Goal: Task Accomplishment & Management: Manage account settings

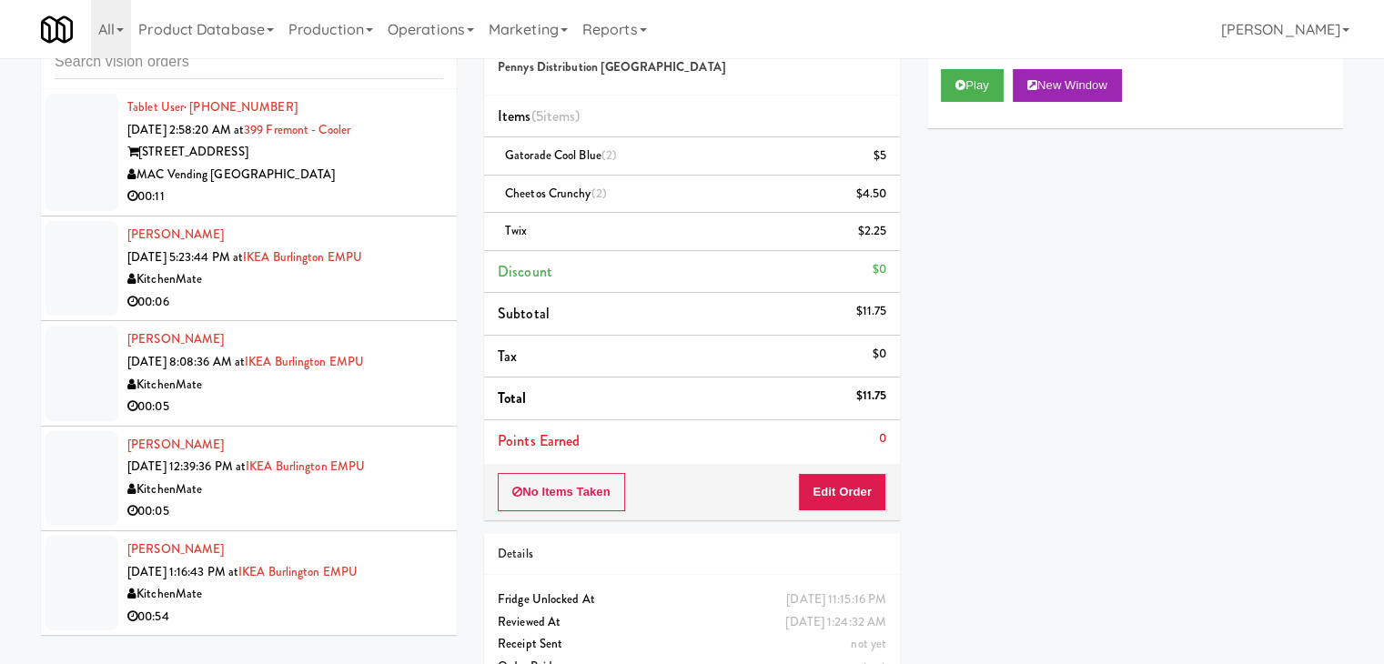
scroll to position [15791, 0]
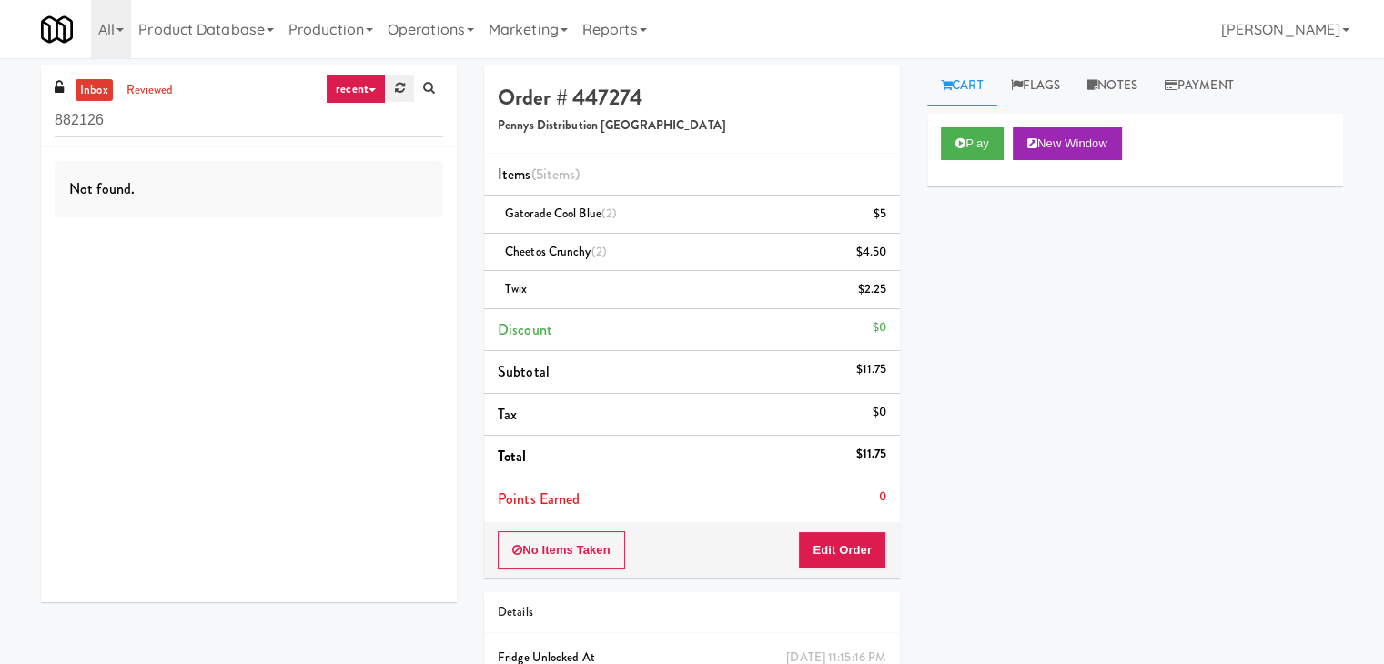
click at [400, 90] on icon at bounding box center [400, 88] width 10 height 12
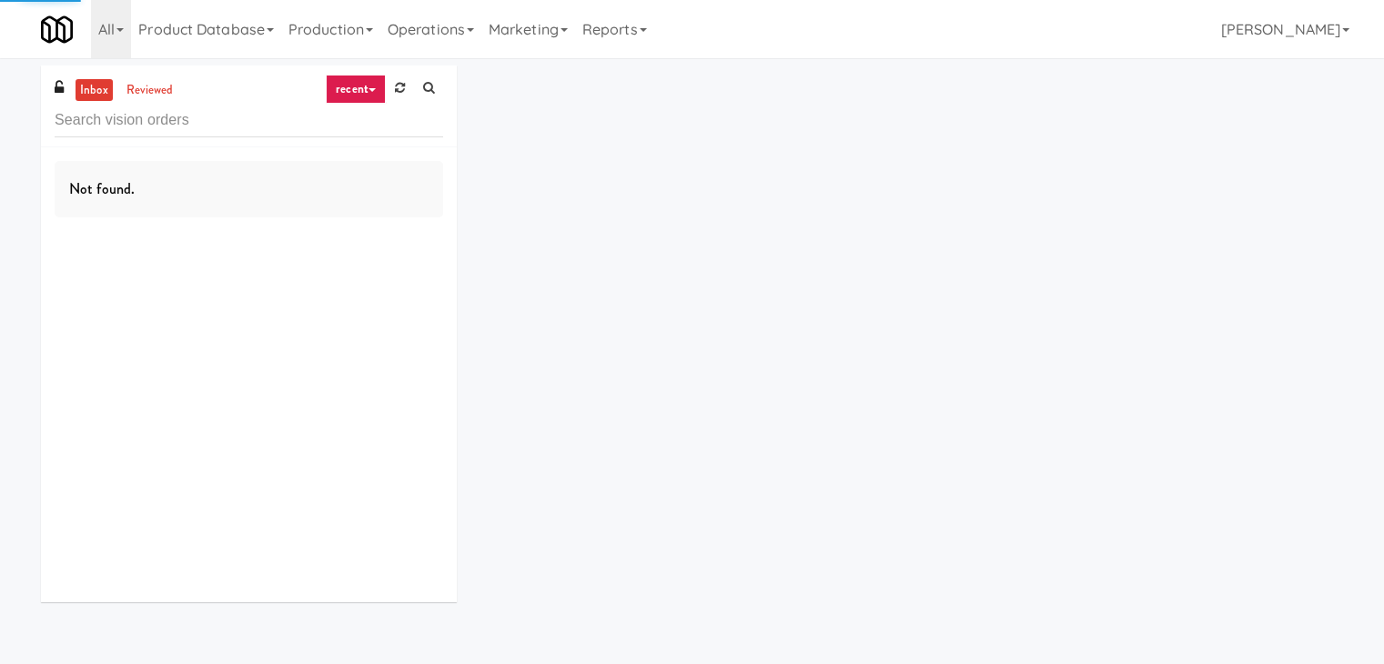
click at [400, 90] on icon at bounding box center [400, 88] width 10 height 12
click at [370, 89] on icon at bounding box center [372, 90] width 7 height 4
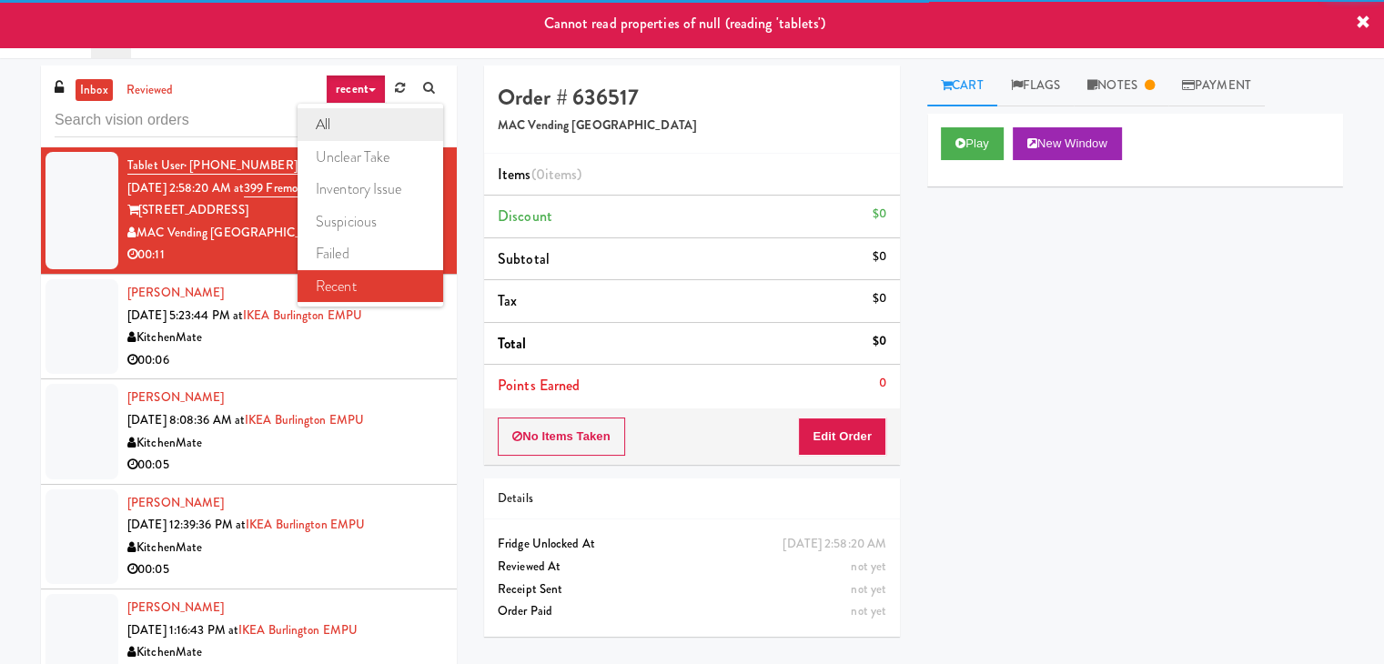
click at [367, 120] on link "all" at bounding box center [371, 124] width 146 height 33
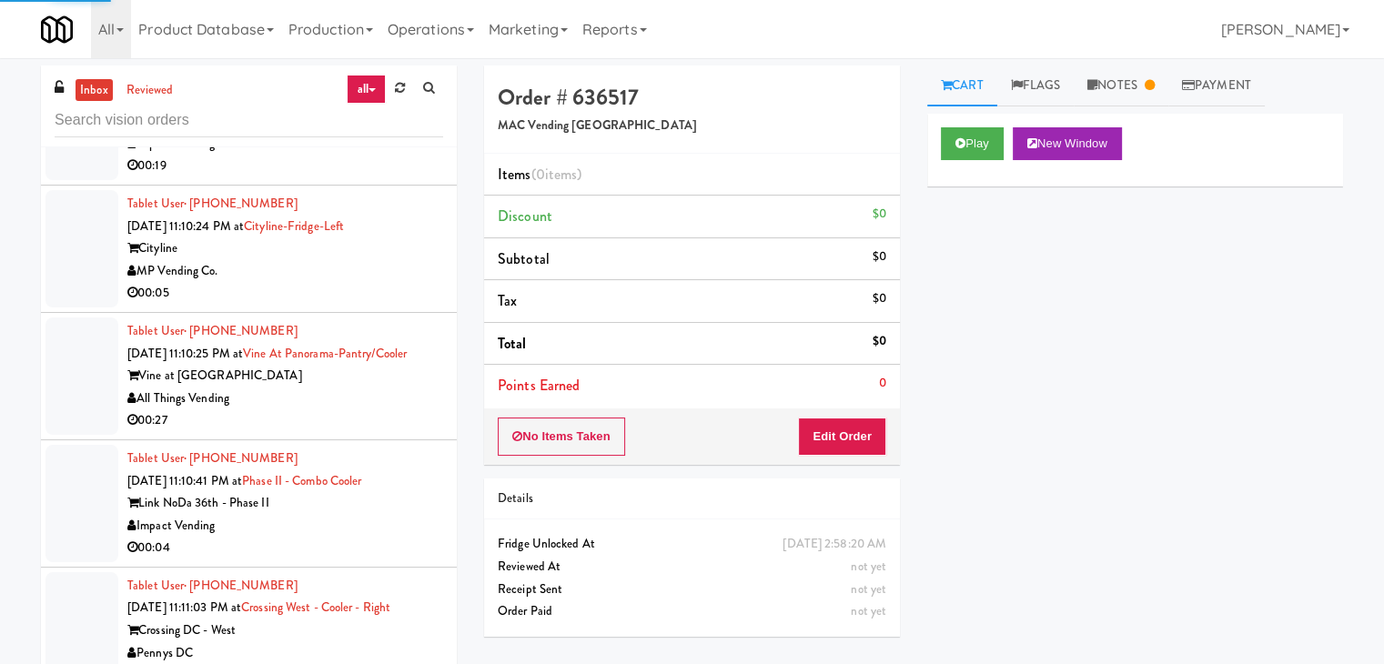
scroll to position [8315, 0]
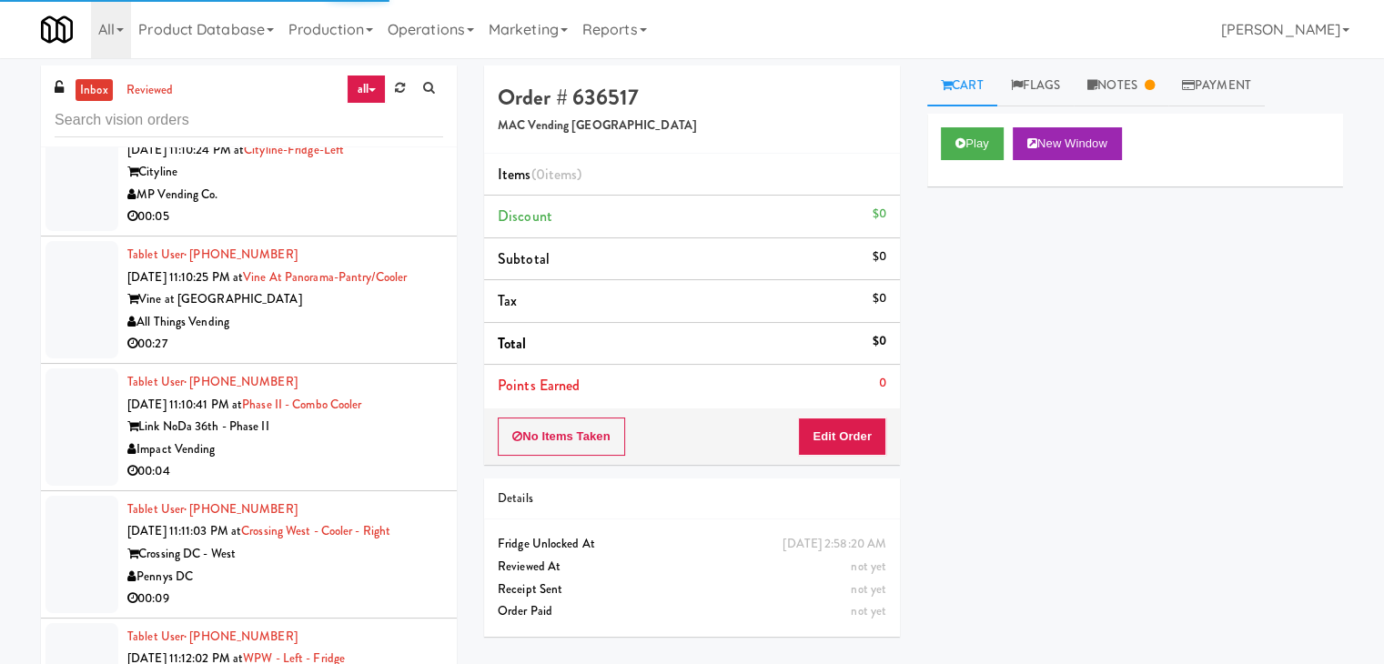
drag, startPoint x: 347, startPoint y: 496, endPoint x: 342, endPoint y: 510, distance: 14.4
click at [347, 483] on div "00:04" at bounding box center [285, 472] width 316 height 23
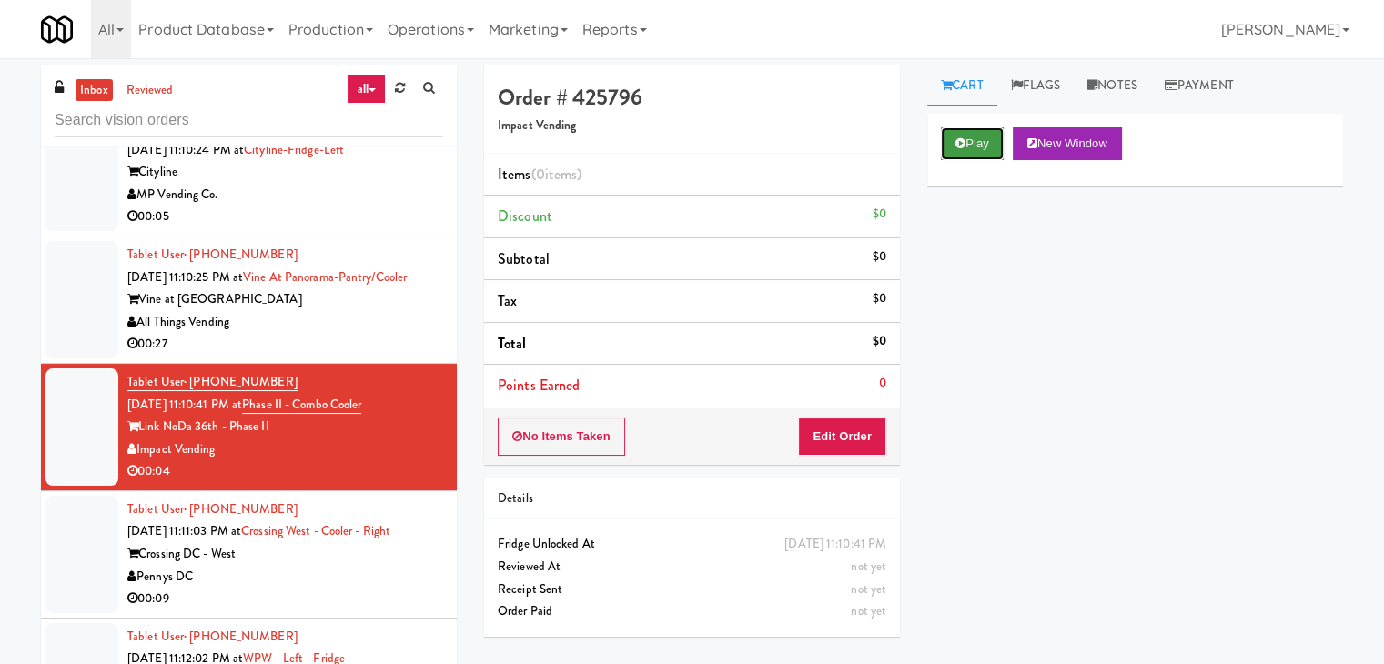
click at [987, 147] on button "Play" at bounding box center [972, 143] width 63 height 33
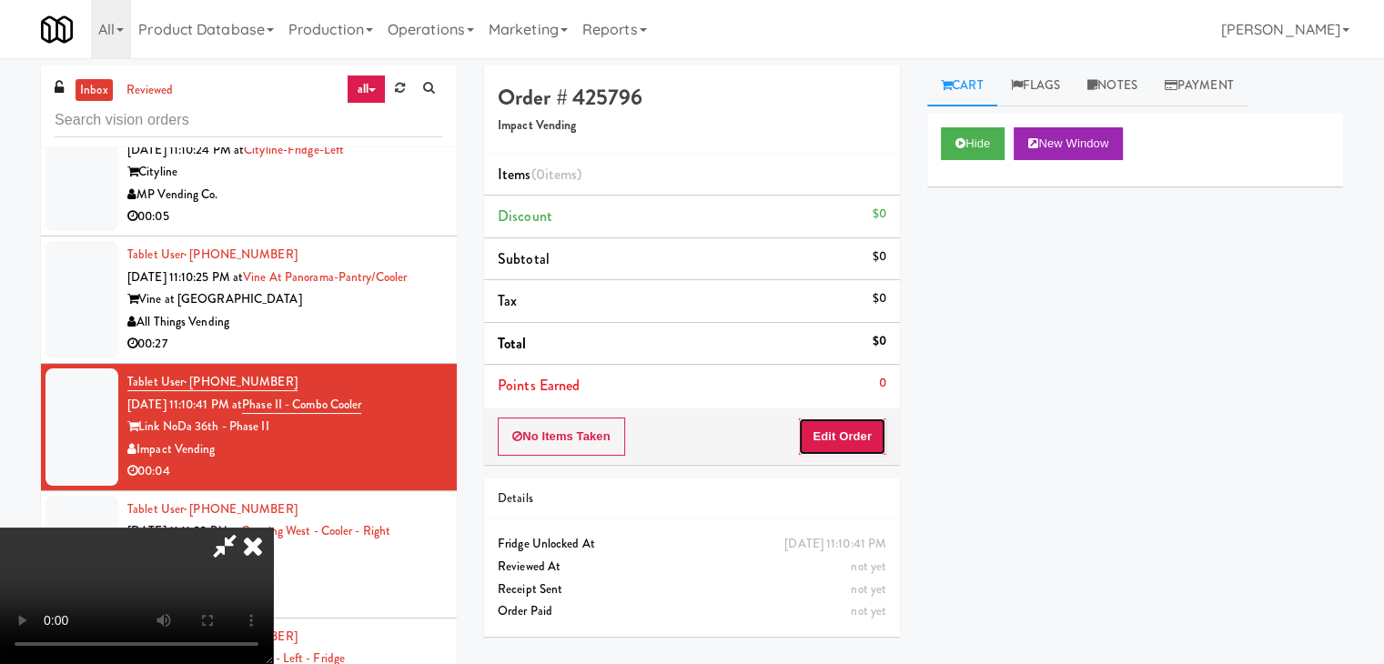
click at [849, 436] on button "Edit Order" at bounding box center [842, 437] width 88 height 38
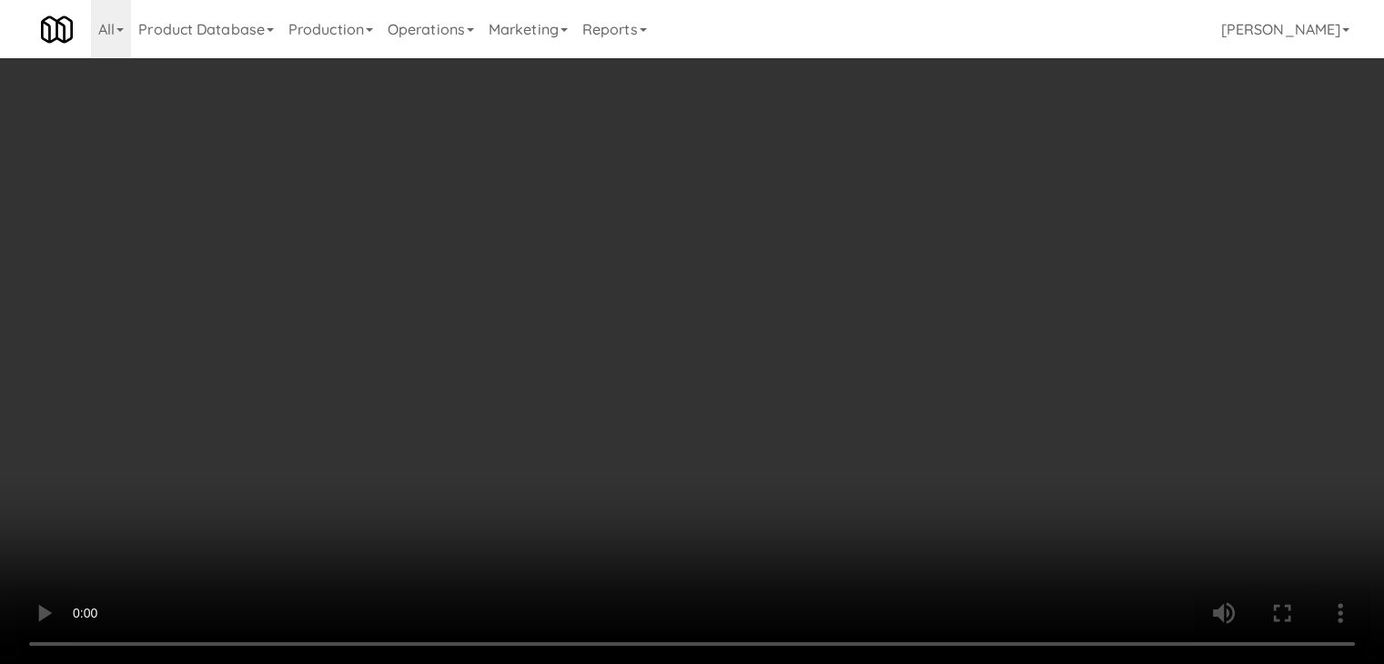
scroll to position [8270, 0]
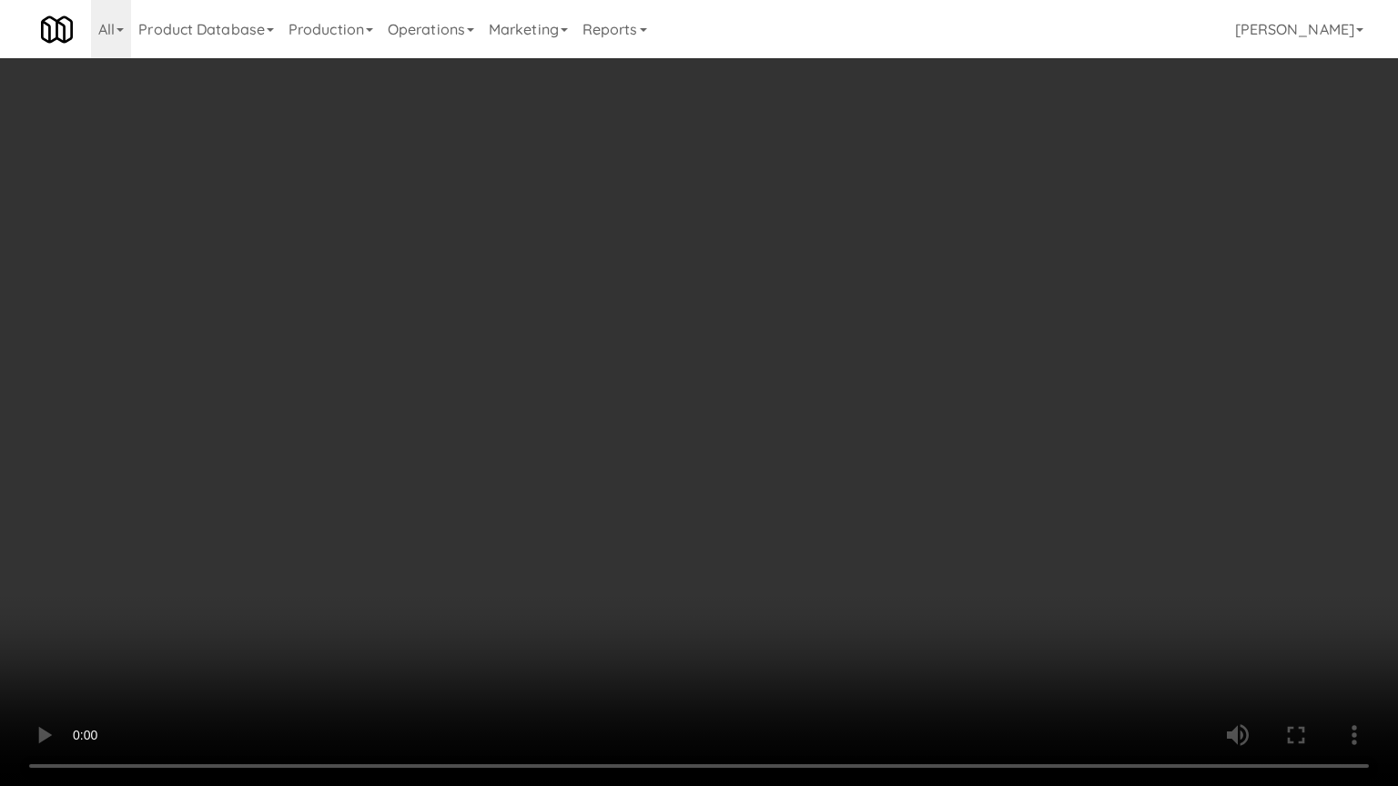
click at [839, 572] on video at bounding box center [699, 393] width 1398 height 786
click at [839, 576] on video at bounding box center [699, 393] width 1398 height 786
click at [823, 574] on video at bounding box center [699, 393] width 1398 height 786
drag, startPoint x: 822, startPoint y: 573, endPoint x: 839, endPoint y: 458, distance: 116.9
click at [822, 565] on video at bounding box center [699, 393] width 1398 height 786
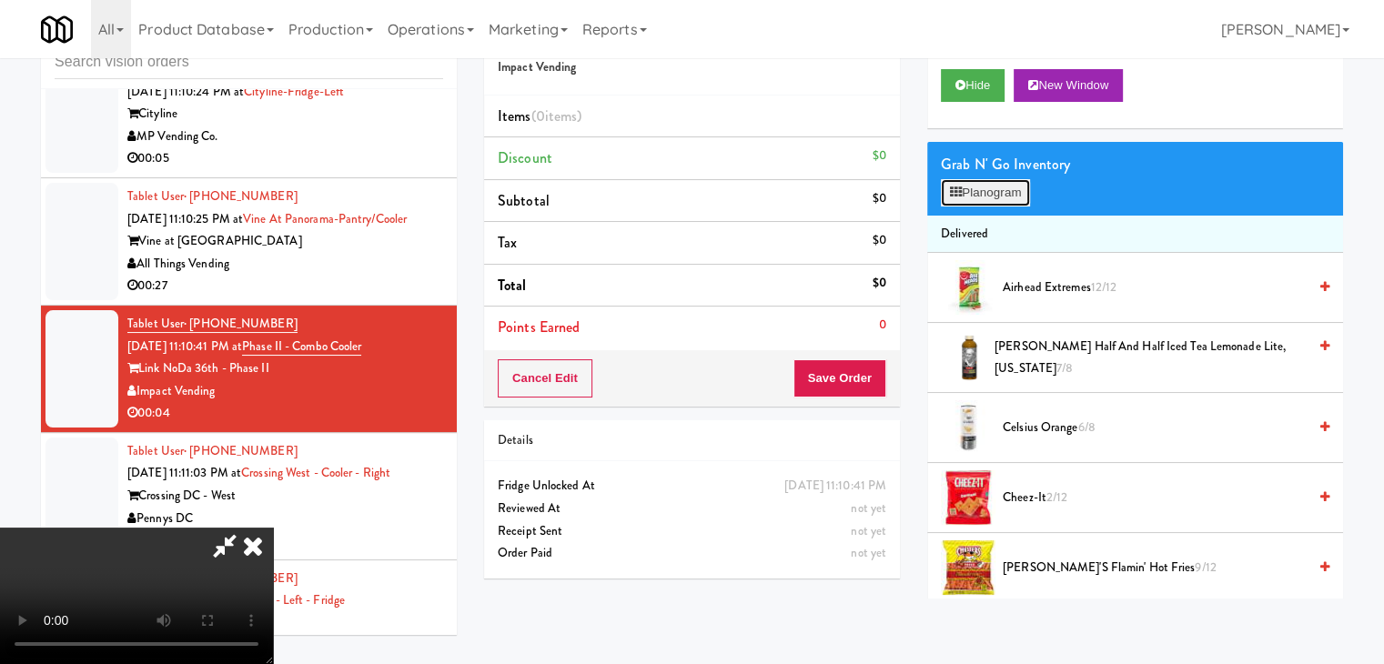
click at [1016, 194] on button "Planogram" at bounding box center [985, 192] width 89 height 27
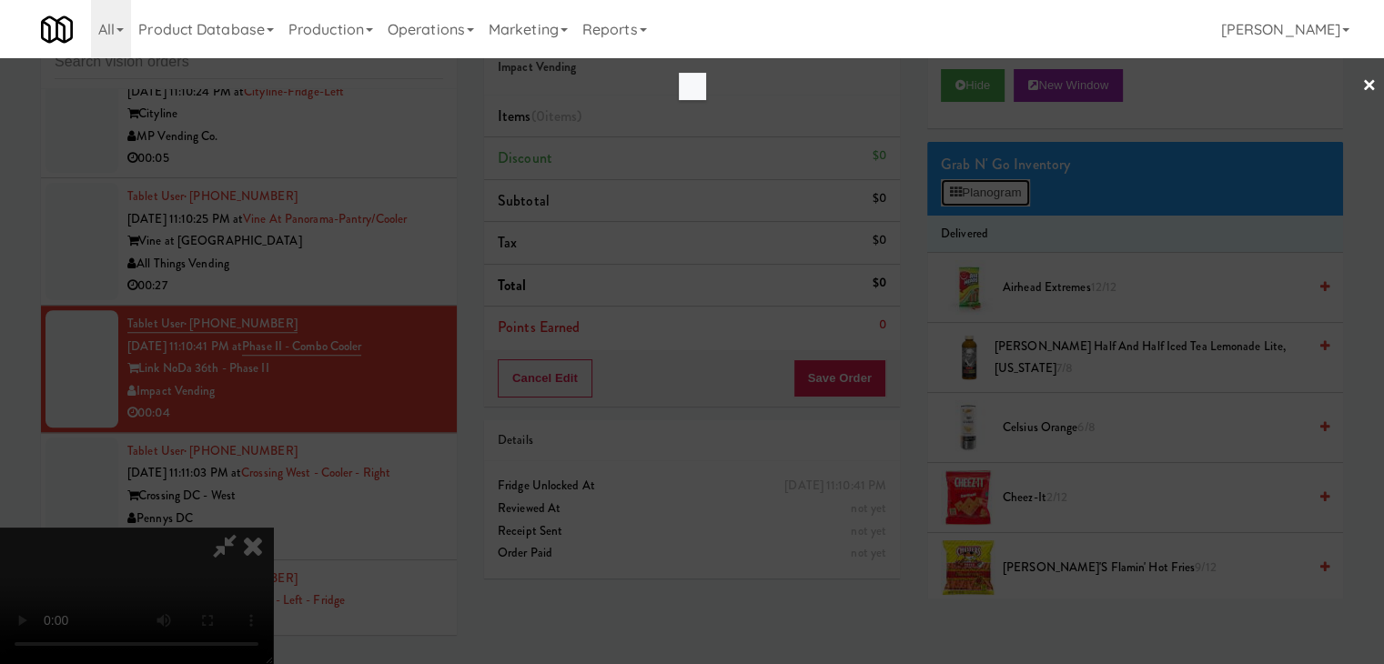
scroll to position [8270, 0]
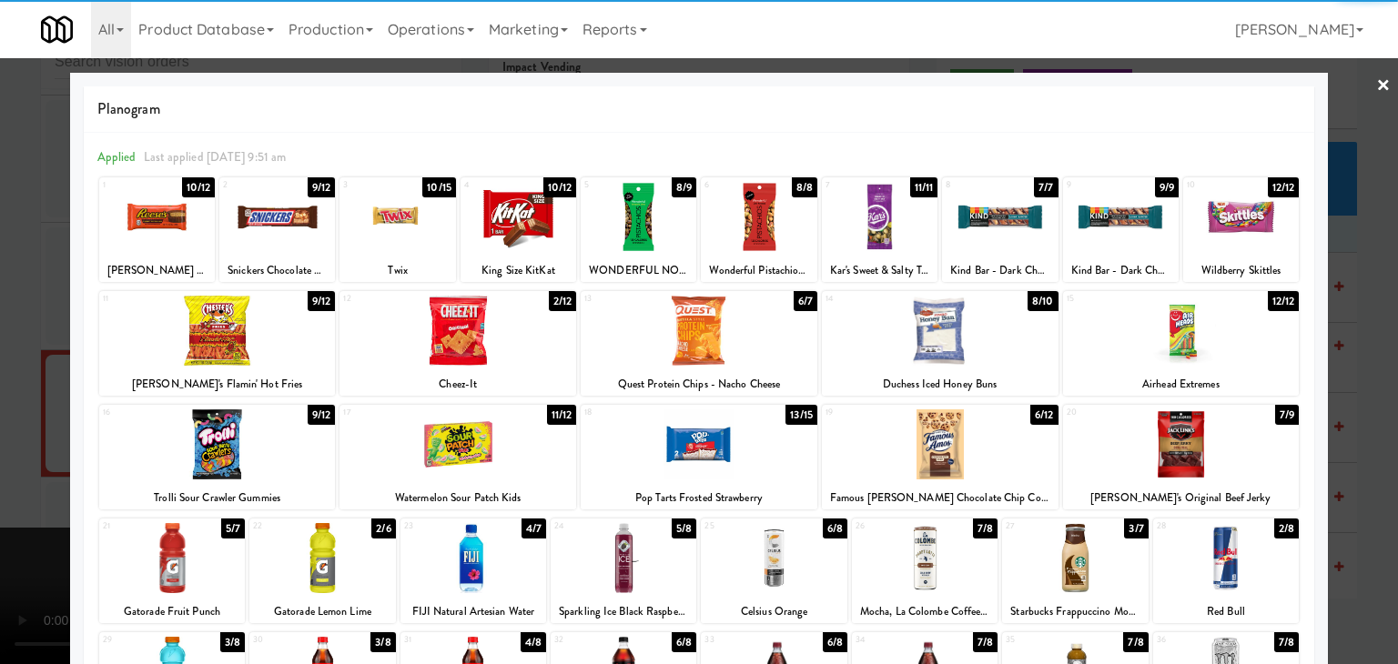
click at [1209, 358] on div at bounding box center [1181, 331] width 237 height 70
drag, startPoint x: 1363, startPoint y: 362, endPoint x: 990, endPoint y: 392, distance: 374.4
click at [1356, 363] on div at bounding box center [699, 332] width 1398 height 664
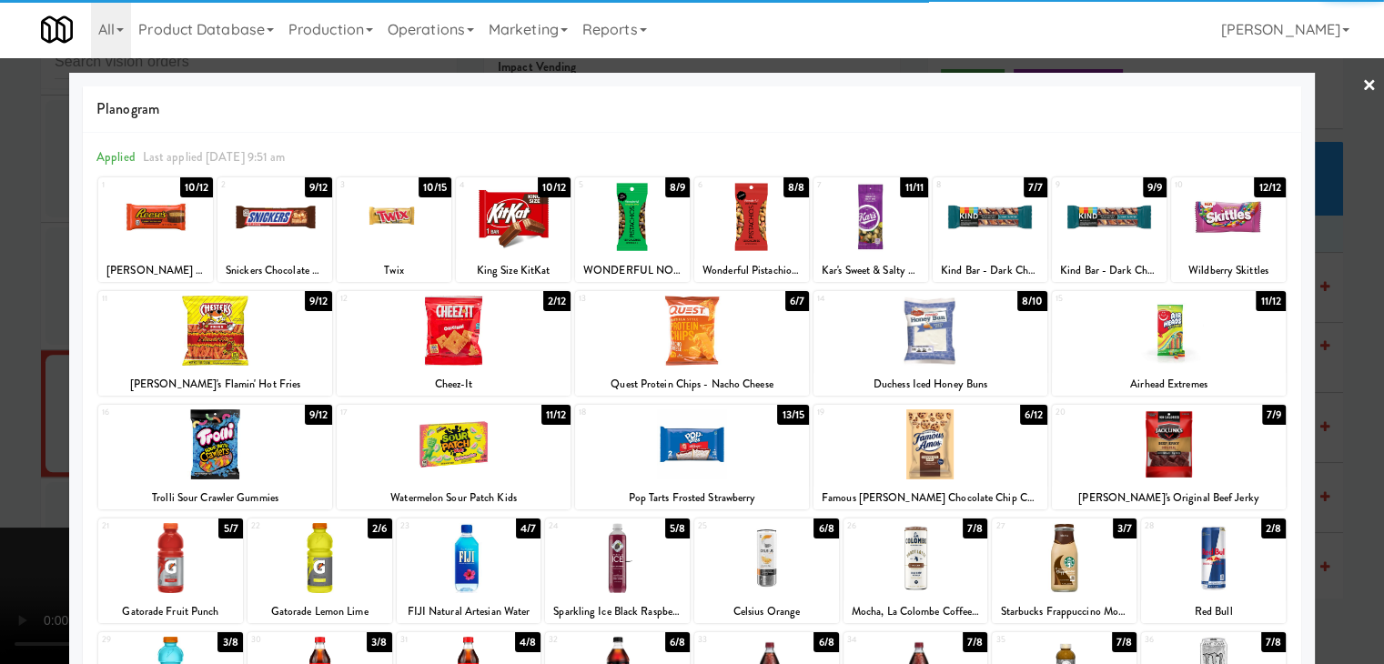
scroll to position [8315, 0]
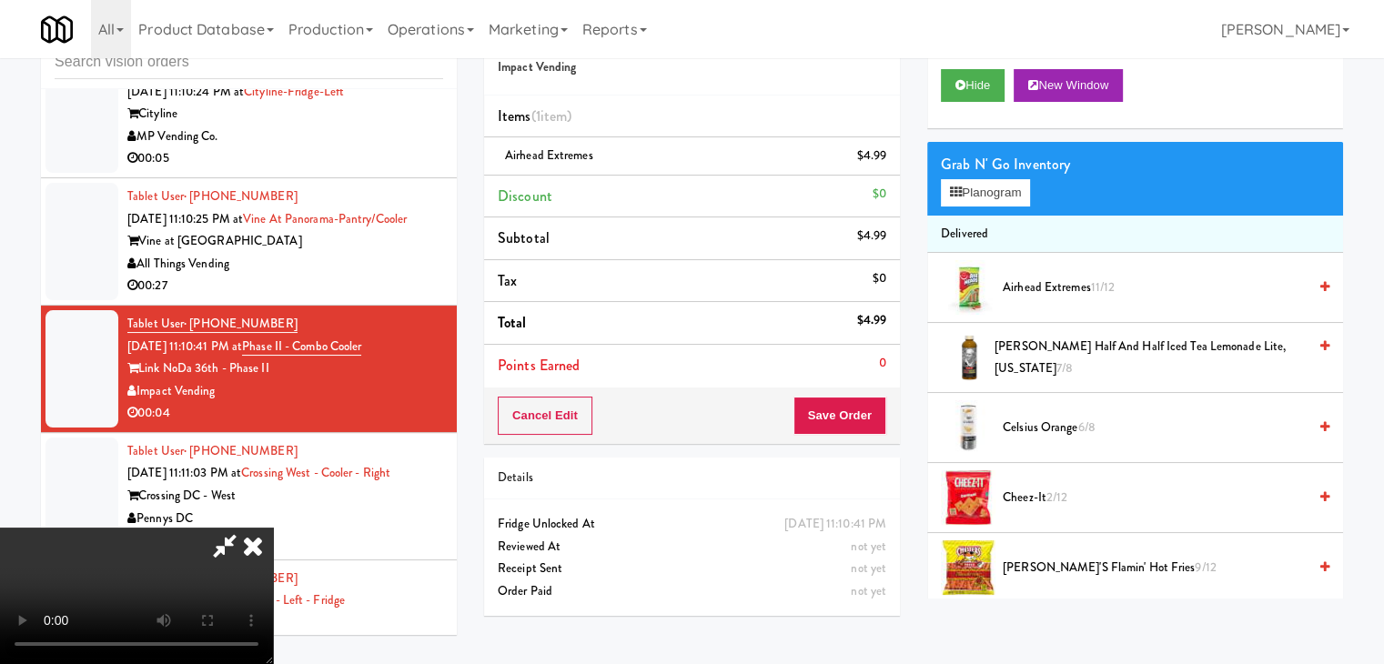
drag, startPoint x: 852, startPoint y: 438, endPoint x: 856, endPoint y: 430, distance: 9.4
click at [856, 431] on div "Cancel Edit Save Order" at bounding box center [692, 416] width 416 height 56
click at [860, 421] on button "Save Order" at bounding box center [840, 416] width 93 height 38
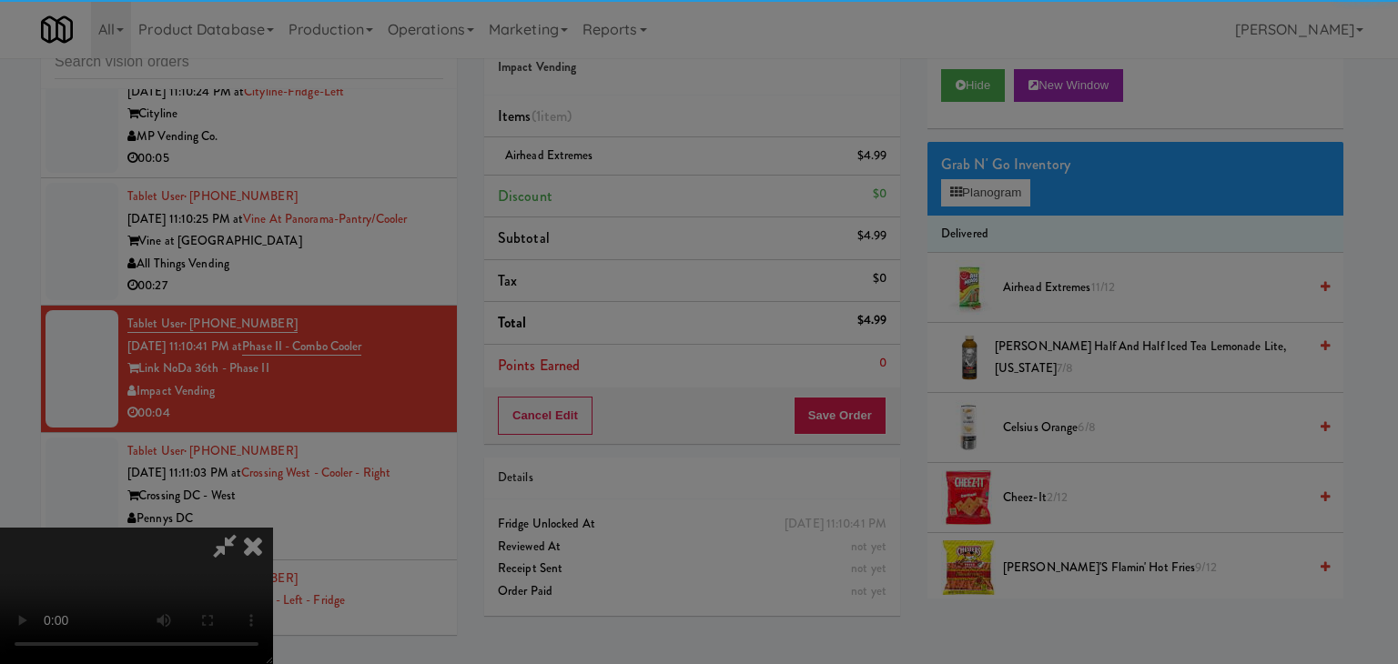
click at [847, 398] on div at bounding box center [699, 332] width 1398 height 664
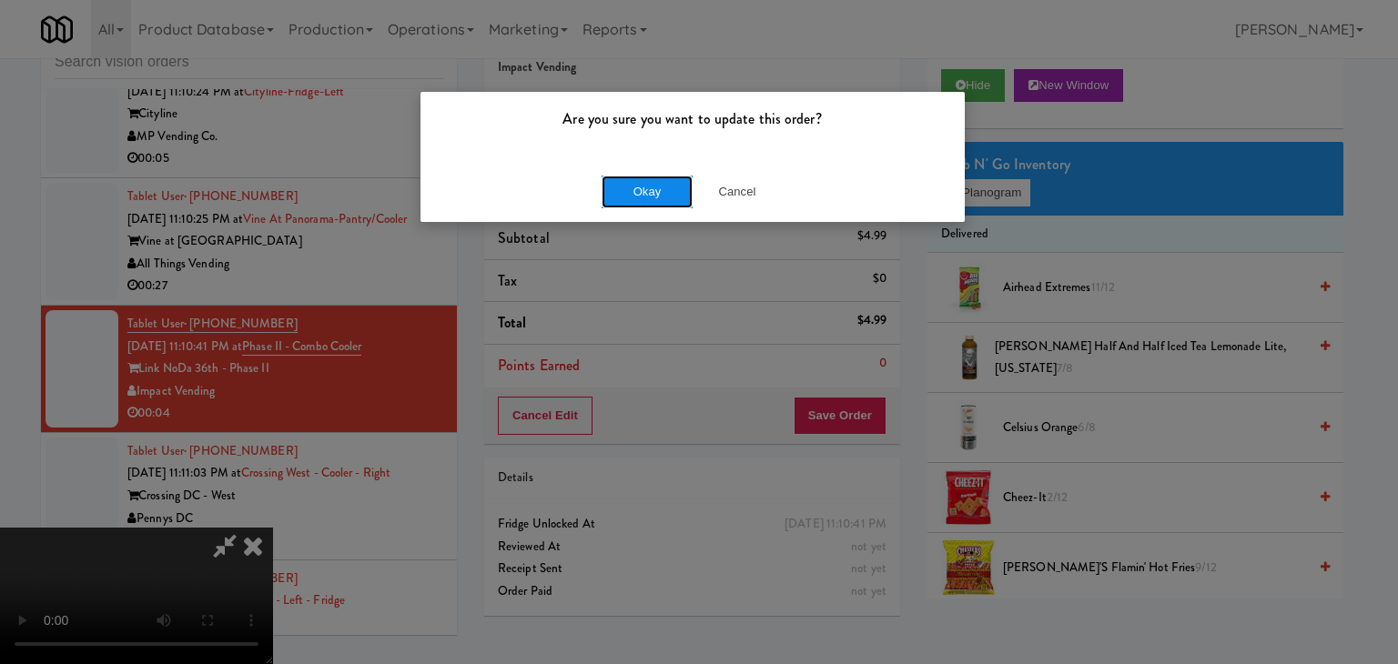
click at [654, 189] on button "Okay" at bounding box center [647, 192] width 91 height 33
click at [654, 189] on div "Okay Cancel" at bounding box center [692, 191] width 544 height 61
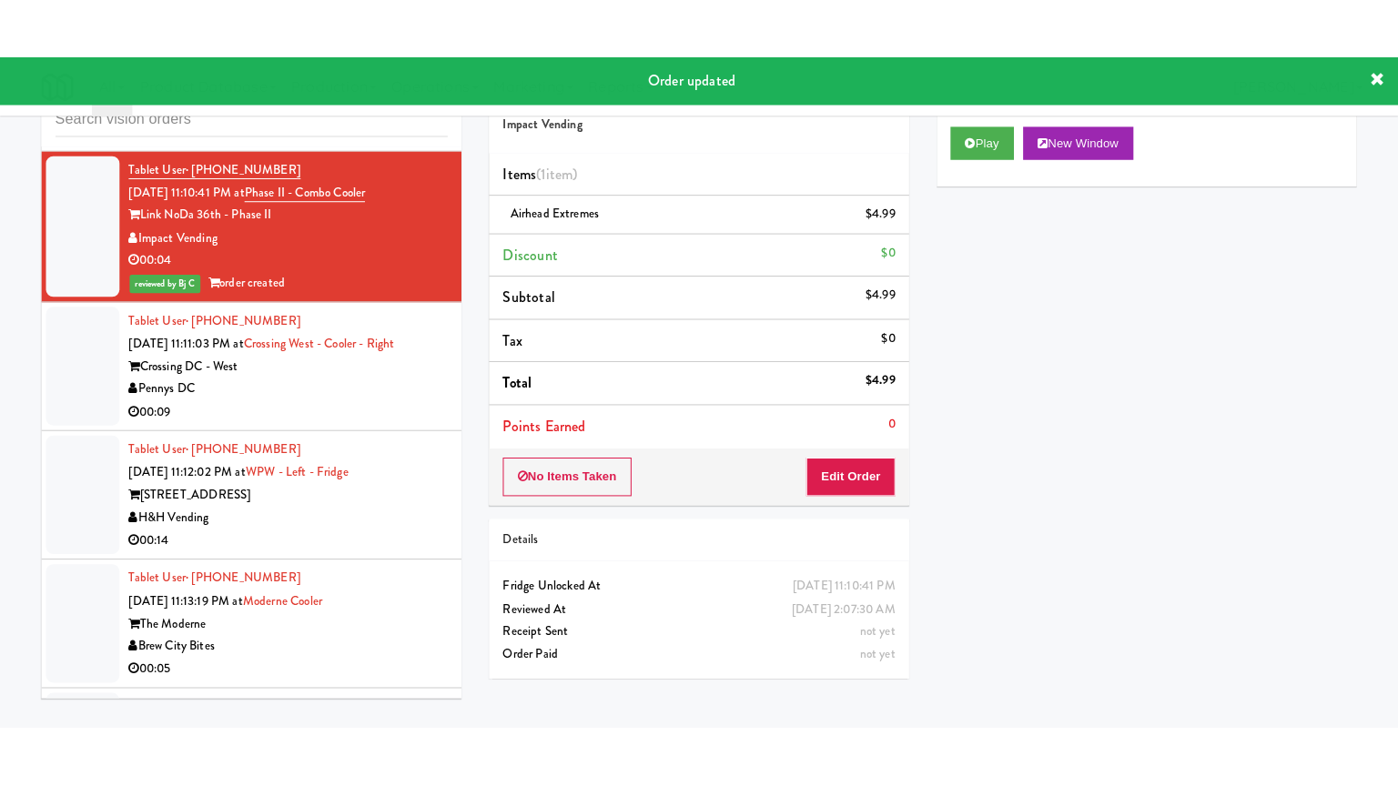
scroll to position [8588, 0]
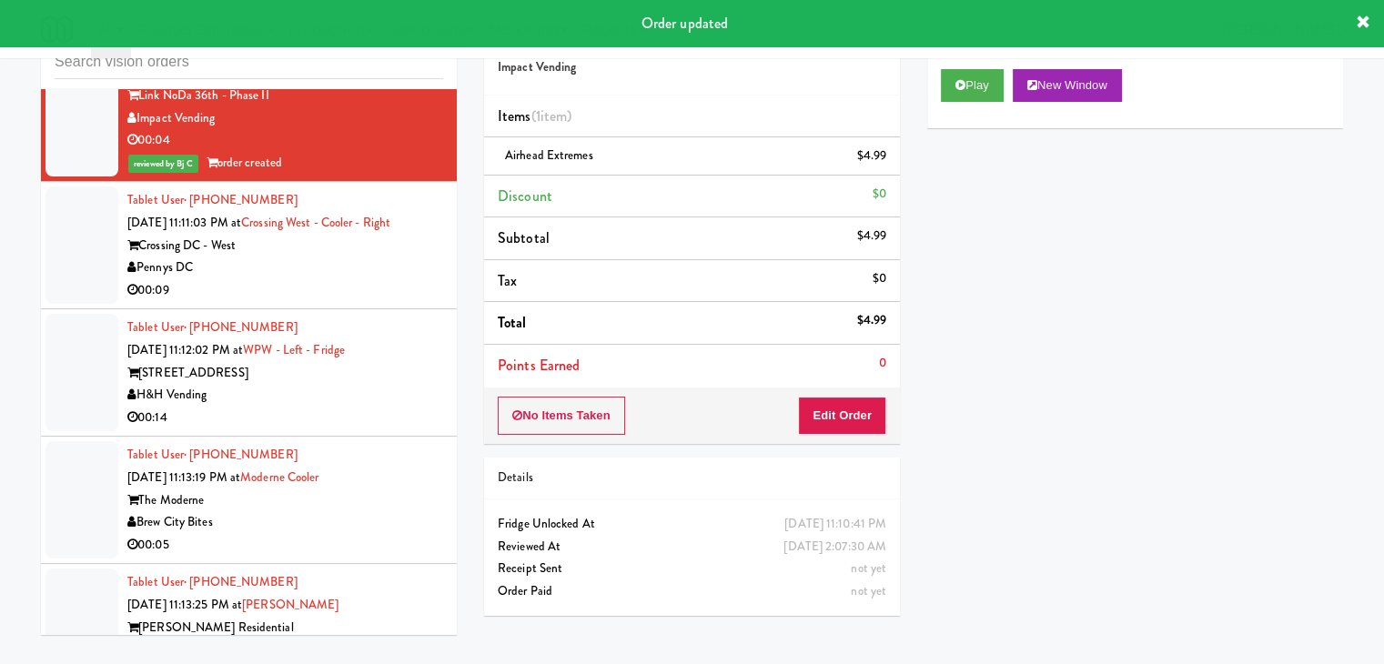
click at [396, 302] on div "00:09" at bounding box center [285, 290] width 316 height 23
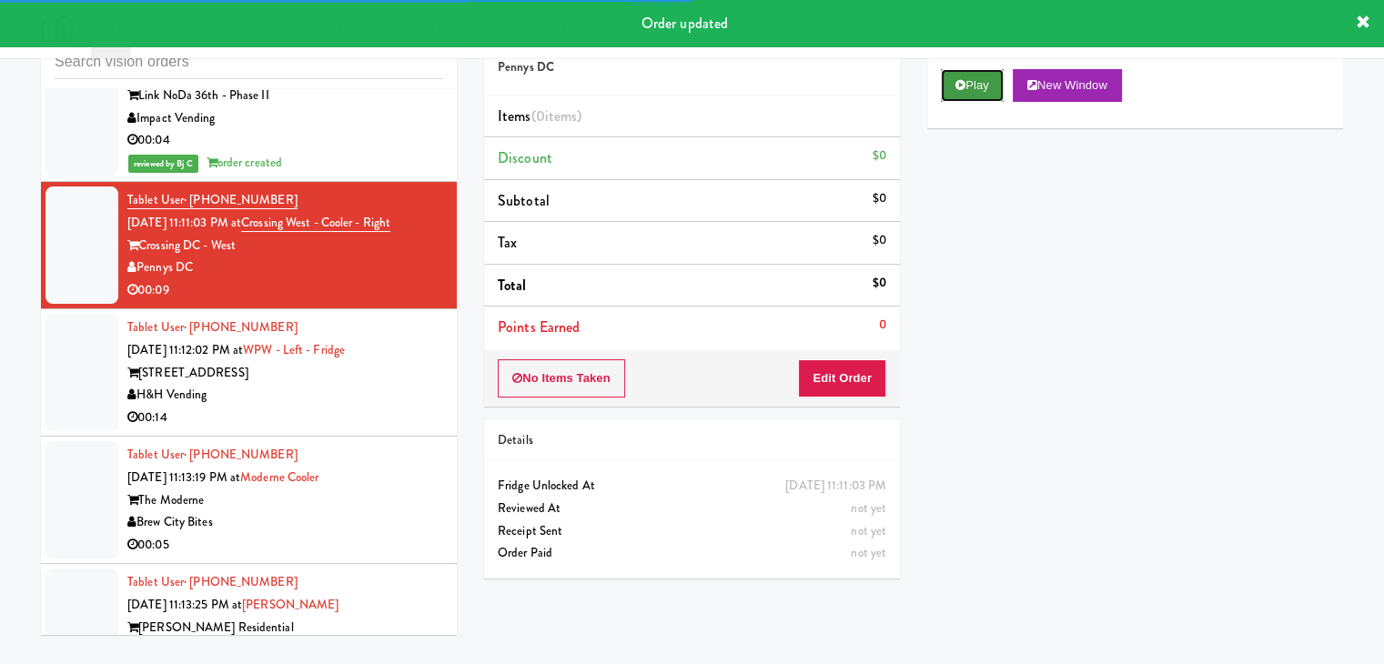
click at [969, 87] on button "Play" at bounding box center [972, 85] width 63 height 33
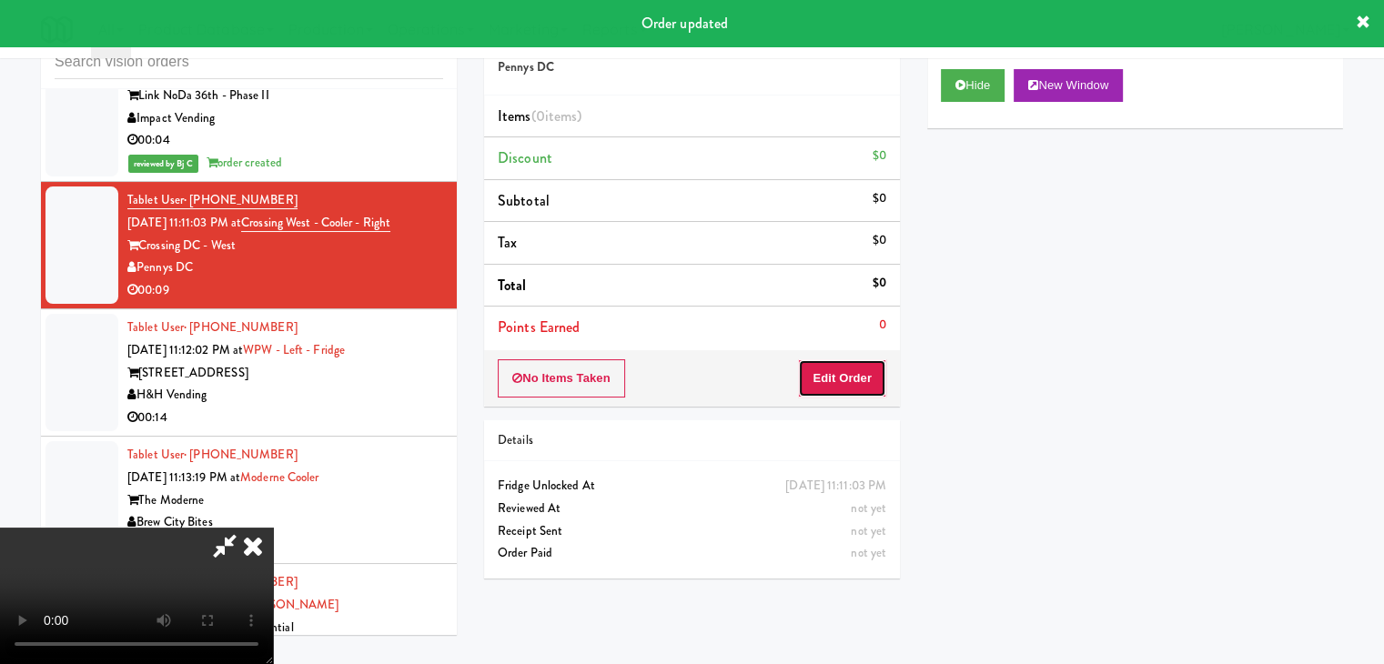
click at [843, 378] on button "Edit Order" at bounding box center [842, 378] width 88 height 38
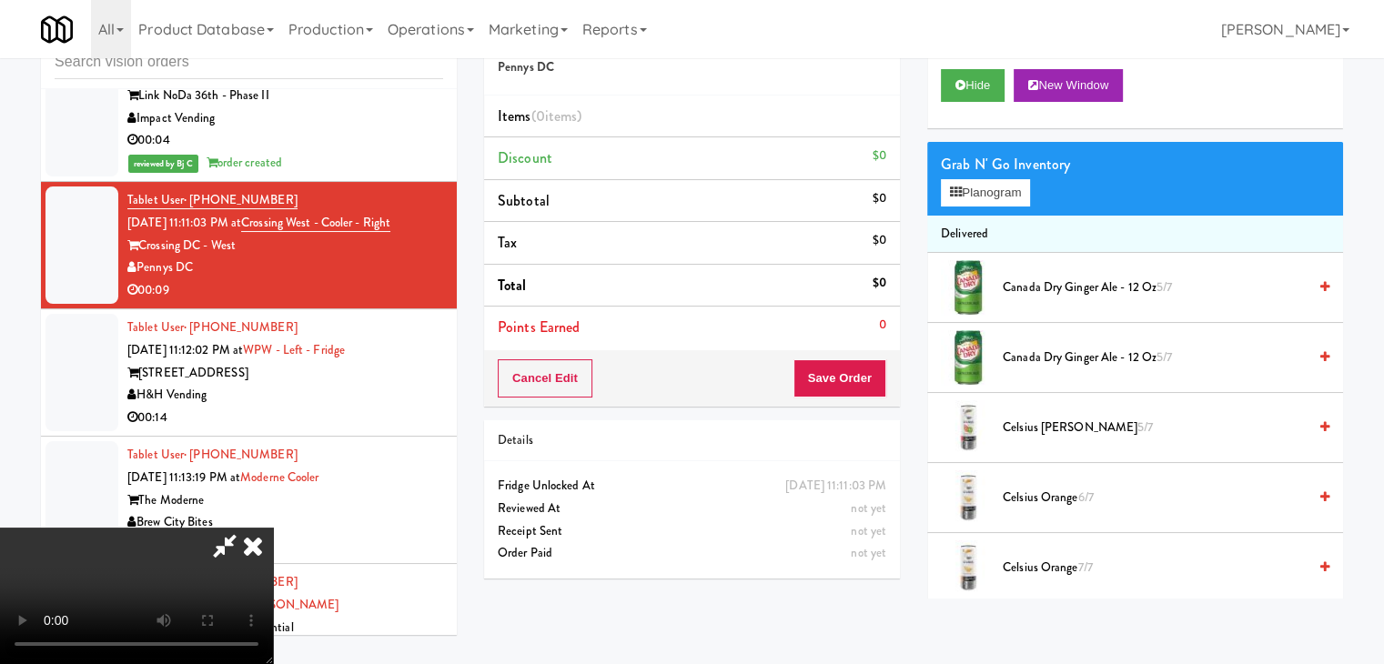
scroll to position [8544, 0]
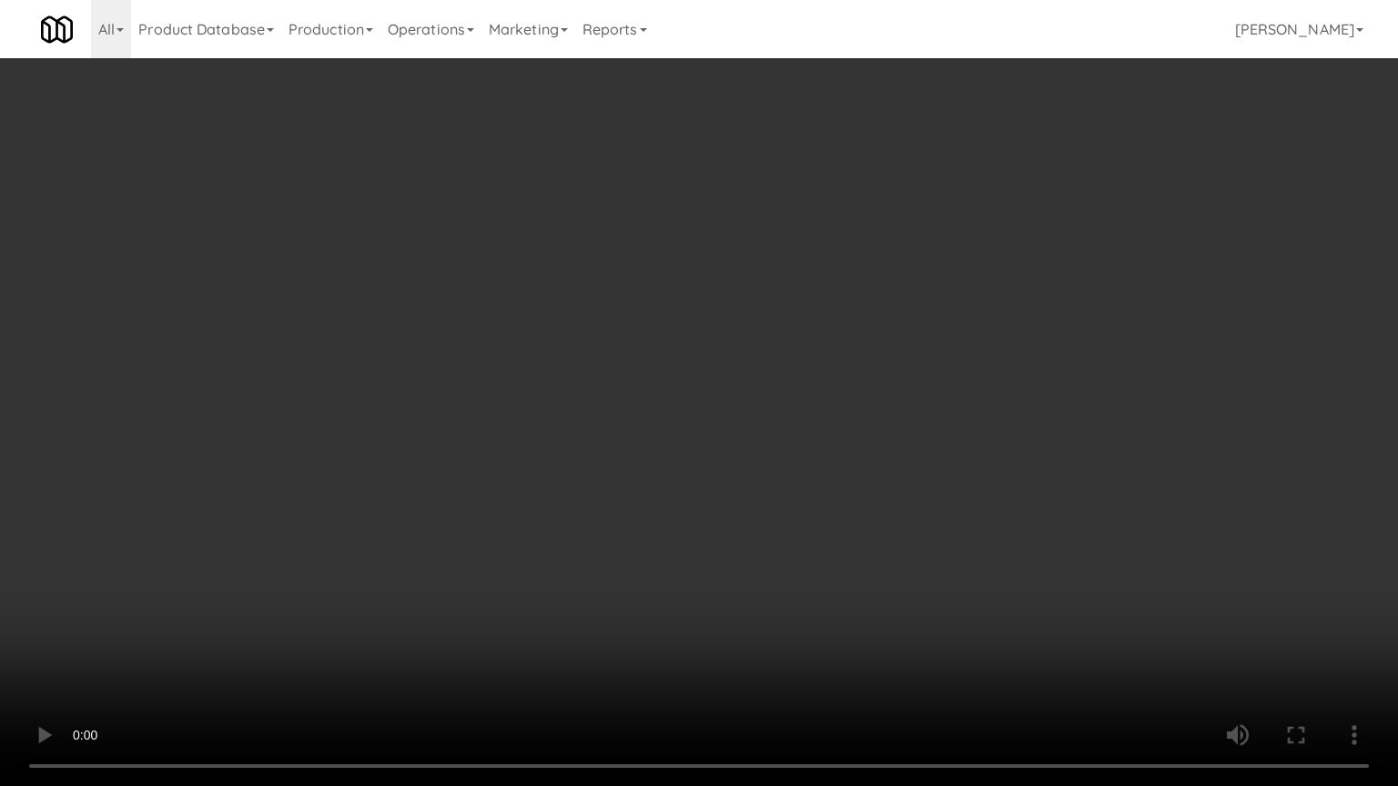
click at [818, 470] on video at bounding box center [699, 393] width 1398 height 786
click at [806, 473] on video at bounding box center [699, 393] width 1398 height 786
click at [805, 477] on video at bounding box center [699, 393] width 1398 height 786
click at [872, 521] on video at bounding box center [699, 393] width 1398 height 786
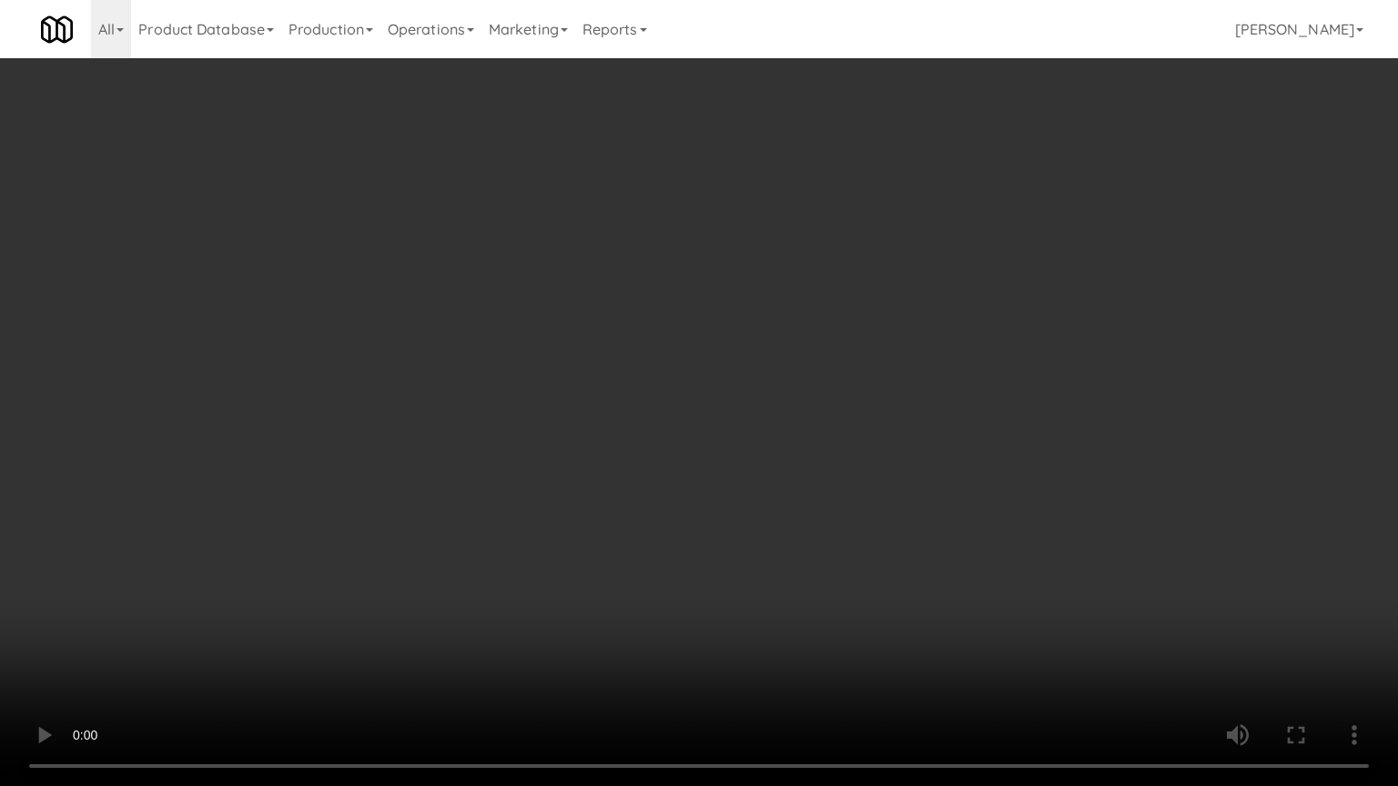
click at [872, 532] on video at bounding box center [699, 393] width 1398 height 786
click at [877, 533] on video at bounding box center [699, 393] width 1398 height 786
click at [896, 568] on video at bounding box center [699, 393] width 1398 height 786
click at [865, 554] on video at bounding box center [699, 393] width 1398 height 786
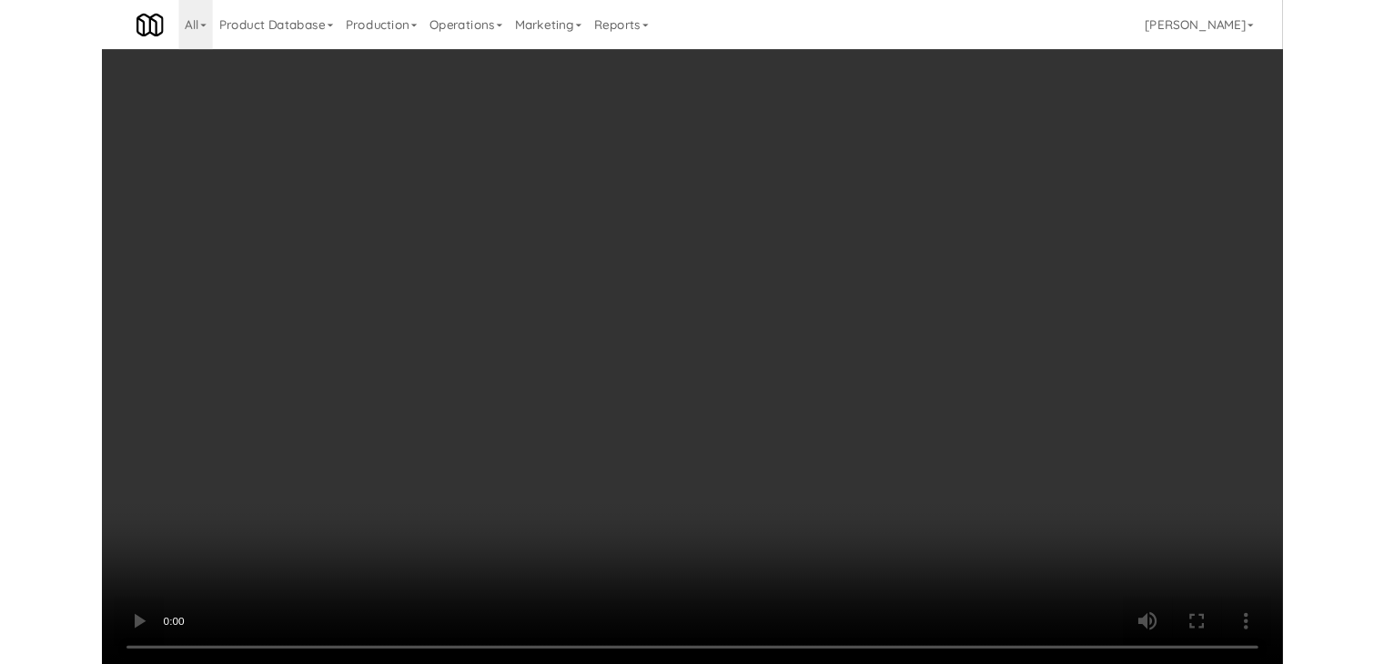
scroll to position [8588, 0]
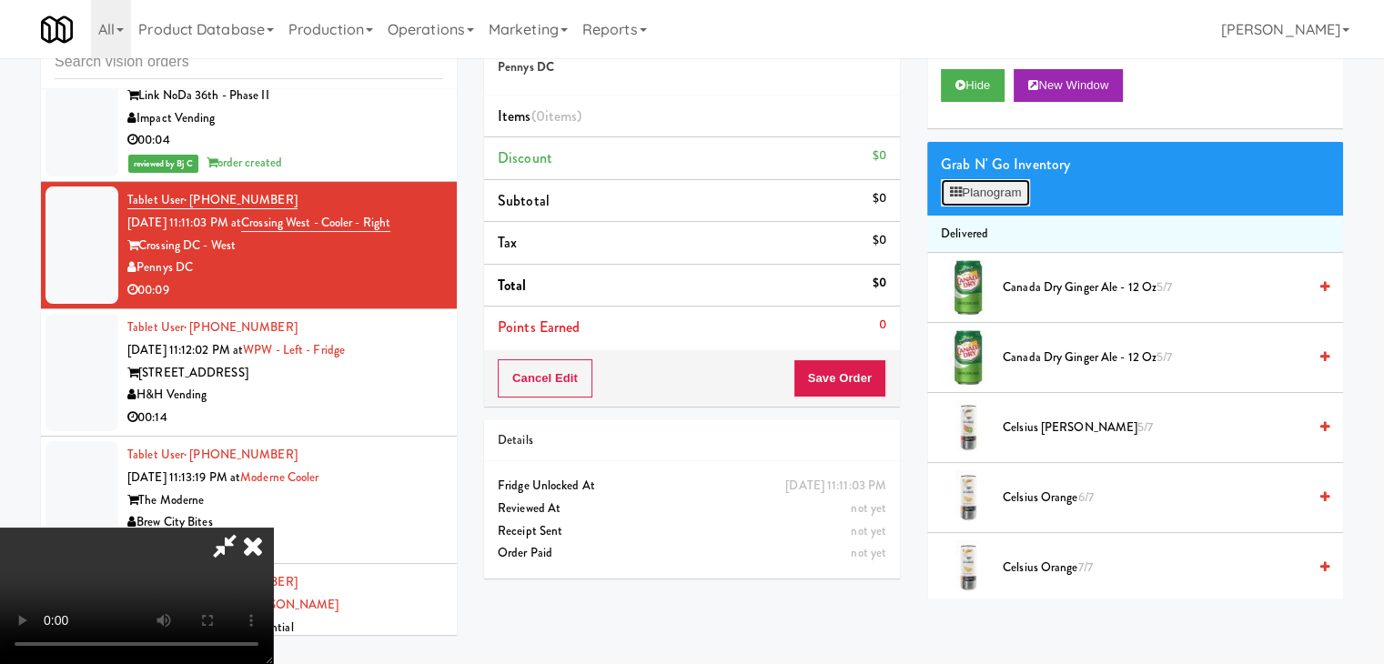
click at [1011, 197] on button "Planogram" at bounding box center [985, 192] width 89 height 27
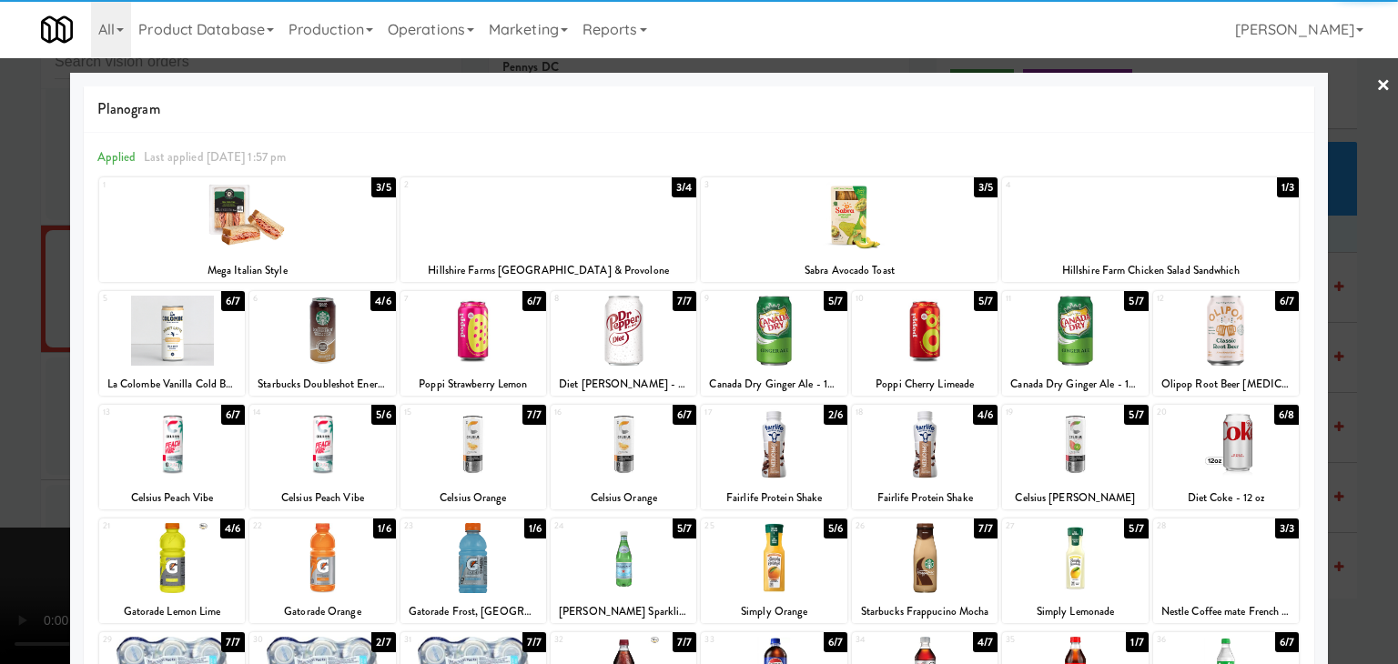
click at [770, 449] on div at bounding box center [774, 445] width 146 height 70
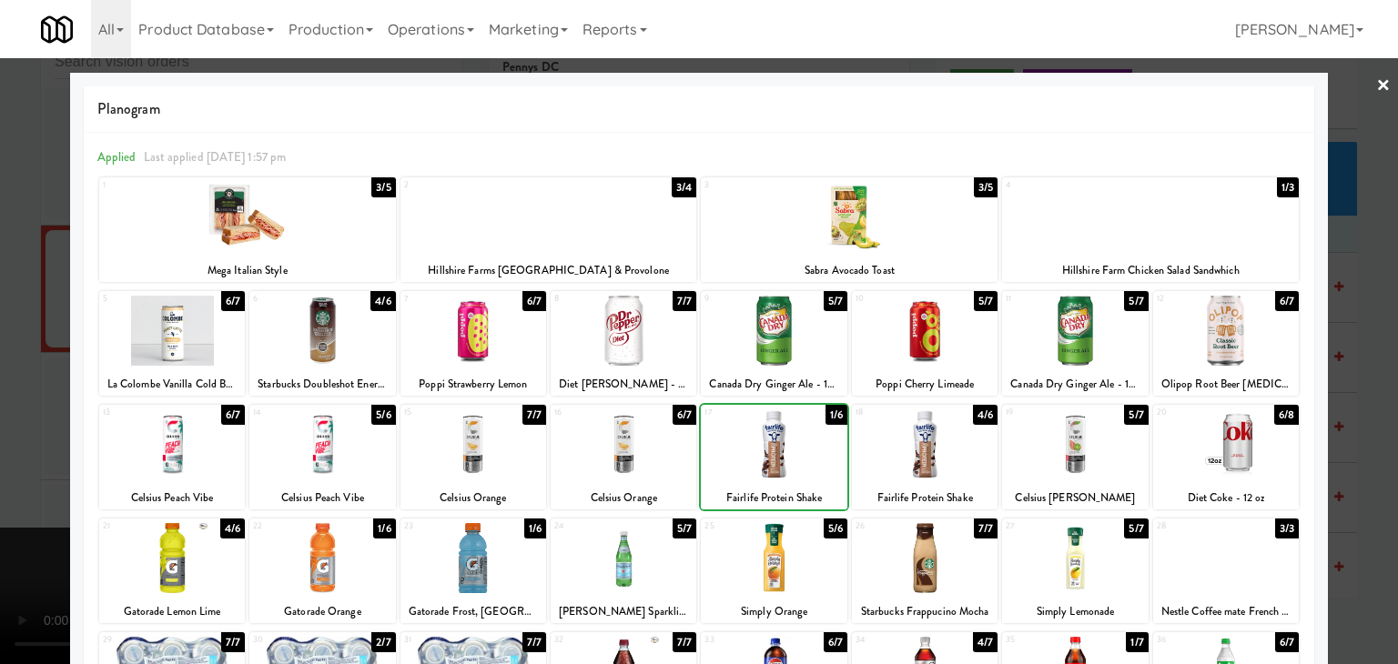
click at [11, 447] on div at bounding box center [699, 332] width 1398 height 664
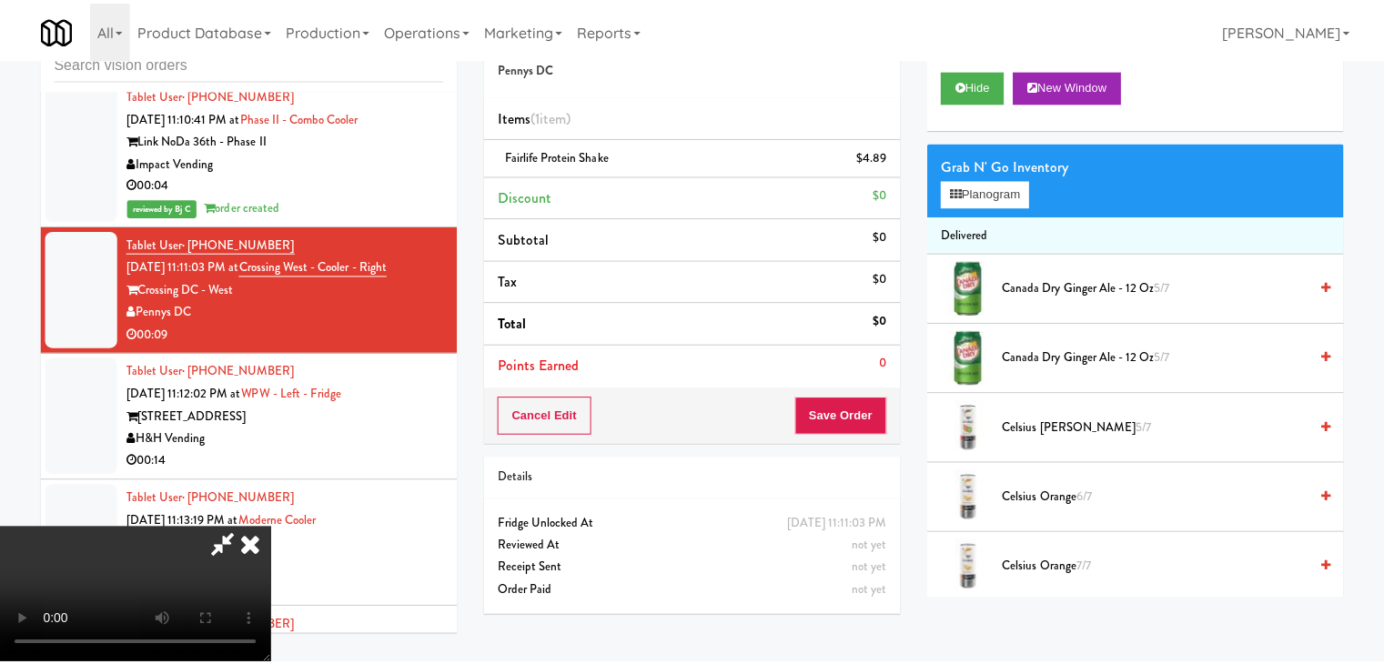
scroll to position [8588, 0]
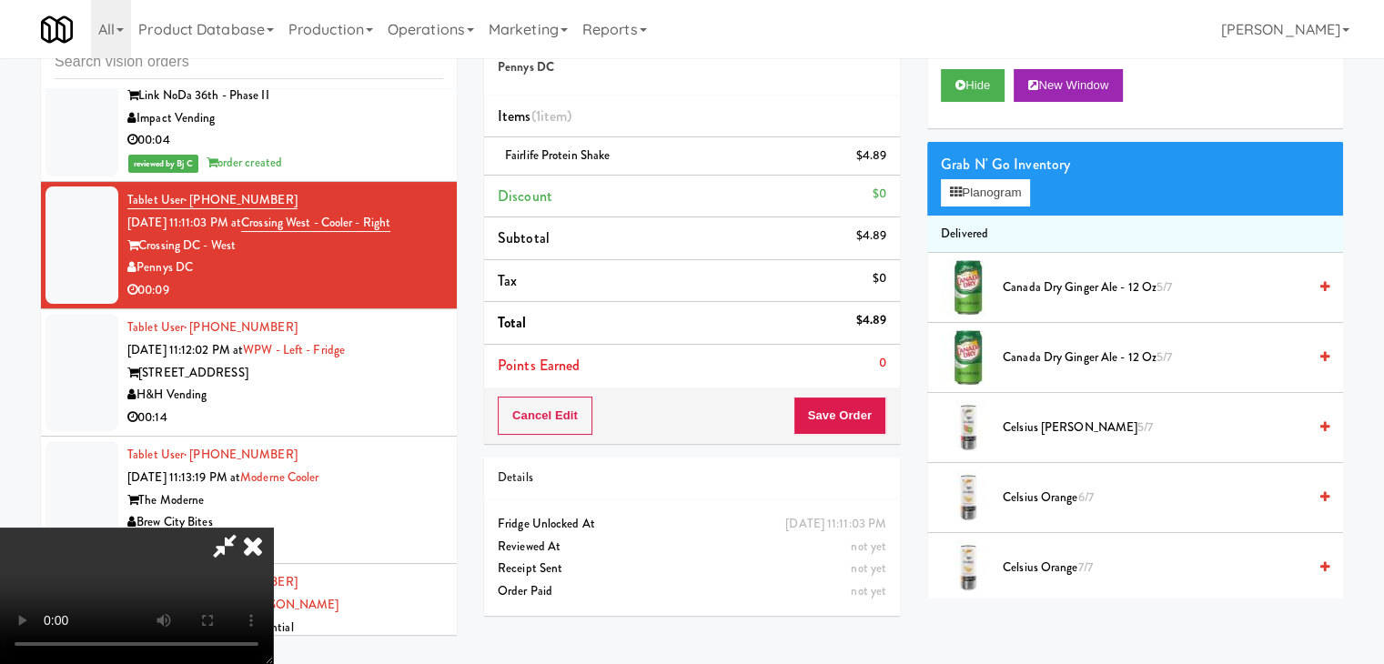
click at [888, 412] on div "Cancel Edit Save Order" at bounding box center [692, 416] width 416 height 56
click at [880, 412] on button "Save Order" at bounding box center [840, 416] width 93 height 38
click at [877, 412] on button "Save Order" at bounding box center [840, 416] width 93 height 38
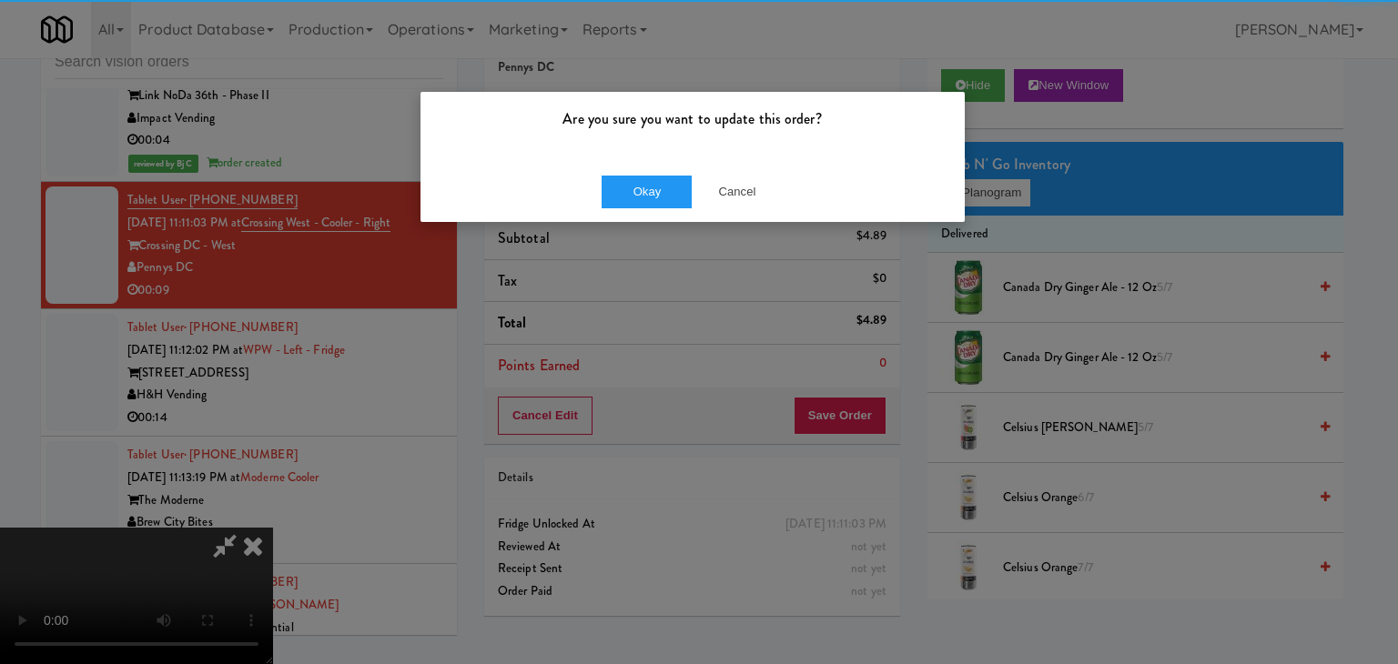
click at [645, 170] on div "Okay Cancel" at bounding box center [692, 191] width 544 height 61
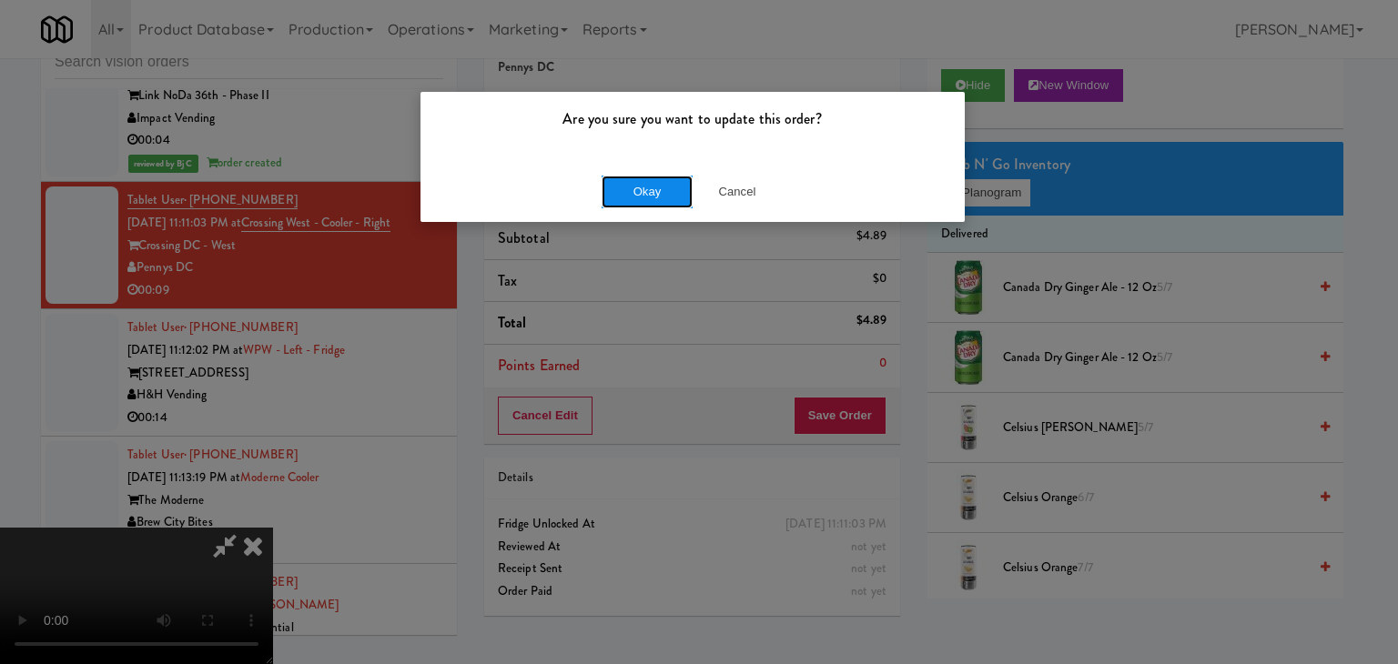
click at [647, 187] on button "Okay" at bounding box center [647, 192] width 91 height 33
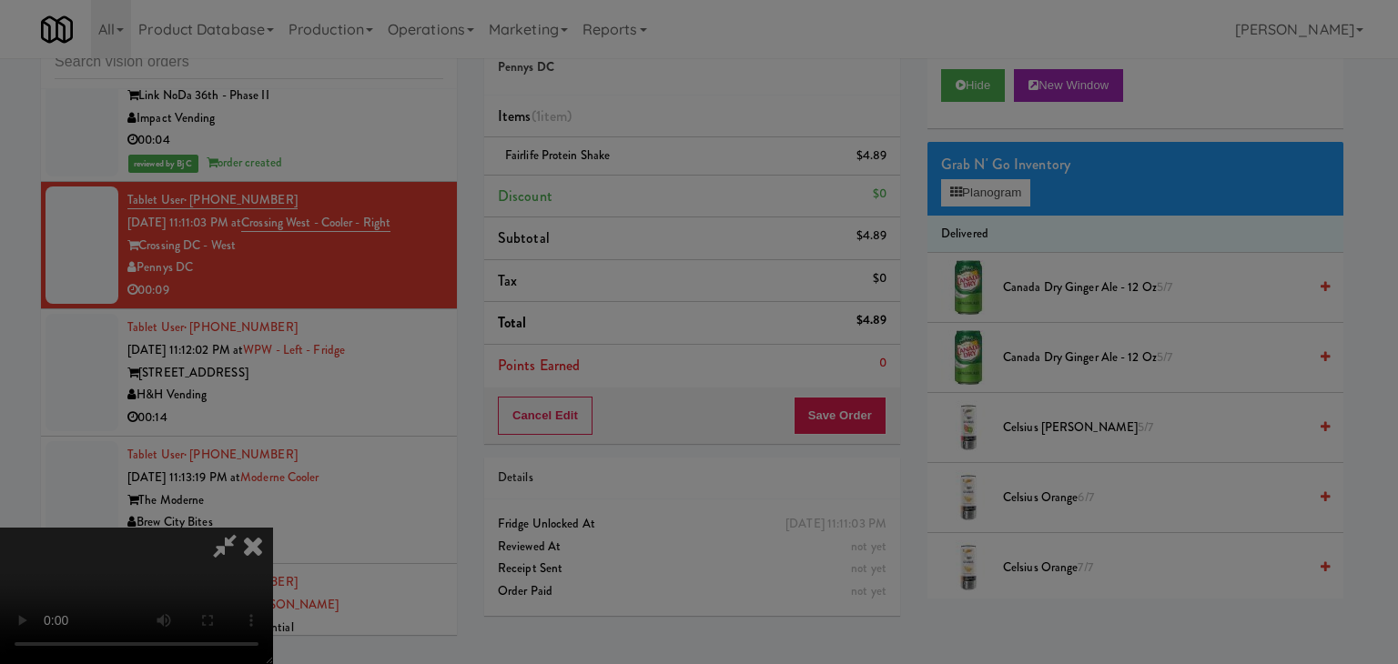
click at [648, 187] on div "Okay Cancel" at bounding box center [692, 157] width 544 height 61
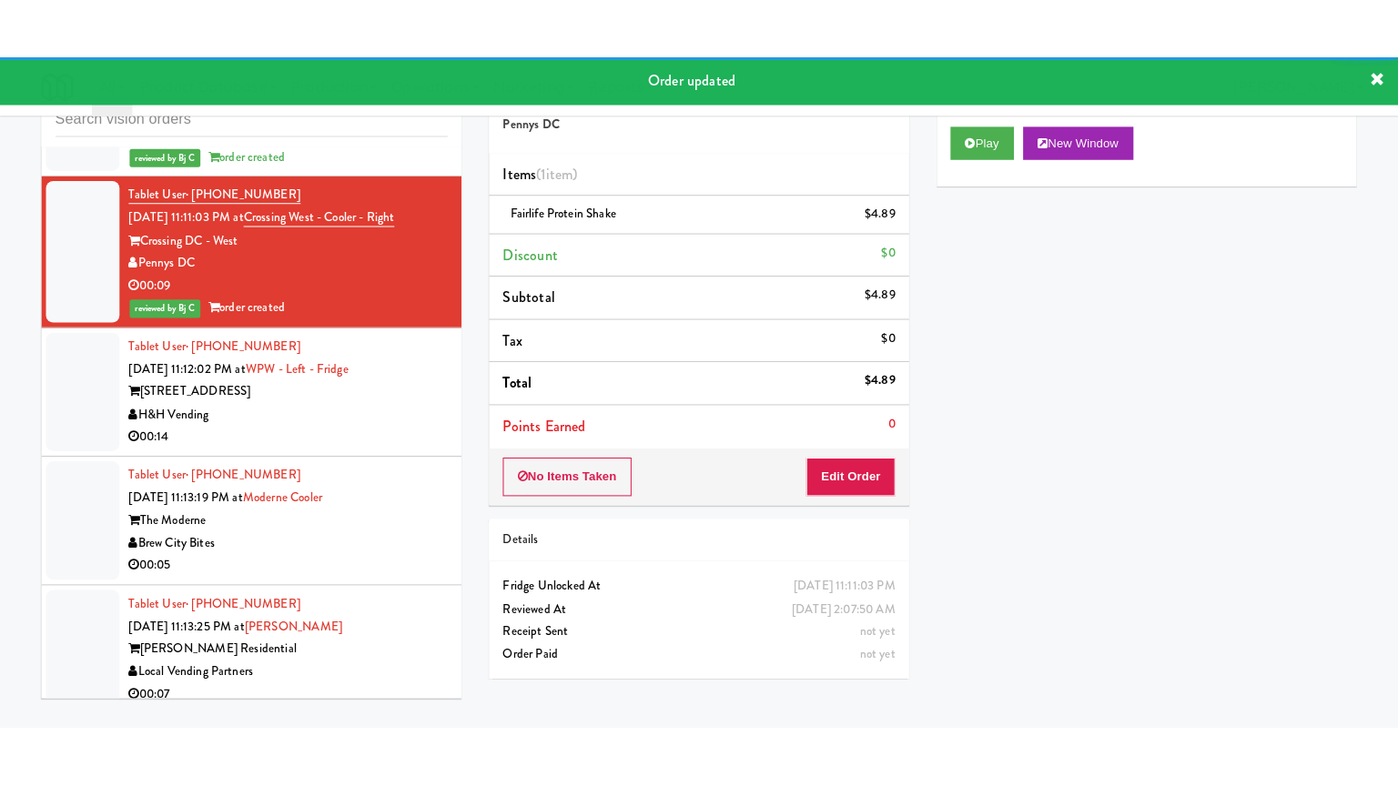
scroll to position [8679, 0]
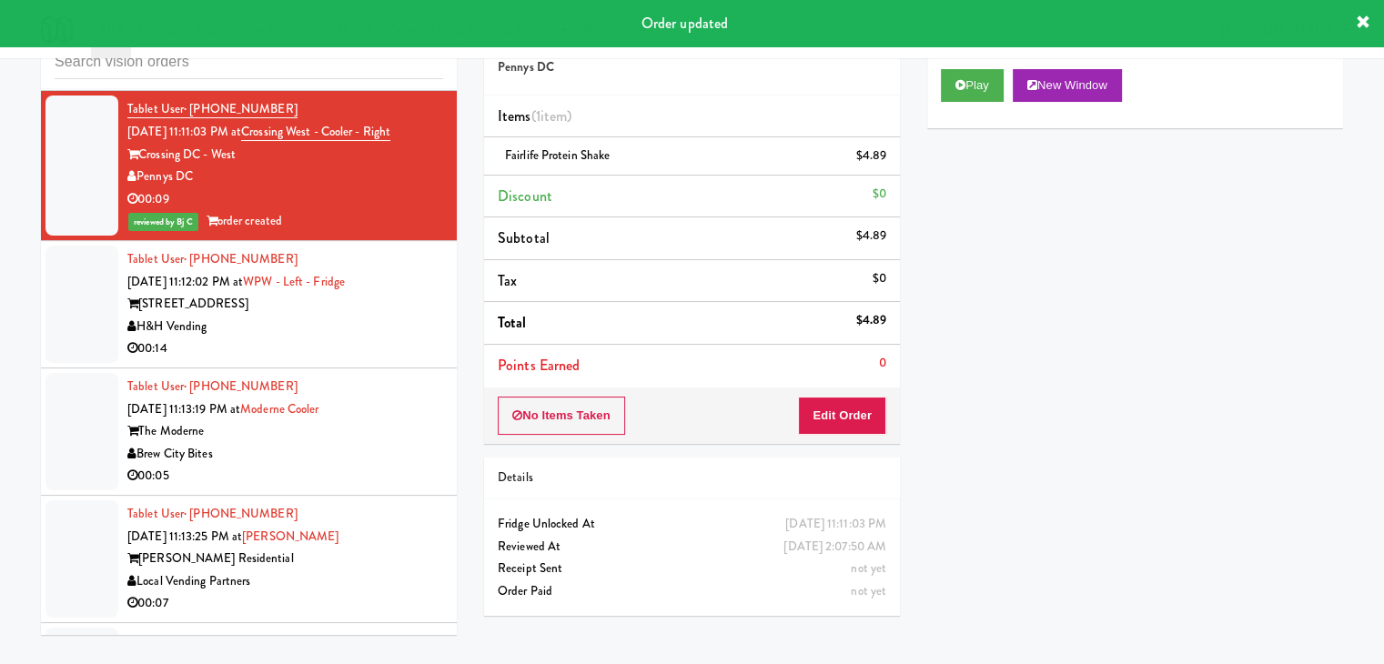
click at [404, 339] on div "H&H Vending" at bounding box center [285, 327] width 316 height 23
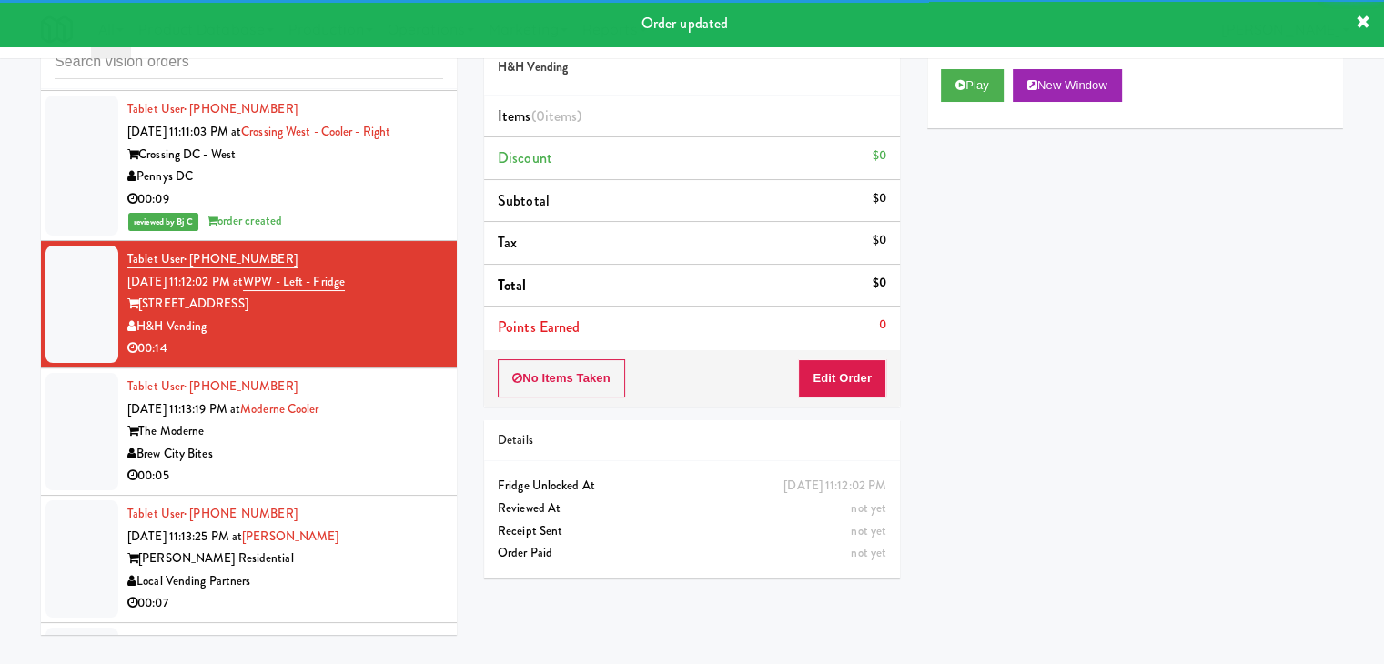
drag, startPoint x: 950, startPoint y: 105, endPoint x: 945, endPoint y: 219, distance: 114.8
click at [950, 107] on div "Play New Window" at bounding box center [1135, 92] width 416 height 73
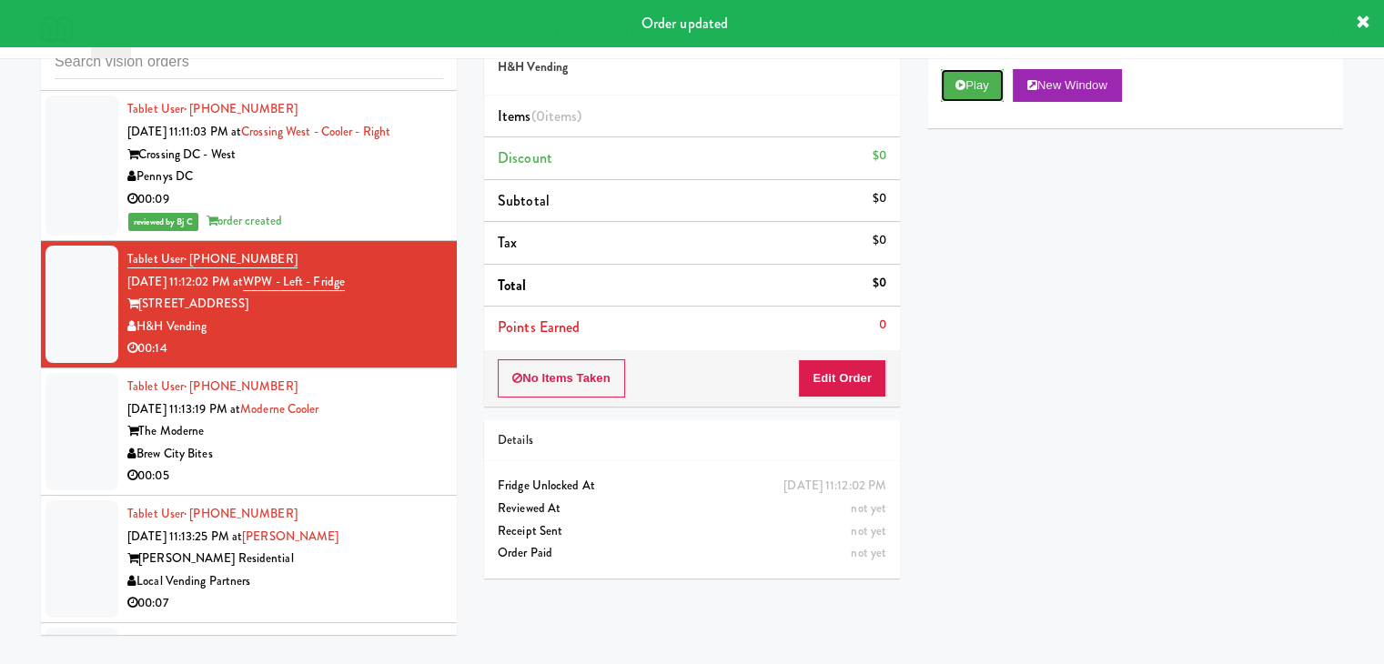
drag, startPoint x: 983, startPoint y: 76, endPoint x: 957, endPoint y: 158, distance: 85.8
click at [981, 82] on button "Play" at bounding box center [972, 85] width 63 height 33
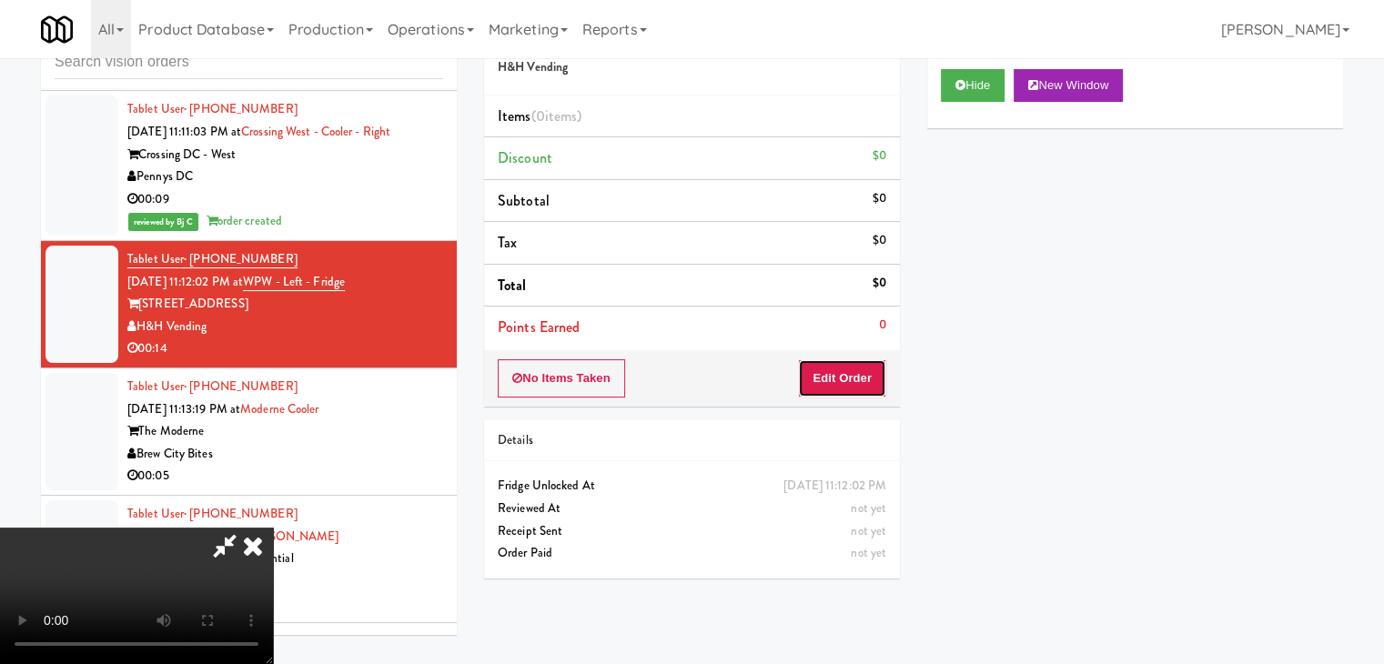
click at [847, 384] on button "Edit Order" at bounding box center [842, 378] width 88 height 38
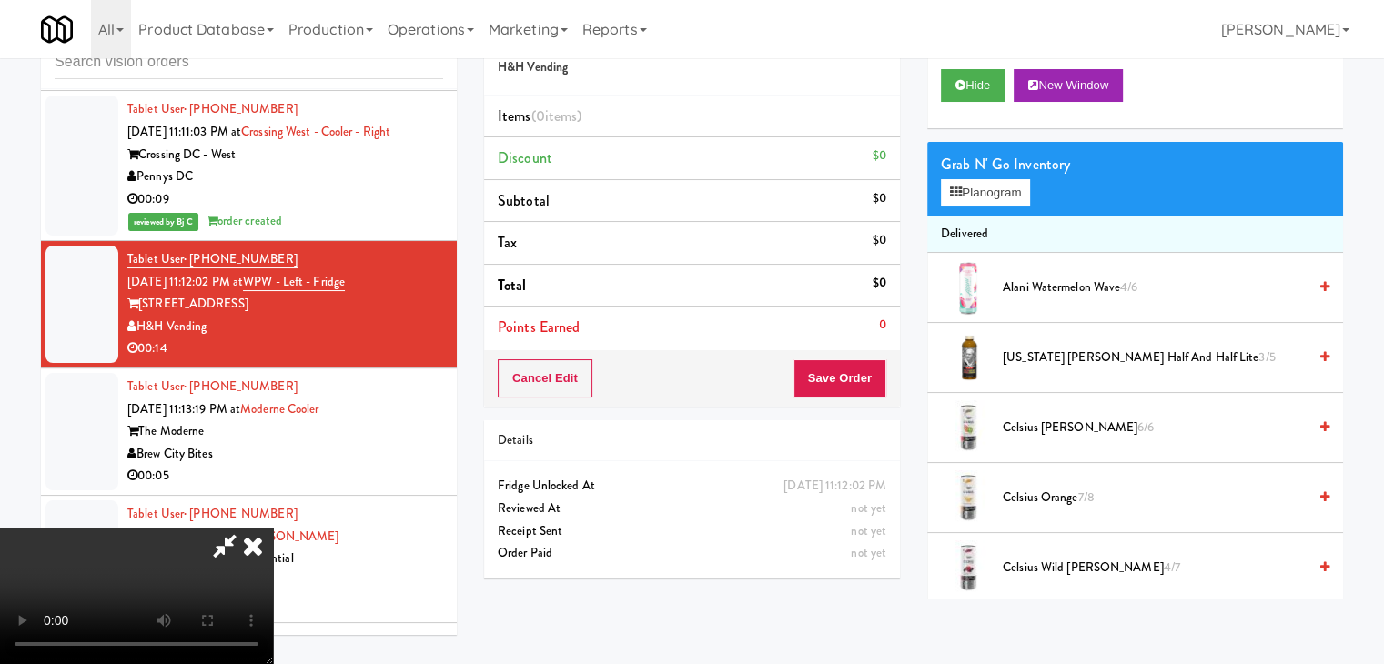
scroll to position [8635, 0]
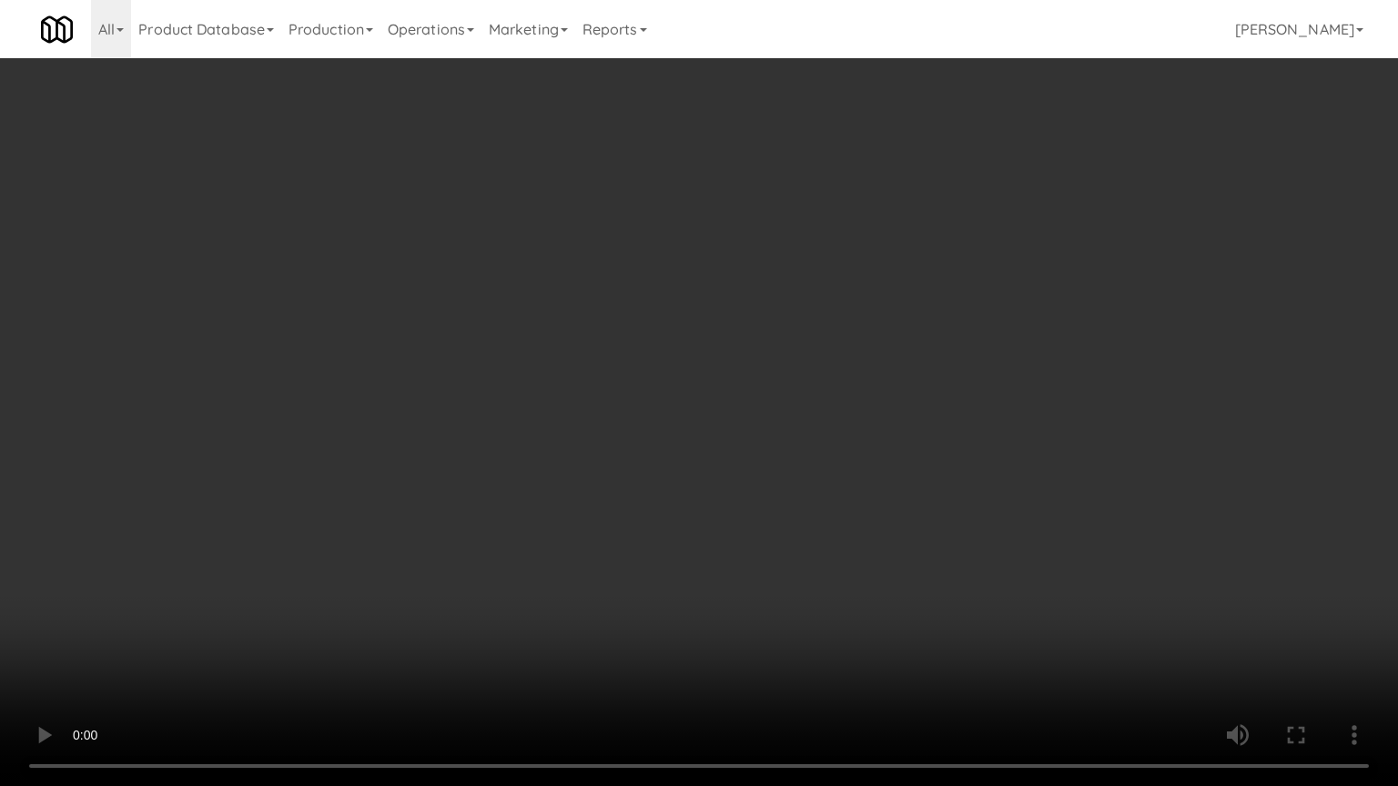
click at [823, 510] on video at bounding box center [699, 393] width 1398 height 786
drag, startPoint x: 812, startPoint y: 511, endPoint x: 803, endPoint y: 516, distance: 10.2
click at [812, 513] on video at bounding box center [699, 393] width 1398 height 786
click at [871, 478] on video at bounding box center [699, 393] width 1398 height 786
click at [870, 478] on video at bounding box center [699, 393] width 1398 height 786
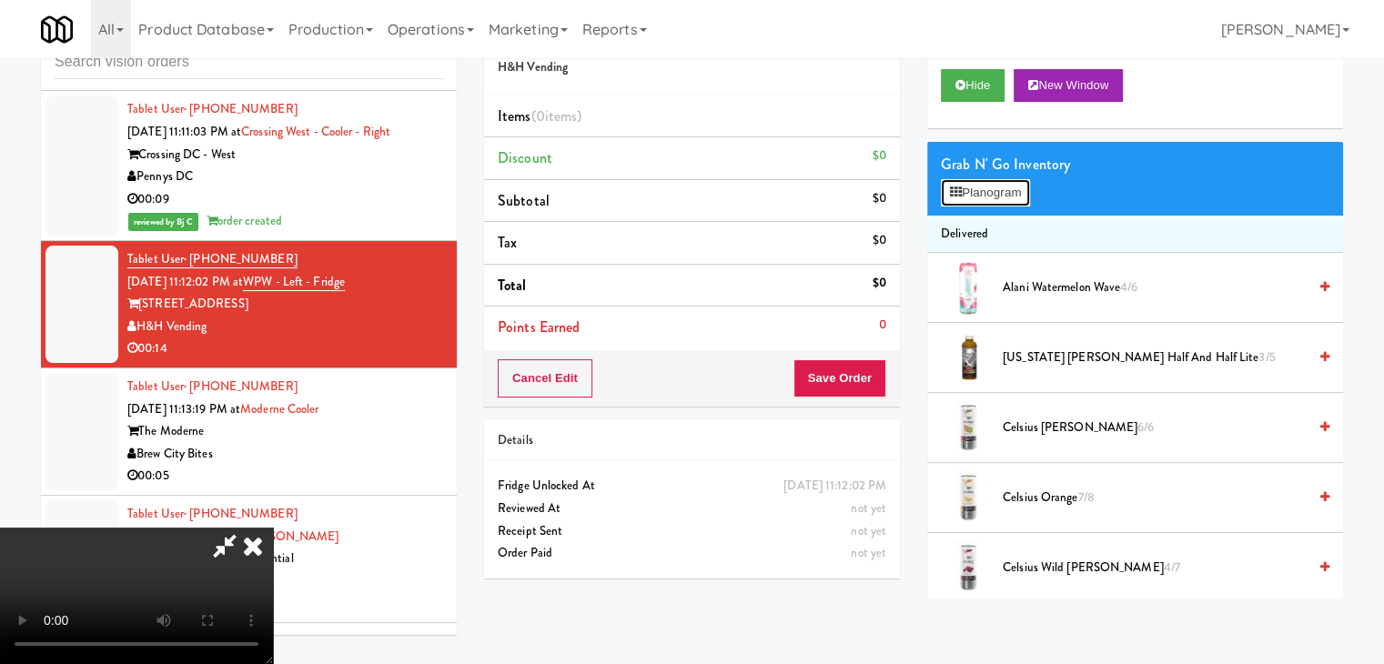
drag, startPoint x: 965, startPoint y: 186, endPoint x: 983, endPoint y: 186, distance: 18.2
click at [969, 186] on button "Planogram" at bounding box center [985, 192] width 89 height 27
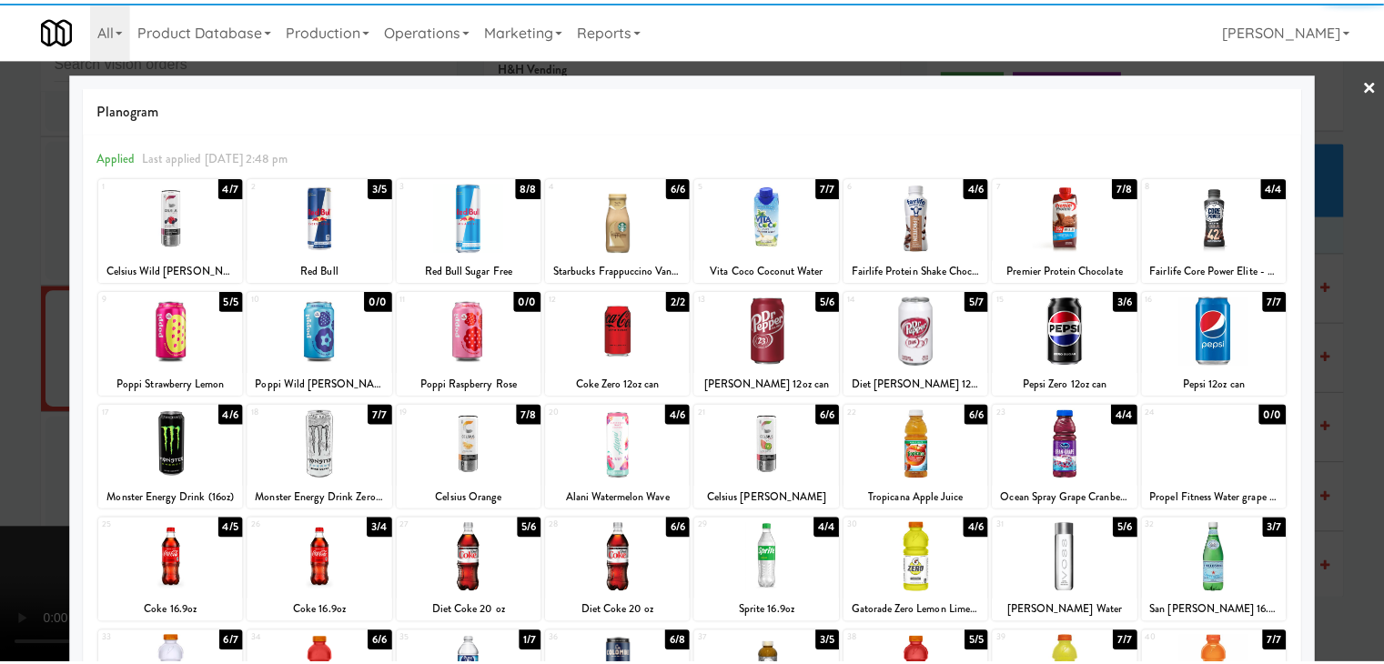
scroll to position [229, 0]
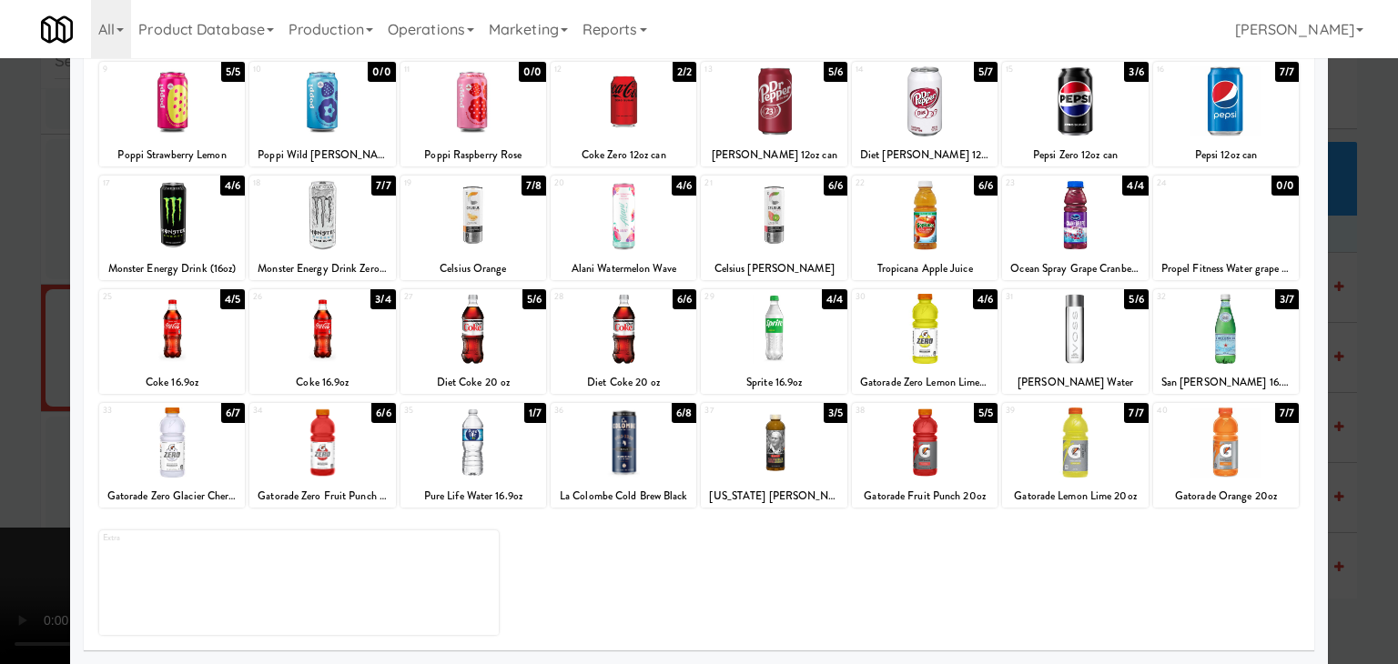
drag, startPoint x: 175, startPoint y: 463, endPoint x: 7, endPoint y: 460, distance: 167.5
click at [175, 463] on div at bounding box center [172, 443] width 146 height 70
click at [5, 457] on div at bounding box center [699, 332] width 1398 height 664
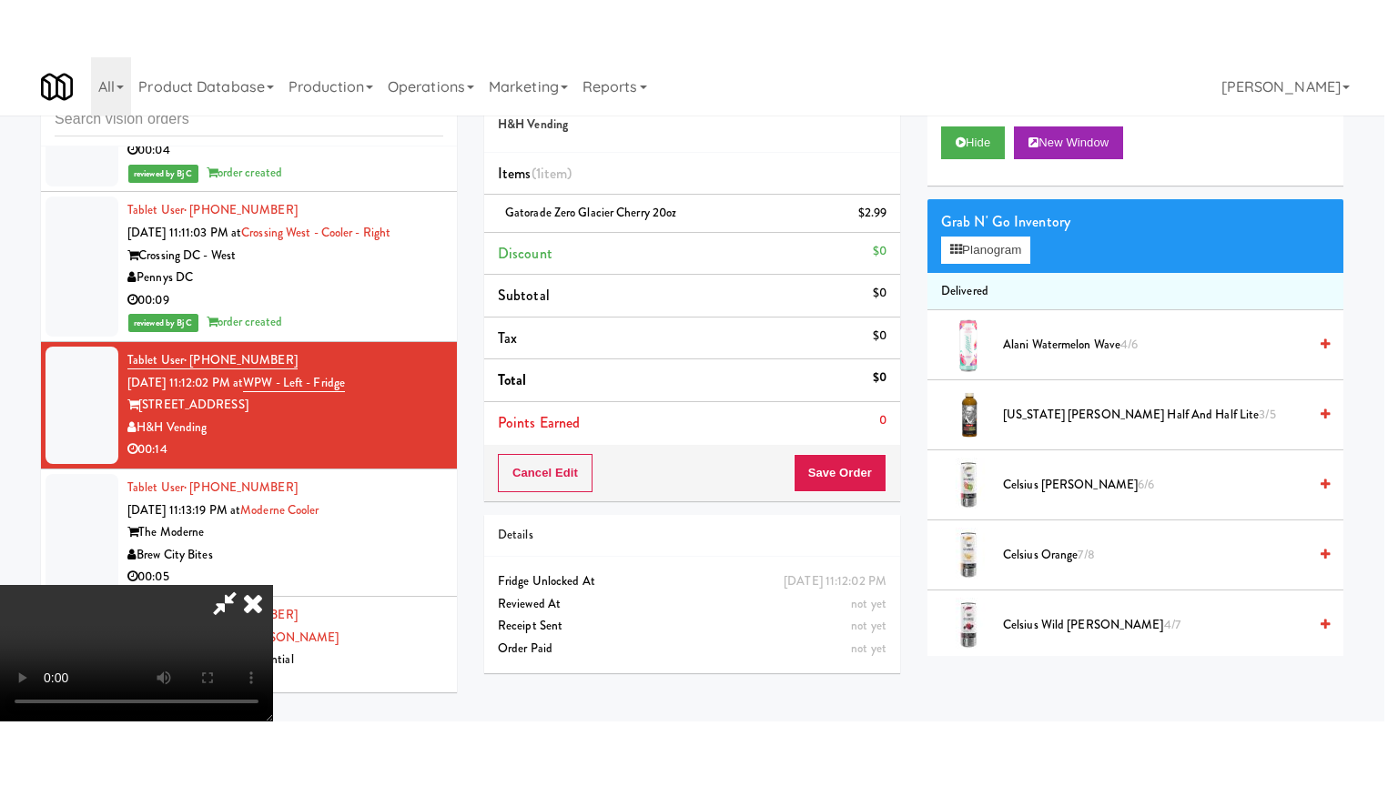
scroll to position [8679, 0]
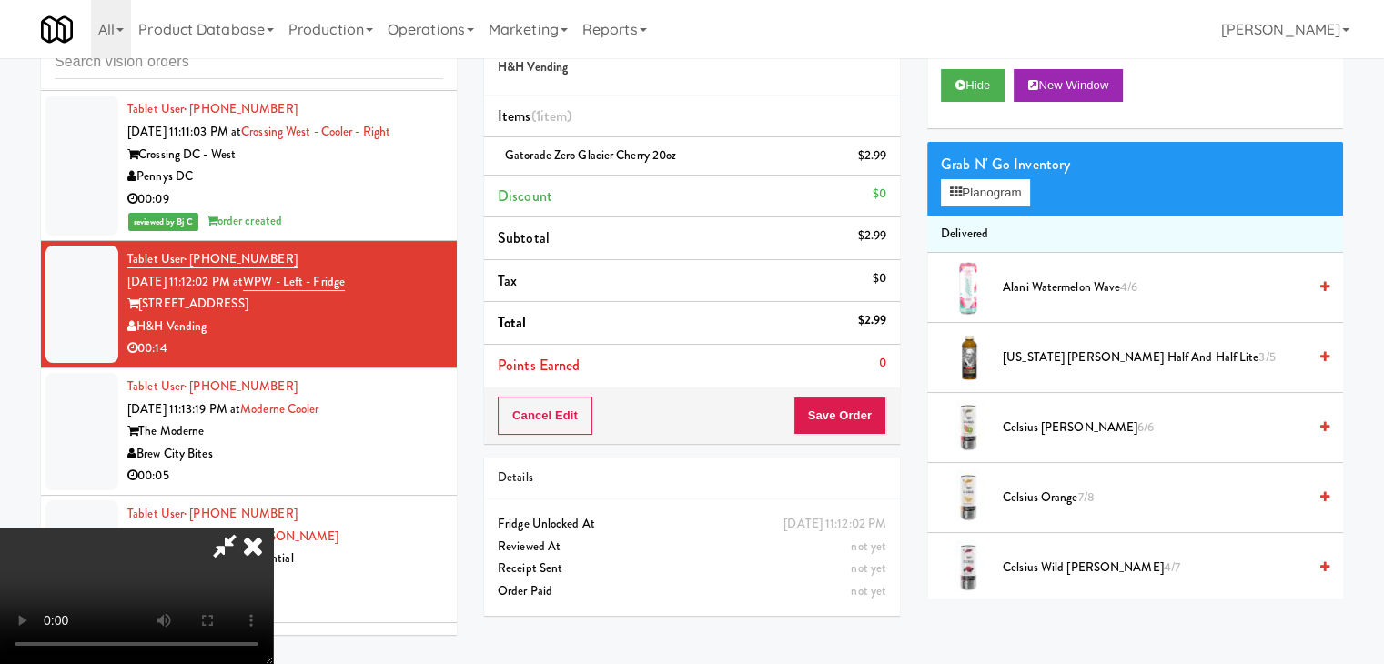
click at [273, 528] on video at bounding box center [136, 596] width 273 height 137
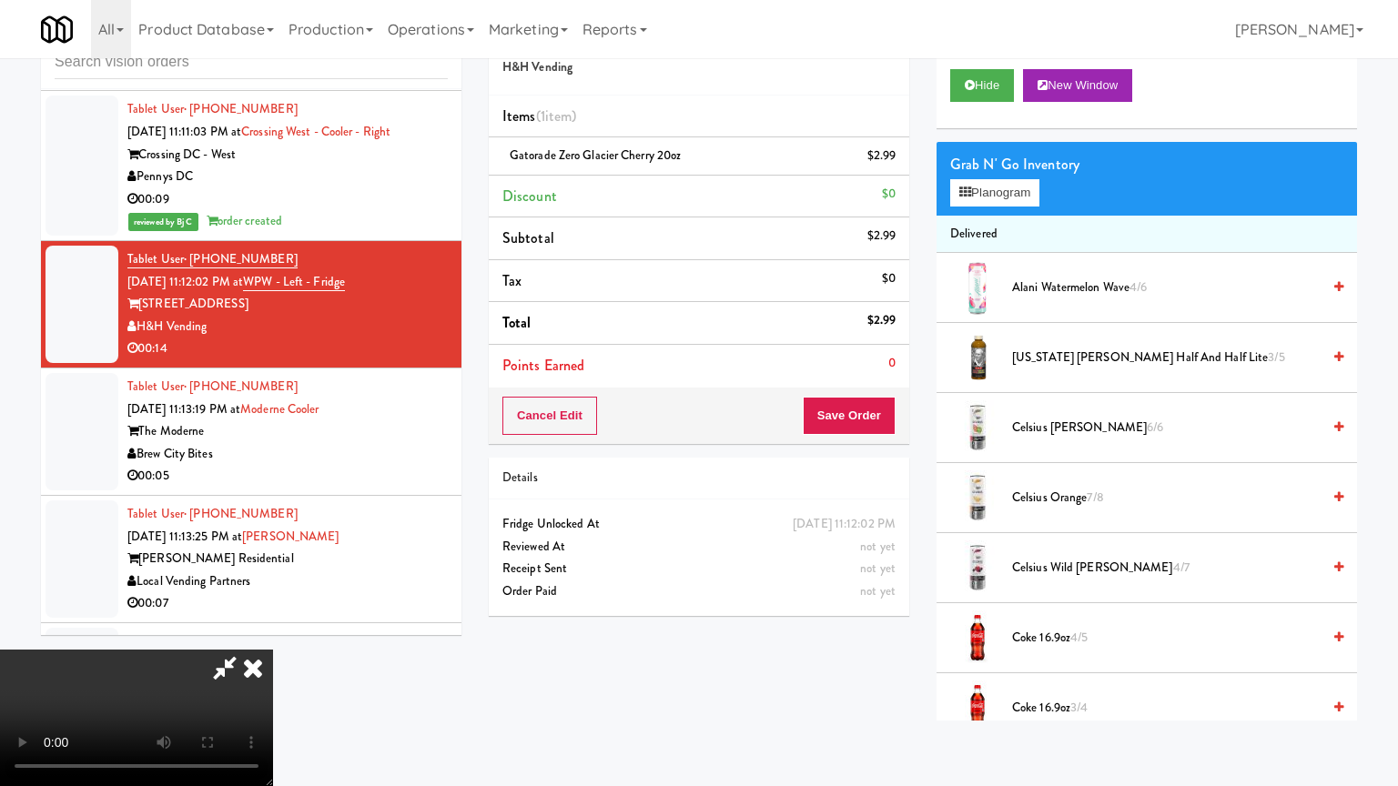
click at [273, 650] on video at bounding box center [136, 718] width 273 height 137
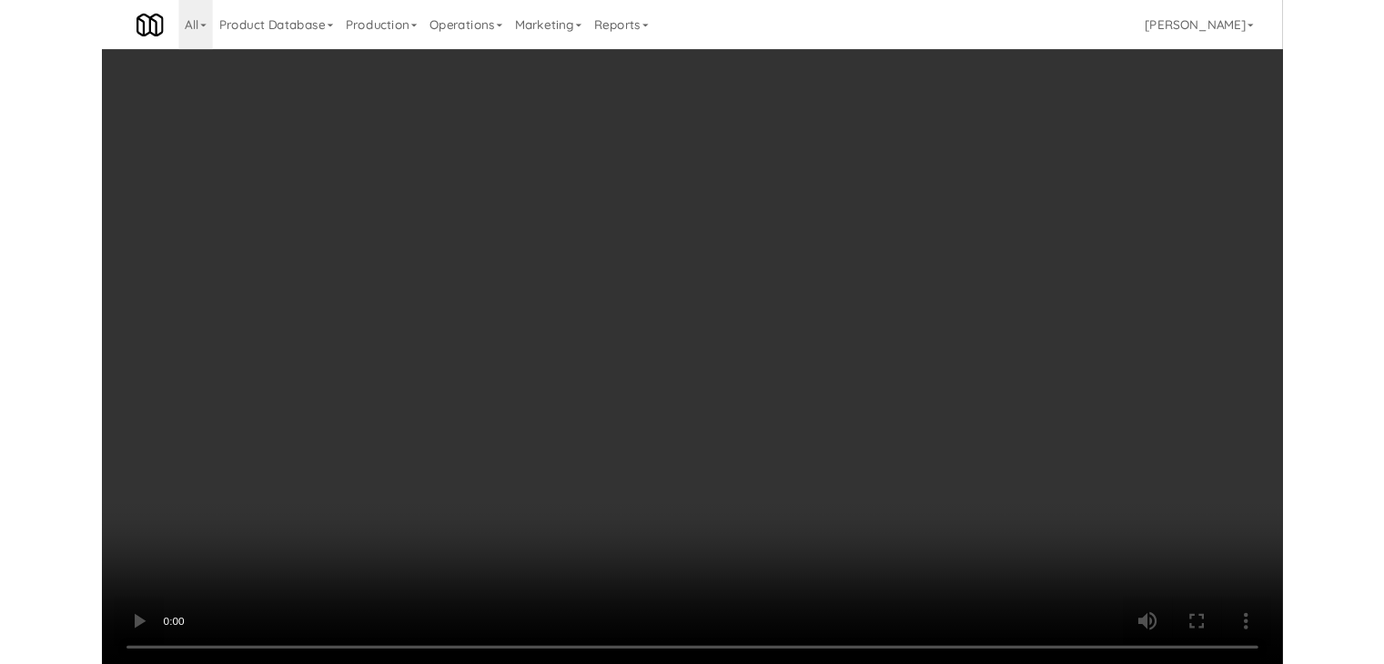
scroll to position [8635, 0]
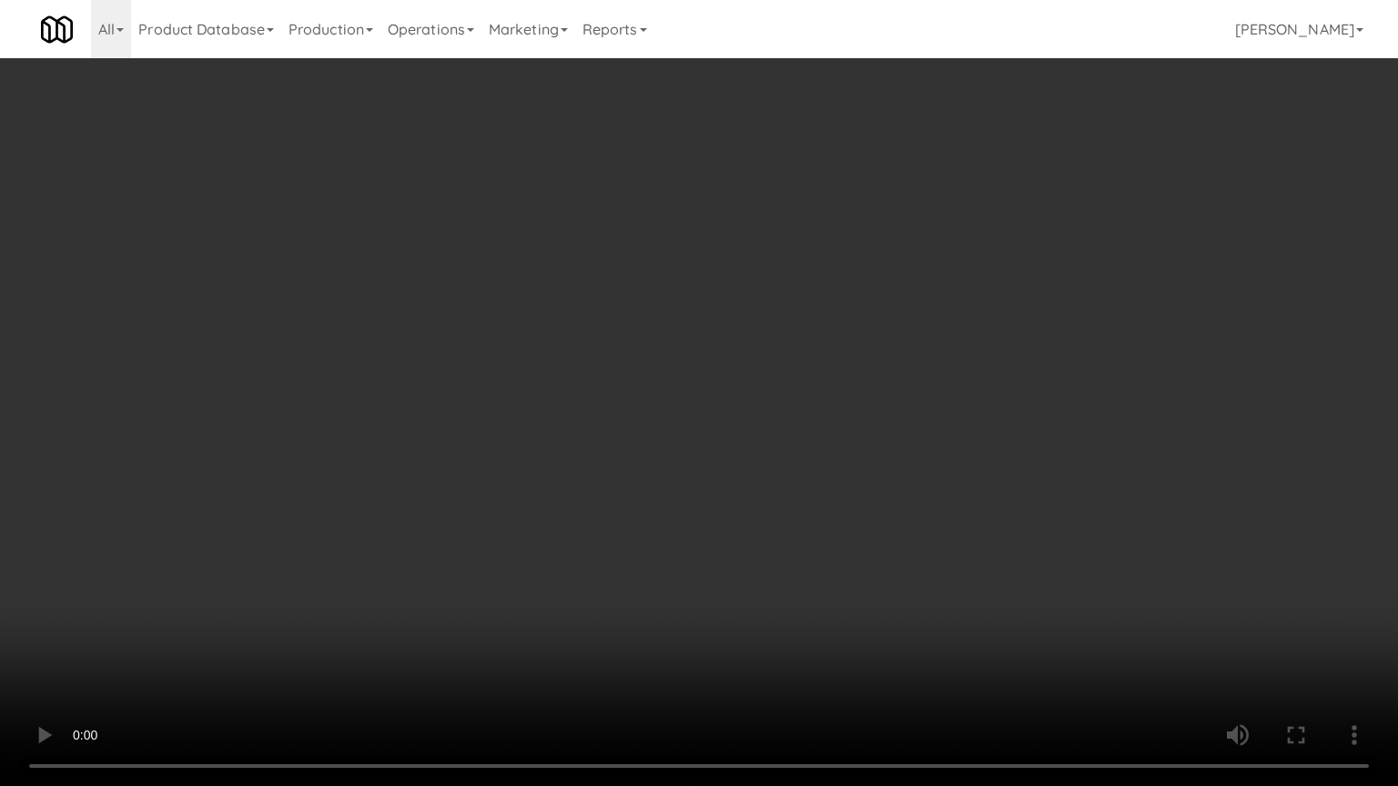
drag, startPoint x: 836, startPoint y: 575, endPoint x: 837, endPoint y: 585, distance: 10.1
click at [837, 578] on video at bounding box center [699, 393] width 1398 height 786
click at [937, 524] on video at bounding box center [699, 393] width 1398 height 786
drag, startPoint x: 937, startPoint y: 524, endPoint x: 1017, endPoint y: 312, distance: 226.4
click at [937, 521] on video at bounding box center [699, 393] width 1398 height 786
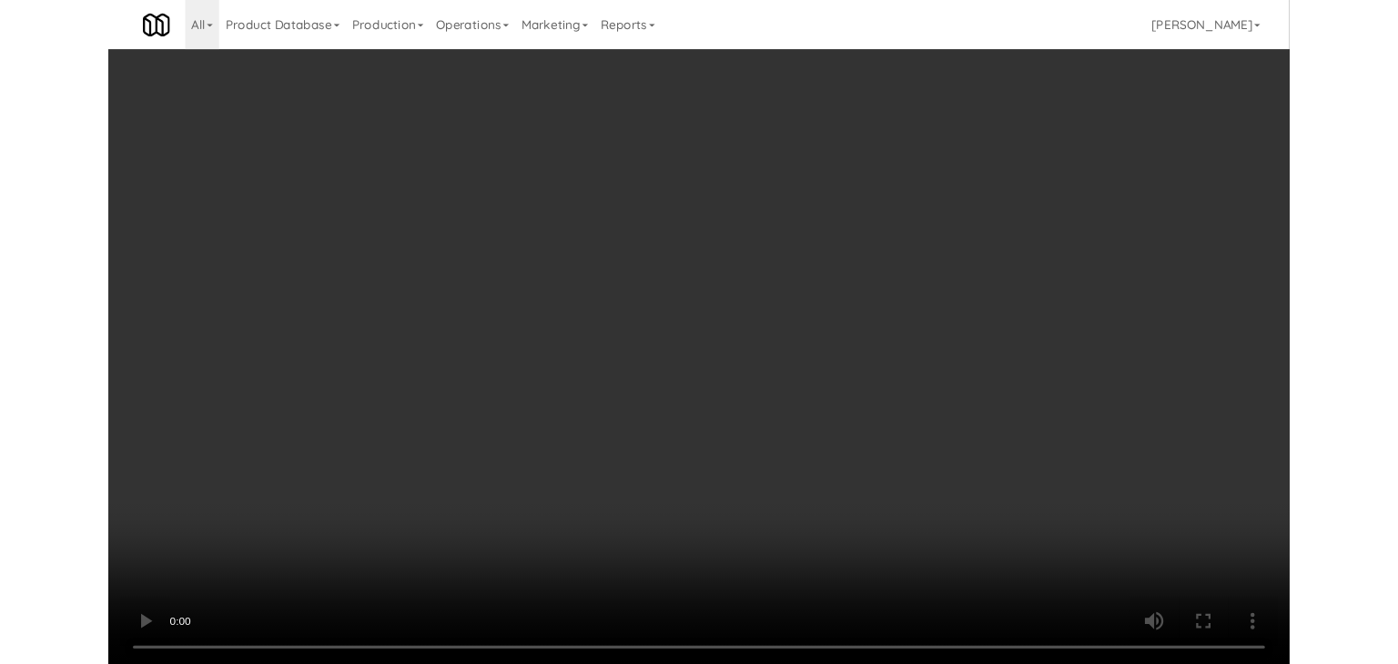
scroll to position [8679, 0]
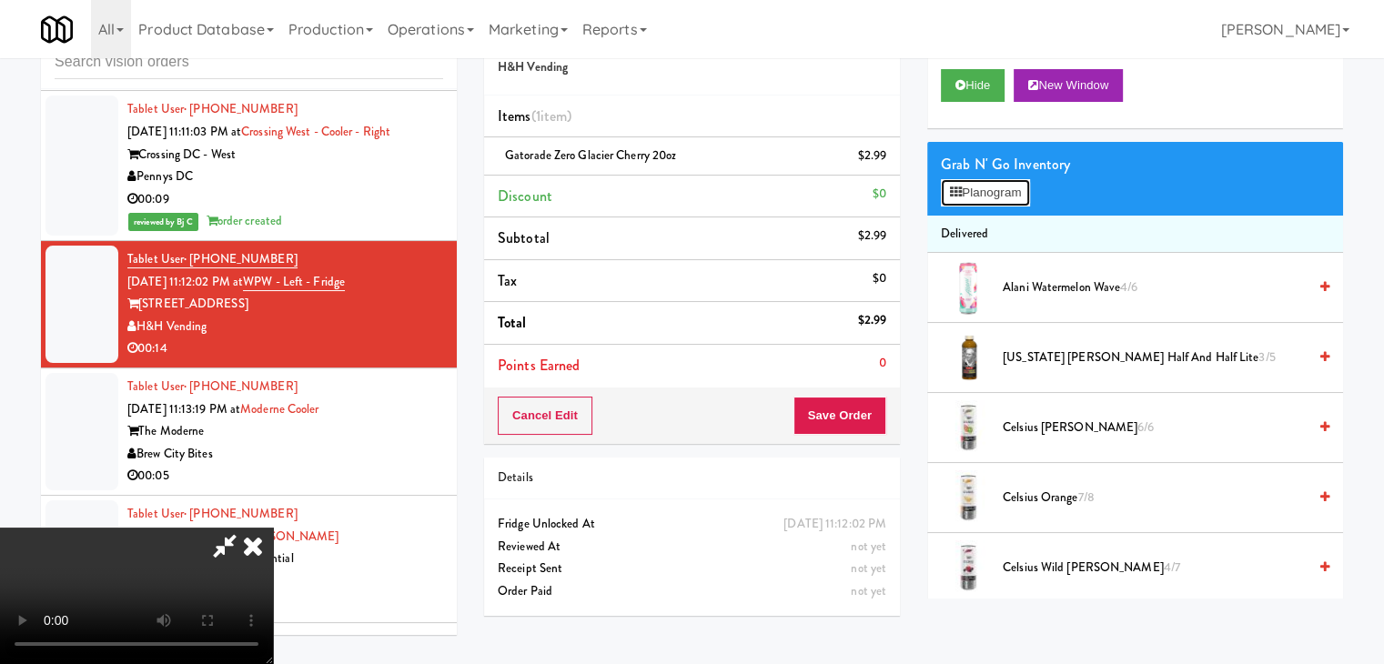
drag, startPoint x: 1019, startPoint y: 185, endPoint x: 1028, endPoint y: 190, distance: 9.8
click at [1018, 185] on button "Planogram" at bounding box center [985, 192] width 89 height 27
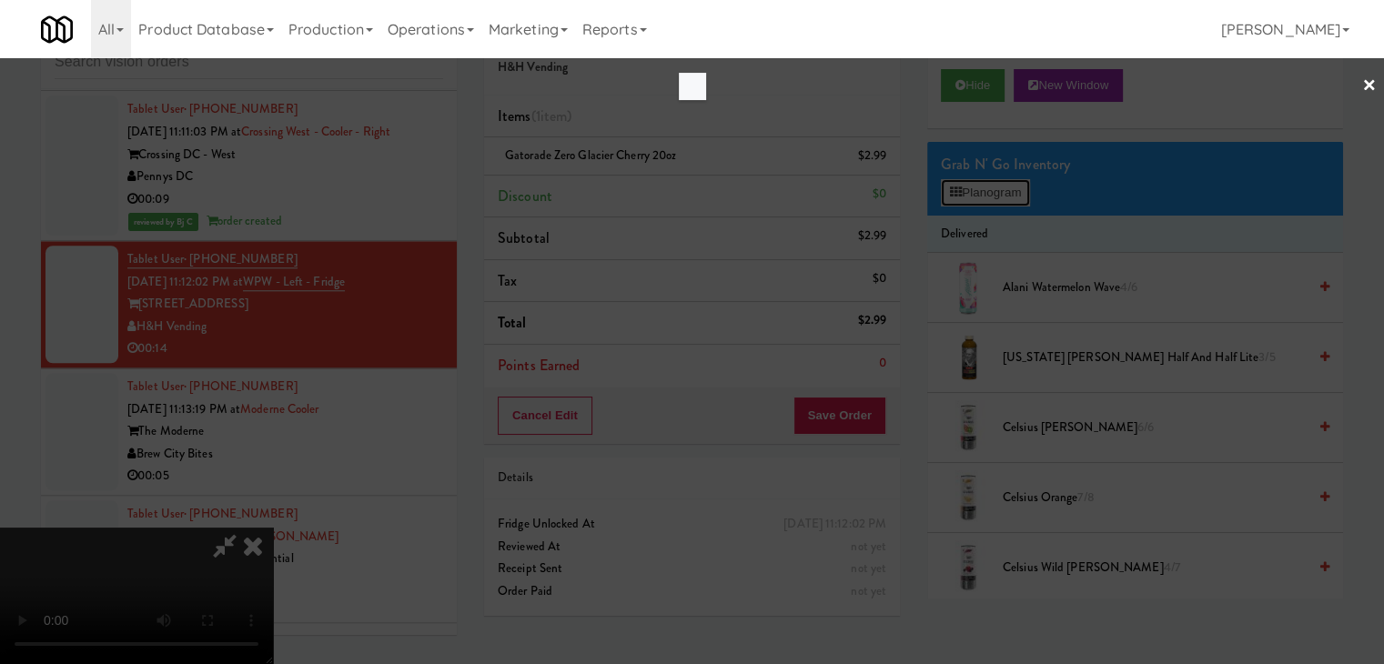
scroll to position [8635, 0]
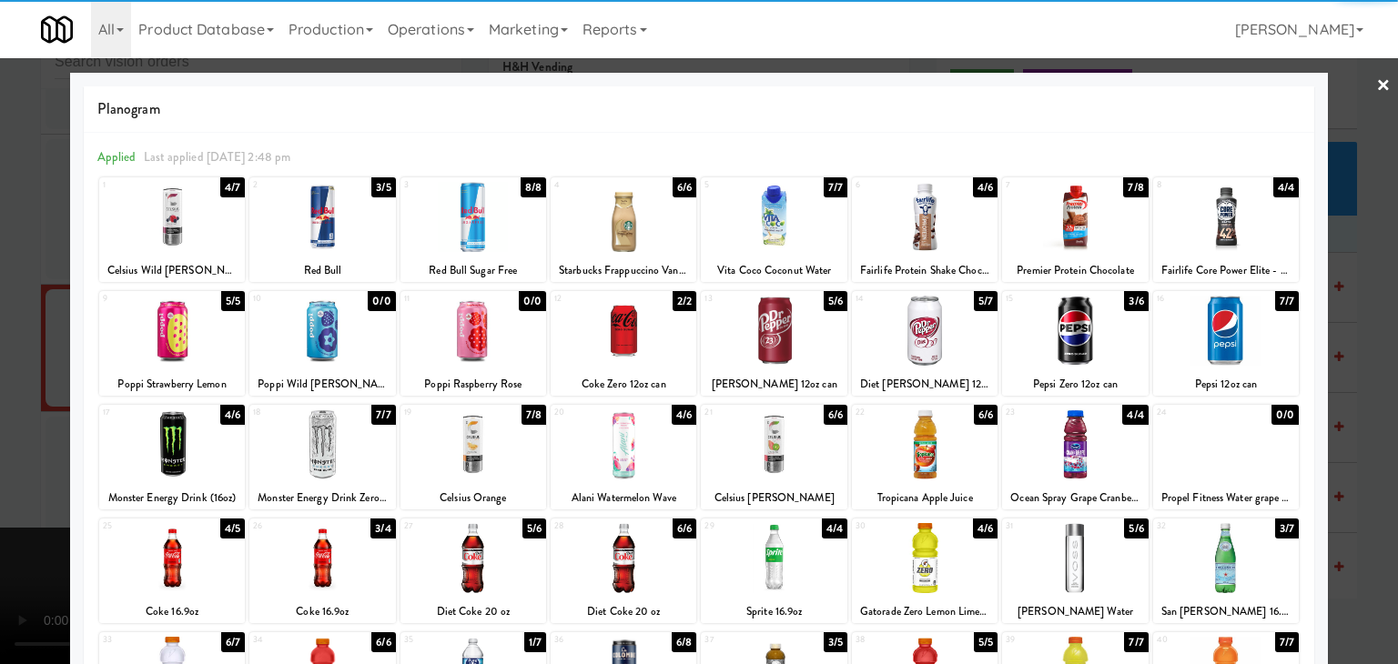
click at [902, 538] on div at bounding box center [925, 558] width 146 height 70
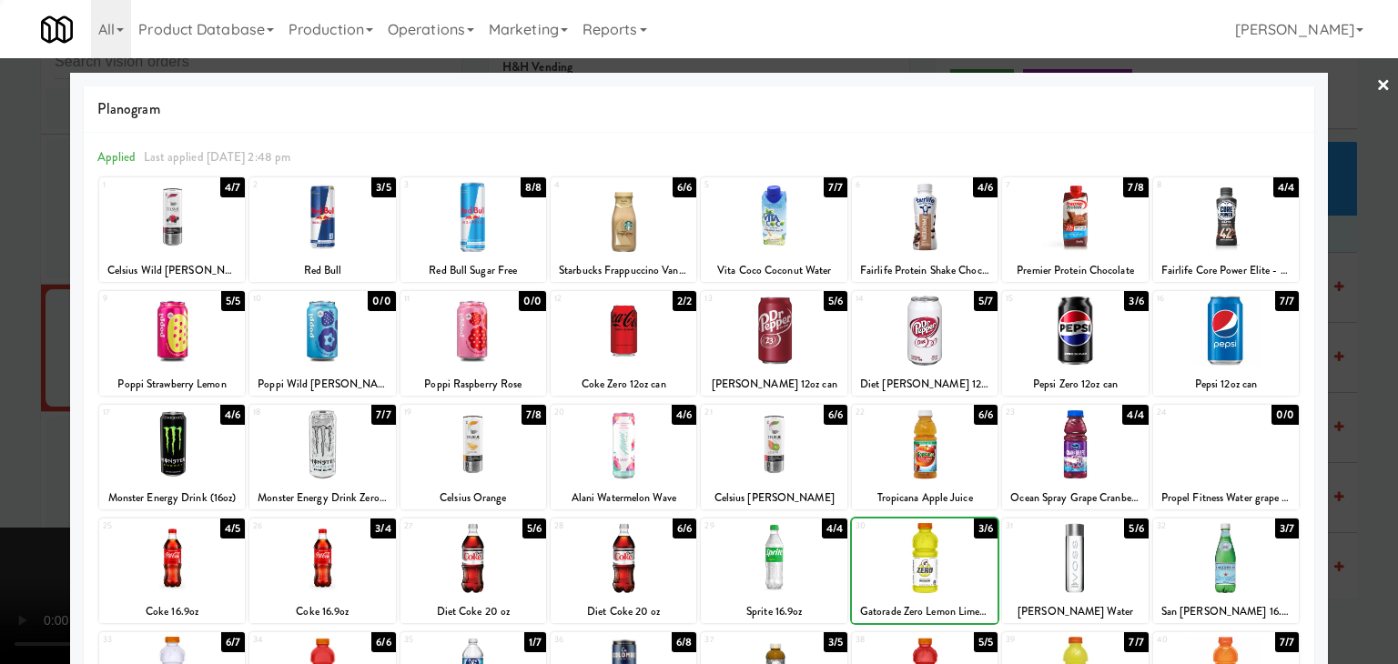
click at [5, 501] on div at bounding box center [699, 332] width 1398 height 664
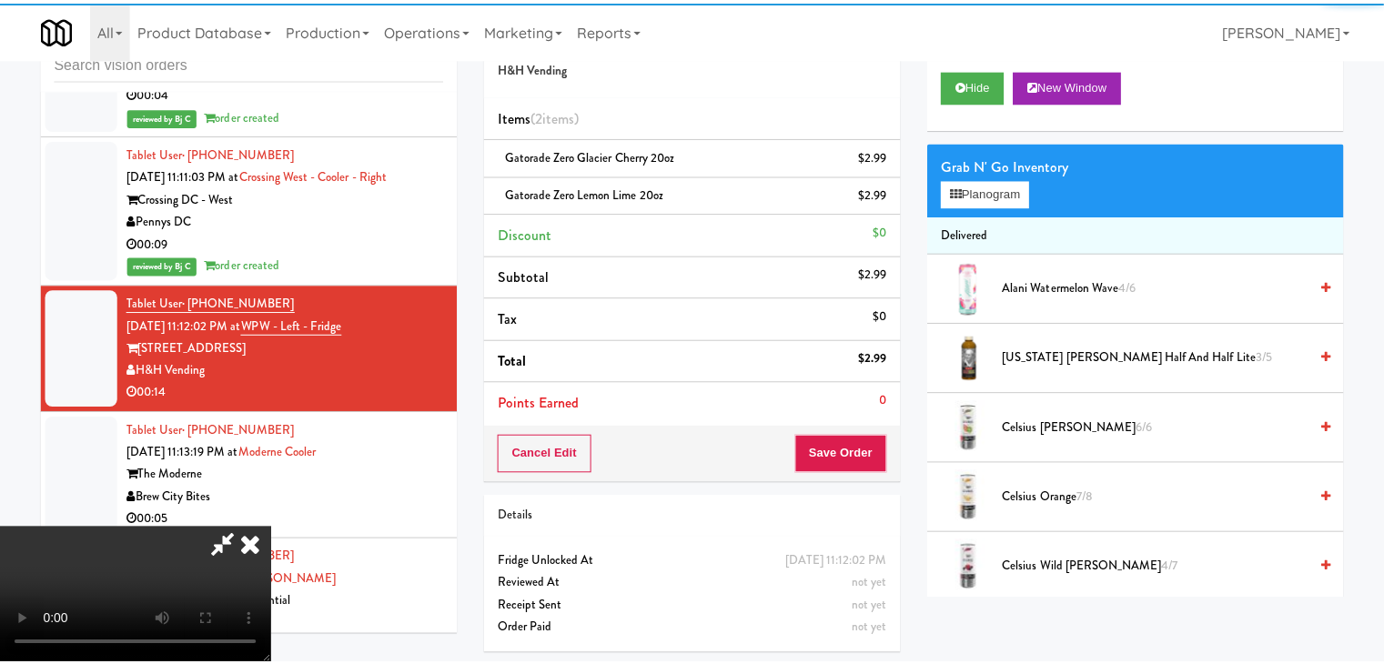
scroll to position [8679, 0]
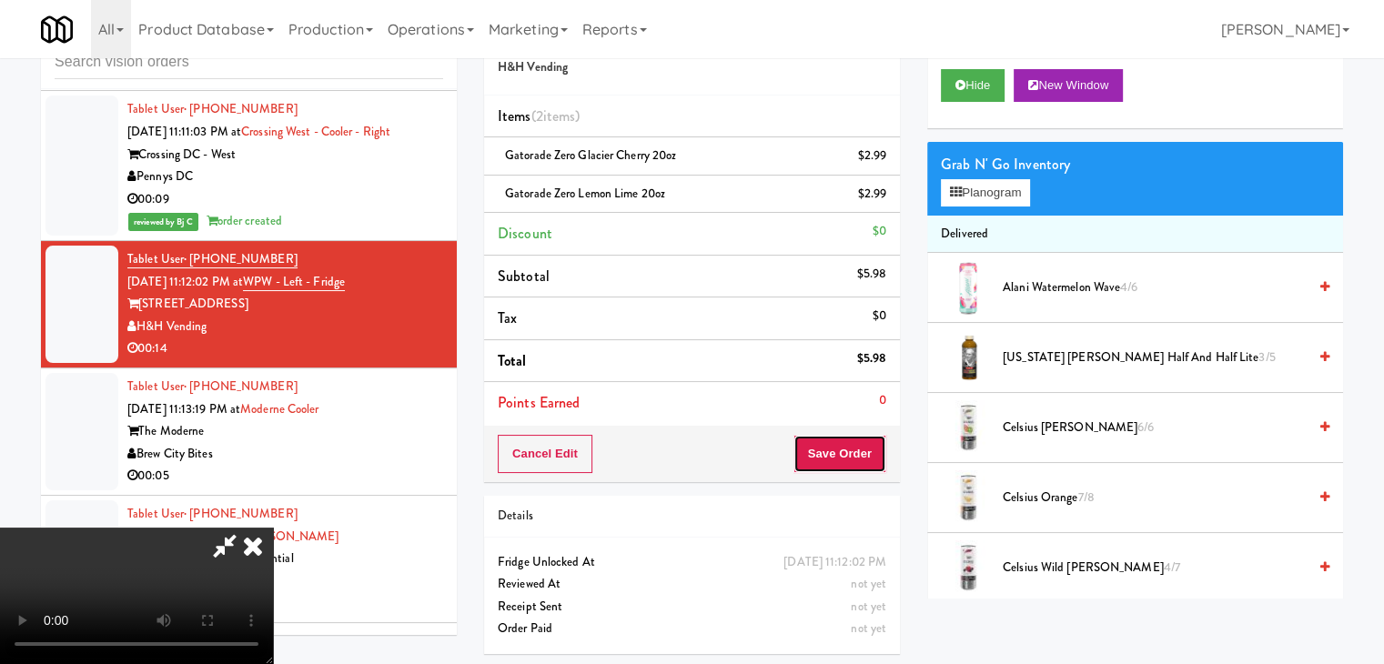
click at [866, 447] on button "Save Order" at bounding box center [840, 454] width 93 height 38
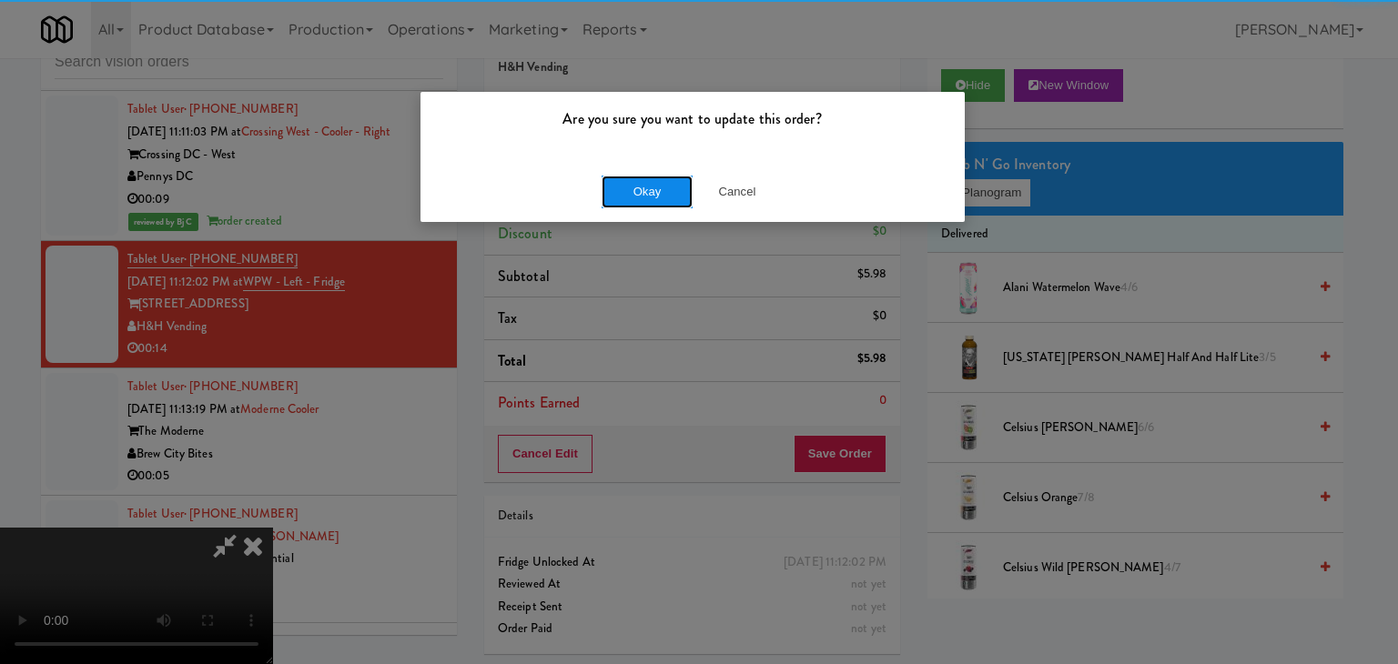
click at [653, 197] on button "Okay" at bounding box center [647, 192] width 91 height 33
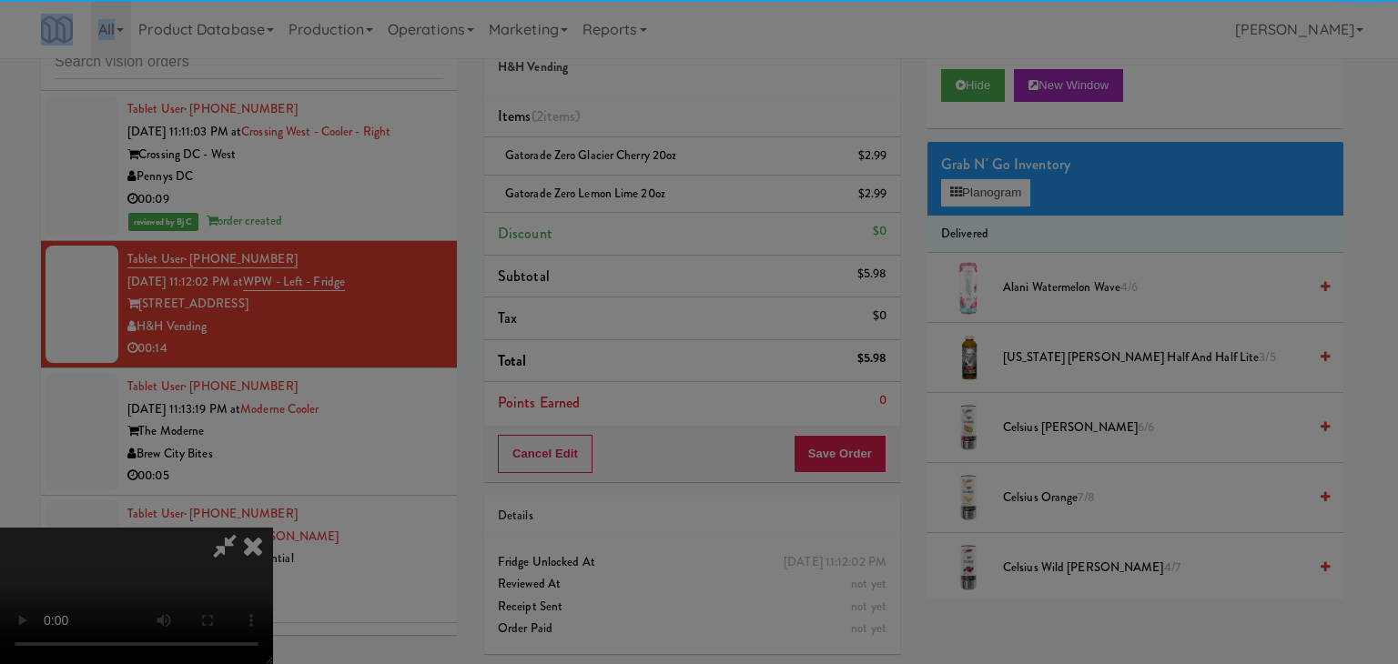
click at [653, 188] on div "Okay Cancel" at bounding box center [692, 157] width 544 height 61
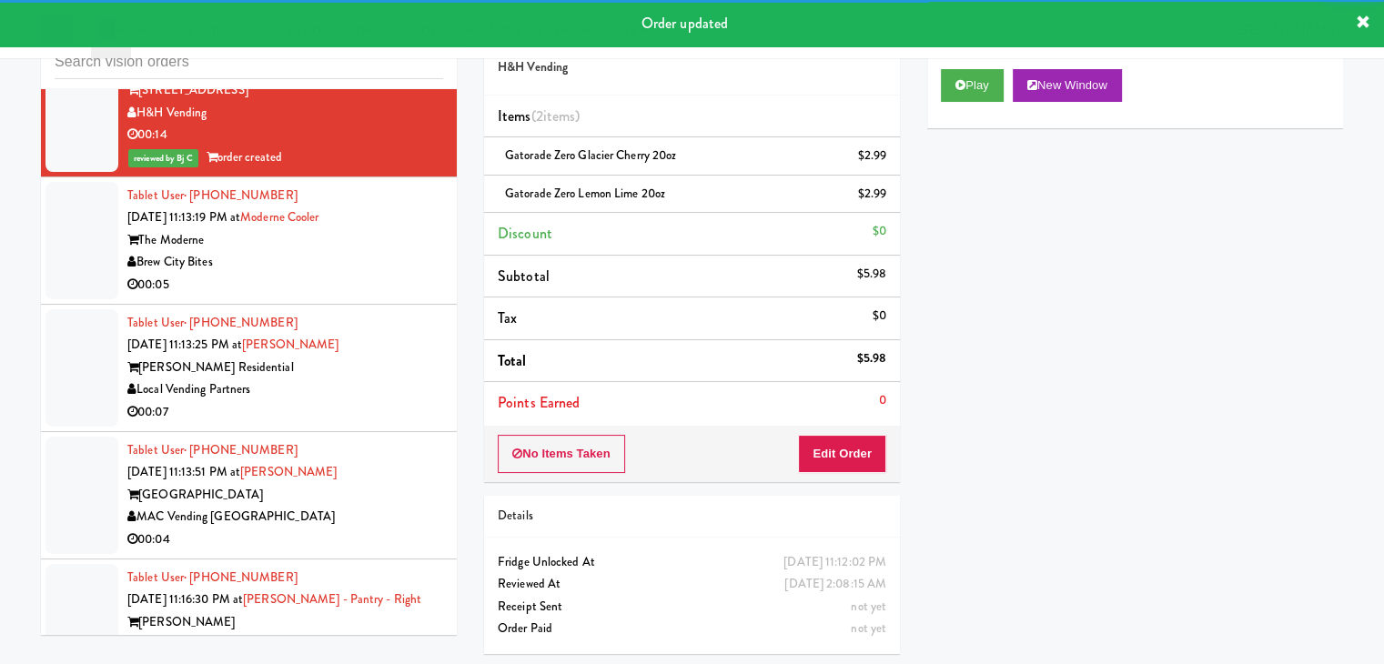
scroll to position [8952, 0]
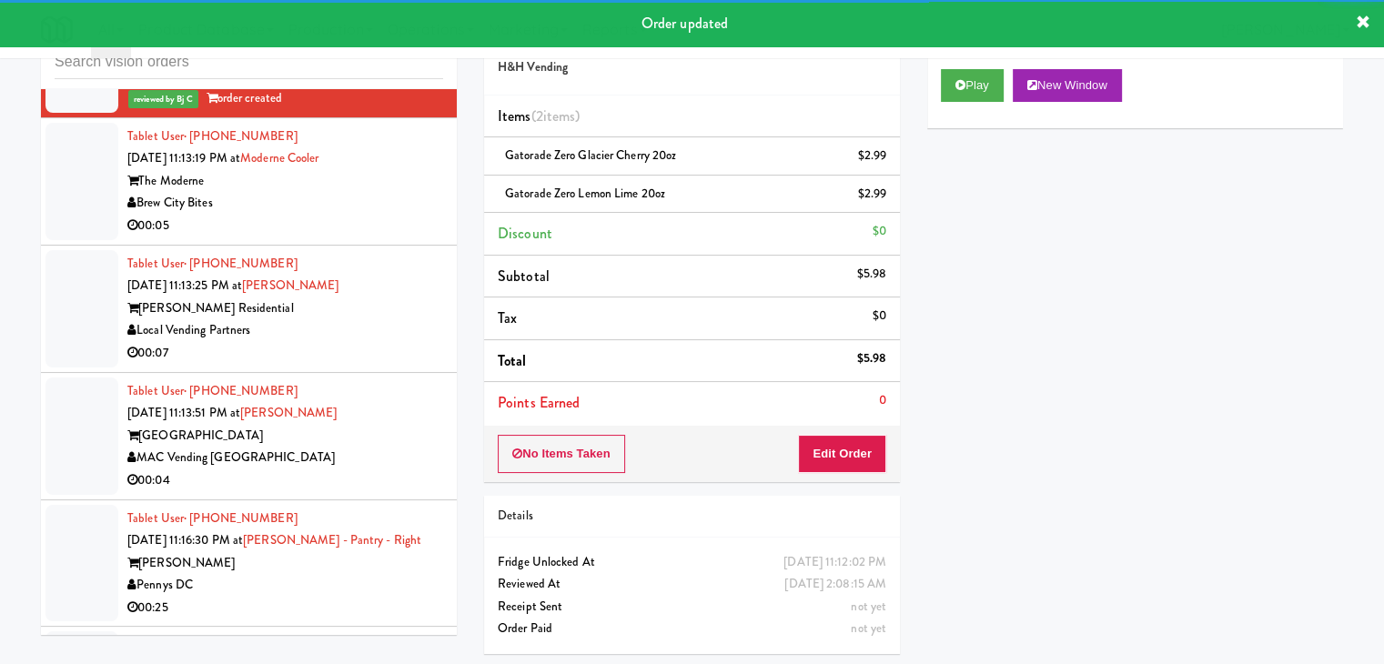
click at [404, 238] on div "00:05" at bounding box center [285, 226] width 316 height 23
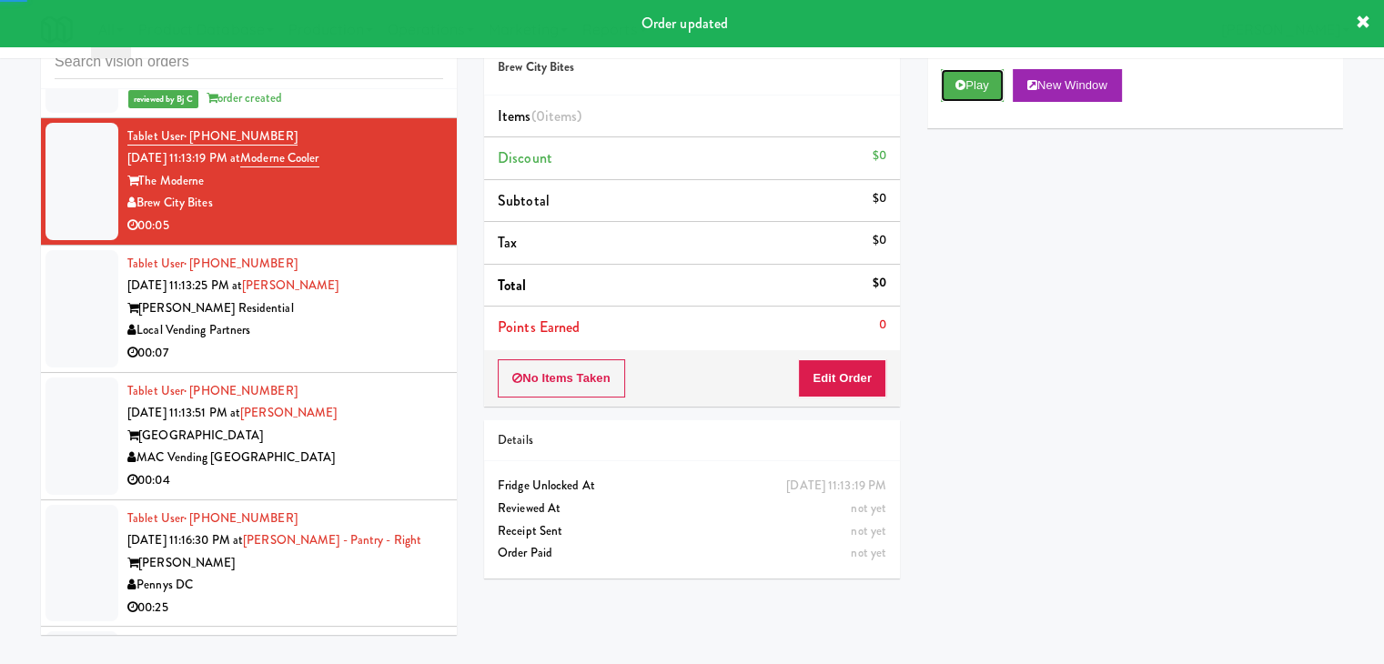
drag, startPoint x: 996, startPoint y: 77, endPoint x: 941, endPoint y: 201, distance: 135.3
click at [994, 79] on button "Play" at bounding box center [972, 85] width 63 height 33
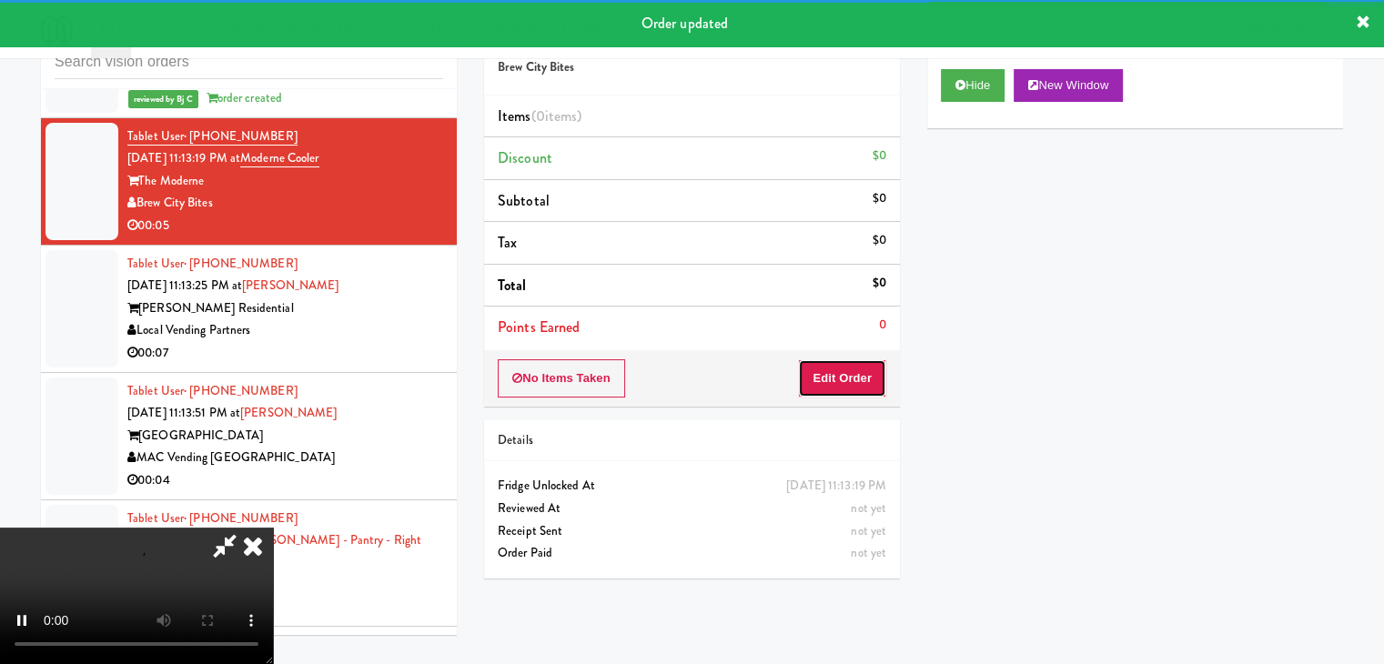
click at [870, 372] on button "Edit Order" at bounding box center [842, 378] width 88 height 38
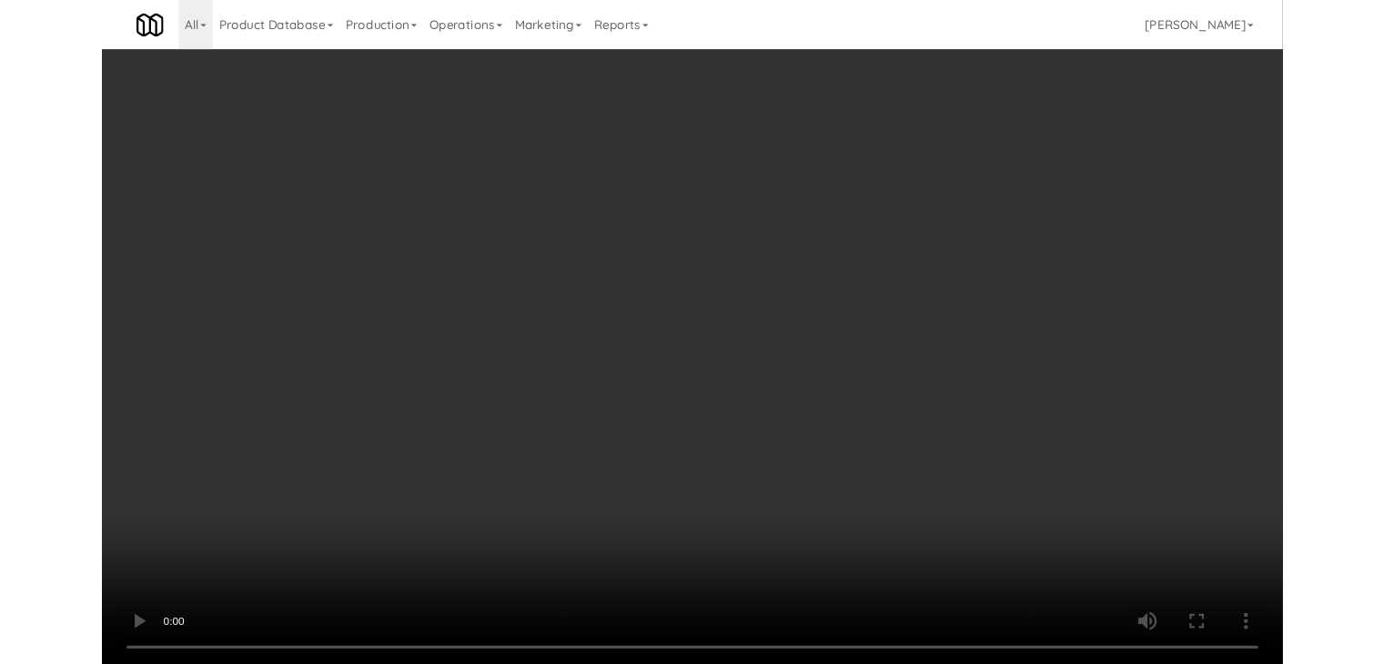
scroll to position [8907, 0]
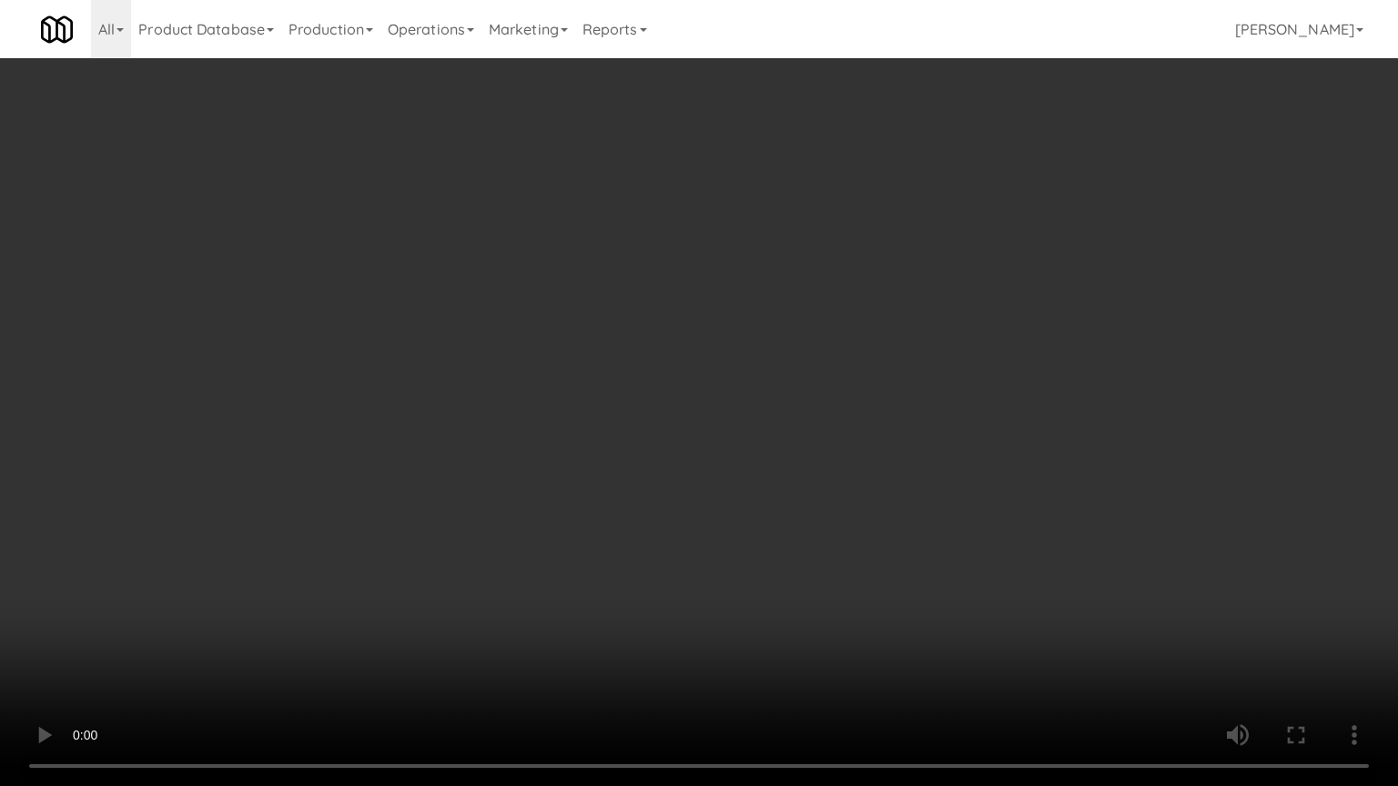
click at [739, 593] on video at bounding box center [699, 393] width 1398 height 786
drag, startPoint x: 740, startPoint y: 597, endPoint x: 750, endPoint y: 598, distance: 10.1
click at [743, 597] on video at bounding box center [699, 393] width 1398 height 786
click at [764, 564] on video at bounding box center [699, 393] width 1398 height 786
click at [769, 561] on video at bounding box center [699, 393] width 1398 height 786
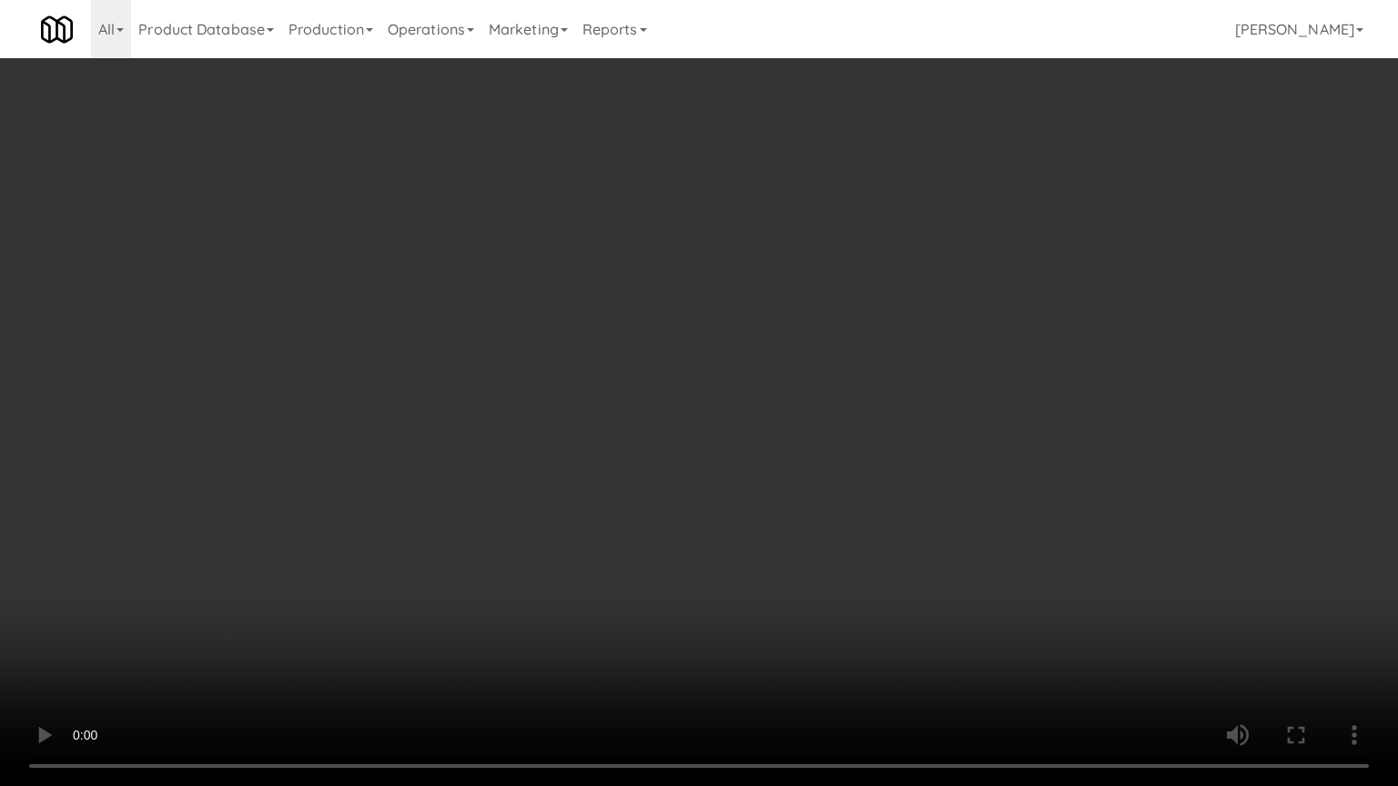
click at [769, 561] on video at bounding box center [699, 393] width 1398 height 786
drag, startPoint x: 769, startPoint y: 561, endPoint x: 762, endPoint y: 567, distance: 9.7
click at [770, 562] on video at bounding box center [699, 393] width 1398 height 786
click at [747, 514] on video at bounding box center [699, 393] width 1398 height 786
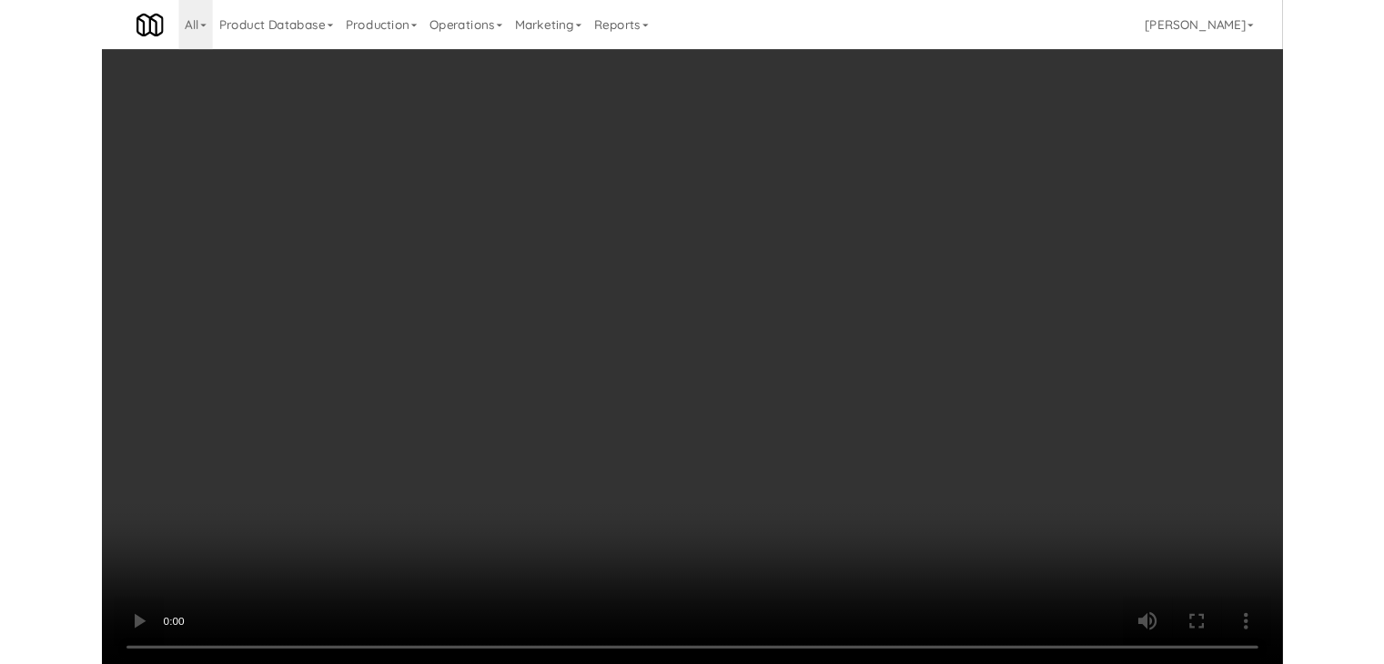
scroll to position [8952, 0]
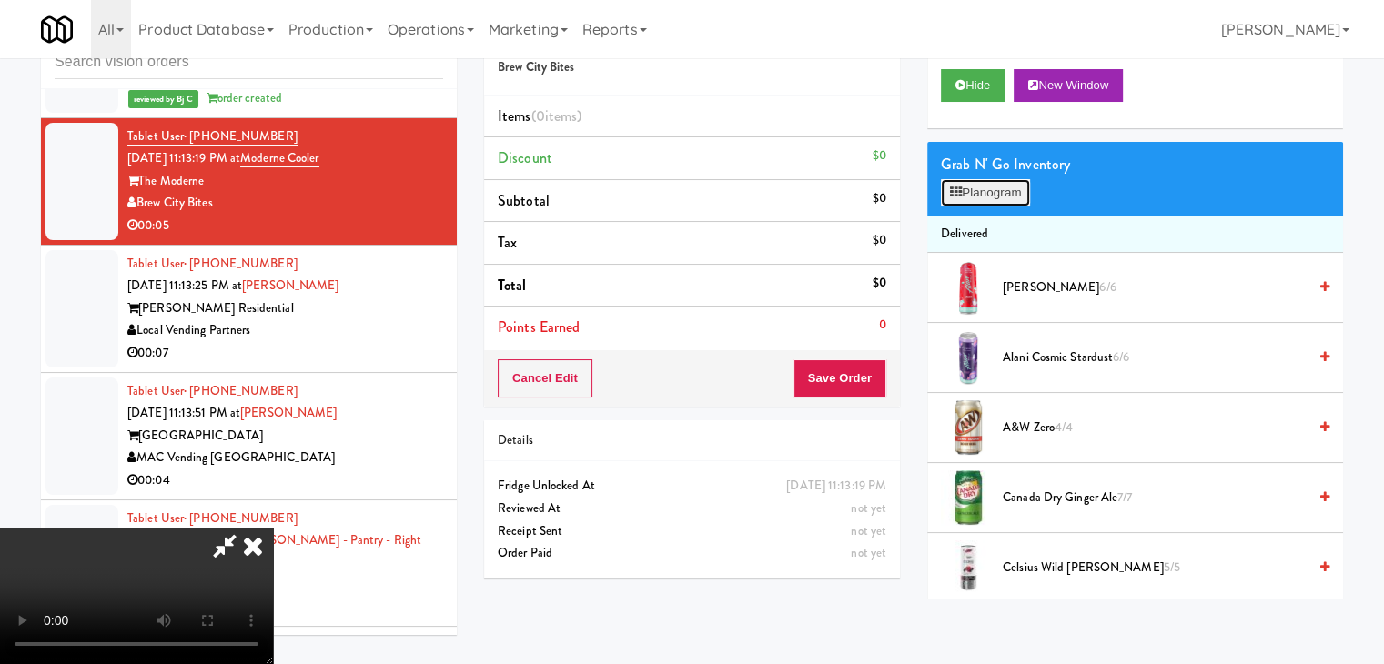
click at [1014, 197] on button "Planogram" at bounding box center [985, 192] width 89 height 27
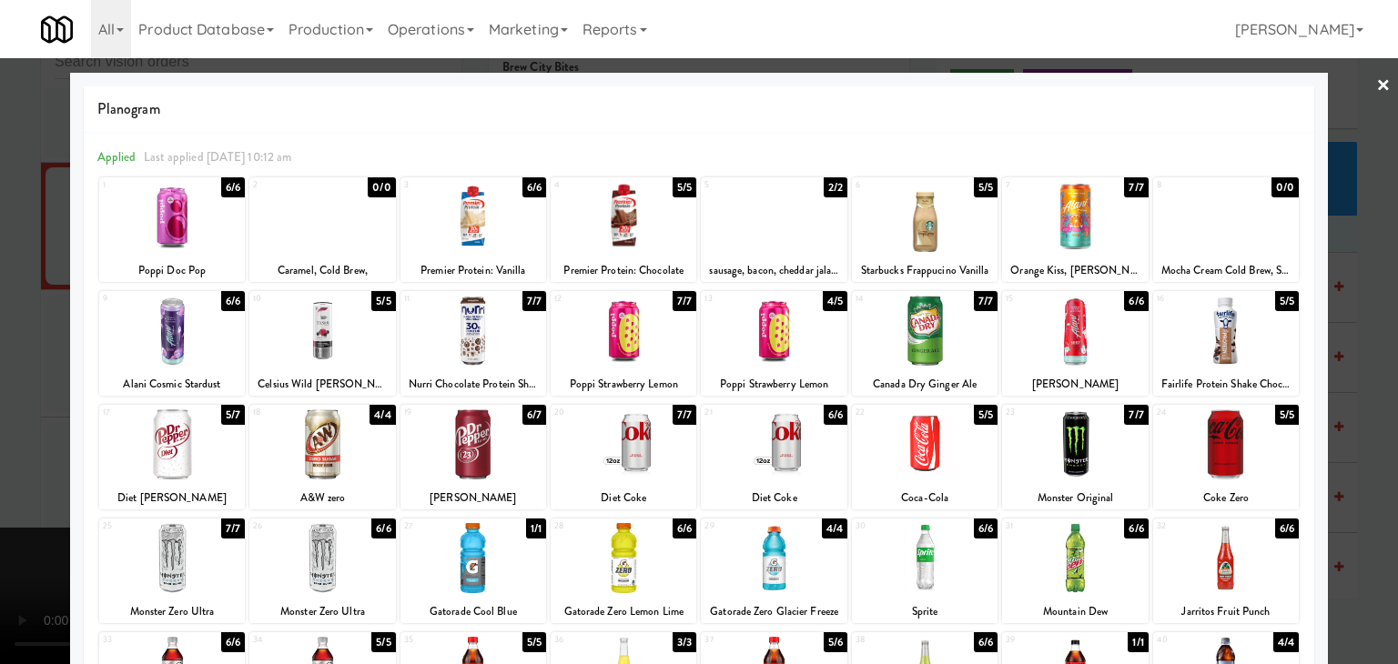
click at [1240, 574] on div at bounding box center [1226, 558] width 146 height 70
click at [1329, 555] on div at bounding box center [699, 332] width 1398 height 664
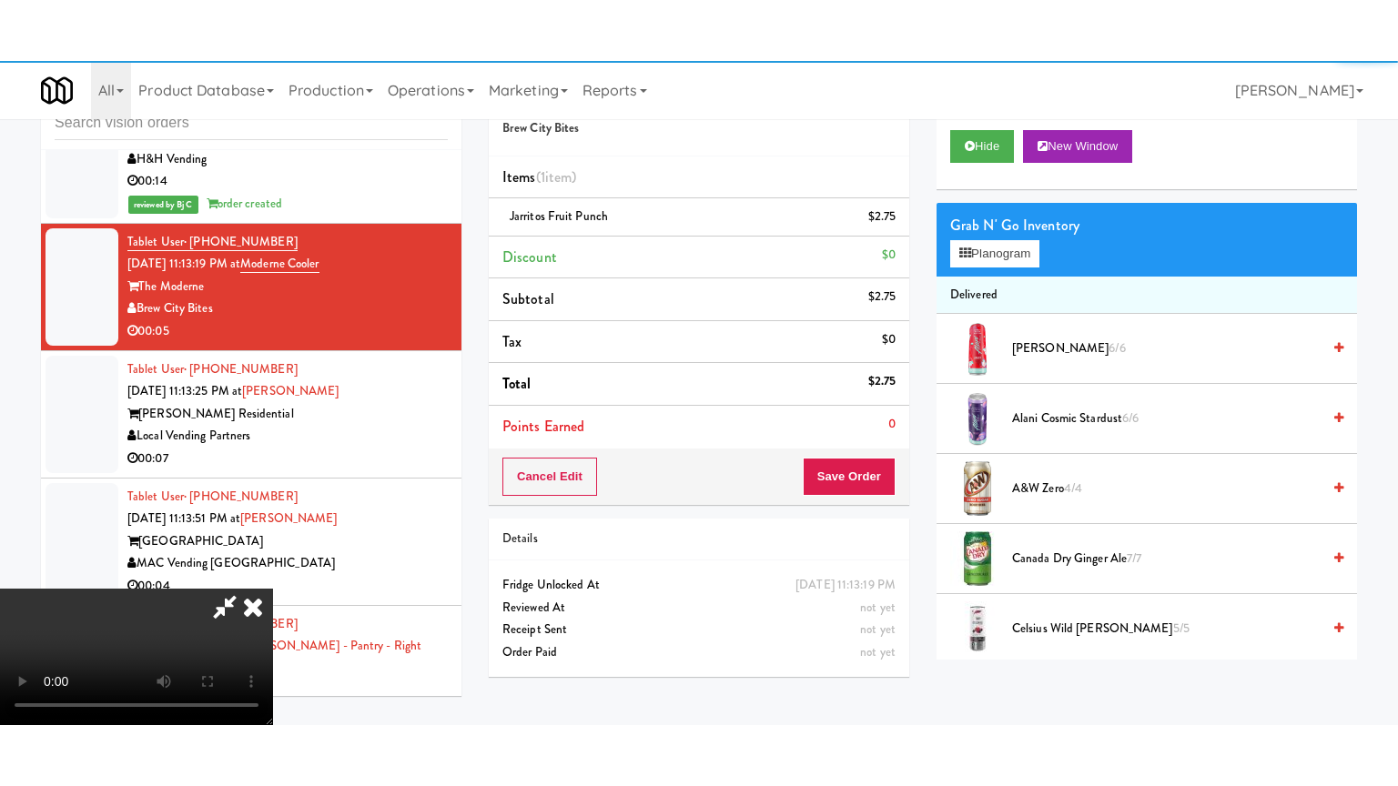
scroll to position [8952, 0]
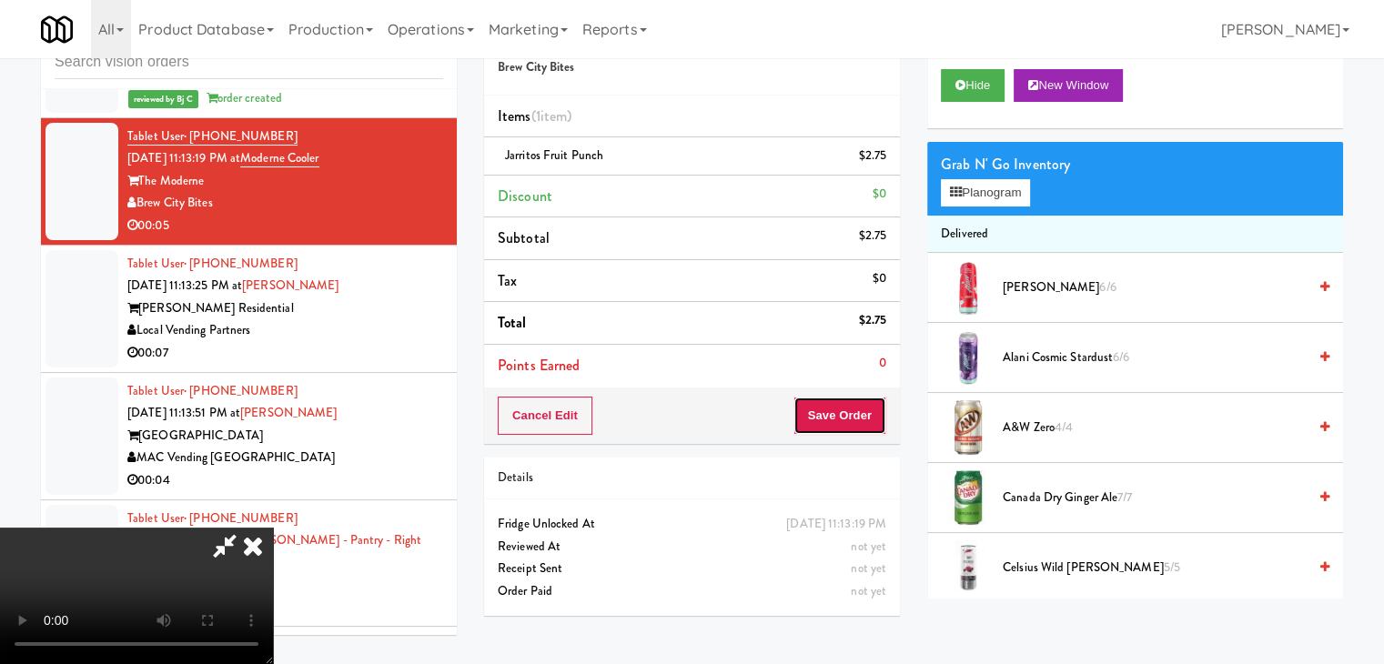
click at [874, 408] on button "Save Order" at bounding box center [840, 416] width 93 height 38
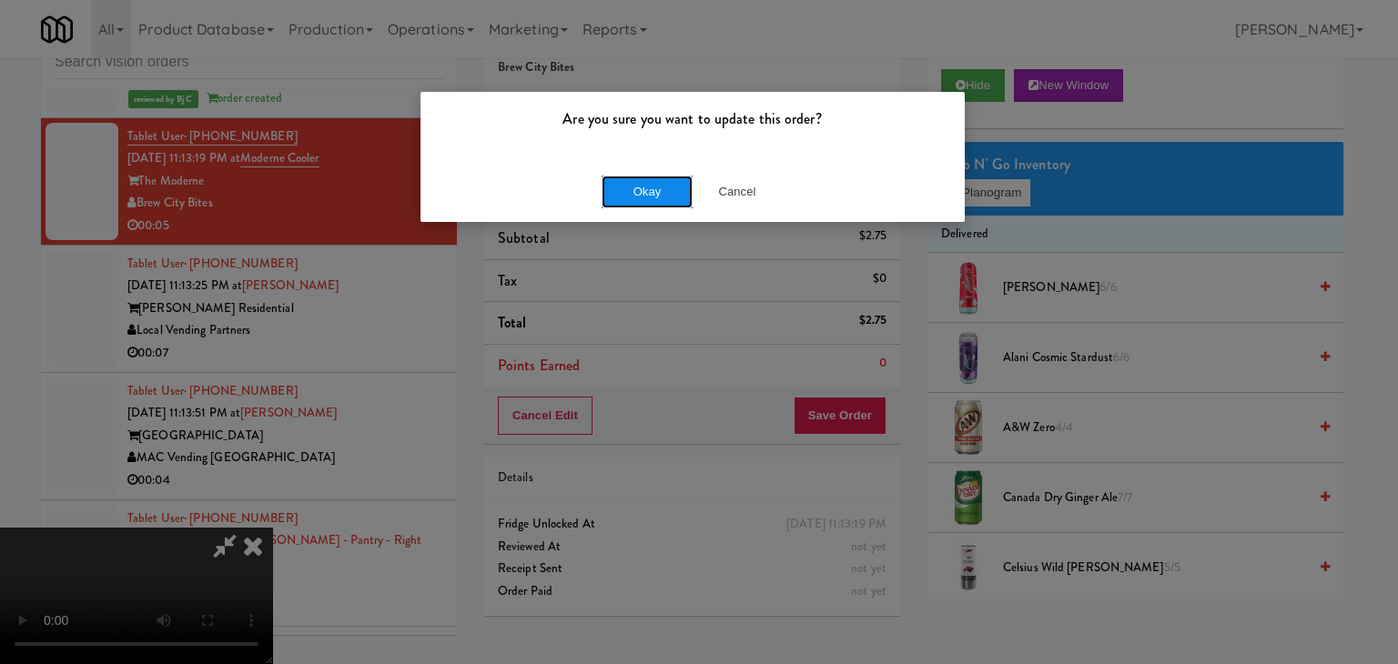
drag, startPoint x: 648, startPoint y: 203, endPoint x: 653, endPoint y: 195, distance: 9.8
click at [648, 201] on button "Okay" at bounding box center [647, 192] width 91 height 33
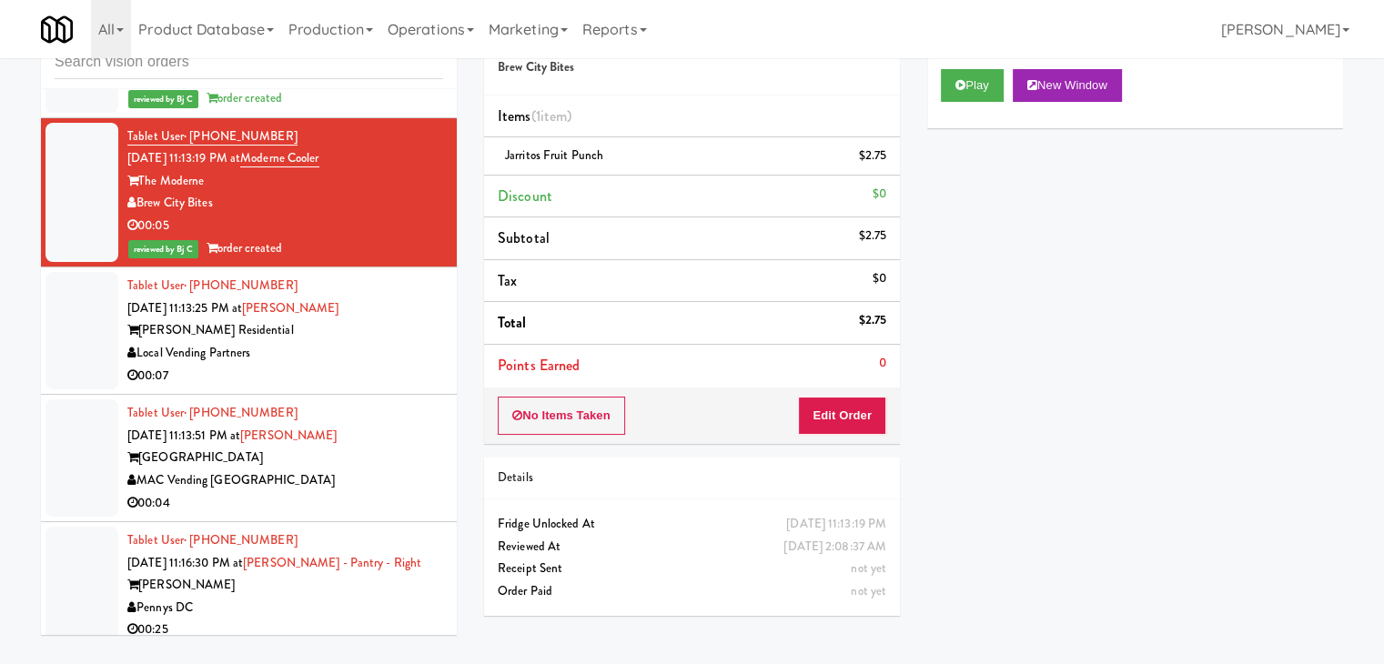
click at [380, 388] on div "00:07" at bounding box center [285, 376] width 316 height 23
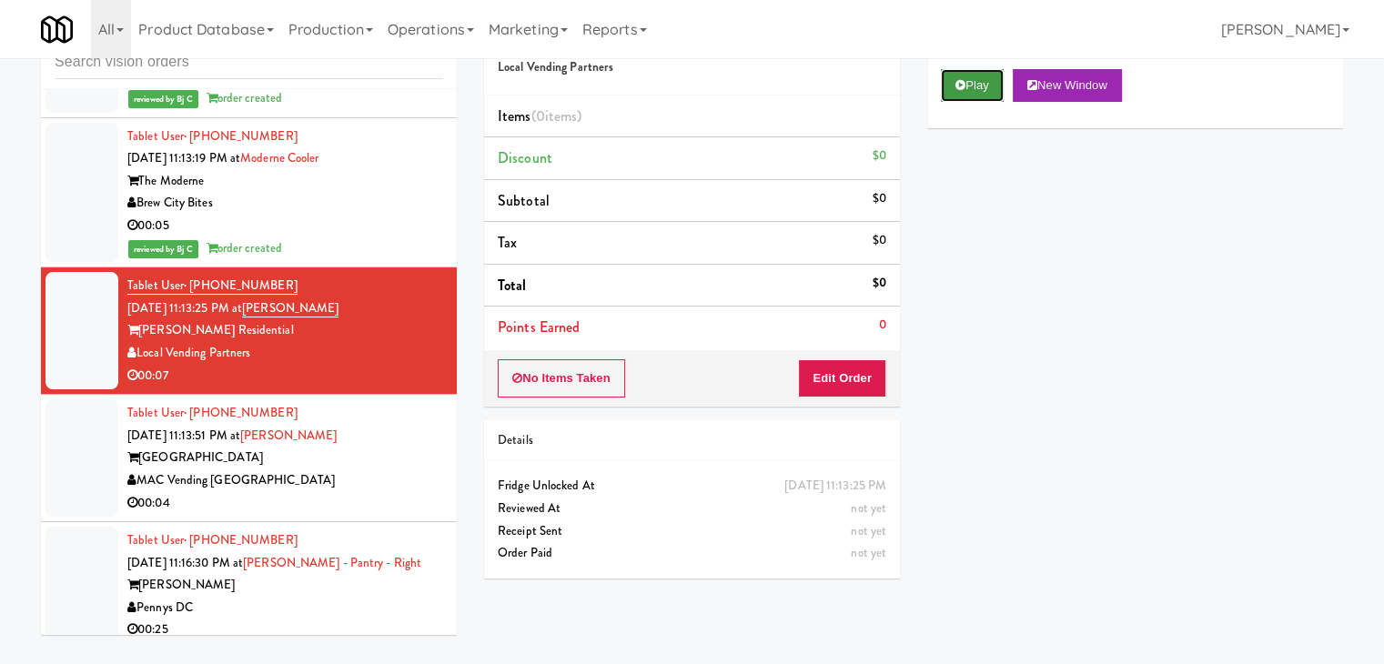
click at [968, 92] on button "Play" at bounding box center [972, 85] width 63 height 33
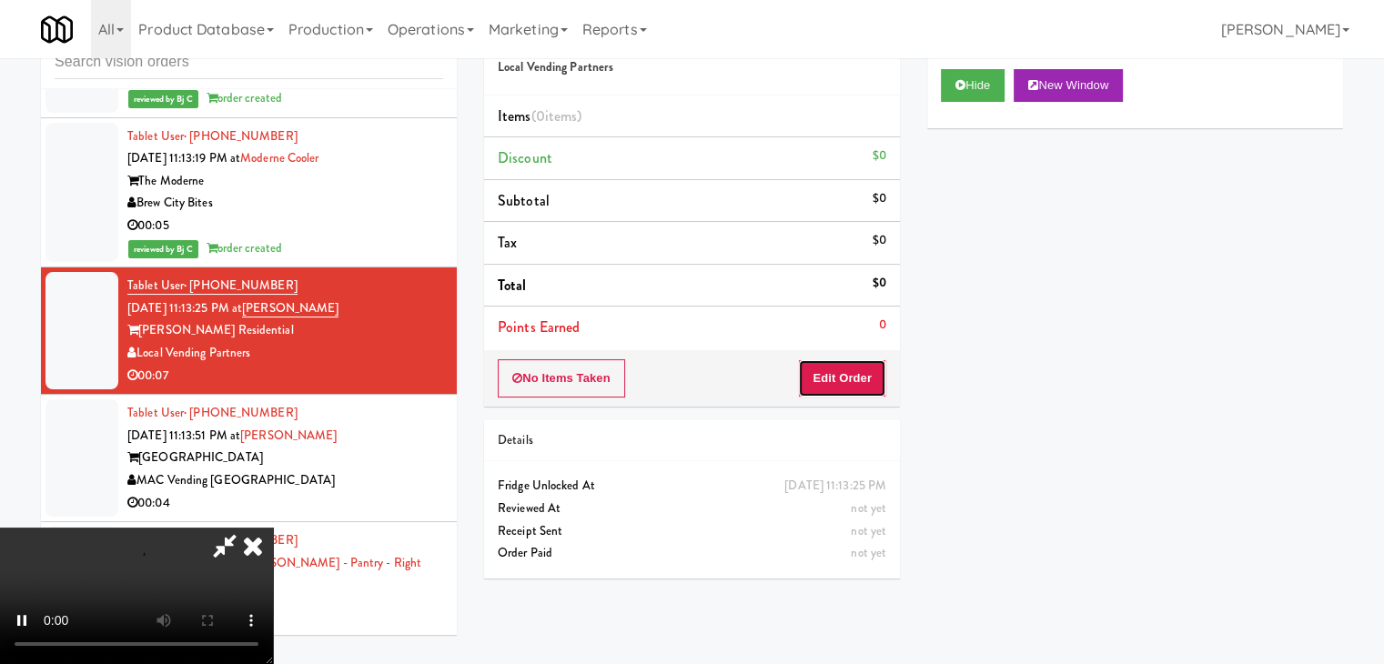
click at [837, 386] on button "Edit Order" at bounding box center [842, 378] width 88 height 38
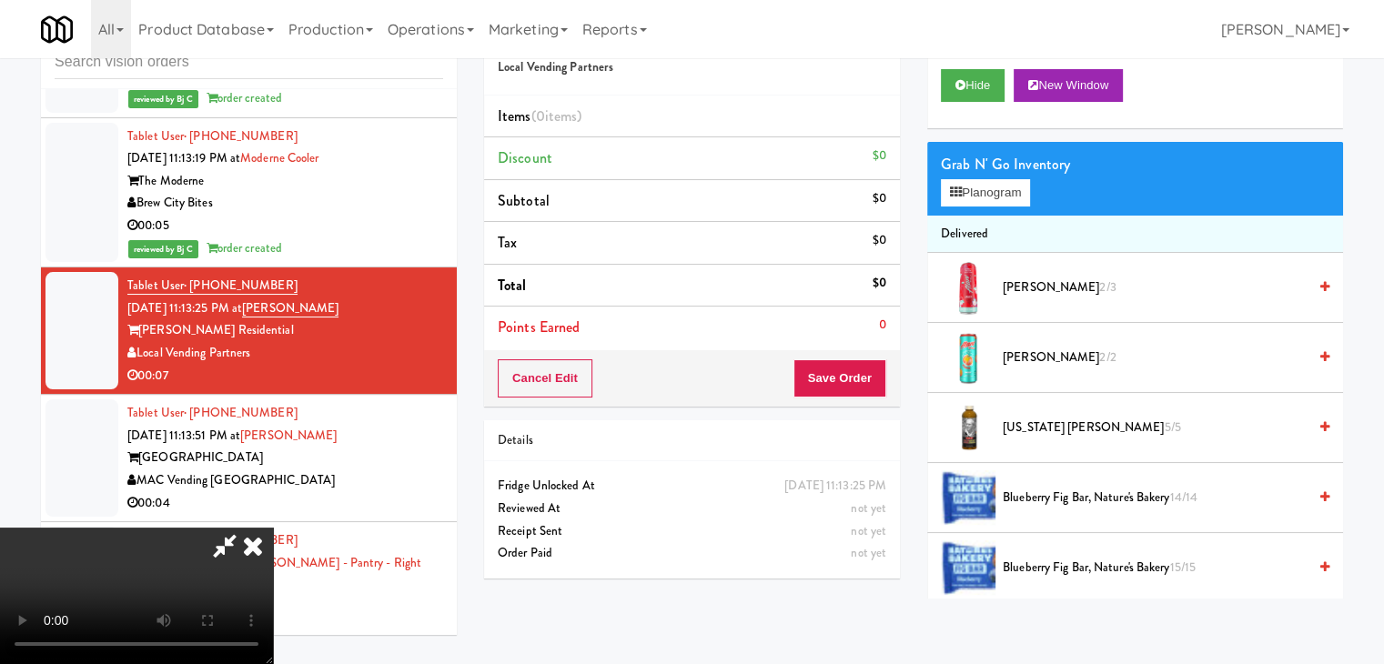
scroll to position [8907, 0]
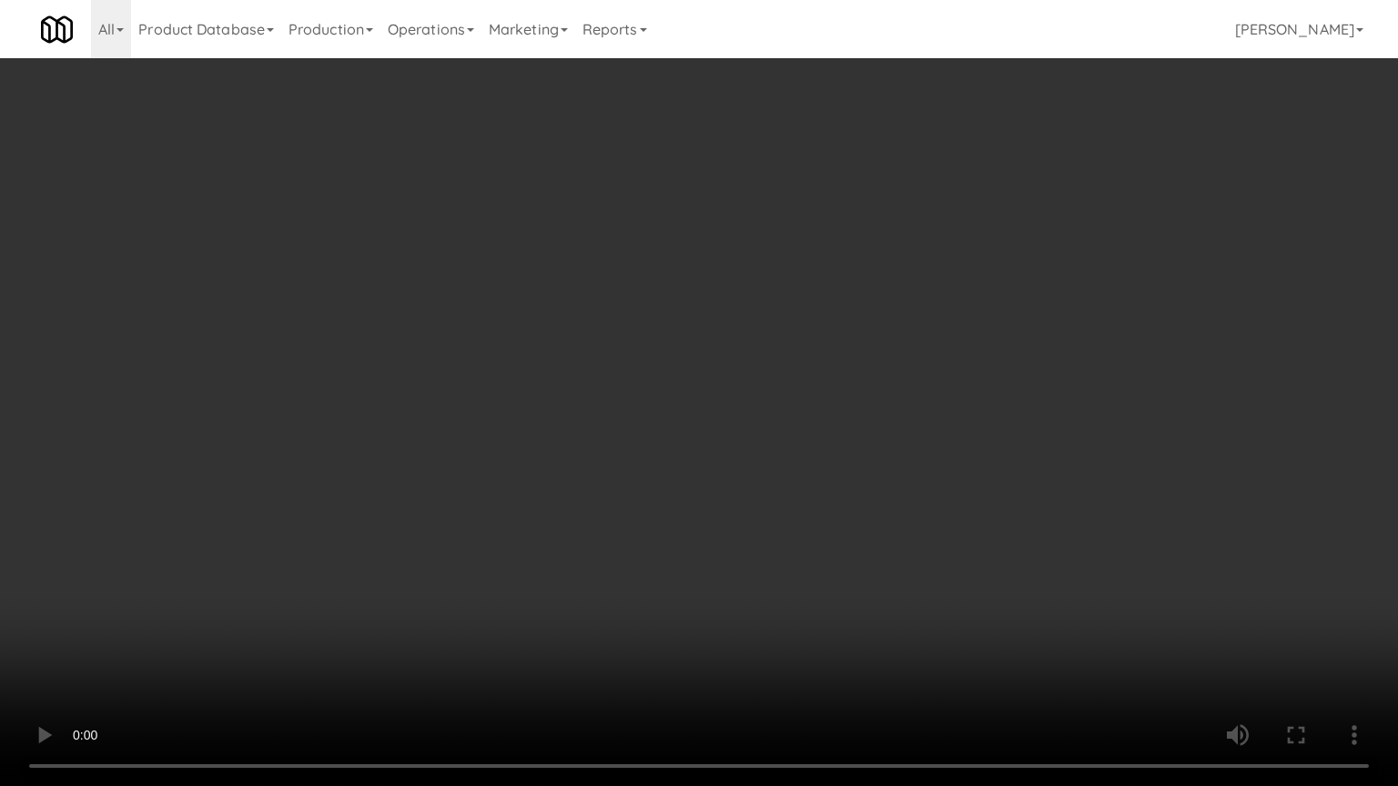
click at [771, 581] on video at bounding box center [699, 393] width 1398 height 786
click at [773, 582] on video at bounding box center [699, 393] width 1398 height 786
click at [788, 581] on video at bounding box center [699, 393] width 1398 height 786
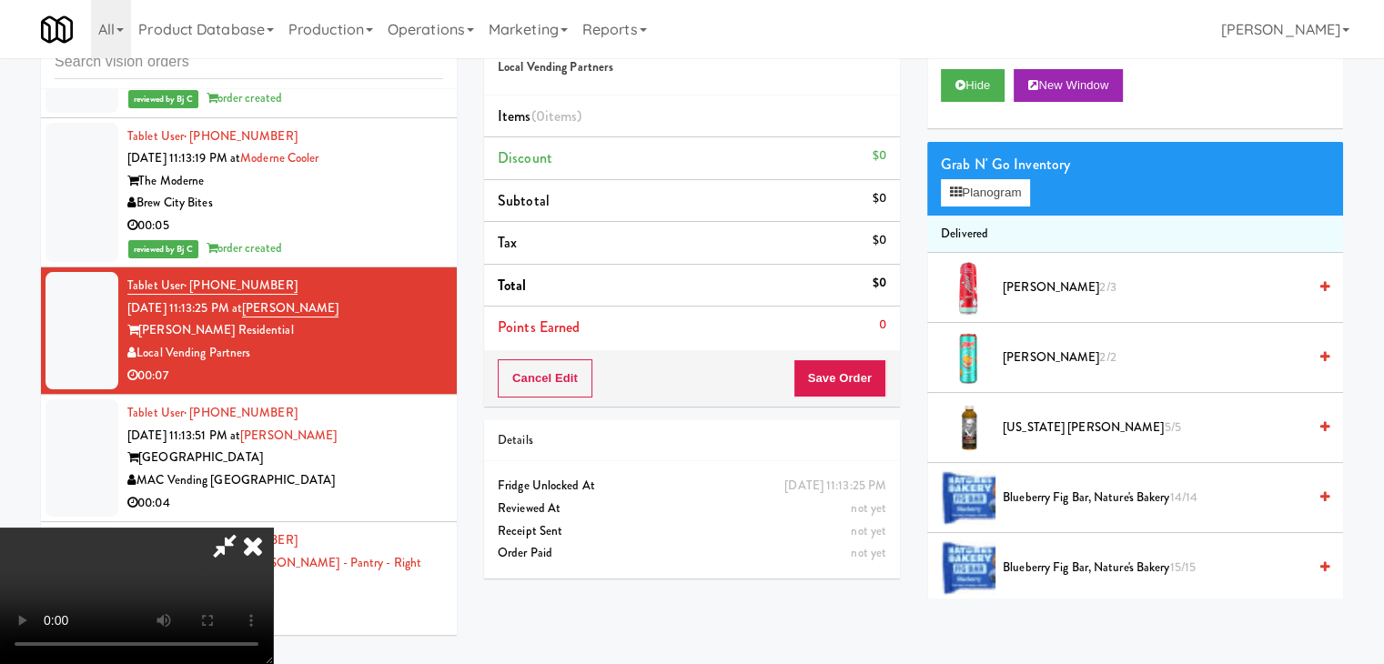
click at [273, 528] on video at bounding box center [136, 596] width 273 height 137
drag, startPoint x: 690, startPoint y: 493, endPoint x: 743, endPoint y: 656, distance: 171.2
click at [273, 528] on video at bounding box center [136, 596] width 273 height 137
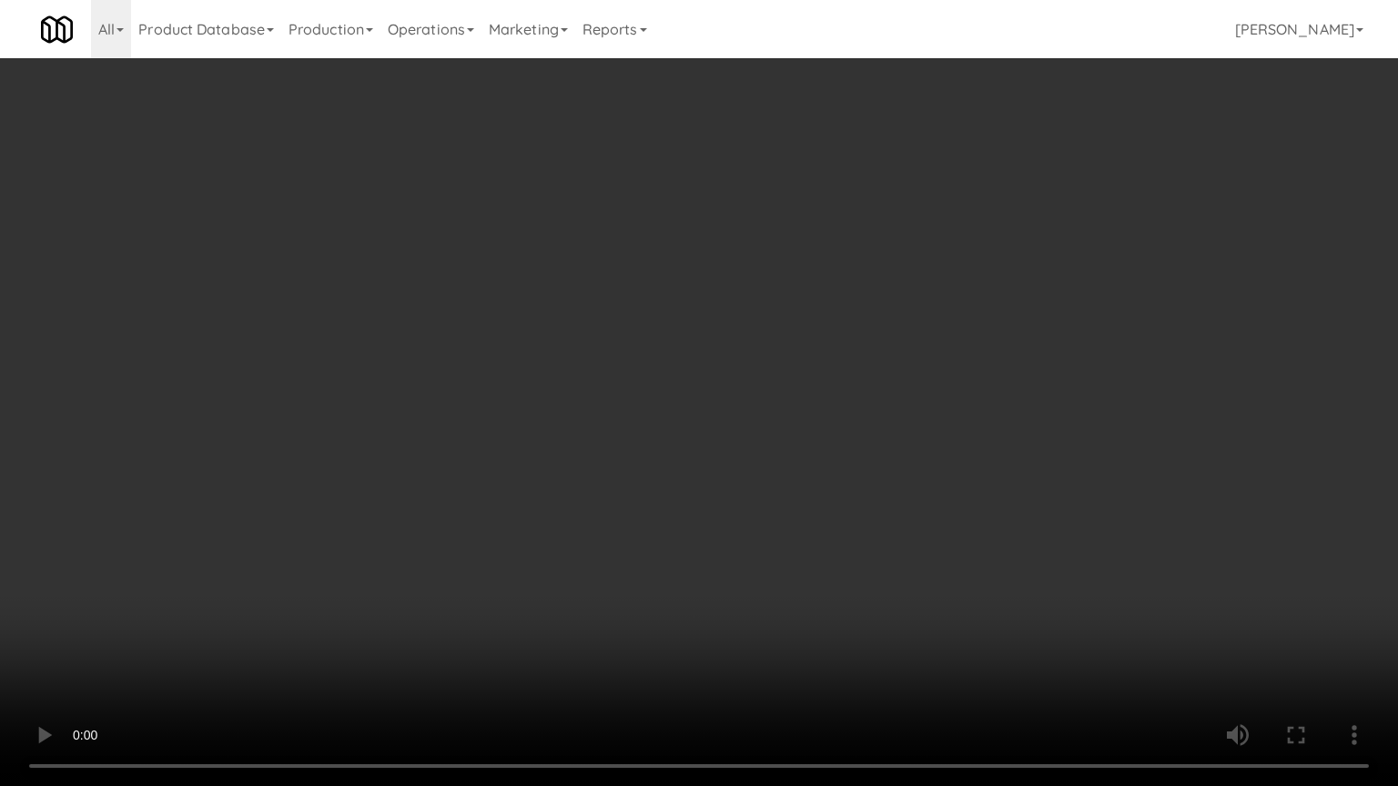
click at [849, 633] on video at bounding box center [699, 393] width 1398 height 786
click at [826, 622] on video at bounding box center [699, 393] width 1398 height 786
click at [833, 617] on video at bounding box center [699, 393] width 1398 height 786
click at [833, 613] on video at bounding box center [699, 393] width 1398 height 786
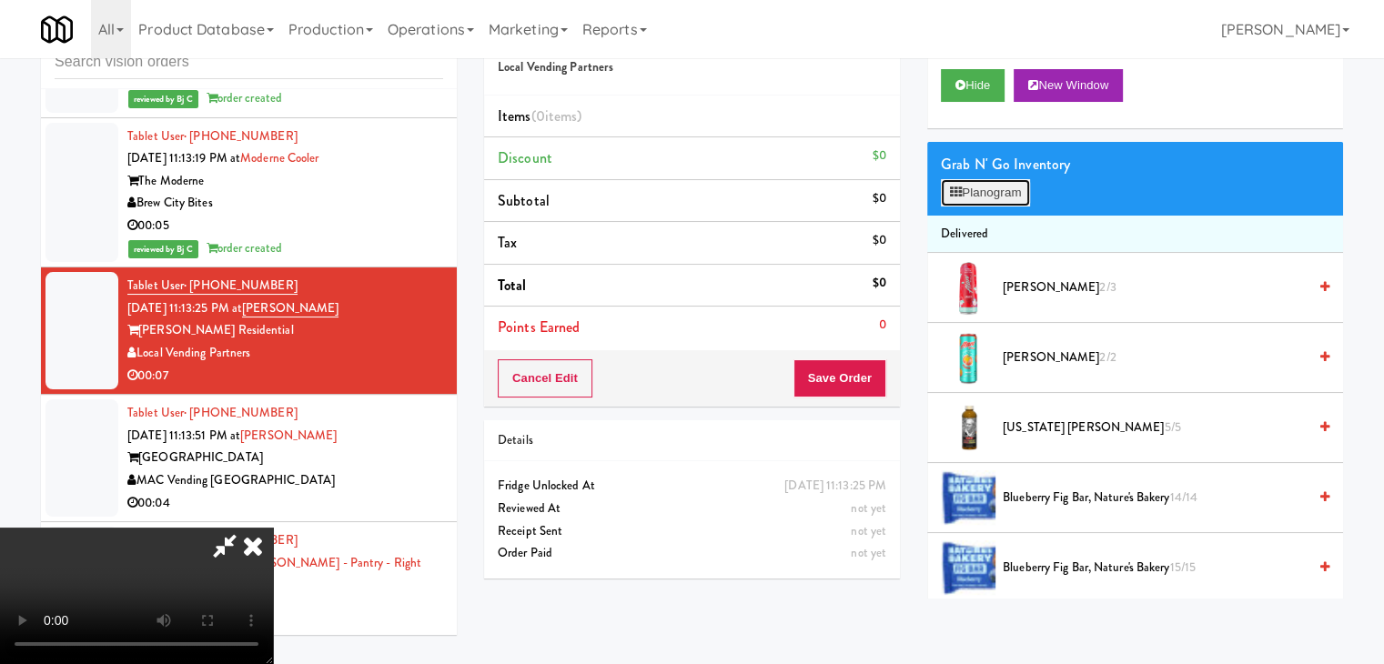
click at [997, 198] on button "Planogram" at bounding box center [985, 192] width 89 height 27
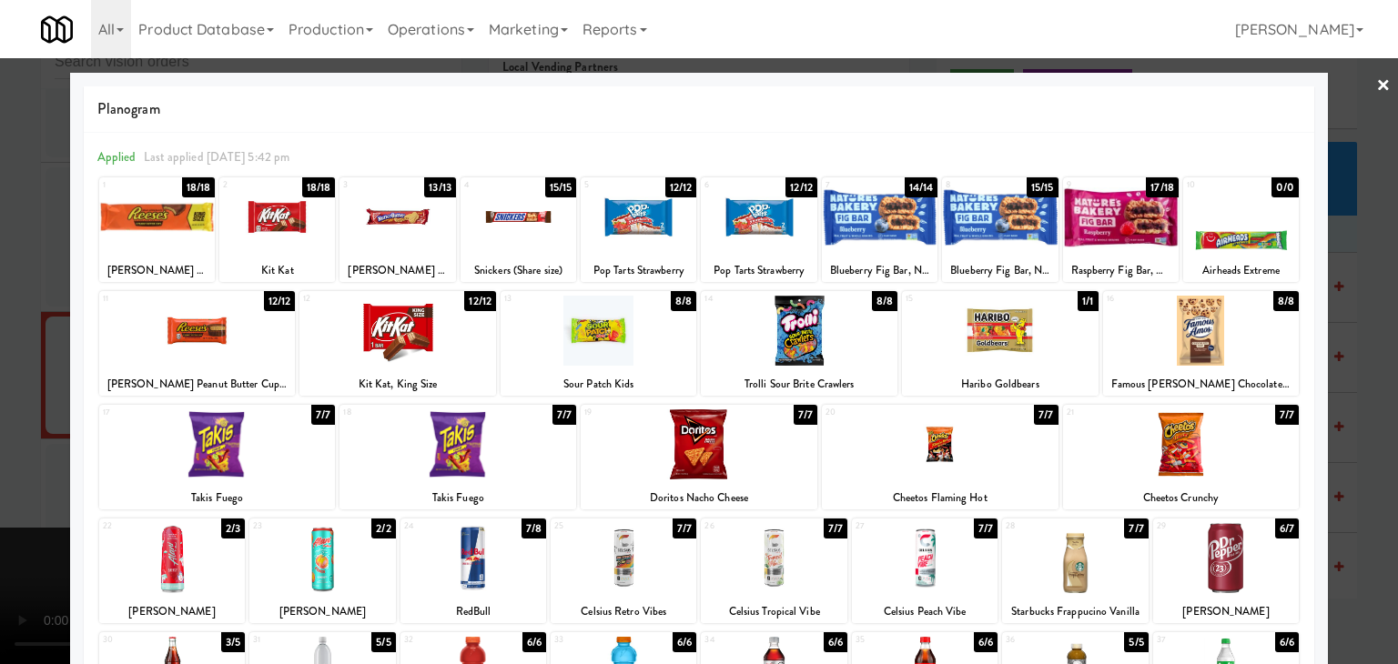
click at [306, 592] on div at bounding box center [322, 558] width 146 height 70
drag, startPoint x: 189, startPoint y: 569, endPoint x: 0, endPoint y: 529, distance: 193.5
click at [188, 569] on div at bounding box center [172, 558] width 146 height 70
drag, startPoint x: 0, startPoint y: 518, endPoint x: 91, endPoint y: 508, distance: 91.6
click at [5, 517] on div at bounding box center [699, 332] width 1398 height 664
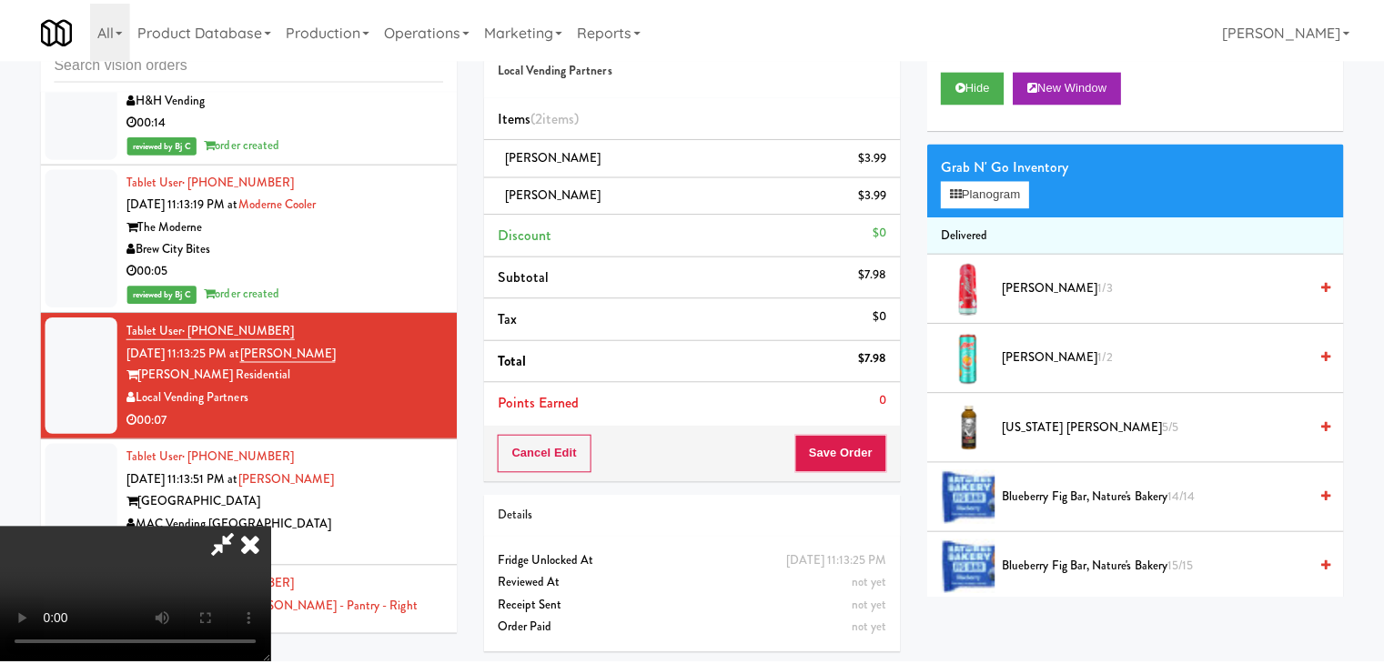
scroll to position [8952, 0]
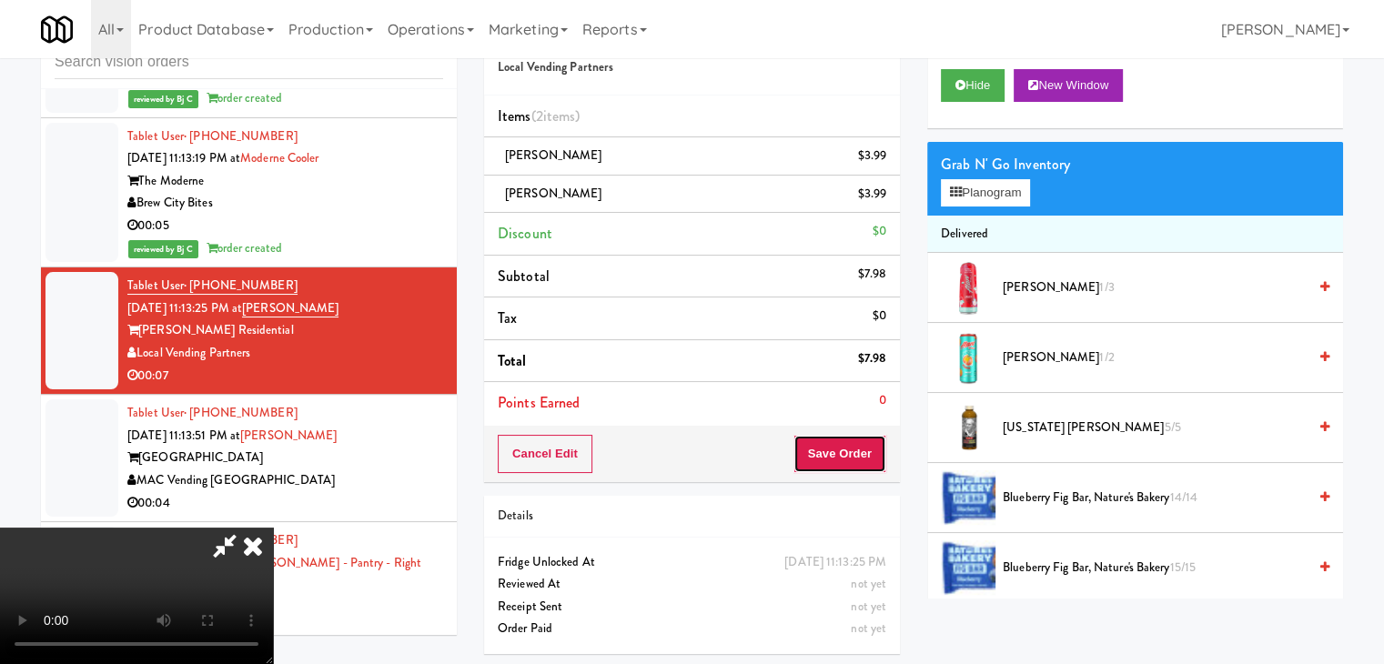
click at [871, 453] on button "Save Order" at bounding box center [840, 454] width 93 height 38
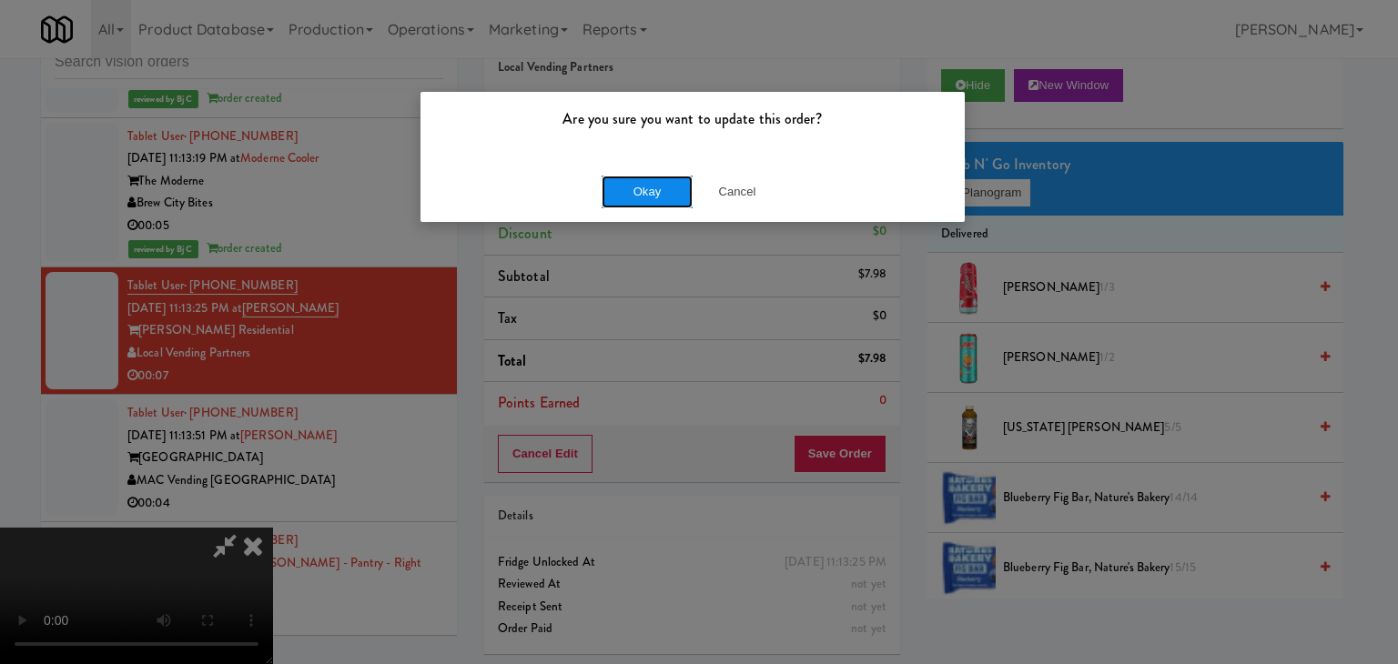
click at [659, 194] on button "Okay" at bounding box center [647, 192] width 91 height 33
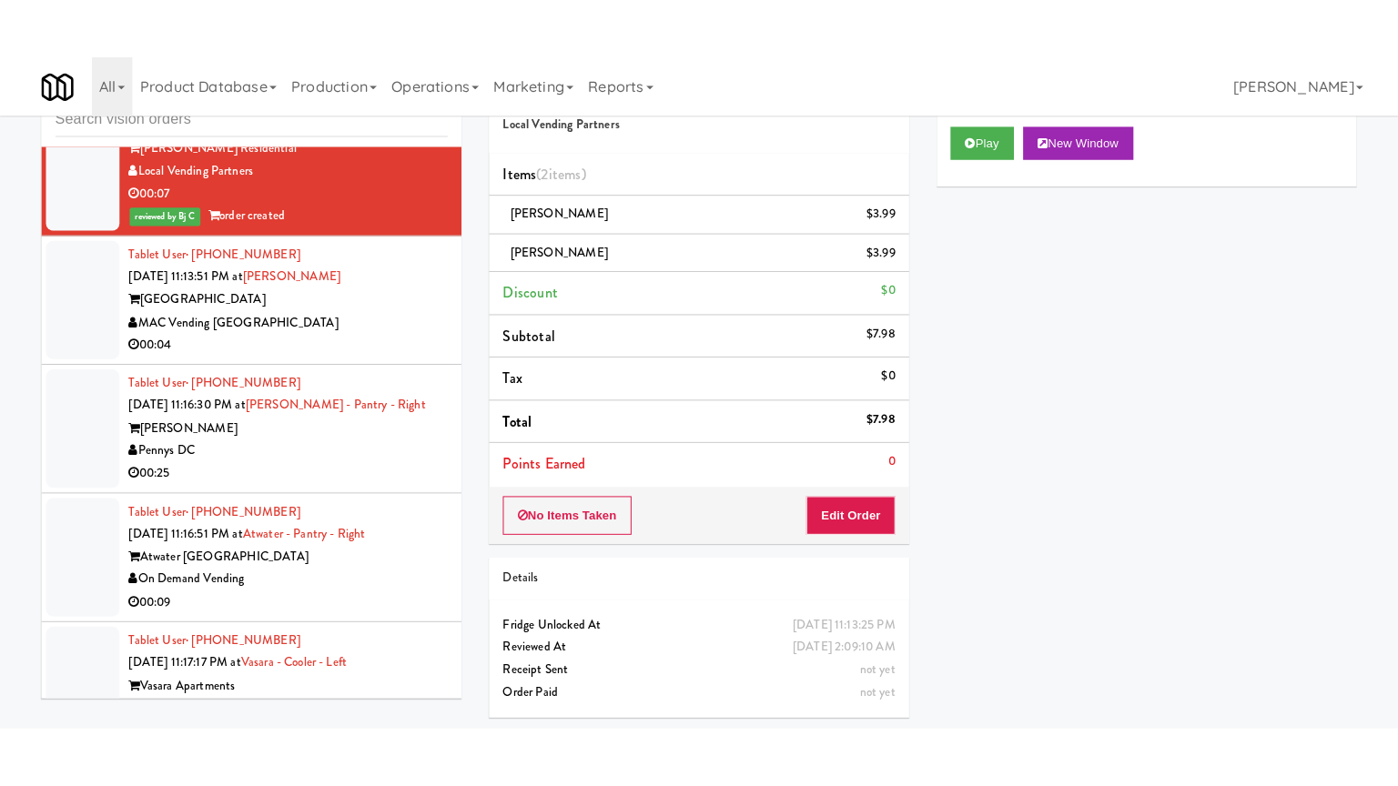
scroll to position [9225, 0]
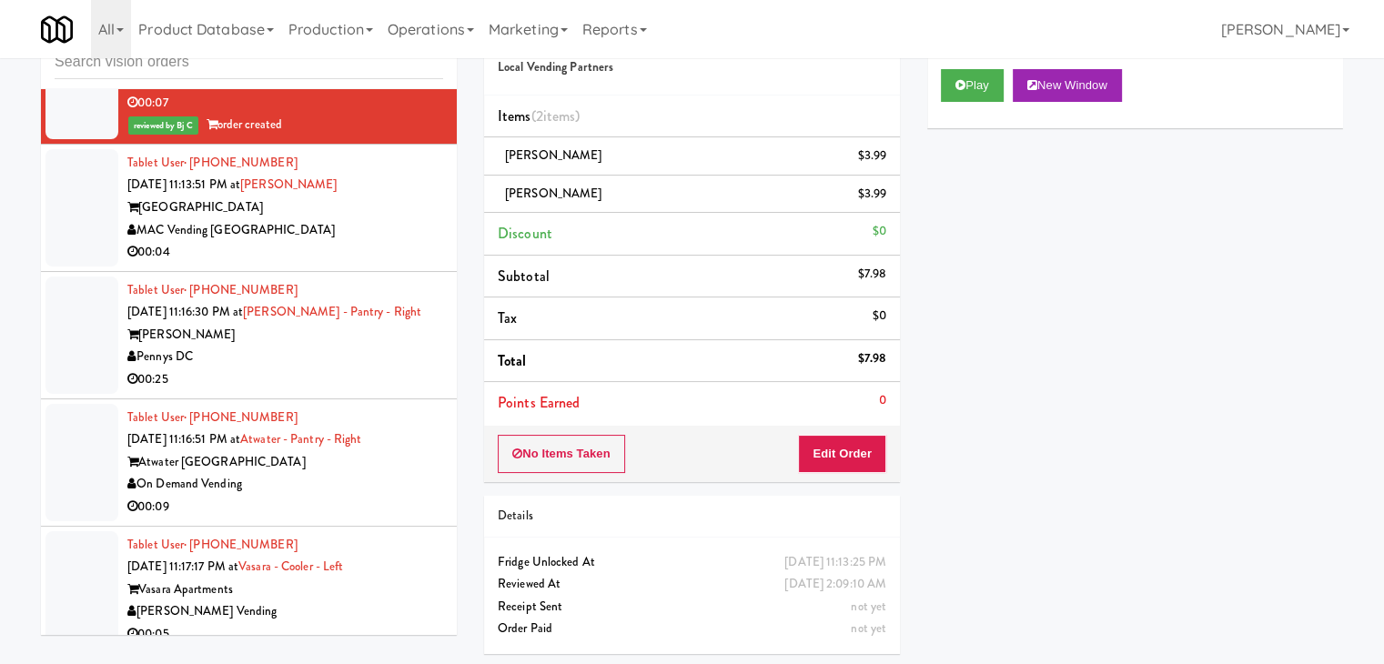
click at [409, 252] on div "Tablet User · (669) 230-9257 [DATE] 11:13:51 PM at [GEOGRAPHIC_DATA] [GEOGRAPHI…" at bounding box center [285, 208] width 316 height 112
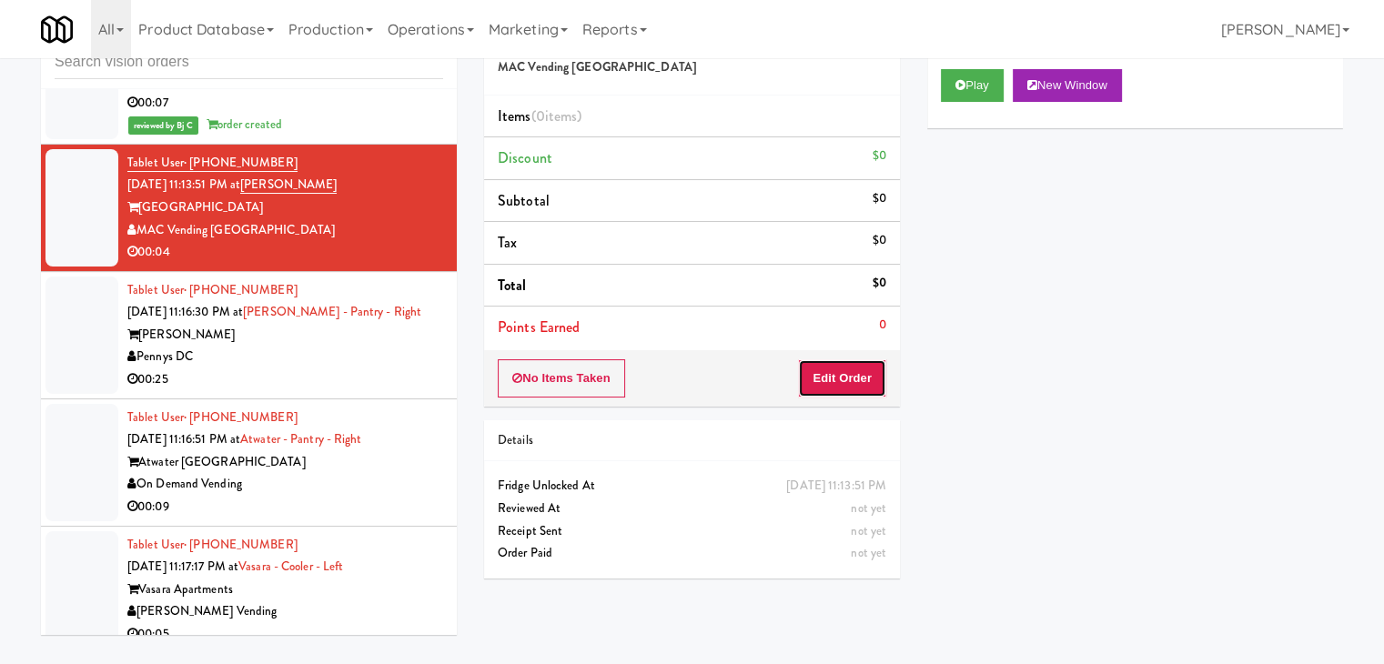
click at [870, 373] on button "Edit Order" at bounding box center [842, 378] width 88 height 38
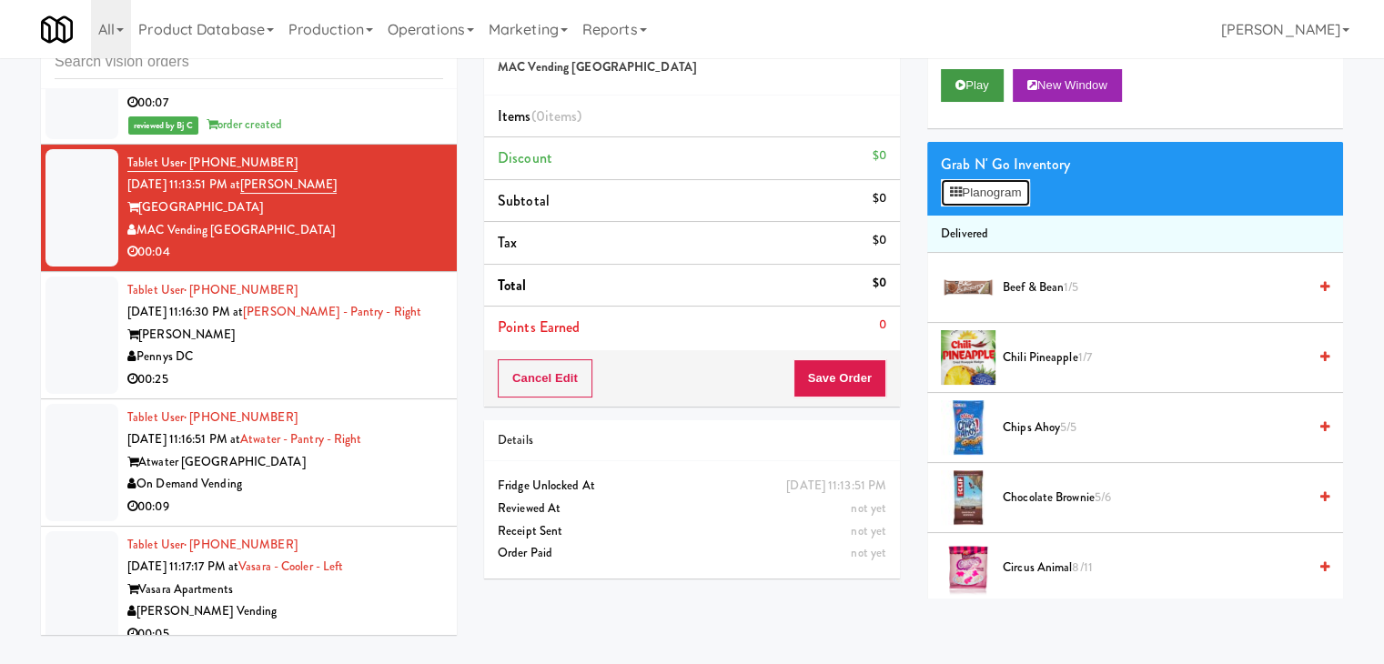
drag, startPoint x: 992, startPoint y: 201, endPoint x: 996, endPoint y: 76, distance: 124.7
click at [996, 76] on button "Play" at bounding box center [972, 85] width 63 height 33
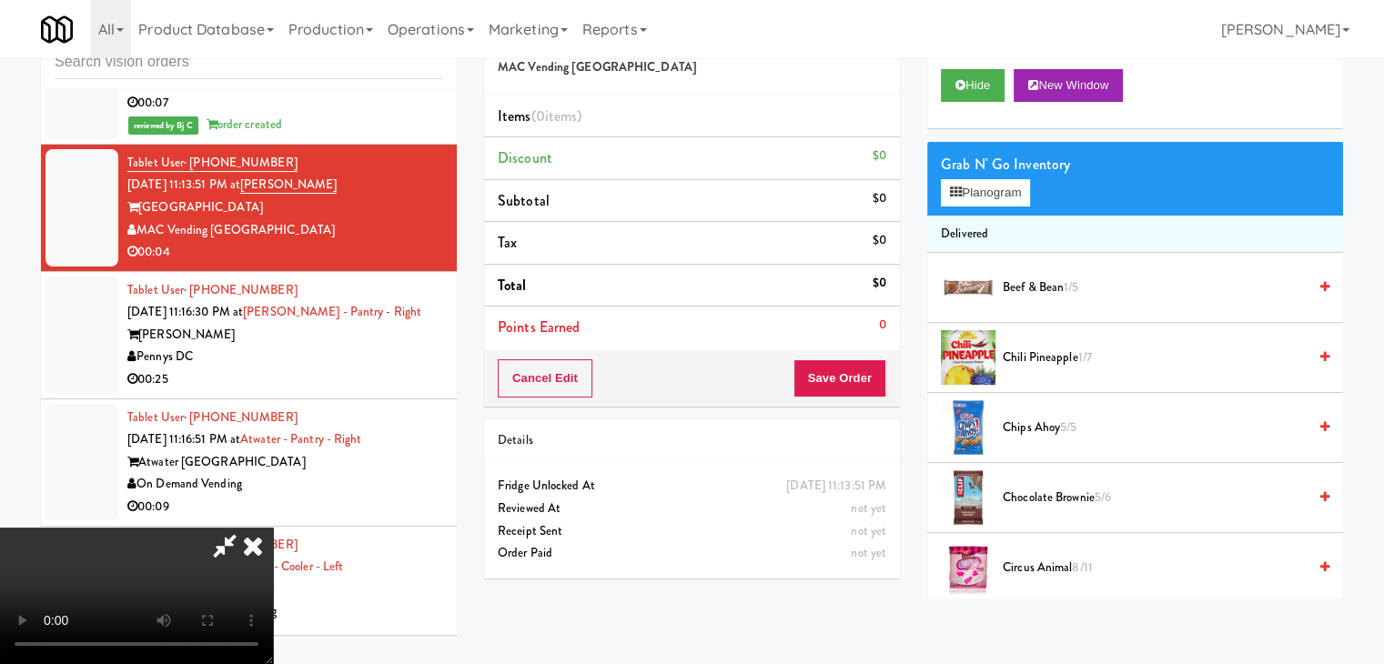
click at [273, 568] on video at bounding box center [136, 596] width 273 height 137
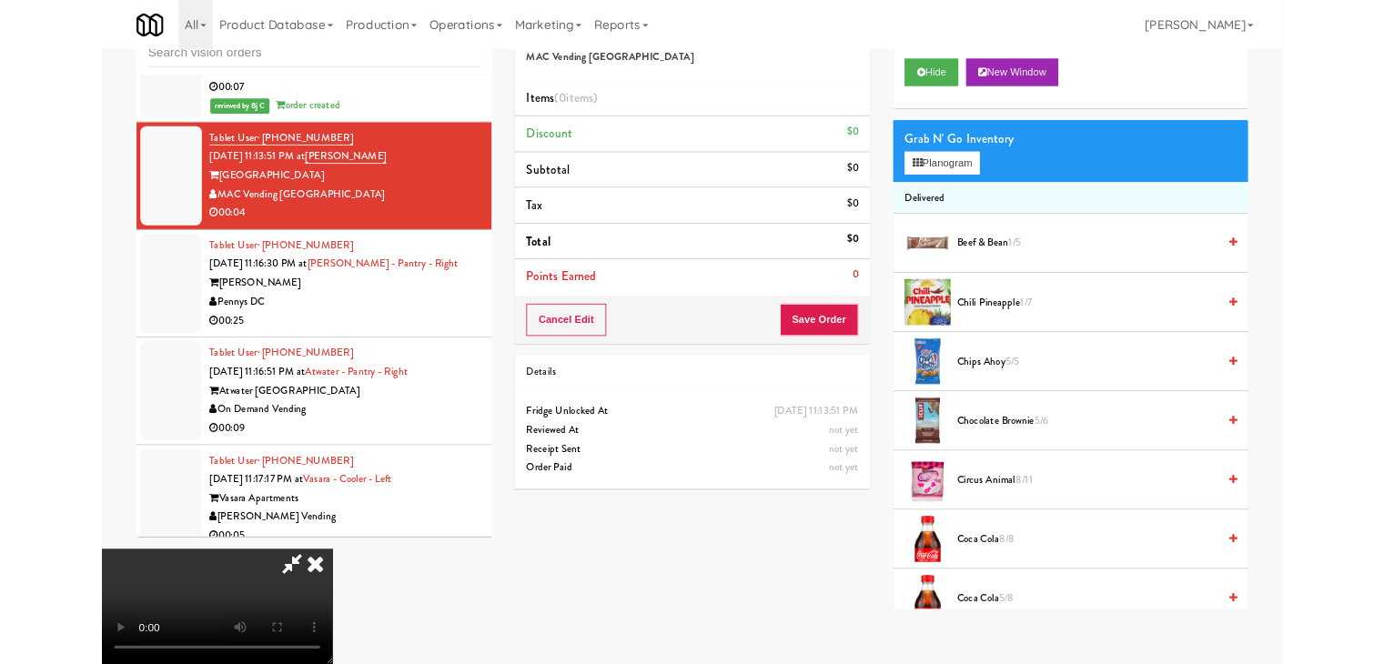
scroll to position [9181, 0]
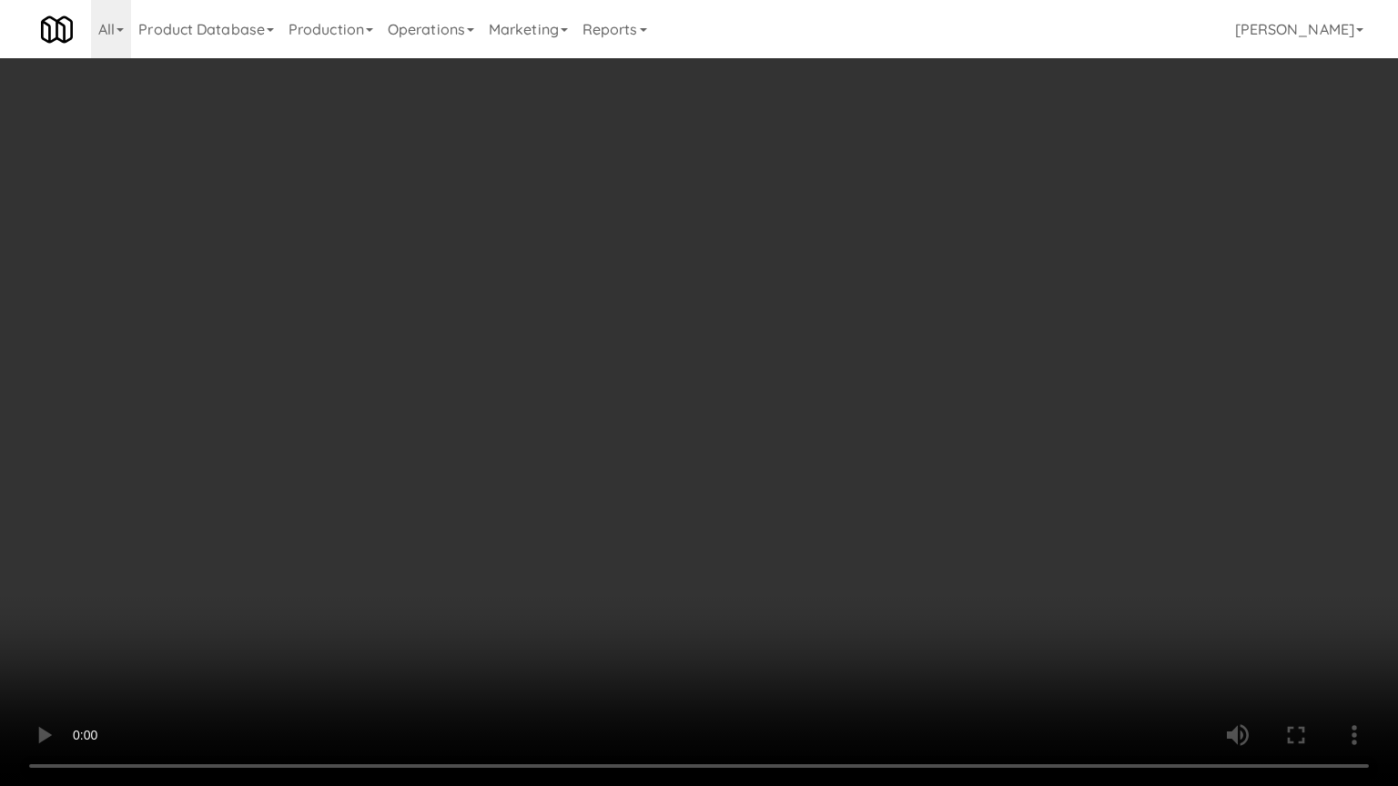
click at [750, 647] on video at bounding box center [699, 393] width 1398 height 786
click at [758, 641] on video at bounding box center [699, 393] width 1398 height 786
drag, startPoint x: 758, startPoint y: 641, endPoint x: 802, endPoint y: 481, distance: 166.0
click at [761, 623] on video at bounding box center [699, 393] width 1398 height 786
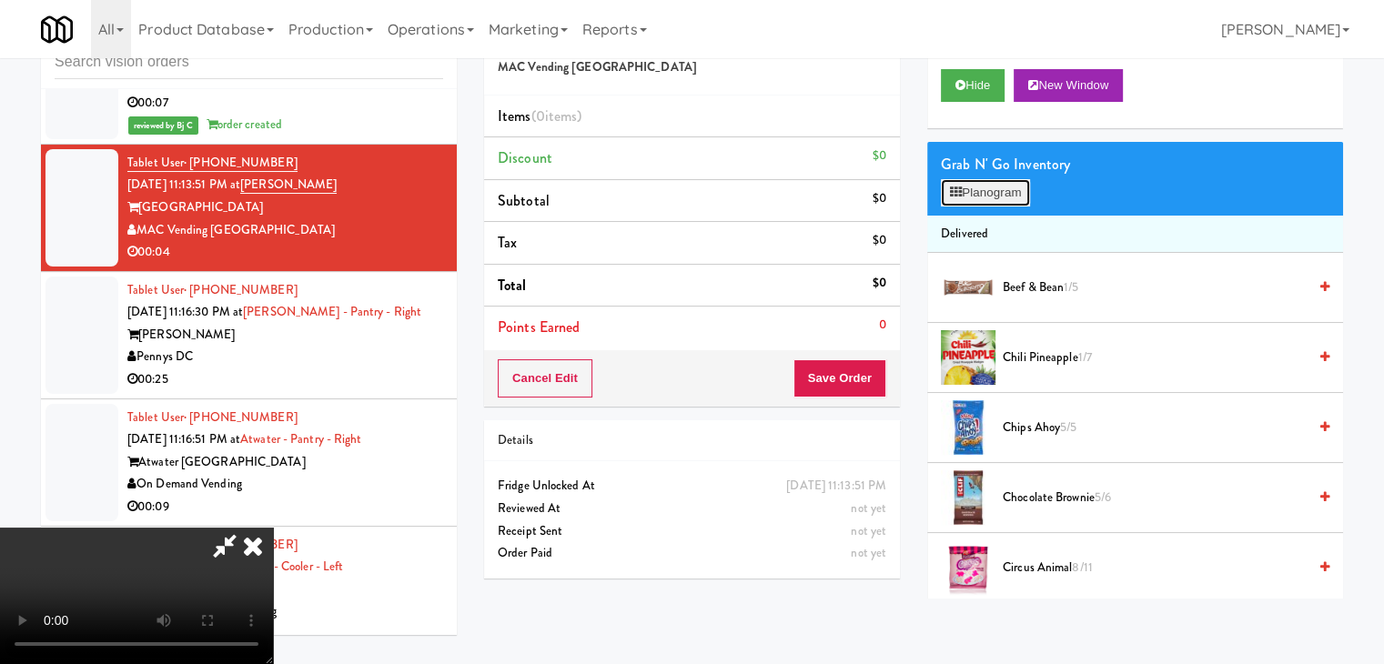
click at [974, 201] on button "Planogram" at bounding box center [985, 192] width 89 height 27
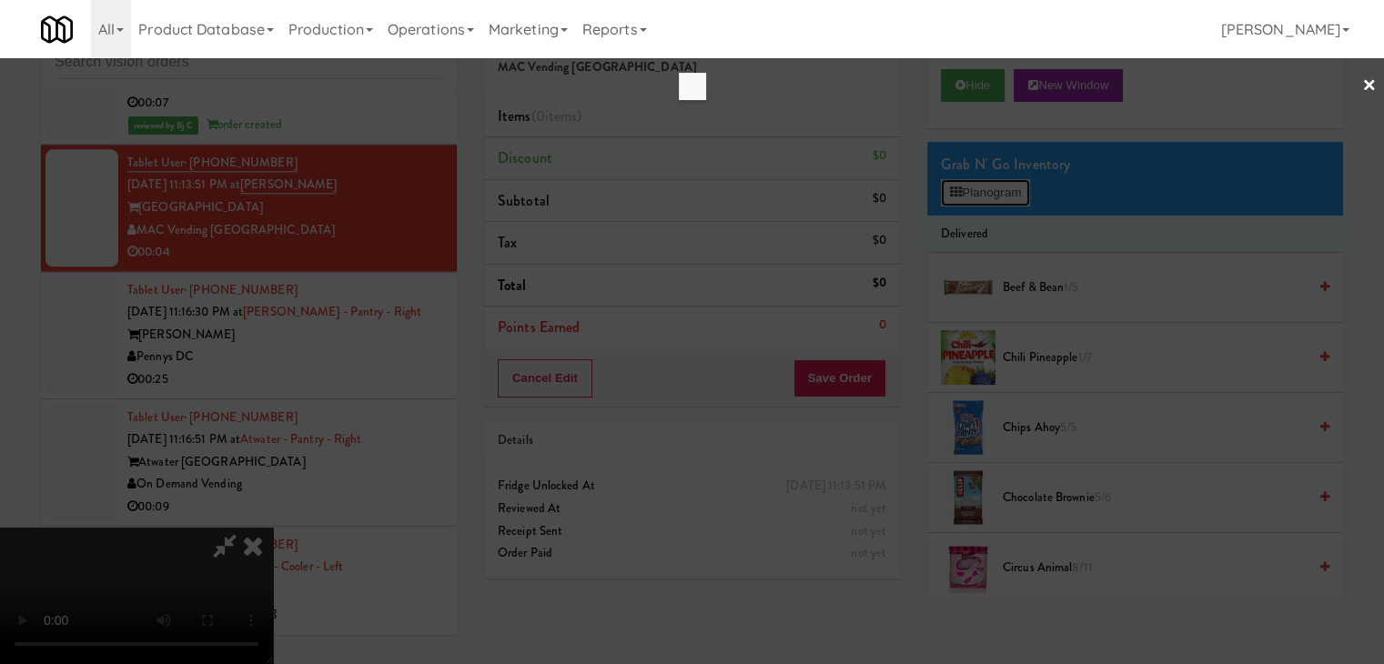
scroll to position [9181, 0]
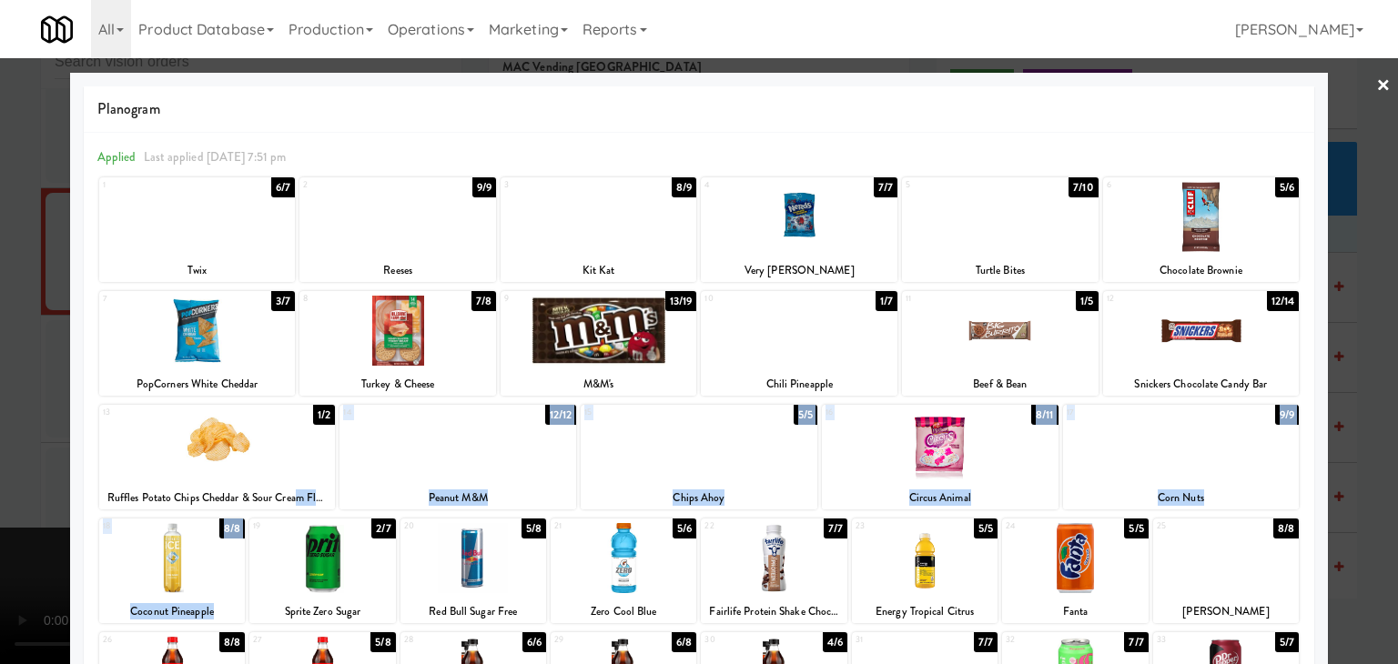
drag, startPoint x: 277, startPoint y: 519, endPoint x: 342, endPoint y: 562, distance: 78.3
click at [342, 562] on div "1 6/7 Twix 2 9/9 Reeses 3 8/9 Kit Kat 4 7/7 Very [PERSON_NAME] 5 7/10 Turtle Bi…" at bounding box center [698, 521] width 1203 height 691
click at [342, 562] on div at bounding box center [322, 558] width 146 height 70
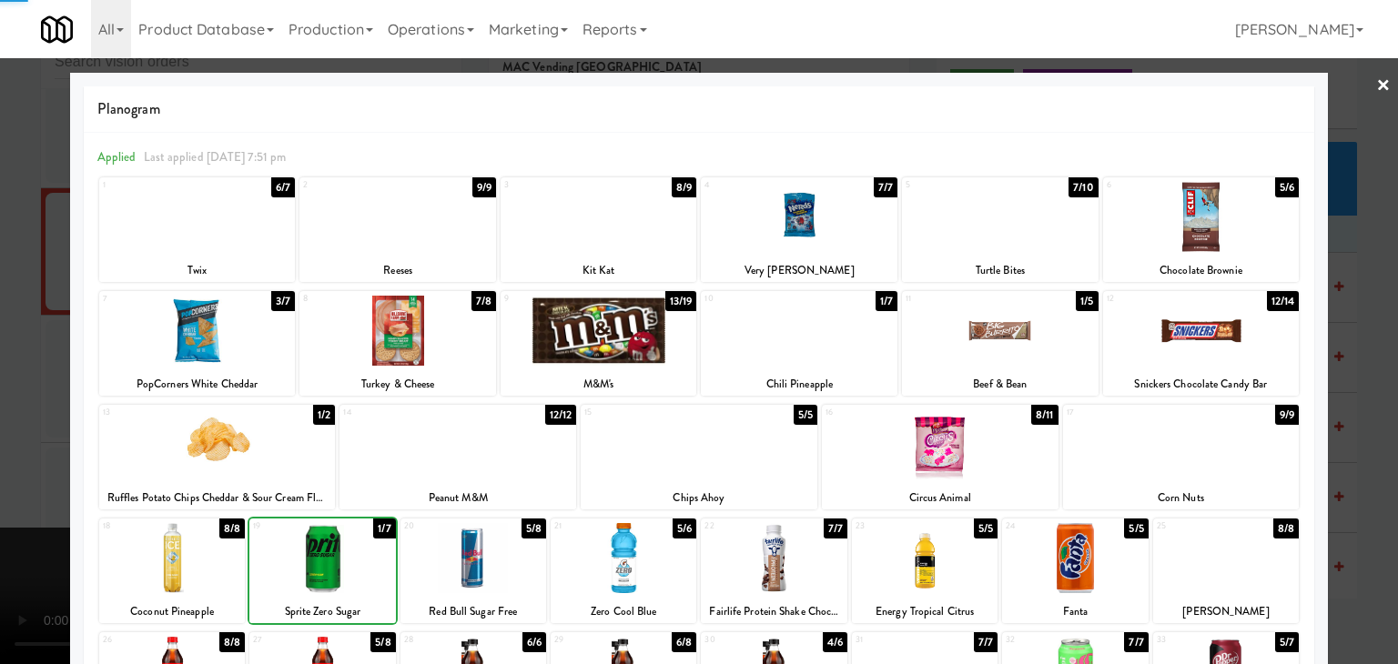
click at [1, 401] on div at bounding box center [699, 332] width 1398 height 664
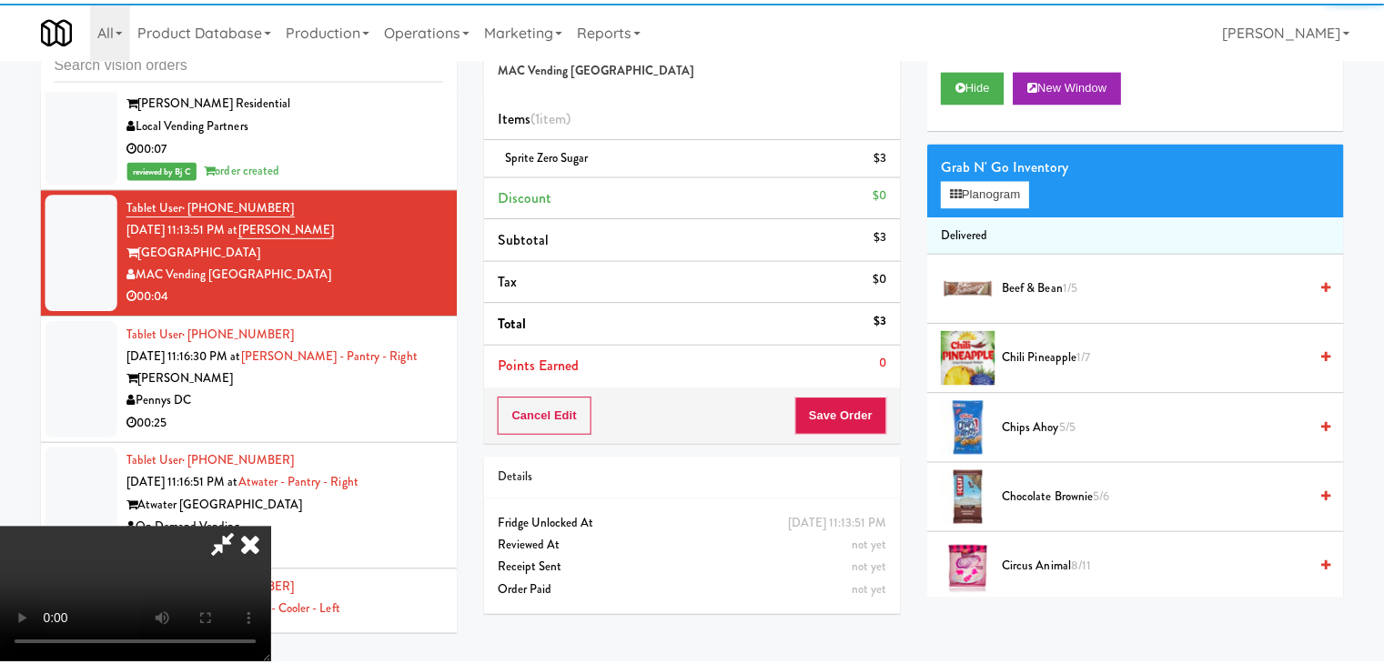
scroll to position [9225, 0]
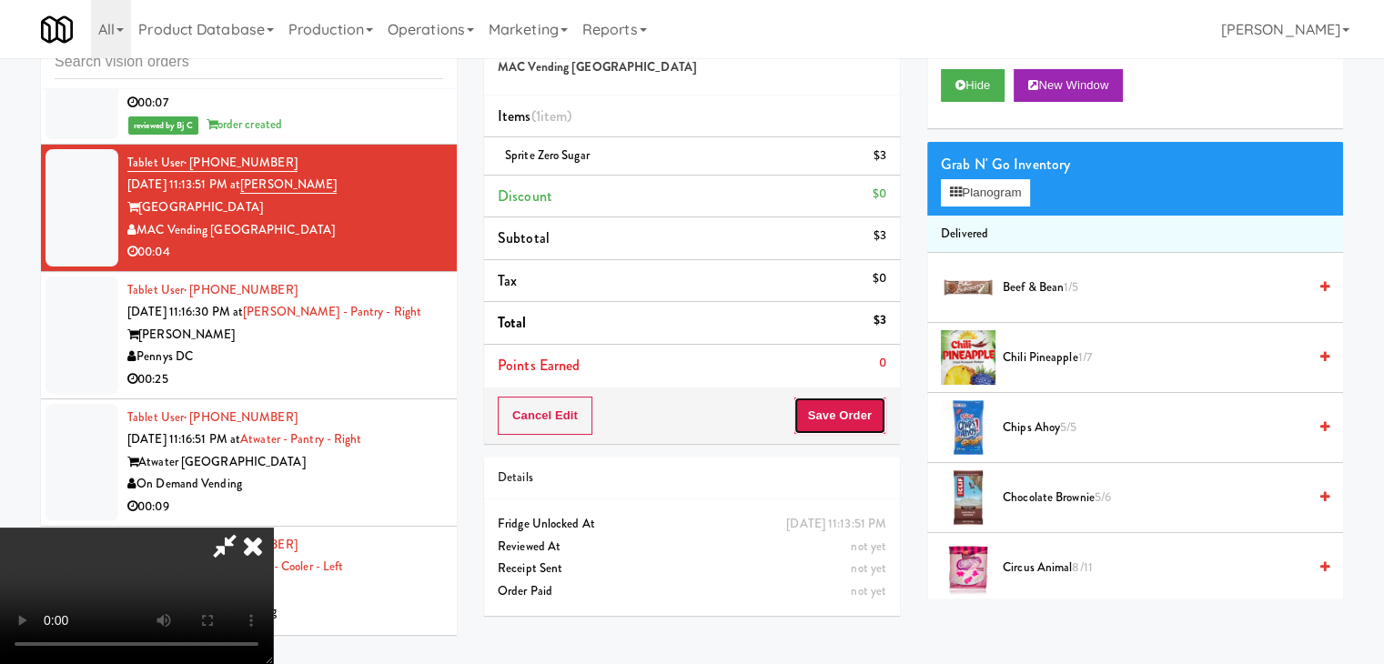
click at [863, 411] on button "Save Order" at bounding box center [840, 416] width 93 height 38
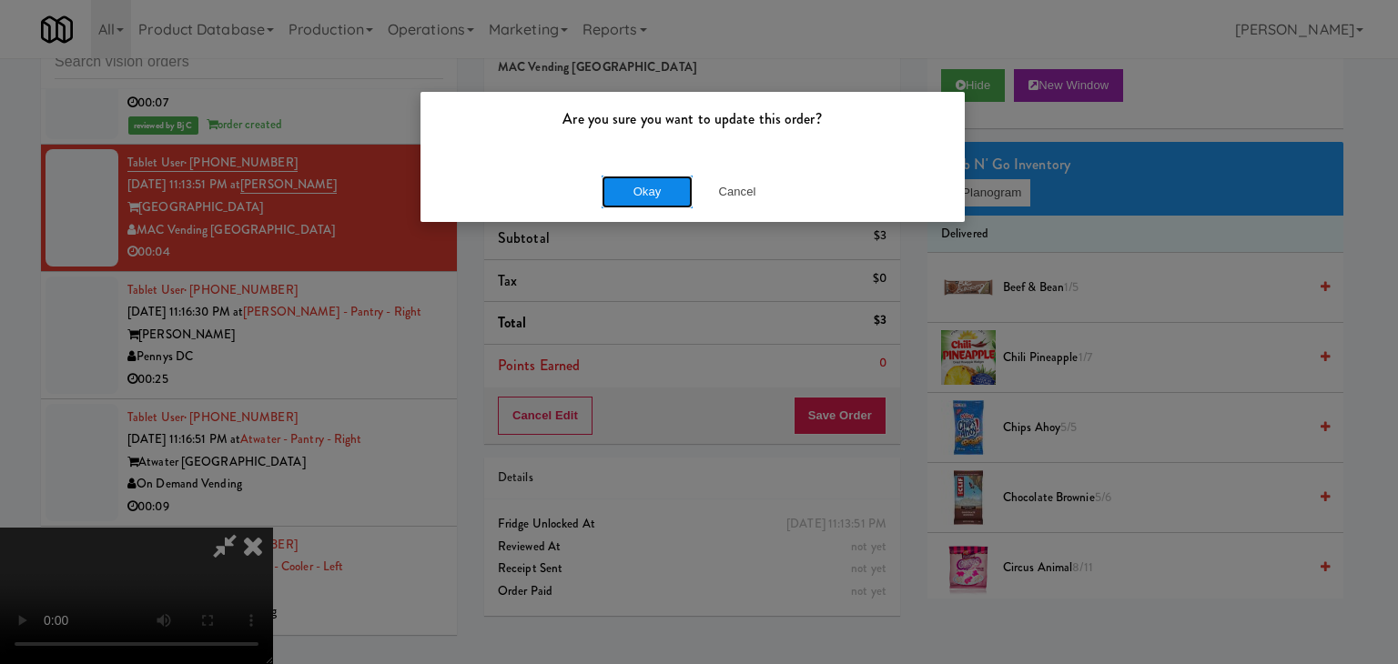
click at [667, 197] on button "Okay" at bounding box center [647, 192] width 91 height 33
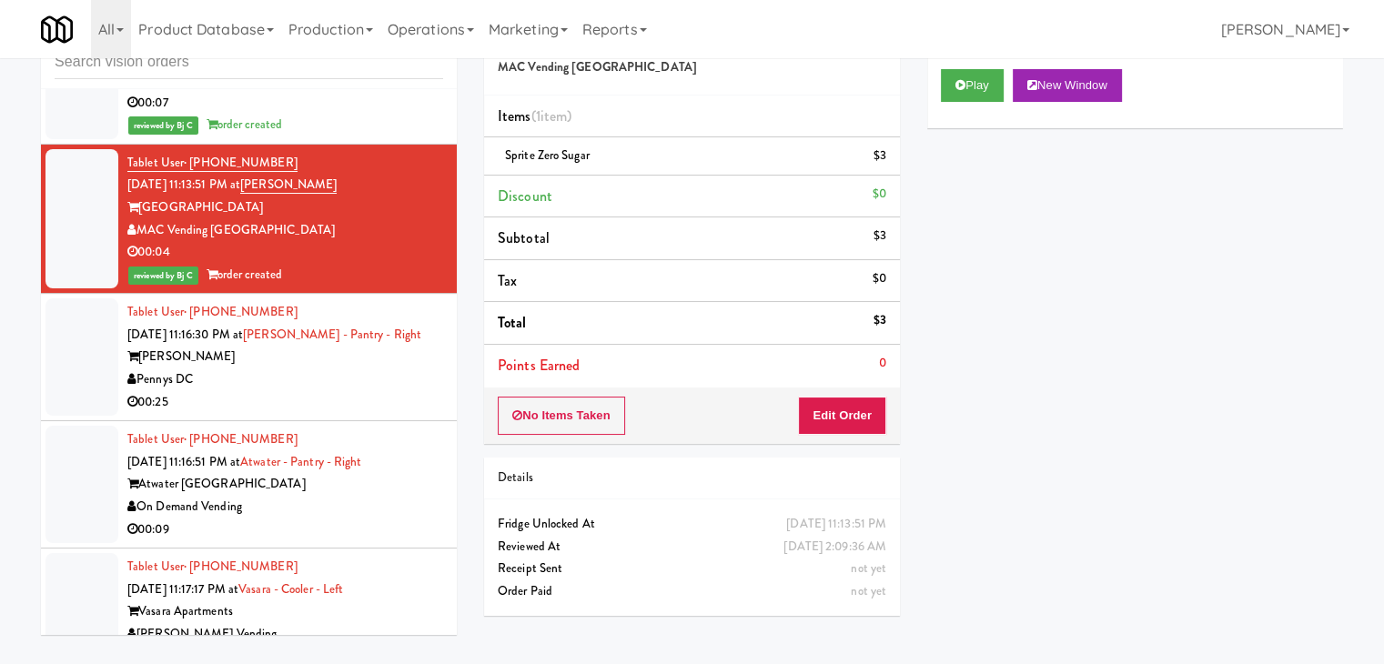
click at [368, 391] on div "Pennys DC" at bounding box center [285, 380] width 316 height 23
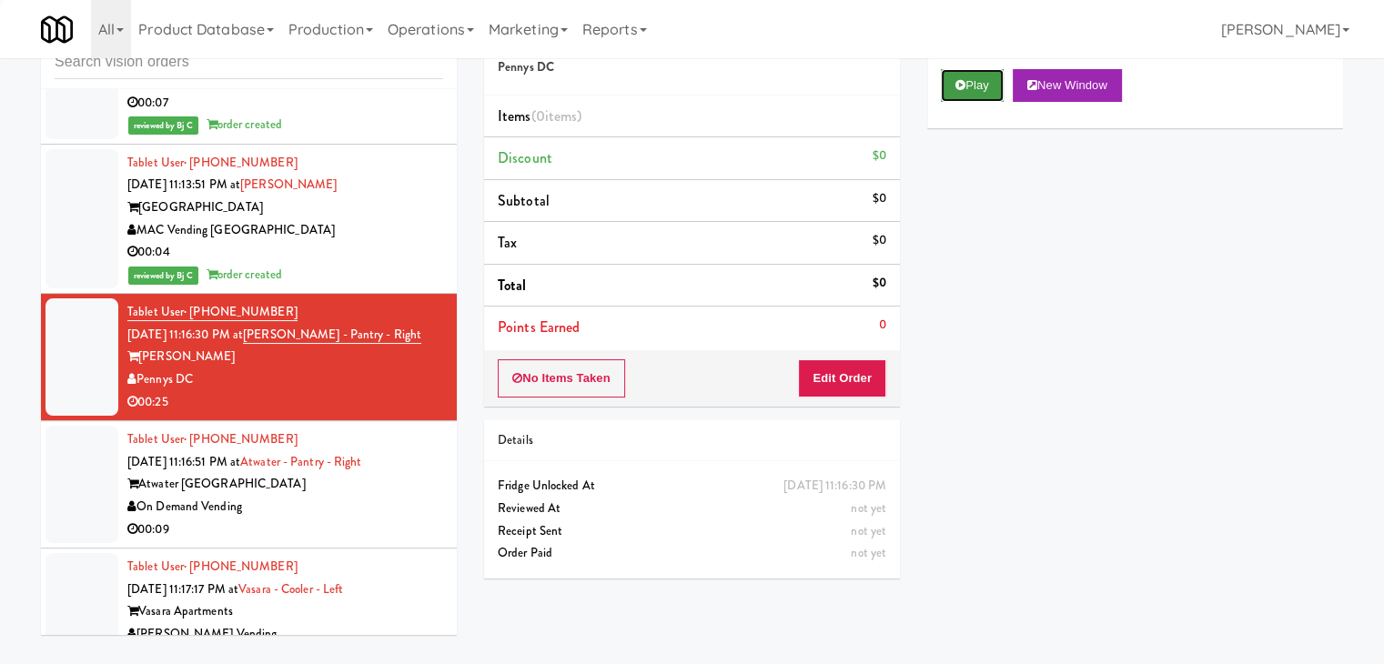
click at [987, 78] on button "Play" at bounding box center [972, 85] width 63 height 33
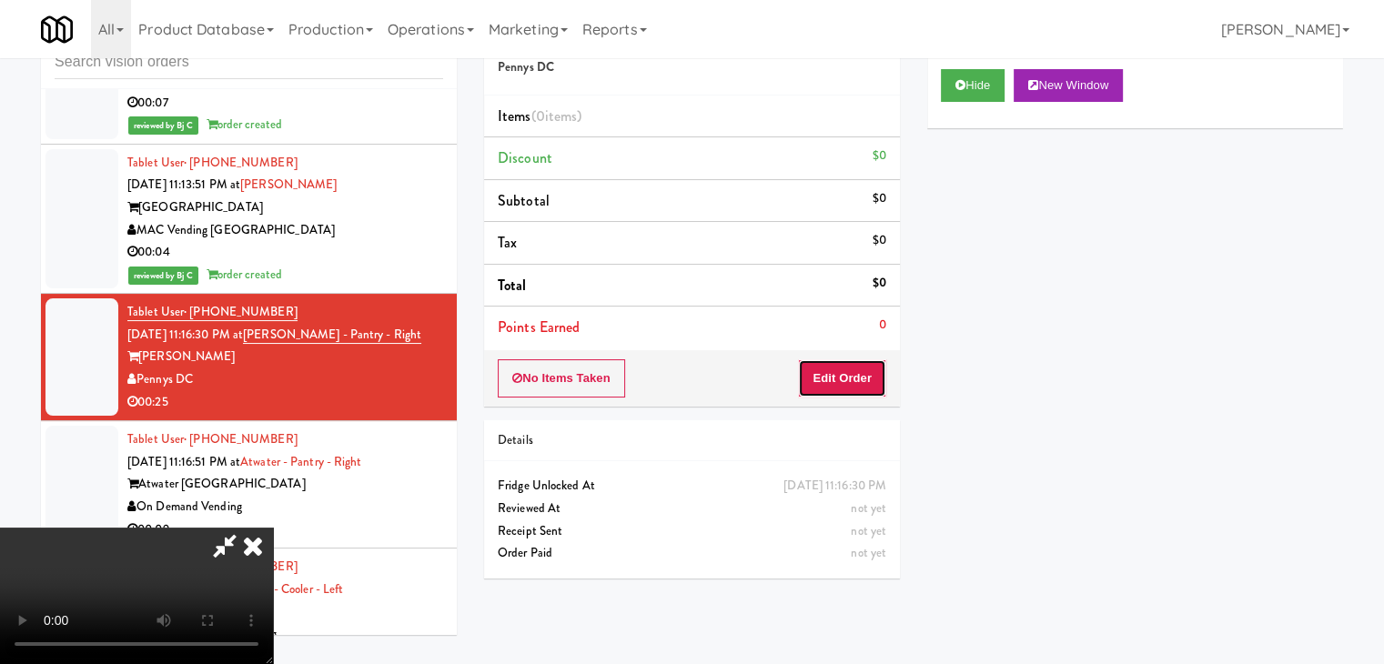
click at [866, 374] on button "Edit Order" at bounding box center [842, 378] width 88 height 38
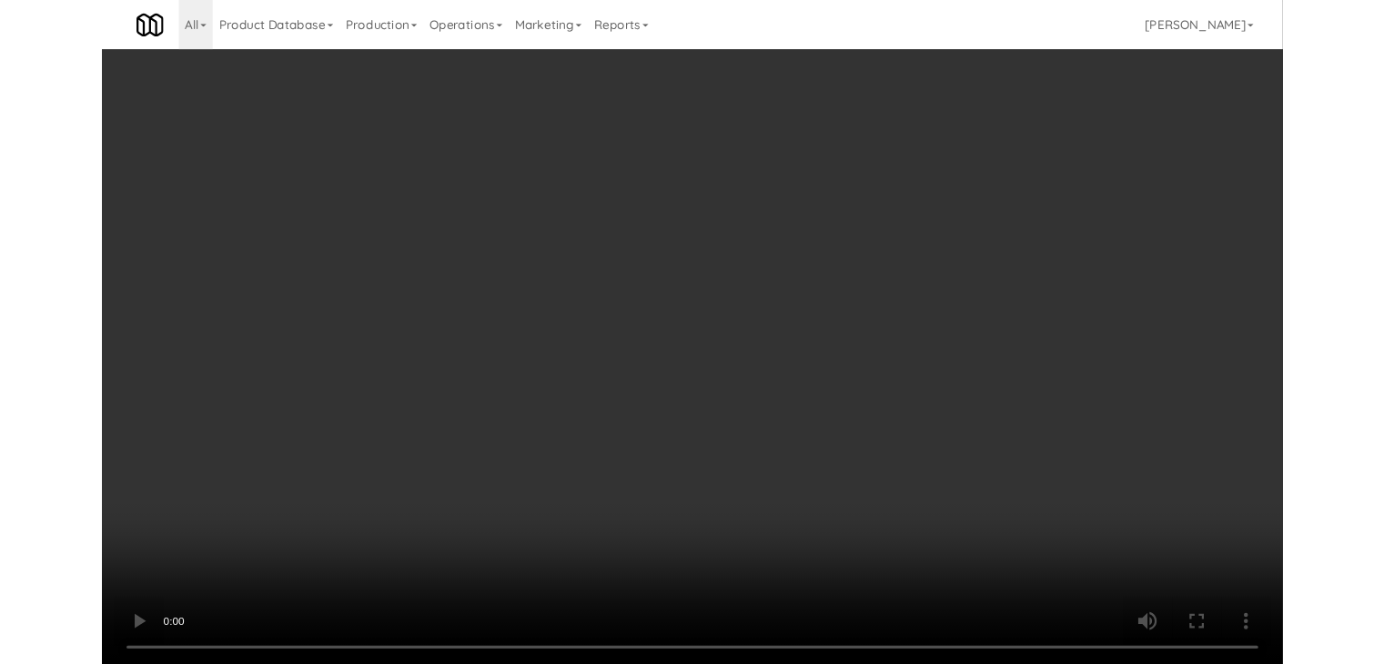
scroll to position [9181, 0]
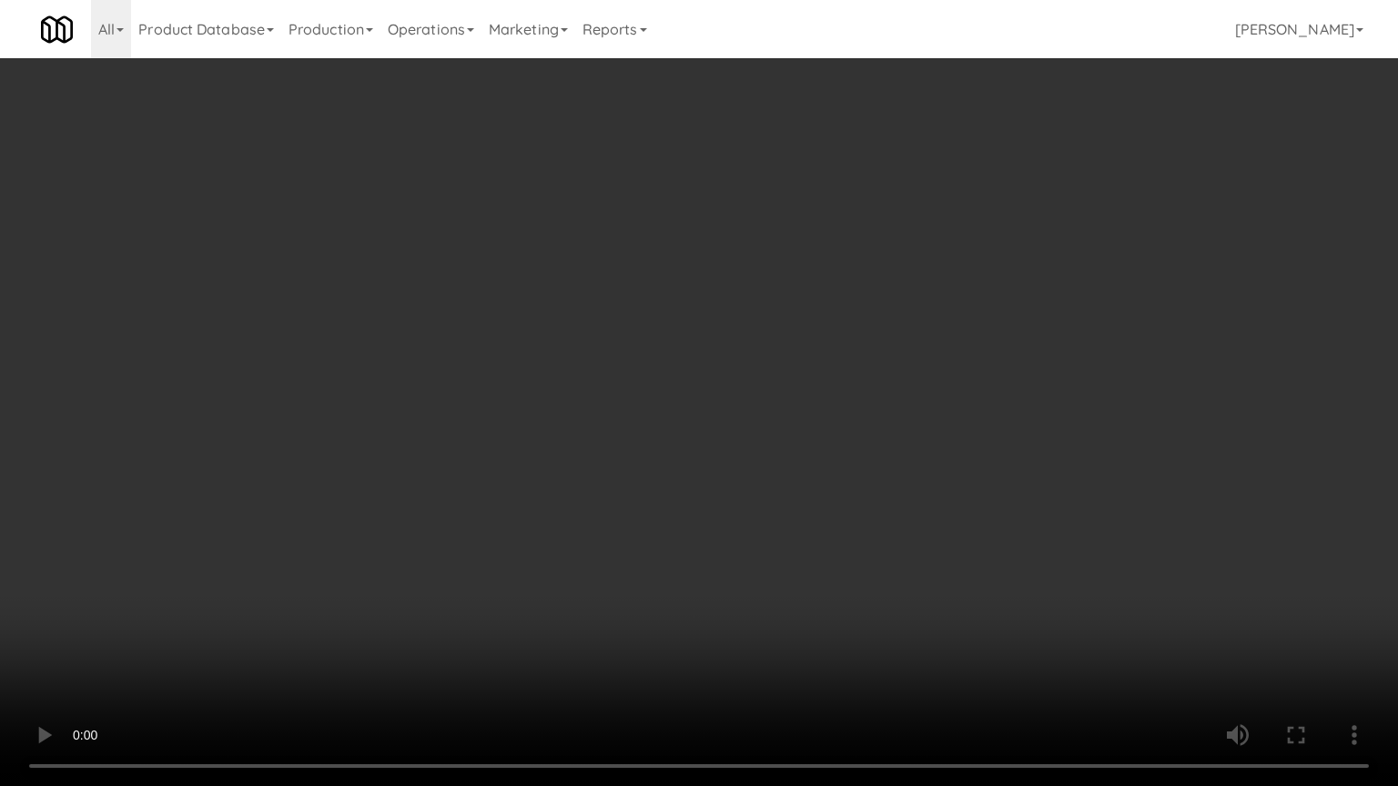
click at [783, 532] on video at bounding box center [699, 393] width 1398 height 786
drag, startPoint x: 783, startPoint y: 532, endPoint x: 783, endPoint y: 542, distance: 10.0
click at [783, 532] on video at bounding box center [699, 393] width 1398 height 786
click at [783, 539] on video at bounding box center [699, 393] width 1398 height 786
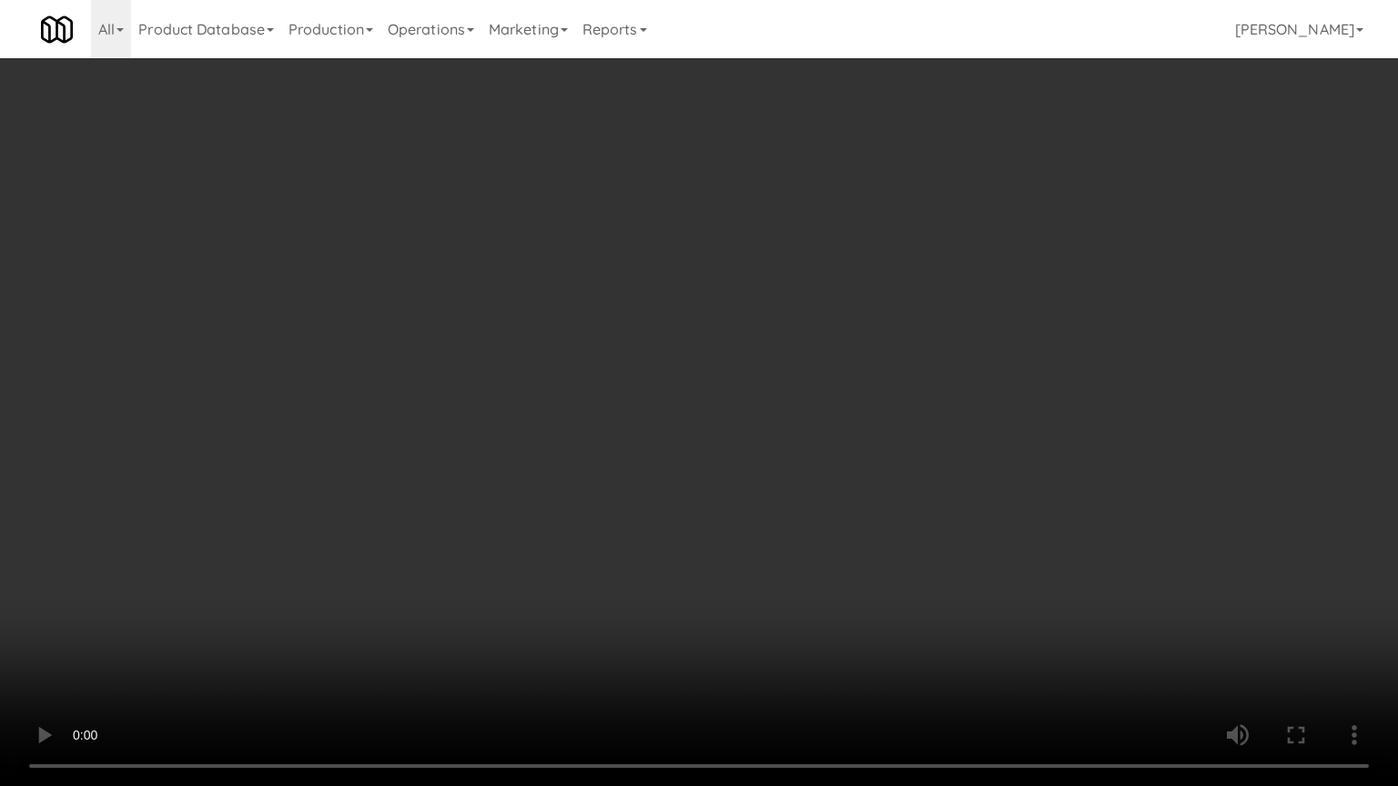
click at [755, 542] on video at bounding box center [699, 393] width 1398 height 786
click at [818, 510] on video at bounding box center [699, 393] width 1398 height 786
drag, startPoint x: 818, startPoint y: 510, endPoint x: 845, endPoint y: 399, distance: 114.3
click at [817, 510] on video at bounding box center [699, 393] width 1398 height 786
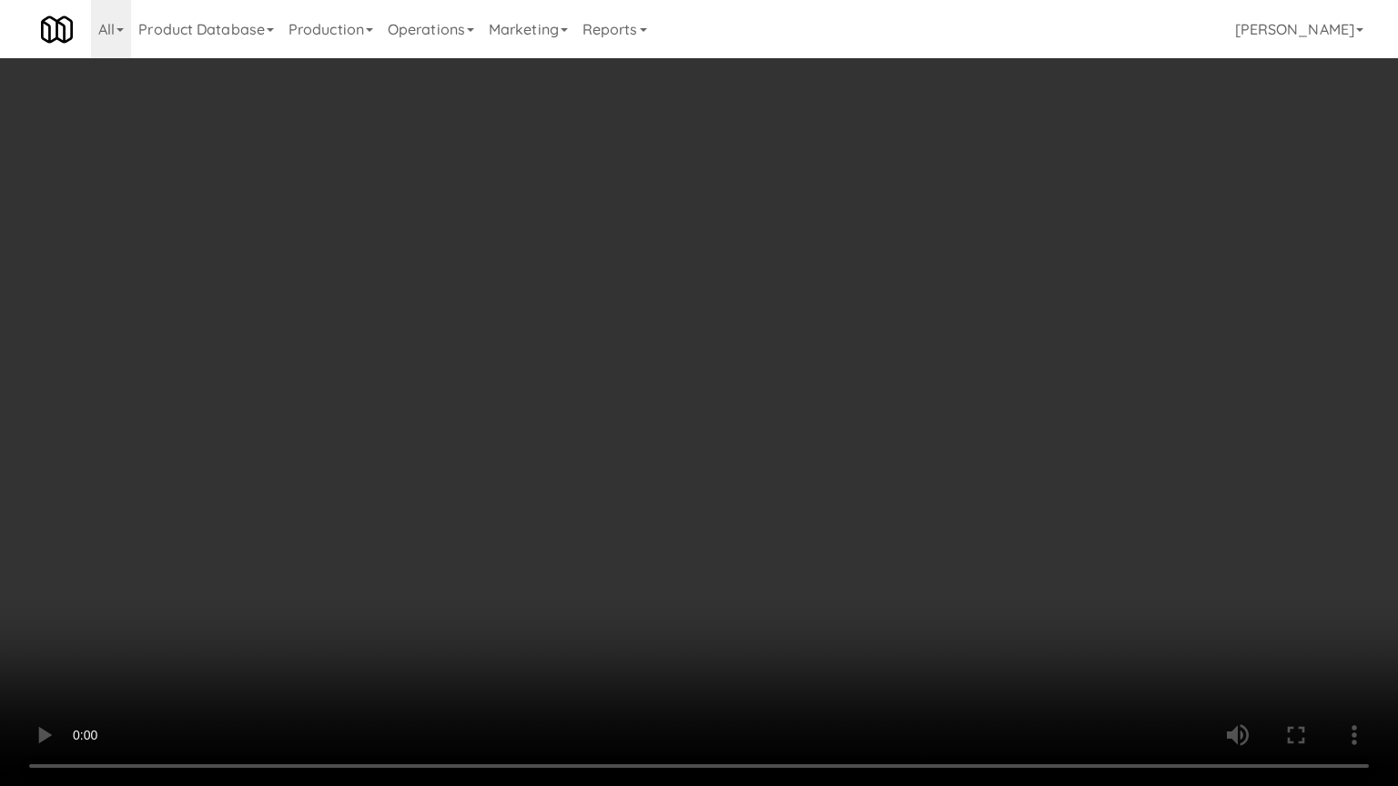
click at [817, 510] on video at bounding box center [699, 393] width 1398 height 786
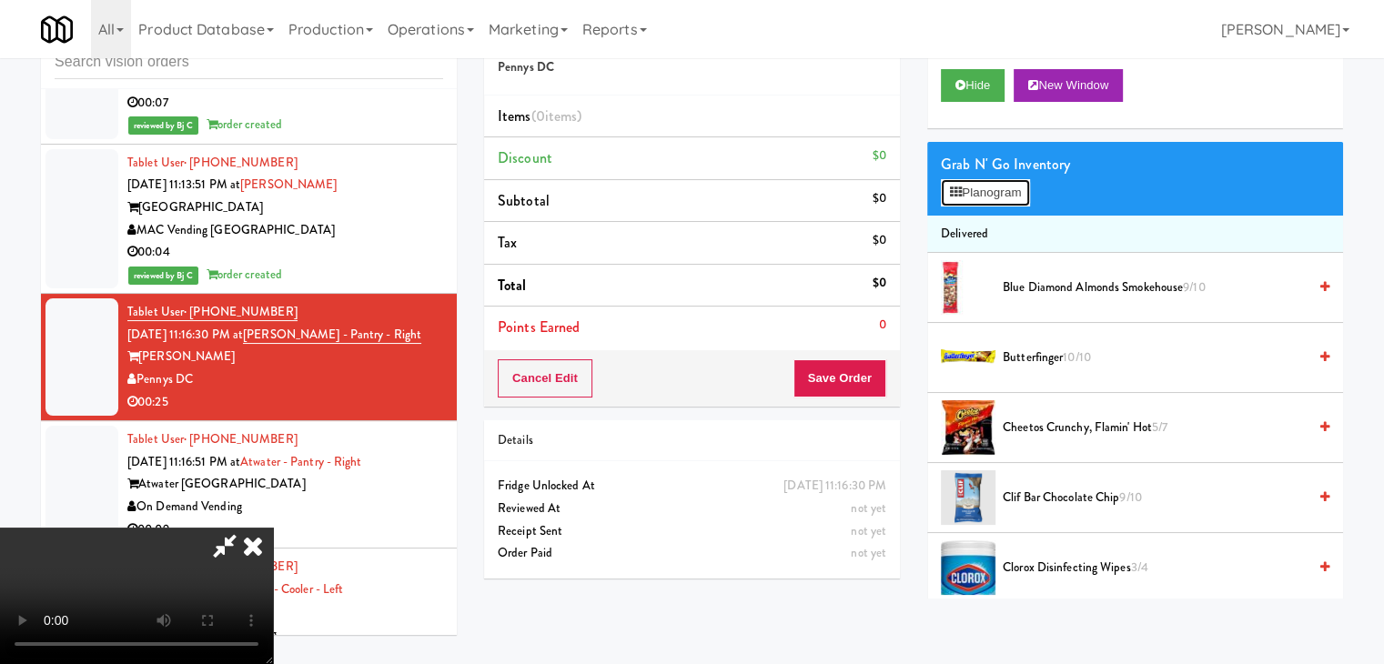
click at [1023, 186] on button "Planogram" at bounding box center [985, 192] width 89 height 27
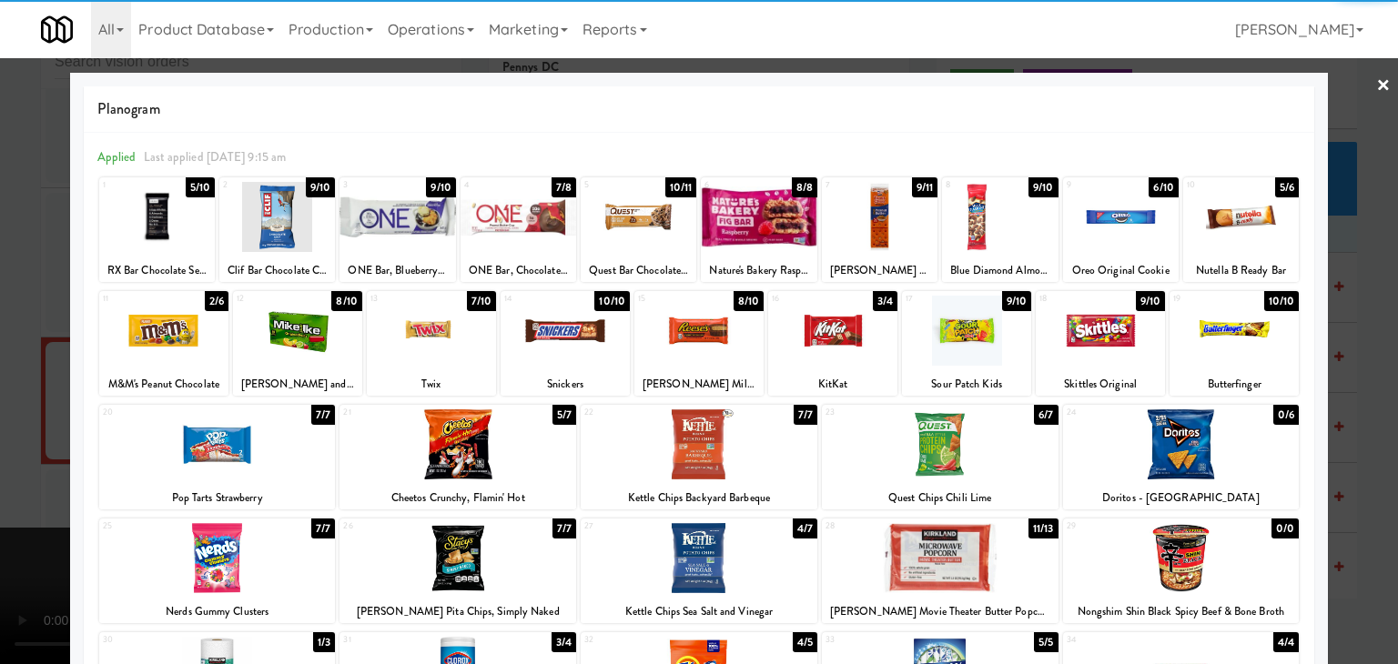
click at [561, 355] on div at bounding box center [565, 331] width 129 height 70
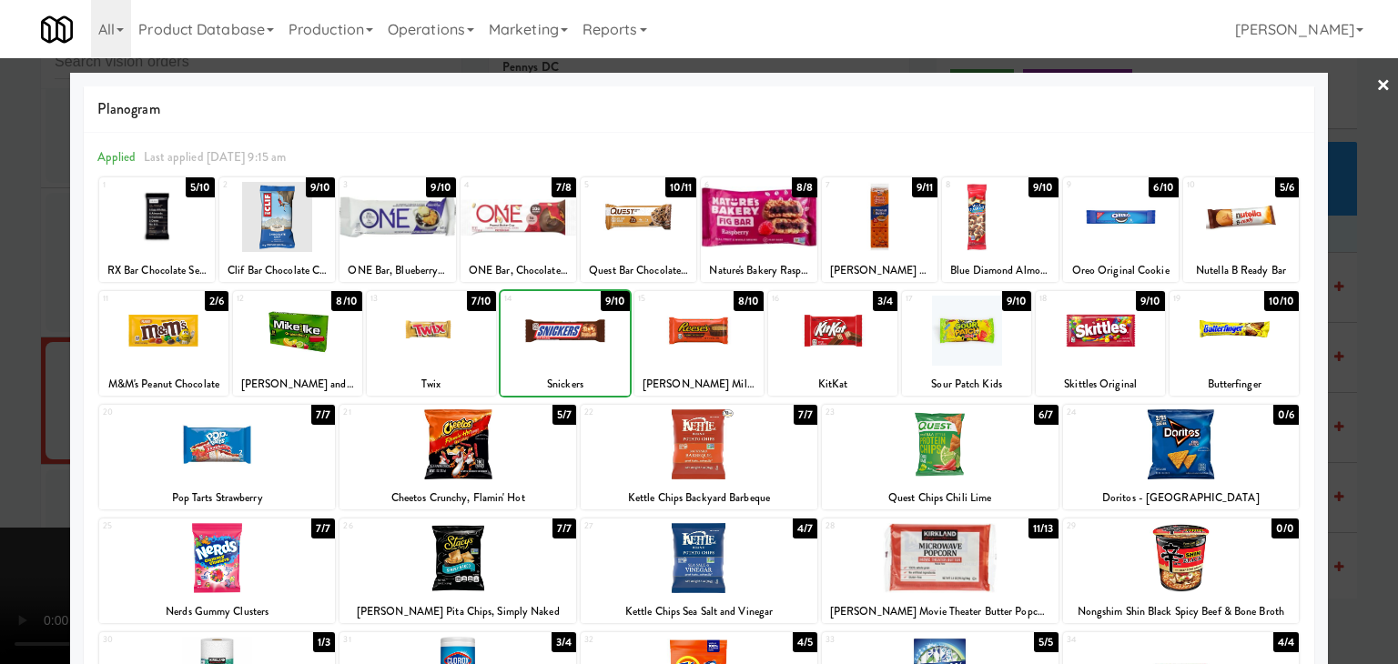
click at [724, 334] on div at bounding box center [698, 331] width 129 height 70
drag, startPoint x: 0, startPoint y: 369, endPoint x: 141, endPoint y: 369, distance: 141.1
click at [0, 369] on div at bounding box center [699, 332] width 1398 height 664
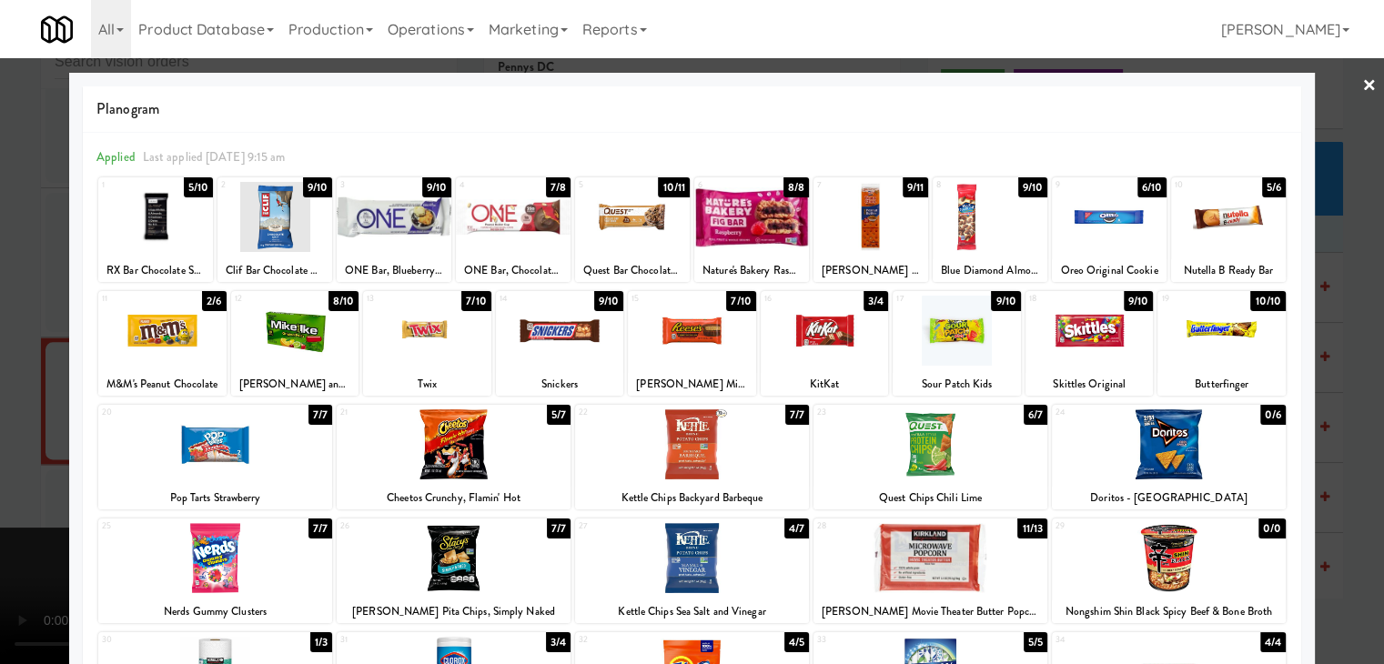
scroll to position [9225, 0]
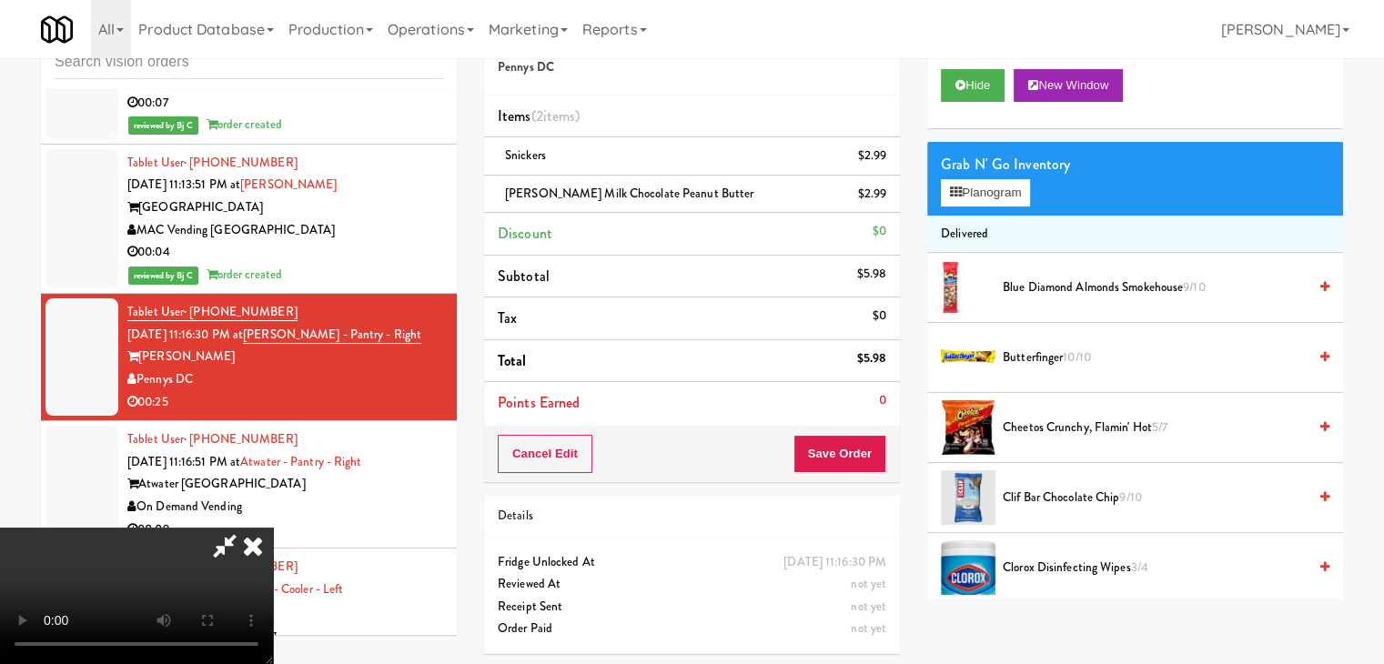
click at [273, 528] on video at bounding box center [136, 596] width 273 height 137
drag, startPoint x: 673, startPoint y: 390, endPoint x: 677, endPoint y: 400, distance: 11.0
click at [273, 528] on video at bounding box center [136, 596] width 273 height 137
drag, startPoint x: 699, startPoint y: 392, endPoint x: 759, endPoint y: 354, distance: 71.2
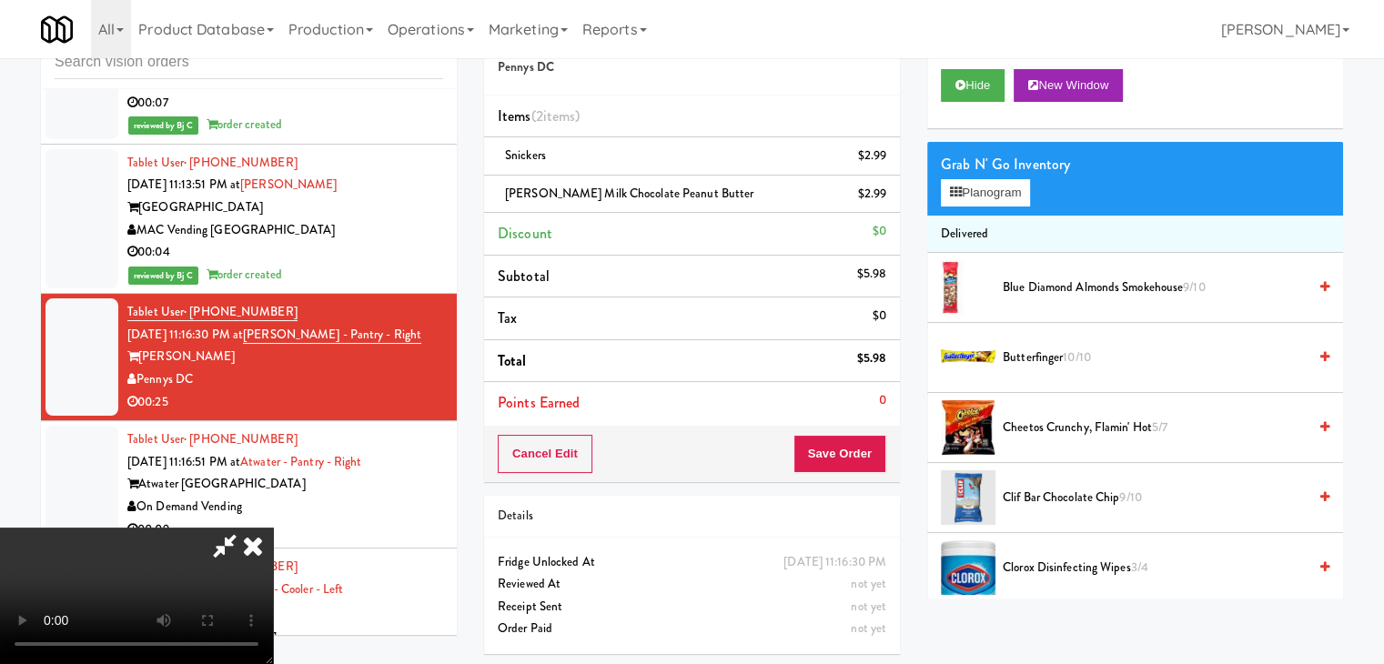
click at [273, 528] on video at bounding box center [136, 596] width 273 height 137
click at [997, 193] on button "Planogram" at bounding box center [985, 192] width 89 height 27
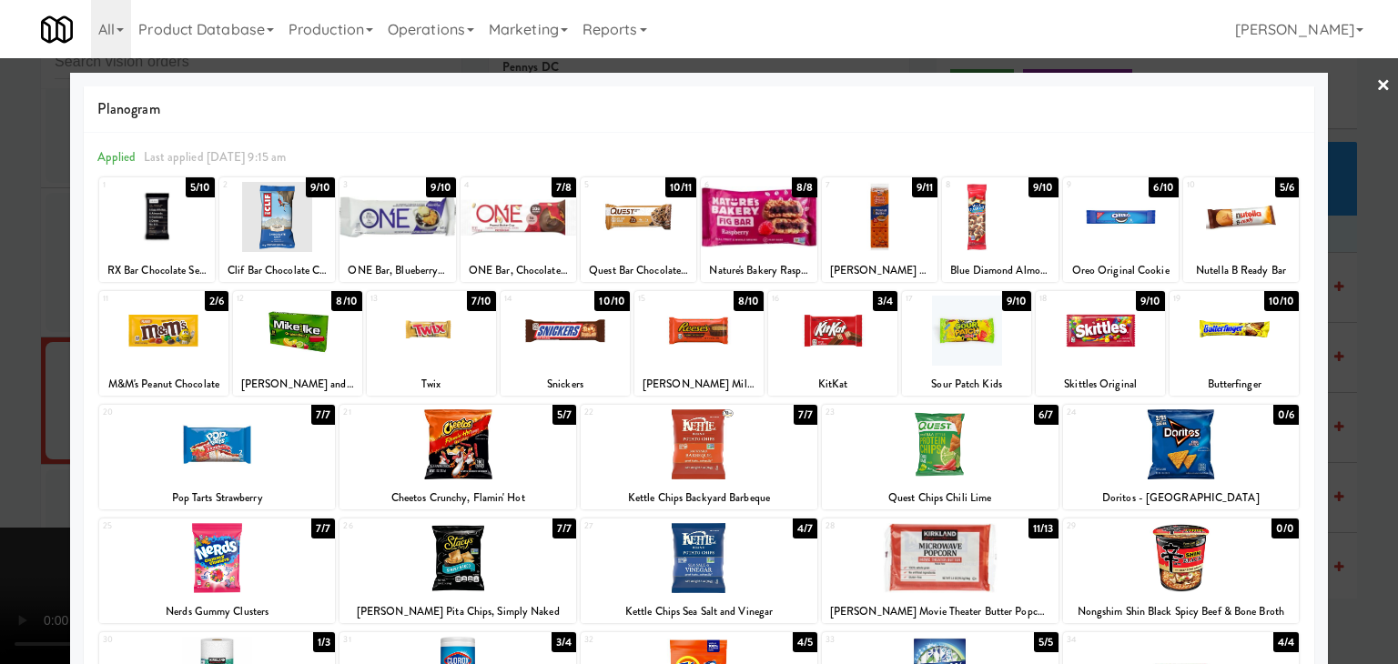
click at [192, 349] on div at bounding box center [163, 331] width 129 height 70
click at [0, 367] on div at bounding box center [699, 332] width 1398 height 664
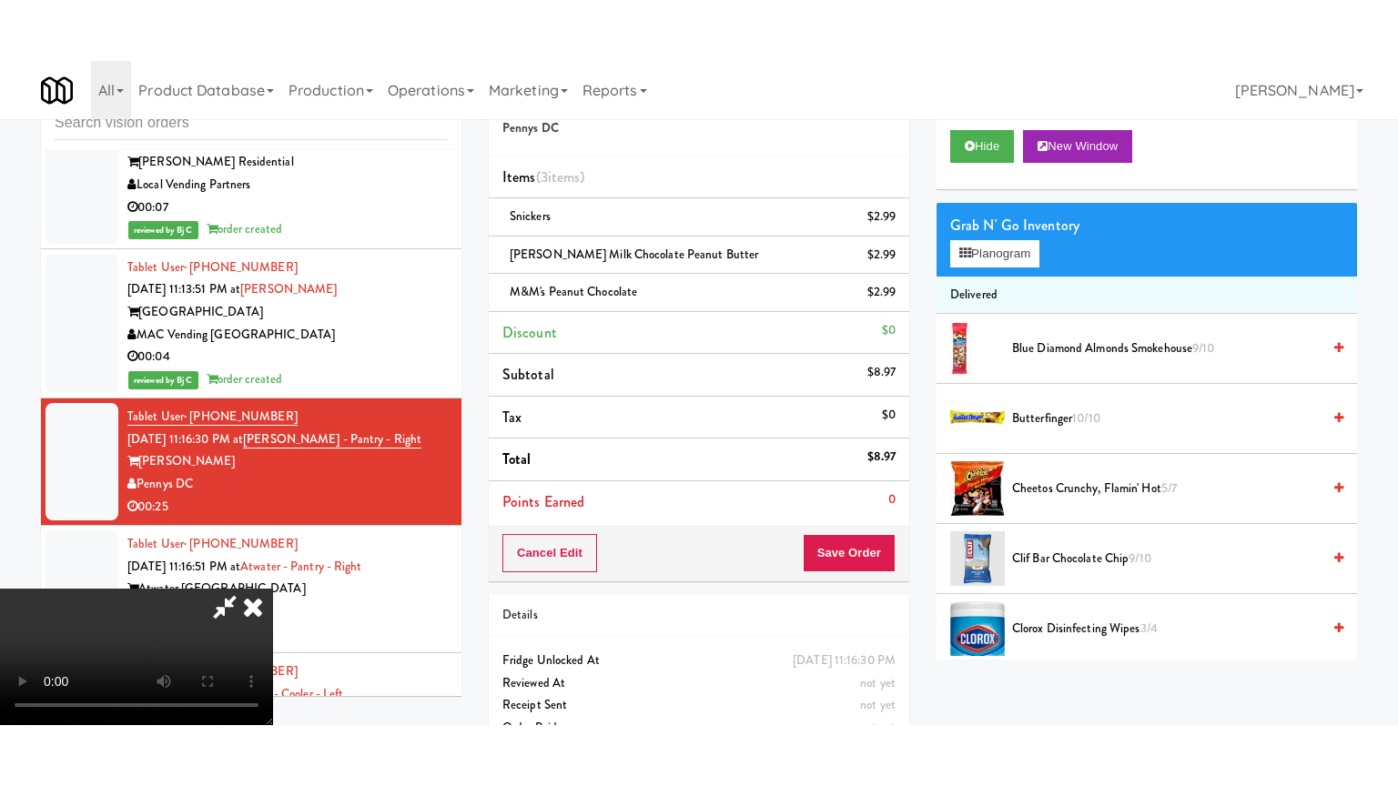
scroll to position [9225, 0]
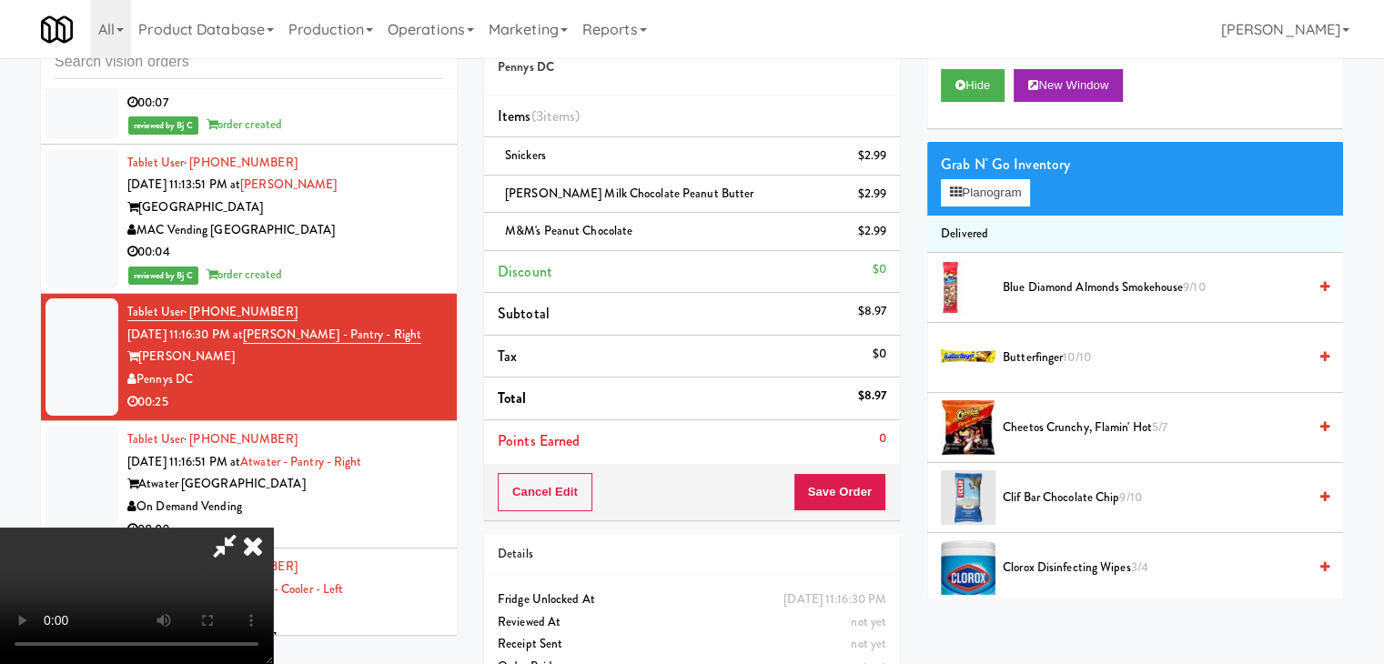
click at [273, 528] on video at bounding box center [136, 596] width 273 height 137
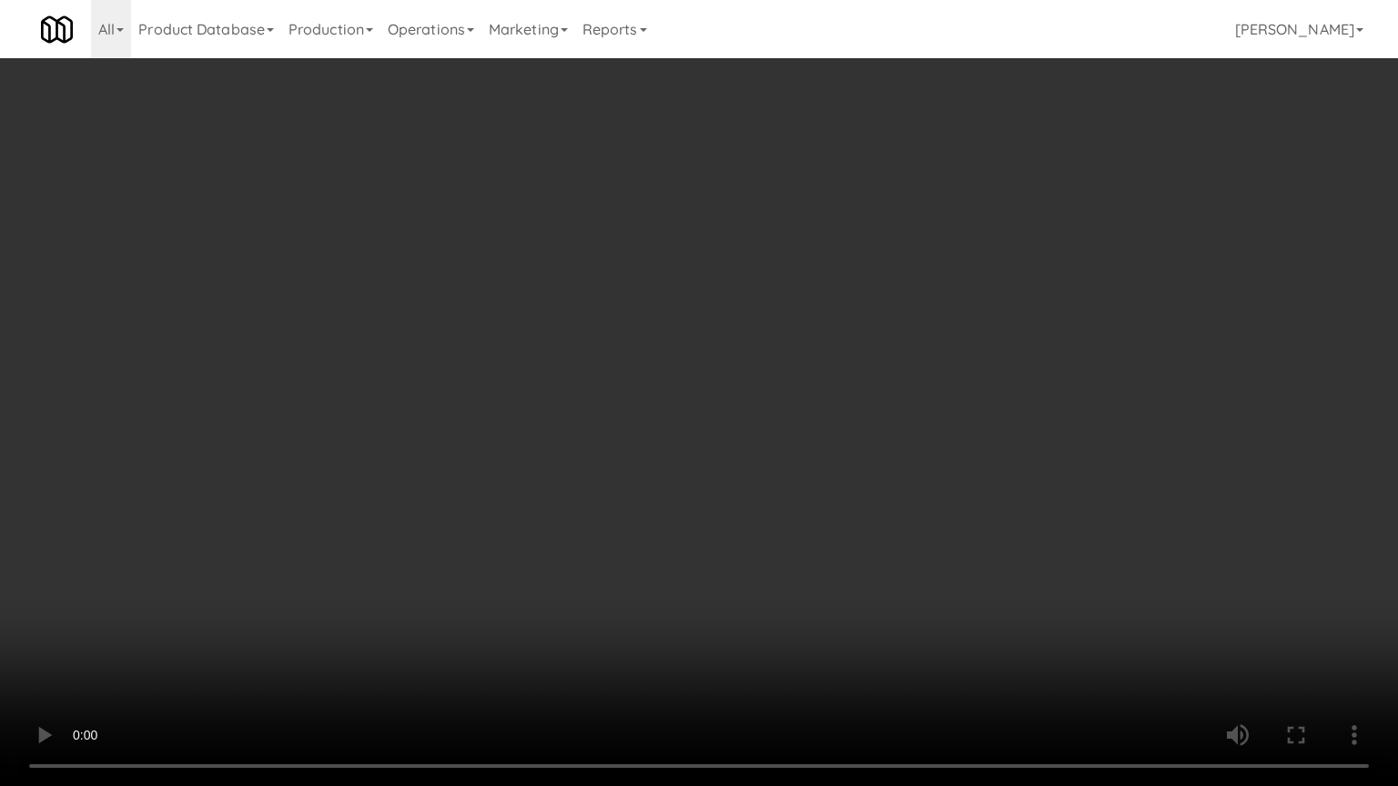
click at [552, 475] on video at bounding box center [699, 393] width 1398 height 786
click at [667, 488] on video at bounding box center [699, 393] width 1398 height 786
click at [668, 480] on video at bounding box center [699, 393] width 1398 height 786
click at [720, 457] on video at bounding box center [699, 393] width 1398 height 786
click at [727, 455] on video at bounding box center [699, 393] width 1398 height 786
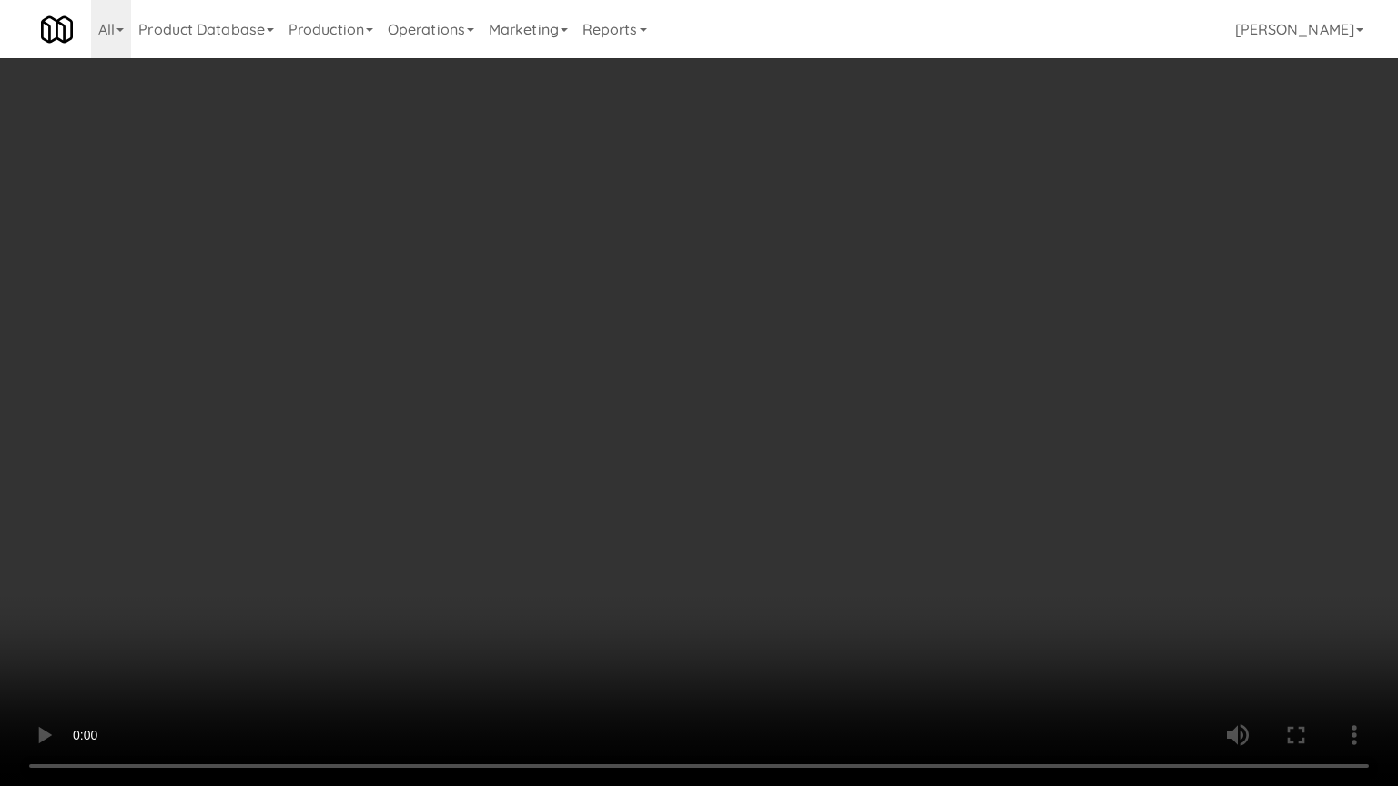
click at [711, 470] on video at bounding box center [699, 393] width 1398 height 786
drag, startPoint x: 711, startPoint y: 470, endPoint x: 732, endPoint y: 372, distance: 99.6
click at [711, 466] on video at bounding box center [699, 393] width 1398 height 786
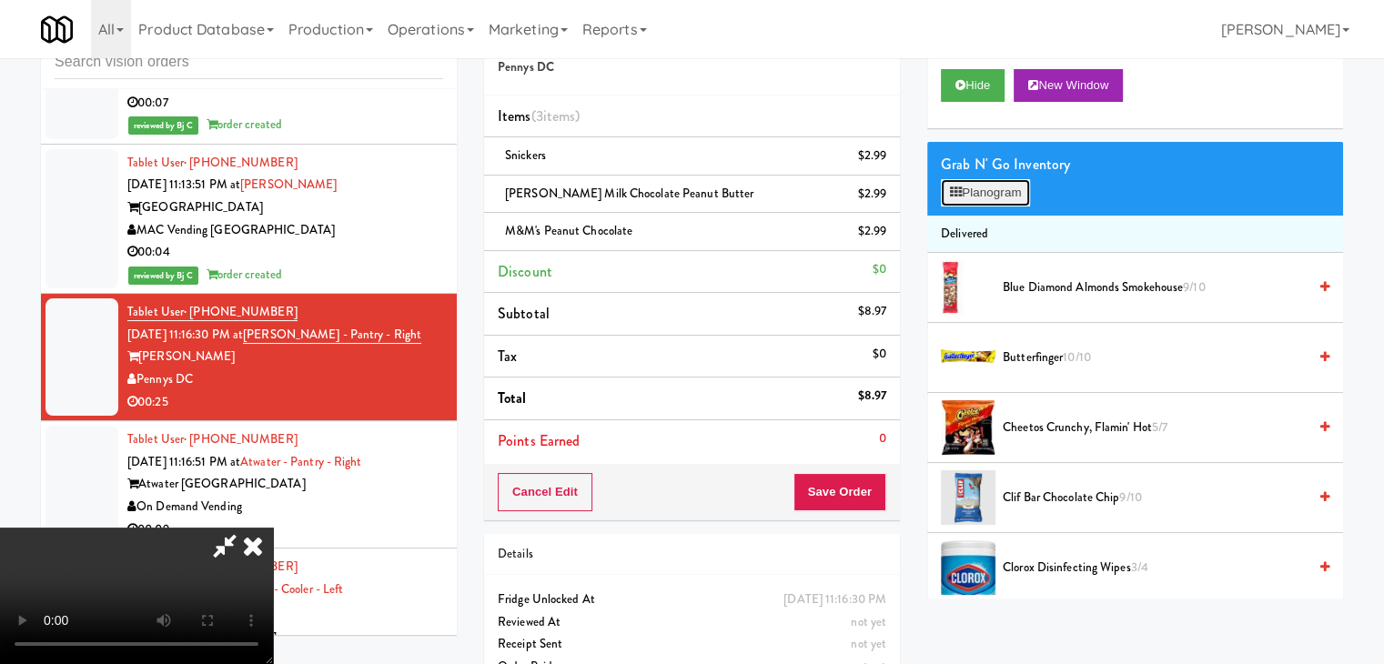
click at [992, 203] on button "Planogram" at bounding box center [985, 192] width 89 height 27
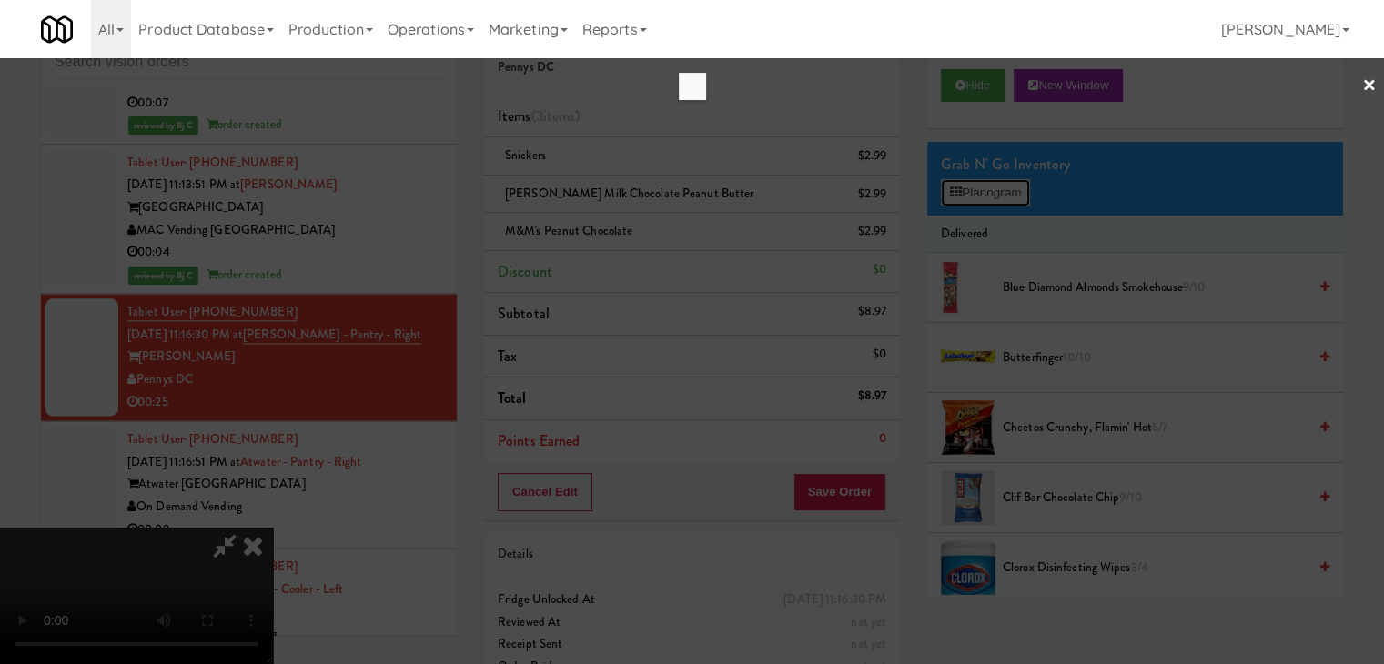
scroll to position [9181, 0]
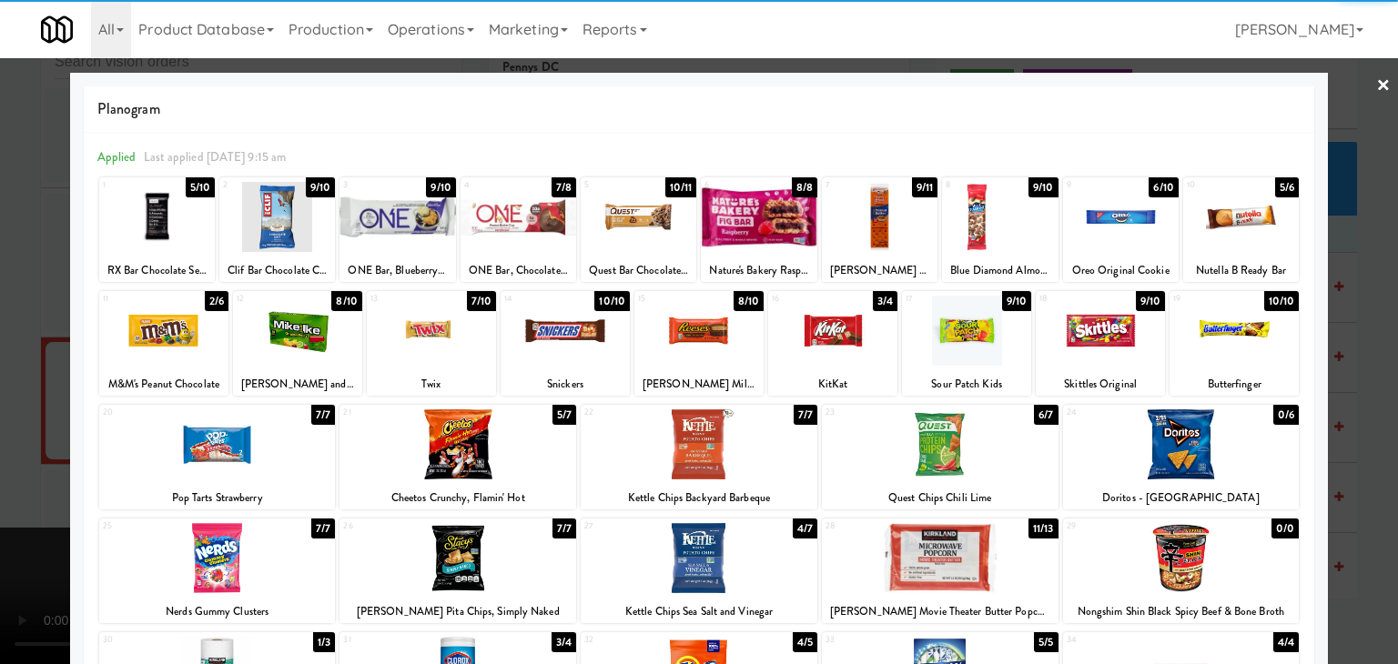
click at [1093, 216] on div at bounding box center [1121, 217] width 116 height 70
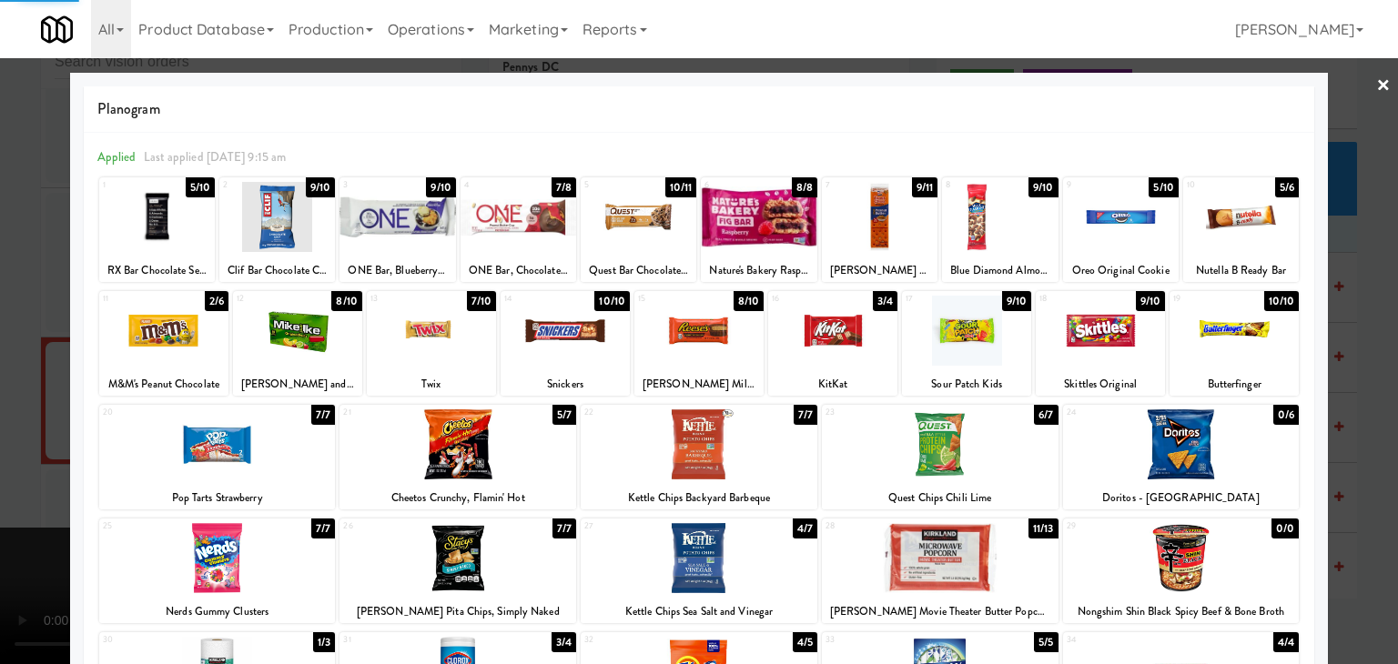
click at [1363, 345] on div at bounding box center [699, 332] width 1398 height 664
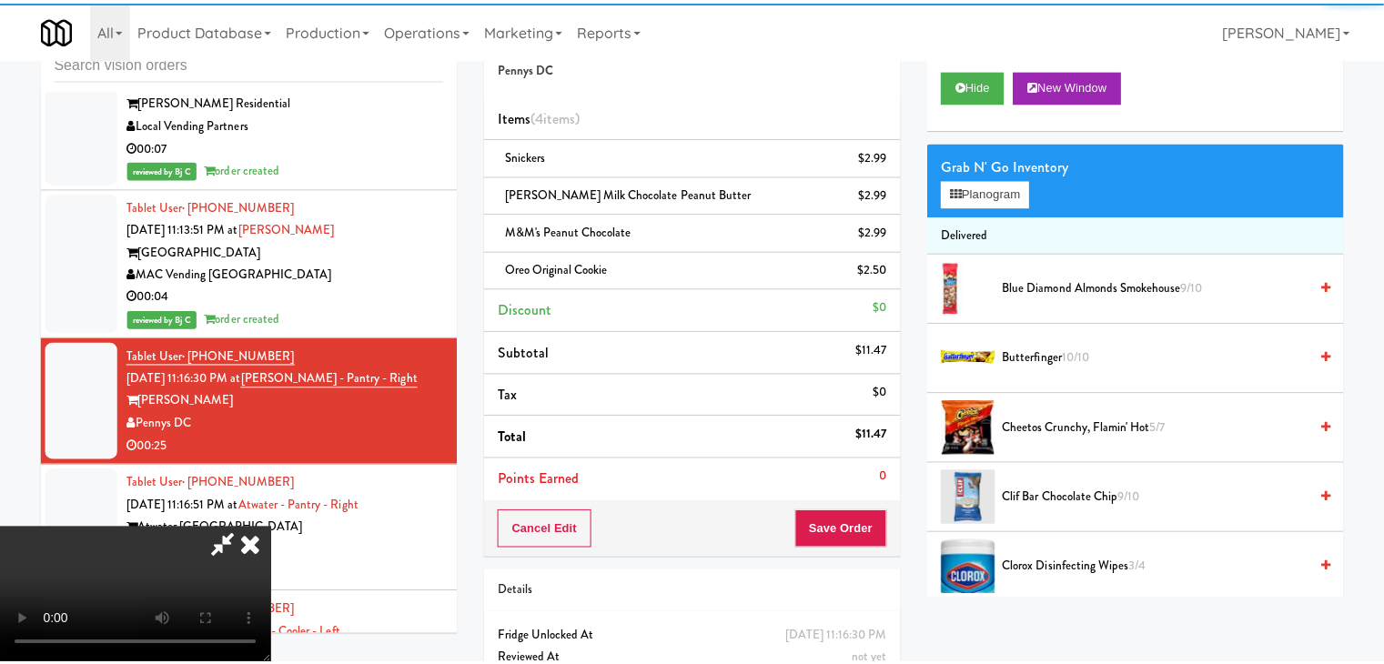
scroll to position [9225, 0]
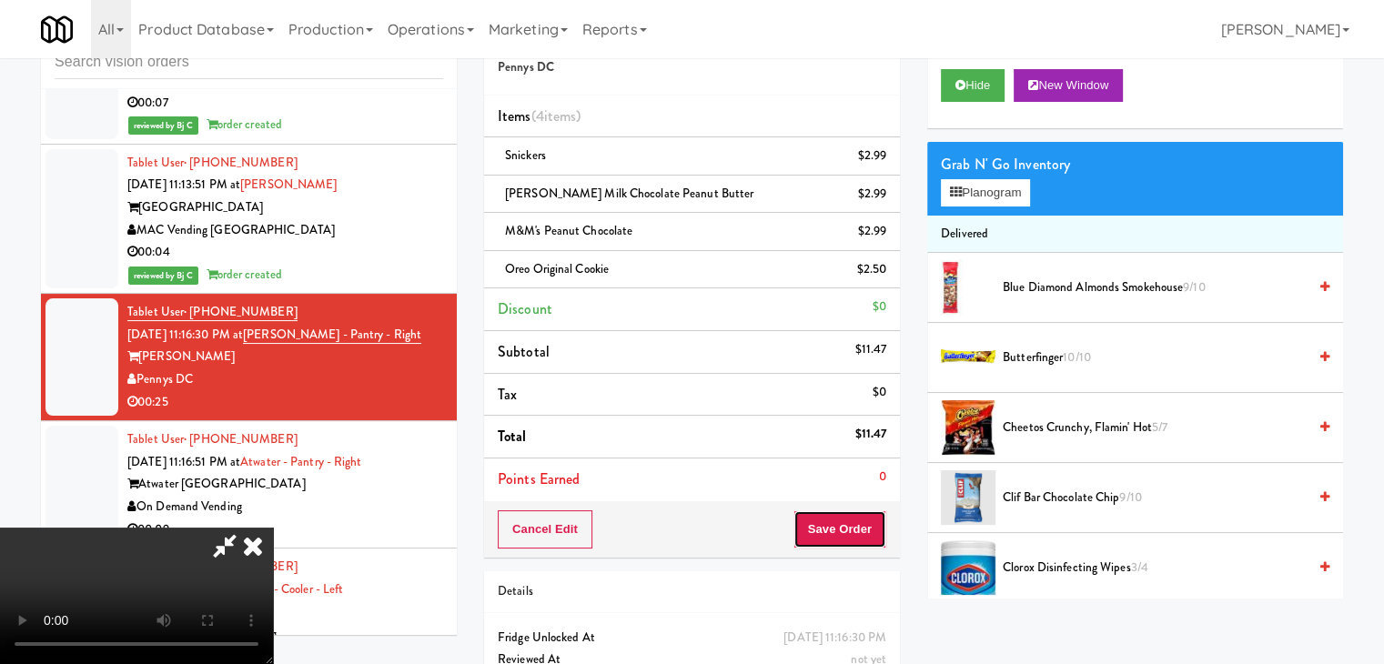
click at [841, 532] on button "Save Order" at bounding box center [840, 530] width 93 height 38
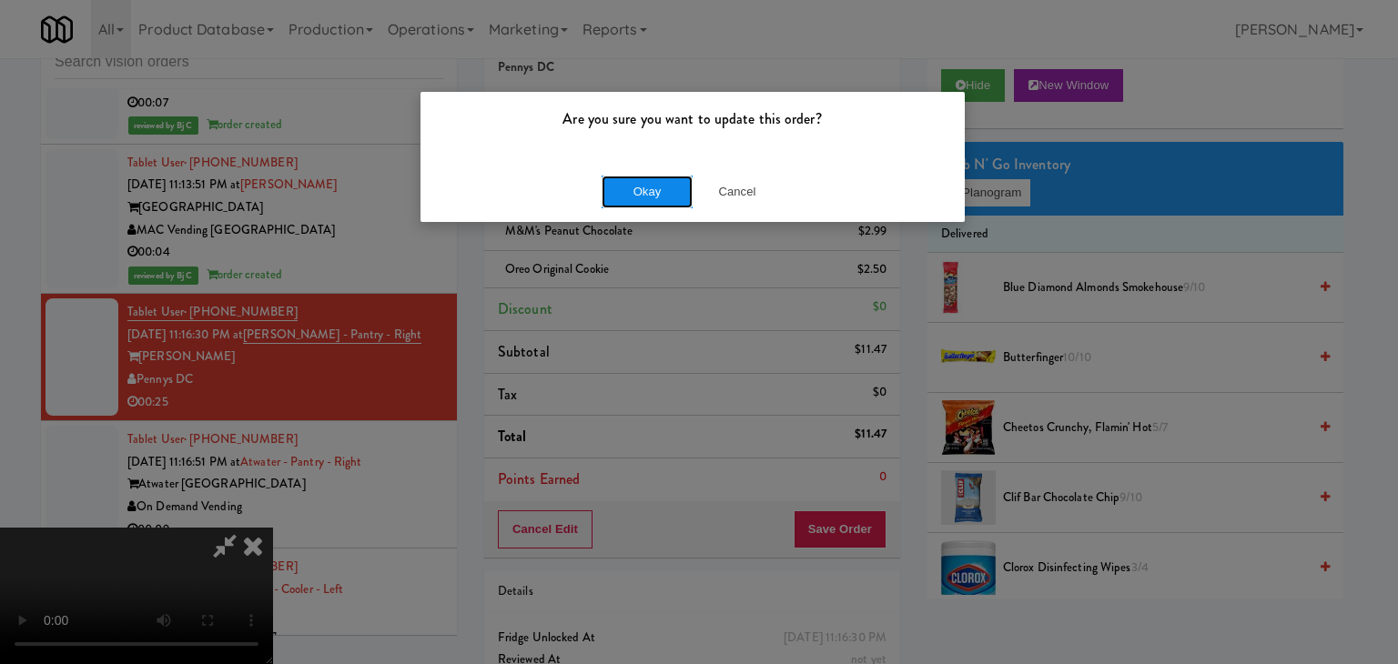
click at [626, 190] on button "Okay" at bounding box center [647, 192] width 91 height 33
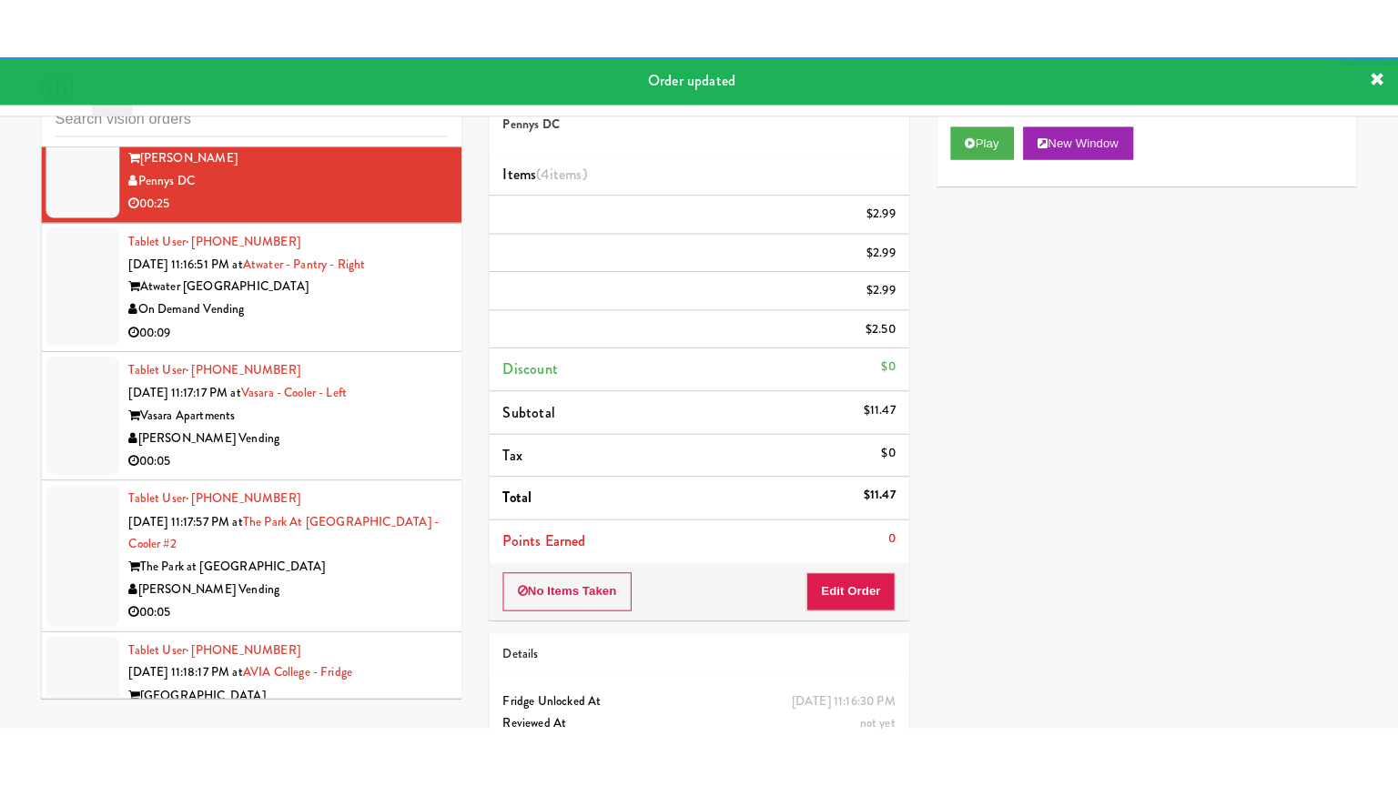
scroll to position [9498, 0]
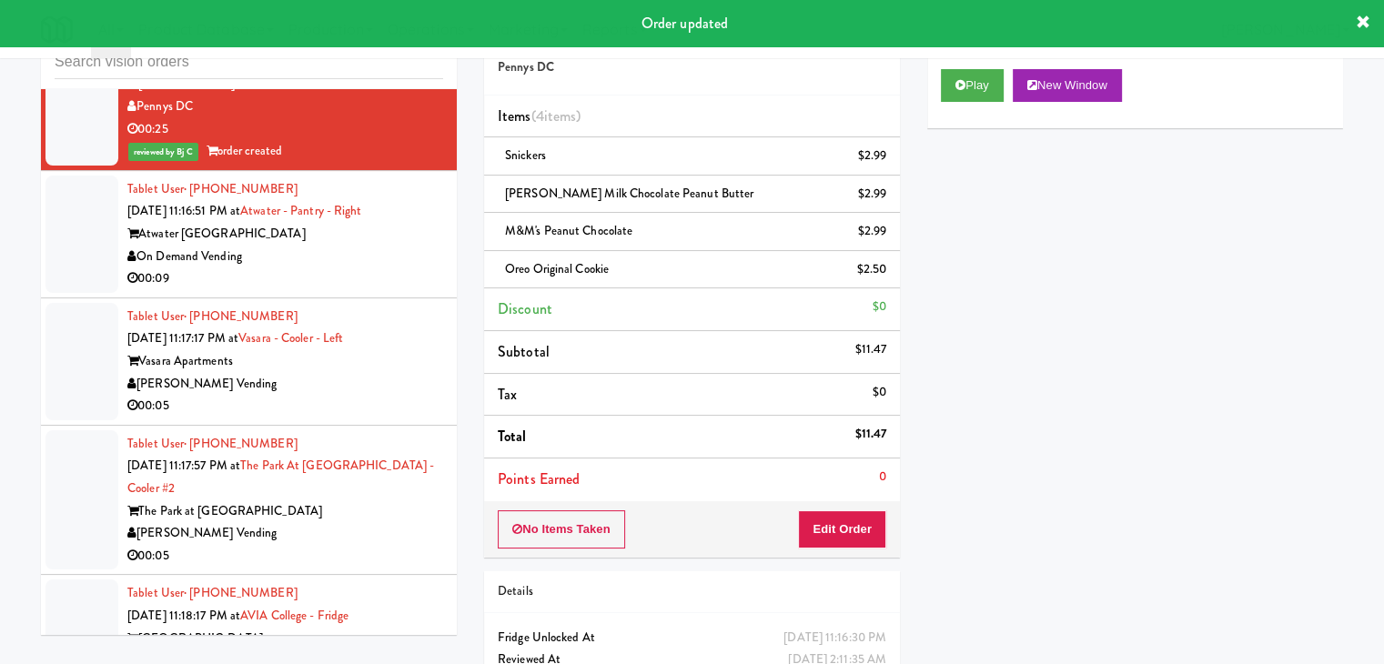
click at [397, 290] on div "00:09" at bounding box center [285, 279] width 316 height 23
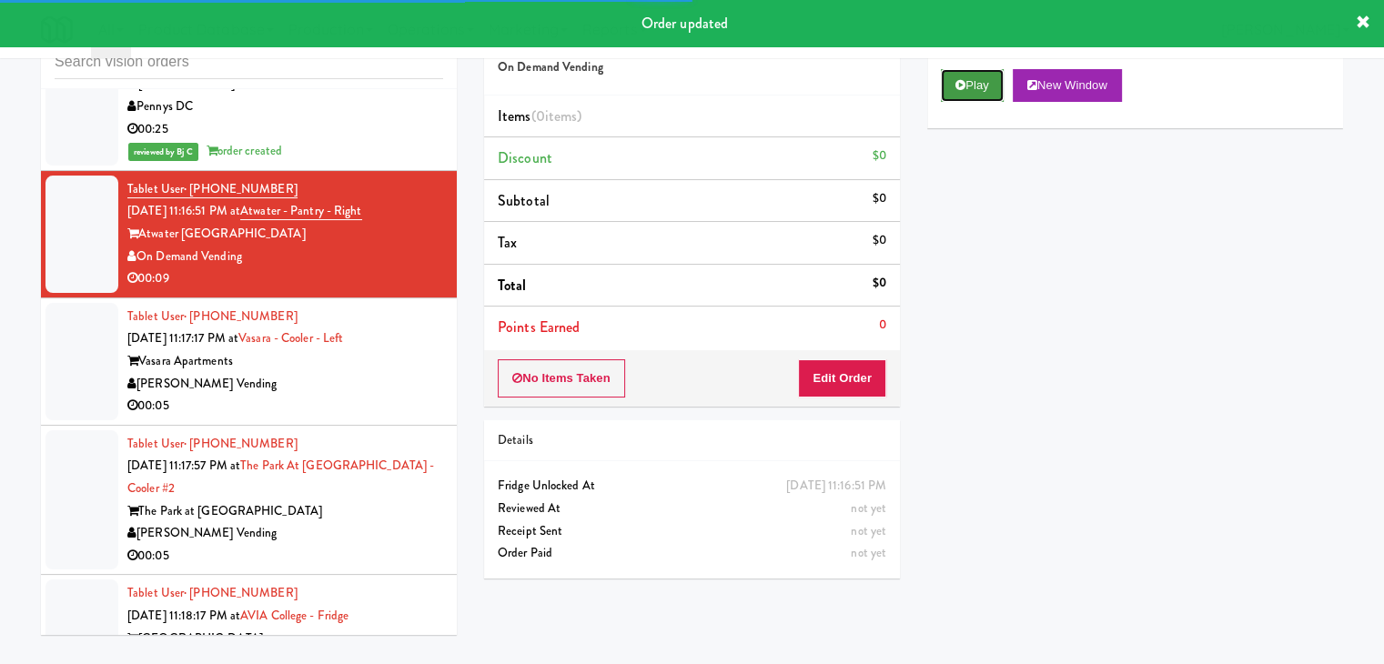
click at [986, 86] on button "Play" at bounding box center [972, 85] width 63 height 33
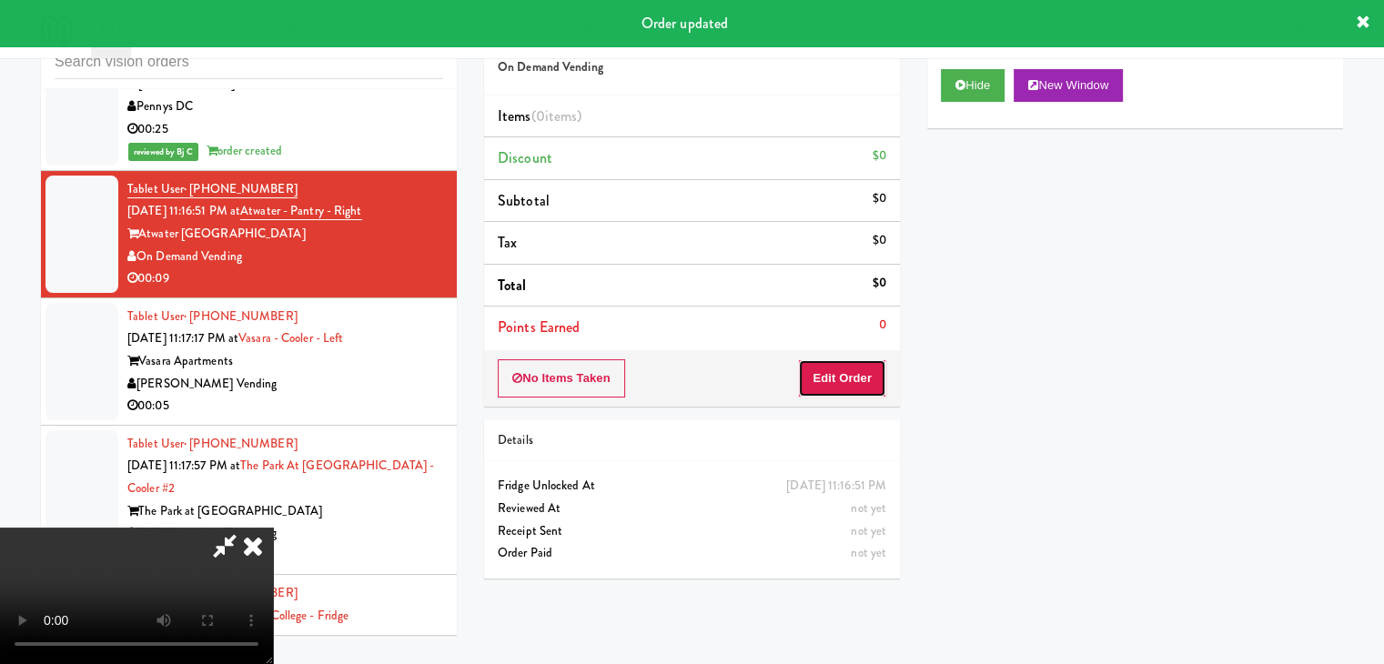
click at [845, 380] on button "Edit Order" at bounding box center [842, 378] width 88 height 38
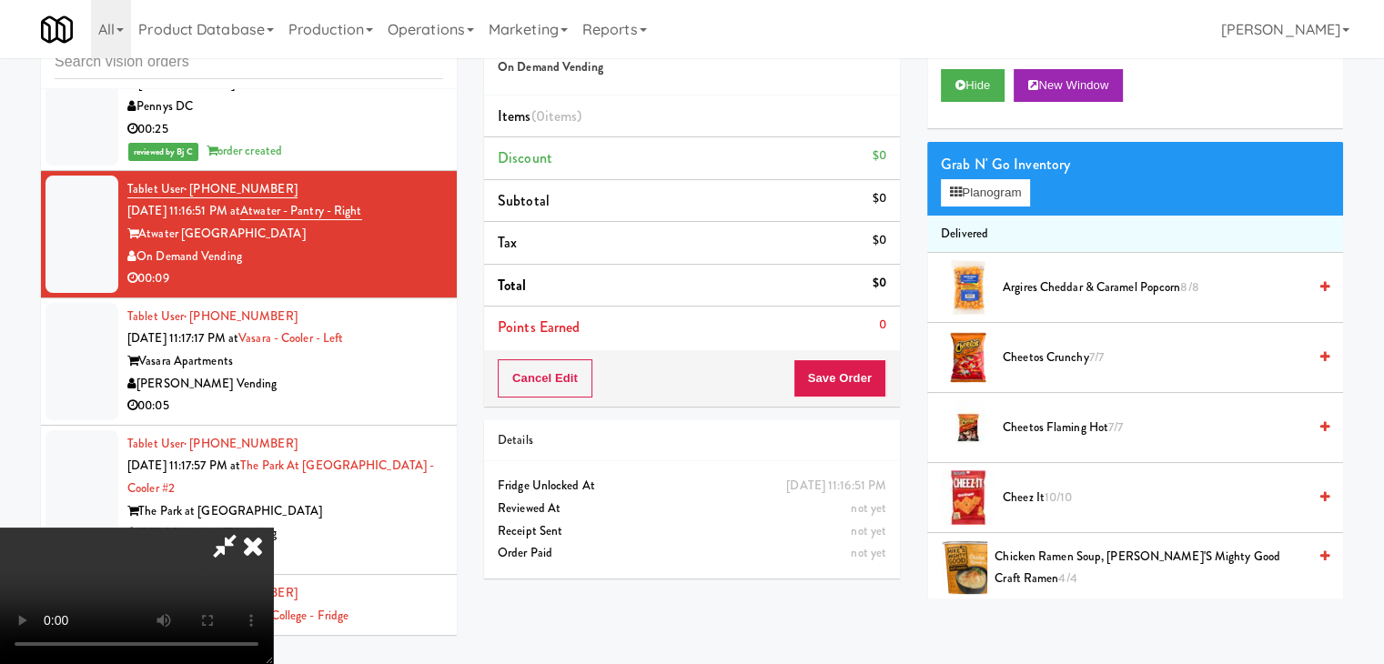
click at [273, 528] on video at bounding box center [136, 596] width 273 height 137
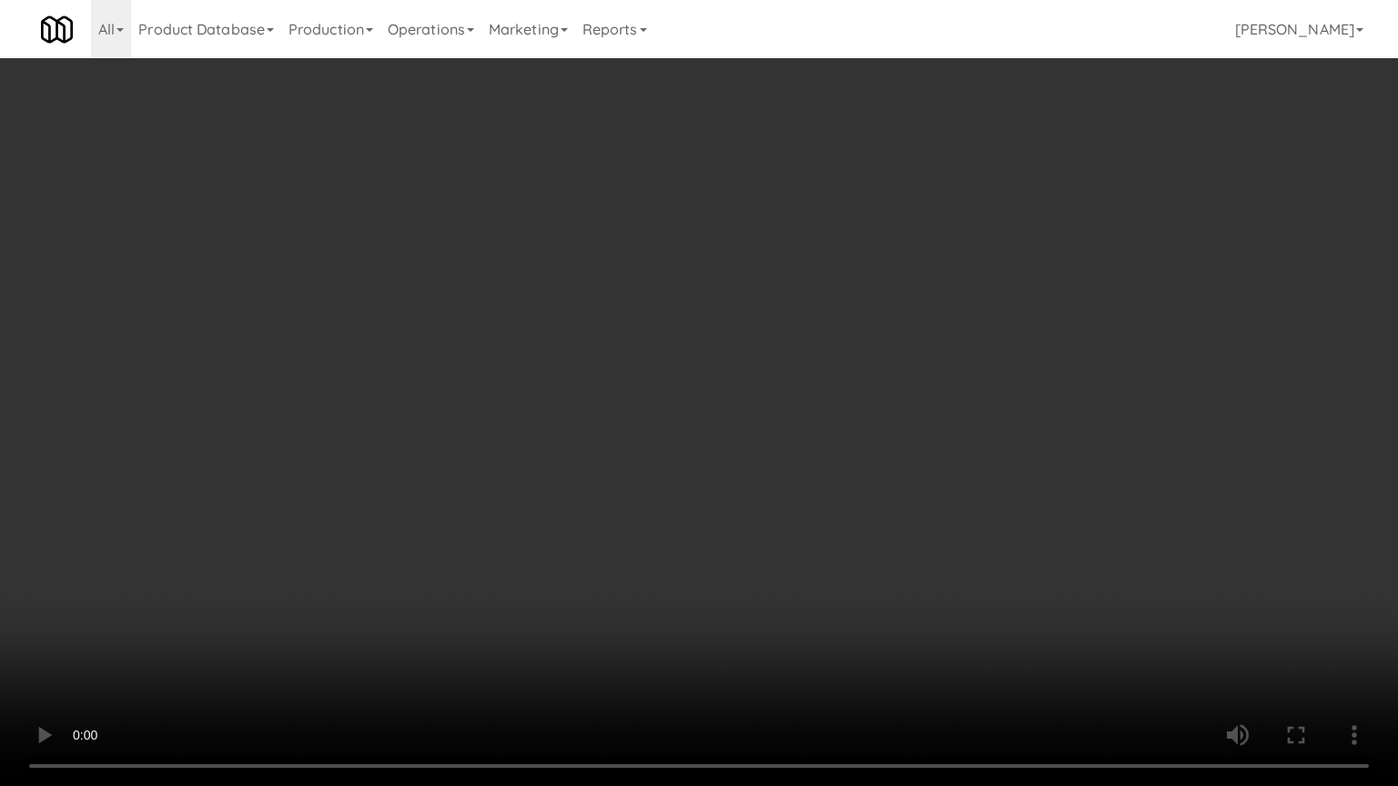
click at [687, 455] on video at bounding box center [699, 393] width 1398 height 786
click at [689, 455] on video at bounding box center [699, 393] width 1398 height 786
click at [691, 455] on video at bounding box center [699, 393] width 1398 height 786
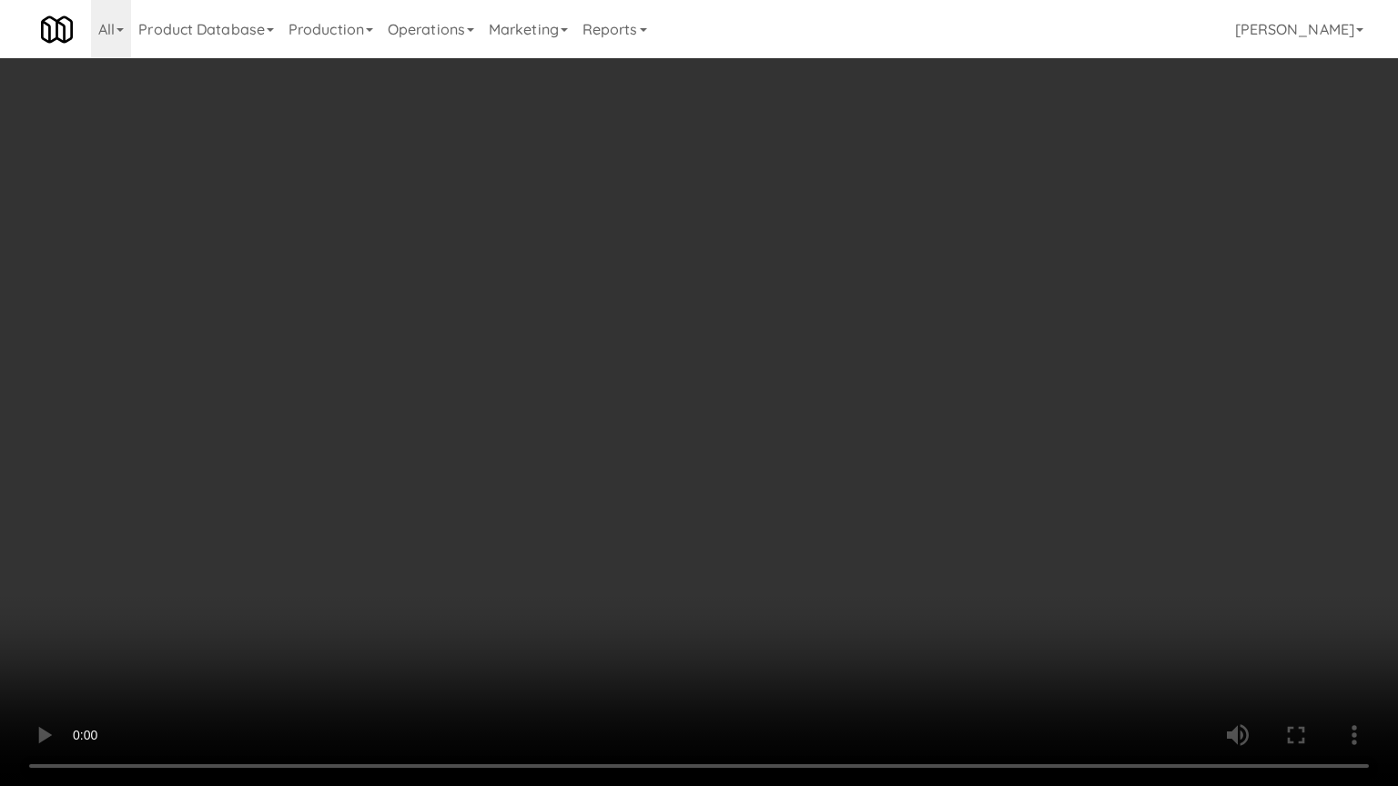
click at [691, 455] on video at bounding box center [699, 393] width 1398 height 786
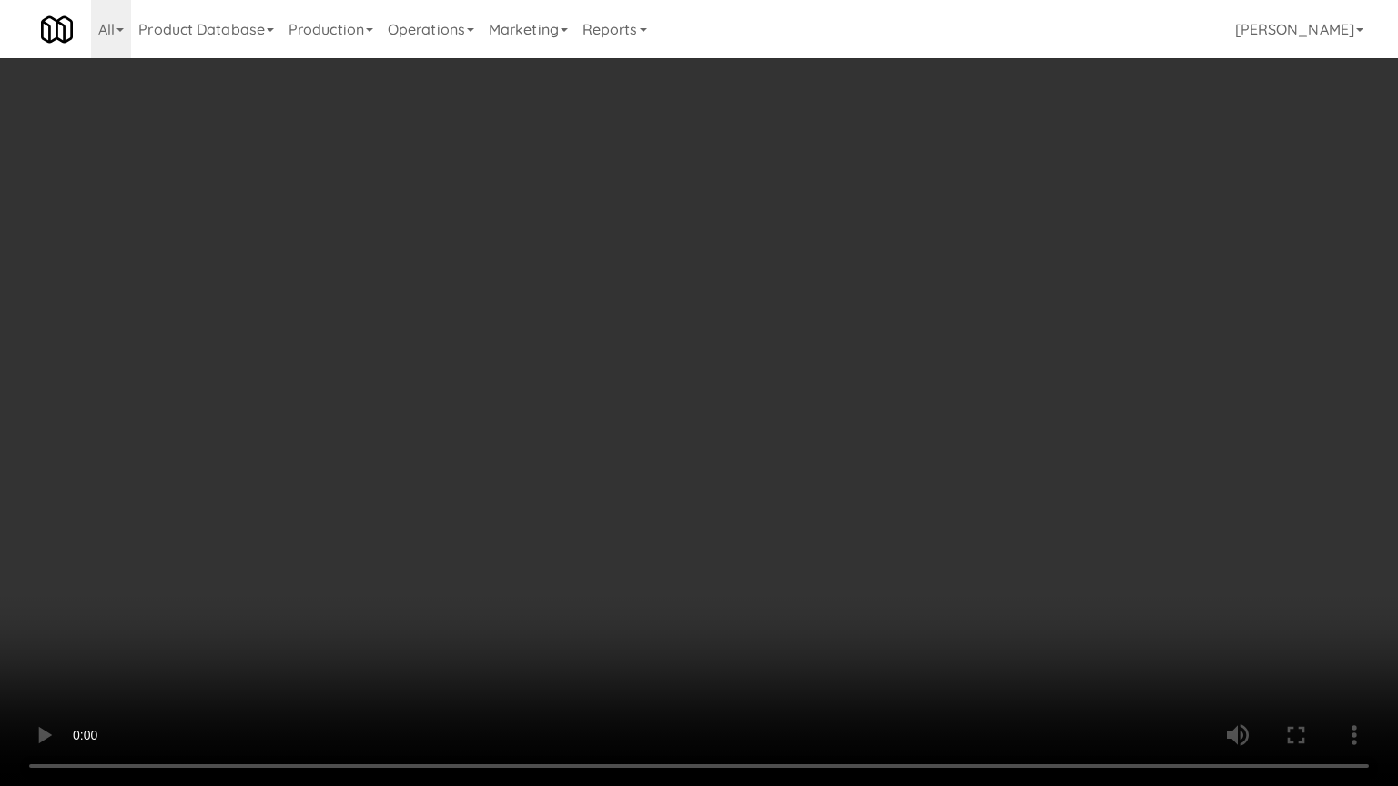
click at [720, 444] on video at bounding box center [699, 393] width 1398 height 786
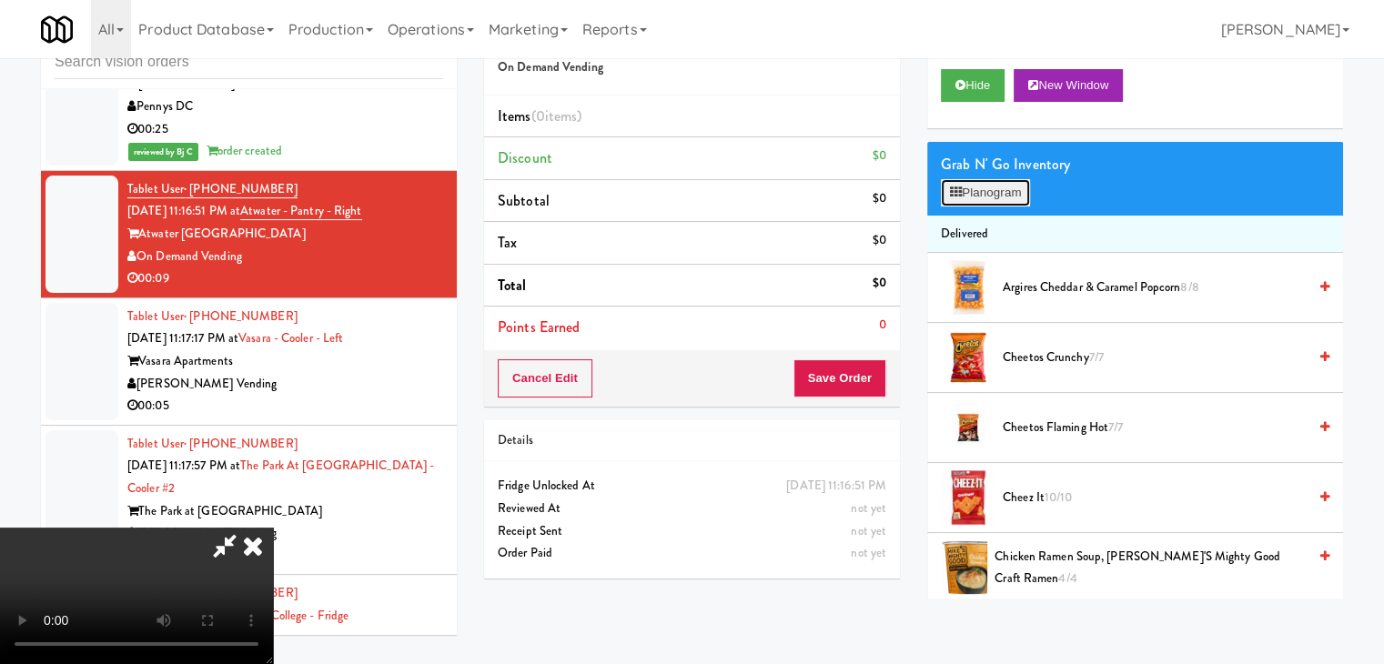
click at [1007, 187] on button "Planogram" at bounding box center [985, 192] width 89 height 27
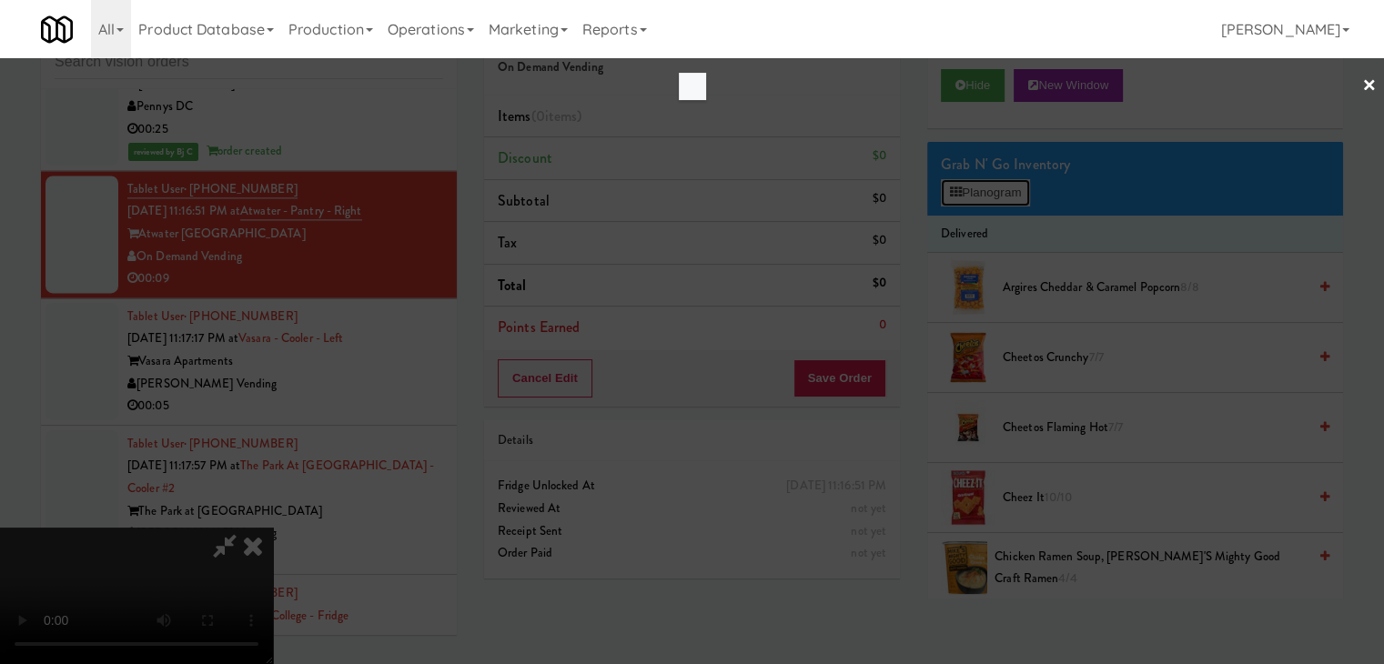
scroll to position [9453, 0]
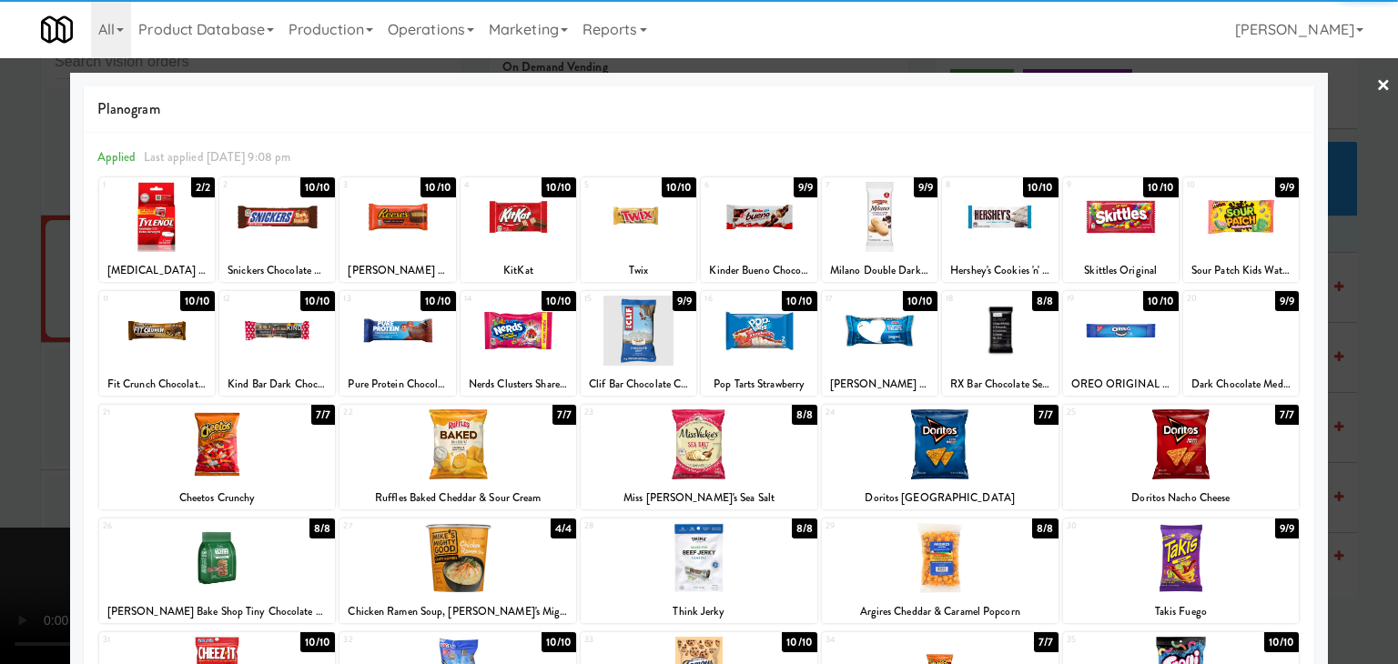
click at [437, 350] on div at bounding box center [397, 331] width 116 height 70
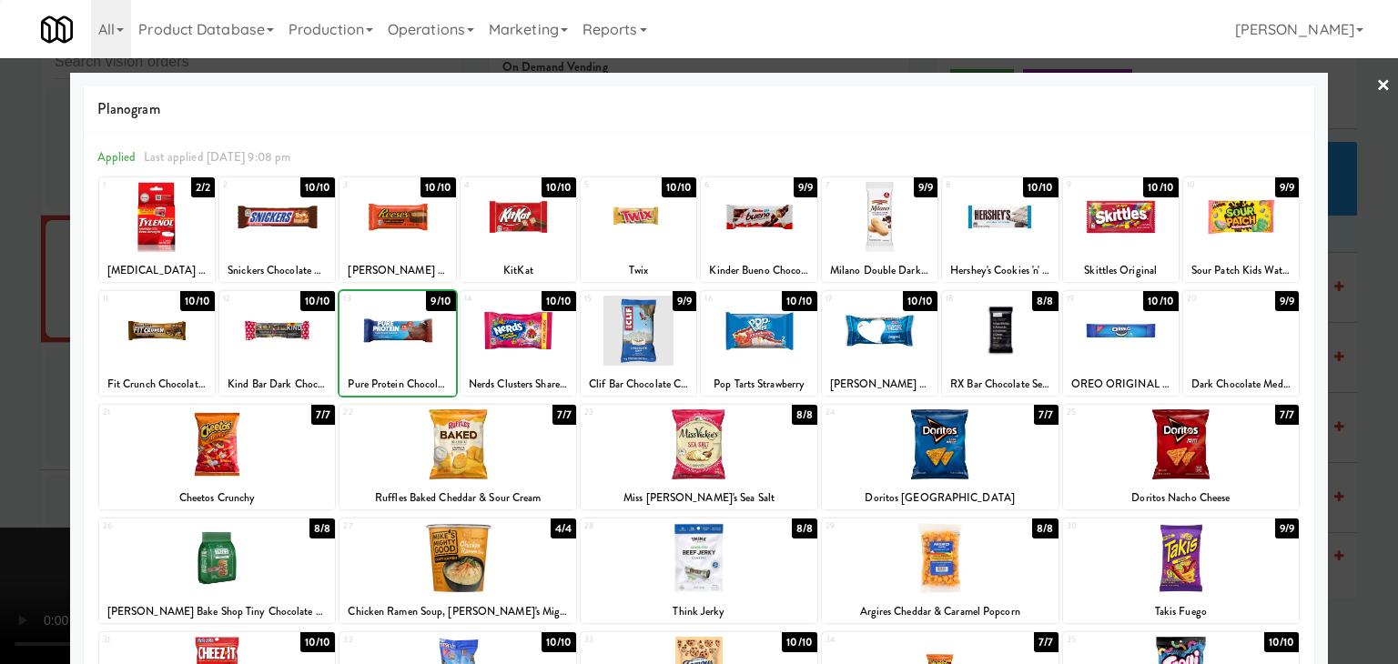
click at [37, 419] on div at bounding box center [699, 332] width 1398 height 664
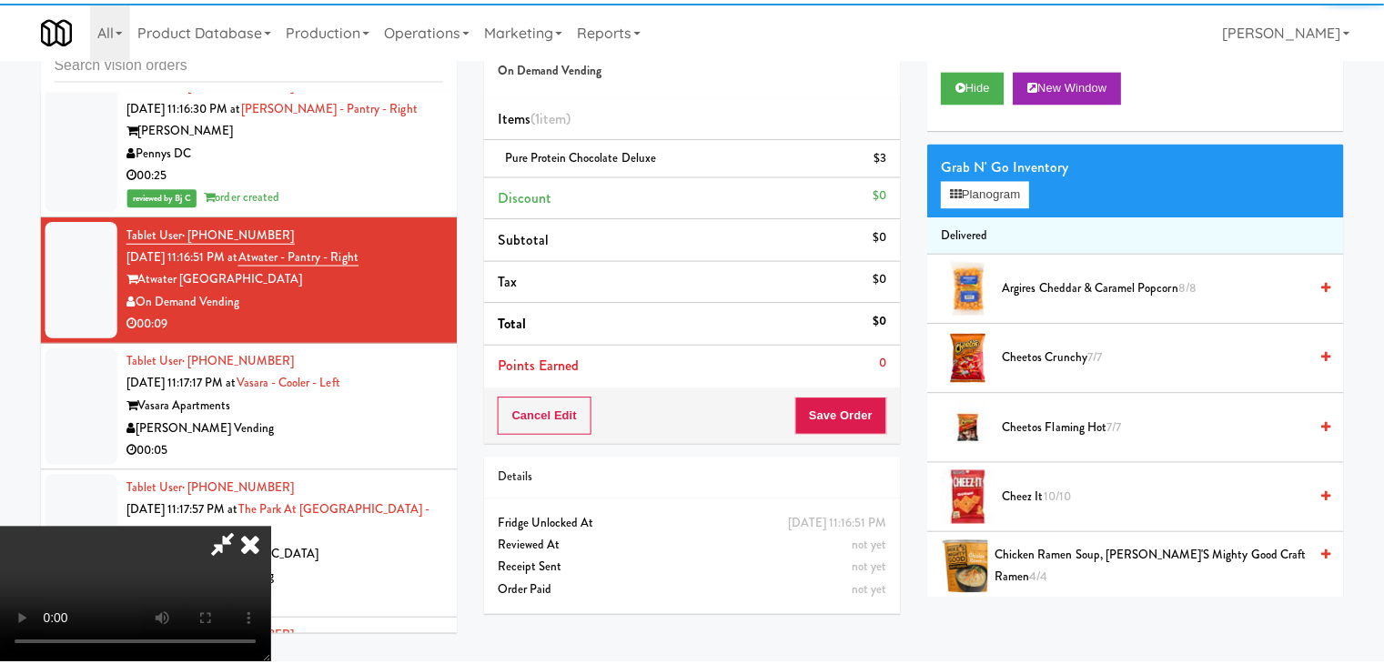
scroll to position [9498, 0]
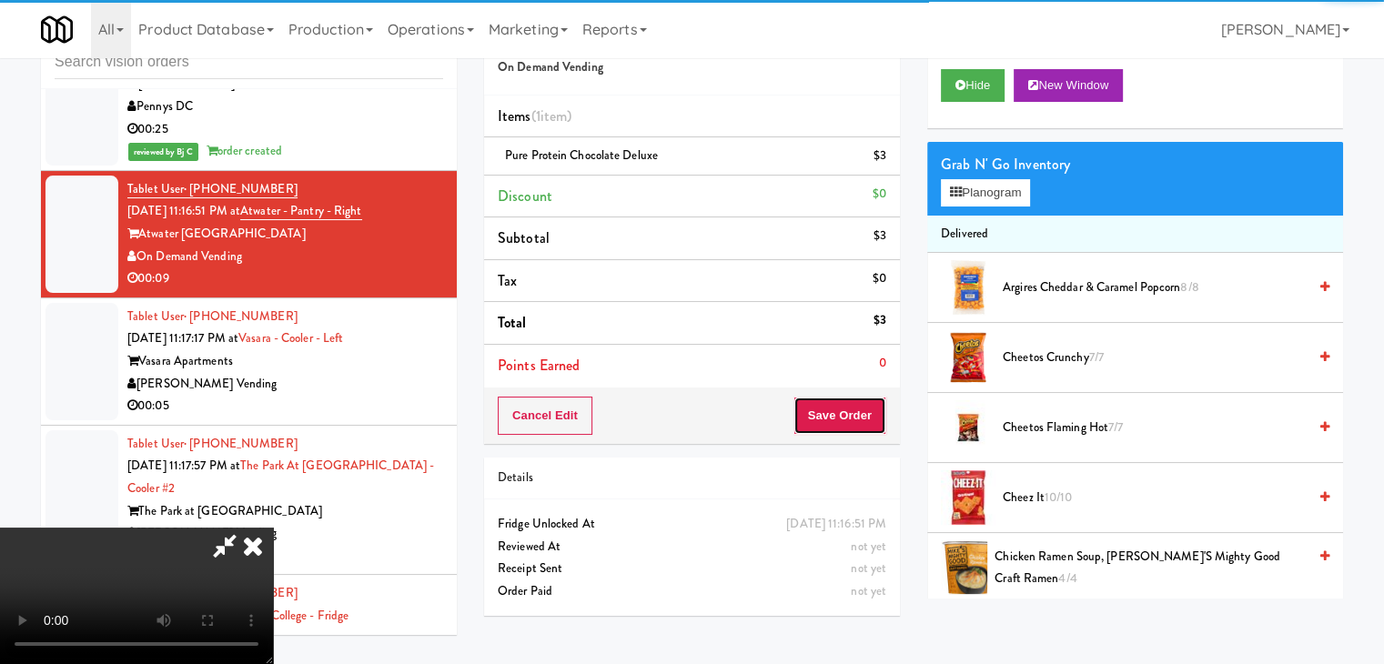
drag, startPoint x: 873, startPoint y: 414, endPoint x: 859, endPoint y: 410, distance: 14.4
click at [870, 414] on button "Save Order" at bounding box center [840, 416] width 93 height 38
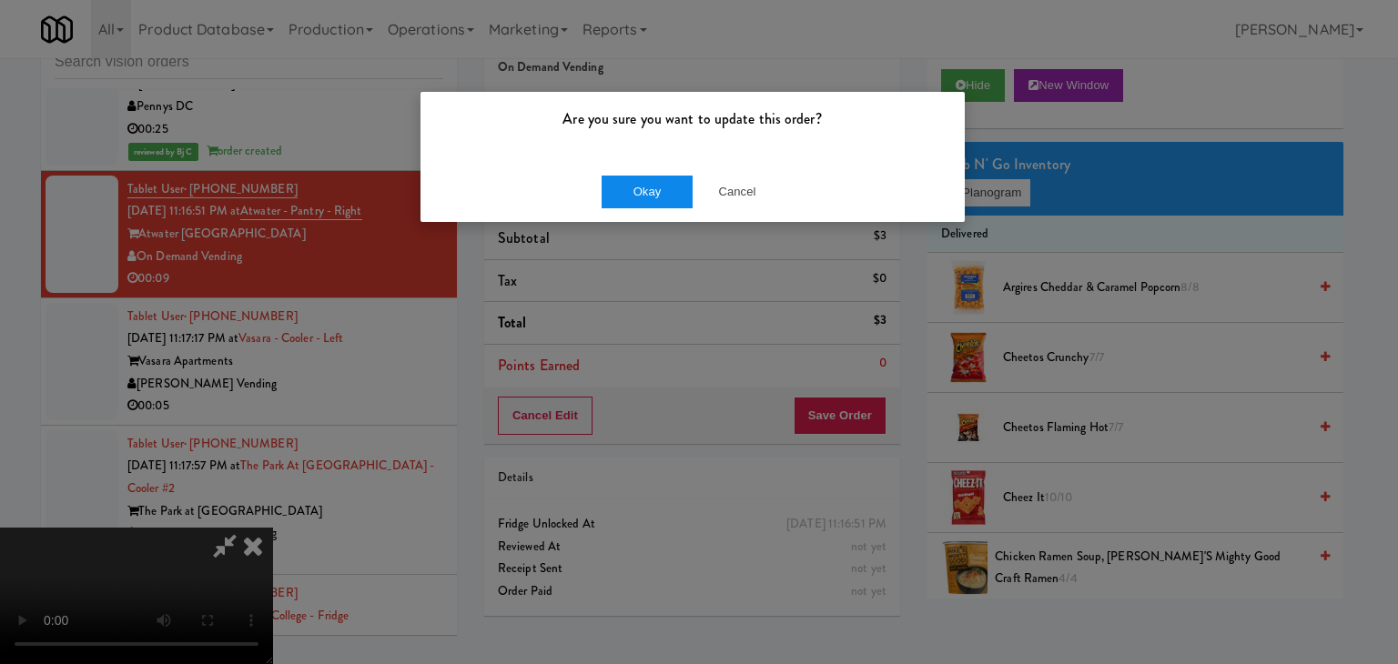
drag, startPoint x: 621, startPoint y: 165, endPoint x: 627, endPoint y: 176, distance: 12.6
click at [624, 167] on div "Okay Cancel" at bounding box center [692, 191] width 544 height 61
click at [627, 176] on button "Okay" at bounding box center [647, 192] width 91 height 33
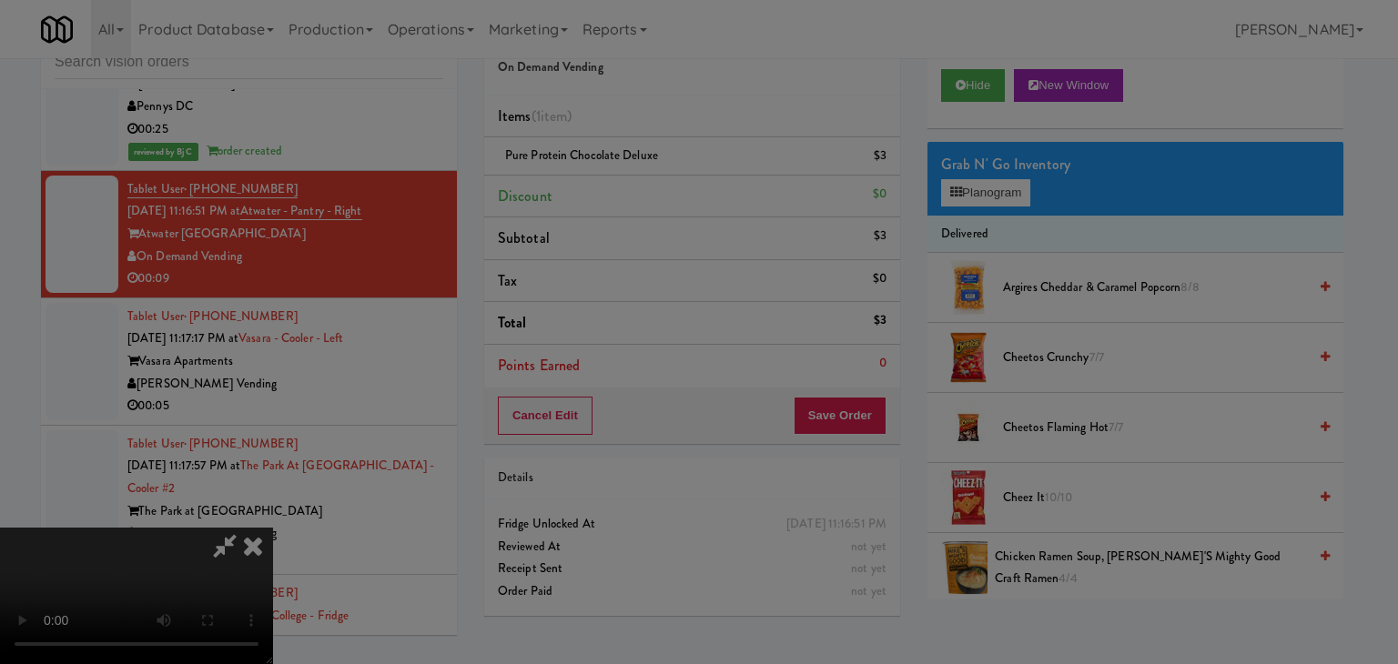
click at [627, 175] on button "Okay" at bounding box center [647, 158] width 91 height 33
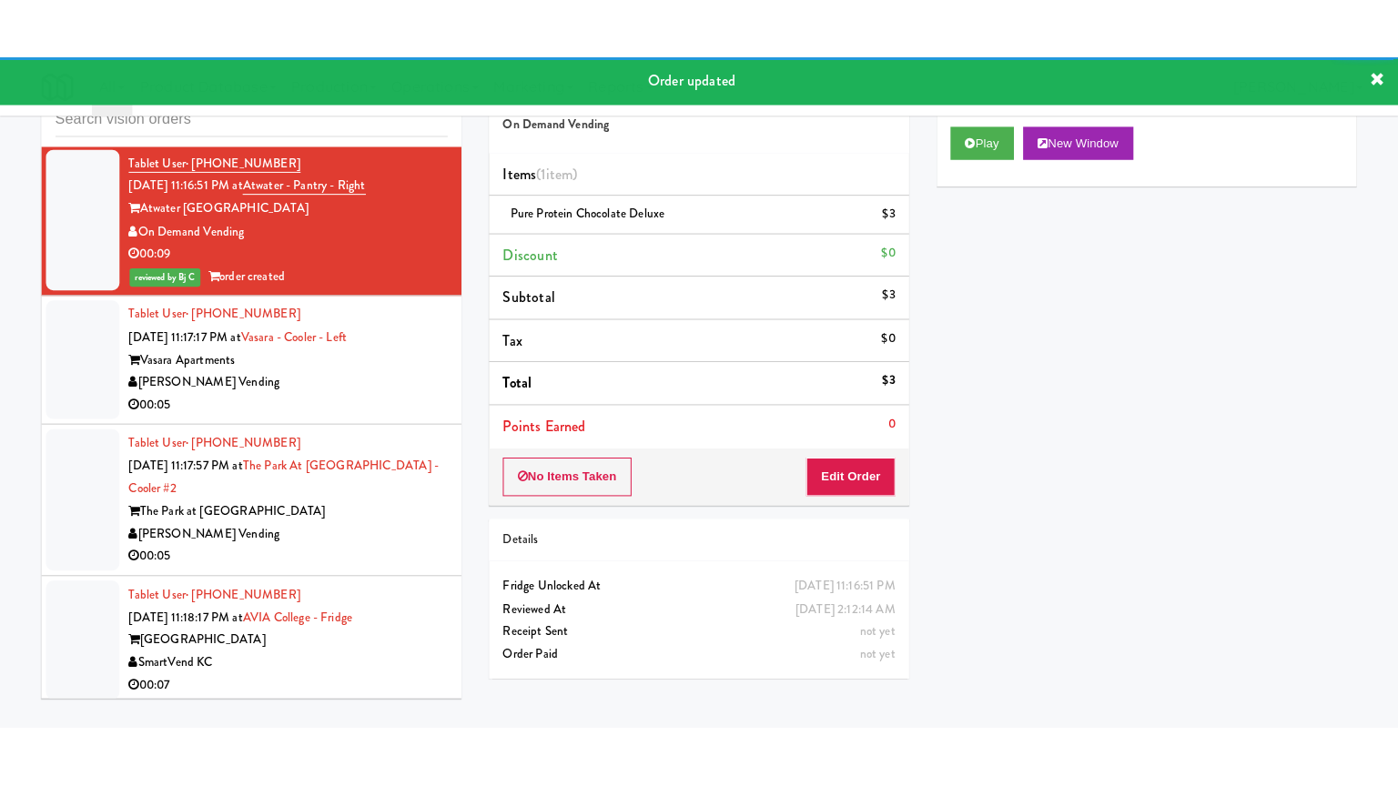
scroll to position [9680, 0]
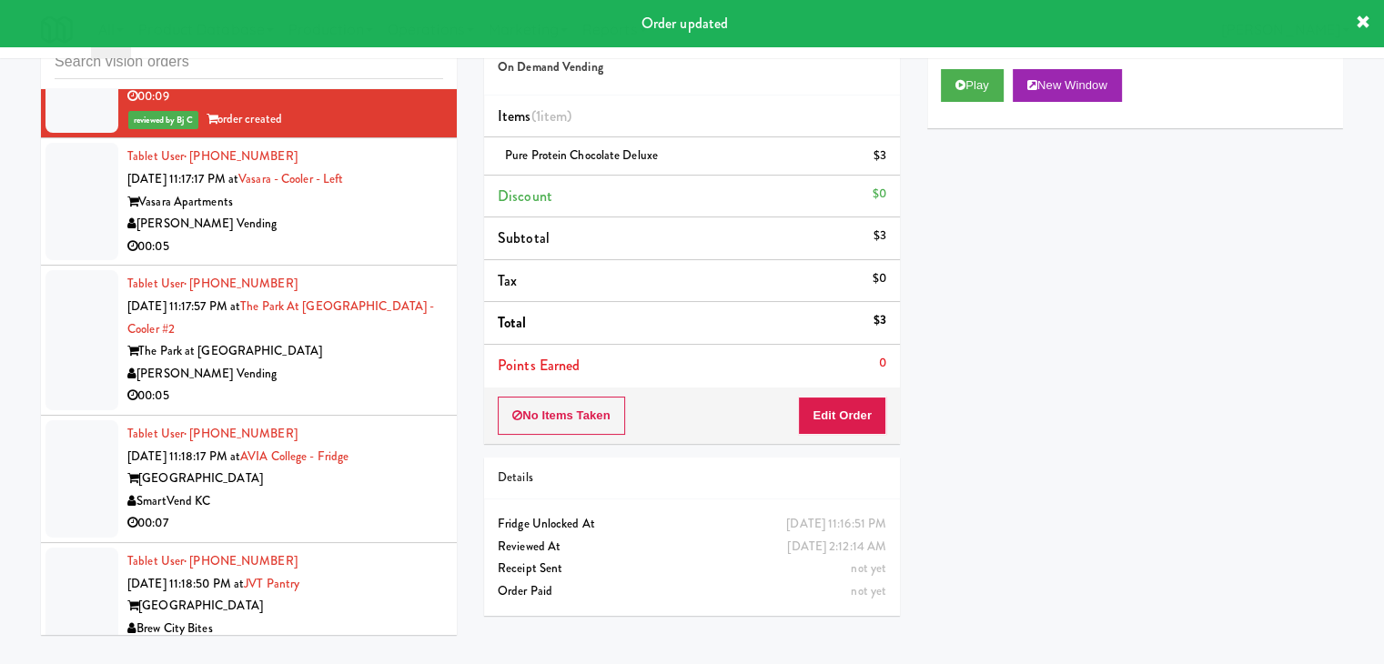
drag, startPoint x: 369, startPoint y: 274, endPoint x: 389, endPoint y: 270, distance: 20.4
click at [371, 258] on div "00:05" at bounding box center [285, 247] width 316 height 23
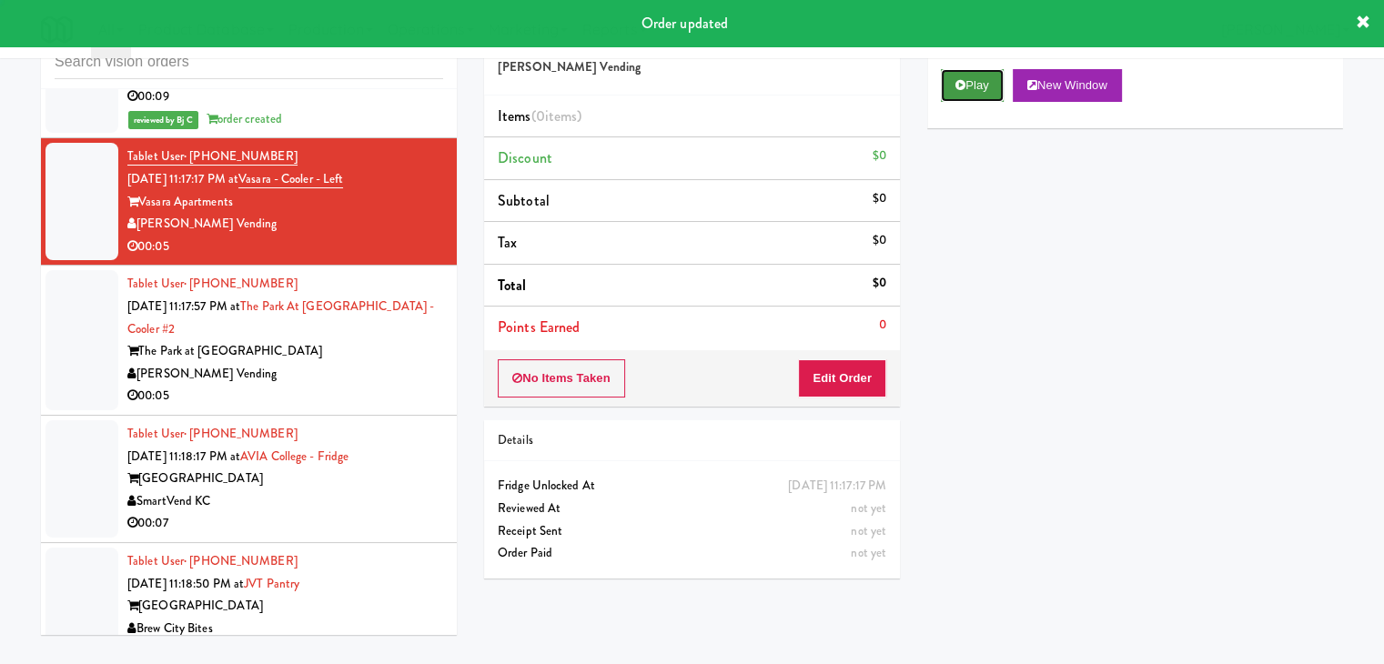
click at [969, 96] on button "Play" at bounding box center [972, 85] width 63 height 33
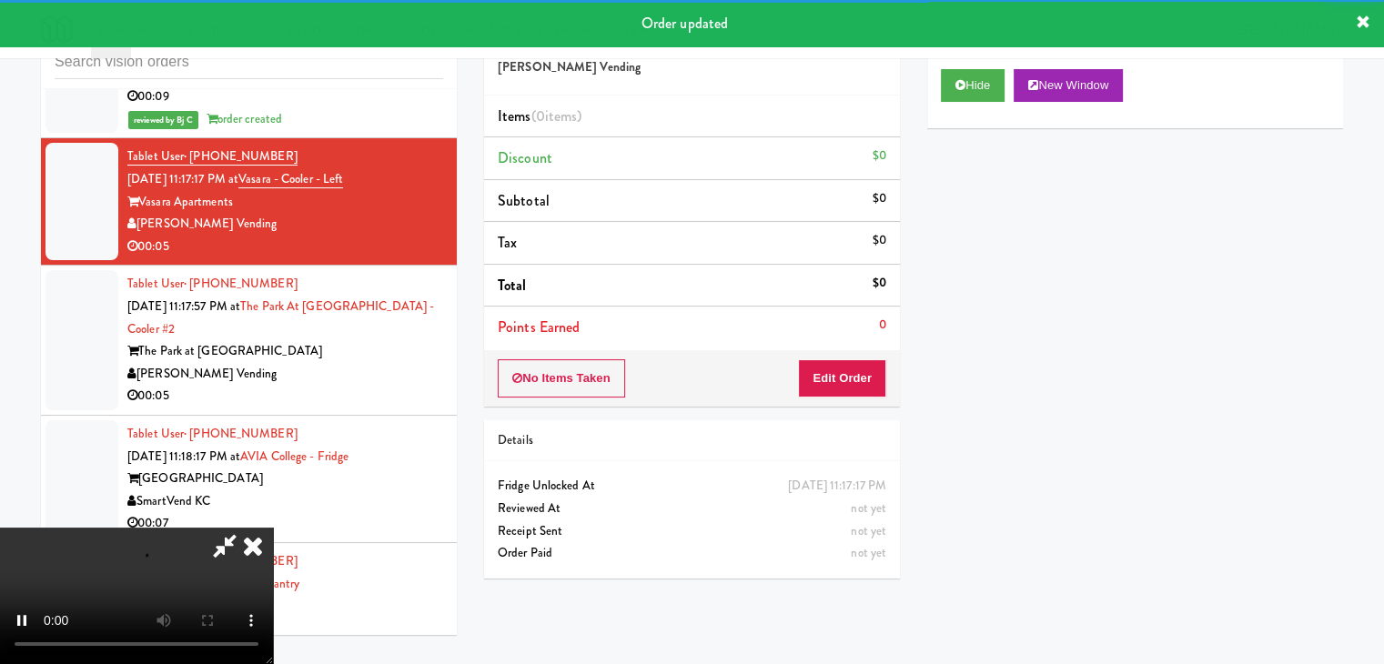
drag, startPoint x: 833, startPoint y: 357, endPoint x: 830, endPoint y: 372, distance: 15.7
click at [830, 371] on div "No Items Taken Edit Order" at bounding box center [692, 378] width 416 height 56
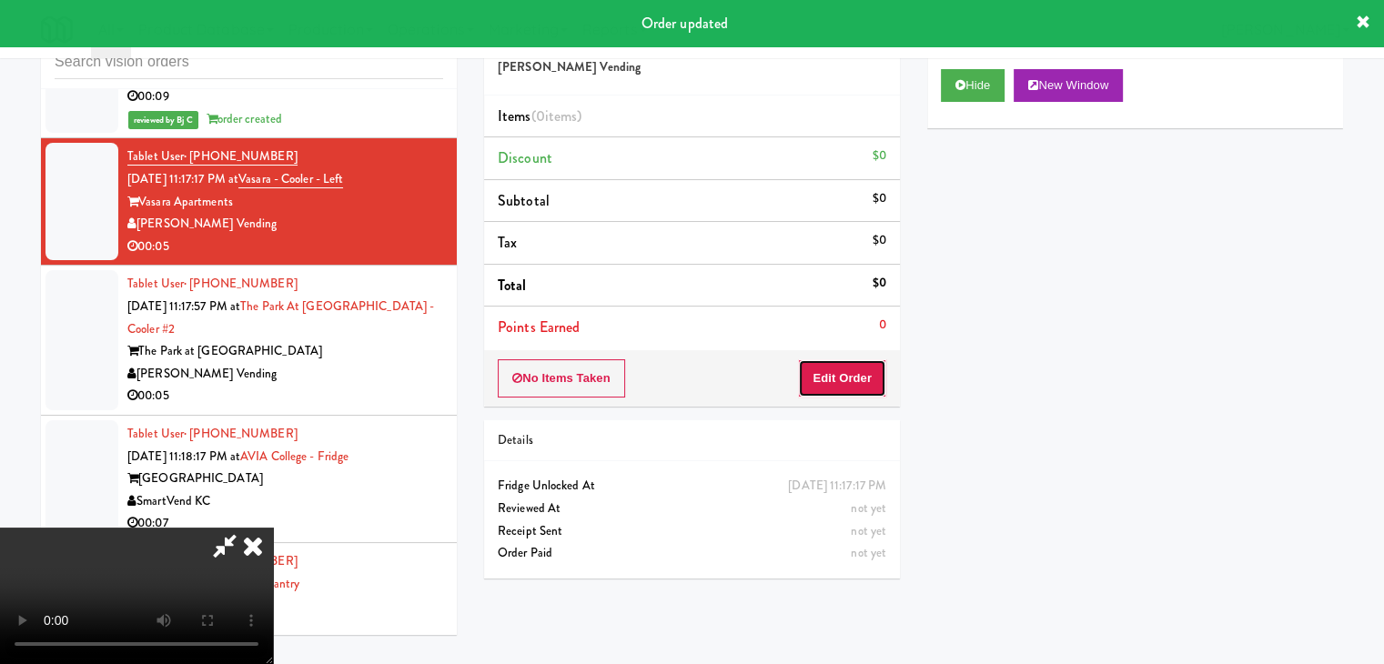
click at [830, 372] on button "Edit Order" at bounding box center [842, 378] width 88 height 38
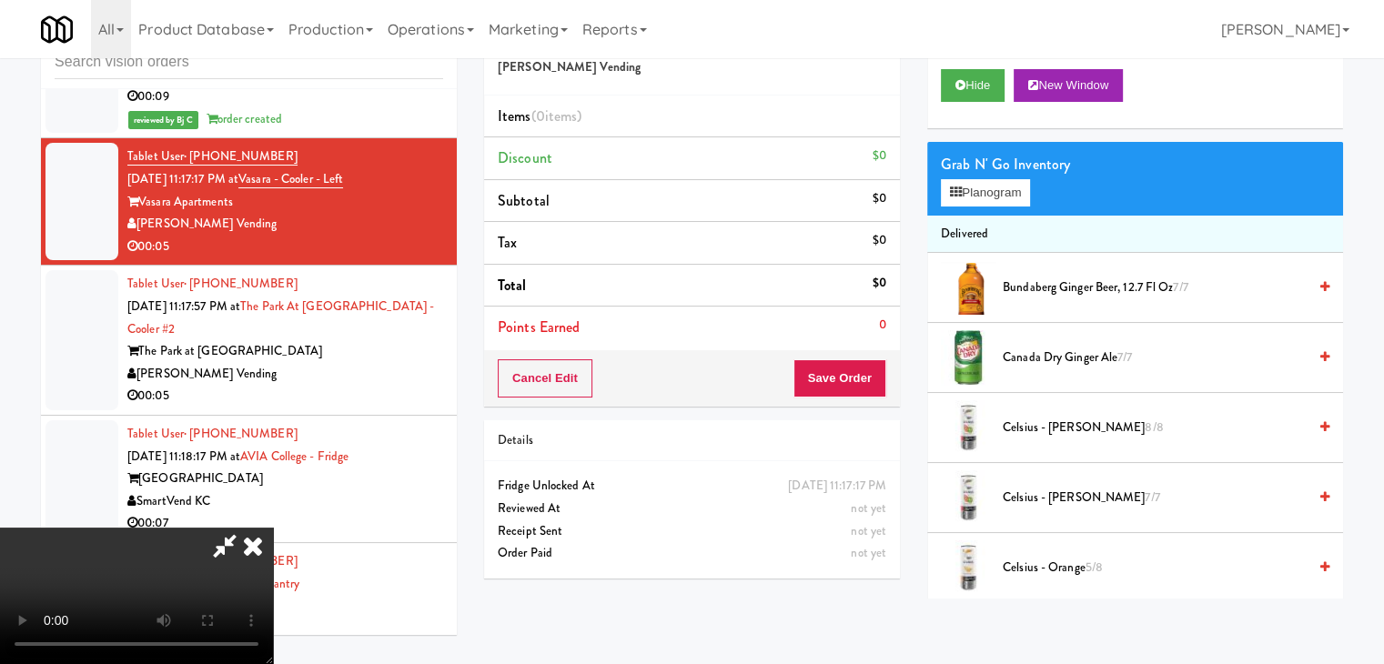
scroll to position [9635, 0]
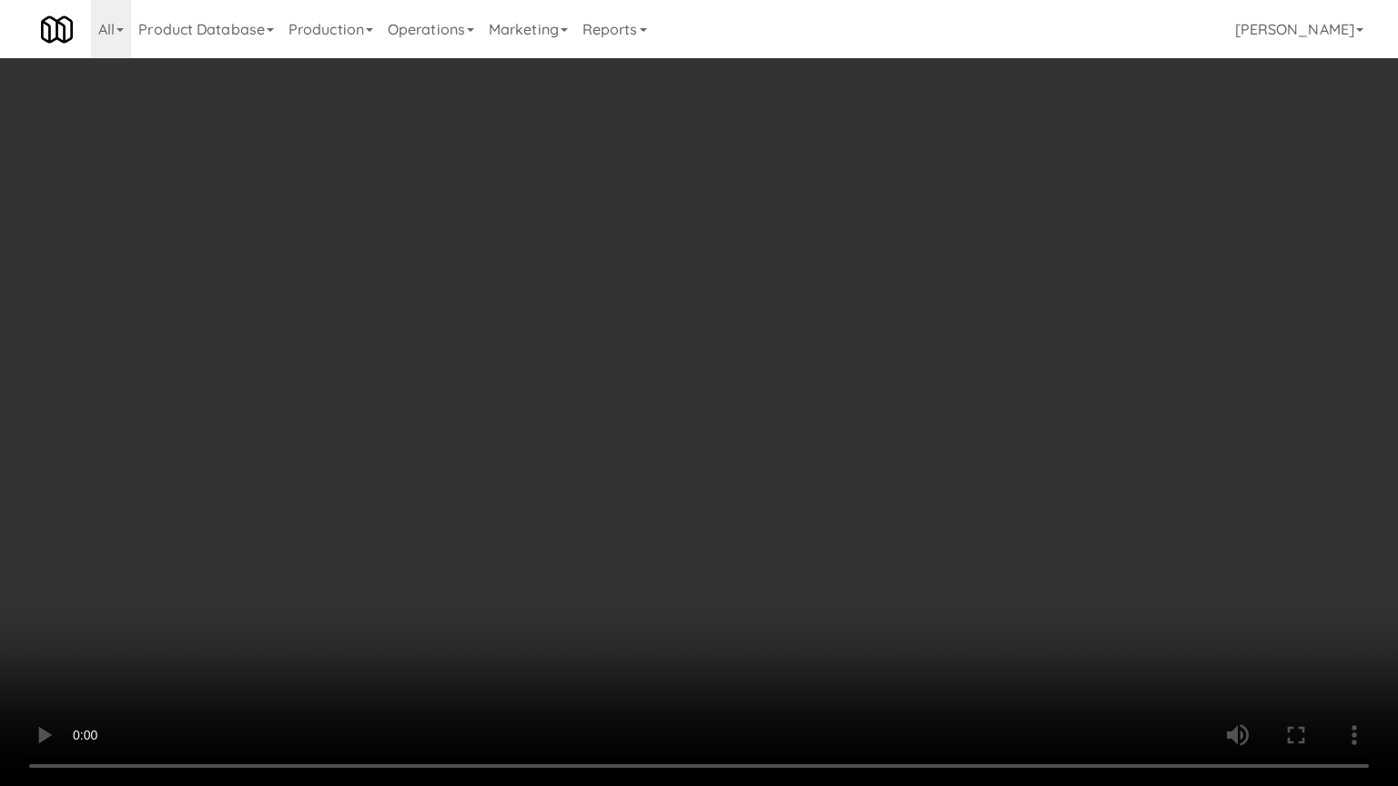
click at [794, 561] on video at bounding box center [699, 393] width 1398 height 786
click at [796, 563] on video at bounding box center [699, 393] width 1398 height 786
click at [804, 567] on video at bounding box center [699, 393] width 1398 height 786
click at [785, 567] on video at bounding box center [699, 393] width 1398 height 786
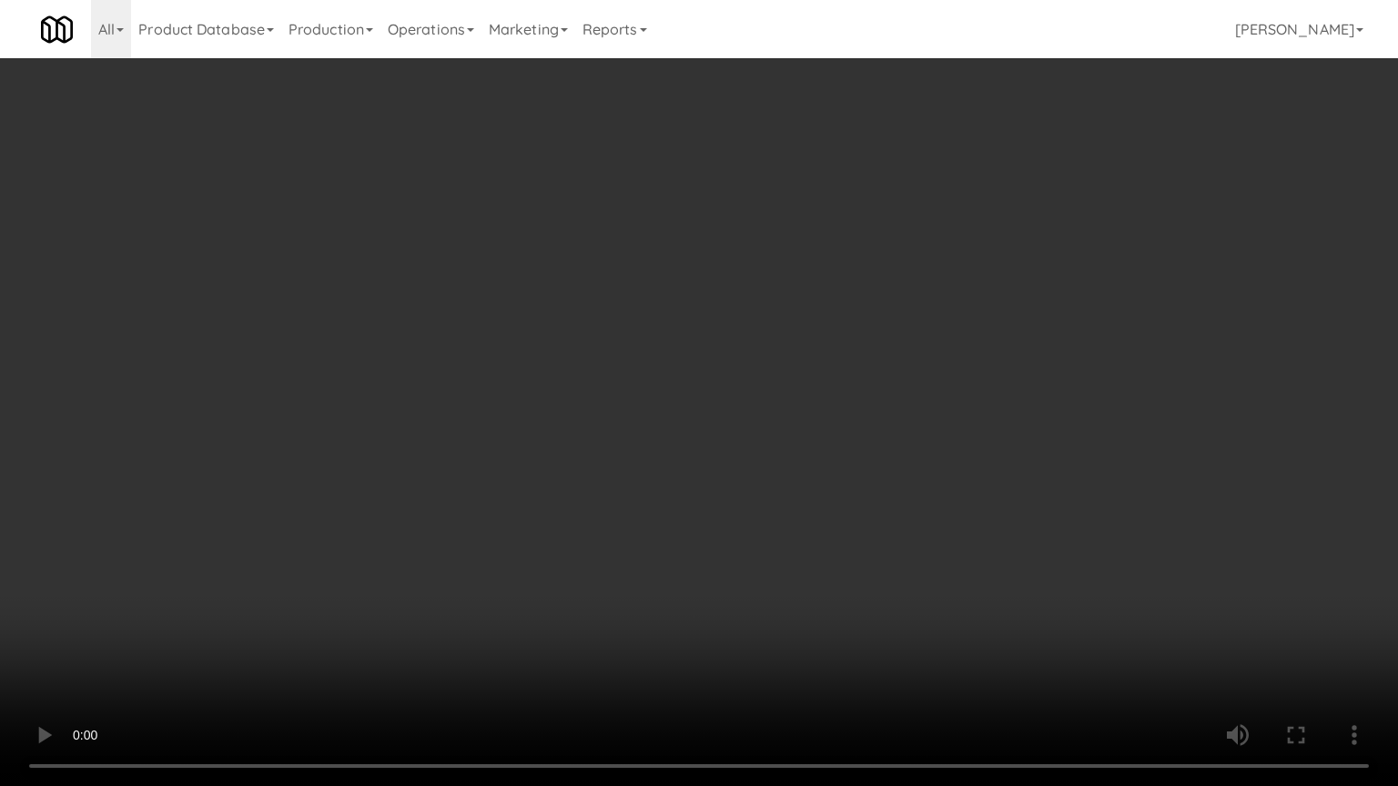
click at [785, 564] on video at bounding box center [699, 393] width 1398 height 786
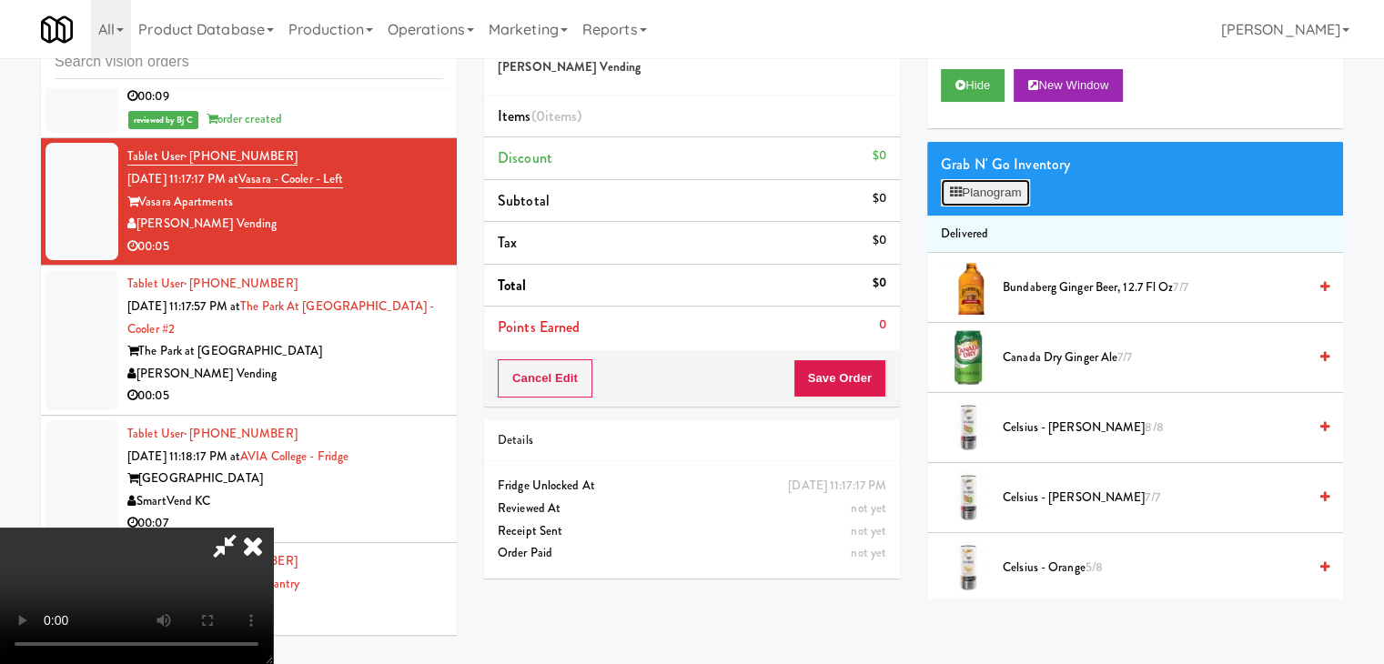
click at [1017, 194] on button "Planogram" at bounding box center [985, 192] width 89 height 27
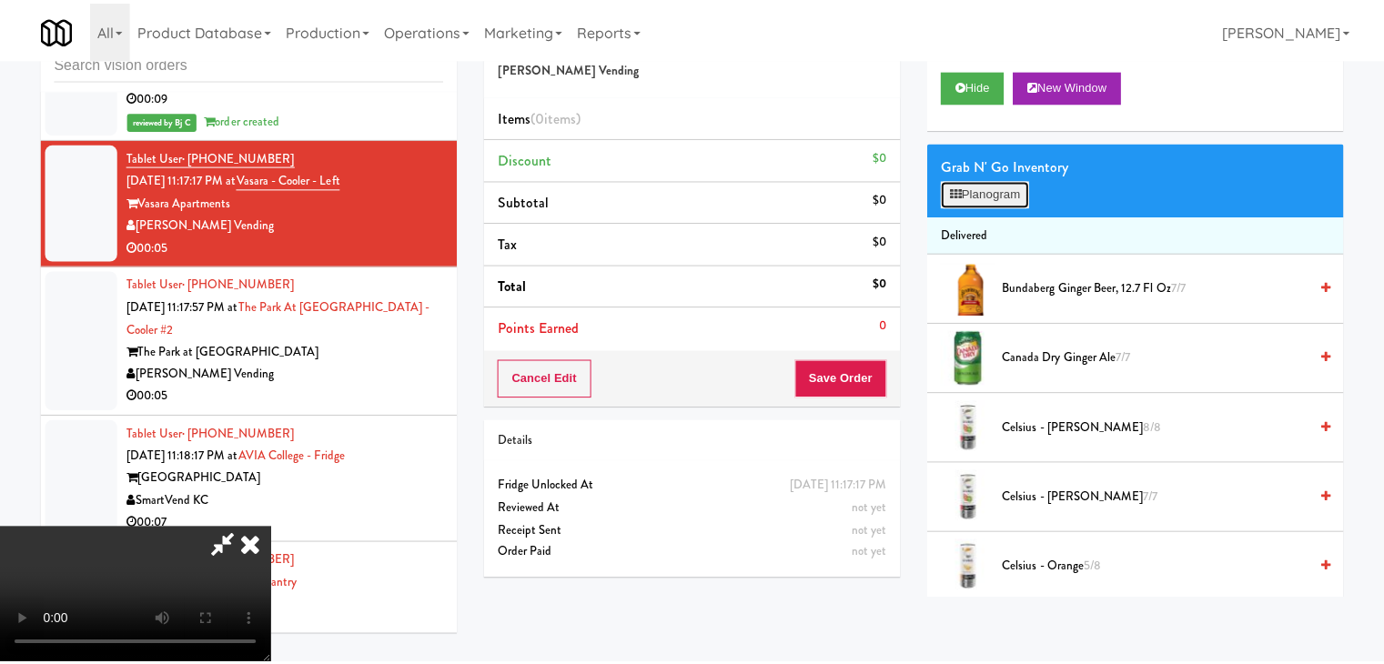
scroll to position [9635, 0]
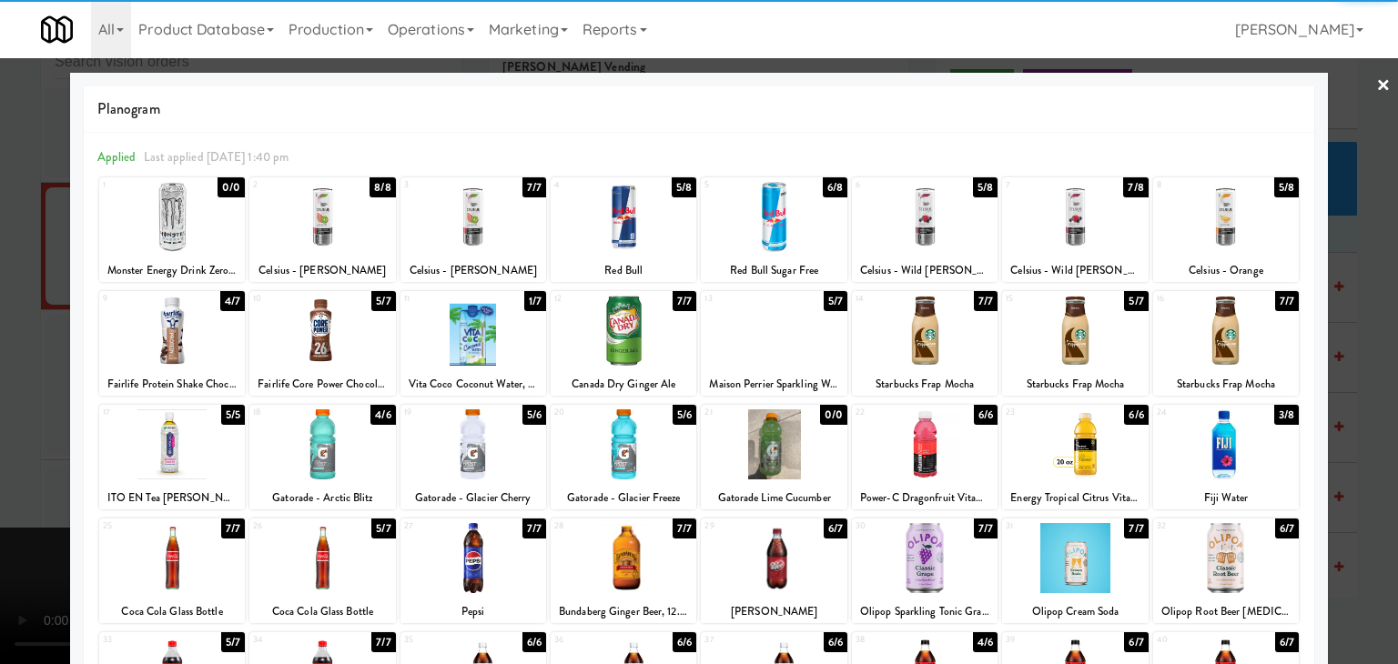
drag, startPoint x: 1202, startPoint y: 218, endPoint x: 1349, endPoint y: 239, distance: 148.1
click at [1205, 218] on div at bounding box center [1226, 217] width 146 height 70
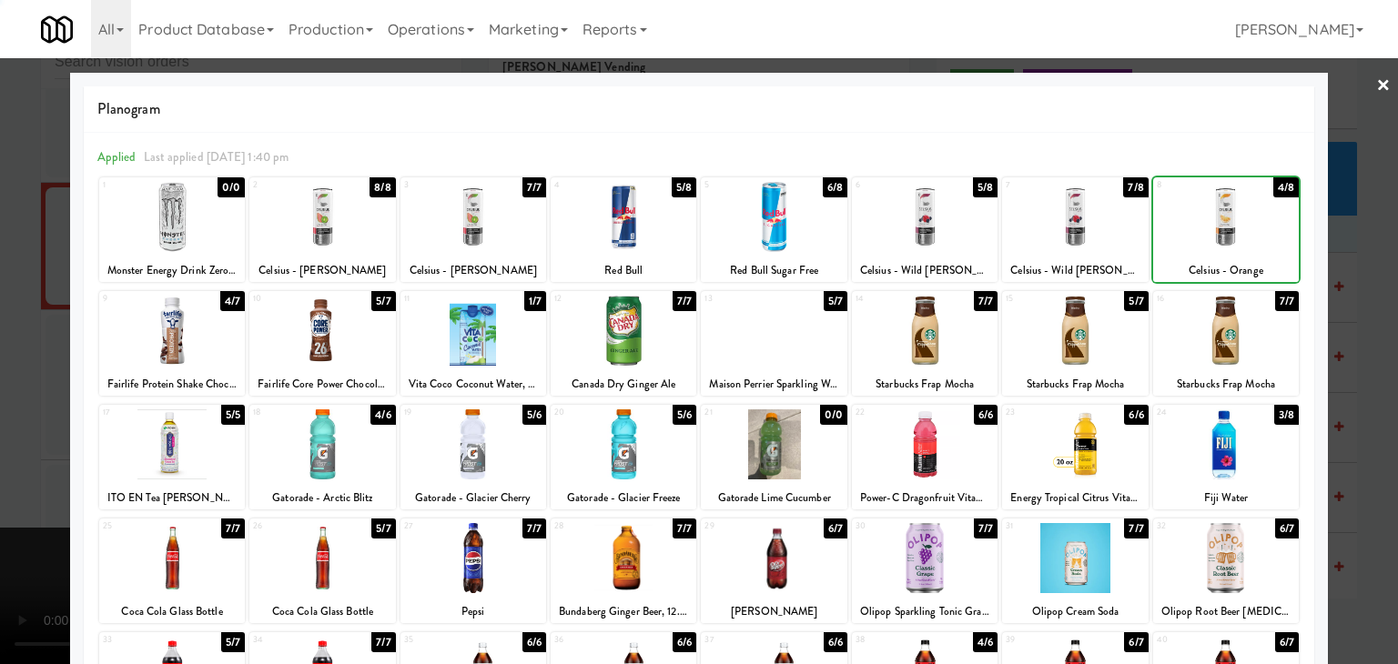
click at [1363, 243] on div at bounding box center [699, 332] width 1398 height 664
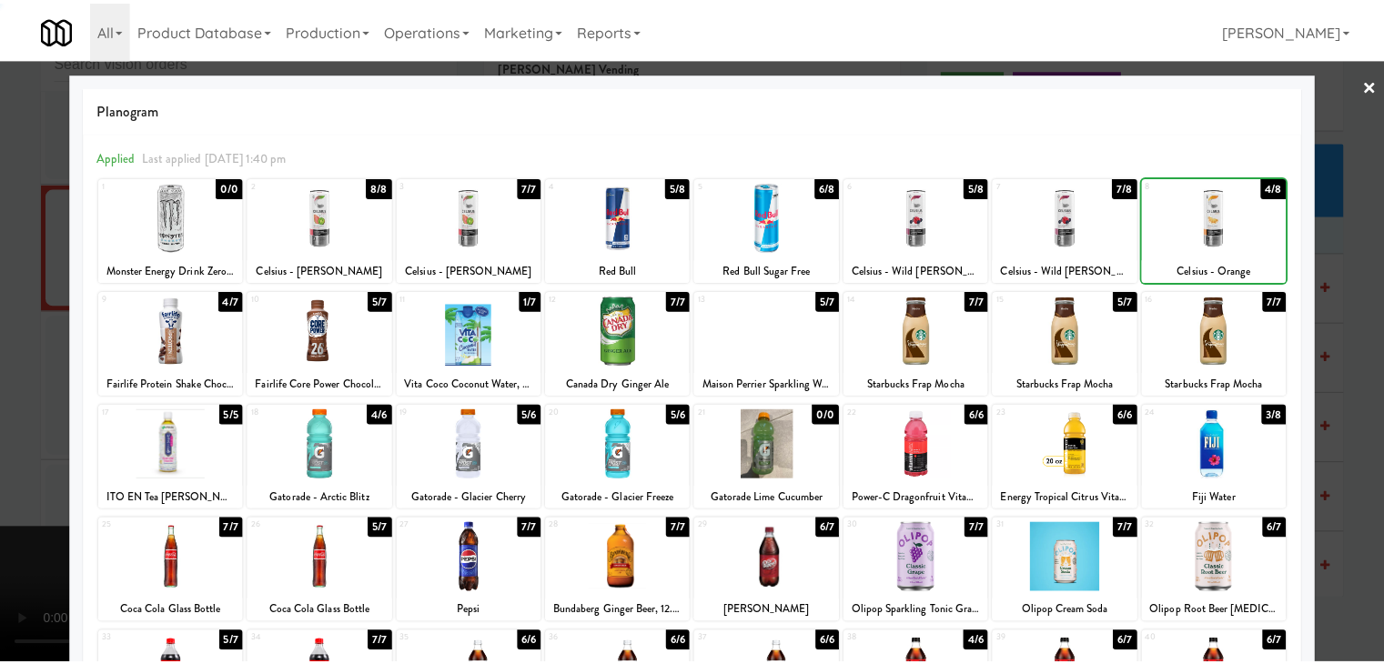
scroll to position [9680, 0]
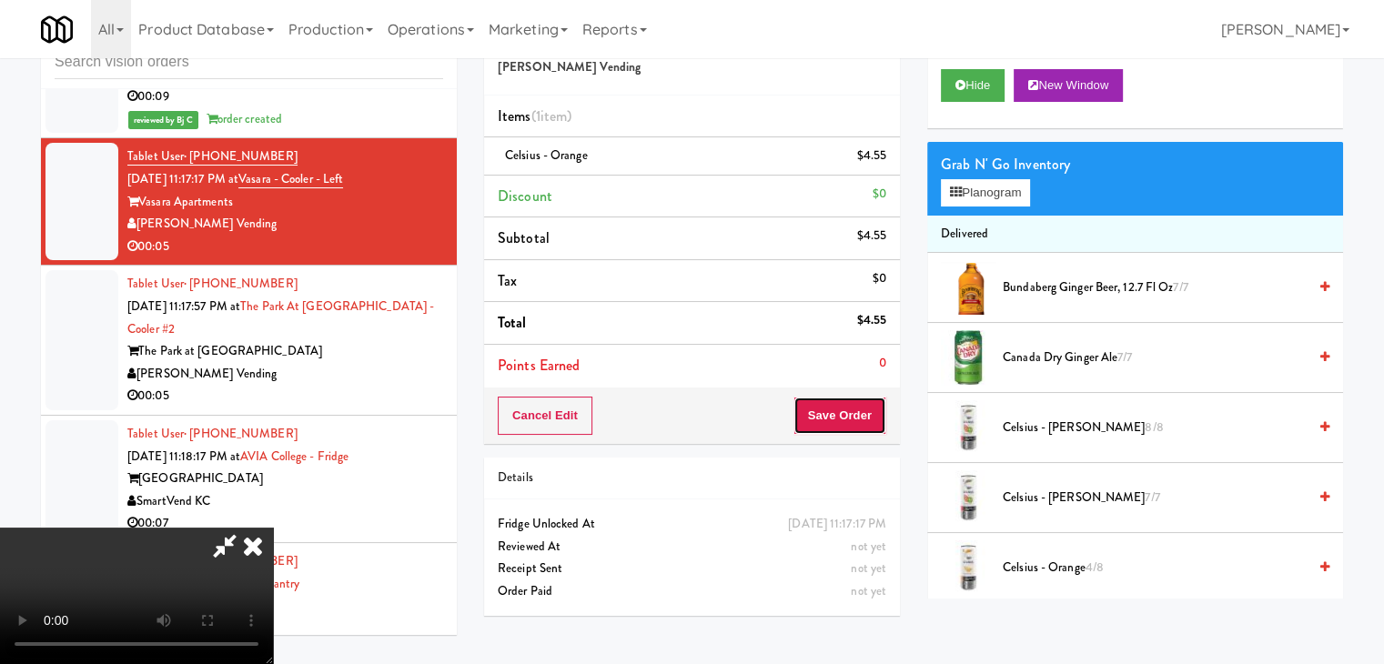
click at [857, 421] on button "Save Order" at bounding box center [840, 416] width 93 height 38
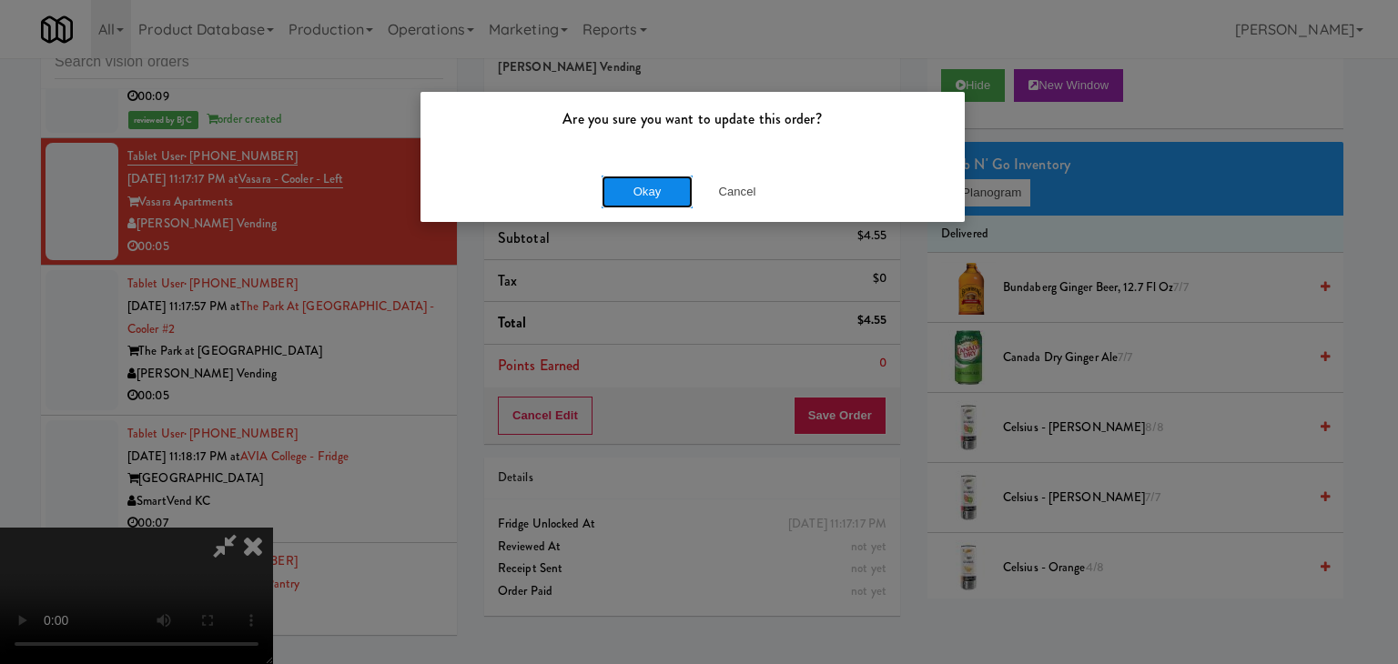
click at [644, 197] on button "Okay" at bounding box center [647, 192] width 91 height 33
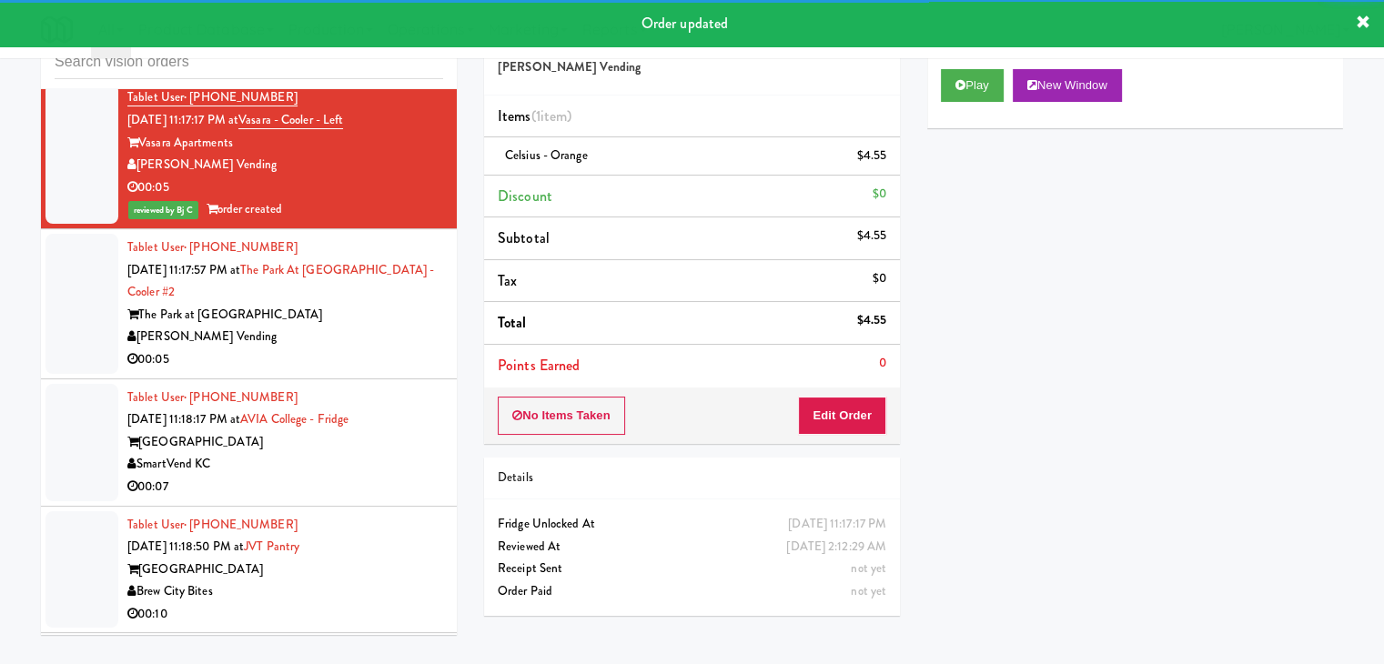
scroll to position [9771, 0]
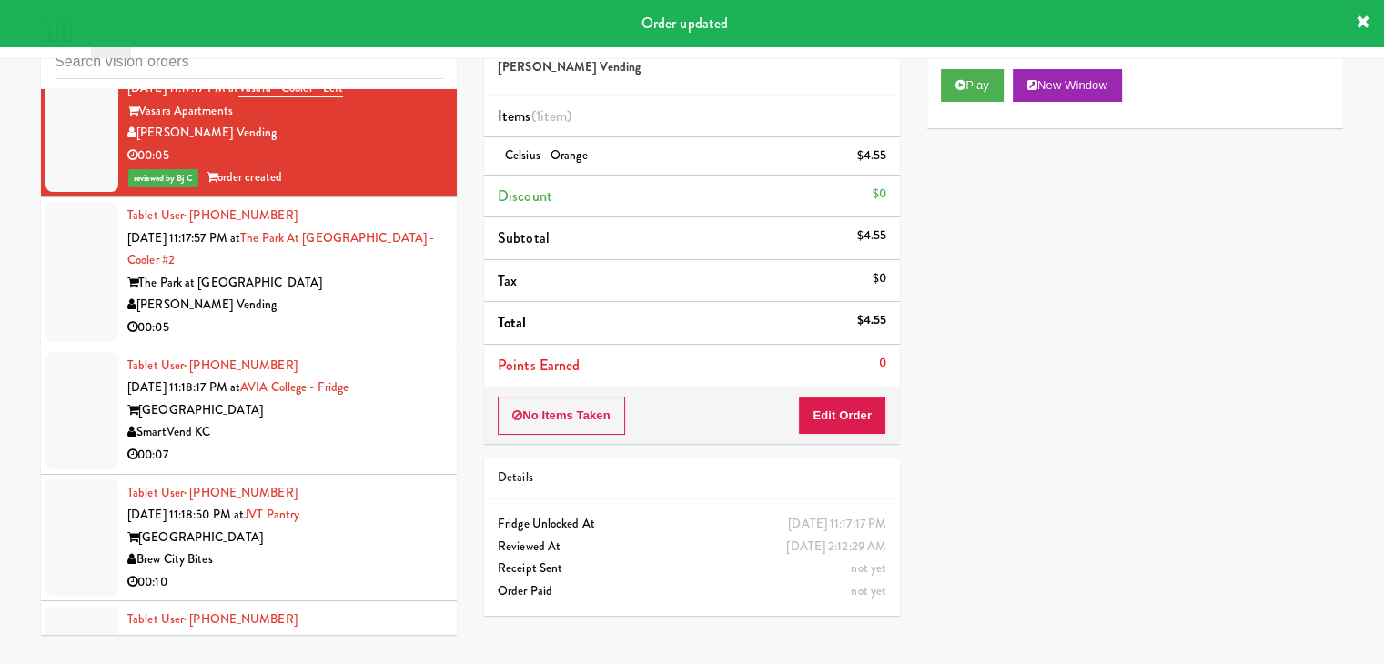
click at [384, 317] on div "[PERSON_NAME] Vending" at bounding box center [285, 305] width 316 height 23
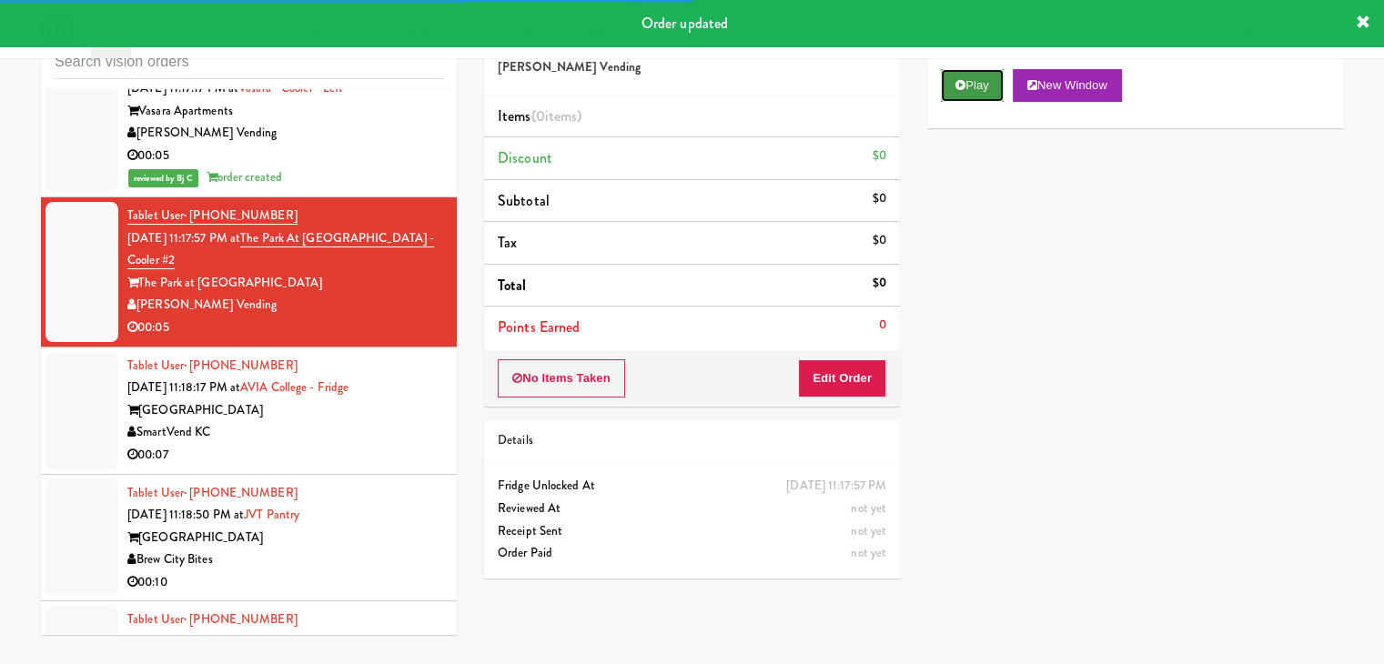
click at [979, 92] on button "Play" at bounding box center [972, 85] width 63 height 33
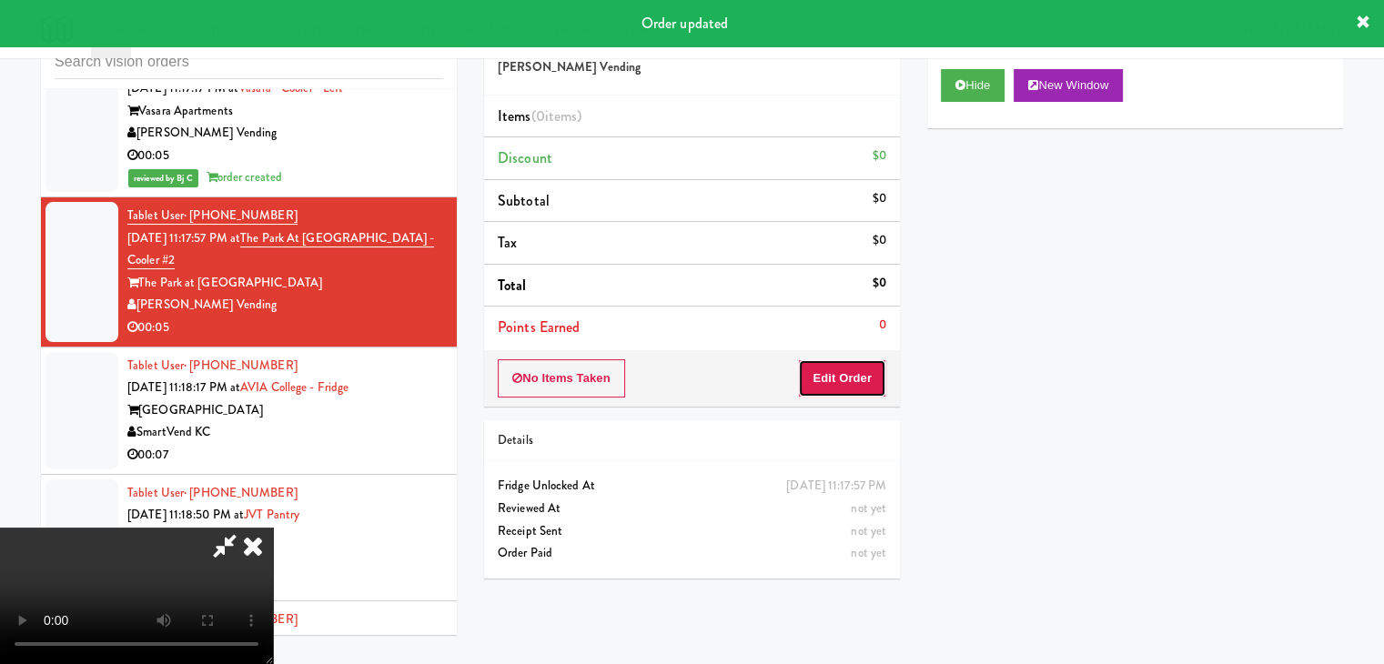
click at [829, 369] on button "Edit Order" at bounding box center [842, 378] width 88 height 38
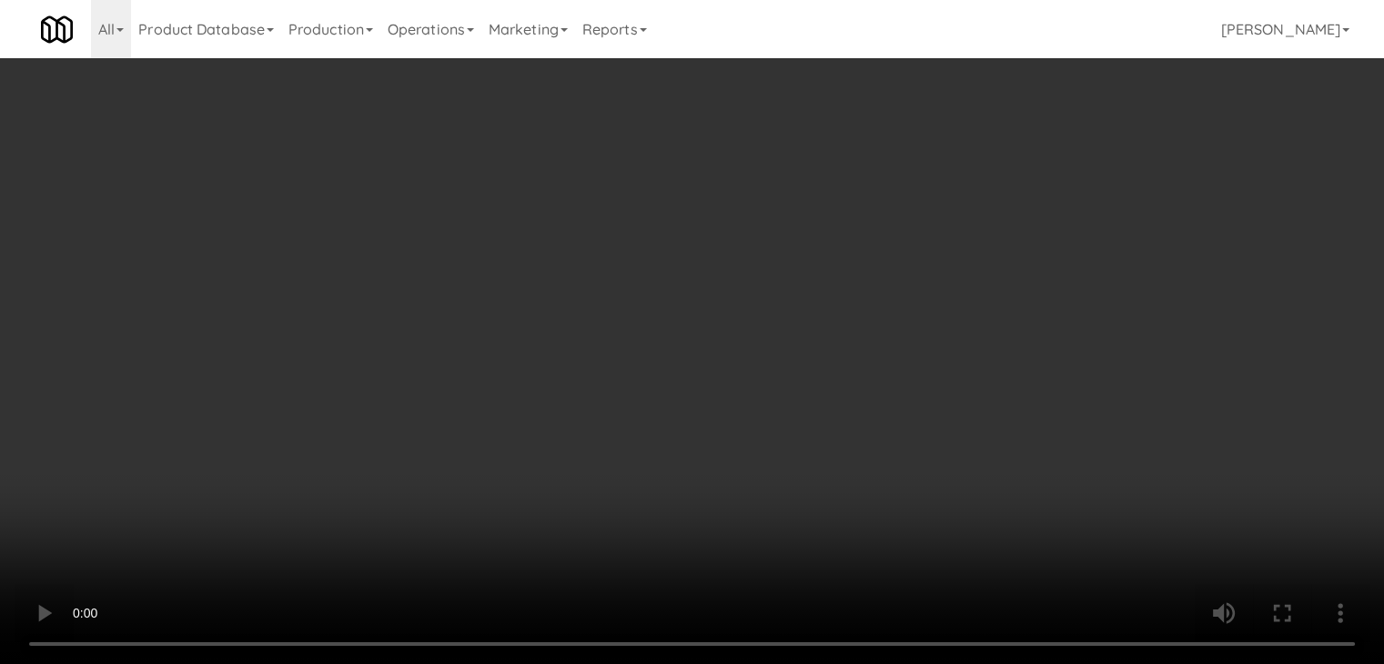
scroll to position [9726, 0]
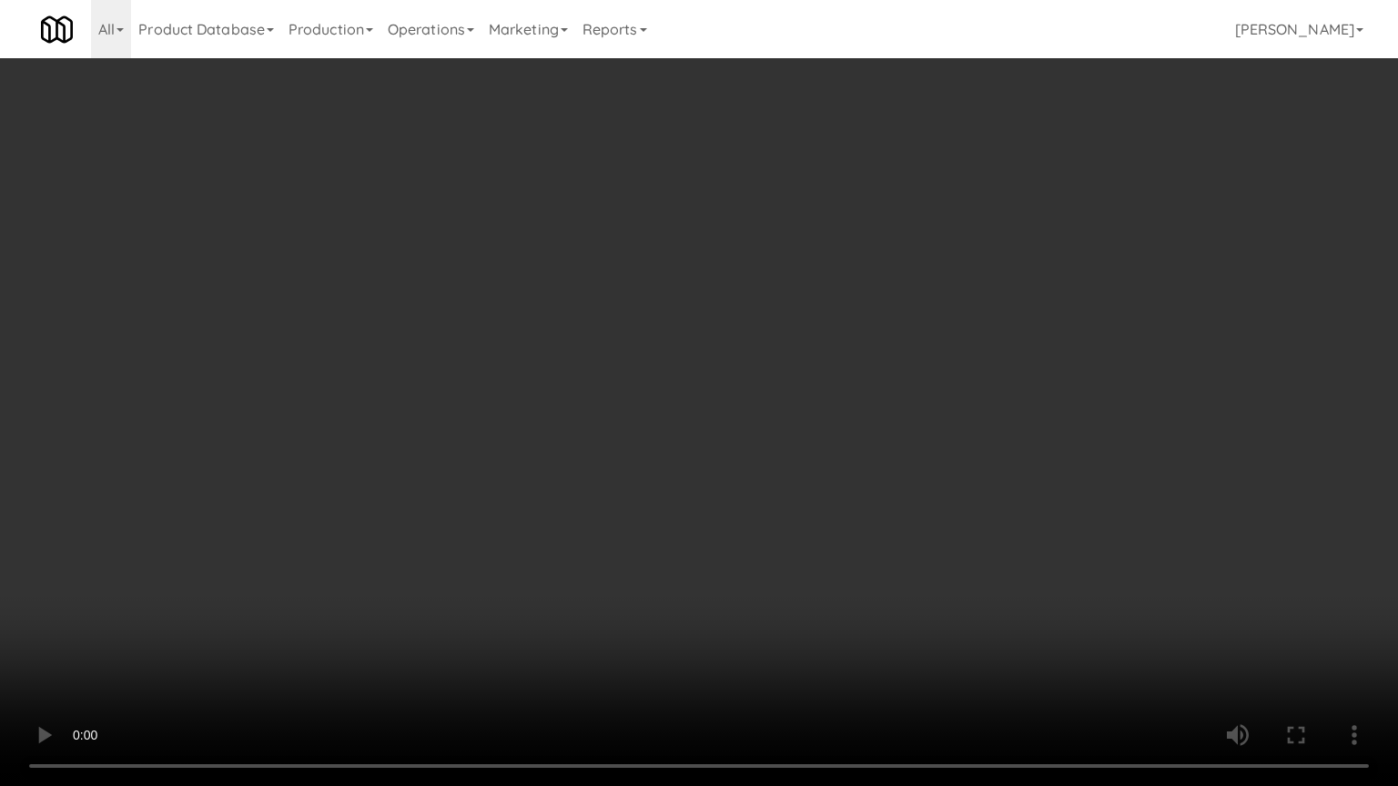
click at [770, 422] on video at bounding box center [699, 393] width 1398 height 786
click at [770, 428] on video at bounding box center [699, 393] width 1398 height 786
click at [772, 430] on video at bounding box center [699, 393] width 1398 height 786
click at [777, 430] on video at bounding box center [699, 393] width 1398 height 786
click at [790, 433] on video at bounding box center [699, 393] width 1398 height 786
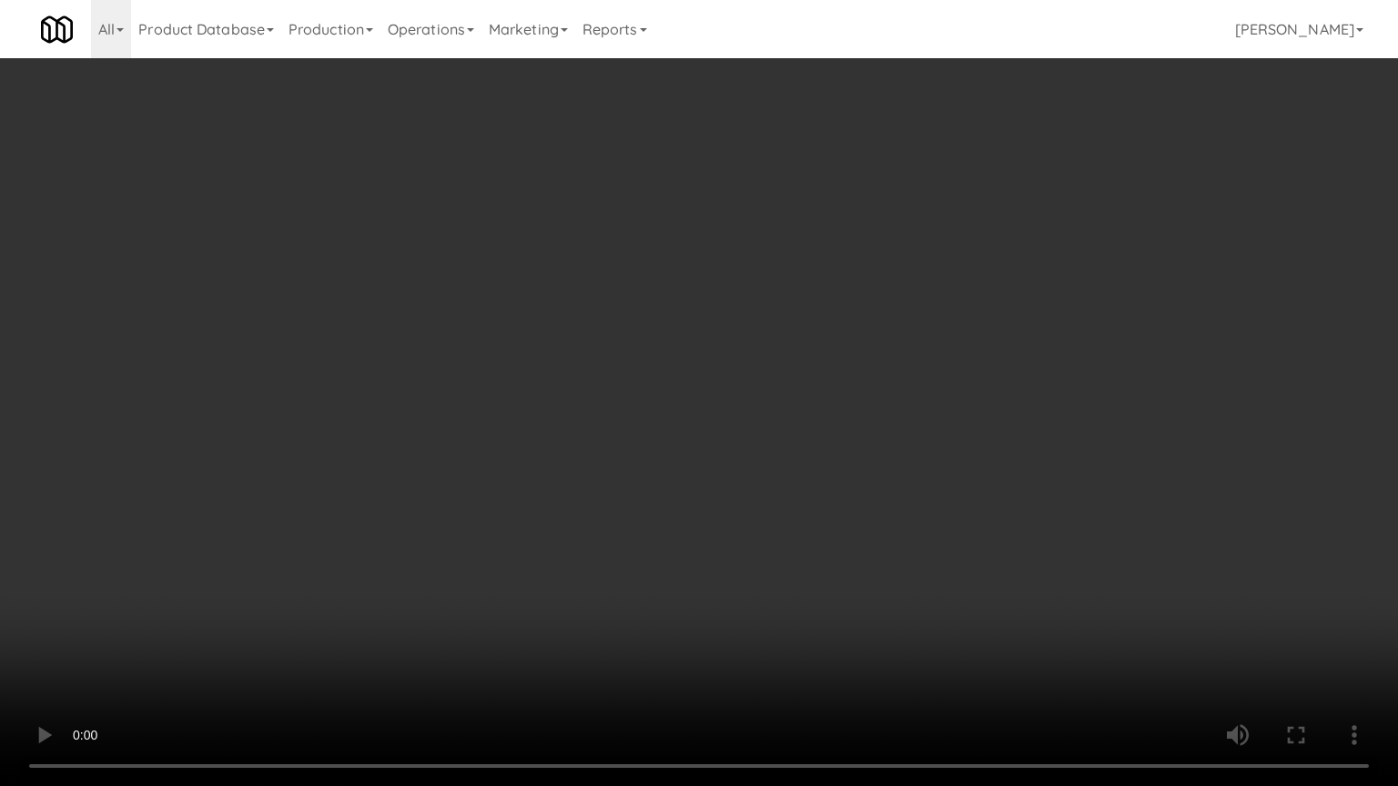
click at [797, 435] on video at bounding box center [699, 393] width 1398 height 786
click at [782, 427] on video at bounding box center [699, 393] width 1398 height 786
drag, startPoint x: 784, startPoint y: 427, endPoint x: 817, endPoint y: 332, distance: 100.5
click at [785, 427] on video at bounding box center [699, 393] width 1398 height 786
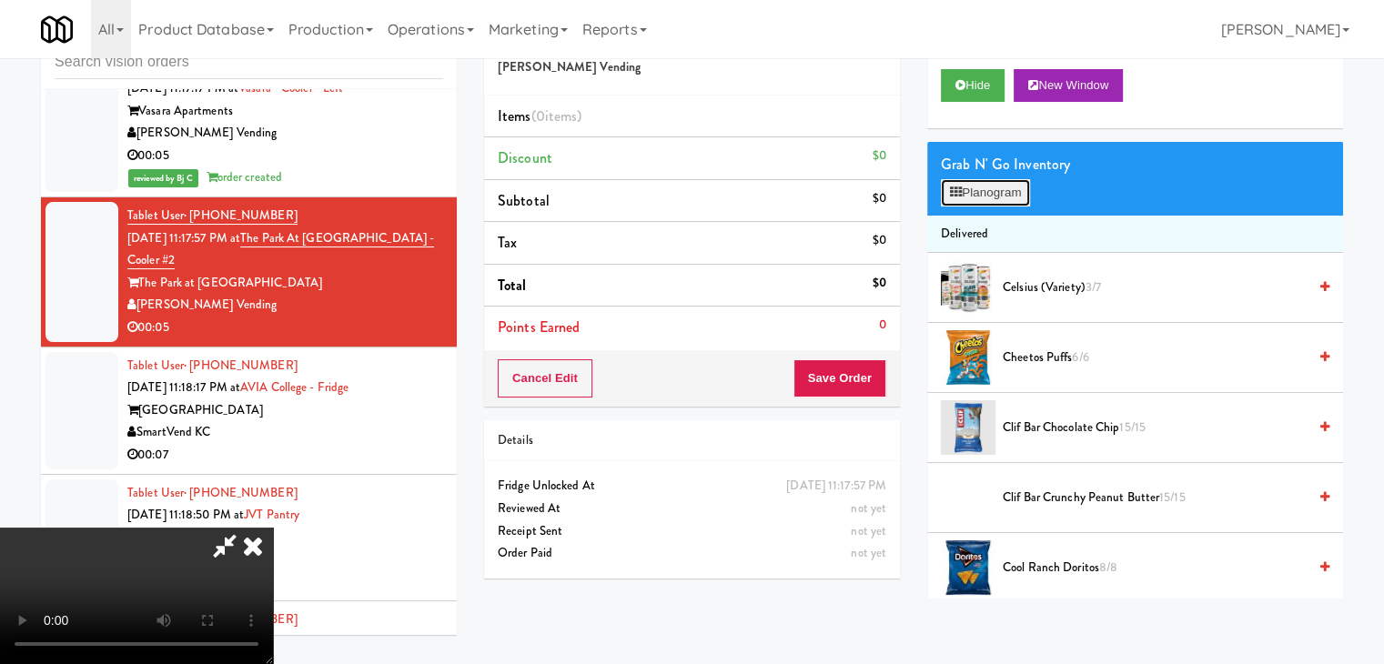
click at [998, 190] on button "Planogram" at bounding box center [985, 192] width 89 height 27
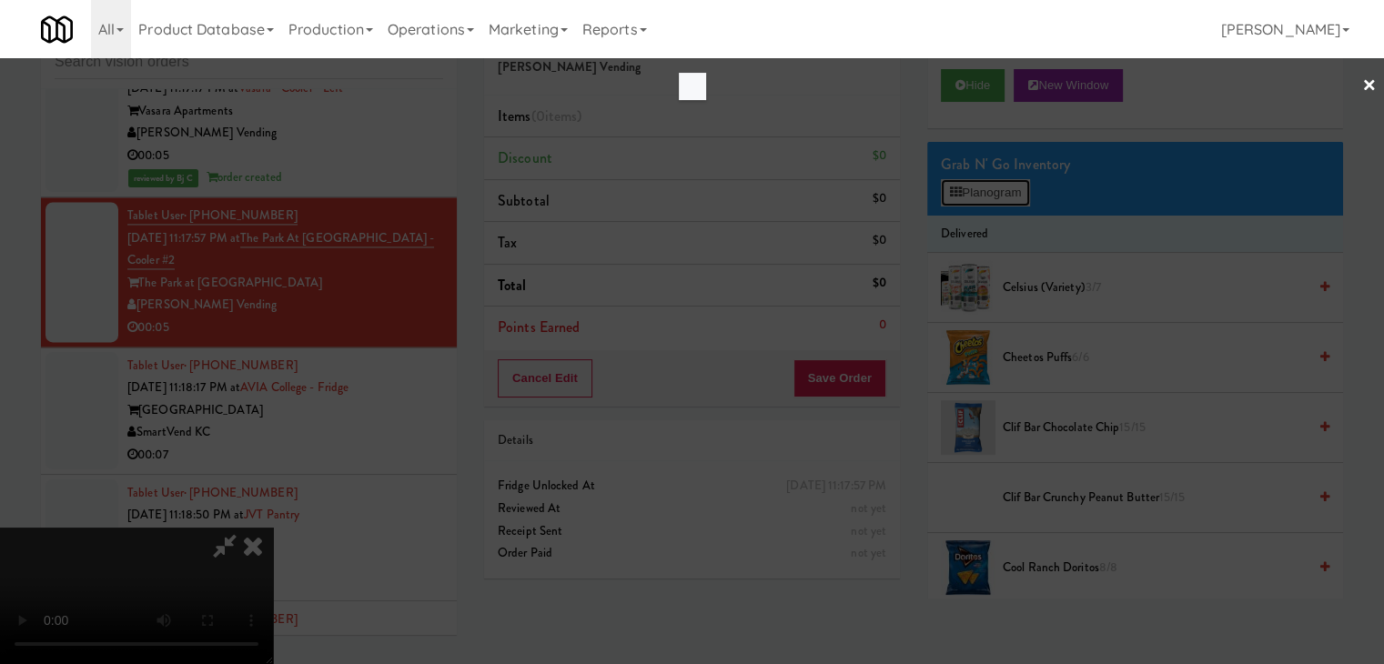
scroll to position [9726, 0]
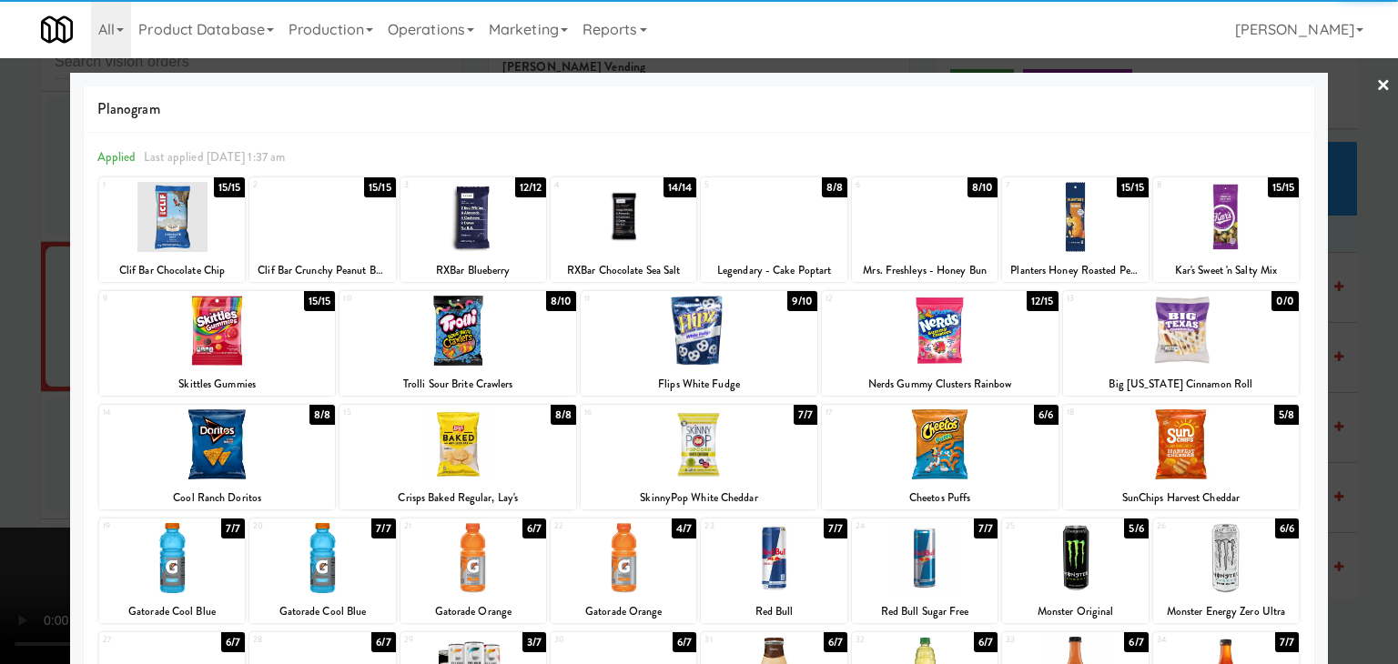
drag, startPoint x: 926, startPoint y: 568, endPoint x: 1183, endPoint y: 540, distance: 258.2
click at [928, 568] on div at bounding box center [925, 558] width 146 height 70
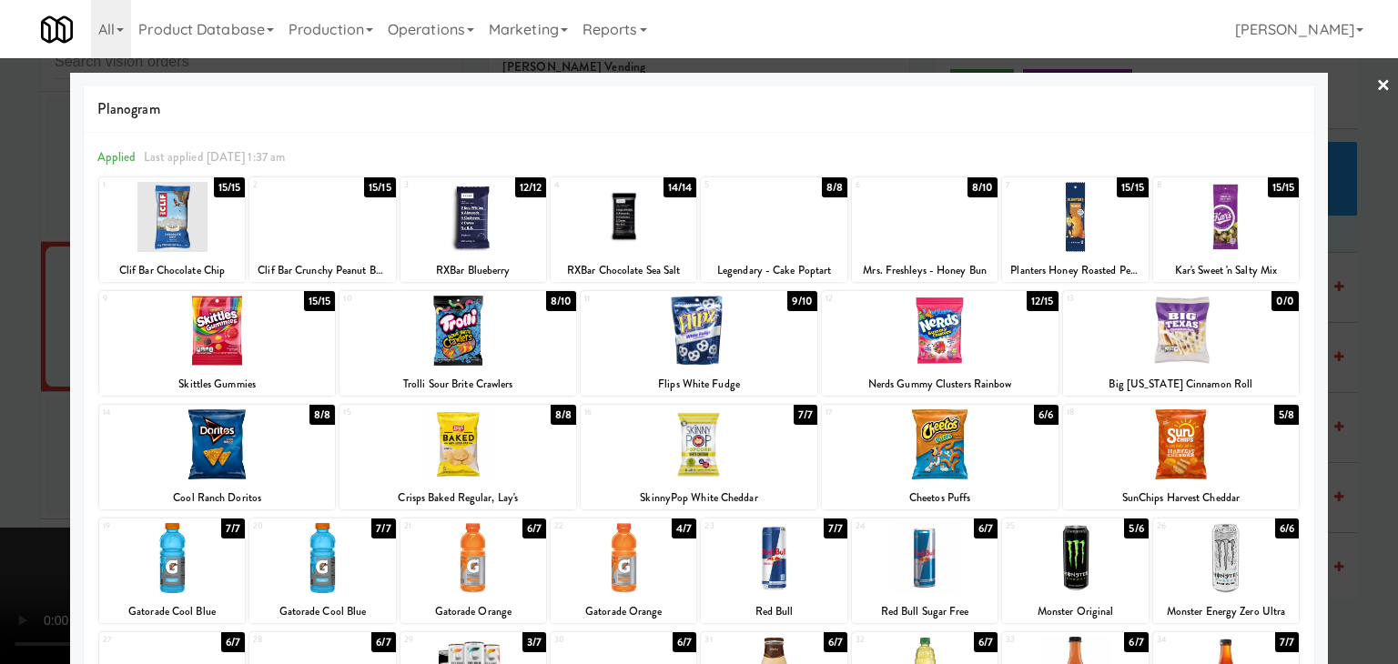
drag, startPoint x: 1369, startPoint y: 519, endPoint x: 1165, endPoint y: 507, distance: 204.2
click at [1362, 519] on div at bounding box center [699, 332] width 1398 height 664
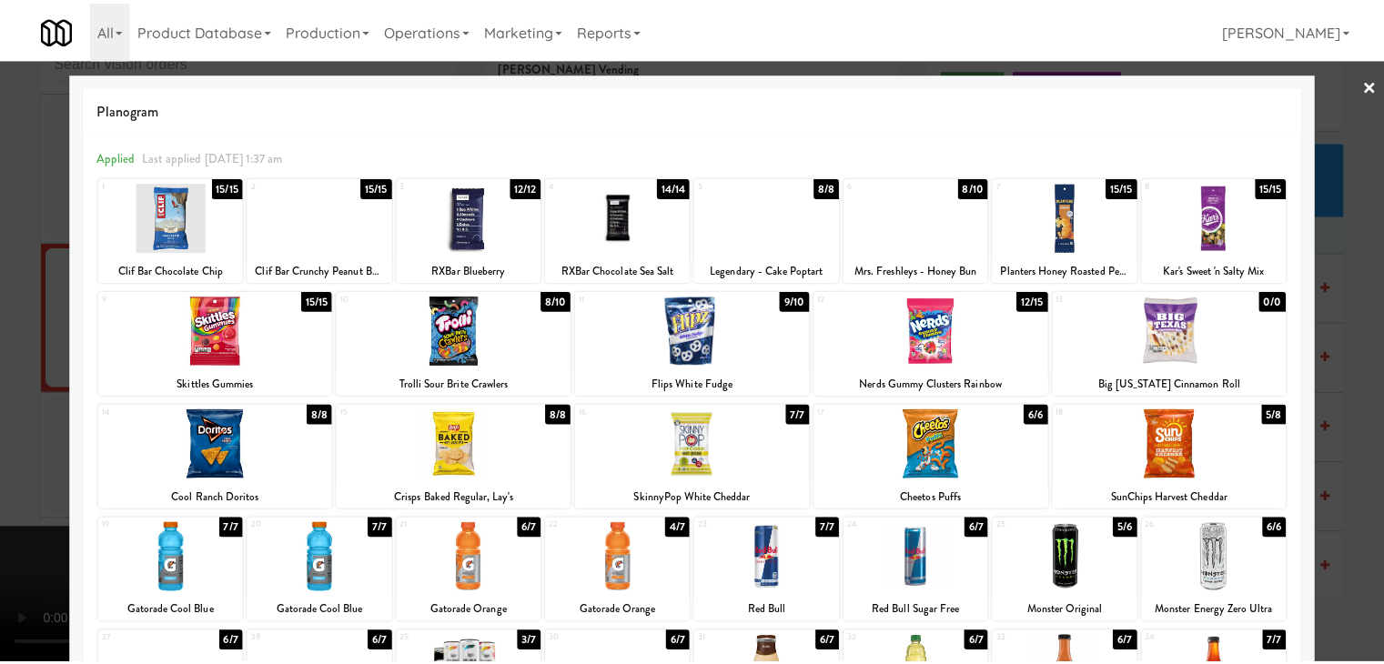
scroll to position [9771, 0]
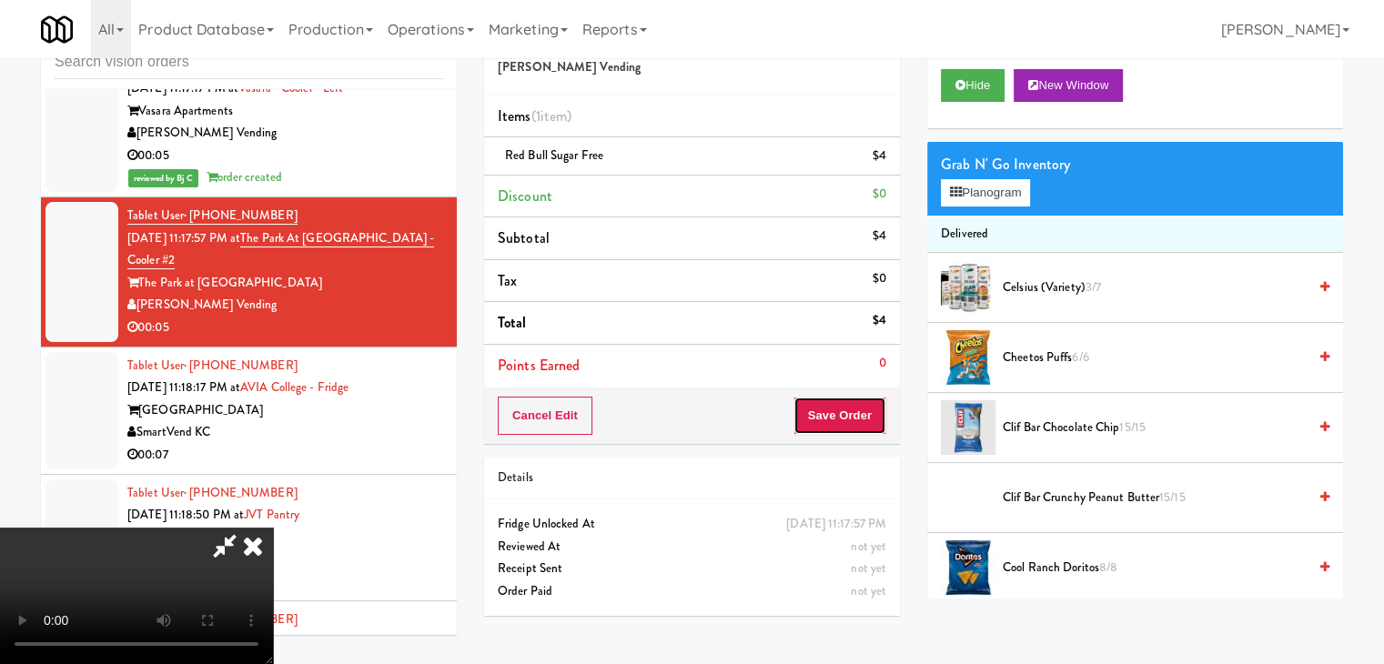
click at [854, 427] on button "Save Order" at bounding box center [840, 416] width 93 height 38
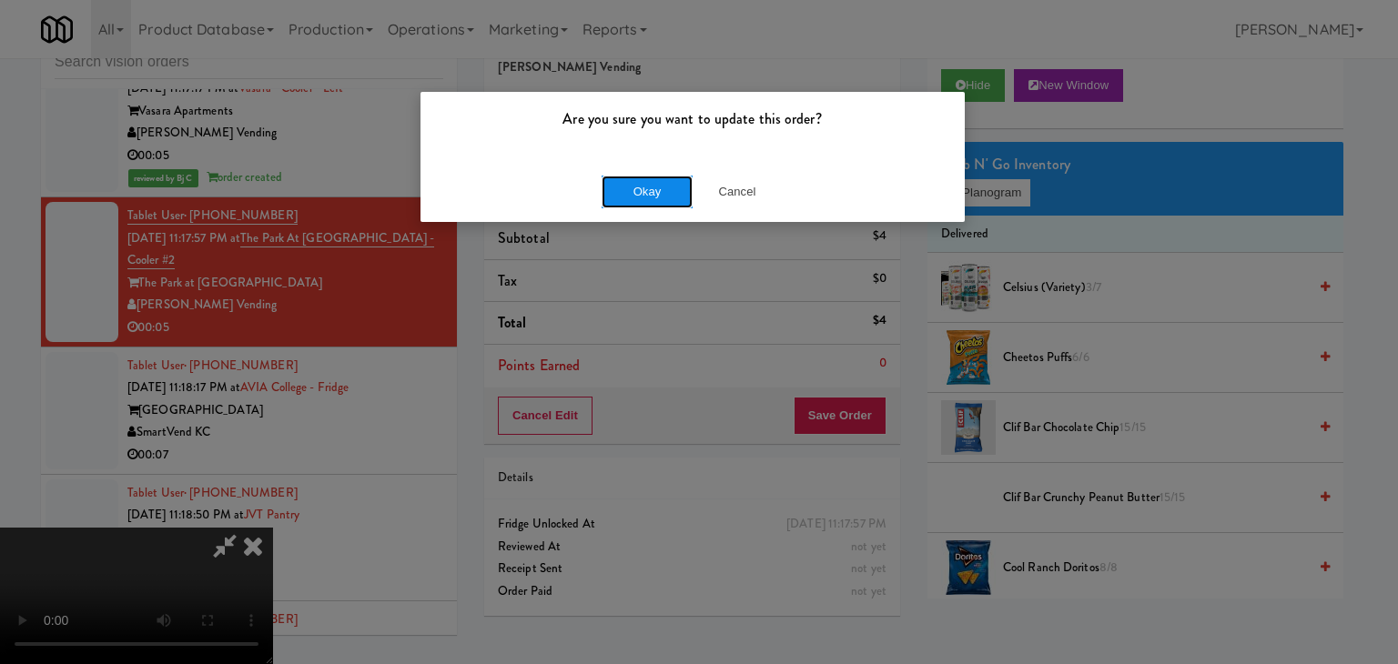
click at [655, 182] on button "Okay" at bounding box center [647, 192] width 91 height 33
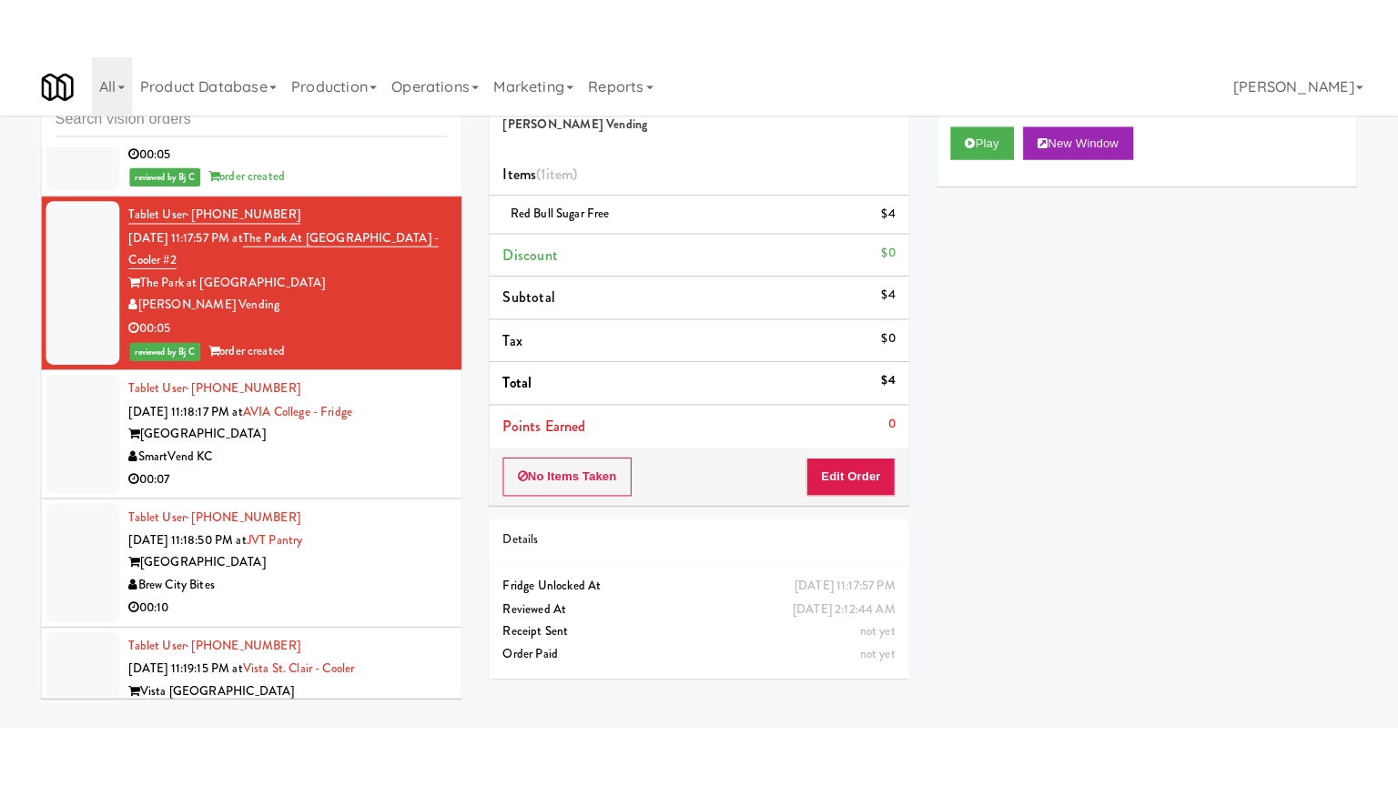
scroll to position [9862, 0]
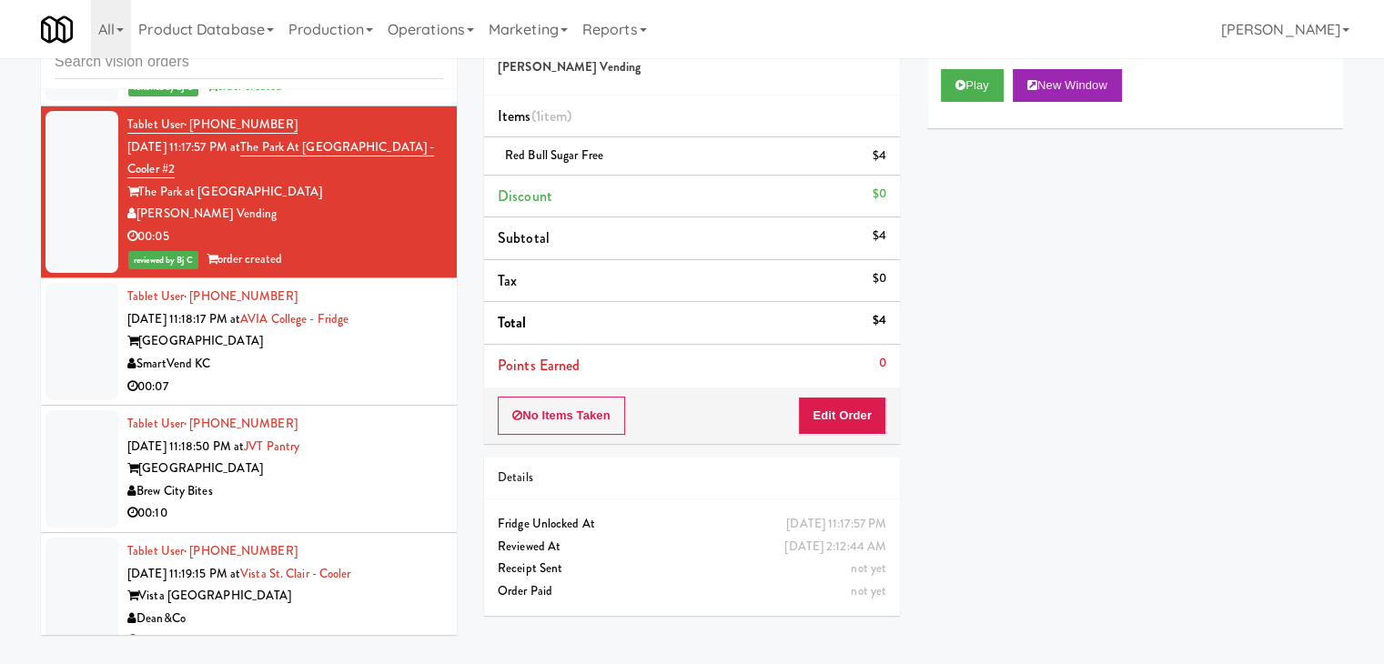
click at [285, 376] on div "SmartVend KC" at bounding box center [285, 364] width 316 height 23
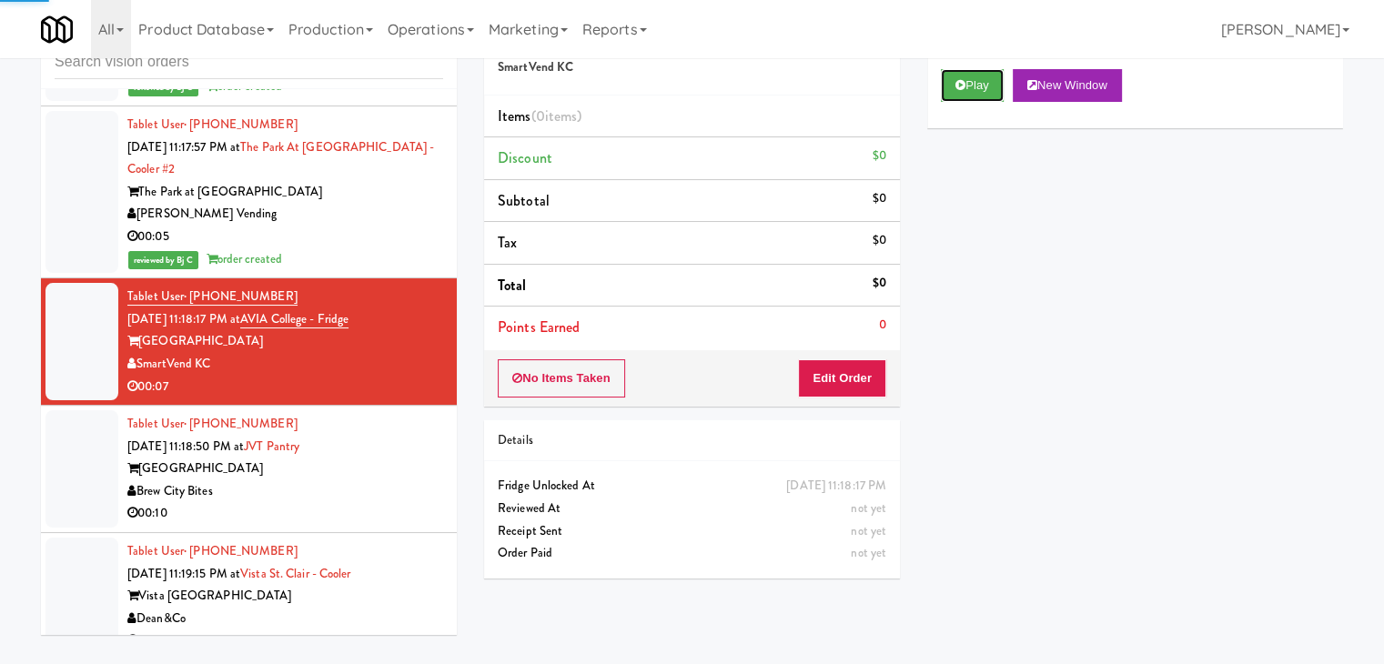
drag, startPoint x: 967, startPoint y: 76, endPoint x: 927, endPoint y: 194, distance: 123.8
click at [967, 81] on button "Play" at bounding box center [972, 85] width 63 height 33
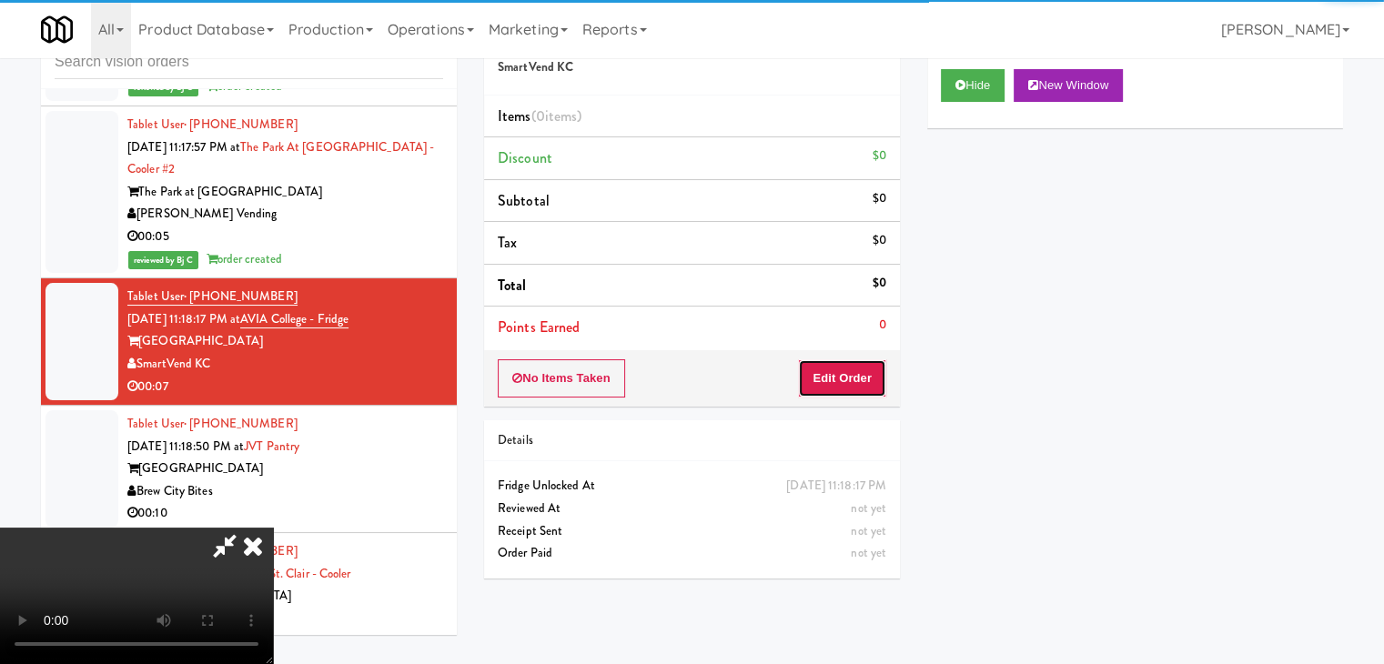
click at [833, 370] on button "Edit Order" at bounding box center [842, 378] width 88 height 38
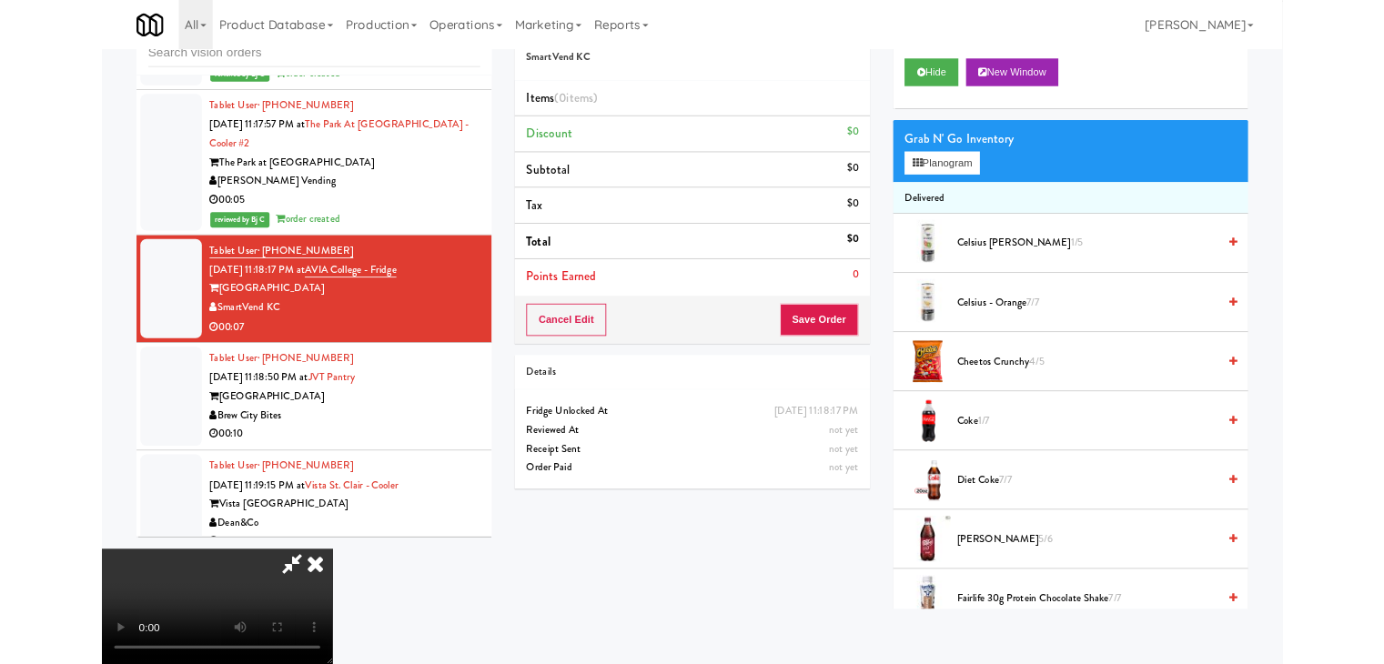
scroll to position [9817, 0]
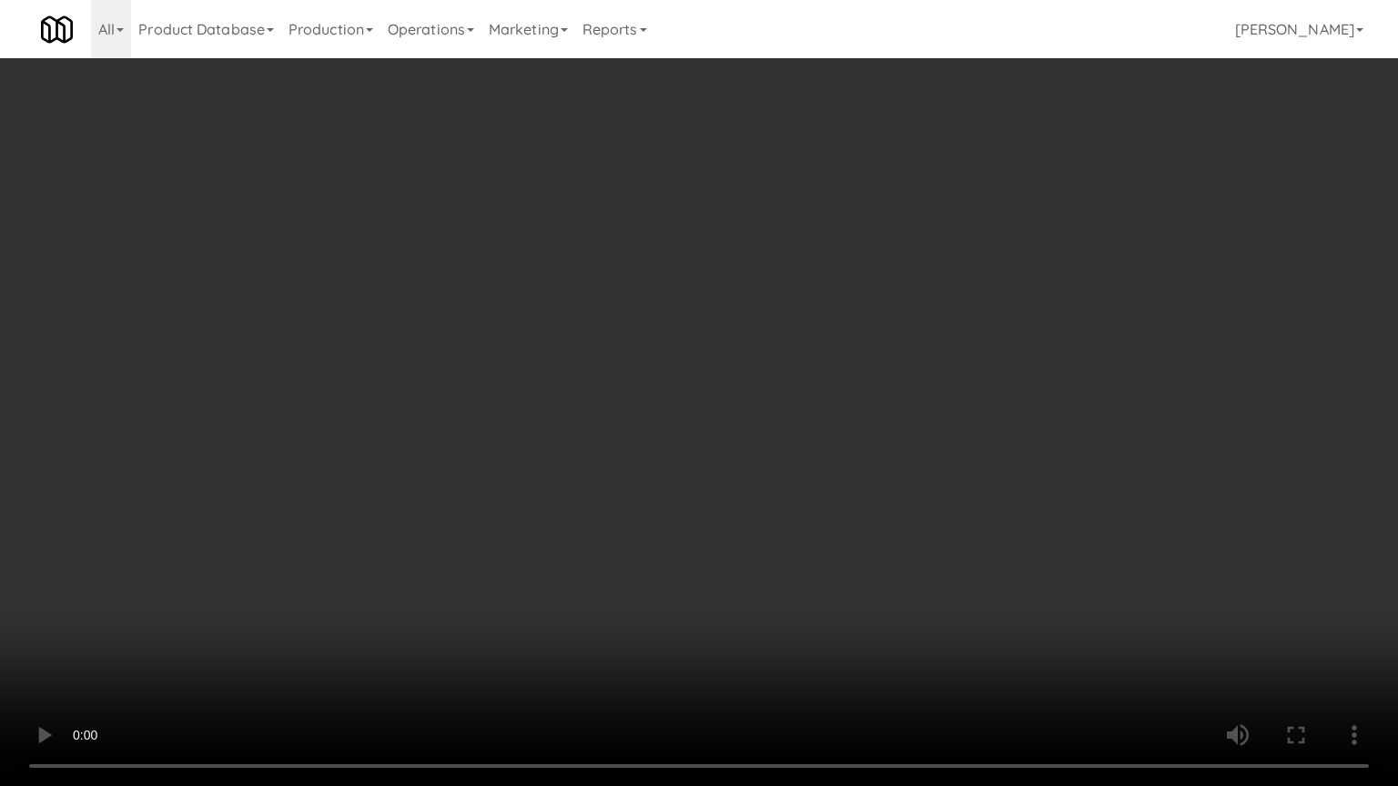
click at [803, 535] on video at bounding box center [699, 393] width 1398 height 786
click at [801, 535] on video at bounding box center [699, 393] width 1398 height 786
click at [790, 538] on video at bounding box center [699, 393] width 1398 height 786
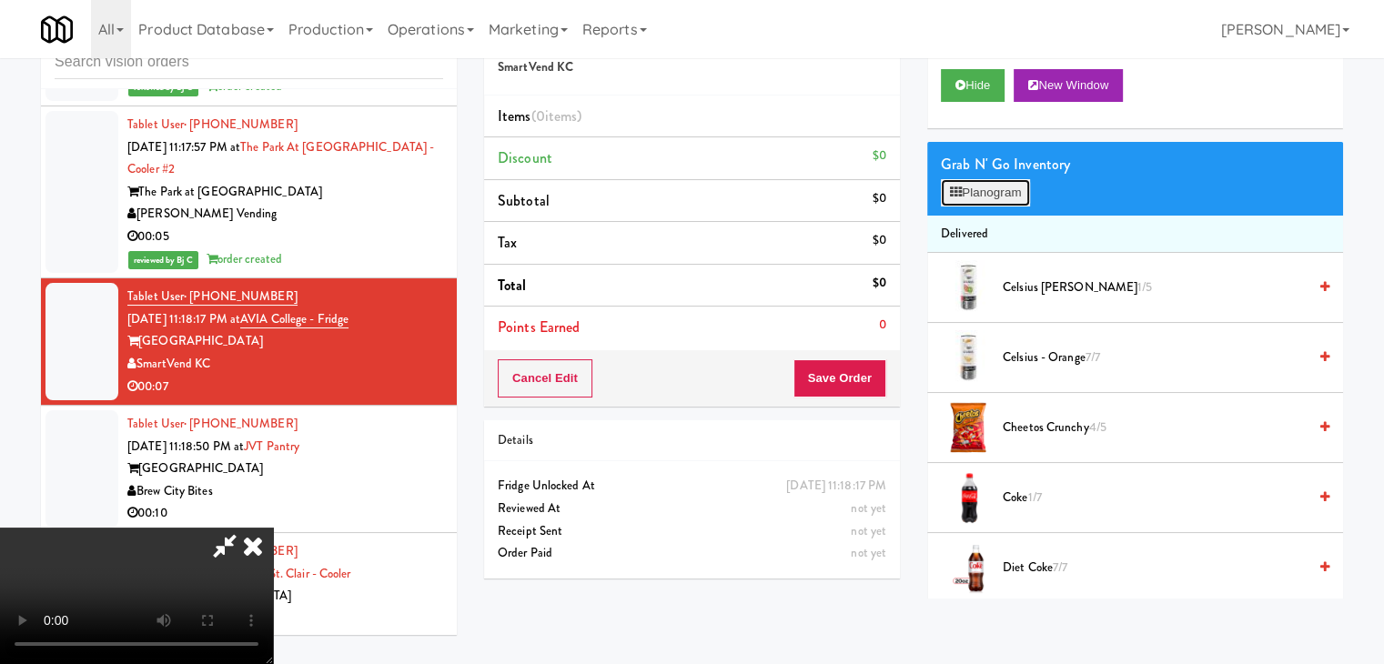
click at [976, 194] on button "Planogram" at bounding box center [985, 192] width 89 height 27
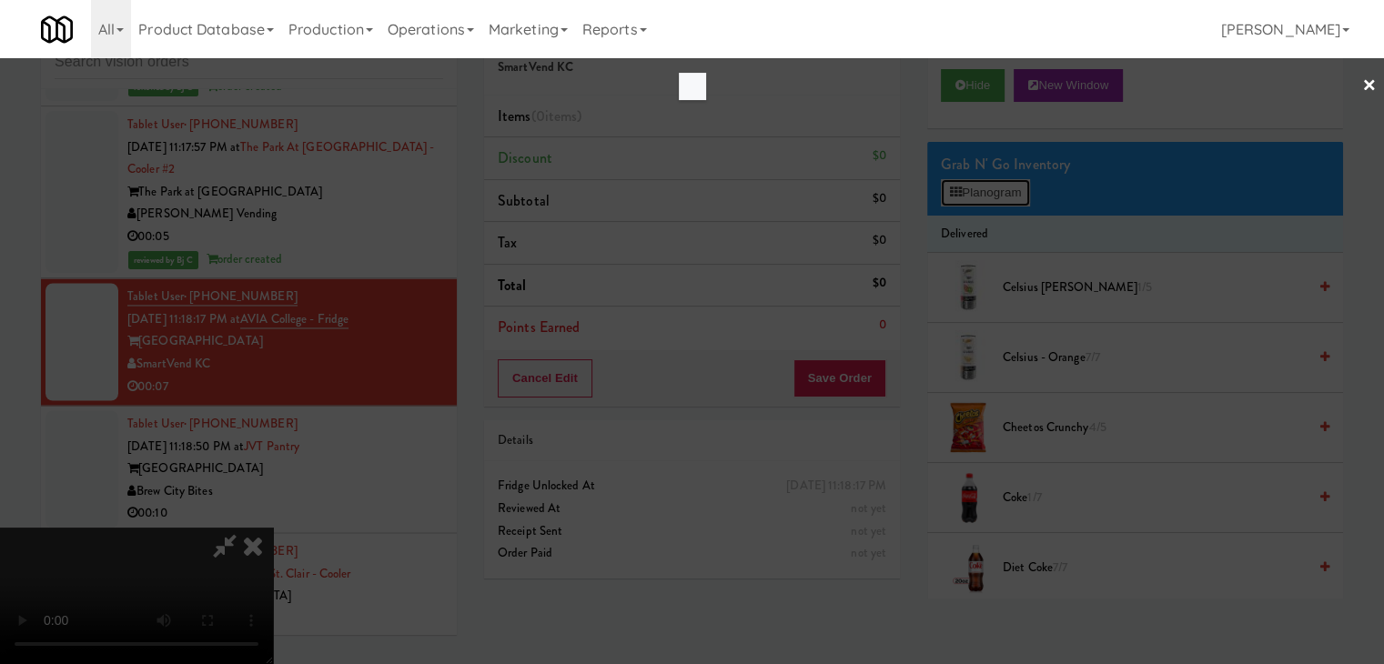
scroll to position [9817, 0]
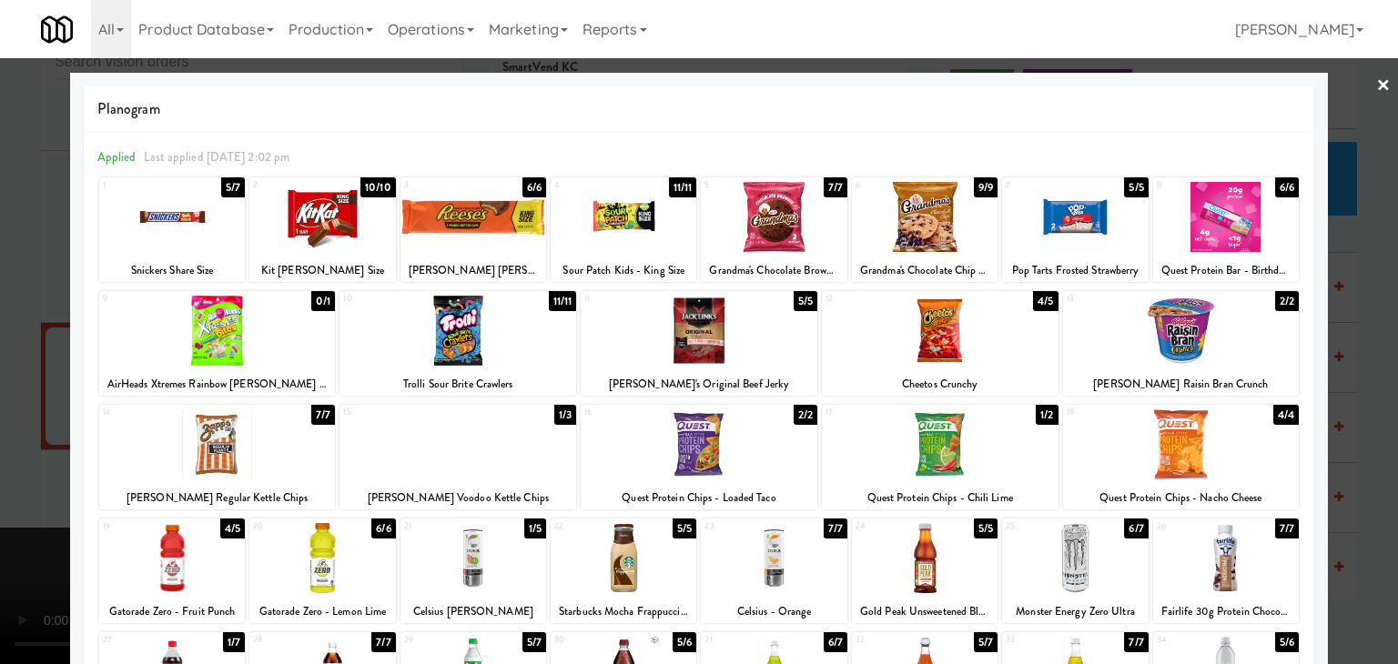
click at [472, 230] on div at bounding box center [473, 217] width 146 height 70
drag, startPoint x: 0, startPoint y: 318, endPoint x: 263, endPoint y: 329, distance: 263.3
click at [12, 318] on div at bounding box center [699, 332] width 1398 height 664
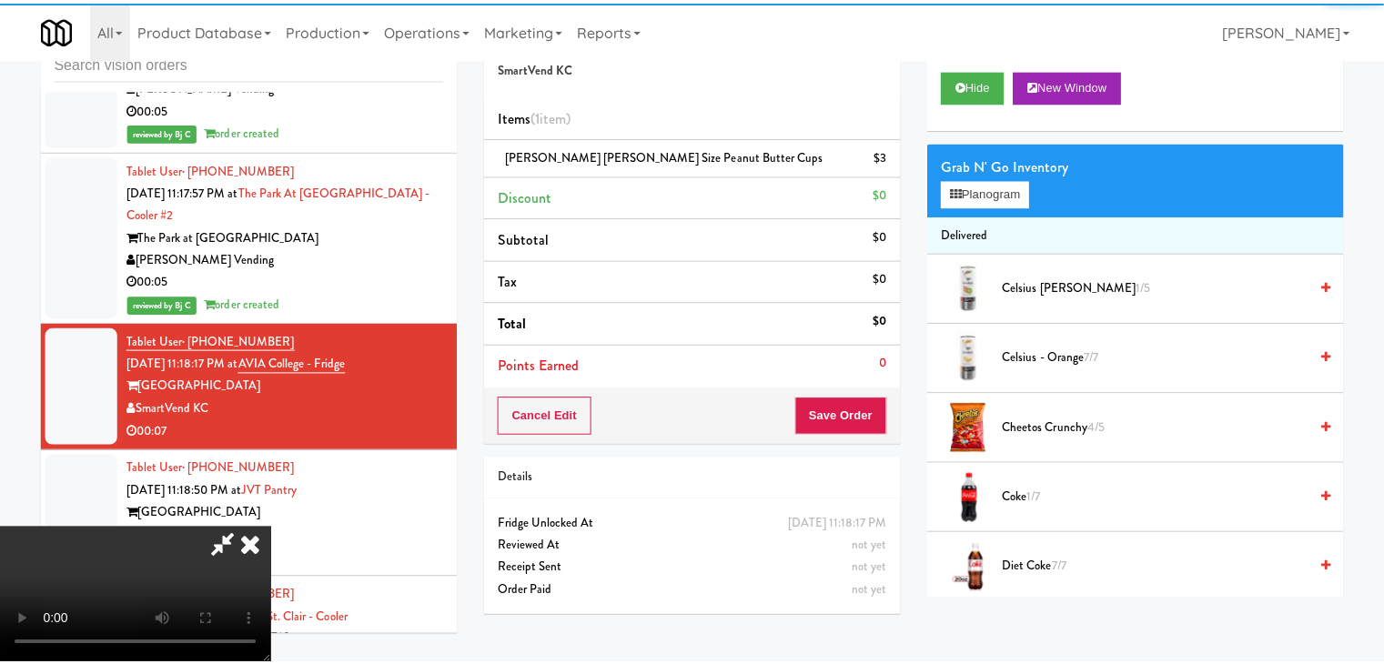
scroll to position [9862, 0]
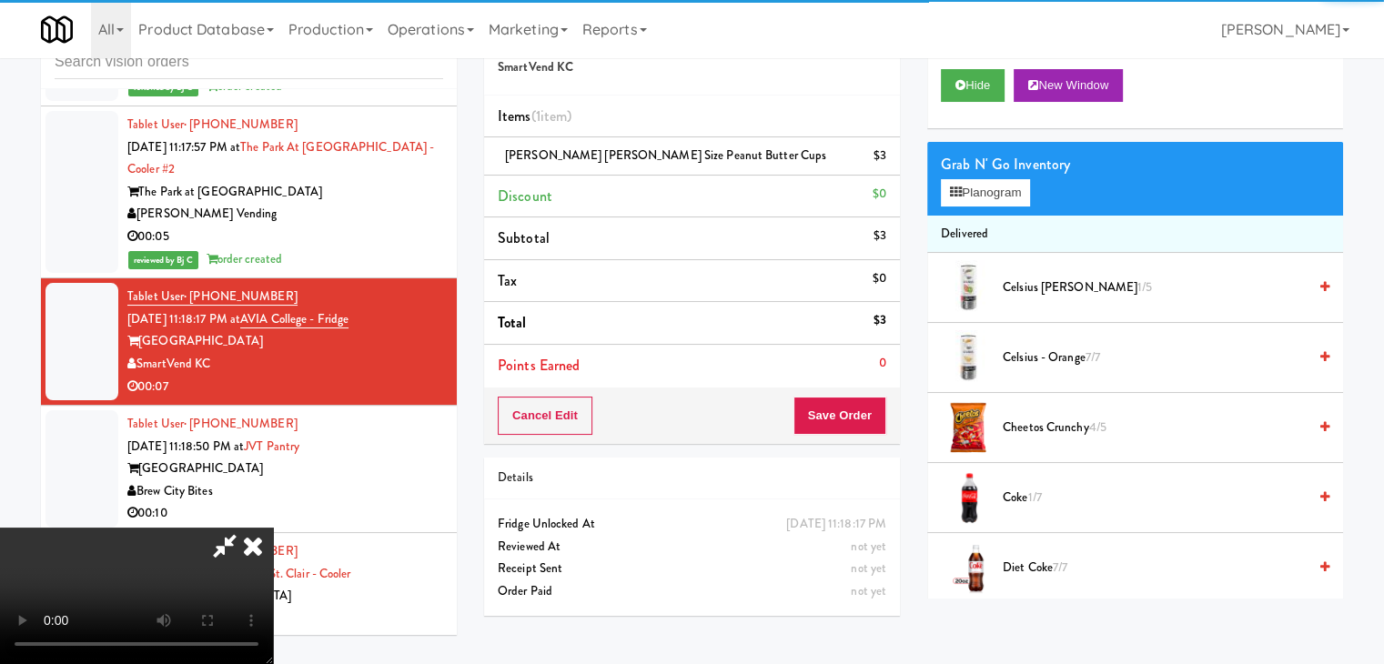
click at [273, 528] on video at bounding box center [136, 596] width 273 height 137
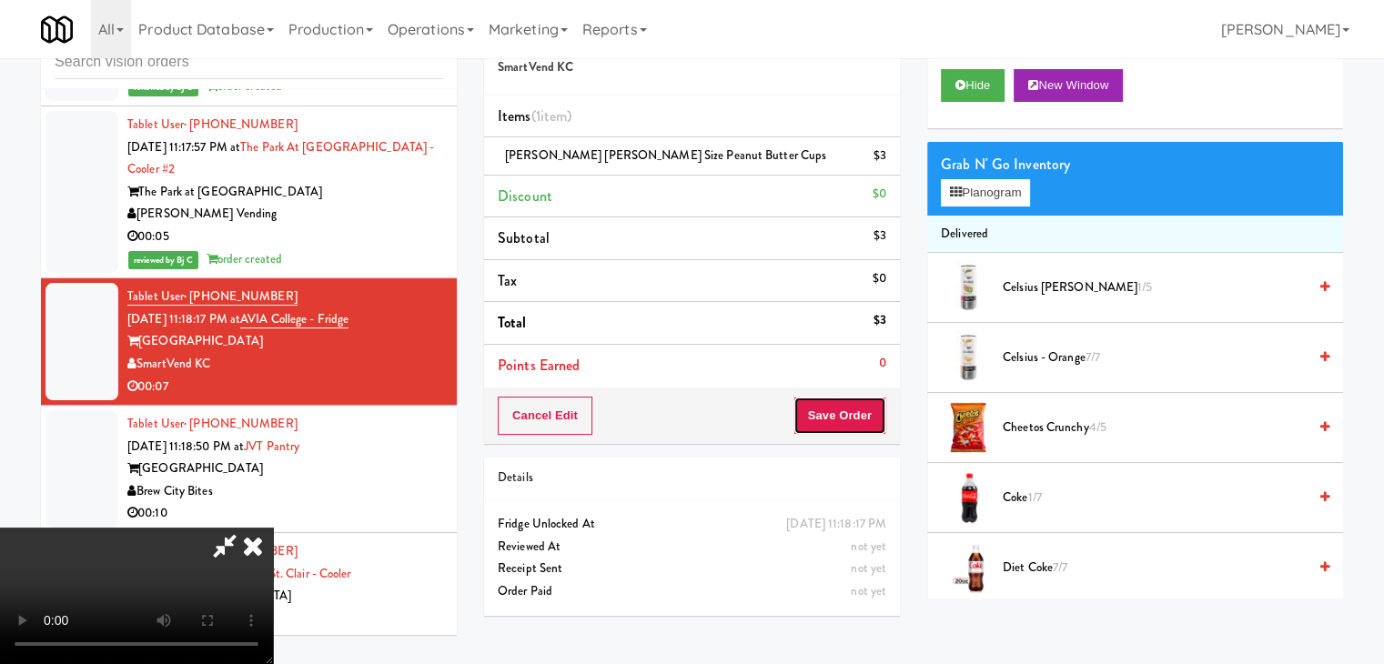
click at [881, 420] on button "Save Order" at bounding box center [840, 416] width 93 height 38
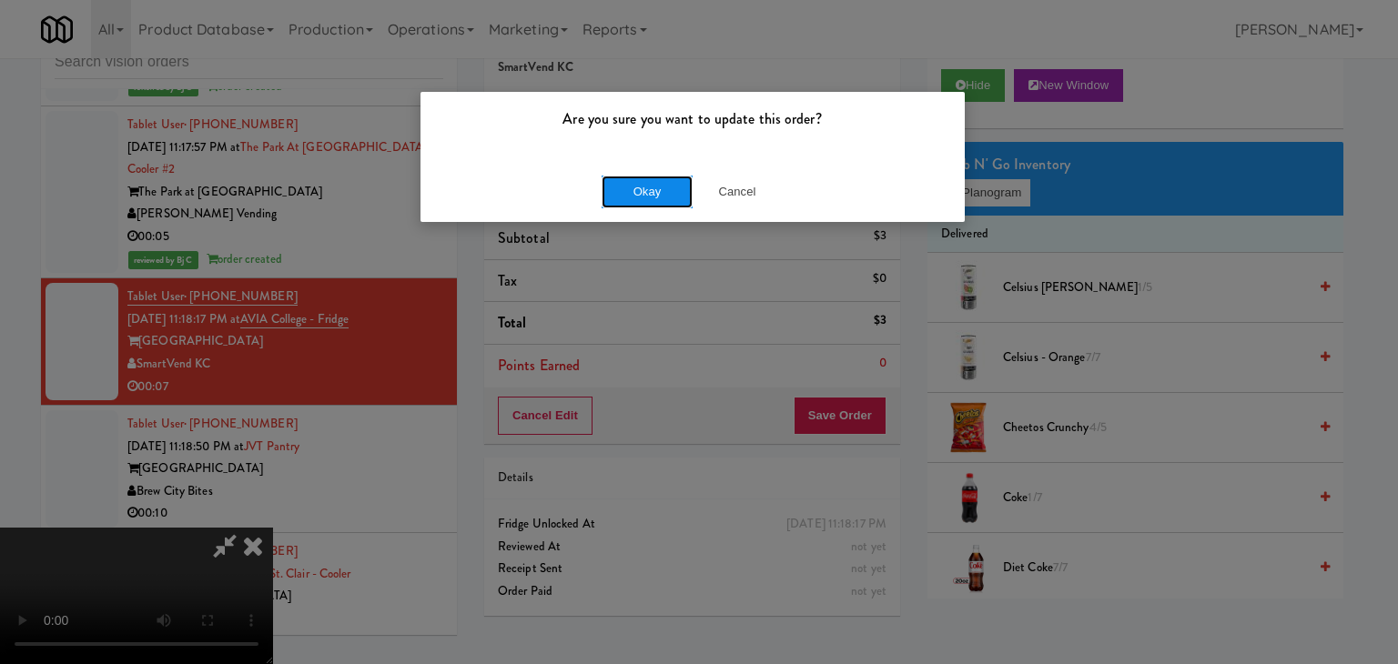
click at [638, 178] on button "Okay" at bounding box center [647, 192] width 91 height 33
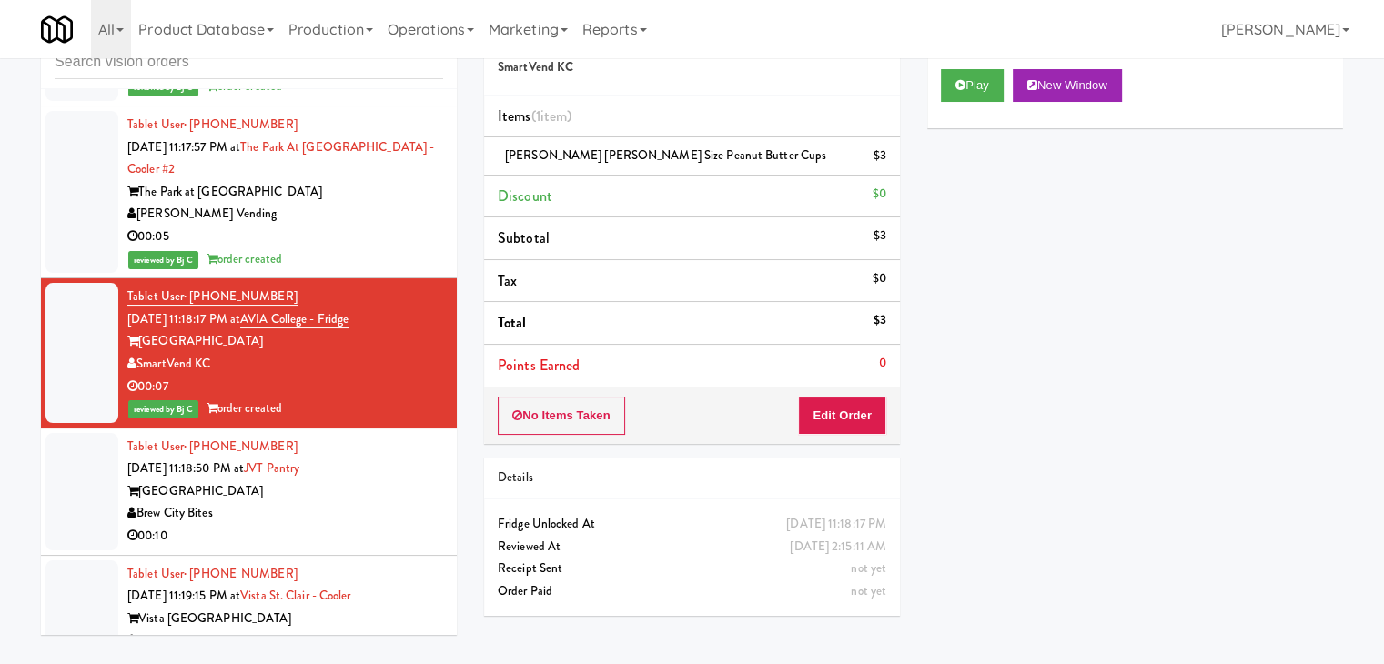
click at [357, 503] on div "[GEOGRAPHIC_DATA]" at bounding box center [285, 492] width 316 height 23
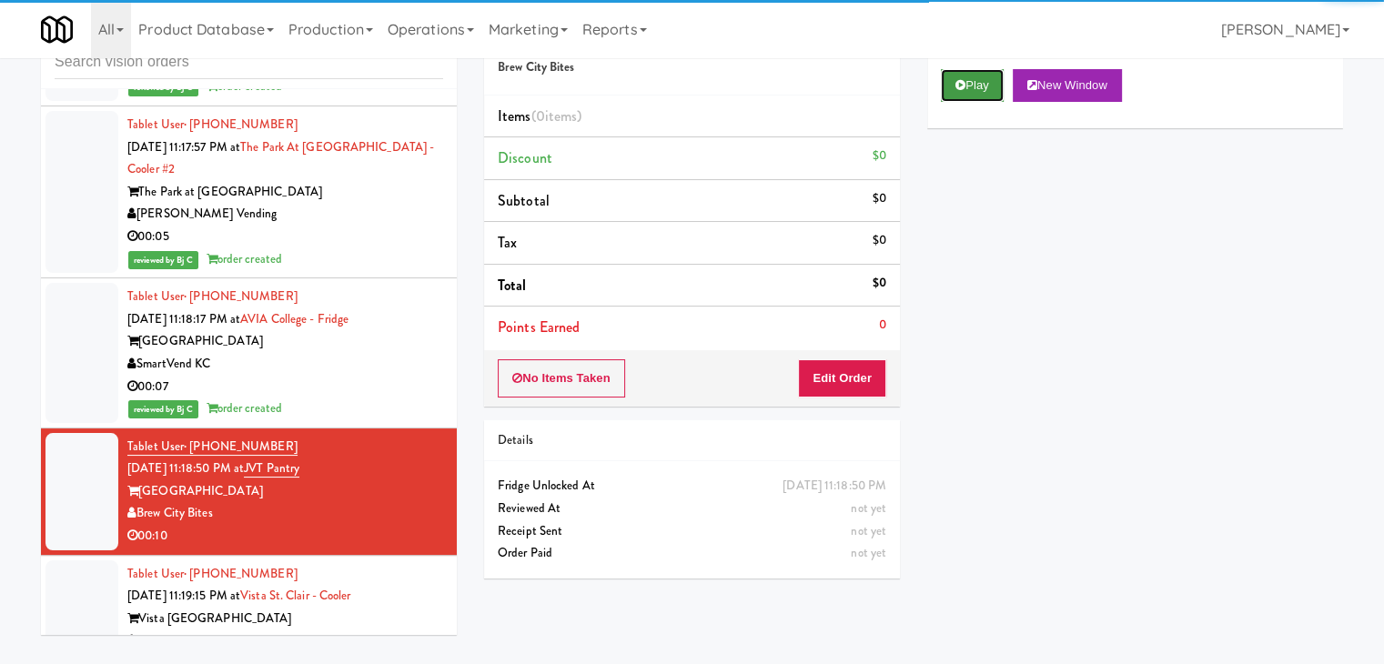
drag, startPoint x: 978, startPoint y: 87, endPoint x: 928, endPoint y: 197, distance: 120.1
click at [978, 88] on button "Play" at bounding box center [972, 85] width 63 height 33
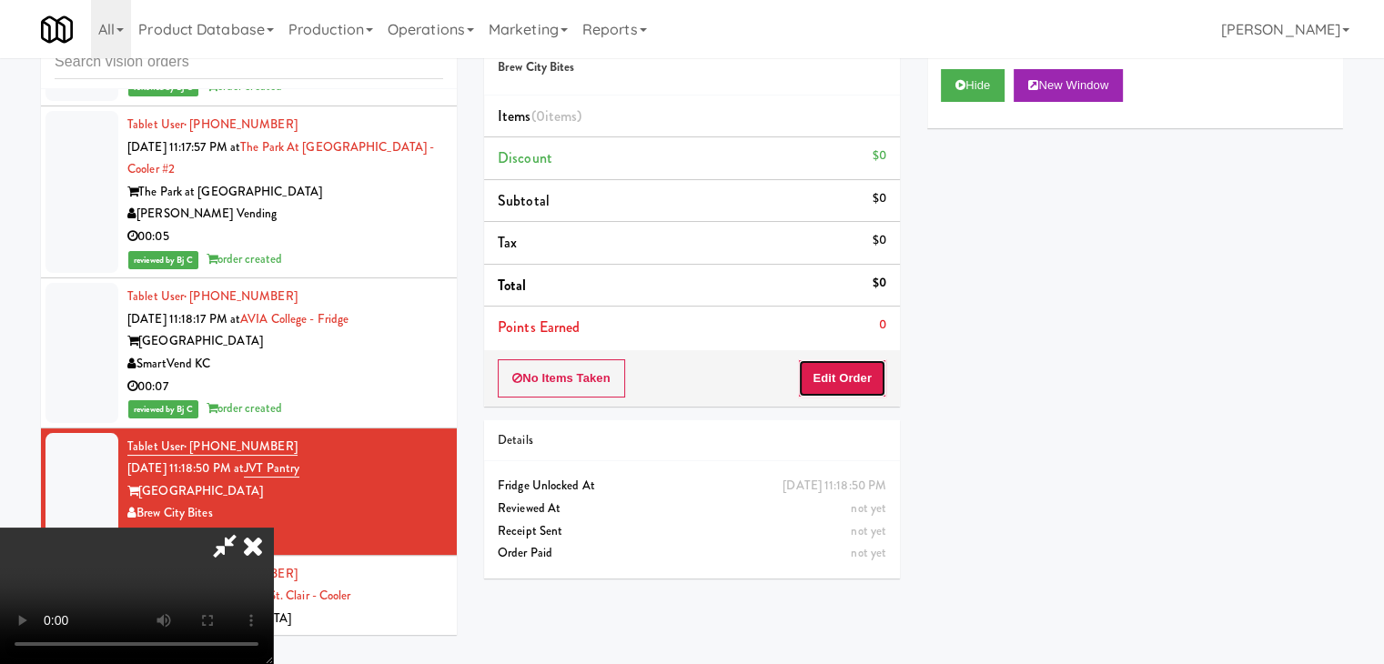
click at [861, 373] on button "Edit Order" at bounding box center [842, 378] width 88 height 38
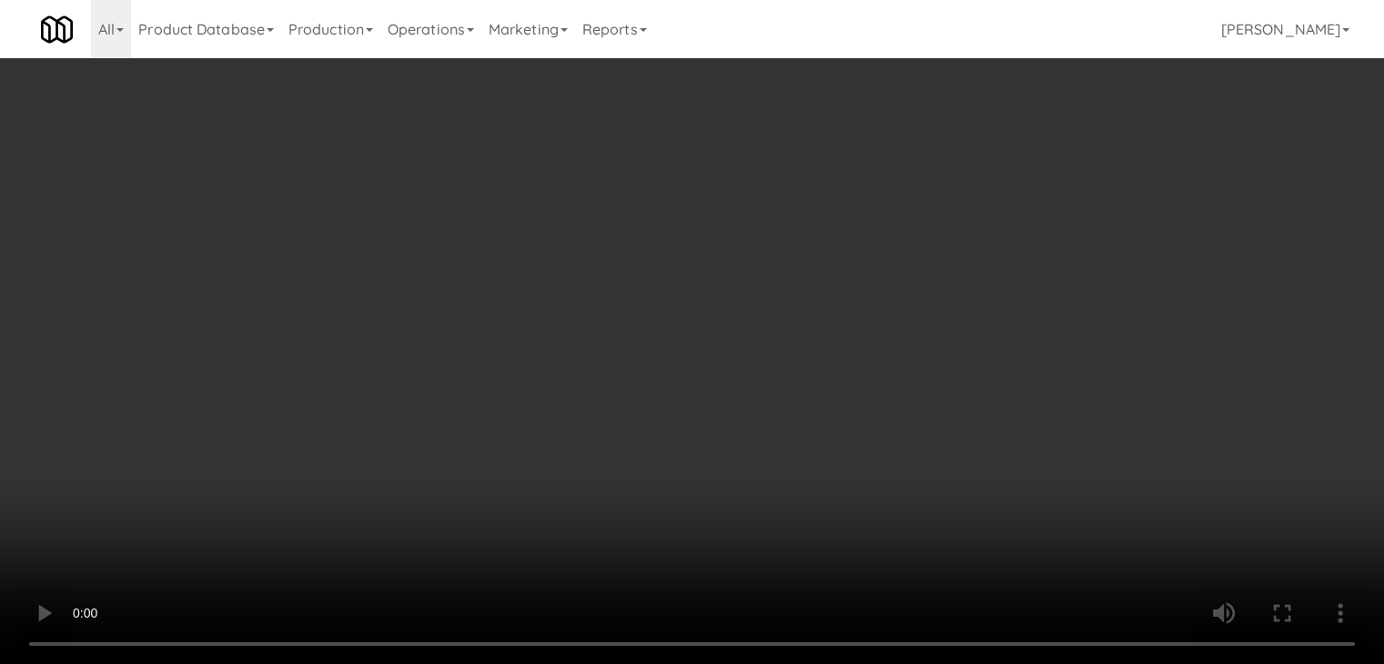
scroll to position [9817, 0]
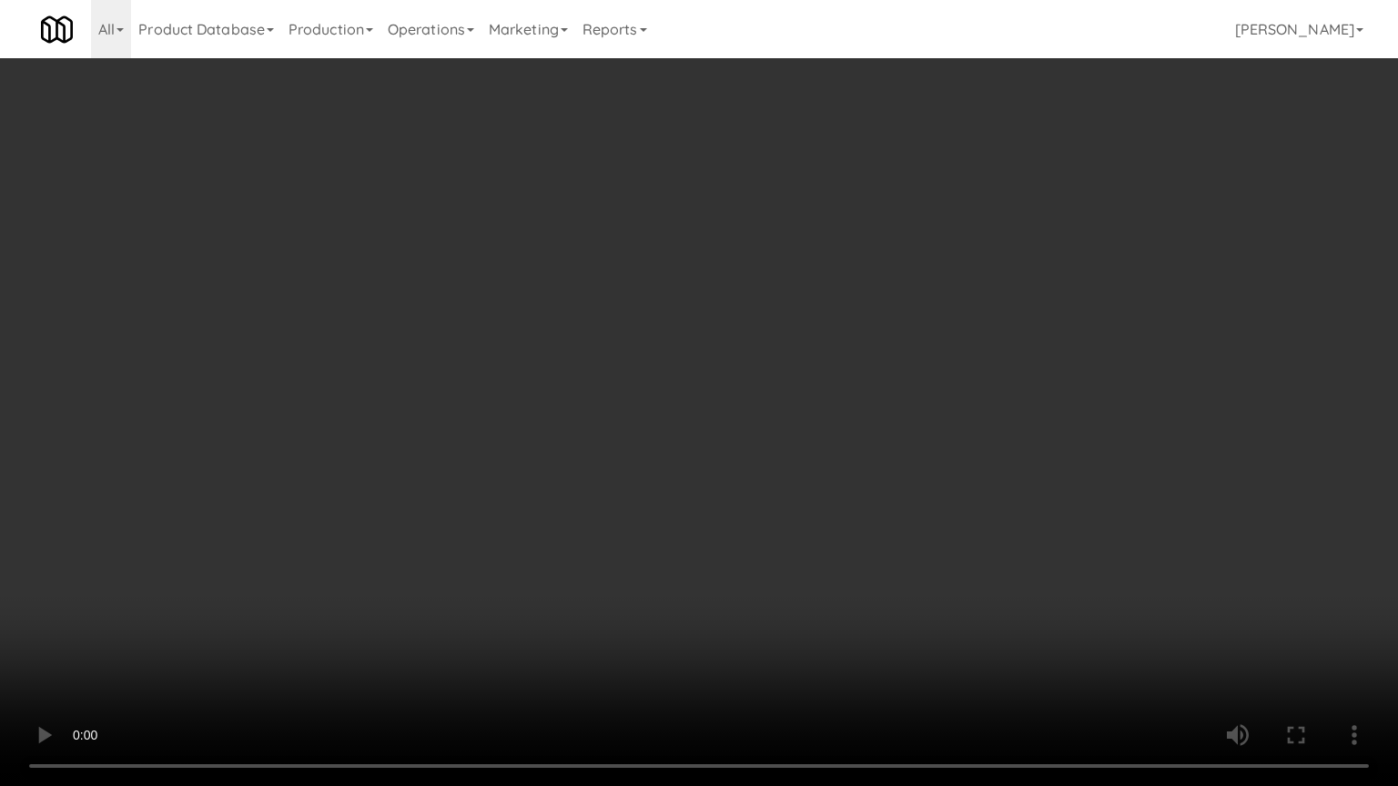
click at [874, 490] on video at bounding box center [699, 393] width 1398 height 786
click at [880, 486] on video at bounding box center [699, 393] width 1398 height 786
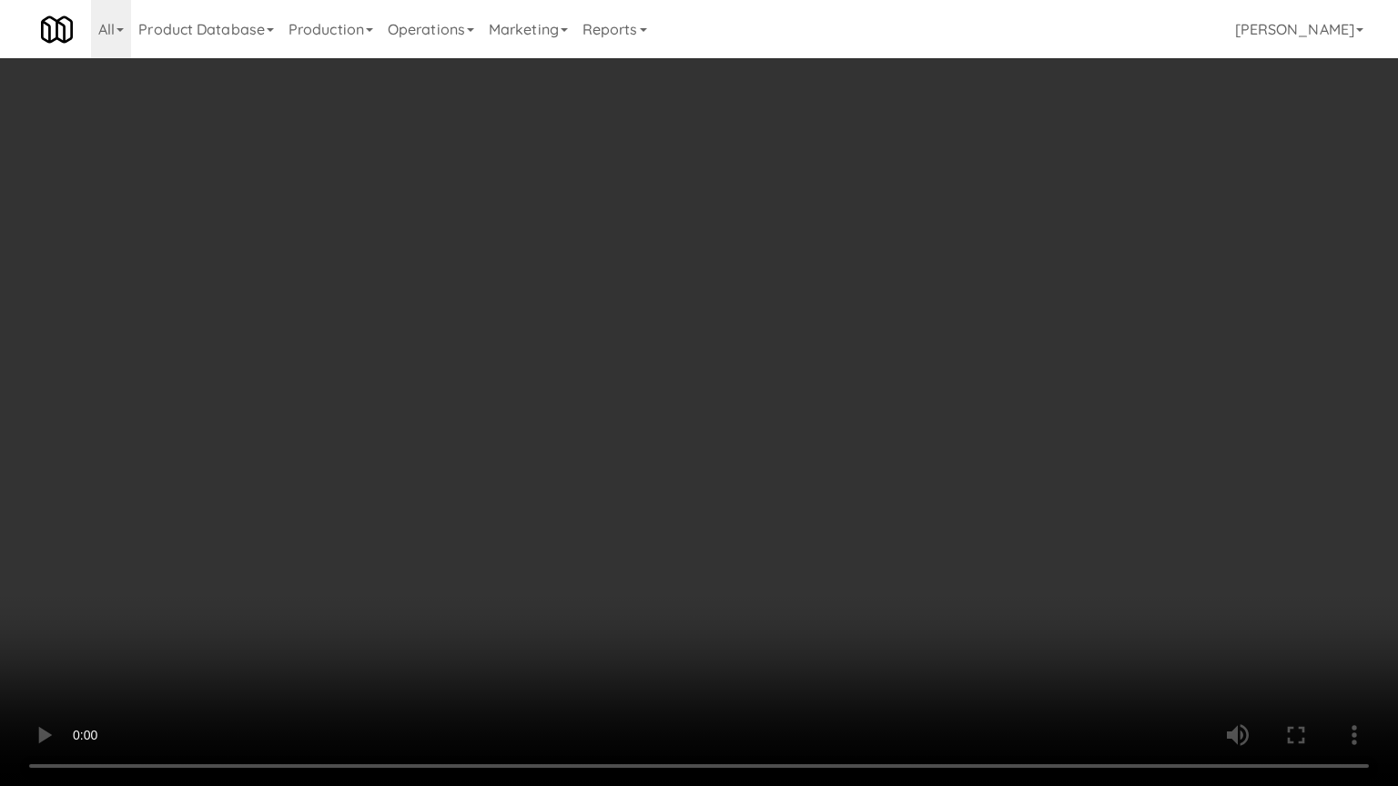
click at [876, 479] on video at bounding box center [699, 393] width 1398 height 786
click at [870, 502] on video at bounding box center [699, 393] width 1398 height 786
click at [872, 502] on video at bounding box center [699, 393] width 1398 height 786
click at [896, 499] on video at bounding box center [699, 393] width 1398 height 786
click at [896, 498] on video at bounding box center [699, 393] width 1398 height 786
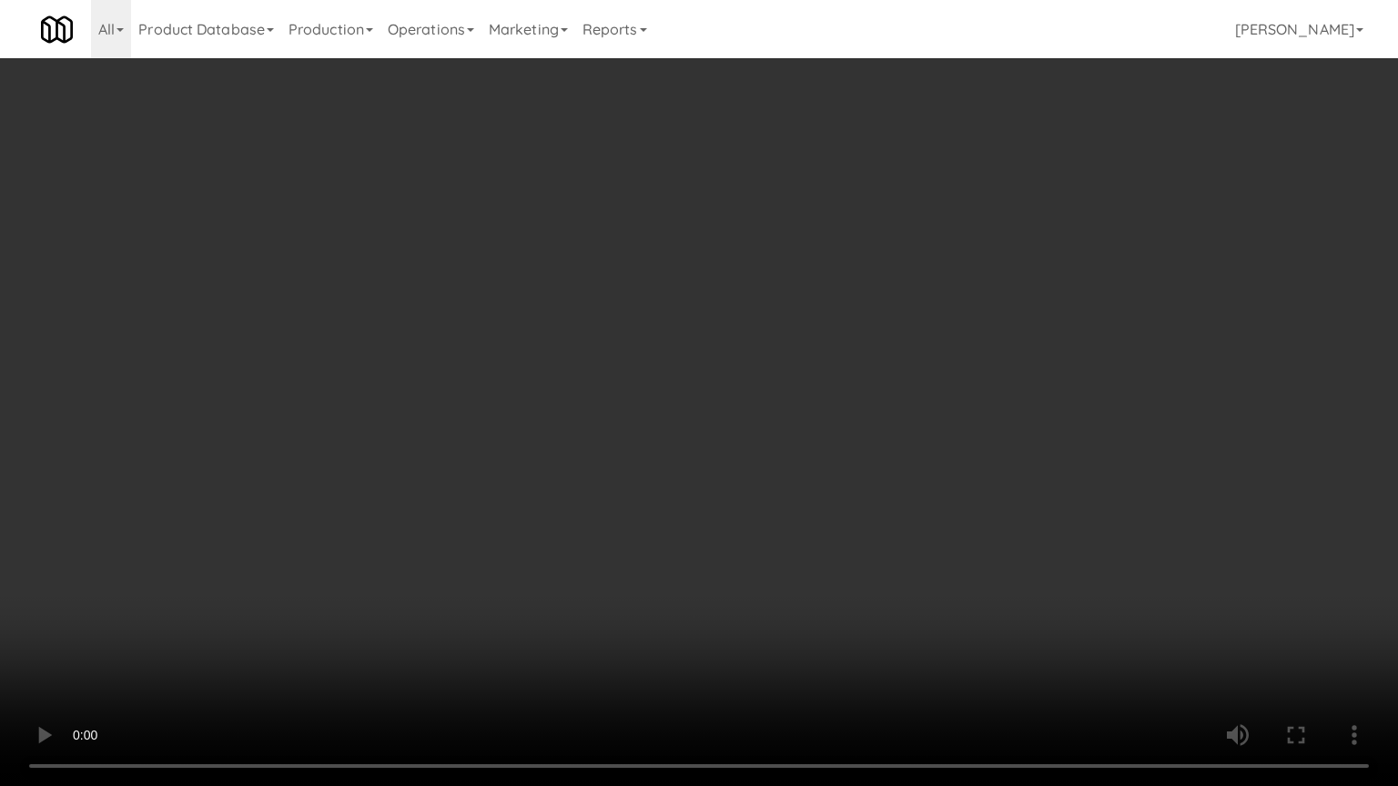
click at [897, 466] on video at bounding box center [699, 393] width 1398 height 786
click at [906, 463] on video at bounding box center [699, 393] width 1398 height 786
drag, startPoint x: 906, startPoint y: 463, endPoint x: 926, endPoint y: 311, distance: 153.3
click at [908, 451] on video at bounding box center [699, 393] width 1398 height 786
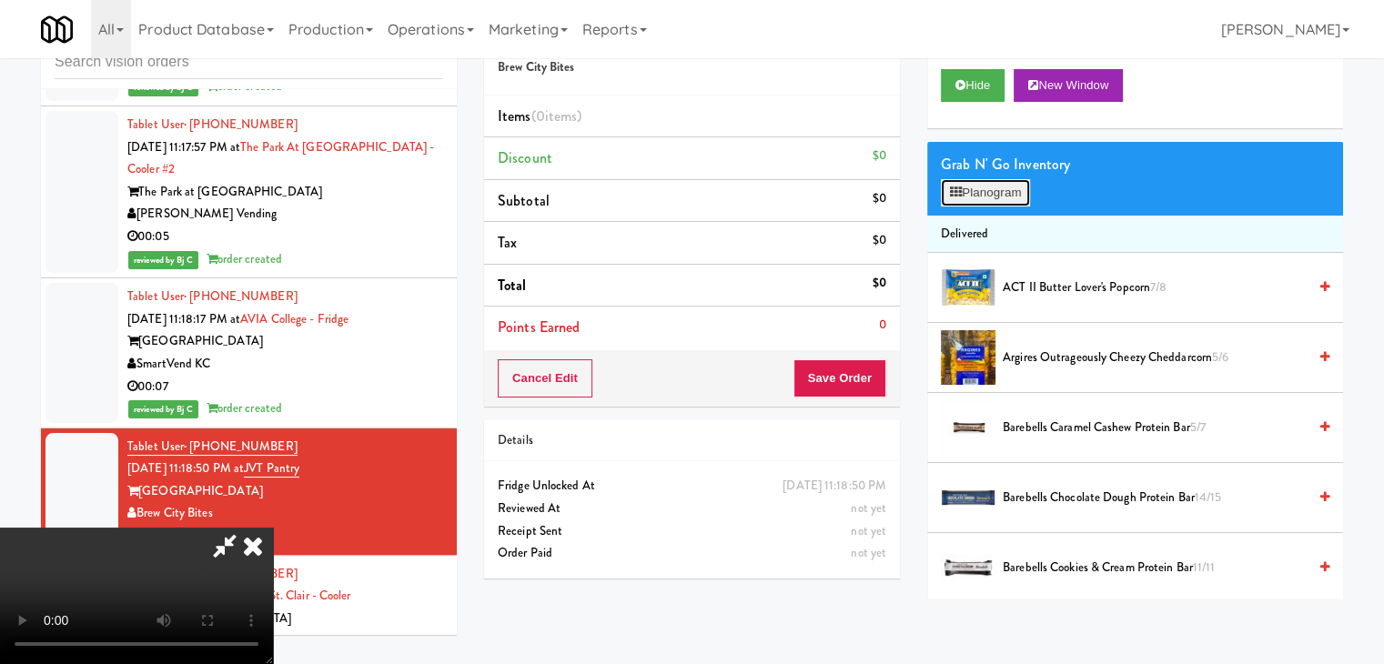
click at [982, 190] on button "Planogram" at bounding box center [985, 192] width 89 height 27
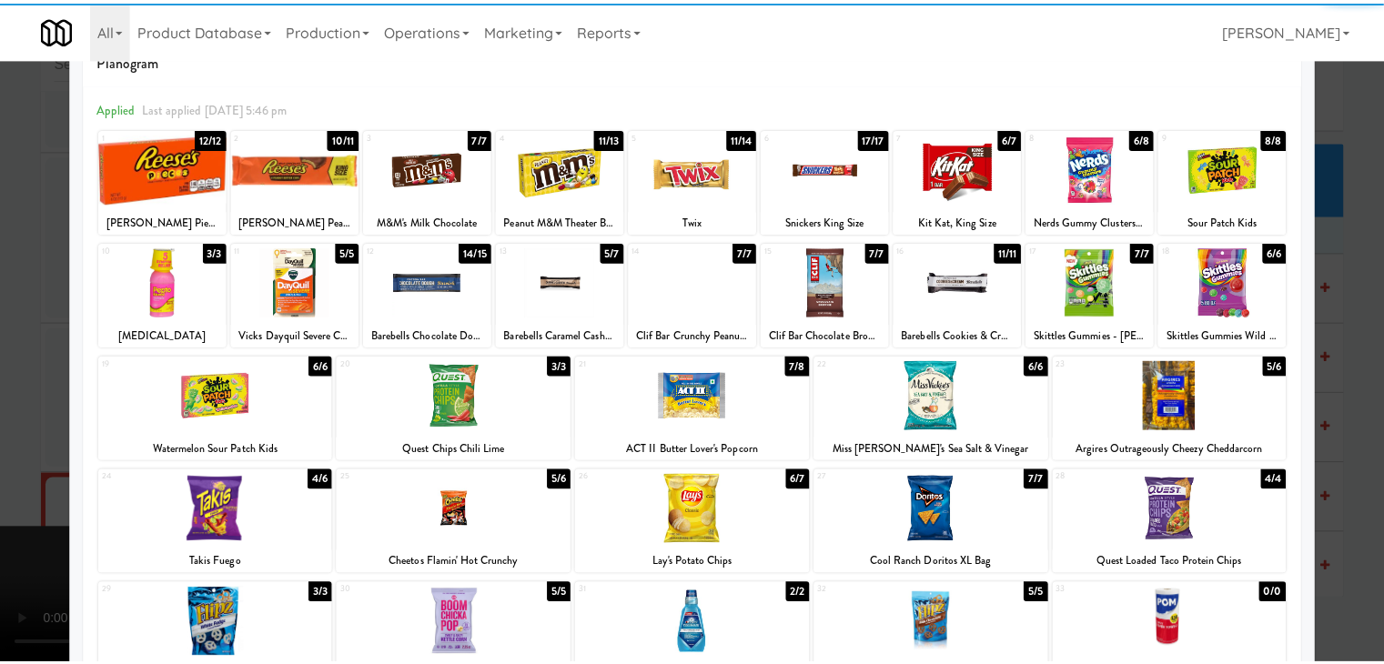
scroll to position [91, 0]
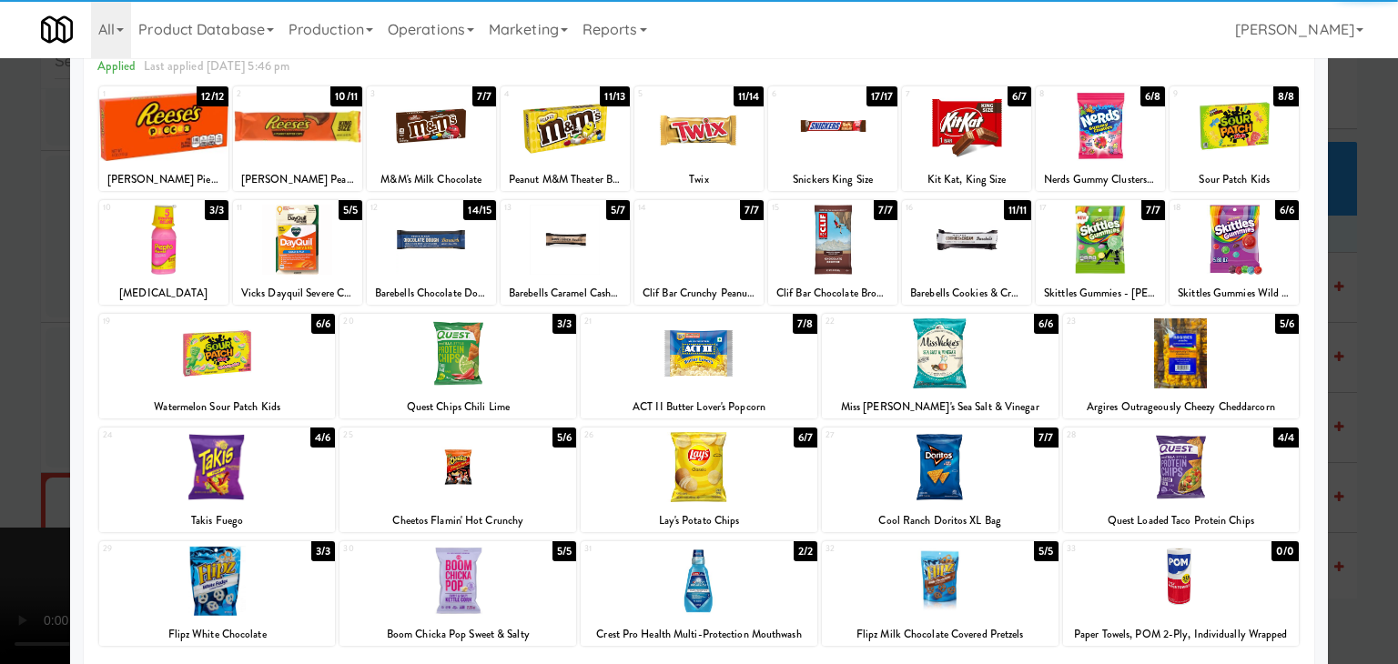
click at [244, 459] on div at bounding box center [217, 467] width 237 height 70
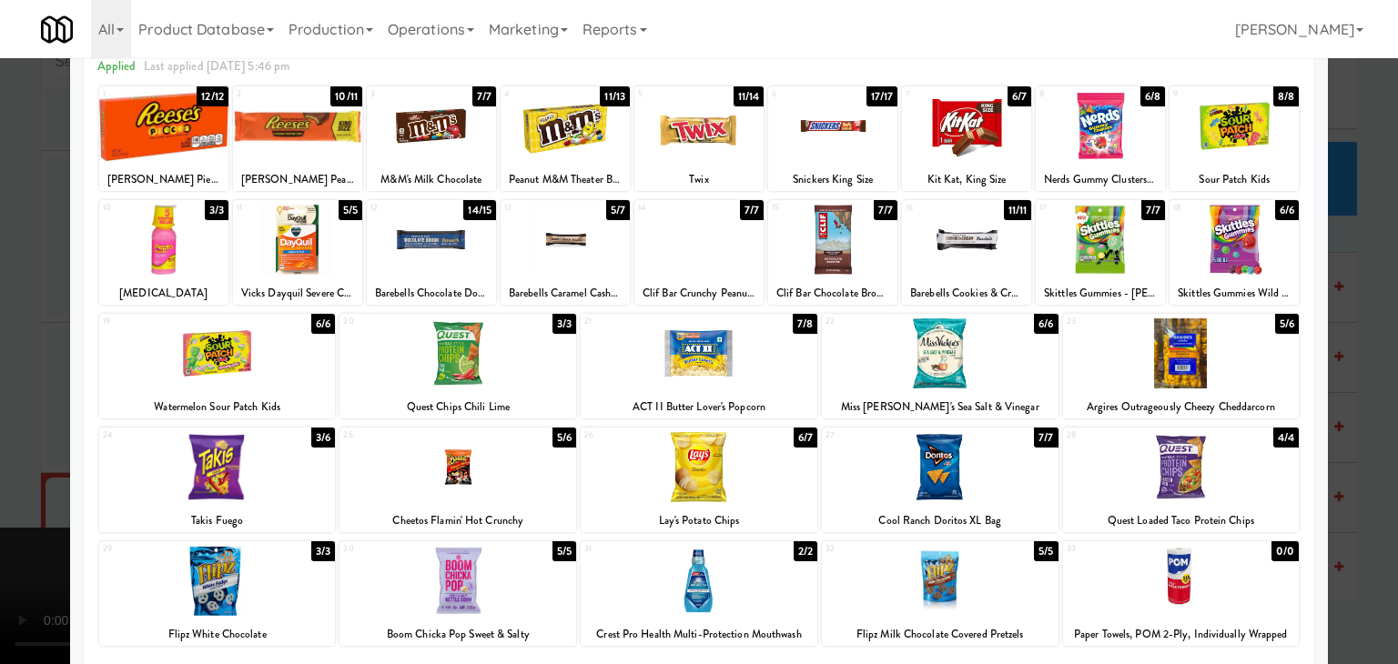
click at [506, 463] on div at bounding box center [457, 467] width 237 height 70
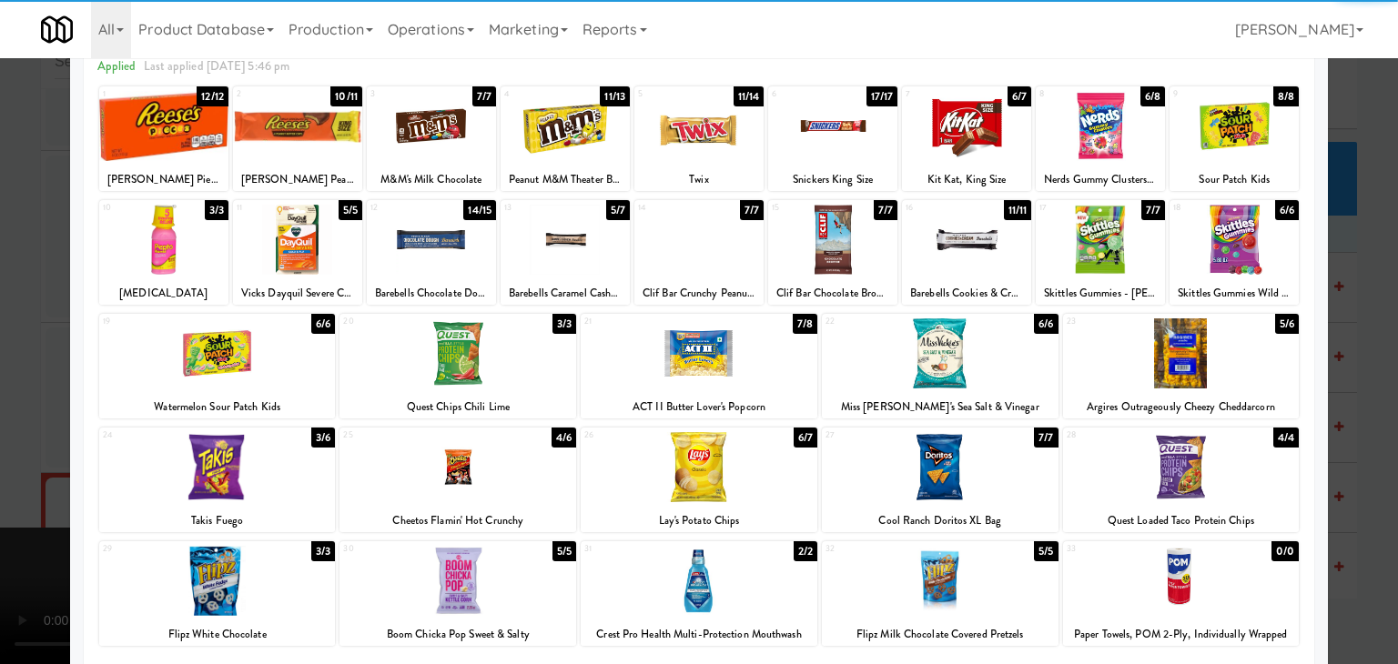
click at [929, 145] on div at bounding box center [966, 126] width 129 height 70
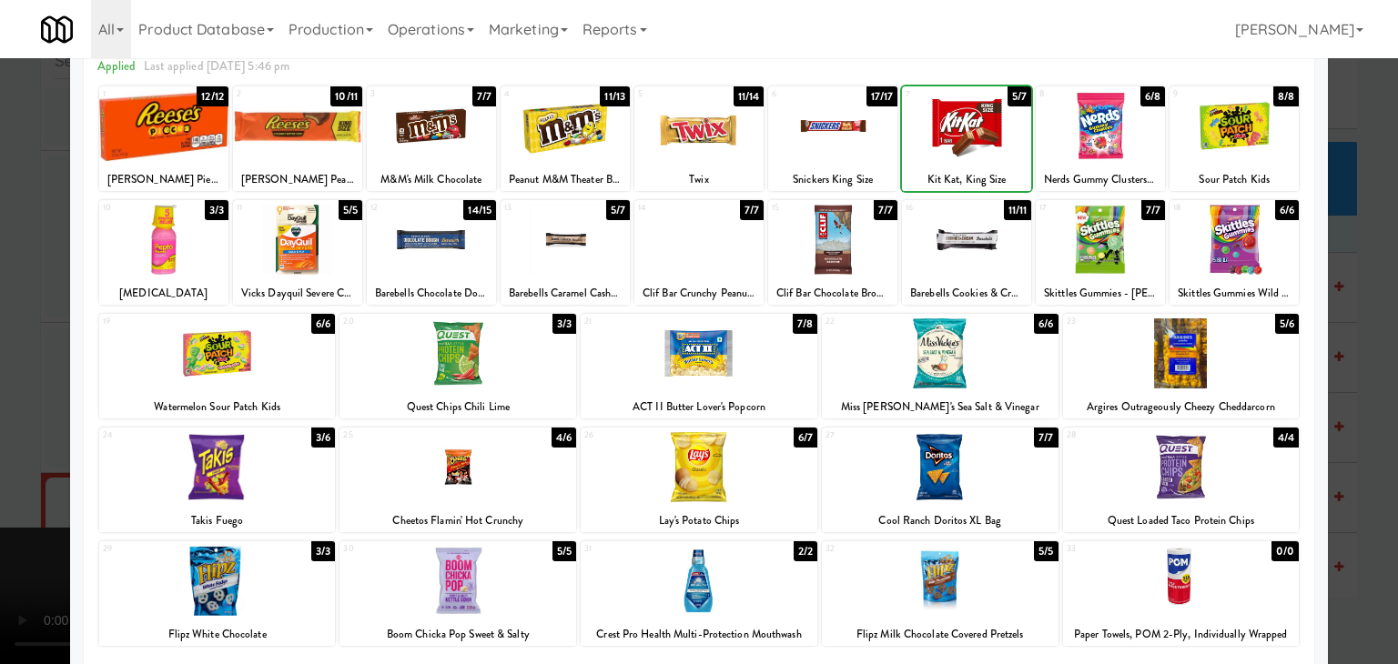
drag, startPoint x: 6, startPoint y: 368, endPoint x: 117, endPoint y: 381, distance: 111.9
click at [11, 368] on div at bounding box center [699, 332] width 1398 height 664
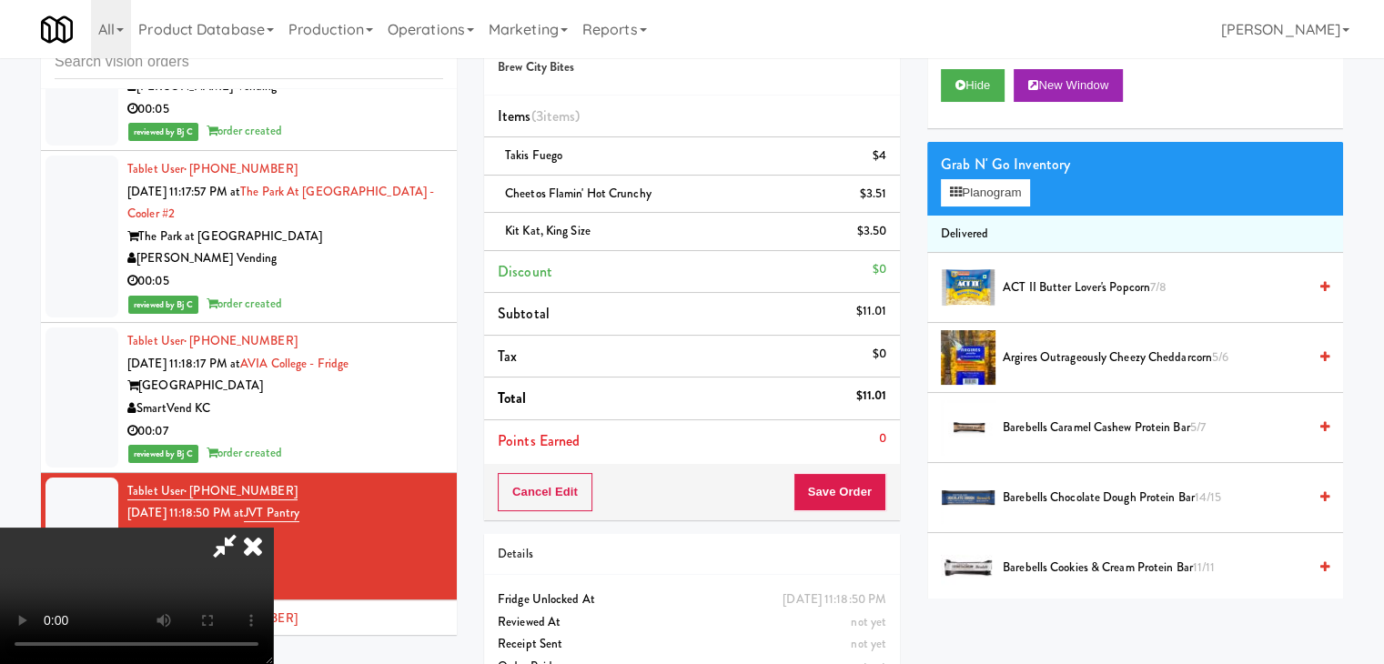
scroll to position [9862, 0]
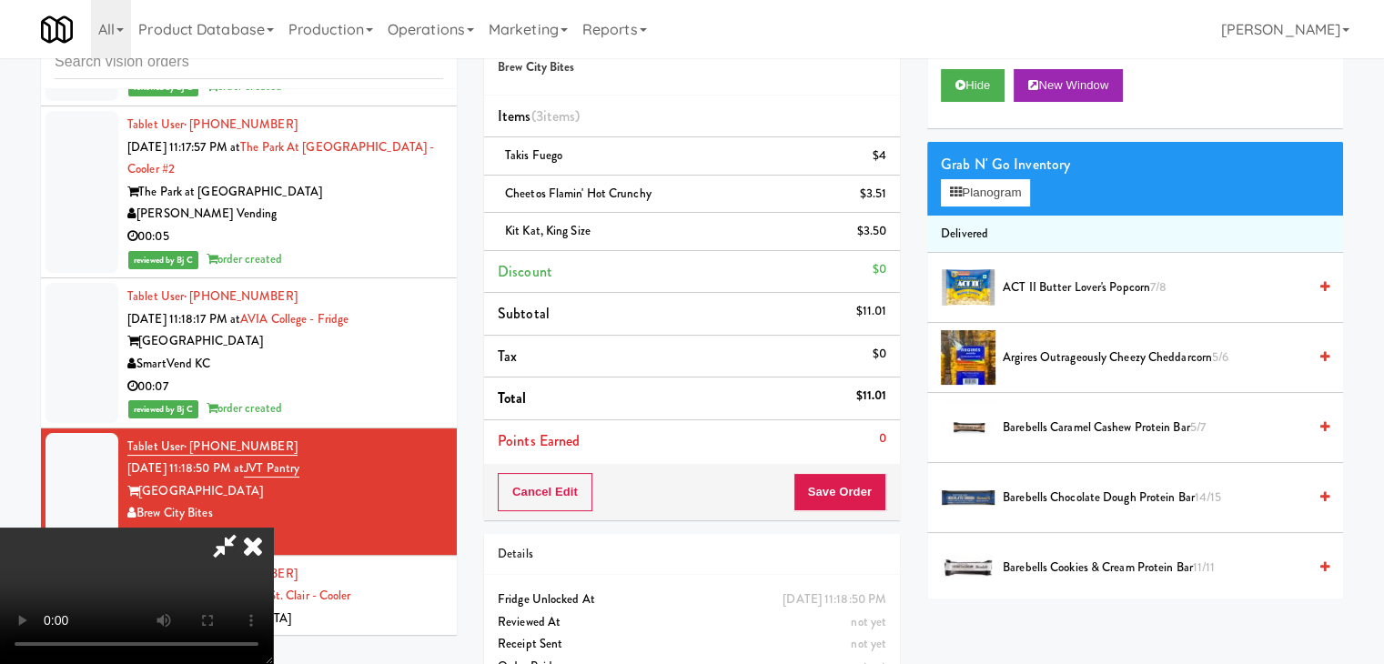
drag, startPoint x: 524, startPoint y: 456, endPoint x: 556, endPoint y: 452, distance: 32.1
click at [273, 528] on video at bounding box center [136, 596] width 273 height 137
click at [872, 488] on button "Save Order" at bounding box center [840, 492] width 93 height 38
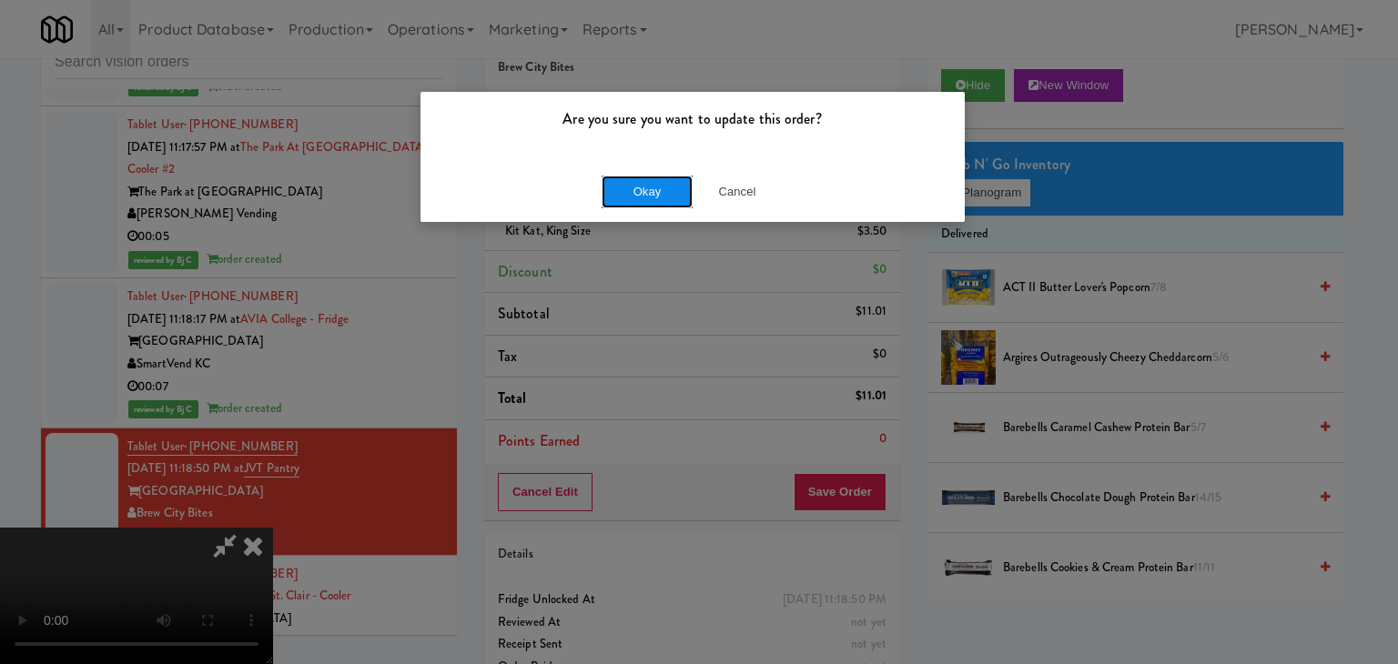
click at [648, 189] on button "Okay" at bounding box center [647, 192] width 91 height 33
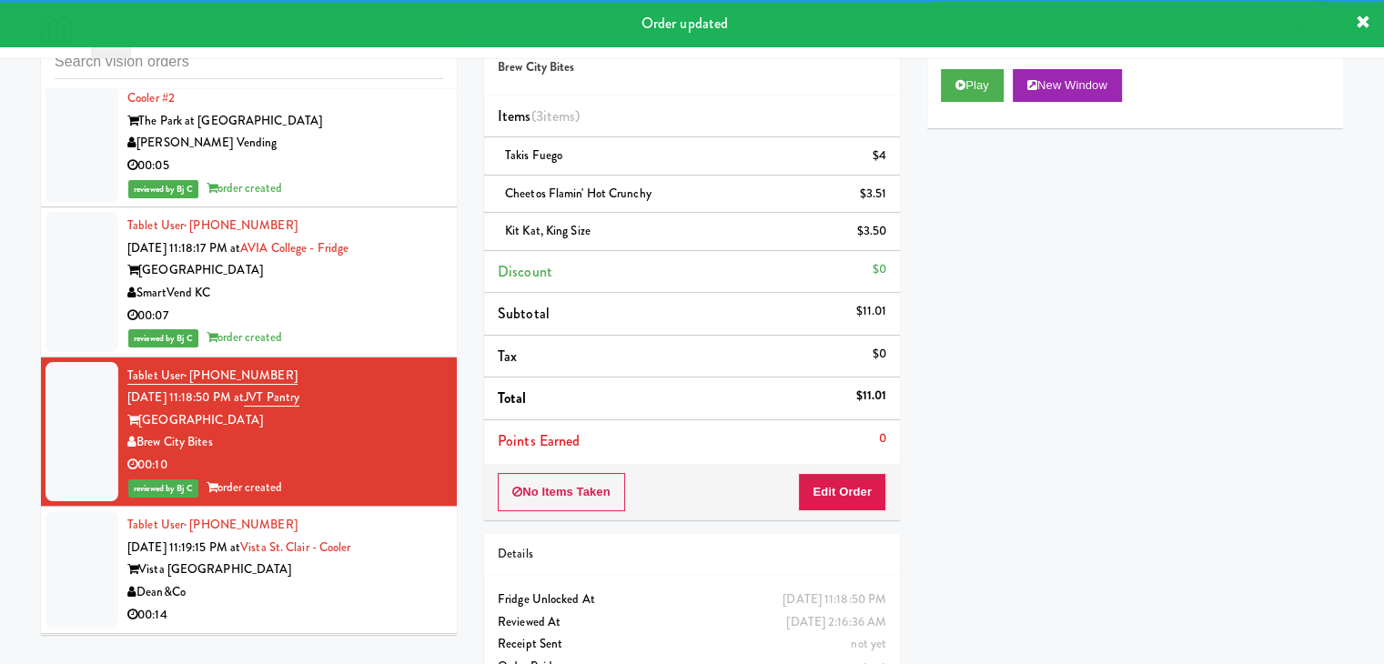
scroll to position [10226, 0]
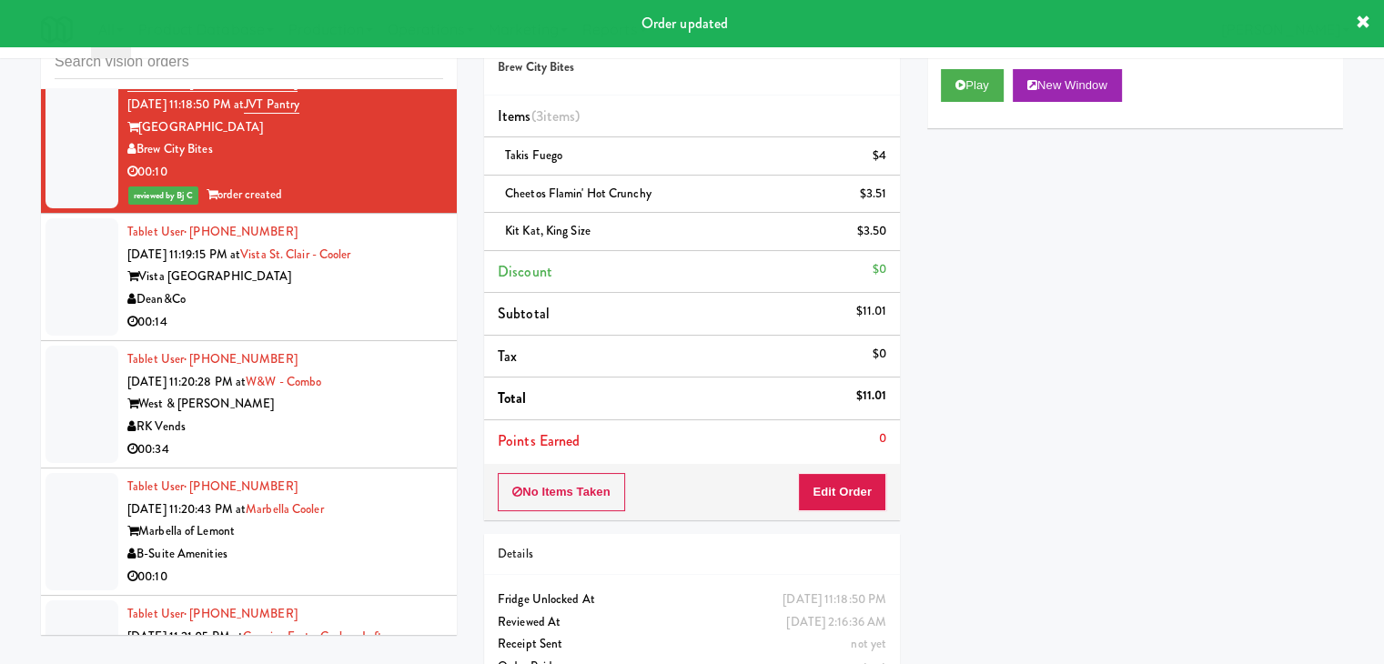
click at [390, 311] on div "Dean&Co" at bounding box center [285, 300] width 316 height 23
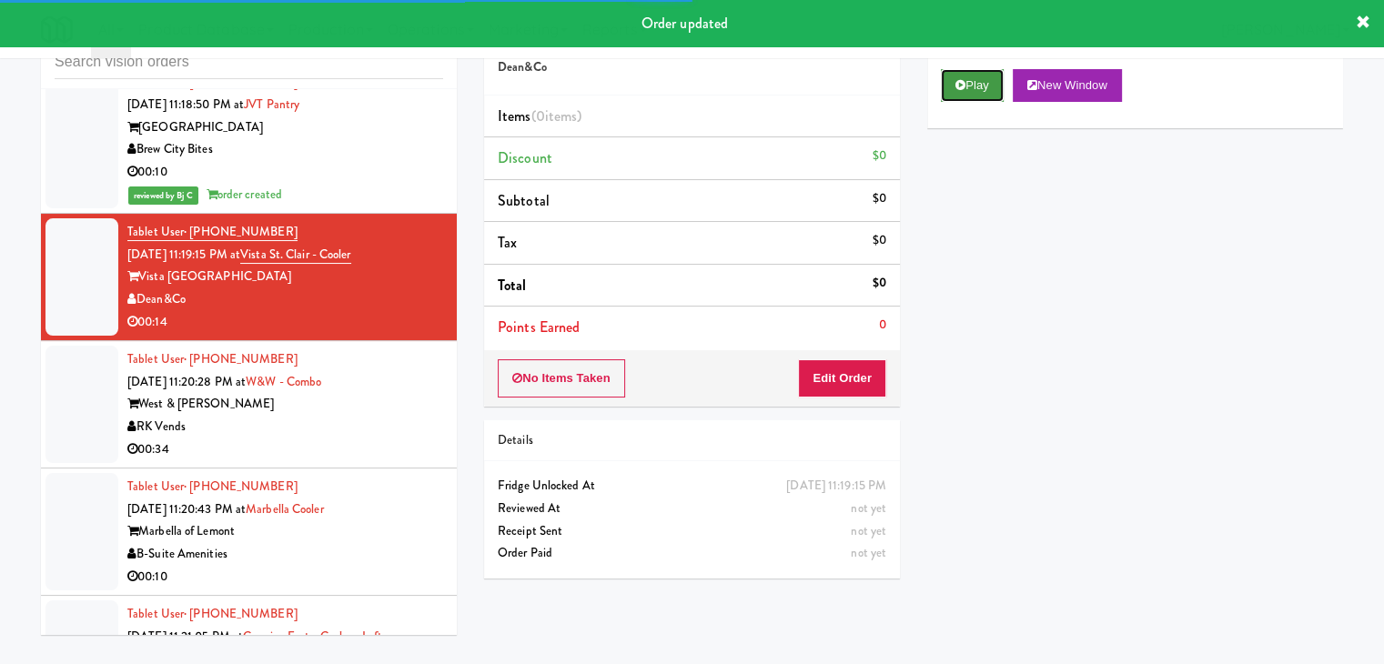
click at [989, 96] on button "Play" at bounding box center [972, 85] width 63 height 33
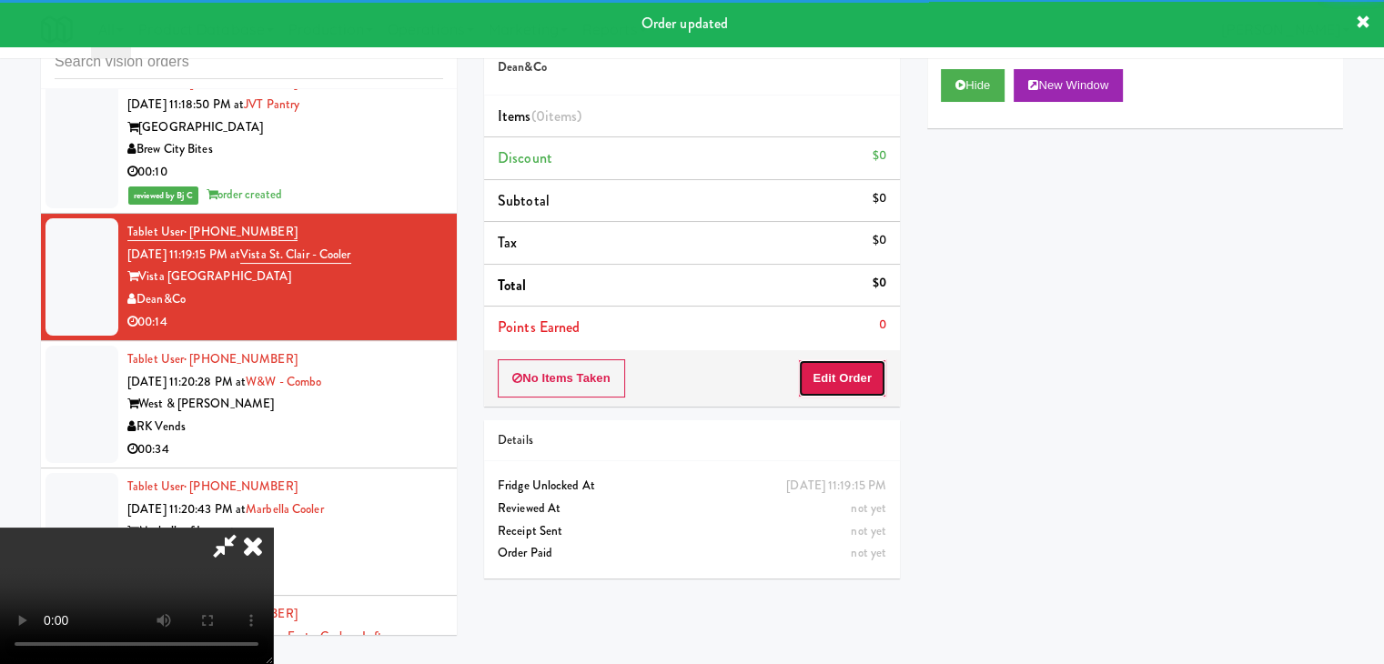
click at [851, 377] on button "Edit Order" at bounding box center [842, 378] width 88 height 38
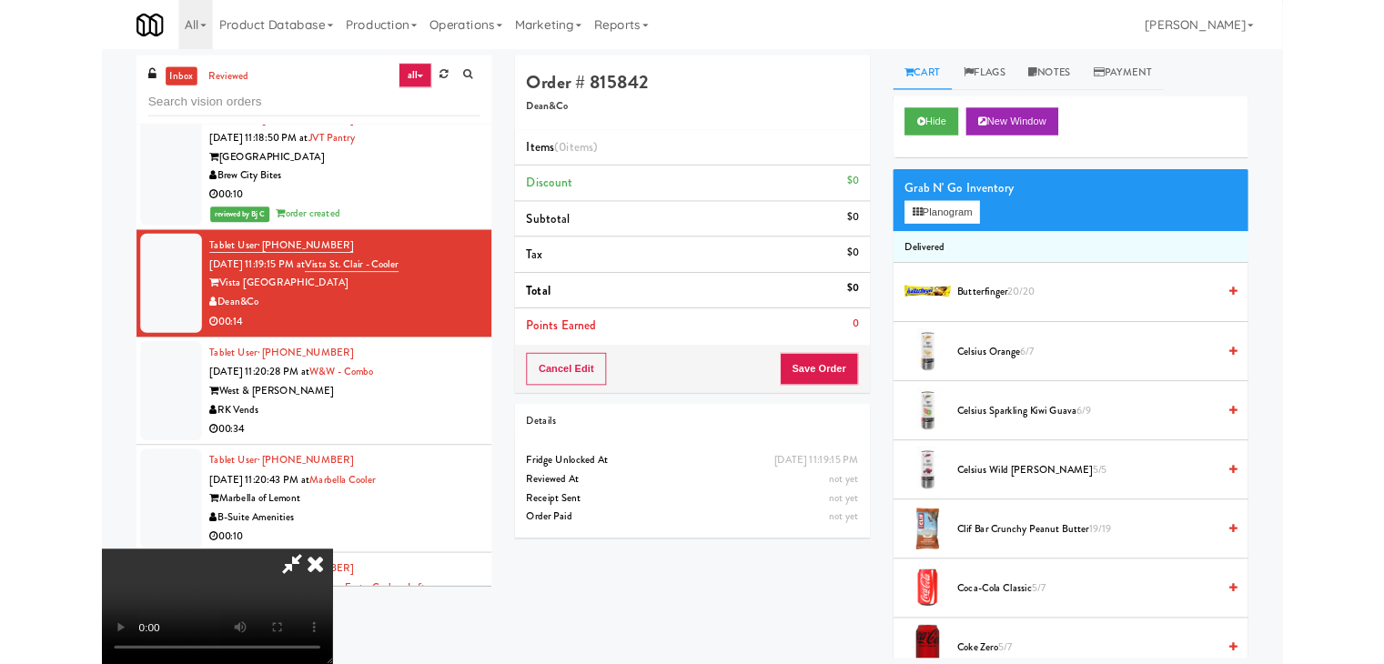
scroll to position [10181, 0]
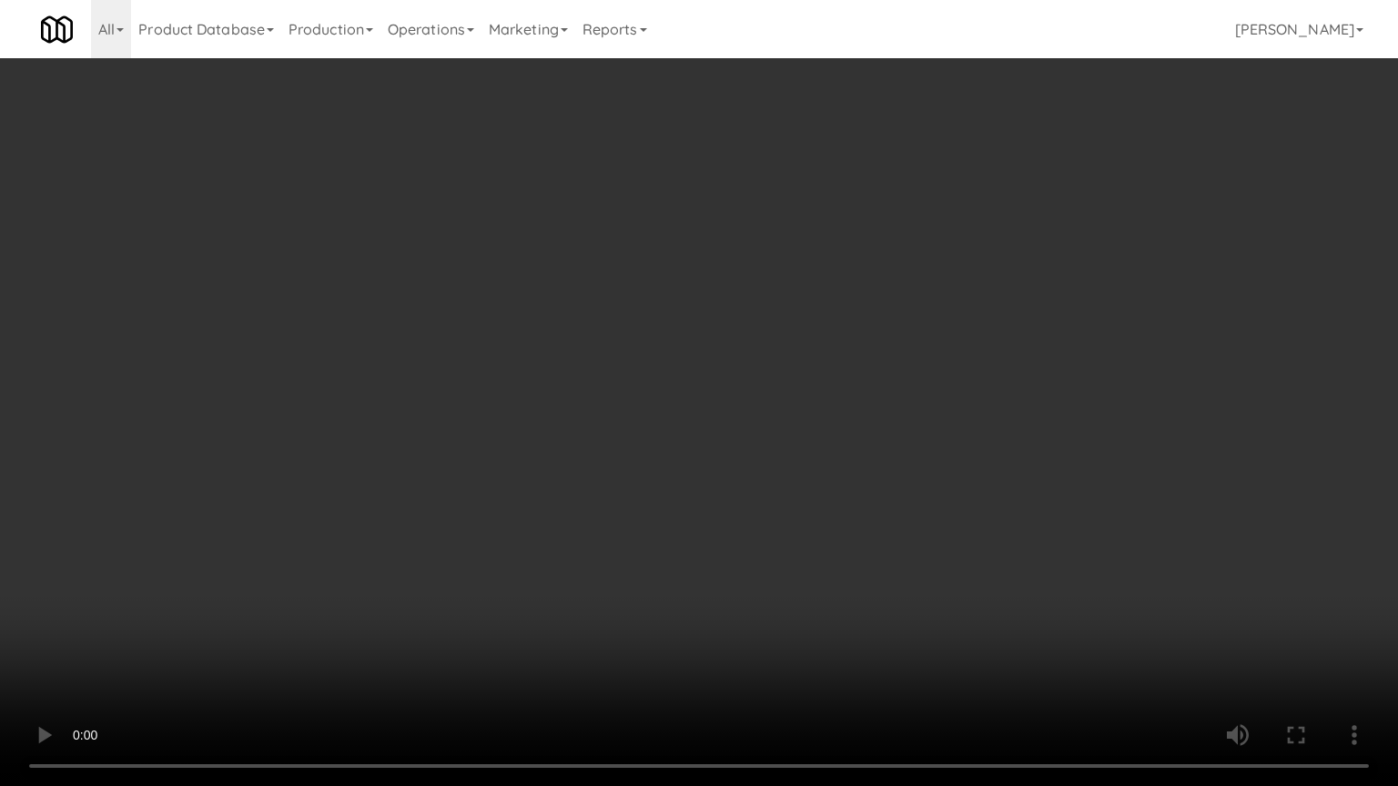
click at [823, 507] on video at bounding box center [699, 393] width 1398 height 786
click at [804, 505] on video at bounding box center [699, 393] width 1398 height 786
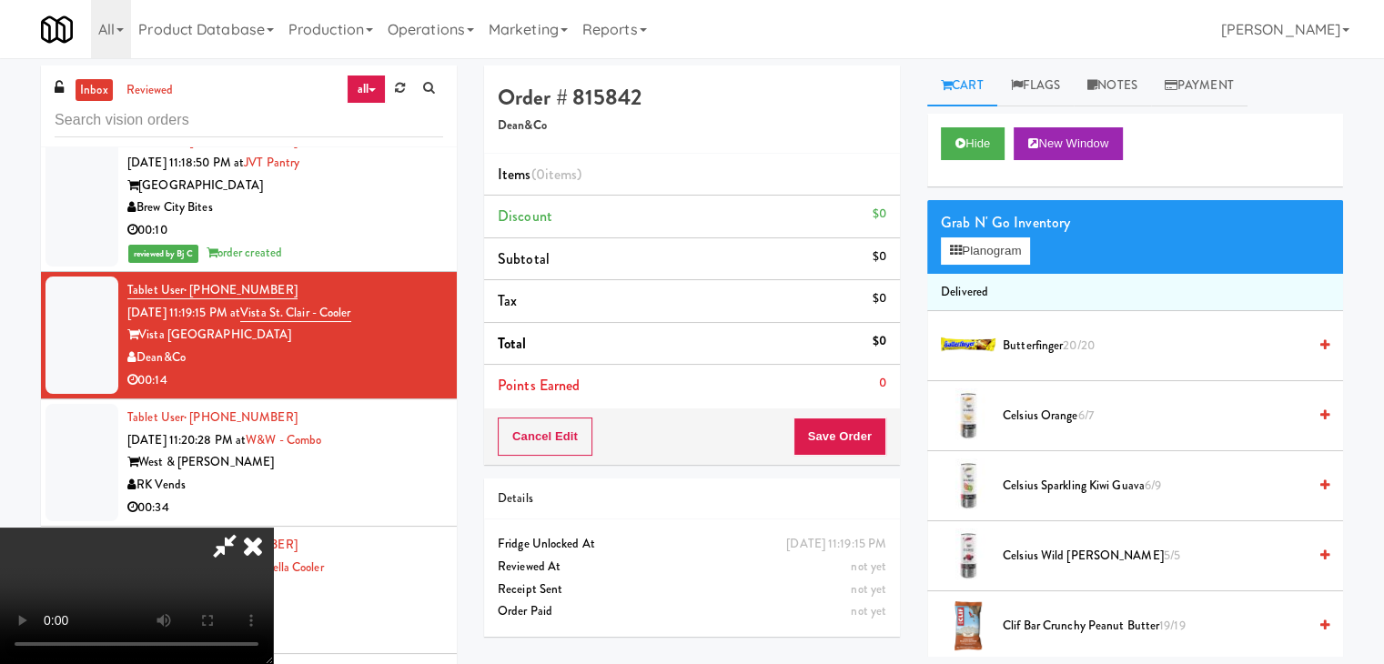
click at [273, 528] on video at bounding box center [136, 596] width 273 height 137
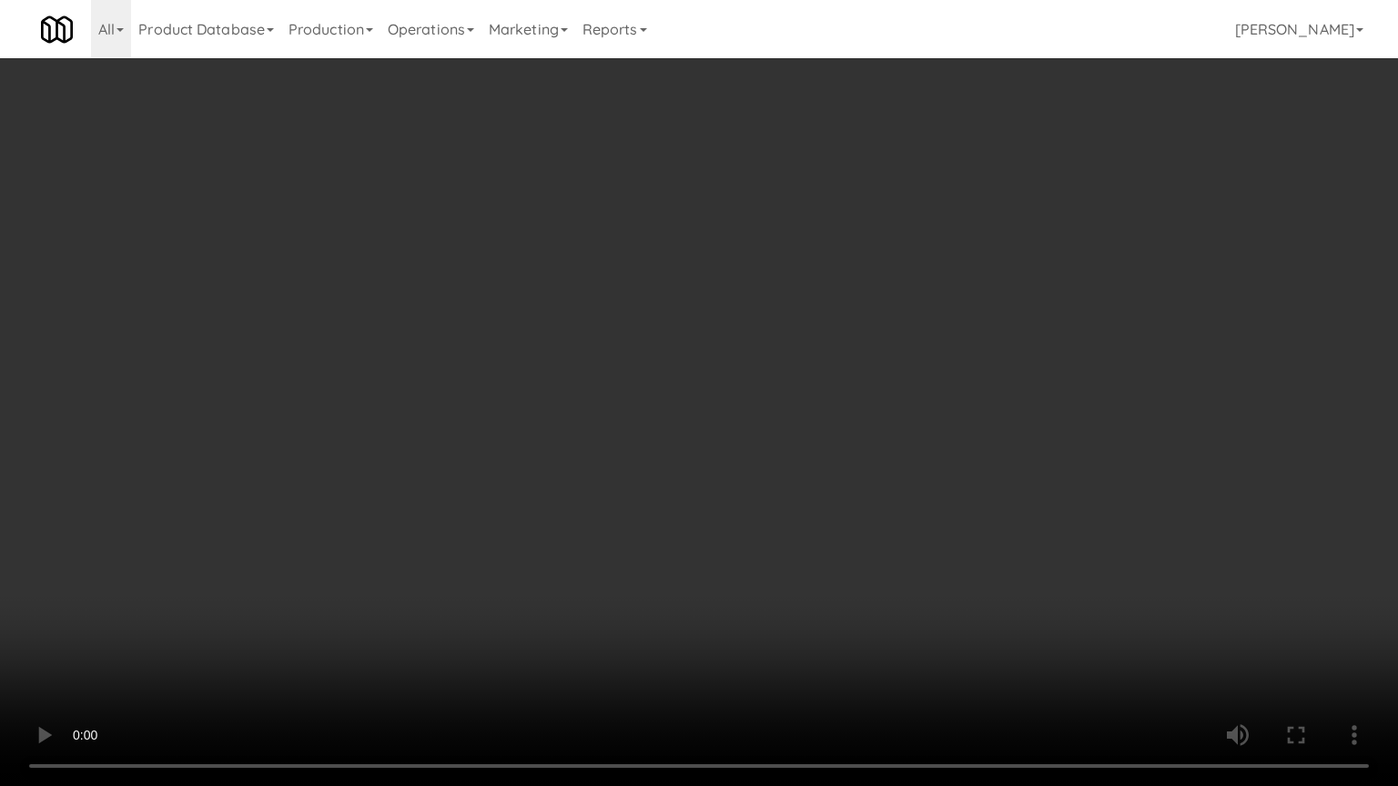
click at [658, 489] on video at bounding box center [699, 393] width 1398 height 786
click at [881, 529] on video at bounding box center [699, 393] width 1398 height 786
click at [877, 532] on video at bounding box center [699, 393] width 1398 height 786
click at [886, 535] on video at bounding box center [699, 393] width 1398 height 786
click at [879, 423] on video at bounding box center [699, 393] width 1398 height 786
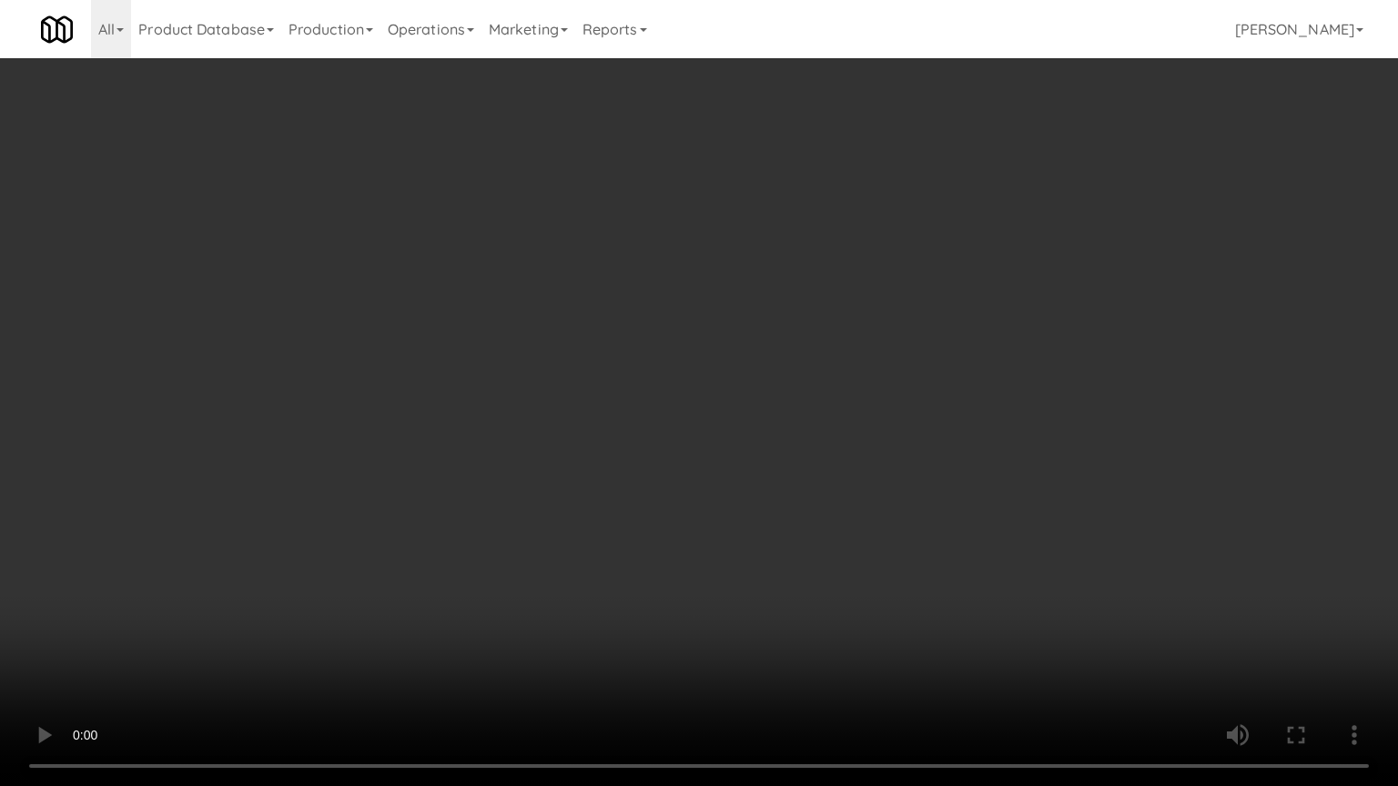
click at [879, 423] on video at bounding box center [699, 393] width 1398 height 786
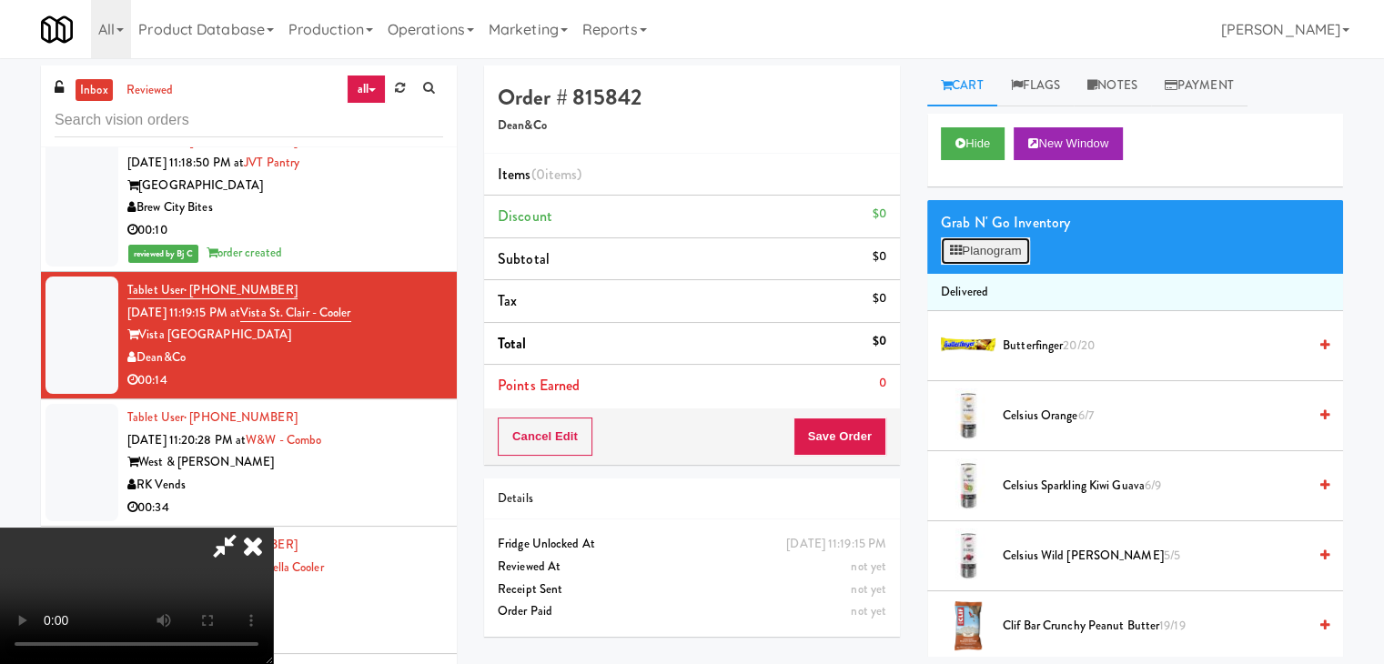
click at [982, 249] on button "Planogram" at bounding box center [985, 251] width 89 height 27
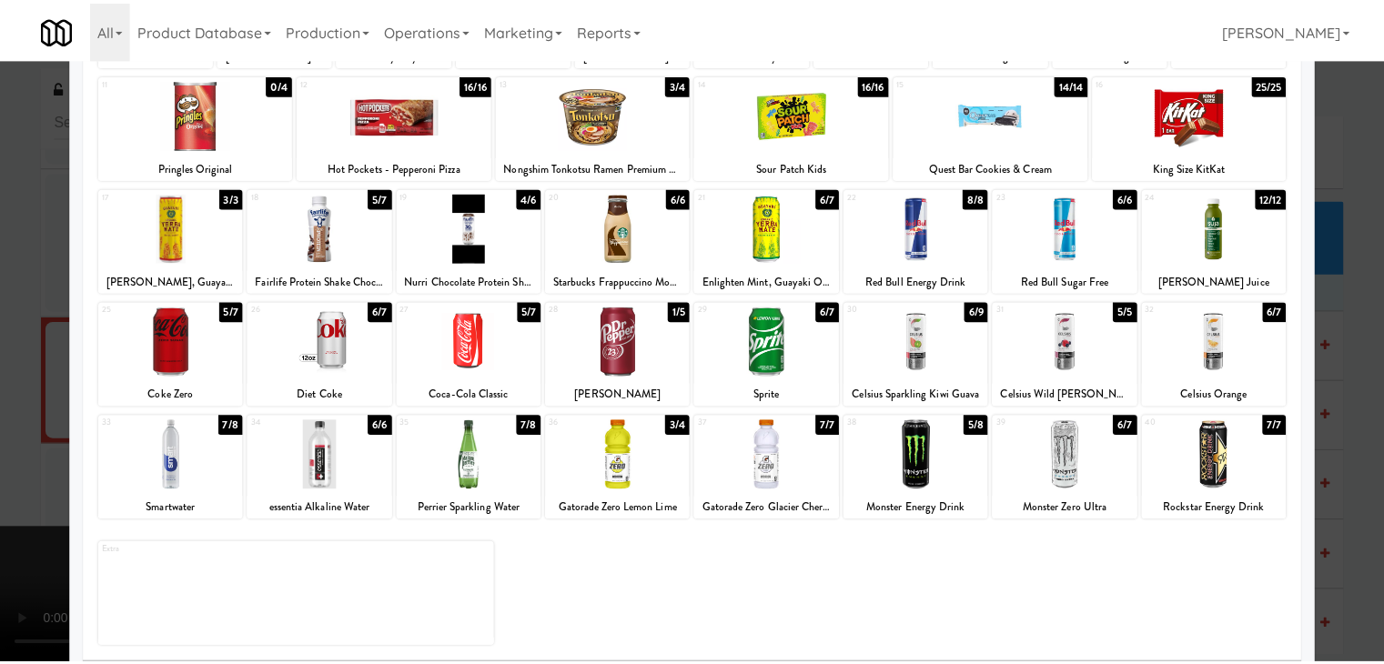
scroll to position [229, 0]
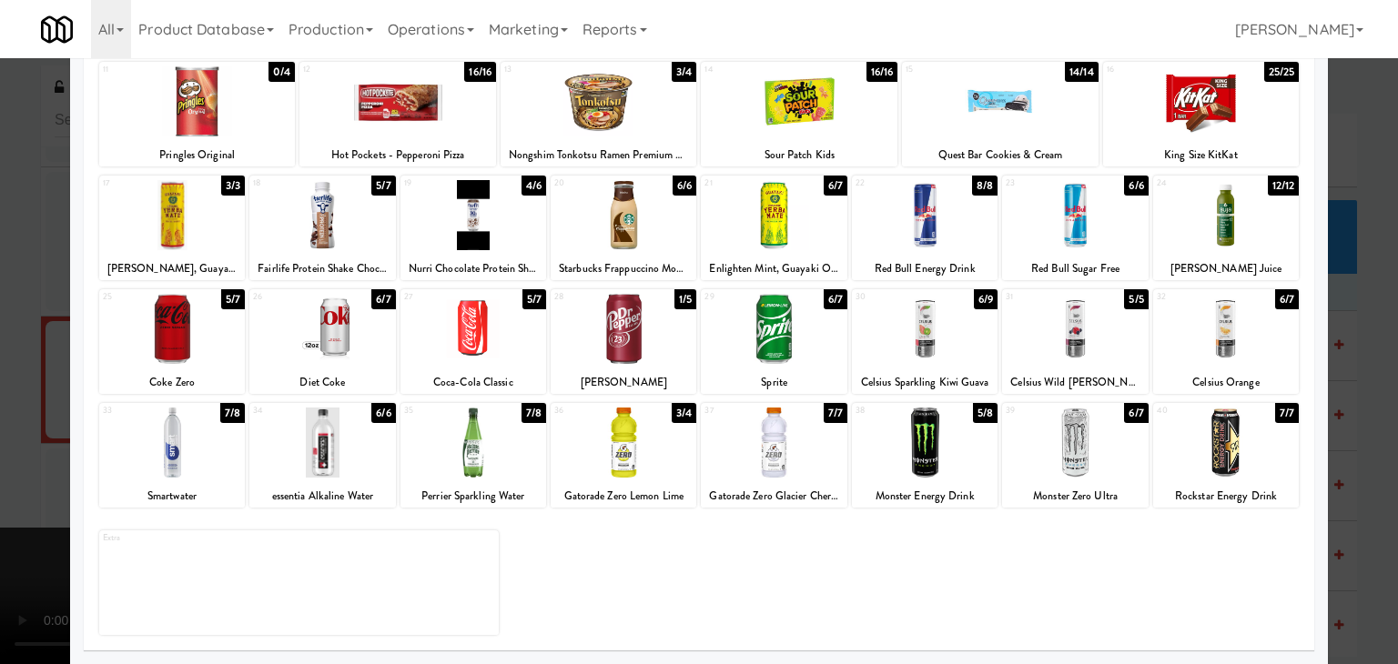
drag, startPoint x: 1092, startPoint y: 238, endPoint x: 1102, endPoint y: 240, distance: 10.2
click at [1094, 238] on div at bounding box center [1075, 215] width 146 height 70
click at [1350, 296] on div at bounding box center [699, 332] width 1398 height 664
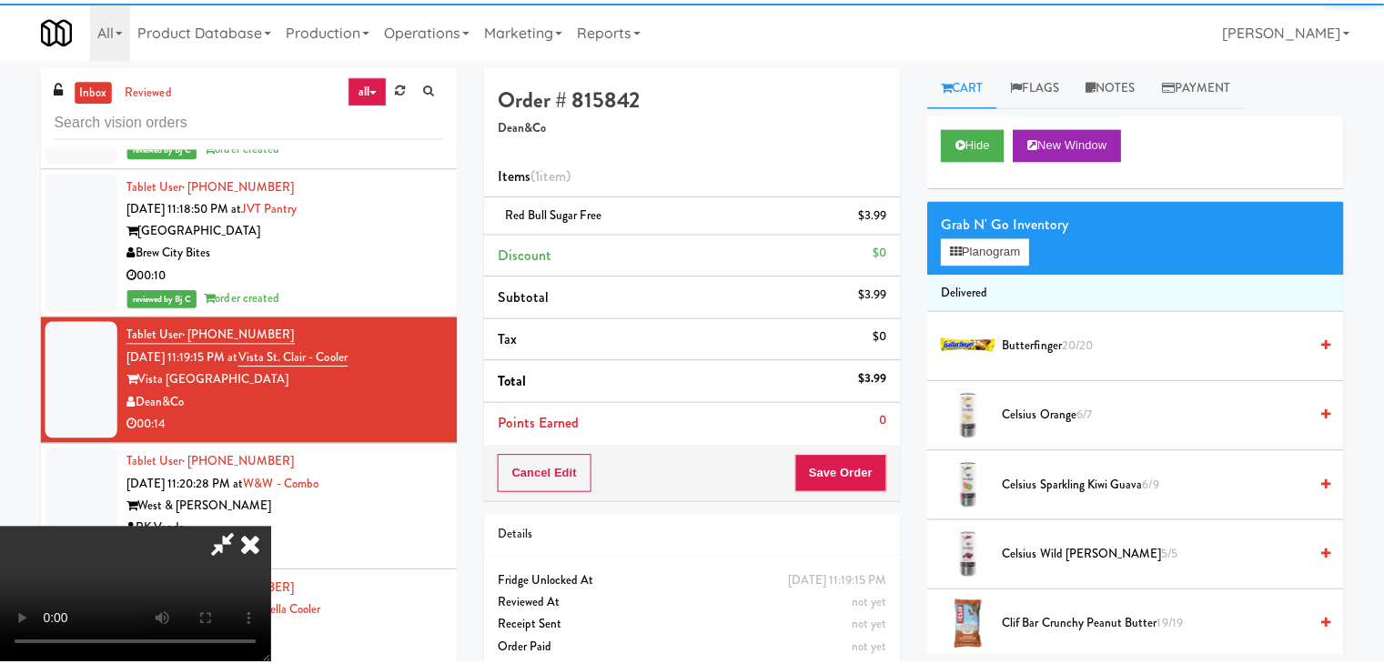
scroll to position [10226, 0]
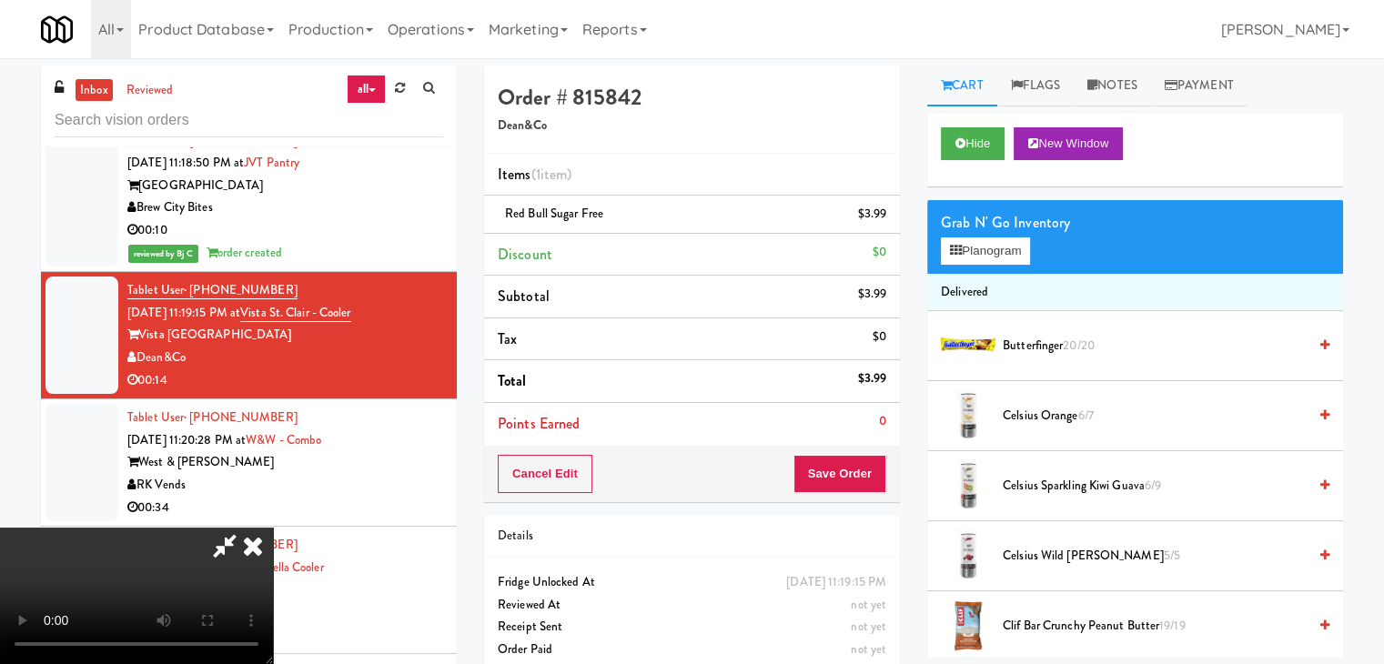
click at [896, 453] on div "Order # 815842 Dean&Co Items (1 item ) Red Bull Sugar Free $3.99 Discount $0 Su…" at bounding box center [692, 377] width 443 height 623
click at [870, 471] on button "Save Order" at bounding box center [840, 474] width 93 height 38
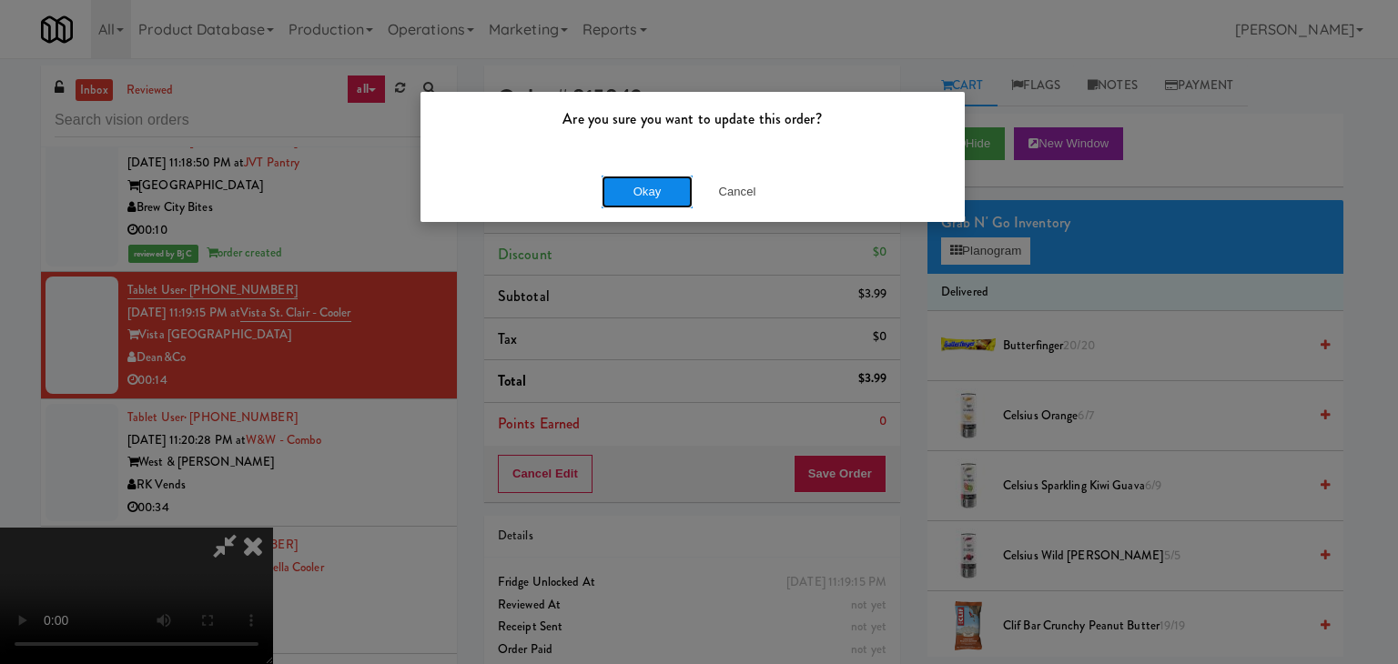
click at [653, 190] on button "Okay" at bounding box center [647, 192] width 91 height 33
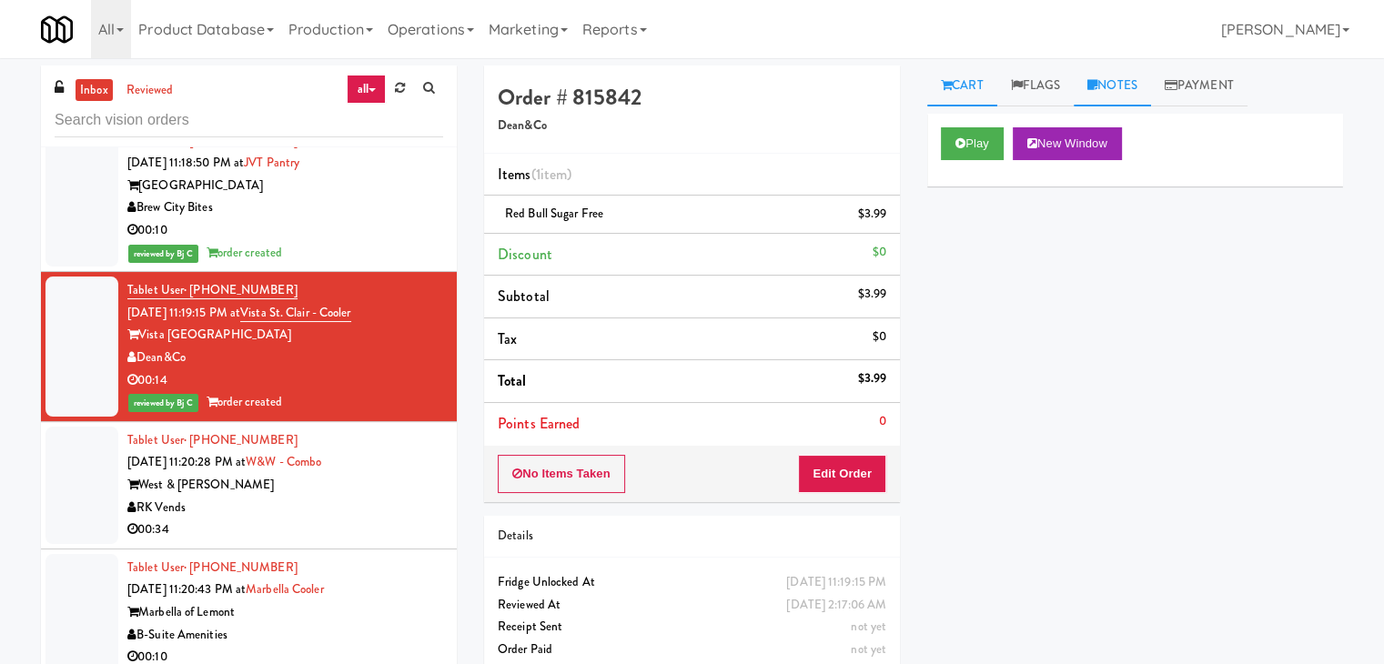
click at [1117, 81] on link "Notes" at bounding box center [1112, 86] width 77 height 41
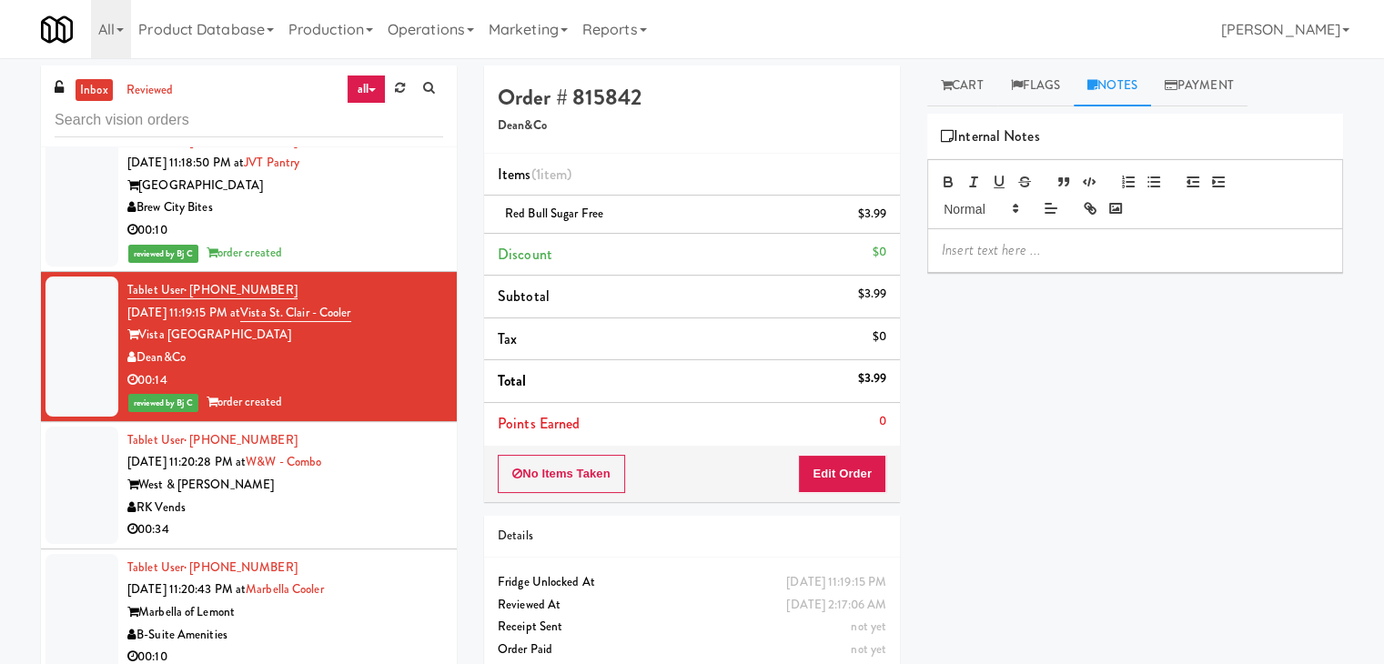
click at [1023, 251] on p at bounding box center [1135, 250] width 387 height 20
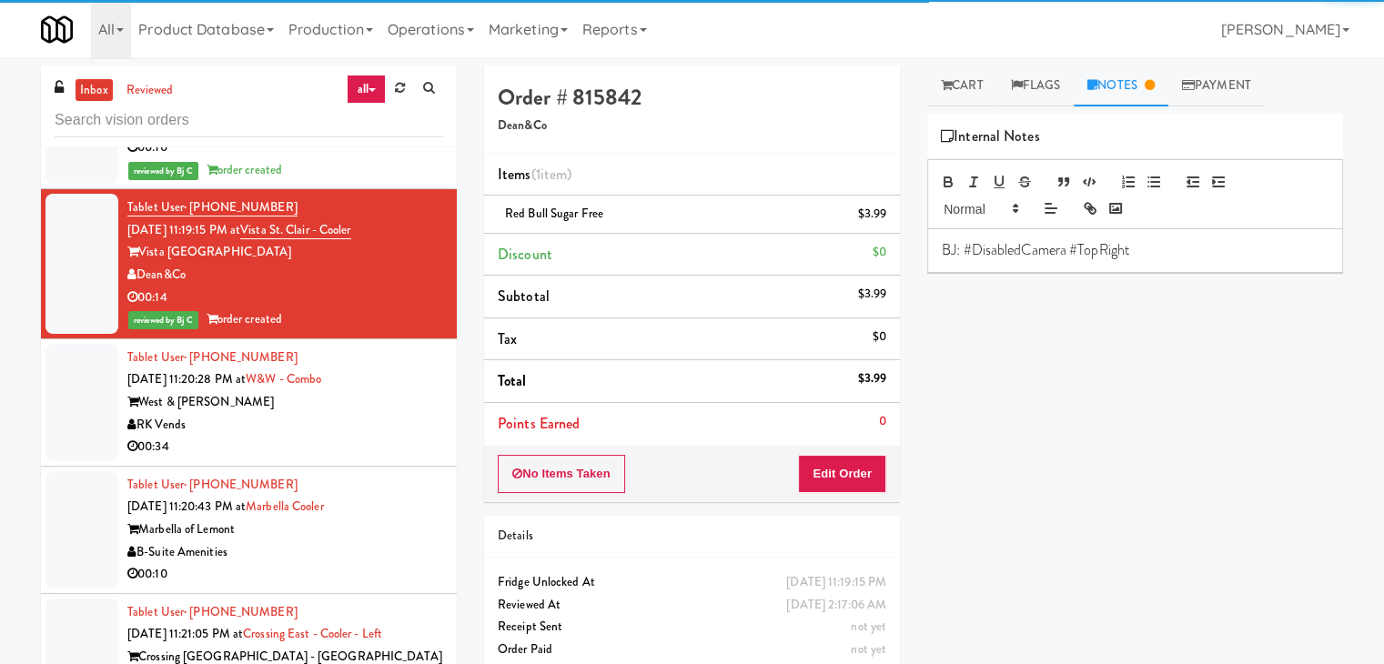
scroll to position [10408, 0]
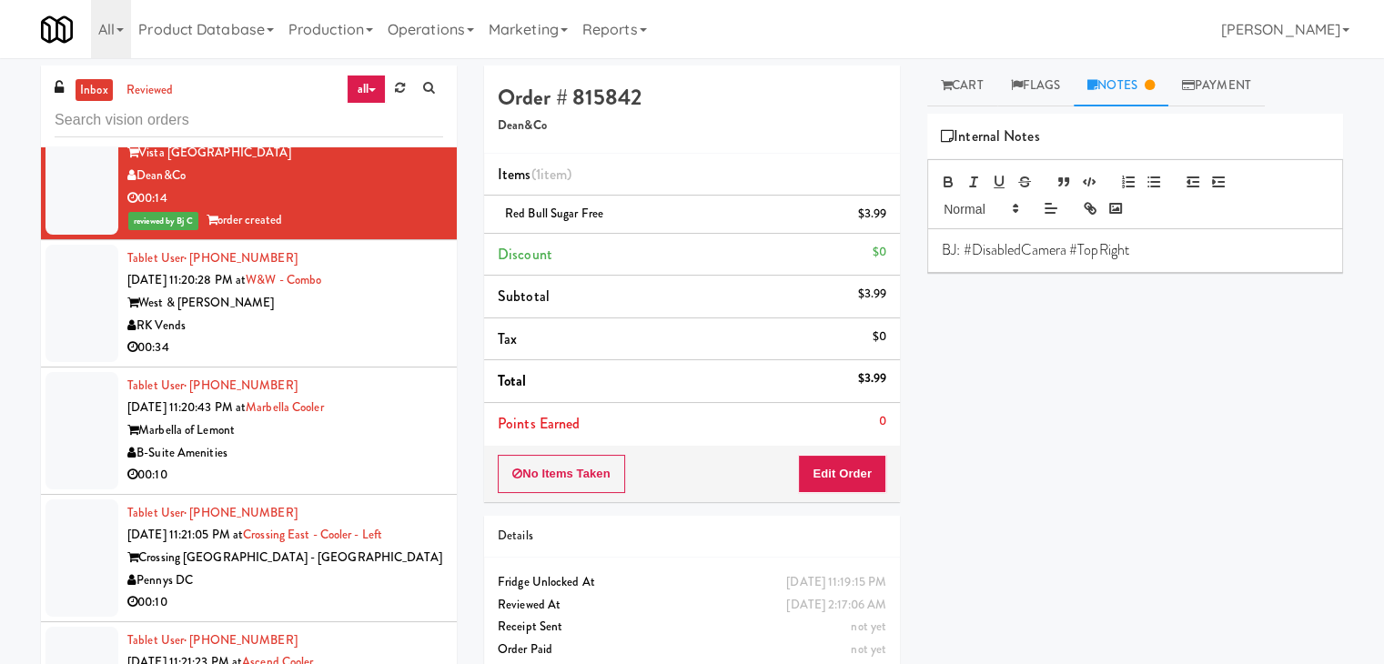
click at [359, 338] on div "RK Vends" at bounding box center [285, 326] width 316 height 23
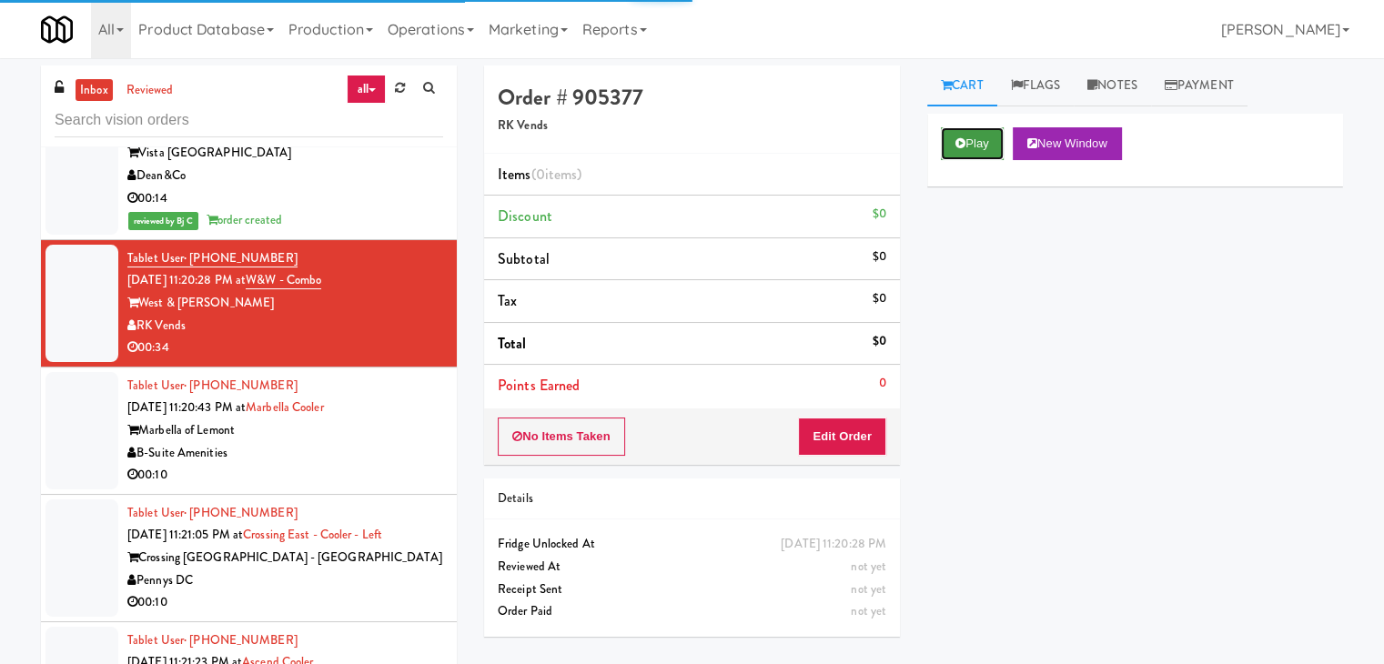
click at [983, 138] on button "Play" at bounding box center [972, 143] width 63 height 33
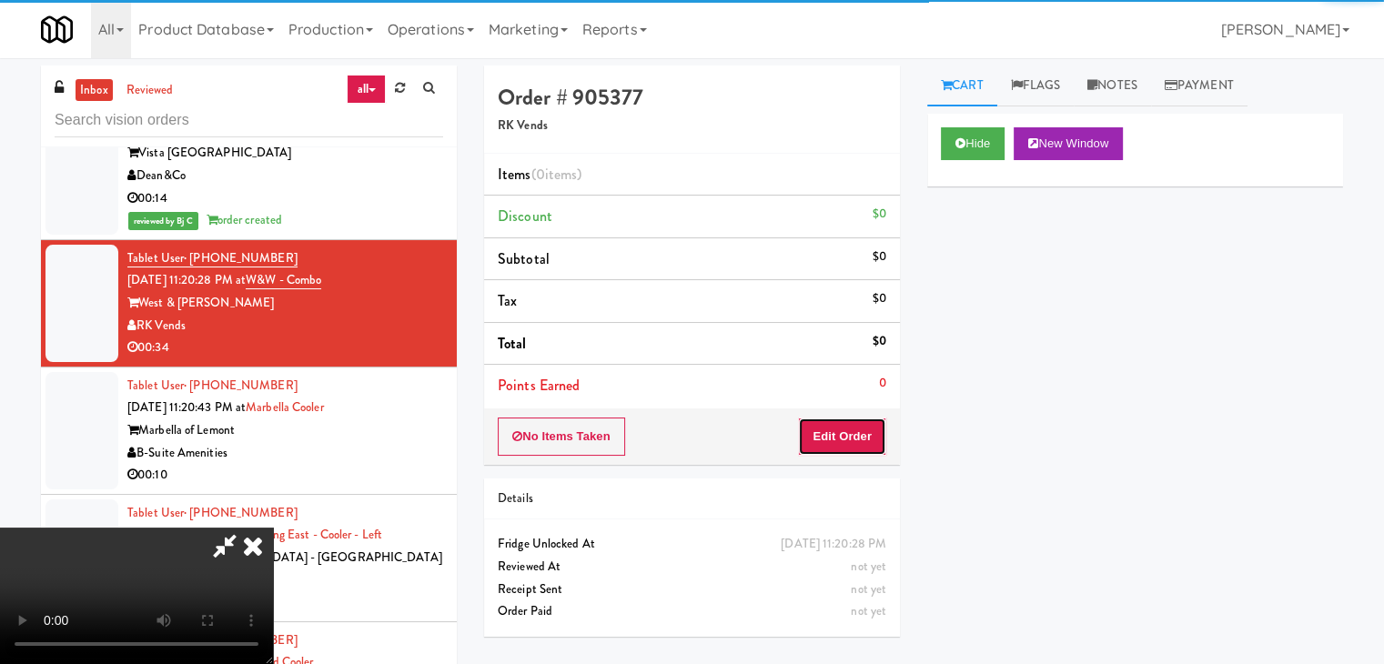
click at [845, 434] on button "Edit Order" at bounding box center [842, 437] width 88 height 38
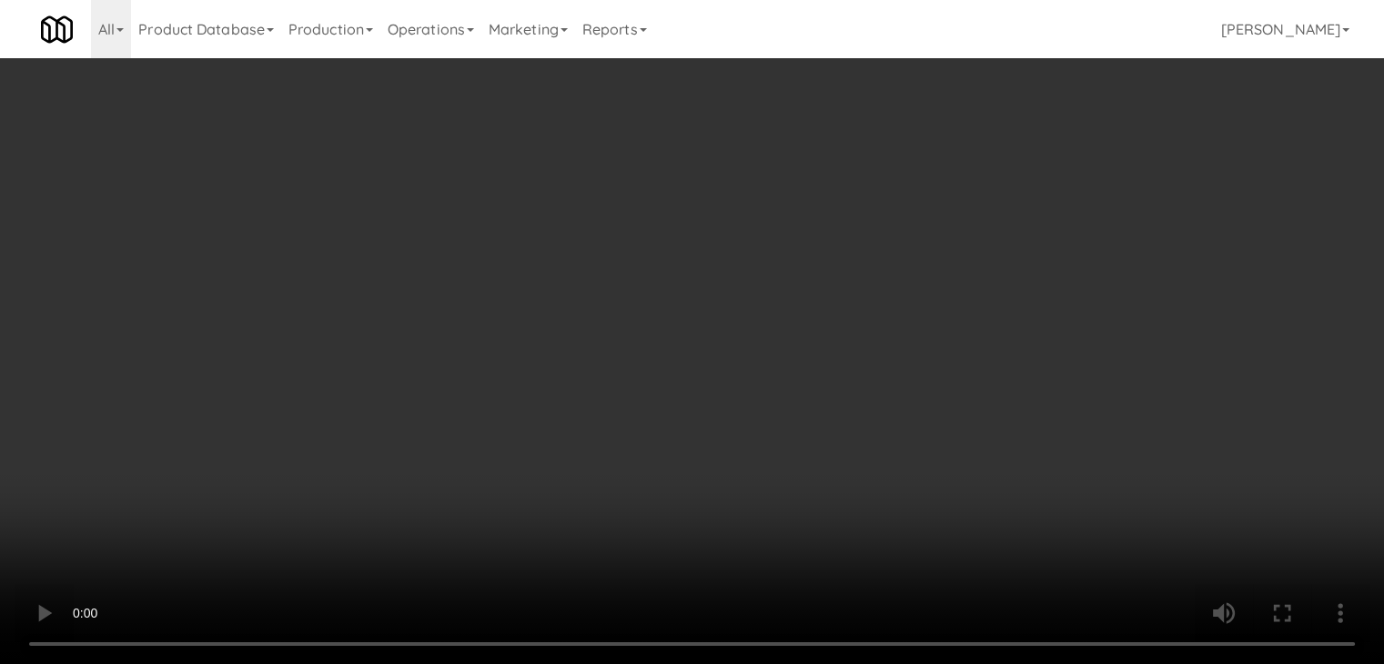
scroll to position [10364, 0]
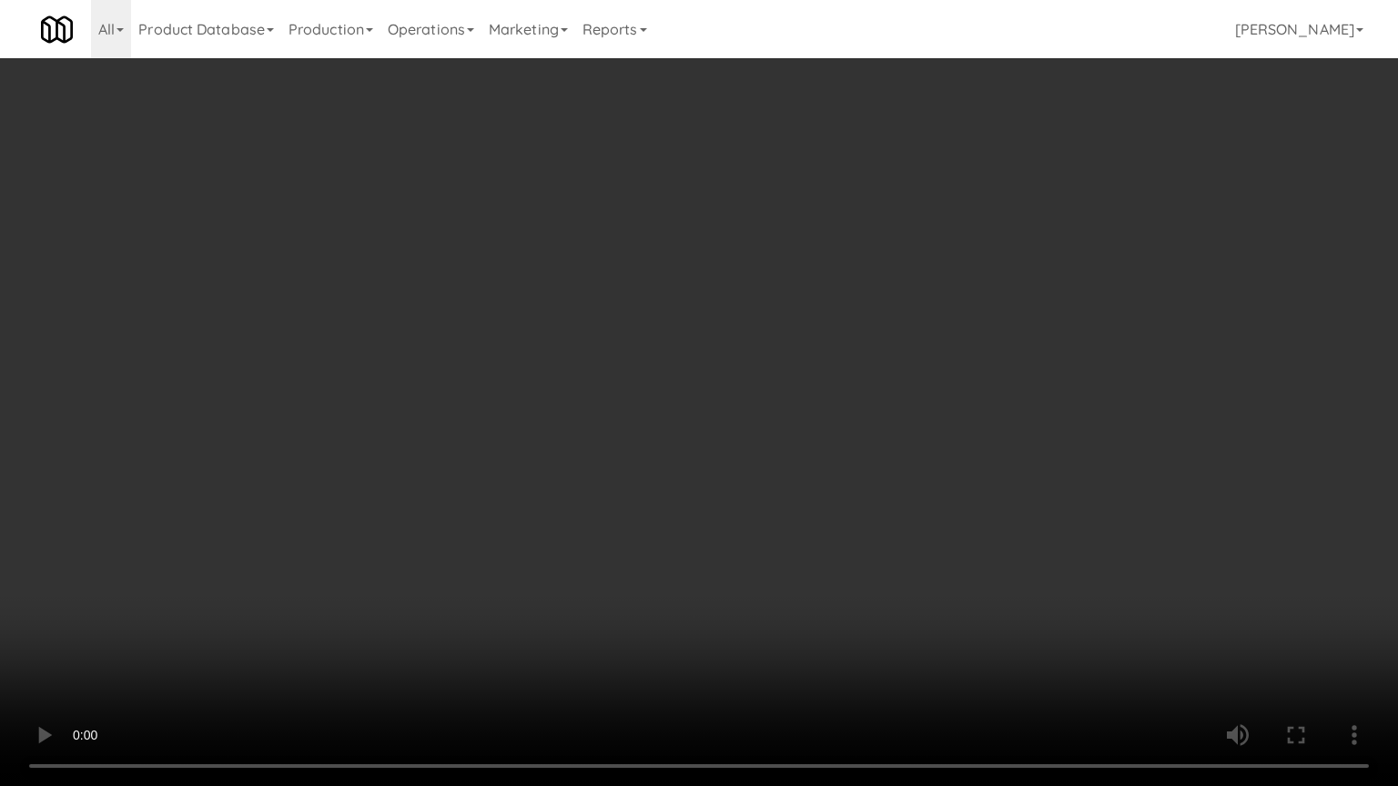
click at [826, 543] on video at bounding box center [699, 393] width 1398 height 786
click at [845, 532] on video at bounding box center [699, 393] width 1398 height 786
click at [867, 528] on video at bounding box center [699, 393] width 1398 height 786
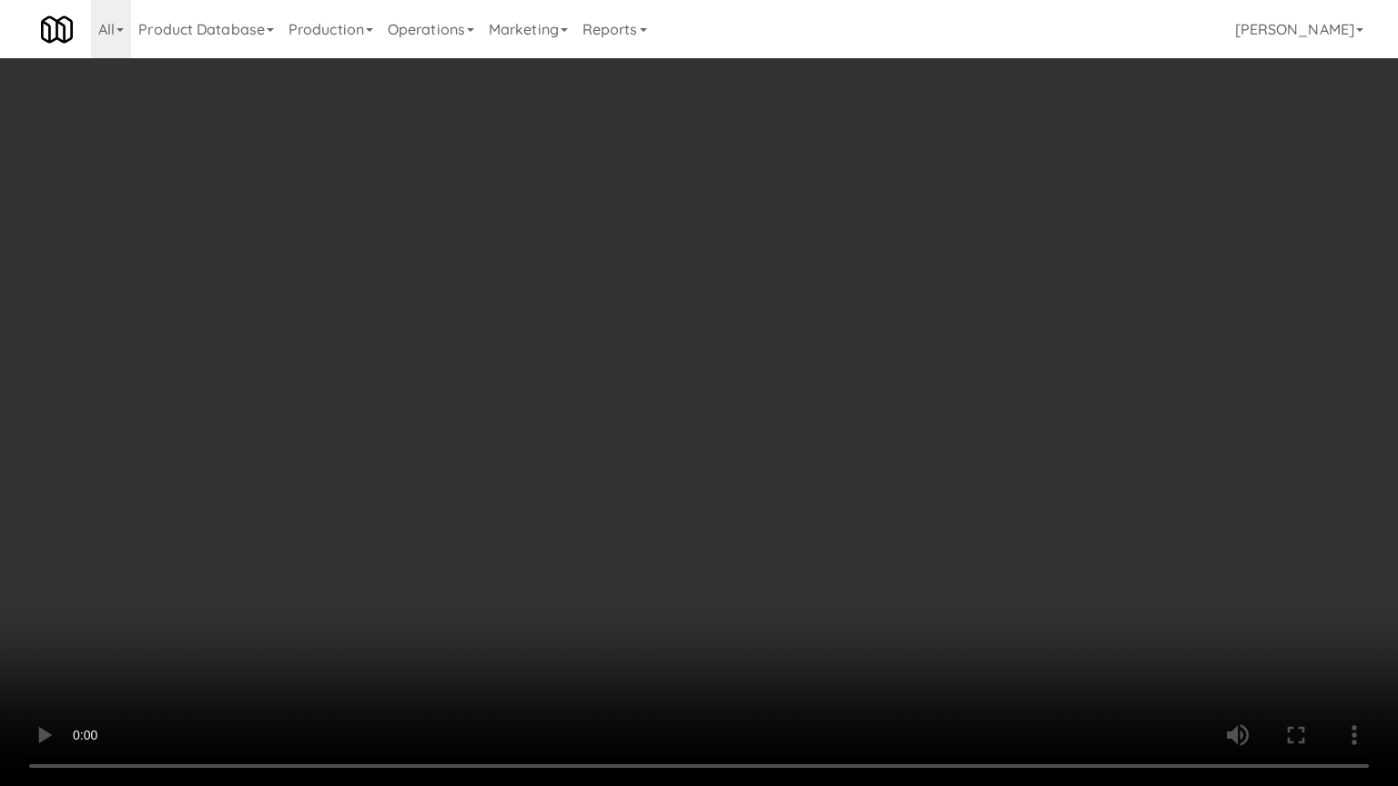
click at [867, 528] on video at bounding box center [699, 393] width 1398 height 786
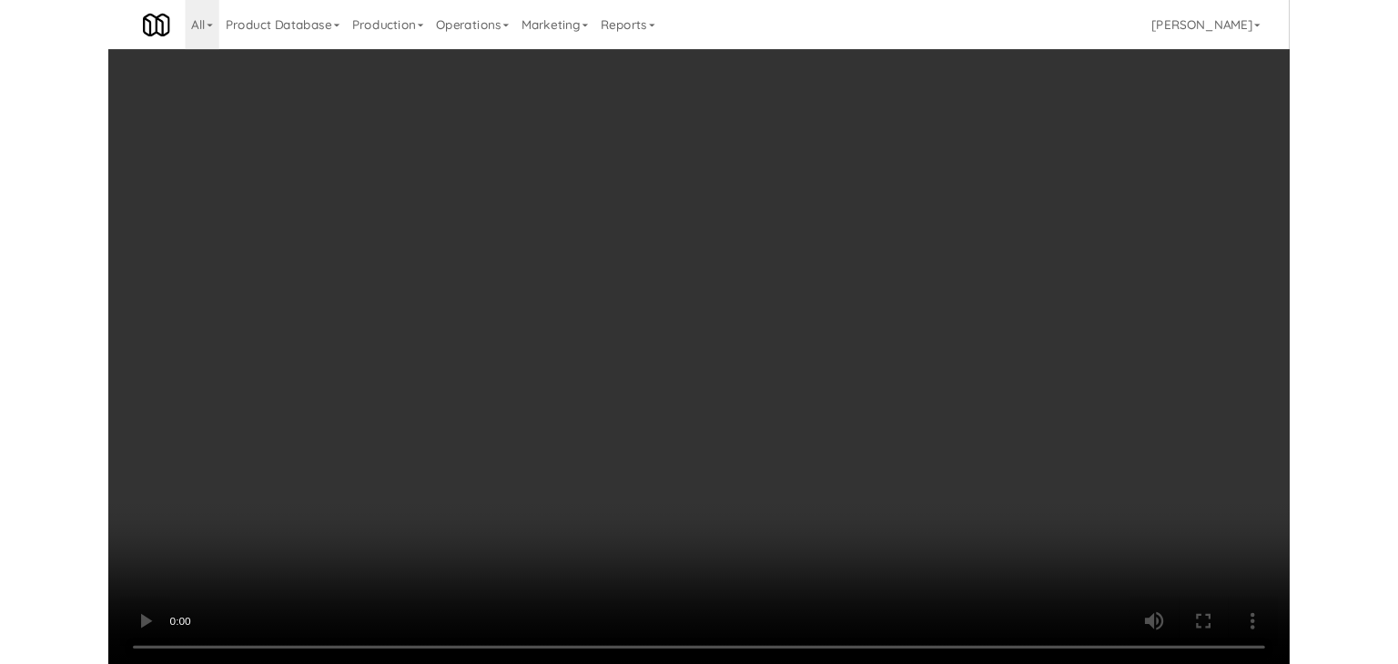
scroll to position [10408, 0]
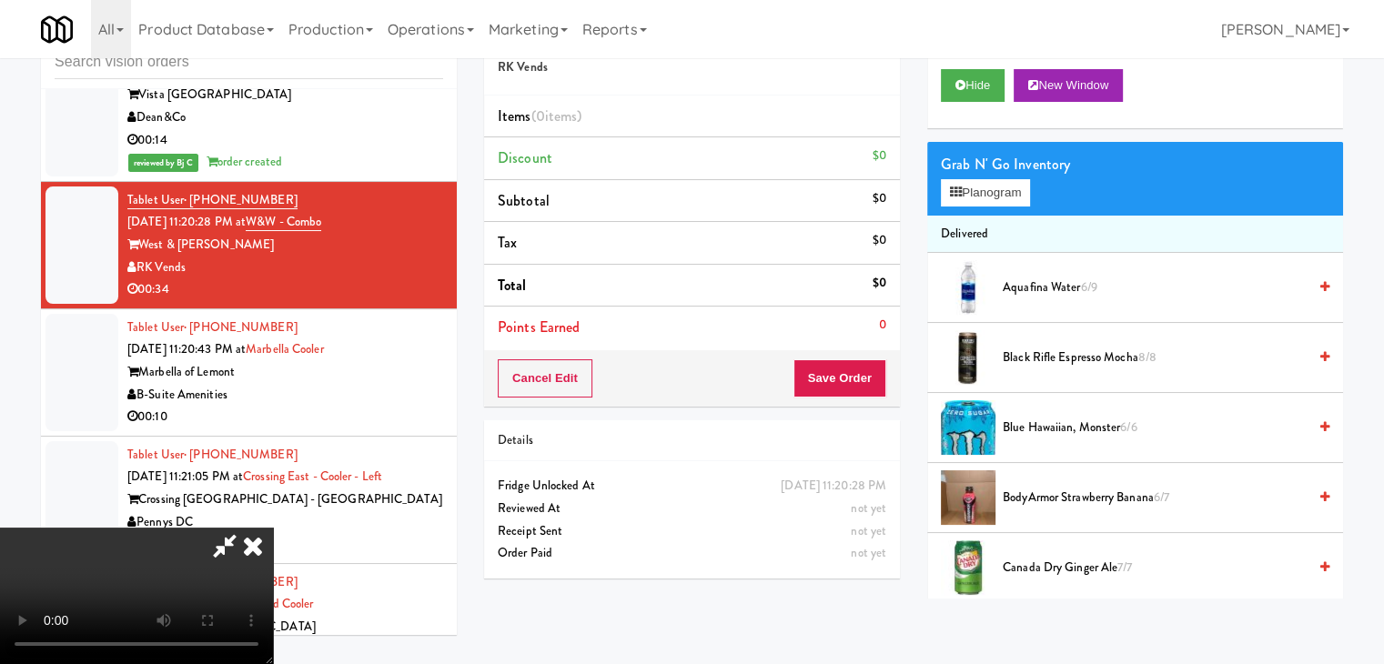
click at [273, 528] on video at bounding box center [136, 596] width 273 height 137
click at [997, 185] on button "Planogram" at bounding box center [985, 192] width 89 height 27
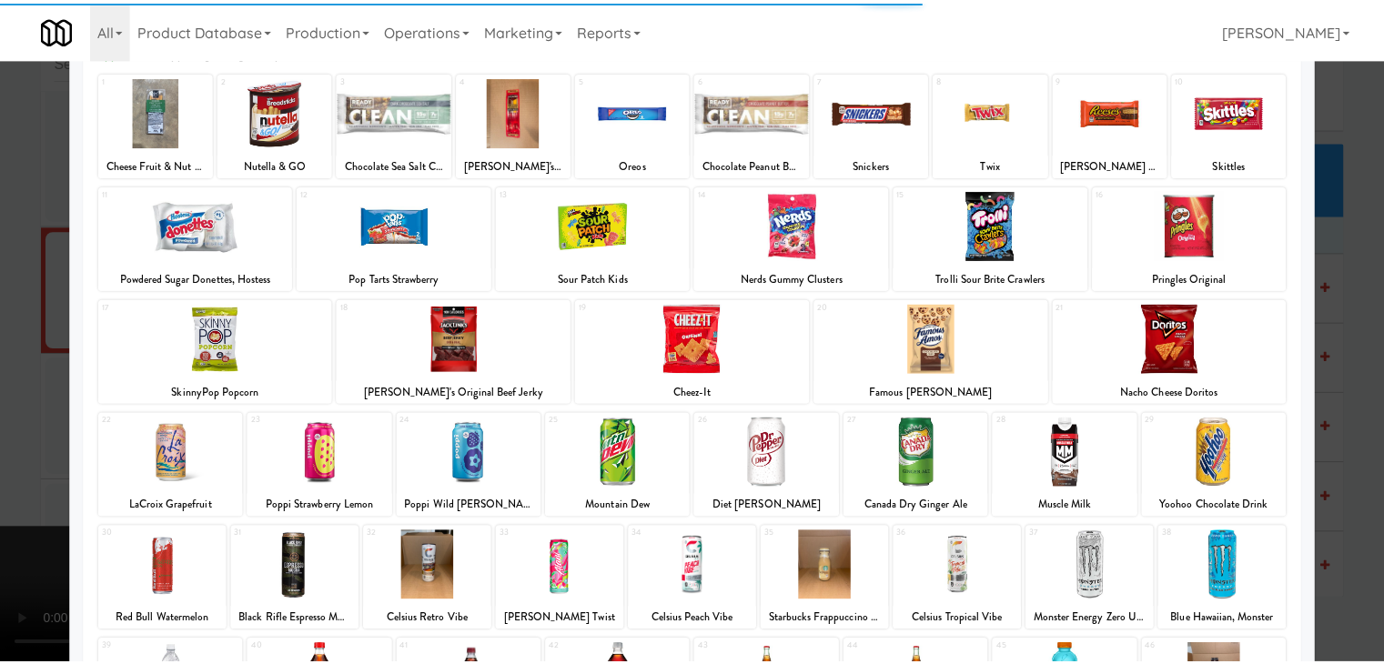
scroll to position [343, 0]
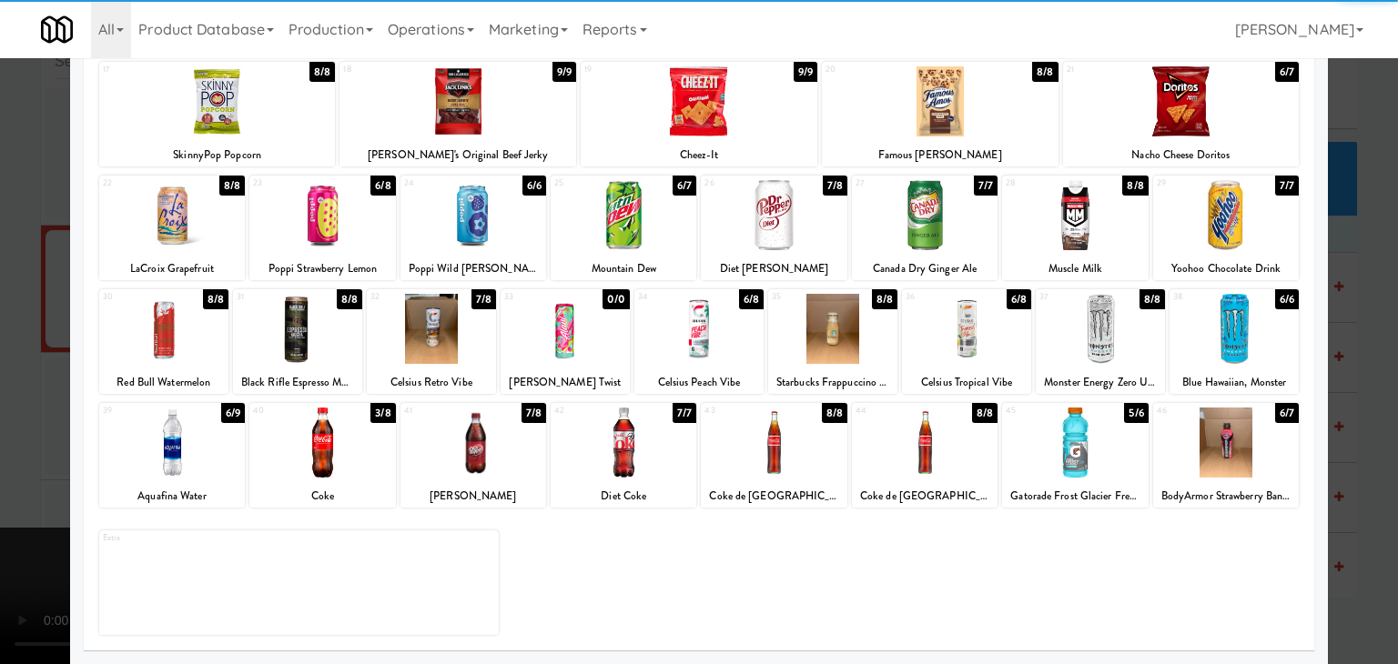
drag, startPoint x: 310, startPoint y: 471, endPoint x: 240, endPoint y: 471, distance: 70.1
click at [309, 471] on div at bounding box center [322, 443] width 146 height 70
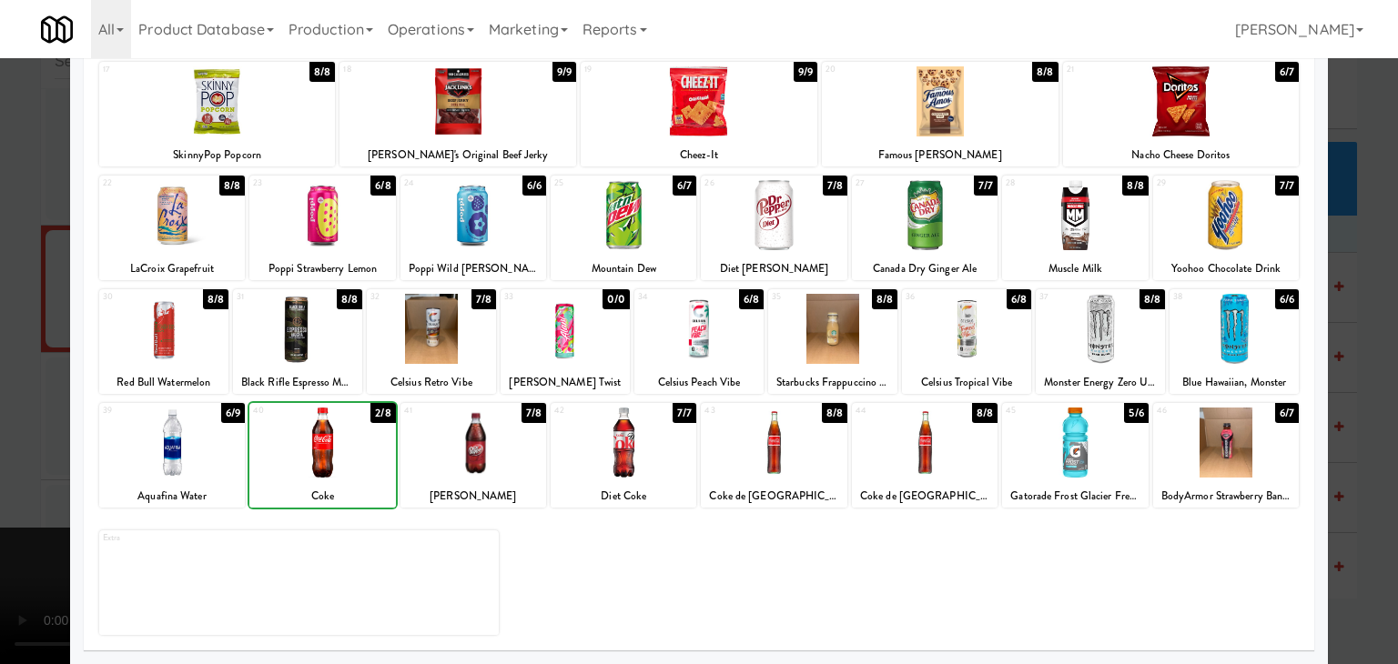
click at [187, 463] on div at bounding box center [172, 443] width 146 height 70
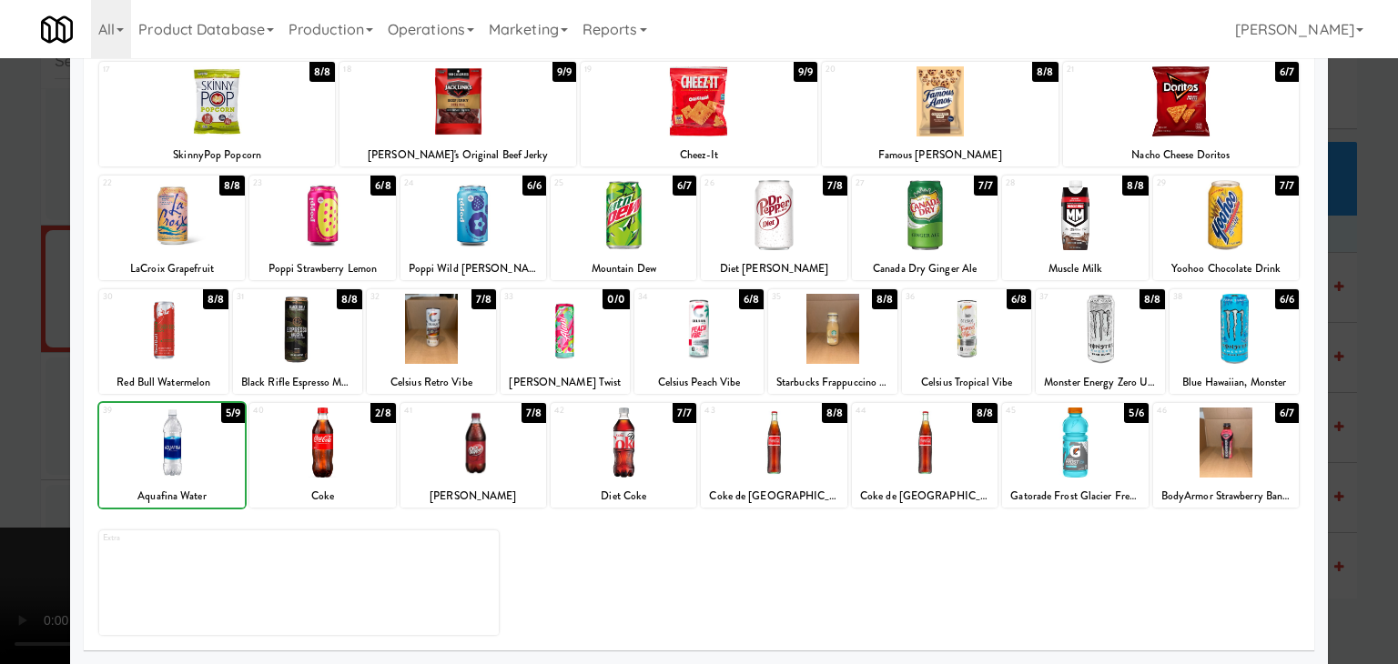
drag, startPoint x: 0, startPoint y: 461, endPoint x: 105, endPoint y: 461, distance: 104.7
click at [3, 461] on div at bounding box center [699, 332] width 1398 height 664
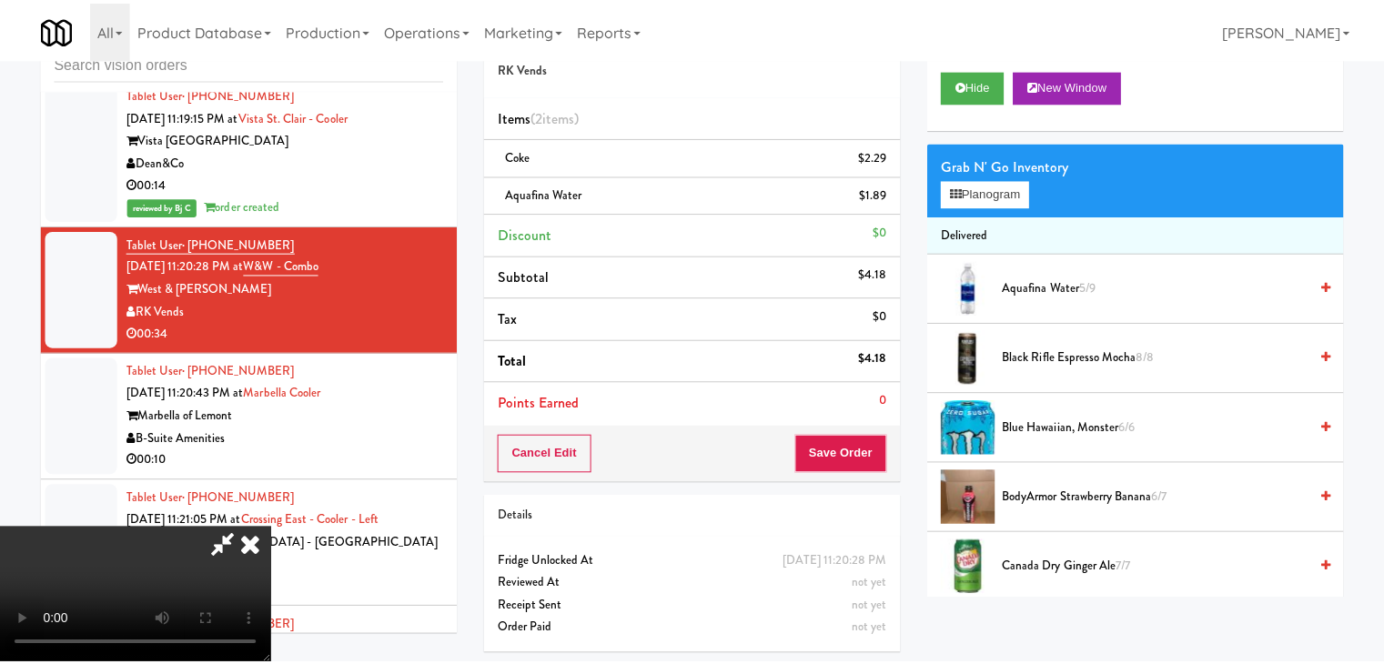
scroll to position [10408, 0]
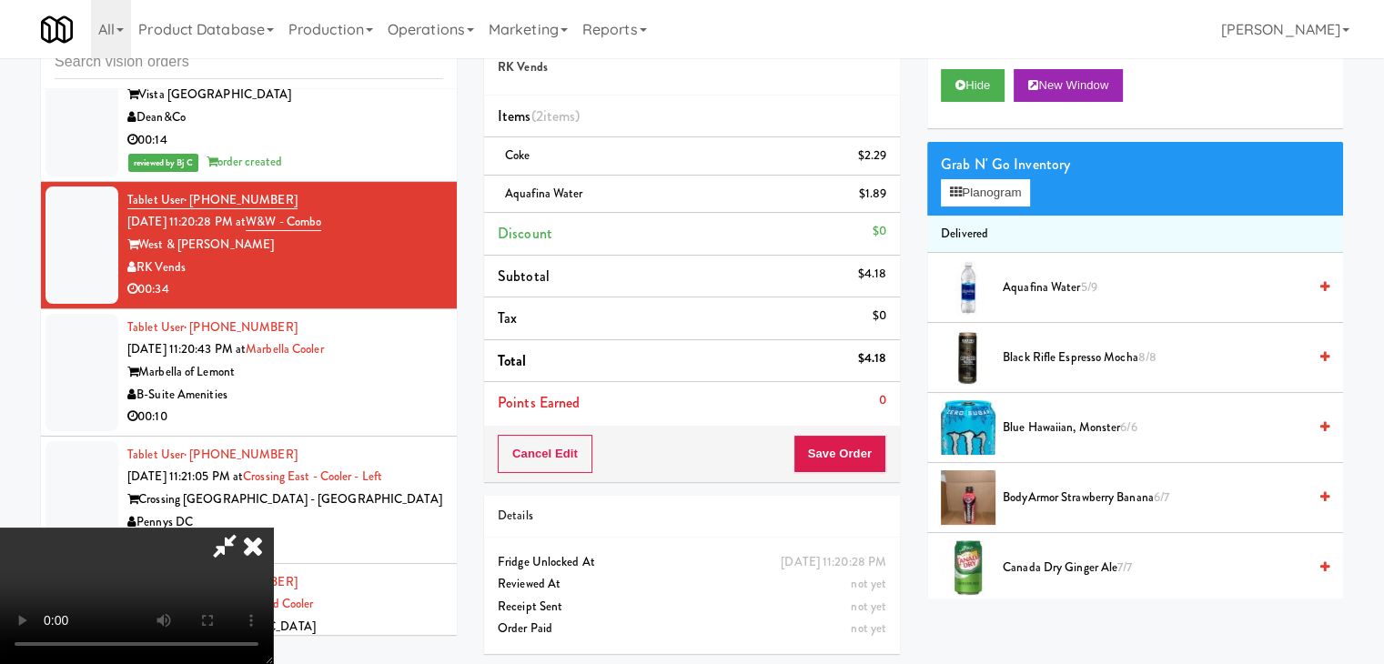
drag, startPoint x: 586, startPoint y: 485, endPoint x: 600, endPoint y: 488, distance: 13.9
click at [273, 528] on video at bounding box center [136, 596] width 273 height 137
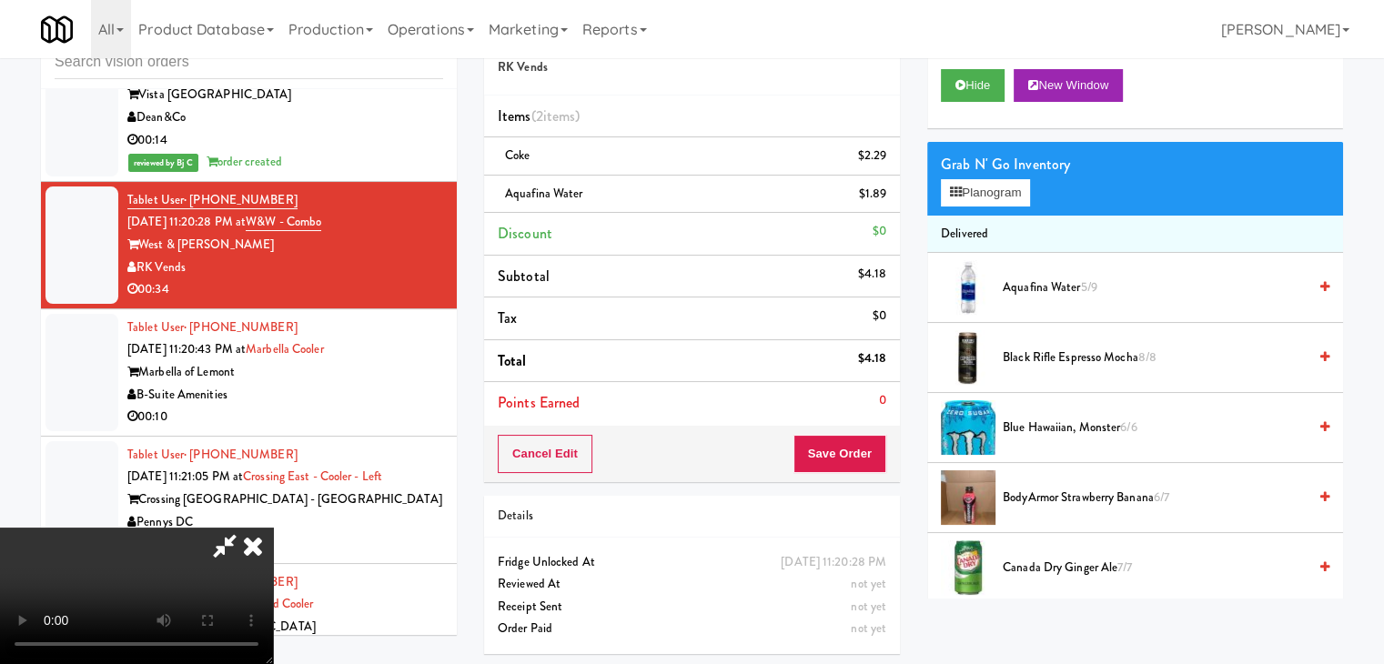
click at [273, 528] on video at bounding box center [136, 596] width 273 height 137
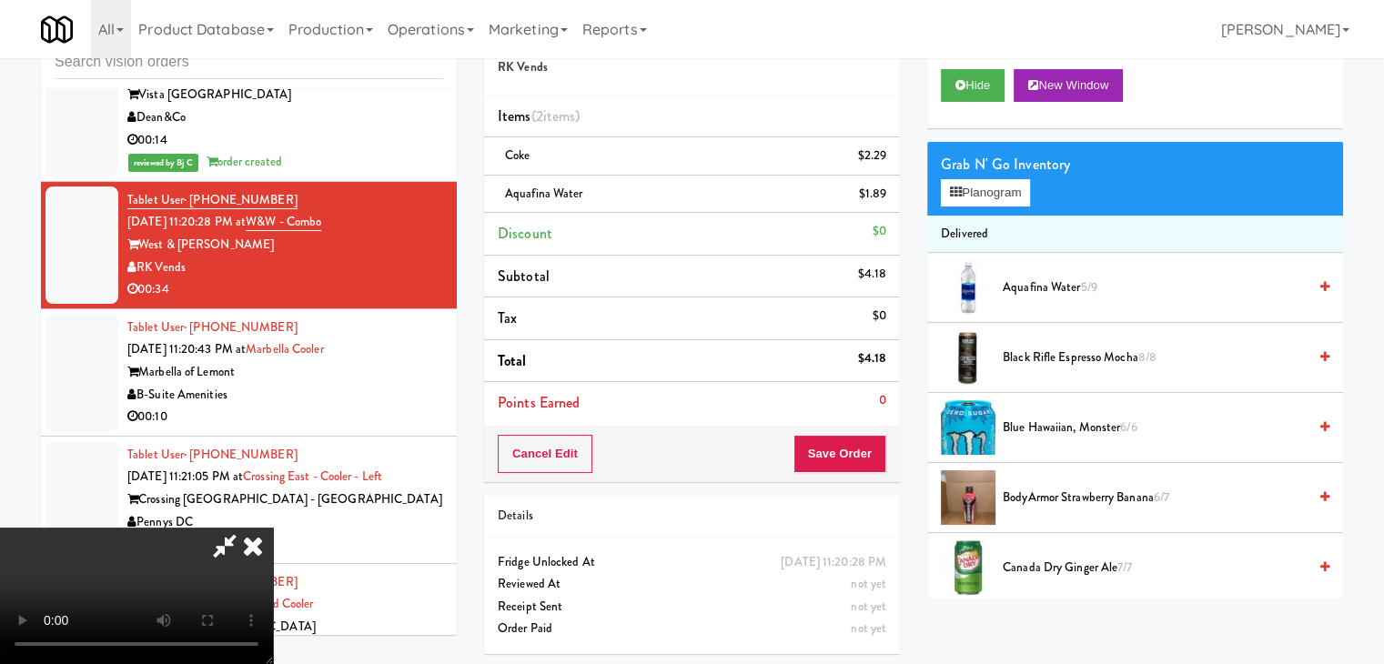
click at [273, 528] on video at bounding box center [136, 596] width 273 height 137
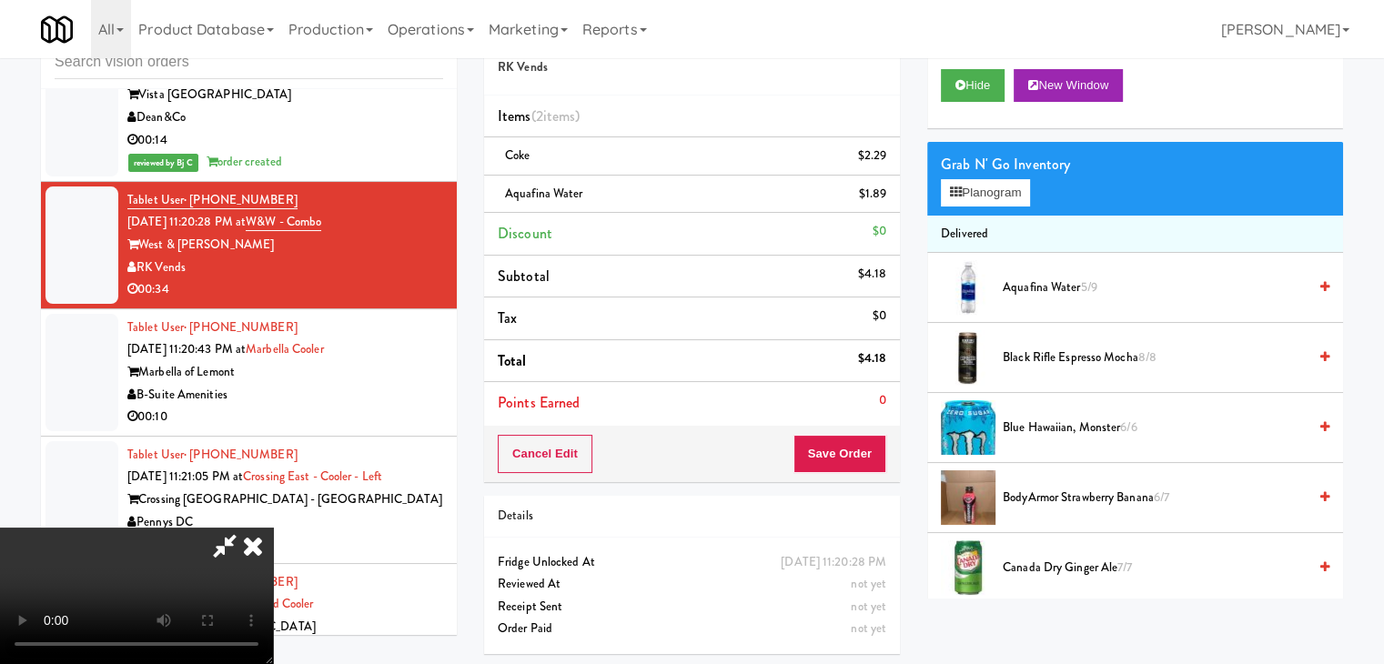
click at [273, 528] on video at bounding box center [136, 596] width 273 height 137
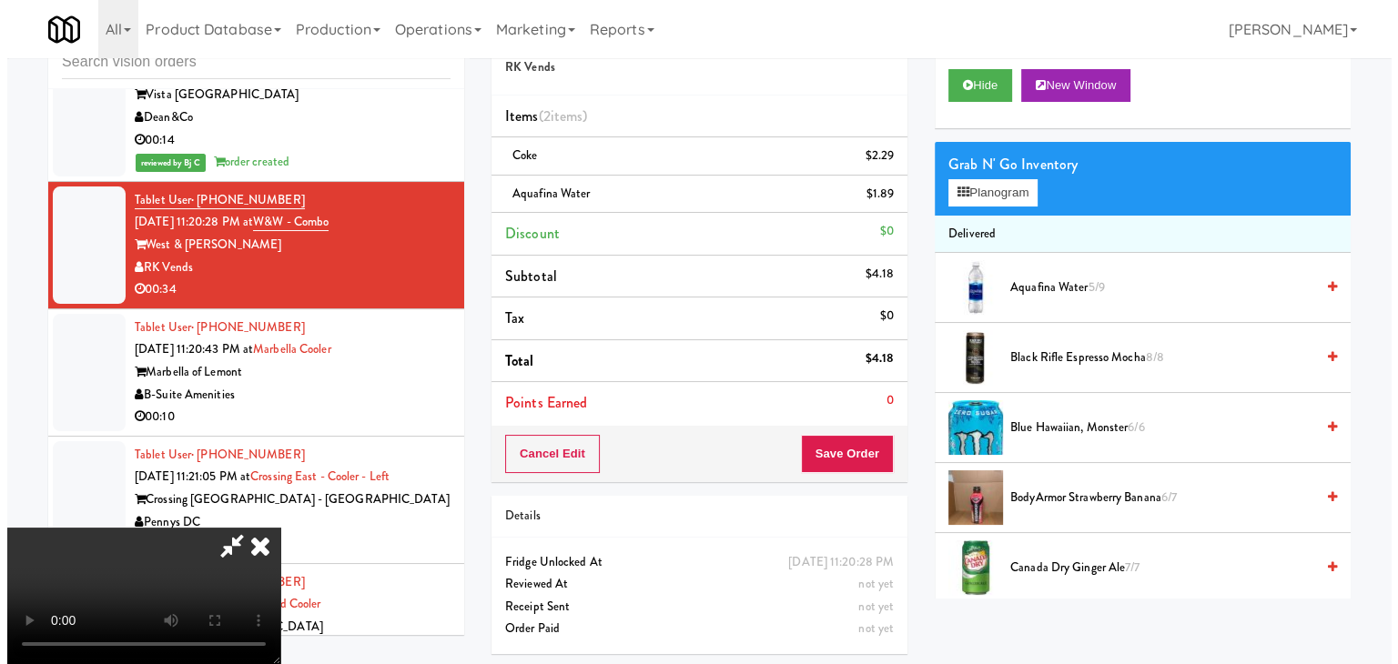
scroll to position [256, 0]
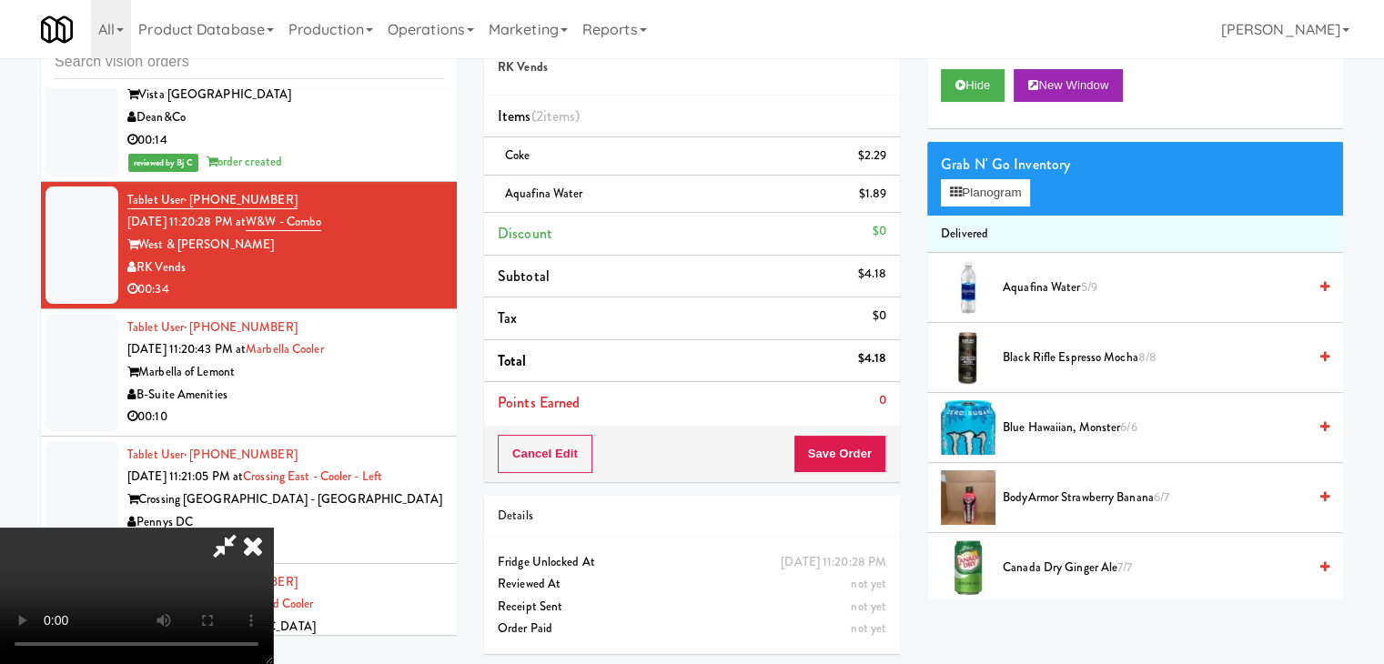
click at [273, 528] on video at bounding box center [136, 596] width 273 height 137
click at [994, 193] on button "Planogram" at bounding box center [985, 192] width 89 height 27
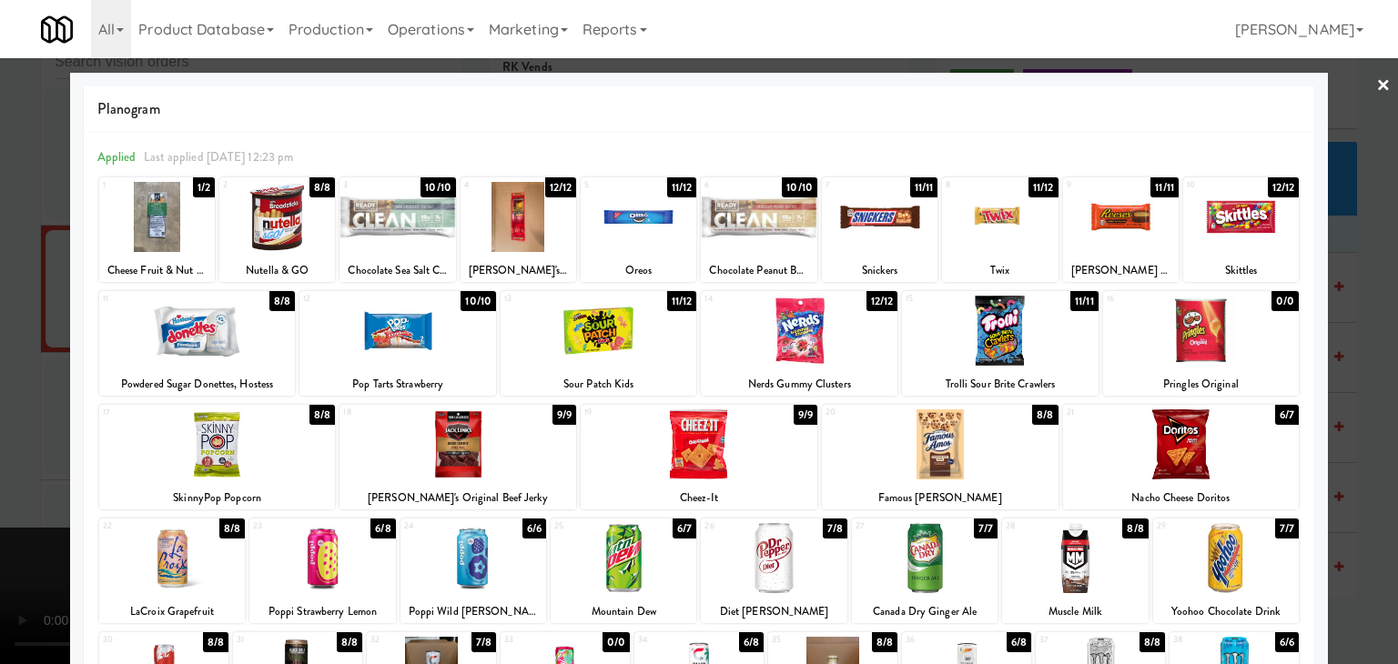
click at [633, 212] on div at bounding box center [639, 217] width 116 height 70
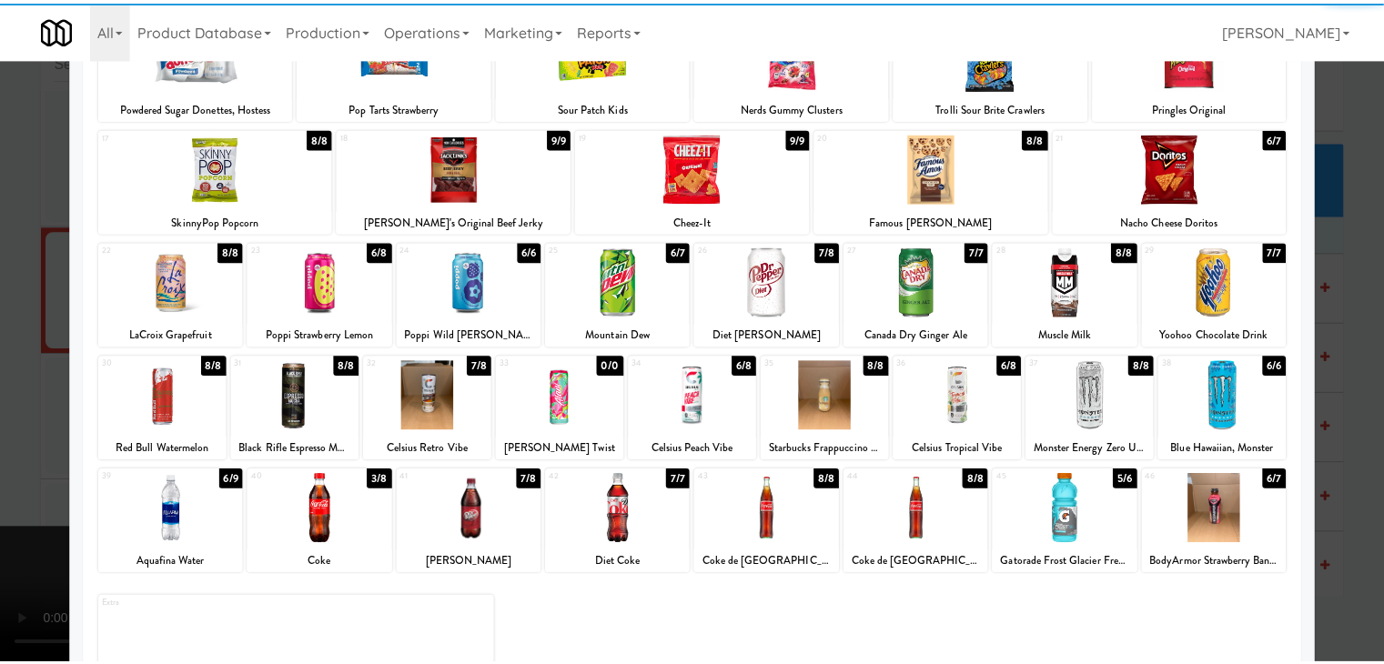
scroll to position [343, 0]
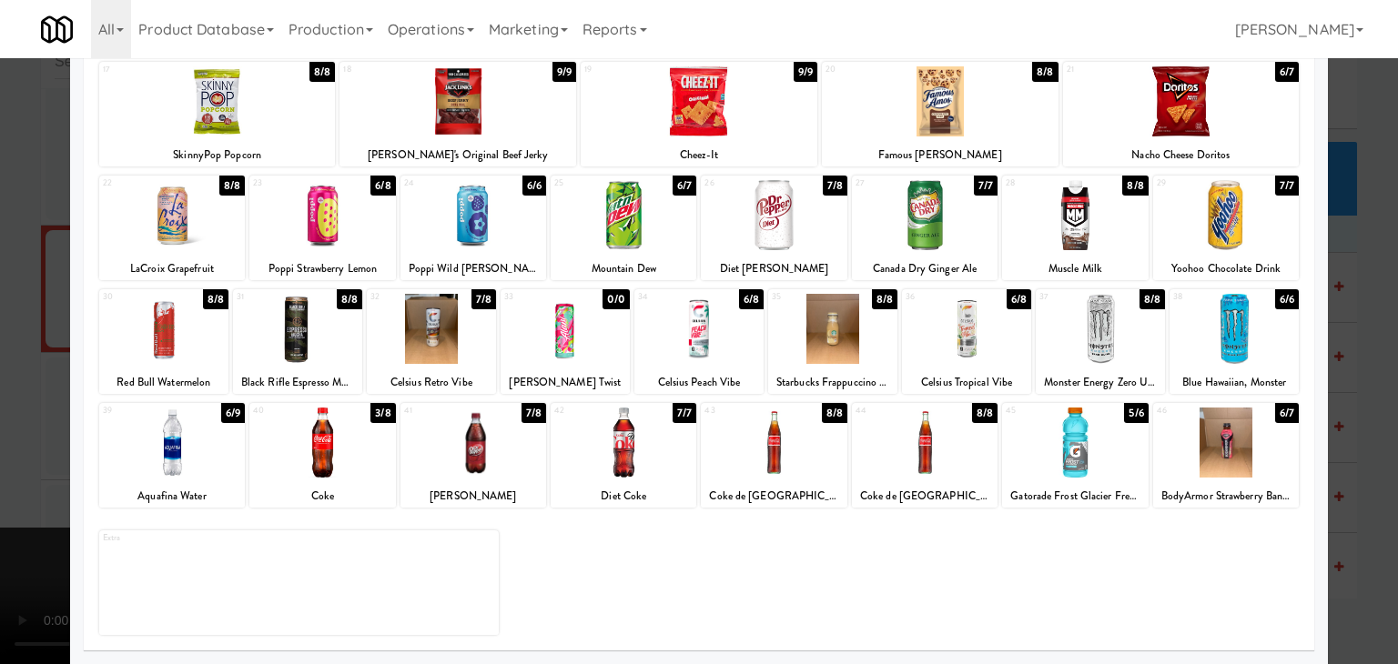
drag, startPoint x: 1070, startPoint y: 438, endPoint x: 386, endPoint y: 430, distance: 684.4
click at [1068, 438] on div at bounding box center [1075, 443] width 146 height 70
drag, startPoint x: 0, startPoint y: 381, endPoint x: 115, endPoint y: 409, distance: 117.9
click at [4, 386] on div at bounding box center [699, 332] width 1398 height 664
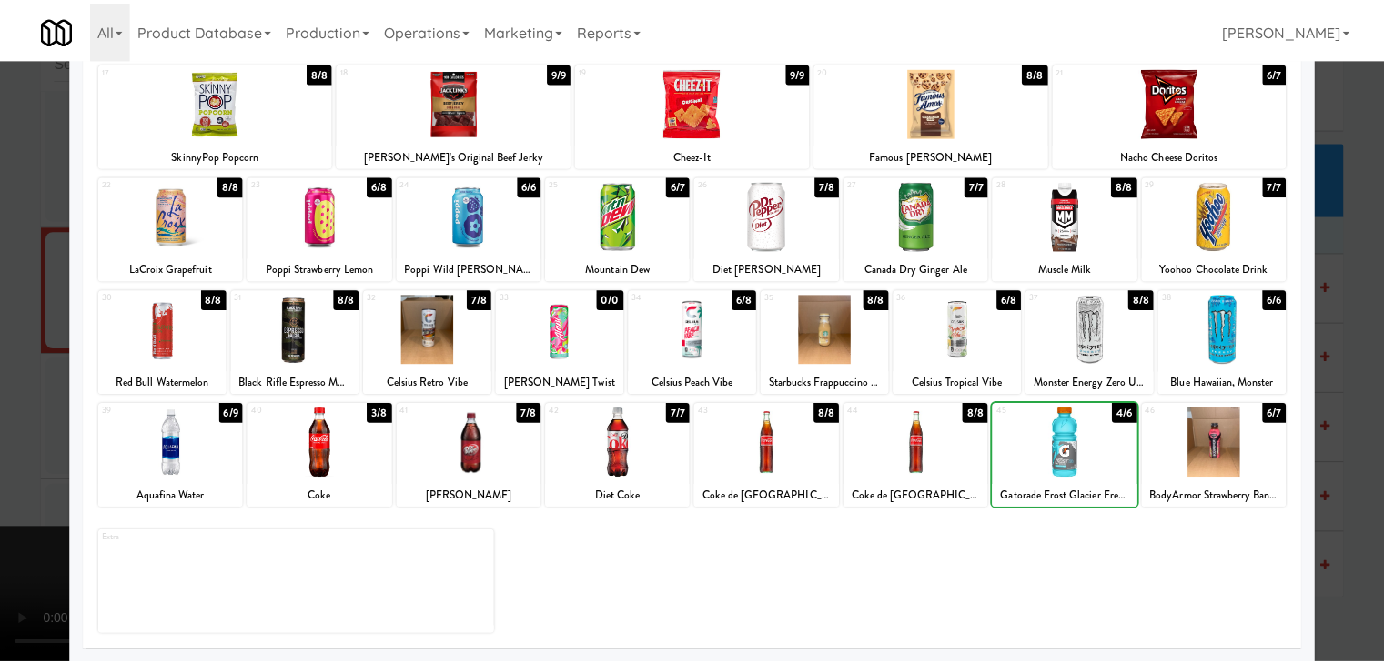
scroll to position [10408, 0]
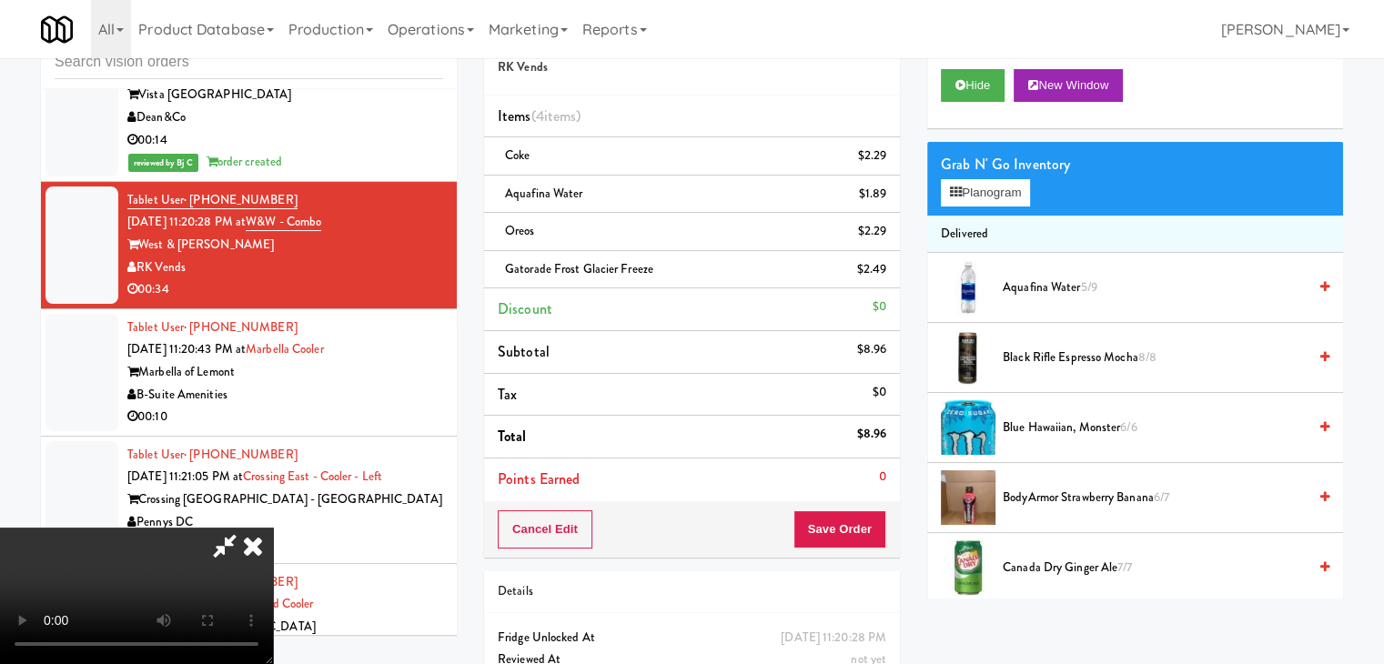
click at [273, 528] on video at bounding box center [136, 596] width 273 height 137
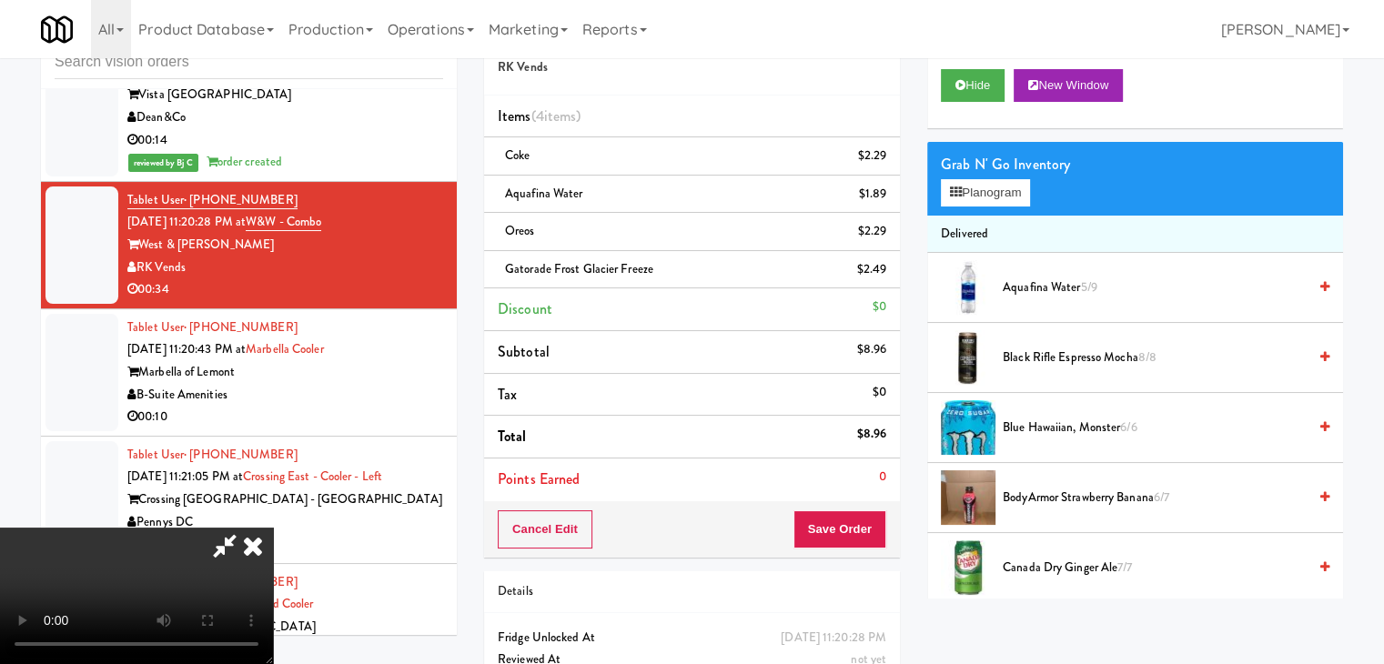
click at [273, 528] on video at bounding box center [136, 596] width 273 height 137
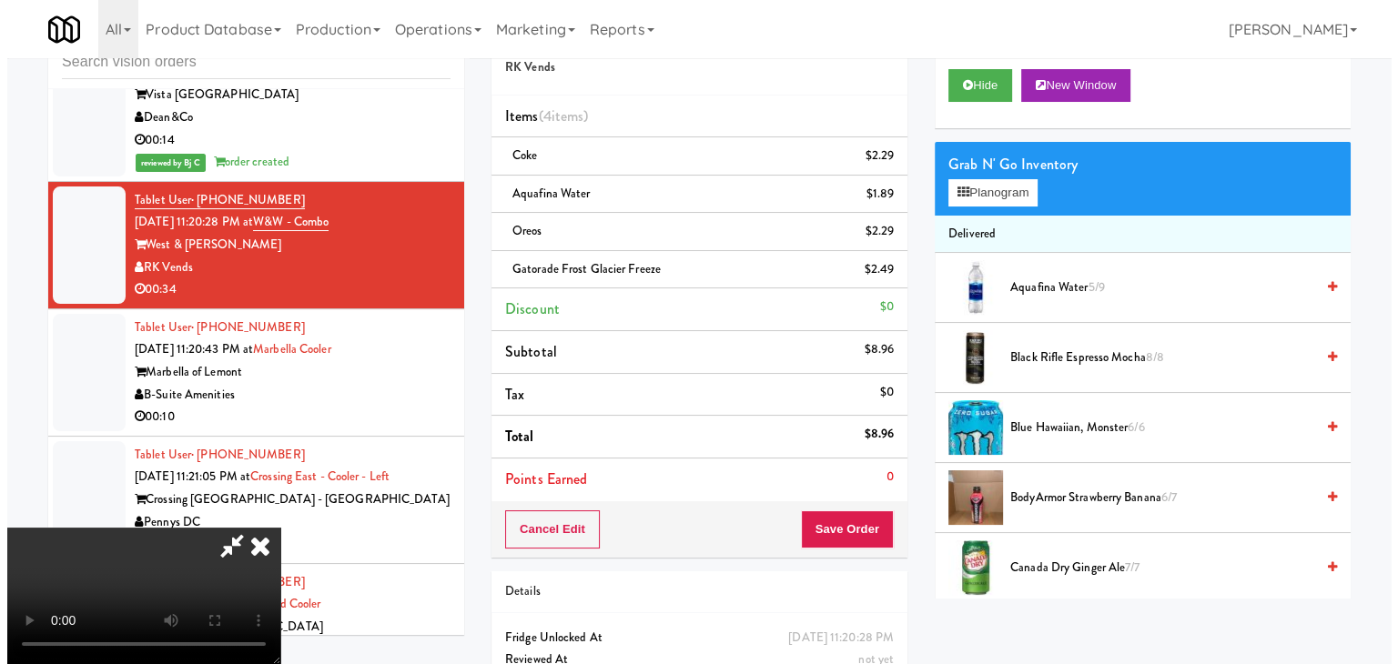
scroll to position [256, 0]
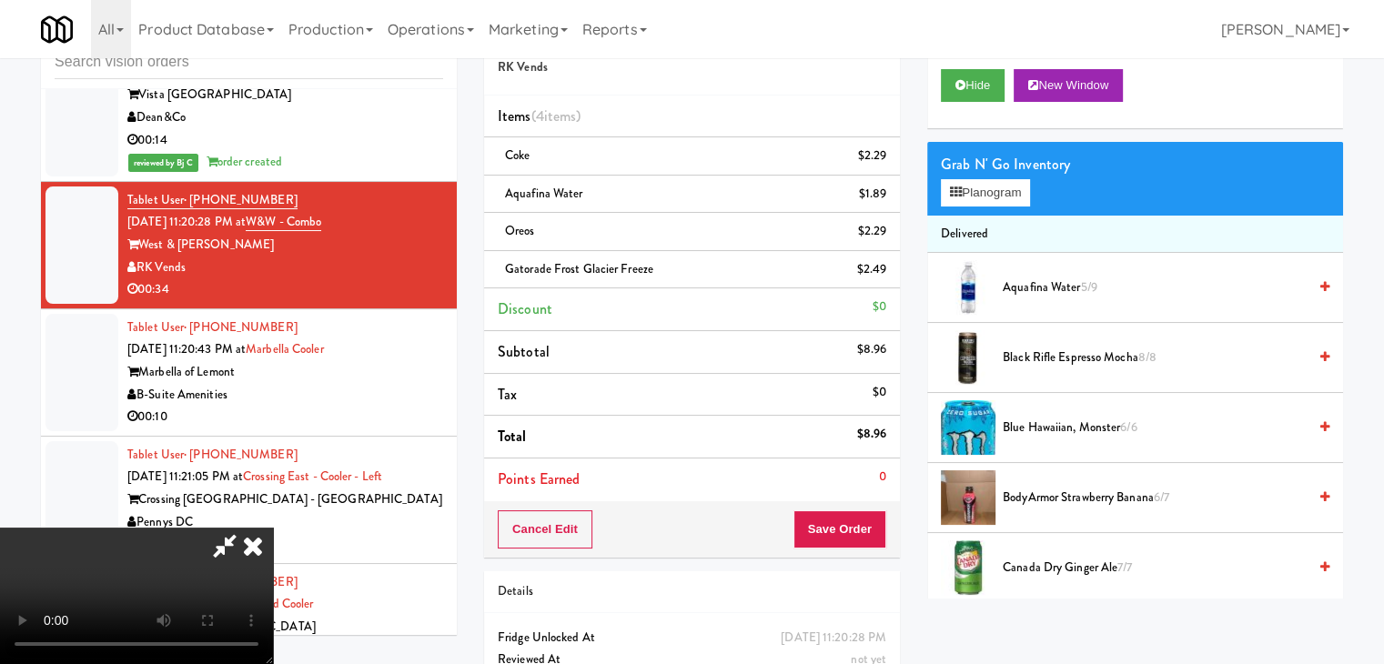
click at [273, 528] on video at bounding box center [136, 596] width 273 height 137
click at [999, 181] on button "Planogram" at bounding box center [985, 192] width 89 height 27
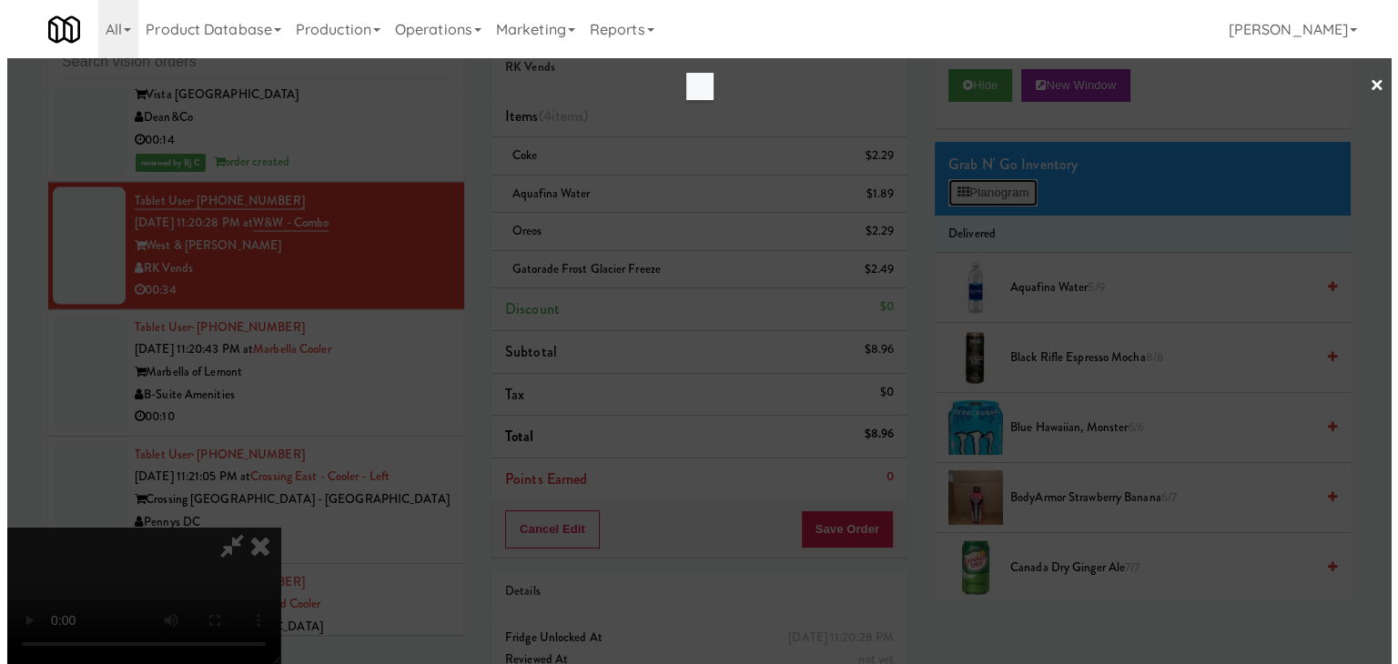
scroll to position [10364, 0]
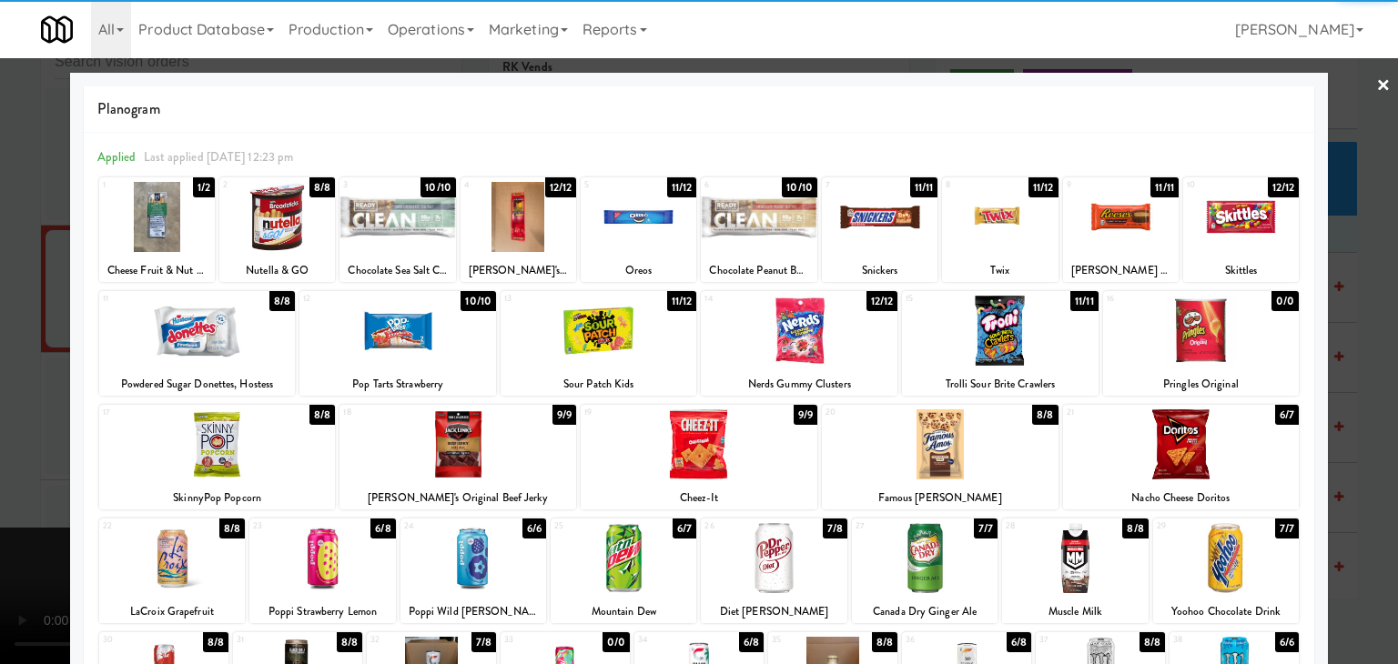
click at [458, 454] on div at bounding box center [457, 445] width 237 height 70
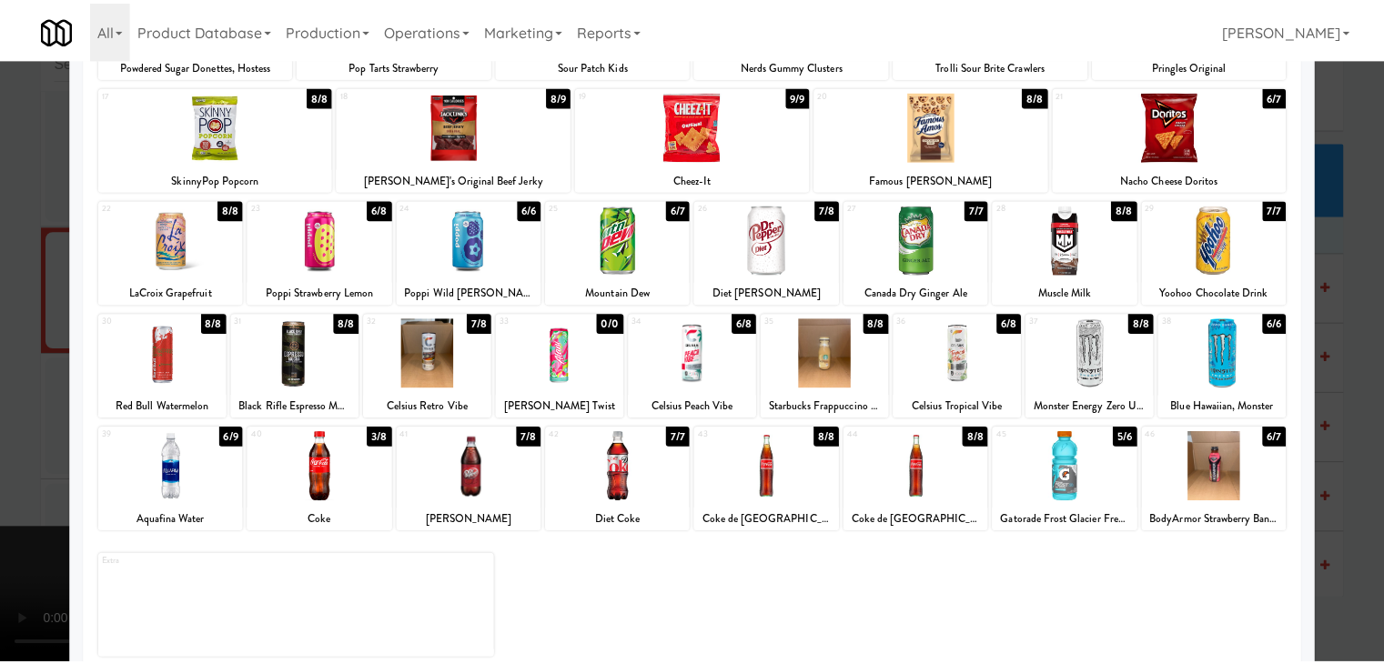
scroll to position [343, 0]
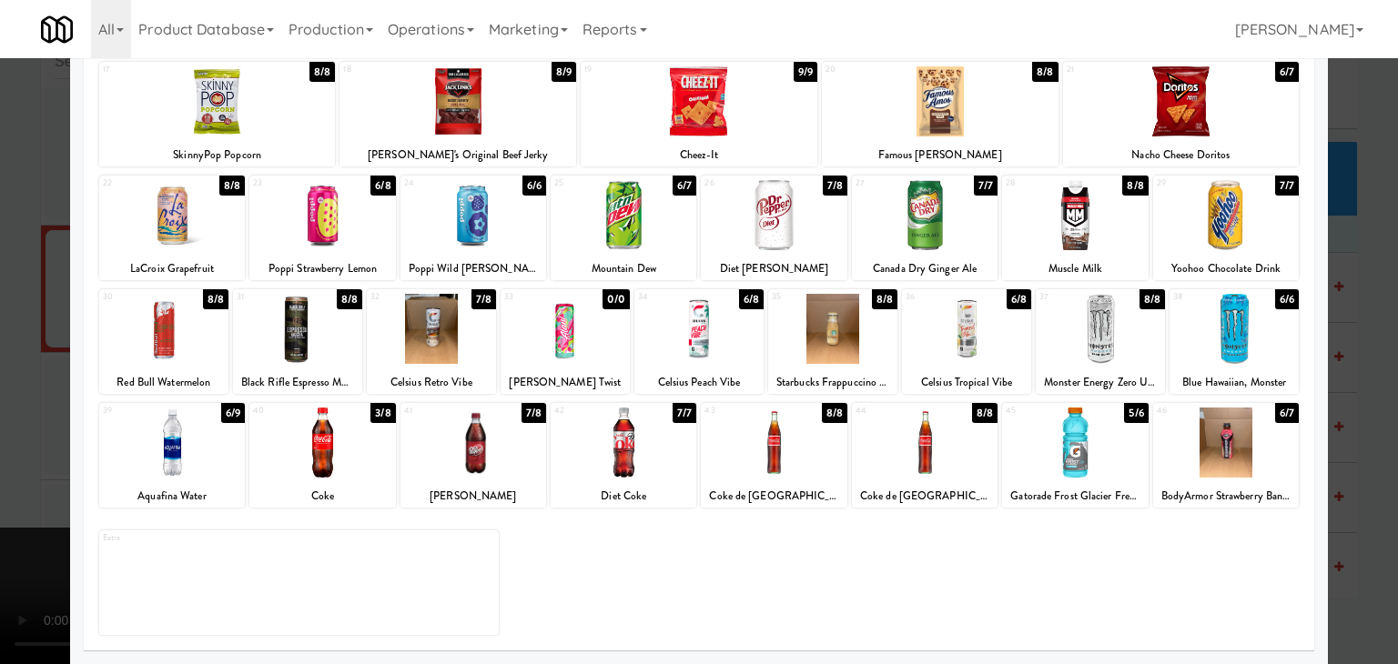
drag, startPoint x: 0, startPoint y: 465, endPoint x: 259, endPoint y: 473, distance: 259.5
click at [3, 465] on div at bounding box center [699, 332] width 1398 height 664
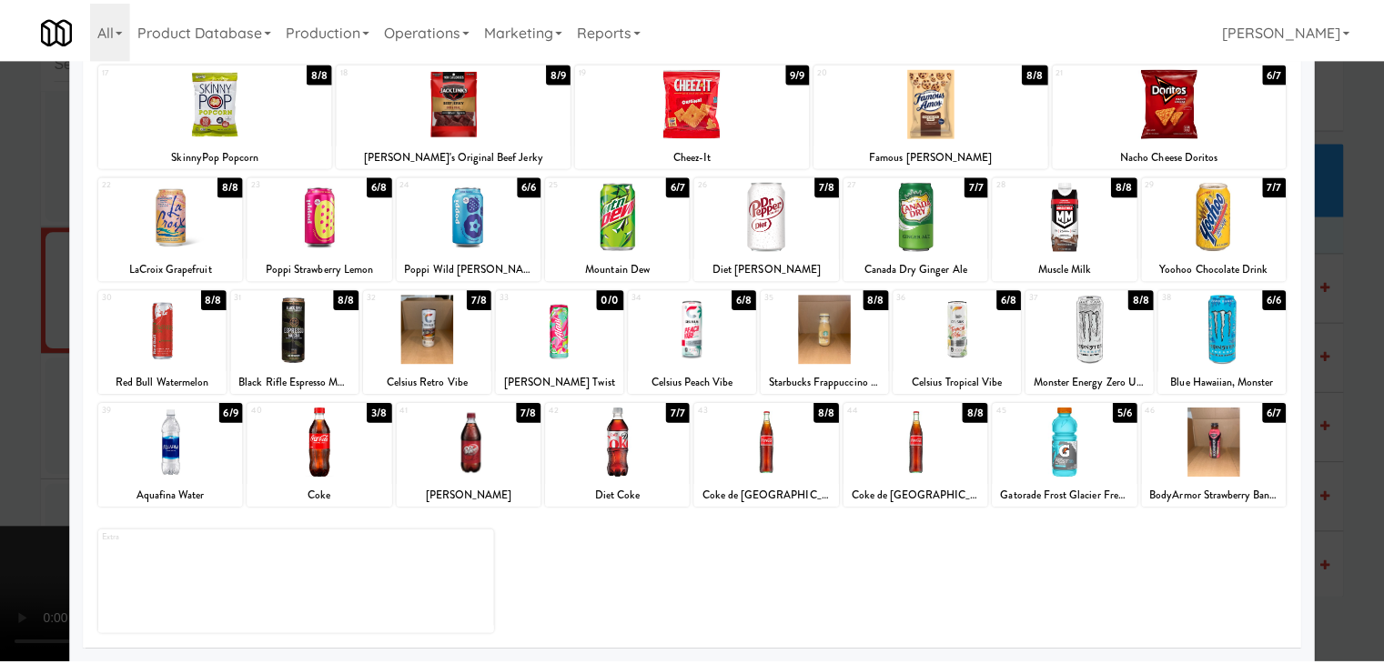
scroll to position [10408, 0]
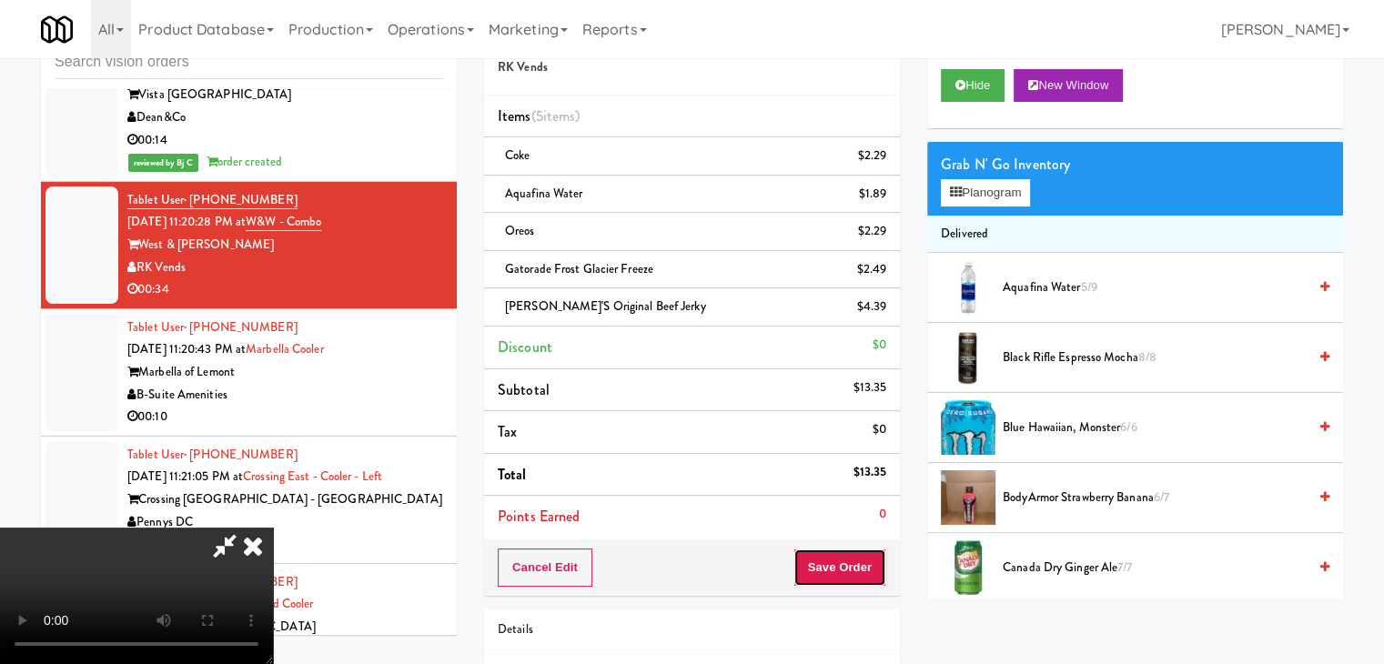
click at [851, 561] on button "Save Order" at bounding box center [840, 568] width 93 height 38
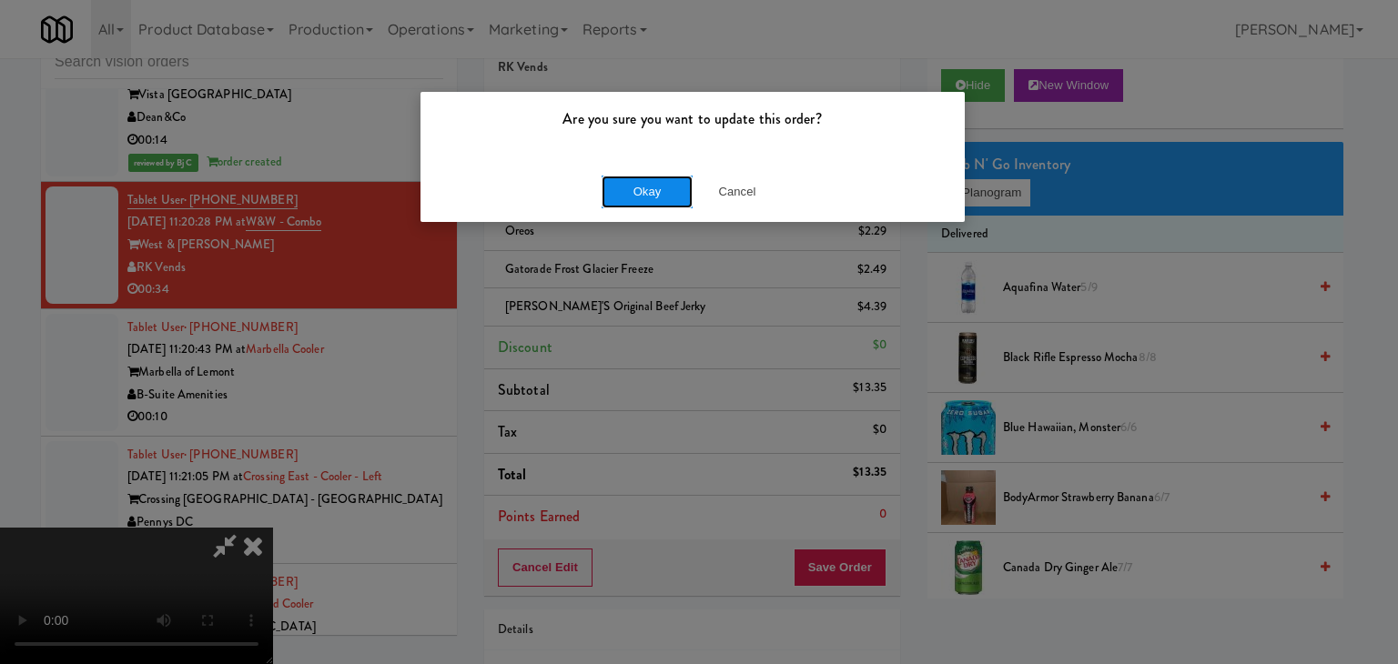
click at [656, 186] on button "Okay" at bounding box center [647, 192] width 91 height 33
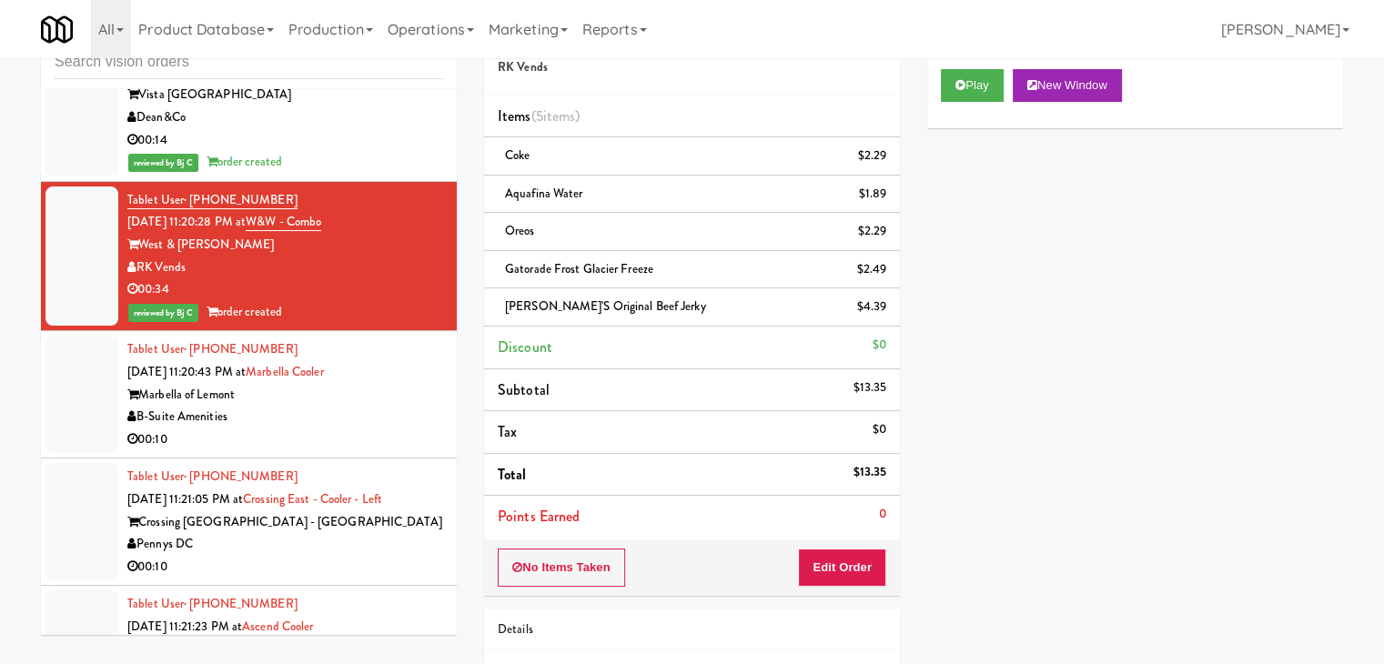
scroll to position [10590, 0]
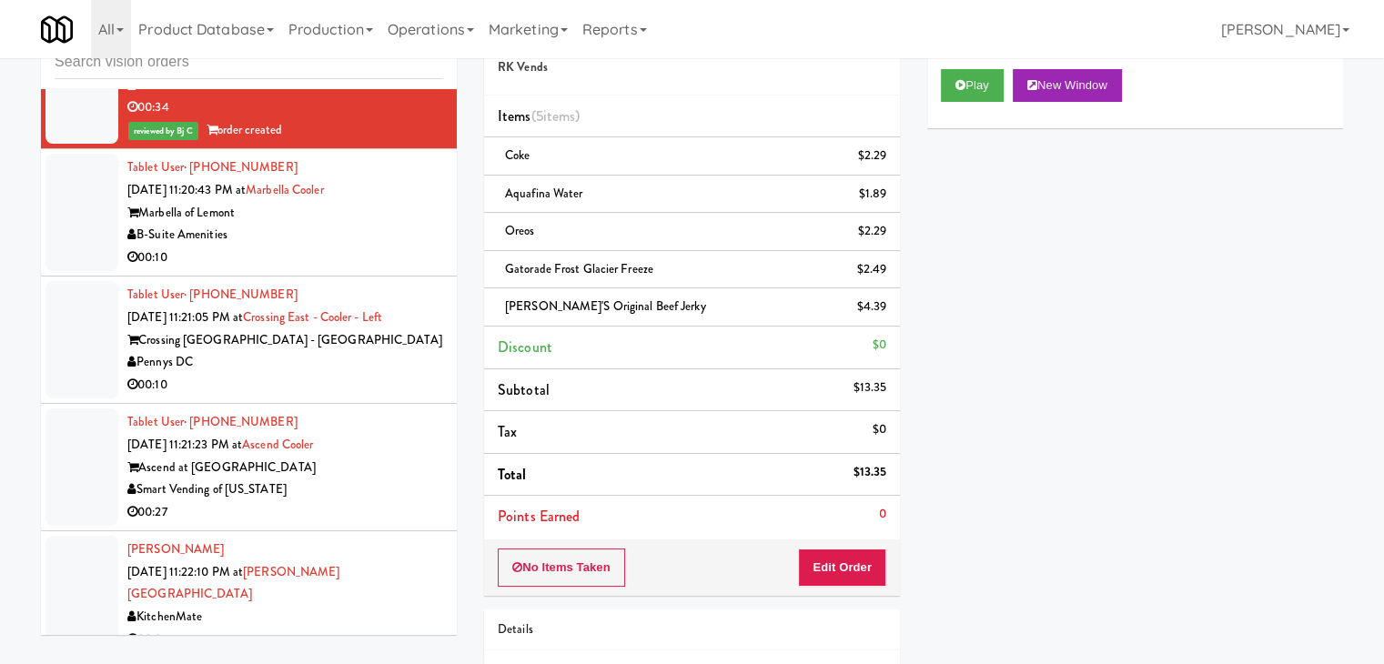
click at [383, 247] on div "B-Suite Amenities" at bounding box center [285, 235] width 316 height 23
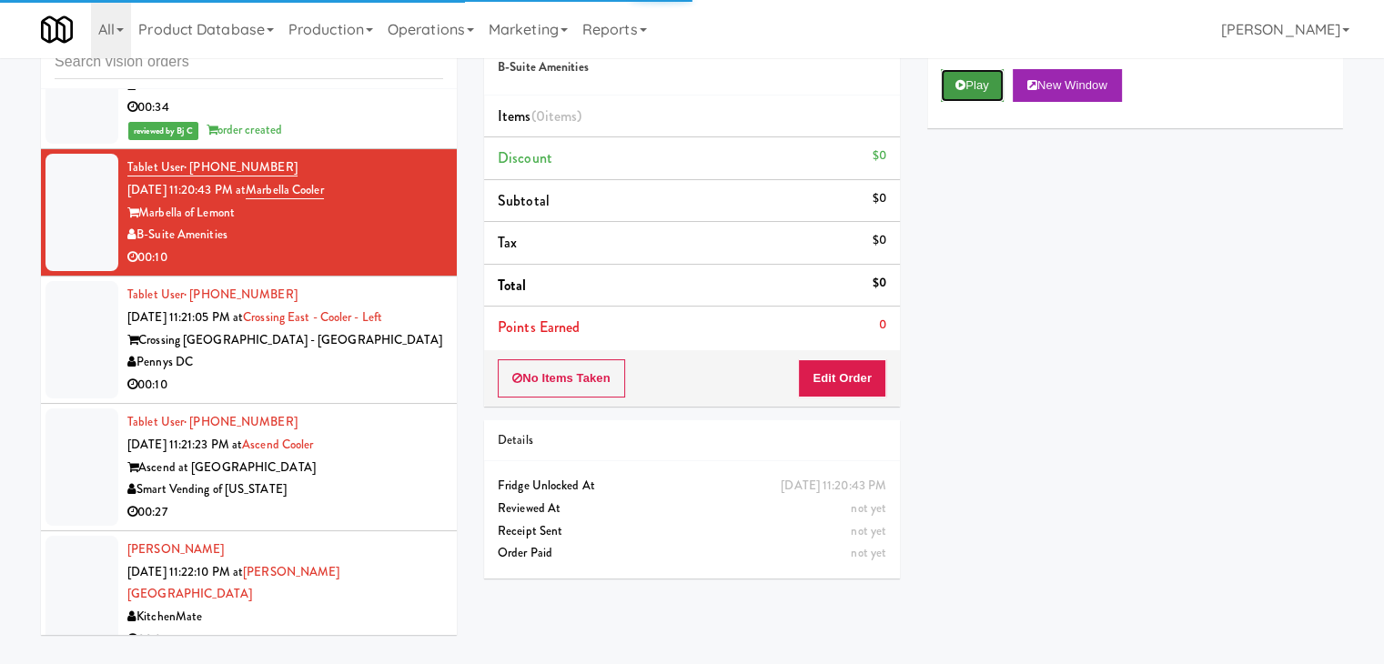
click at [968, 86] on button "Play" at bounding box center [972, 85] width 63 height 33
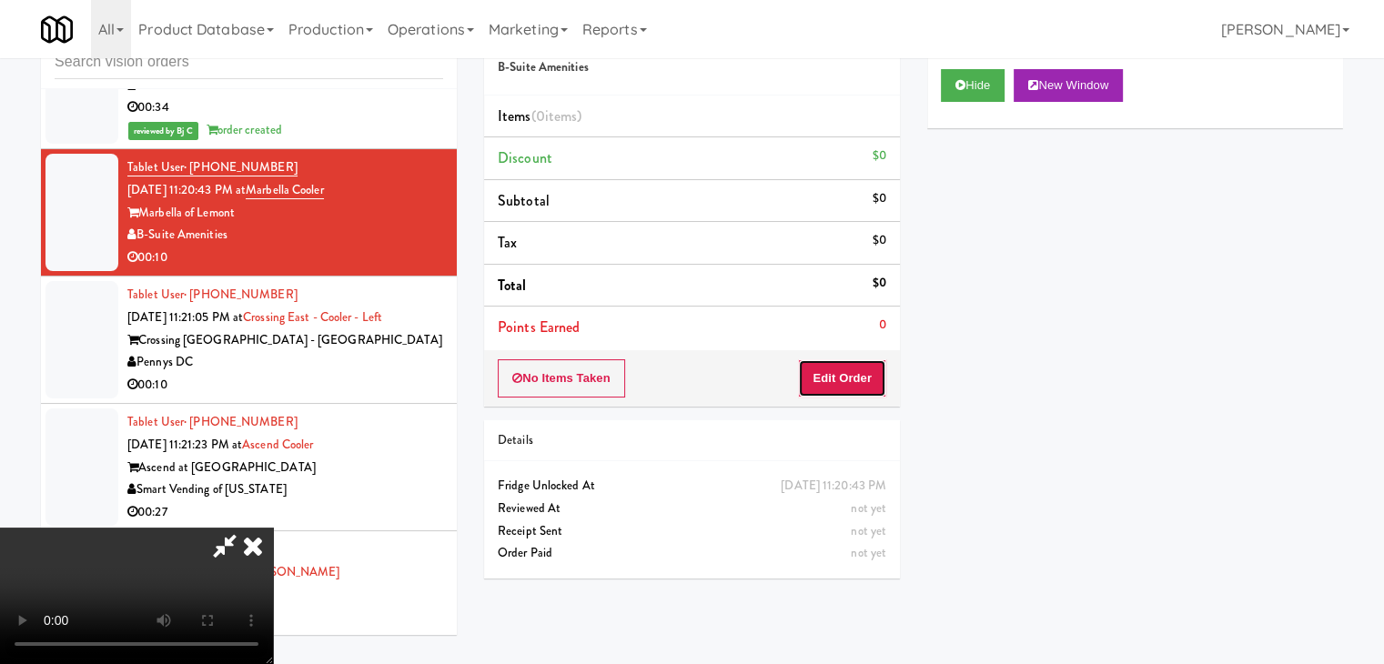
click at [841, 376] on button "Edit Order" at bounding box center [842, 378] width 88 height 38
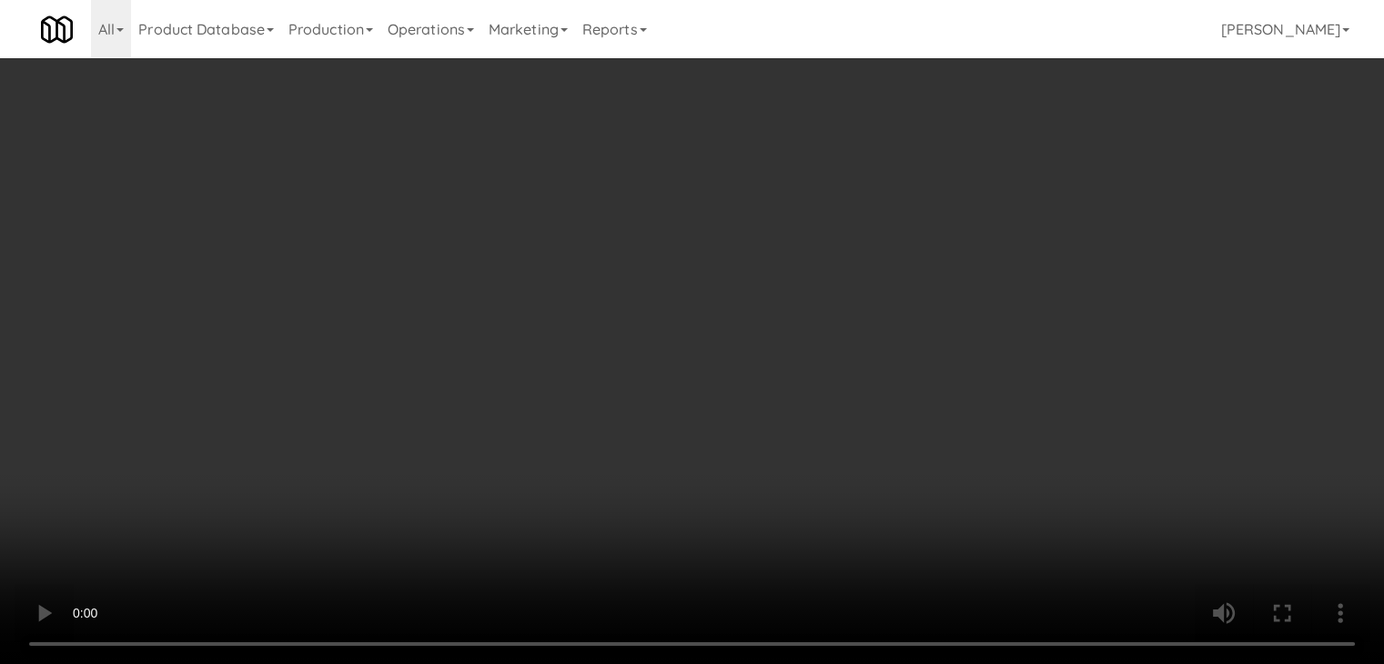
scroll to position [10546, 0]
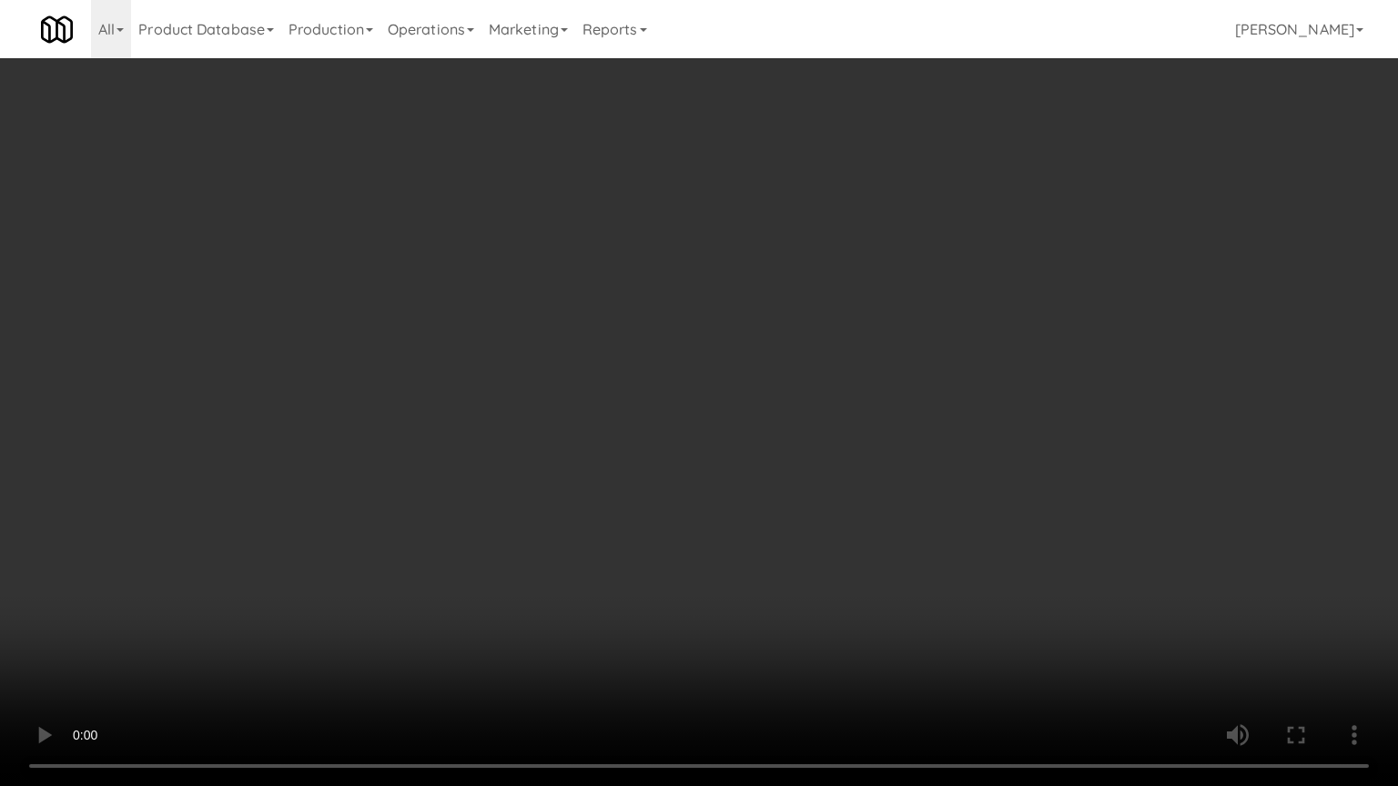
click at [888, 606] on video at bounding box center [699, 393] width 1398 height 786
click at [892, 607] on video at bounding box center [699, 393] width 1398 height 786
click at [893, 608] on video at bounding box center [699, 393] width 1398 height 786
click at [890, 590] on video at bounding box center [699, 393] width 1398 height 786
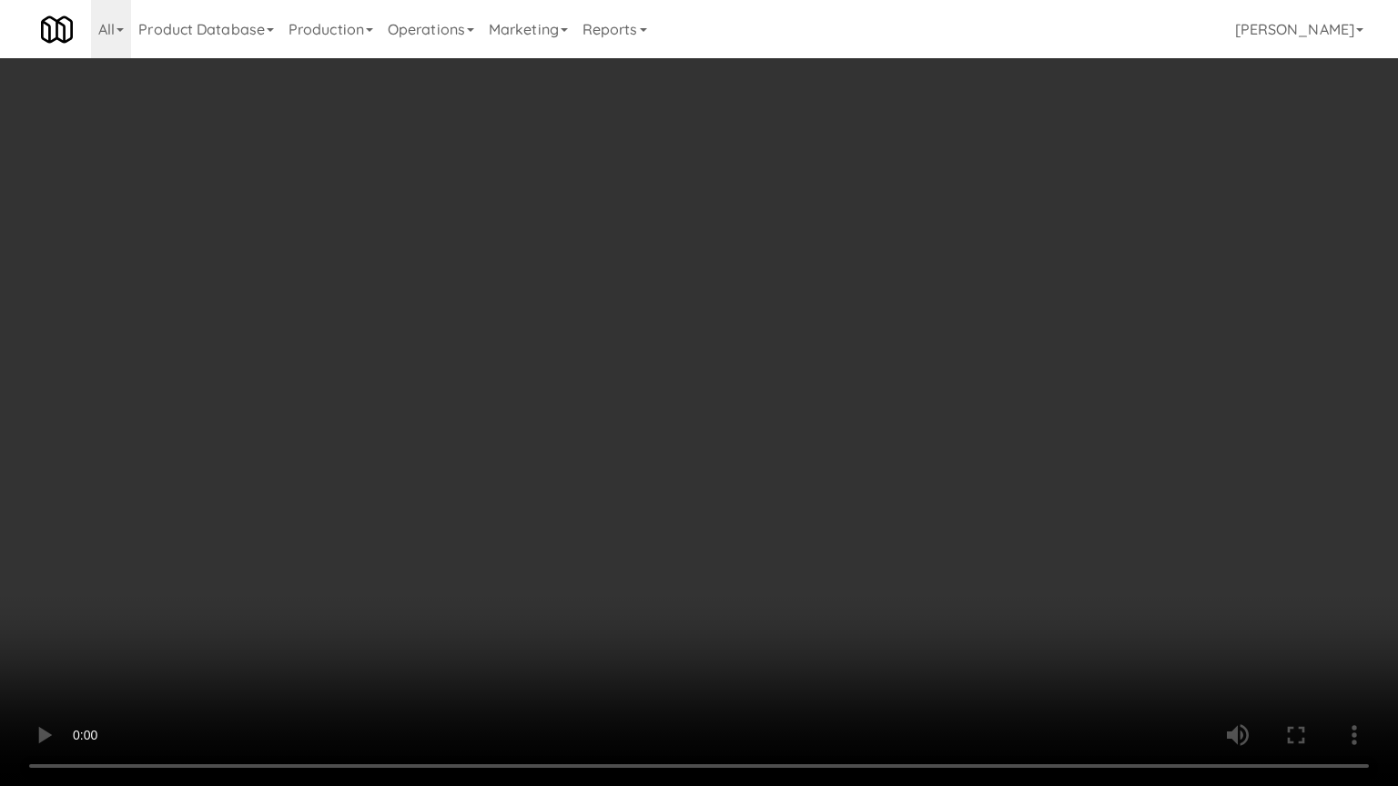
click at [887, 588] on video at bounding box center [699, 393] width 1398 height 786
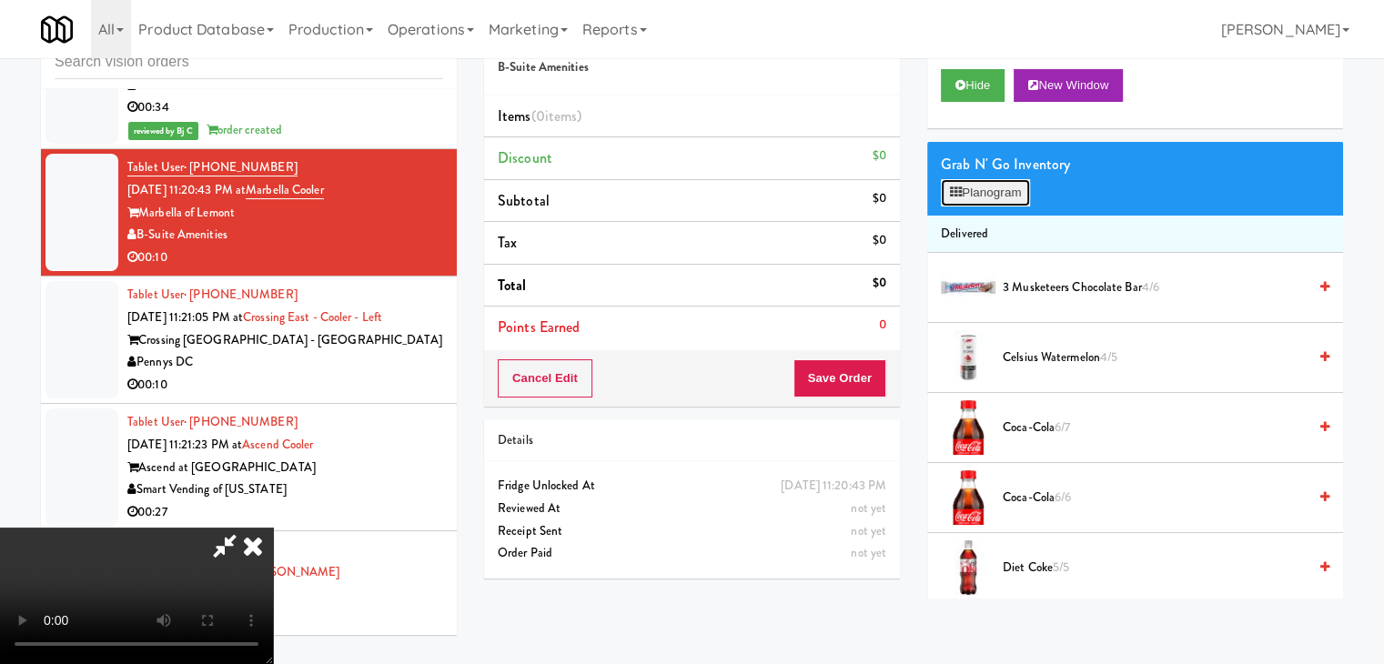
click at [1016, 197] on button "Planogram" at bounding box center [985, 192] width 89 height 27
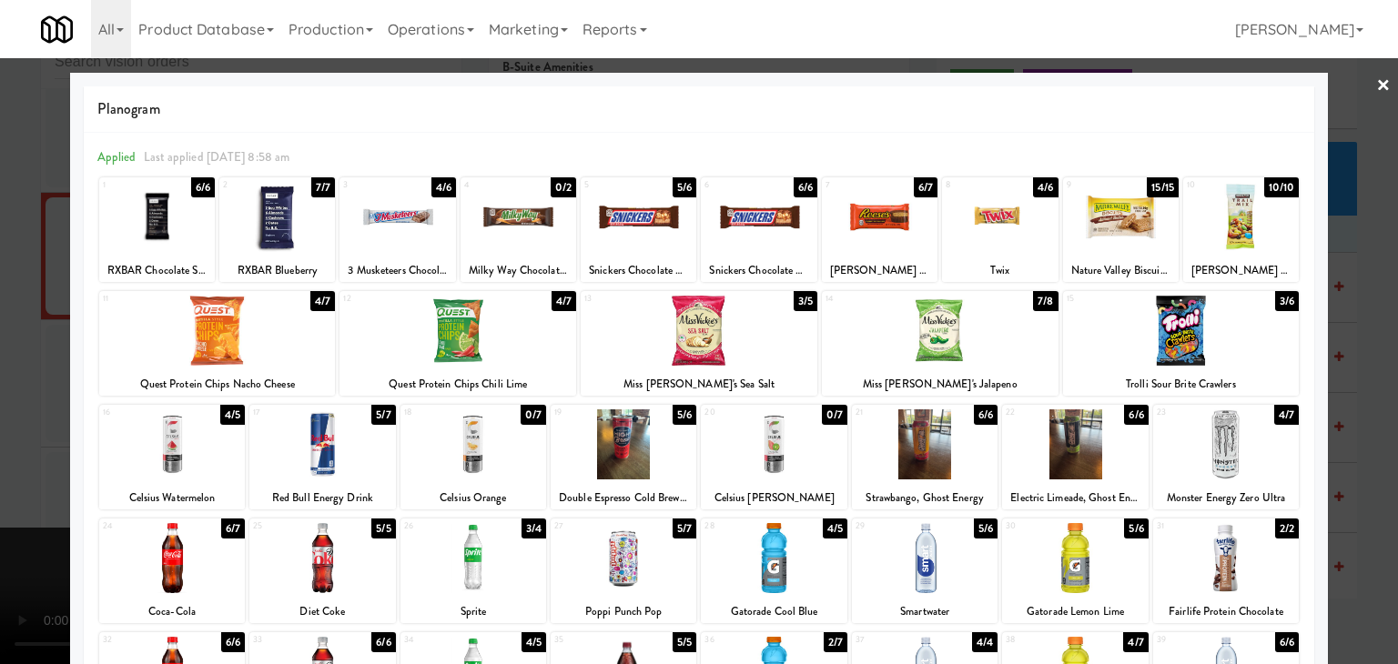
click at [775, 547] on div at bounding box center [774, 558] width 146 height 70
click at [29, 520] on div at bounding box center [699, 332] width 1398 height 664
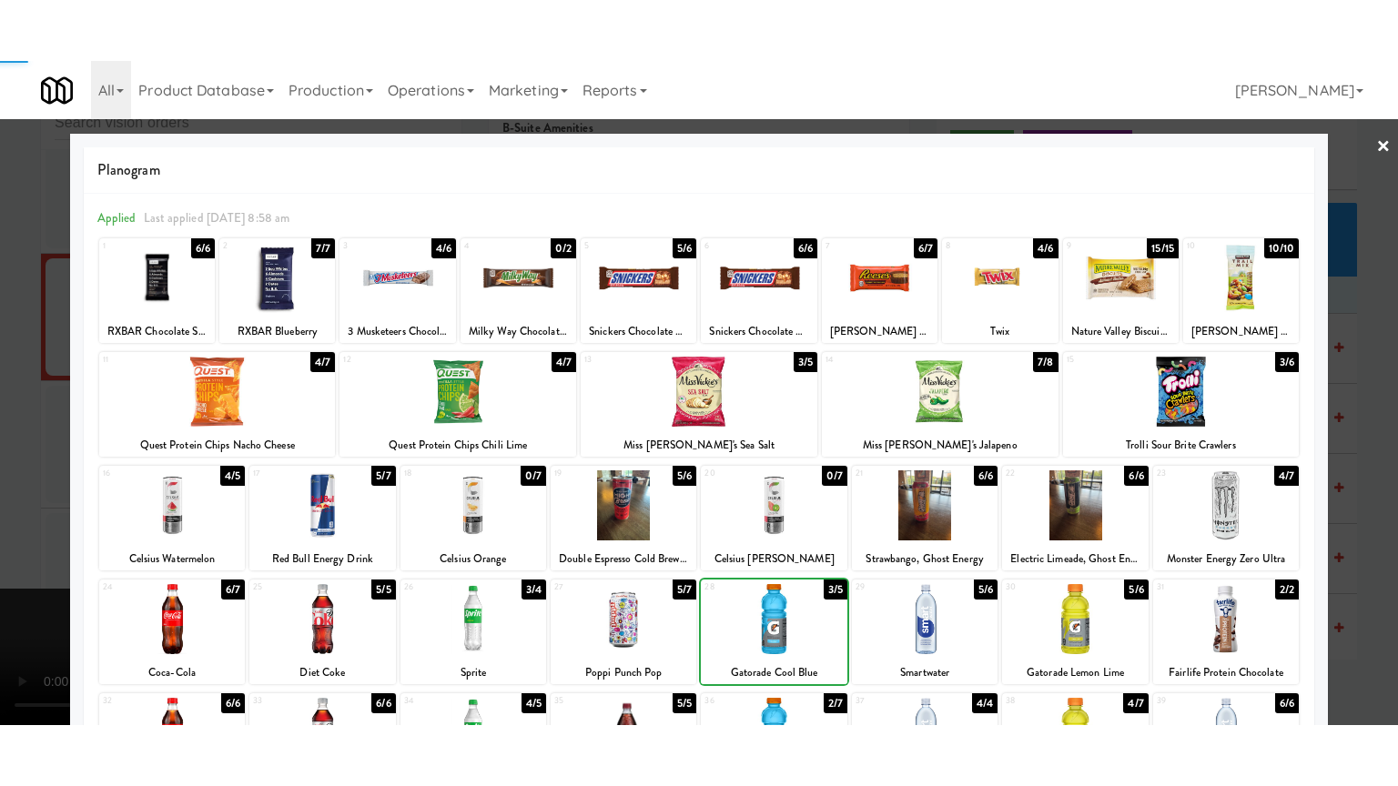
scroll to position [10590, 0]
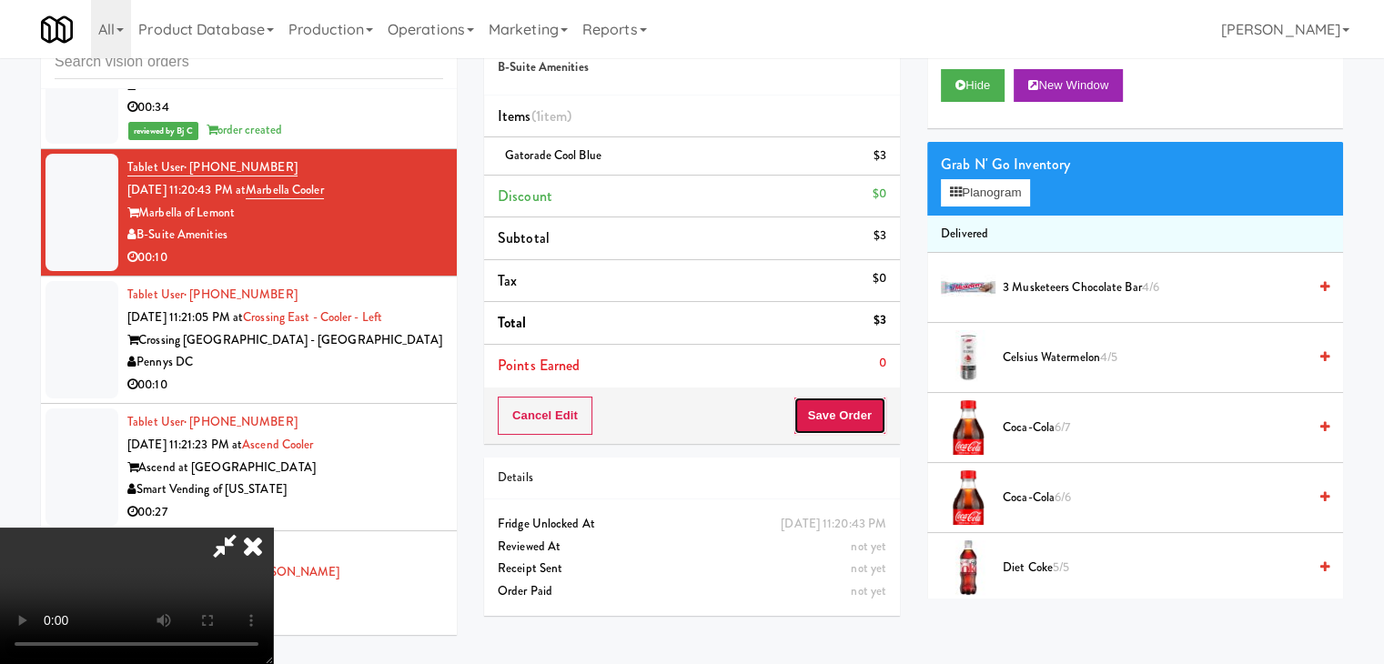
click at [848, 427] on button "Save Order" at bounding box center [840, 416] width 93 height 38
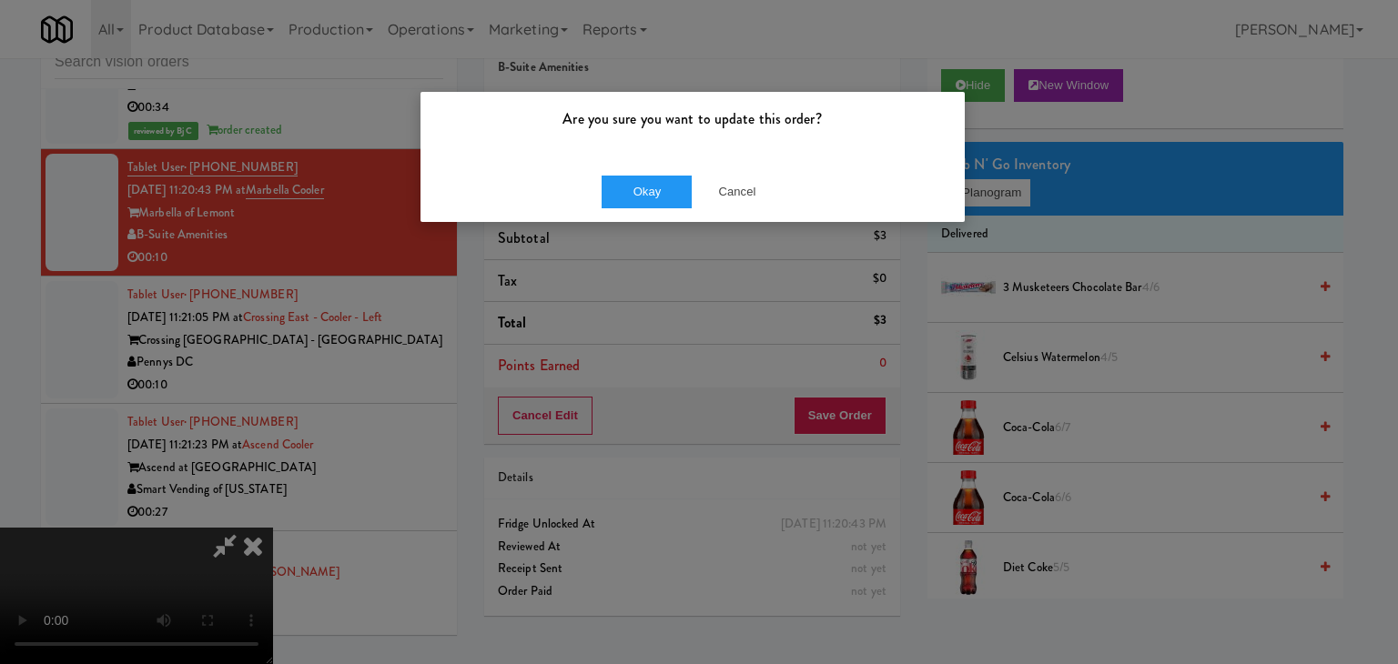
click at [676, 208] on div "Okay Cancel" at bounding box center [692, 191] width 544 height 61
click at [674, 204] on button "Okay" at bounding box center [647, 192] width 91 height 33
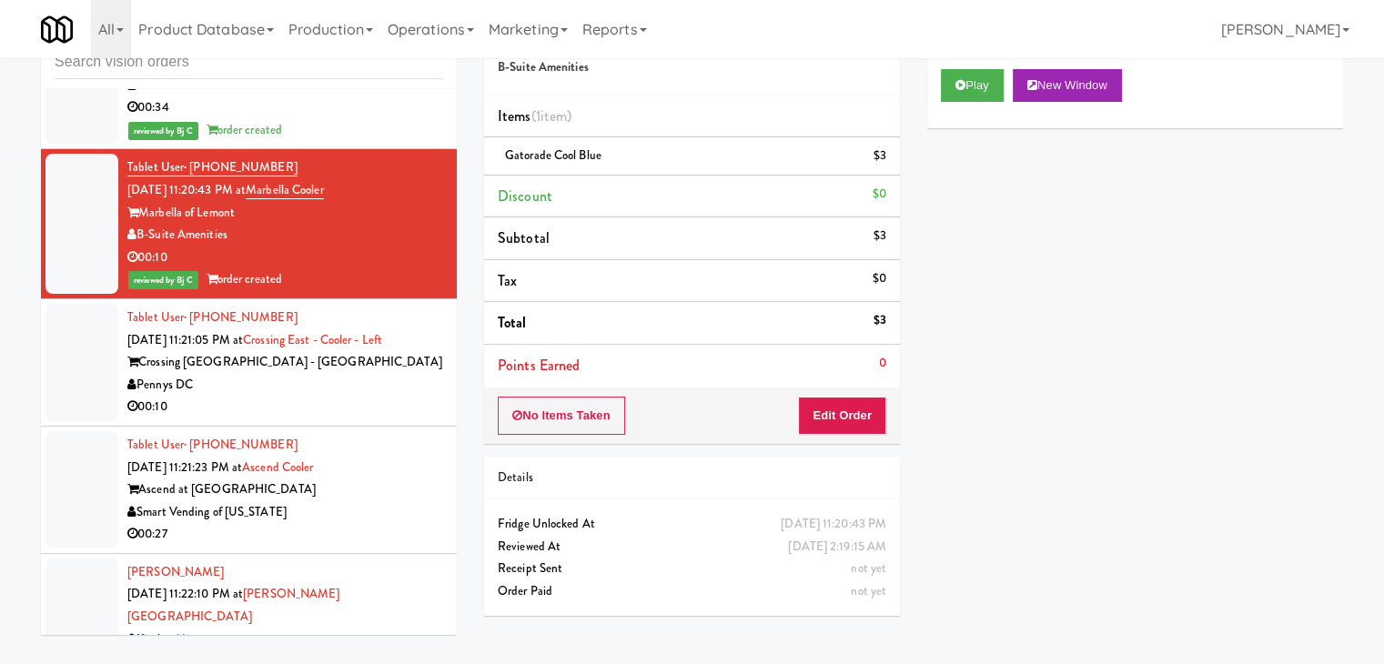
click at [341, 397] on div "Pennys DC" at bounding box center [285, 385] width 316 height 23
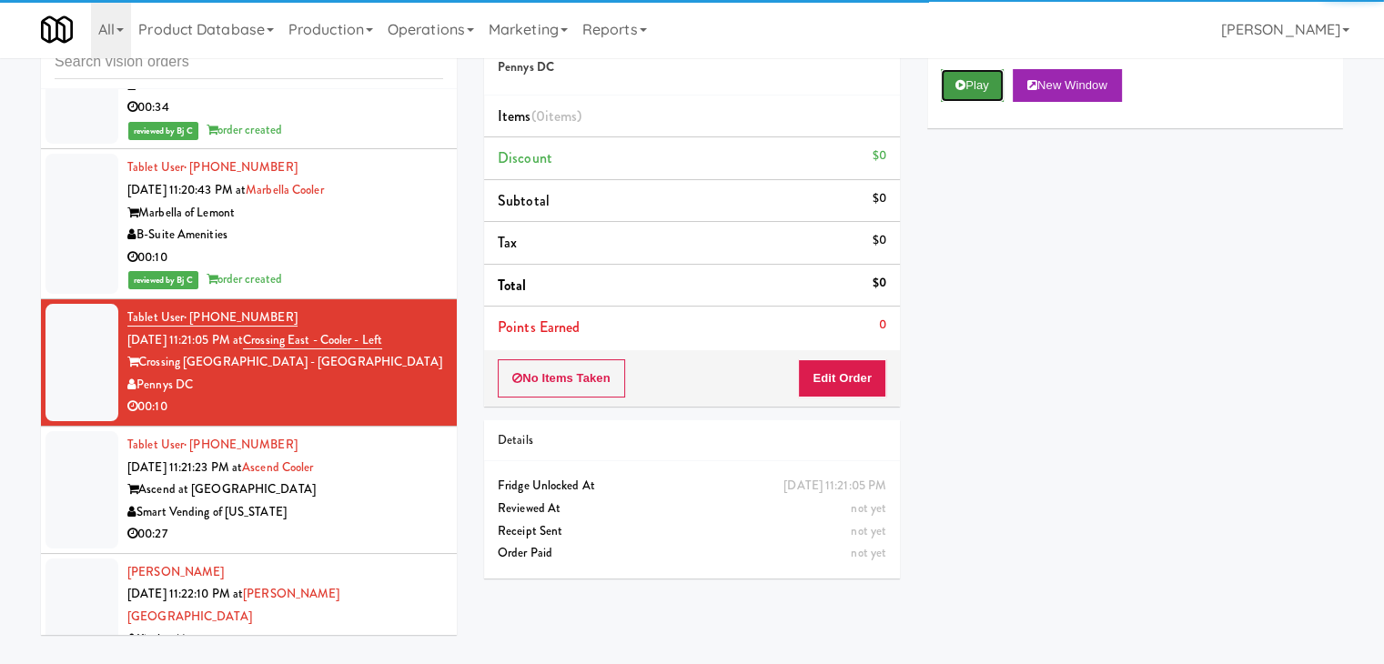
click at [981, 92] on button "Play" at bounding box center [972, 85] width 63 height 33
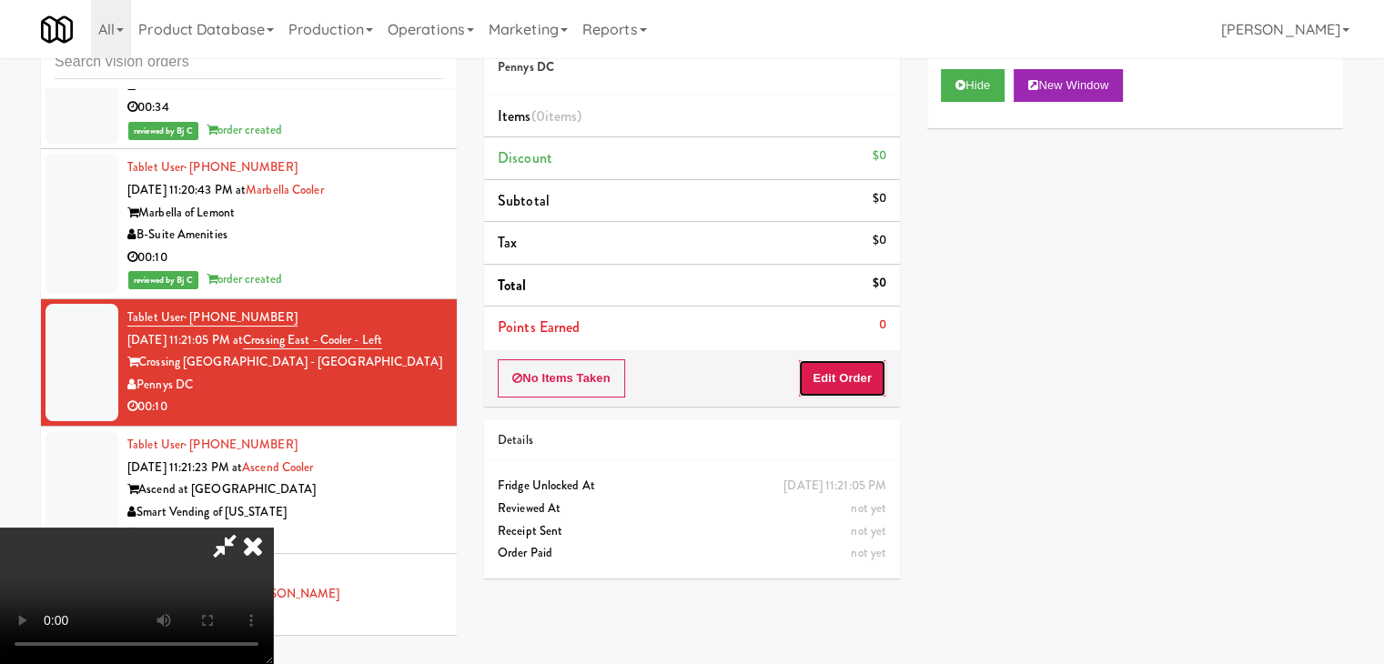
click at [868, 376] on button "Edit Order" at bounding box center [842, 378] width 88 height 38
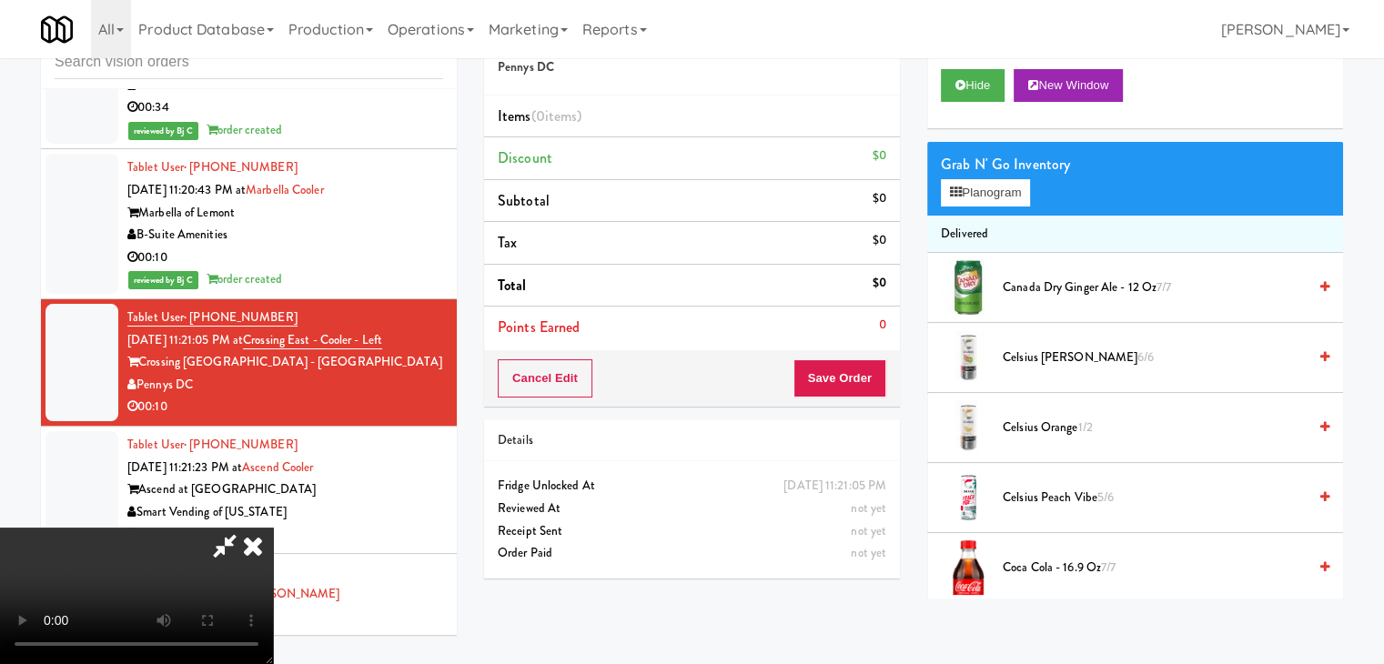
scroll to position [10546, 0]
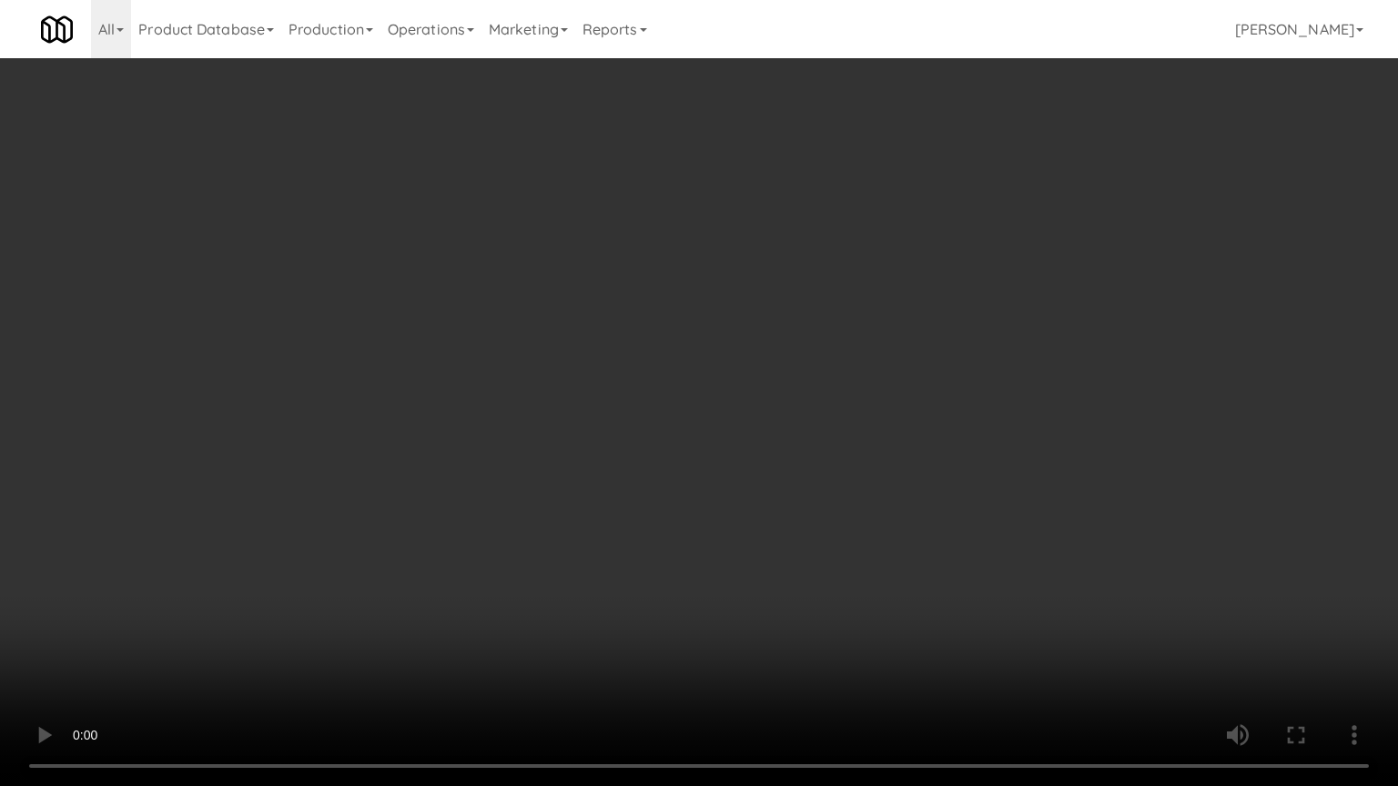
click at [947, 493] on video at bounding box center [699, 393] width 1398 height 786
click at [1007, 491] on video at bounding box center [699, 393] width 1398 height 786
click at [1007, 488] on video at bounding box center [699, 393] width 1398 height 786
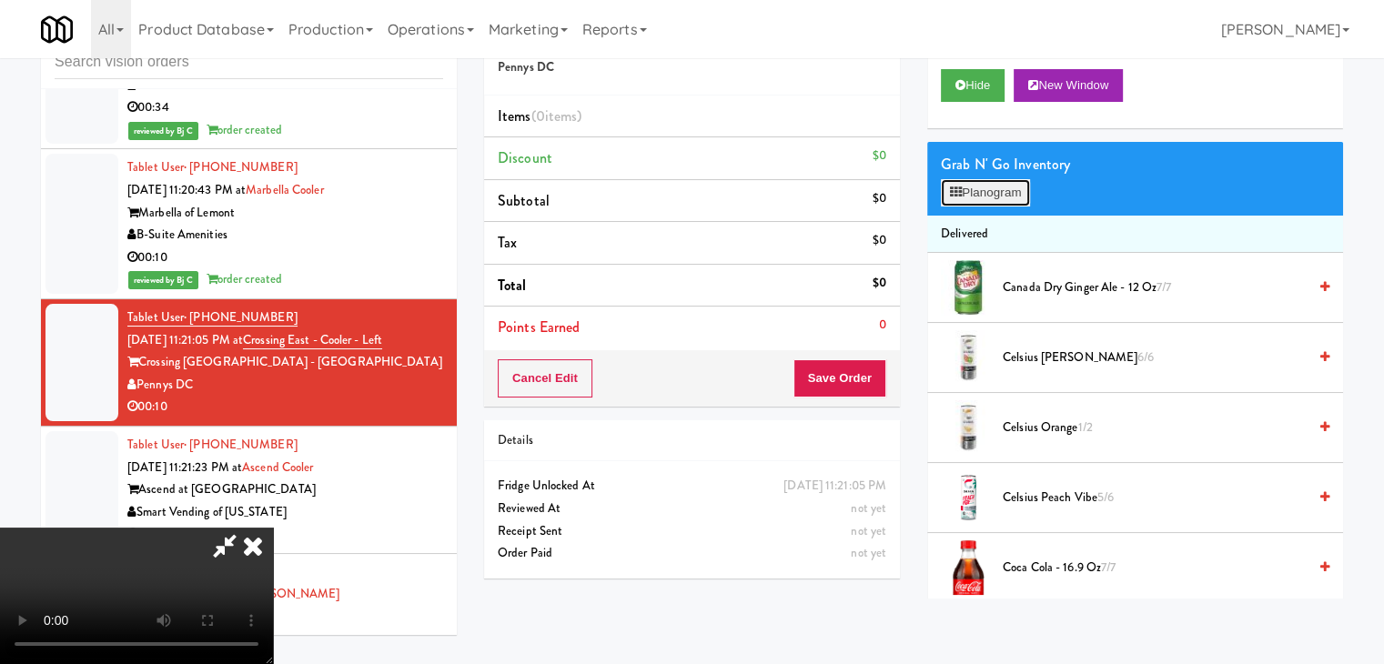
click at [1027, 197] on button "Planogram" at bounding box center [985, 192] width 89 height 27
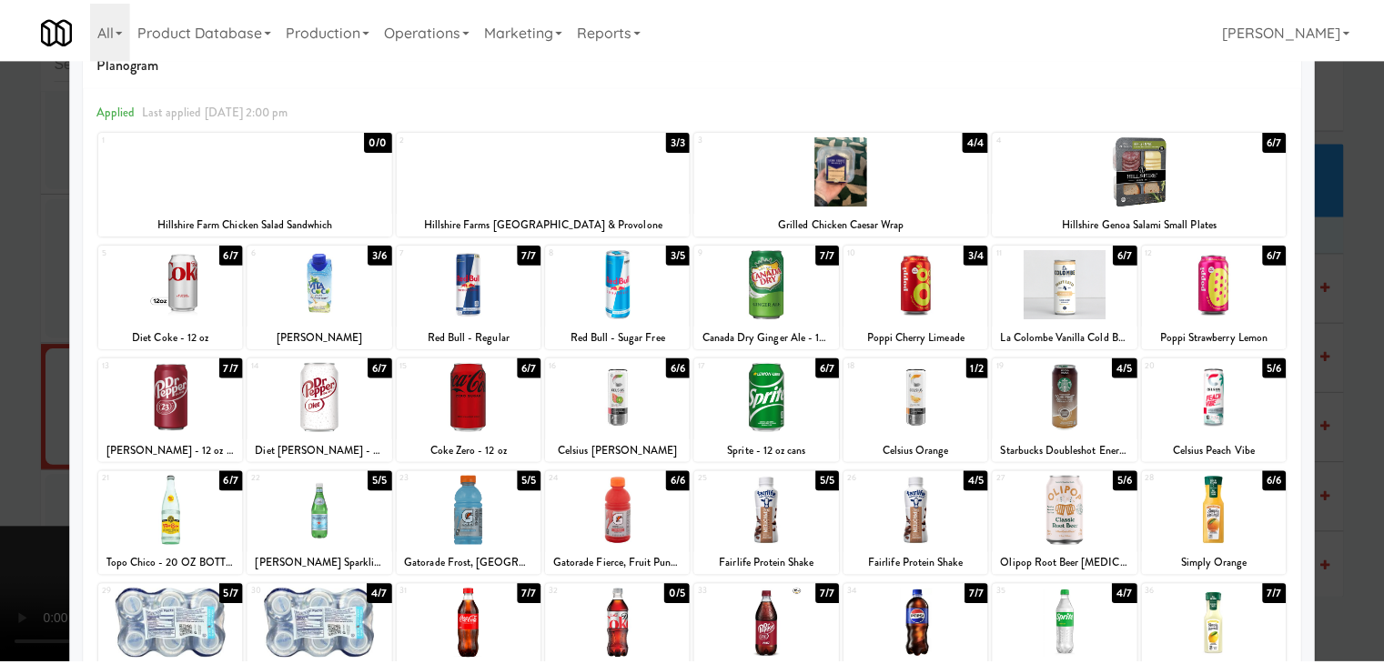
scroll to position [91, 0]
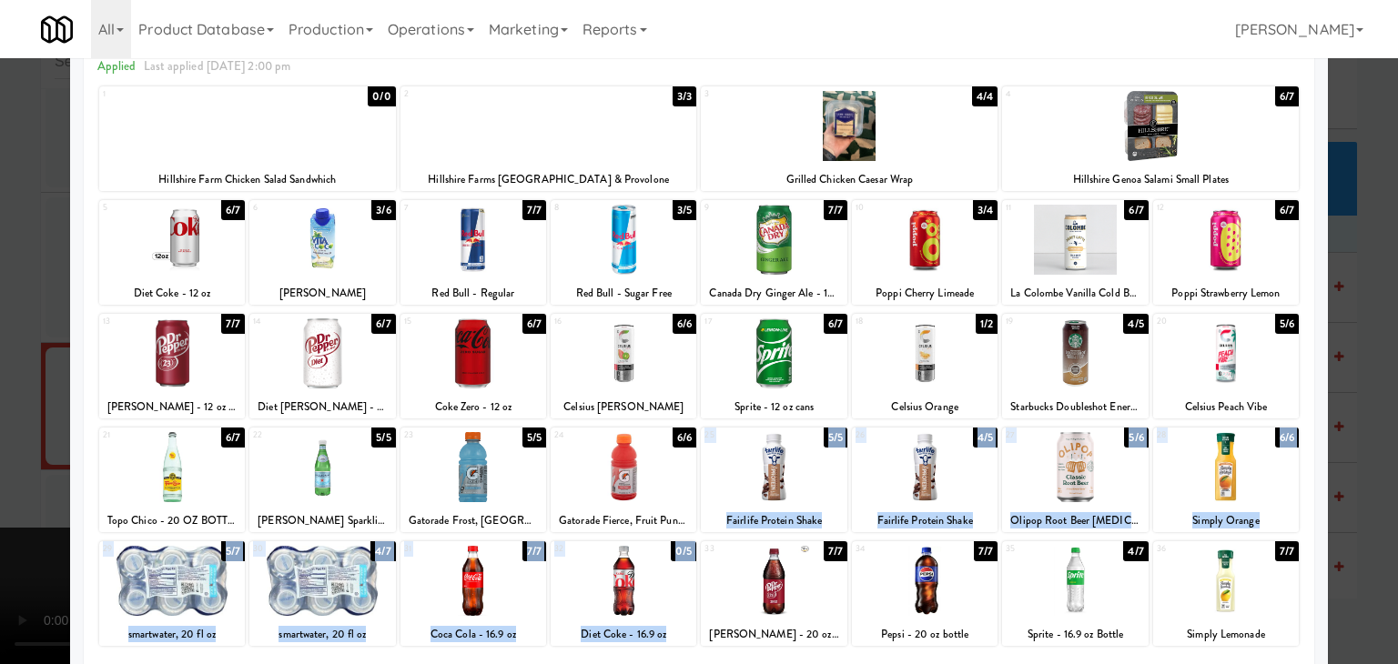
drag, startPoint x: 788, startPoint y: 562, endPoint x: 807, endPoint y: 487, distance: 77.0
click at [807, 487] on div "1 0/0 Hillshire Farm Chicken Salad Sandwhich 2 3/3 Hillshire Farms [GEOGRAPHIC_…" at bounding box center [698, 430] width 1203 height 691
click at [805, 487] on div at bounding box center [774, 467] width 146 height 70
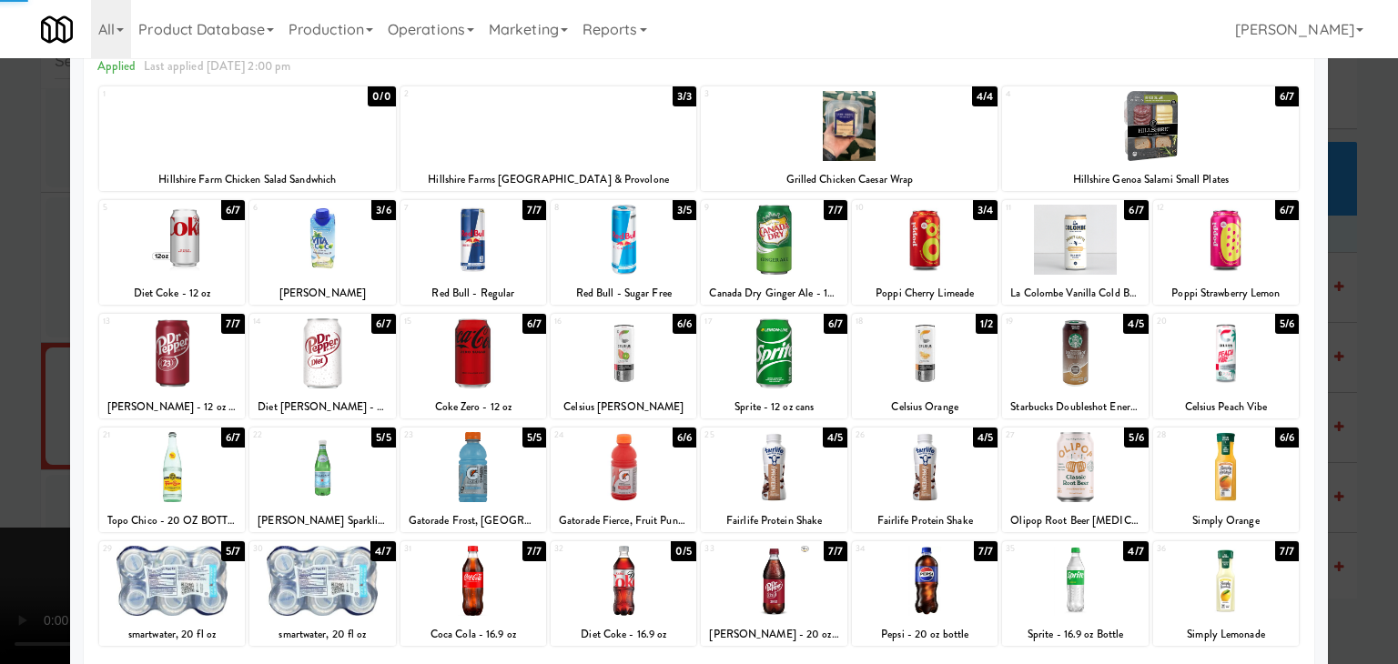
click at [916, 485] on div at bounding box center [925, 467] width 146 height 70
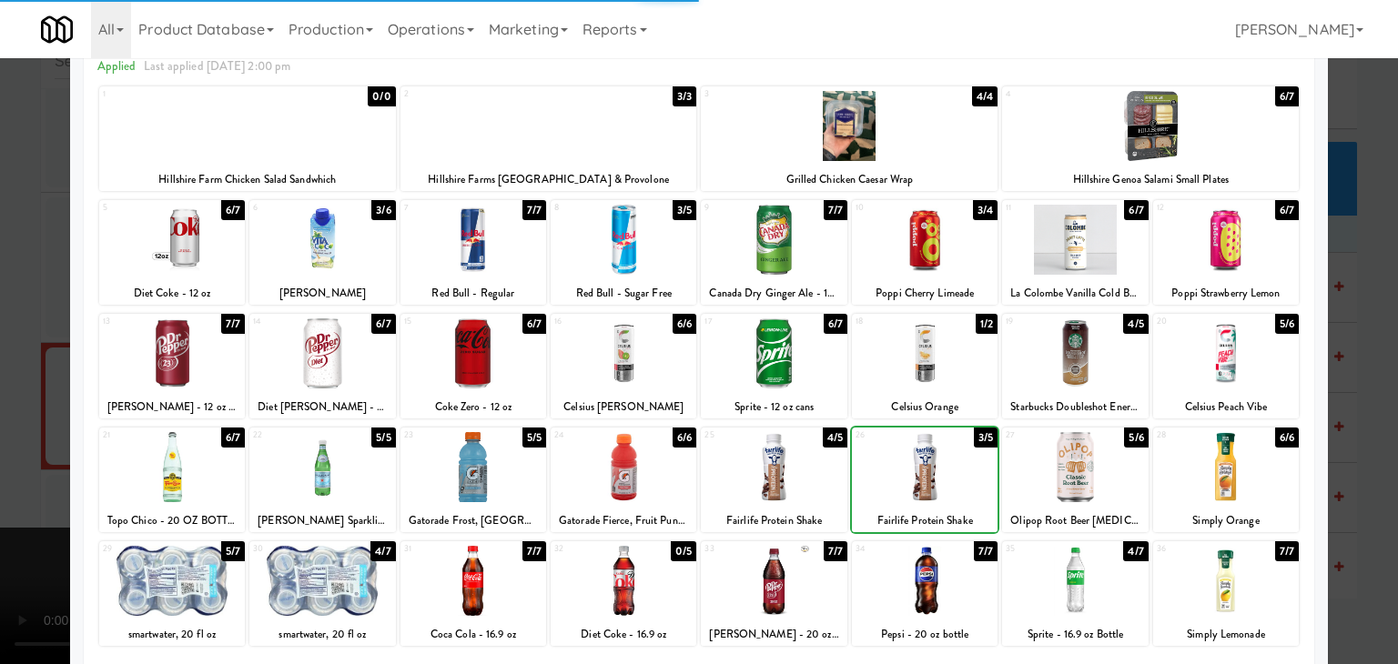
drag, startPoint x: 0, startPoint y: 485, endPoint x: 115, endPoint y: 485, distance: 114.7
click at [7, 485] on div at bounding box center [699, 332] width 1398 height 664
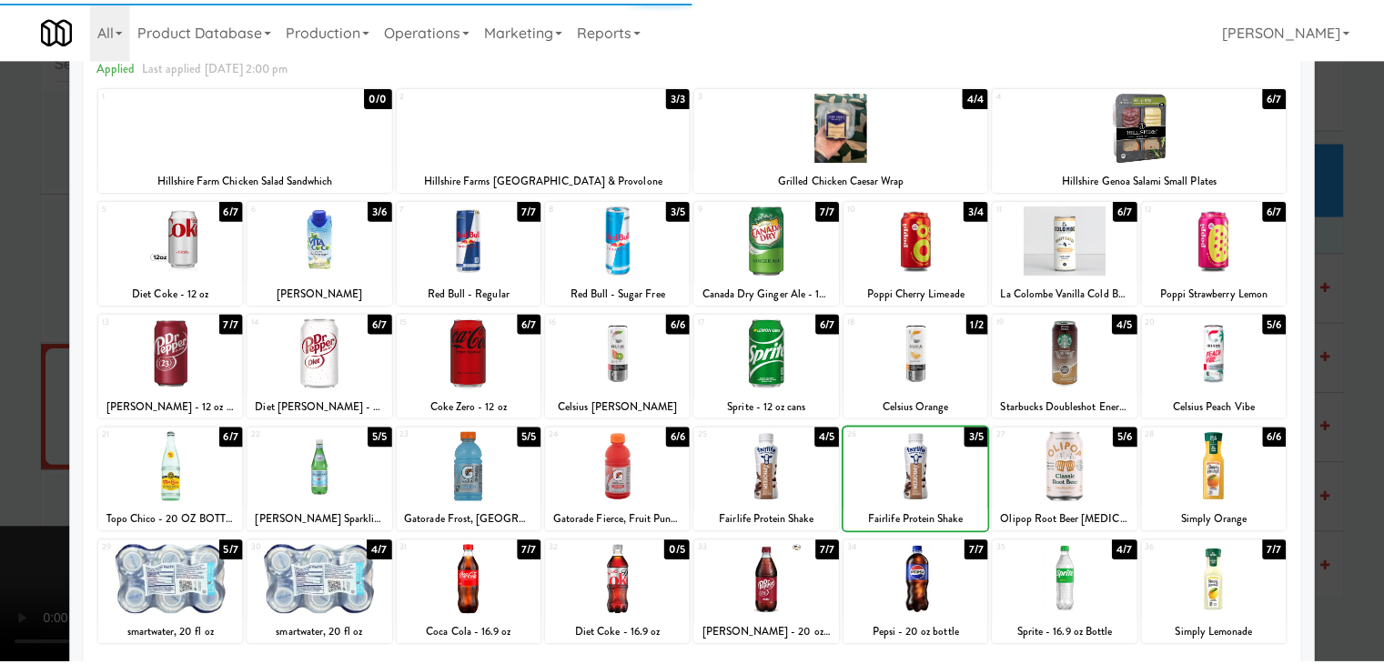
scroll to position [10590, 0]
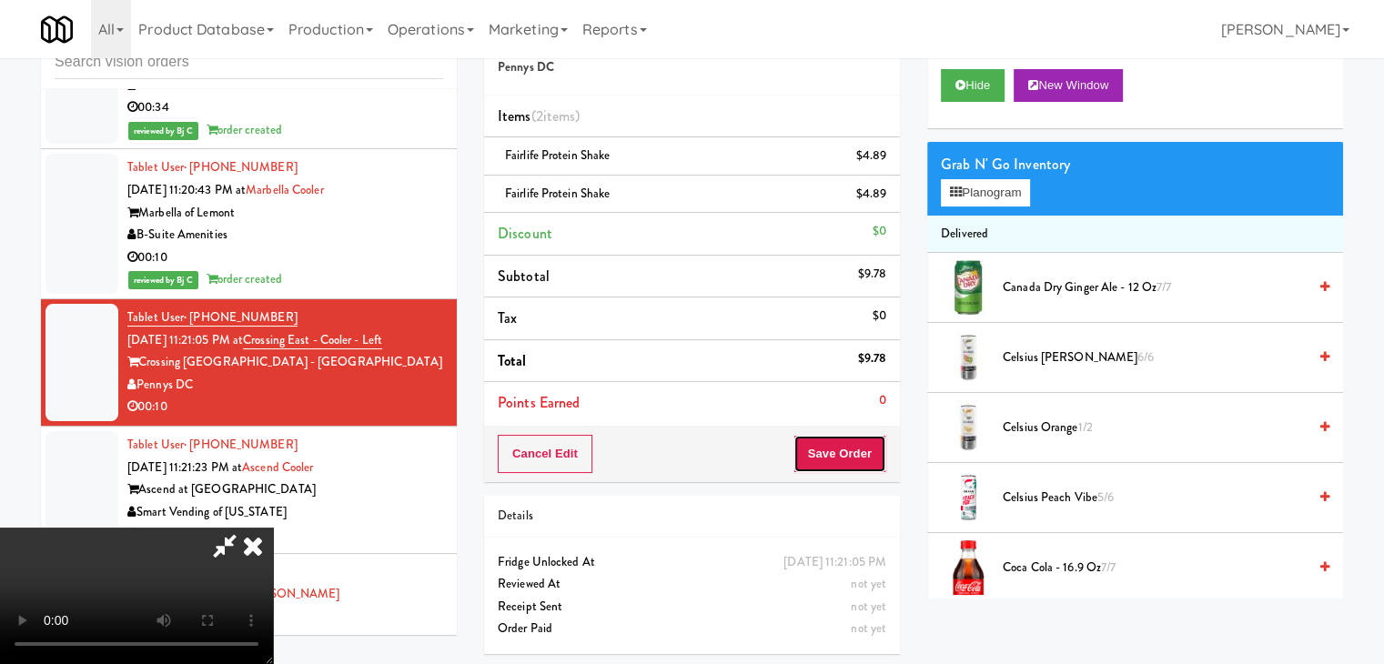
click at [869, 446] on button "Save Order" at bounding box center [840, 454] width 93 height 38
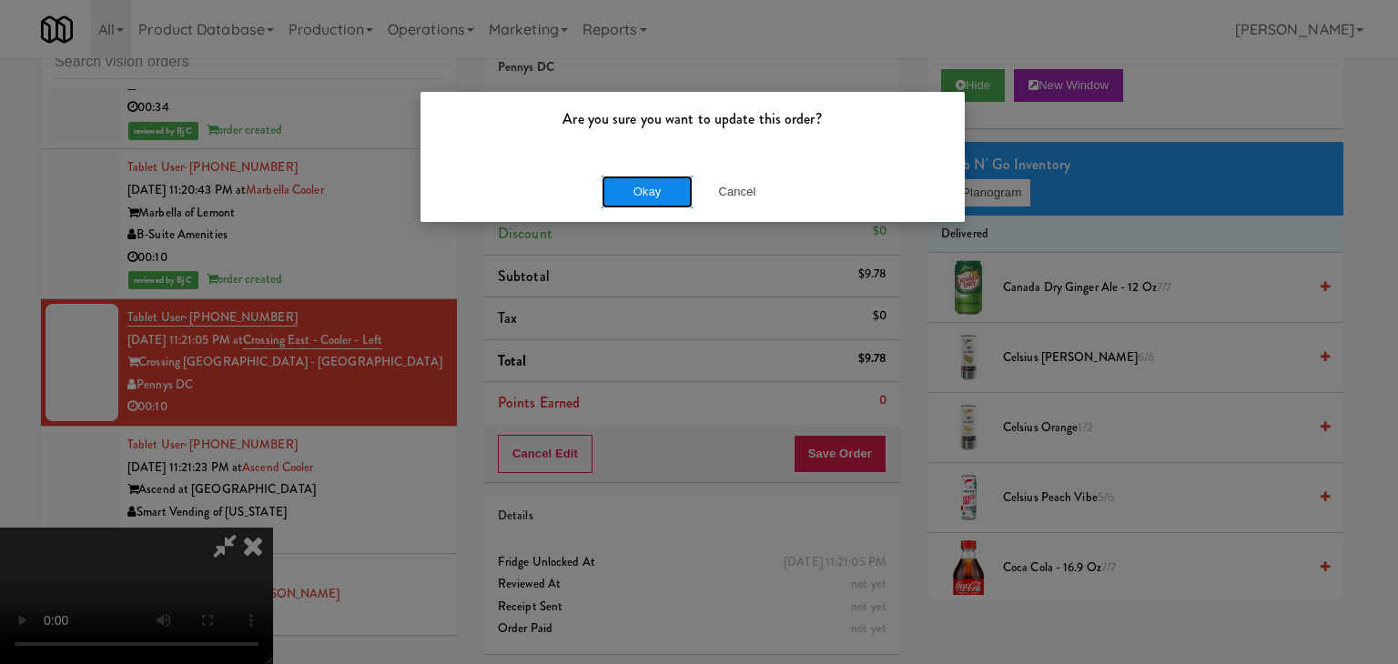
click at [644, 192] on button "Okay" at bounding box center [647, 192] width 91 height 33
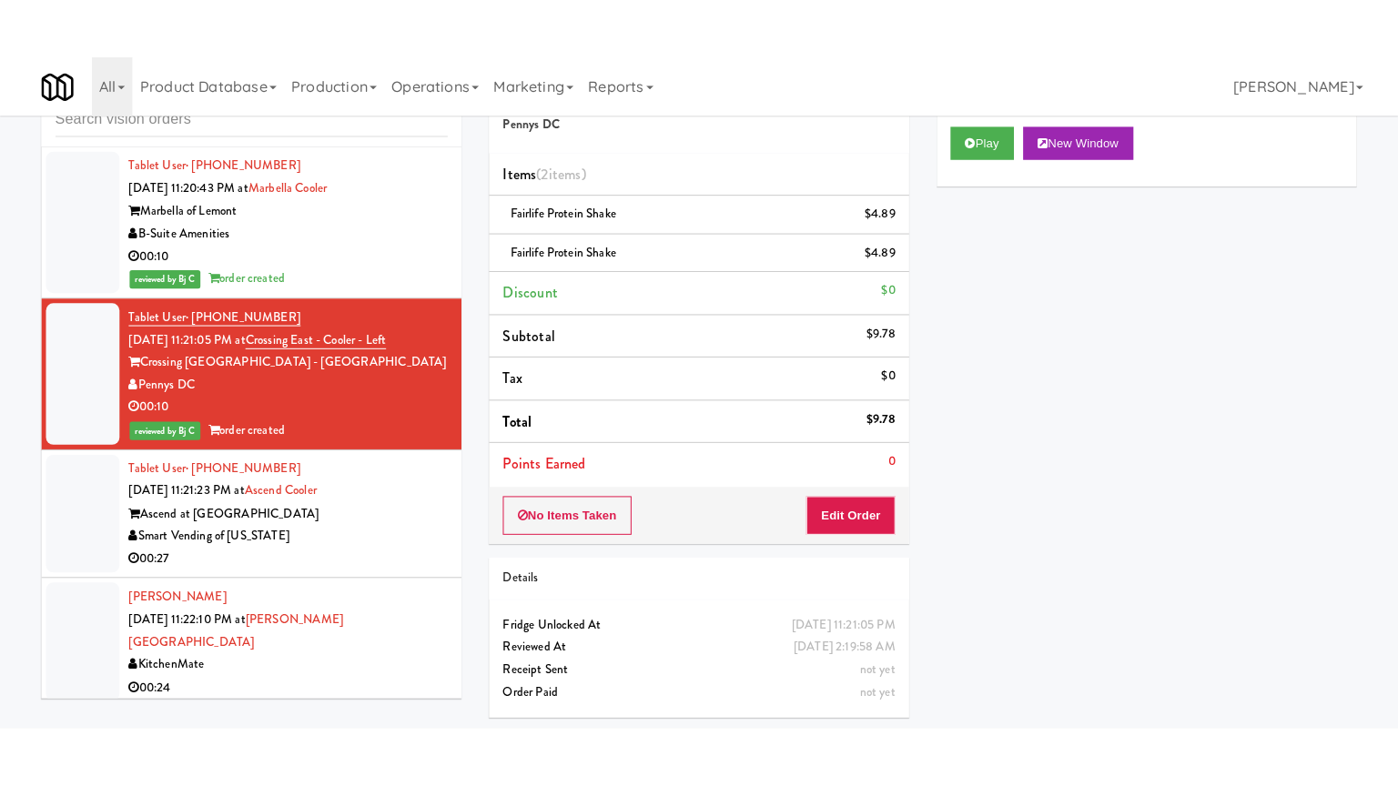
scroll to position [10772, 0]
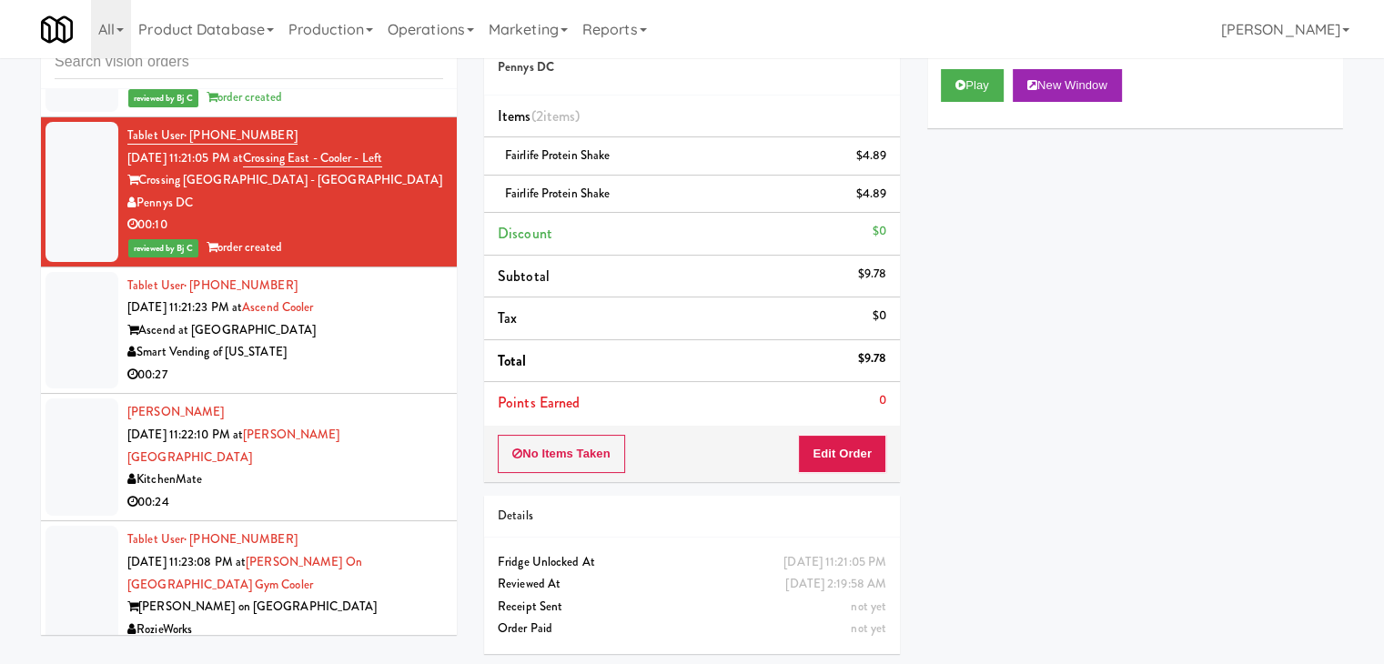
drag, startPoint x: 361, startPoint y: 386, endPoint x: 383, endPoint y: 362, distance: 32.2
click at [365, 364] on div "Smart Vending of [US_STATE]" at bounding box center [285, 352] width 316 height 23
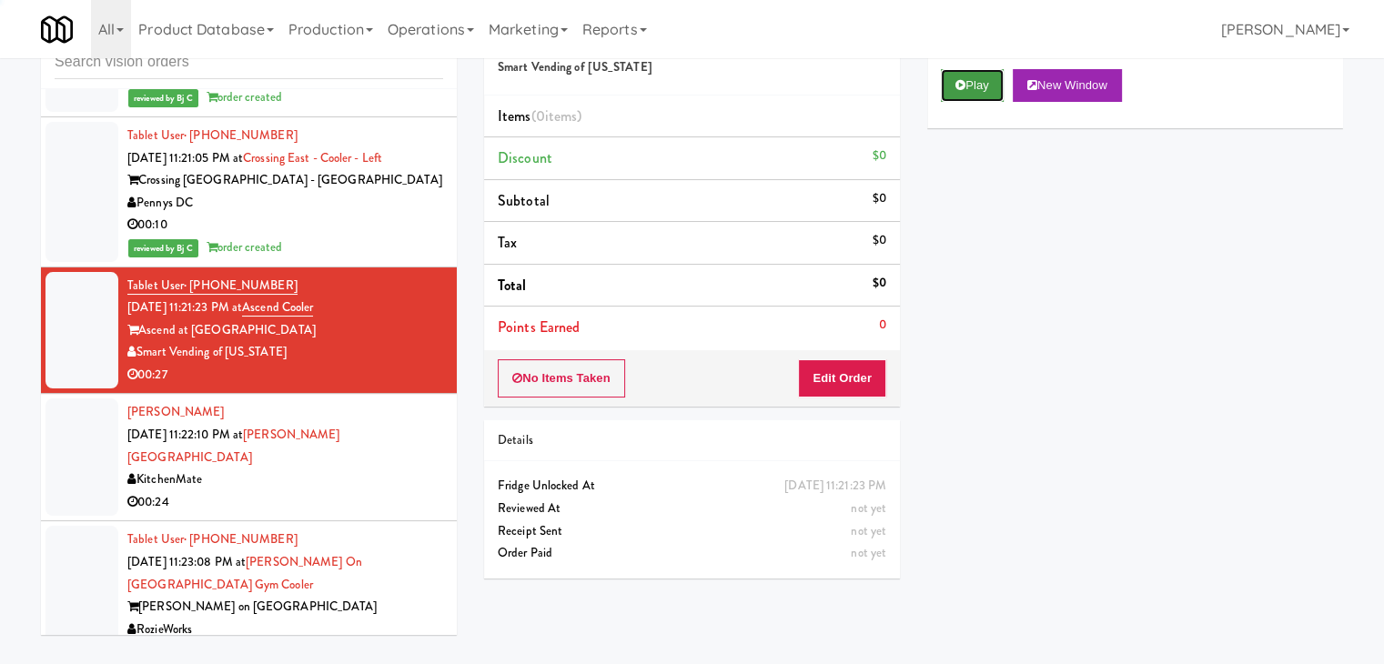
click at [979, 93] on button "Play" at bounding box center [972, 85] width 63 height 33
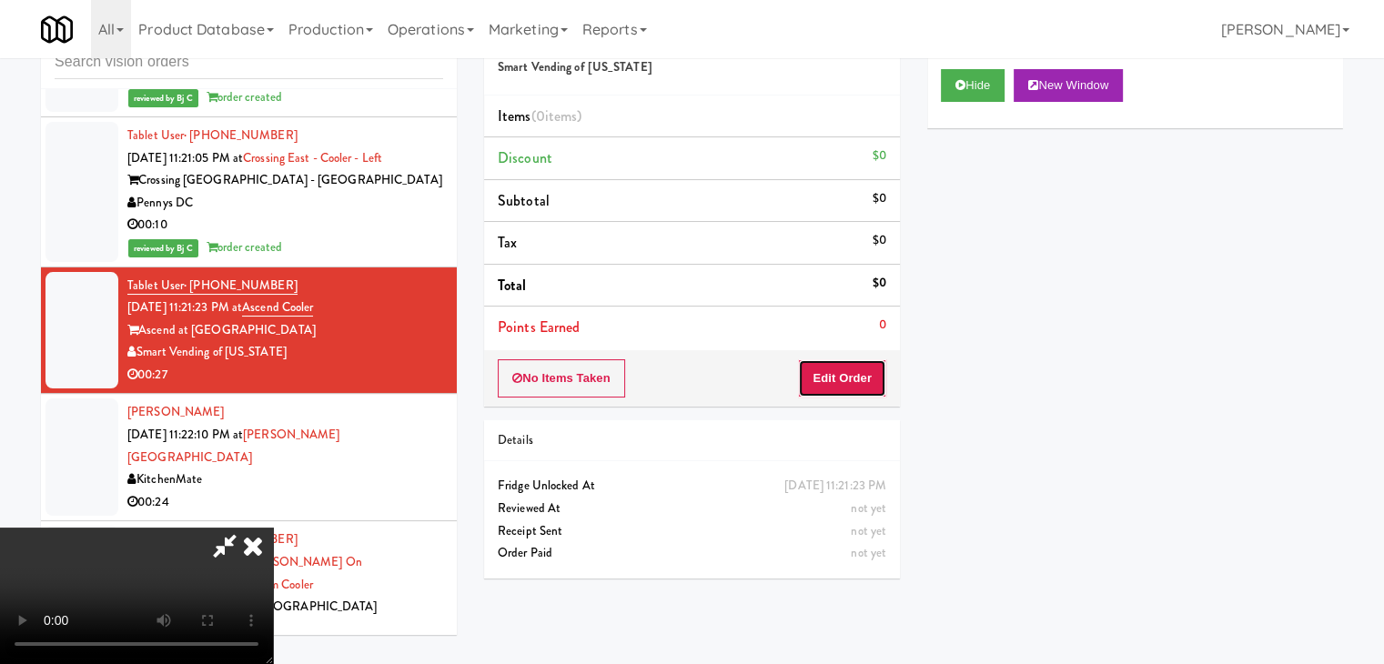
click at [836, 380] on button "Edit Order" at bounding box center [842, 378] width 88 height 38
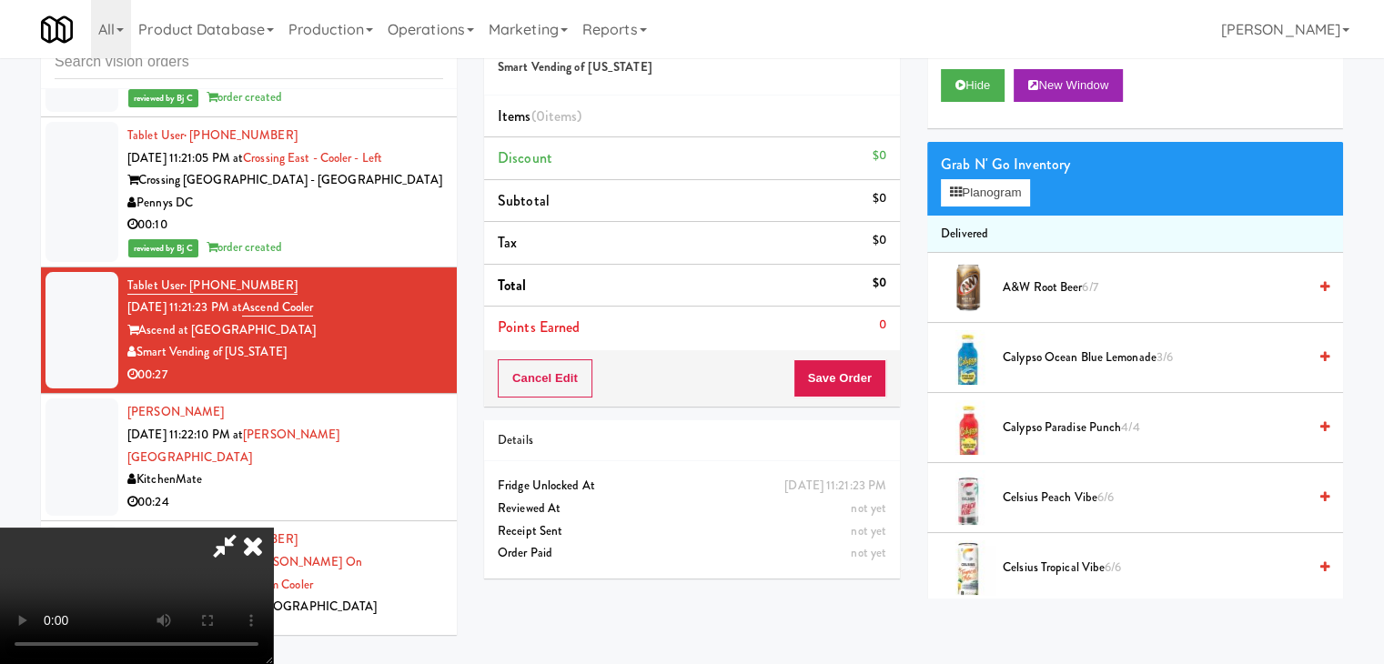
scroll to position [10728, 0]
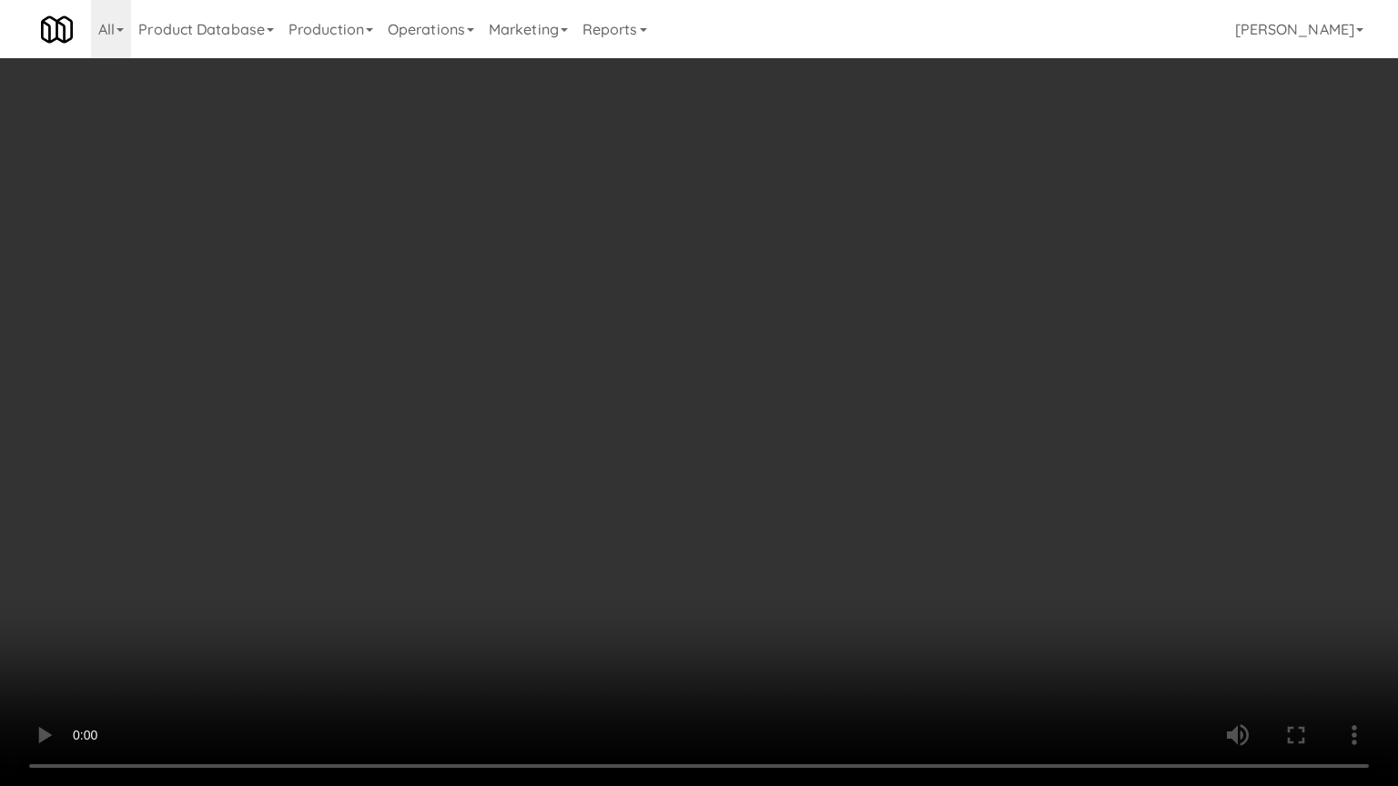
click at [834, 561] on video at bounding box center [699, 393] width 1398 height 786
click at [861, 552] on video at bounding box center [699, 393] width 1398 height 786
click at [918, 539] on video at bounding box center [699, 393] width 1398 height 786
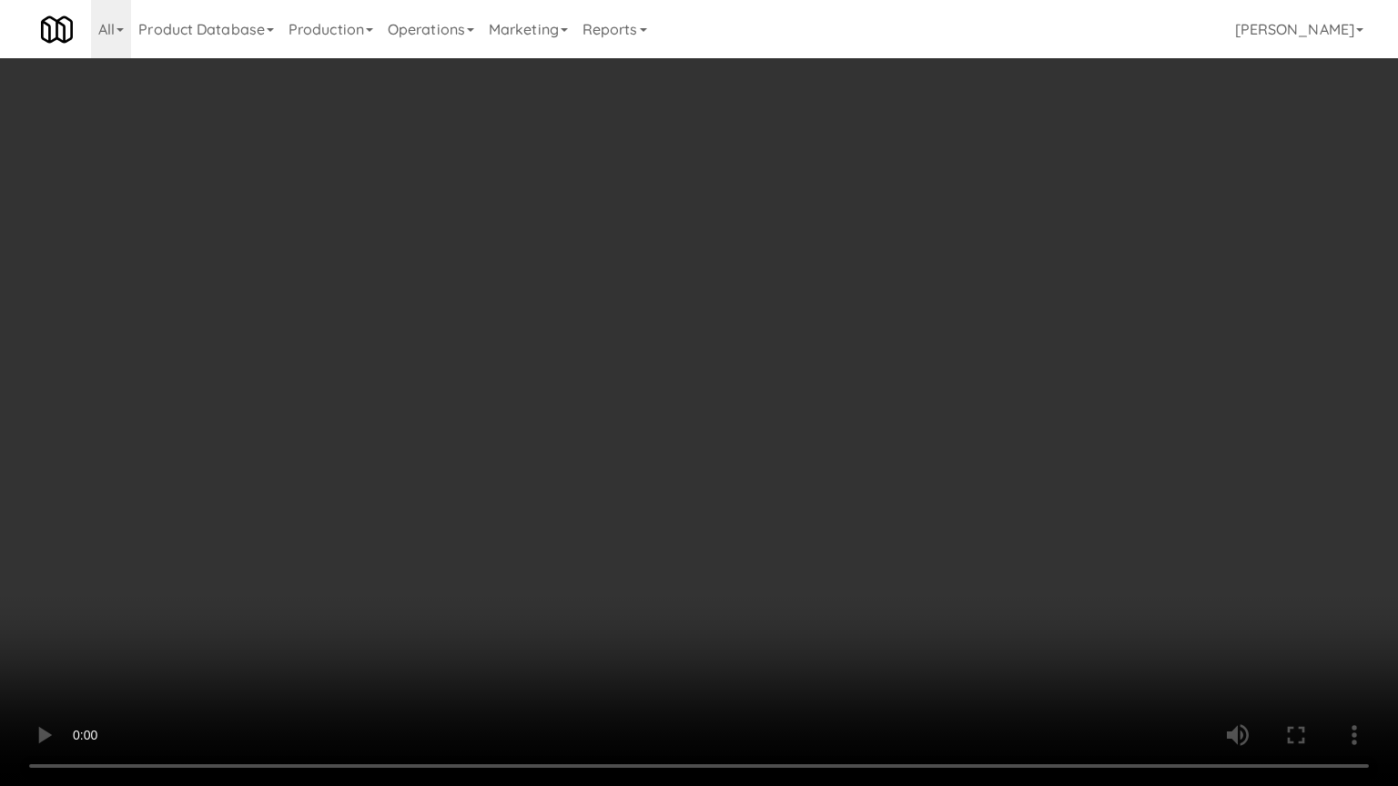
click at [918, 539] on video at bounding box center [699, 393] width 1398 height 786
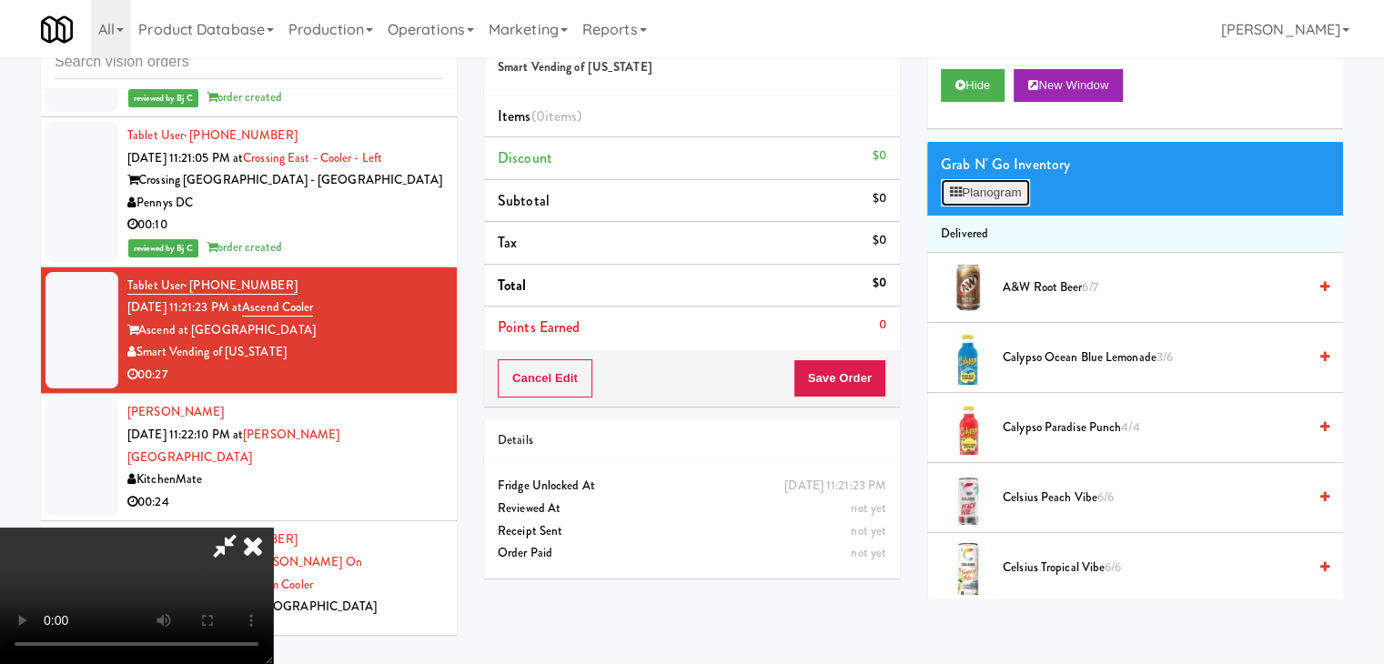
click at [1007, 195] on button "Planogram" at bounding box center [985, 192] width 89 height 27
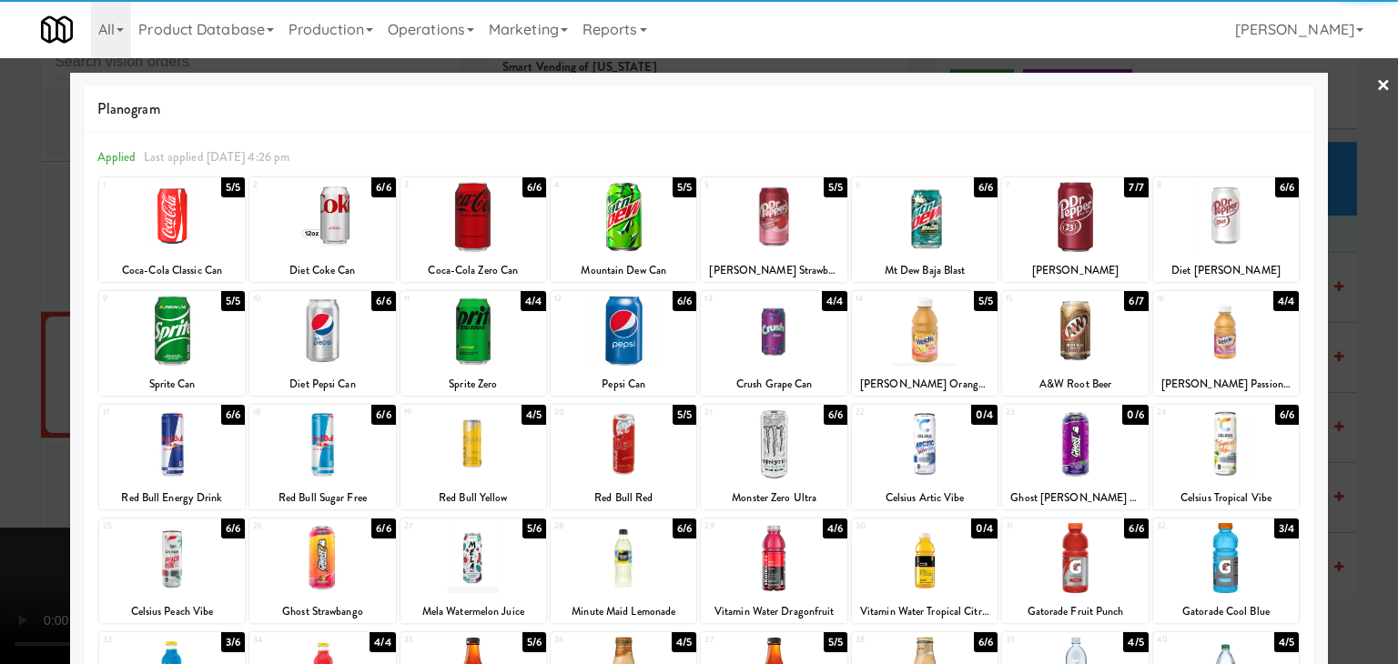
click at [786, 216] on div at bounding box center [774, 217] width 146 height 70
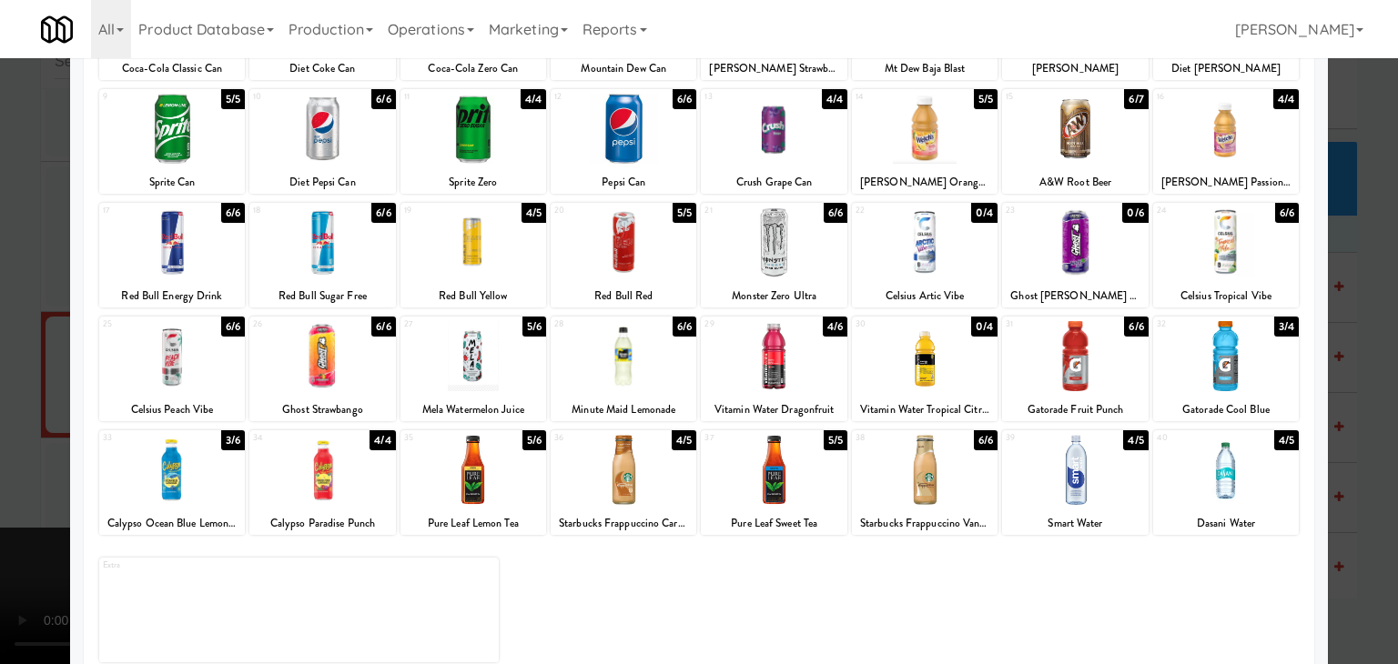
scroll to position [229, 0]
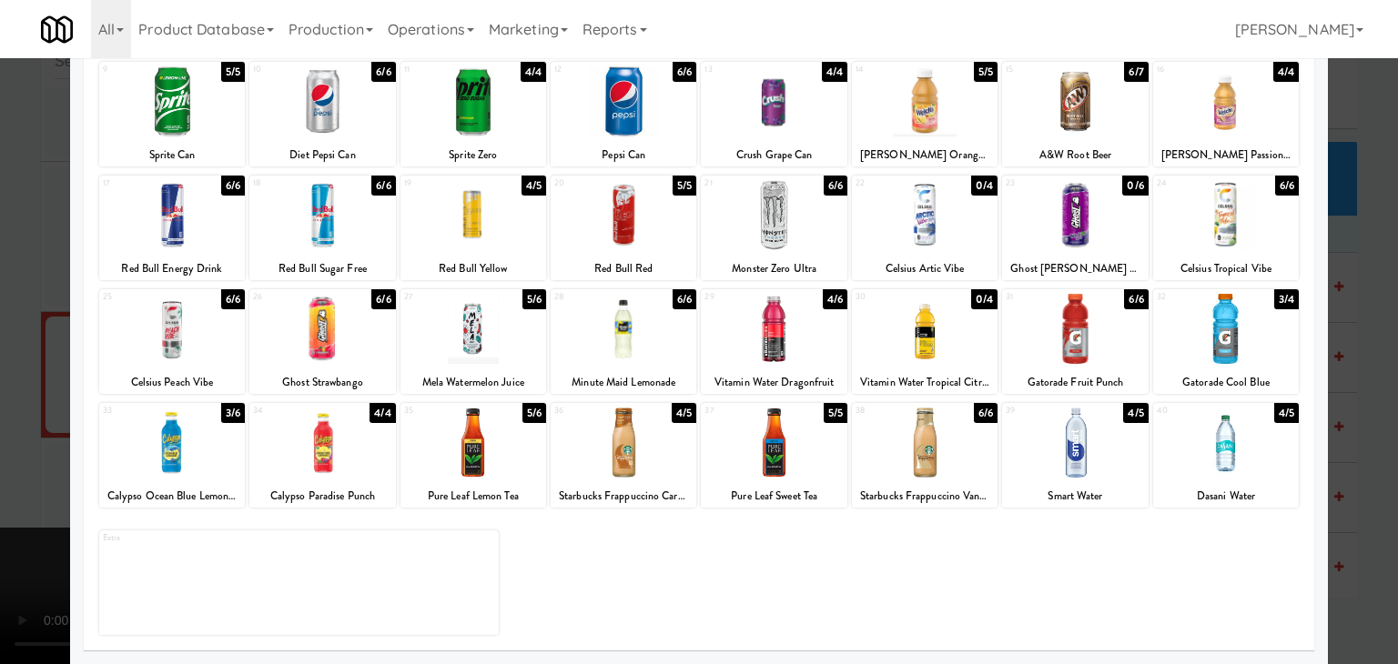
click at [786, 443] on div at bounding box center [774, 443] width 146 height 70
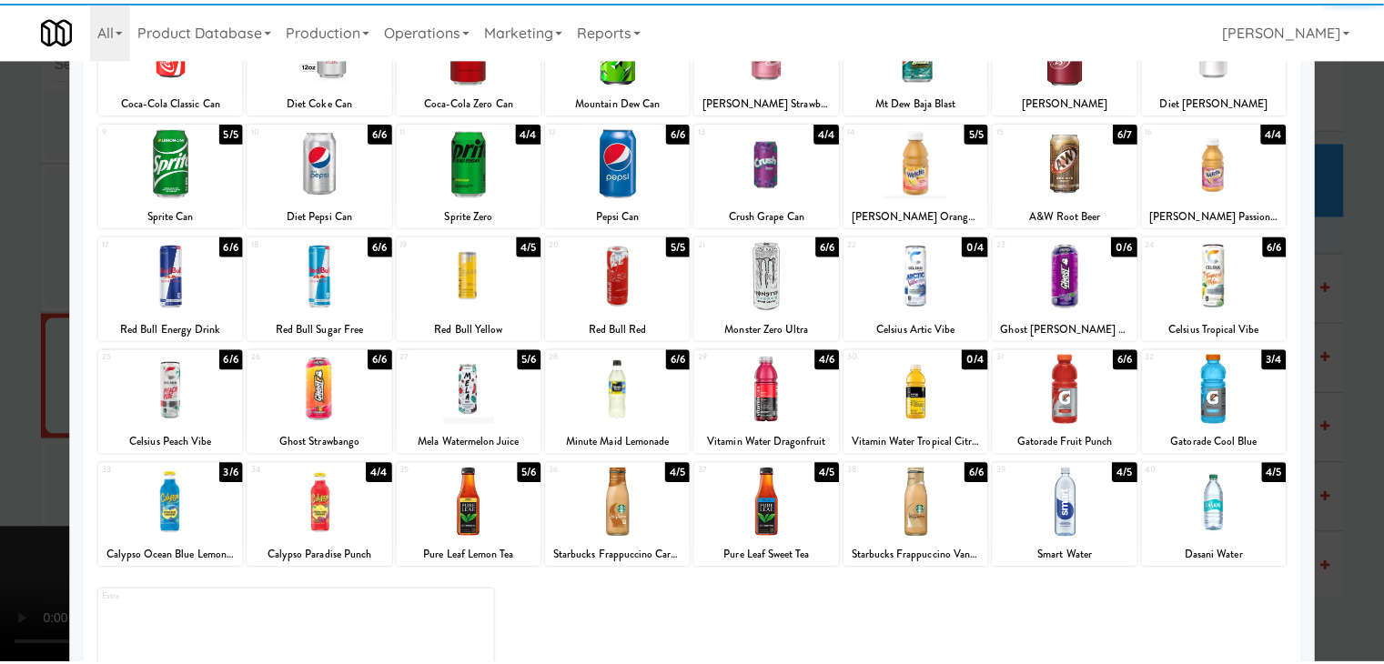
scroll to position [138, 0]
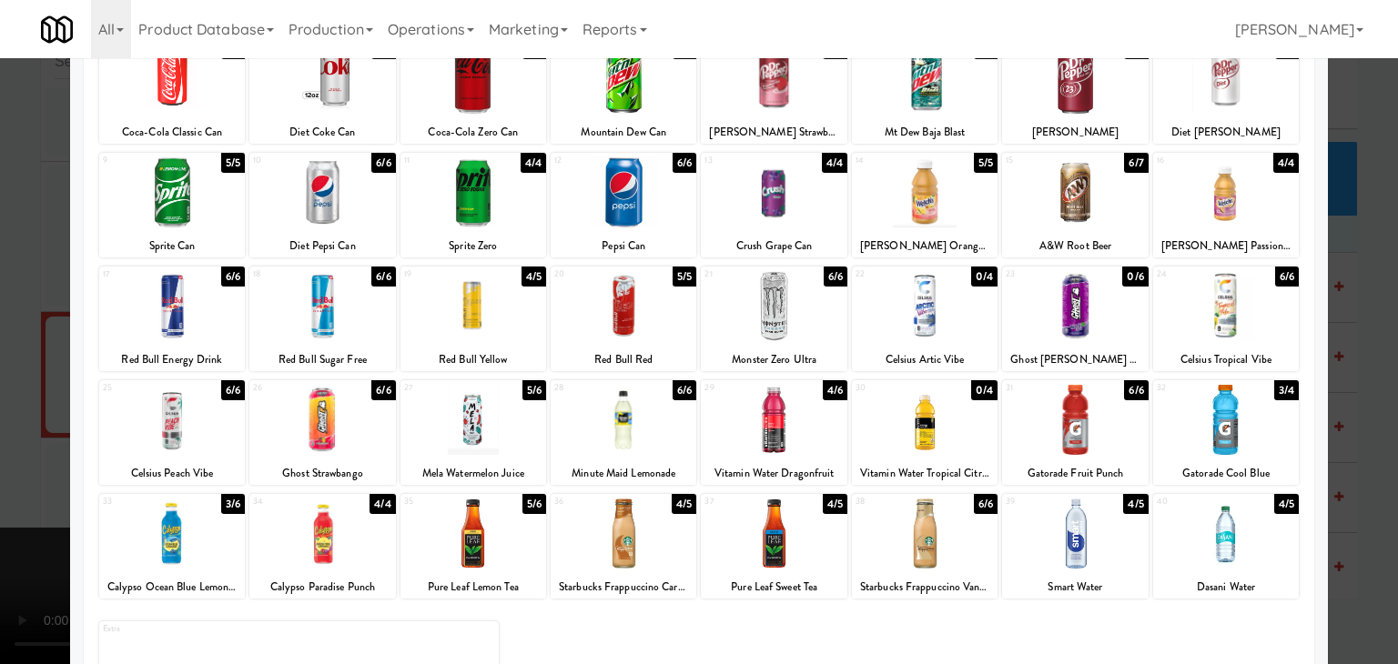
drag, startPoint x: 622, startPoint y: 447, endPoint x: 460, endPoint y: 445, distance: 162.0
click at [621, 447] on div at bounding box center [624, 420] width 146 height 70
drag, startPoint x: 0, startPoint y: 434, endPoint x: 240, endPoint y: 430, distance: 240.3
click at [9, 432] on div at bounding box center [699, 332] width 1398 height 664
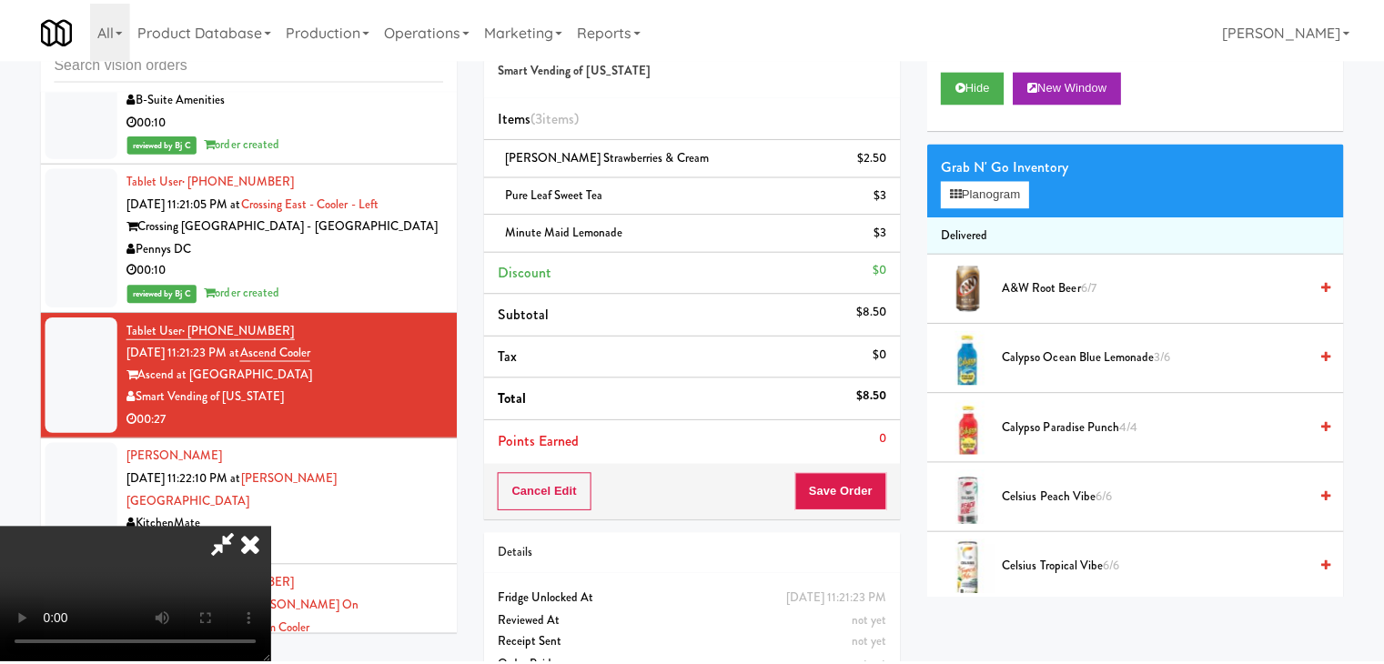
scroll to position [10772, 0]
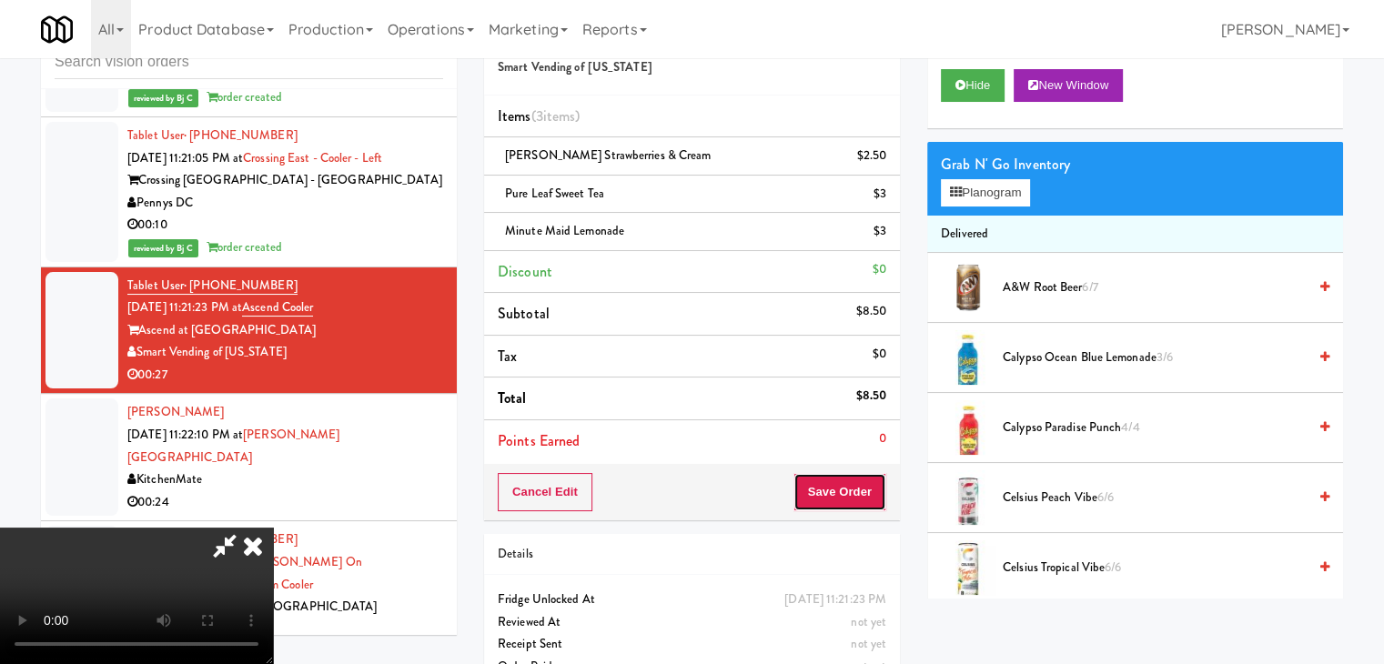
click at [876, 496] on button "Save Order" at bounding box center [840, 492] width 93 height 38
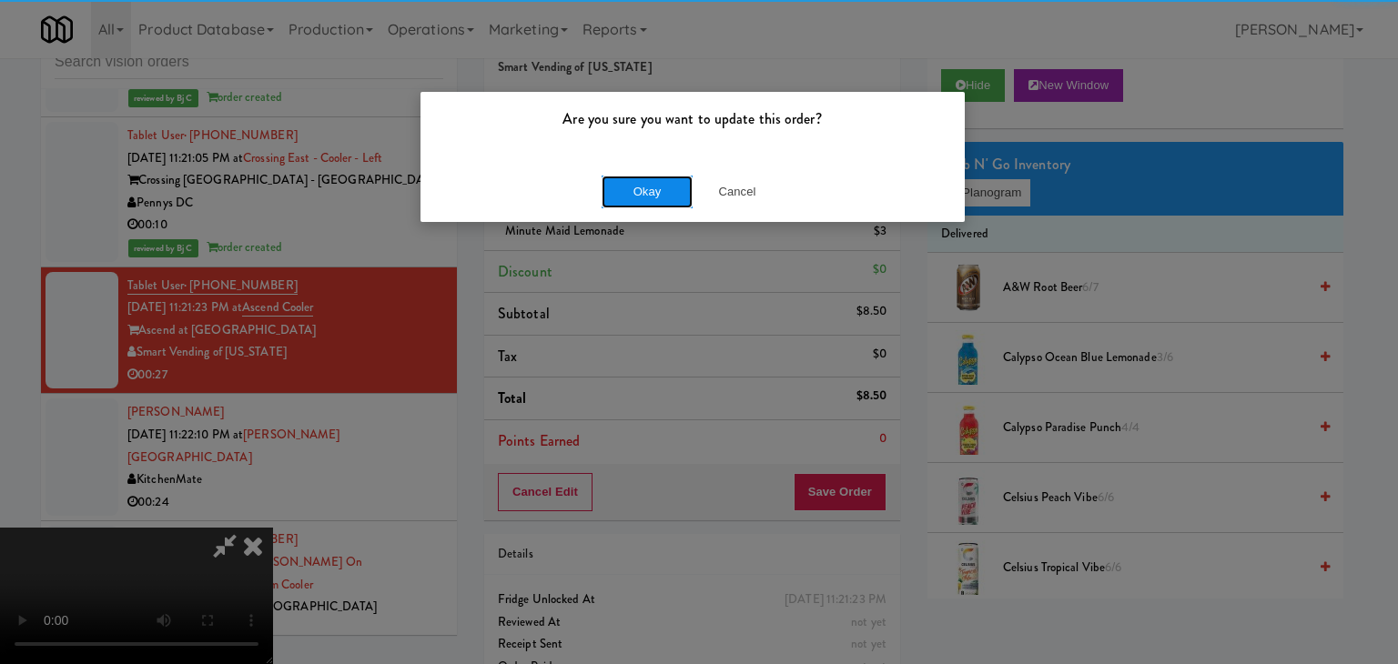
click at [663, 197] on button "Okay" at bounding box center [647, 192] width 91 height 33
click at [663, 197] on div "Okay Cancel" at bounding box center [692, 191] width 544 height 61
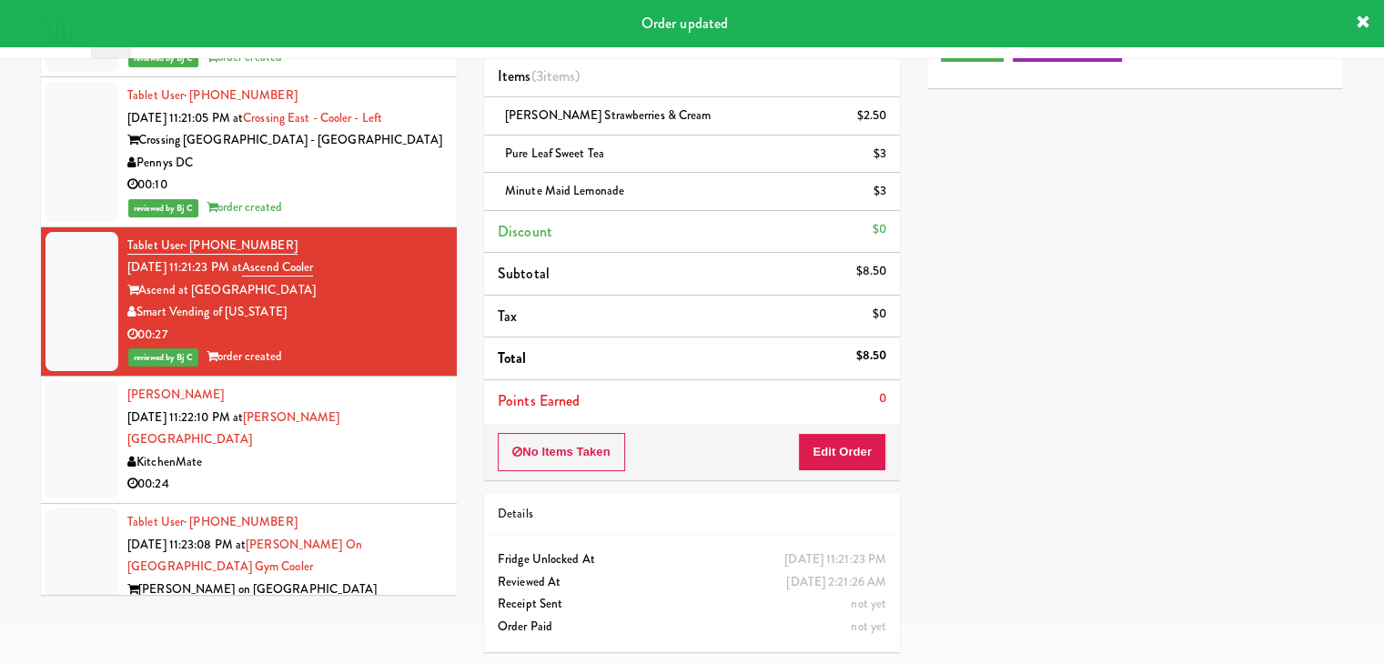
scroll to position [10954, 0]
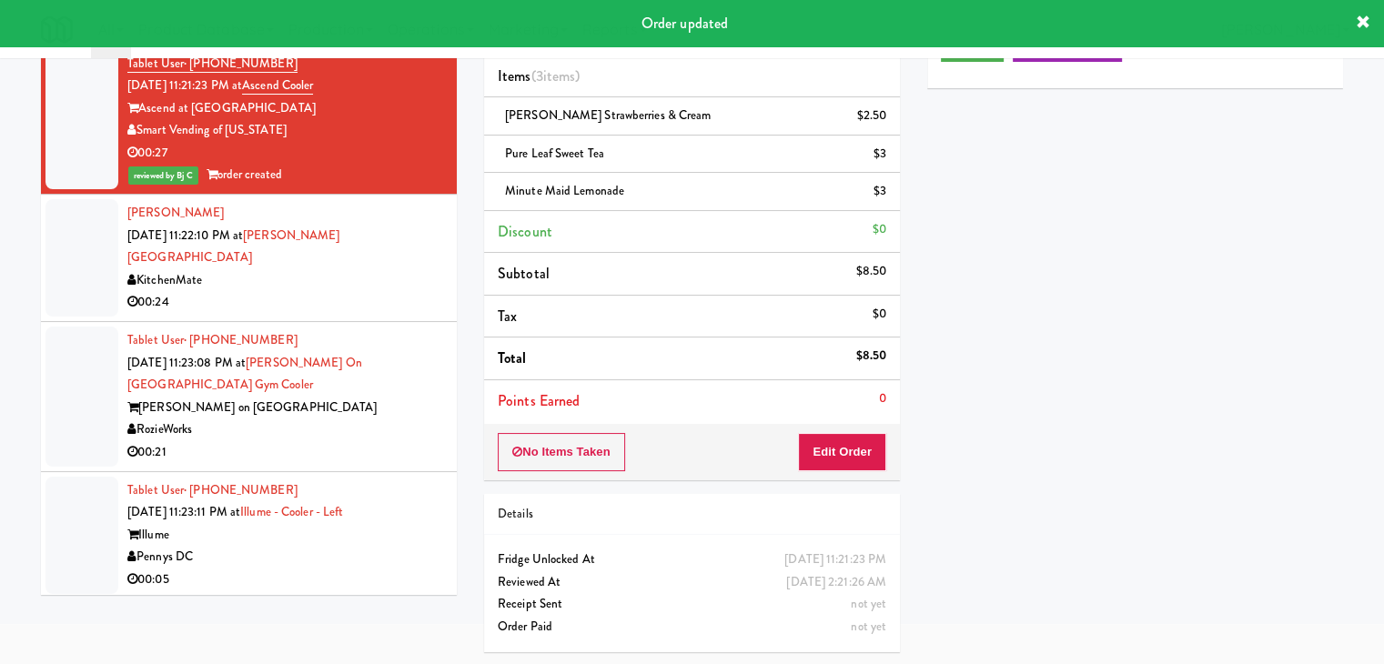
drag, startPoint x: 397, startPoint y: 325, endPoint x: 462, endPoint y: 303, distance: 69.1
click at [400, 314] on div "00:24" at bounding box center [285, 302] width 316 height 23
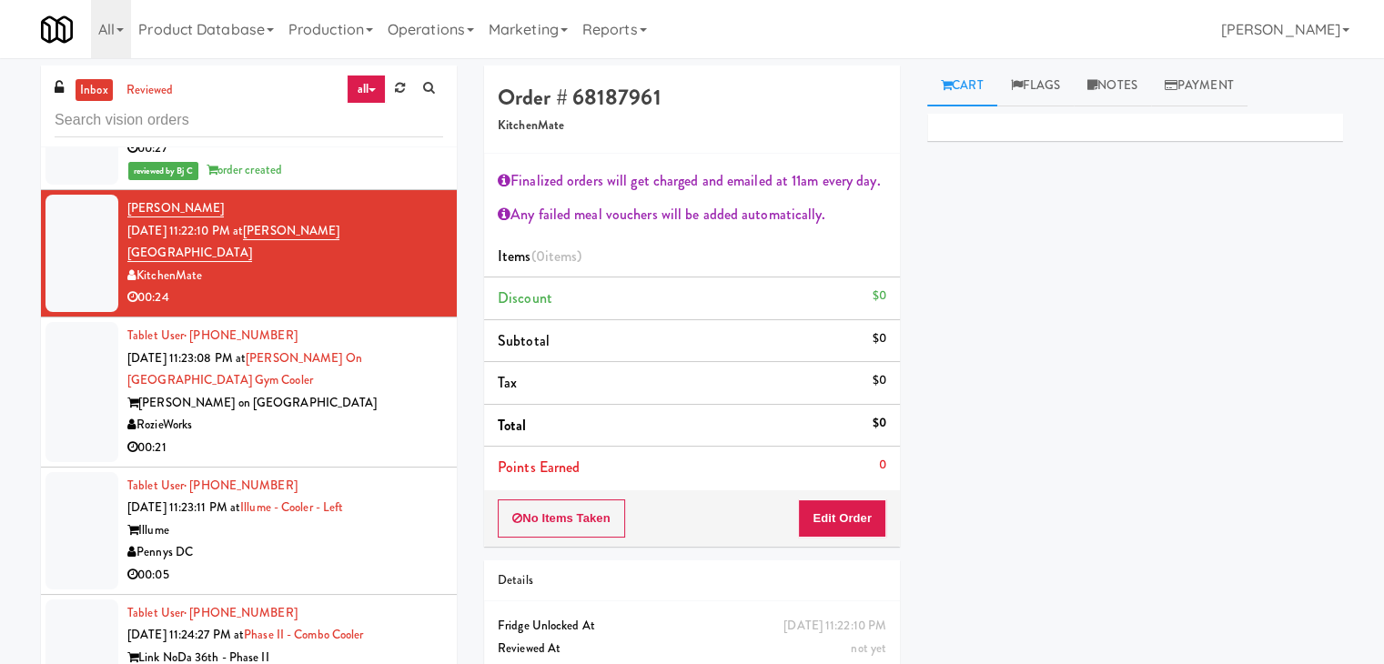
scroll to position [11136, 0]
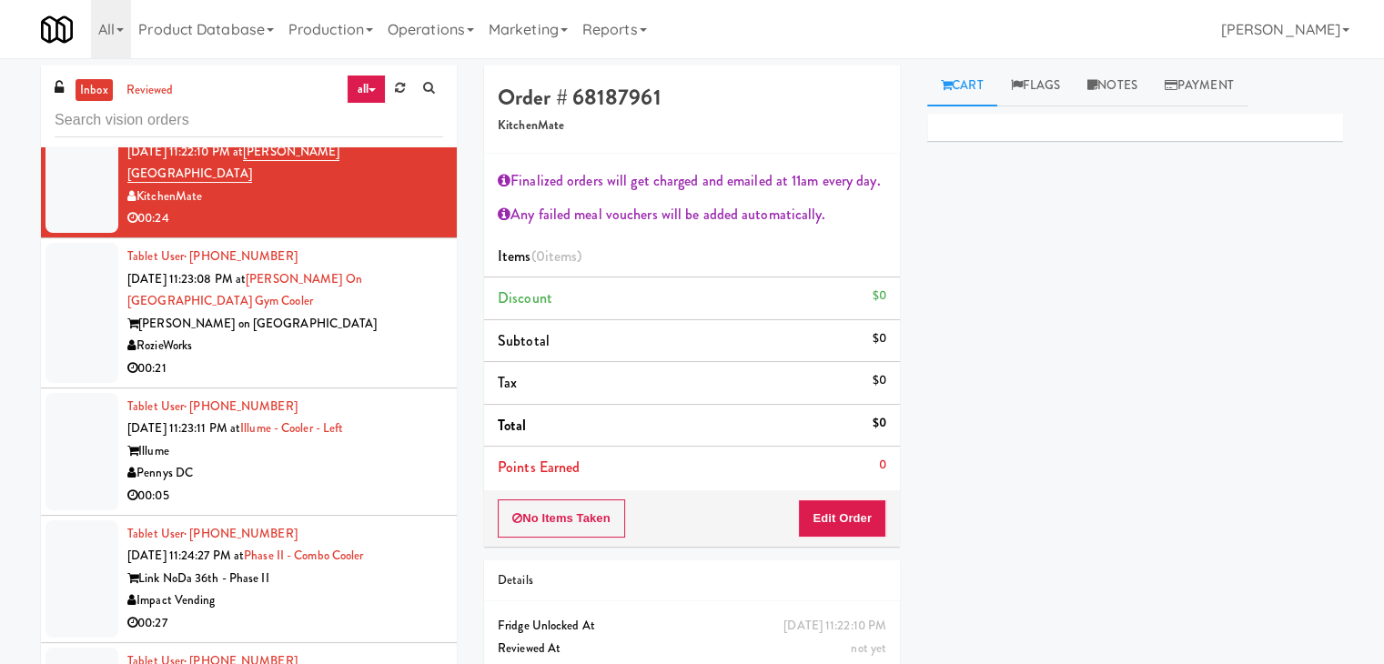
drag, startPoint x: 376, startPoint y: 368, endPoint x: 381, endPoint y: 376, distance: 9.8
click at [380, 358] on div "RozieWorks" at bounding box center [285, 346] width 316 height 23
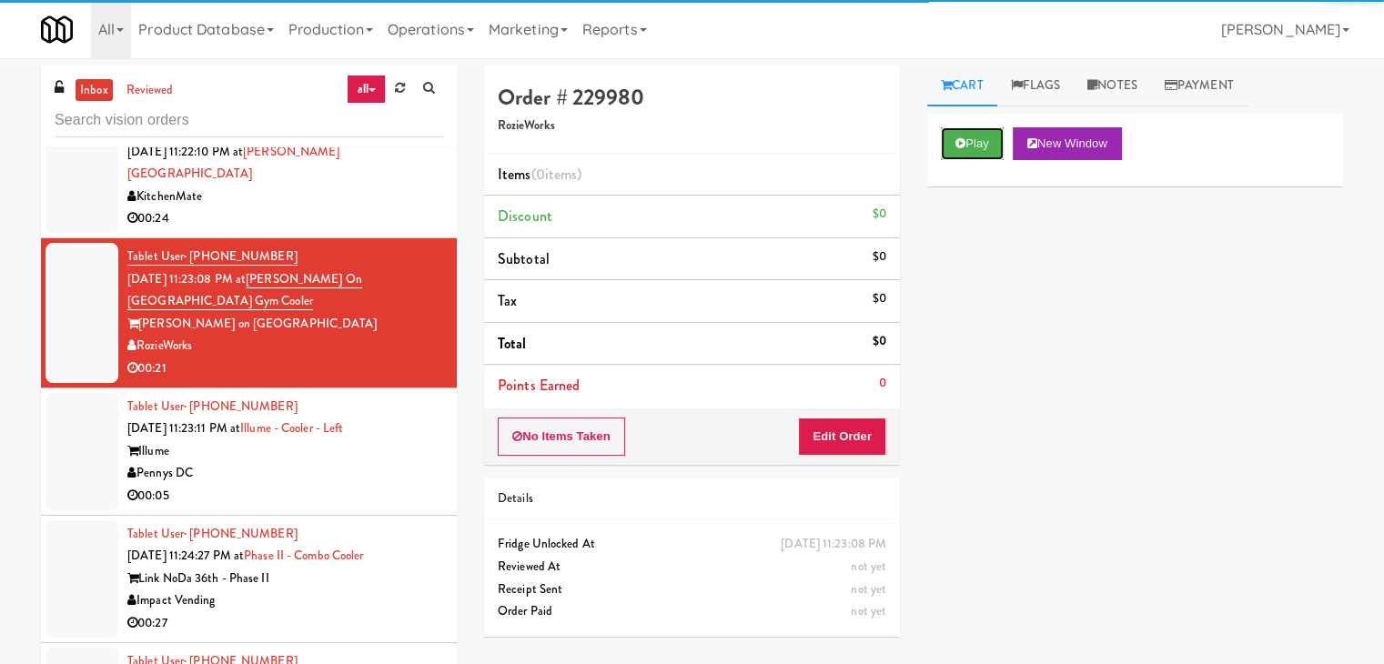
drag, startPoint x: 959, startPoint y: 147, endPoint x: 955, endPoint y: 194, distance: 46.6
click at [957, 150] on button "Play" at bounding box center [972, 143] width 63 height 33
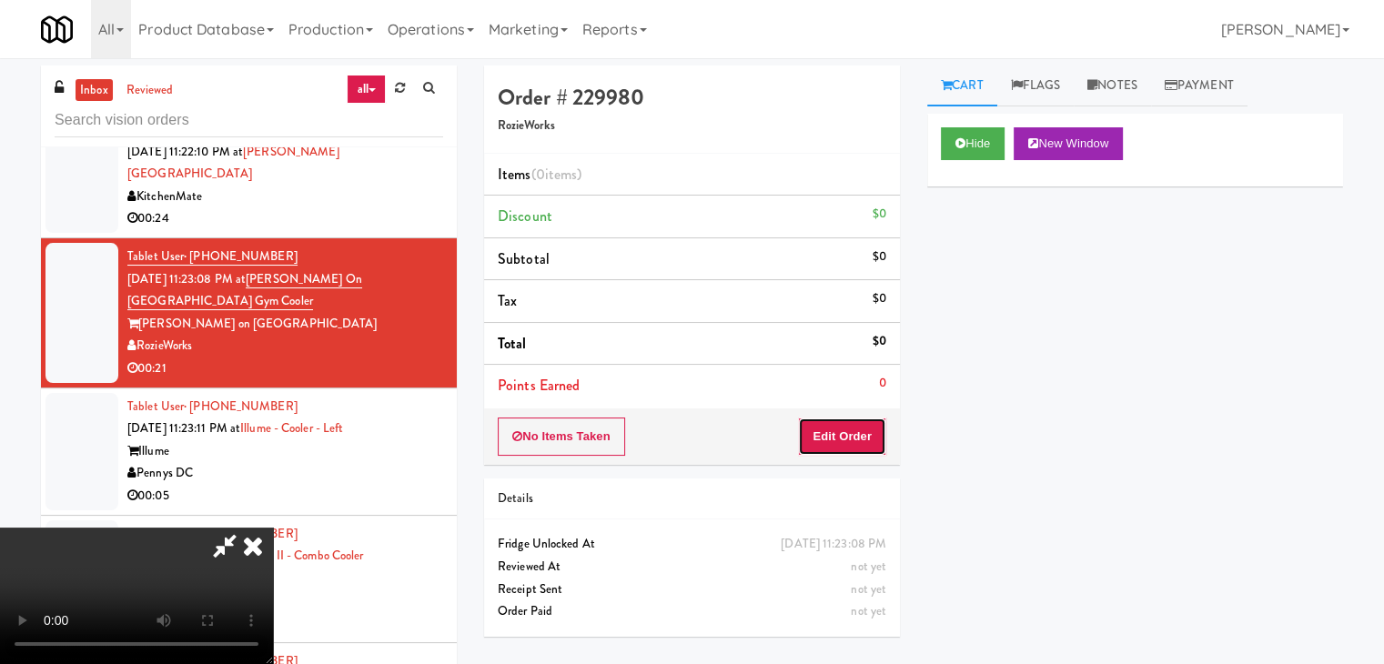
click at [841, 430] on button "Edit Order" at bounding box center [842, 437] width 88 height 38
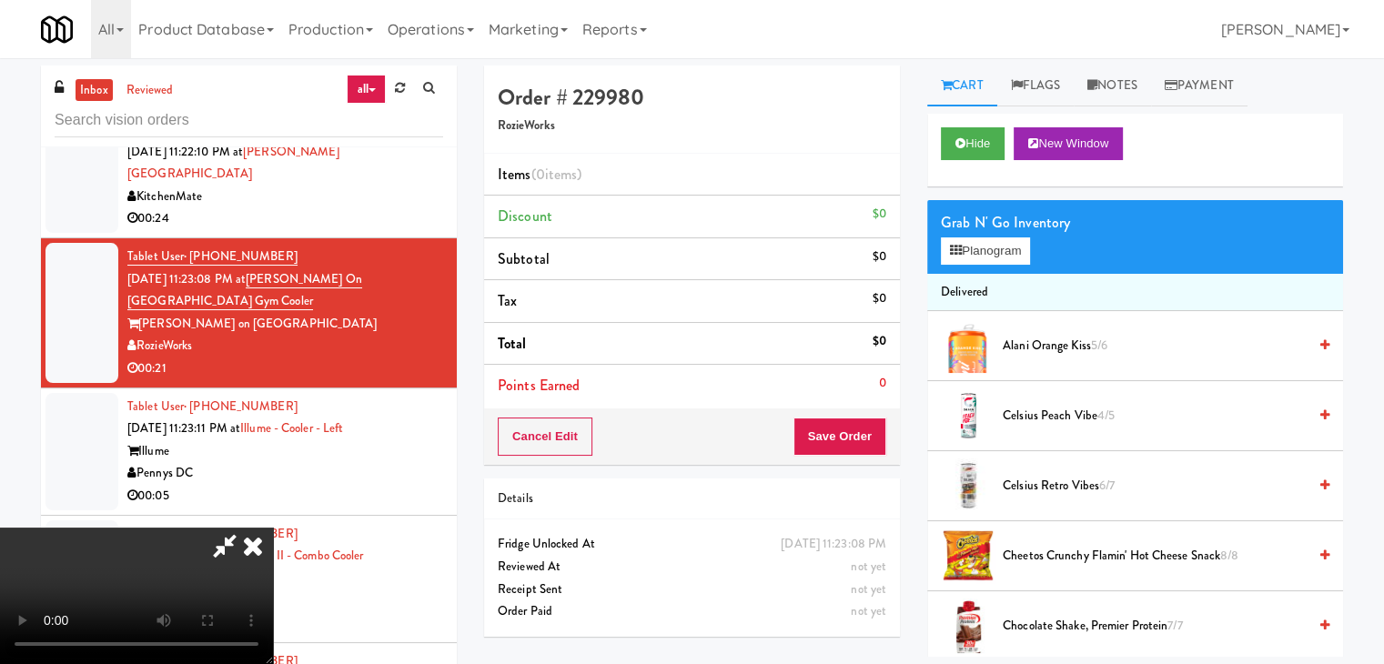
drag, startPoint x: 641, startPoint y: 521, endPoint x: 644, endPoint y: 540, distance: 18.6
click at [273, 528] on video at bounding box center [136, 596] width 273 height 137
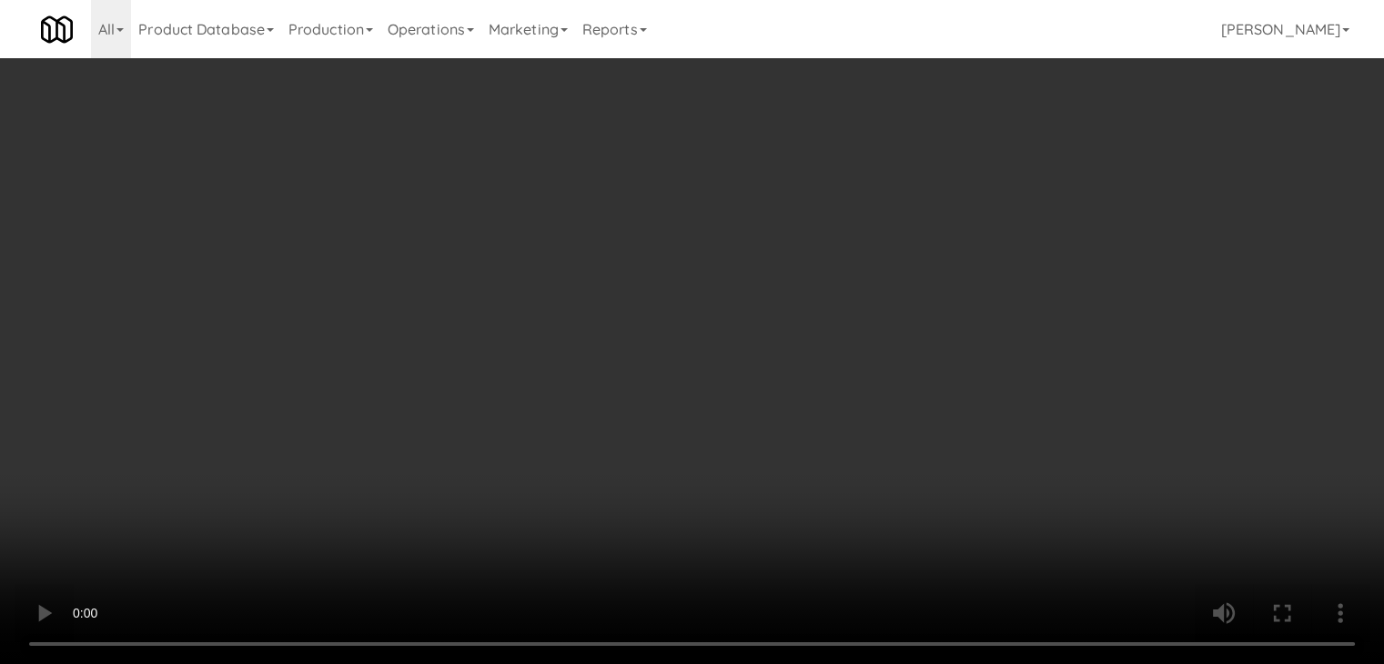
scroll to position [11092, 0]
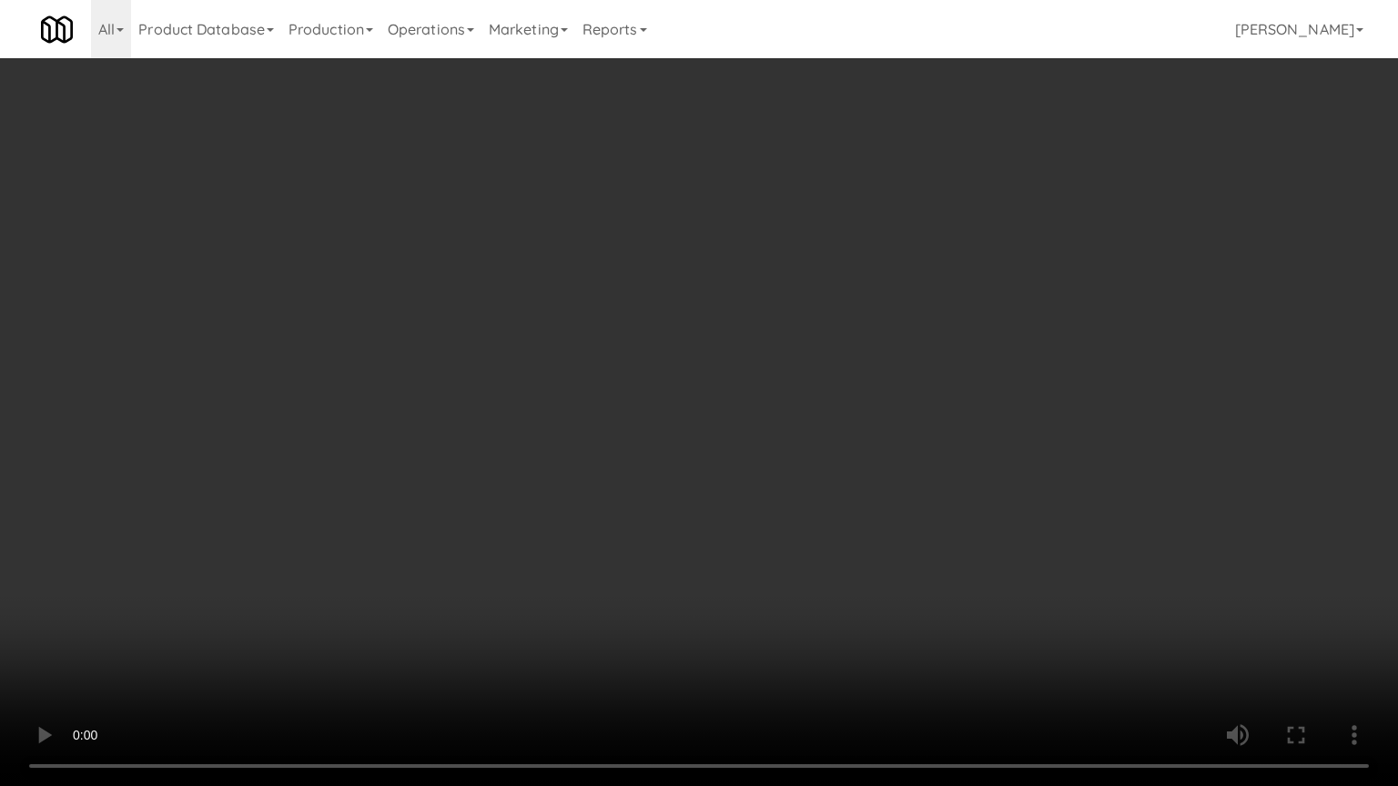
click at [696, 579] on video at bounding box center [699, 393] width 1398 height 786
click at [724, 587] on video at bounding box center [699, 393] width 1398 height 786
click at [746, 567] on video at bounding box center [699, 393] width 1398 height 786
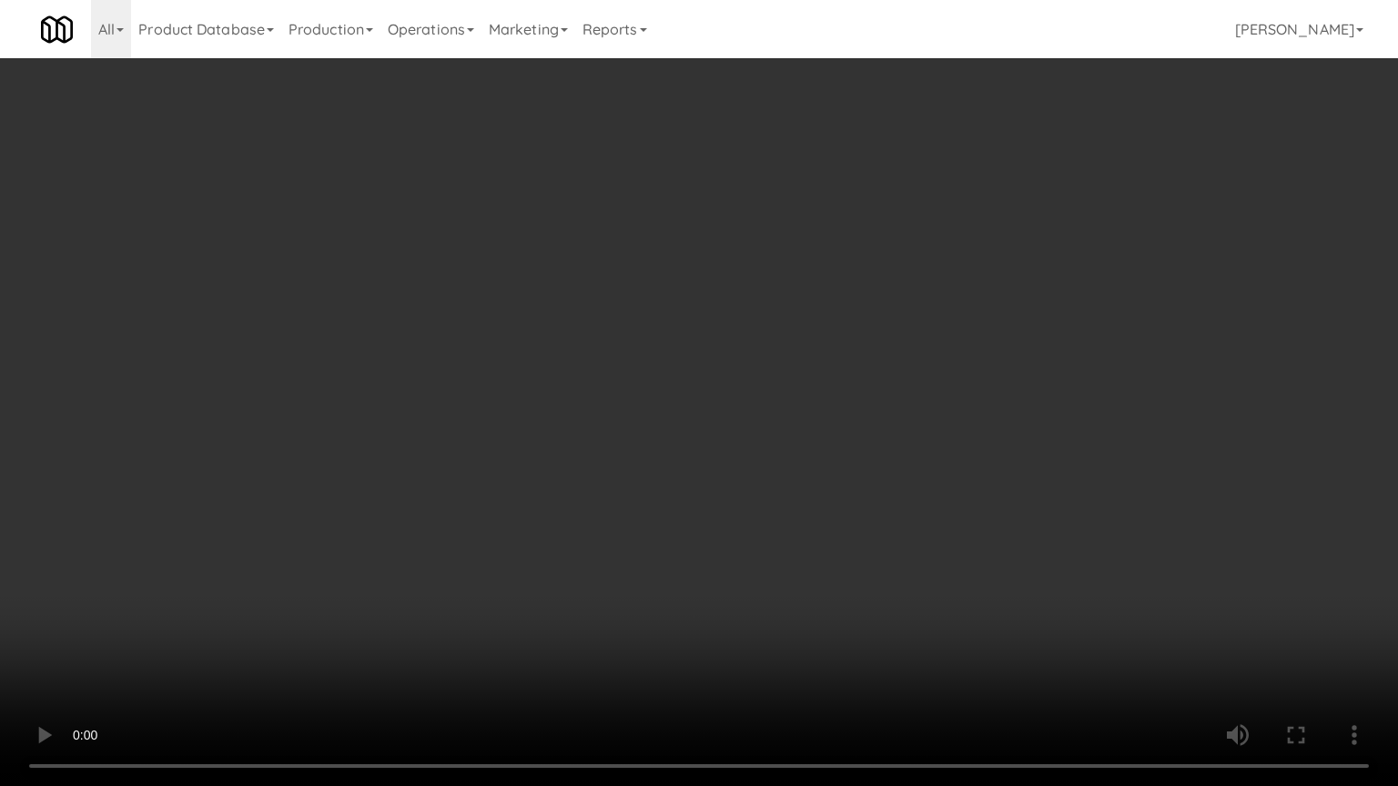
click at [746, 567] on video at bounding box center [699, 393] width 1398 height 786
click at [739, 548] on video at bounding box center [699, 393] width 1398 height 786
click at [717, 542] on video at bounding box center [699, 393] width 1398 height 786
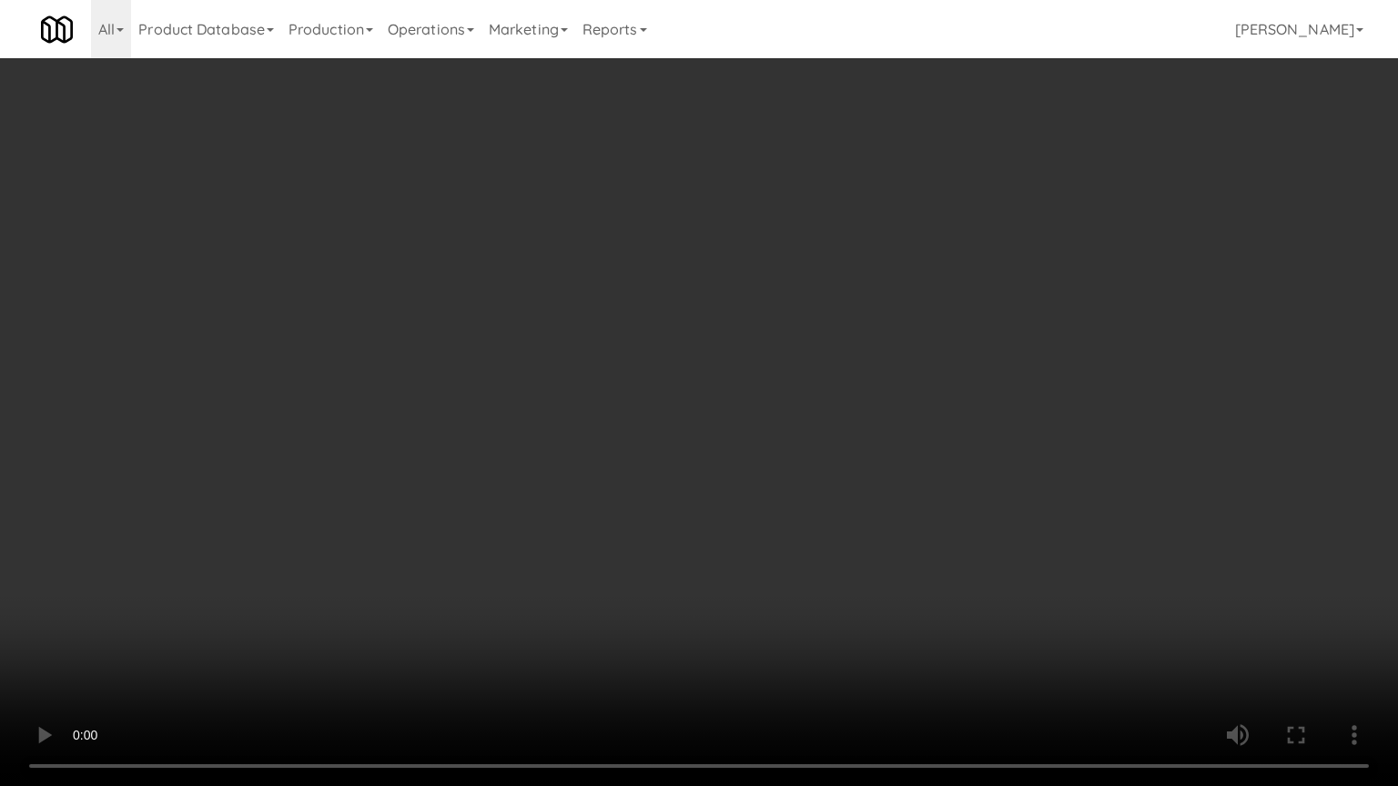
click at [713, 542] on video at bounding box center [699, 393] width 1398 height 786
click at [709, 542] on video at bounding box center [699, 393] width 1398 height 786
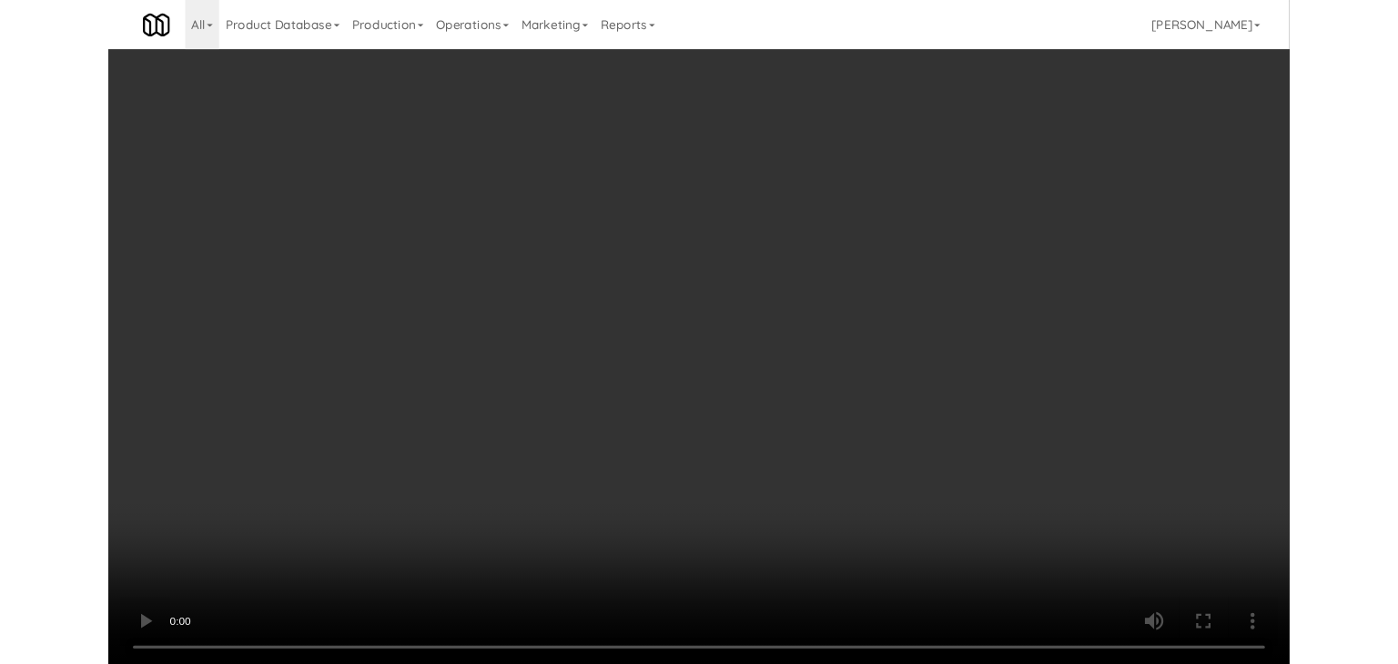
scroll to position [11136, 0]
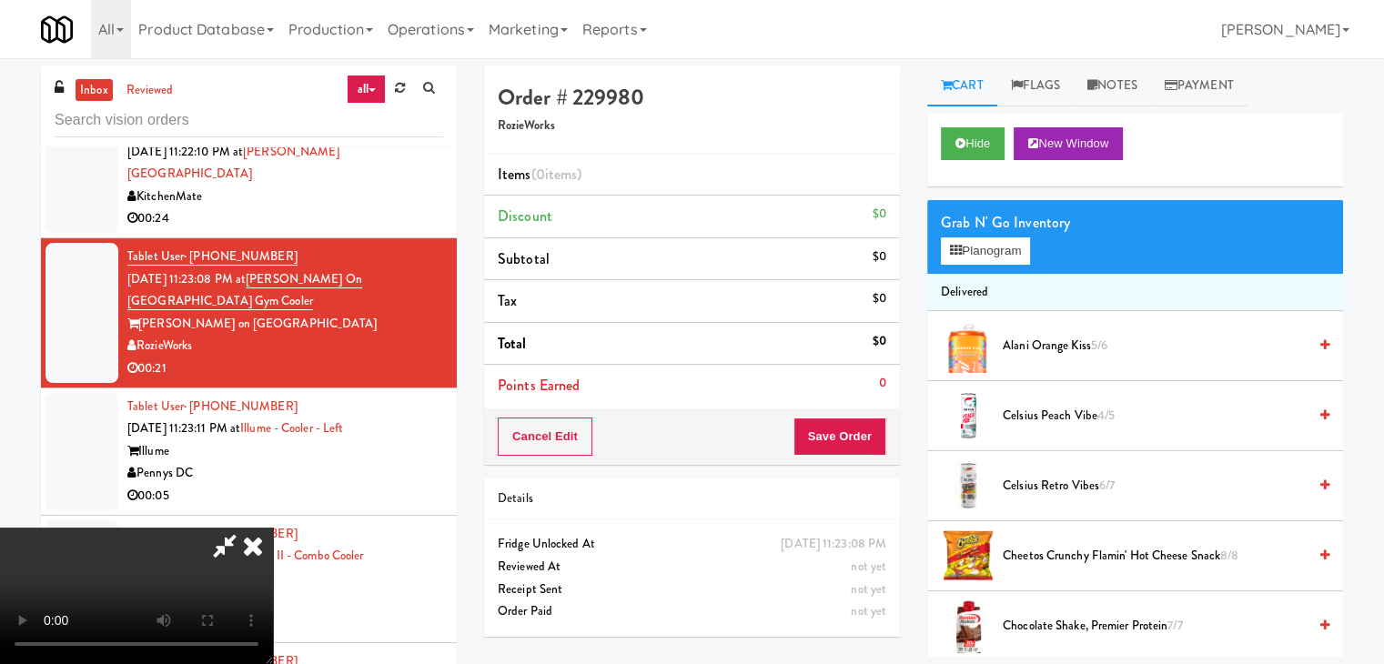
click at [273, 528] on video at bounding box center [136, 596] width 273 height 137
click at [994, 248] on button "Planogram" at bounding box center [985, 251] width 89 height 27
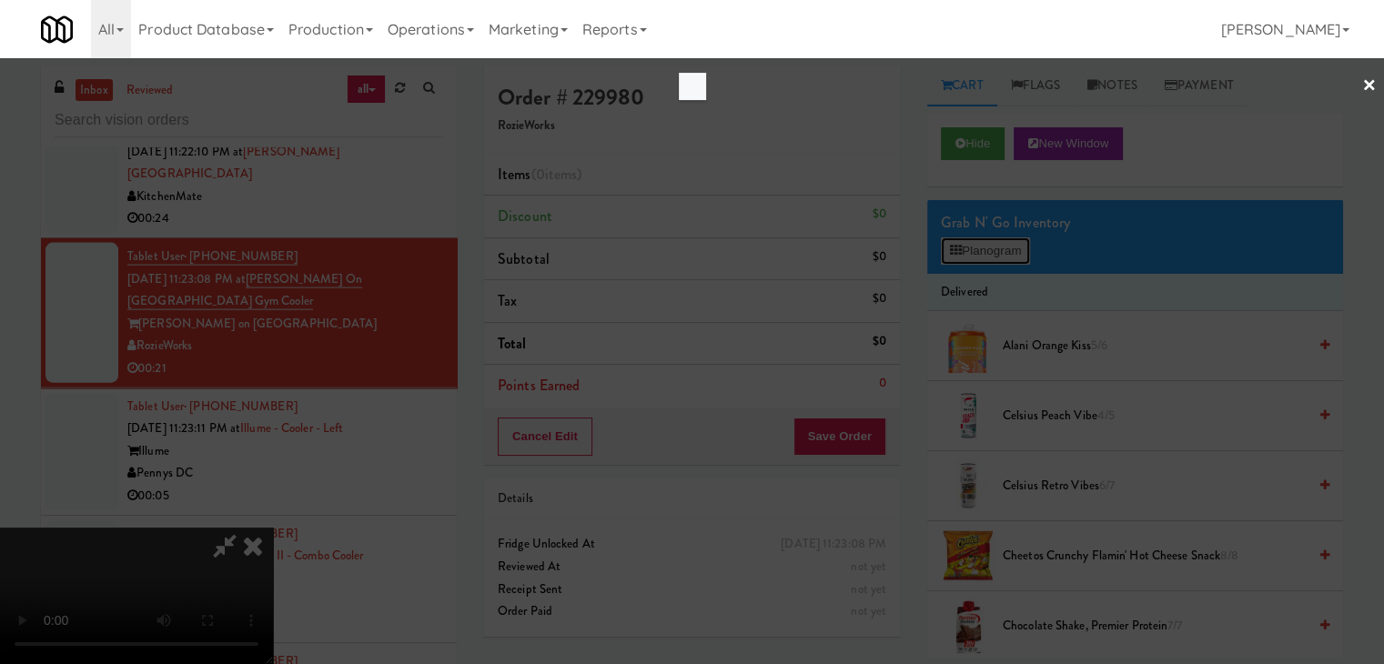
scroll to position [11092, 0]
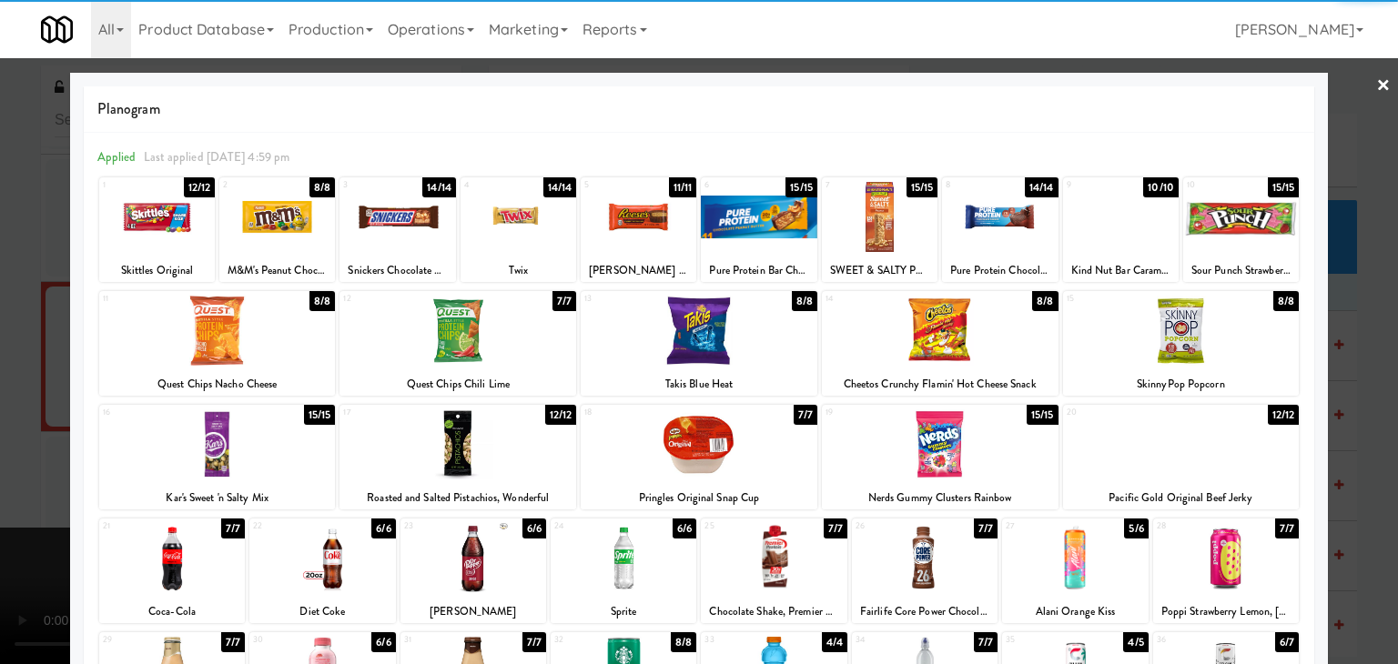
drag, startPoint x: 1234, startPoint y: 216, endPoint x: 1223, endPoint y: 218, distance: 11.1
click at [1231, 216] on div at bounding box center [1241, 217] width 116 height 70
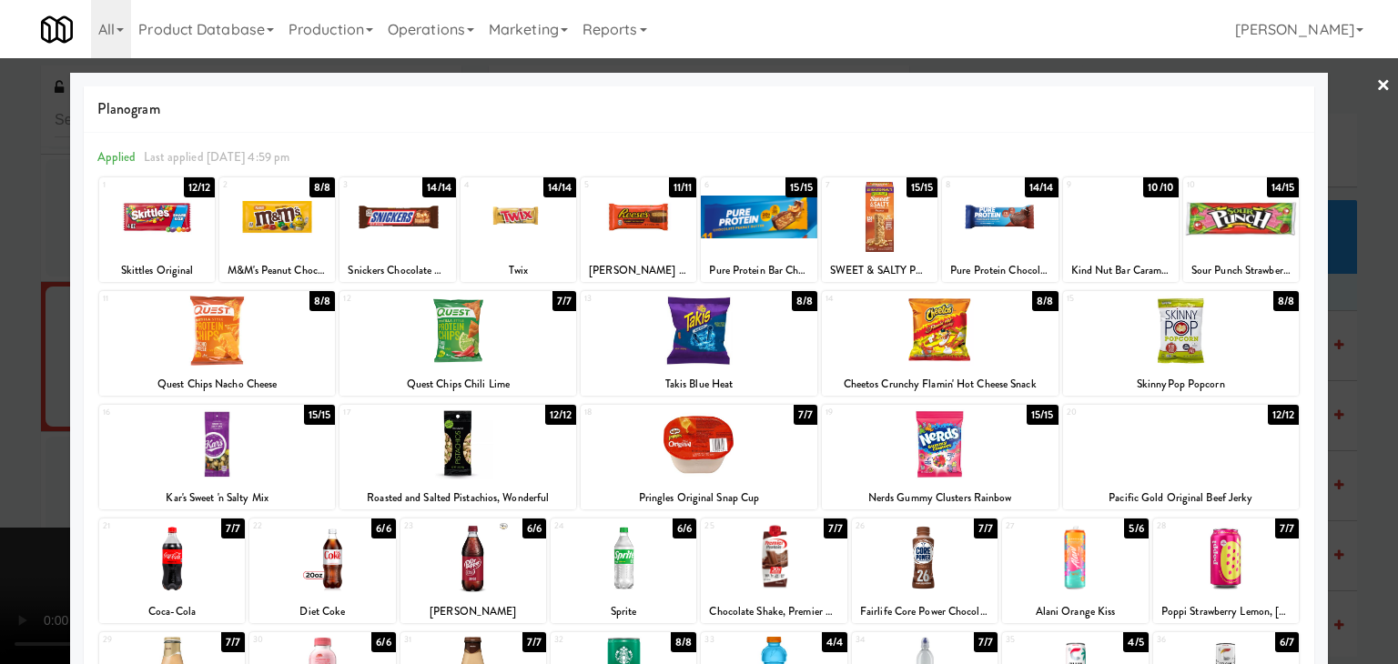
click at [495, 223] on div at bounding box center [519, 217] width 116 height 70
click at [277, 226] on div at bounding box center [277, 217] width 116 height 70
drag, startPoint x: 0, startPoint y: 289, endPoint x: 27, endPoint y: 294, distance: 27.8
click at [0, 289] on div at bounding box center [699, 332] width 1398 height 664
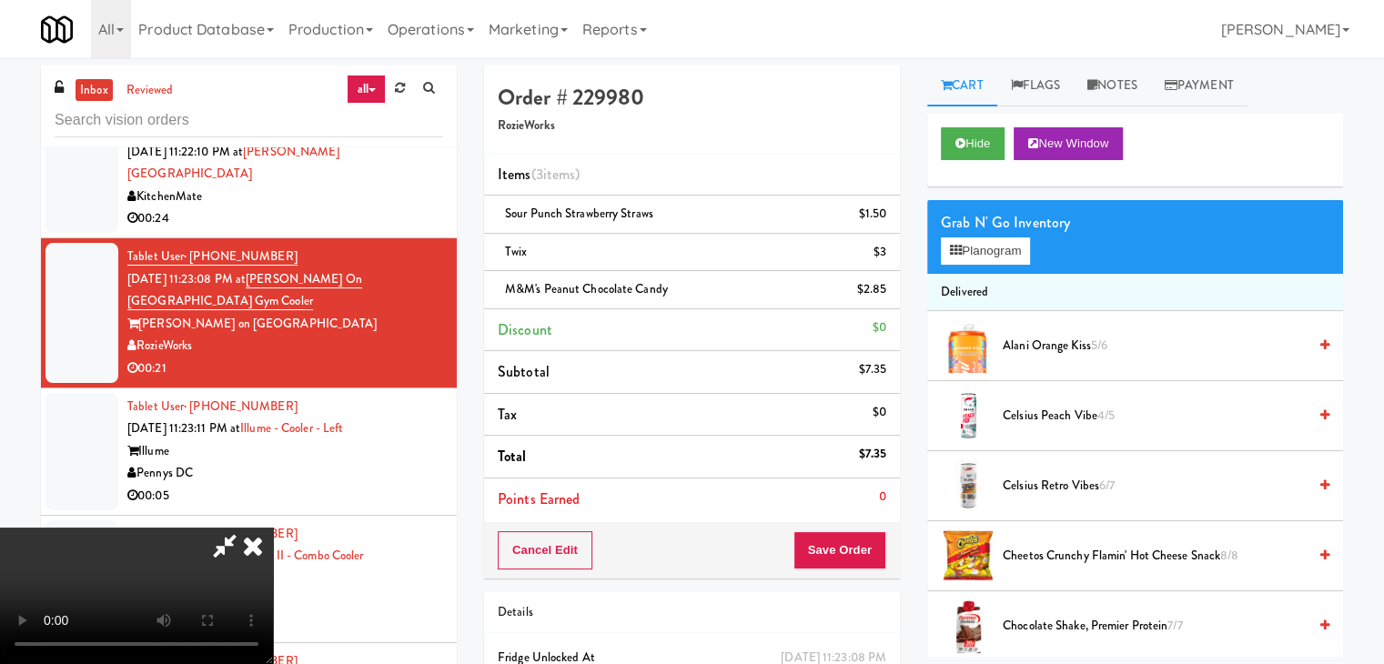
click at [273, 528] on video at bounding box center [136, 596] width 273 height 137
drag, startPoint x: 596, startPoint y: 329, endPoint x: 886, endPoint y: 292, distance: 291.8
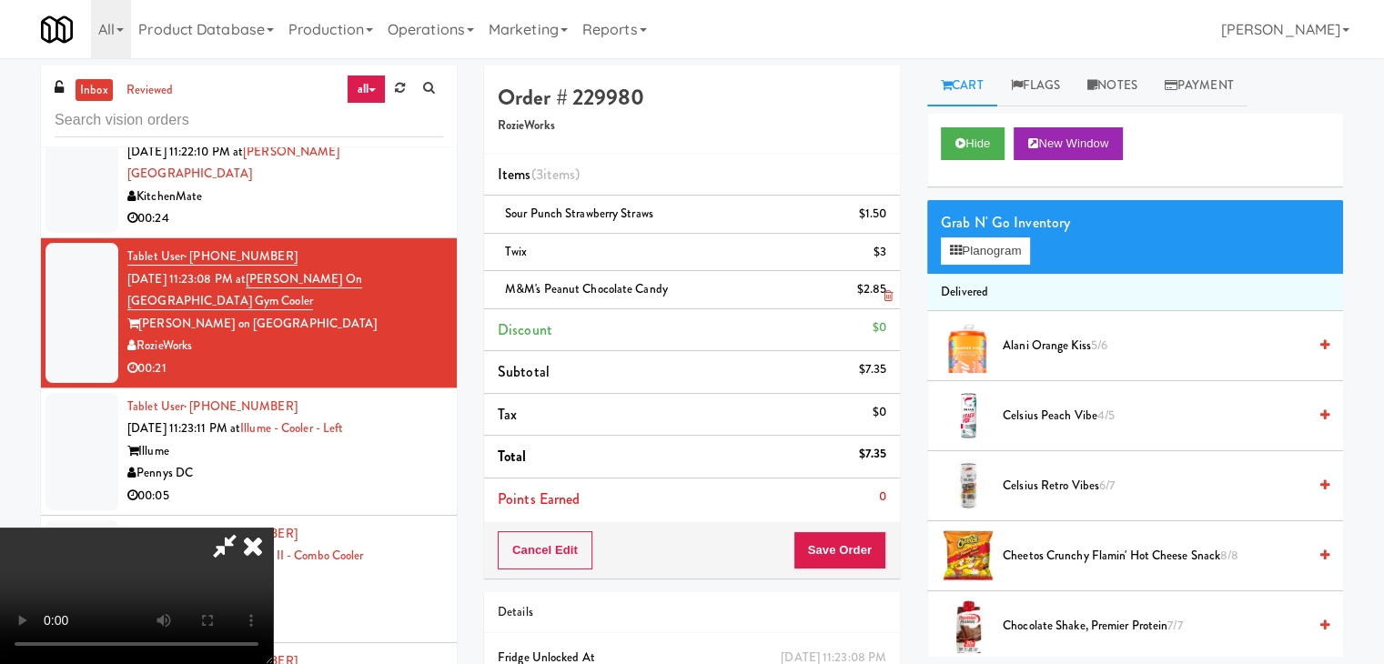
click at [273, 528] on video at bounding box center [136, 596] width 273 height 137
click at [999, 259] on button "Planogram" at bounding box center [985, 251] width 89 height 27
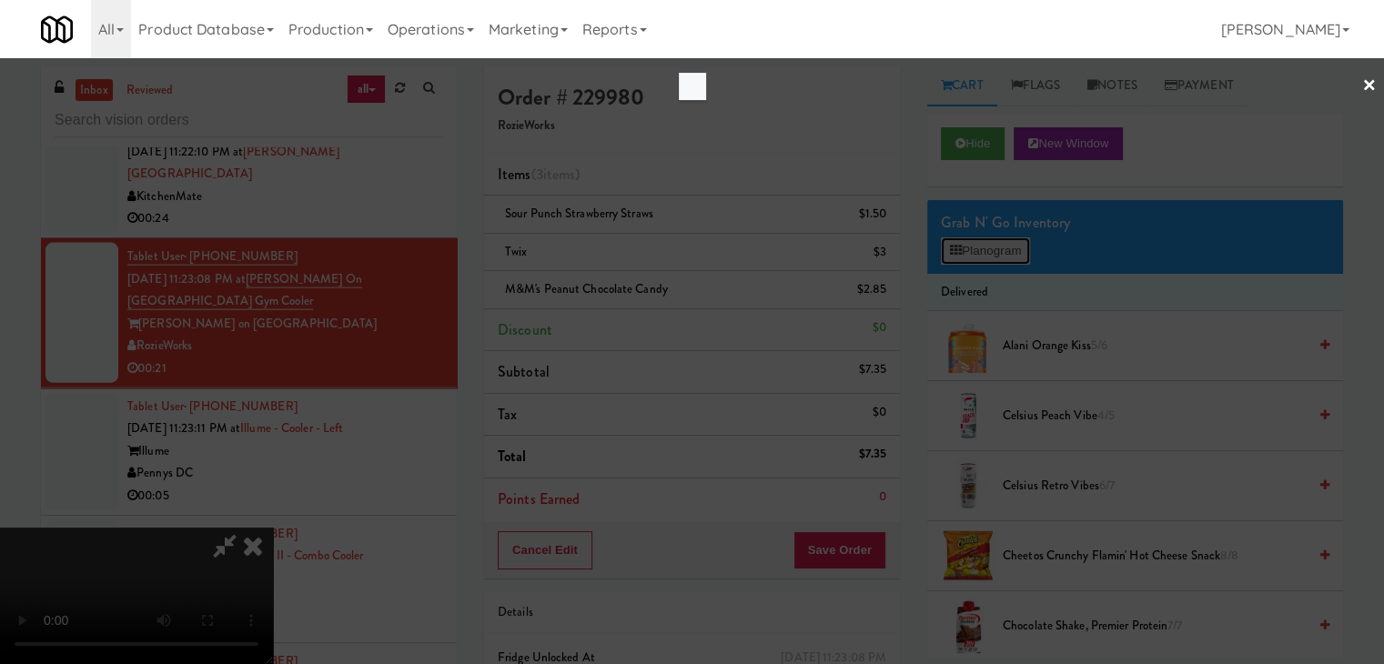
scroll to position [11092, 0]
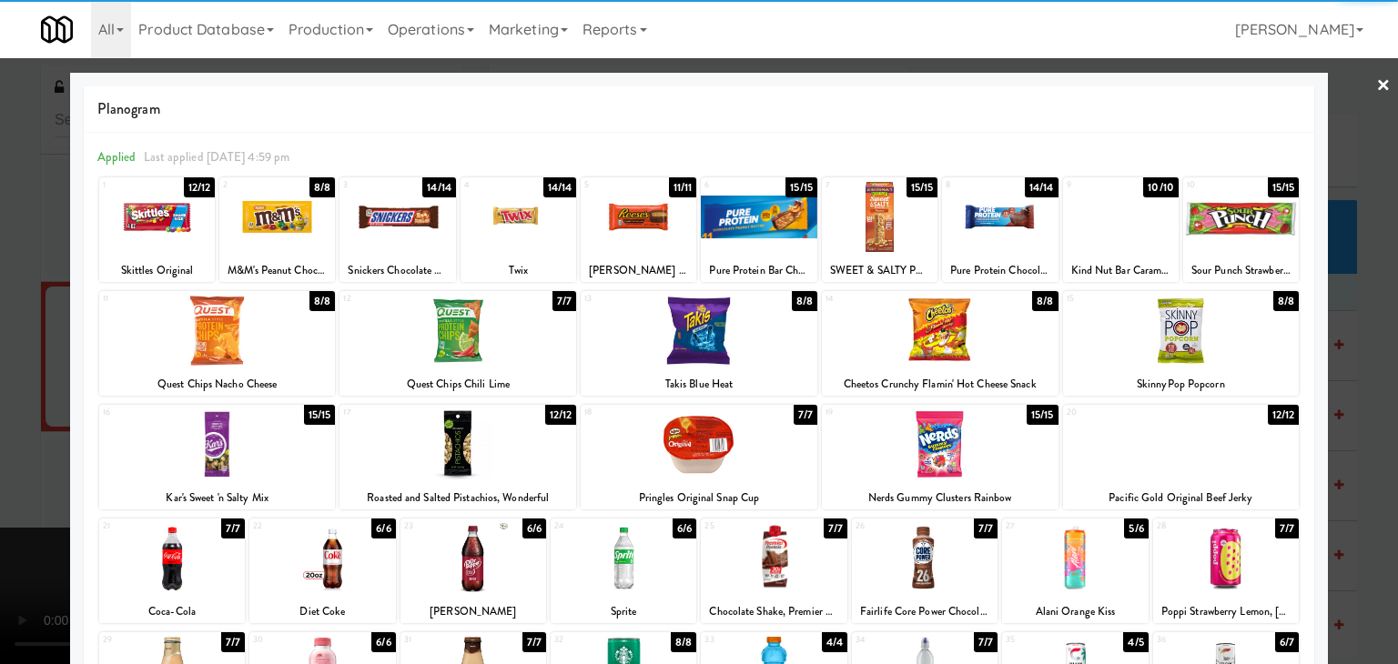
drag, startPoint x: 534, startPoint y: 236, endPoint x: 523, endPoint y: 242, distance: 12.6
click at [534, 236] on div at bounding box center [519, 217] width 116 height 70
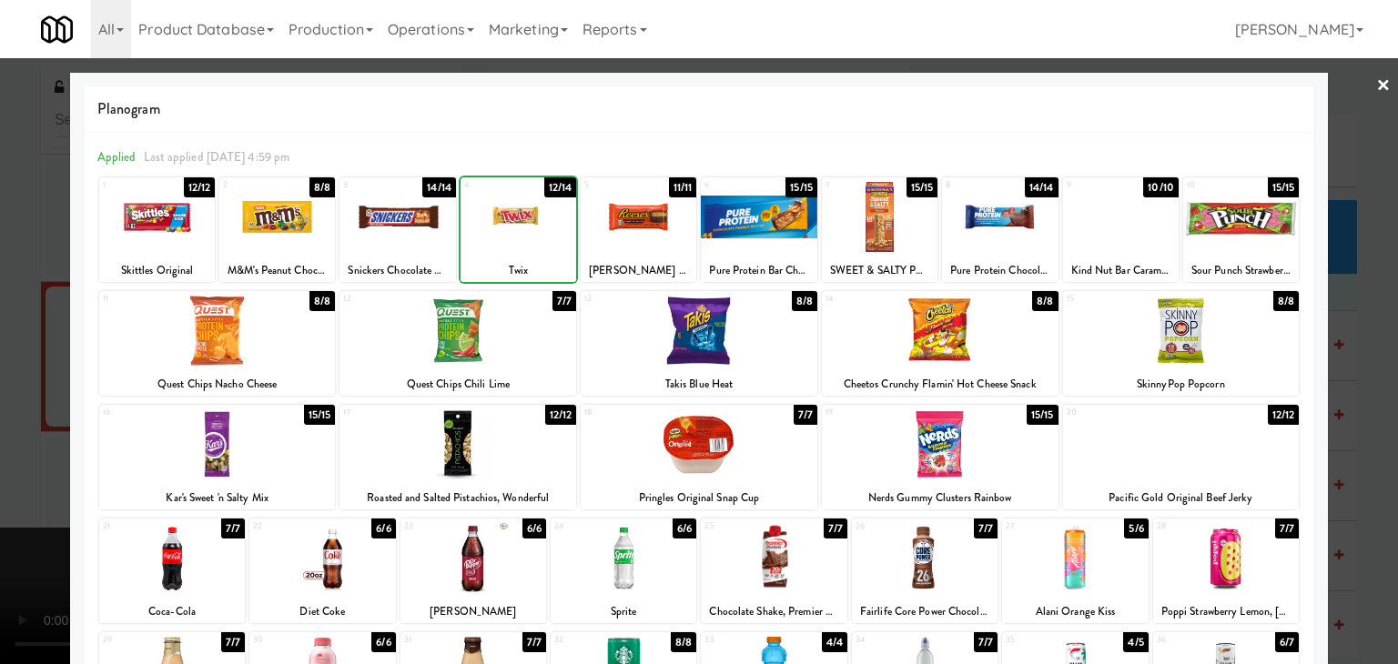
click at [5, 374] on div at bounding box center [699, 332] width 1398 height 664
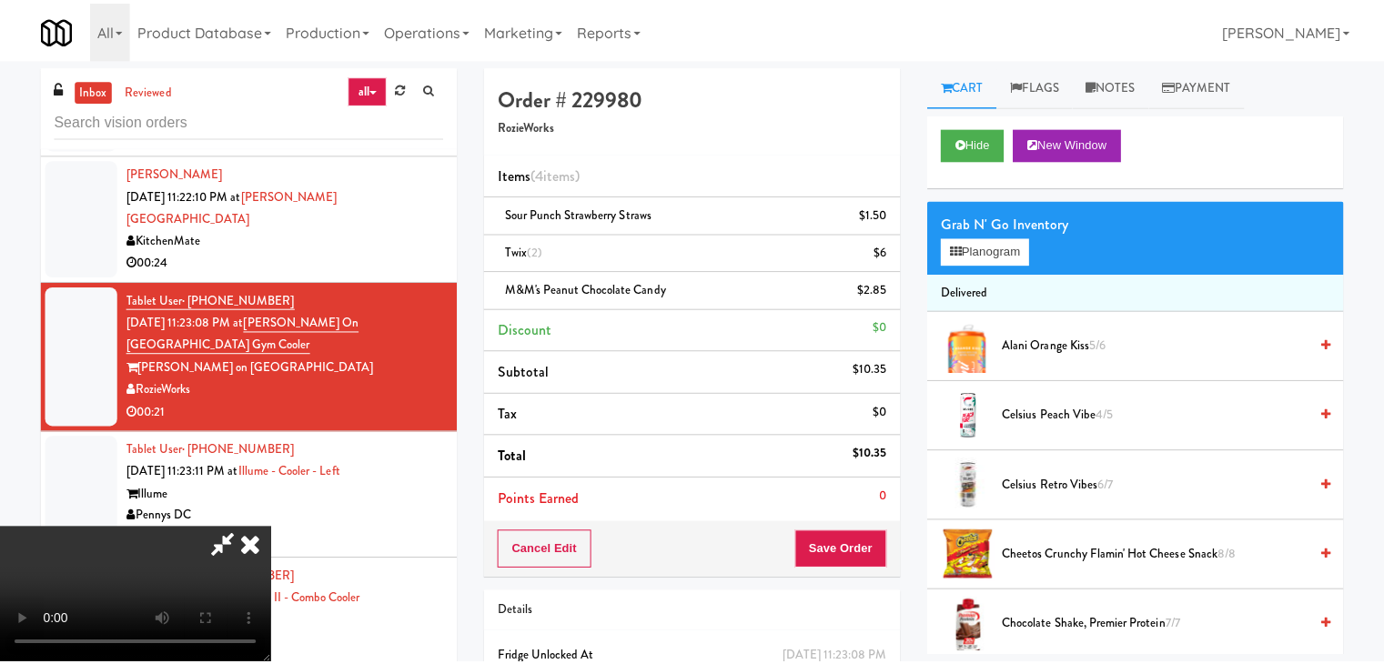
scroll to position [11136, 0]
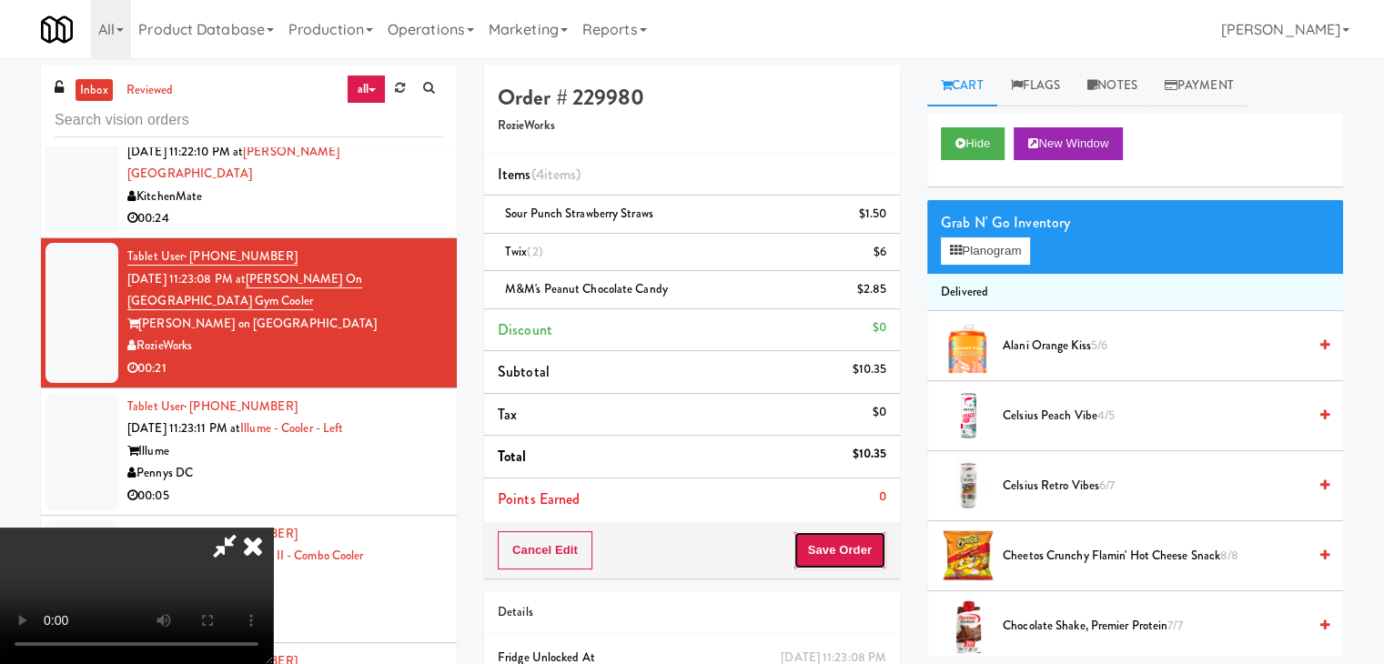
click at [845, 555] on button "Save Order" at bounding box center [840, 551] width 93 height 38
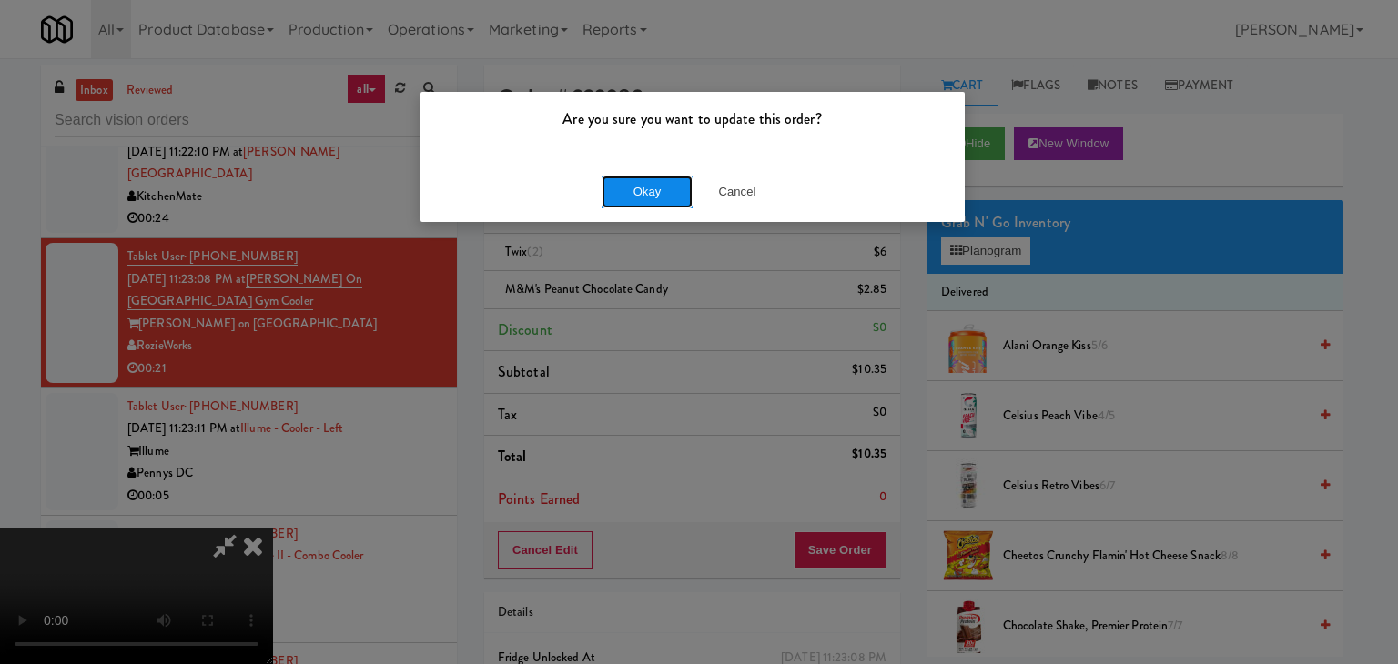
click at [663, 191] on button "Okay" at bounding box center [647, 192] width 91 height 33
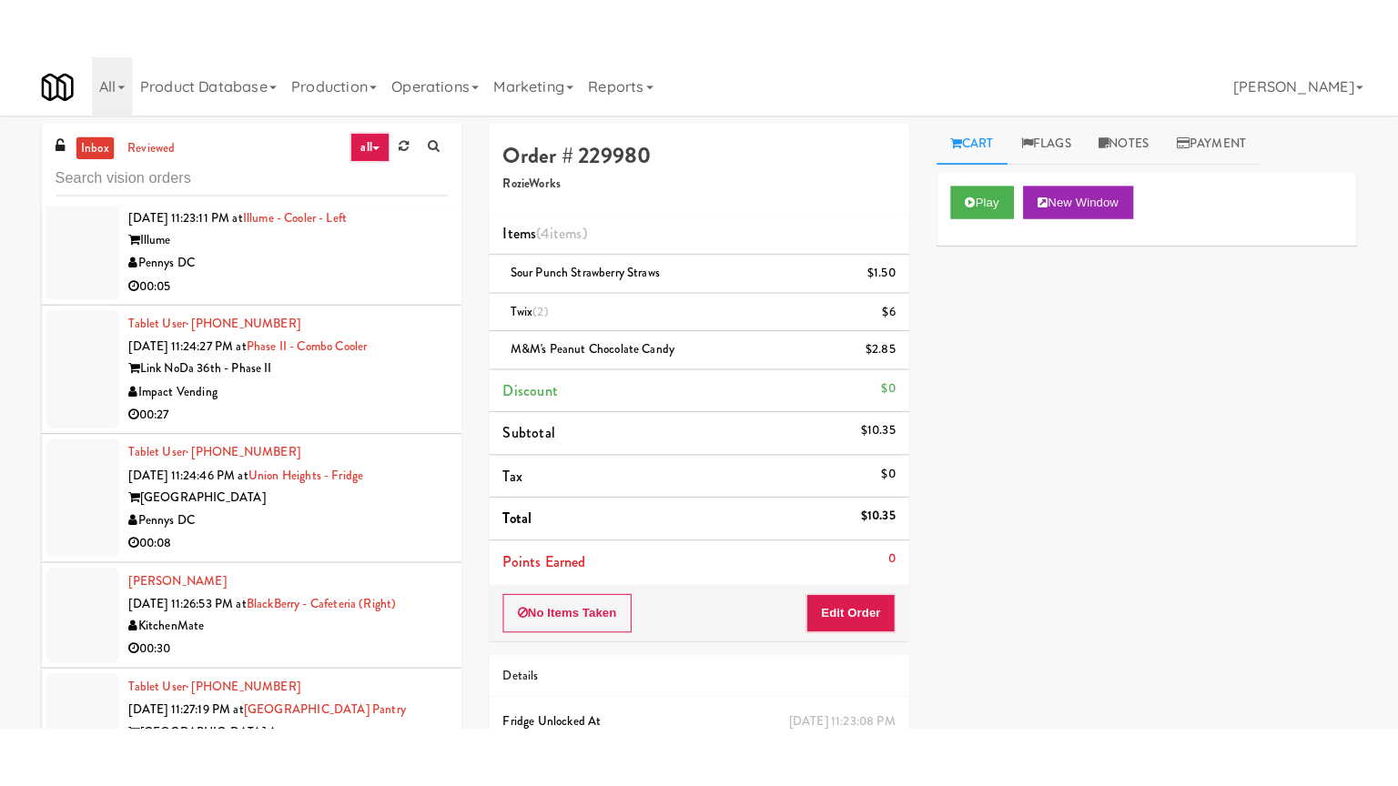
scroll to position [11318, 0]
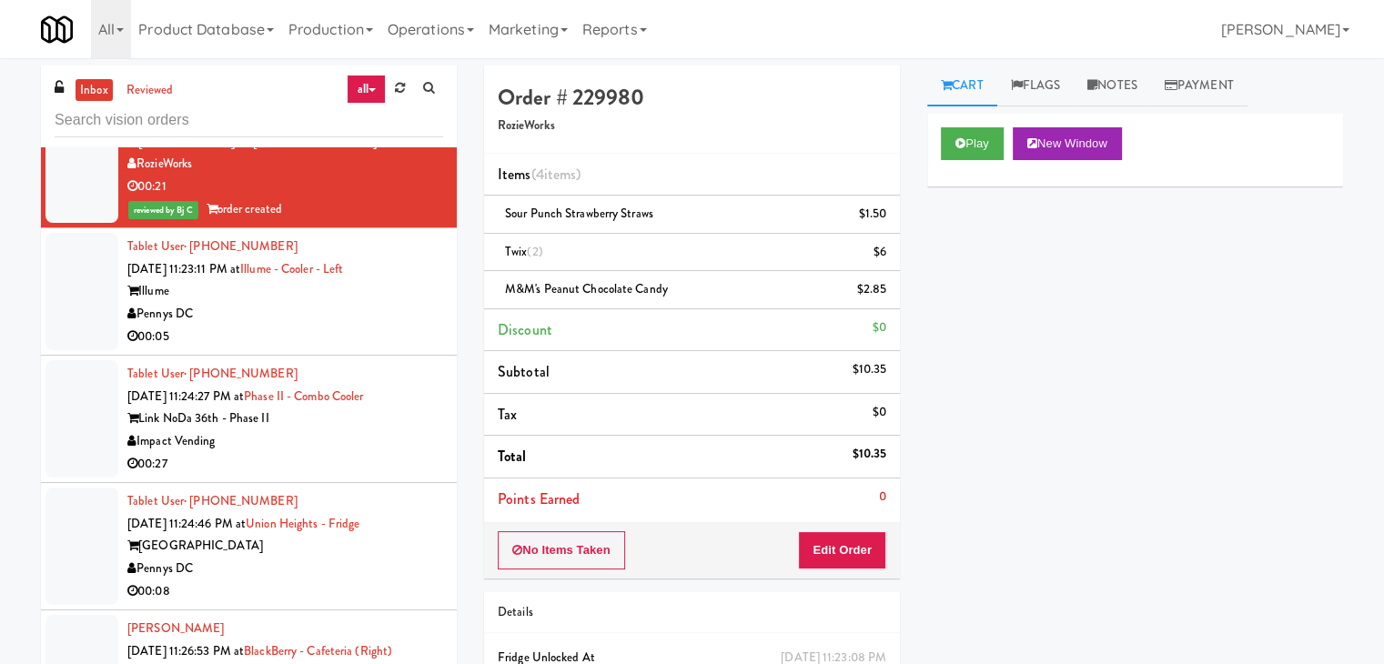
click at [379, 326] on div "Pennys DC" at bounding box center [285, 314] width 316 height 23
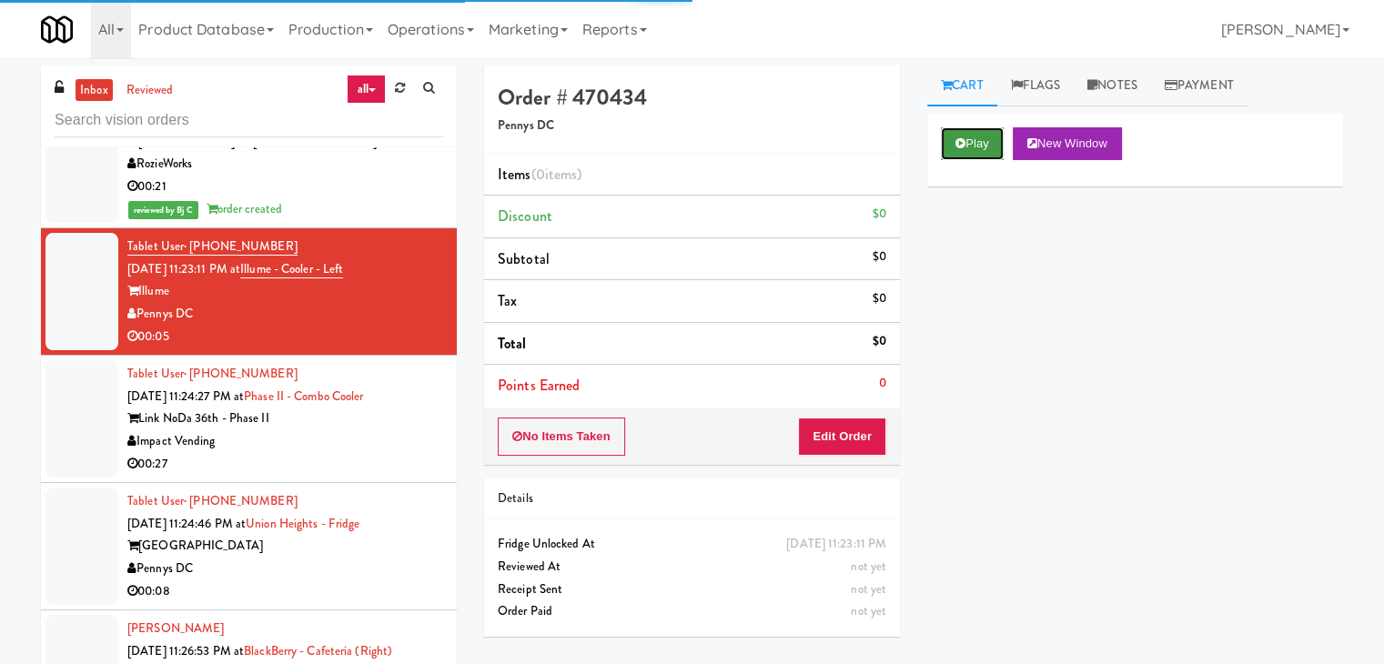
click at [973, 145] on button "Play" at bounding box center [972, 143] width 63 height 33
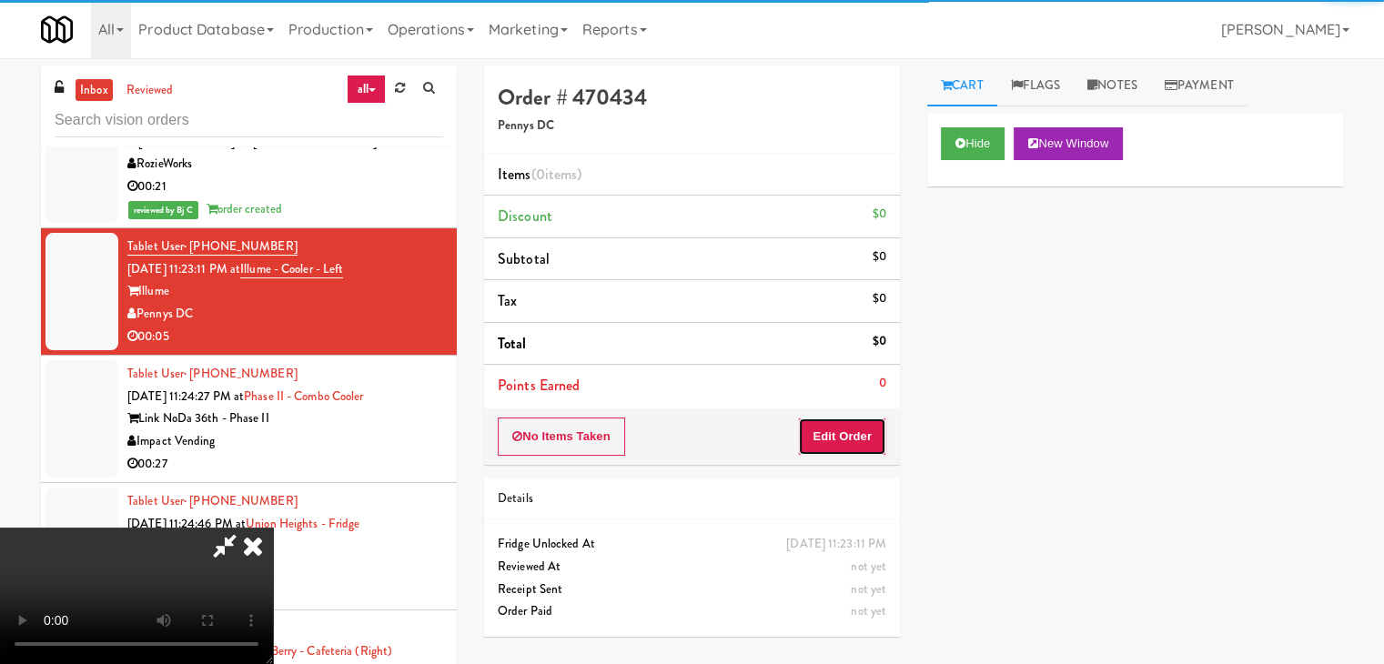
click at [837, 432] on button "Edit Order" at bounding box center [842, 437] width 88 height 38
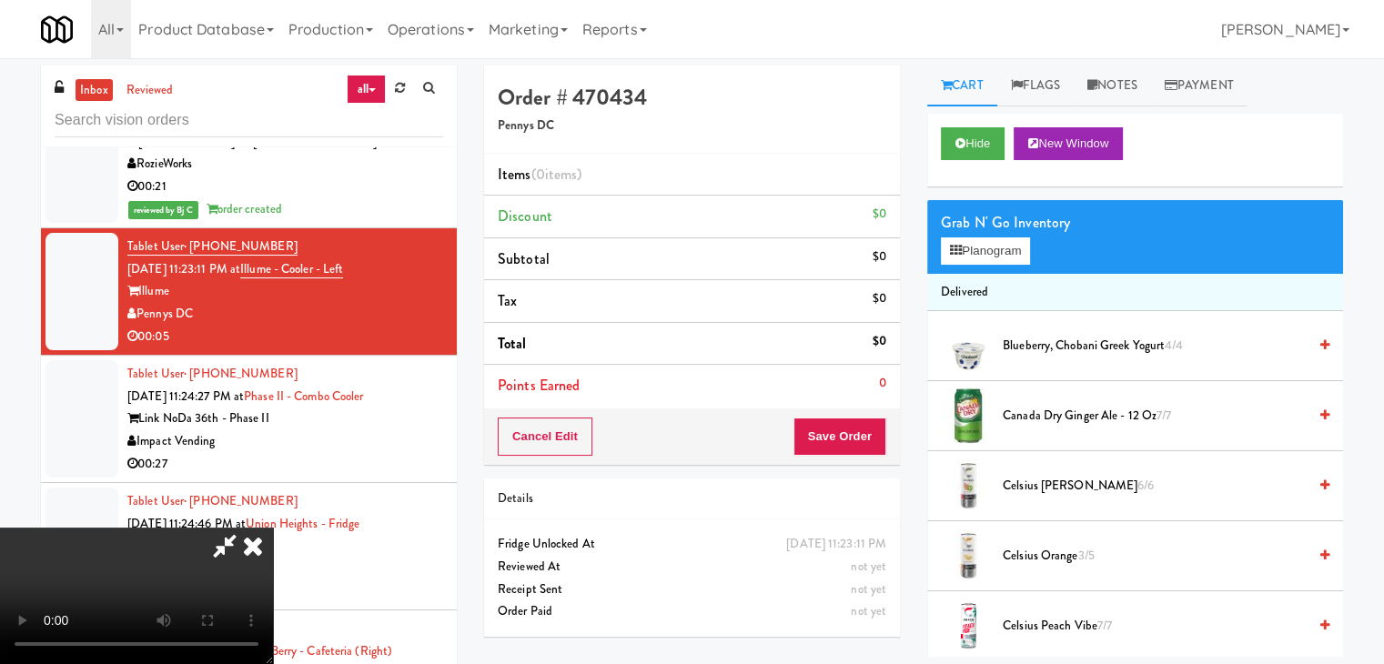
scroll to position [11275, 0]
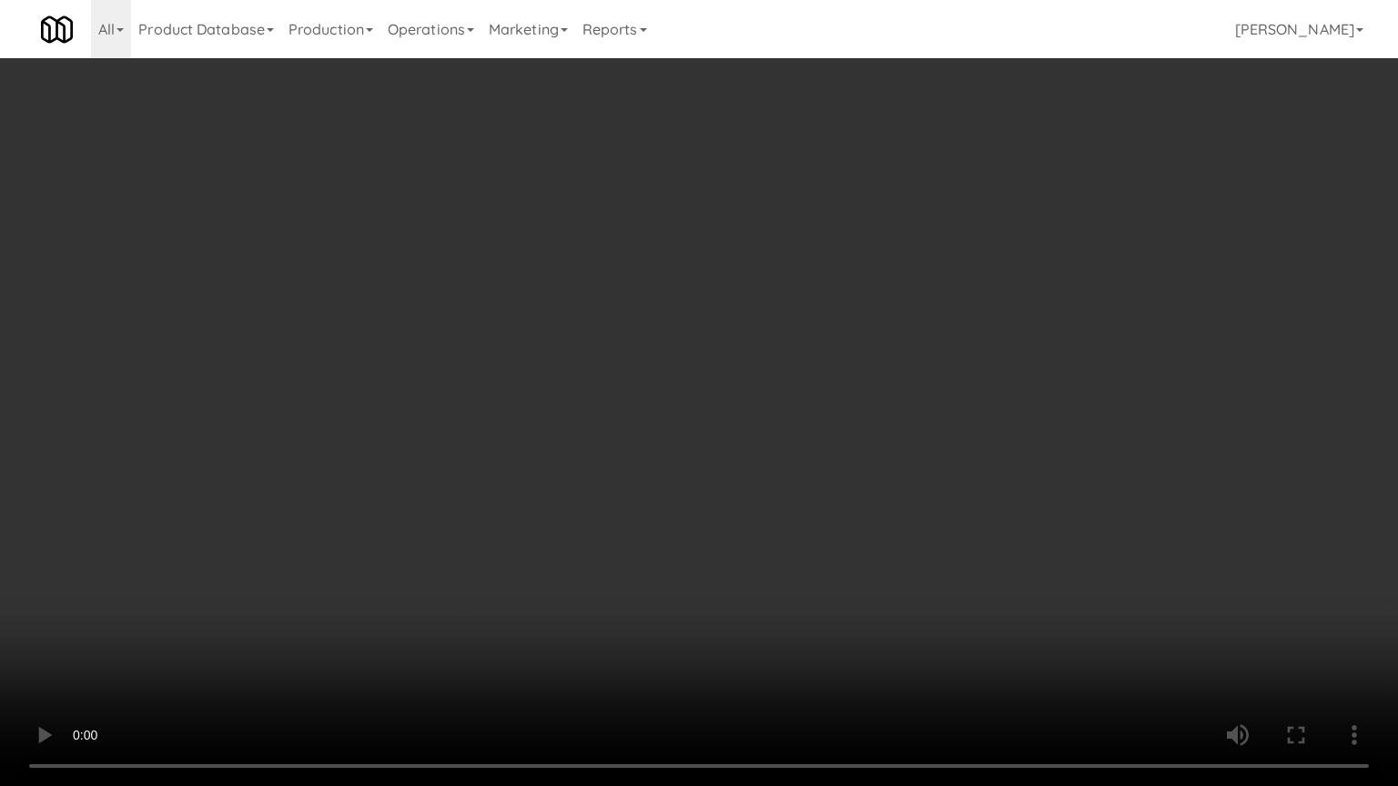
click at [713, 613] on video at bounding box center [699, 393] width 1398 height 786
click at [719, 652] on video at bounding box center [699, 393] width 1398 height 786
click at [760, 599] on video at bounding box center [699, 393] width 1398 height 786
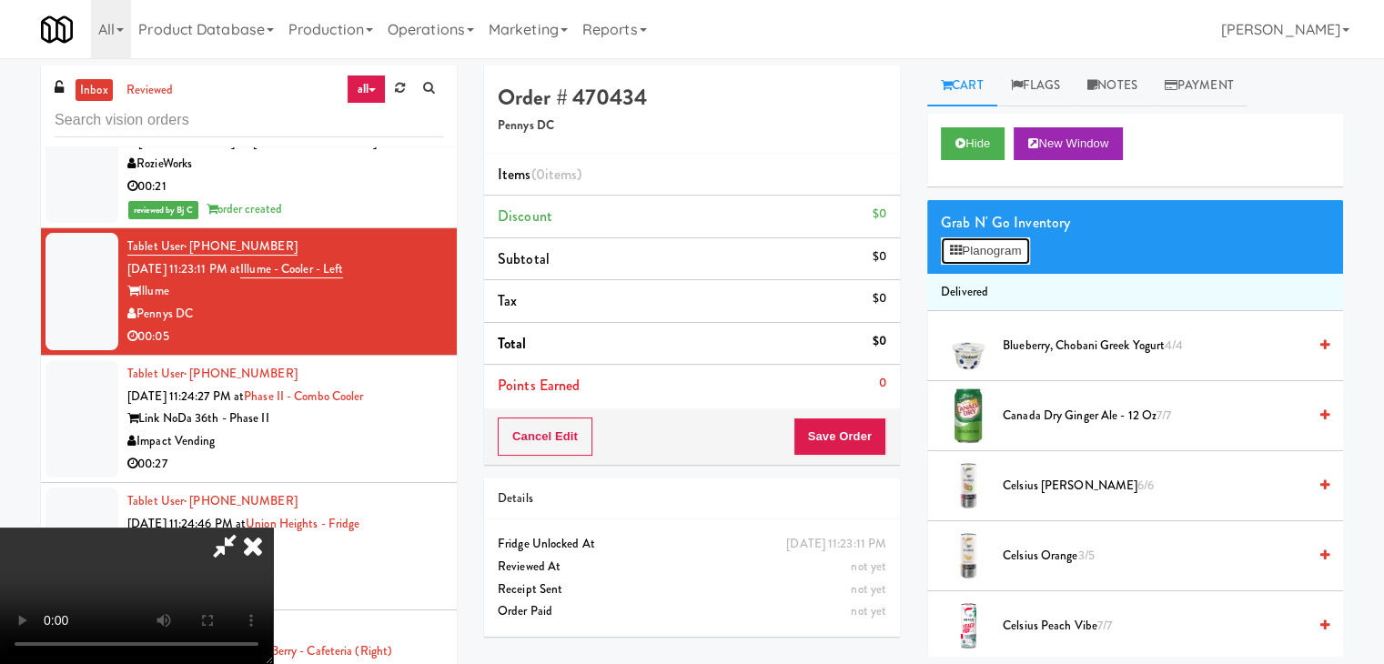
click at [1007, 258] on button "Planogram" at bounding box center [985, 251] width 89 height 27
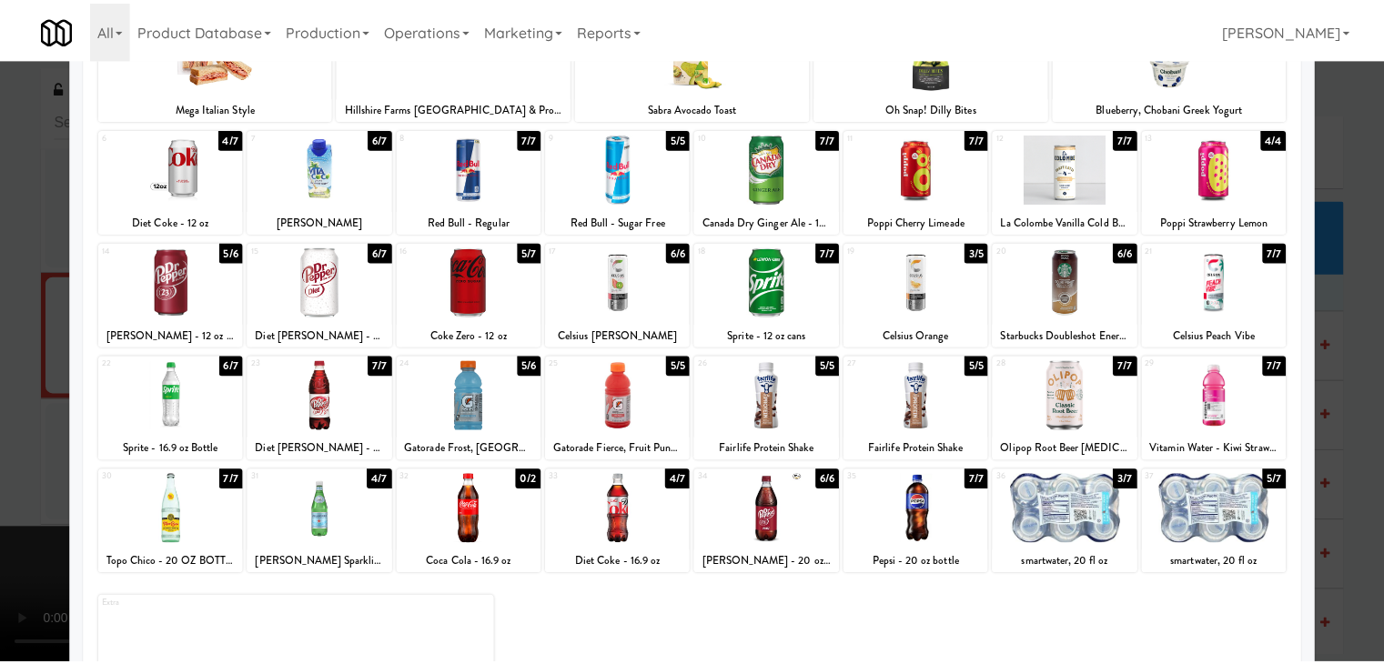
scroll to position [182, 0]
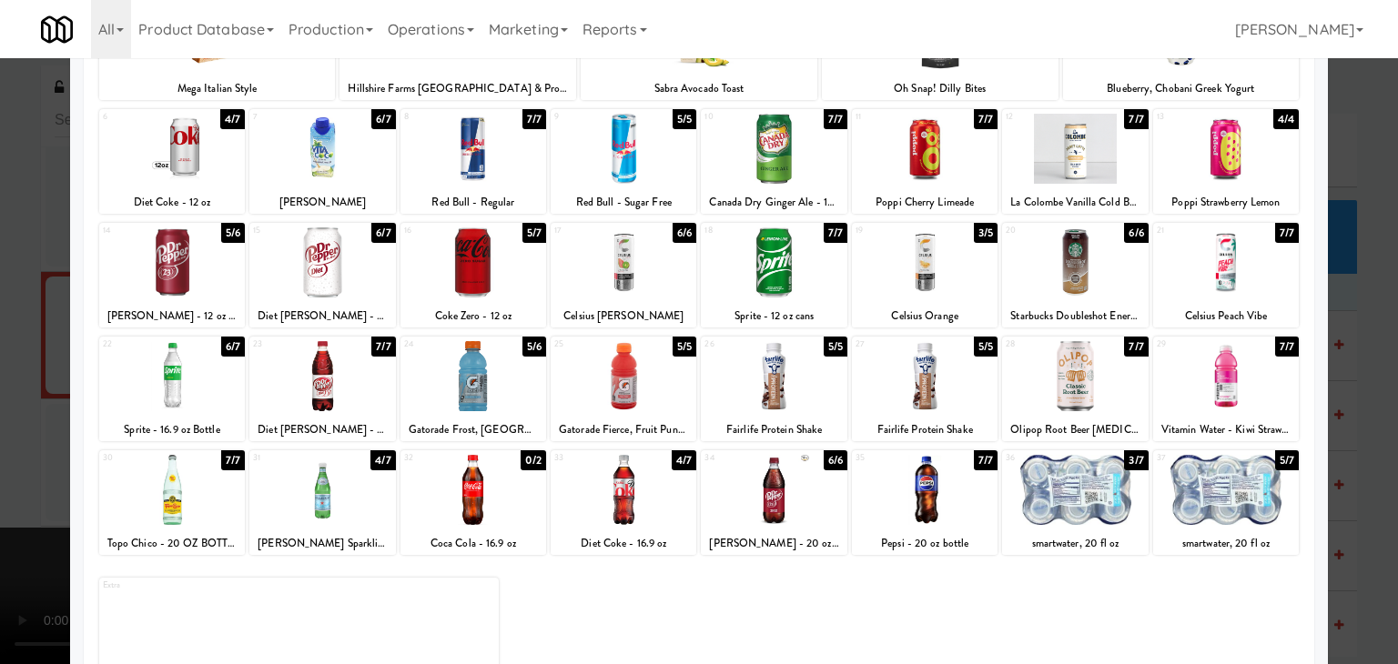
click at [765, 384] on div at bounding box center [774, 376] width 146 height 70
drag, startPoint x: 4, startPoint y: 387, endPoint x: 215, endPoint y: 387, distance: 211.1
click at [7, 387] on div at bounding box center [699, 332] width 1398 height 664
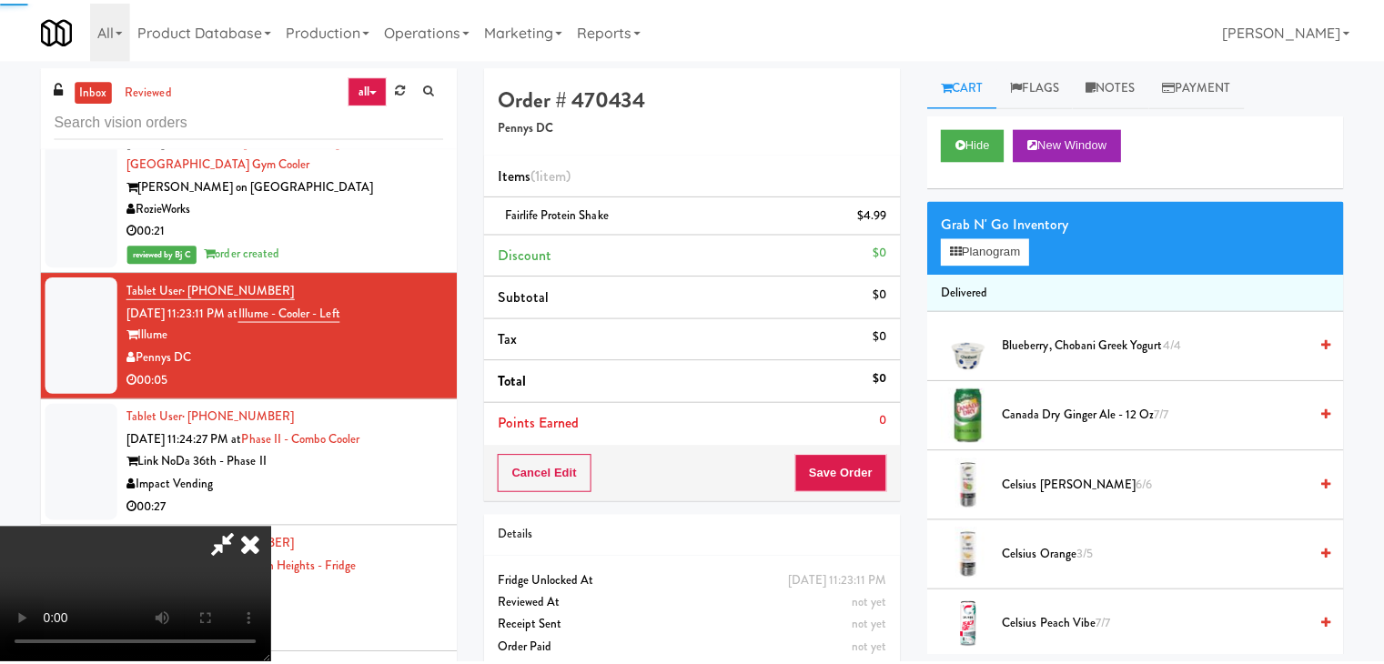
scroll to position [11318, 0]
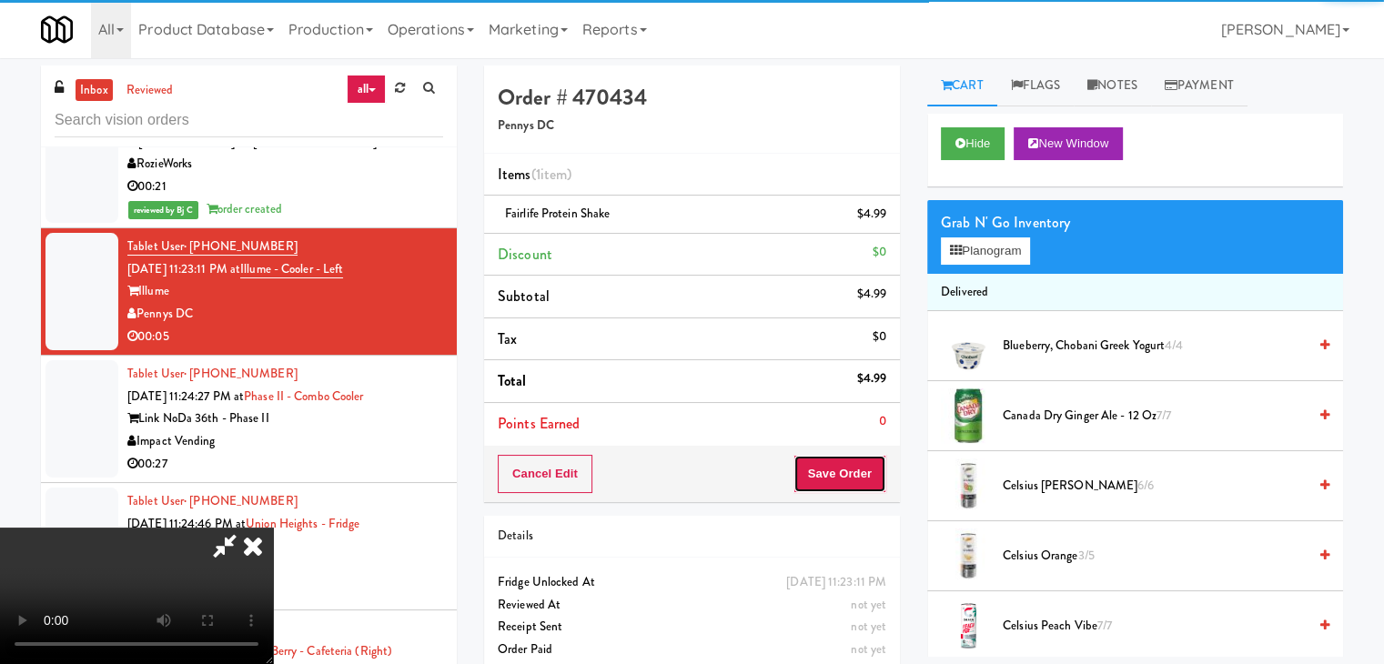
click at [856, 484] on button "Save Order" at bounding box center [840, 474] width 93 height 38
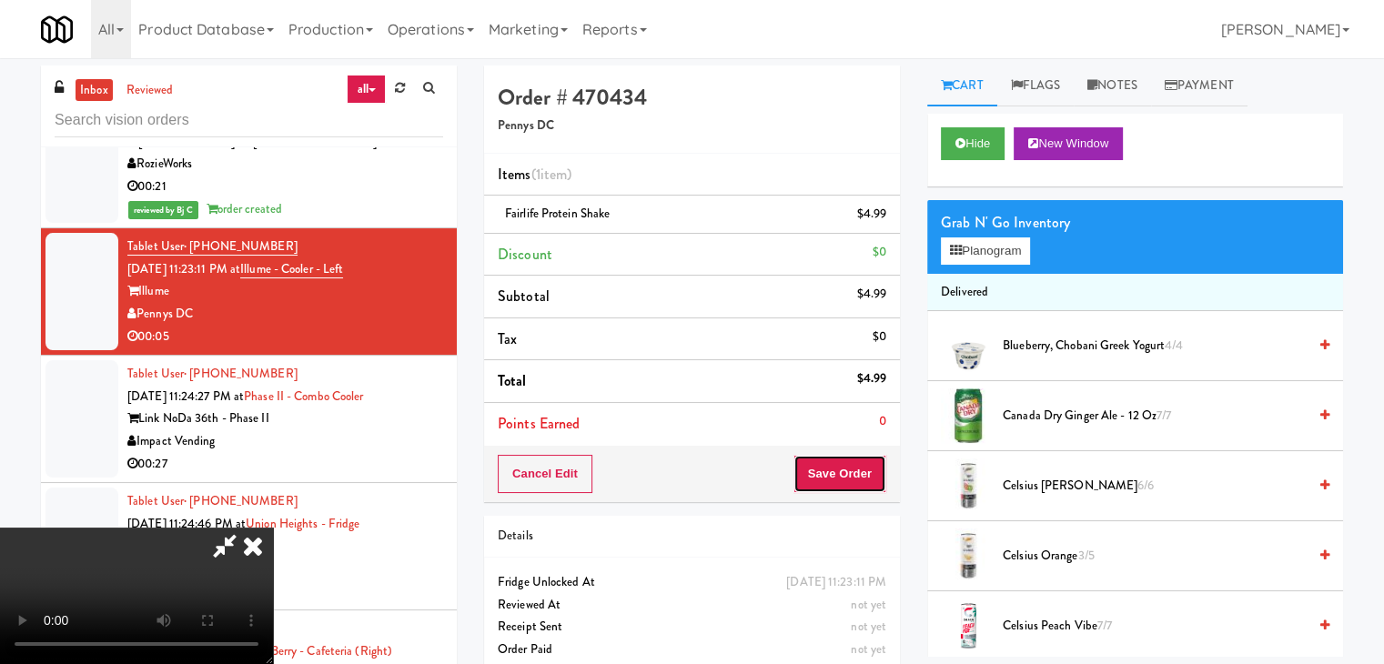
click at [848, 481] on button "Save Order" at bounding box center [840, 474] width 93 height 38
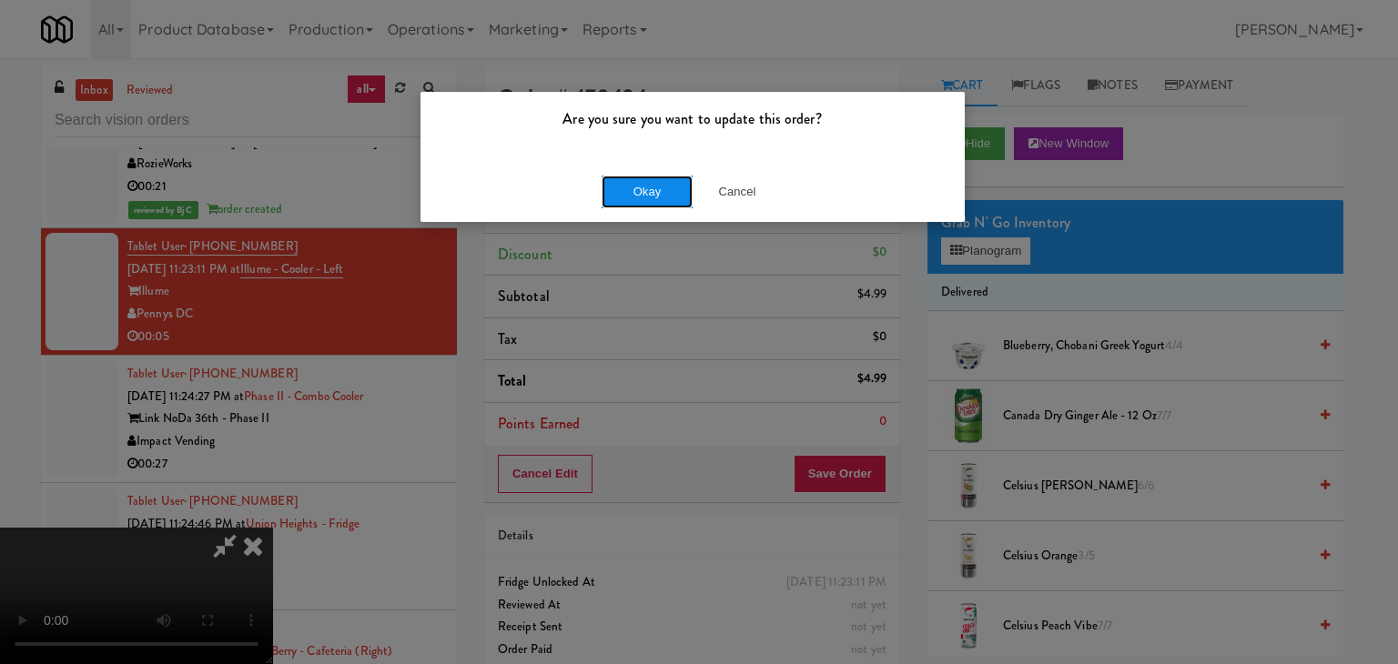
click at [656, 204] on button "Okay" at bounding box center [647, 192] width 91 height 33
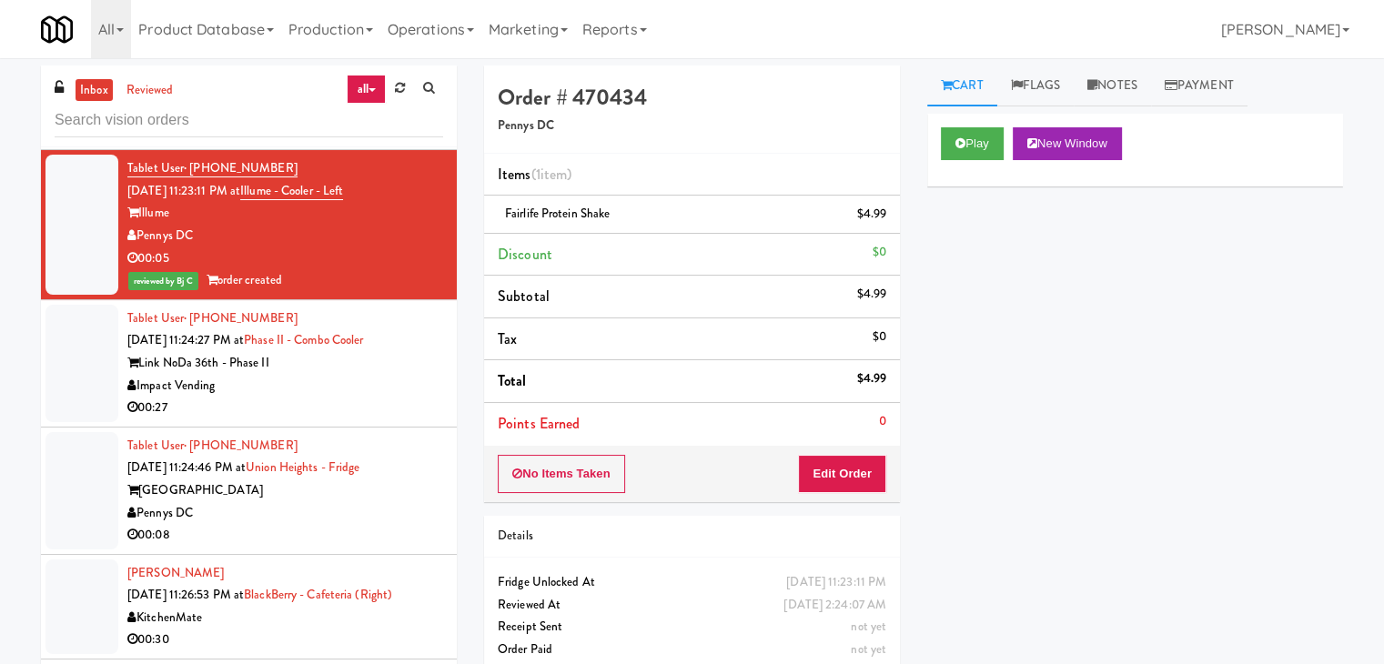
scroll to position [11500, 0]
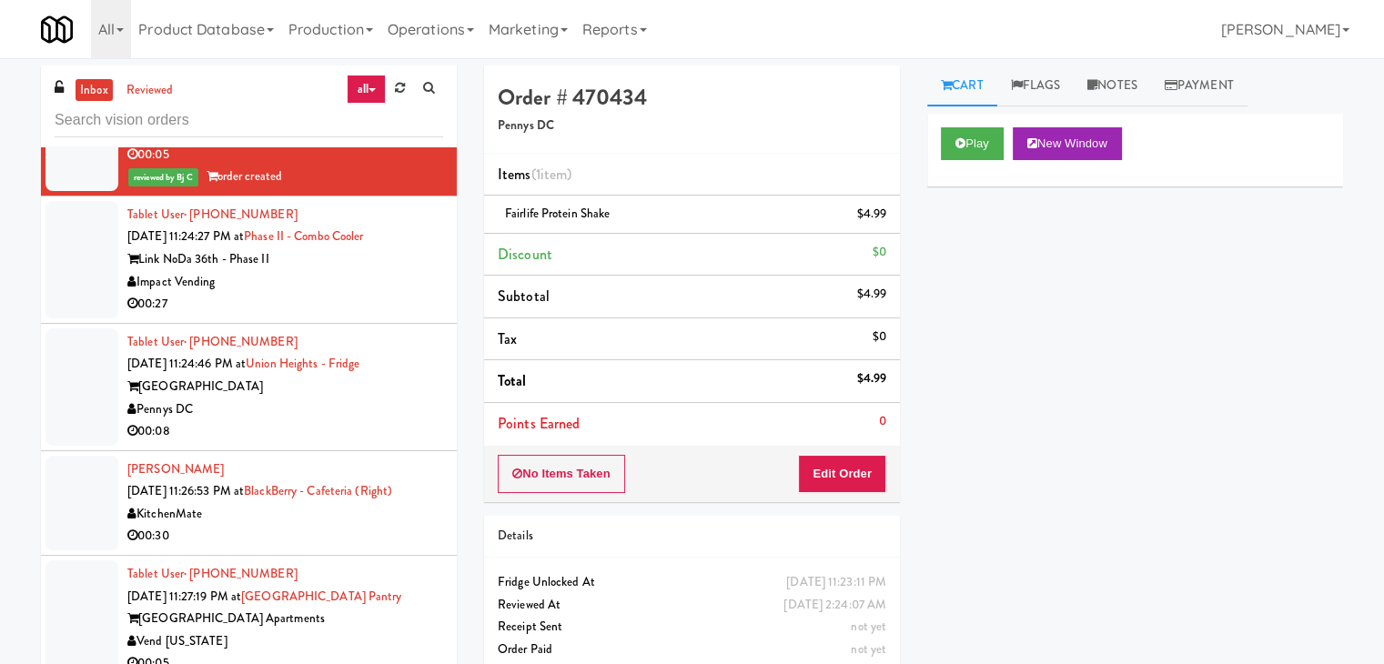
click at [380, 307] on div "00:27" at bounding box center [285, 304] width 316 height 23
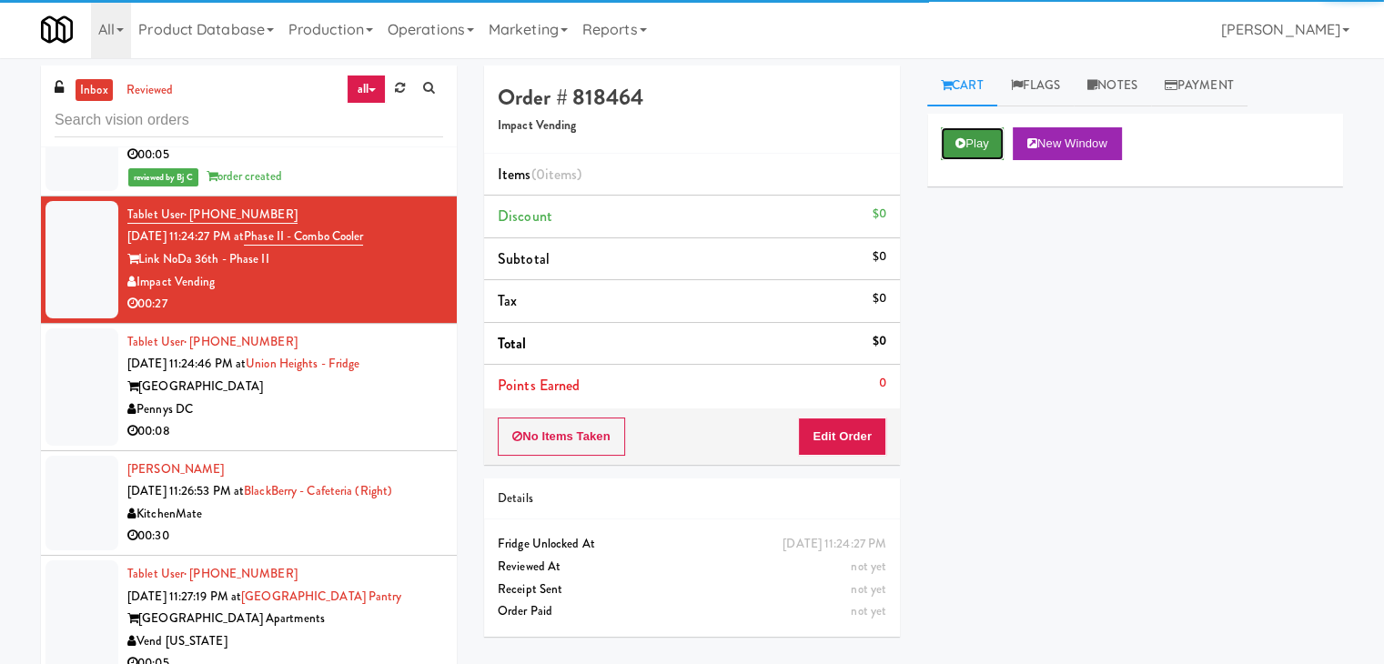
click at [965, 145] on icon at bounding box center [961, 143] width 10 height 12
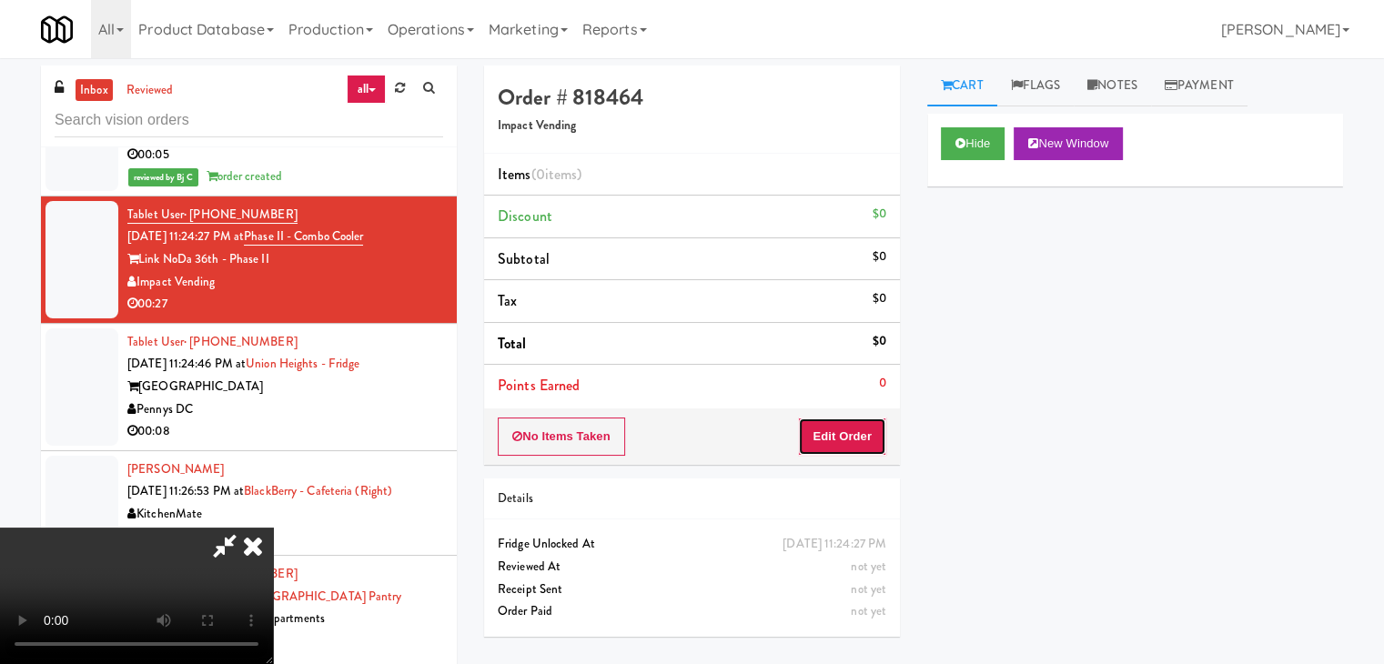
click at [852, 436] on button "Edit Order" at bounding box center [842, 437] width 88 height 38
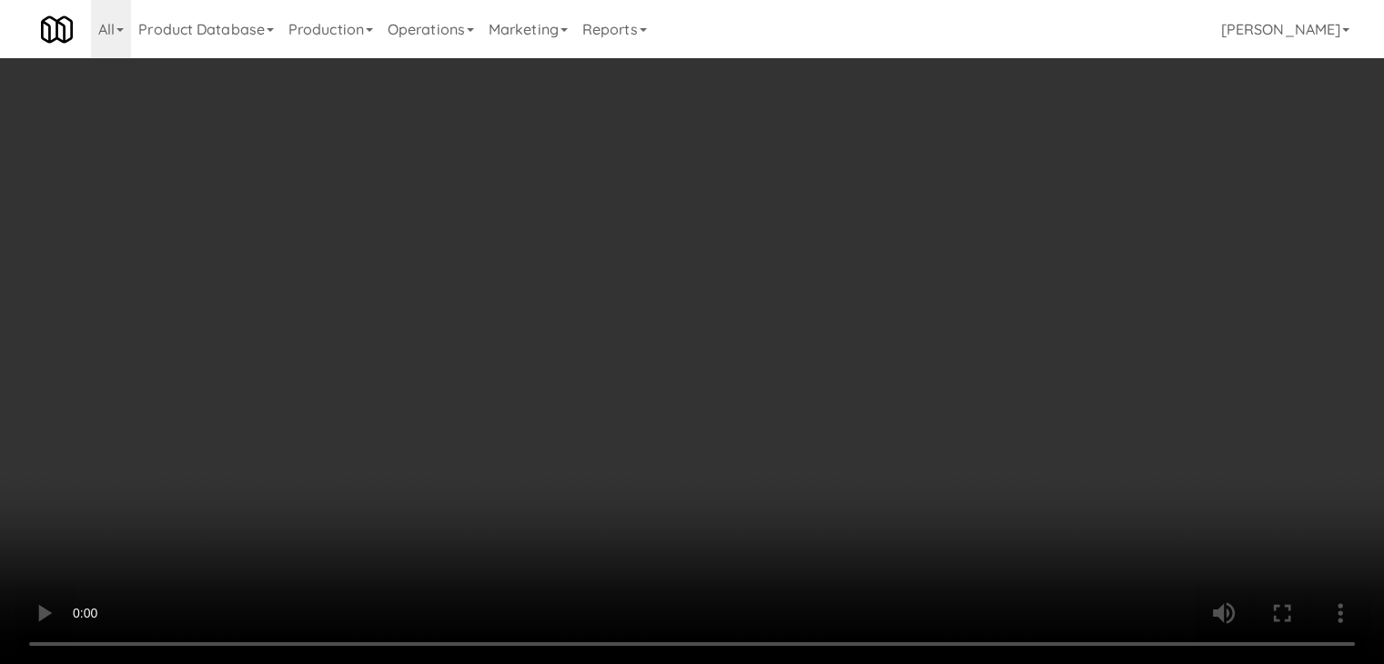
scroll to position [11456, 0]
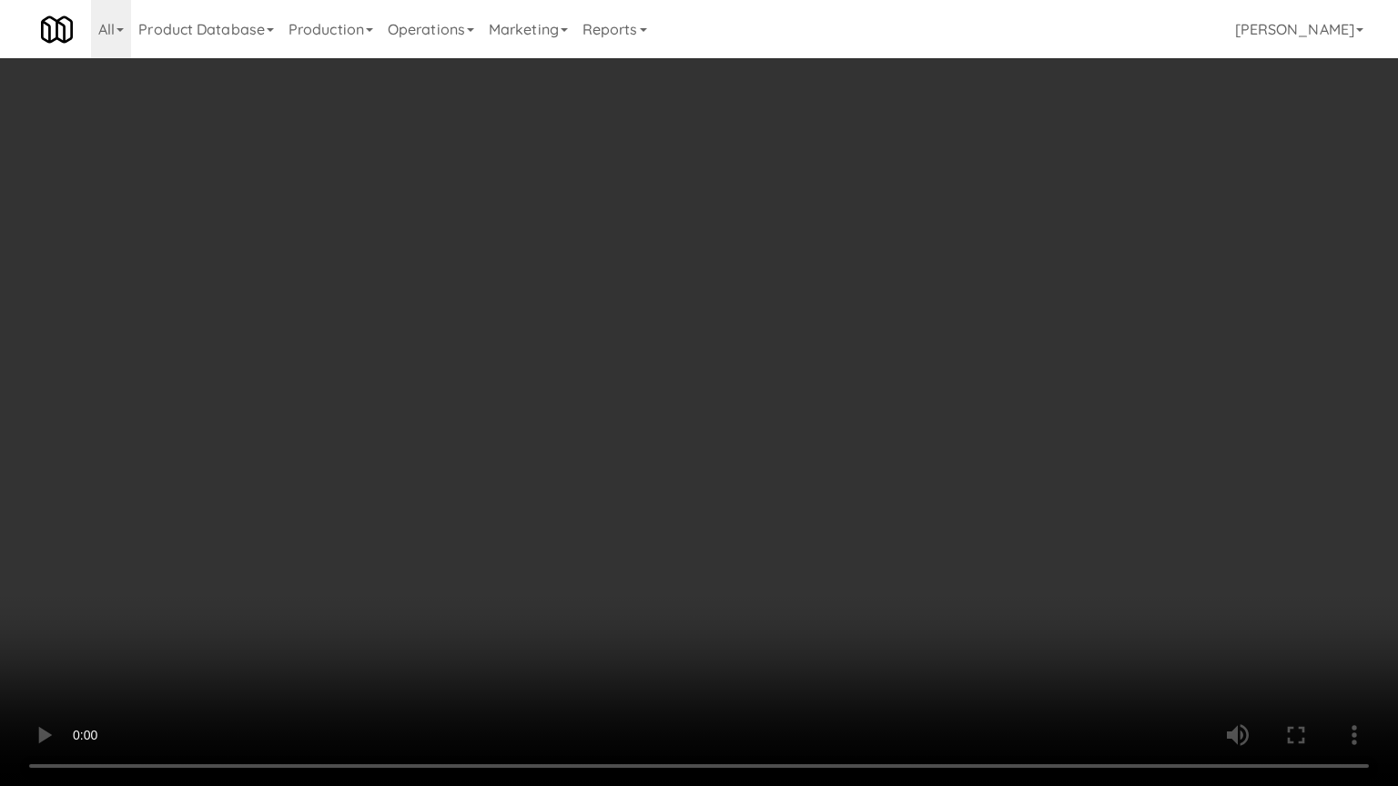
click at [800, 454] on video at bounding box center [699, 393] width 1398 height 786
click at [800, 444] on video at bounding box center [699, 393] width 1398 height 786
click at [801, 438] on video at bounding box center [699, 393] width 1398 height 786
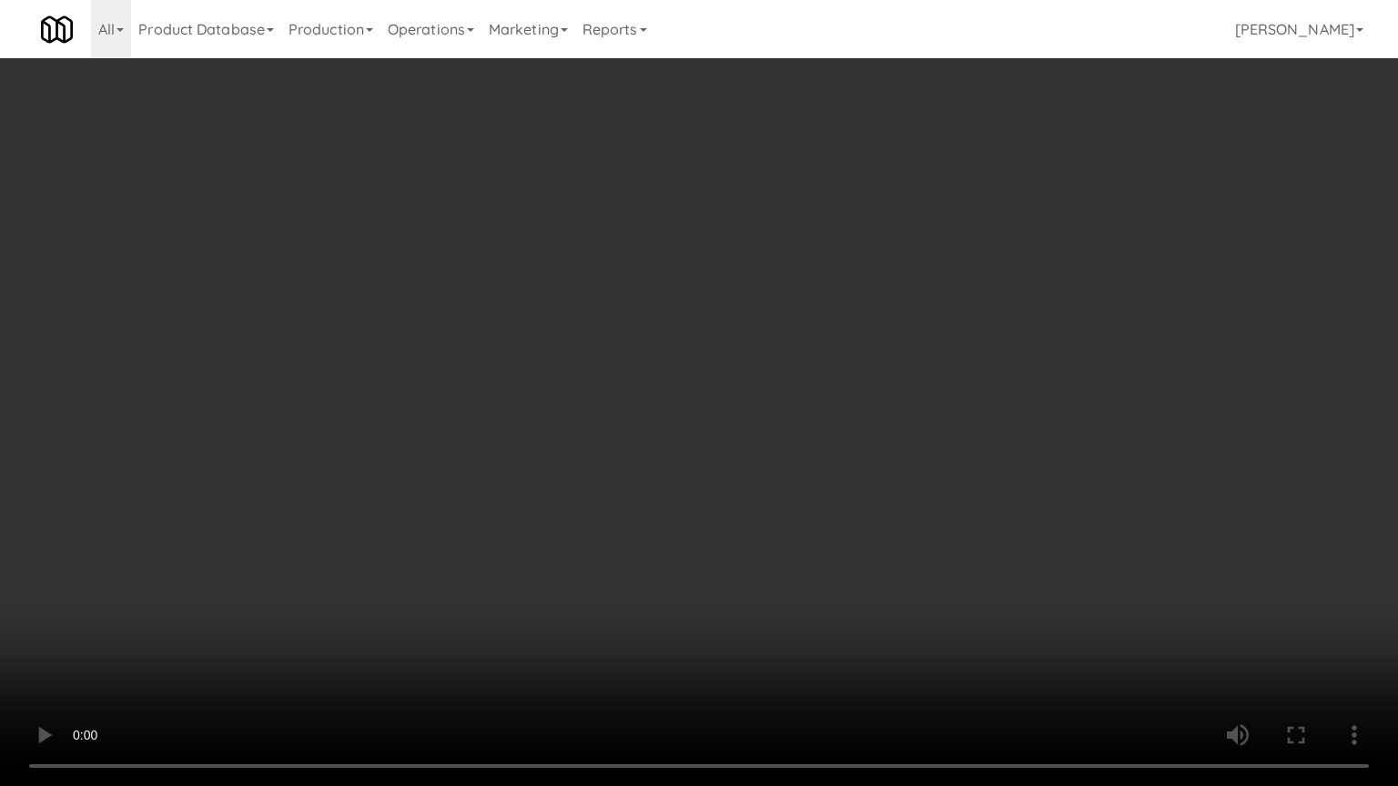
click at [801, 438] on video at bounding box center [699, 393] width 1398 height 786
click at [950, 354] on video at bounding box center [699, 393] width 1398 height 786
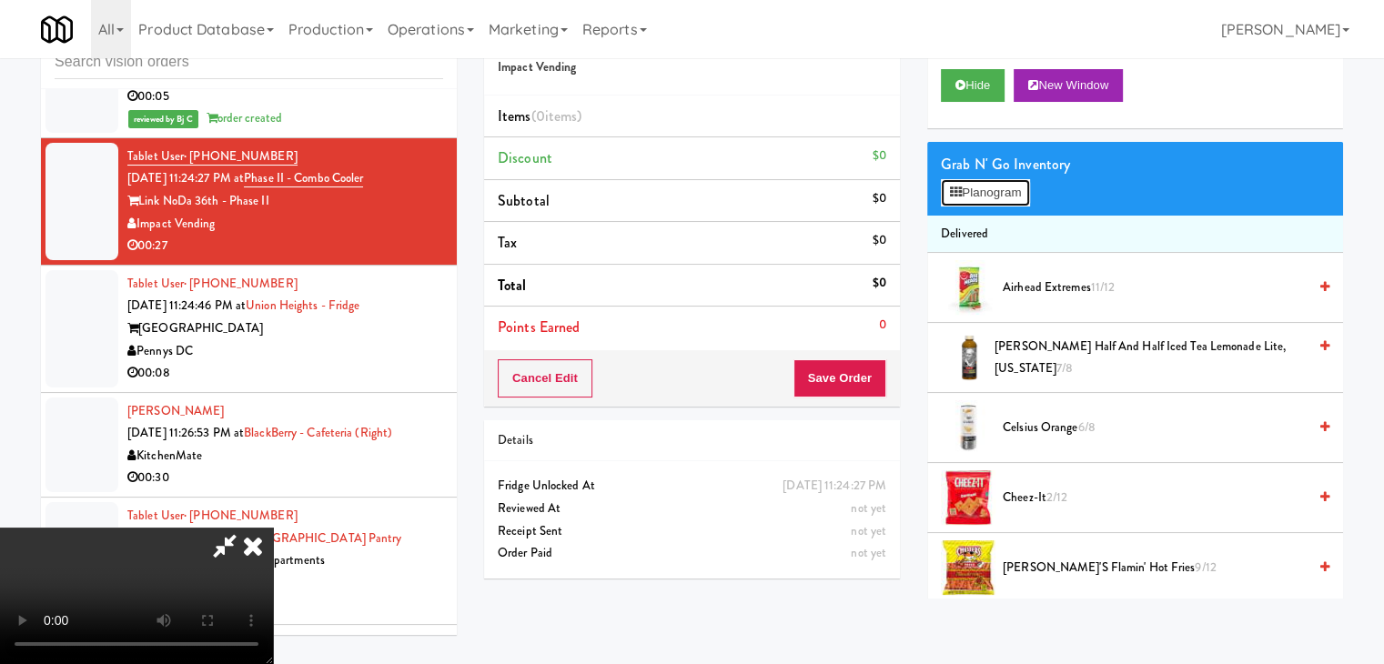
click at [980, 196] on button "Planogram" at bounding box center [985, 192] width 89 height 27
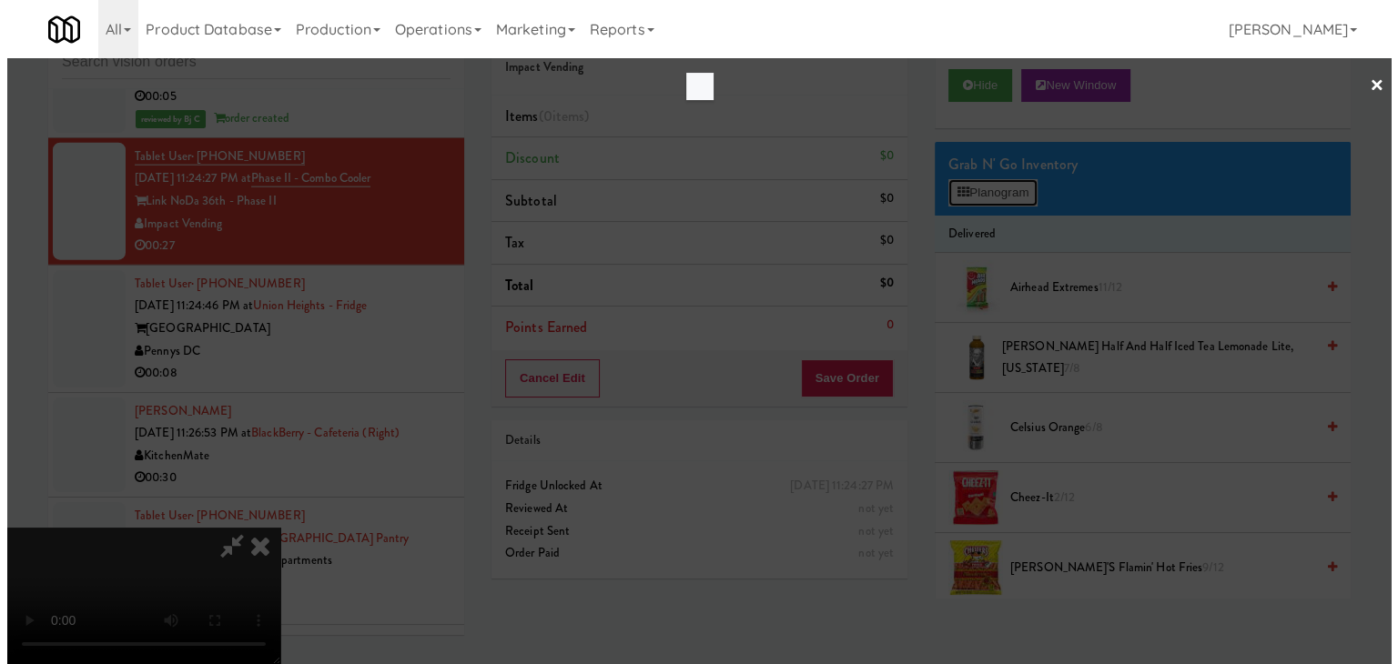
scroll to position [11456, 0]
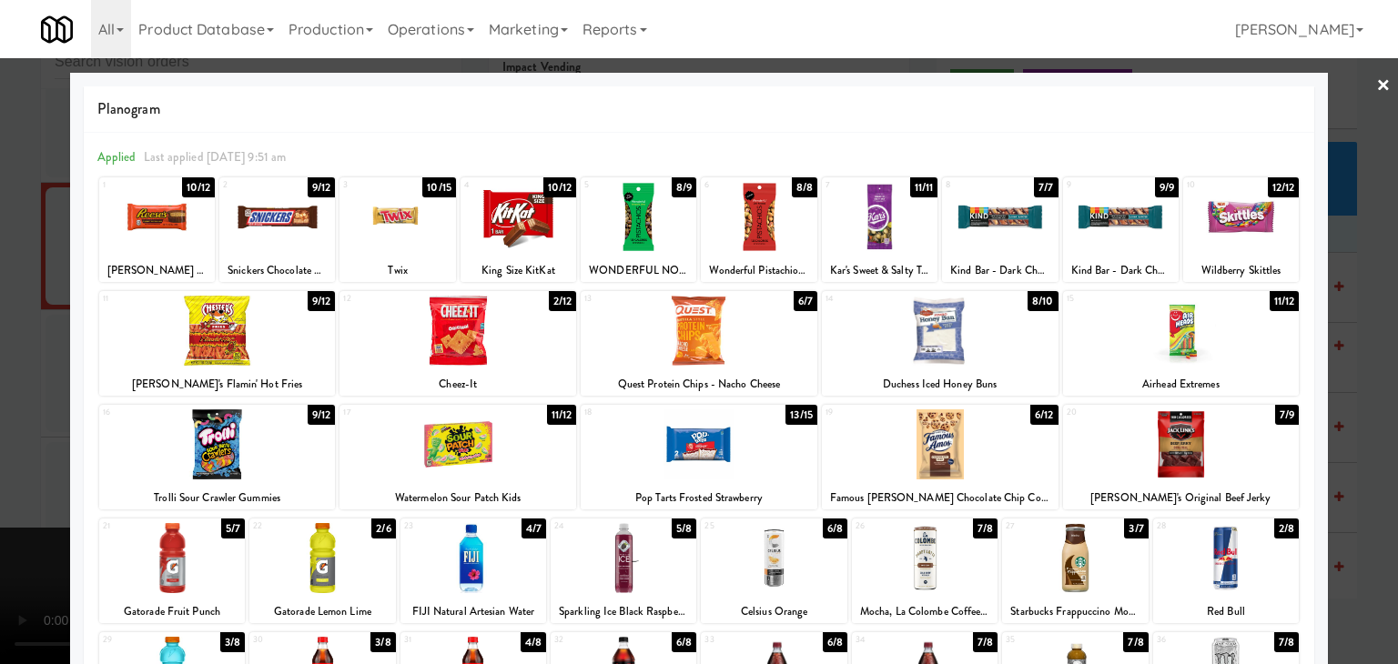
click at [487, 323] on div at bounding box center [457, 331] width 237 height 70
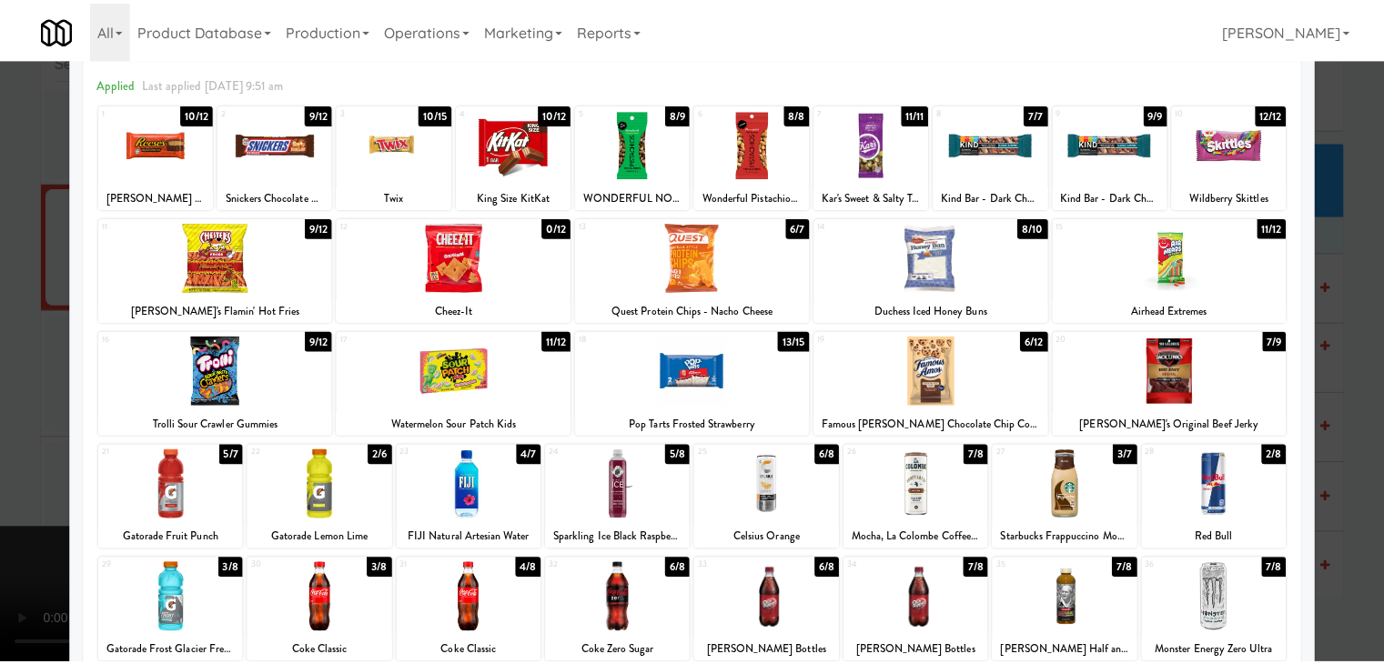
scroll to position [229, 0]
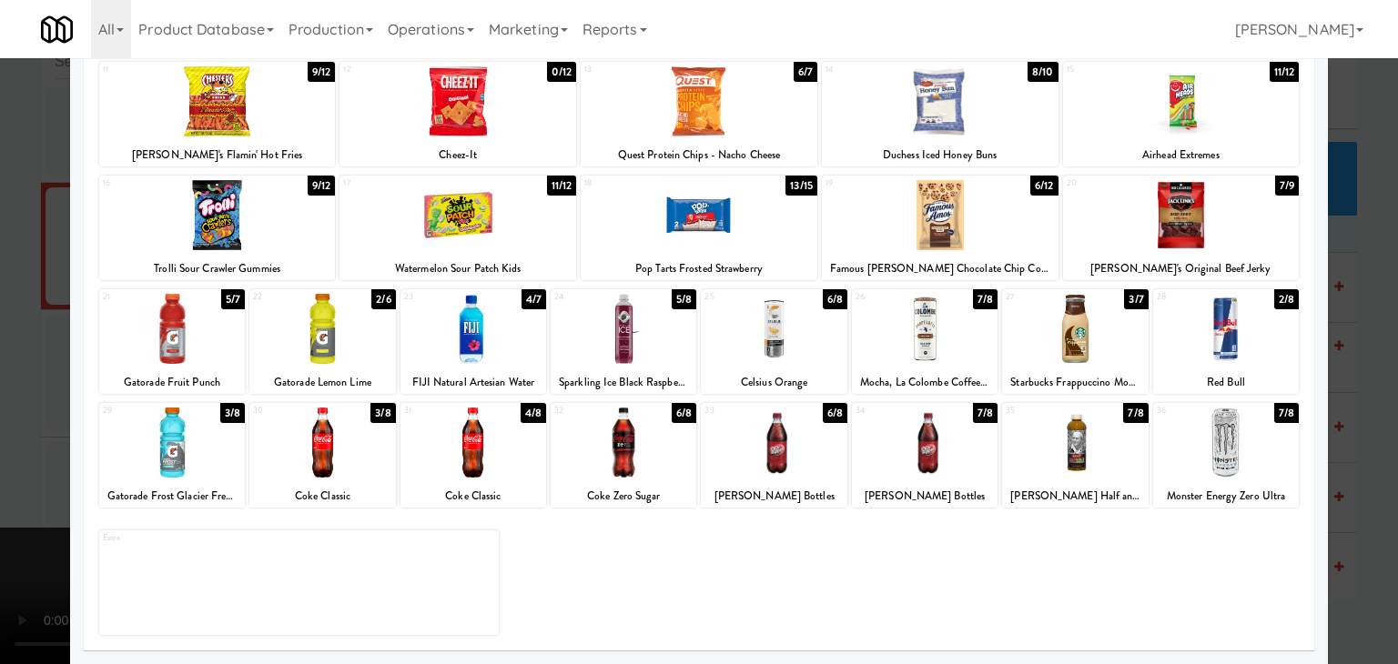
click at [182, 451] on div at bounding box center [172, 443] width 146 height 70
drag, startPoint x: 0, startPoint y: 452, endPoint x: 379, endPoint y: 449, distance: 378.6
click at [29, 449] on div at bounding box center [699, 332] width 1398 height 664
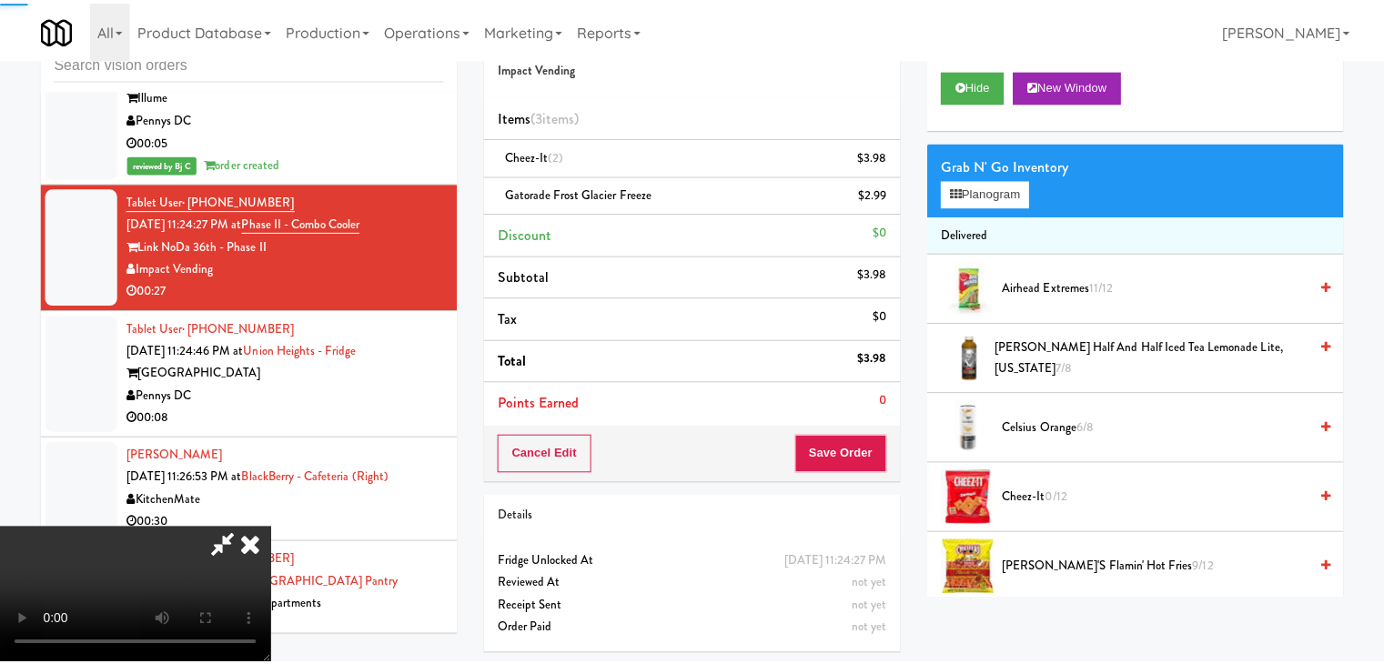
scroll to position [11500, 0]
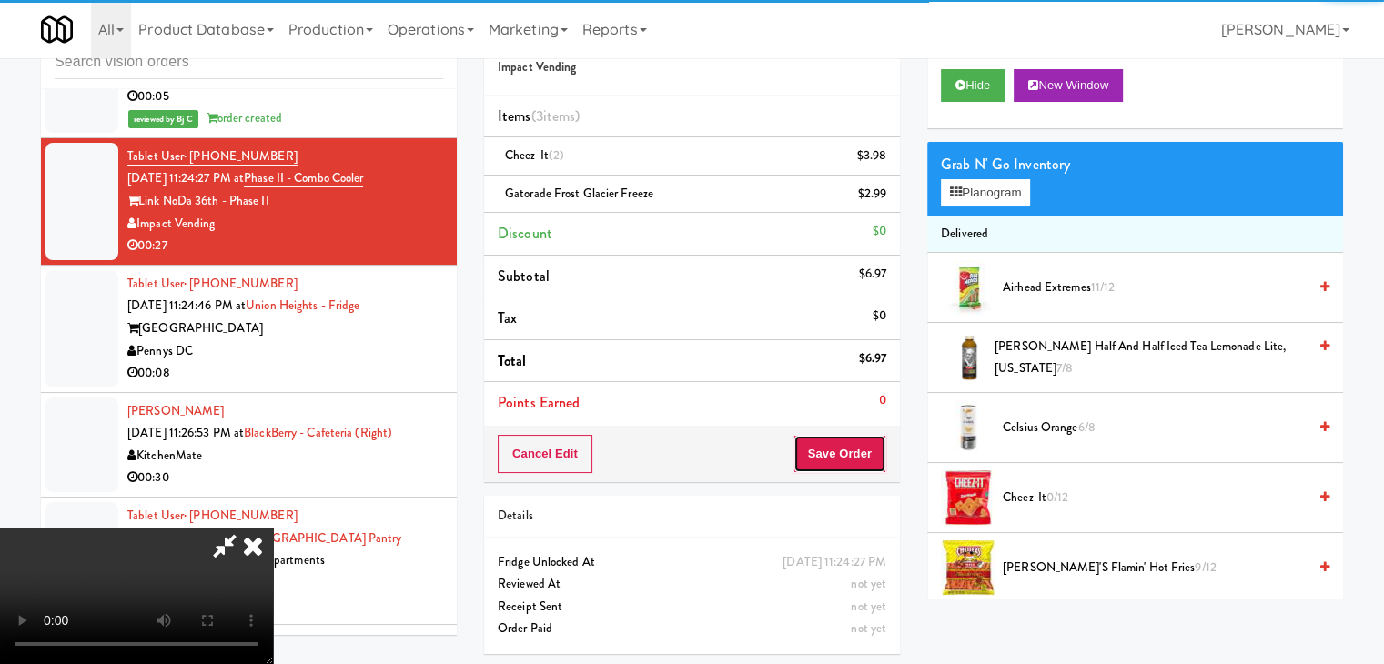
click at [850, 444] on button "Save Order" at bounding box center [840, 454] width 93 height 38
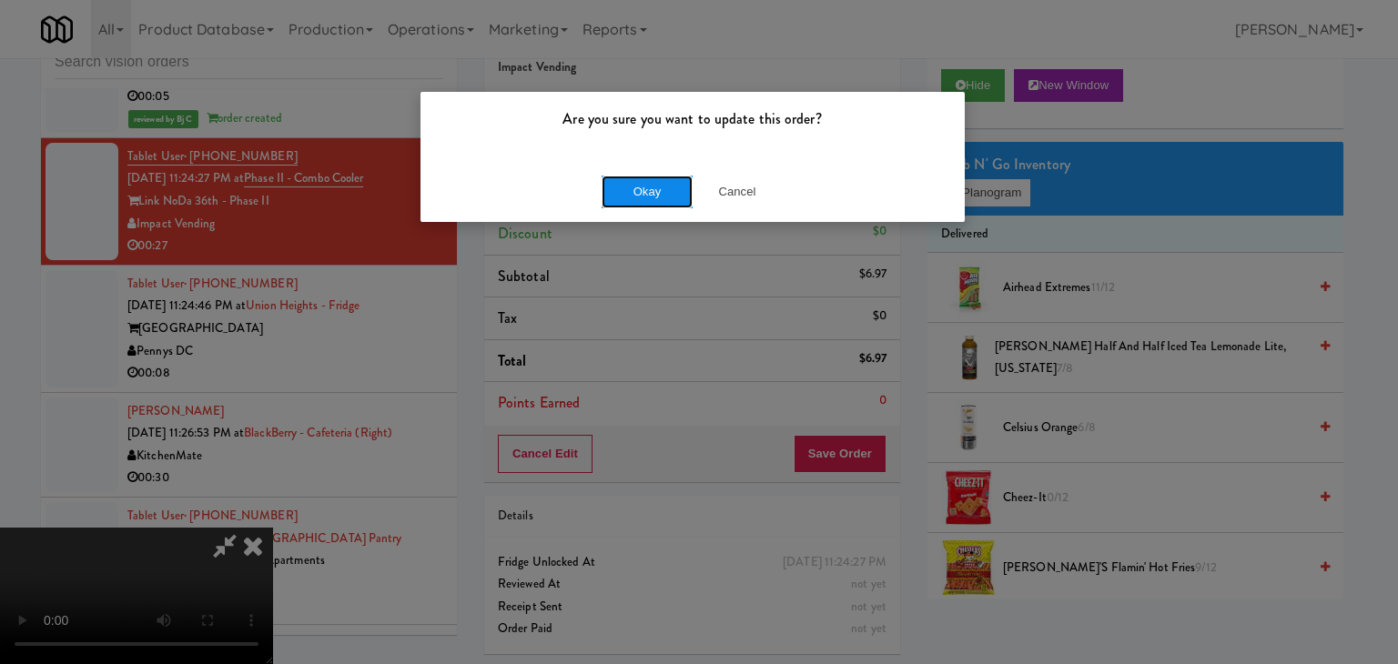
click at [652, 187] on button "Okay" at bounding box center [647, 192] width 91 height 33
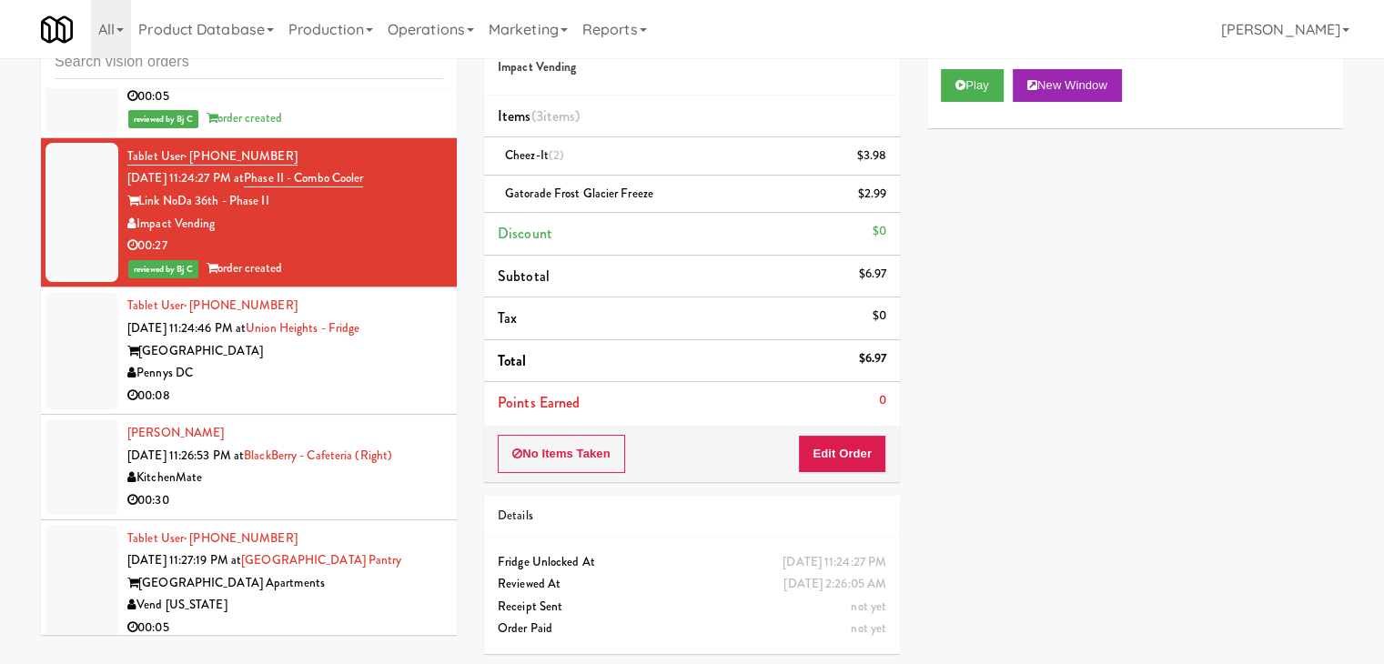
click at [240, 401] on div "00:08" at bounding box center [285, 396] width 316 height 23
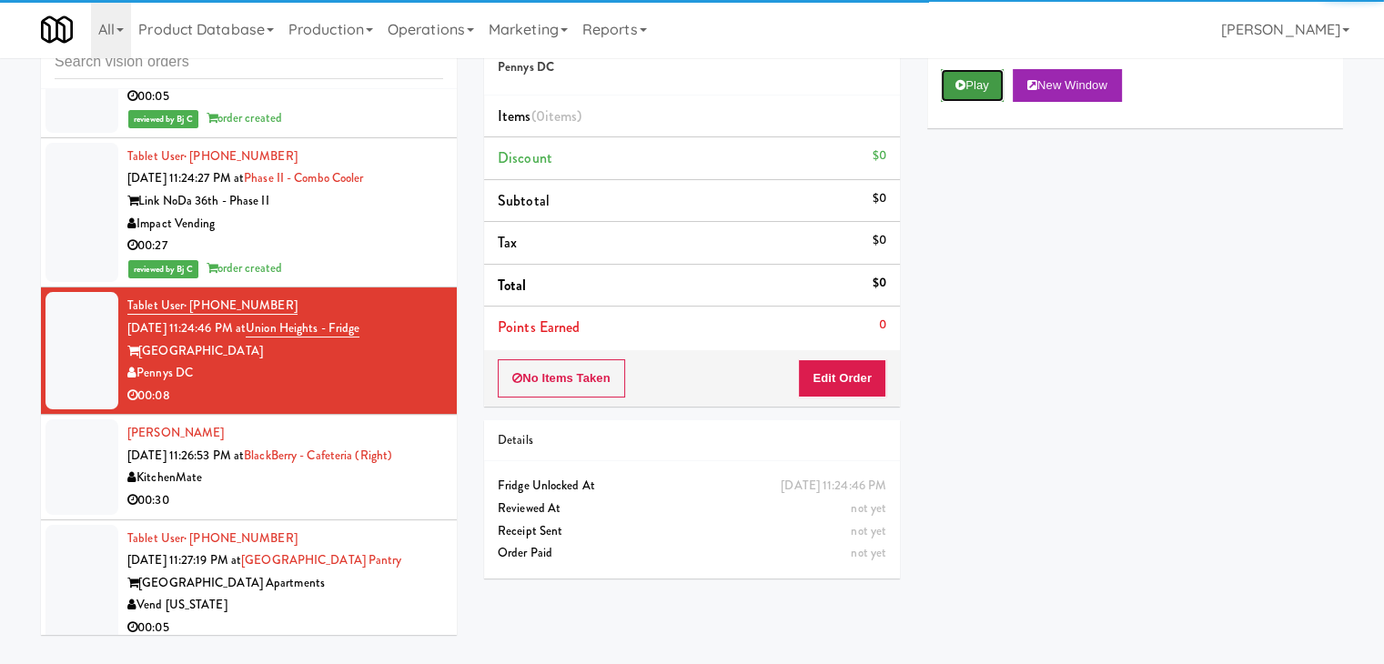
click at [987, 85] on button "Play" at bounding box center [972, 85] width 63 height 33
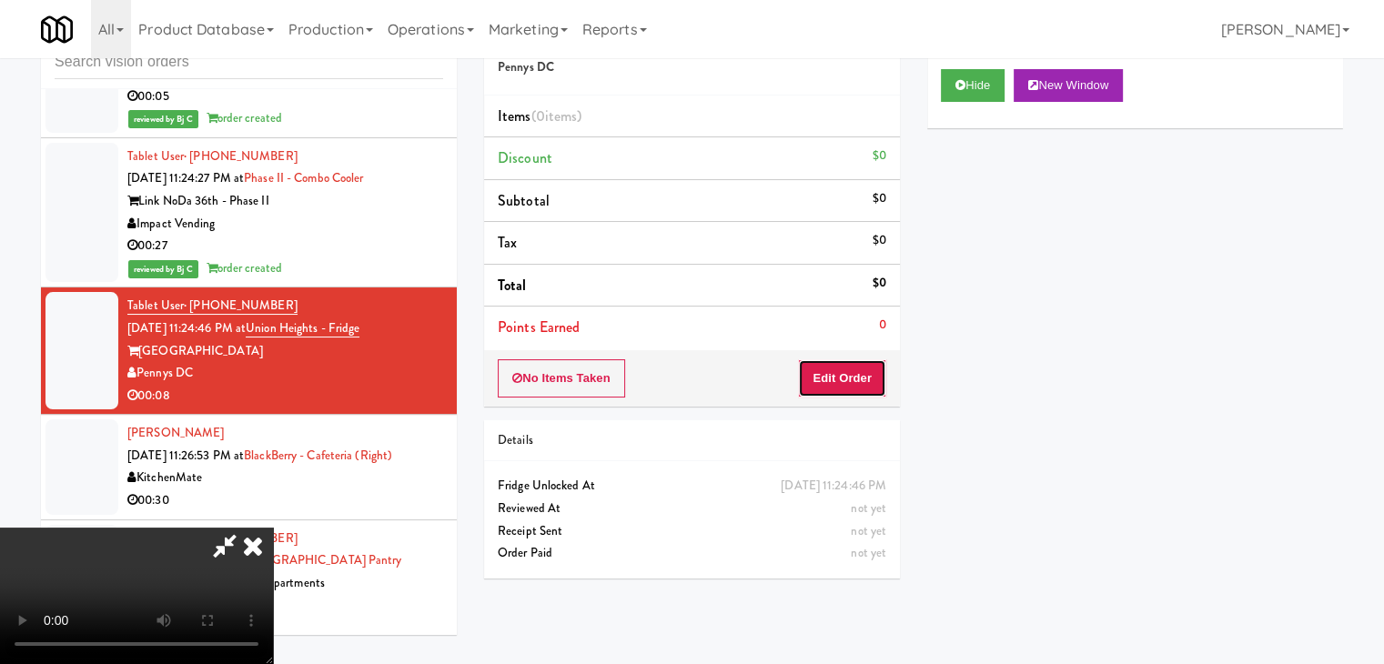
click at [809, 389] on button "Edit Order" at bounding box center [842, 378] width 88 height 38
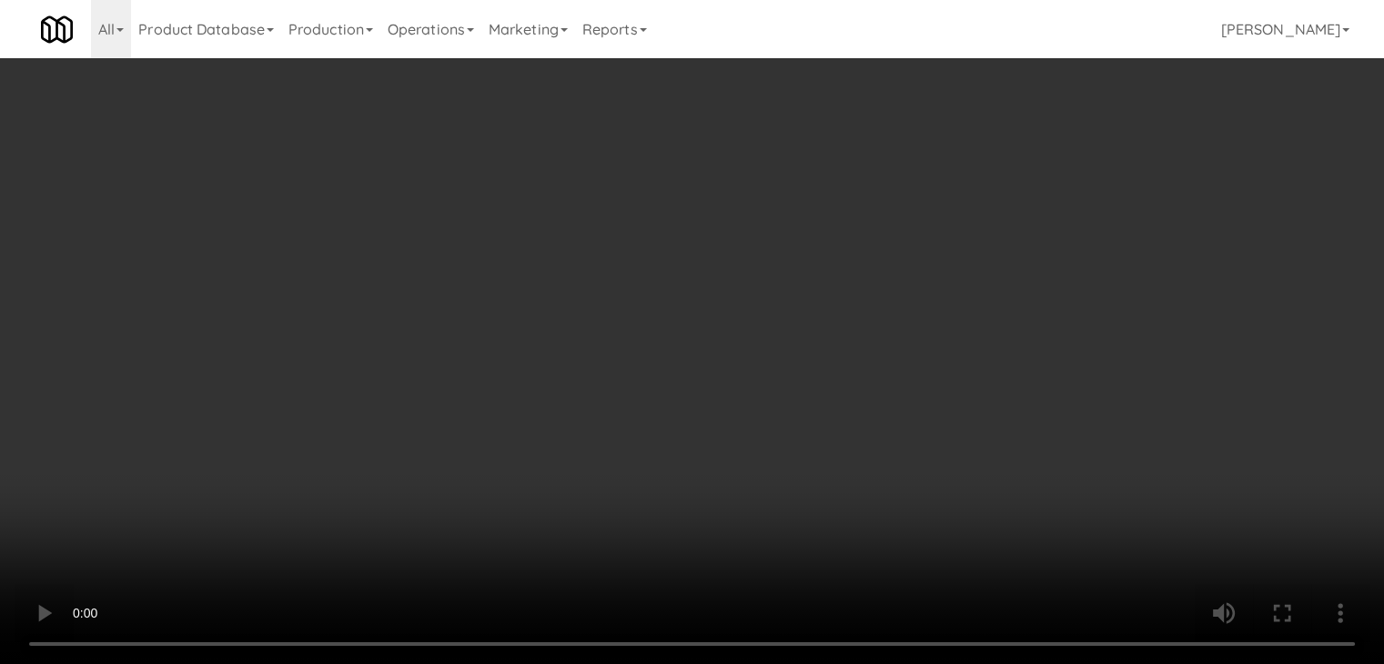
scroll to position [11456, 0]
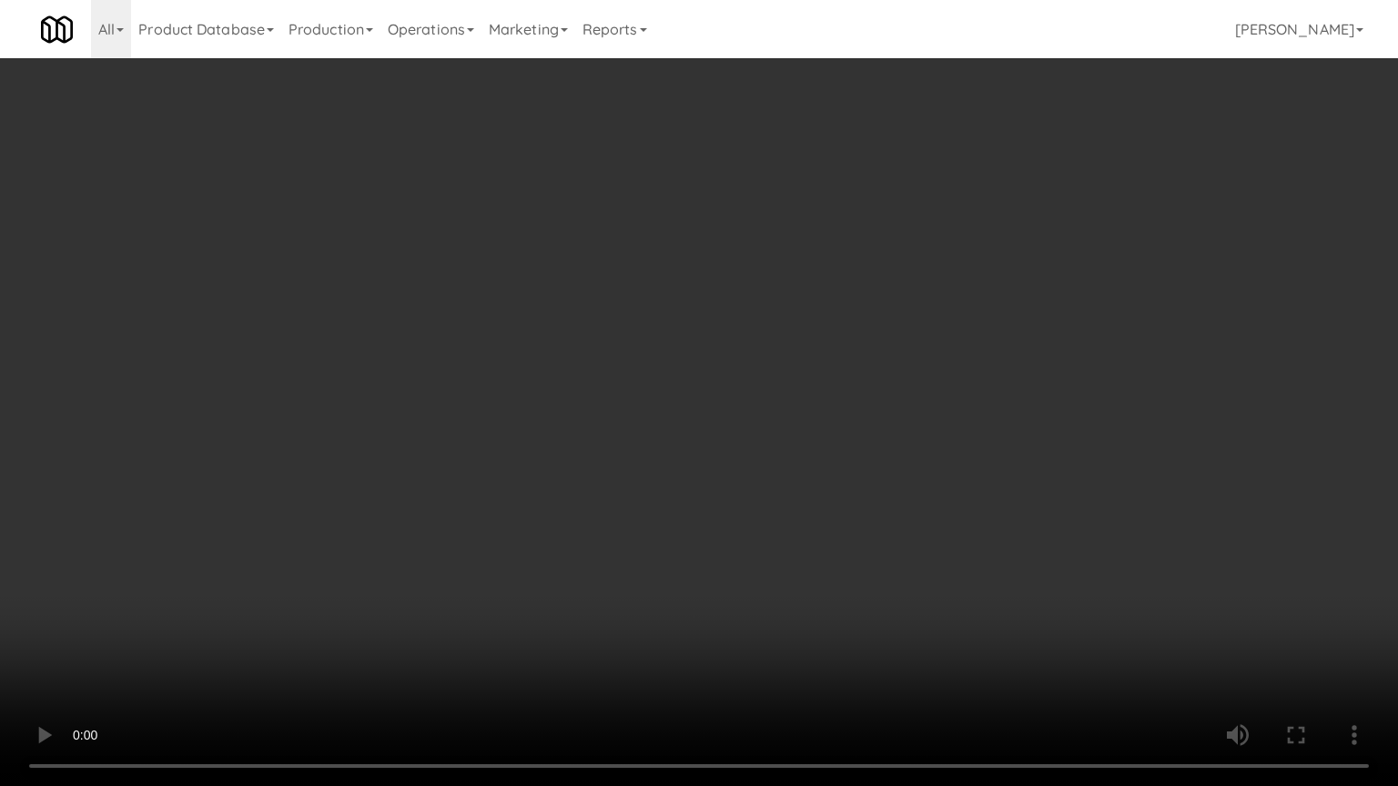
click at [885, 497] on video at bounding box center [699, 393] width 1398 height 786
click at [885, 498] on video at bounding box center [699, 393] width 1398 height 786
click at [880, 487] on video at bounding box center [699, 393] width 1398 height 786
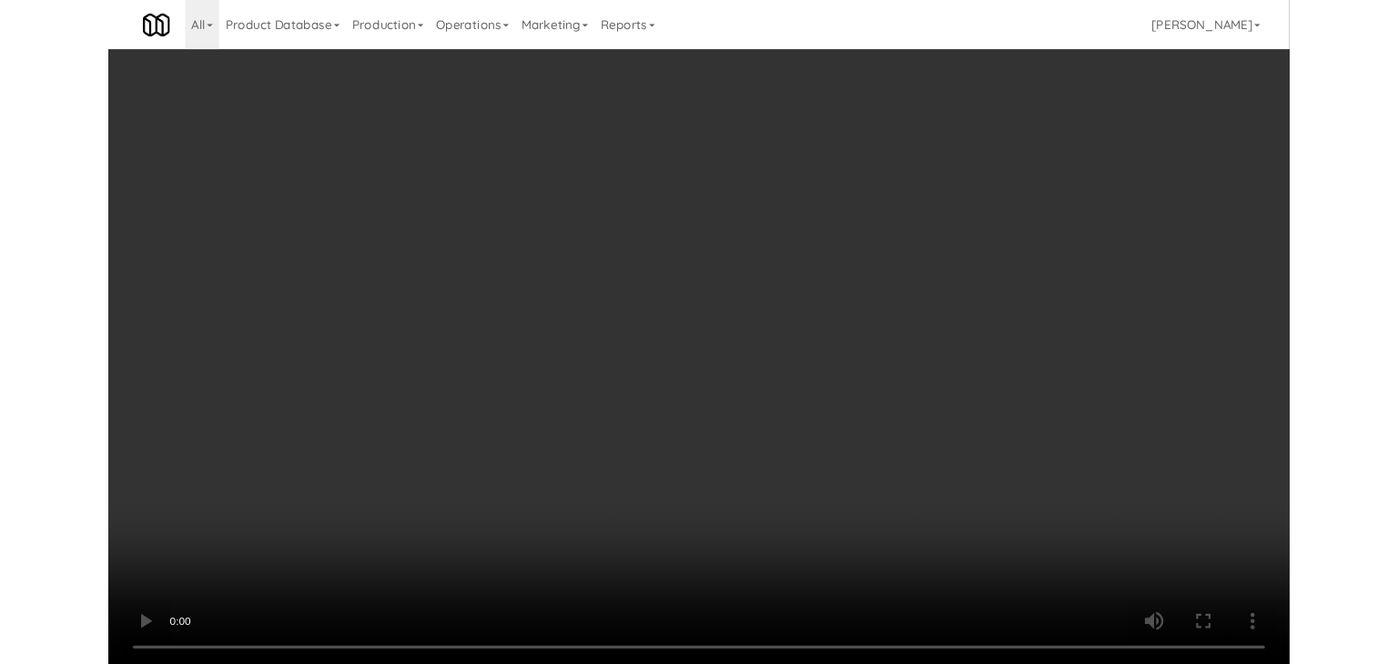
scroll to position [11500, 0]
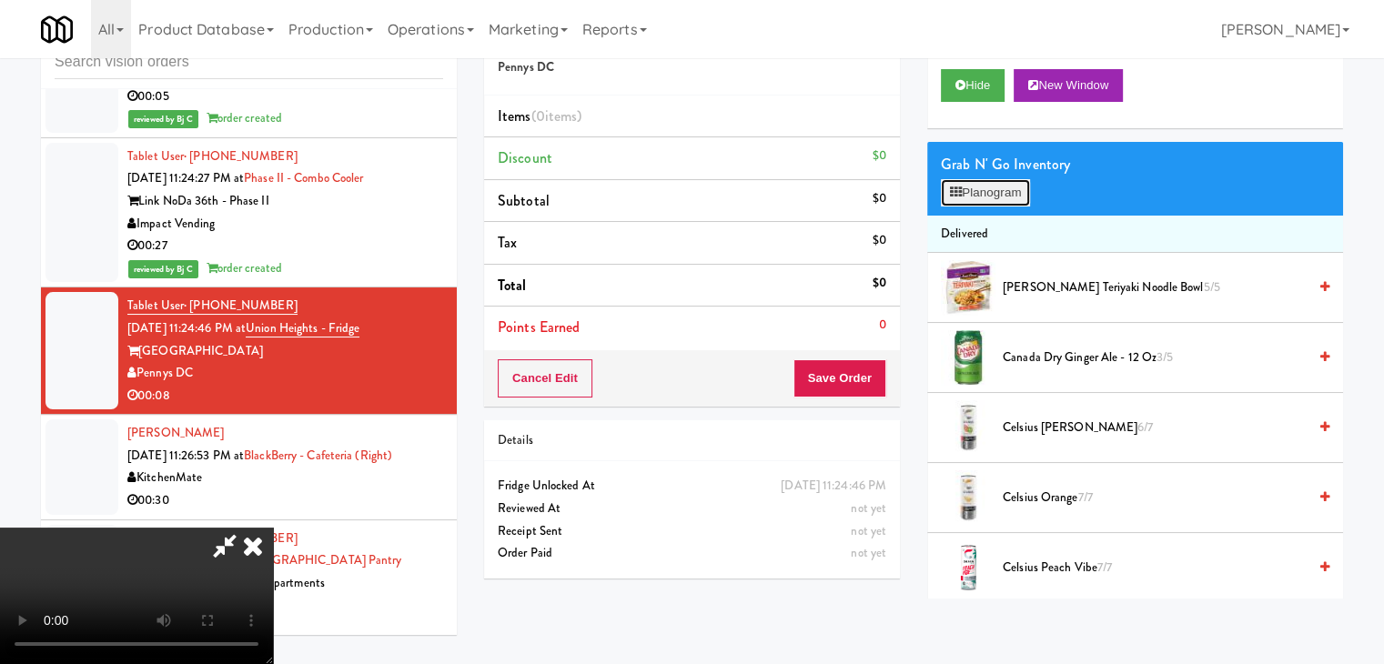
click at [999, 198] on button "Planogram" at bounding box center [985, 192] width 89 height 27
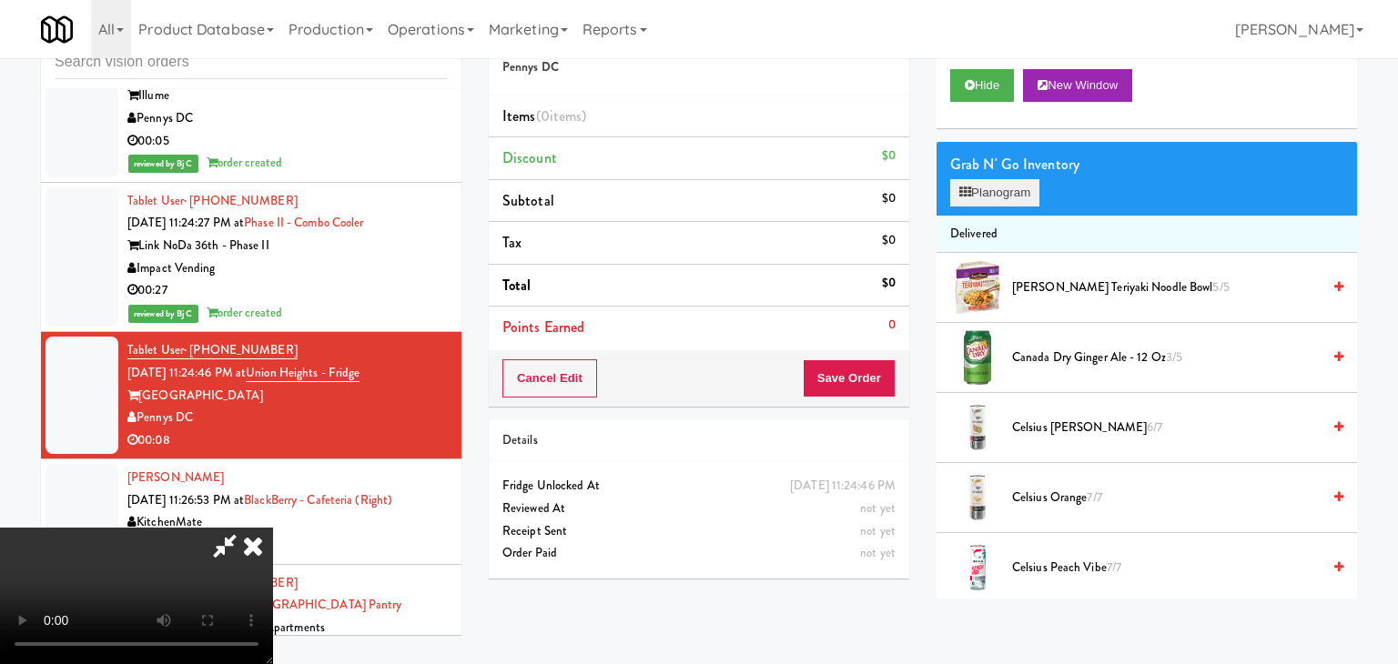
click at [0, 0] on div at bounding box center [0, 0] width 0 height 0
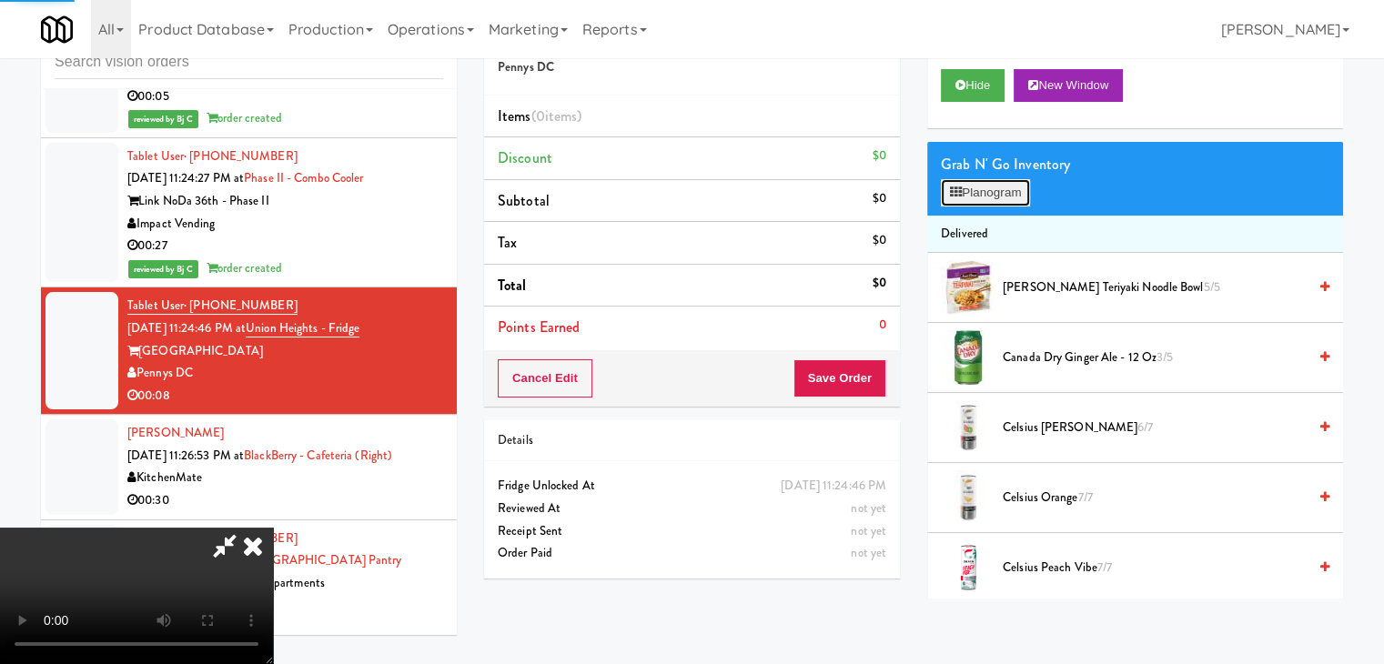
click at [999, 198] on button "Planogram" at bounding box center [985, 192] width 89 height 27
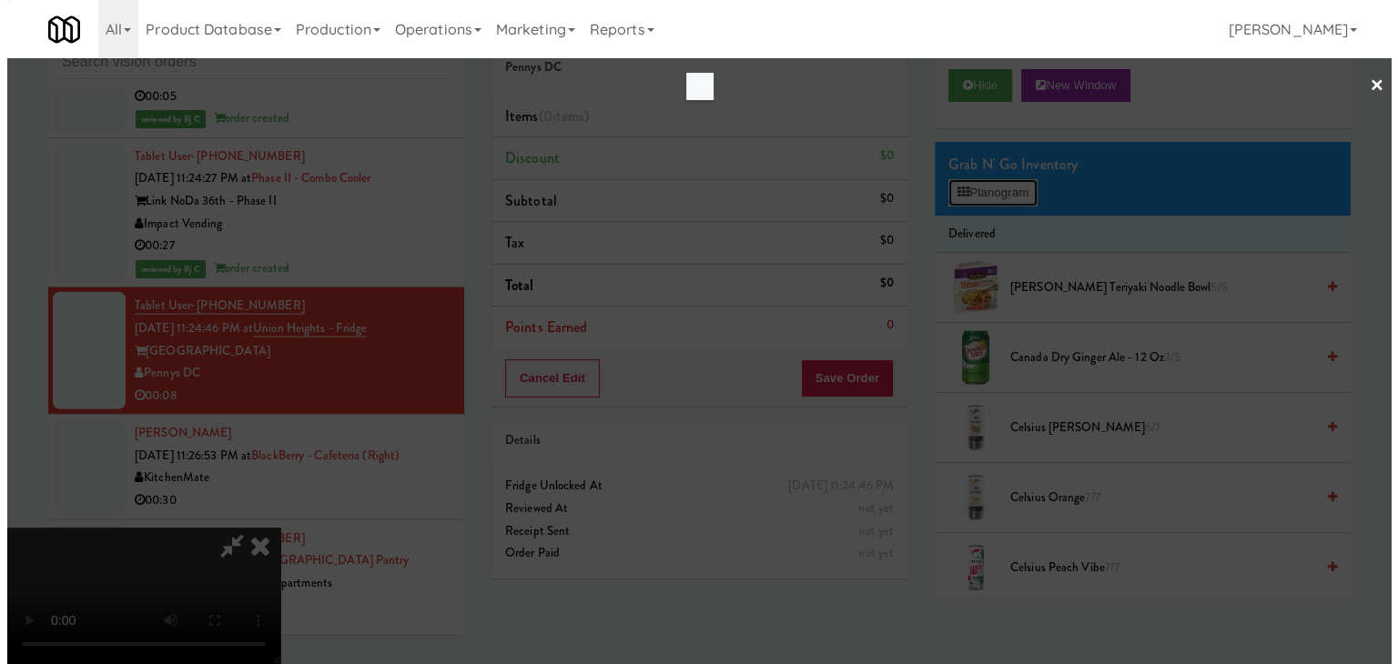
scroll to position [11456, 0]
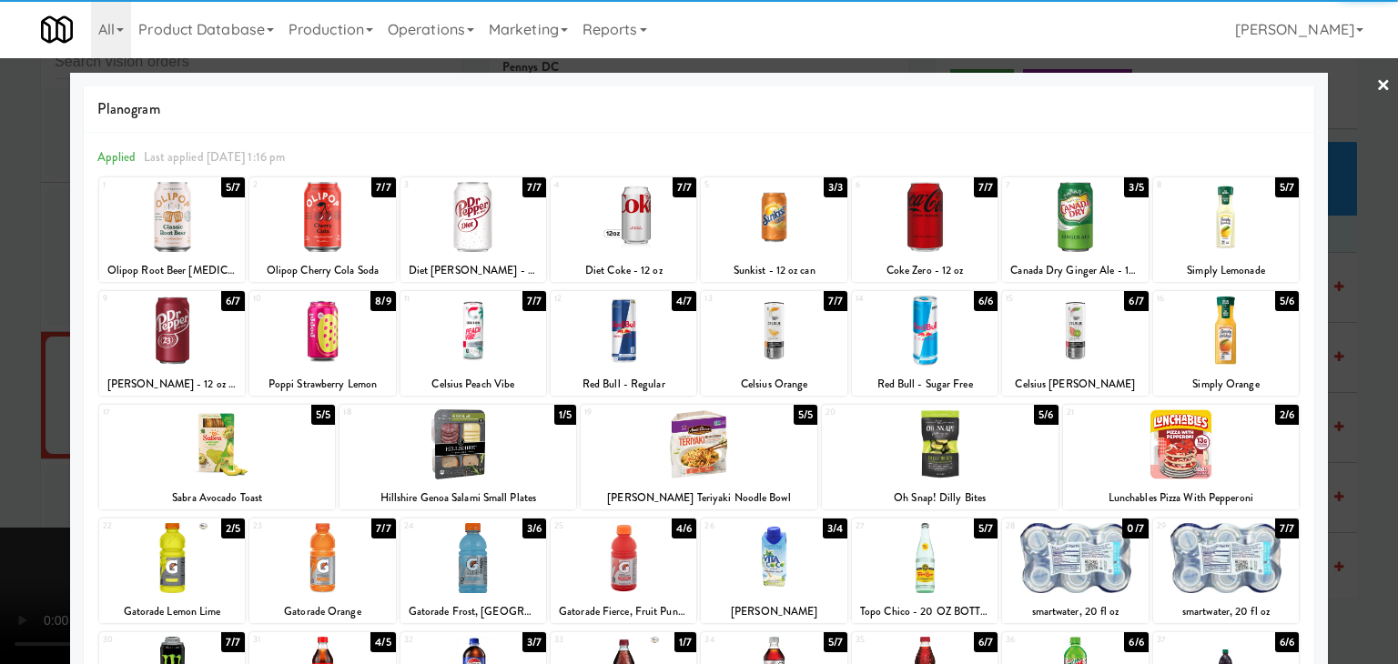
click at [1041, 532] on div "28" at bounding box center [1040, 526] width 69 height 15
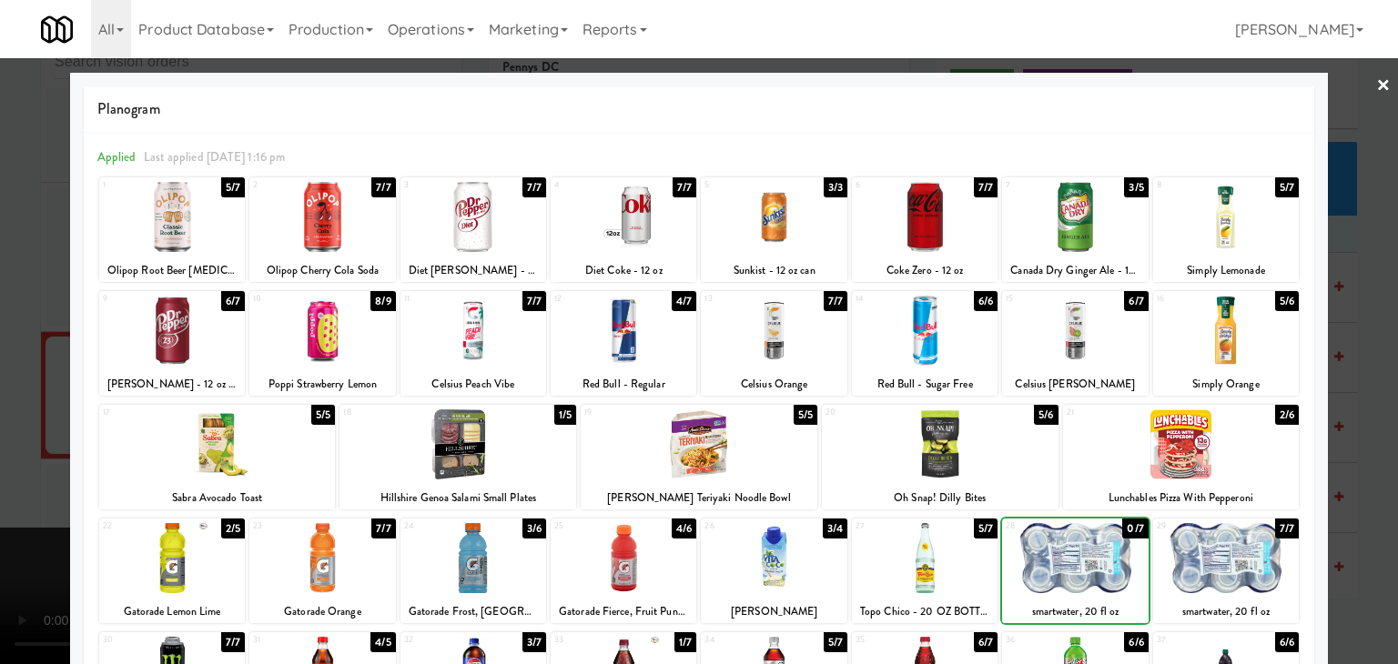
click at [1220, 560] on div at bounding box center [1226, 558] width 146 height 70
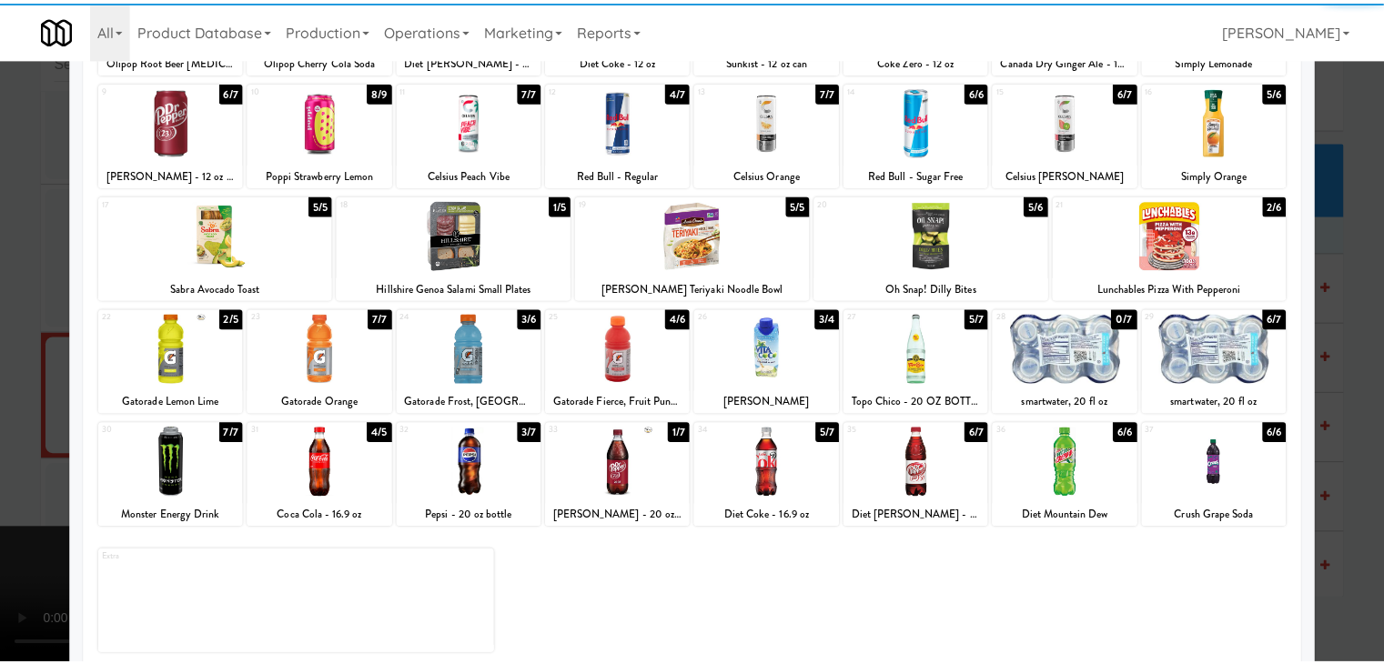
scroll to position [229, 0]
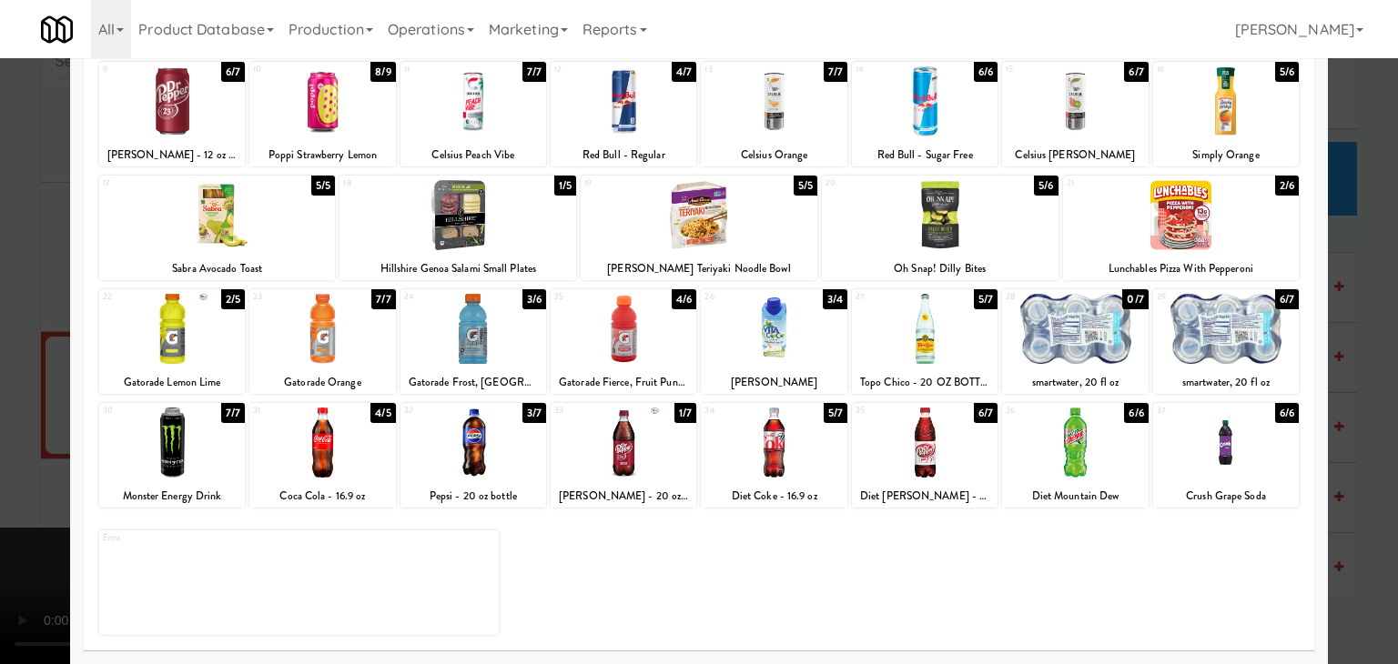
click at [1180, 336] on div at bounding box center [1226, 329] width 146 height 70
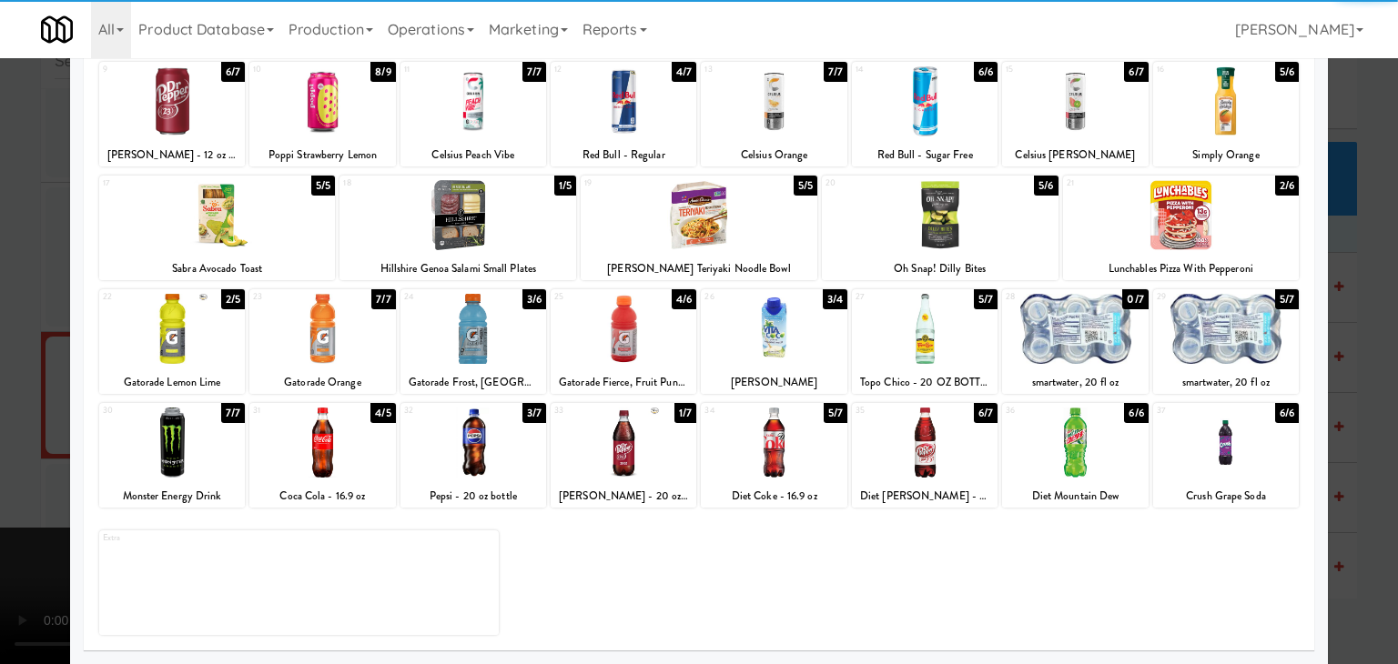
click at [487, 345] on div at bounding box center [473, 329] width 146 height 70
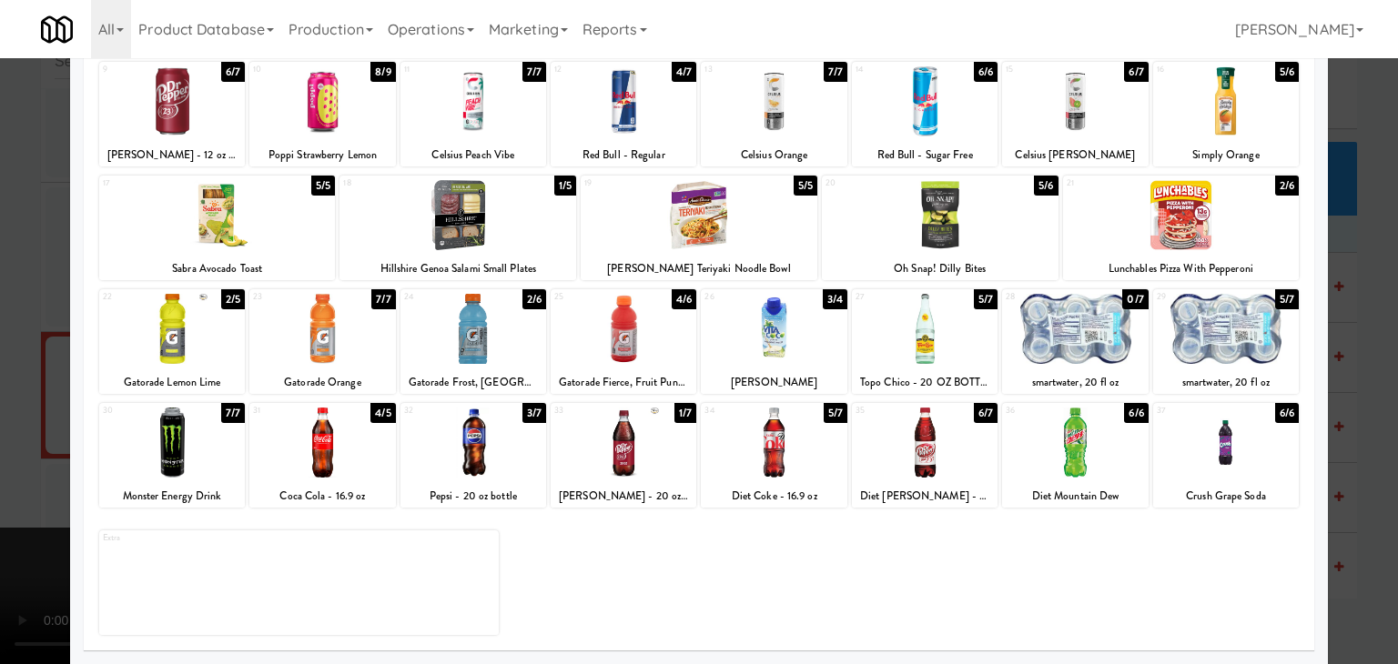
drag, startPoint x: 0, startPoint y: 372, endPoint x: 290, endPoint y: 377, distance: 290.4
click at [20, 372] on div at bounding box center [699, 332] width 1398 height 664
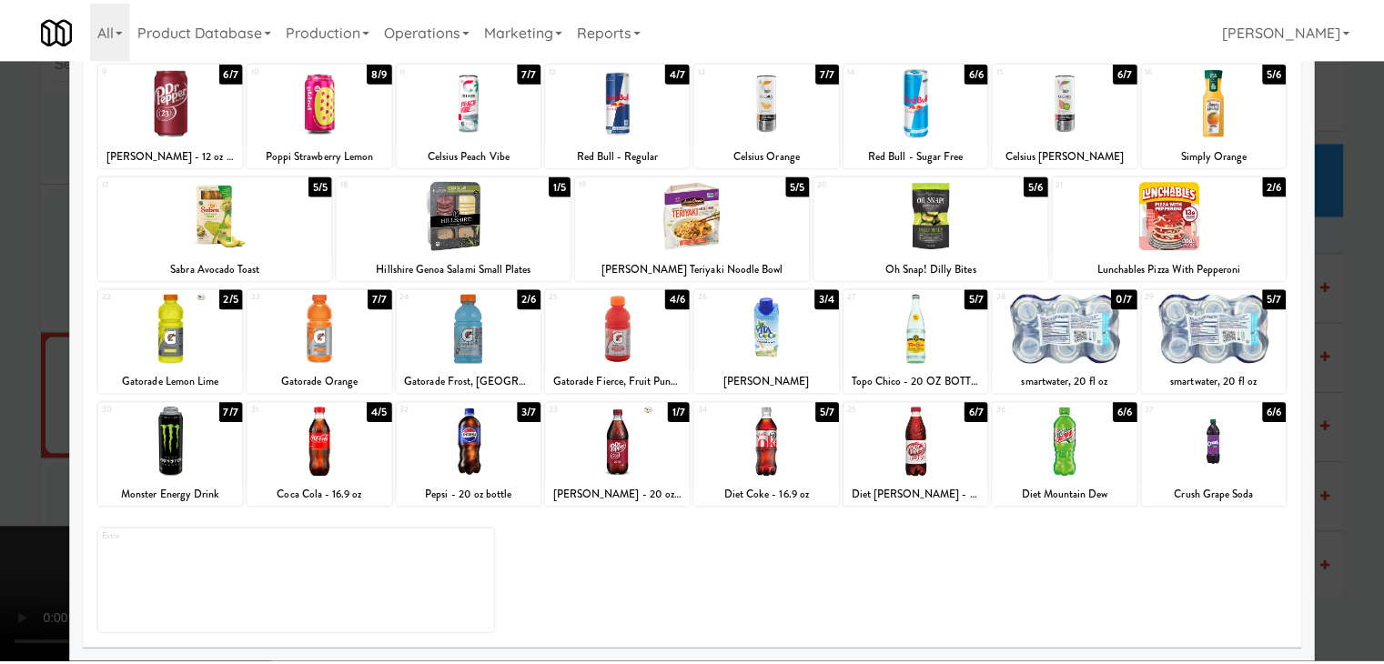
scroll to position [11500, 0]
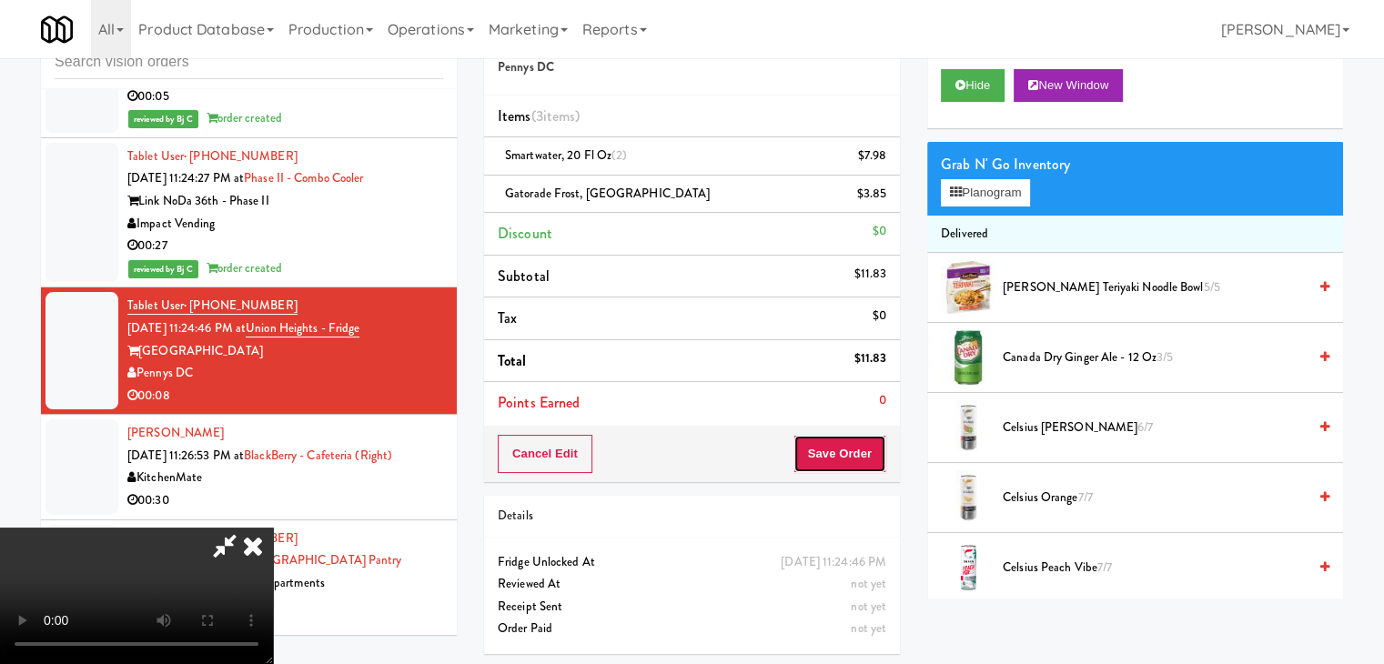
click at [865, 460] on button "Save Order" at bounding box center [840, 454] width 93 height 38
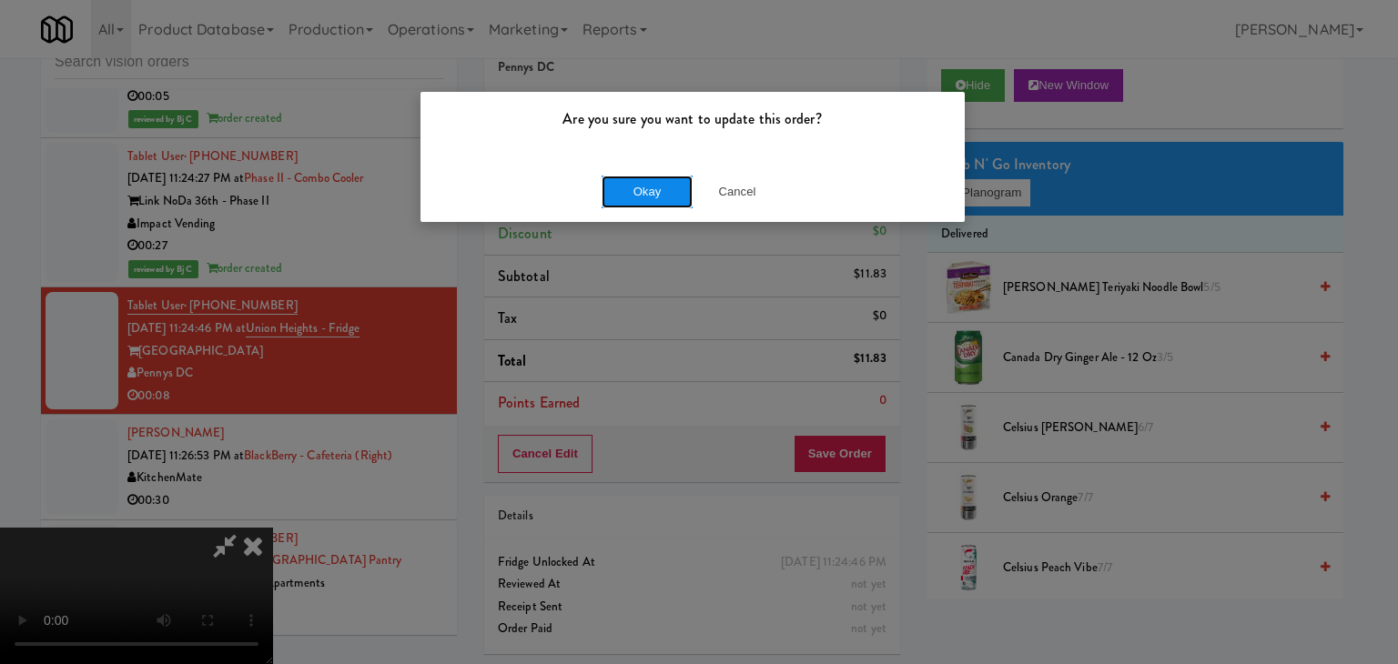
click at [655, 179] on button "Okay" at bounding box center [647, 192] width 91 height 33
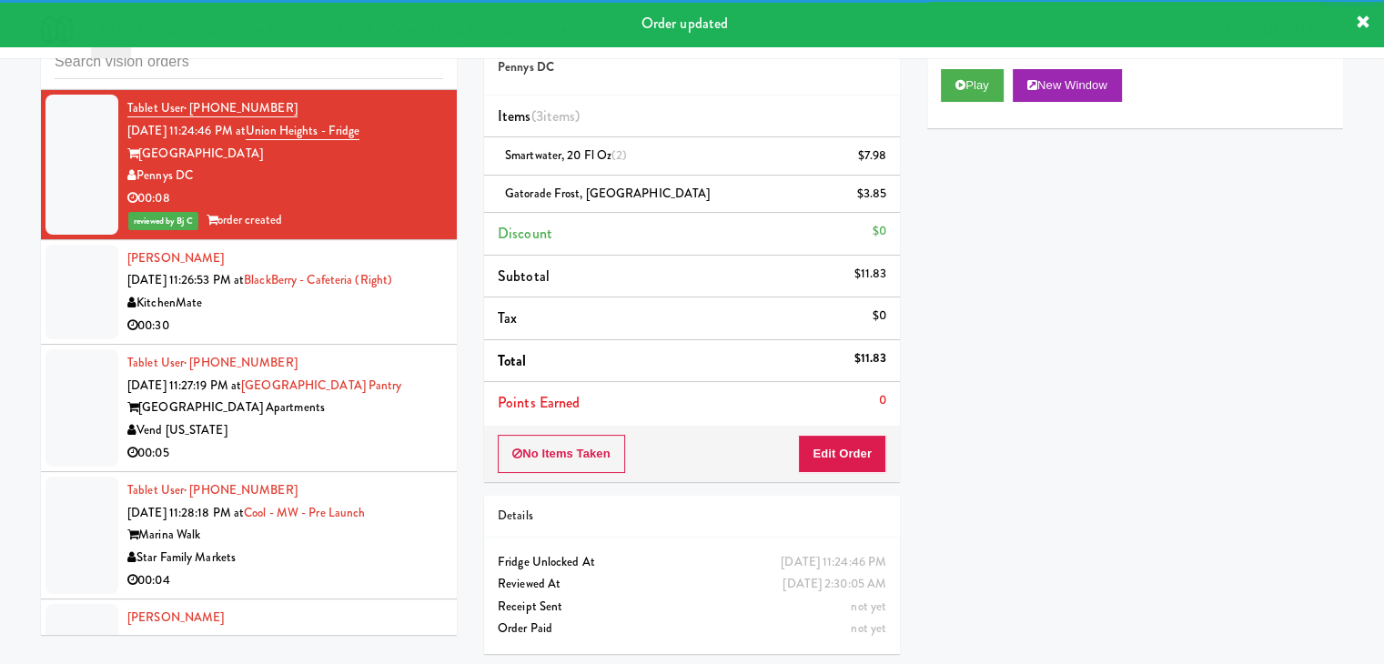
scroll to position [11773, 0]
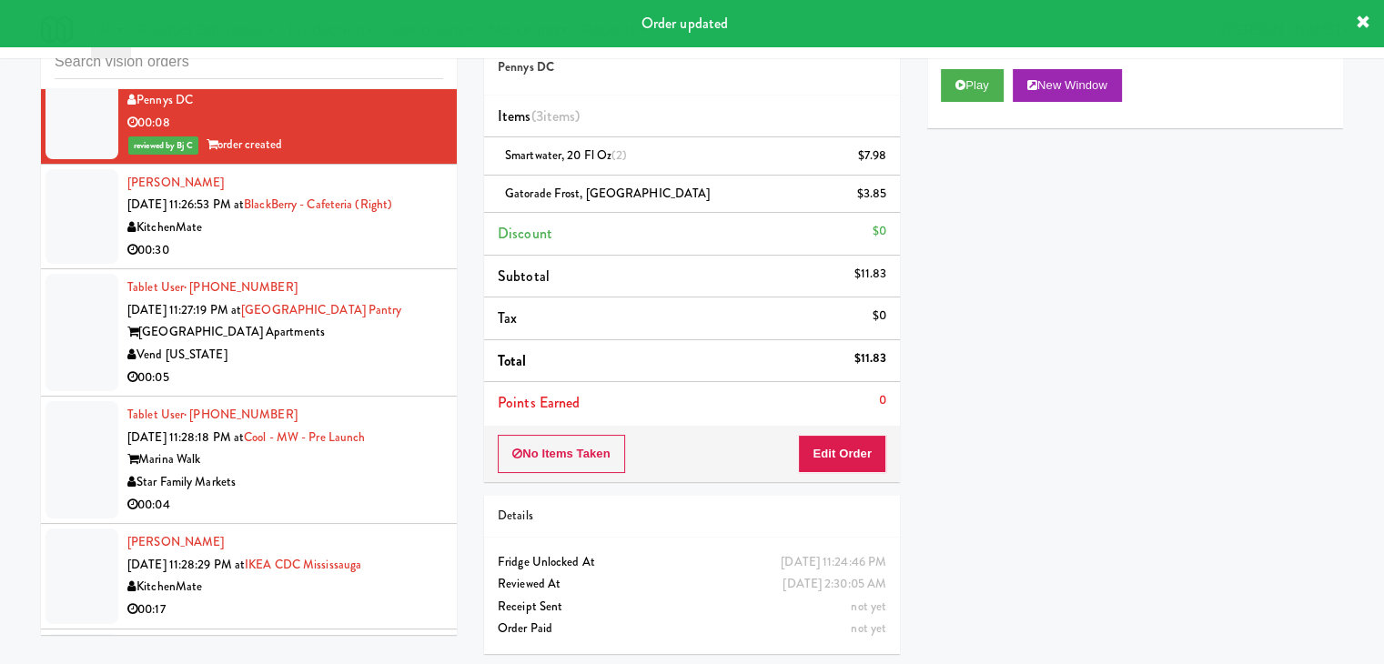
drag, startPoint x: 406, startPoint y: 263, endPoint x: 414, endPoint y: 274, distance: 13.7
click at [409, 262] on div "00:30" at bounding box center [285, 250] width 316 height 23
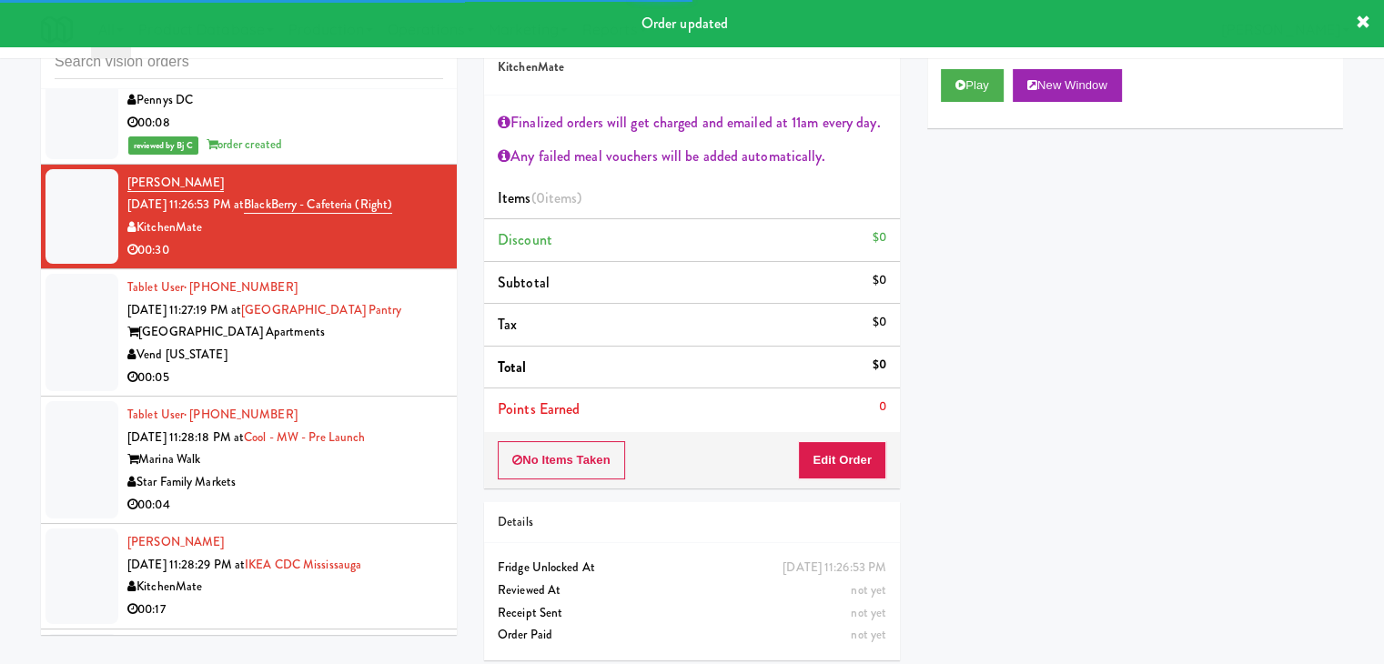
click at [411, 385] on div "00:05" at bounding box center [285, 378] width 316 height 23
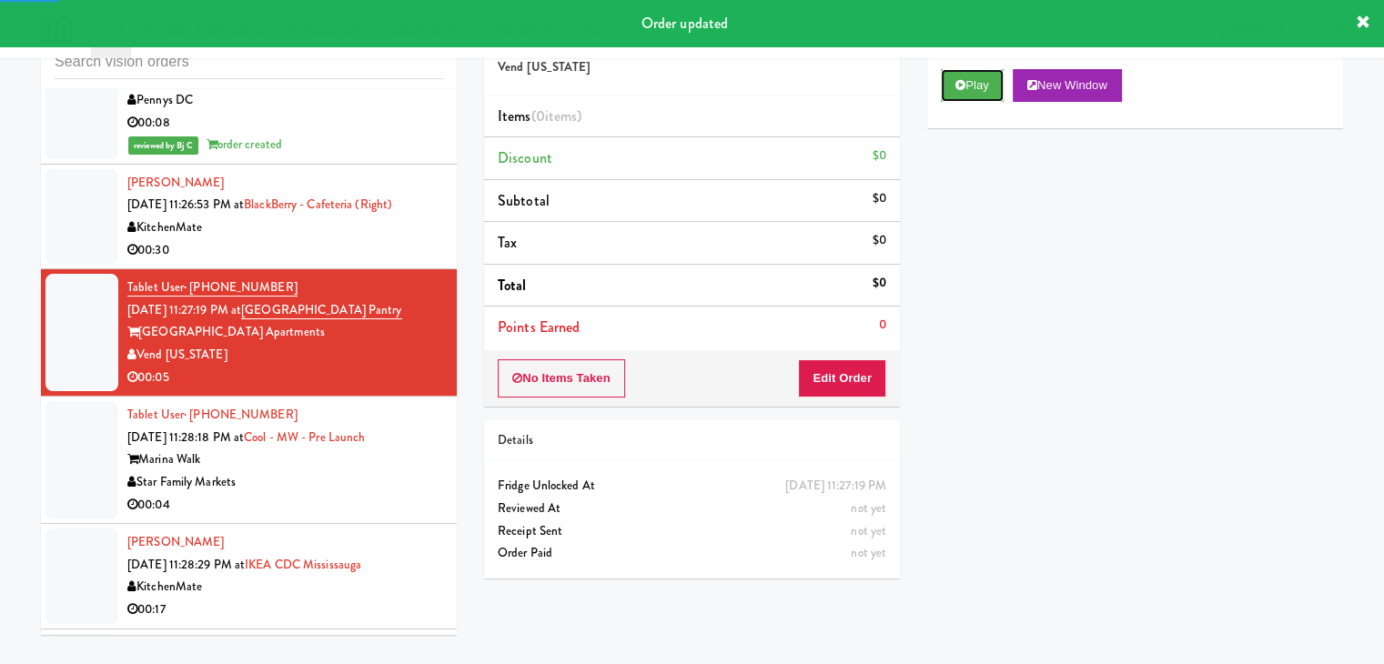
drag, startPoint x: 967, startPoint y: 75, endPoint x: 928, endPoint y: 263, distance: 192.4
click at [967, 80] on button "Play" at bounding box center [972, 85] width 63 height 33
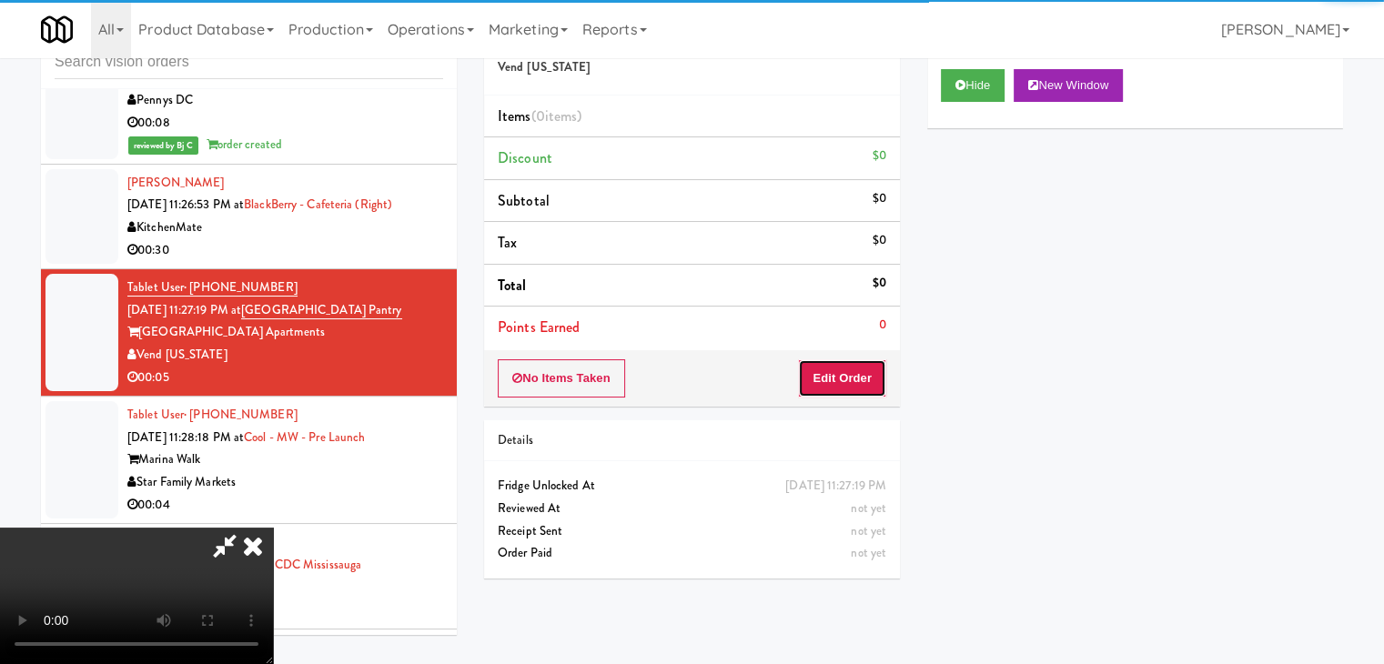
click at [852, 383] on button "Edit Order" at bounding box center [842, 378] width 88 height 38
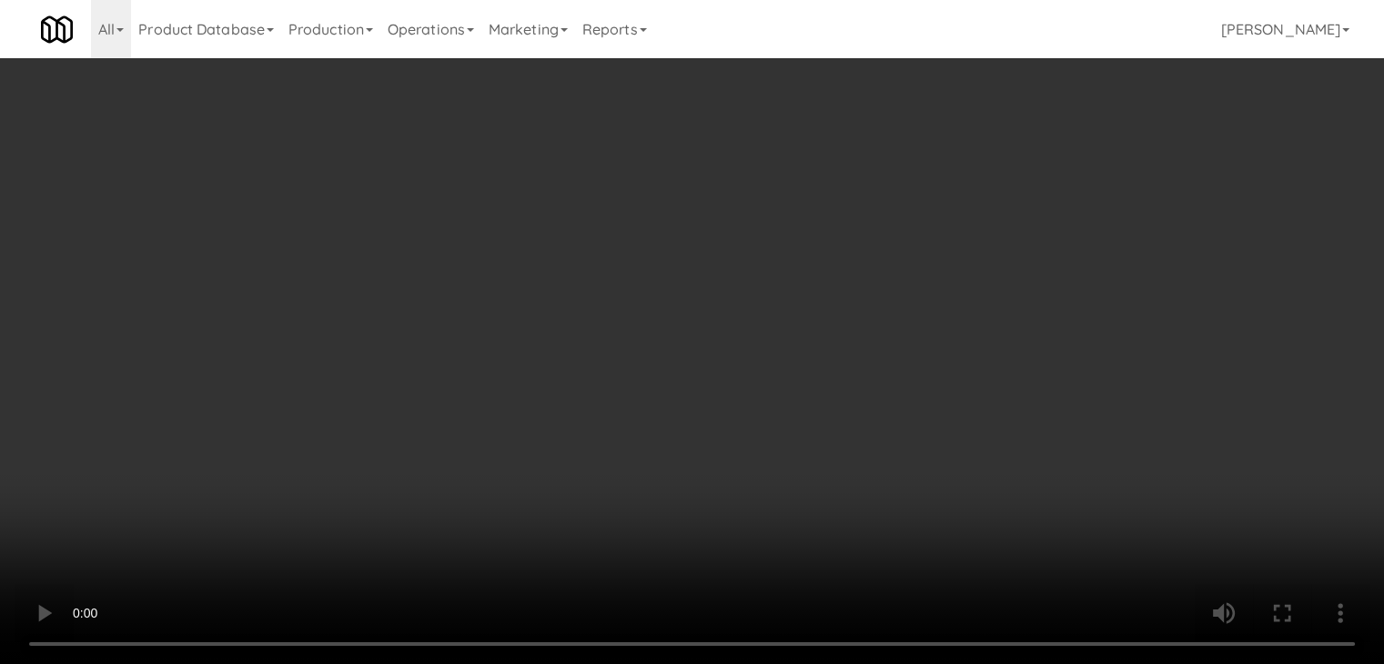
scroll to position [11730, 0]
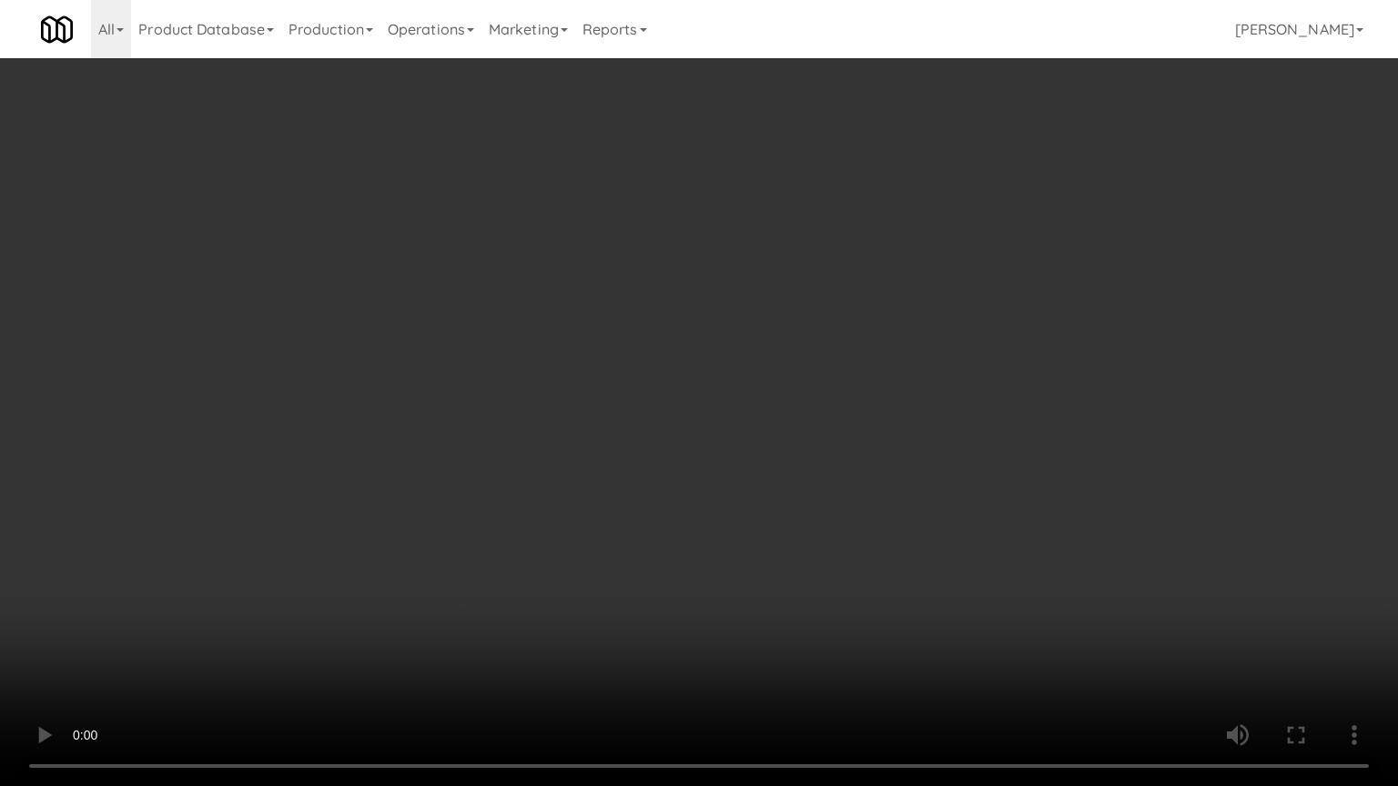
click at [849, 520] on video at bounding box center [699, 393] width 1398 height 786
click at [838, 521] on video at bounding box center [699, 393] width 1398 height 786
click at [801, 504] on video at bounding box center [699, 393] width 1398 height 786
drag, startPoint x: 801, startPoint y: 504, endPoint x: 872, endPoint y: 299, distance: 216.7
click at [801, 502] on video at bounding box center [699, 393] width 1398 height 786
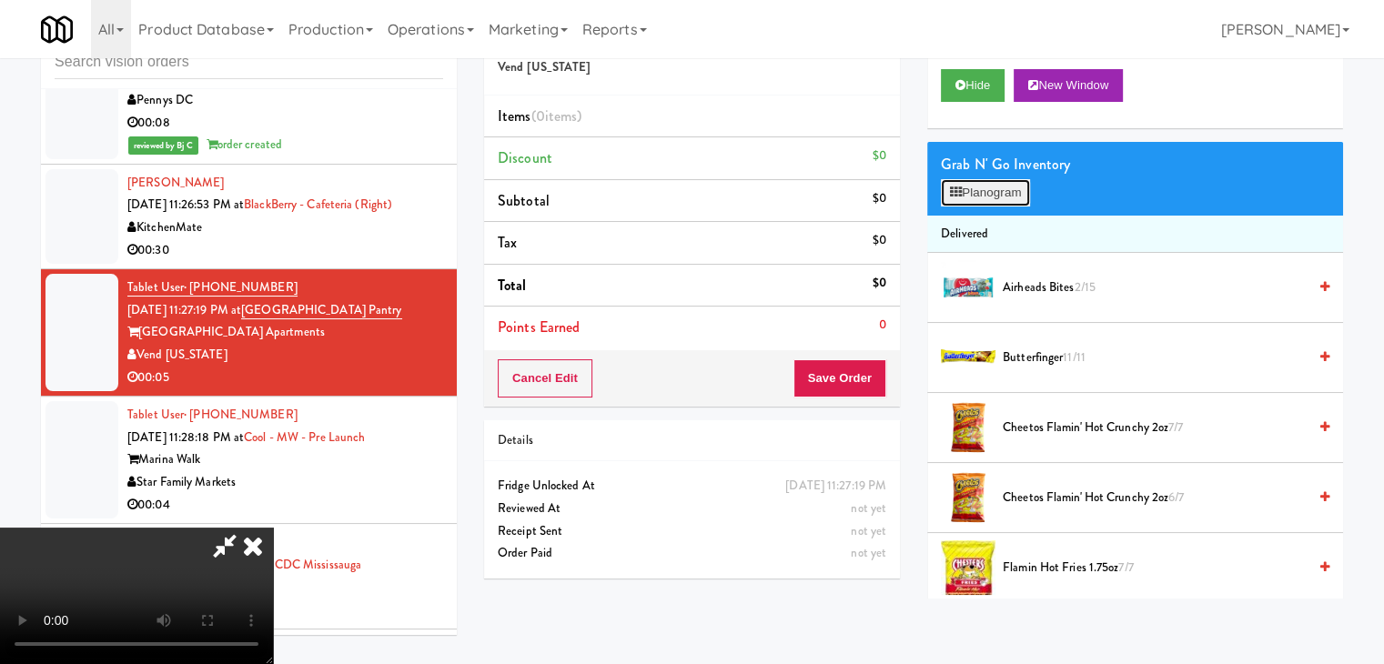
click at [979, 197] on button "Planogram" at bounding box center [985, 192] width 89 height 27
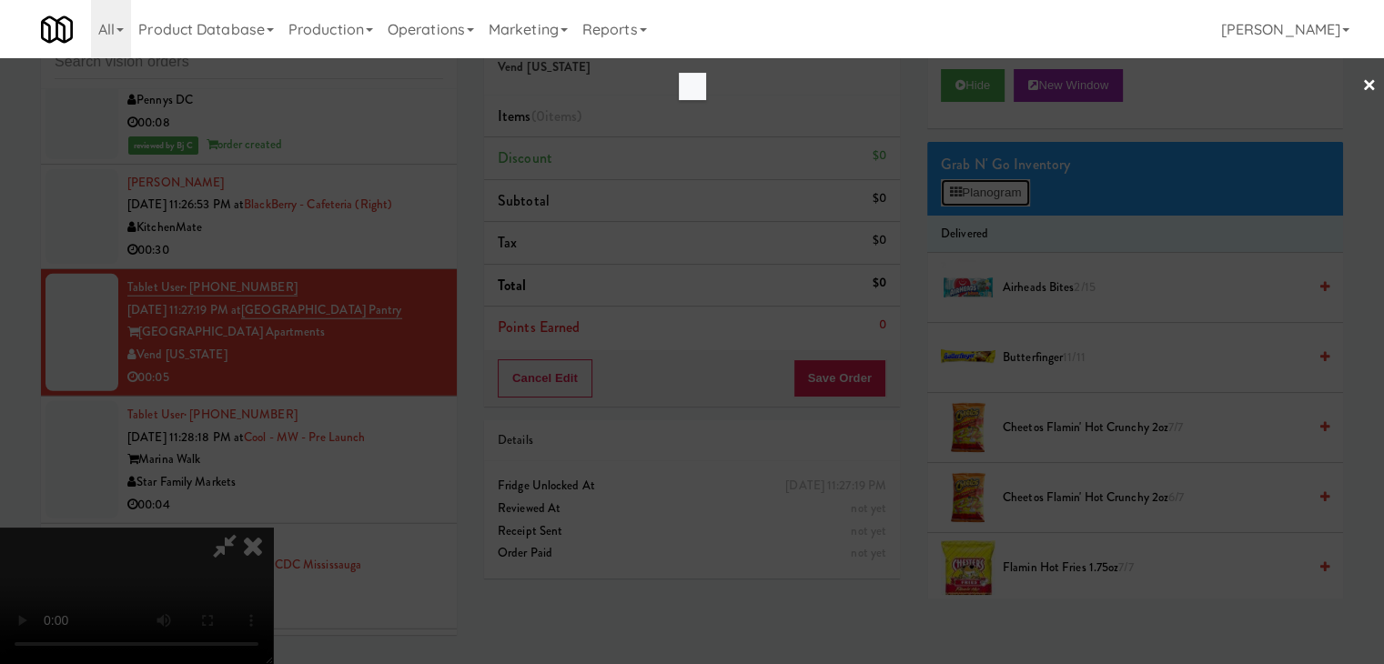
scroll to position [11730, 0]
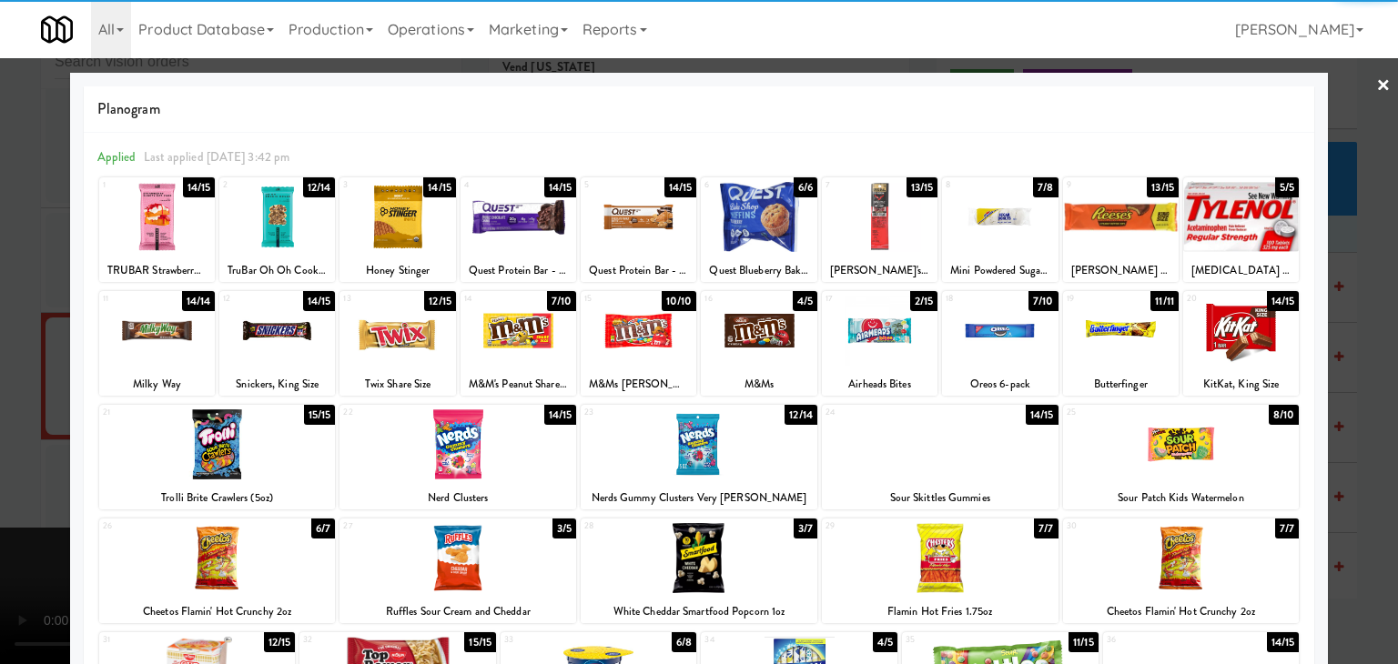
click at [1093, 218] on div at bounding box center [1121, 217] width 116 height 70
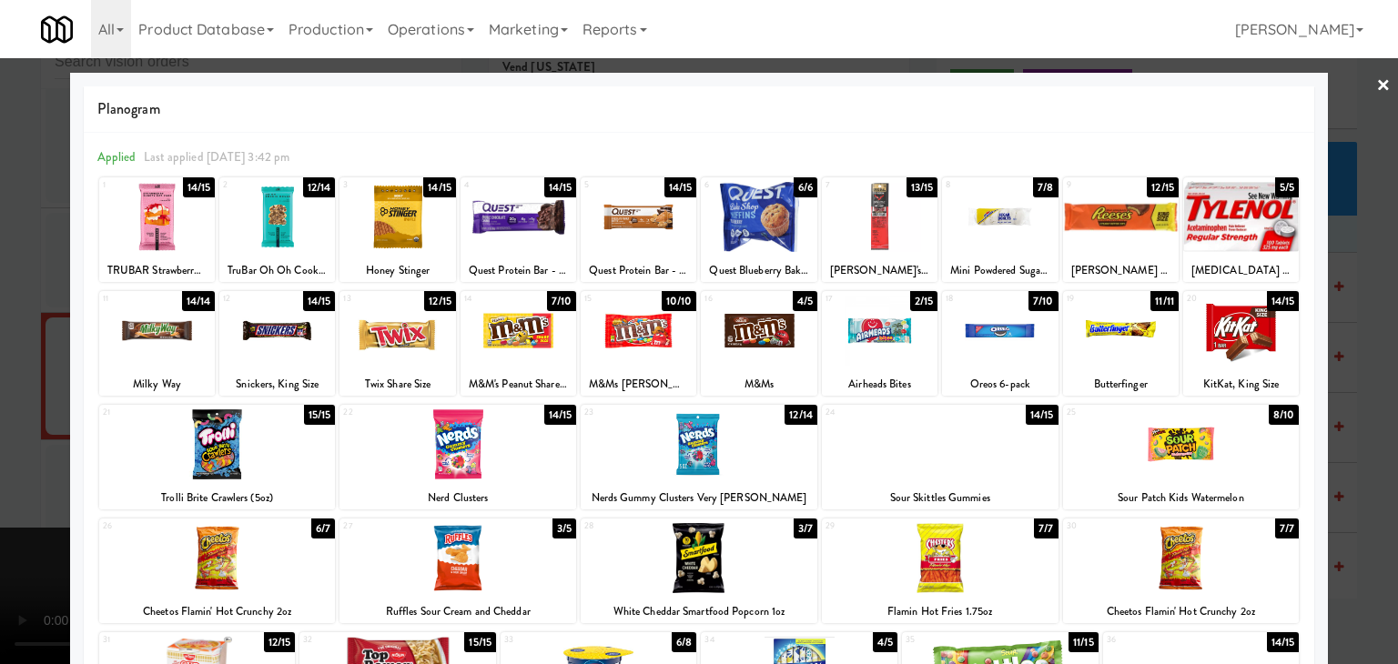
click at [1352, 361] on div at bounding box center [699, 332] width 1398 height 664
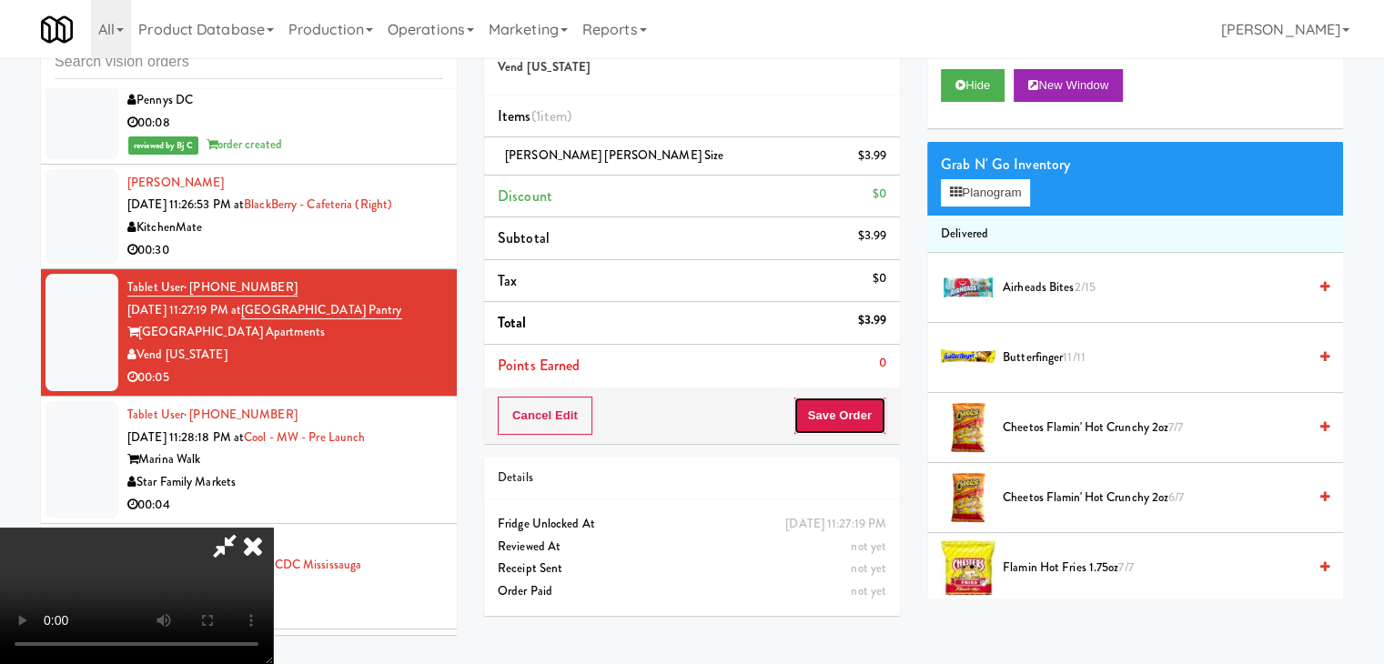
click at [882, 415] on button "Save Order" at bounding box center [840, 416] width 93 height 38
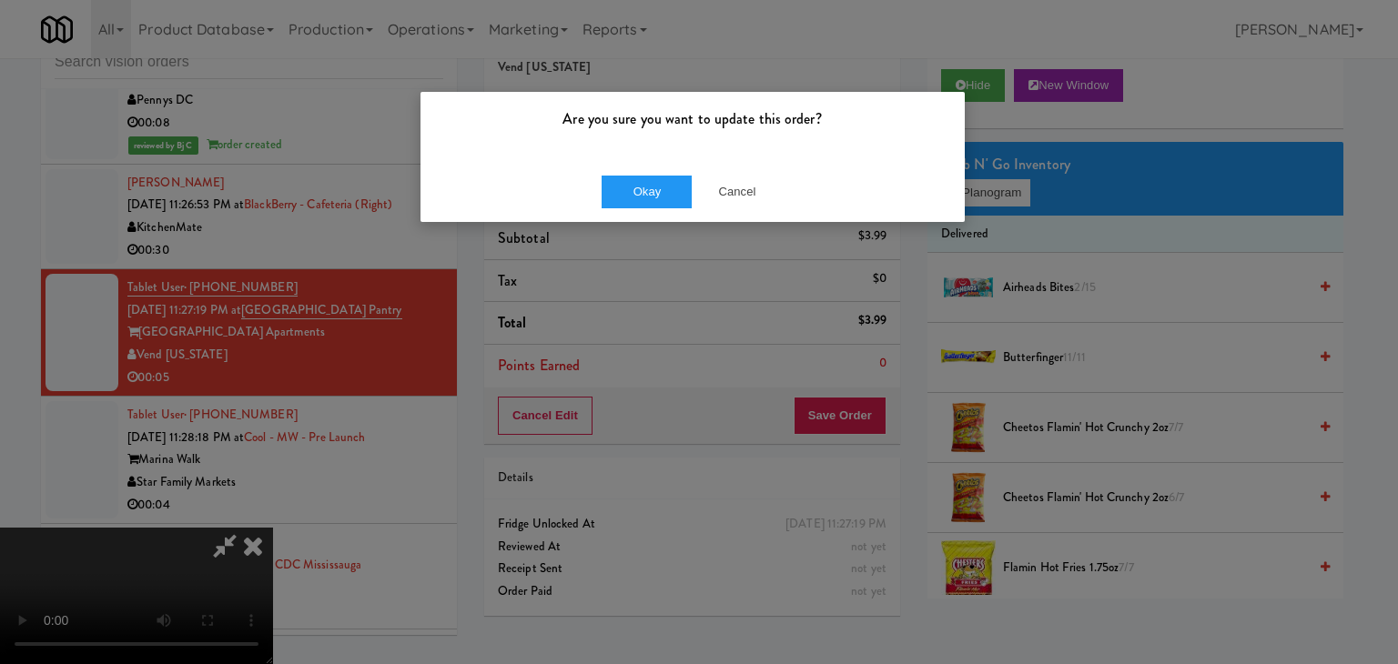
click at [647, 167] on div "Okay Cancel" at bounding box center [692, 191] width 544 height 61
click at [647, 186] on button "Okay" at bounding box center [647, 192] width 91 height 33
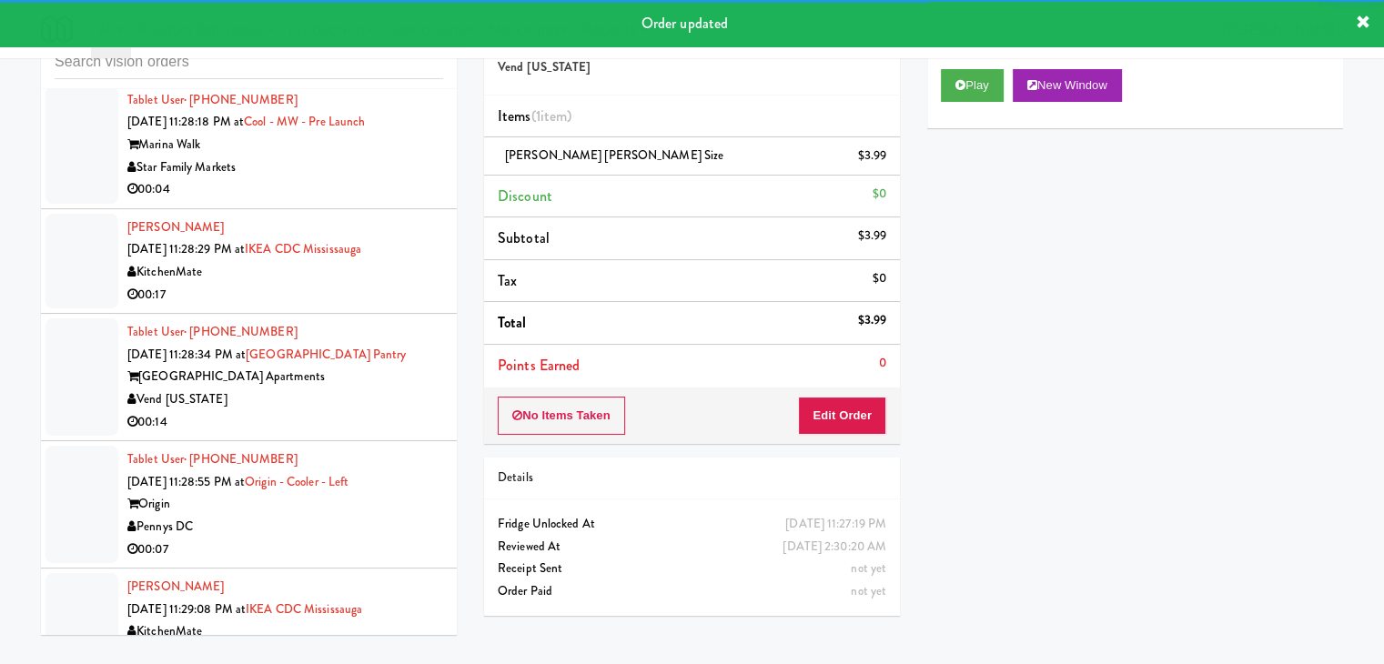
scroll to position [12137, 0]
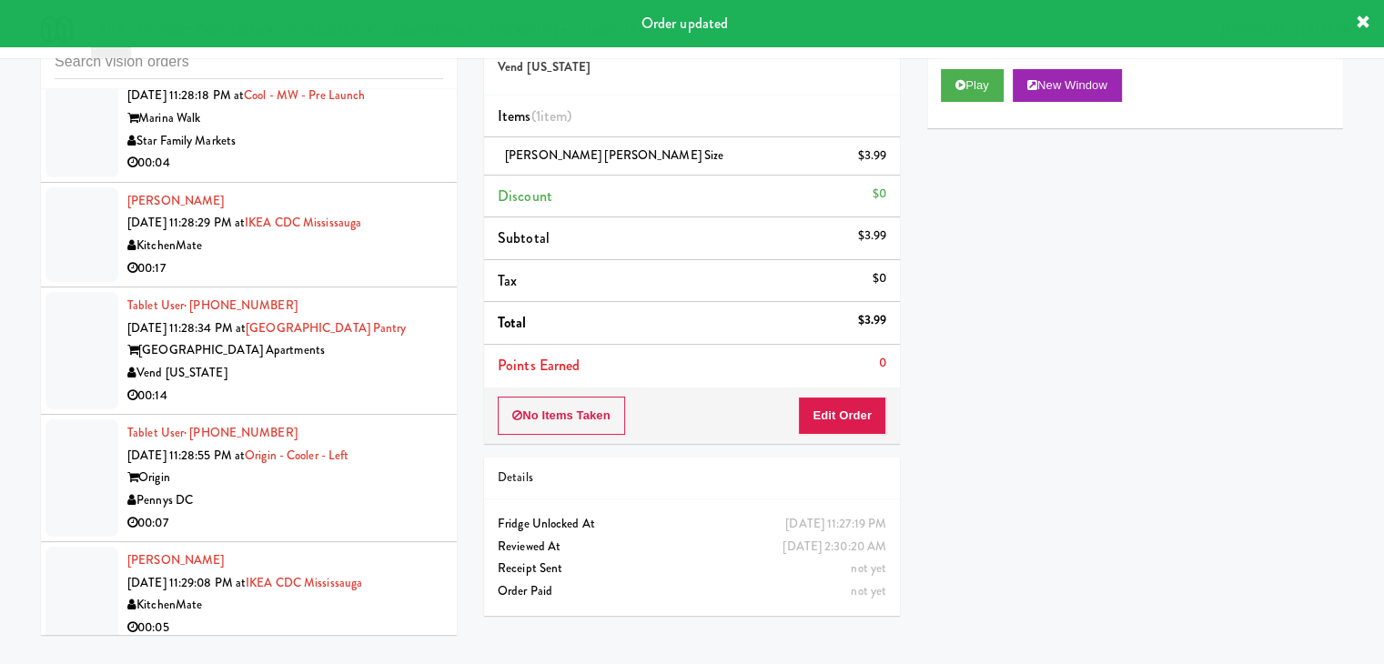
click at [404, 172] on div "00:04" at bounding box center [285, 163] width 316 height 23
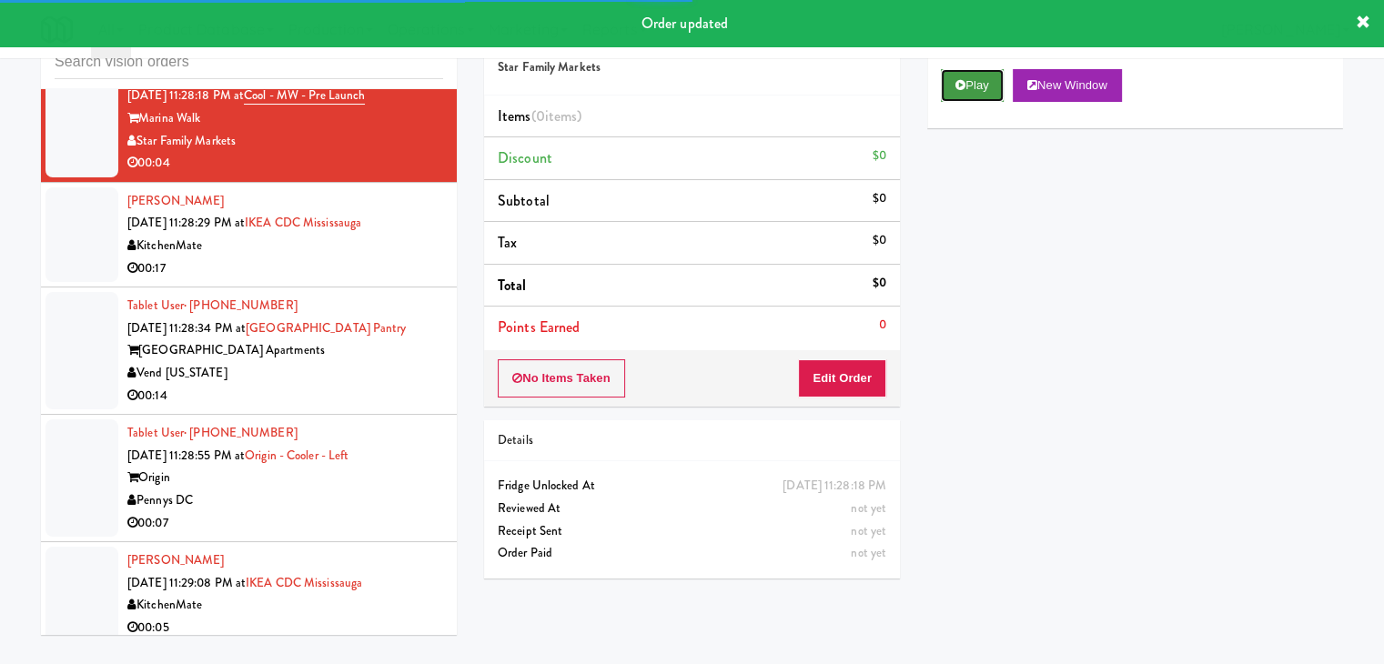
click at [977, 70] on button "Play" at bounding box center [972, 85] width 63 height 33
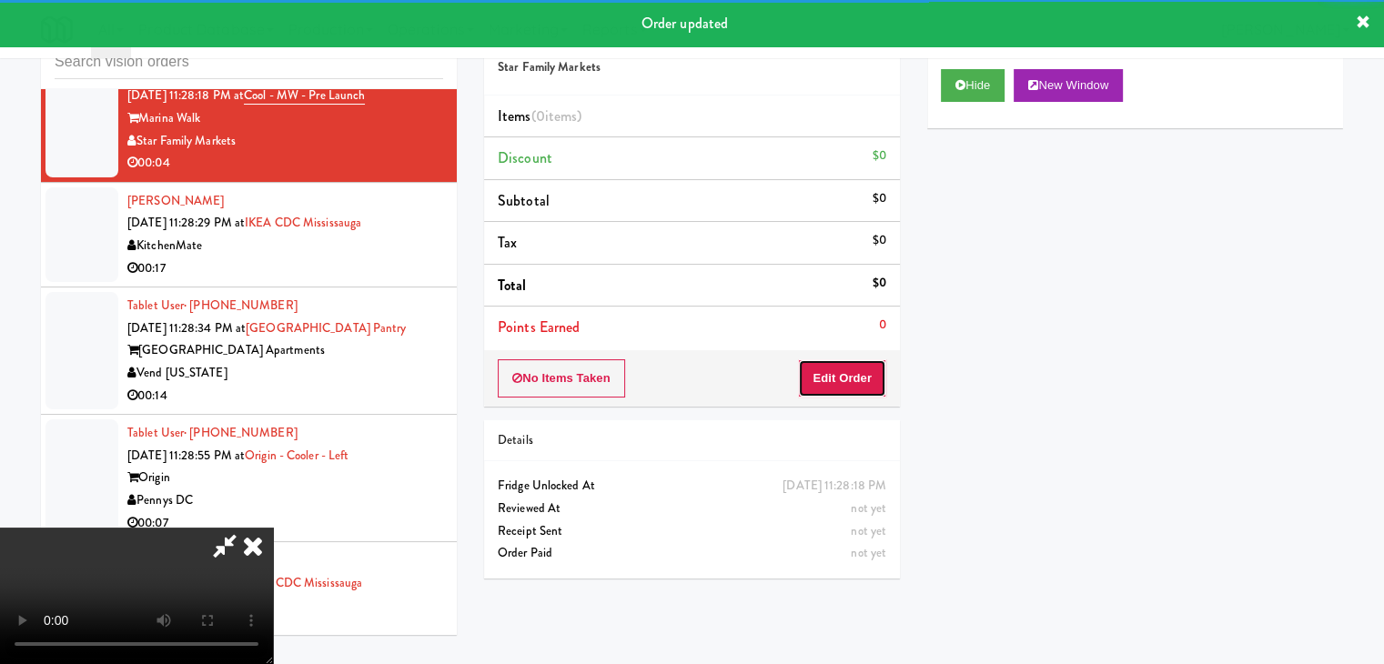
click at [847, 365] on button "Edit Order" at bounding box center [842, 378] width 88 height 38
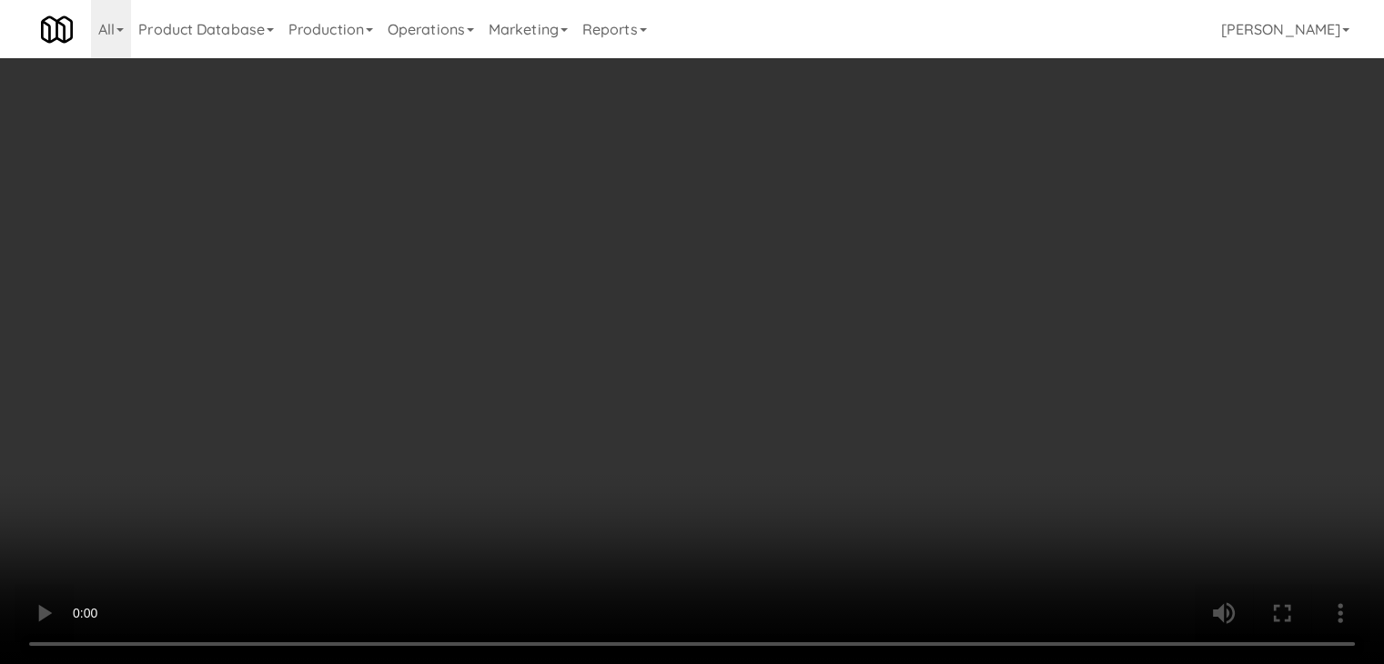
scroll to position [12093, 0]
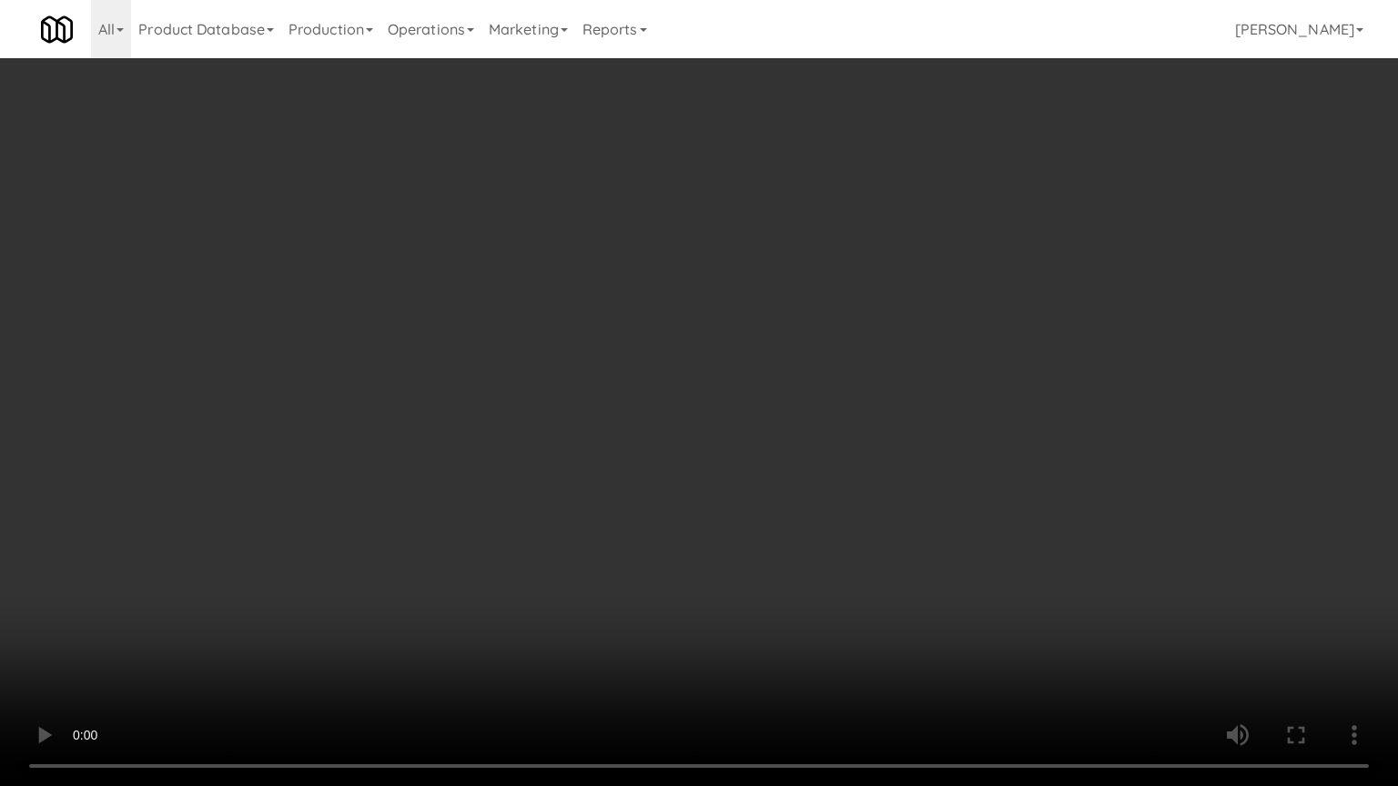
click at [765, 561] on video at bounding box center [699, 393] width 1398 height 786
click at [757, 564] on video at bounding box center [699, 393] width 1398 height 786
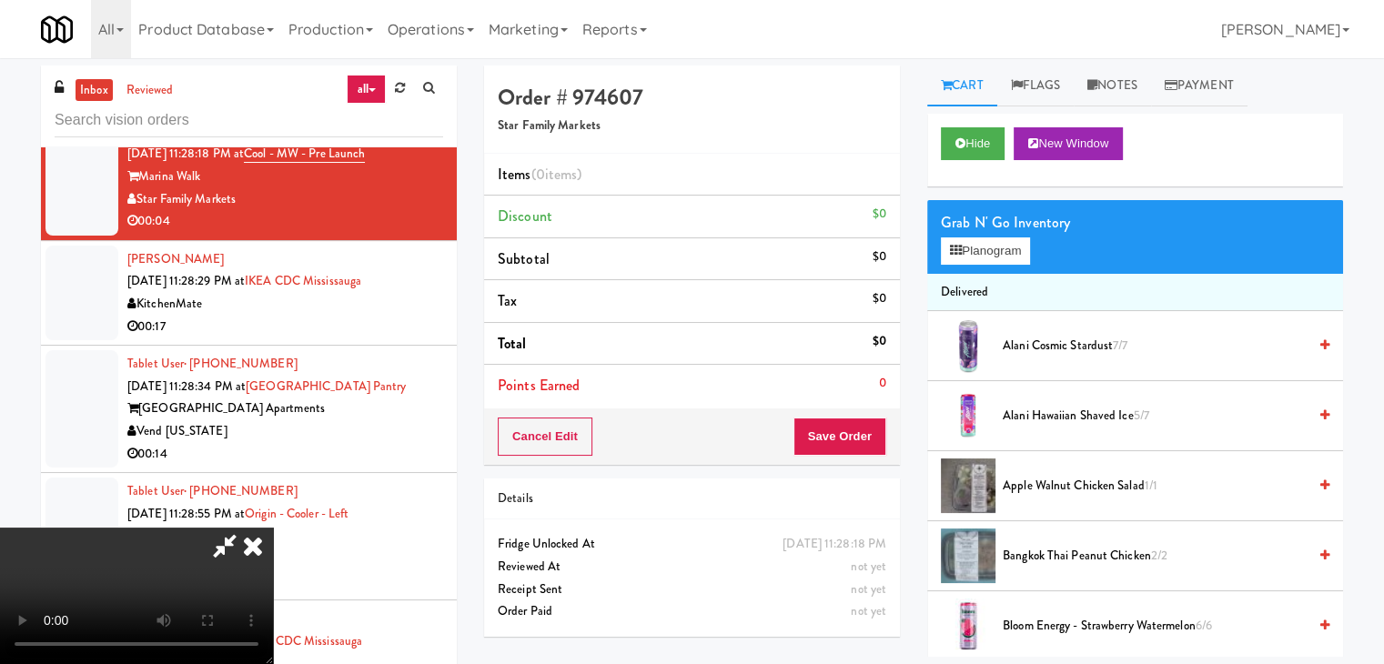
scroll to position [0, 0]
click at [1118, 85] on link "Notes" at bounding box center [1112, 86] width 77 height 41
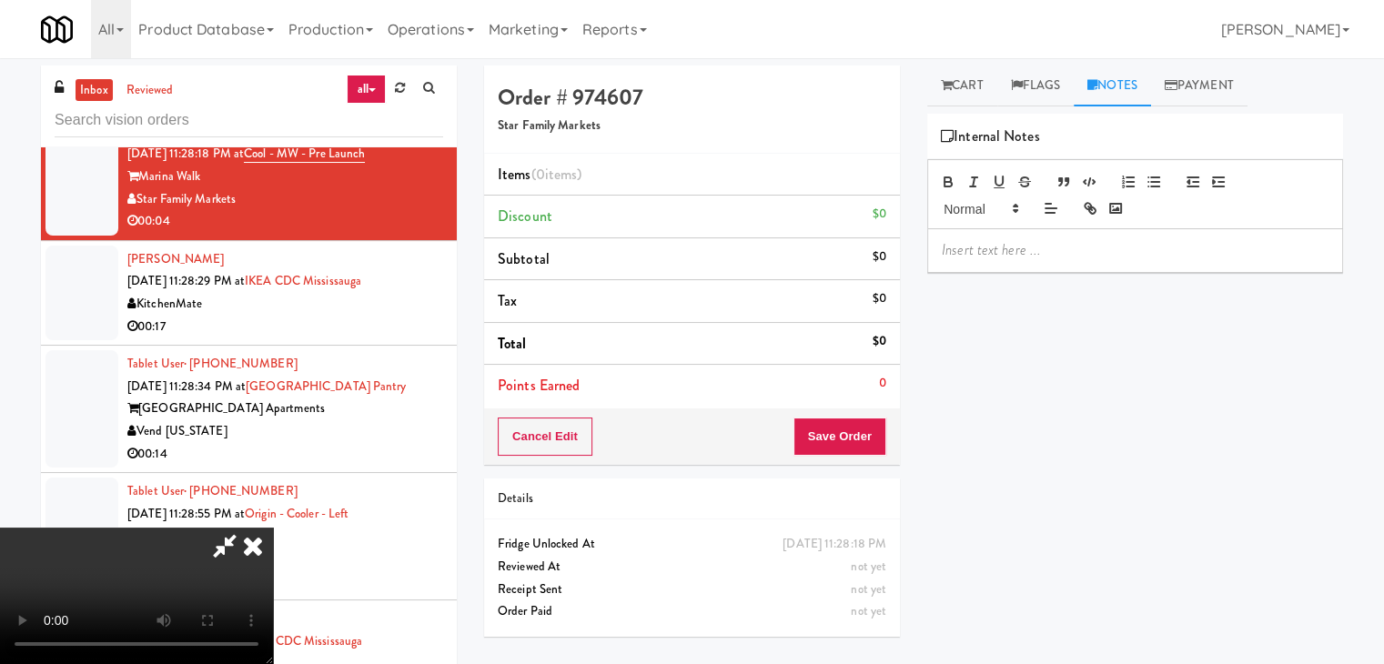
click at [1015, 248] on p at bounding box center [1135, 250] width 387 height 20
click at [273, 528] on icon at bounding box center [253, 546] width 40 height 36
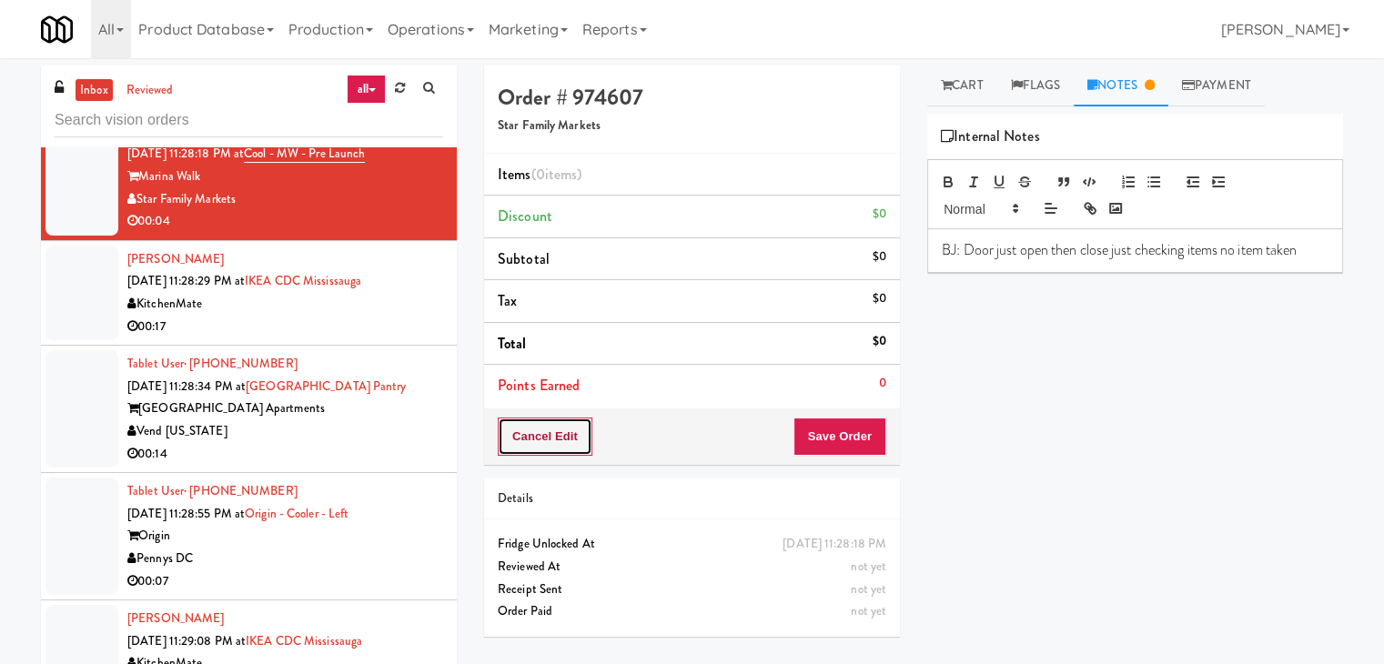
click at [574, 434] on button "Cancel Edit" at bounding box center [545, 437] width 95 height 38
click at [589, 428] on button "No Items Taken" at bounding box center [561, 437] width 127 height 38
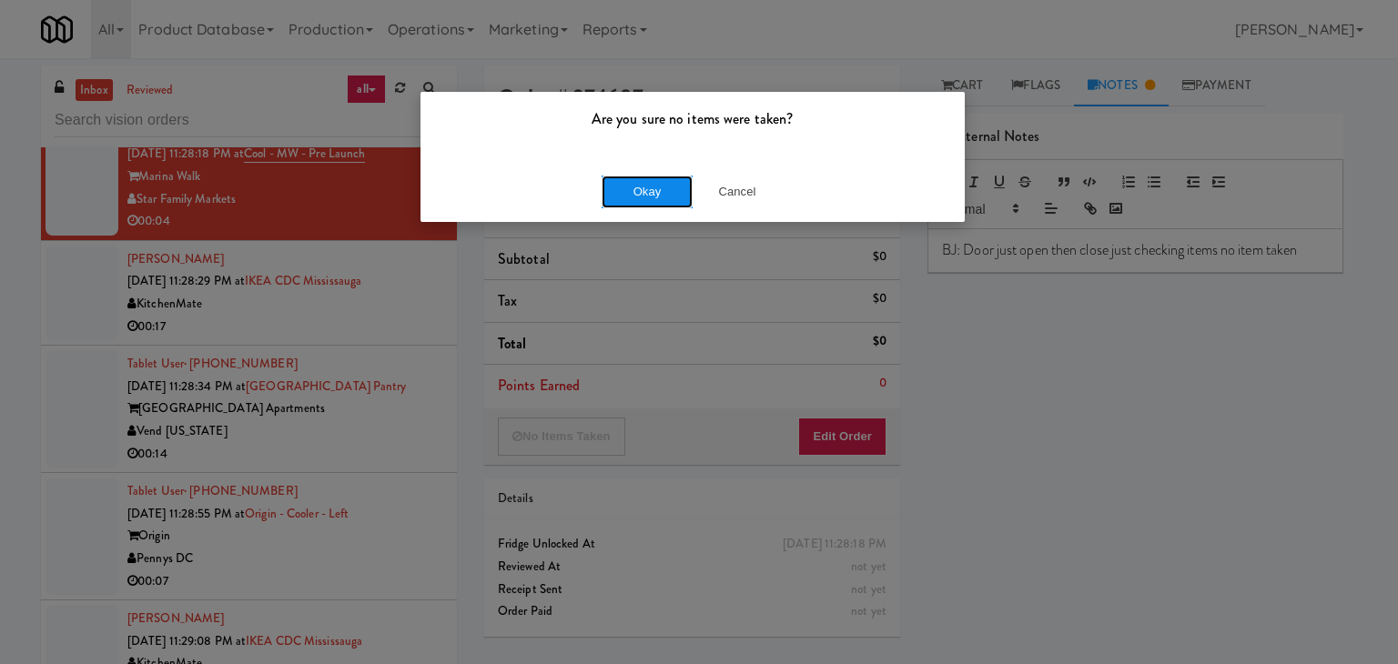
click at [645, 196] on button "Okay" at bounding box center [647, 192] width 91 height 33
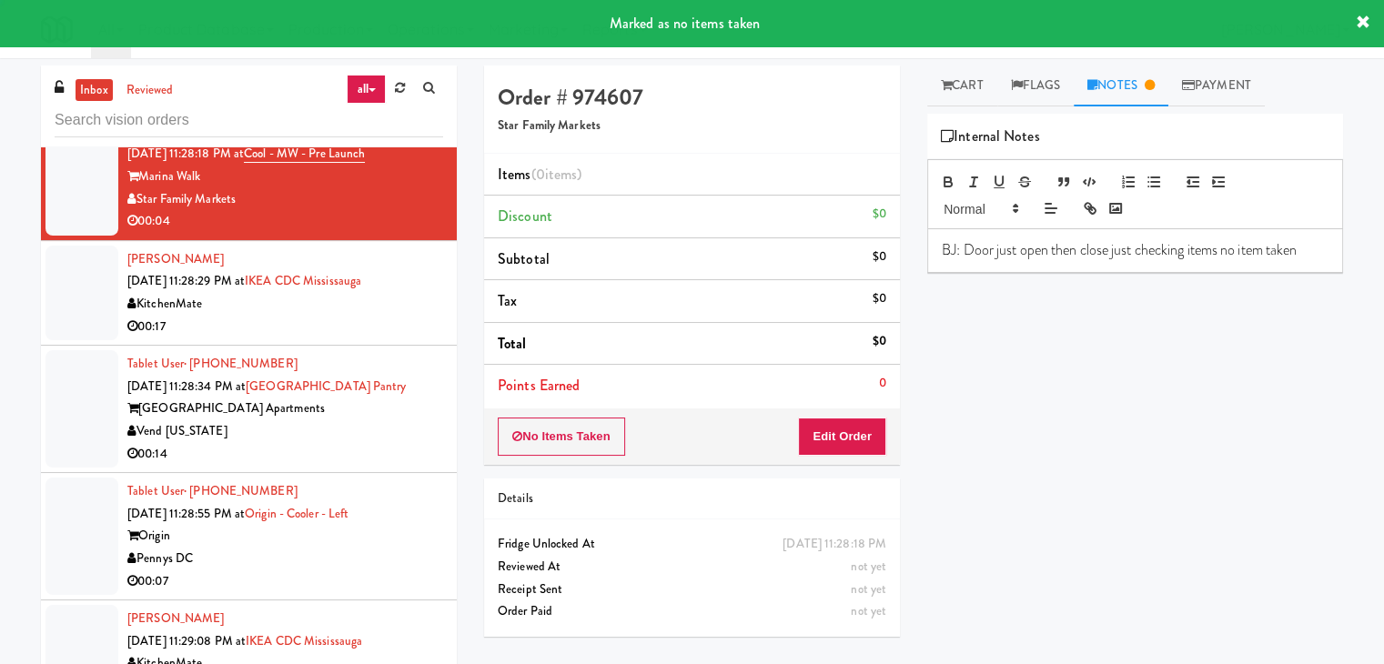
click at [286, 330] on div "00:17" at bounding box center [285, 327] width 316 height 23
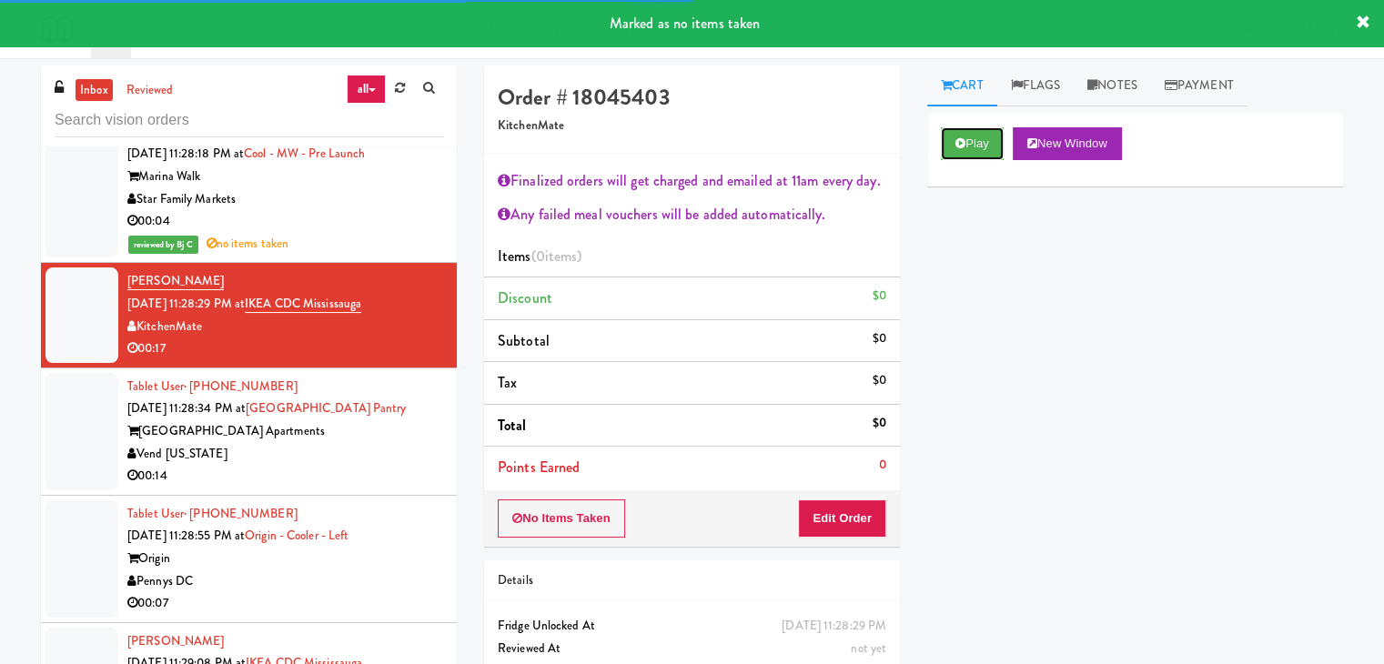
drag, startPoint x: 960, startPoint y: 150, endPoint x: 956, endPoint y: 160, distance: 11.0
click at [960, 150] on button "Play" at bounding box center [972, 143] width 63 height 33
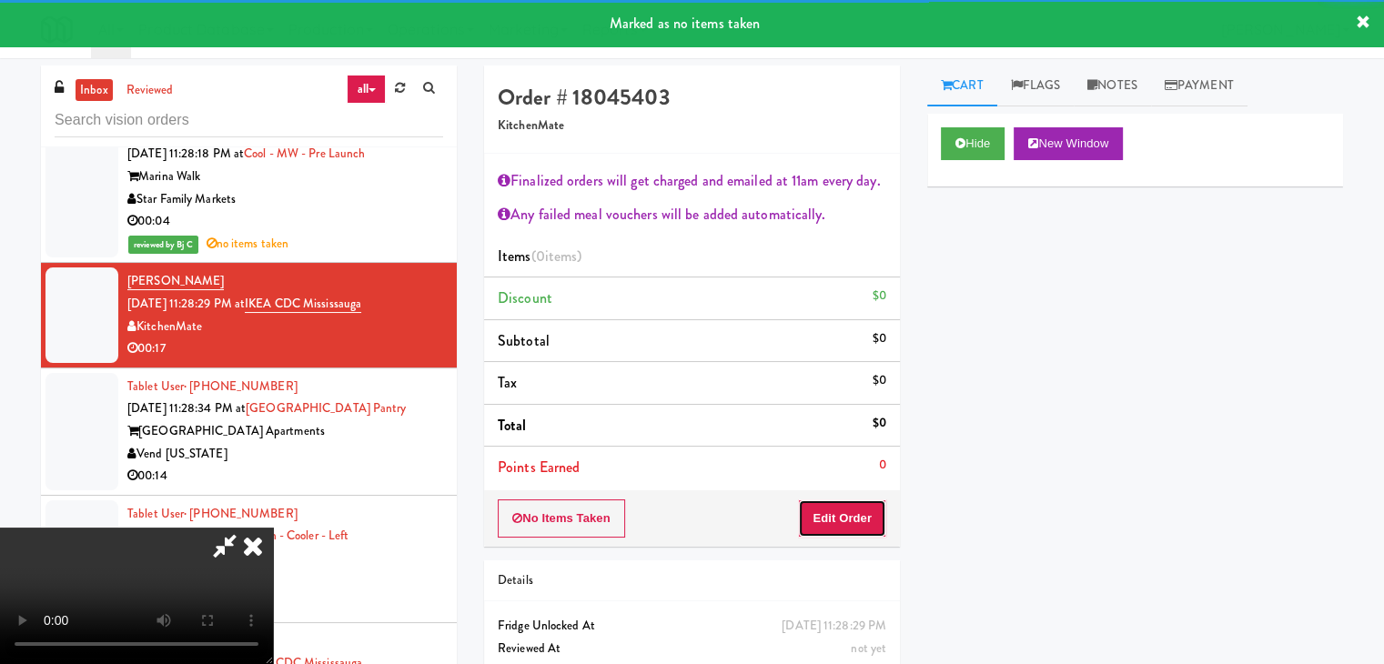
click at [856, 514] on button "Edit Order" at bounding box center [842, 519] width 88 height 38
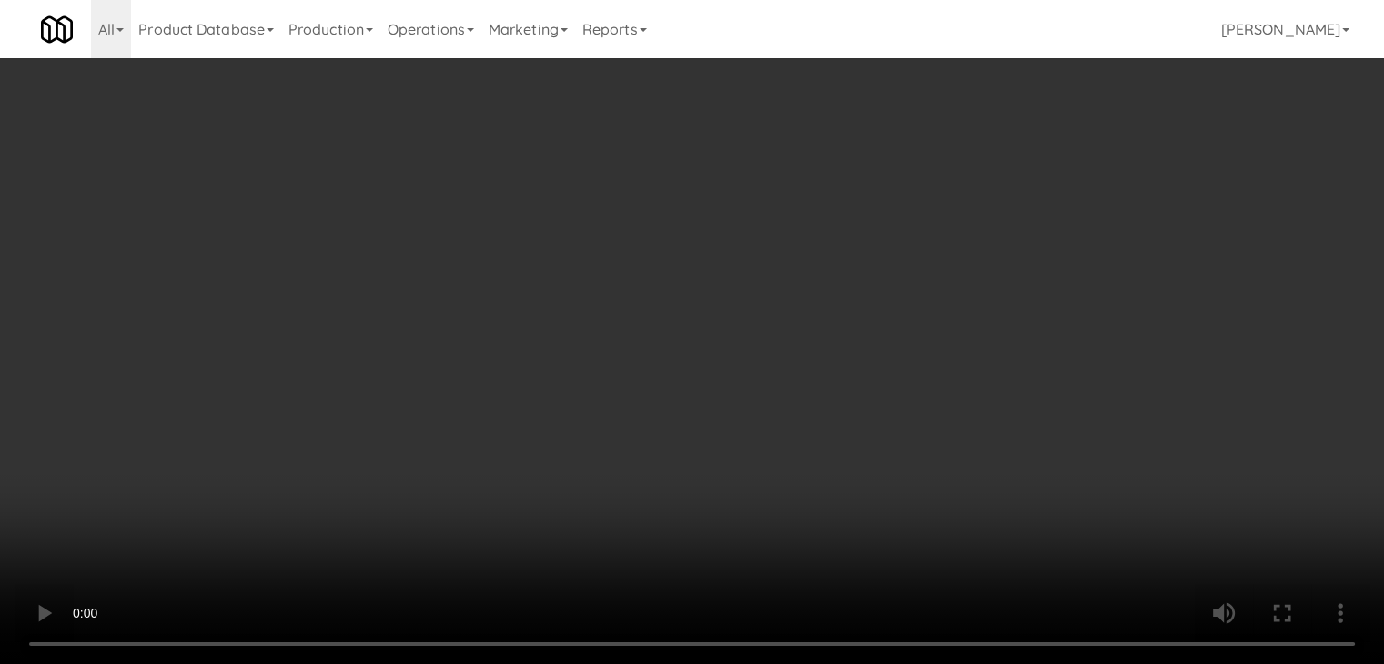
scroll to position [12093, 0]
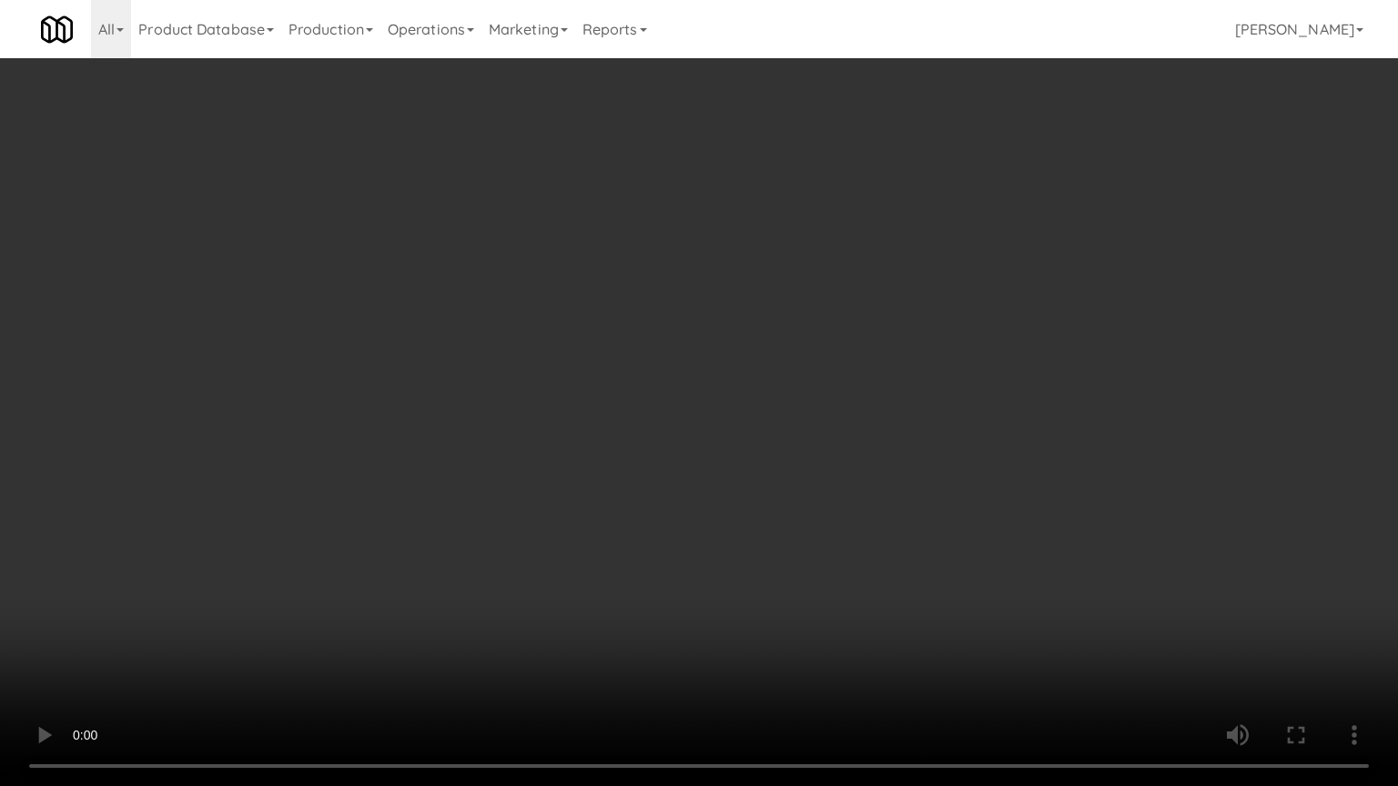
click at [839, 590] on video at bounding box center [699, 393] width 1398 height 786
click at [839, 592] on video at bounding box center [699, 393] width 1398 height 786
click at [839, 593] on video at bounding box center [699, 393] width 1398 height 786
click at [834, 586] on video at bounding box center [699, 393] width 1398 height 786
click at [819, 521] on video at bounding box center [699, 393] width 1398 height 786
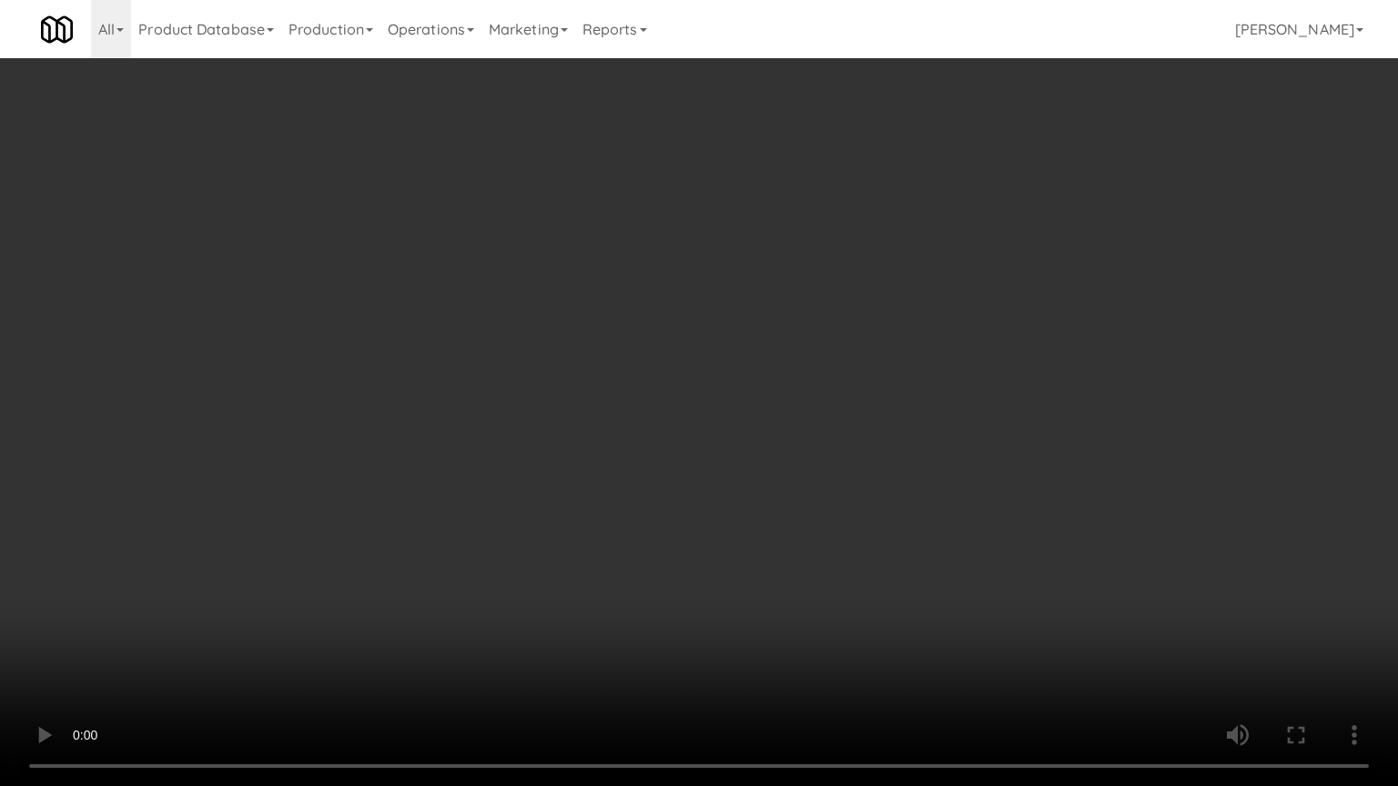
click at [821, 513] on video at bounding box center [699, 393] width 1398 height 786
click at [831, 491] on video at bounding box center [699, 393] width 1398 height 786
click at [845, 488] on video at bounding box center [699, 393] width 1398 height 786
click at [848, 484] on video at bounding box center [699, 393] width 1398 height 786
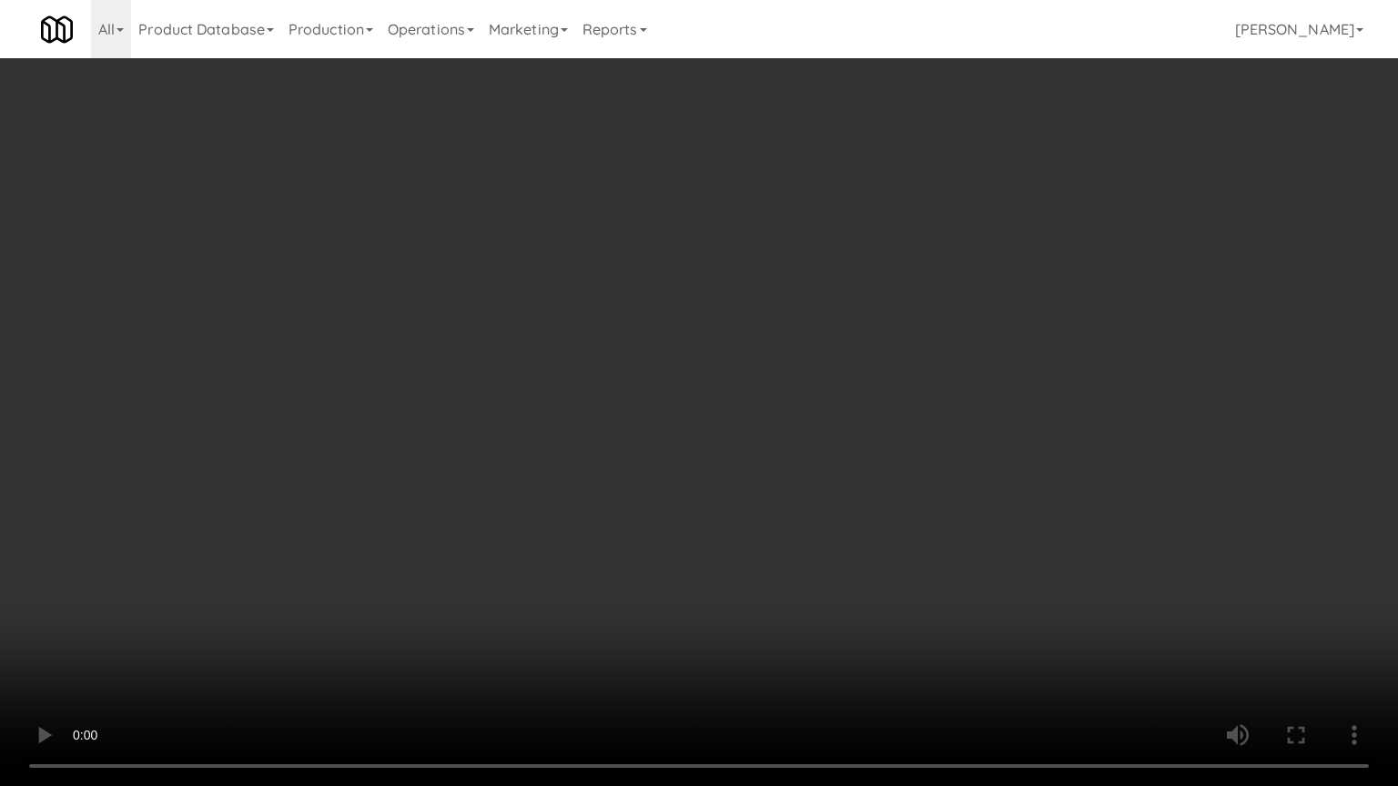
click at [858, 429] on video at bounding box center [699, 393] width 1398 height 786
drag, startPoint x: 858, startPoint y: 429, endPoint x: 959, endPoint y: 176, distance: 272.4
click at [860, 422] on video at bounding box center [699, 393] width 1398 height 786
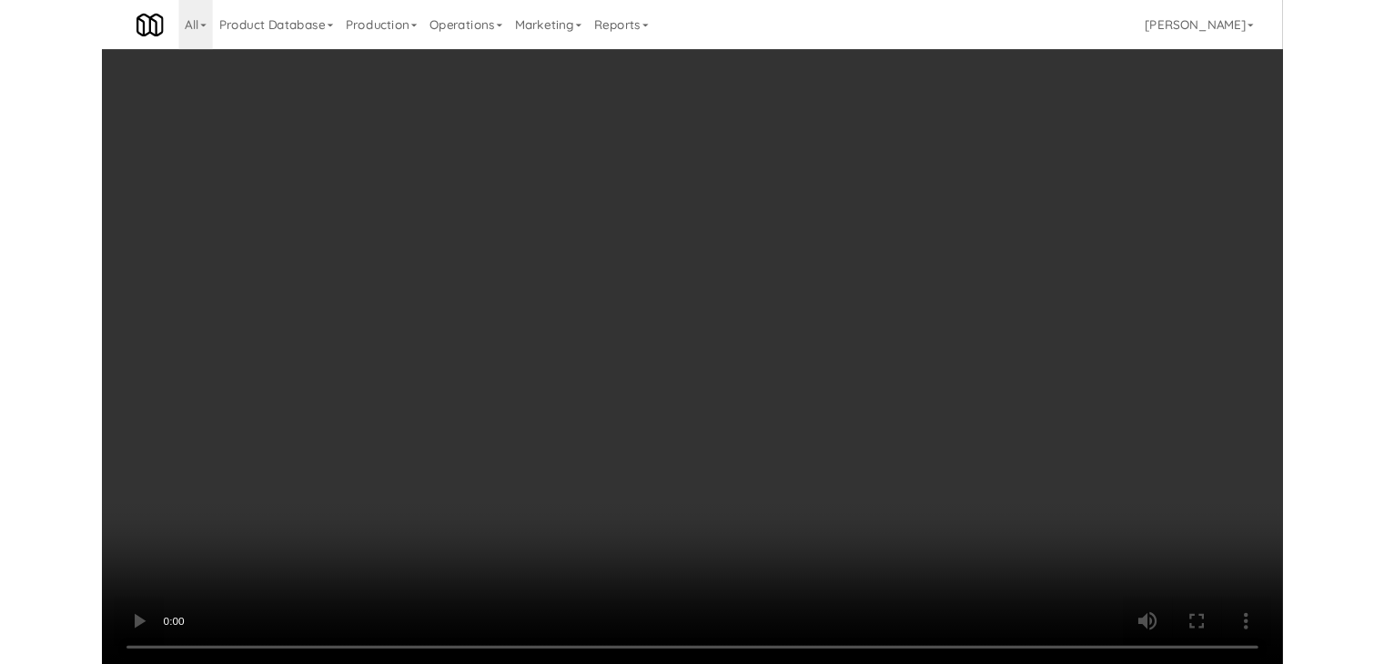
scroll to position [12137, 0]
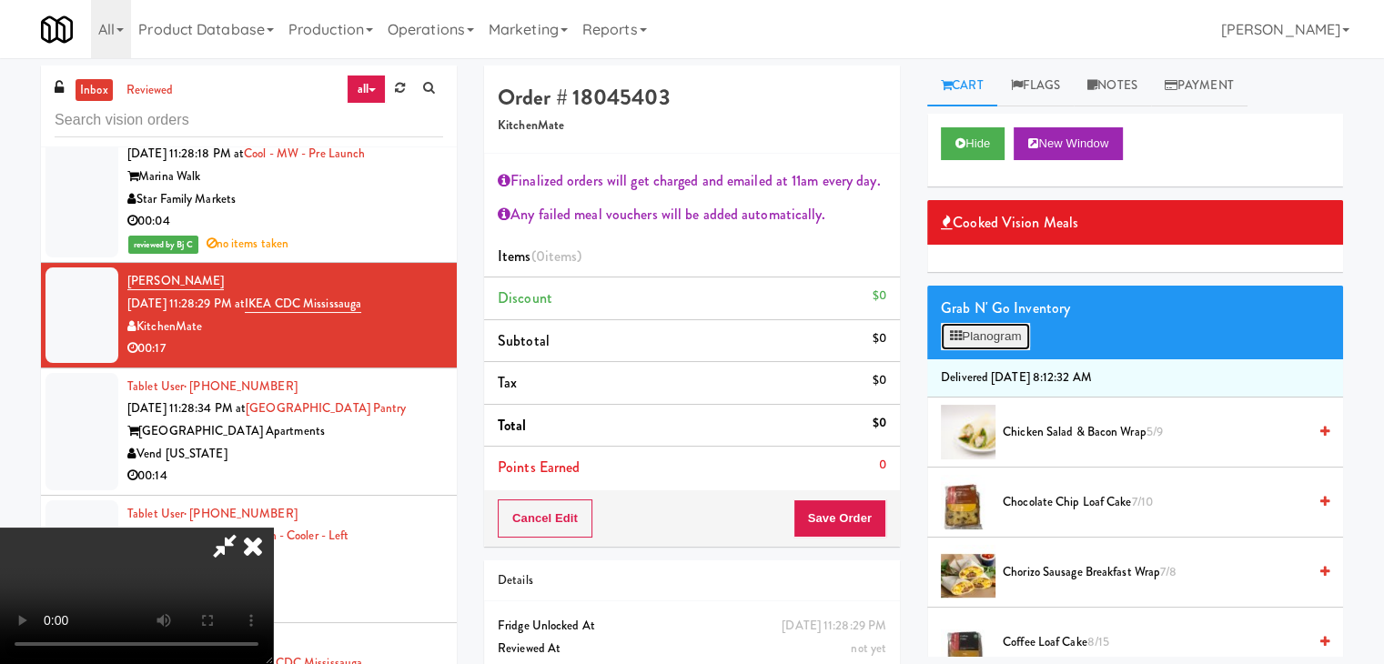
click at [990, 333] on button "Planogram" at bounding box center [985, 336] width 89 height 27
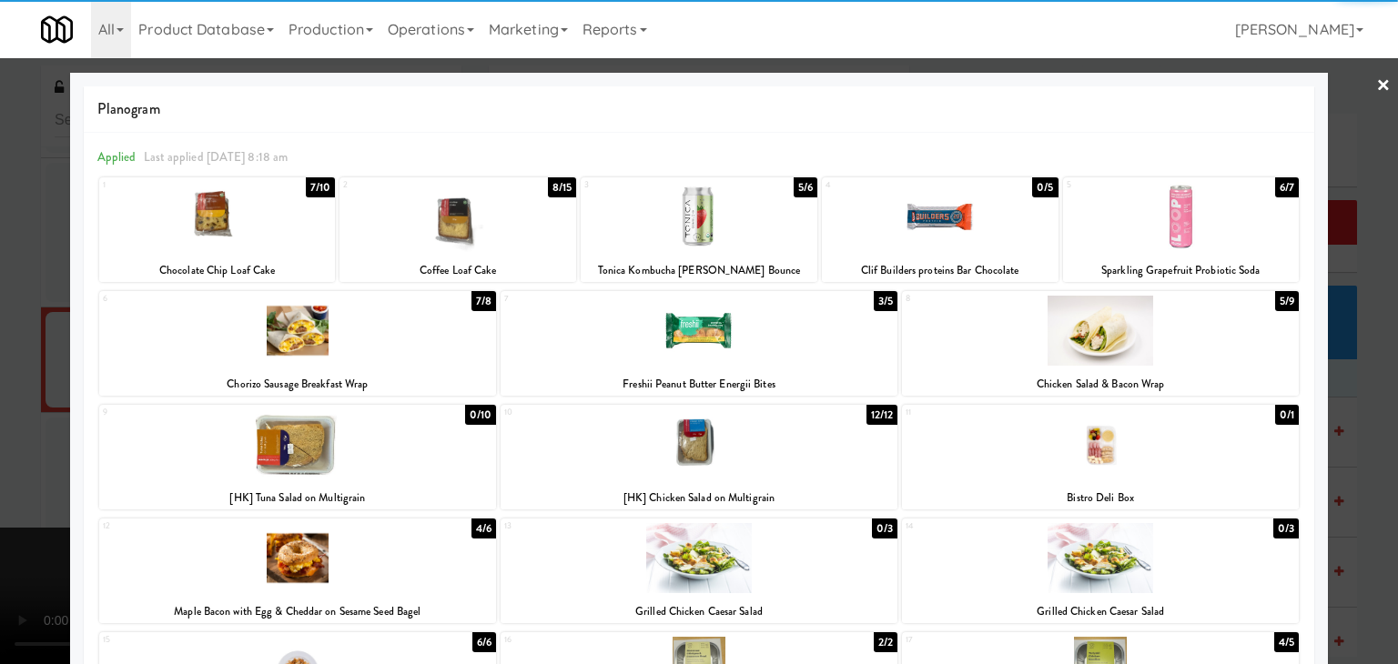
click at [207, 217] on div at bounding box center [217, 217] width 237 height 70
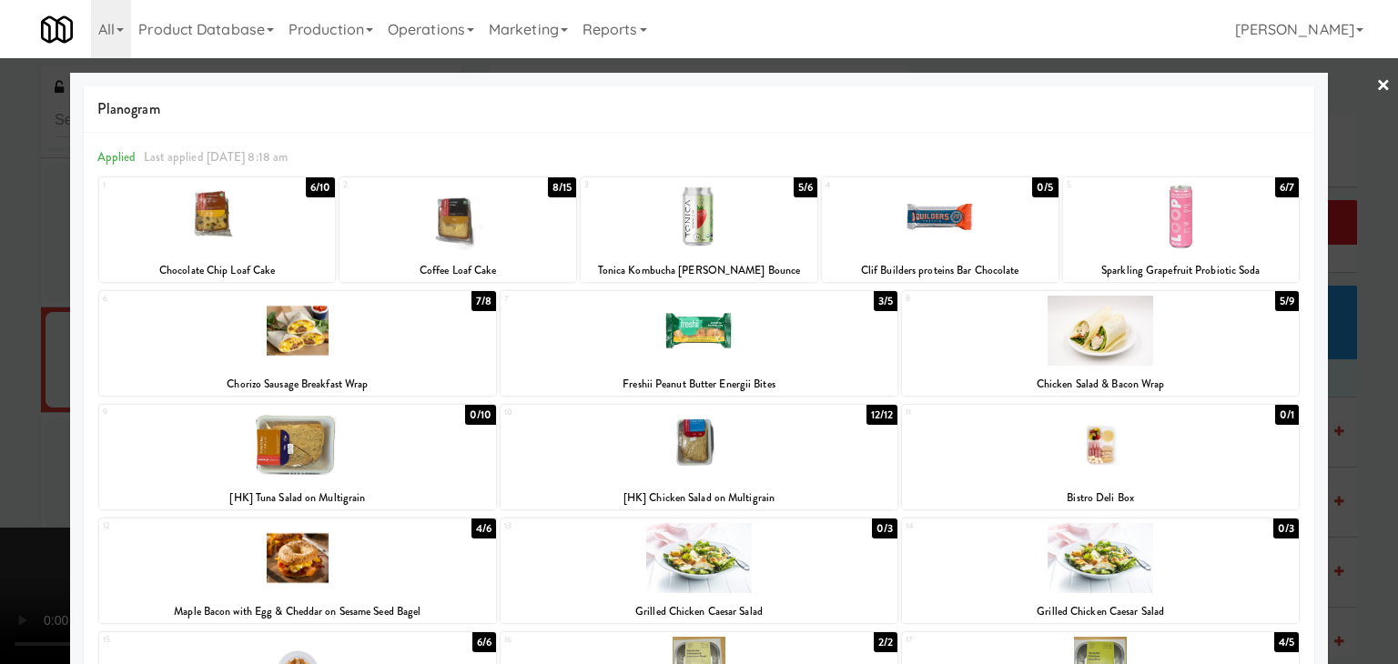
click at [770, 457] on div at bounding box center [699, 445] width 397 height 70
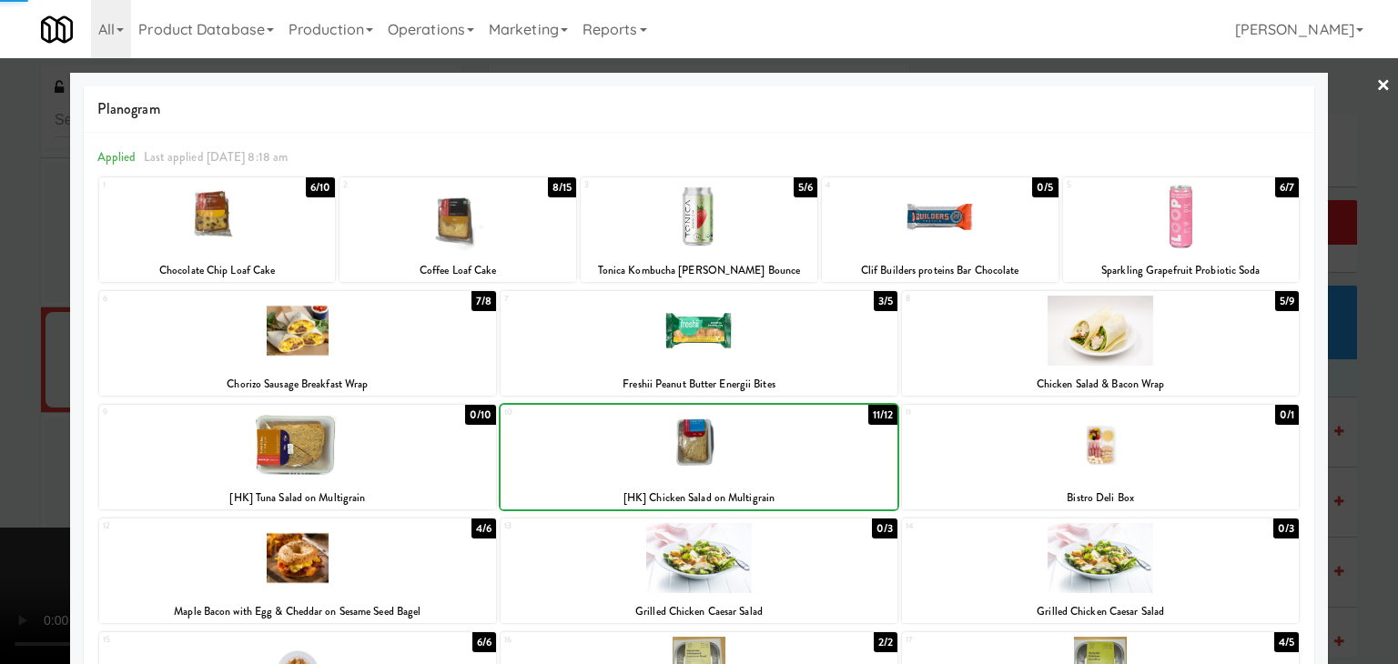
drag, startPoint x: 19, startPoint y: 409, endPoint x: 331, endPoint y: 427, distance: 312.7
click at [35, 409] on div at bounding box center [699, 332] width 1398 height 664
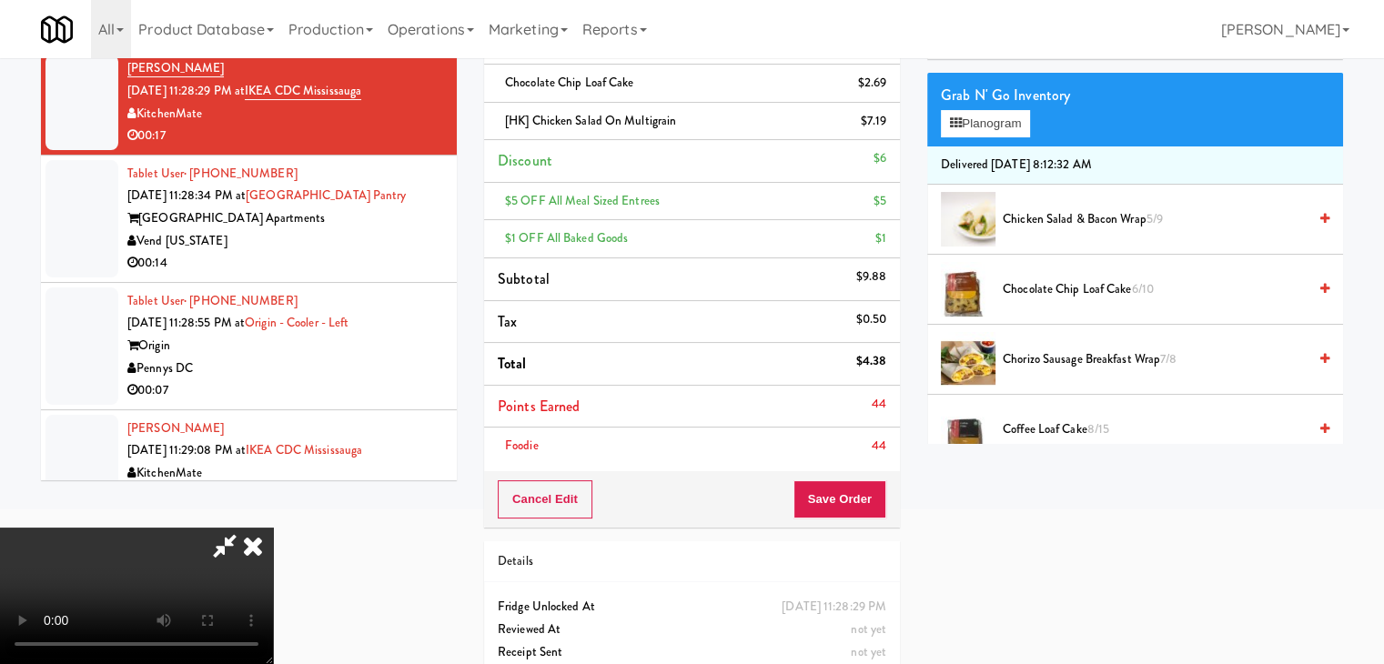
scroll to position [259, 0]
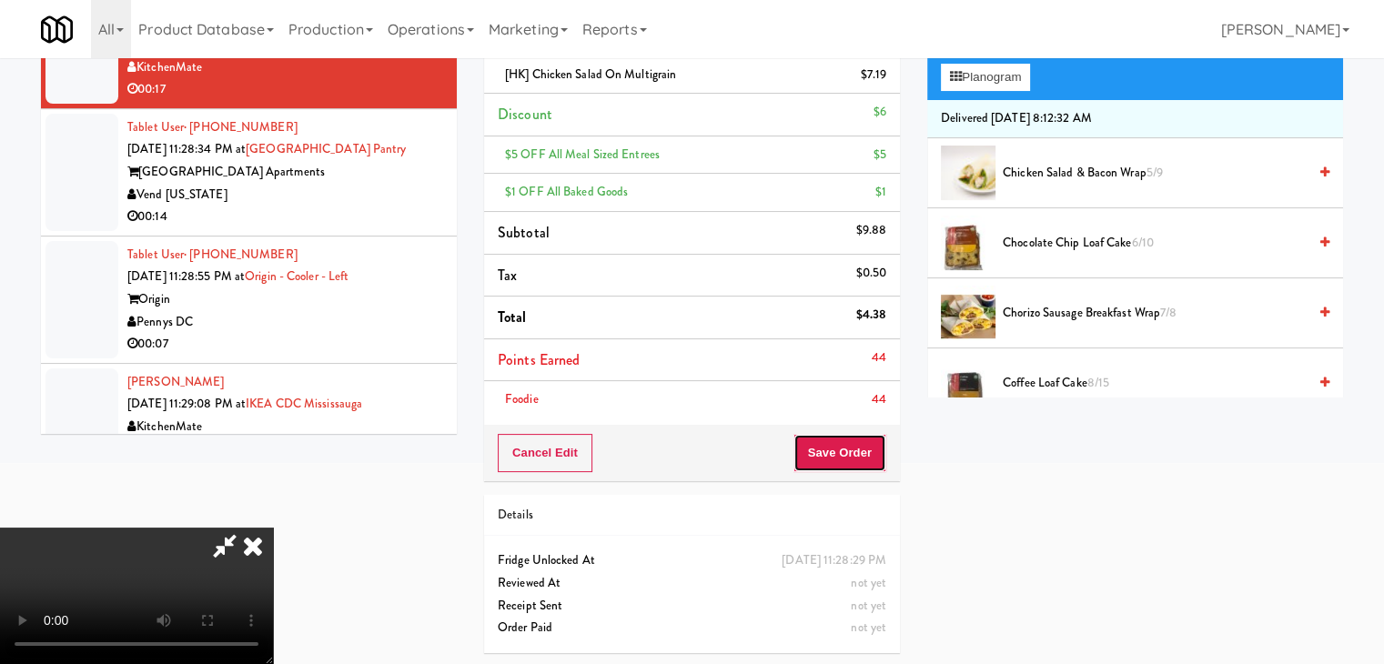
click at [885, 449] on button "Save Order" at bounding box center [840, 453] width 93 height 38
click at [885, 450] on button "Save Order" at bounding box center [840, 453] width 93 height 38
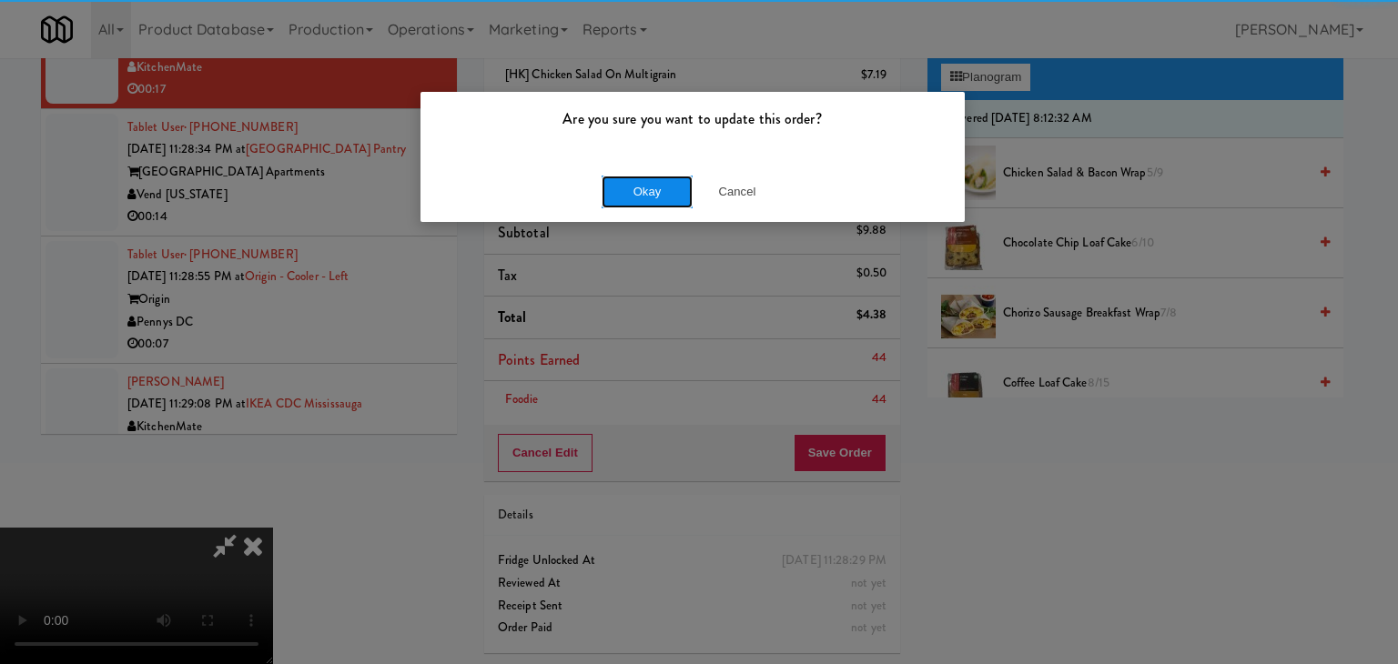
click at [642, 190] on button "Okay" at bounding box center [647, 192] width 91 height 33
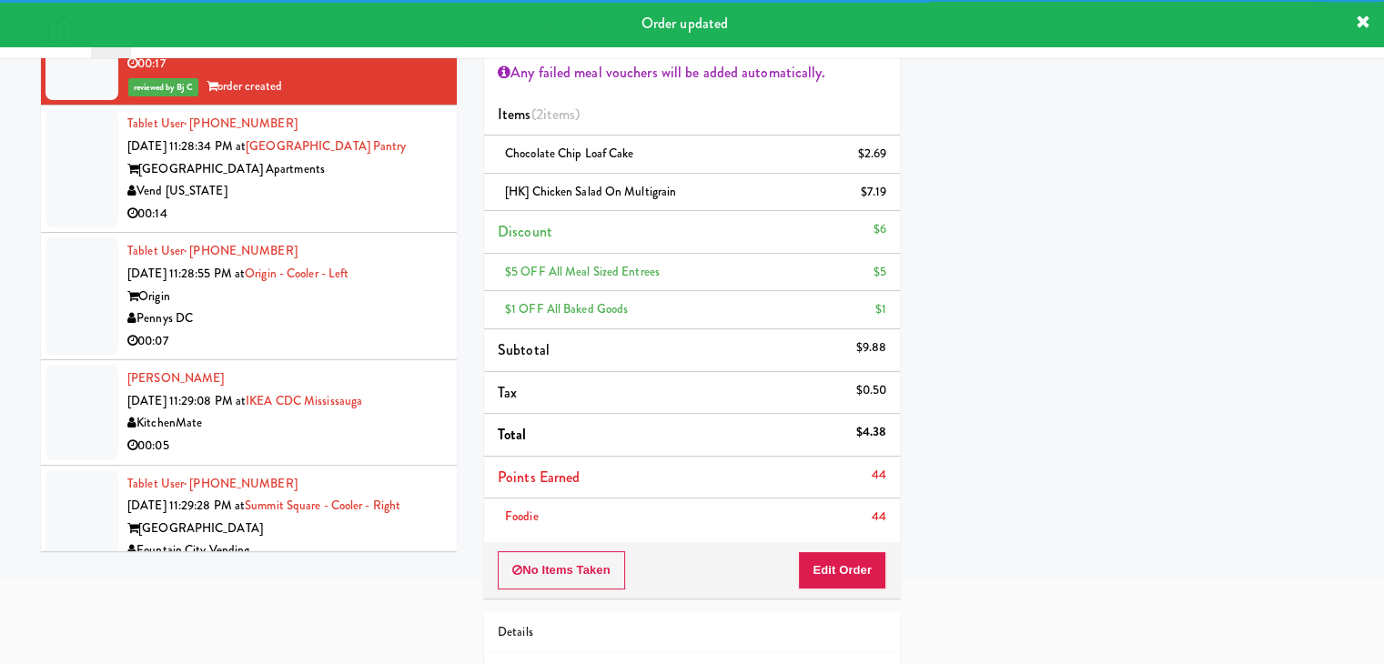
scroll to position [12160, 0]
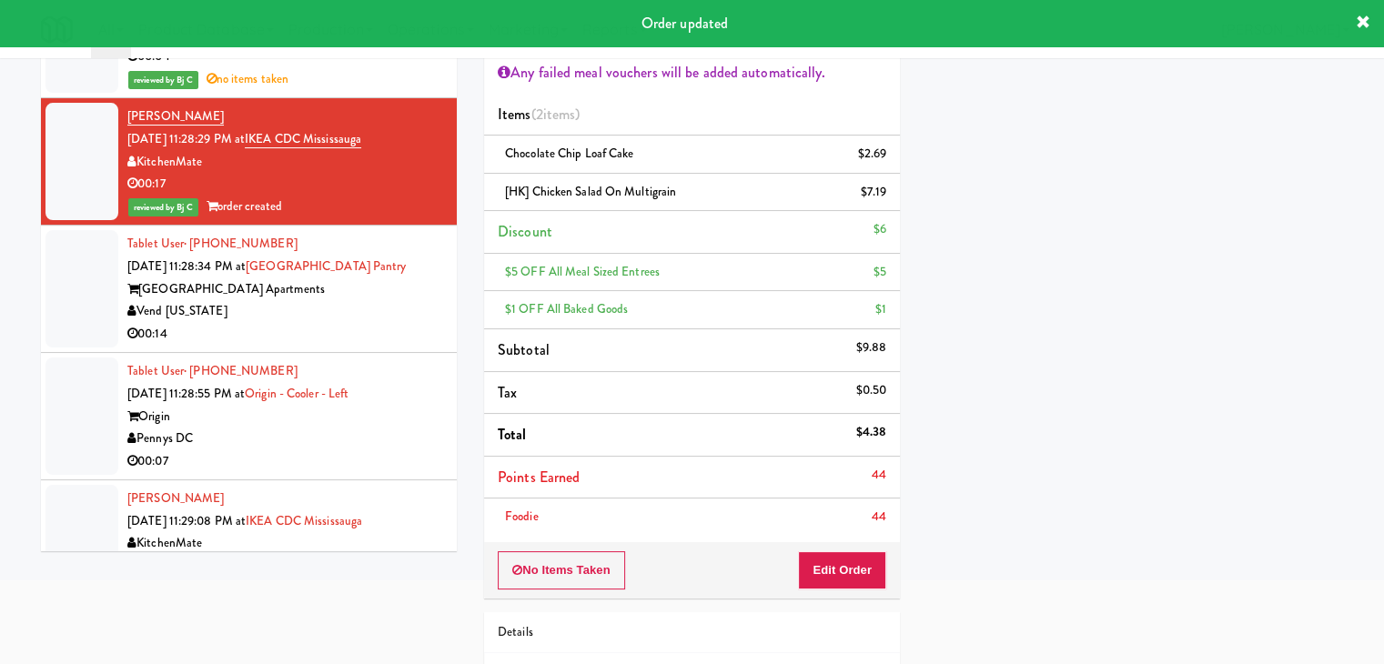
drag, startPoint x: 440, startPoint y: 356, endPoint x: 432, endPoint y: 365, distance: 11.7
click at [440, 353] on li "Tablet User · (303) 428-0195 [DATE] 11:28:34 PM at [GEOGRAPHIC_DATA] Apartments…" at bounding box center [249, 289] width 416 height 127
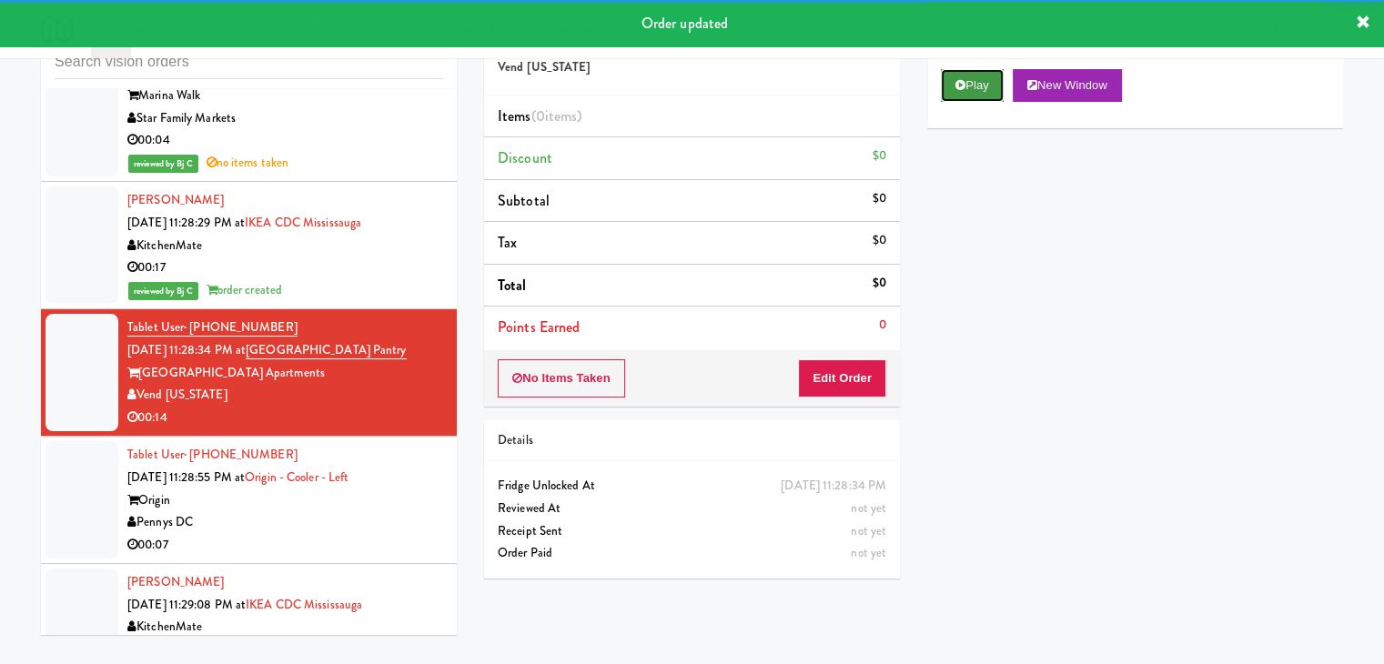
drag, startPoint x: 981, startPoint y: 92, endPoint x: 977, endPoint y: 106, distance: 14.1
click at [981, 94] on button "Play" at bounding box center [972, 85] width 63 height 33
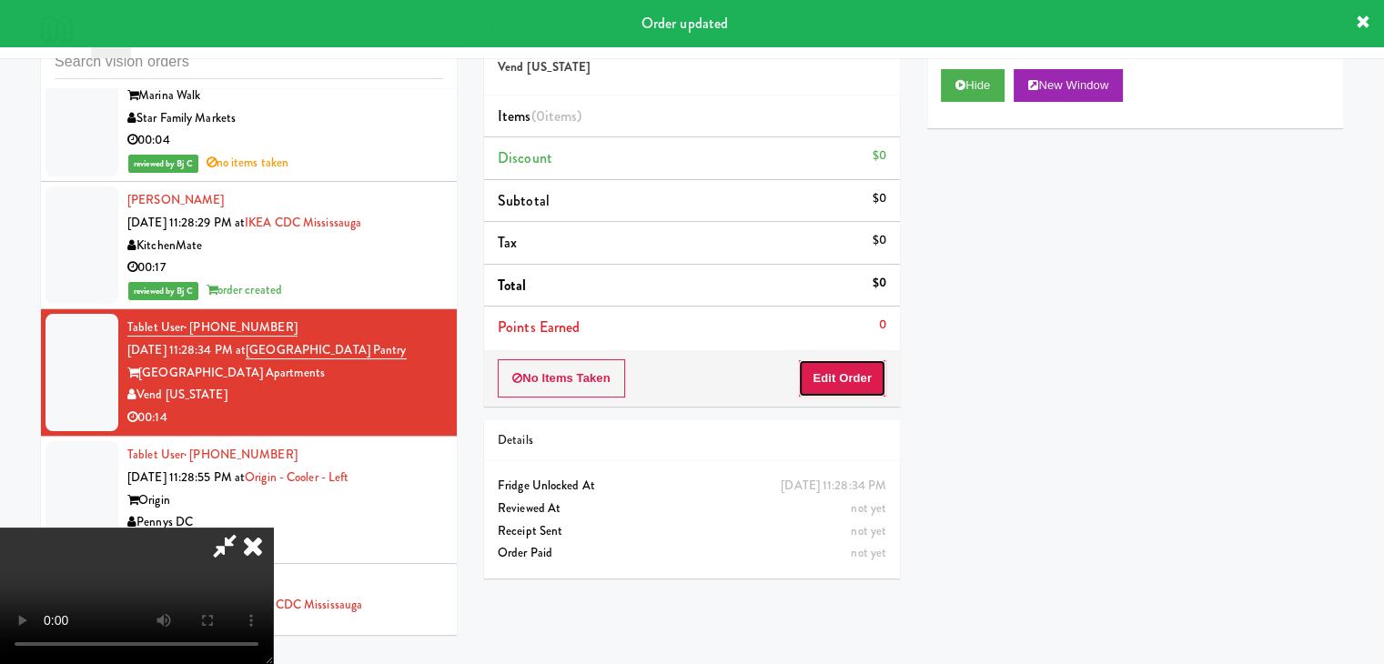
click at [859, 380] on button "Edit Order" at bounding box center [842, 378] width 88 height 38
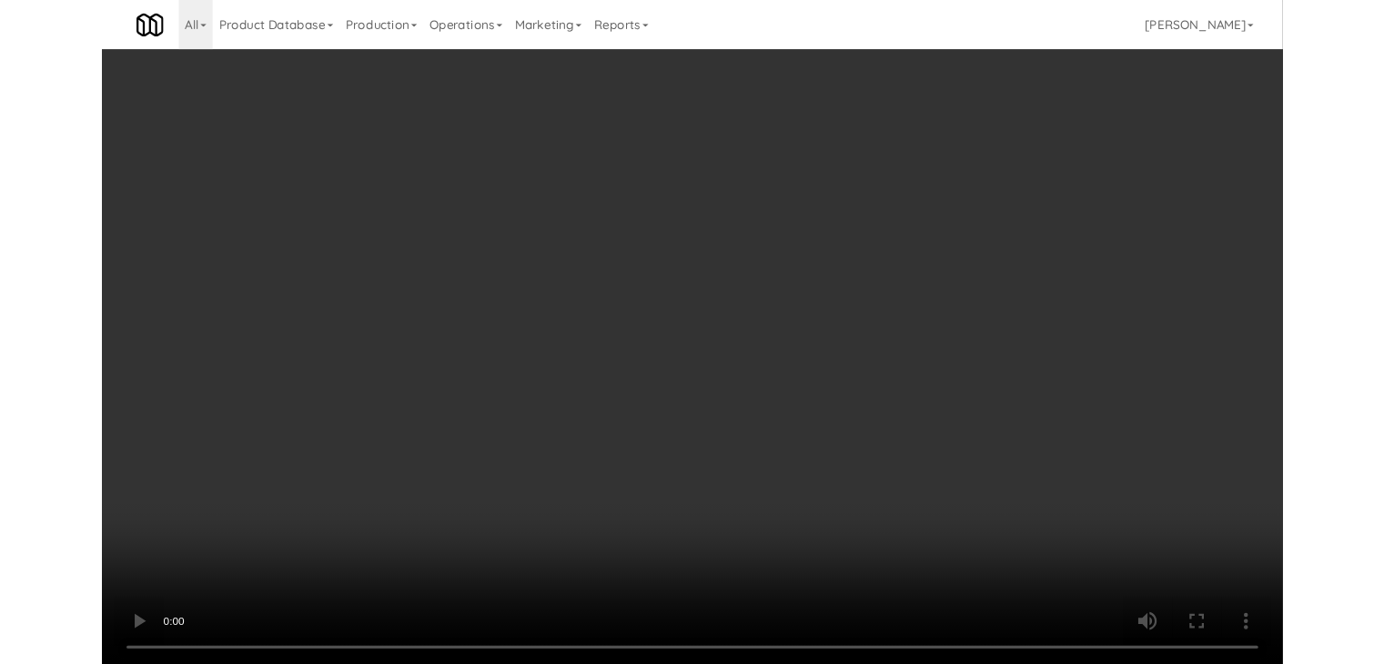
scroll to position [12115, 0]
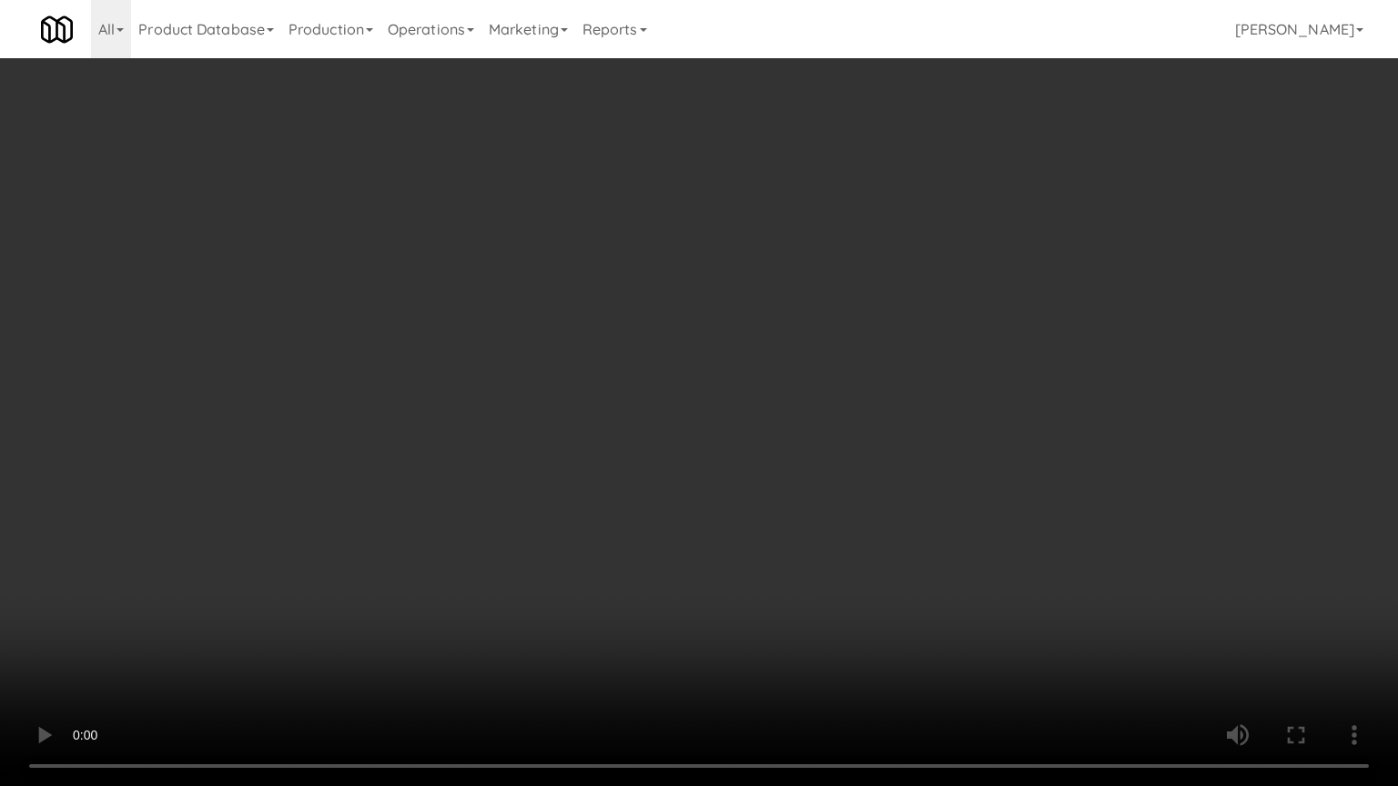
click at [910, 509] on video at bounding box center [699, 393] width 1398 height 786
click at [910, 513] on video at bounding box center [699, 393] width 1398 height 786
click at [915, 513] on video at bounding box center [699, 393] width 1398 height 786
click at [917, 514] on video at bounding box center [699, 393] width 1398 height 786
click at [913, 499] on video at bounding box center [699, 393] width 1398 height 786
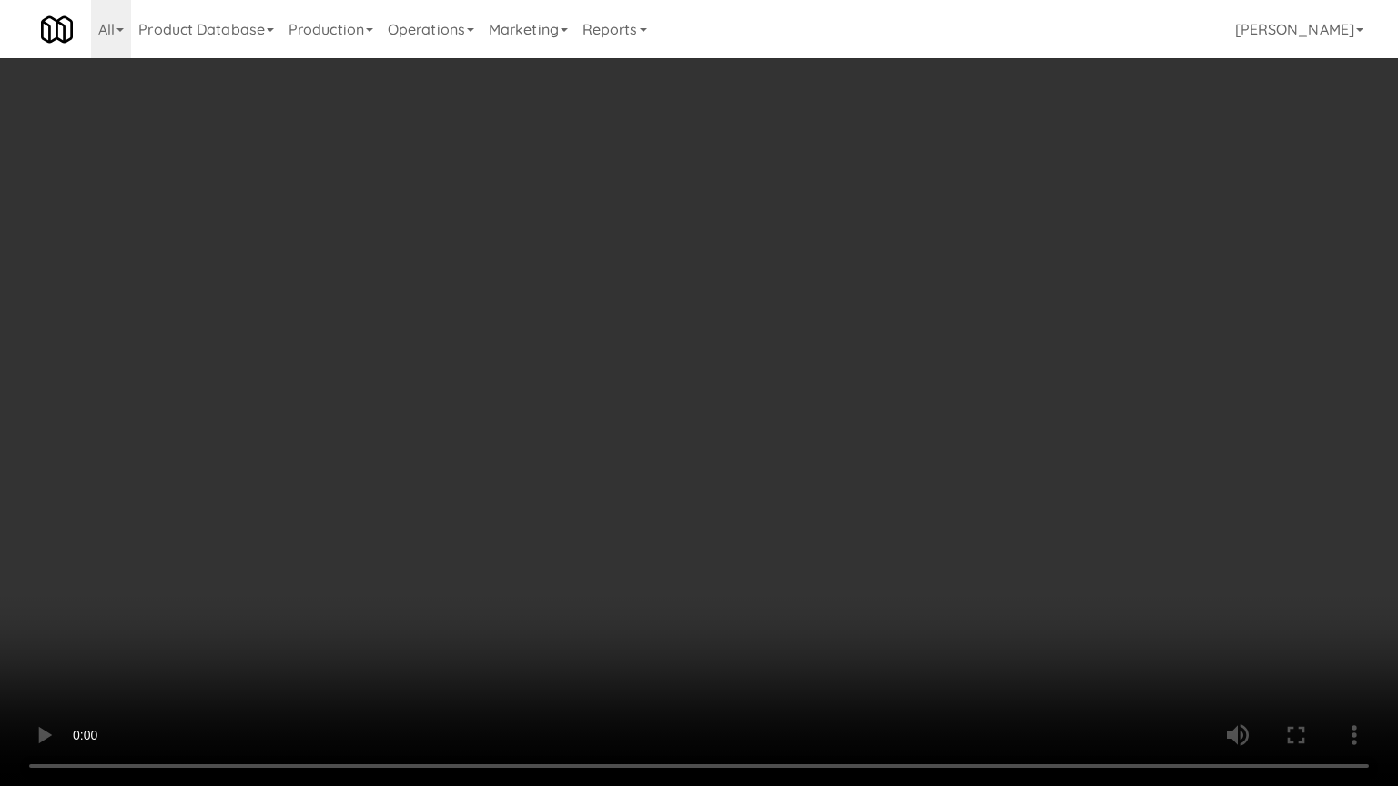
click at [913, 499] on video at bounding box center [699, 393] width 1398 height 786
click at [914, 500] on video at bounding box center [699, 393] width 1398 height 786
click at [919, 510] on video at bounding box center [699, 393] width 1398 height 786
click at [881, 500] on video at bounding box center [699, 393] width 1398 height 786
drag, startPoint x: 877, startPoint y: 500, endPoint x: 951, endPoint y: 289, distance: 223.6
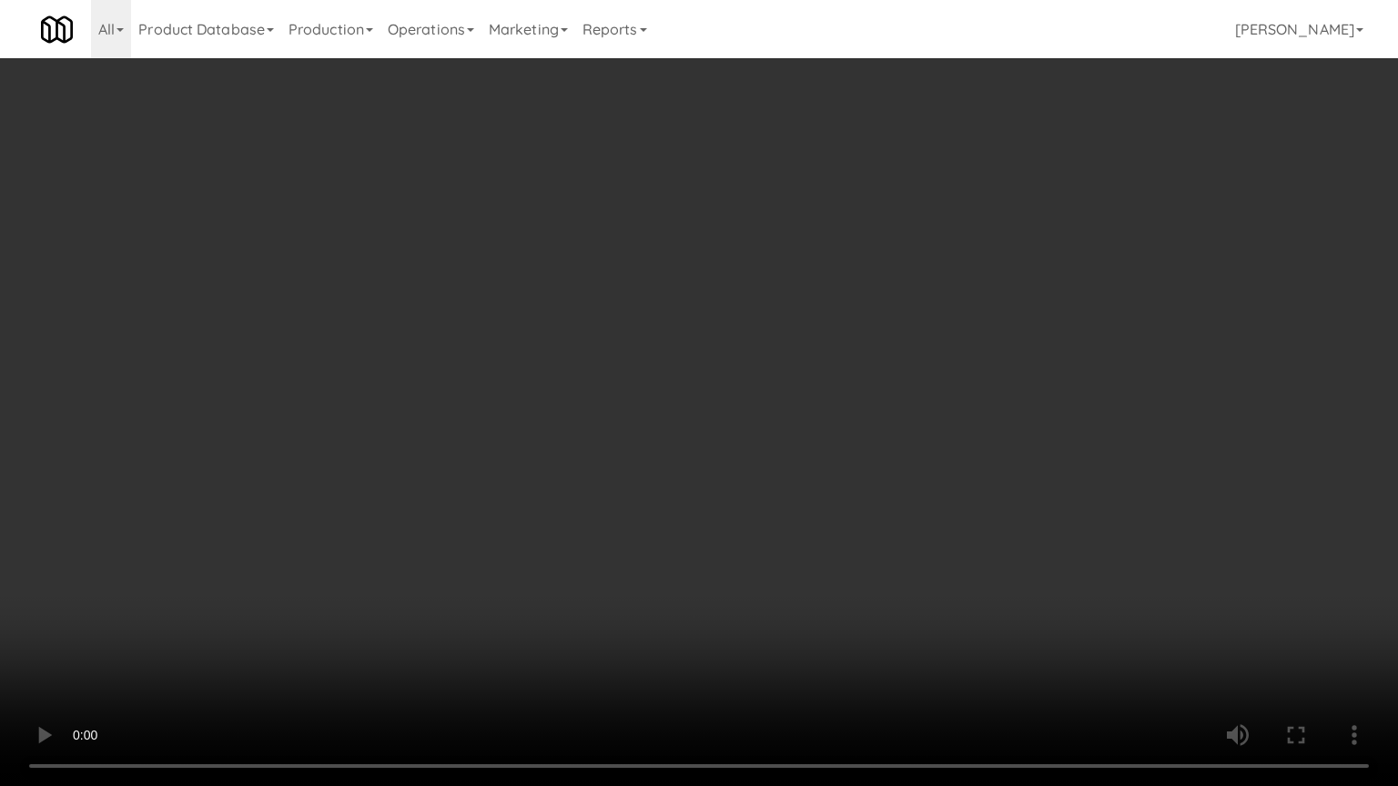
click at [877, 499] on video at bounding box center [699, 393] width 1398 height 786
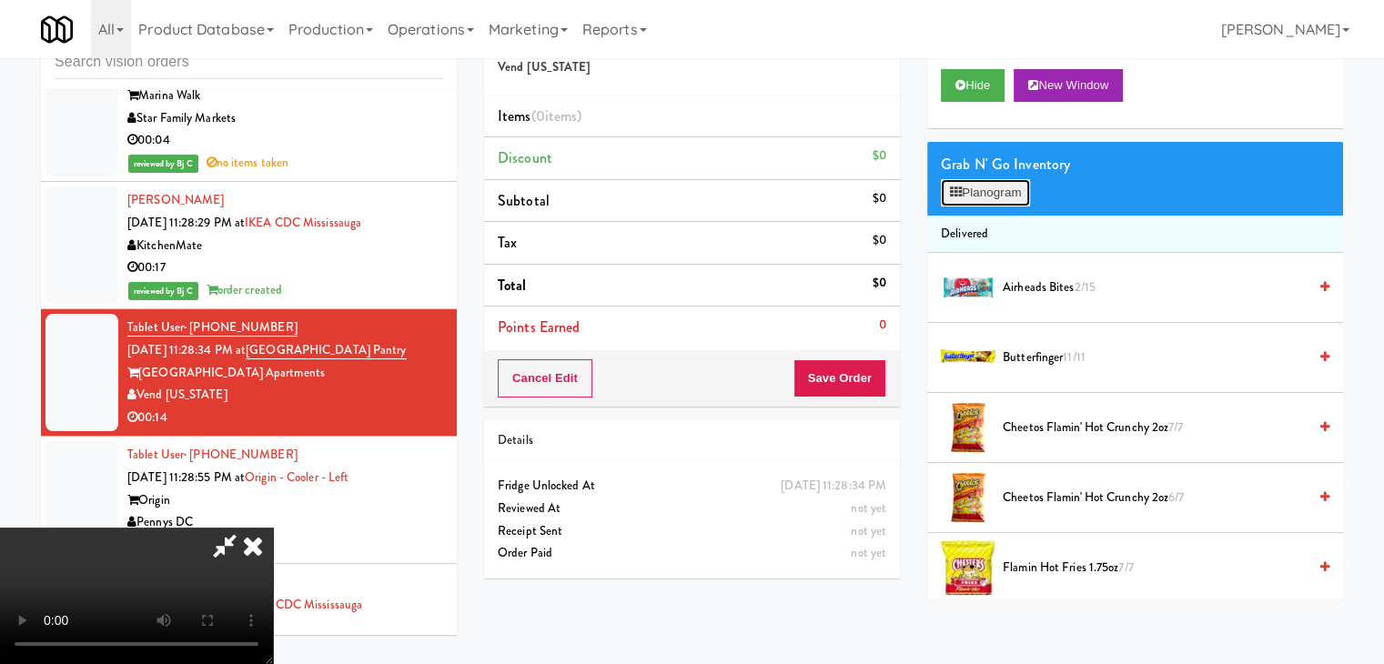
click at [987, 194] on button "Planogram" at bounding box center [985, 192] width 89 height 27
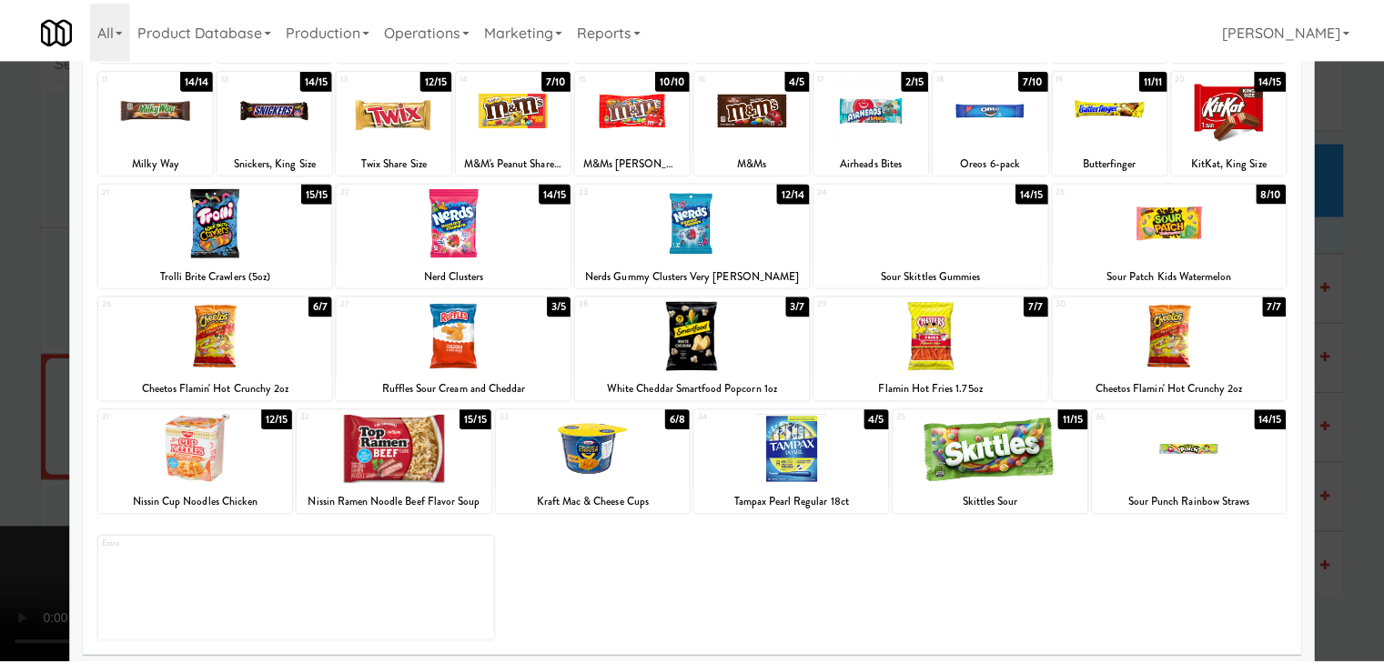
scroll to position [229, 0]
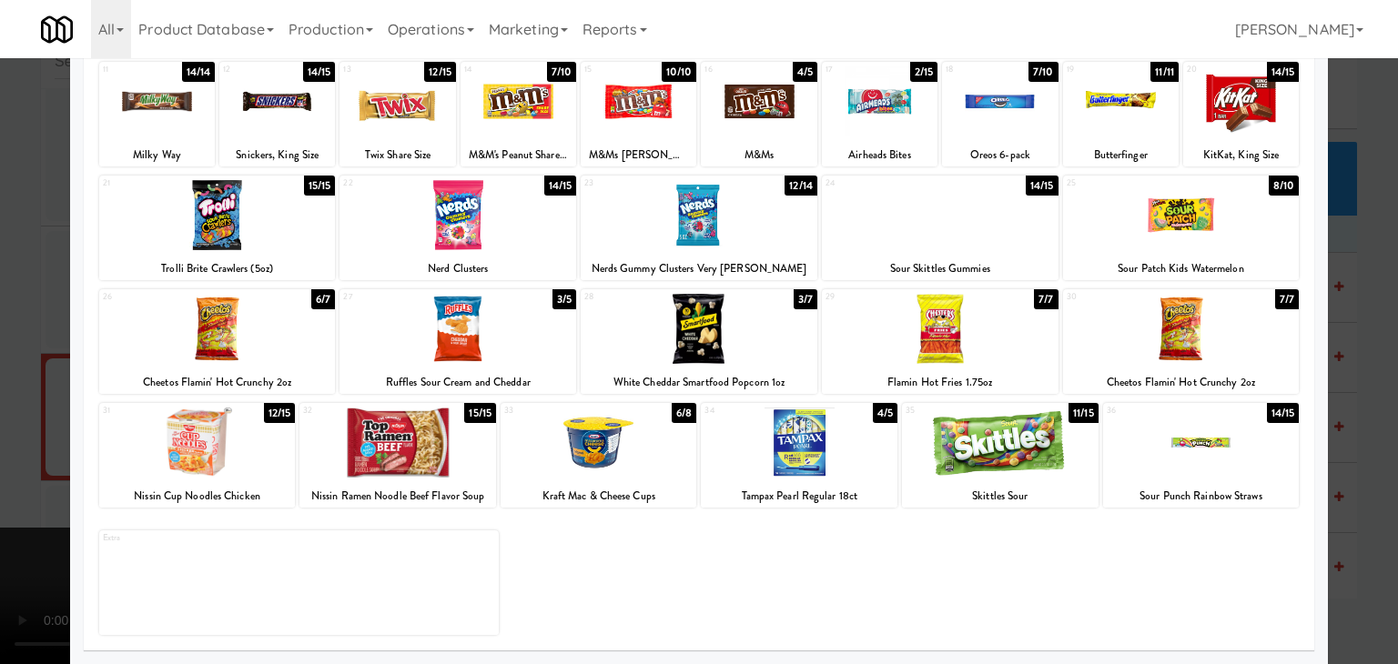
click at [1005, 444] on div at bounding box center [1000, 443] width 197 height 70
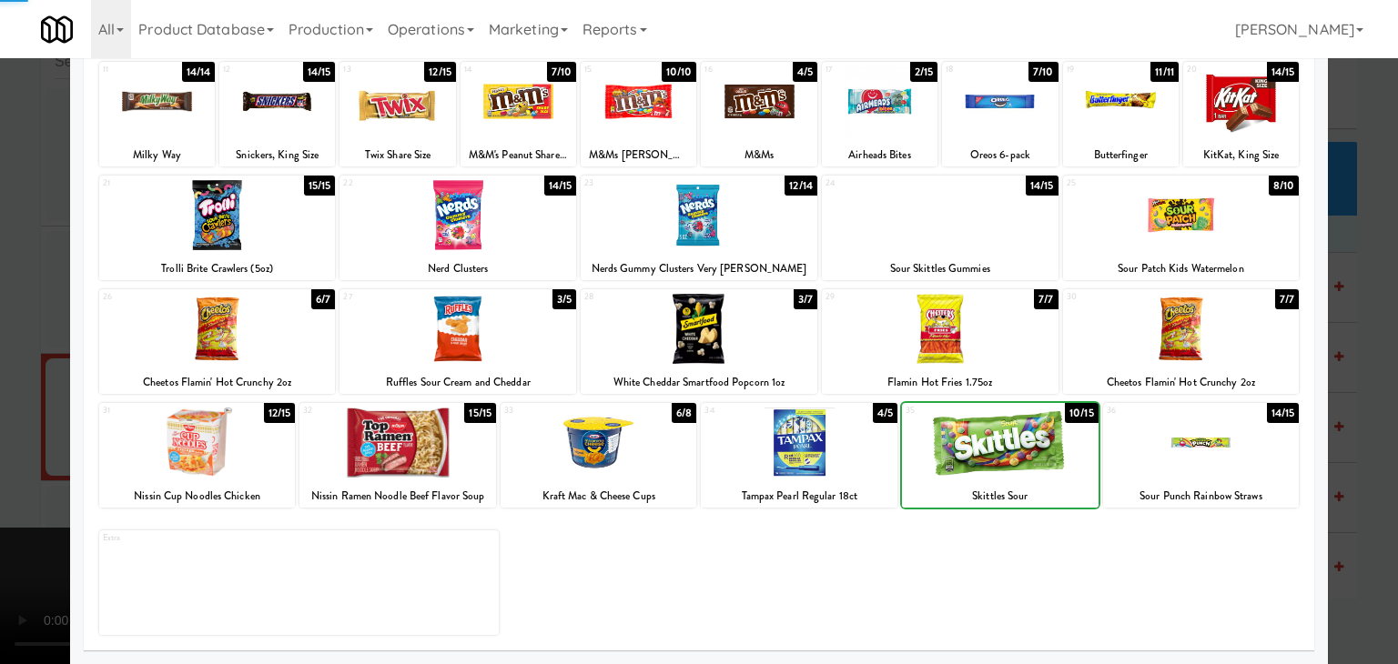
drag, startPoint x: 0, startPoint y: 389, endPoint x: 186, endPoint y: 390, distance: 185.7
click at [9, 388] on div at bounding box center [699, 332] width 1398 height 664
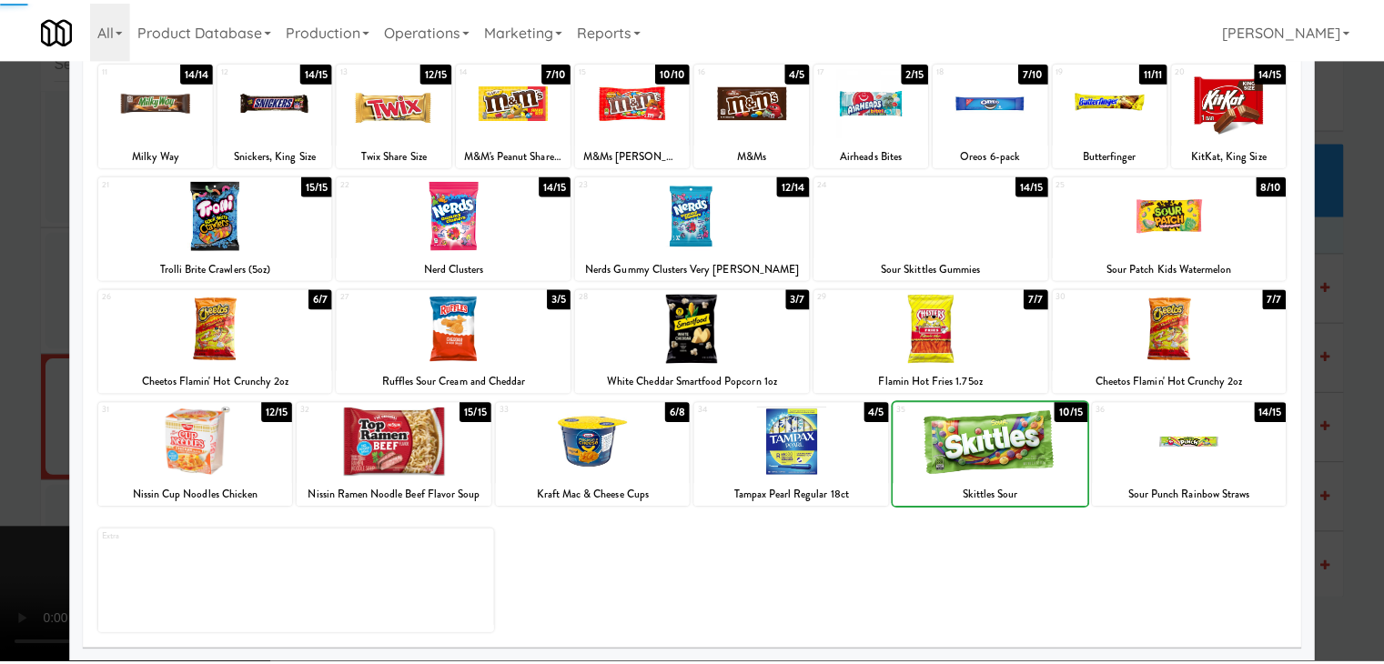
scroll to position [12160, 0]
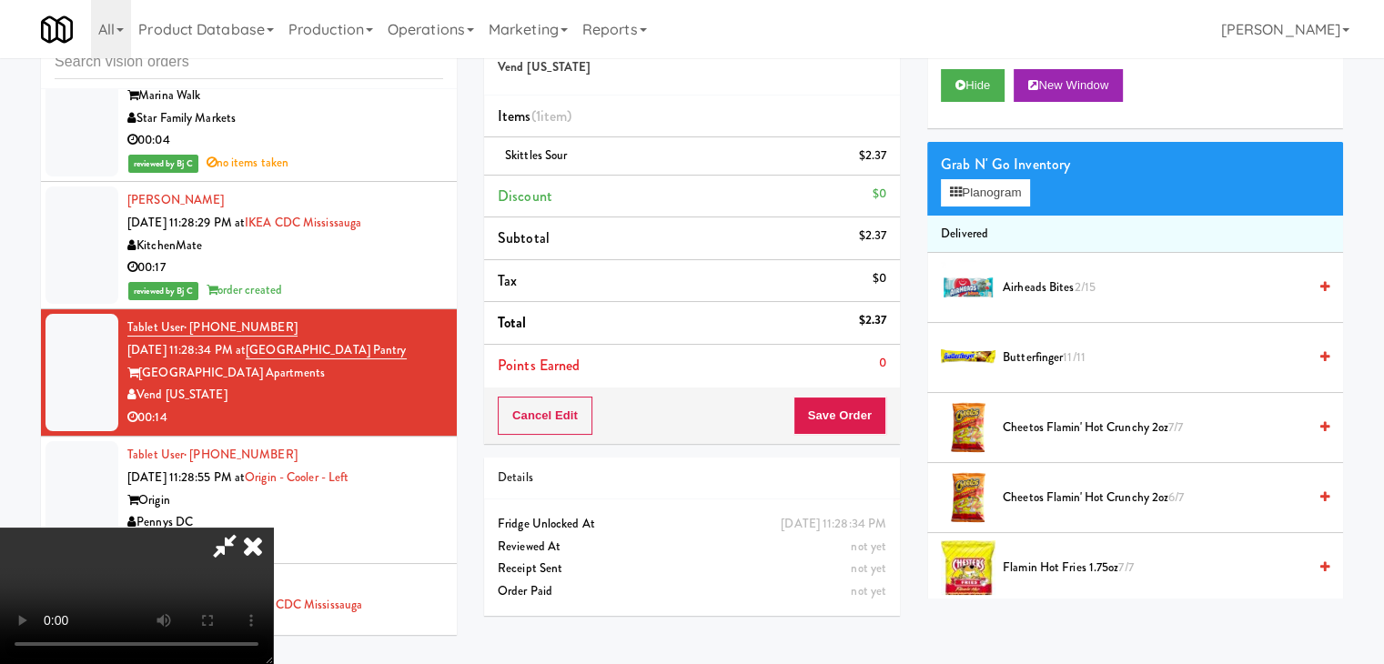
drag, startPoint x: 735, startPoint y: 437, endPoint x: 745, endPoint y: 437, distance: 10.0
click at [273, 528] on video at bounding box center [136, 596] width 273 height 137
click at [1019, 194] on button "Planogram" at bounding box center [985, 192] width 89 height 27
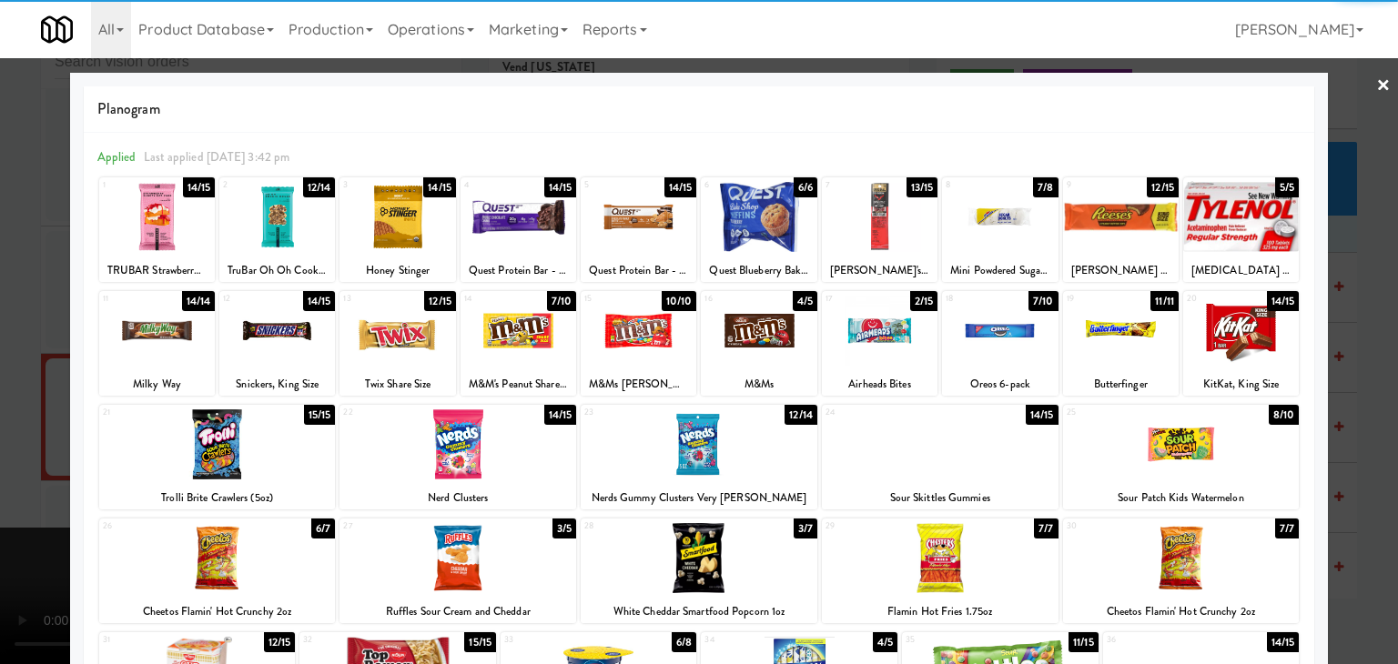
click at [544, 338] on div at bounding box center [519, 331] width 116 height 70
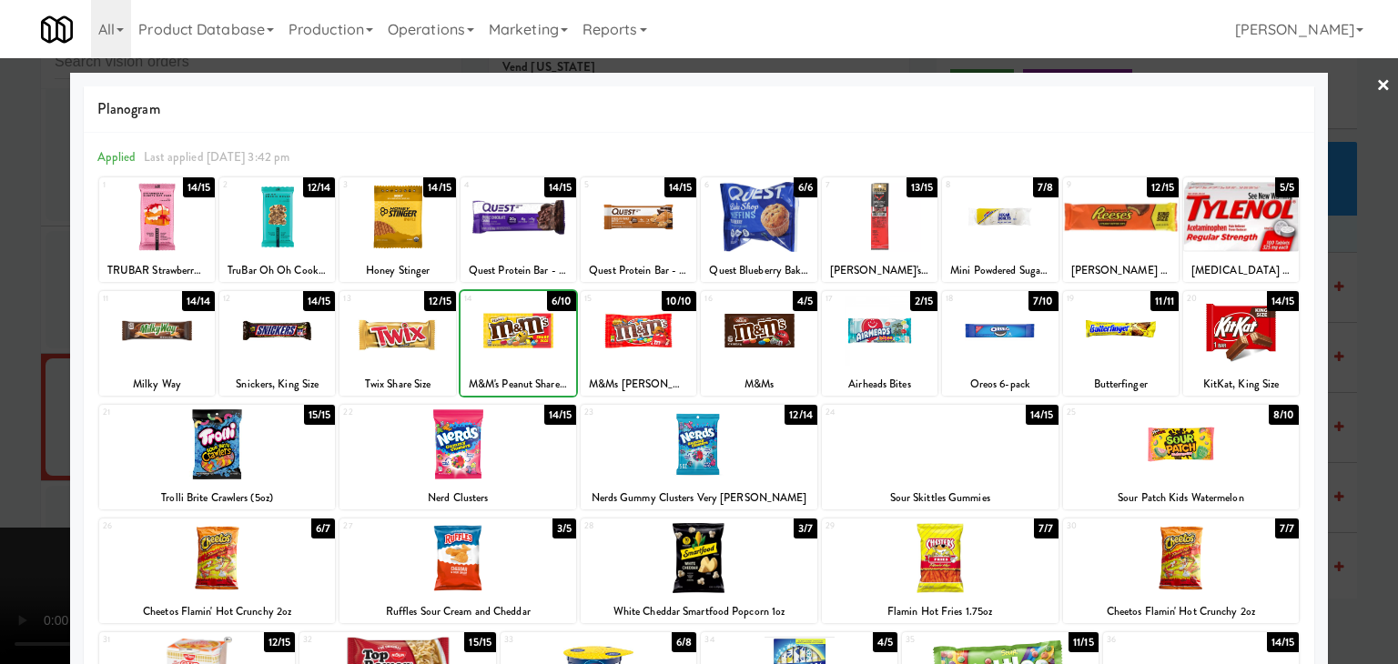
click at [31, 405] on div at bounding box center [699, 332] width 1398 height 664
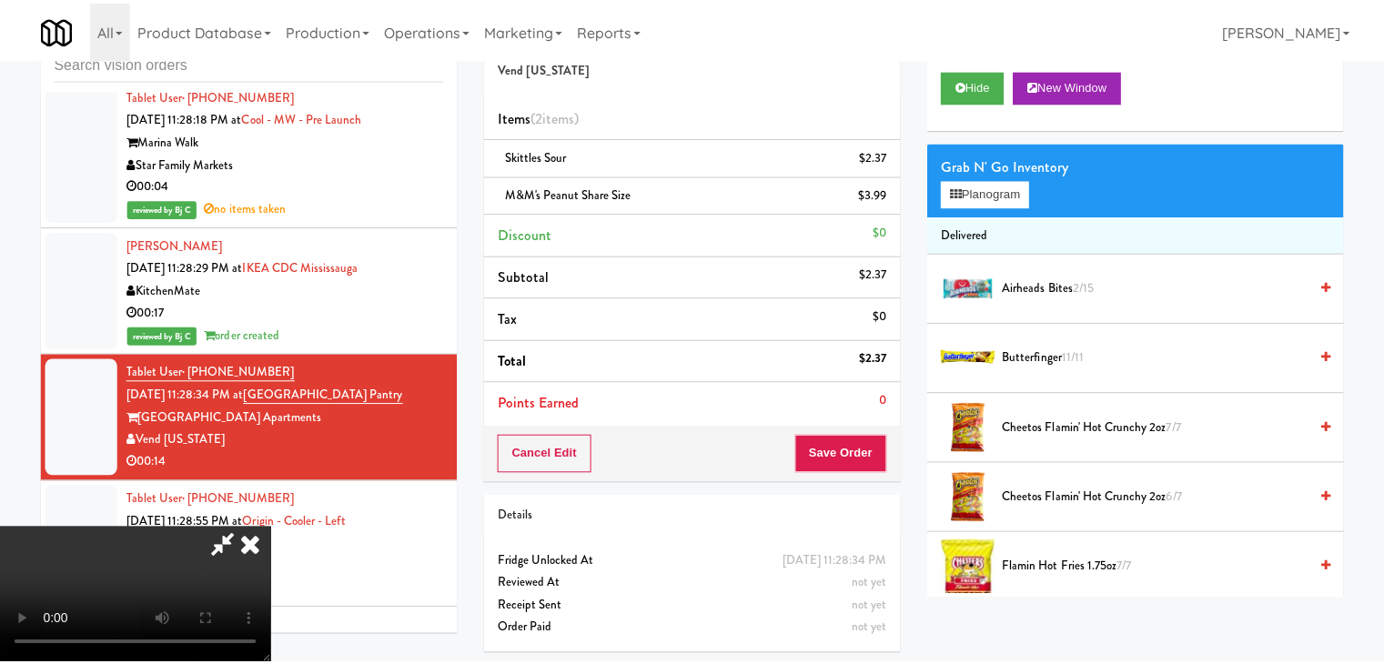
scroll to position [12160, 0]
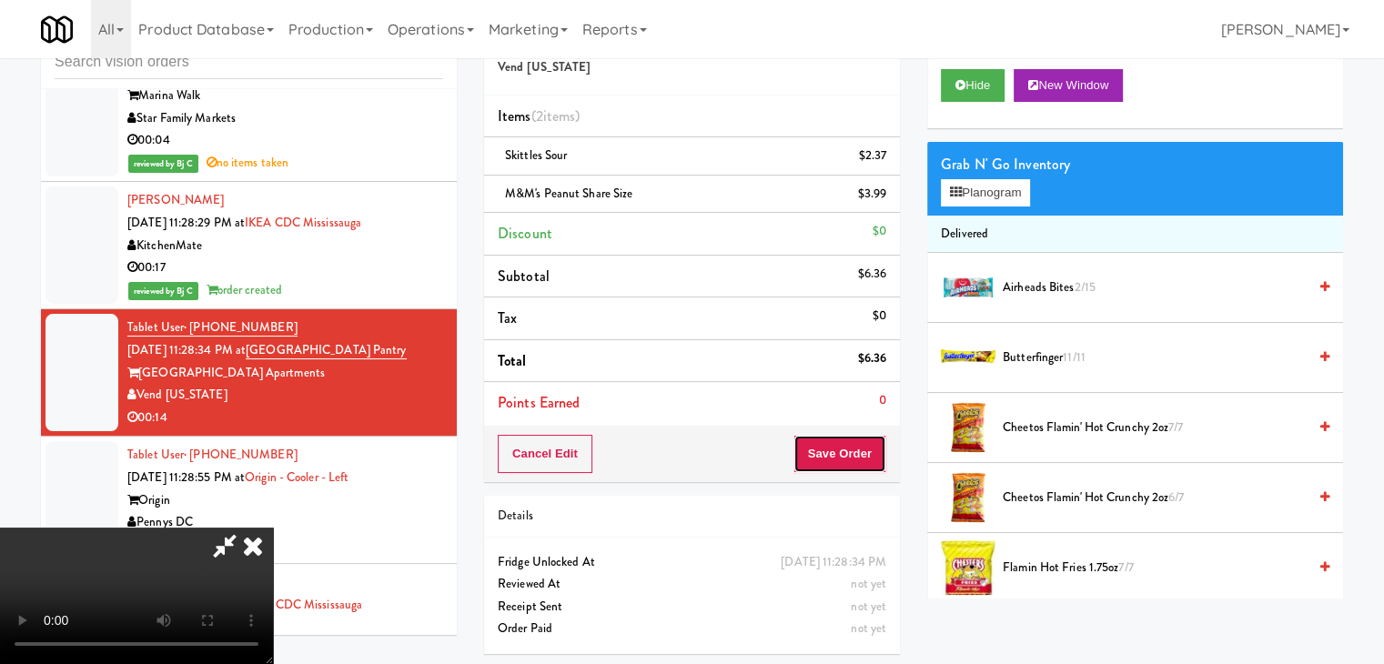
click at [834, 467] on button "Save Order" at bounding box center [840, 454] width 93 height 38
click at [860, 460] on button "Save Order" at bounding box center [840, 454] width 93 height 38
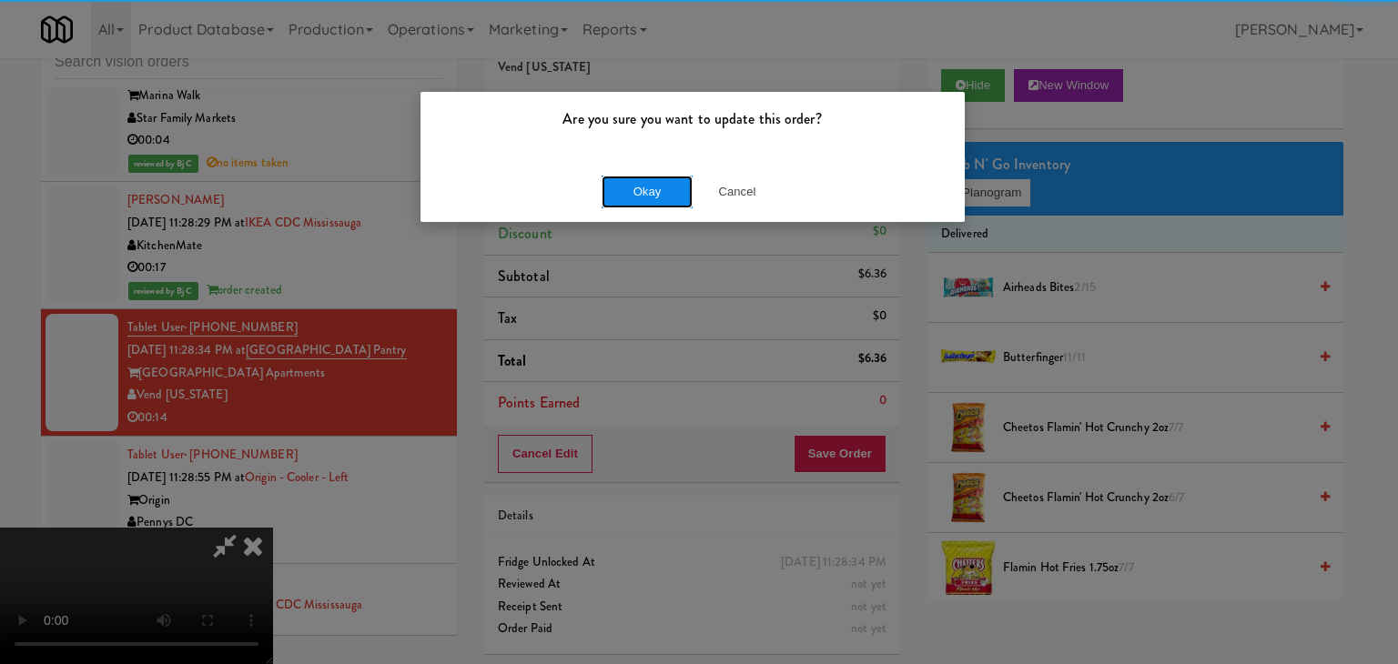
click at [665, 200] on button "Okay" at bounding box center [647, 192] width 91 height 33
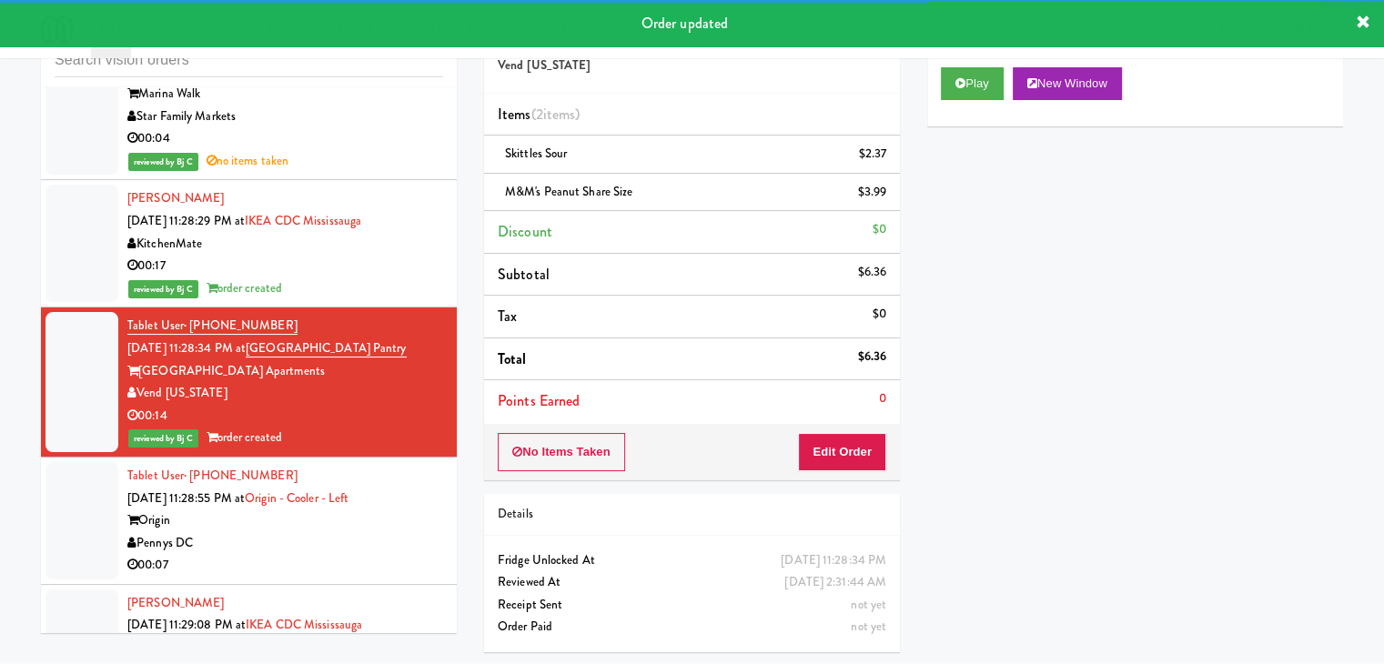
scroll to position [12433, 0]
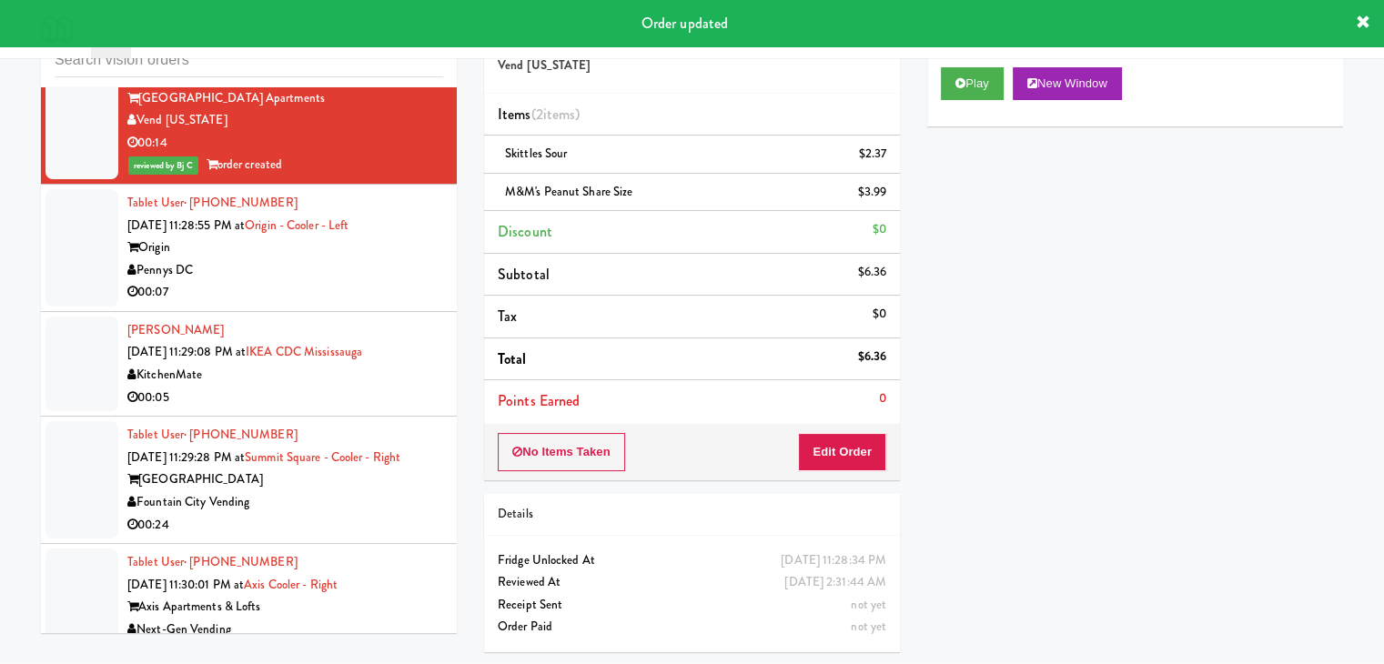
click at [419, 312] on li "Tablet User · (616) 558-9457 [DATE] 11:28:55 PM at Origin - Cooler - Left Origi…" at bounding box center [249, 248] width 416 height 127
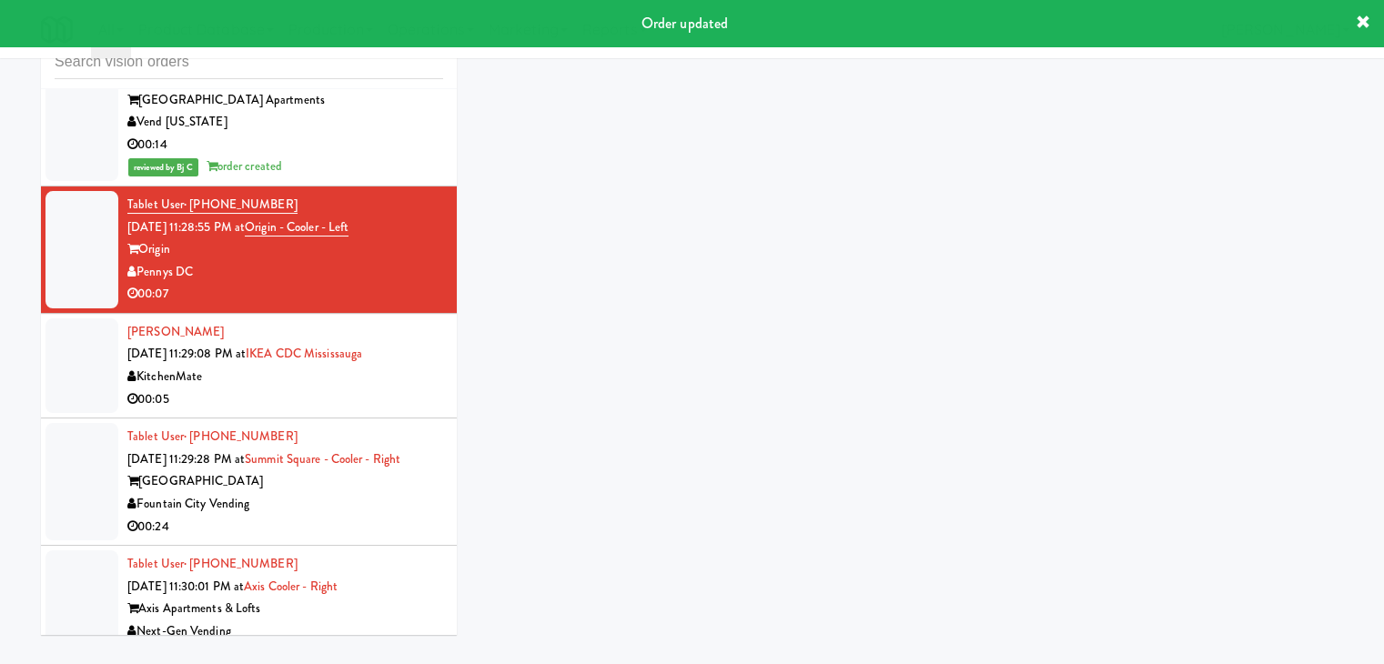
scroll to position [58, 0]
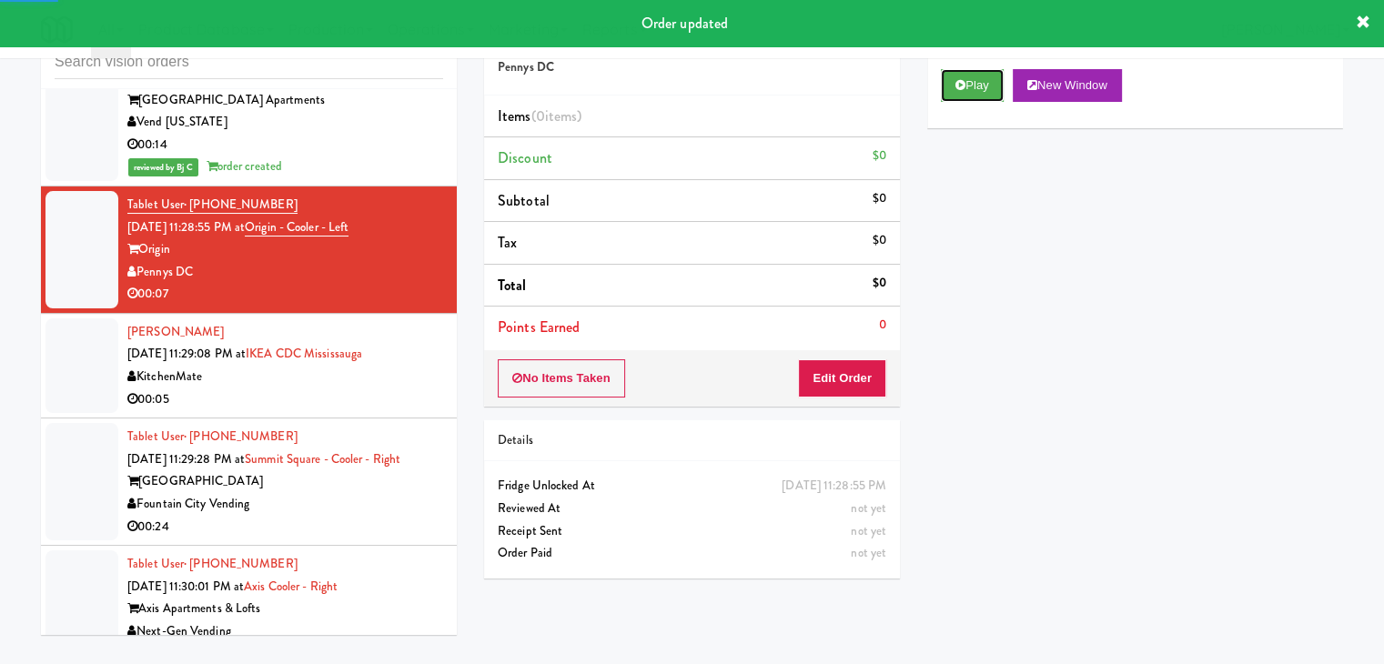
click at [983, 87] on button "Play" at bounding box center [972, 85] width 63 height 33
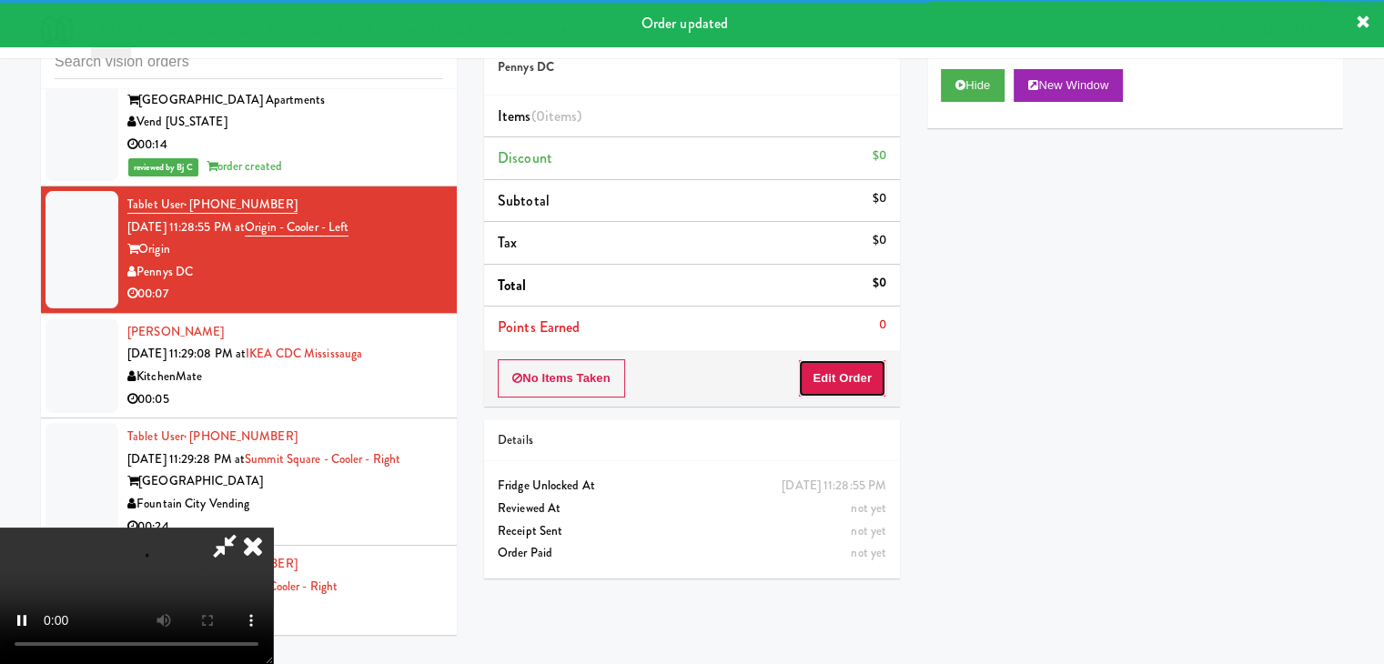
click at [843, 380] on button "Edit Order" at bounding box center [842, 378] width 88 height 38
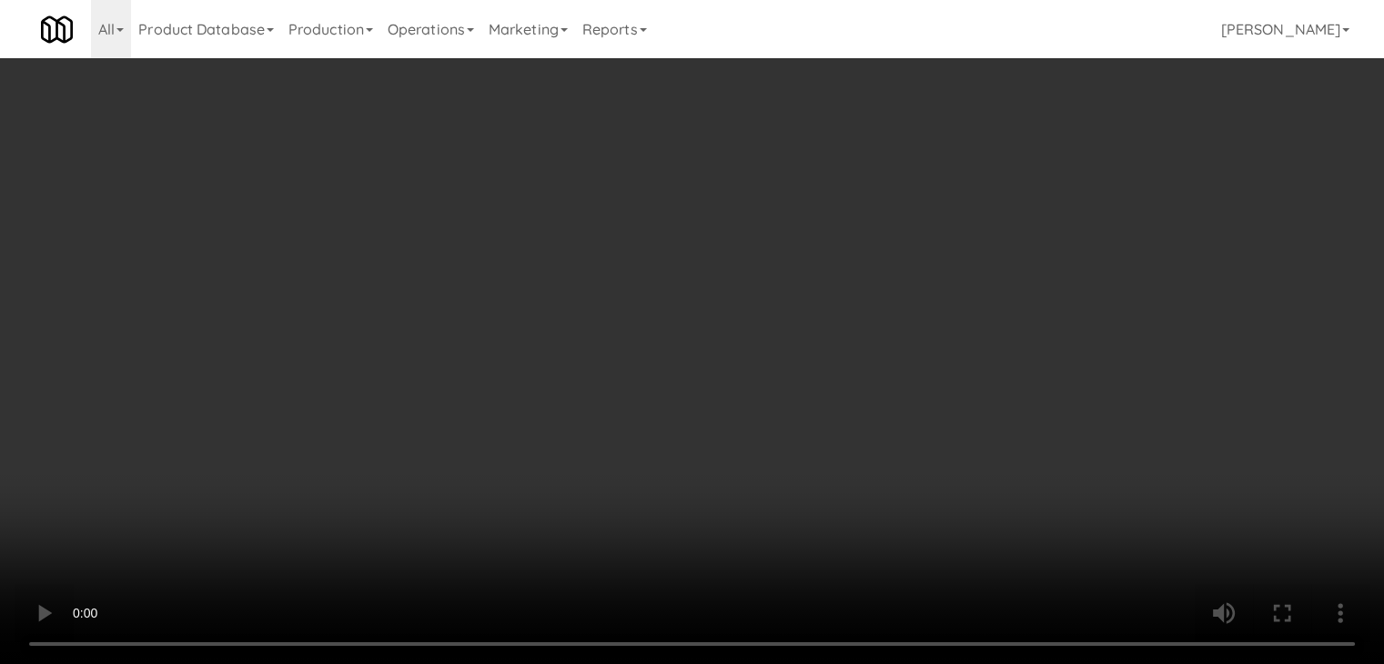
scroll to position [12388, 0]
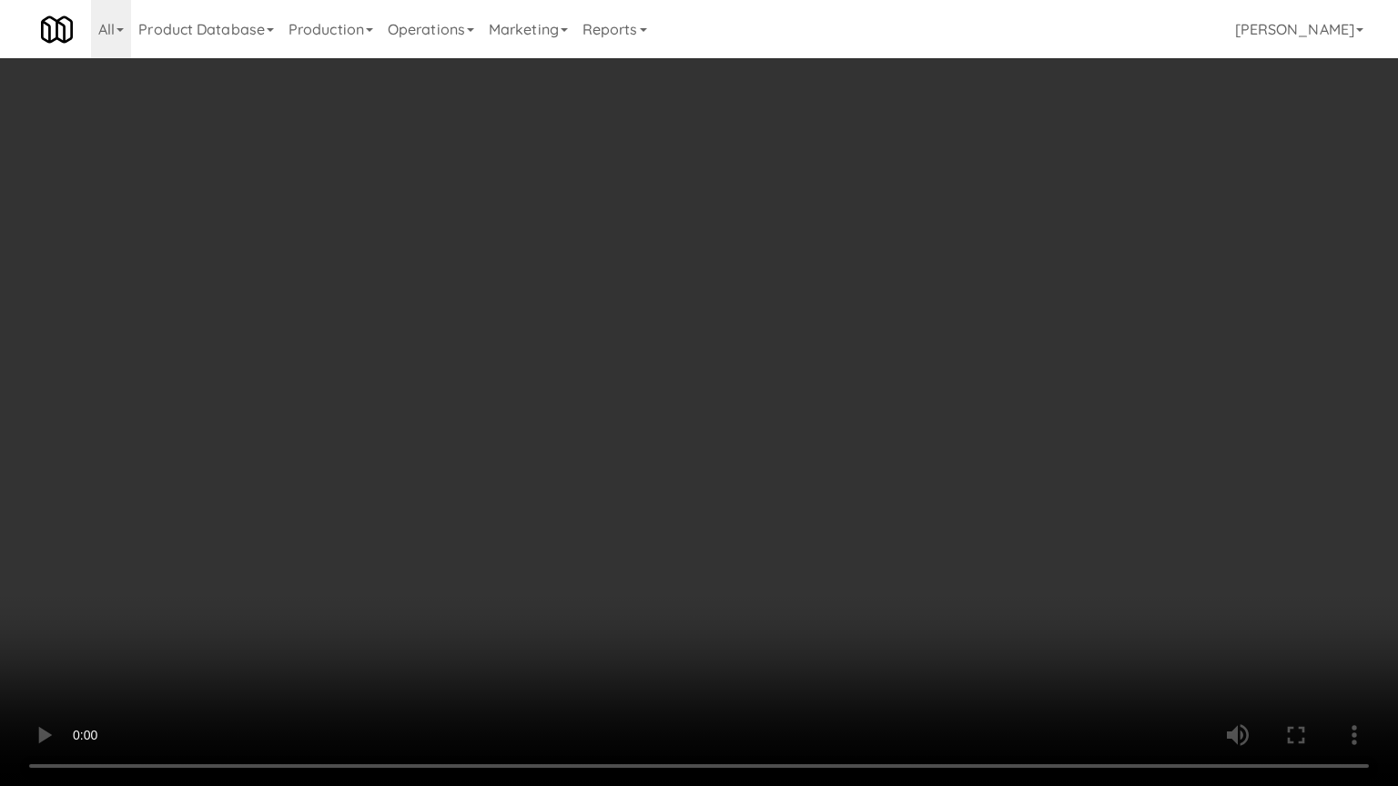
click at [763, 471] on video at bounding box center [699, 393] width 1398 height 786
click at [760, 473] on video at bounding box center [699, 393] width 1398 height 786
click at [813, 461] on video at bounding box center [699, 393] width 1398 height 786
click at [796, 461] on video at bounding box center [699, 393] width 1398 height 786
click at [871, 451] on video at bounding box center [699, 393] width 1398 height 786
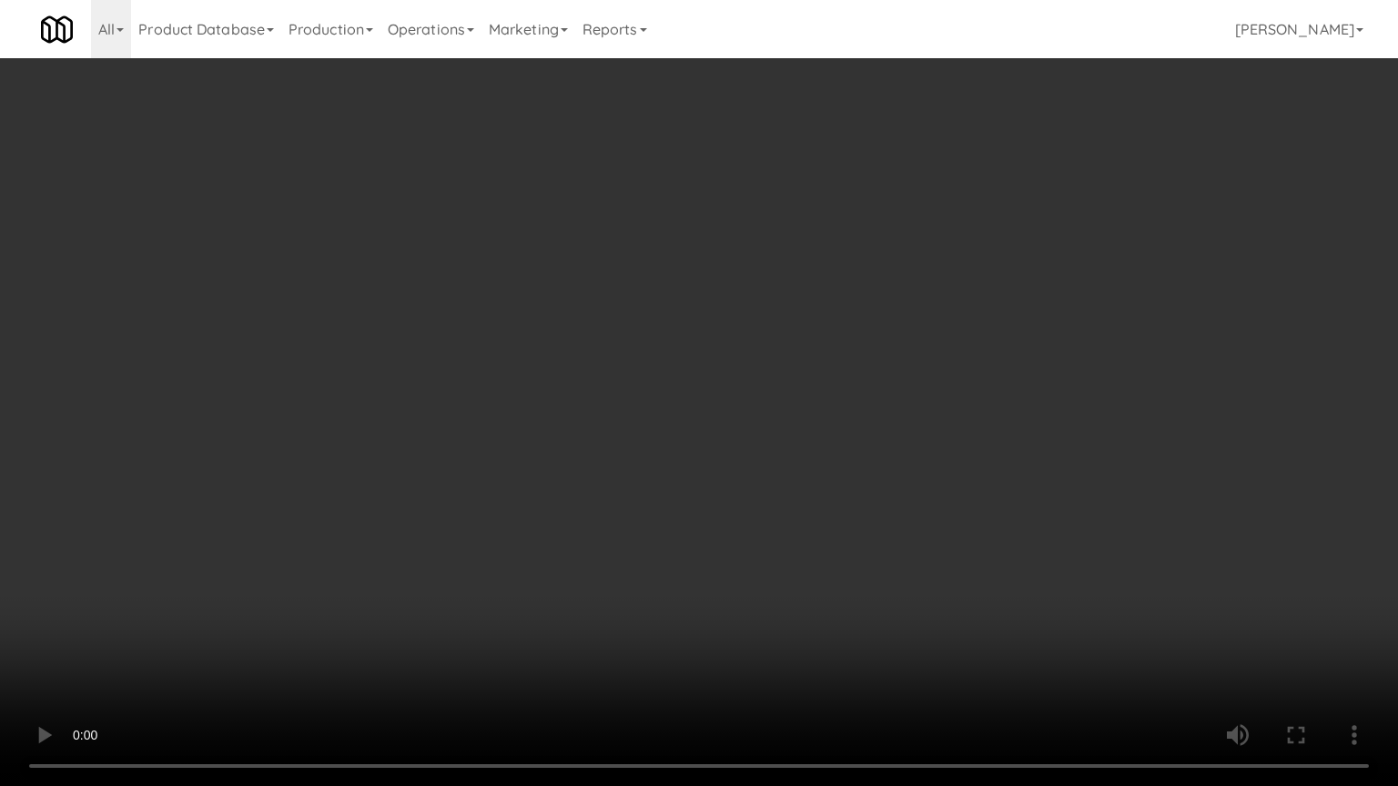
click at [870, 451] on video at bounding box center [699, 393] width 1398 height 786
click at [902, 437] on video at bounding box center [699, 393] width 1398 height 786
click at [902, 432] on video at bounding box center [699, 393] width 1398 height 786
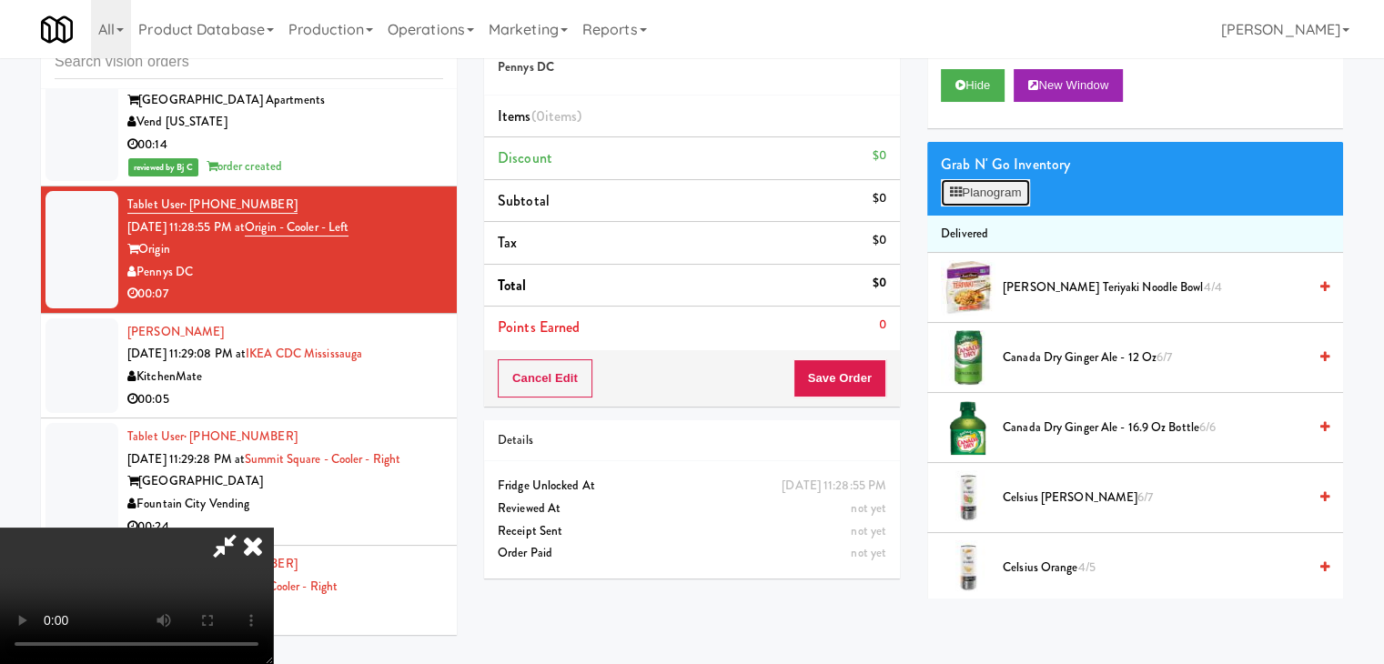
click at [996, 183] on button "Planogram" at bounding box center [985, 192] width 89 height 27
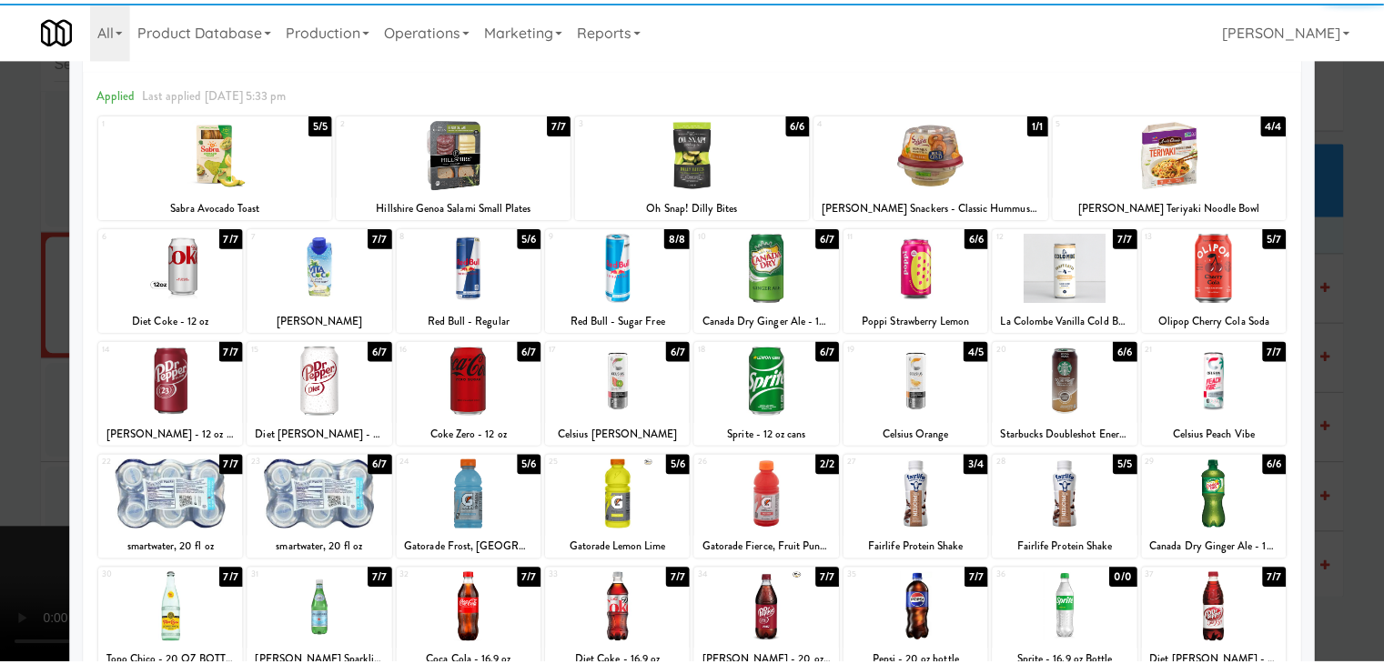
scroll to position [229, 0]
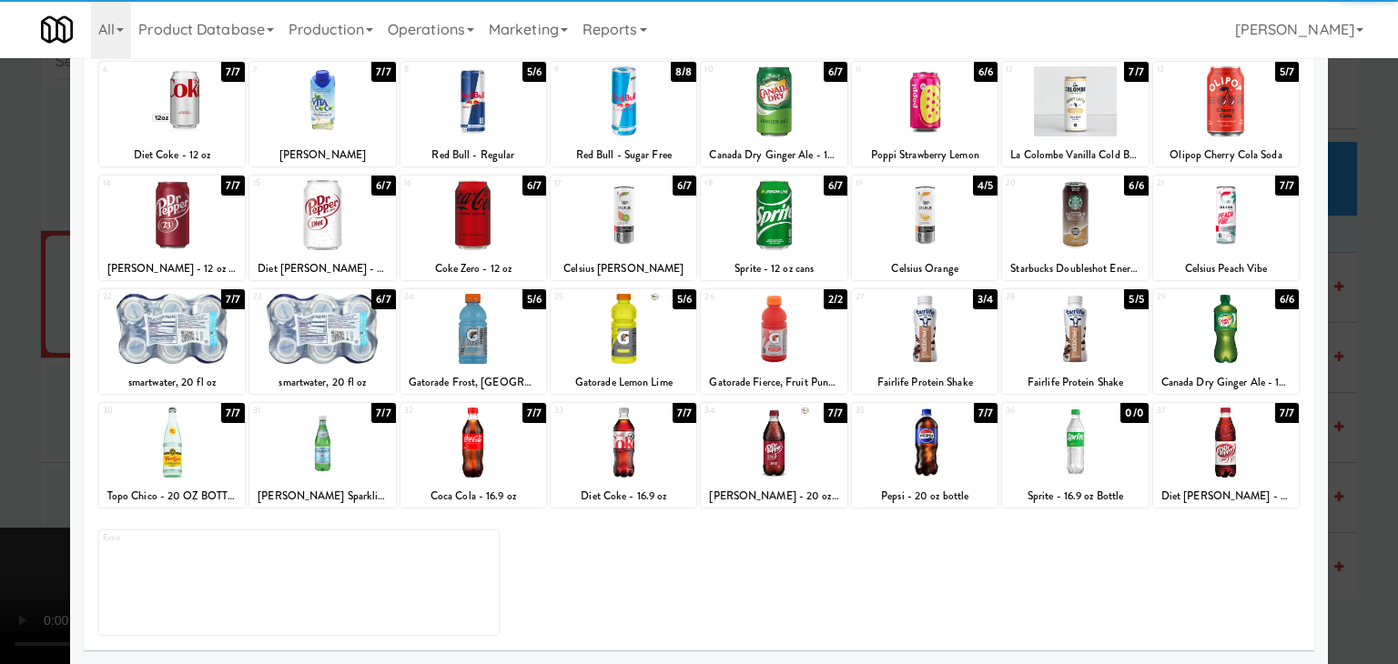
click at [925, 361] on div at bounding box center [925, 329] width 146 height 70
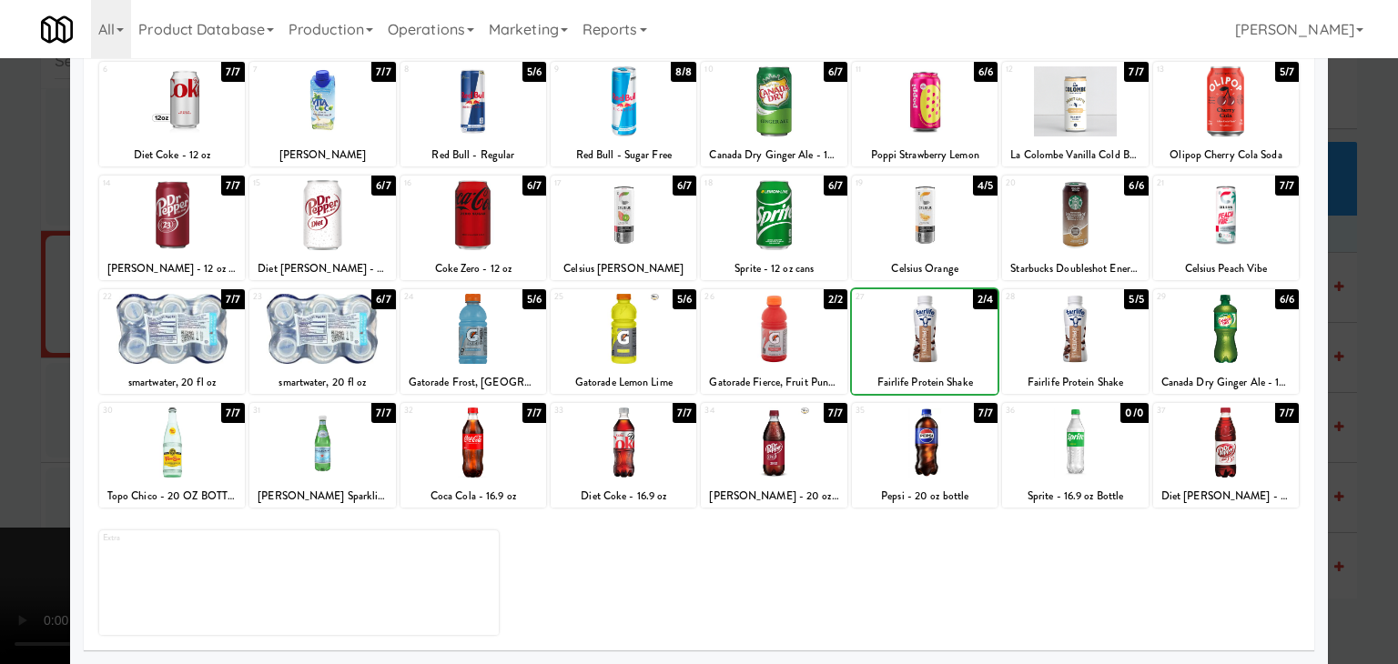
click at [319, 333] on div at bounding box center [322, 329] width 146 height 70
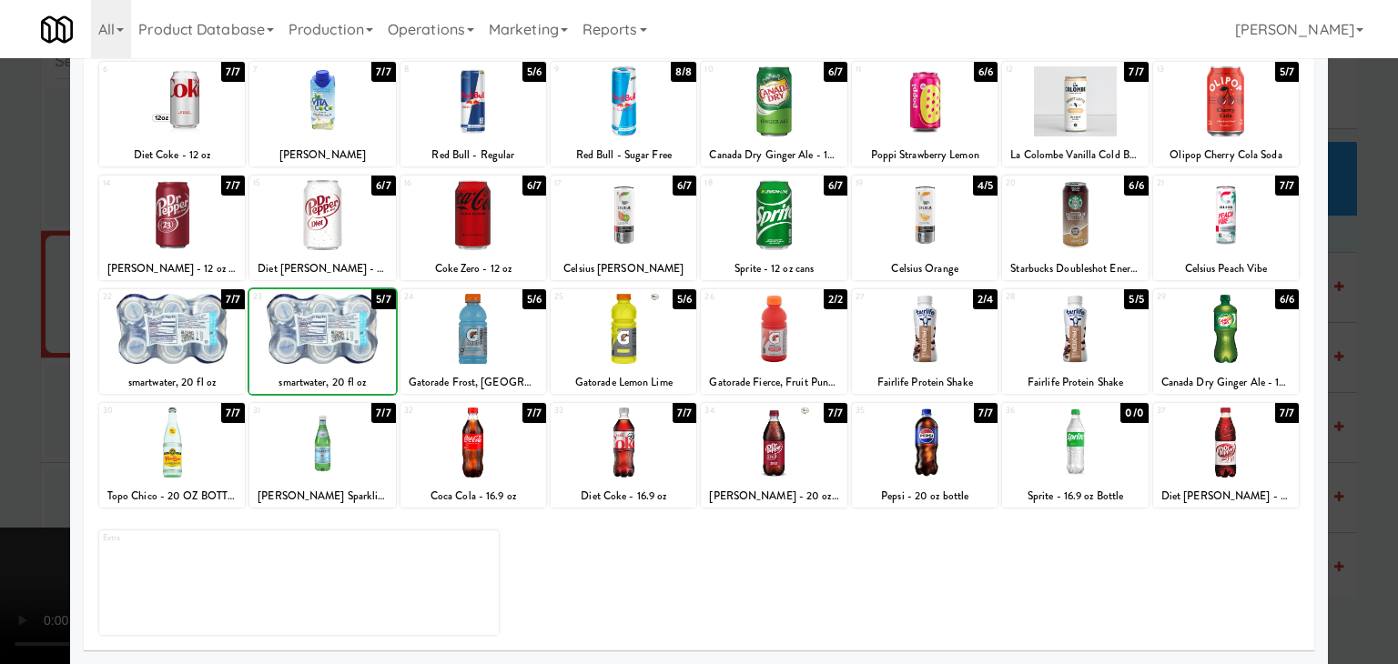
click at [5, 368] on div at bounding box center [699, 332] width 1398 height 664
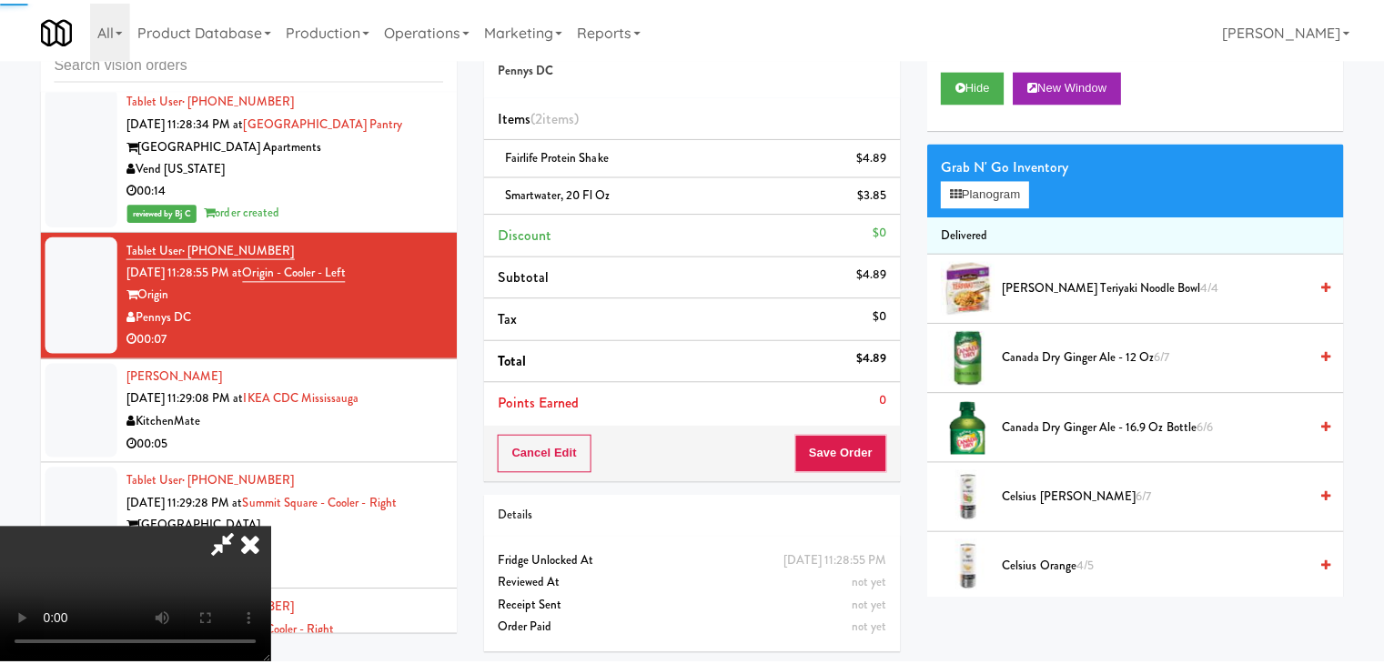
scroll to position [12433, 0]
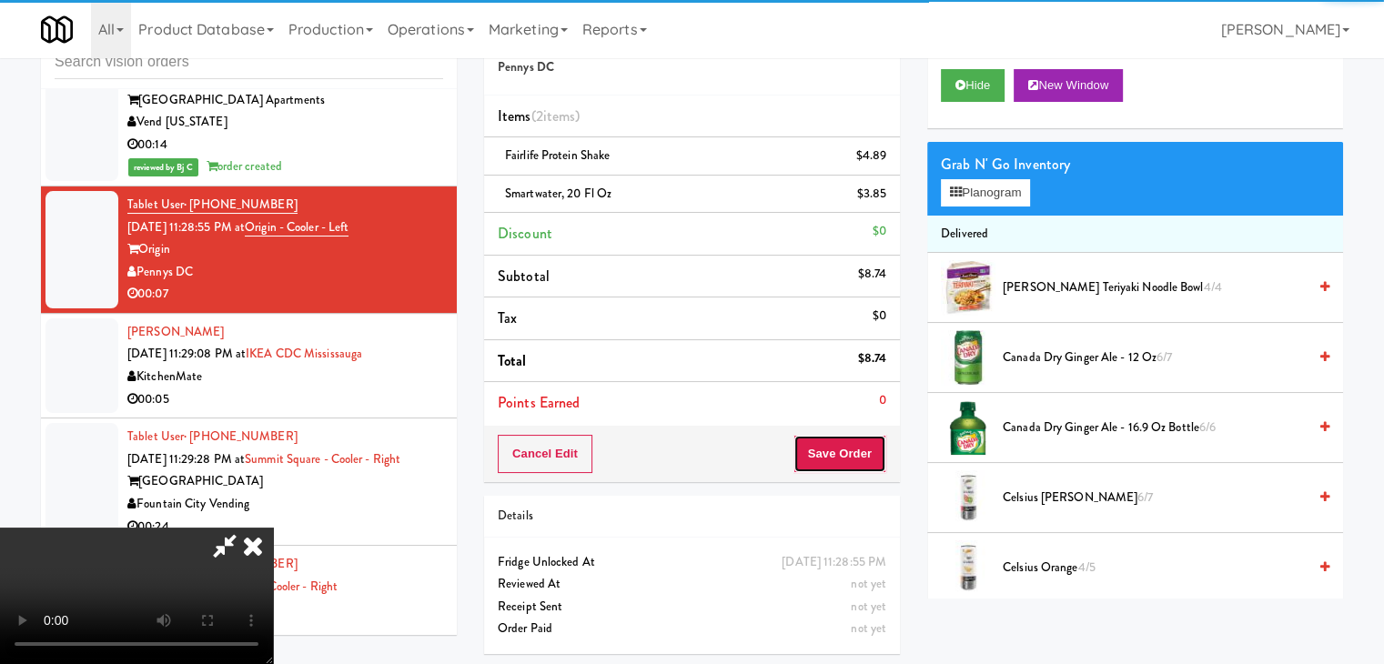
click at [868, 457] on button "Save Order" at bounding box center [840, 454] width 93 height 38
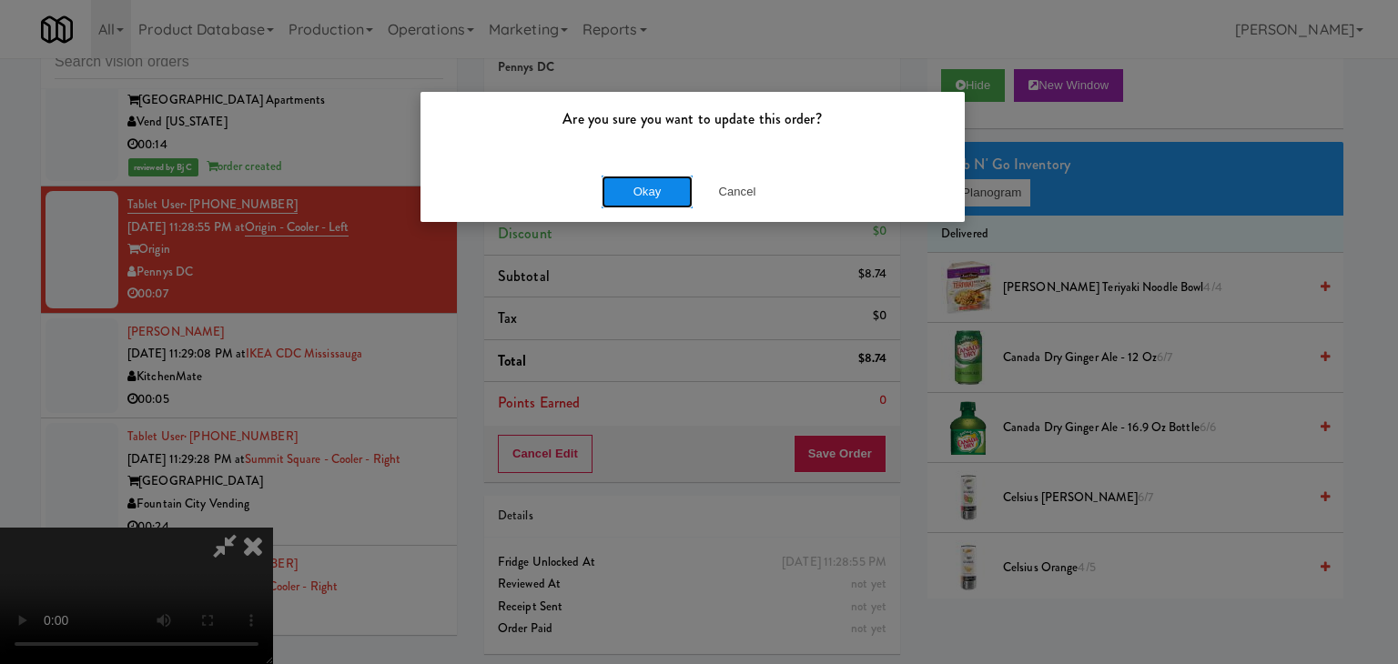
click at [664, 189] on button "Okay" at bounding box center [647, 192] width 91 height 33
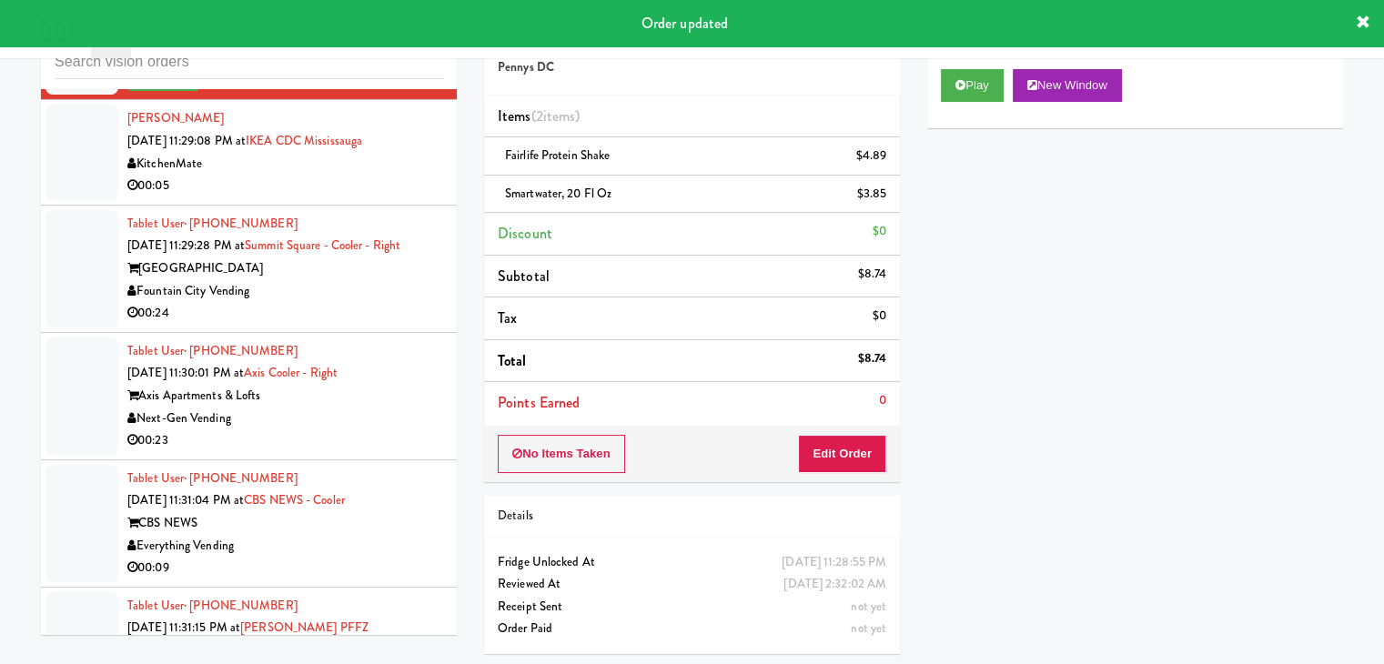
scroll to position [12637, 0]
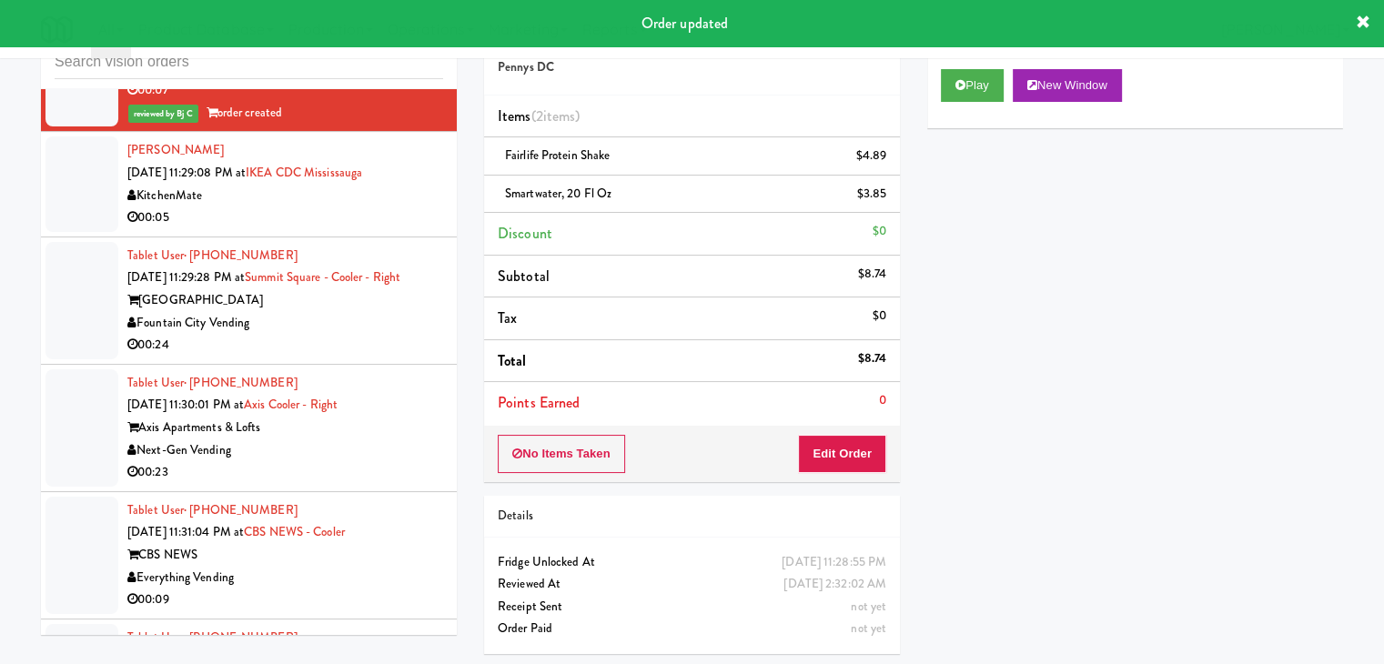
click at [398, 220] on div "00:05" at bounding box center [285, 218] width 316 height 23
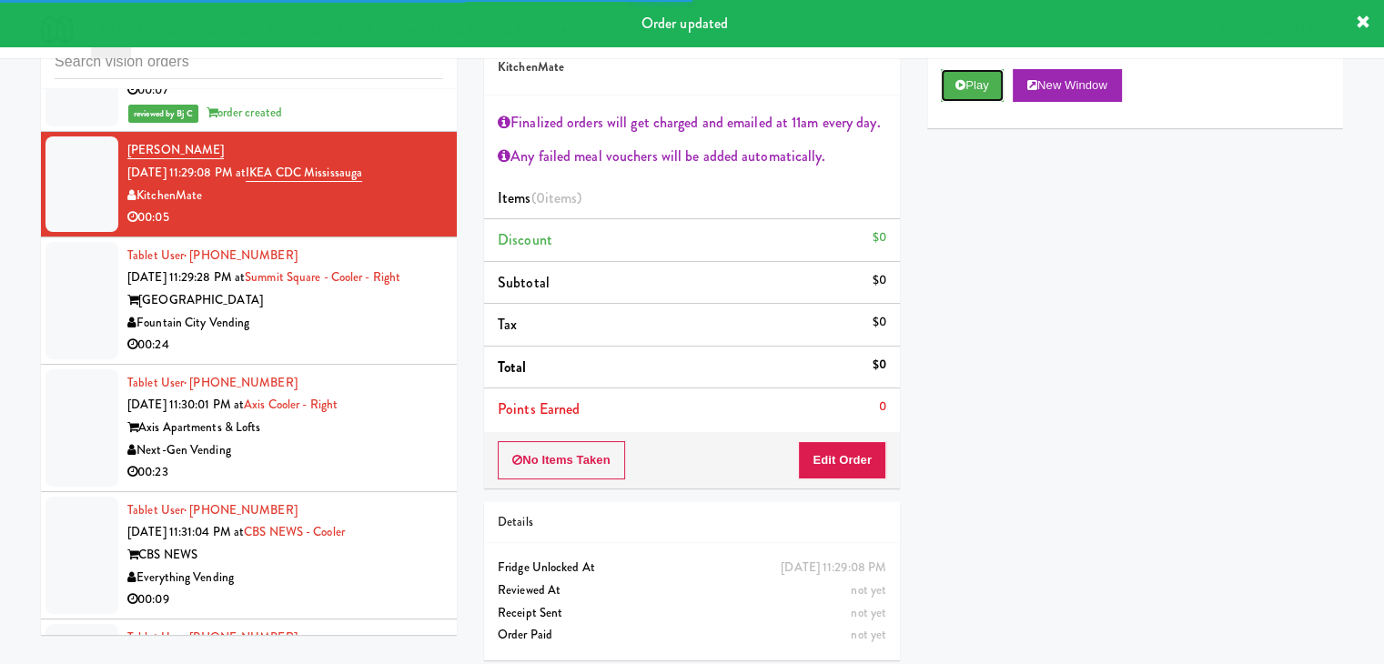
drag, startPoint x: 1002, startPoint y: 82, endPoint x: 979, endPoint y: 137, distance: 60.0
click at [1003, 85] on button "Play" at bounding box center [972, 85] width 63 height 33
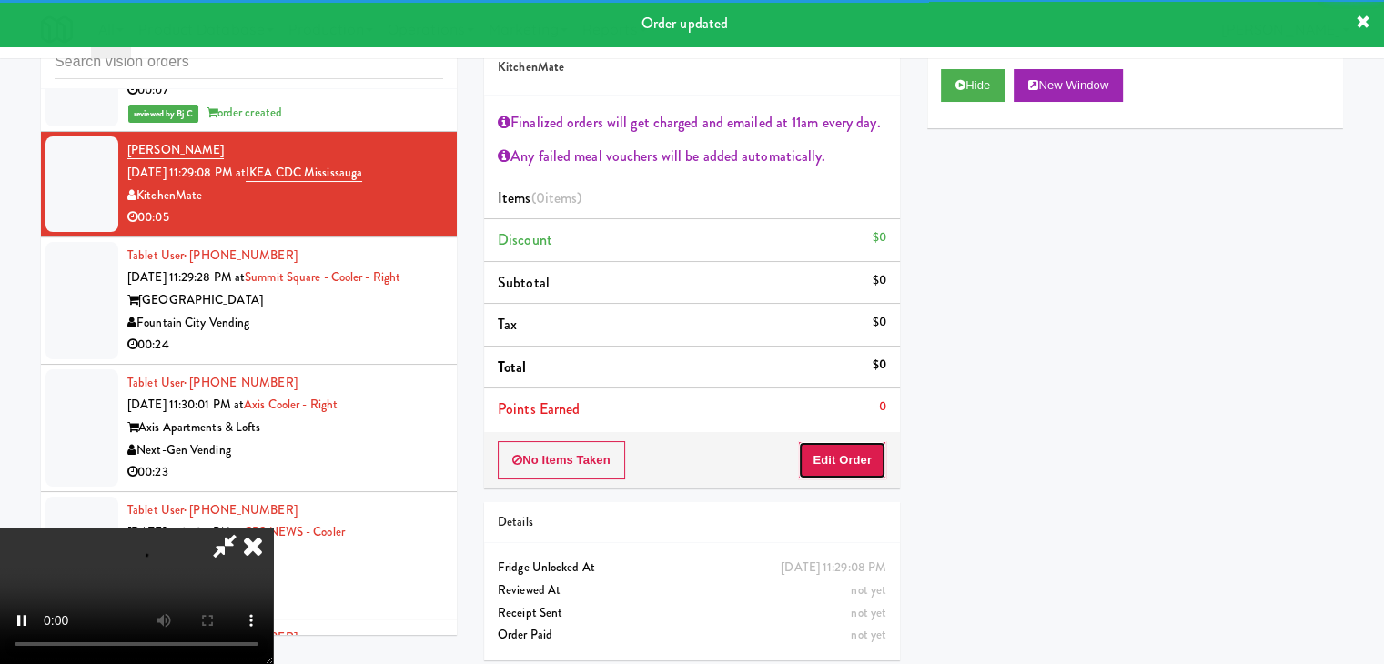
click at [856, 445] on button "Edit Order" at bounding box center [842, 460] width 88 height 38
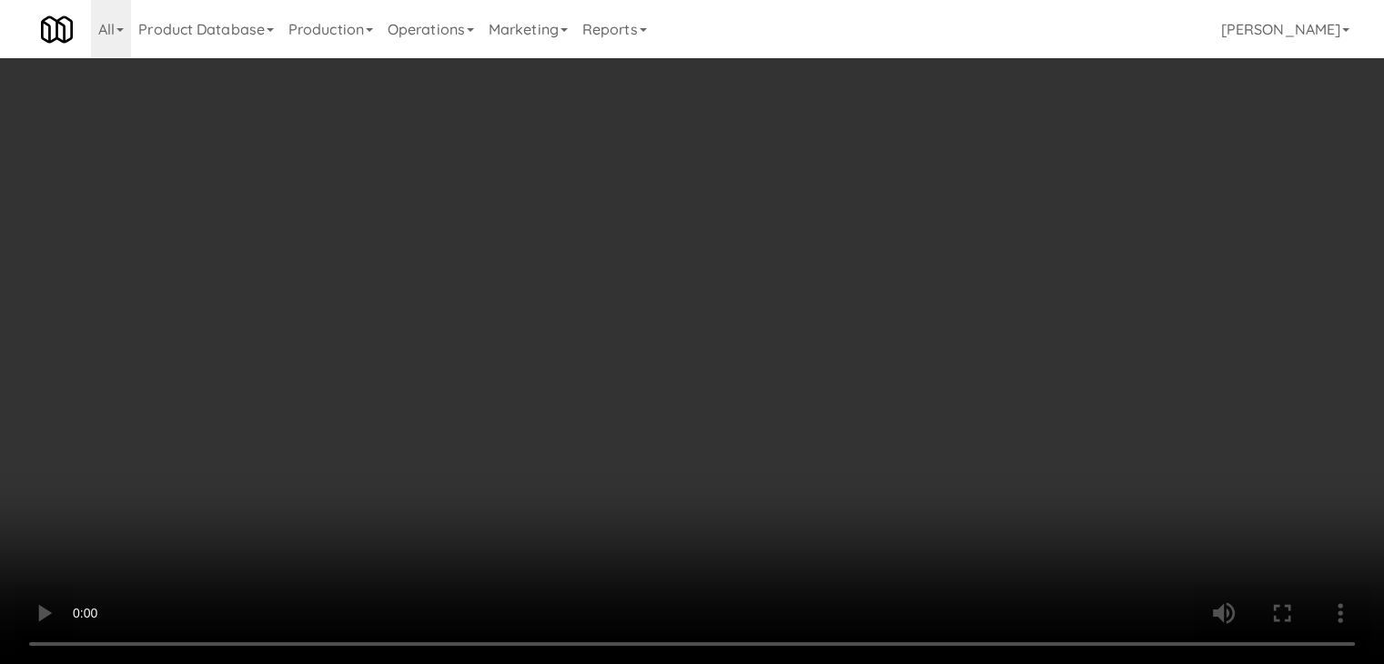
scroll to position [12592, 0]
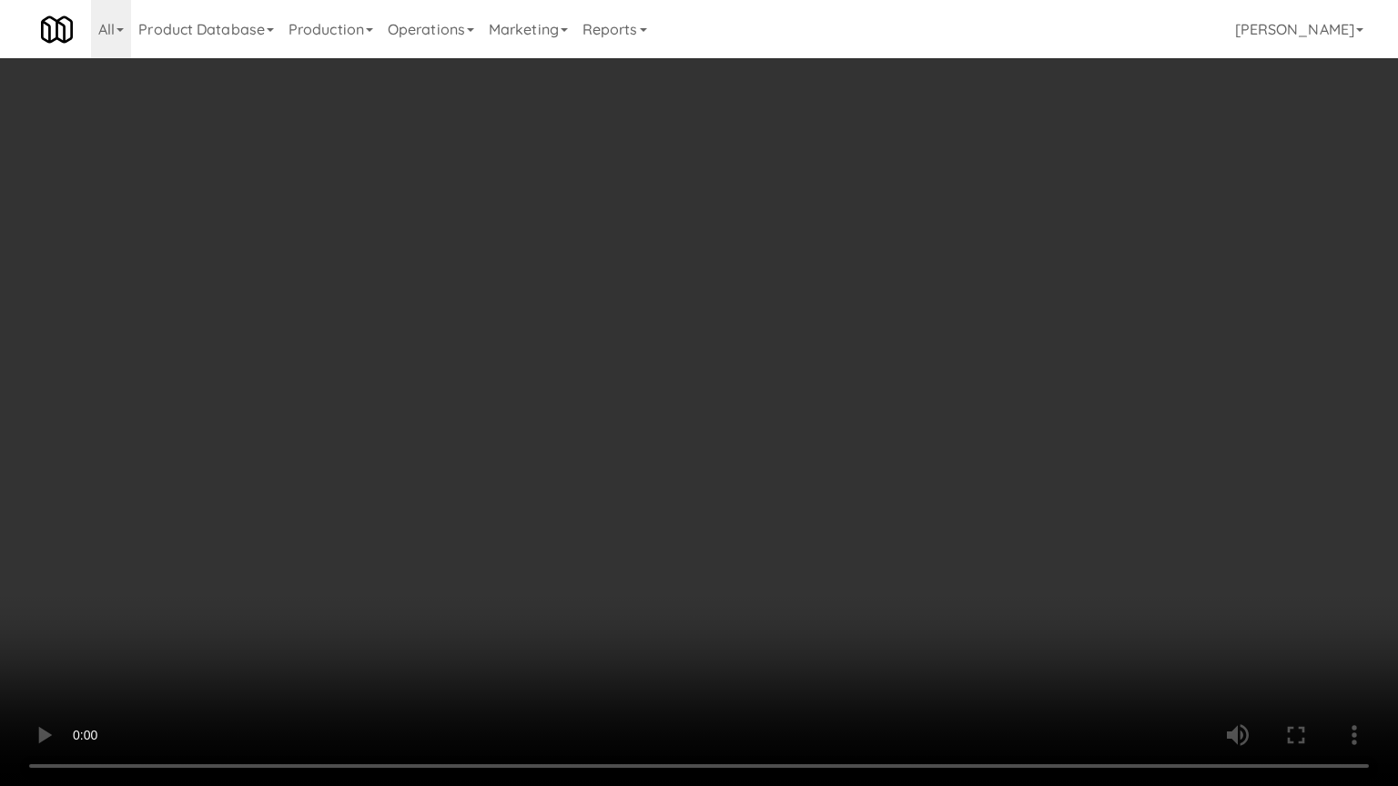
click at [783, 583] on video at bounding box center [699, 393] width 1398 height 786
drag, startPoint x: 789, startPoint y: 590, endPoint x: 792, endPoint y: 600, distance: 10.4
click at [790, 591] on video at bounding box center [699, 393] width 1398 height 786
click at [788, 585] on video at bounding box center [699, 393] width 1398 height 786
click at [786, 585] on video at bounding box center [699, 393] width 1398 height 786
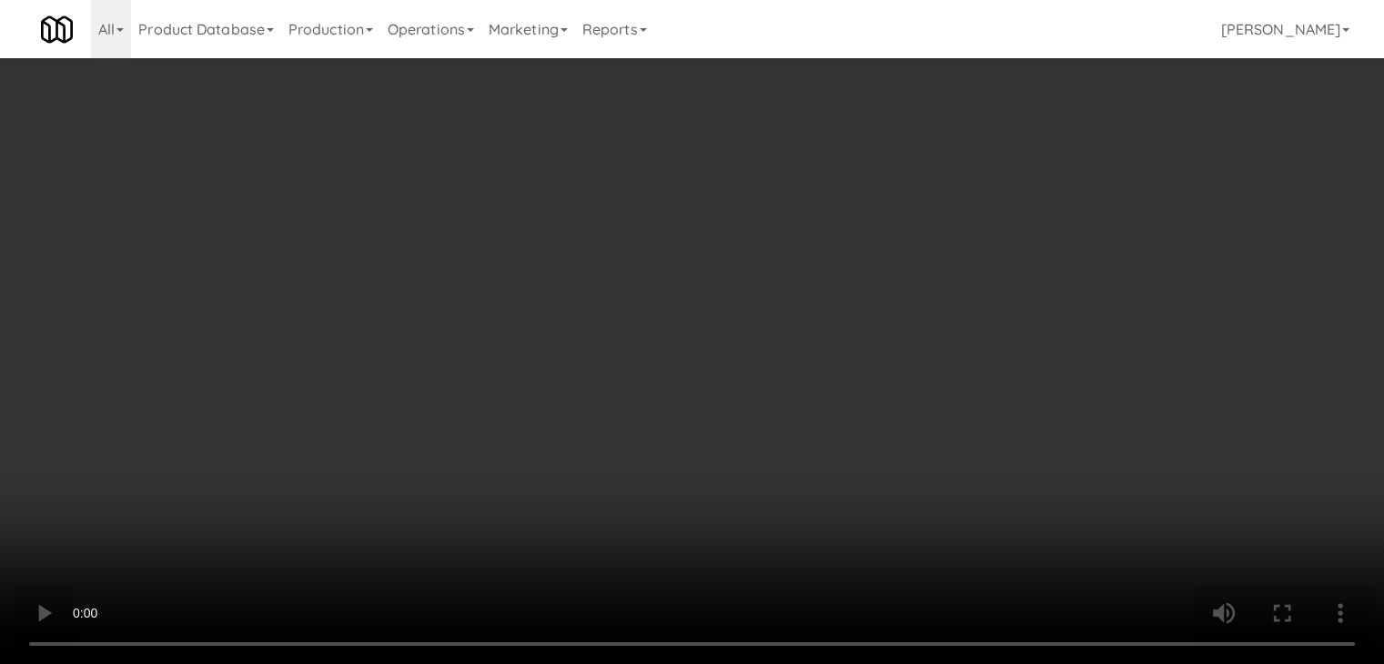
click at [1030, 288] on button "Planogram" at bounding box center [985, 278] width 89 height 27
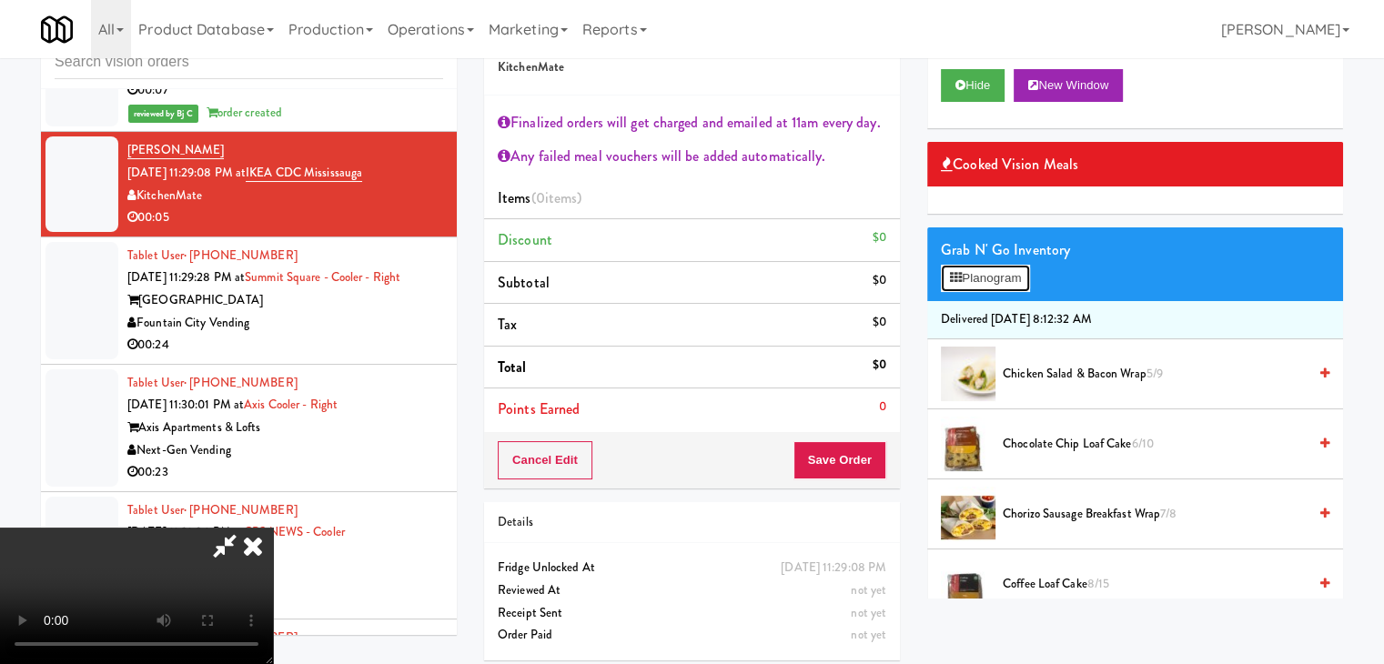
scroll to position [12592, 0]
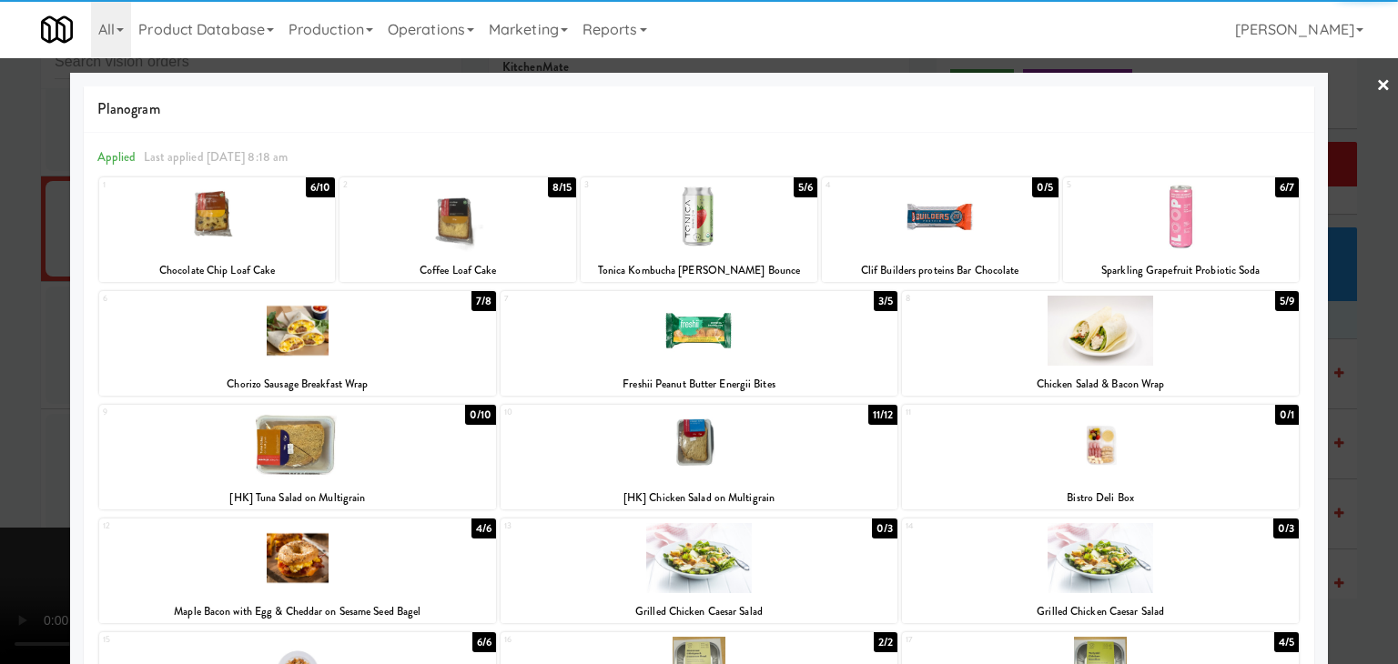
click at [219, 221] on div at bounding box center [217, 217] width 237 height 70
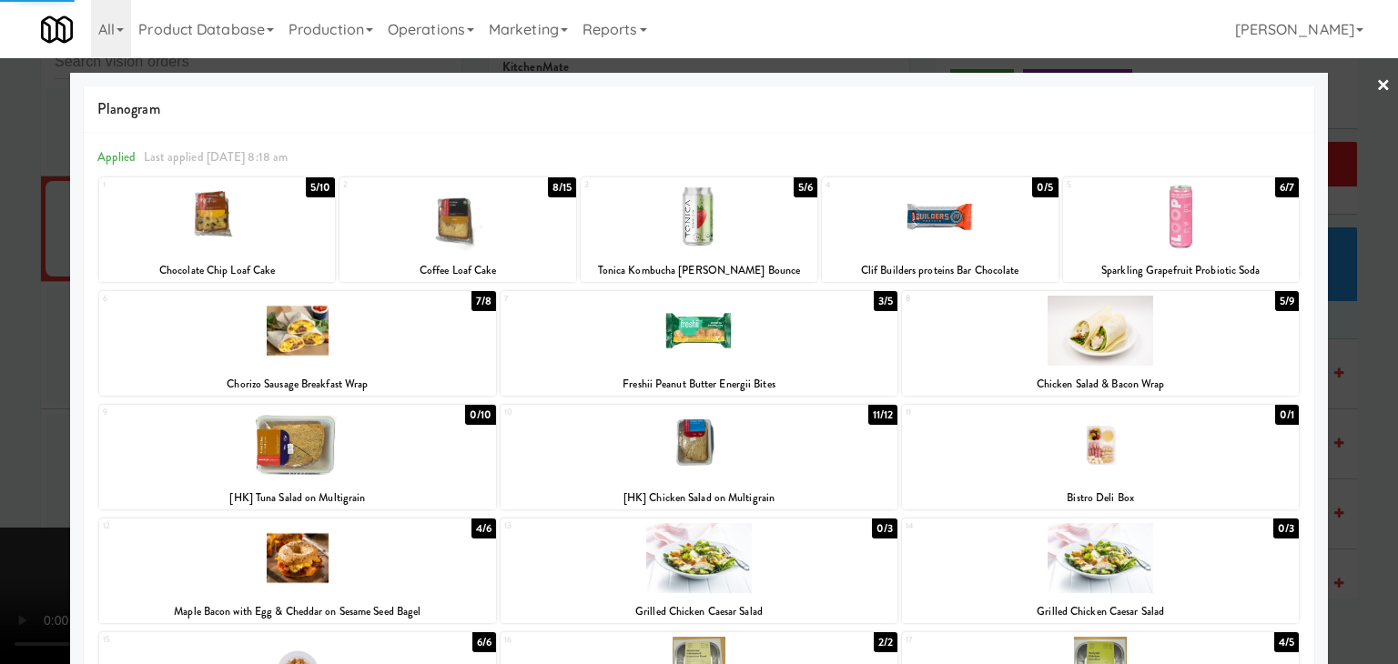
drag, startPoint x: 0, startPoint y: 318, endPoint x: 233, endPoint y: 336, distance: 233.7
click at [9, 319] on div at bounding box center [699, 332] width 1398 height 664
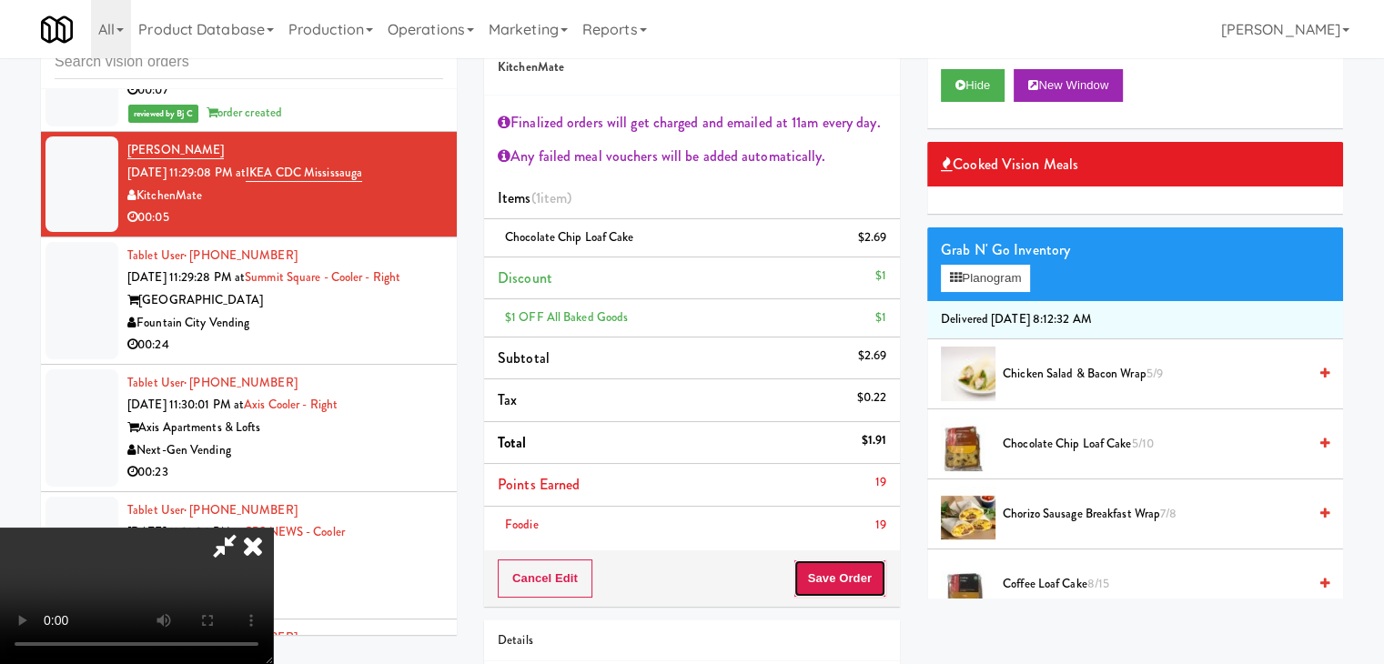
drag, startPoint x: 842, startPoint y: 576, endPoint x: 855, endPoint y: 581, distance: 13.5
click at [846, 580] on button "Save Order" at bounding box center [840, 579] width 93 height 38
click at [856, 577] on body "Are you sure you want to update this order? Okay Cancel Okay Are you sure you w…" at bounding box center [692, 332] width 1384 height 664
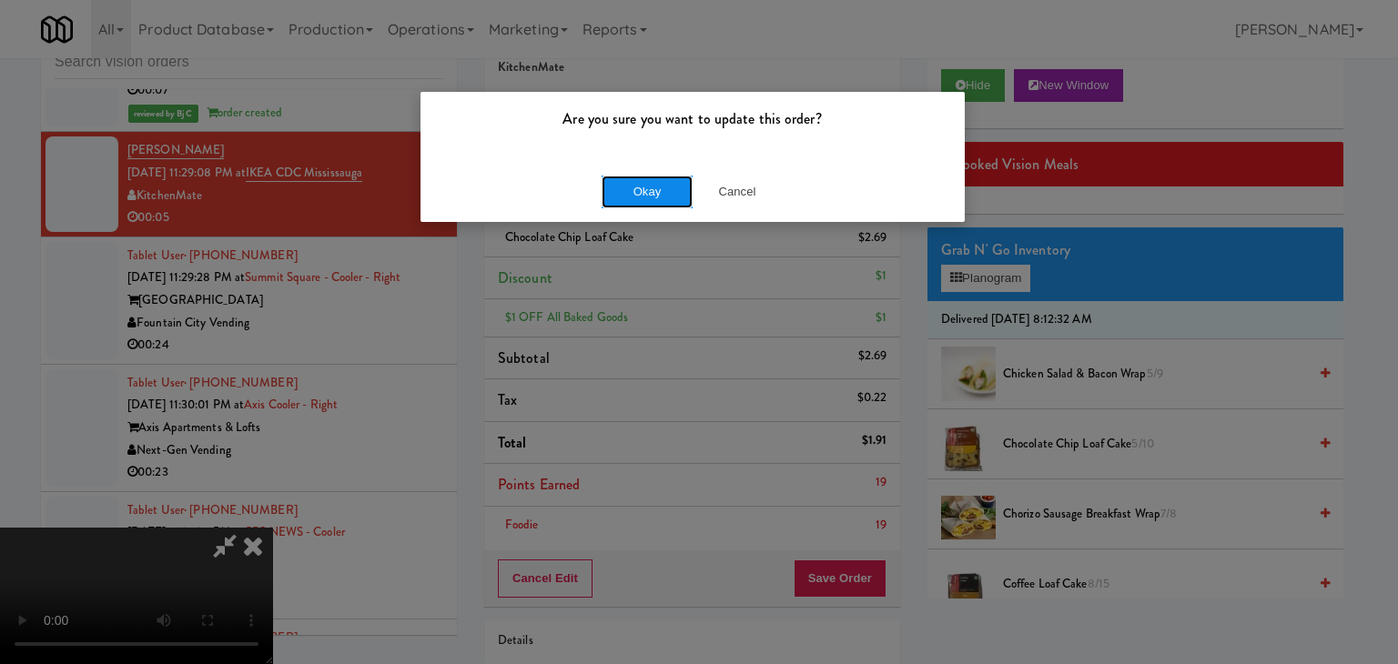
click at [638, 187] on button "Okay" at bounding box center [647, 192] width 91 height 33
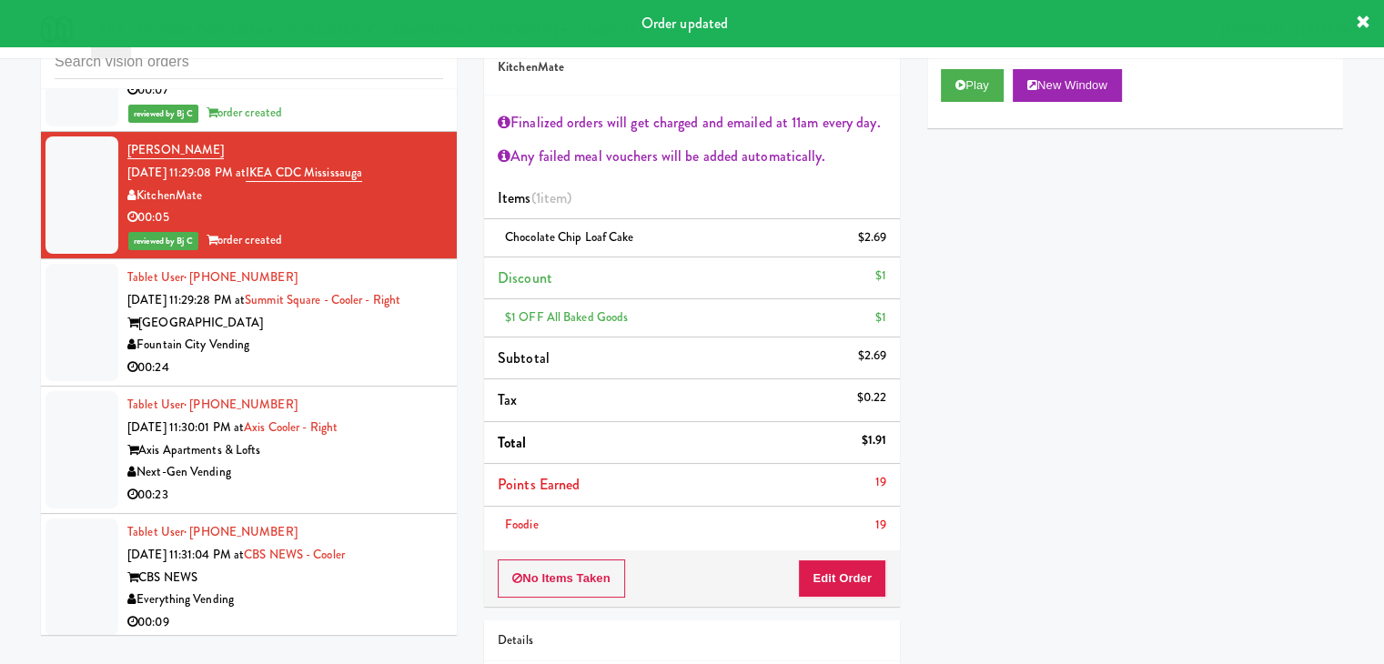
click at [353, 357] on div "Fountain City Vending" at bounding box center [285, 345] width 316 height 23
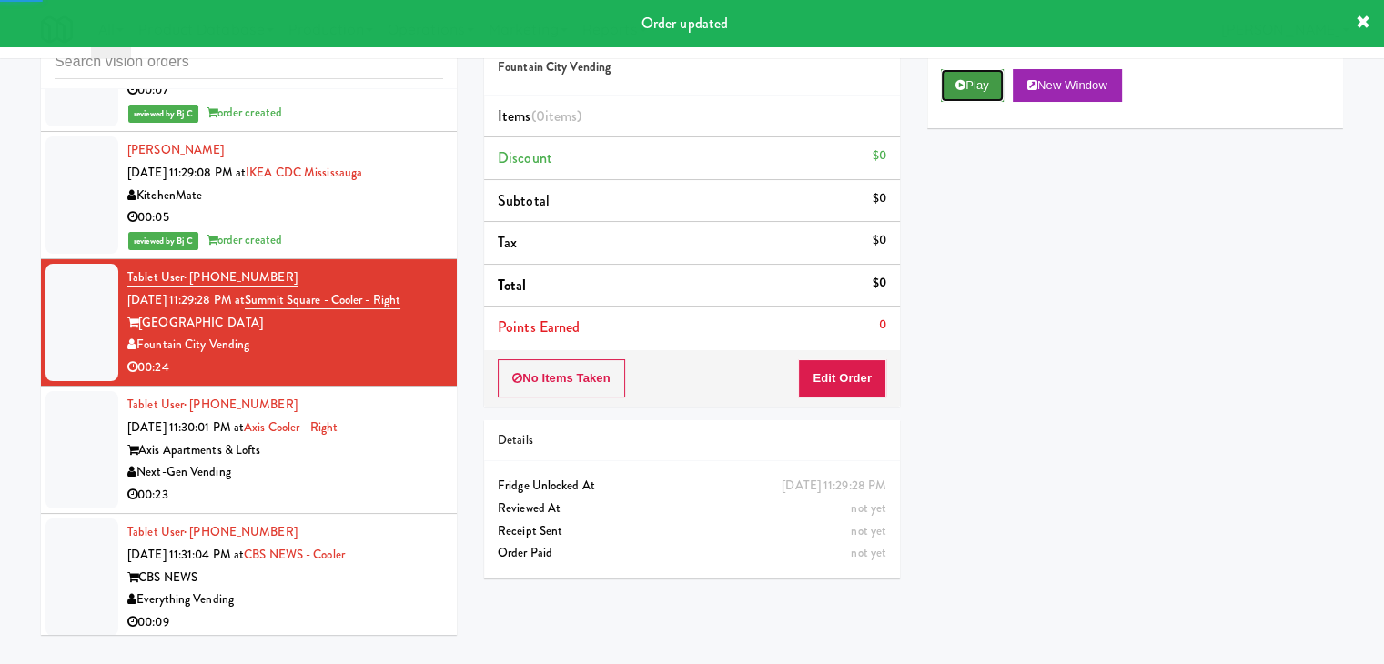
click at [978, 72] on button "Play" at bounding box center [972, 85] width 63 height 33
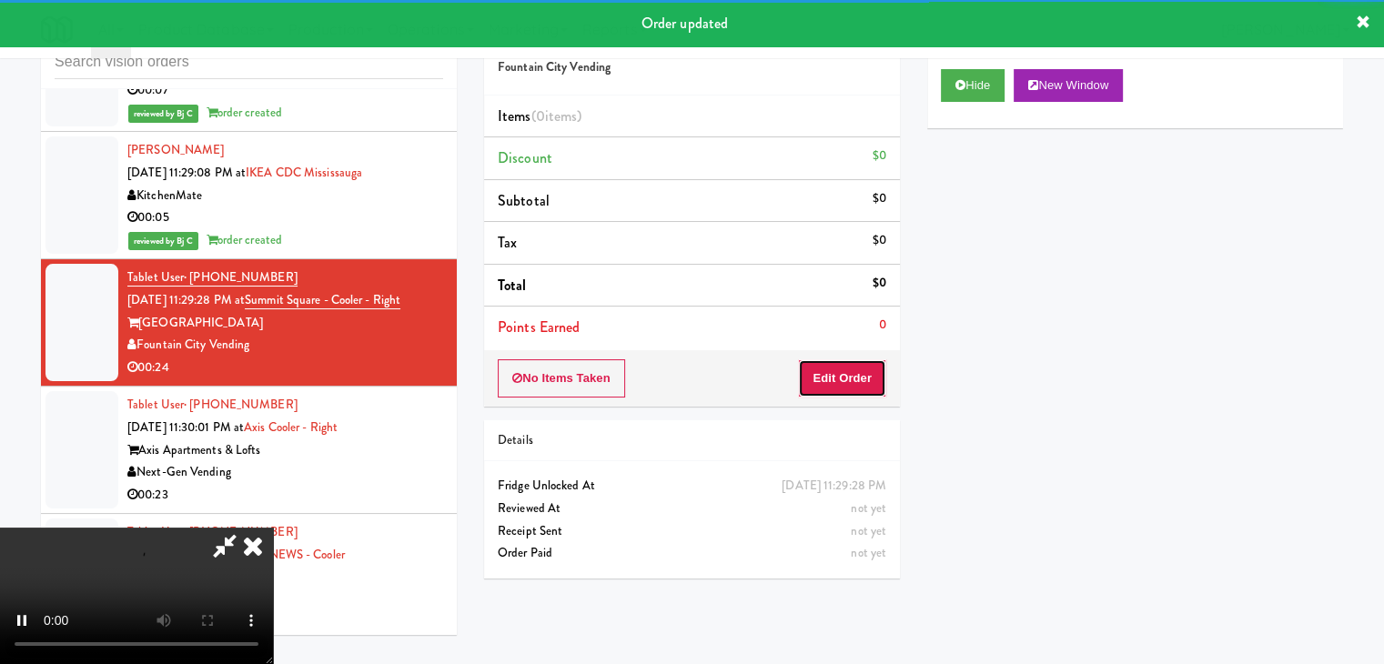
click at [854, 376] on button "Edit Order" at bounding box center [842, 378] width 88 height 38
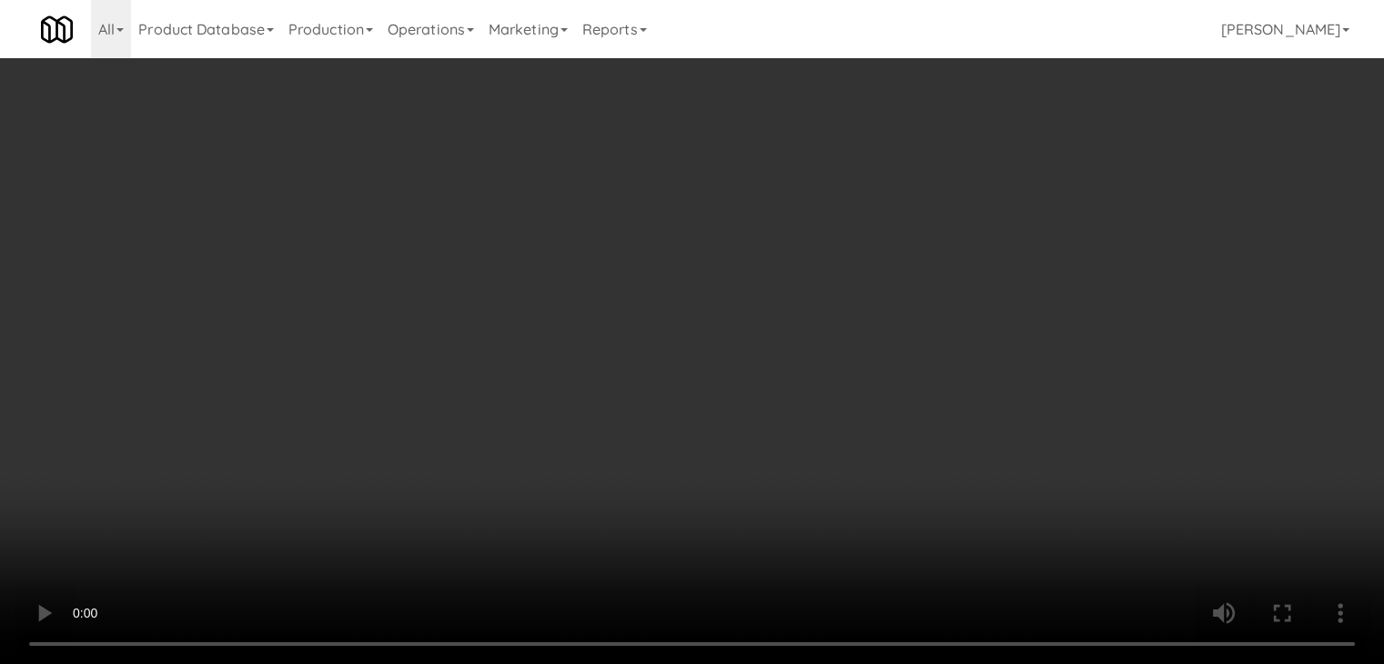
scroll to position [12592, 0]
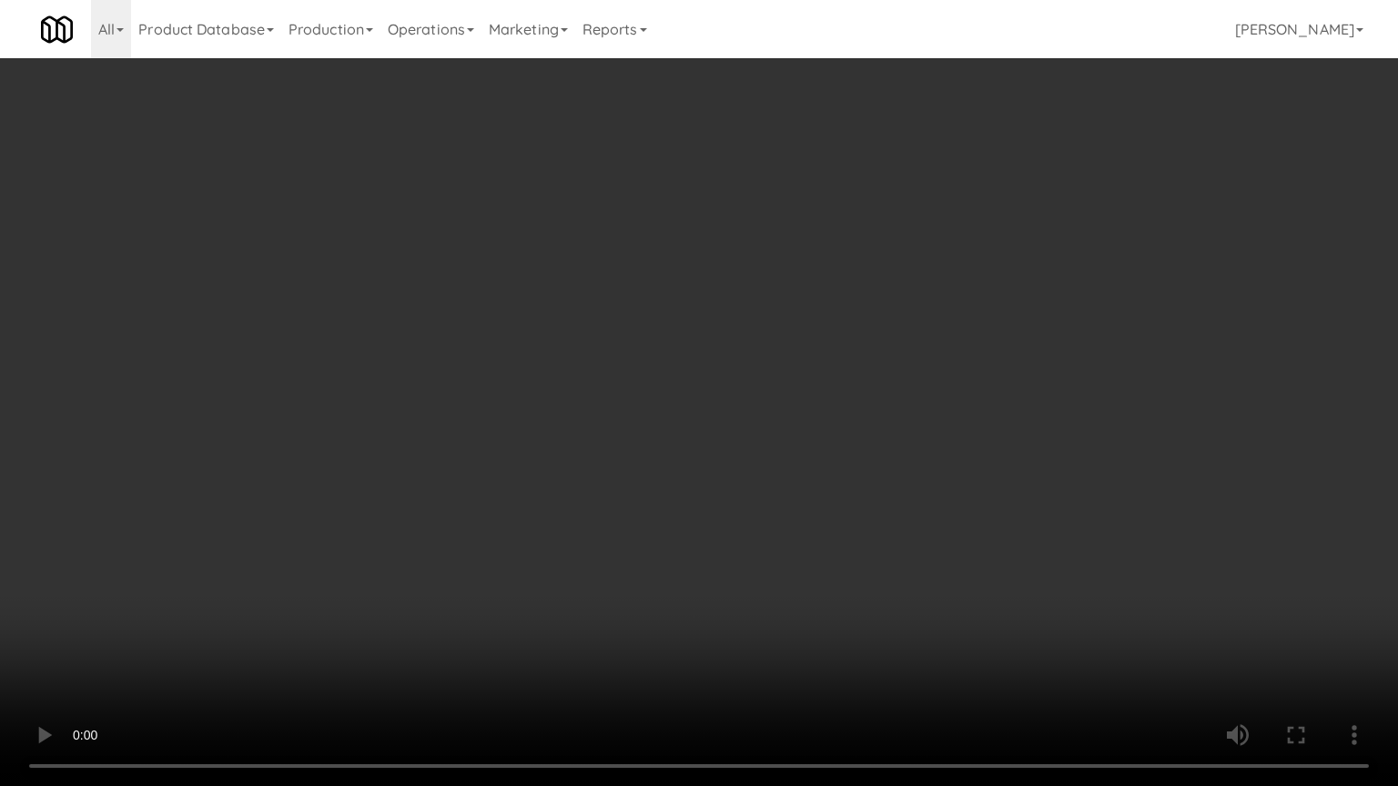
click at [846, 477] on video at bounding box center [699, 393] width 1398 height 786
click at [845, 481] on video at bounding box center [699, 393] width 1398 height 786
click at [929, 481] on video at bounding box center [699, 393] width 1398 height 786
click at [931, 481] on video at bounding box center [699, 393] width 1398 height 786
click at [924, 466] on video at bounding box center [699, 393] width 1398 height 786
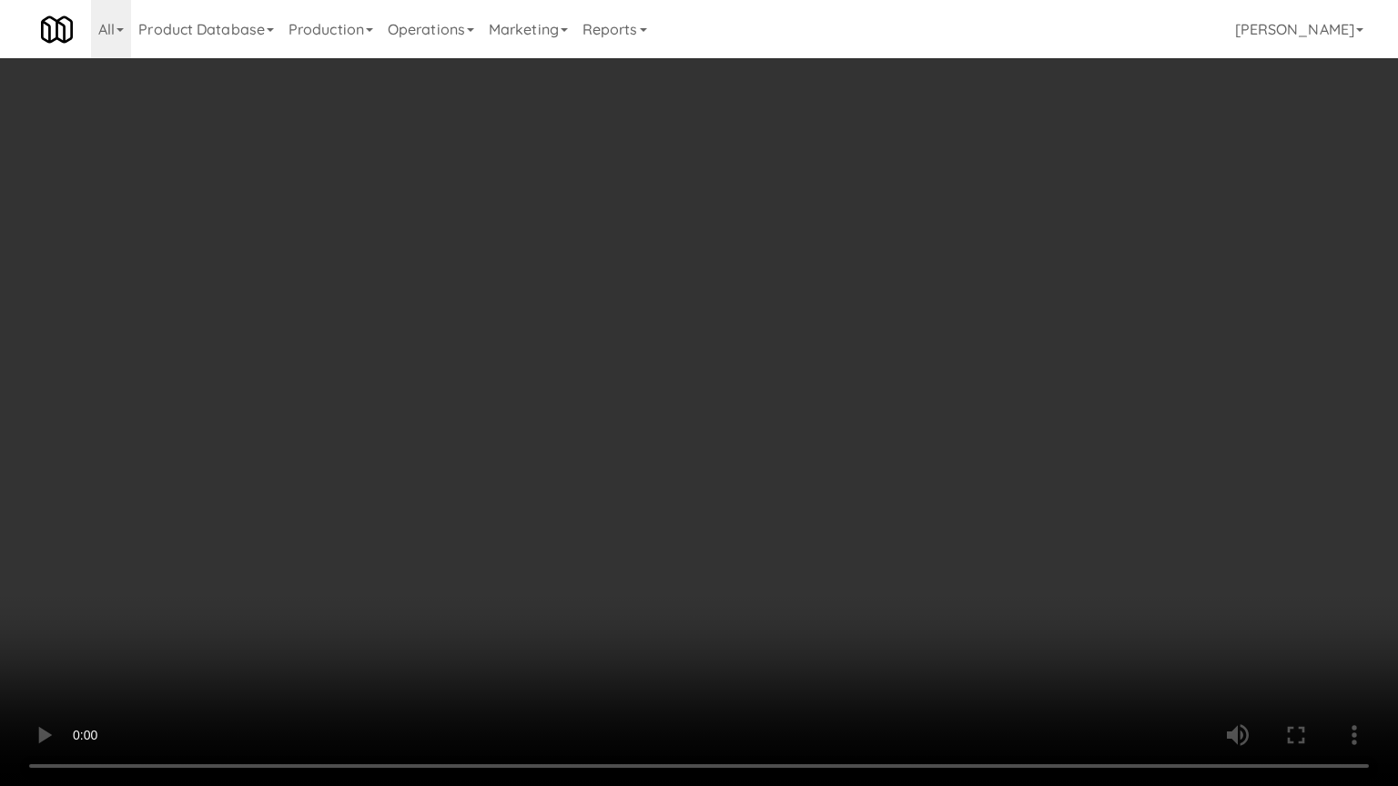
click at [924, 467] on video at bounding box center [699, 393] width 1398 height 786
click at [835, 440] on video at bounding box center [699, 393] width 1398 height 786
click at [840, 440] on video at bounding box center [699, 393] width 1398 height 786
click at [840, 444] on video at bounding box center [699, 393] width 1398 height 786
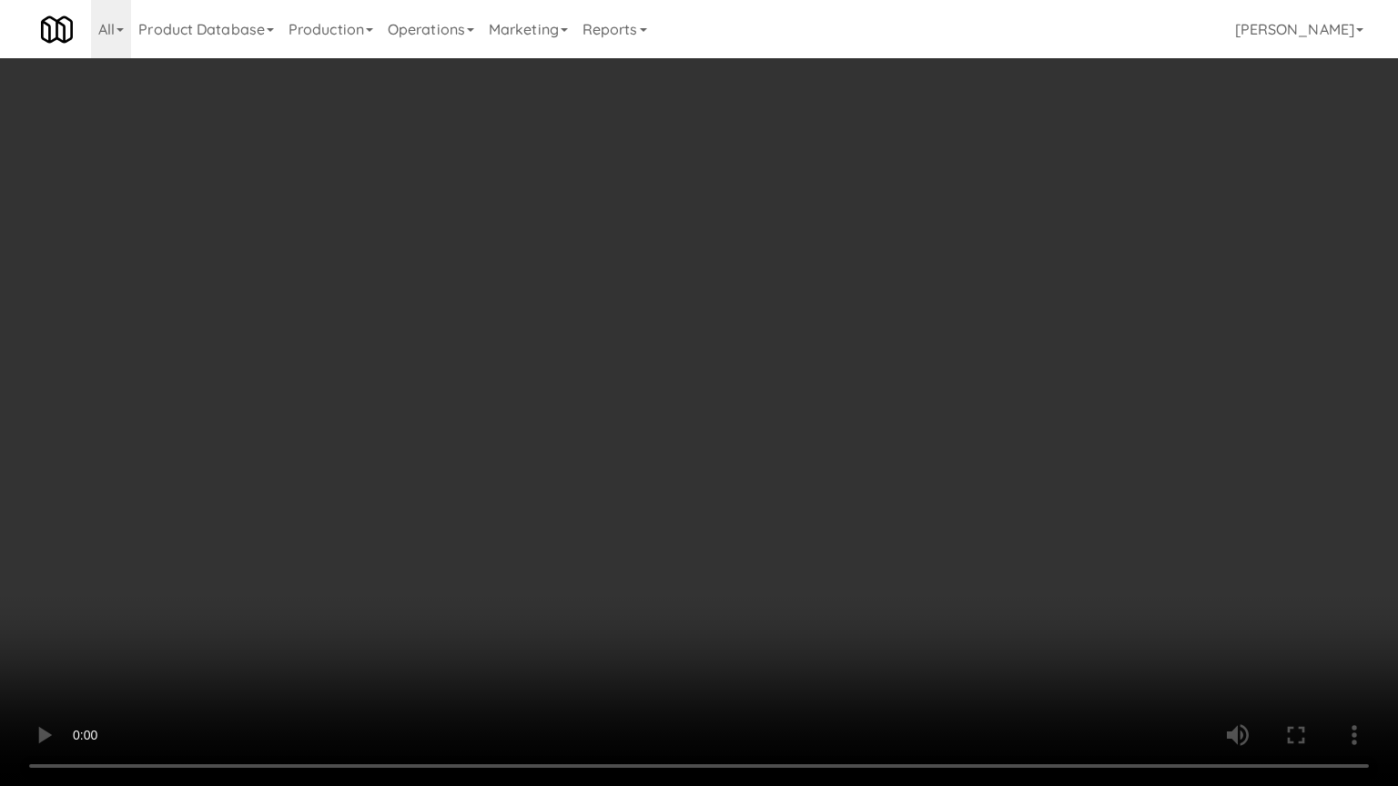
click at [819, 445] on video at bounding box center [699, 393] width 1398 height 786
click at [821, 444] on video at bounding box center [699, 393] width 1398 height 786
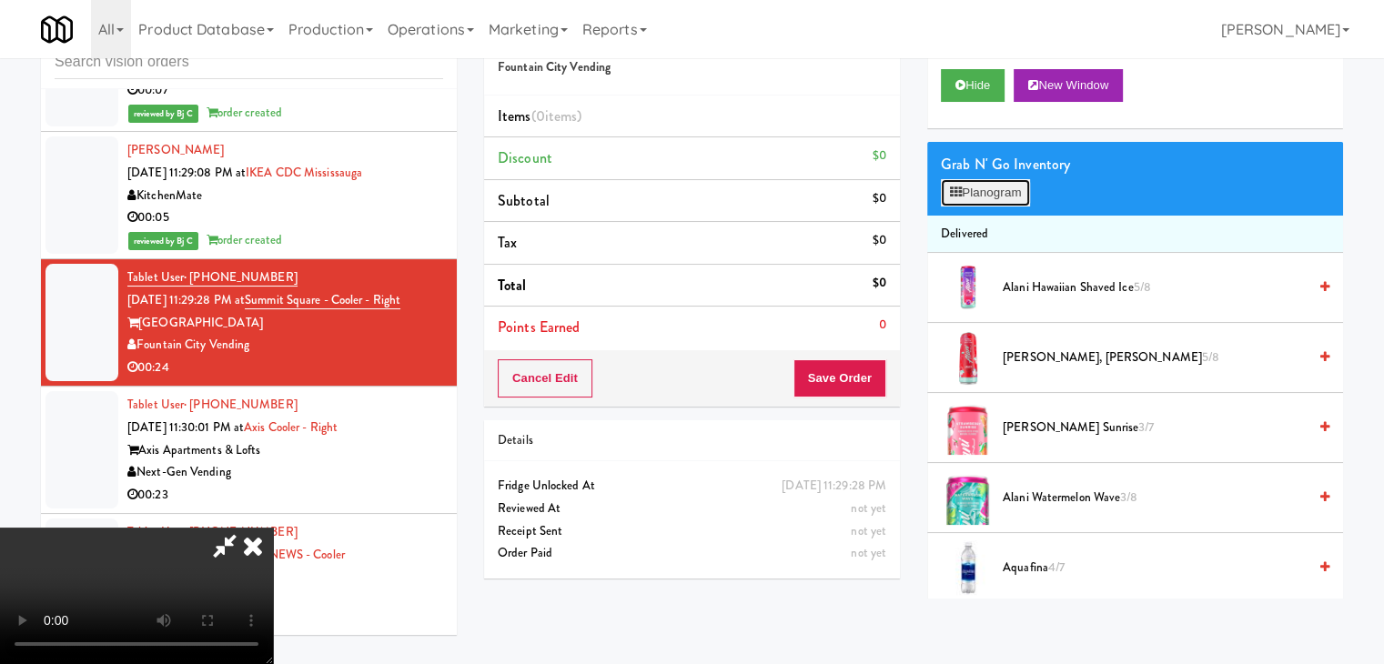
click at [994, 199] on button "Planogram" at bounding box center [985, 192] width 89 height 27
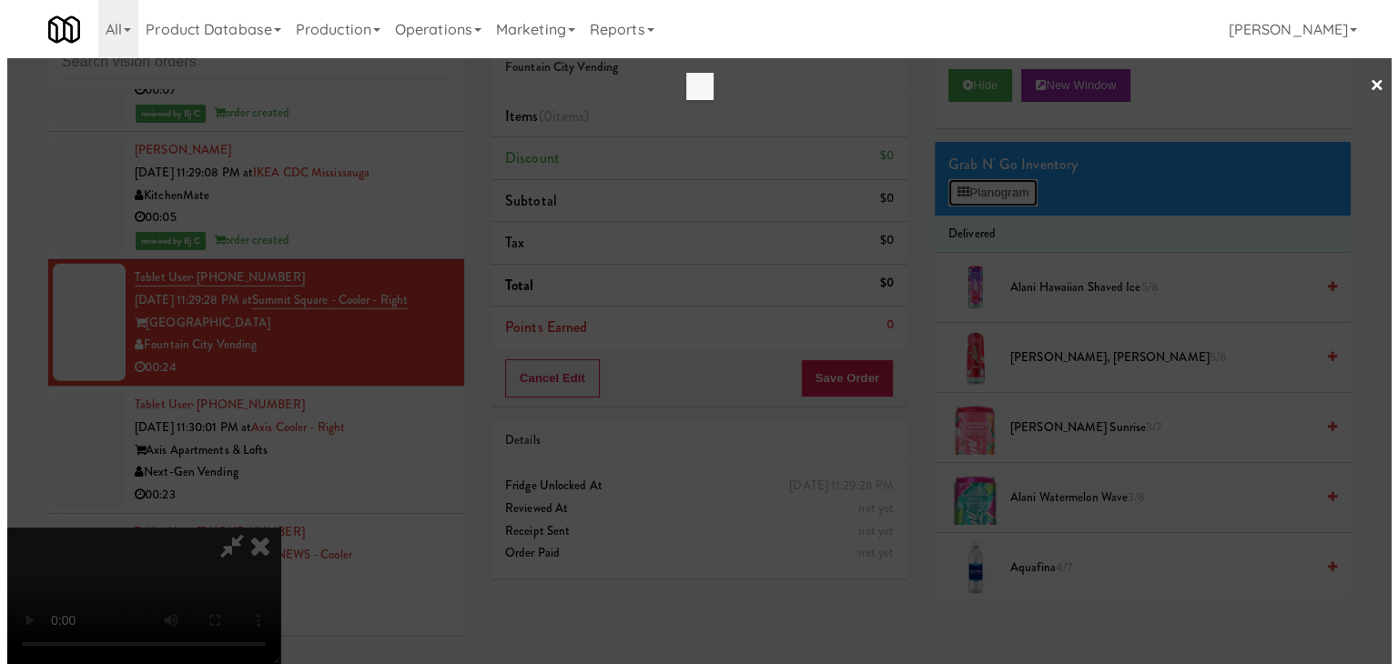
scroll to position [12592, 0]
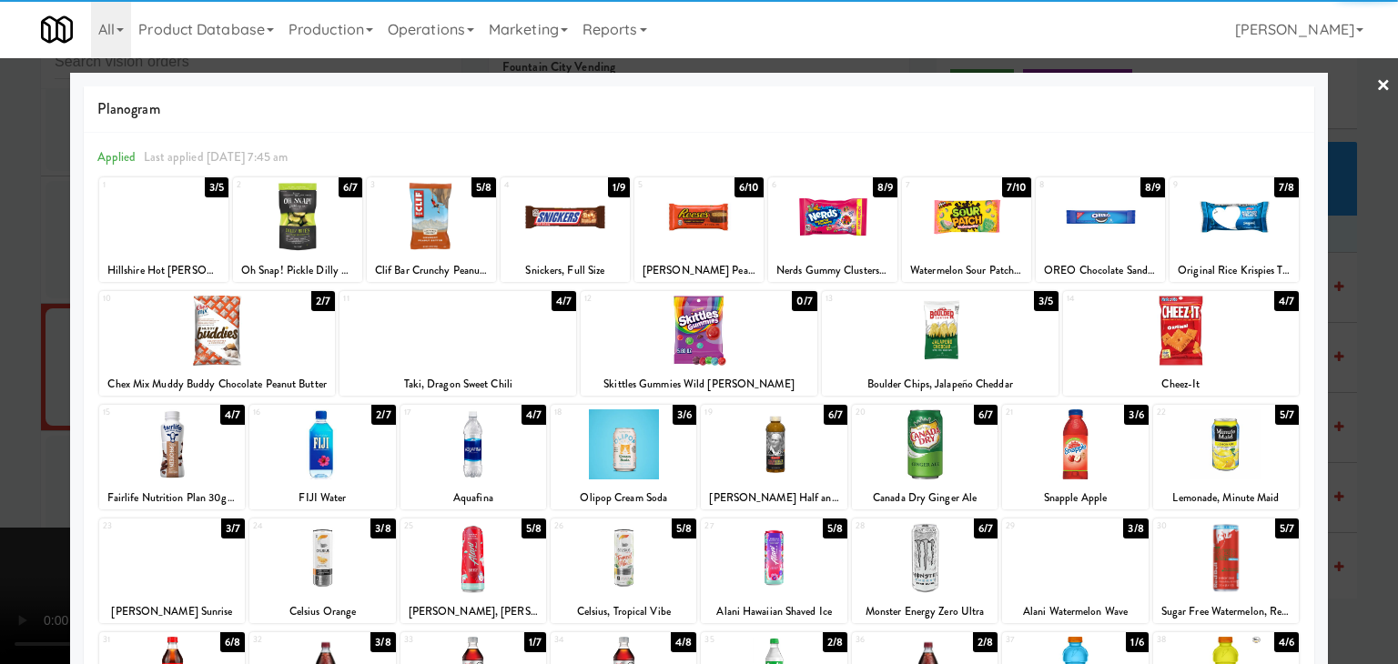
click at [1176, 340] on div at bounding box center [1181, 331] width 237 height 70
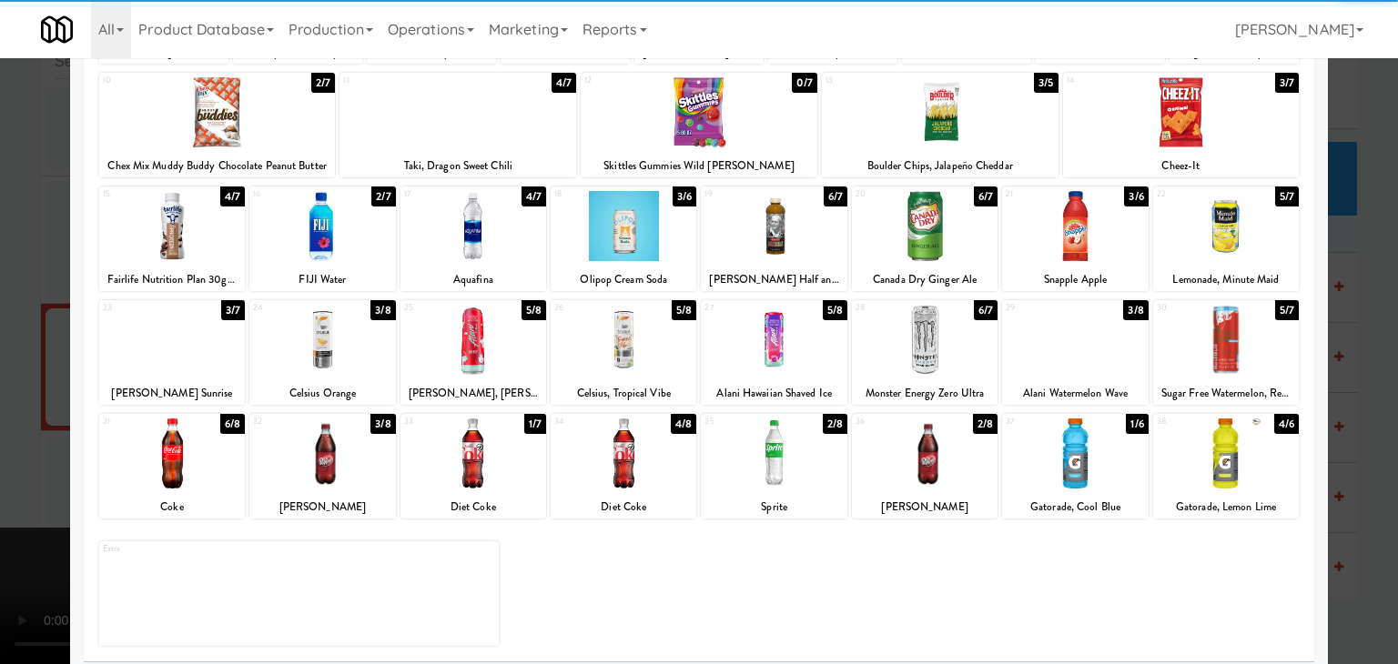
scroll to position [229, 0]
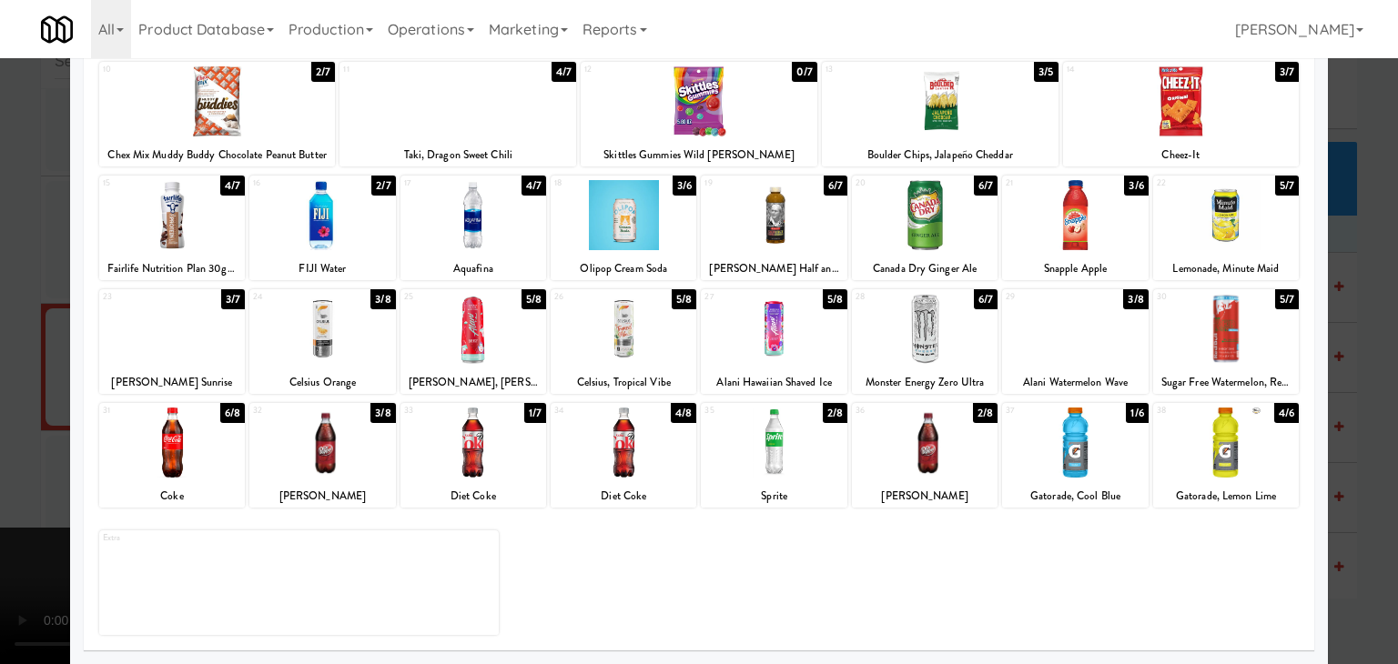
click at [512, 445] on div at bounding box center [473, 443] width 146 height 70
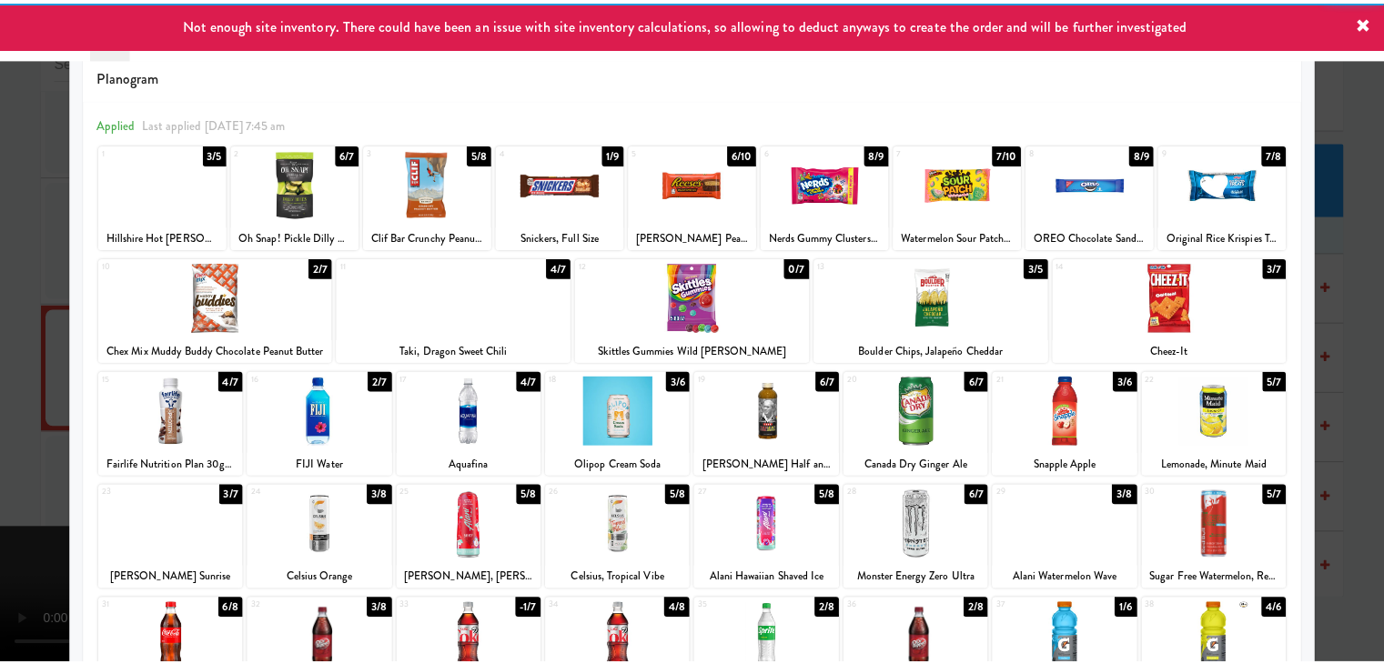
scroll to position [0, 0]
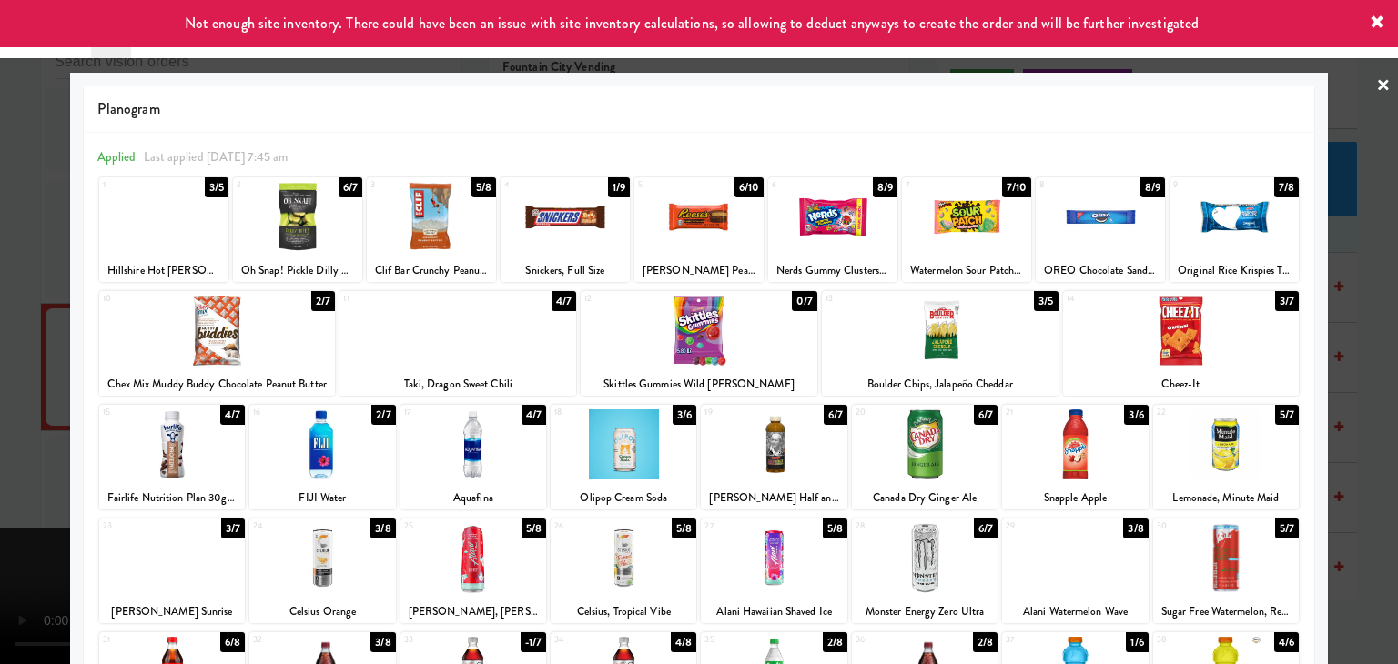
click at [222, 439] on div at bounding box center [172, 445] width 146 height 70
click at [17, 429] on div at bounding box center [699, 332] width 1398 height 664
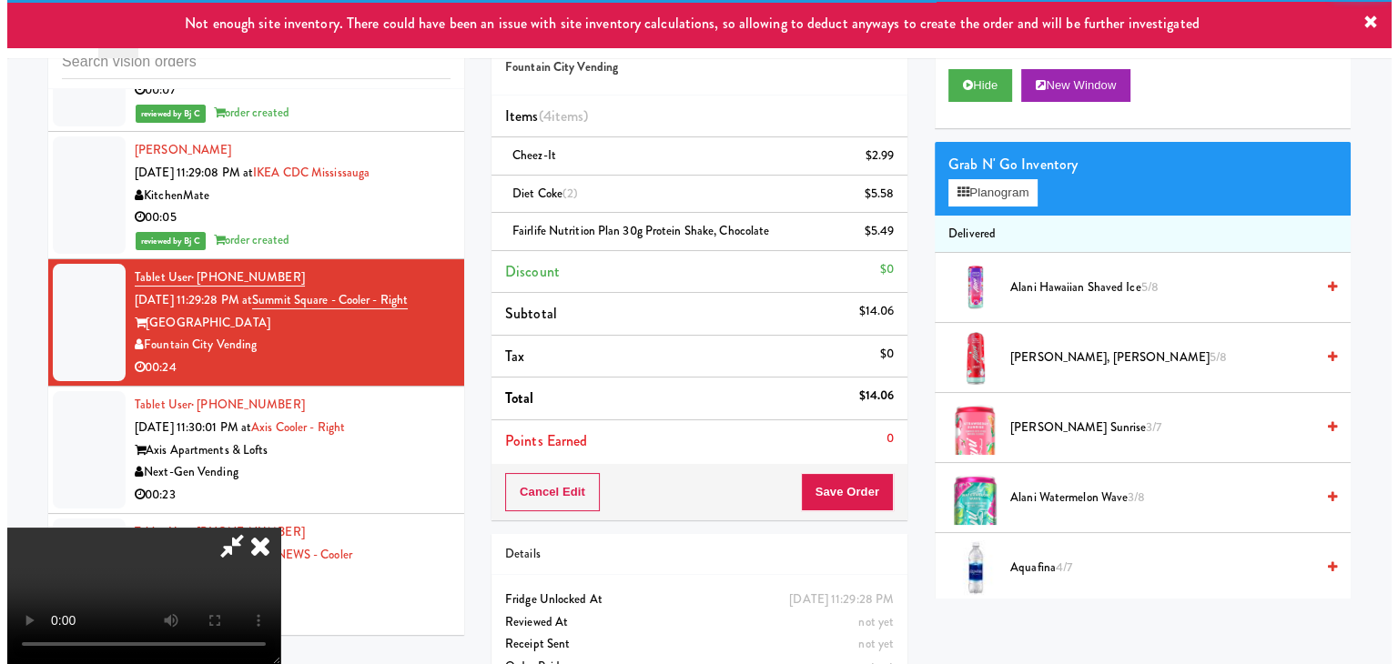
scroll to position [256, 0]
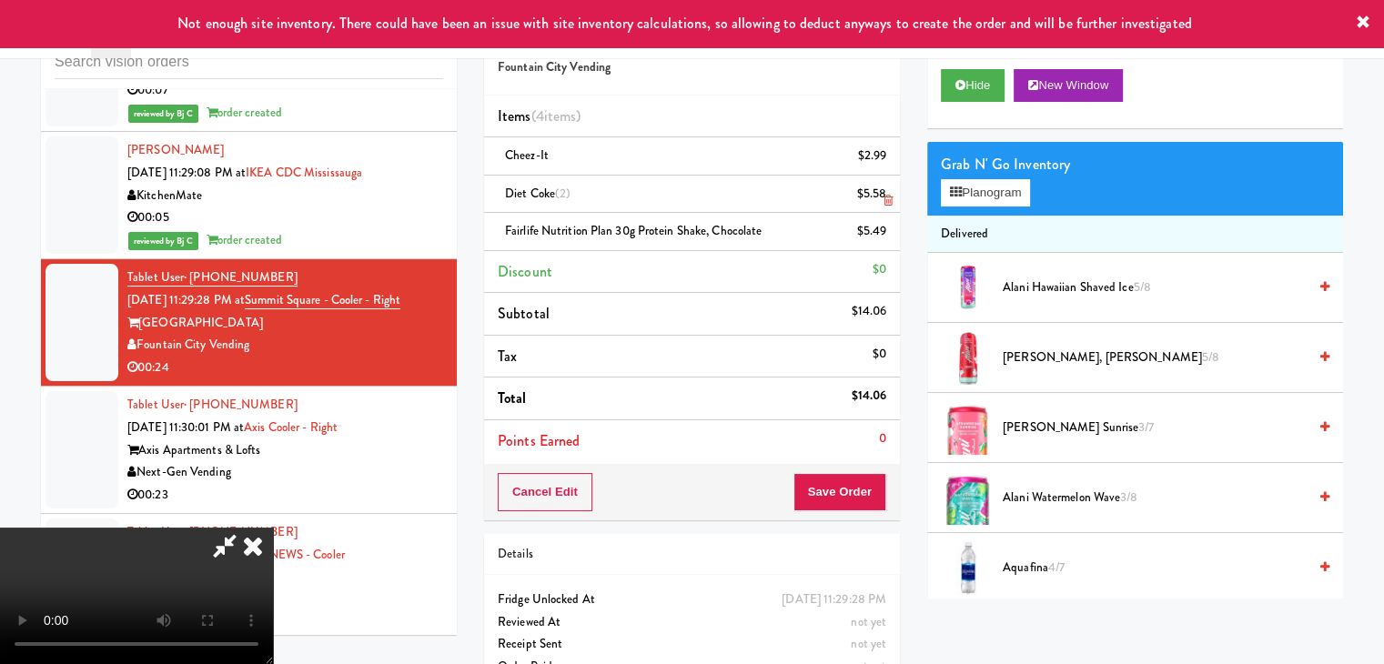
click at [885, 197] on icon at bounding box center [888, 201] width 9 height 12
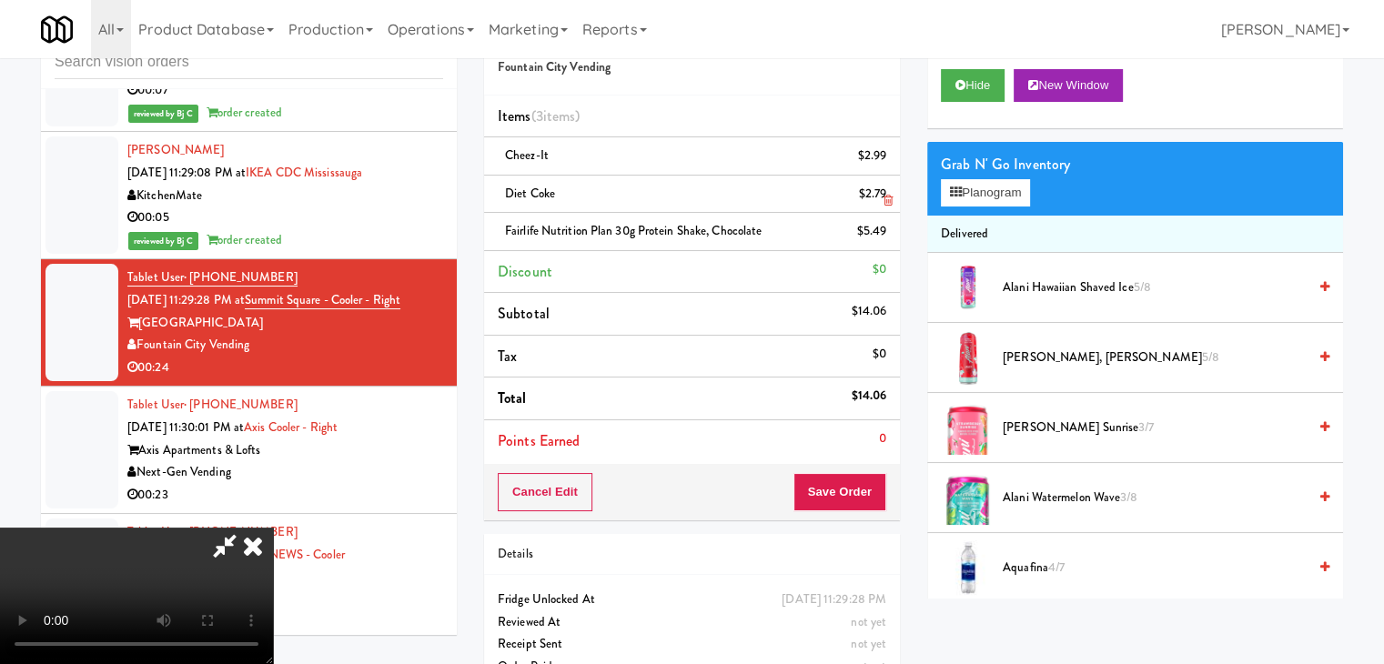
drag, startPoint x: 885, startPoint y: 197, endPoint x: 983, endPoint y: 204, distance: 98.6
click at [886, 197] on icon at bounding box center [888, 201] width 9 height 12
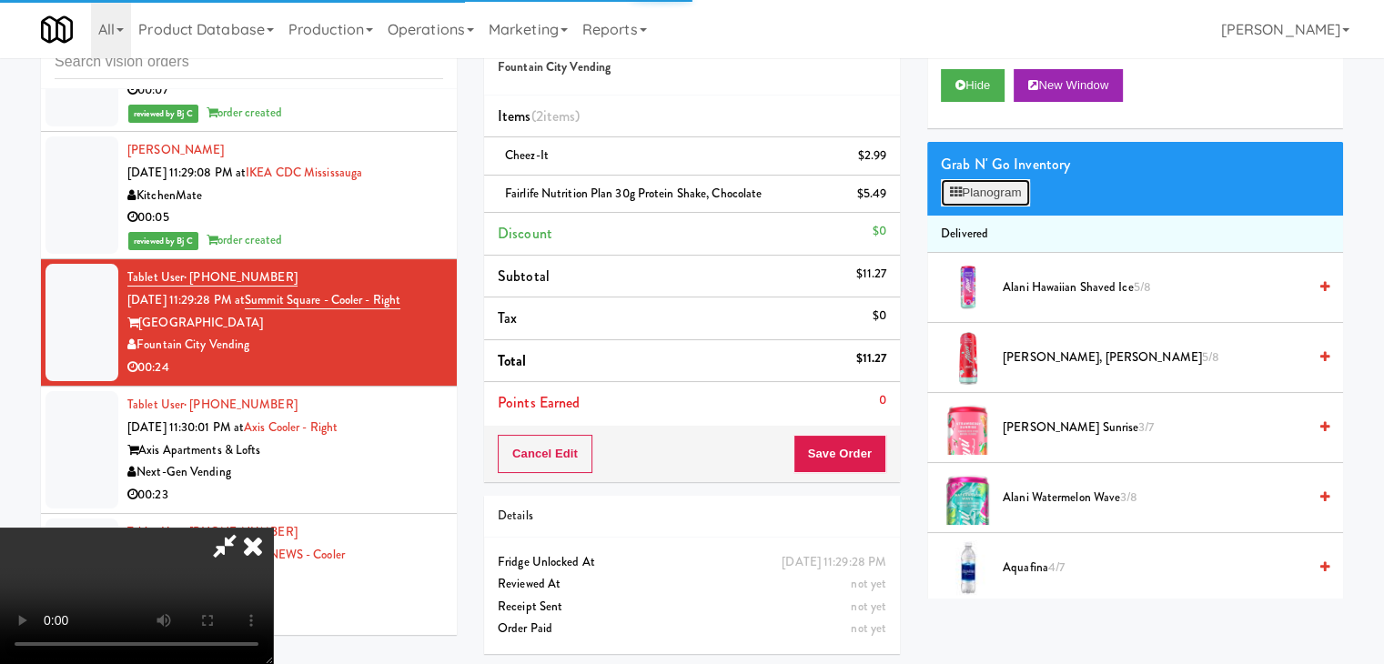
click at [1008, 204] on button "Planogram" at bounding box center [985, 192] width 89 height 27
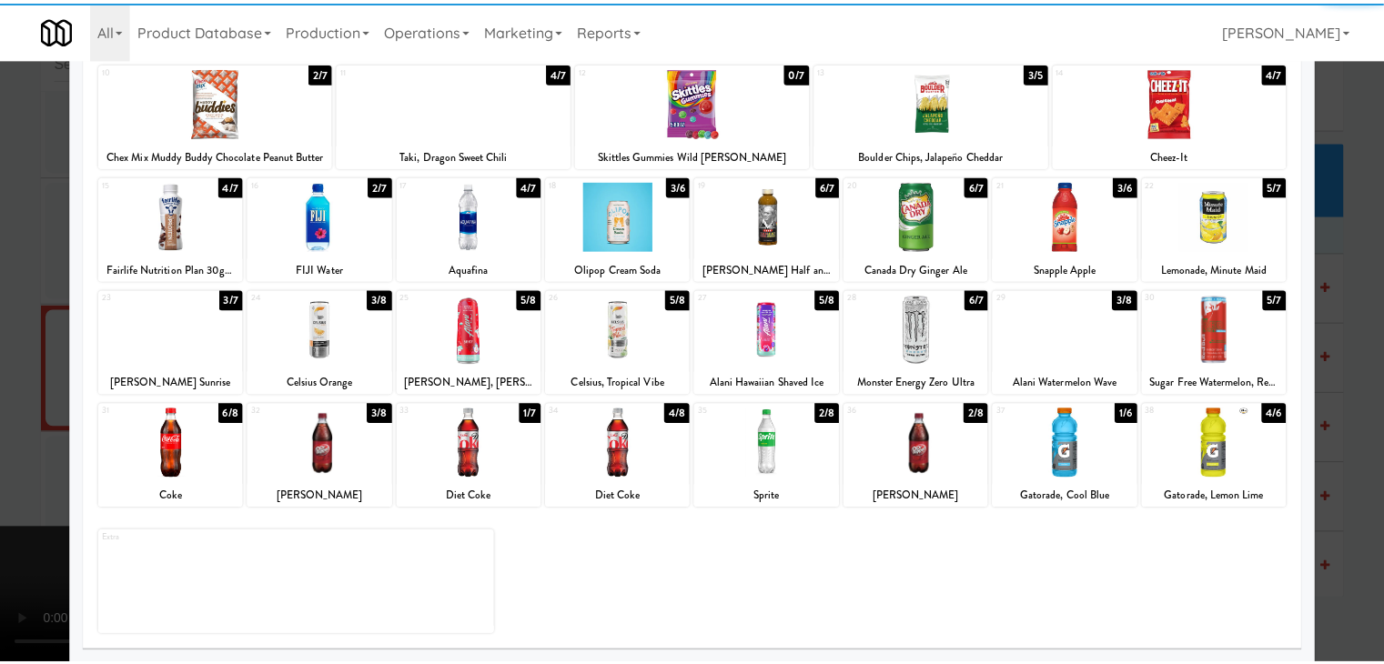
scroll to position [229, 0]
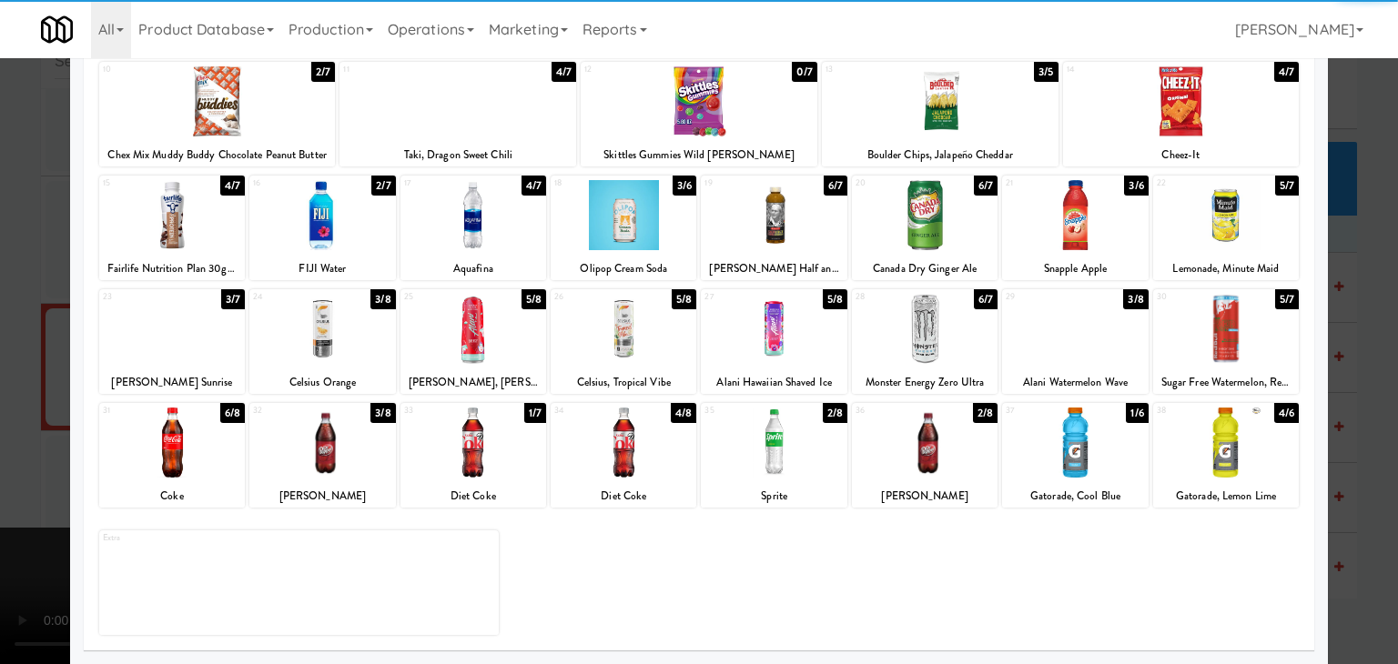
click at [621, 455] on div at bounding box center [624, 443] width 146 height 70
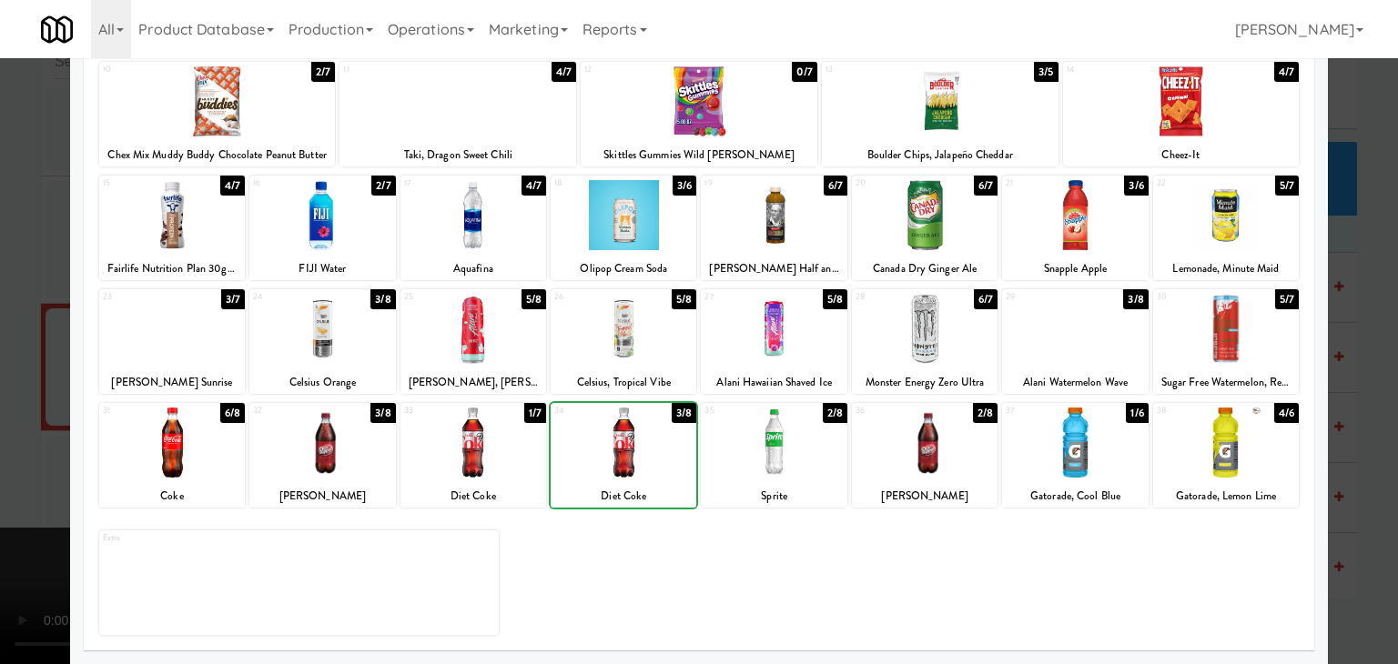
click at [621, 455] on div at bounding box center [624, 443] width 146 height 70
click at [14, 449] on div at bounding box center [699, 332] width 1398 height 664
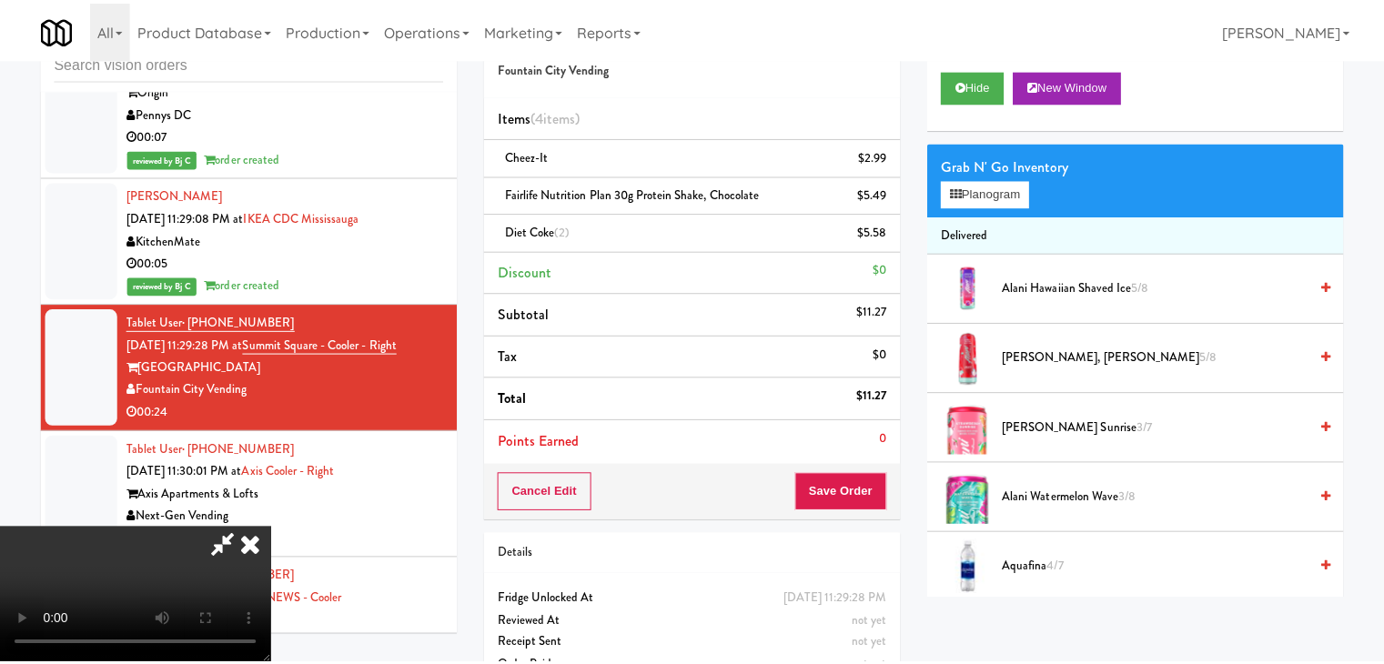
scroll to position [12637, 0]
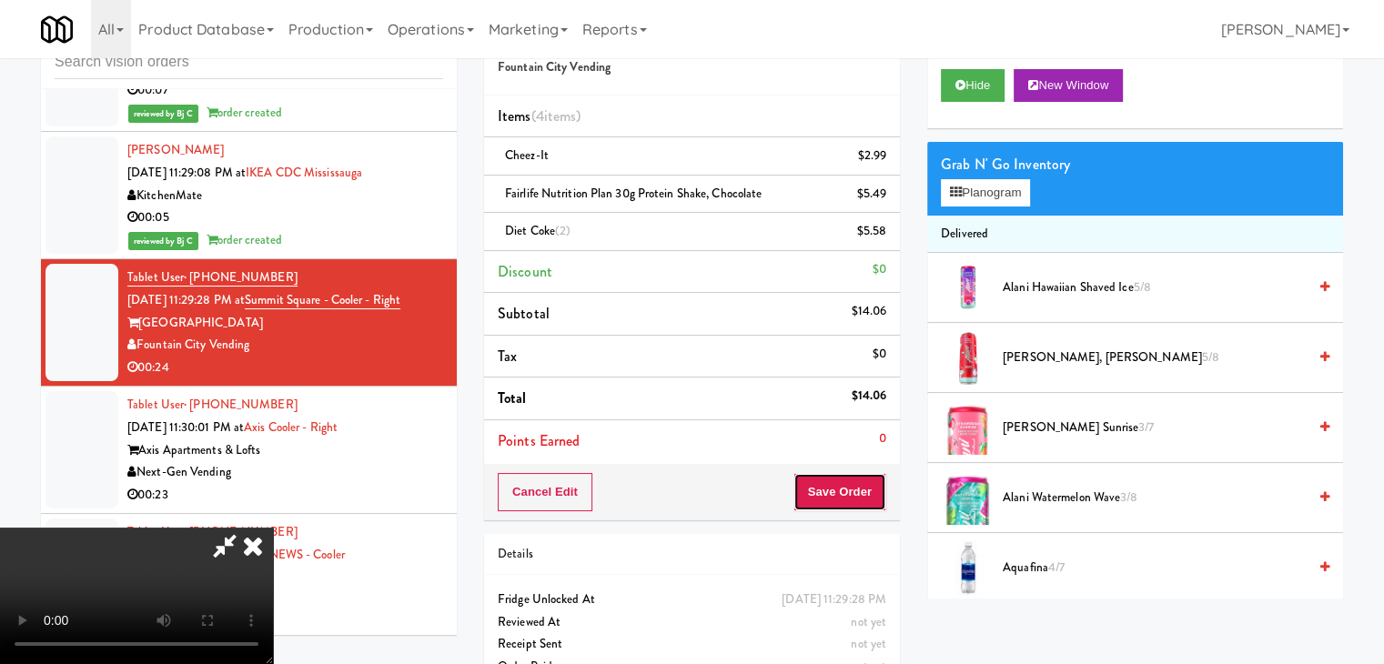
click at [864, 482] on button "Save Order" at bounding box center [840, 492] width 93 height 38
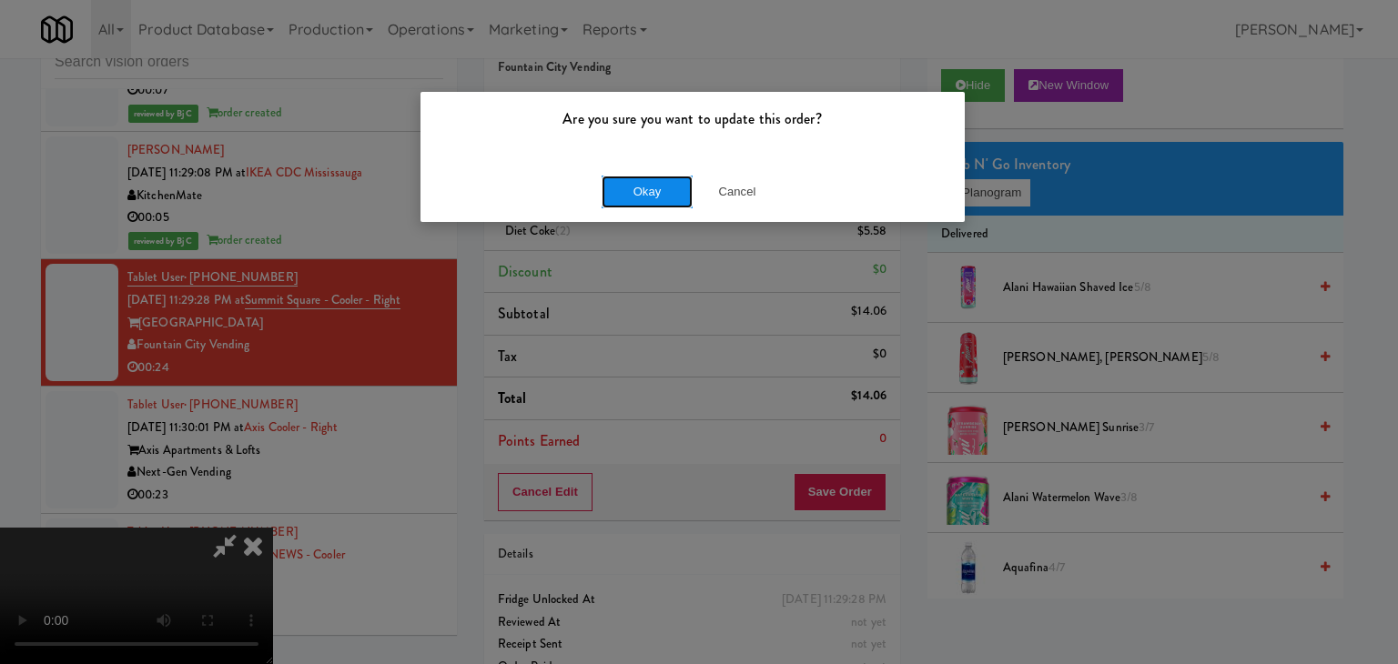
click at [646, 189] on button "Okay" at bounding box center [647, 192] width 91 height 33
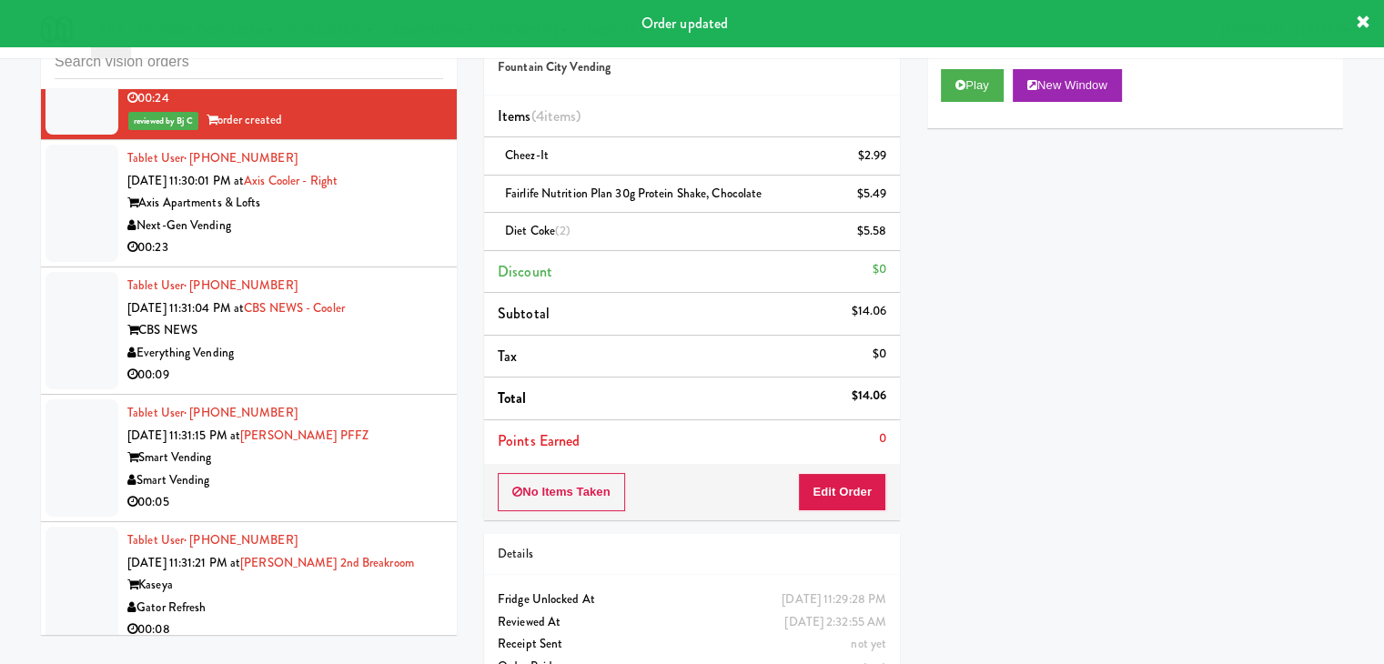
scroll to position [12910, 0]
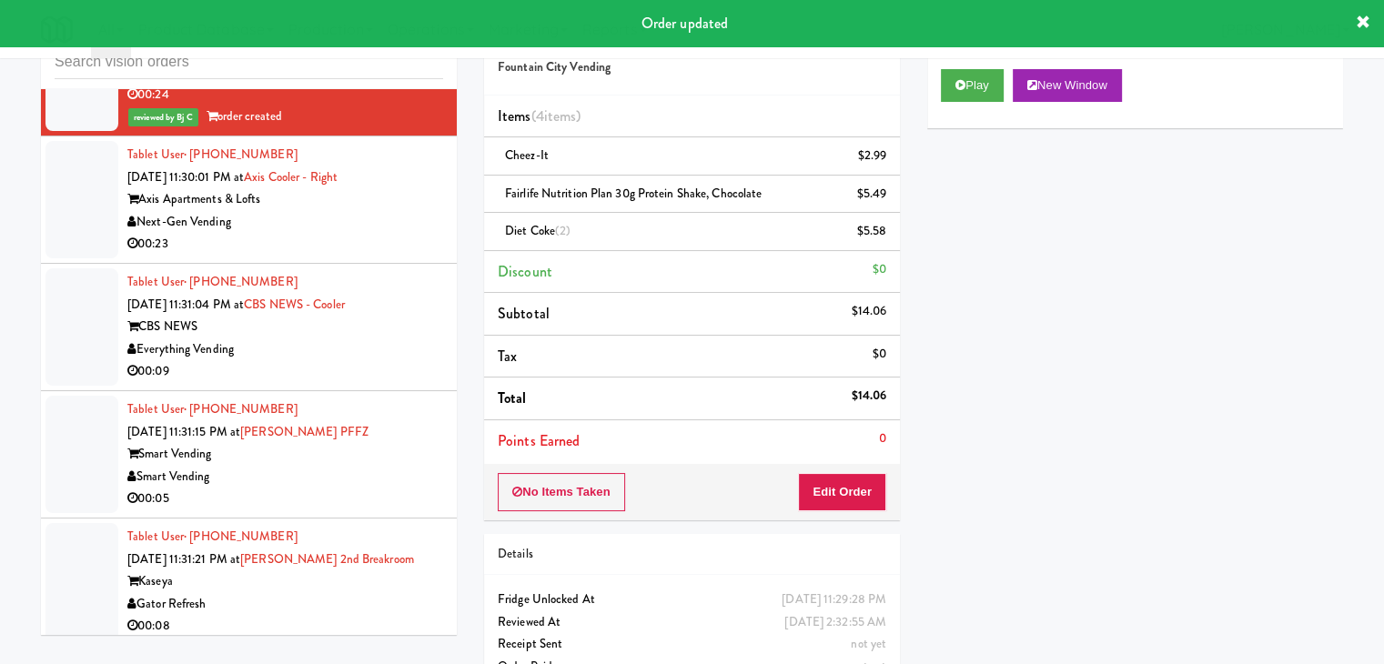
click at [397, 256] on div "00:23" at bounding box center [285, 244] width 316 height 23
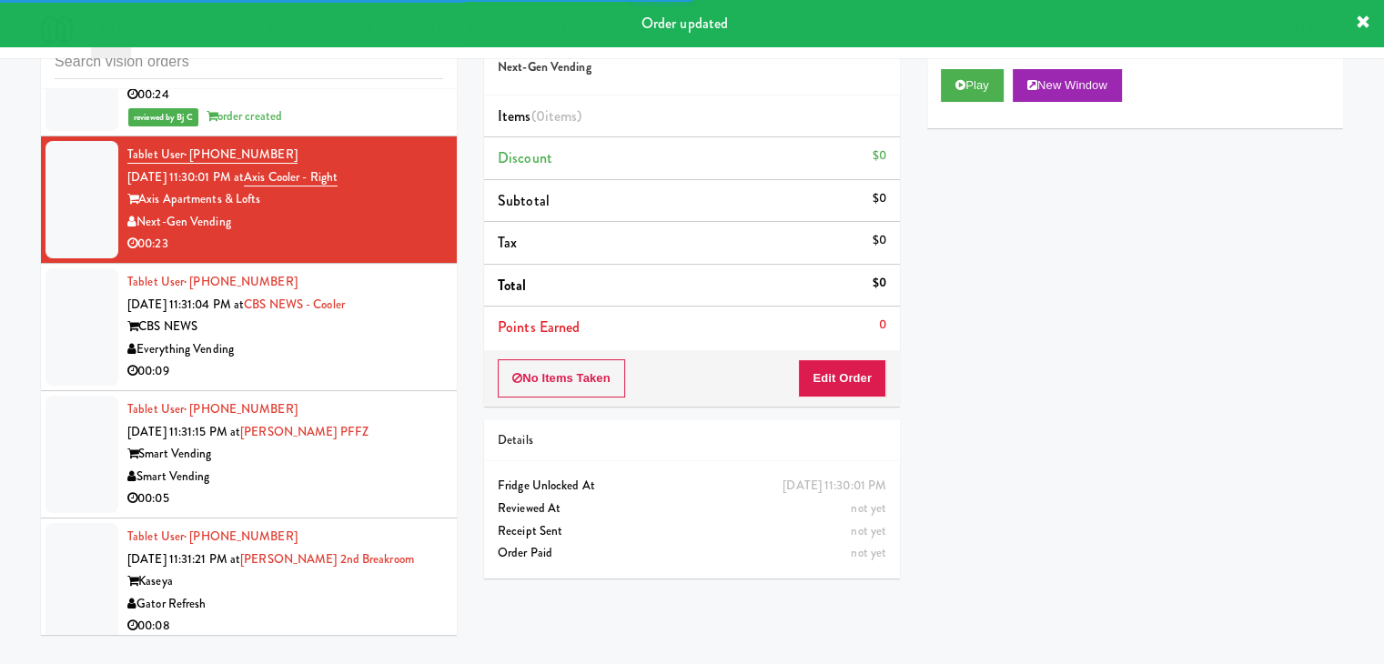
click at [973, 66] on div "Play New Window" at bounding box center [1135, 92] width 416 height 73
drag, startPoint x: 970, startPoint y: 74, endPoint x: 956, endPoint y: 147, distance: 74.3
click at [970, 75] on button "Play" at bounding box center [972, 85] width 63 height 33
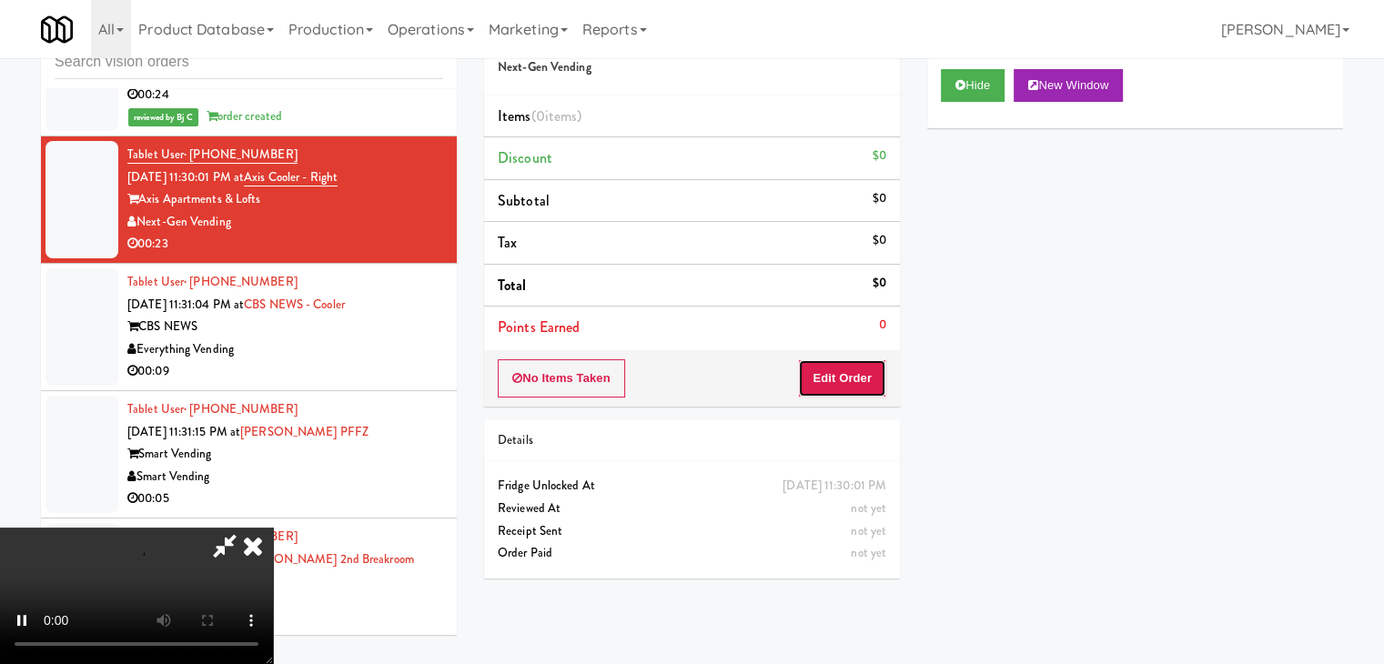
click at [828, 373] on button "Edit Order" at bounding box center [842, 378] width 88 height 38
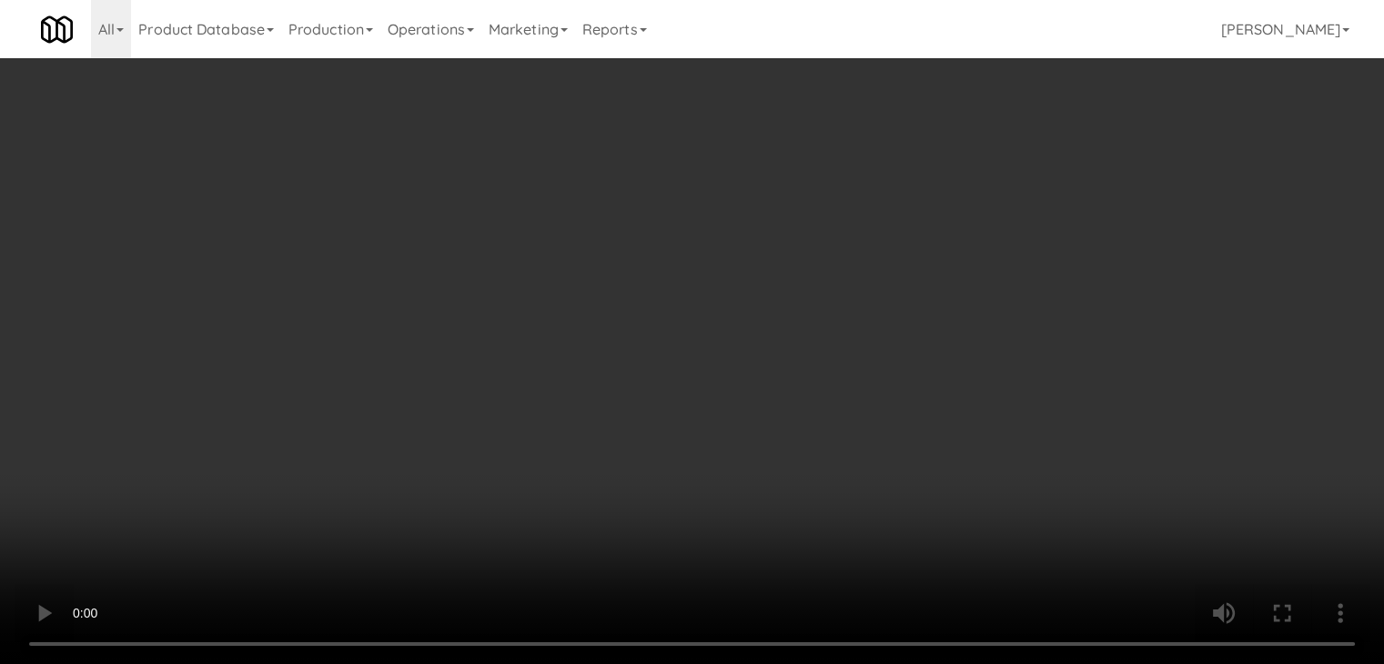
scroll to position [12865, 0]
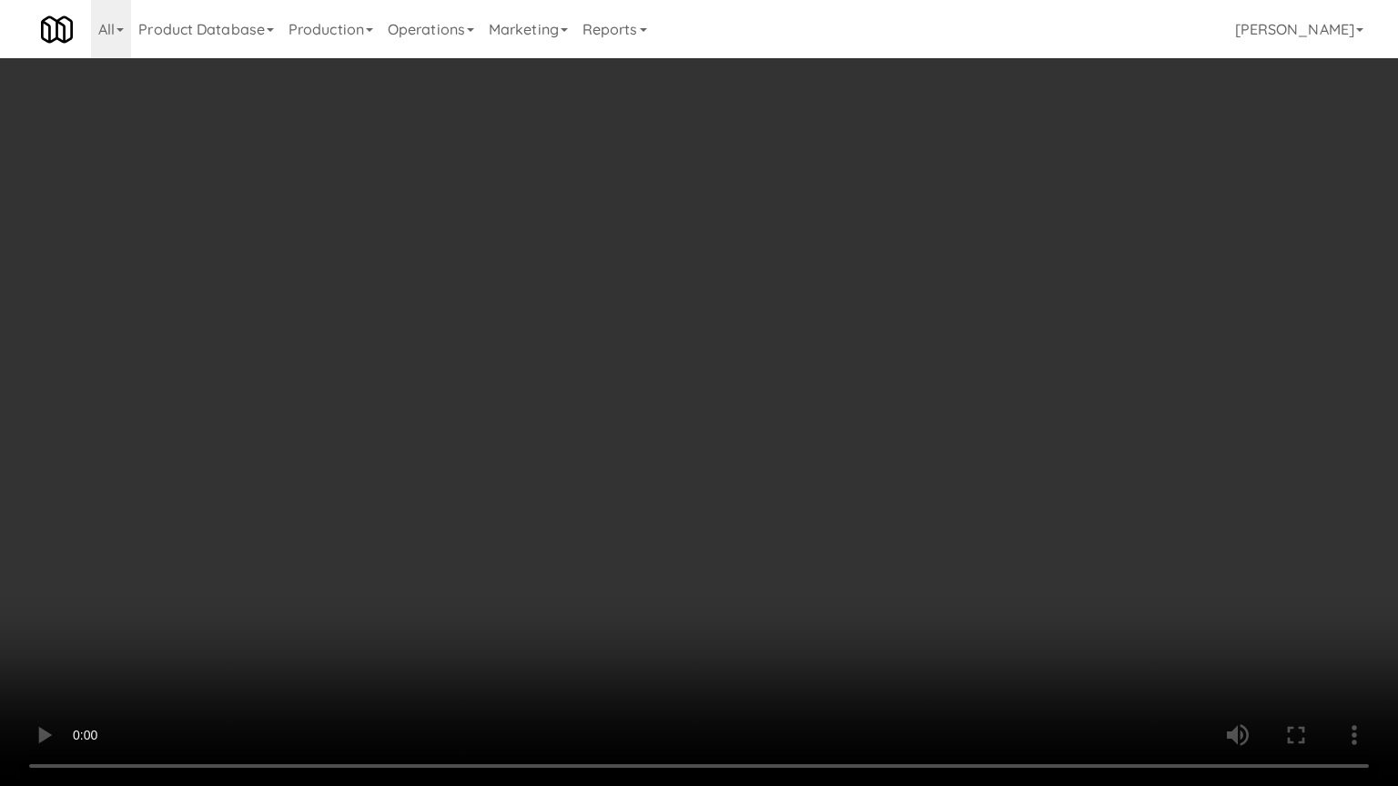
click at [816, 559] on video at bounding box center [699, 393] width 1398 height 786
click at [866, 462] on video at bounding box center [699, 393] width 1398 height 786
drag, startPoint x: 869, startPoint y: 458, endPoint x: 896, endPoint y: 339, distance: 122.1
click at [871, 452] on video at bounding box center [699, 393] width 1398 height 786
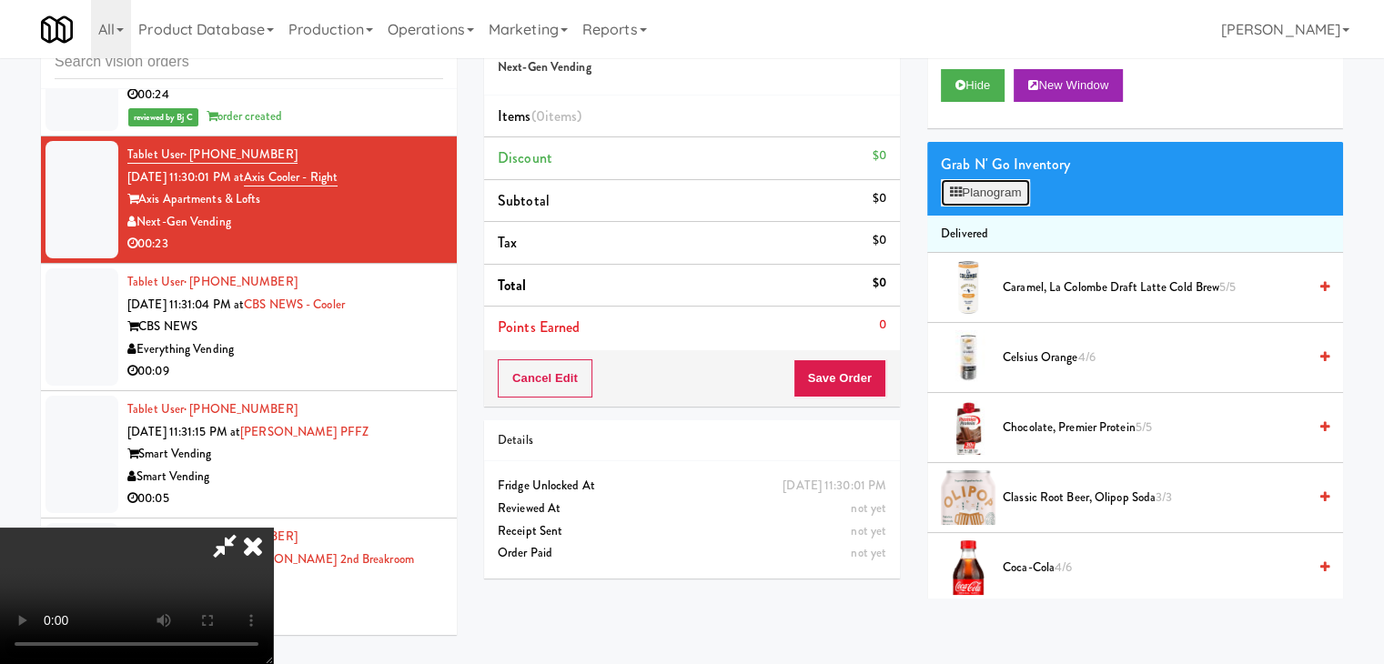
click at [993, 196] on button "Planogram" at bounding box center [985, 192] width 89 height 27
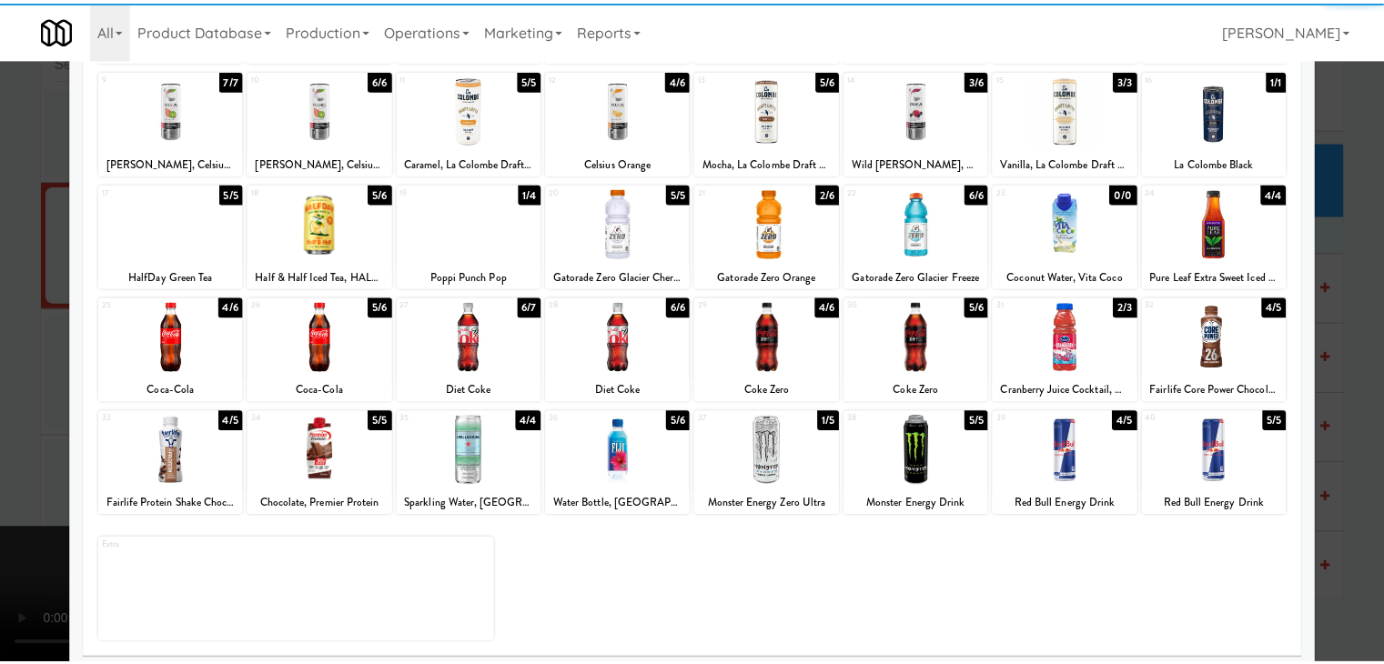
scroll to position [229, 0]
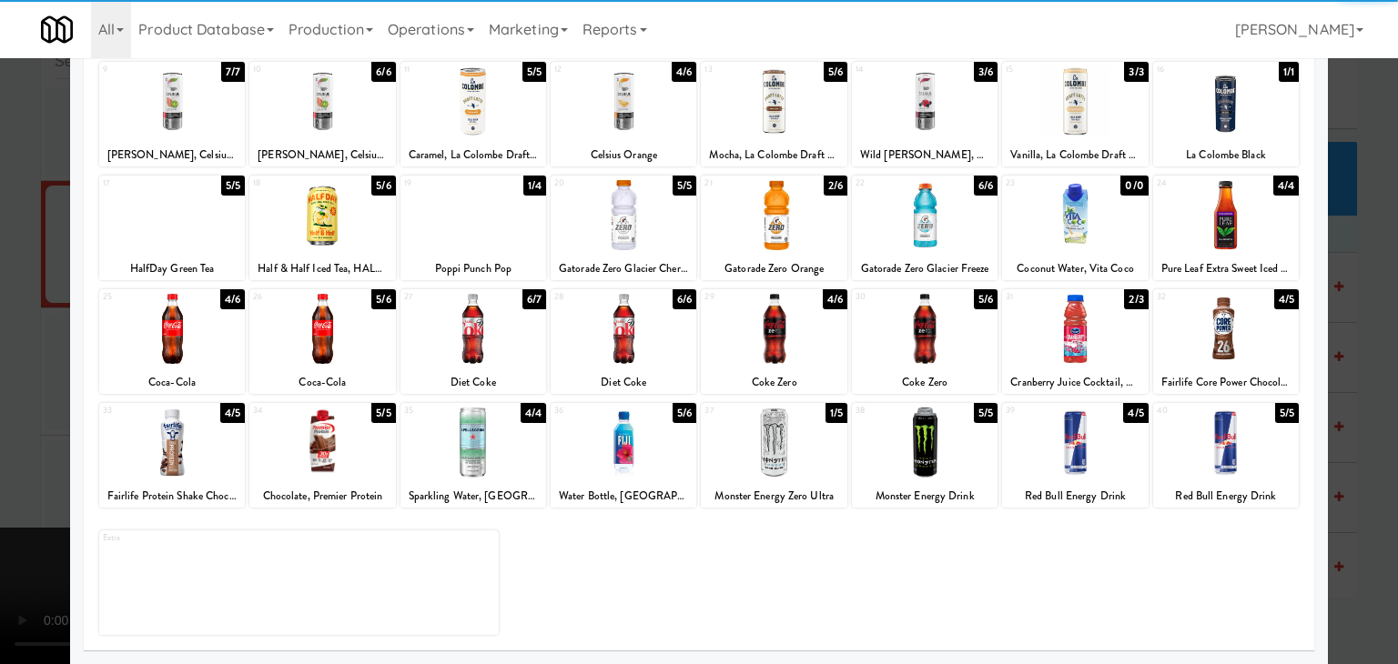
click at [625, 430] on div at bounding box center [624, 443] width 146 height 70
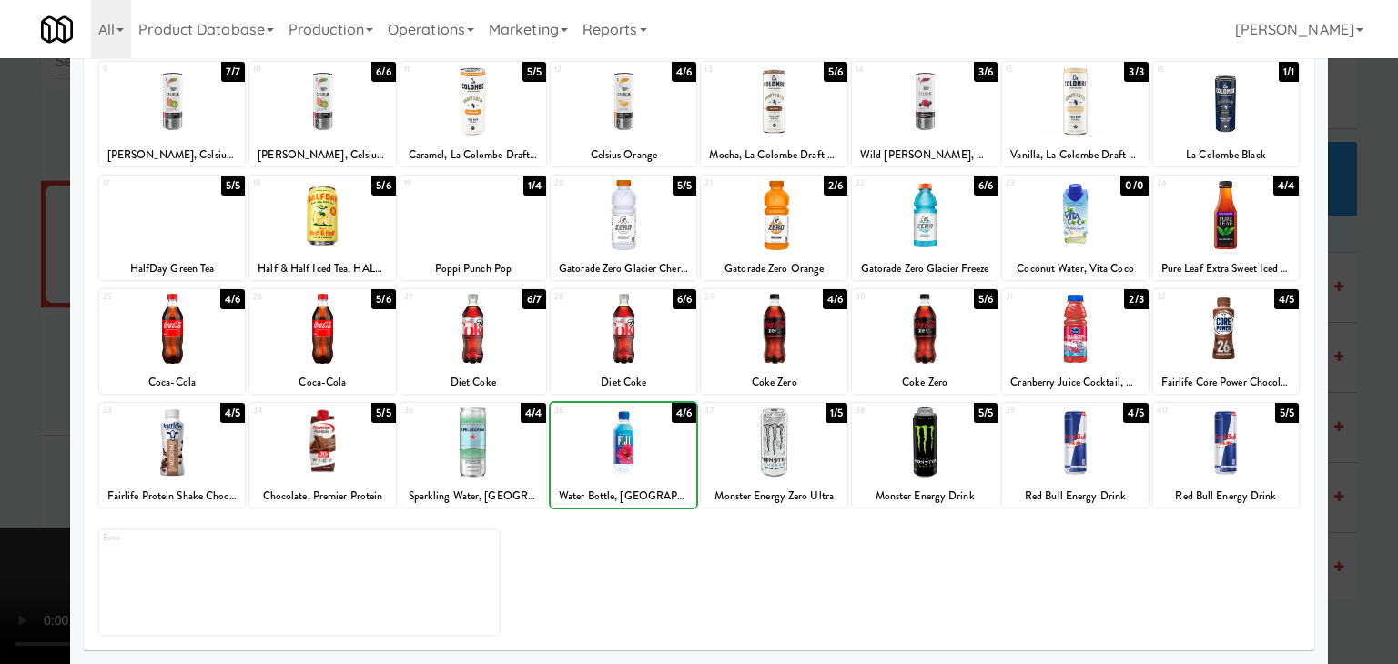
click at [625, 430] on div at bounding box center [624, 443] width 146 height 70
click at [434, 436] on div at bounding box center [473, 443] width 146 height 70
drag, startPoint x: 0, startPoint y: 405, endPoint x: 489, endPoint y: 403, distance: 488.7
click at [25, 403] on div at bounding box center [699, 332] width 1398 height 664
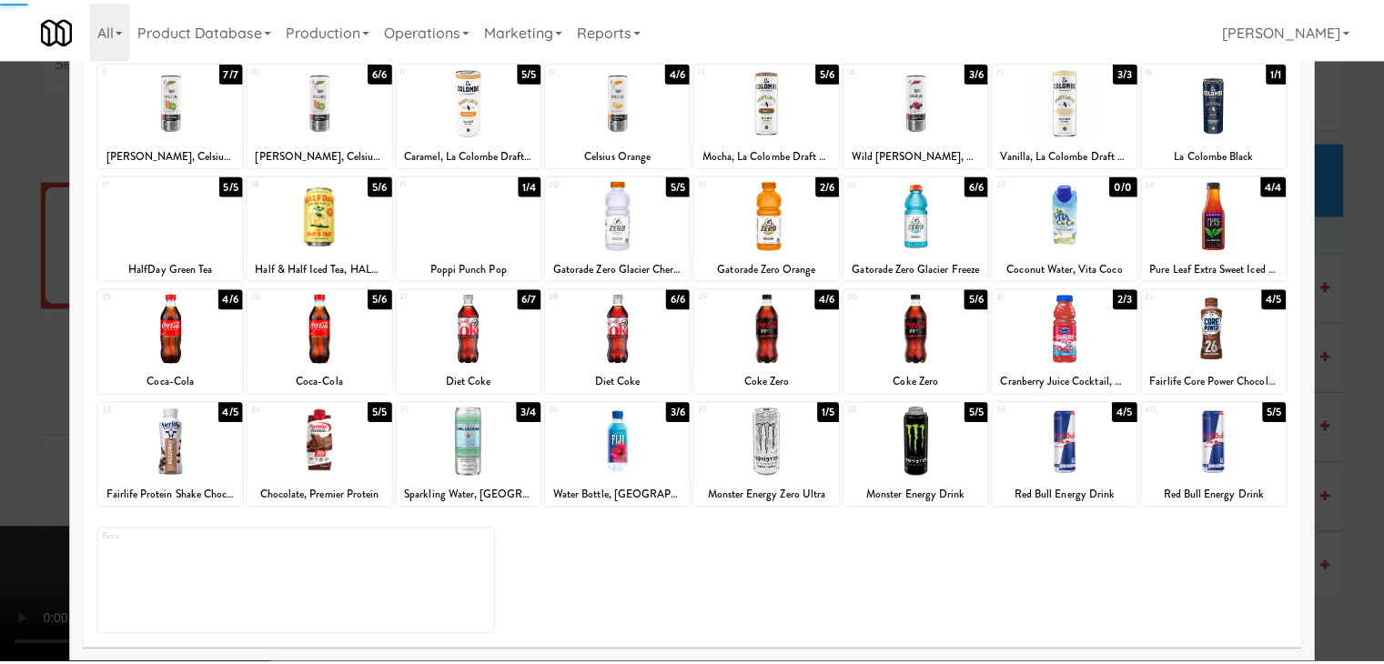
scroll to position [12910, 0]
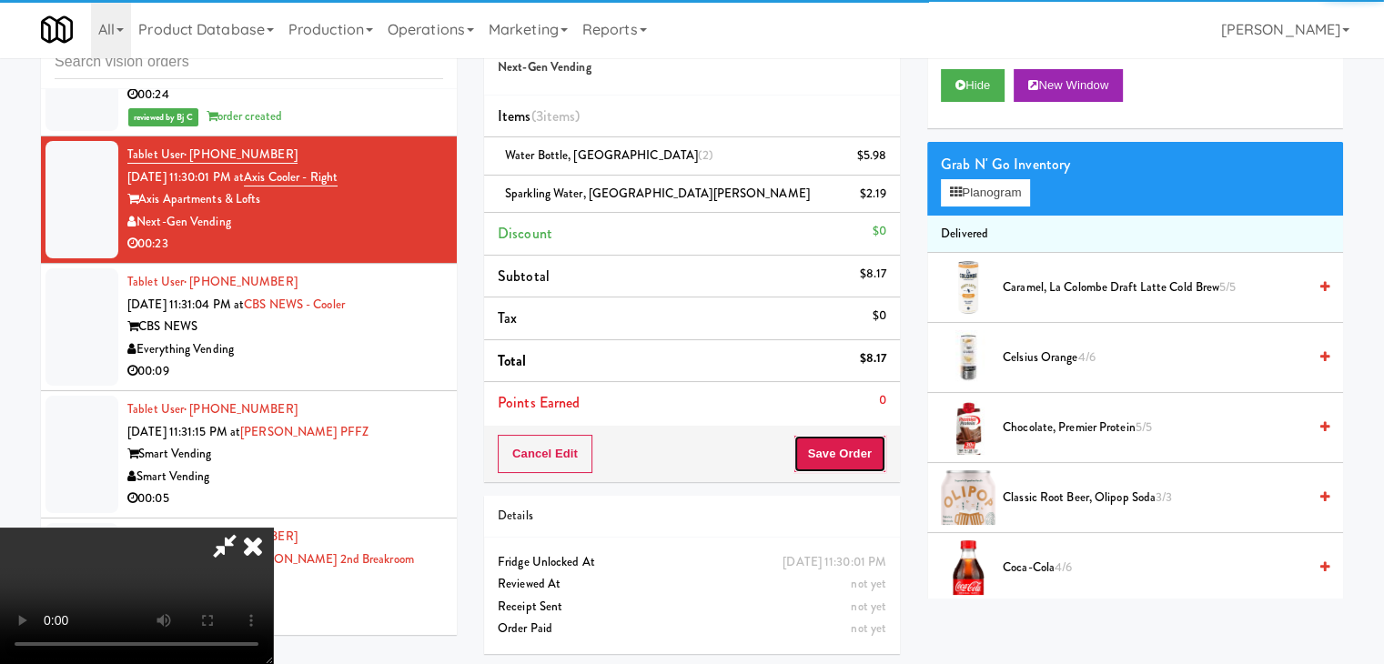
click at [868, 454] on button "Save Order" at bounding box center [840, 454] width 93 height 38
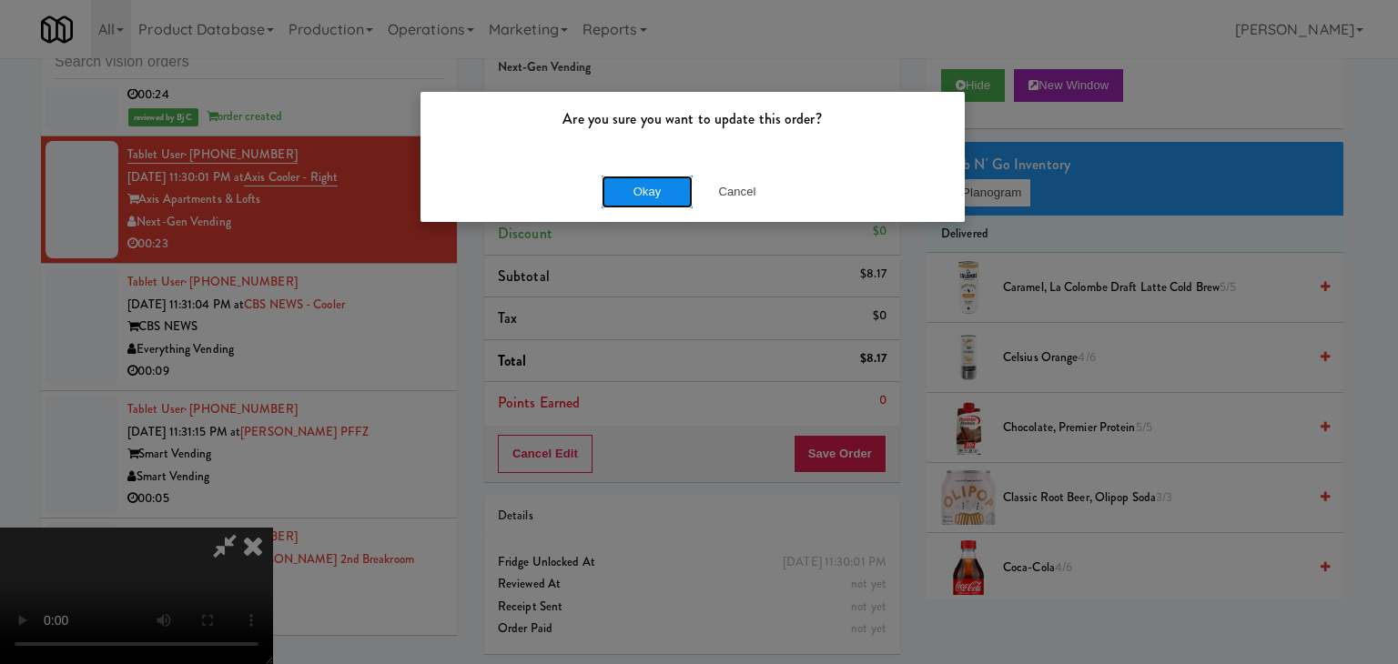
click at [642, 197] on button "Okay" at bounding box center [647, 192] width 91 height 33
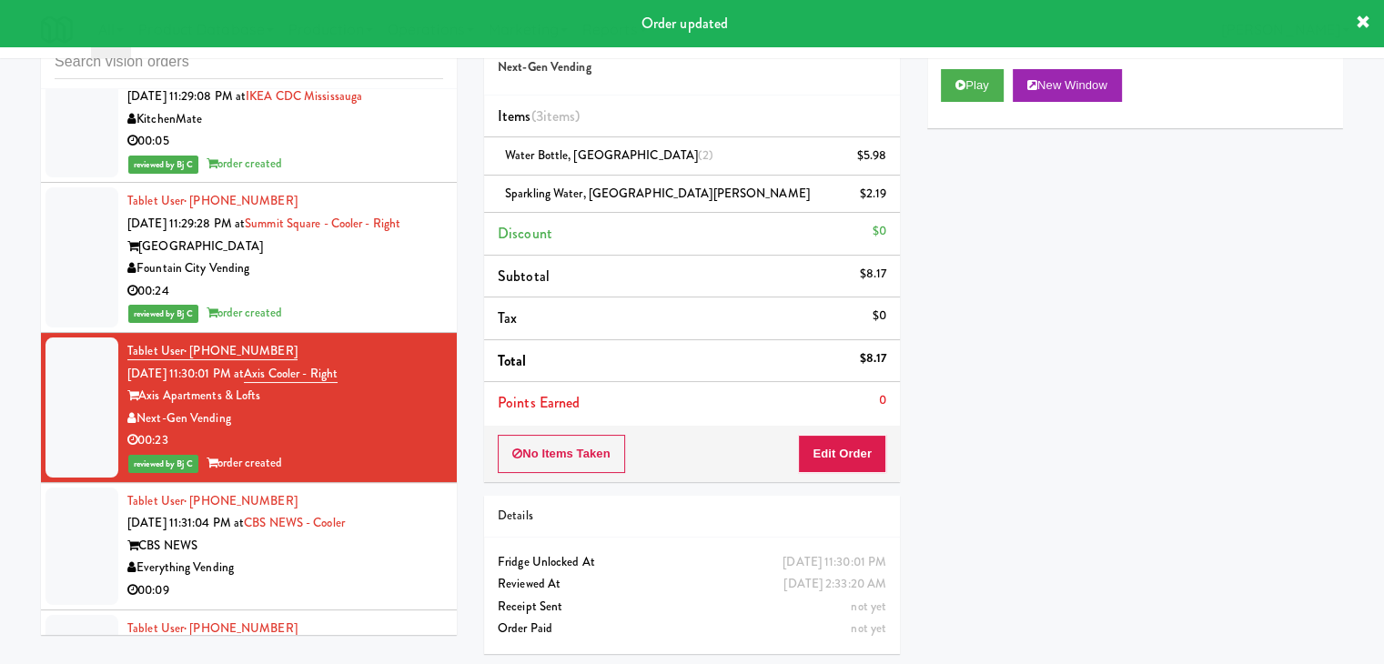
scroll to position [12637, 0]
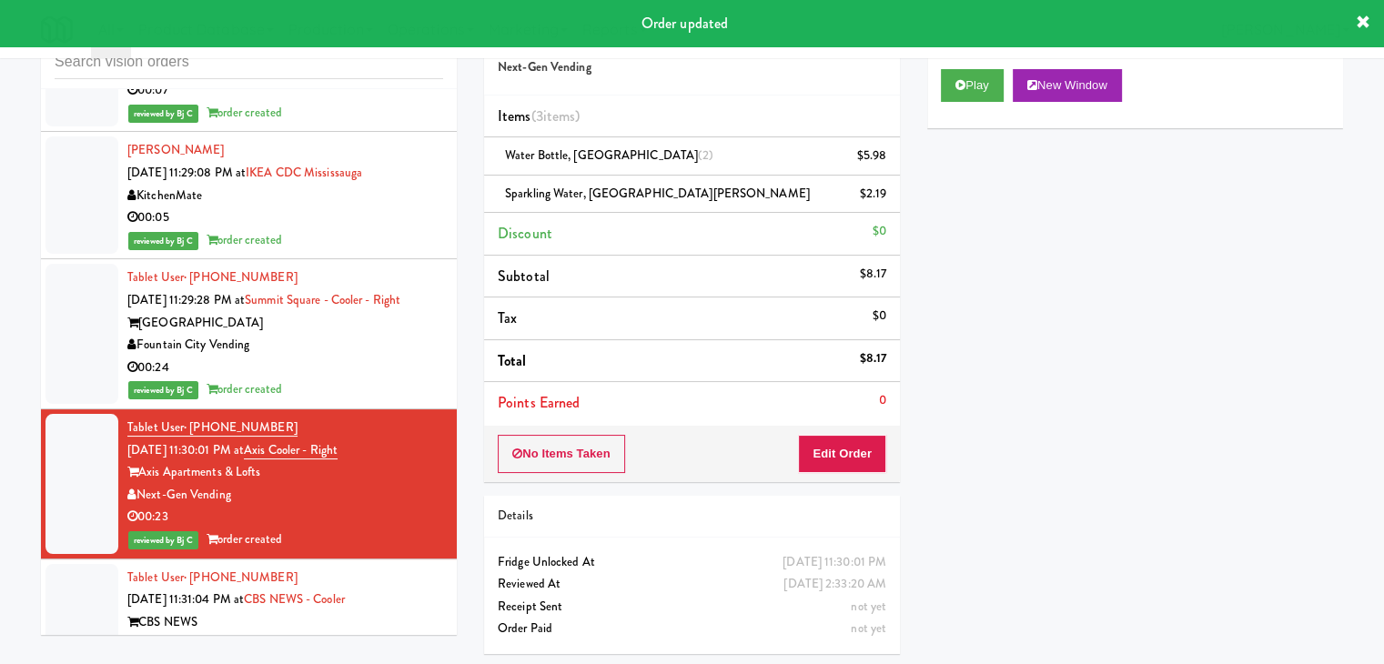
click at [332, 380] on div "00:24" at bounding box center [285, 368] width 316 height 23
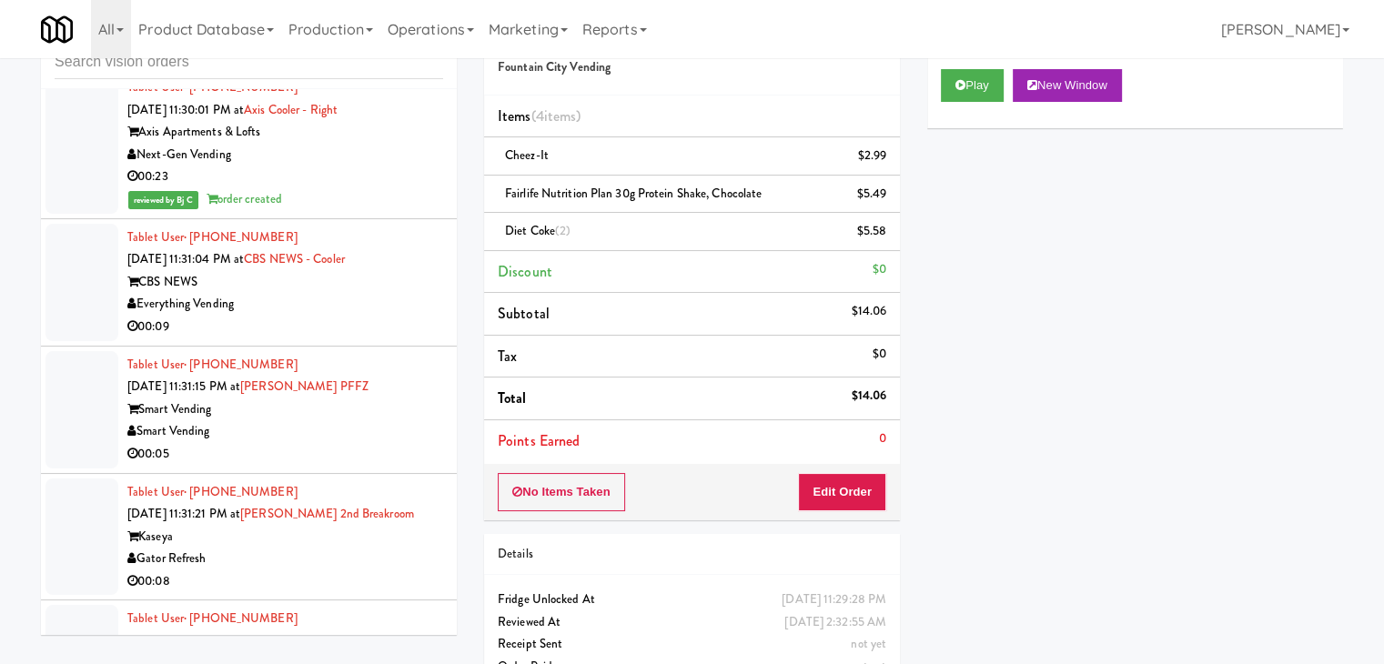
scroll to position [13001, 0]
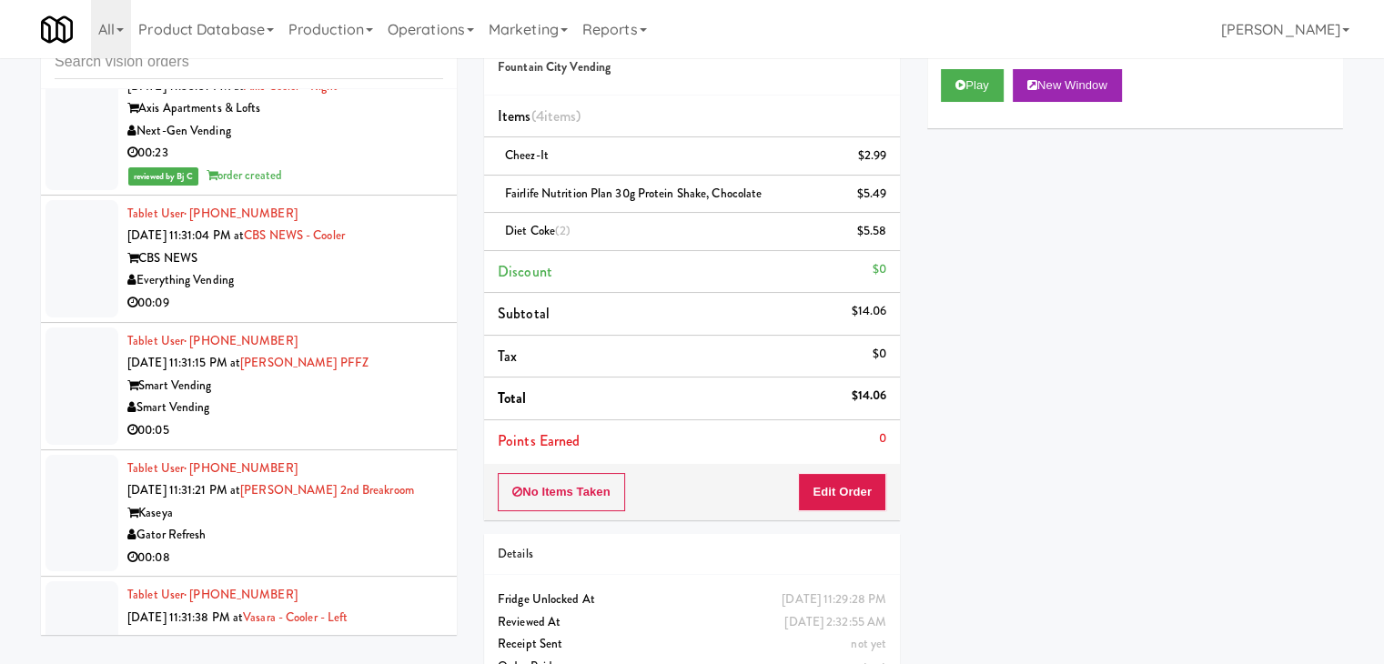
click at [384, 314] on div "00:09" at bounding box center [285, 303] width 316 height 23
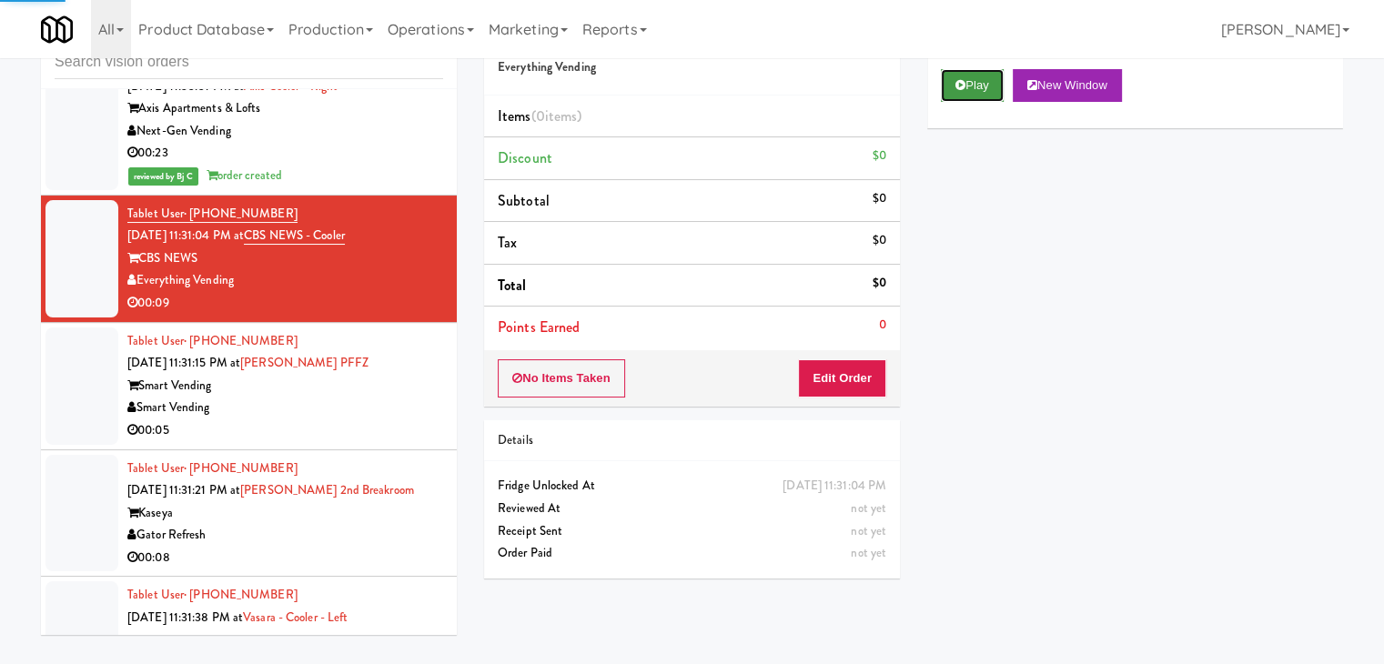
click at [959, 89] on icon at bounding box center [961, 85] width 10 height 12
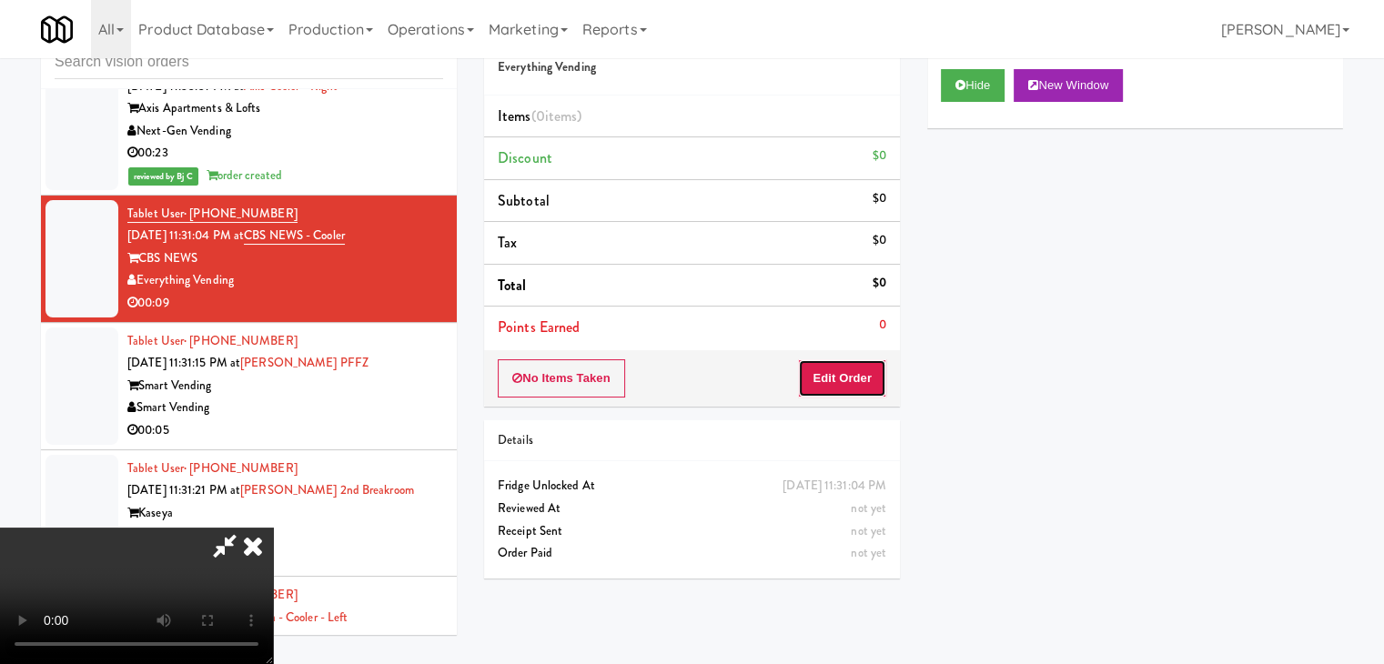
click at [839, 369] on button "Edit Order" at bounding box center [842, 378] width 88 height 38
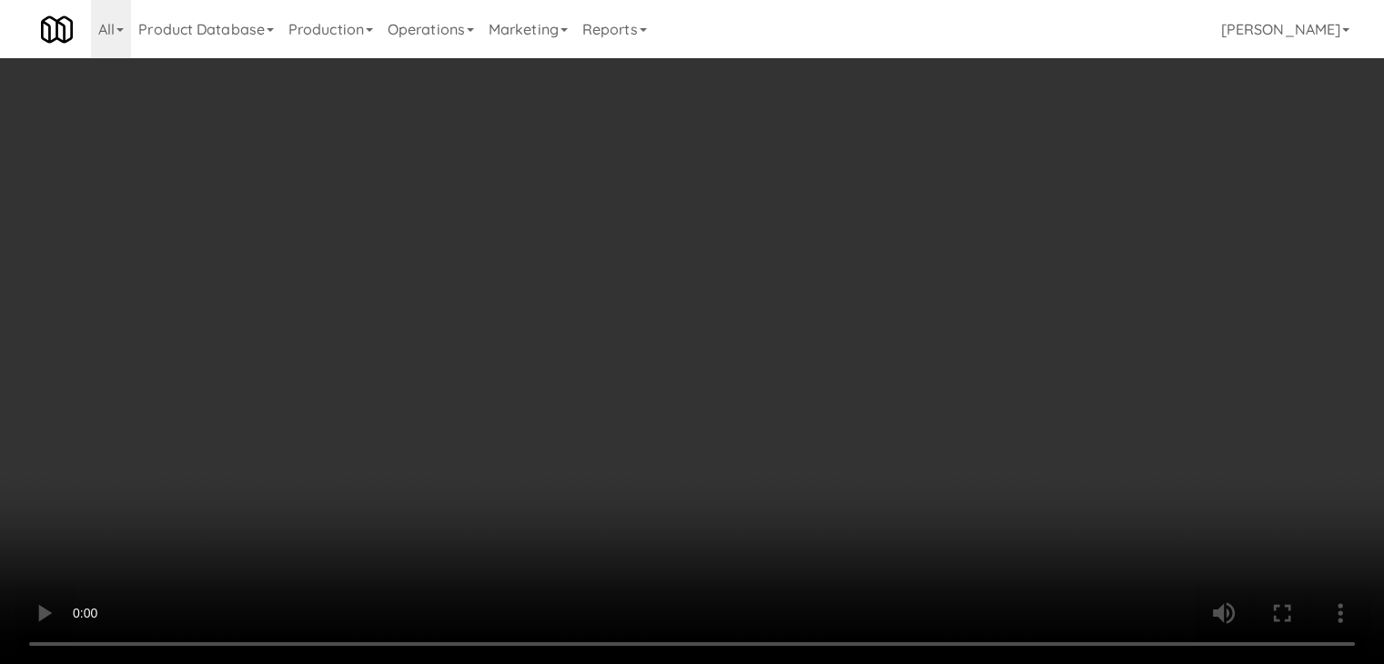
scroll to position [12956, 0]
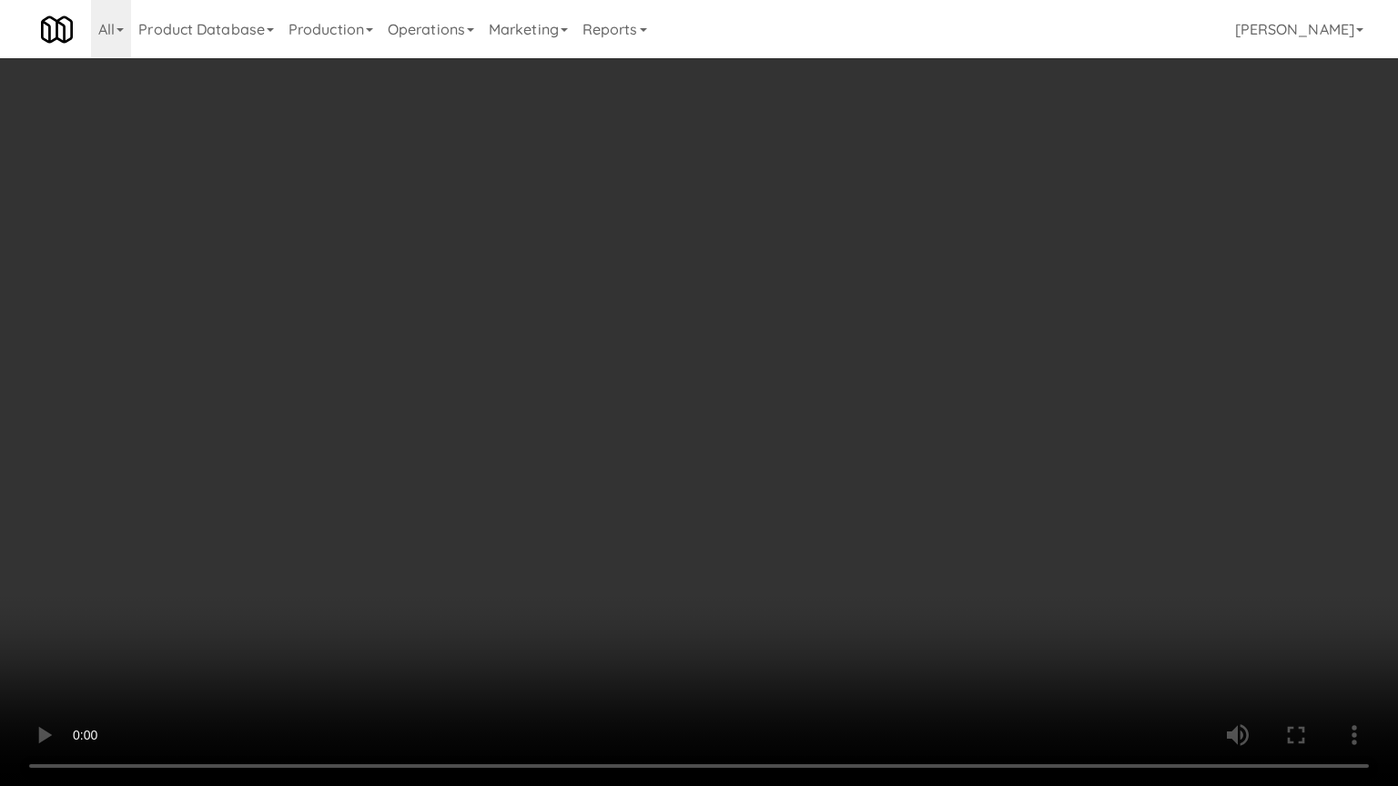
click at [794, 461] on video at bounding box center [699, 393] width 1398 height 786
click at [793, 461] on video at bounding box center [699, 393] width 1398 height 786
click at [790, 453] on video at bounding box center [699, 393] width 1398 height 786
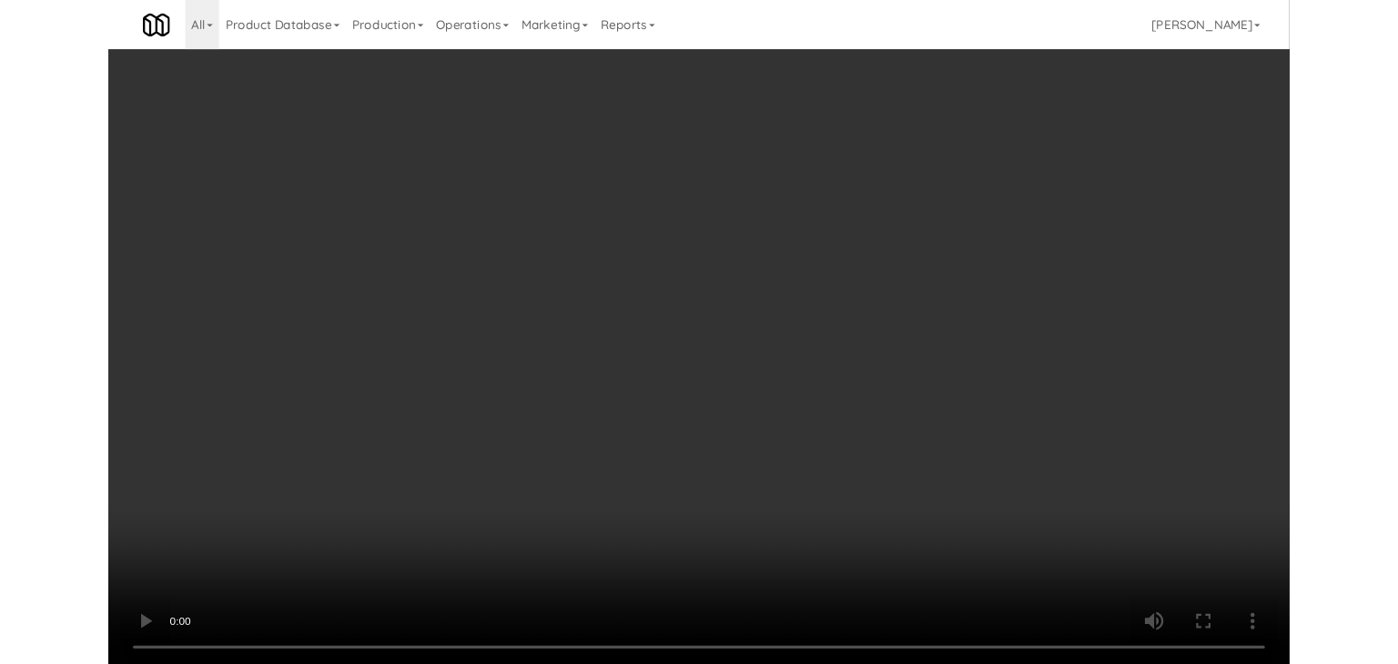
scroll to position [13001, 0]
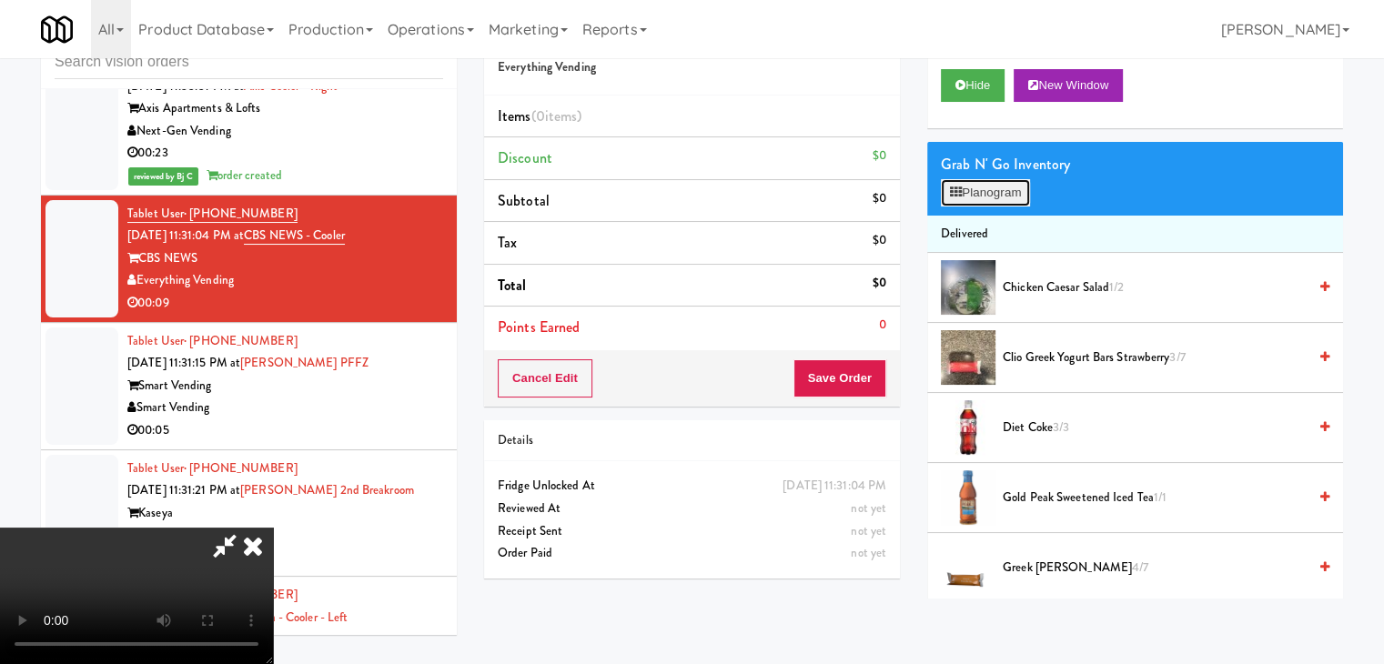
click at [994, 191] on button "Planogram" at bounding box center [985, 192] width 89 height 27
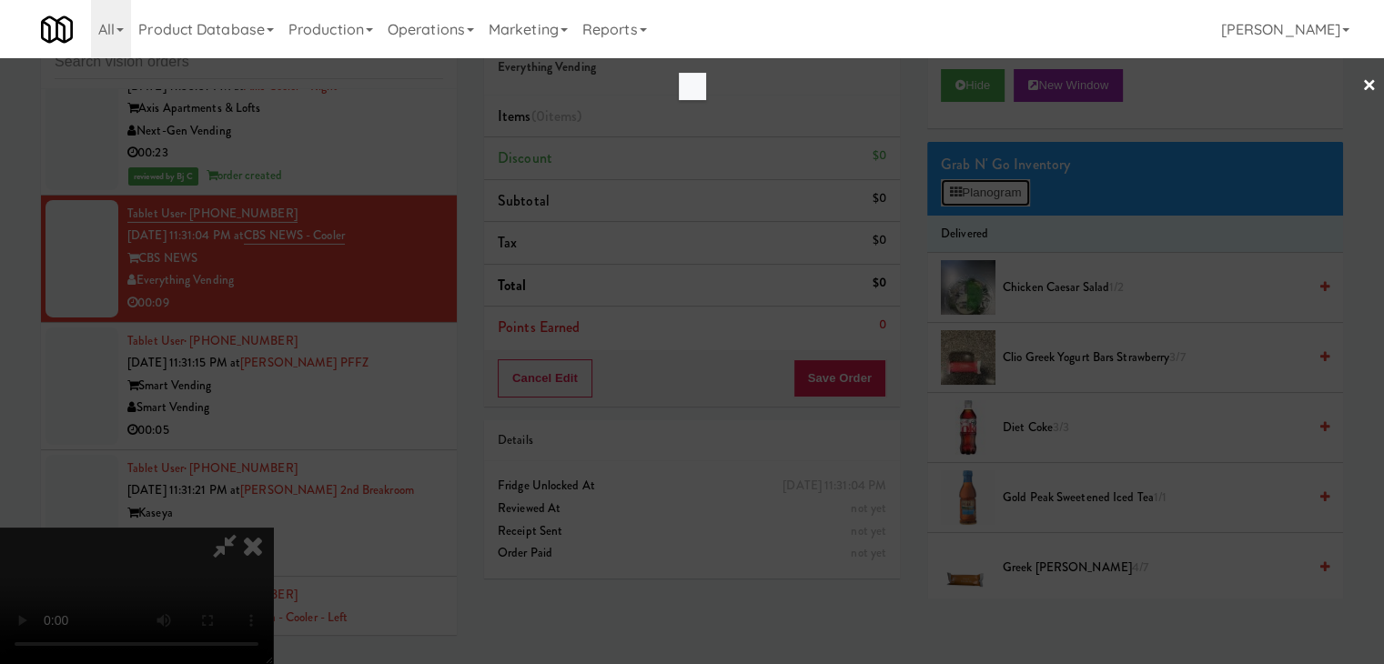
scroll to position [12956, 0]
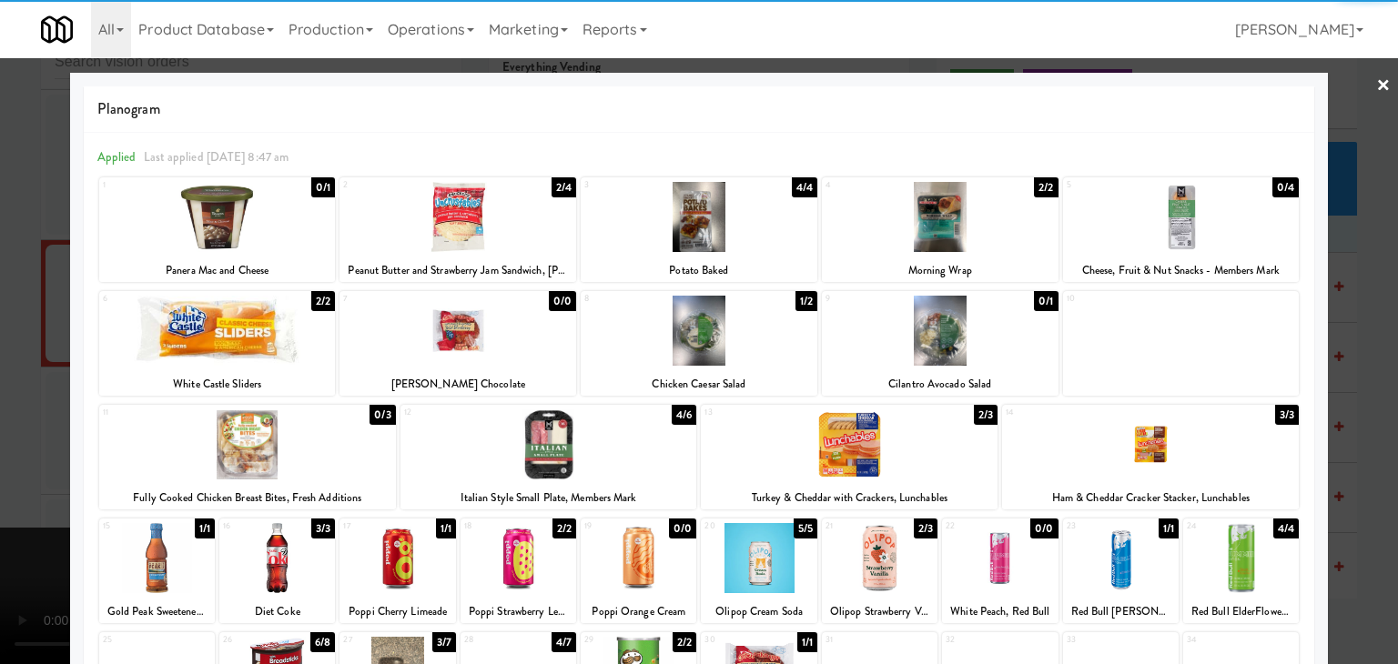
click at [250, 353] on div at bounding box center [217, 331] width 237 height 70
click at [696, 360] on div at bounding box center [699, 331] width 237 height 70
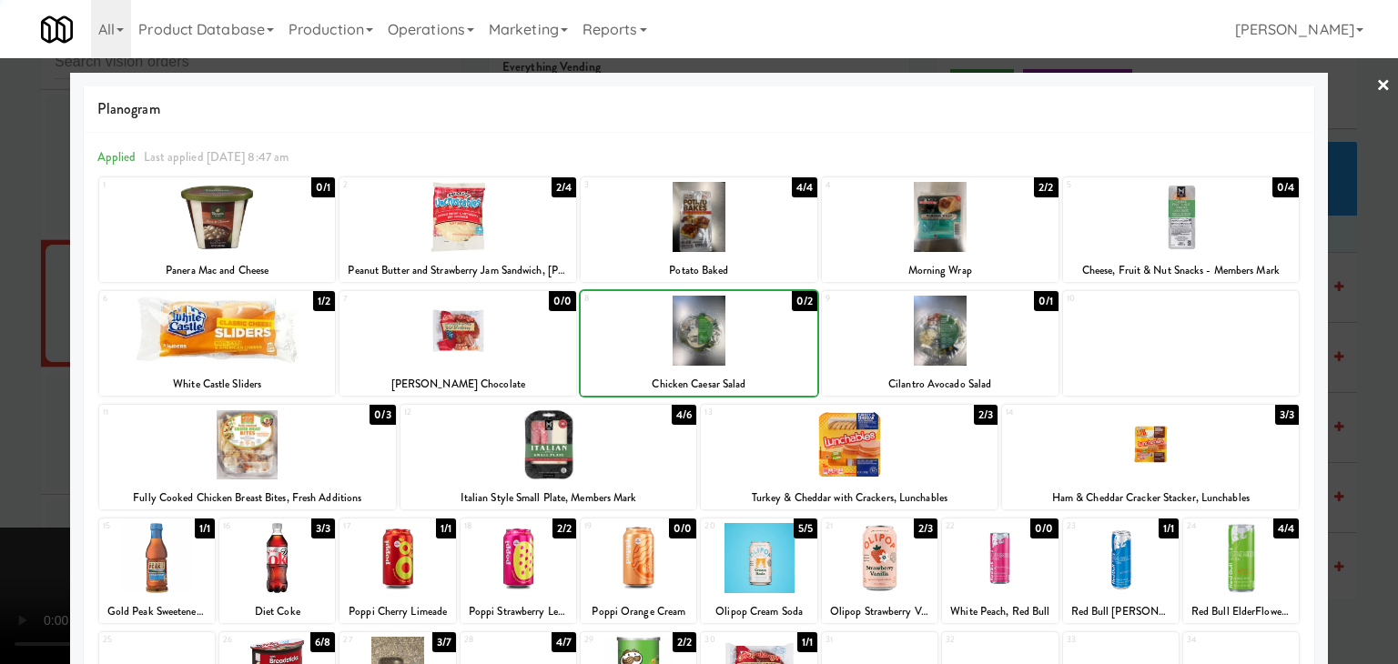
drag, startPoint x: 0, startPoint y: 440, endPoint x: 411, endPoint y: 427, distance: 411.6
click at [42, 435] on div at bounding box center [699, 332] width 1398 height 664
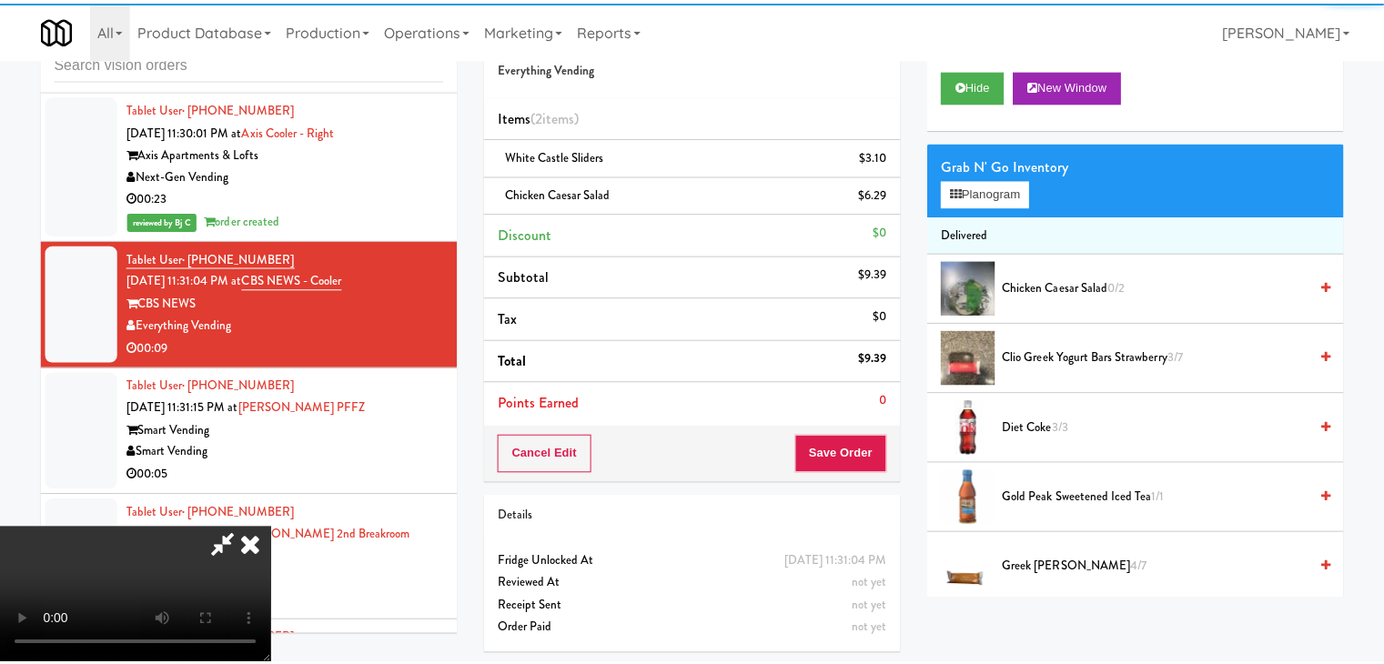
scroll to position [13001, 0]
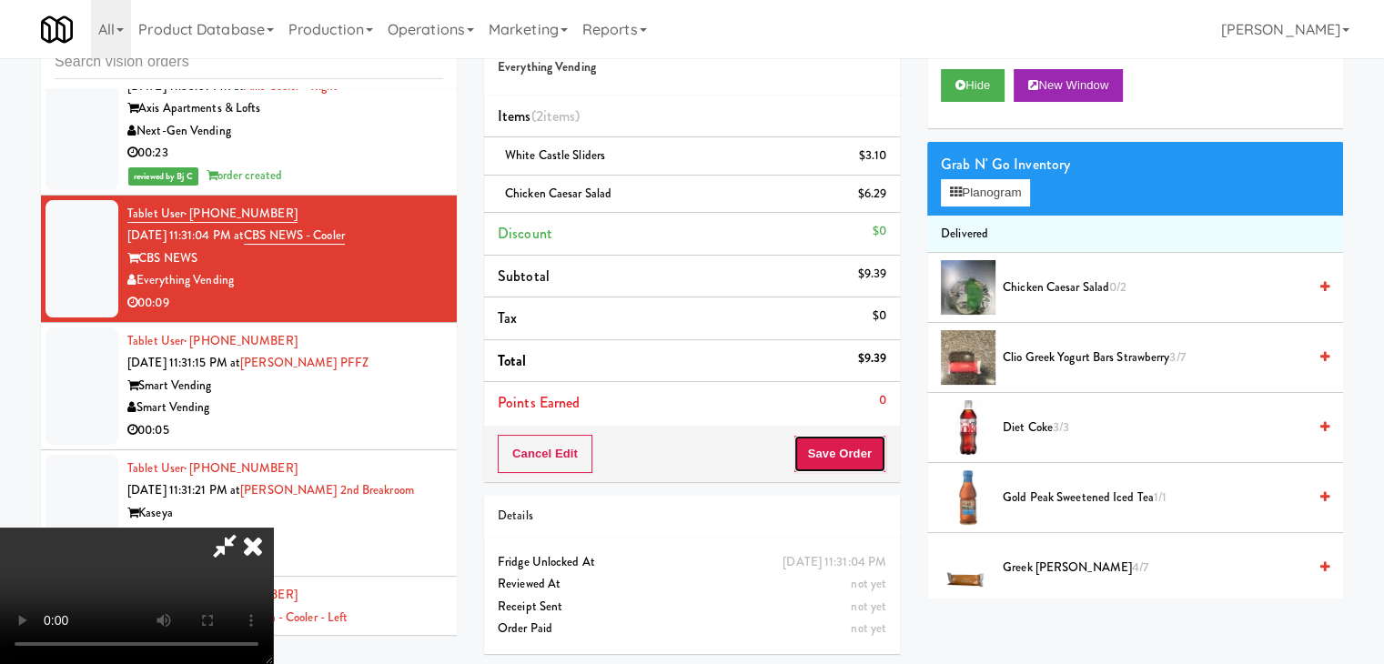
click at [867, 464] on button "Save Order" at bounding box center [840, 454] width 93 height 38
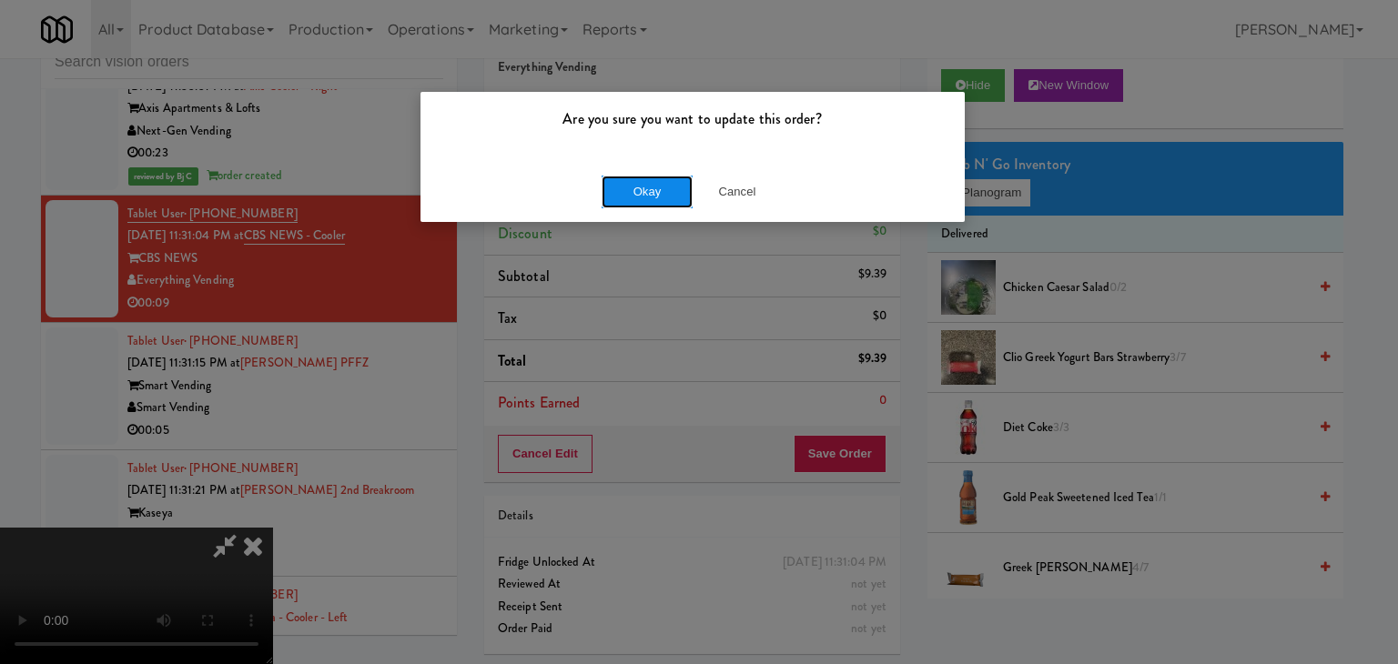
click at [671, 204] on button "Okay" at bounding box center [647, 192] width 91 height 33
click at [671, 204] on body "Are you sure you want to update this order? Okay Cancel Okay Are you sure you w…" at bounding box center [699, 332] width 1398 height 664
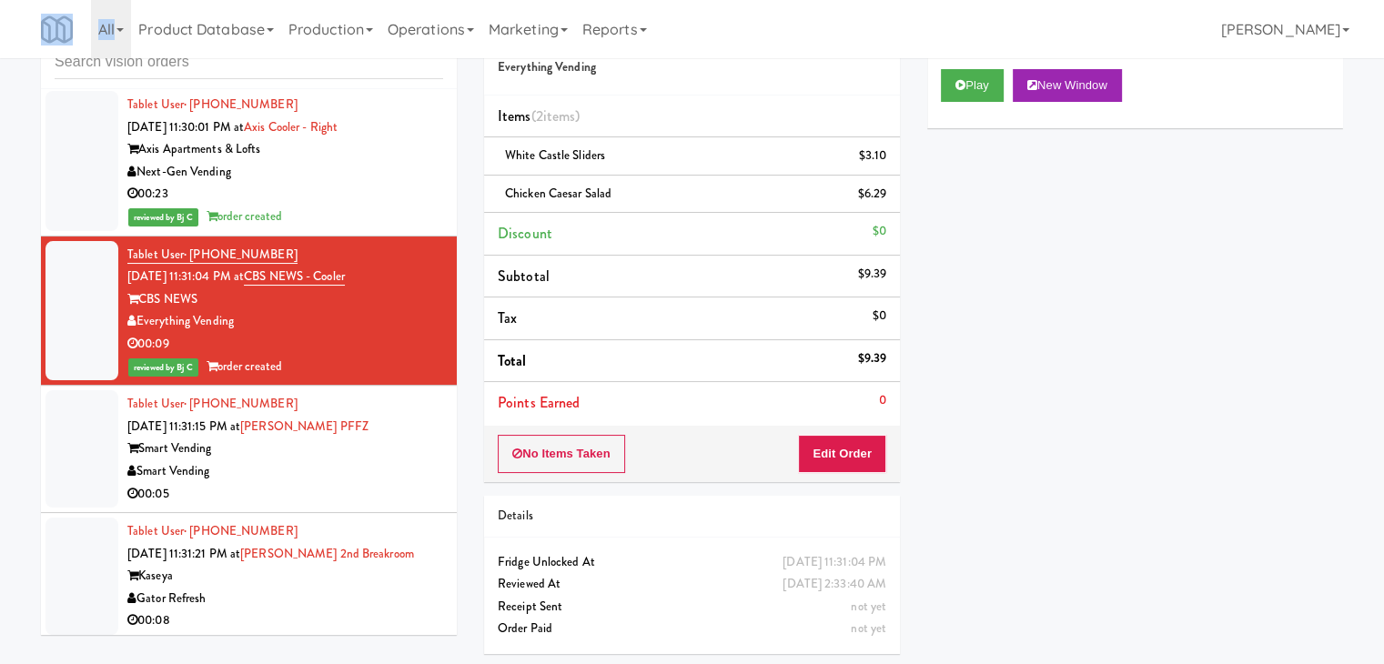
scroll to position [13229, 0]
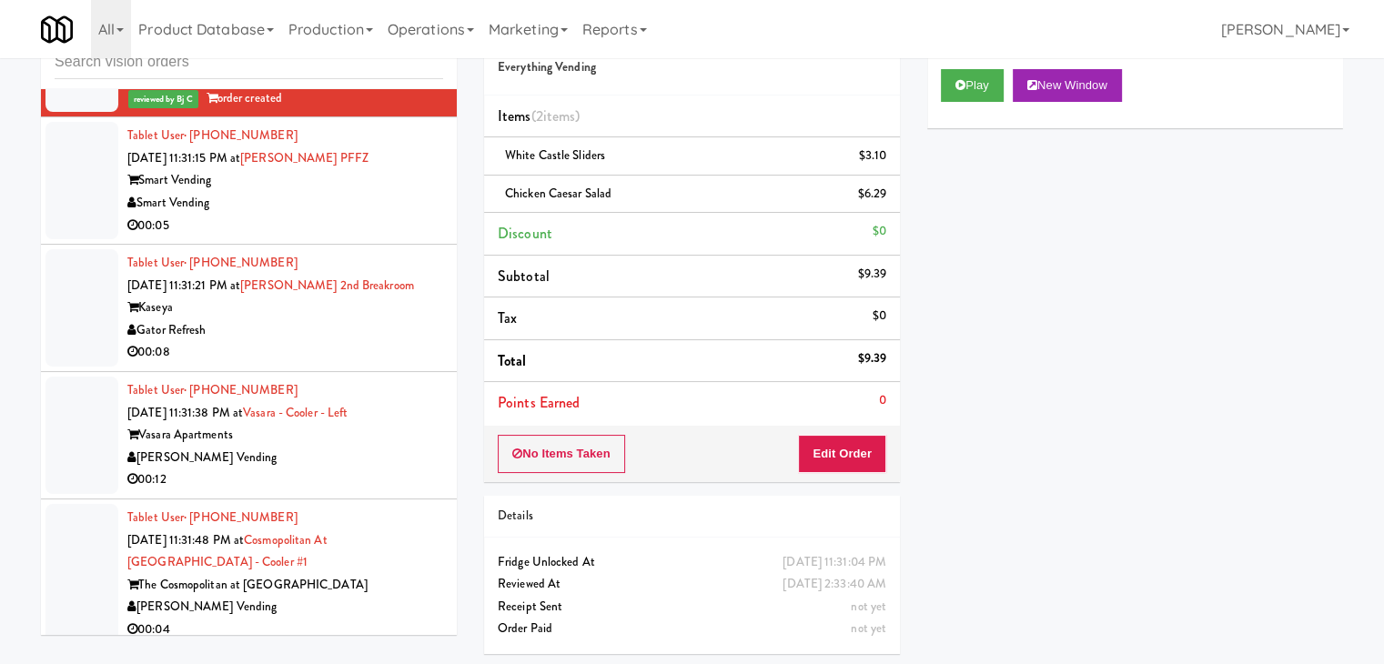
click at [364, 215] on div "Smart Vending" at bounding box center [285, 203] width 316 height 23
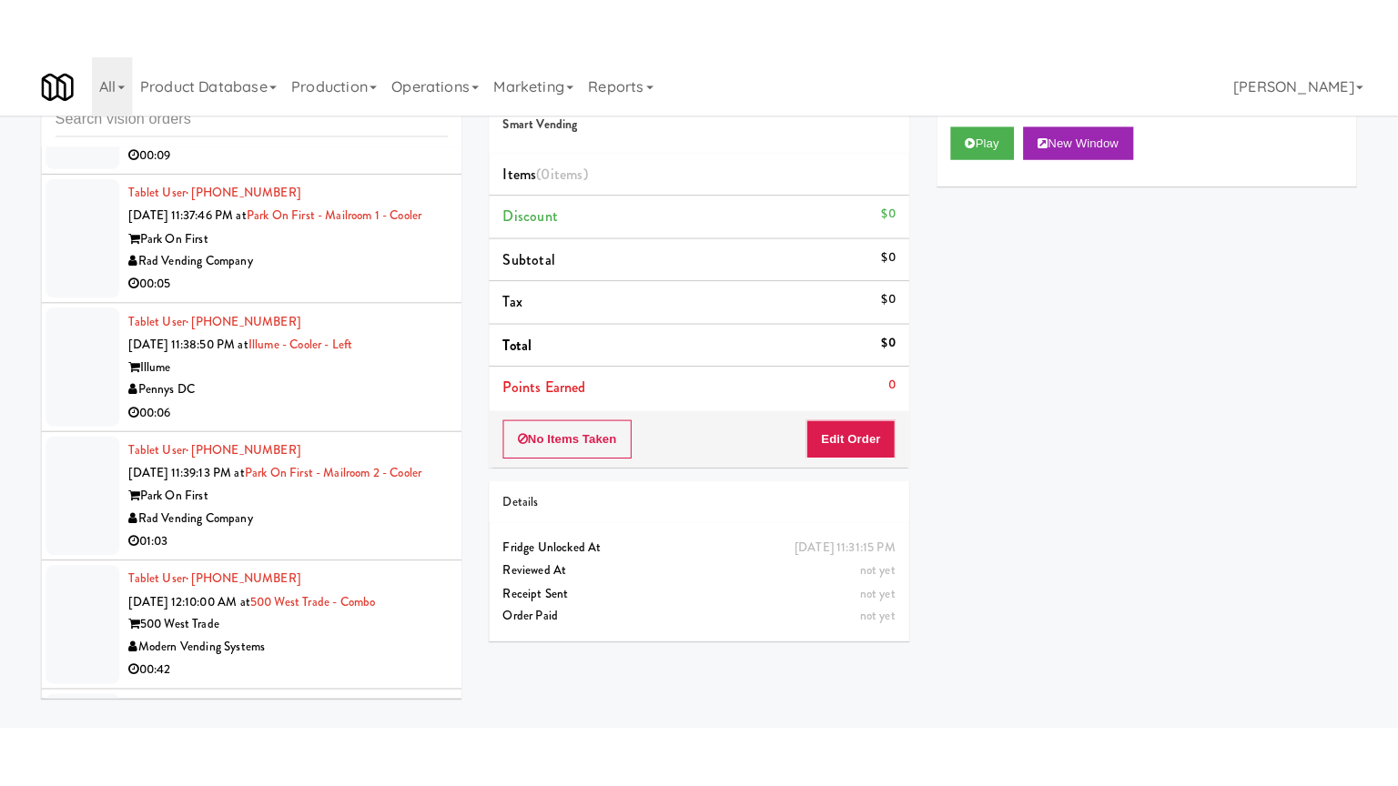
scroll to position [14685, 0]
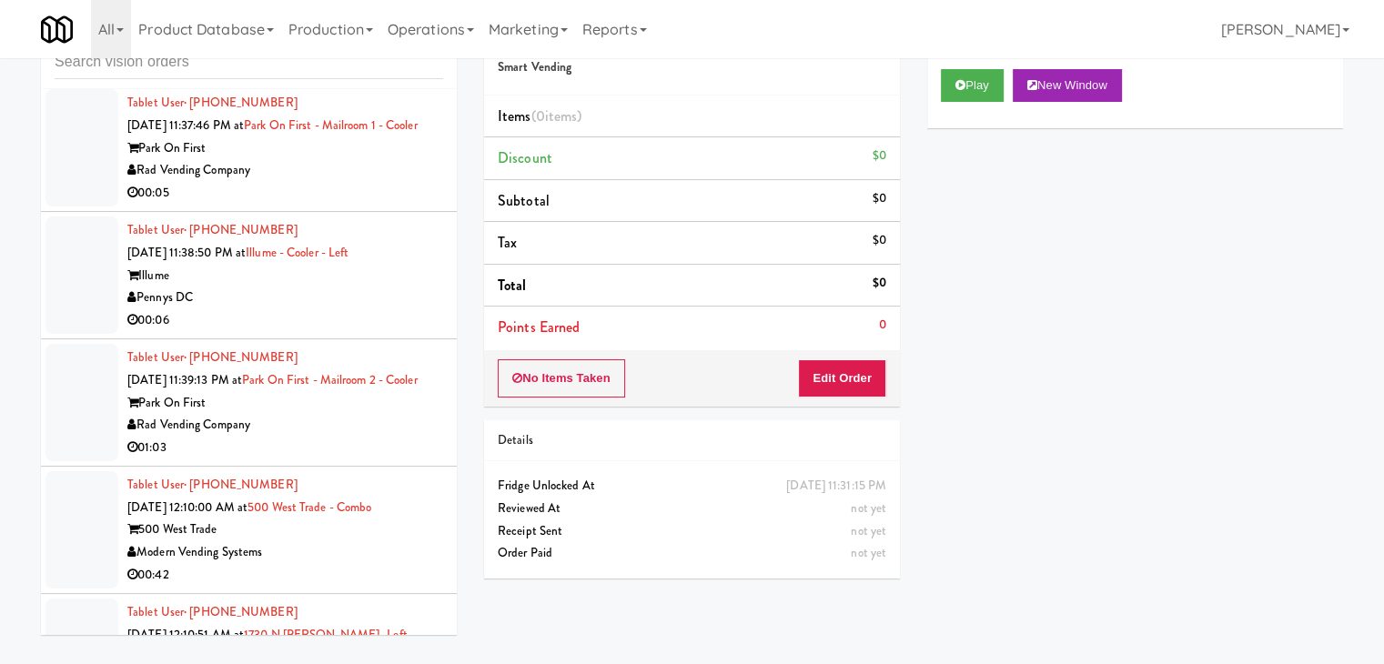
drag, startPoint x: 334, startPoint y: 314, endPoint x: 313, endPoint y: 326, distance: 24.0
click at [336, 288] on div "Illume" at bounding box center [285, 276] width 316 height 23
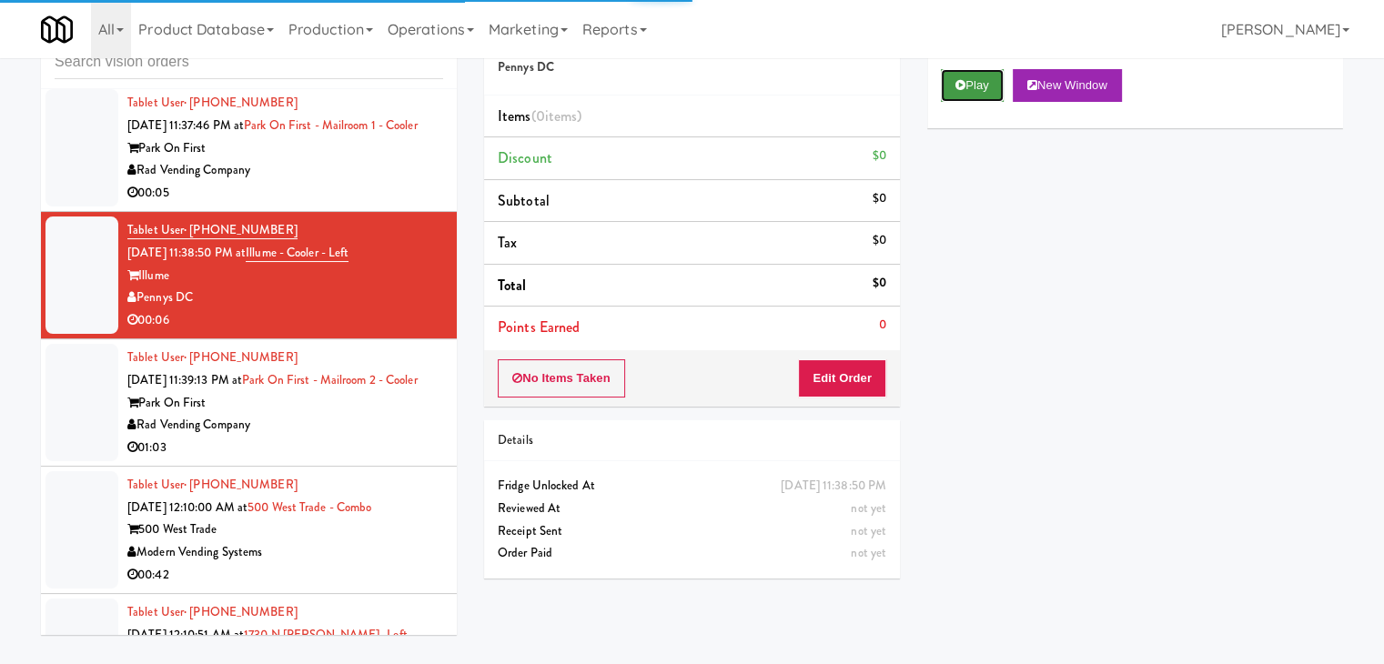
drag, startPoint x: 968, startPoint y: 85, endPoint x: 954, endPoint y: 254, distance: 169.9
click at [968, 85] on button "Play" at bounding box center [972, 85] width 63 height 33
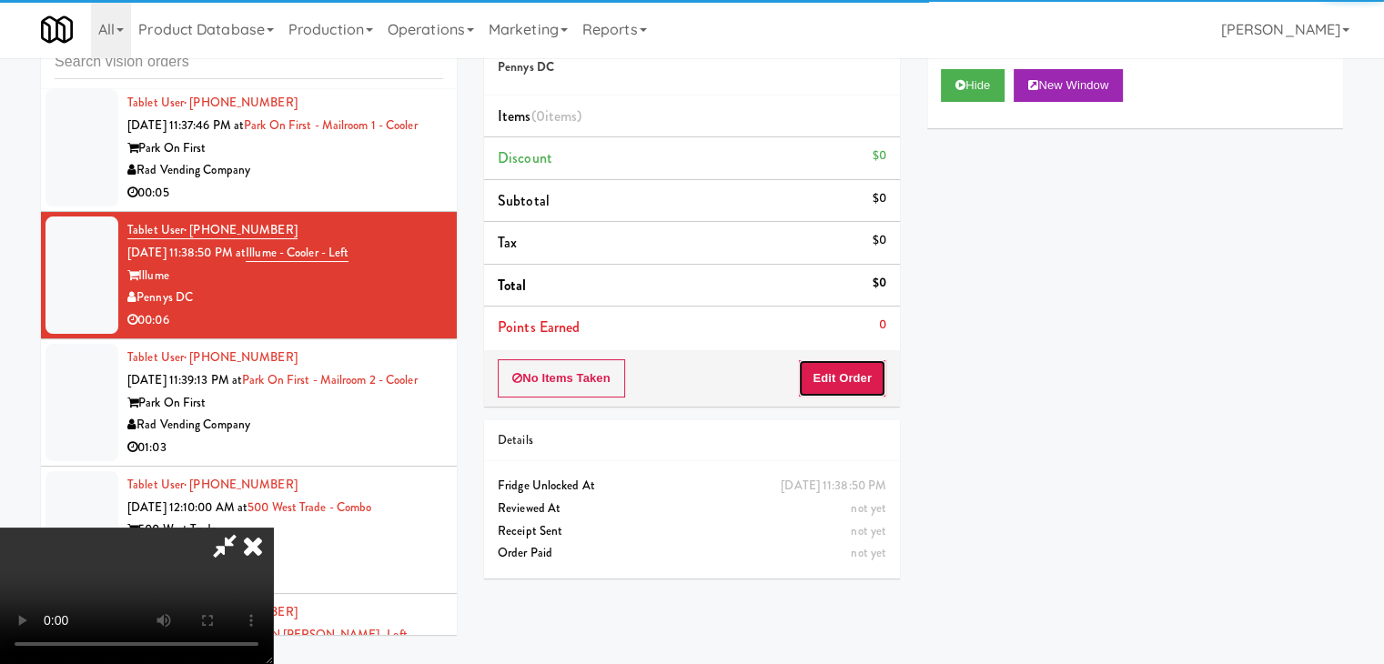
click at [845, 380] on button "Edit Order" at bounding box center [842, 378] width 88 height 38
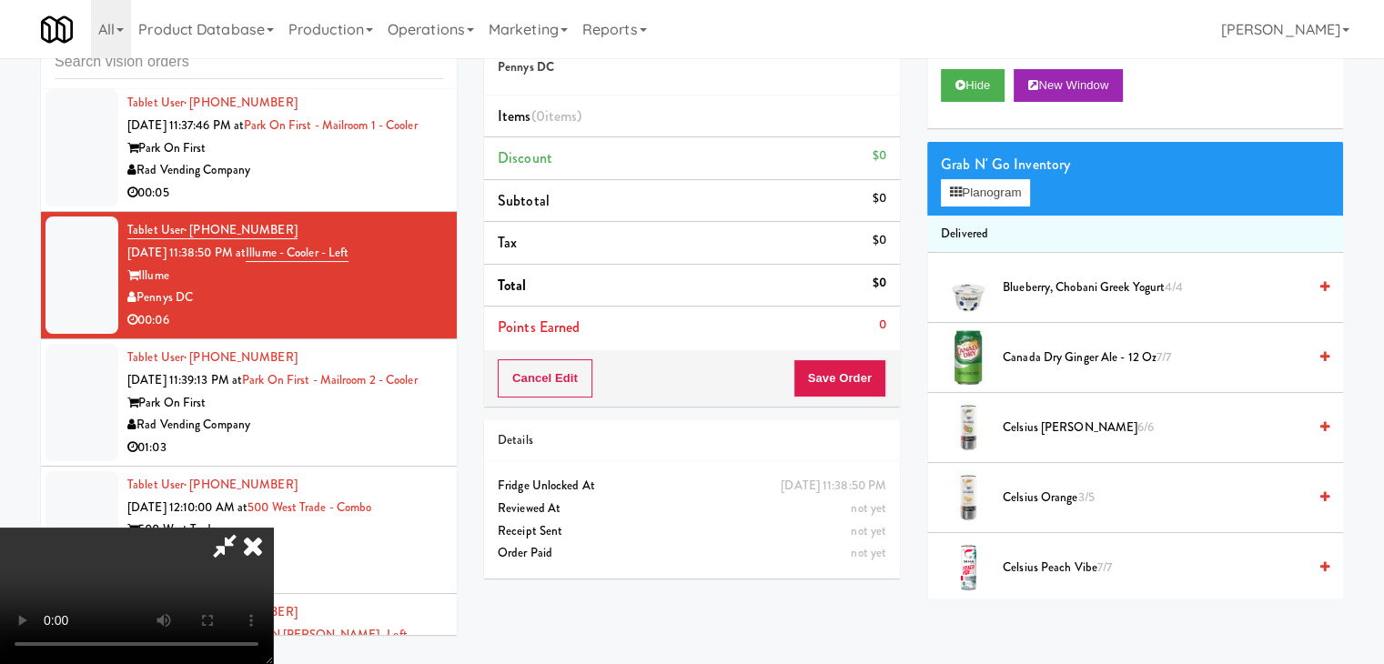
scroll to position [14640, 0]
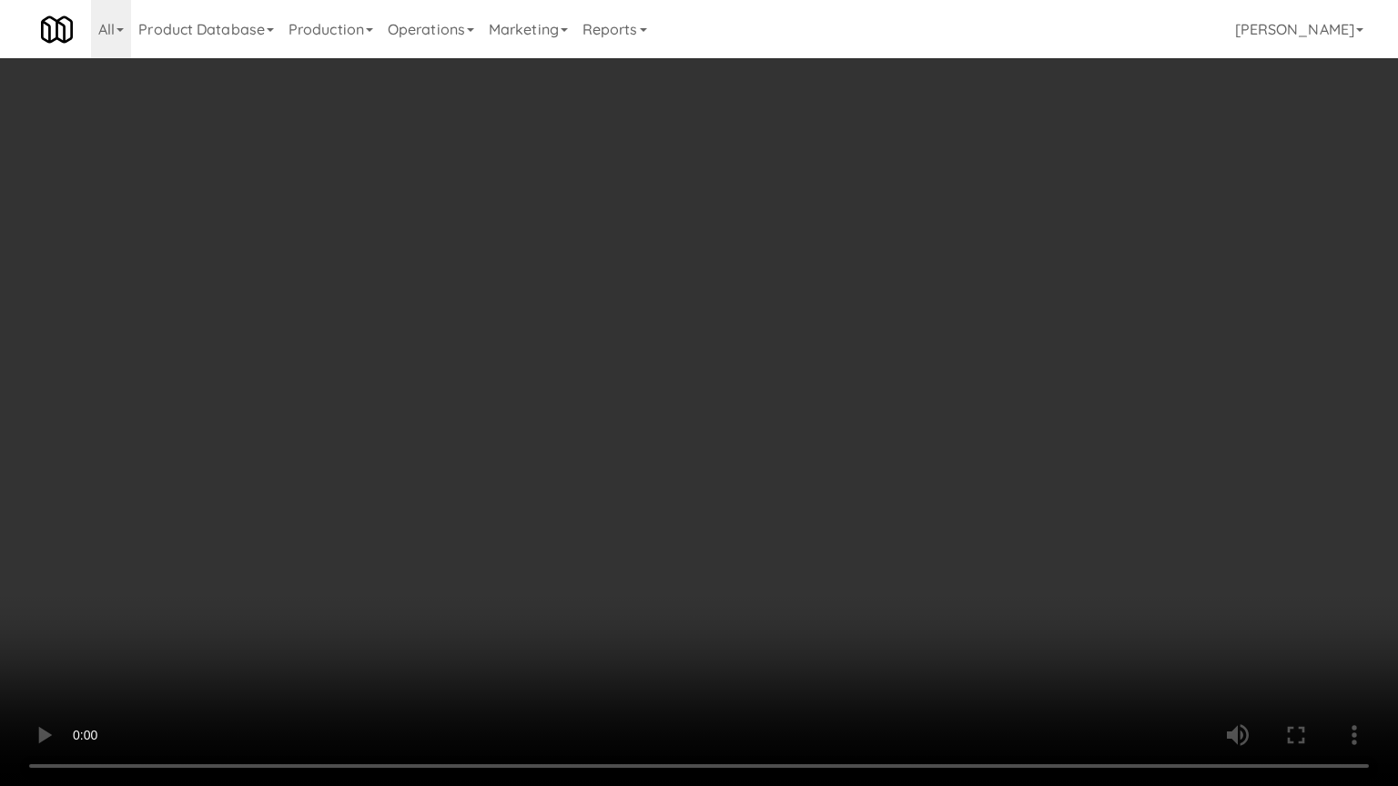
click at [826, 472] on video at bounding box center [699, 393] width 1398 height 786
click at [825, 472] on video at bounding box center [699, 393] width 1398 height 786
click at [789, 491] on video at bounding box center [699, 393] width 1398 height 786
click at [791, 491] on video at bounding box center [699, 393] width 1398 height 786
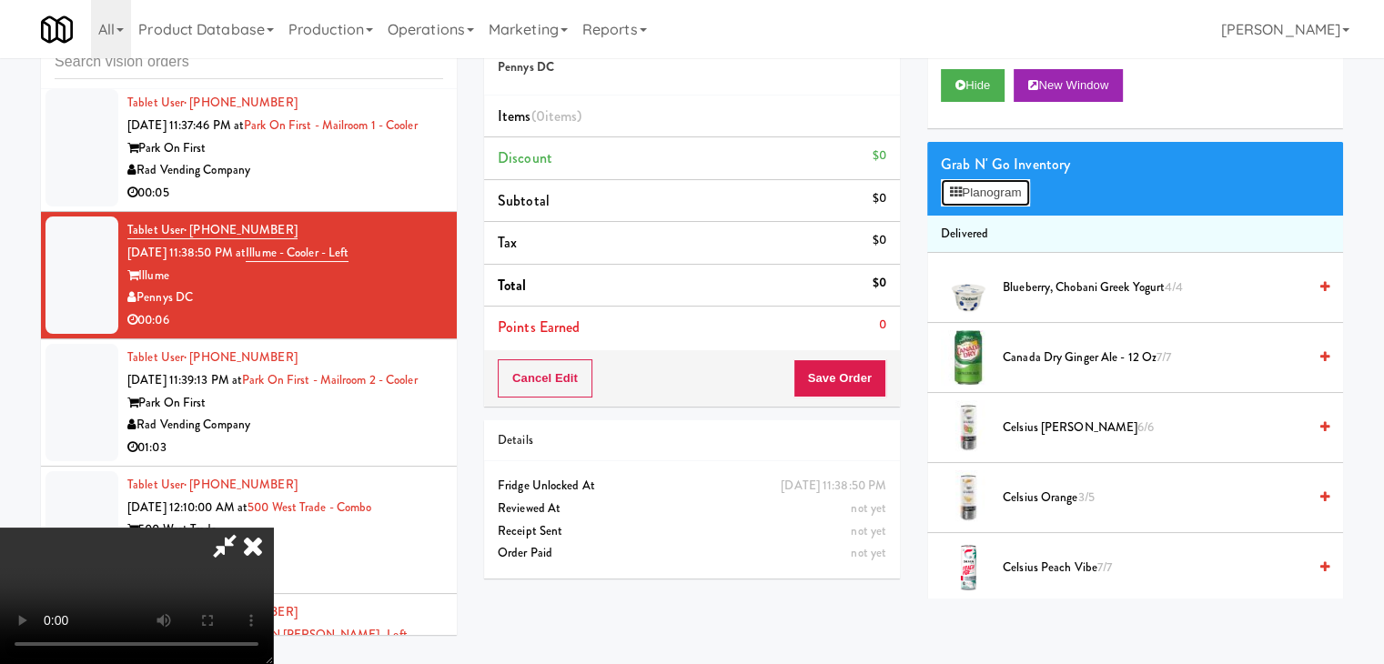
click at [1007, 195] on button "Planogram" at bounding box center [985, 192] width 89 height 27
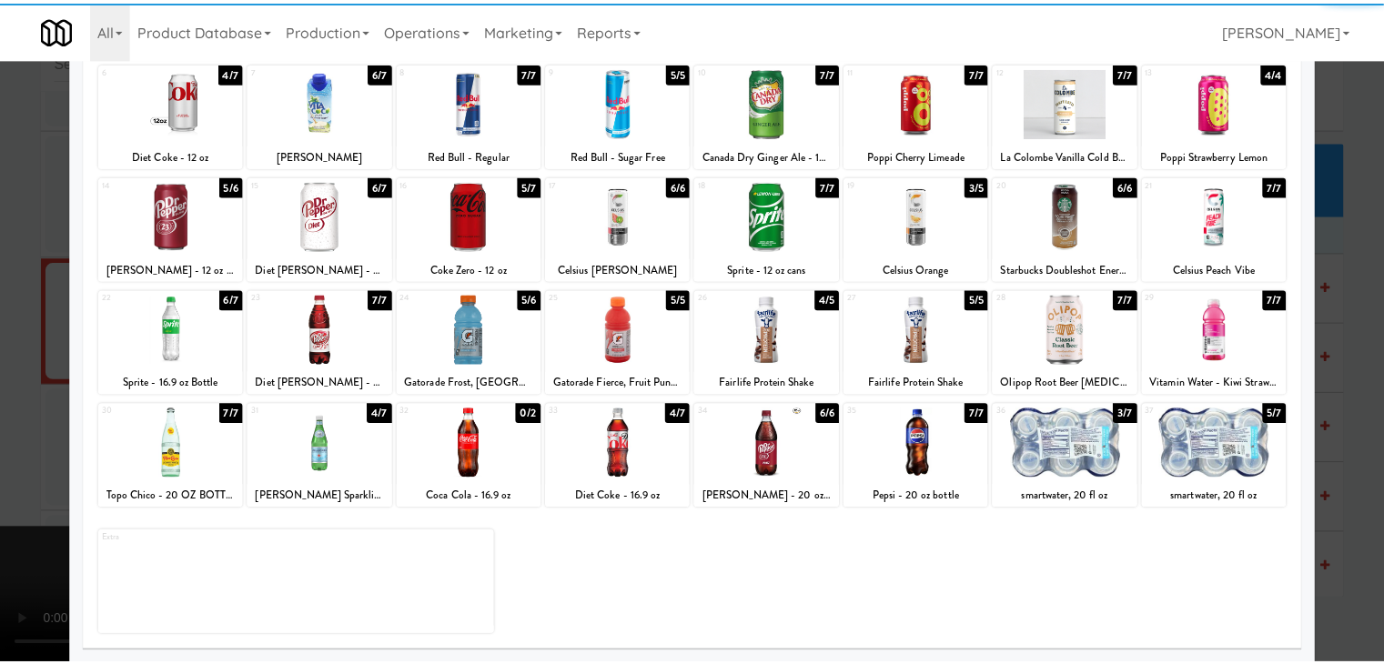
scroll to position [229, 0]
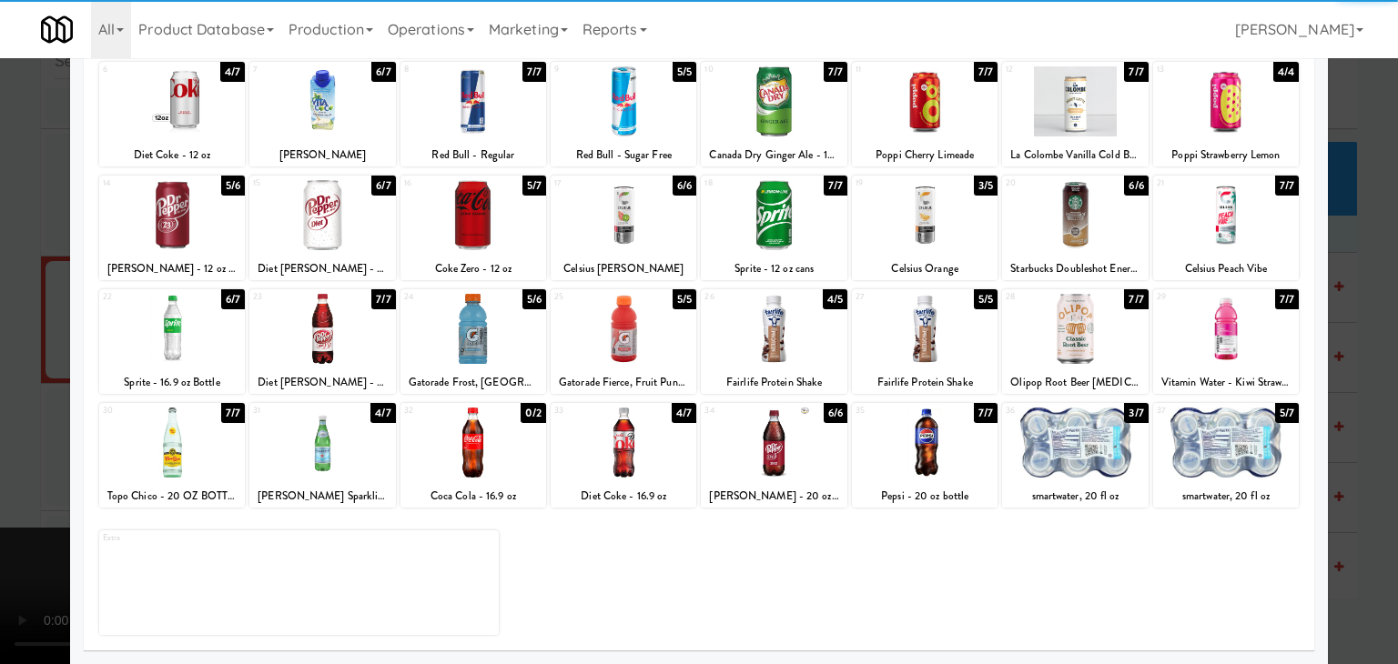
click at [1088, 431] on div at bounding box center [1075, 443] width 146 height 70
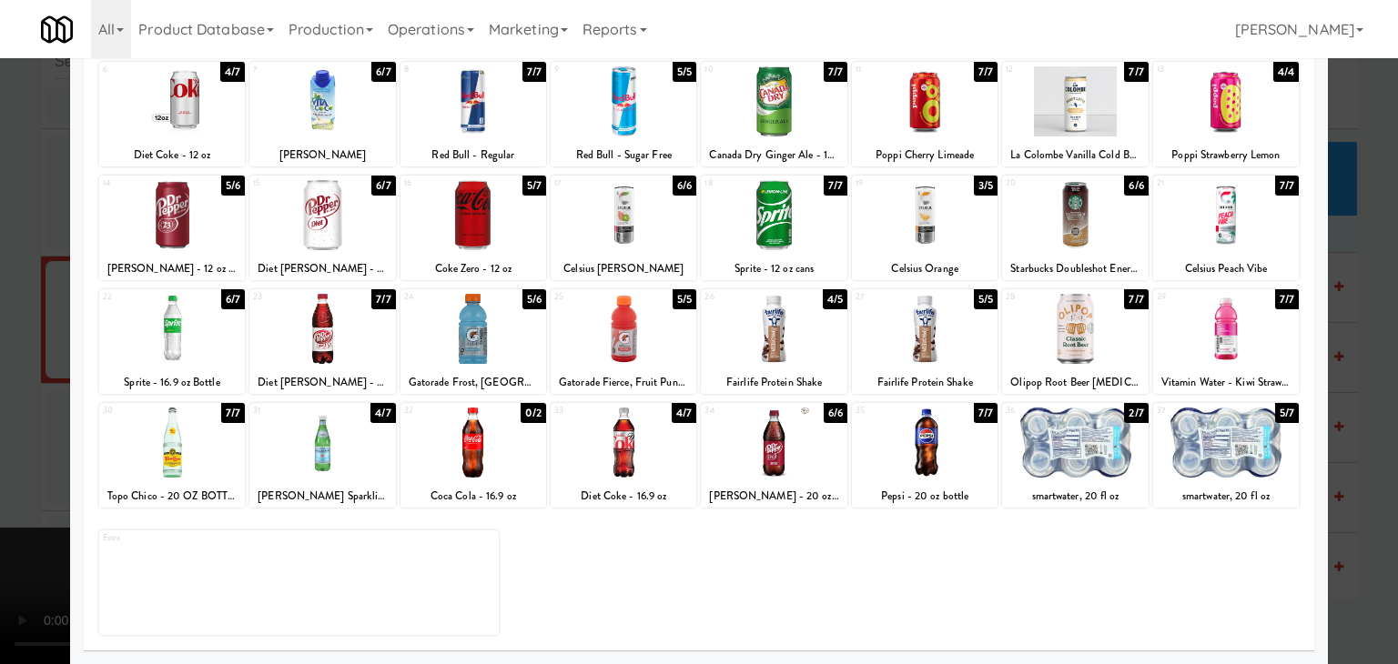
click at [1362, 446] on div at bounding box center [699, 332] width 1398 height 664
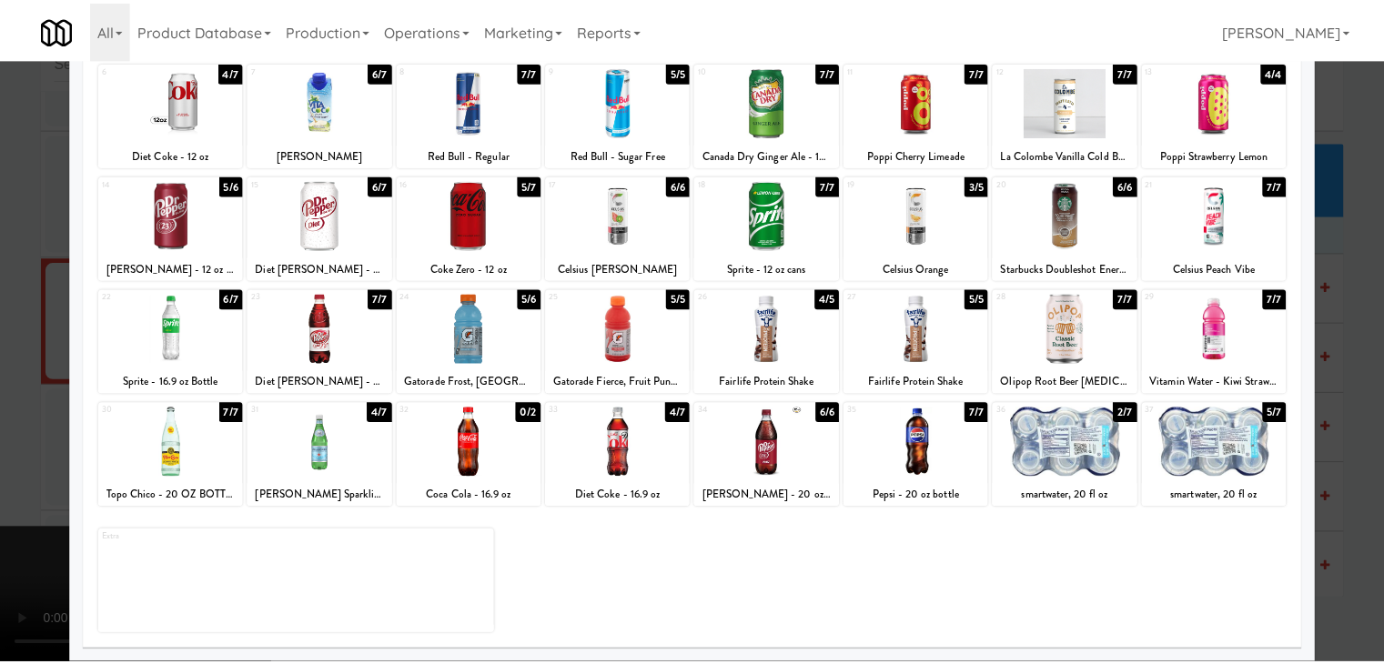
scroll to position [14685, 0]
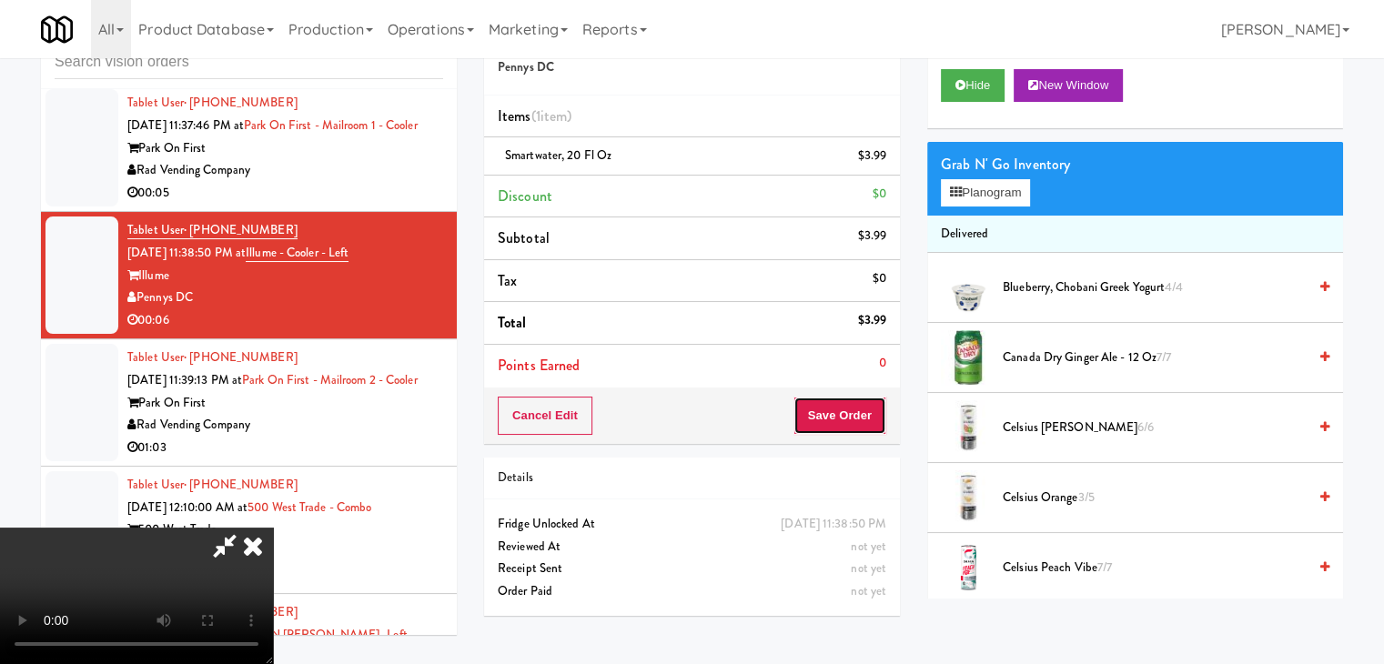
click at [871, 410] on button "Save Order" at bounding box center [840, 416] width 93 height 38
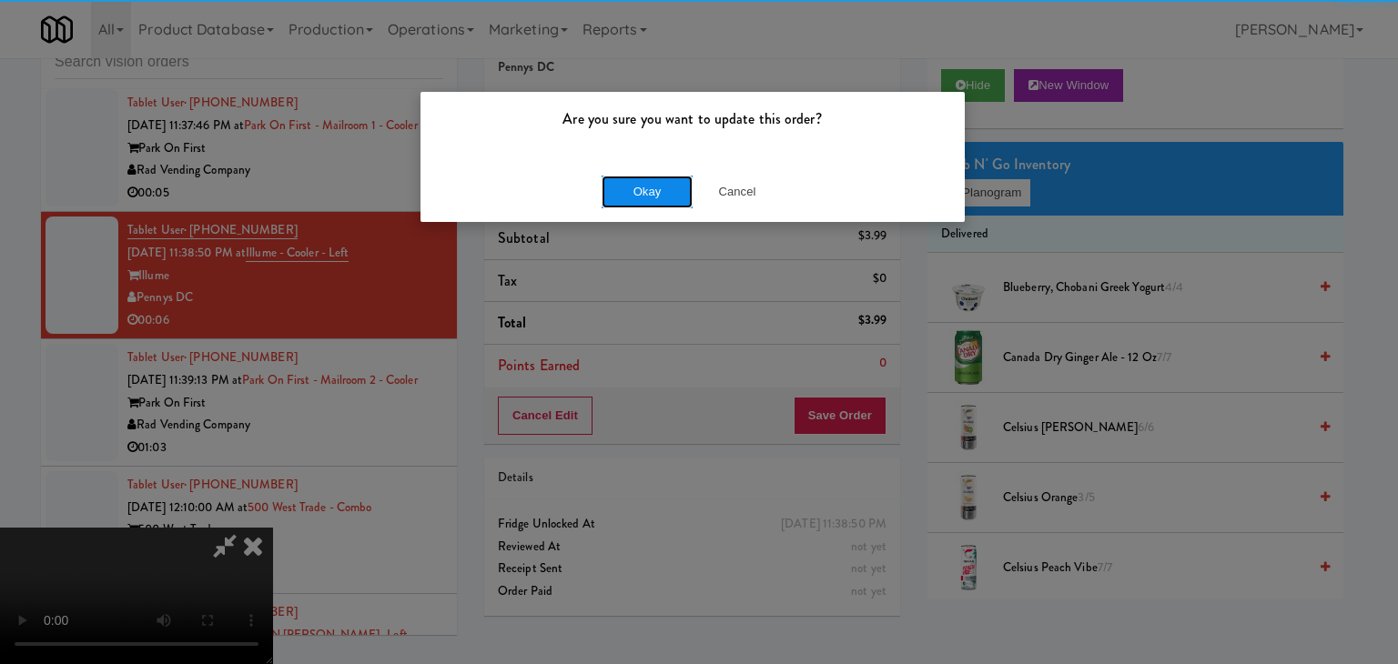
click at [659, 195] on button "Okay" at bounding box center [647, 192] width 91 height 33
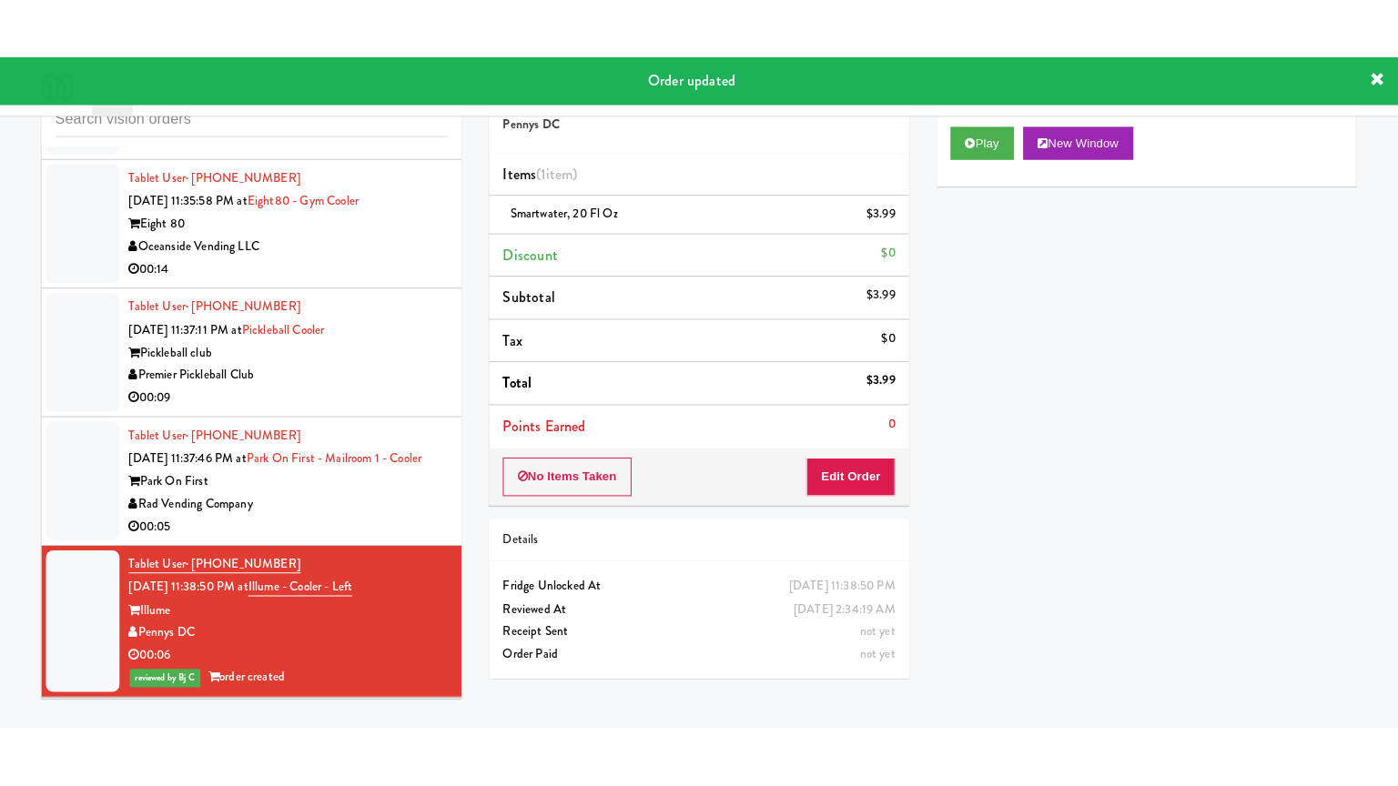
scroll to position [14412, 0]
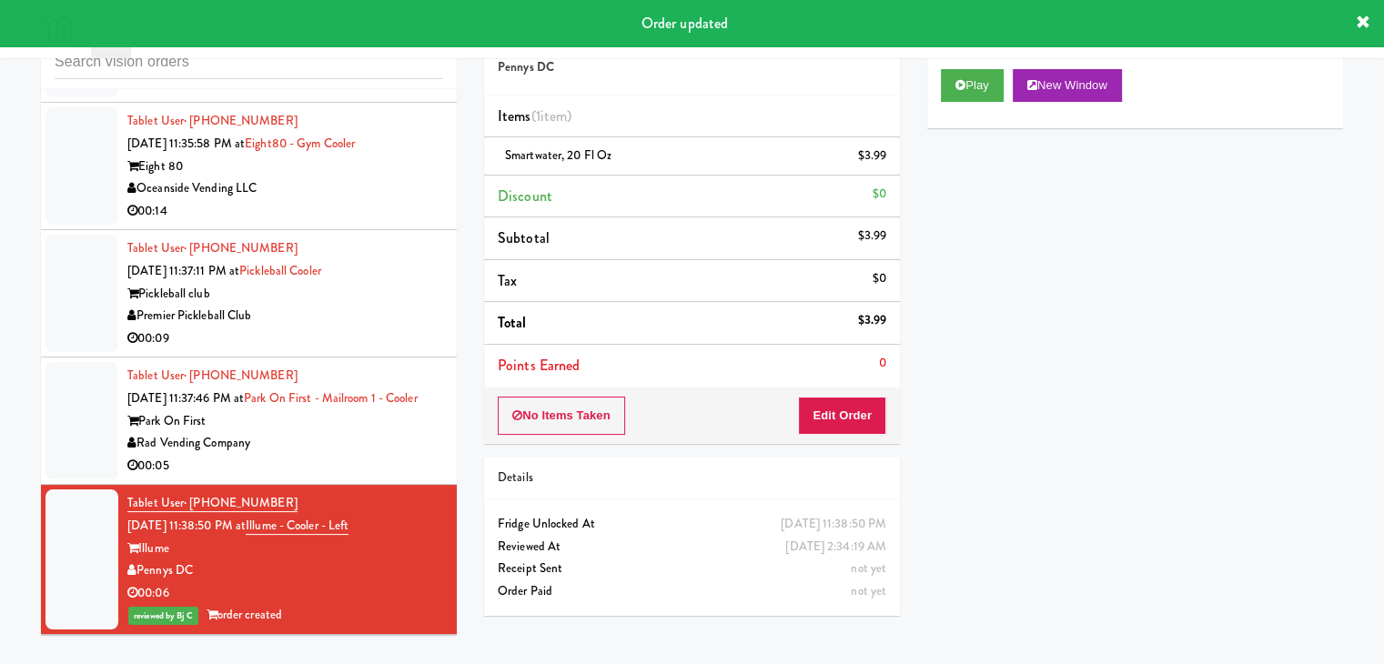
drag, startPoint x: 394, startPoint y: 465, endPoint x: 419, endPoint y: 476, distance: 26.9
click at [395, 455] on div "Rad Vending Company" at bounding box center [285, 443] width 316 height 23
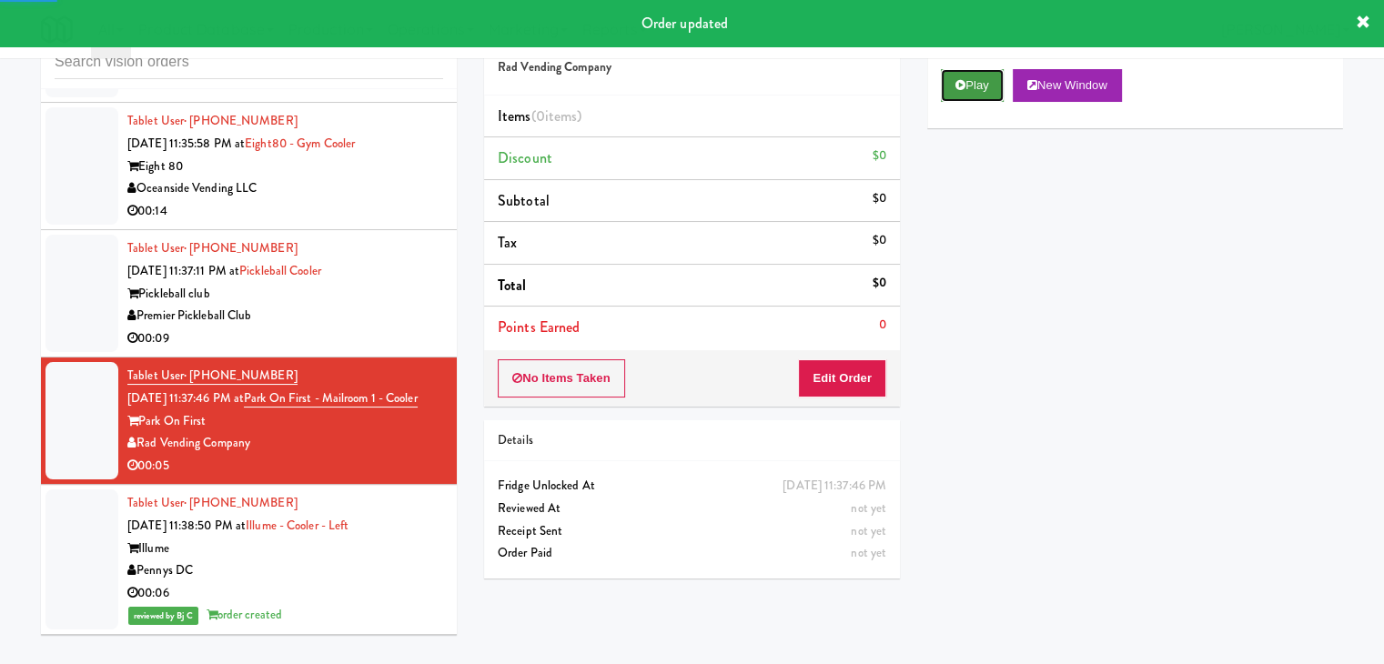
click at [981, 85] on button "Play" at bounding box center [972, 85] width 63 height 33
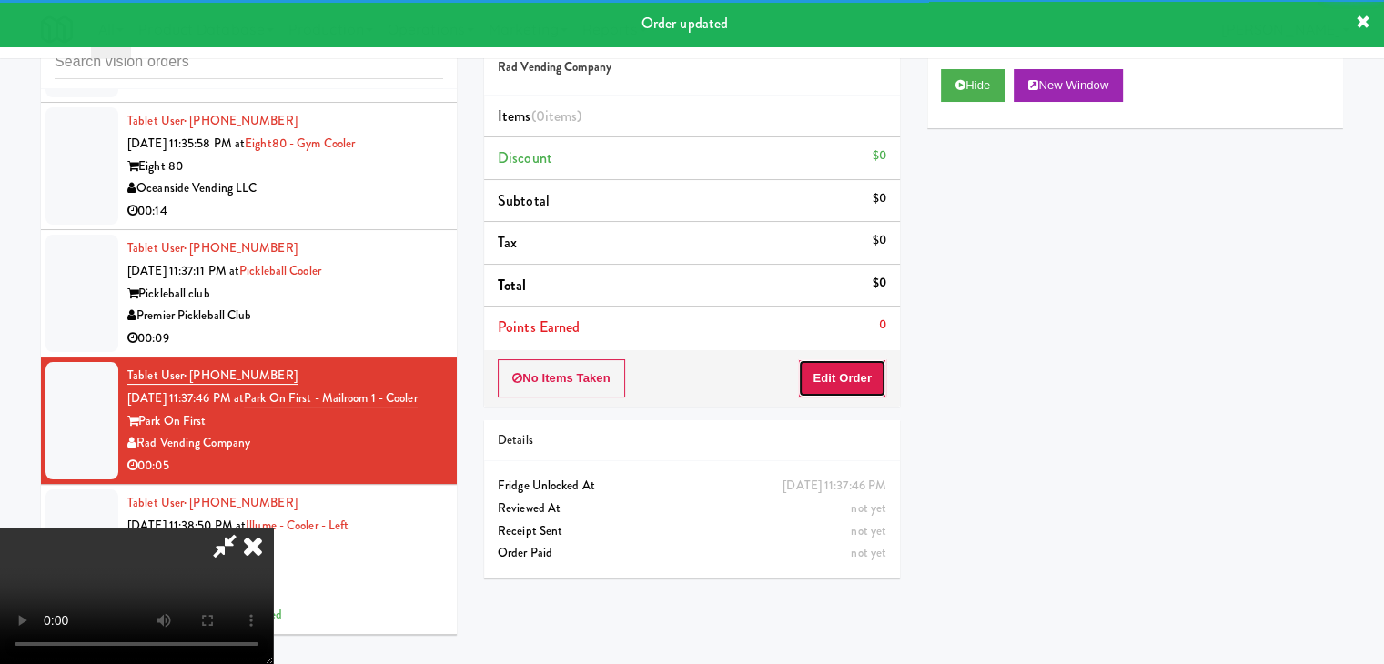
click at [841, 373] on button "Edit Order" at bounding box center [842, 378] width 88 height 38
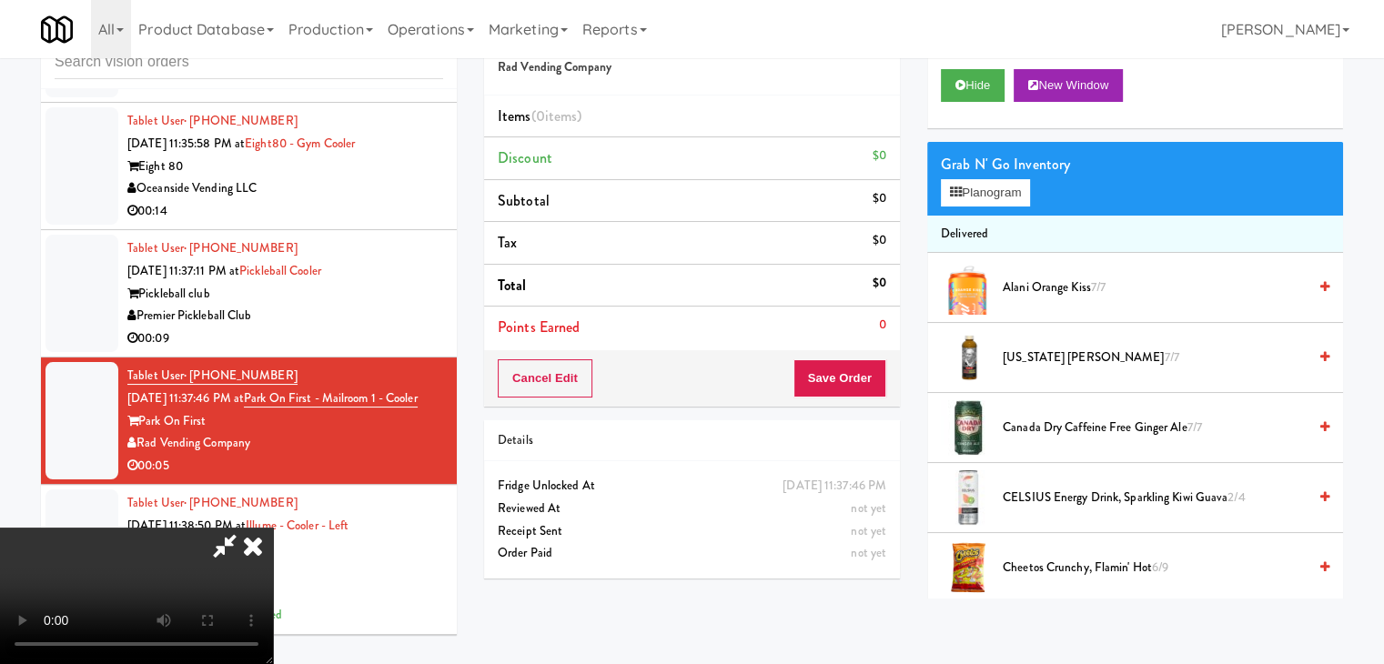
scroll to position [14366, 0]
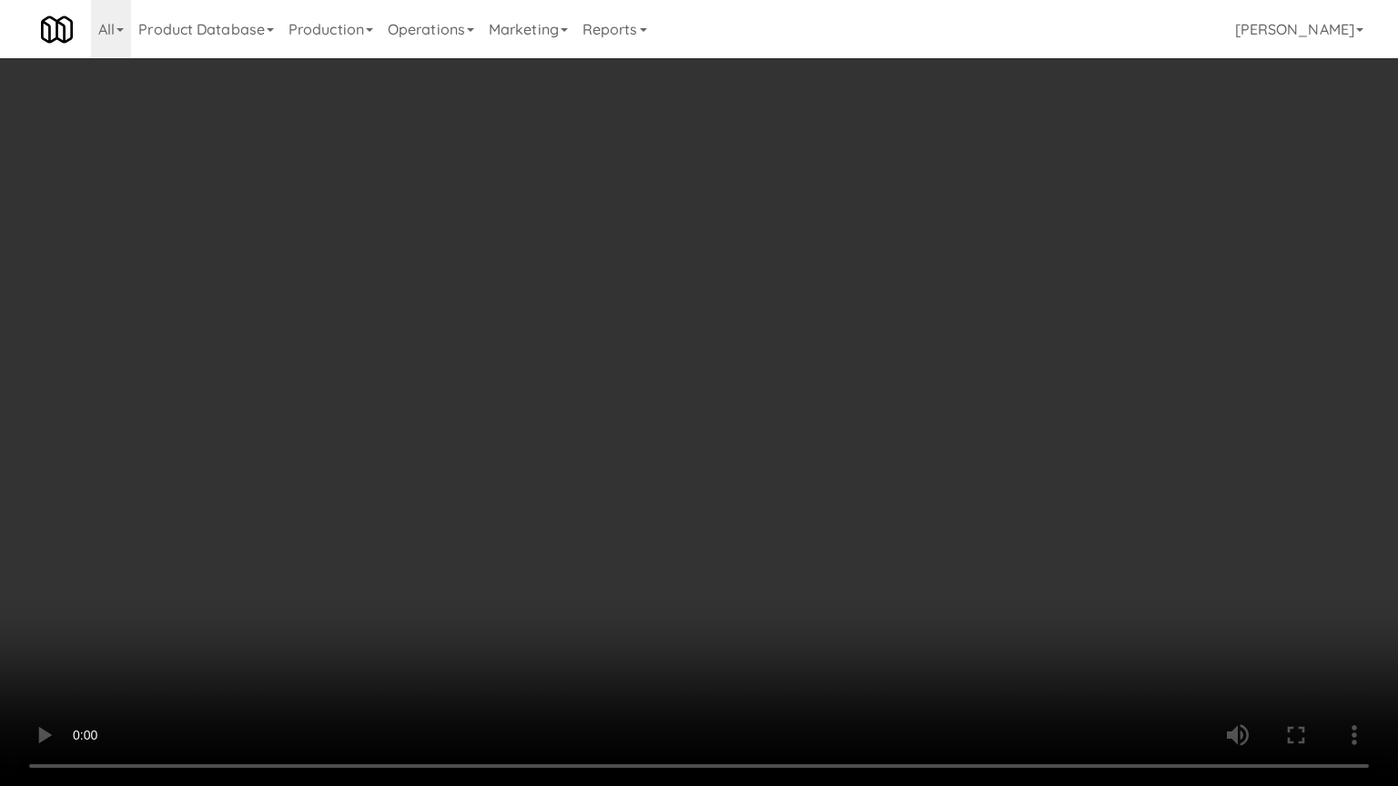
click at [866, 478] on video at bounding box center [699, 393] width 1398 height 786
drag, startPoint x: 863, startPoint y: 479, endPoint x: 823, endPoint y: 483, distance: 40.3
click at [861, 480] on video at bounding box center [699, 393] width 1398 height 786
click at [815, 466] on video at bounding box center [699, 393] width 1398 height 786
click at [815, 467] on video at bounding box center [699, 393] width 1398 height 786
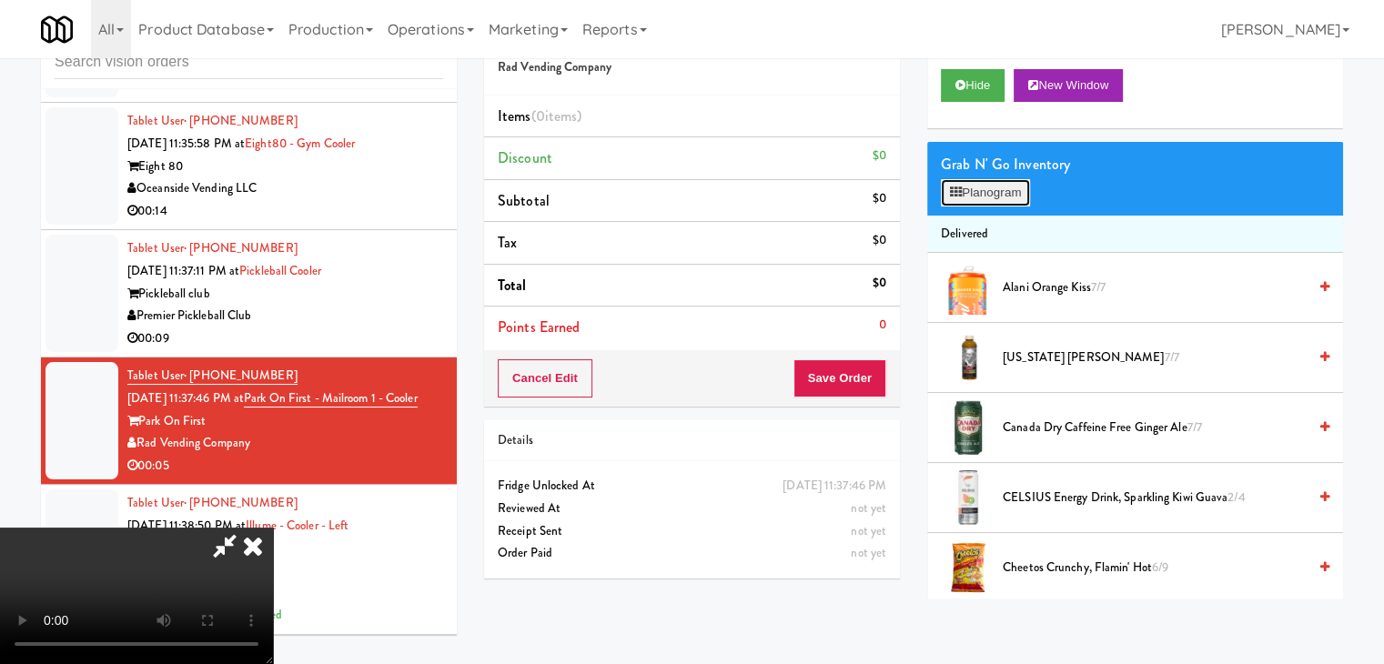
click at [1002, 190] on button "Planogram" at bounding box center [985, 192] width 89 height 27
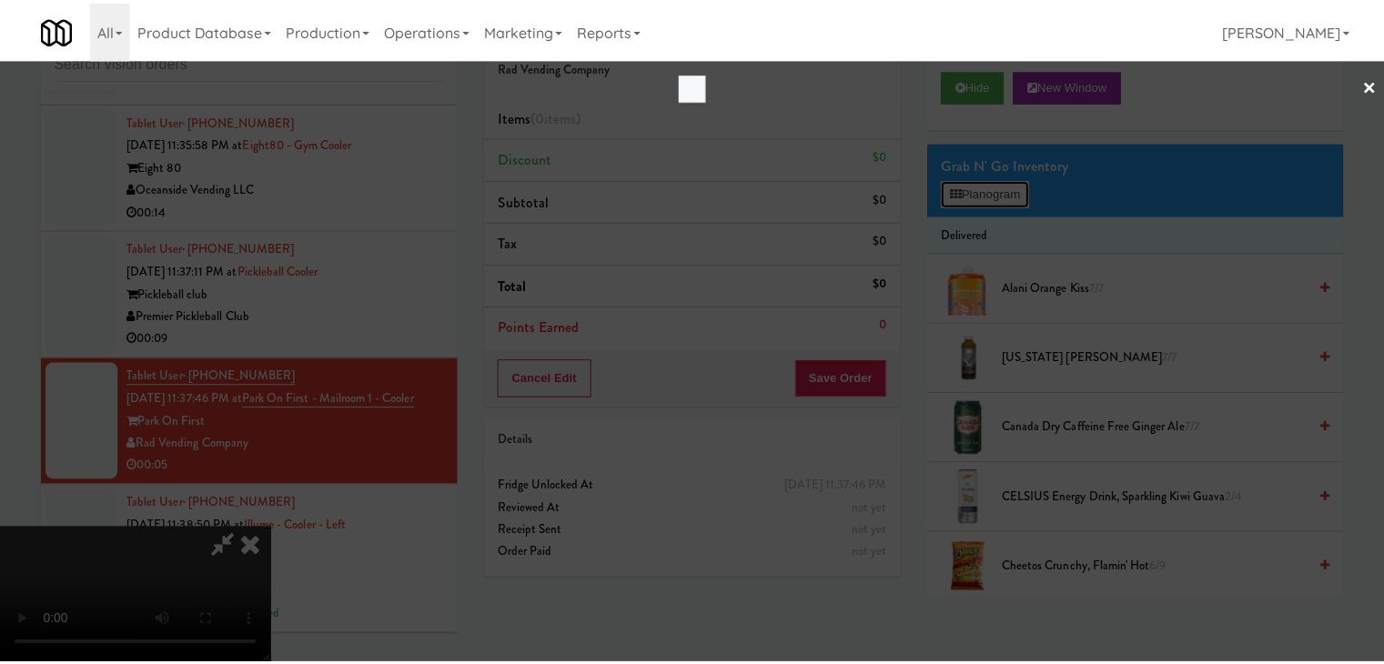
scroll to position [14366, 0]
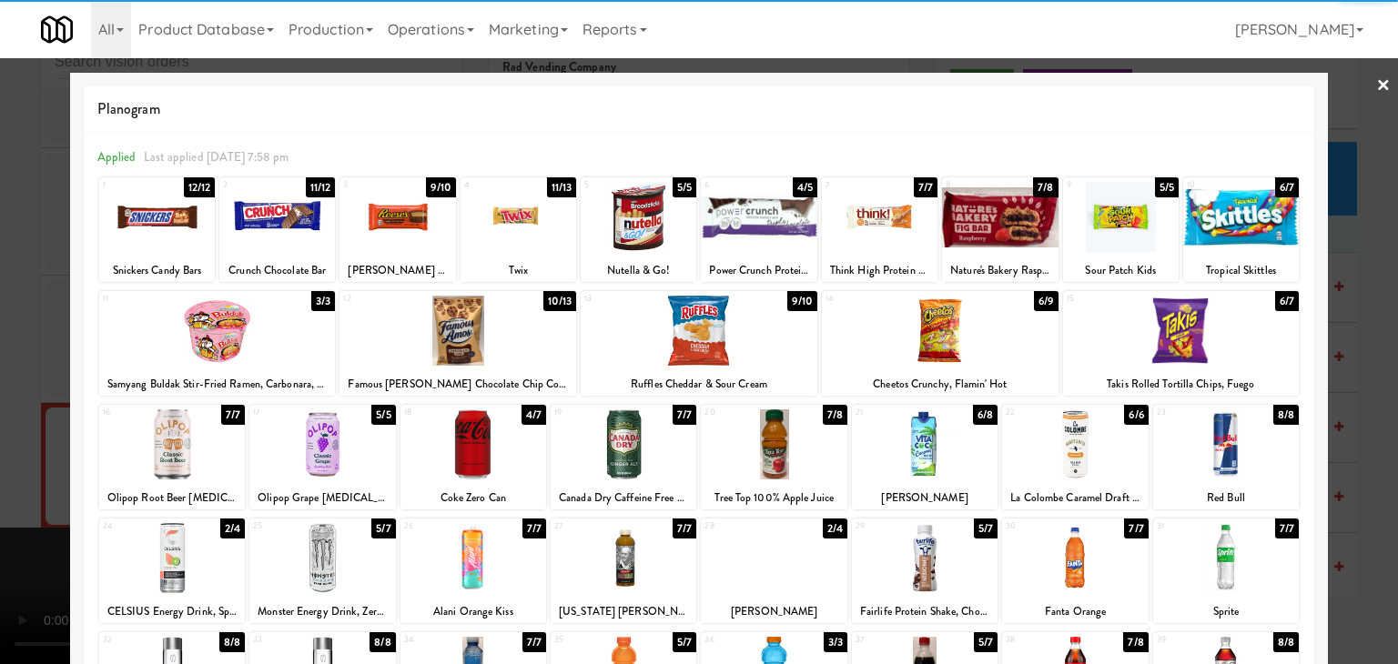
click at [1206, 341] on div at bounding box center [1181, 331] width 237 height 70
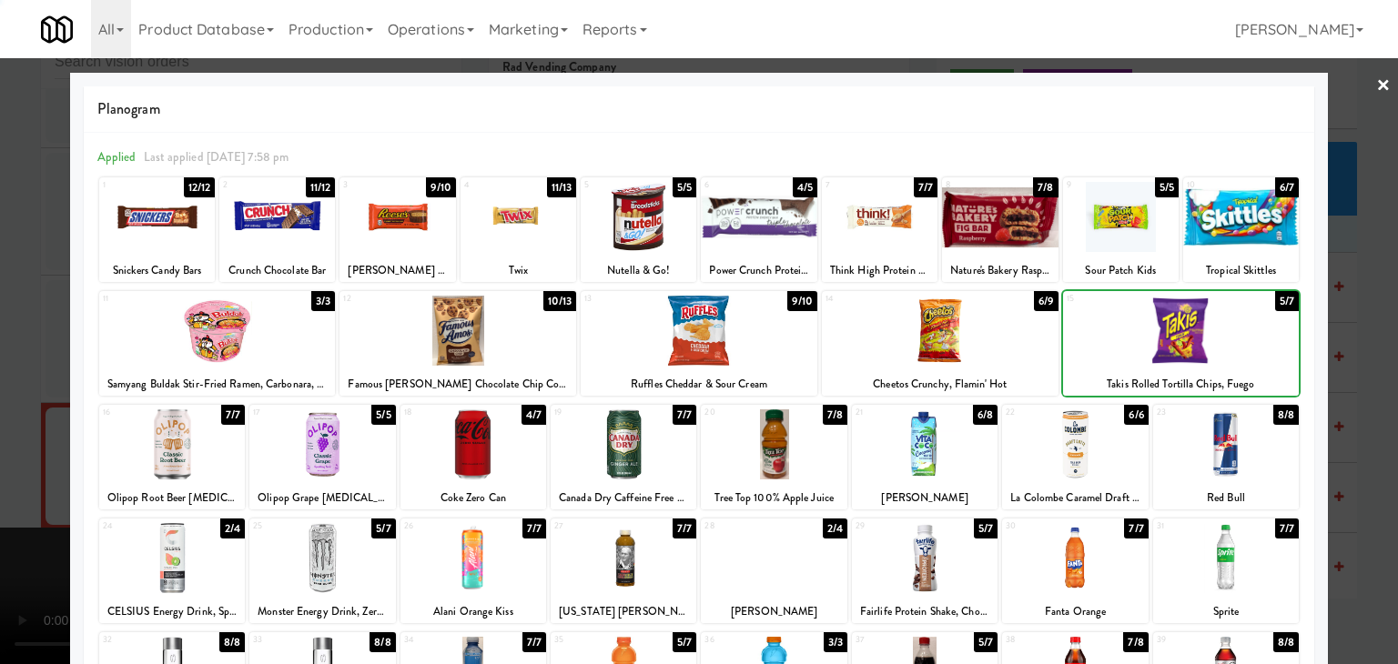
click at [1378, 356] on div at bounding box center [699, 332] width 1398 height 664
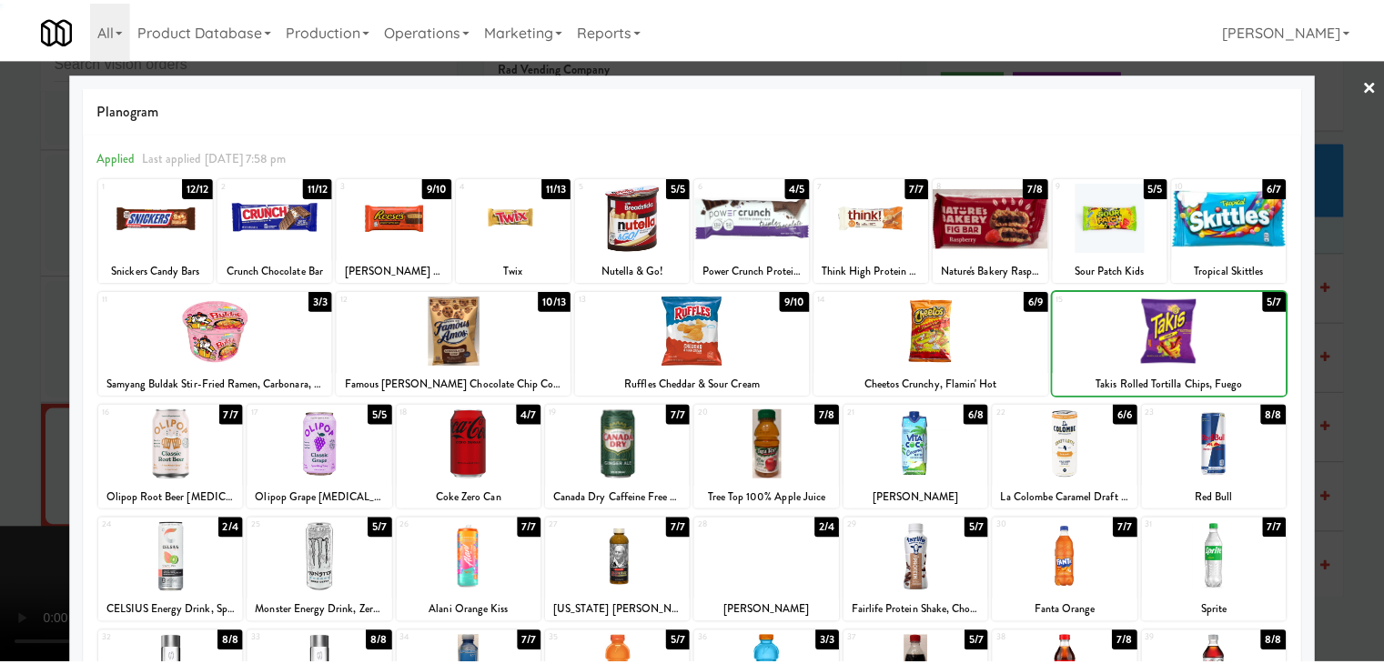
scroll to position [14412, 0]
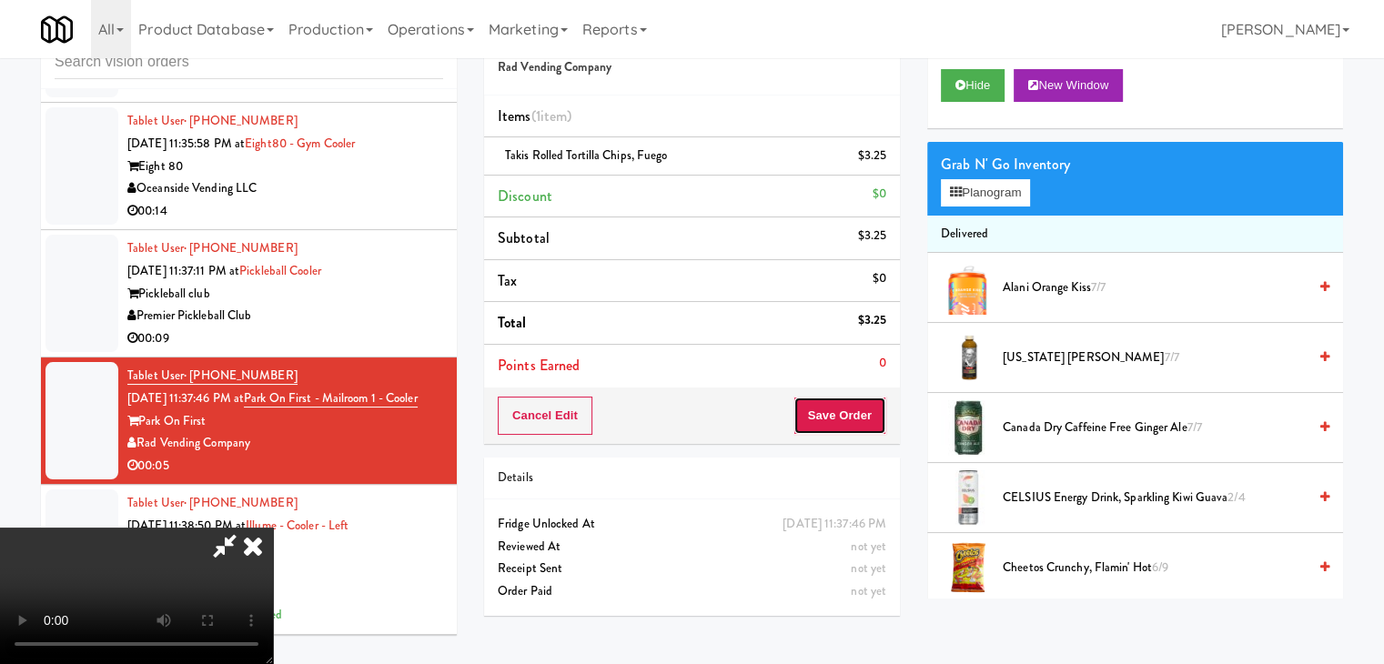
click at [835, 410] on button "Save Order" at bounding box center [840, 416] width 93 height 38
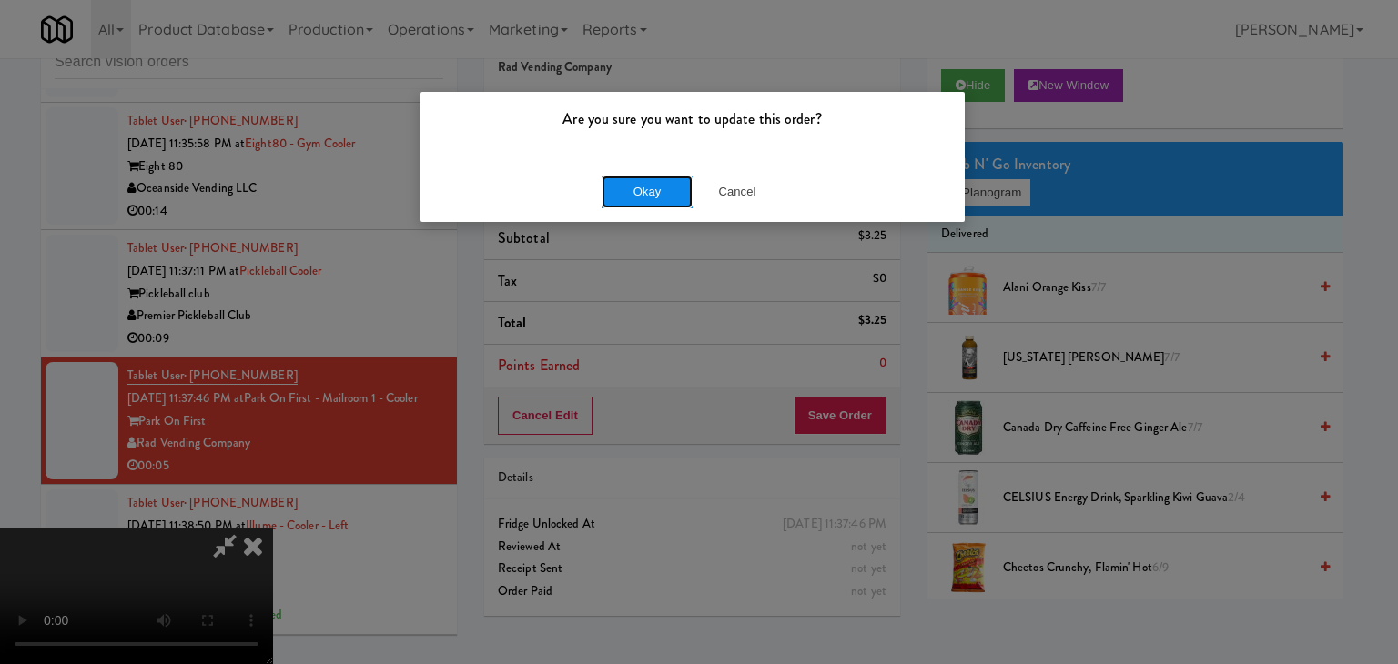
drag, startPoint x: 640, startPoint y: 187, endPoint x: 637, endPoint y: 199, distance: 13.0
click at [639, 187] on button "Okay" at bounding box center [647, 192] width 91 height 33
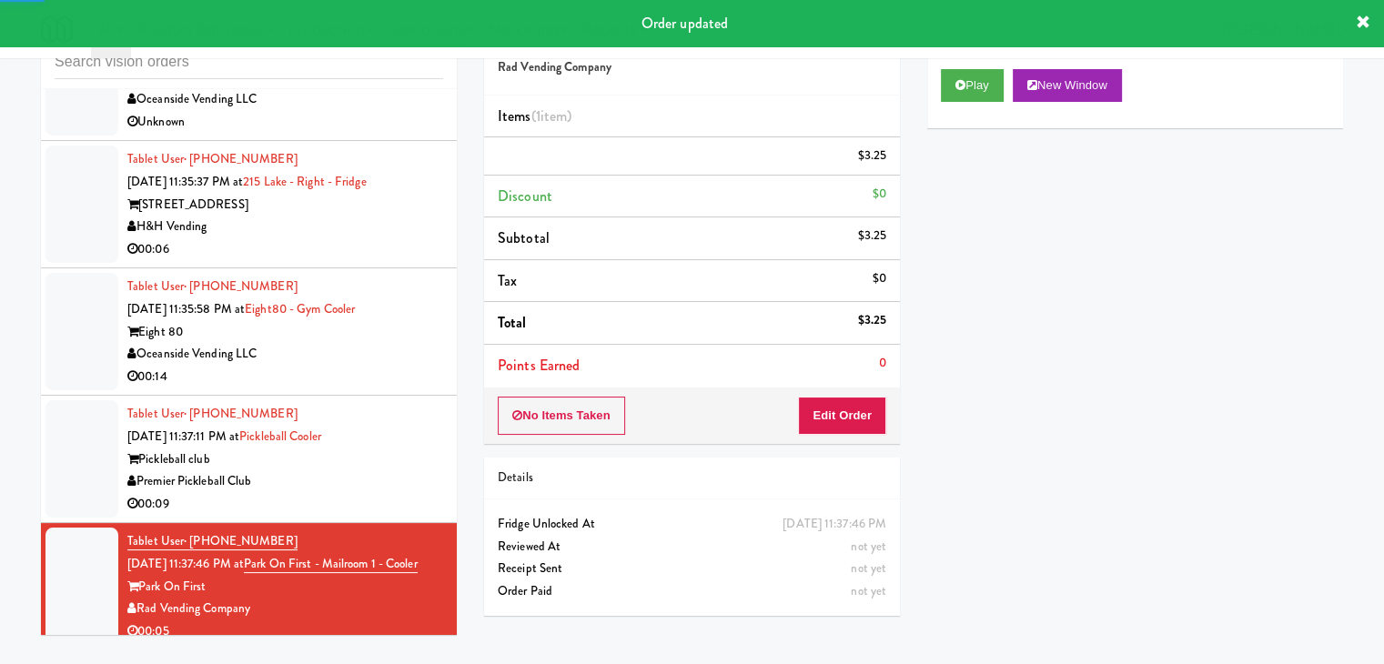
scroll to position [14230, 0]
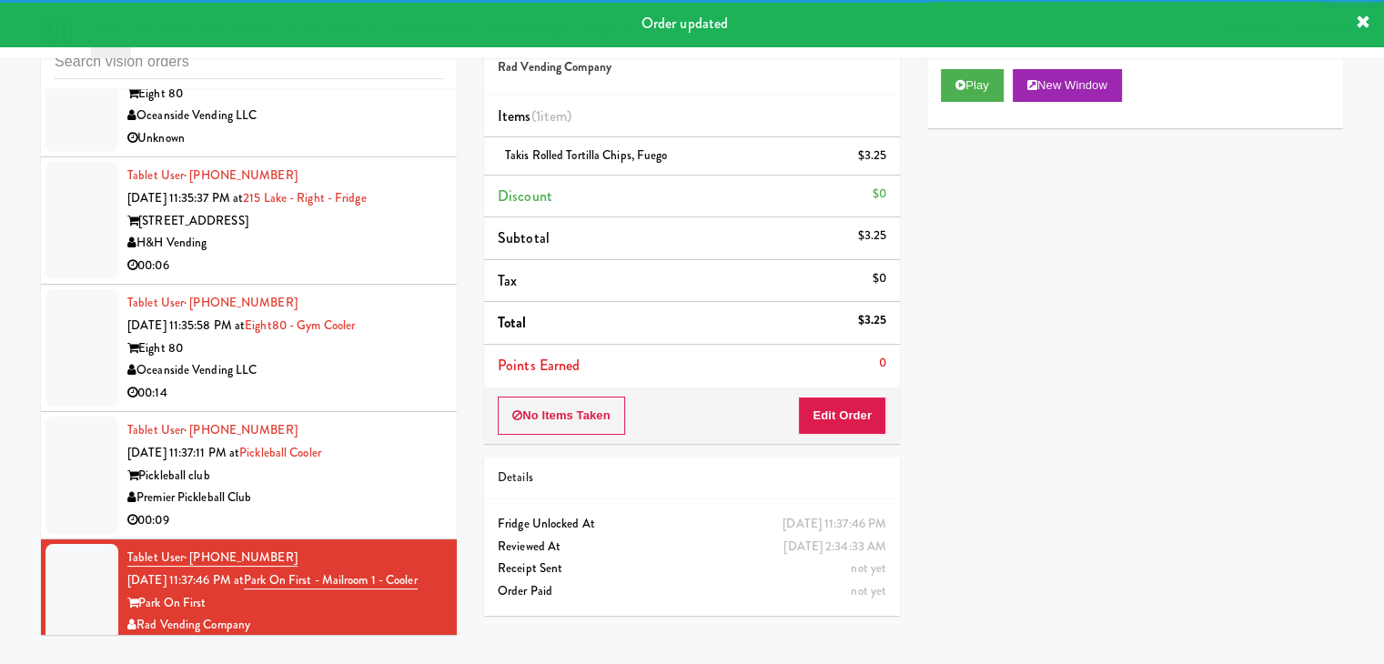
drag, startPoint x: 386, startPoint y: 514, endPoint x: 465, endPoint y: 503, distance: 79.9
click at [387, 510] on div "Premier Pickleball Club" at bounding box center [285, 498] width 316 height 23
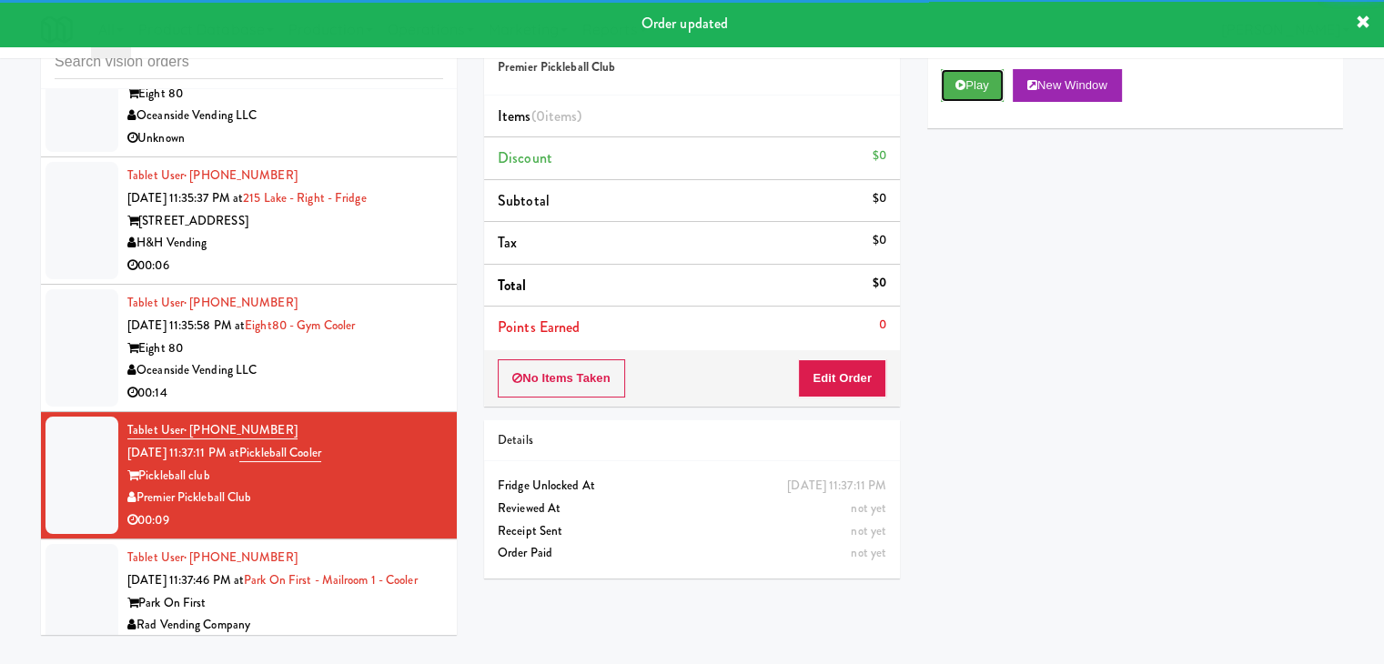
drag, startPoint x: 973, startPoint y: 95, endPoint x: 964, endPoint y: 113, distance: 20.4
click at [972, 96] on button "Play" at bounding box center [972, 85] width 63 height 33
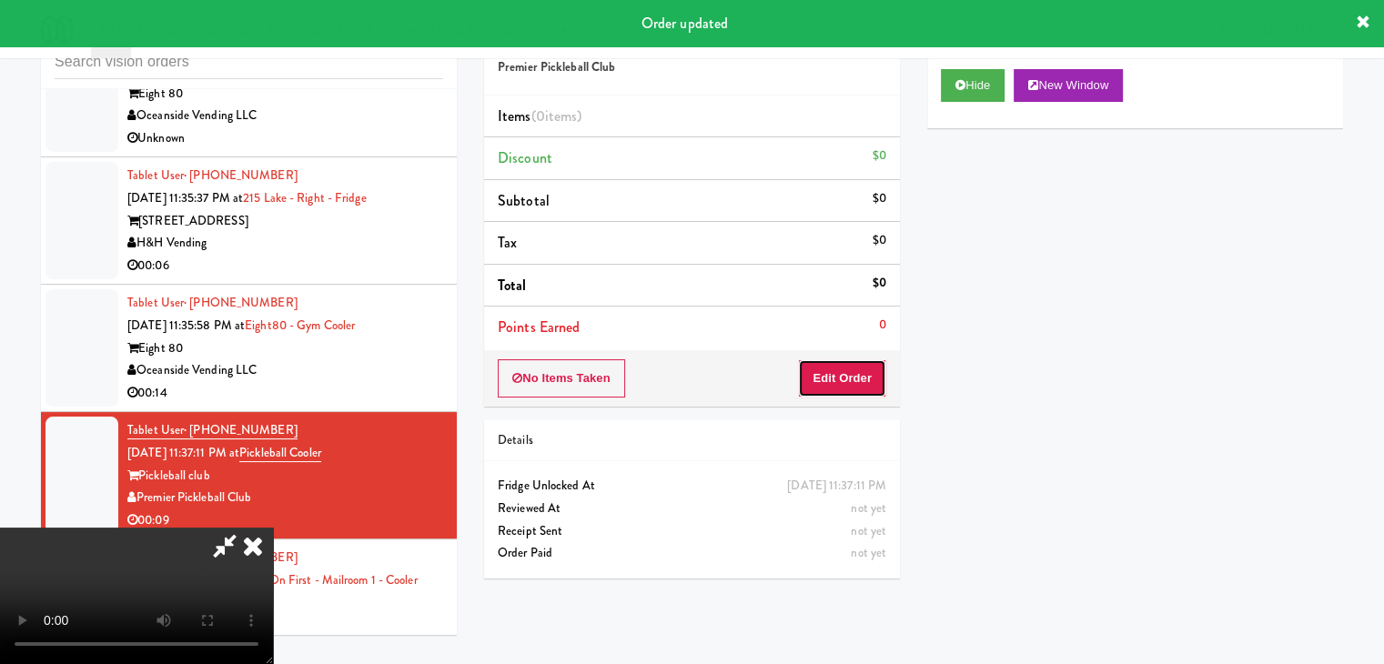
click at [858, 381] on button "Edit Order" at bounding box center [842, 378] width 88 height 38
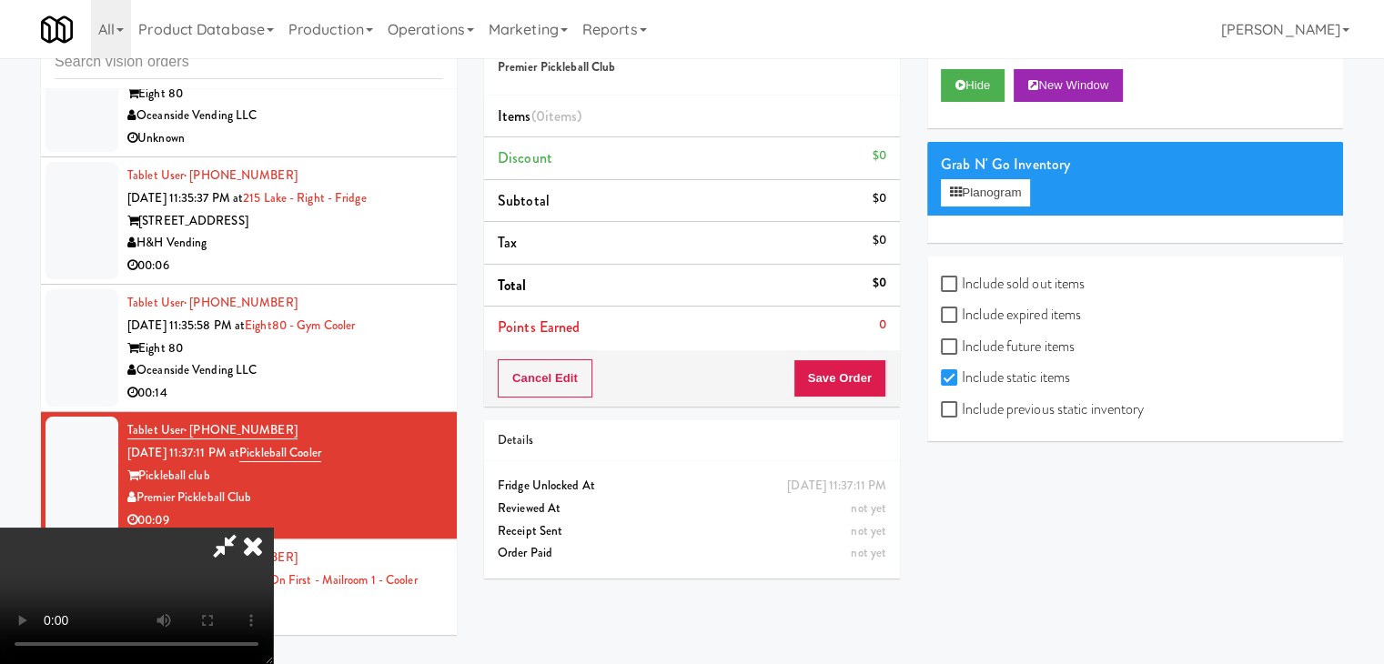
click at [1034, 413] on label "Include previous static inventory" at bounding box center [1042, 409] width 203 height 27
click at [962, 413] on input "Include previous static inventory" at bounding box center [951, 410] width 21 height 15
checkbox input "true"
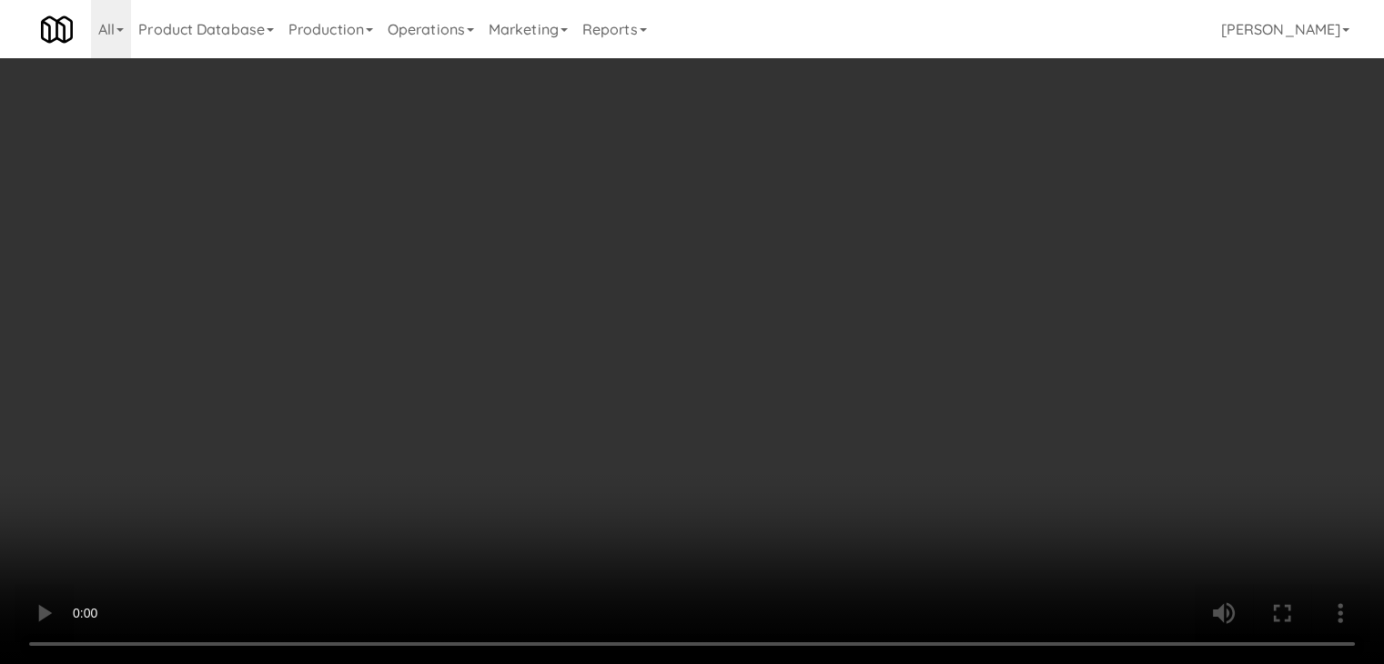
scroll to position [14185, 0]
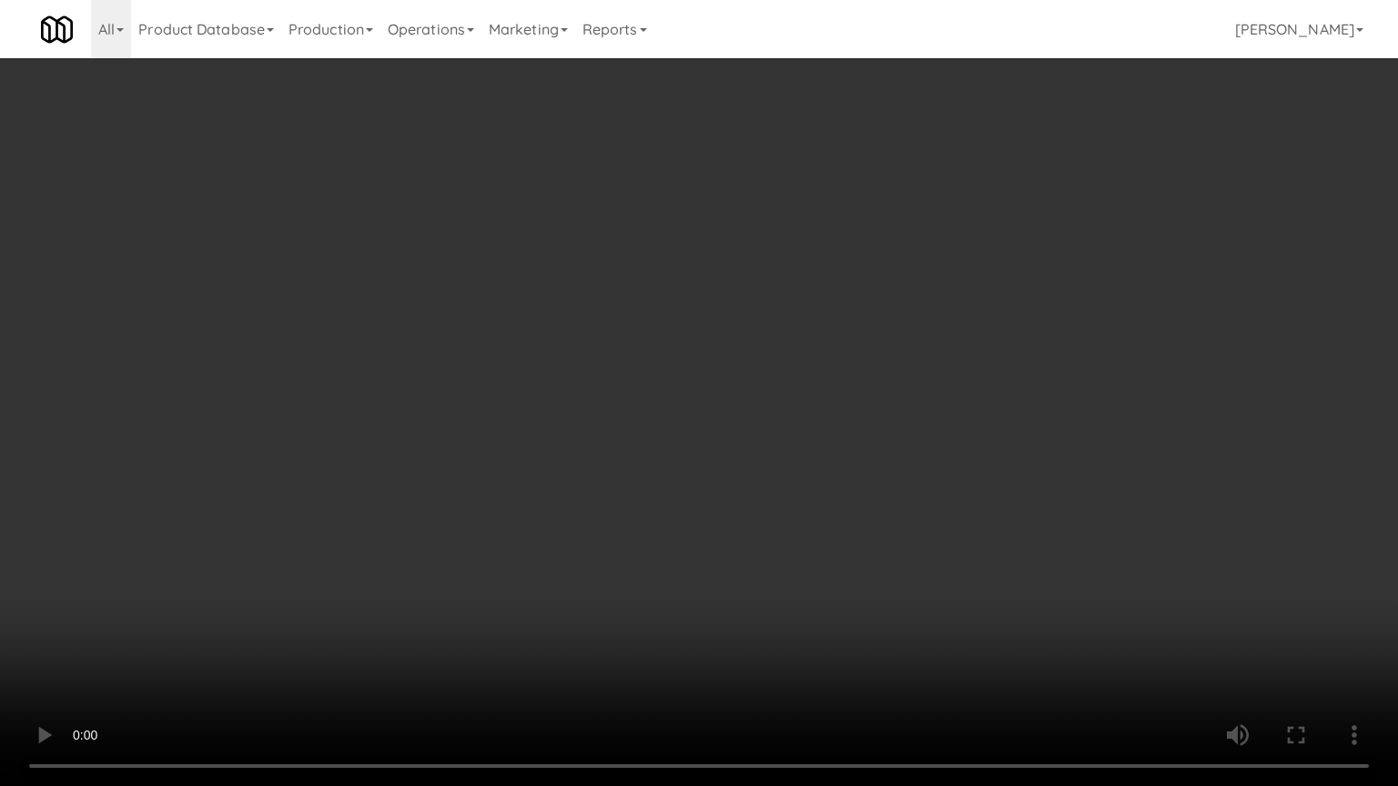
click at [832, 501] on video at bounding box center [699, 393] width 1398 height 786
drag, startPoint x: 832, startPoint y: 504, endPoint x: 823, endPoint y: 521, distance: 18.7
click at [830, 511] on video at bounding box center [699, 393] width 1398 height 786
click at [823, 514] on video at bounding box center [699, 393] width 1398 height 786
click at [771, 575] on video at bounding box center [699, 393] width 1398 height 786
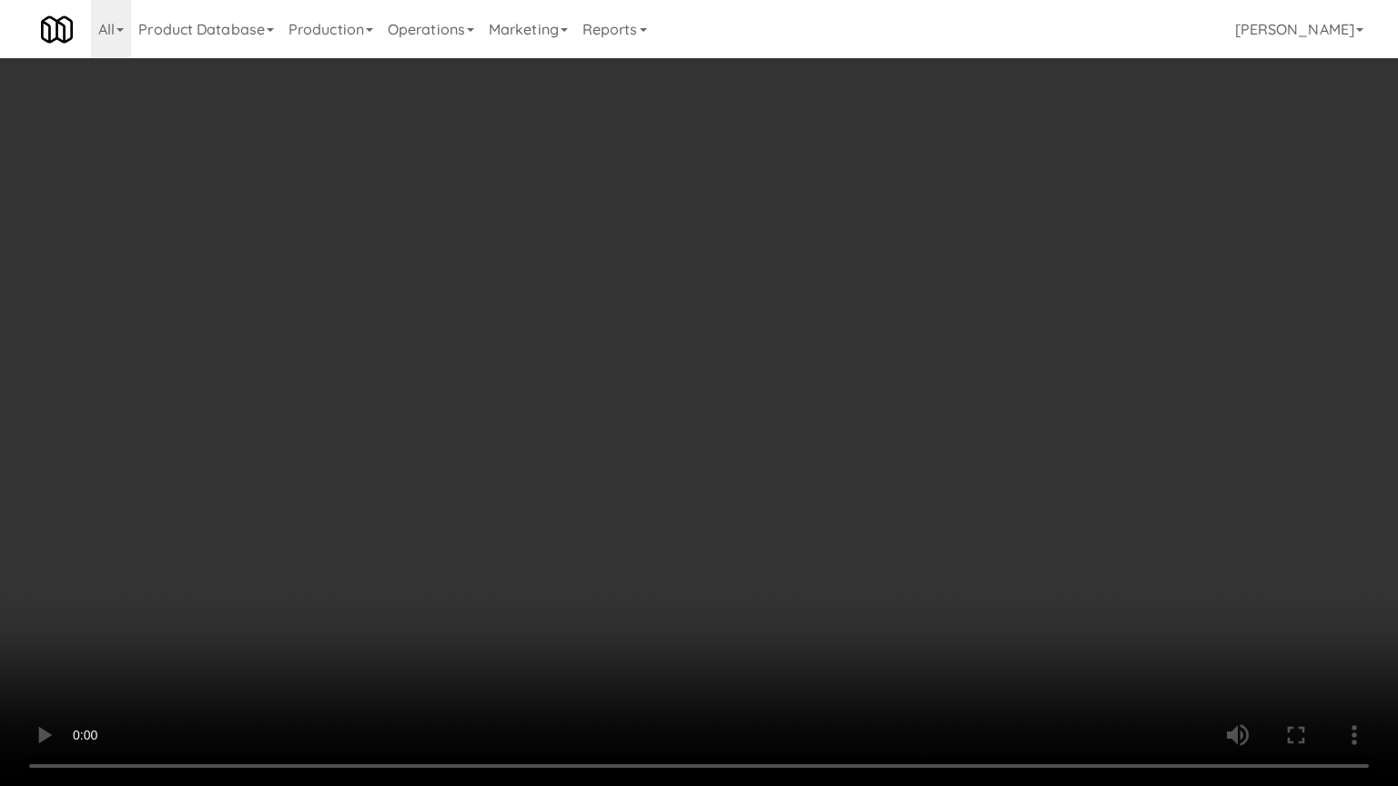
click at [713, 541] on video at bounding box center [699, 393] width 1398 height 786
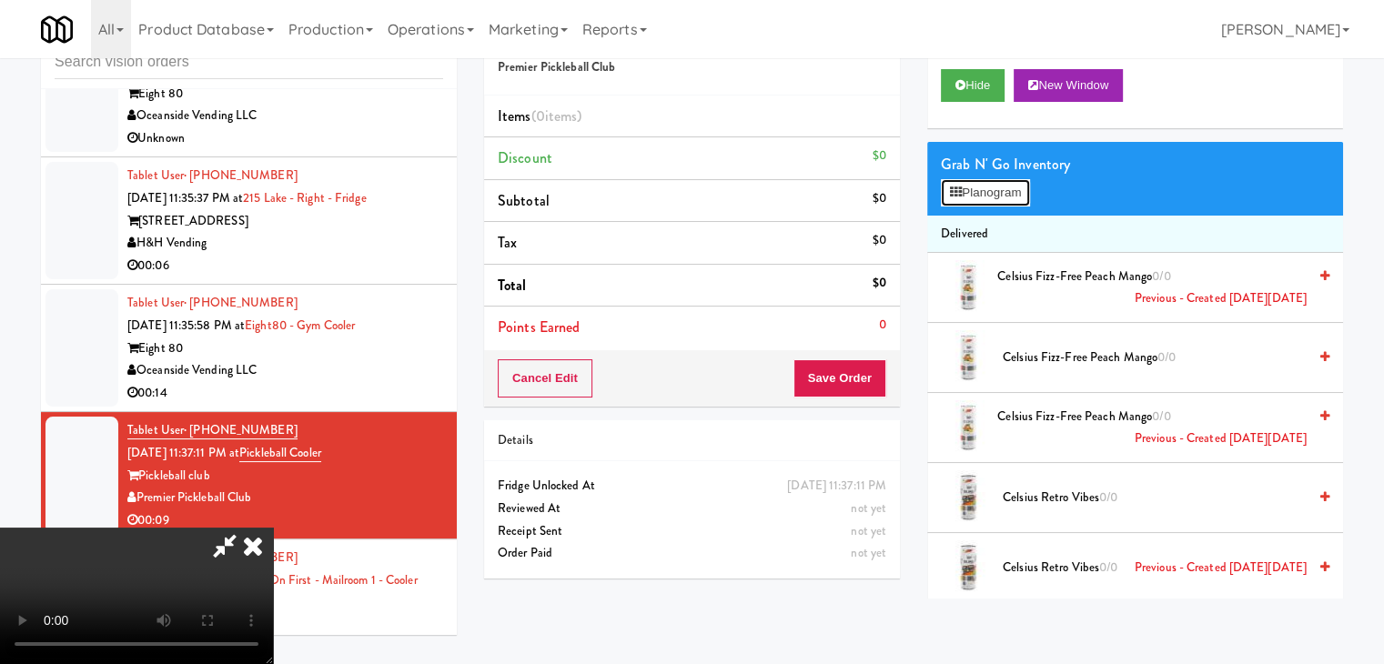
click at [1011, 202] on button "Planogram" at bounding box center [985, 192] width 89 height 27
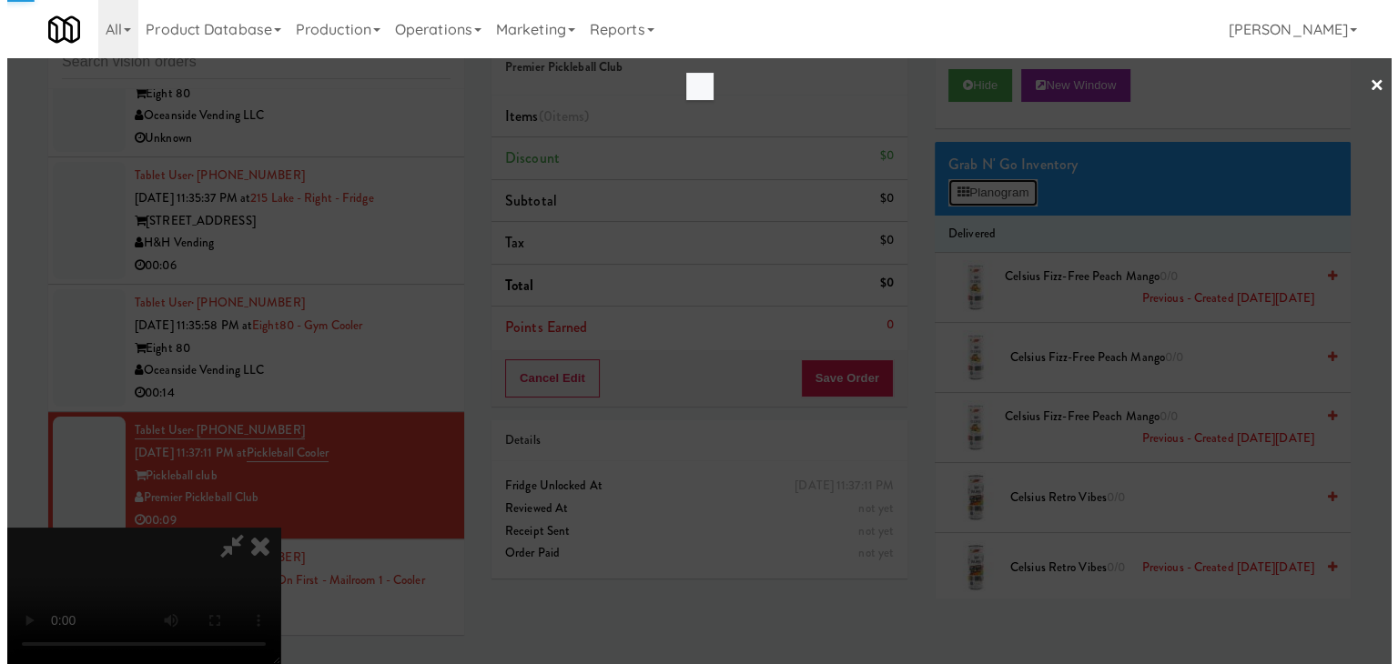
scroll to position [14185, 0]
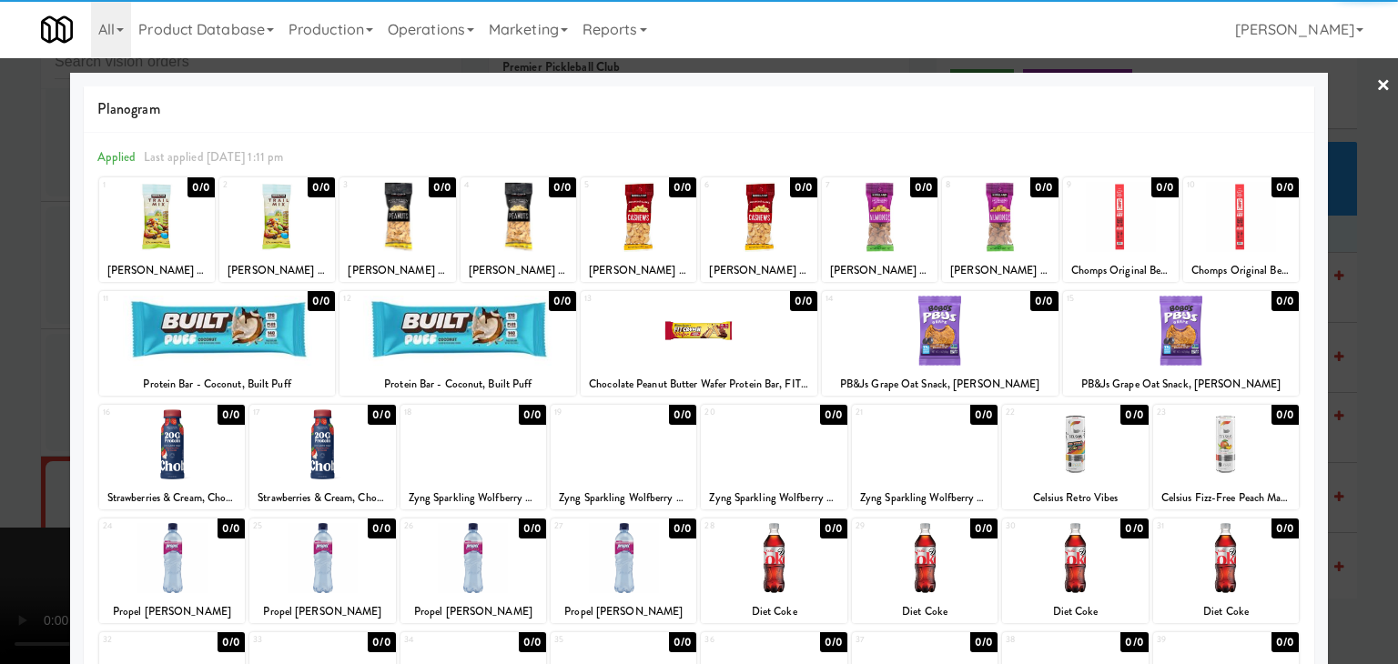
click at [485, 325] on div at bounding box center [457, 331] width 237 height 70
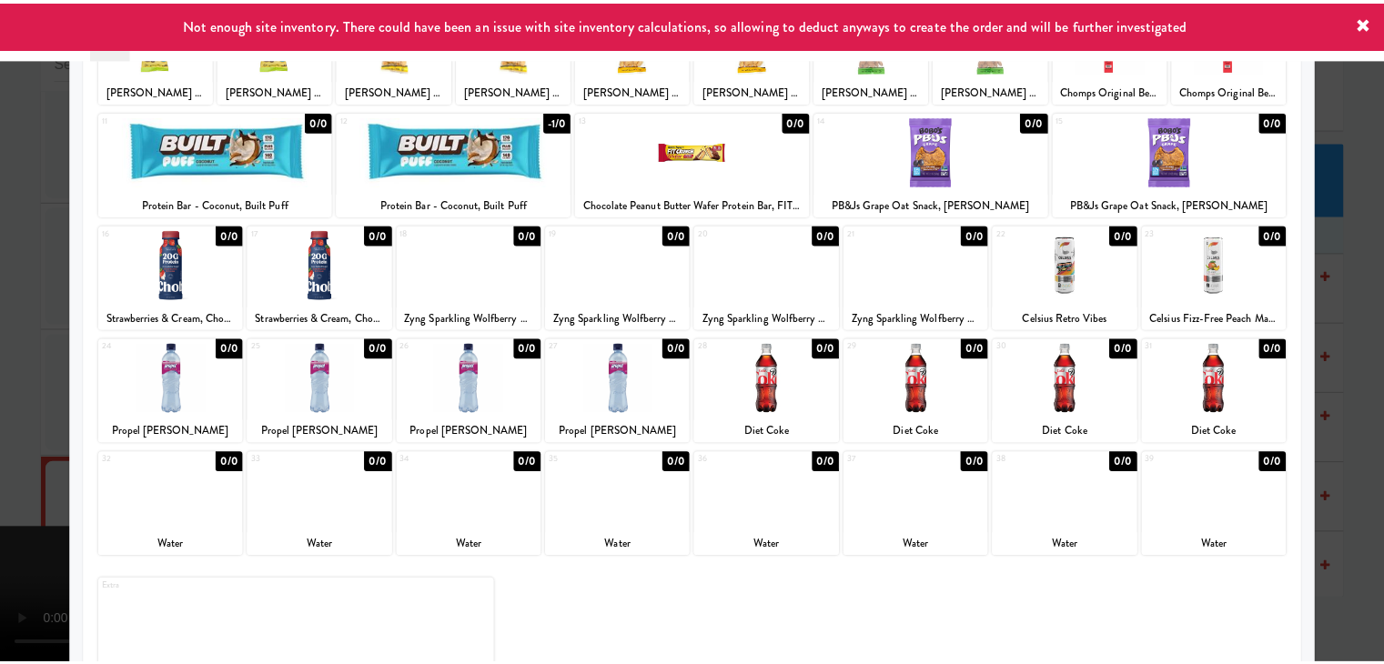
scroll to position [182, 0]
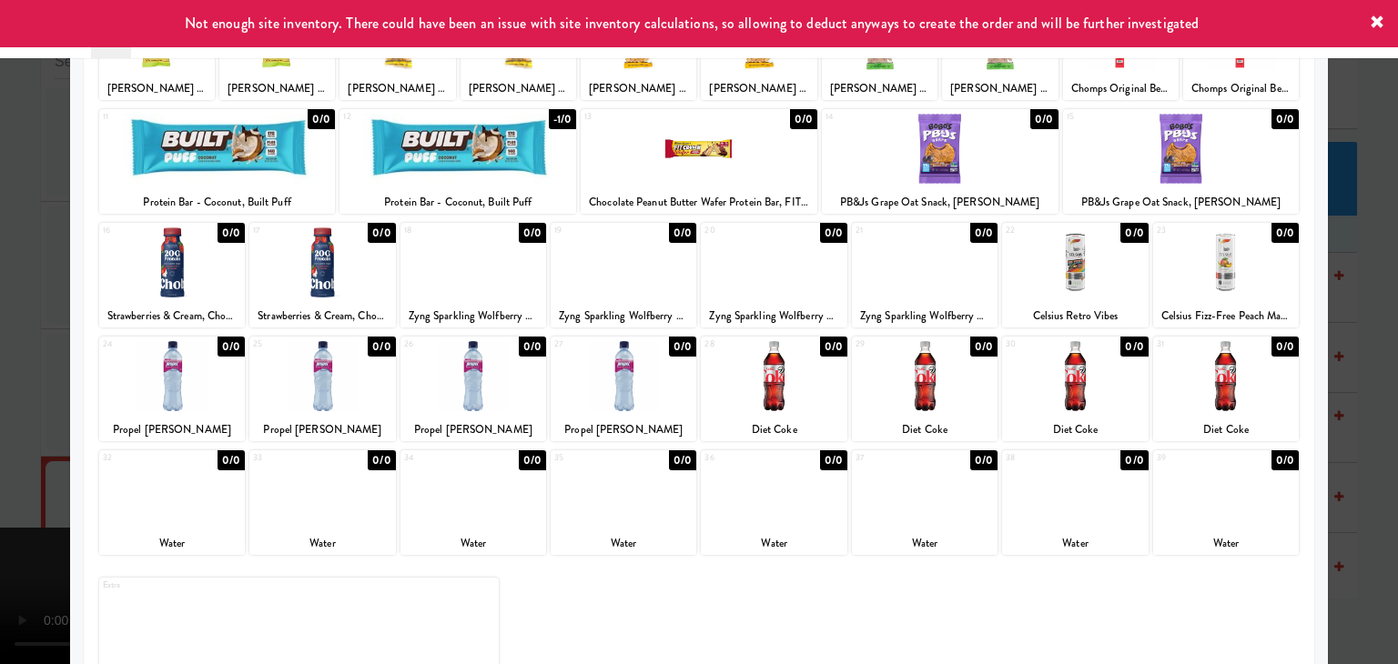
click at [461, 266] on div at bounding box center [473, 263] width 146 height 70
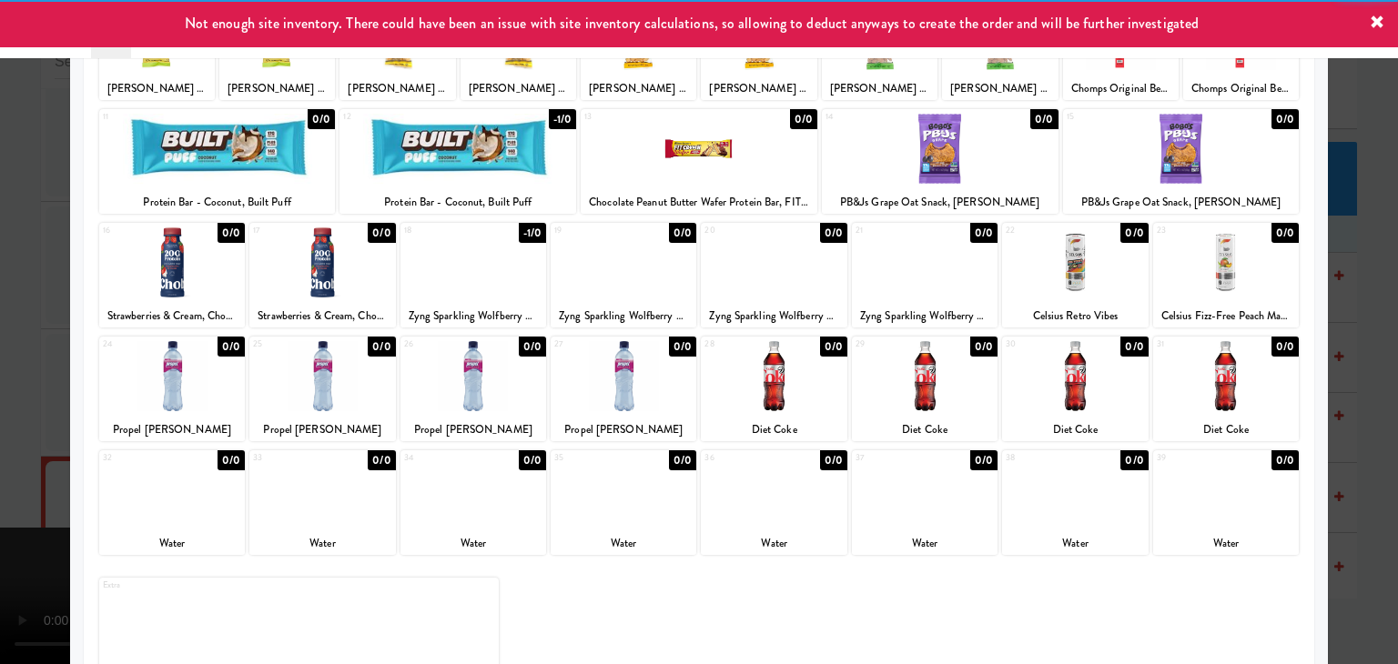
drag, startPoint x: 0, startPoint y: 368, endPoint x: 300, endPoint y: 367, distance: 300.3
click at [3, 368] on div at bounding box center [699, 332] width 1398 height 664
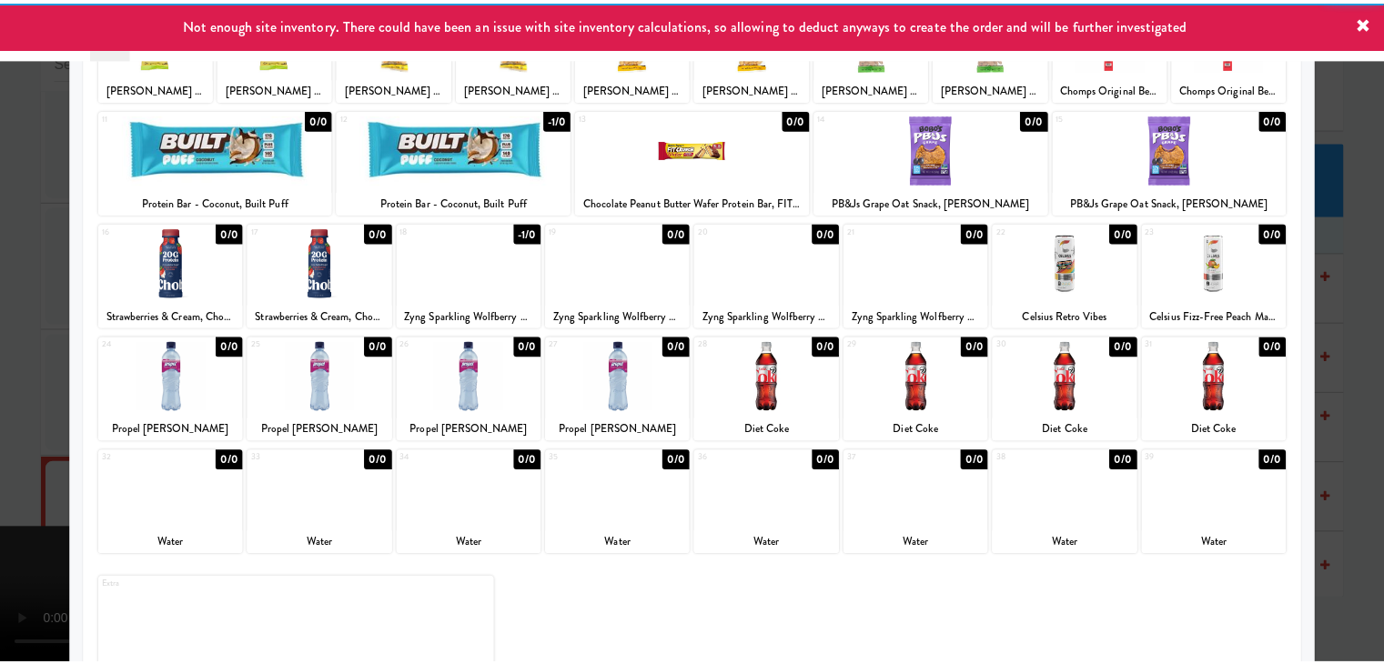
scroll to position [14230, 0]
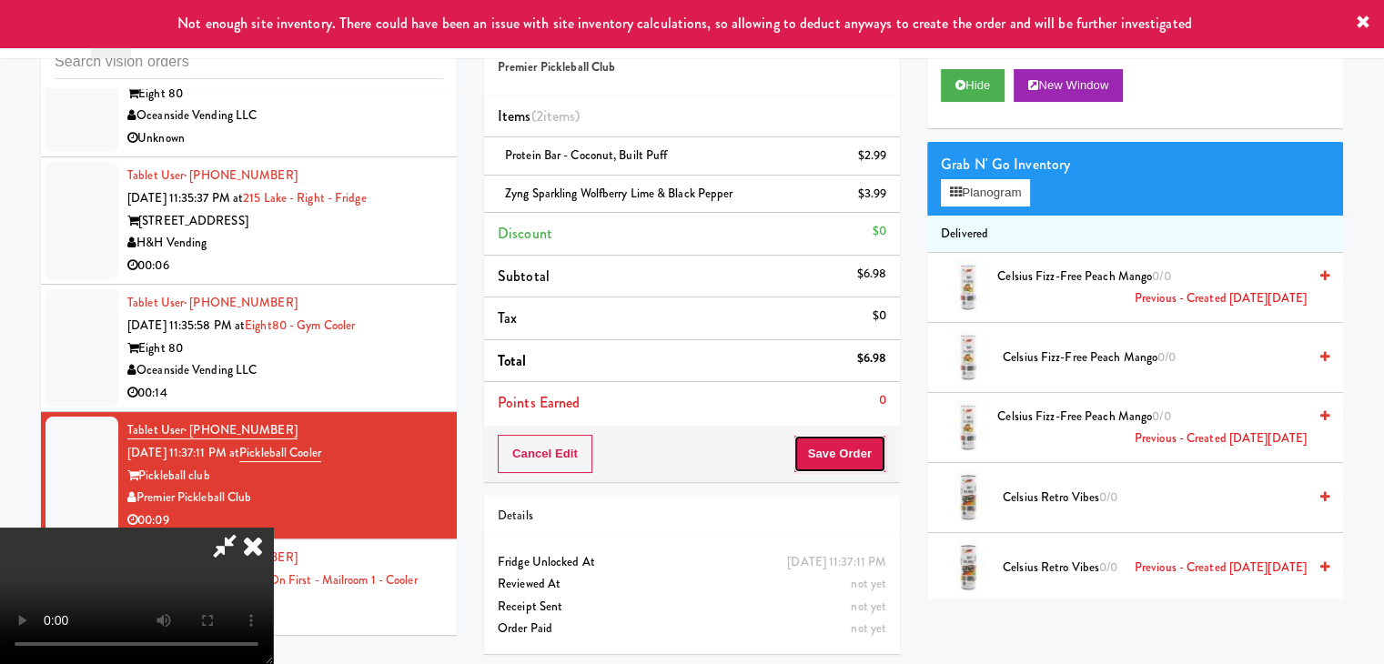
click at [858, 458] on button "Save Order" at bounding box center [840, 454] width 93 height 38
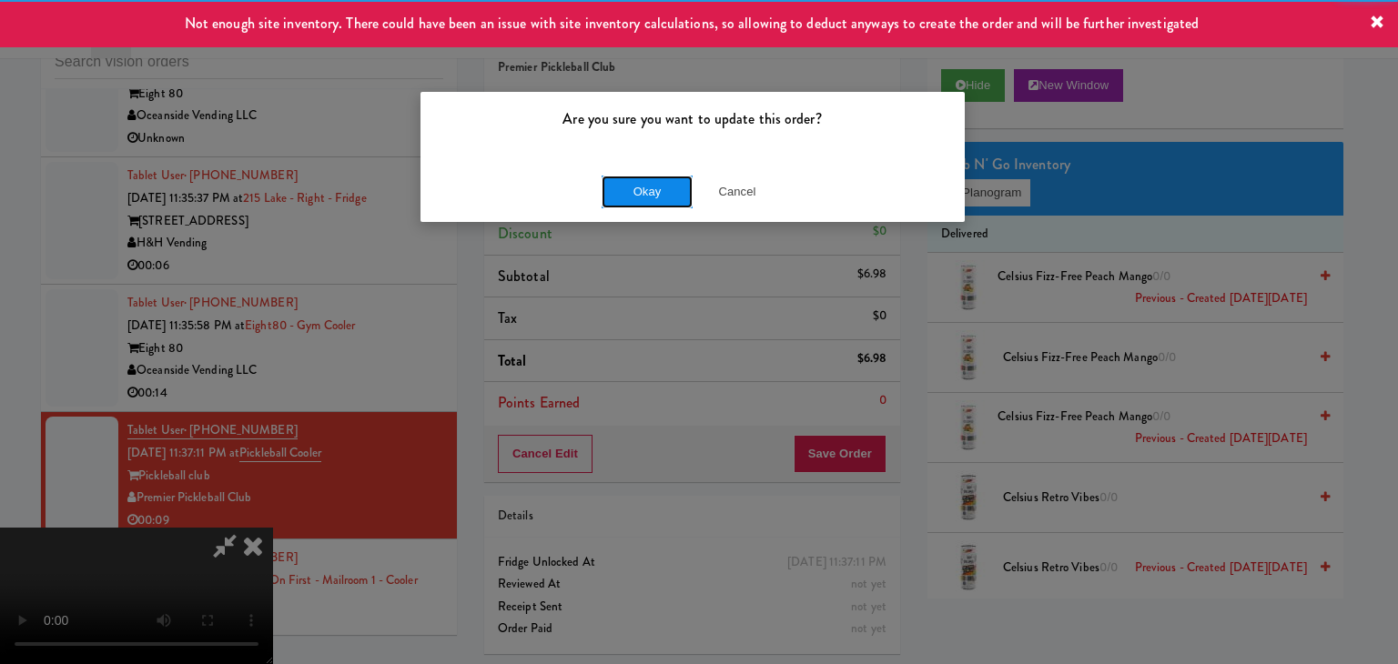
click at [650, 187] on button "Okay" at bounding box center [647, 192] width 91 height 33
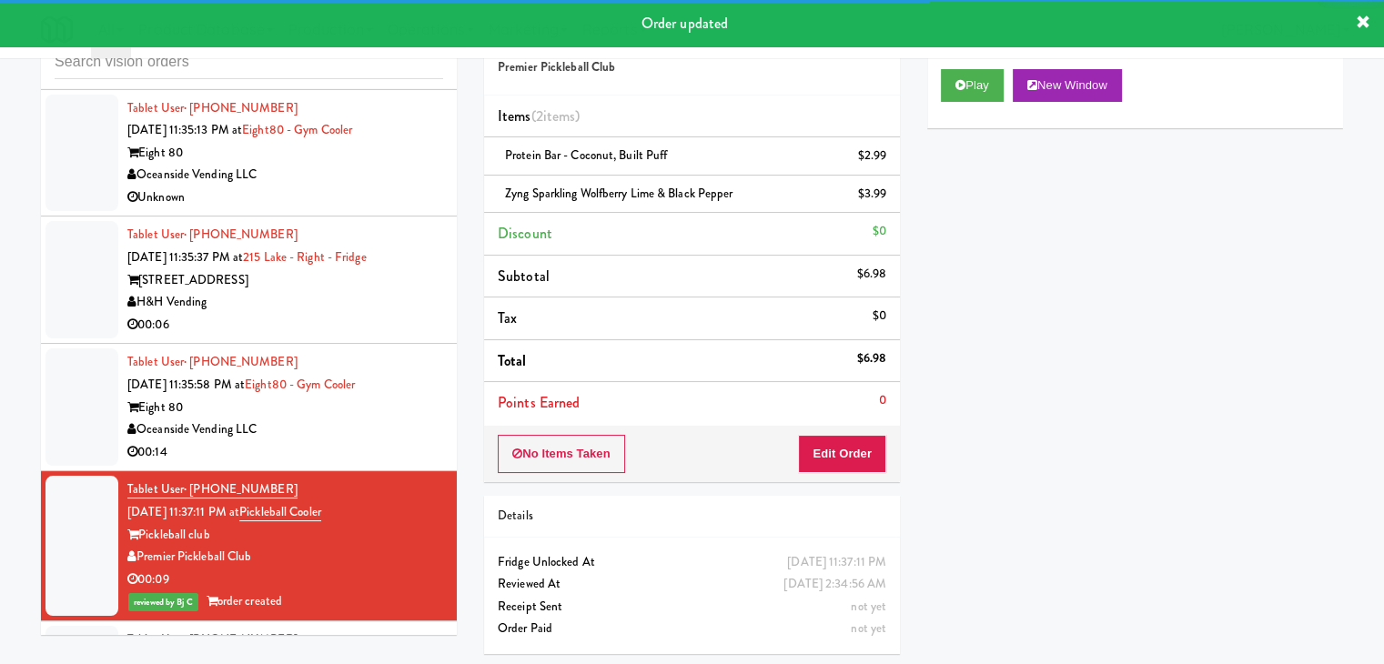
scroll to position [14139, 0]
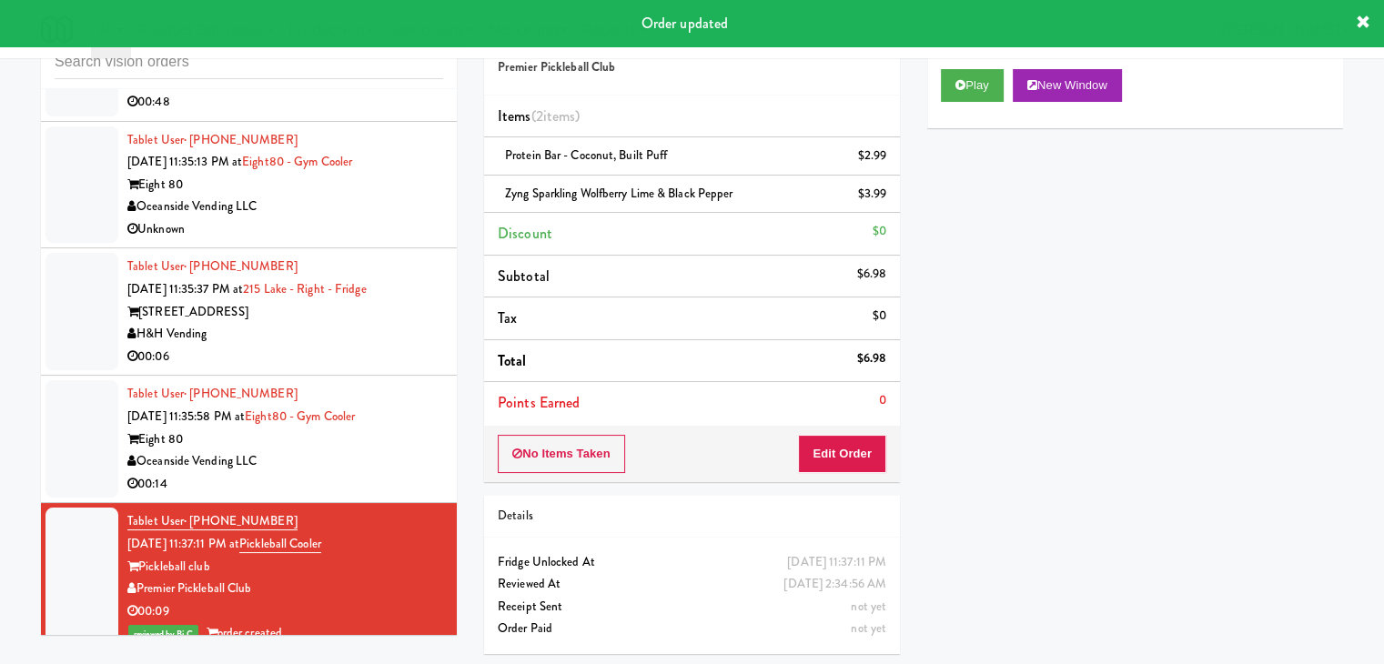
click at [430, 486] on li "Tablet User · (949) 500-1931 [DATE] 11:35:58 PM at Eight80 - Gym Cooler Eight 8…" at bounding box center [249, 439] width 416 height 127
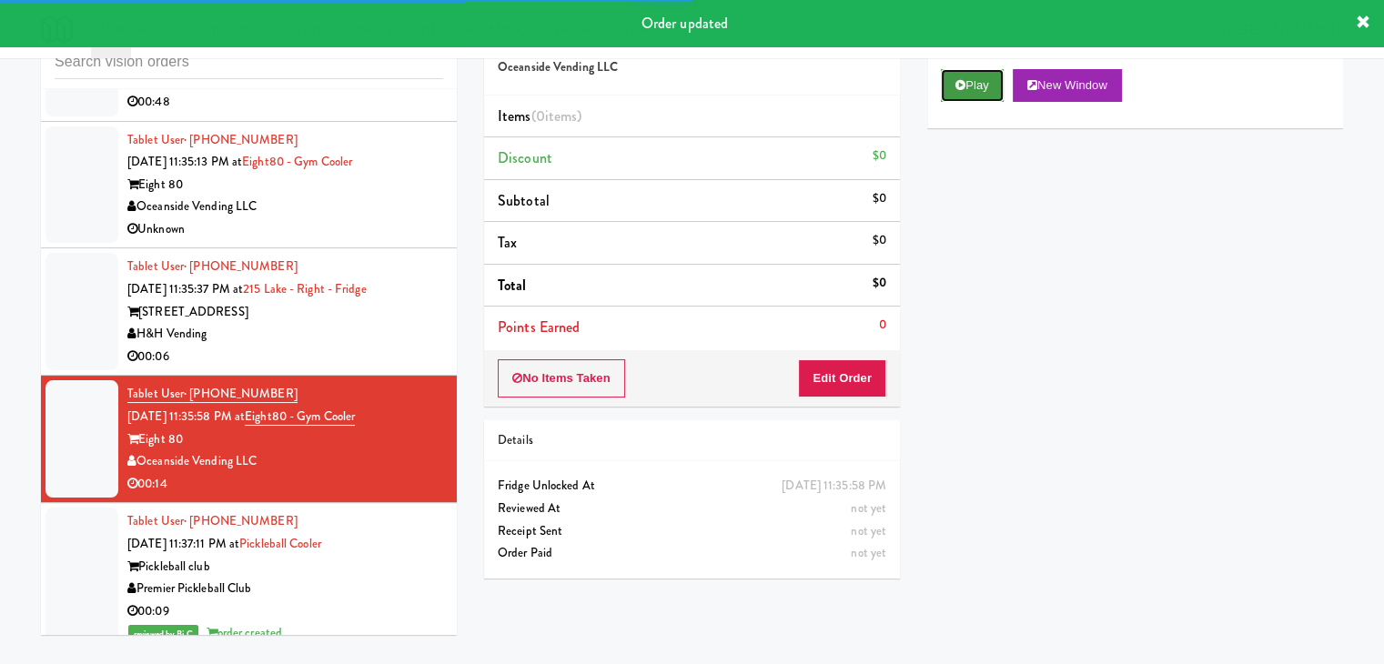
click at [981, 92] on button "Play" at bounding box center [972, 85] width 63 height 33
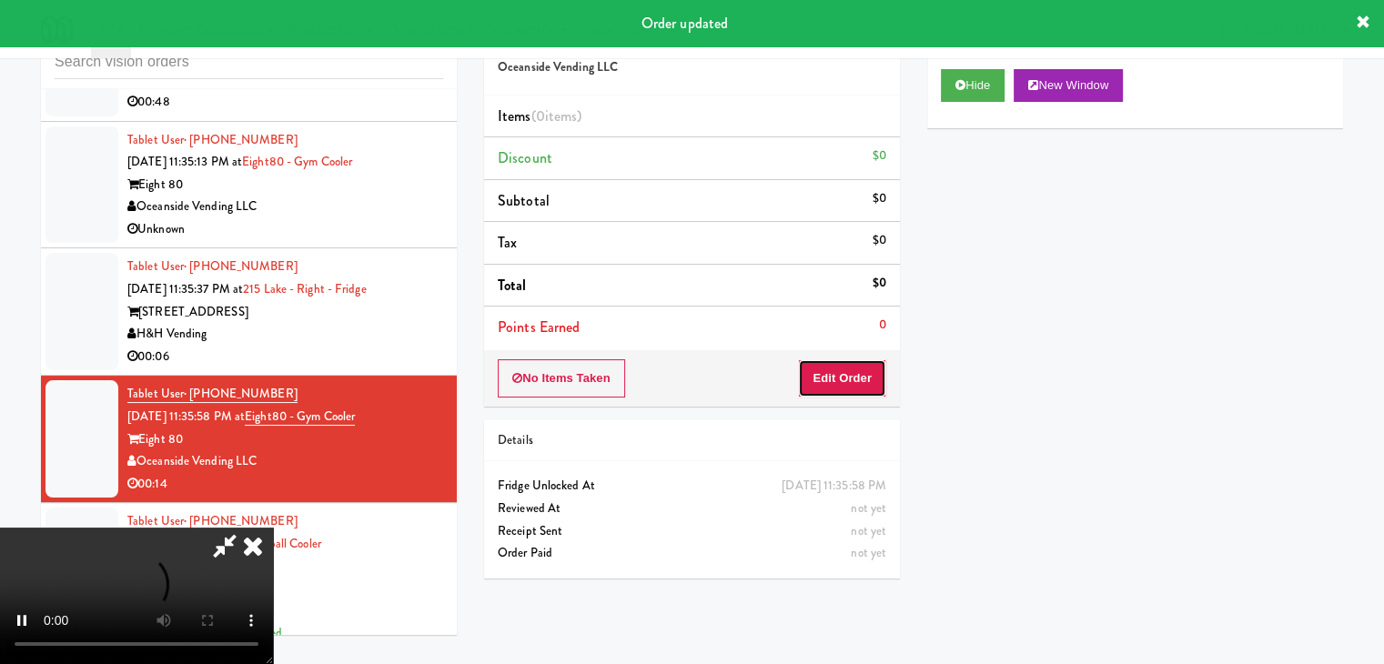
click at [850, 387] on button "Edit Order" at bounding box center [842, 378] width 88 height 38
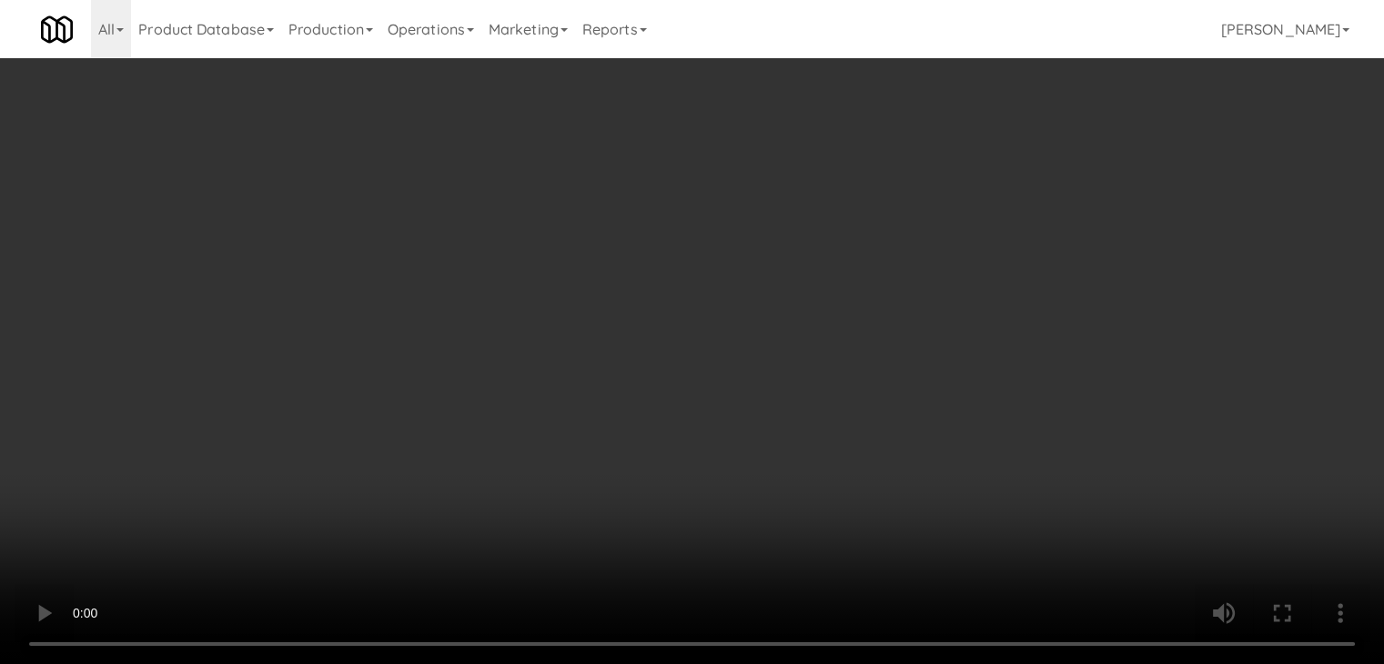
scroll to position [14094, 0]
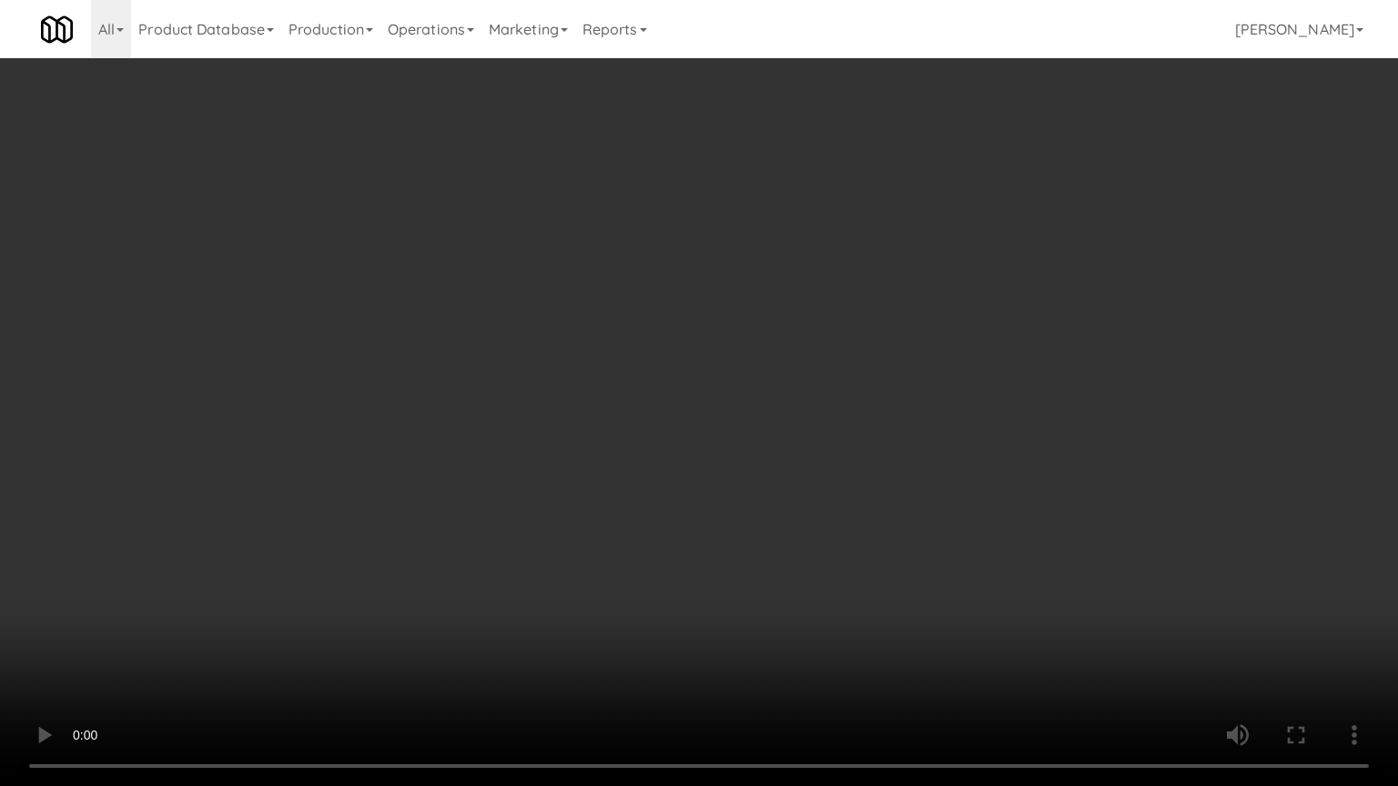
drag, startPoint x: 764, startPoint y: 394, endPoint x: 779, endPoint y: 396, distance: 14.7
click at [776, 396] on video at bounding box center [699, 393] width 1398 height 786
click at [779, 396] on video at bounding box center [699, 393] width 1398 height 786
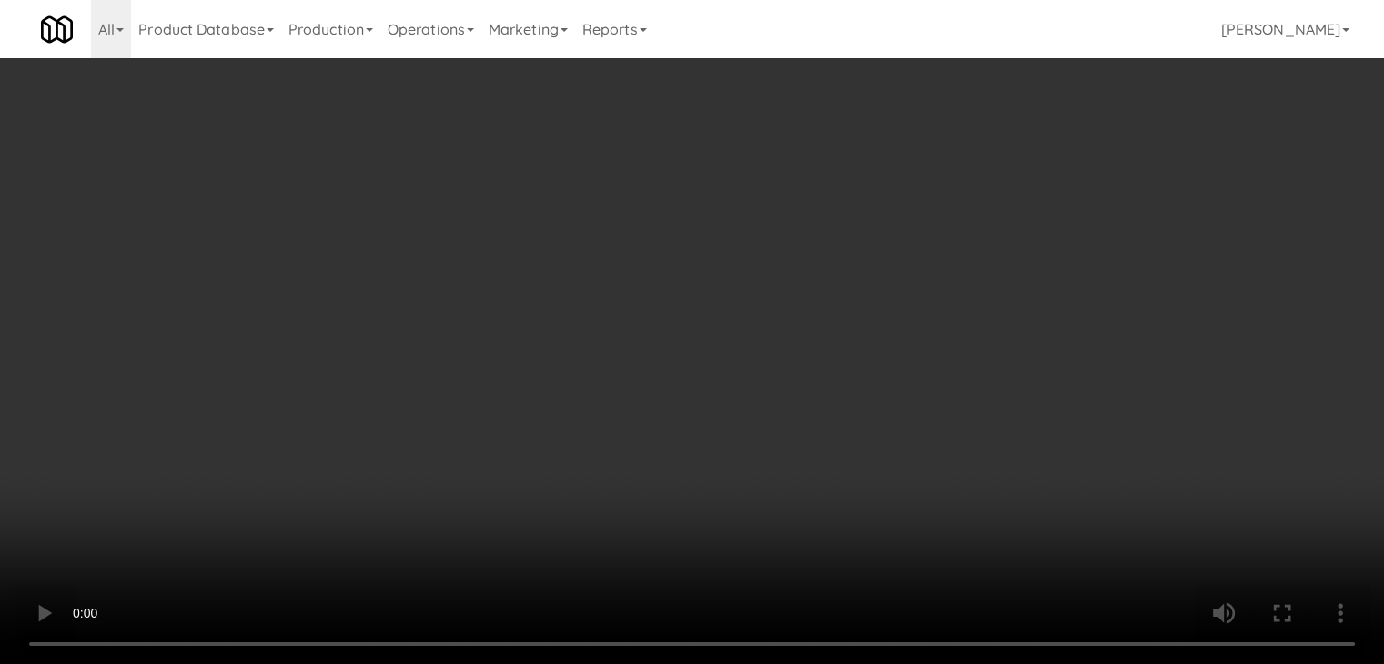
click at [1011, 199] on button "Planogram" at bounding box center [985, 192] width 89 height 27
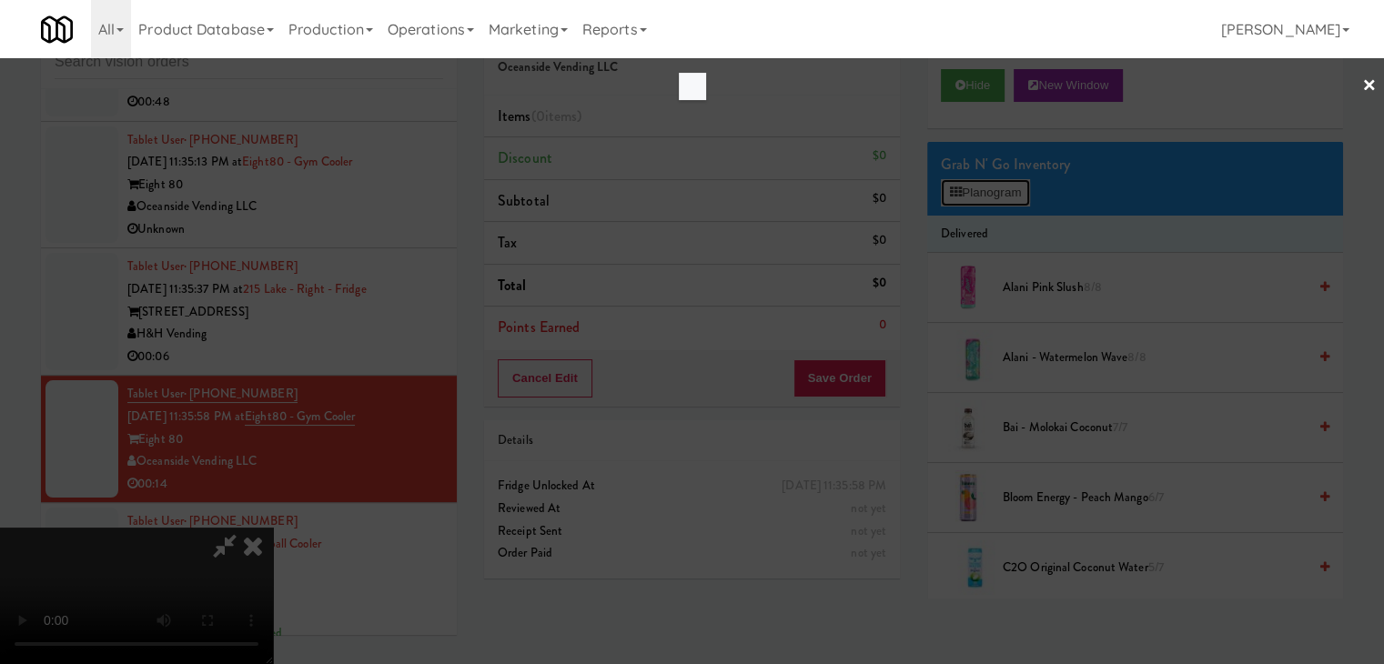
scroll to position [14094, 0]
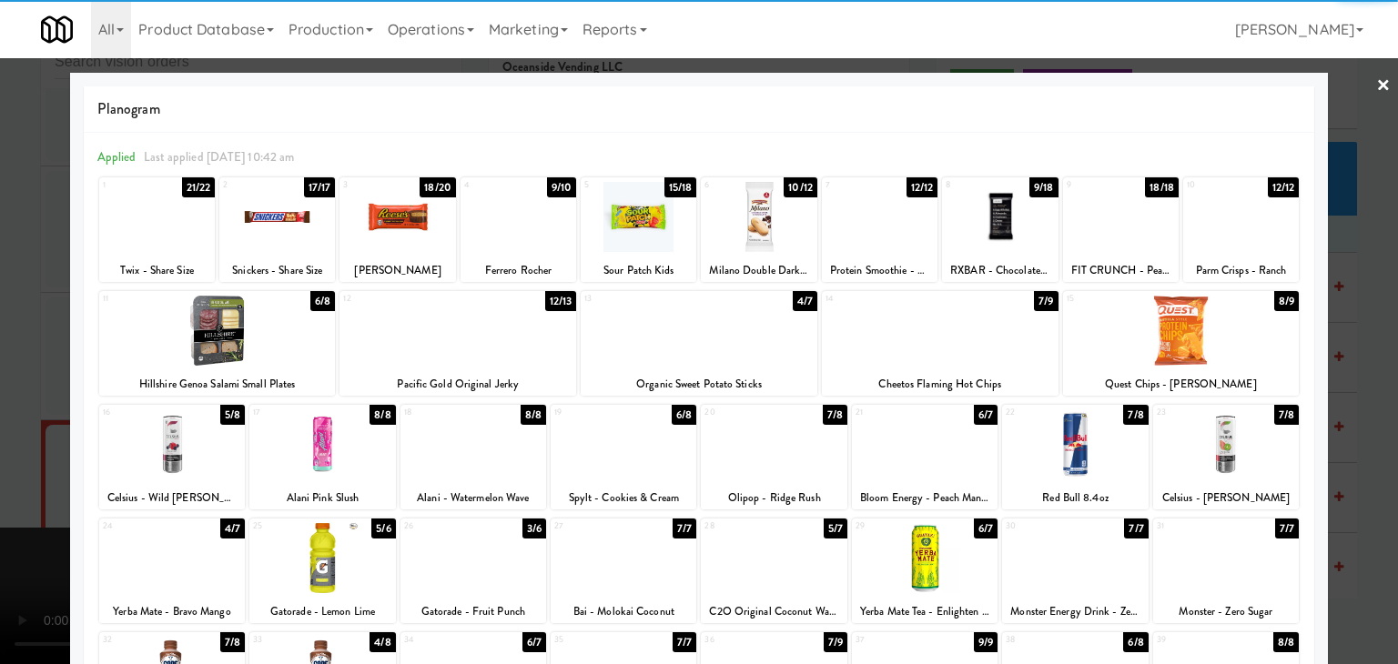
click at [1200, 339] on div at bounding box center [1181, 331] width 237 height 70
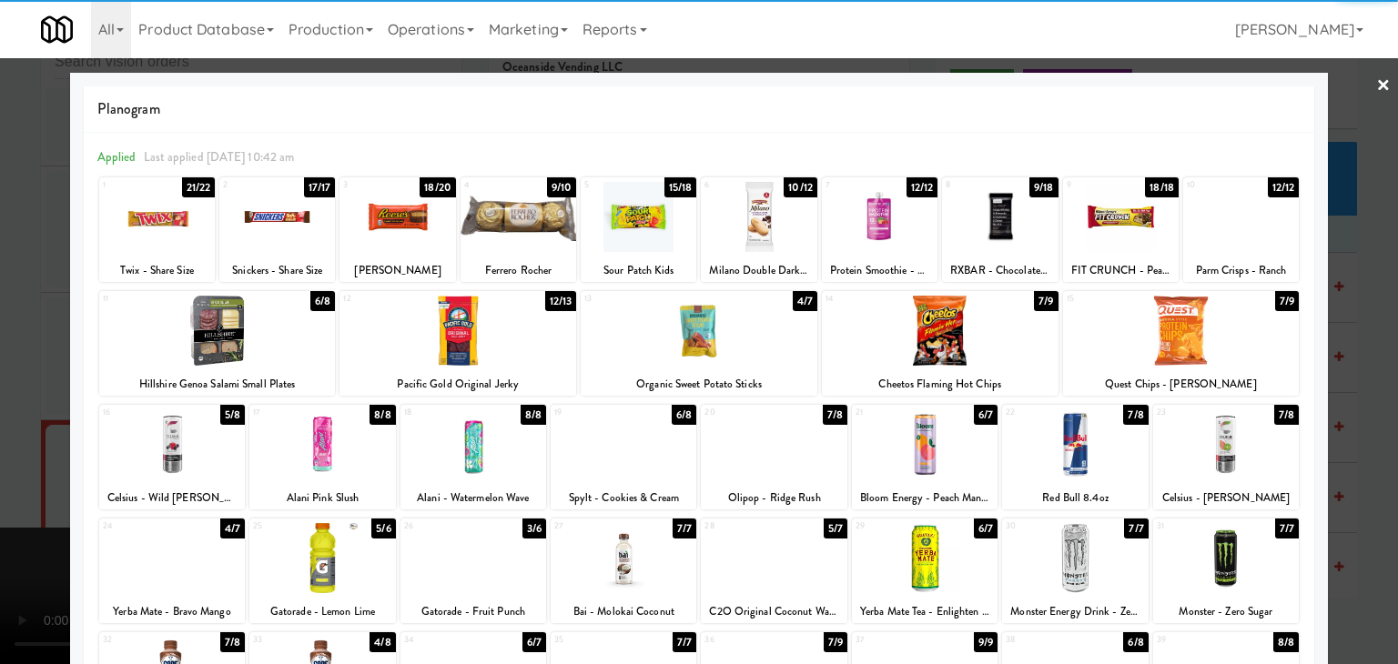
click at [469, 550] on div at bounding box center [473, 558] width 146 height 70
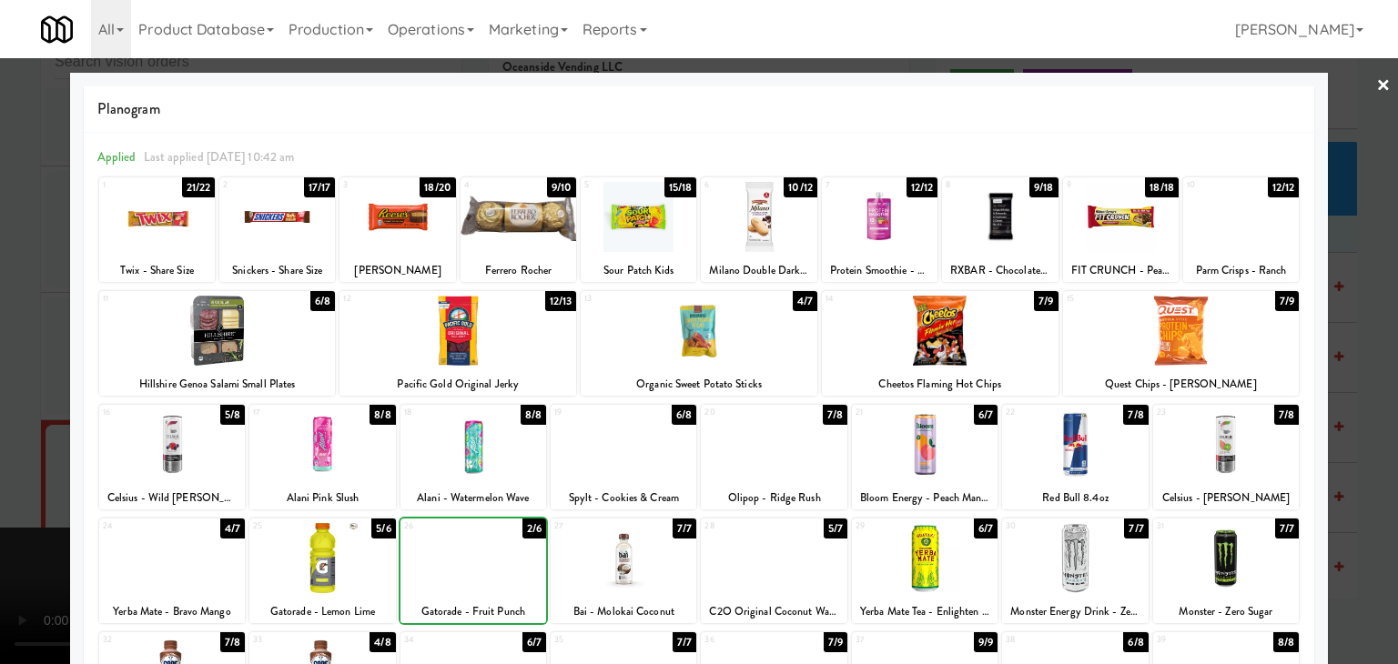
click at [5, 521] on div at bounding box center [699, 332] width 1398 height 664
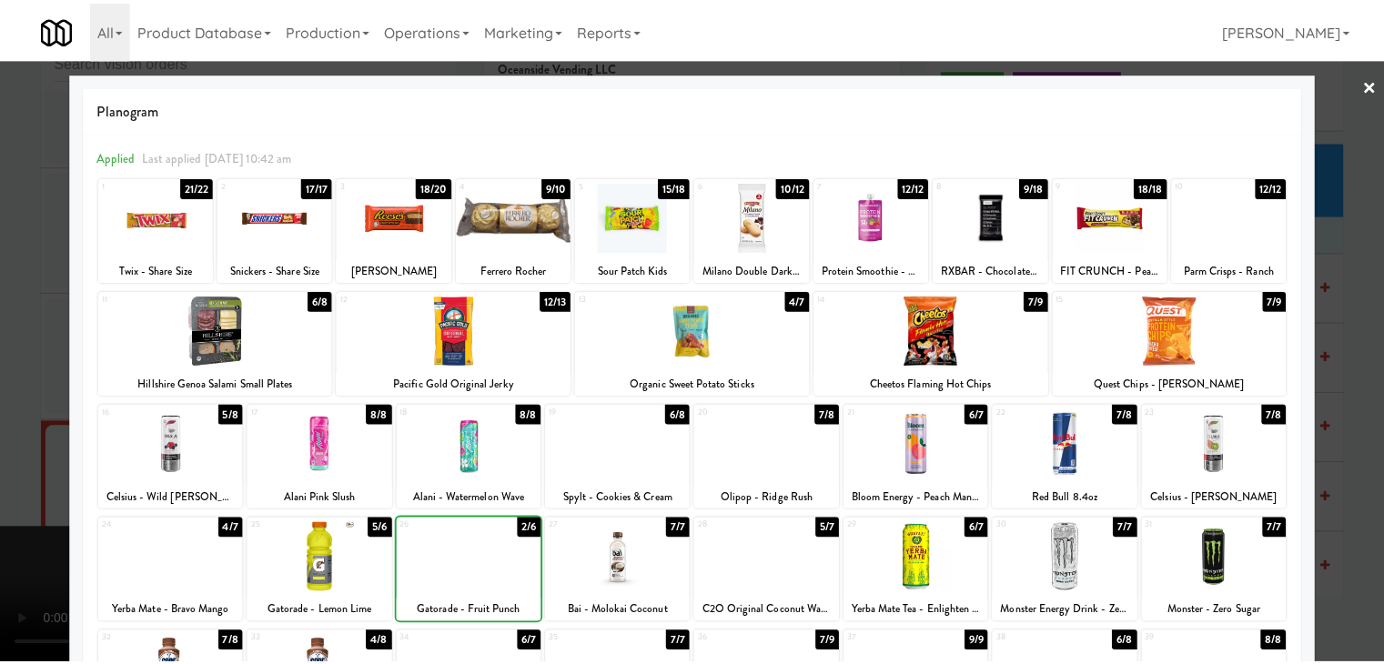
scroll to position [14139, 0]
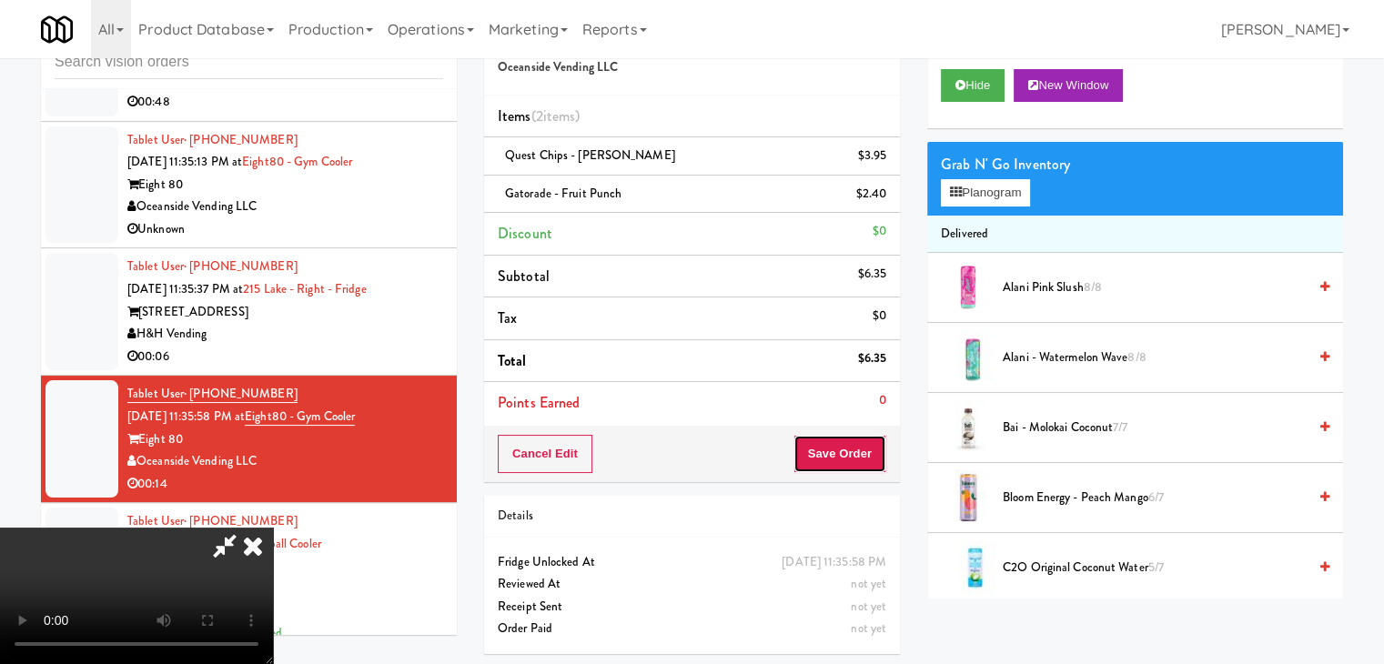
click at [861, 463] on button "Save Order" at bounding box center [840, 454] width 93 height 38
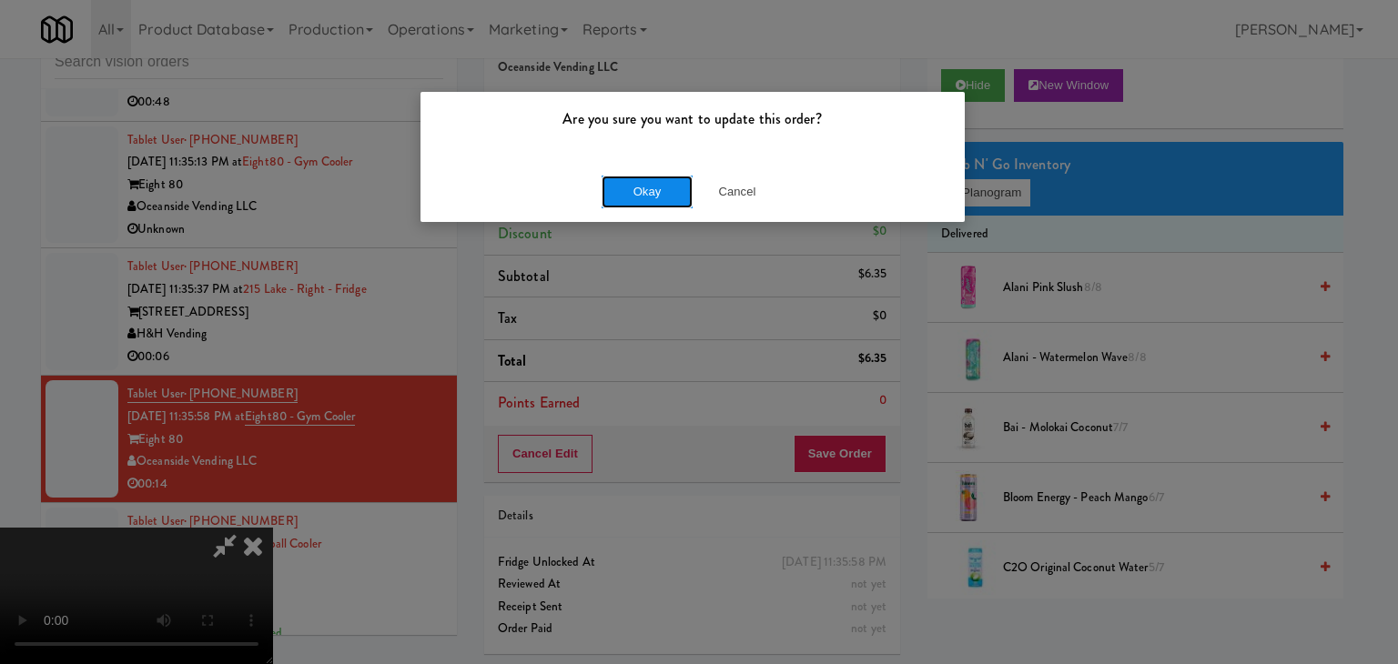
click at [666, 177] on button "Okay" at bounding box center [647, 192] width 91 height 33
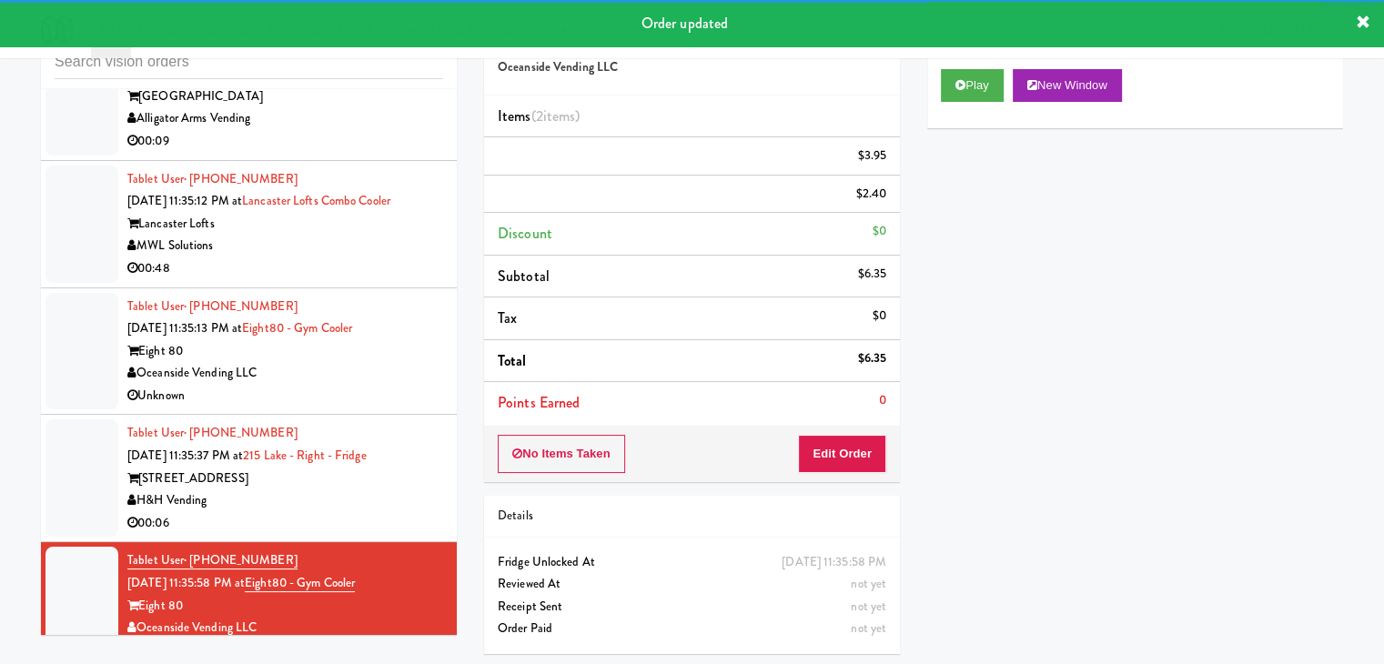
scroll to position [13957, 0]
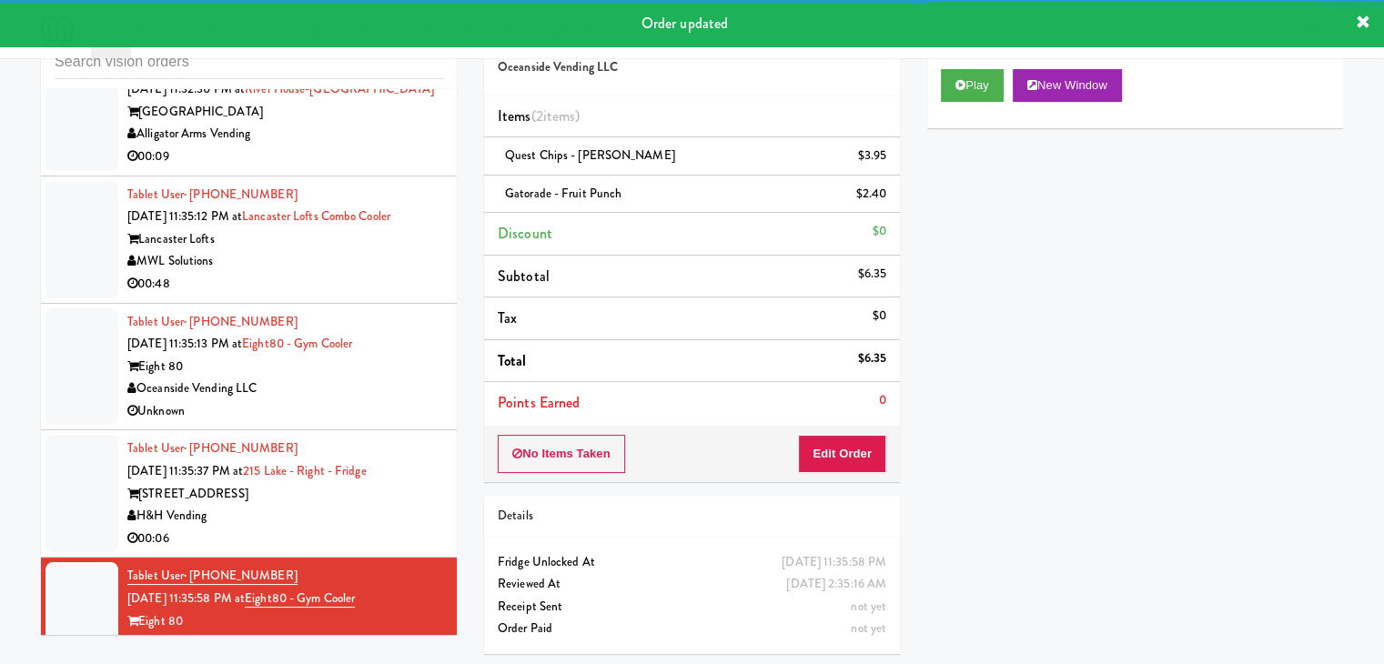
click at [405, 522] on div "H&H Vending" at bounding box center [285, 516] width 316 height 23
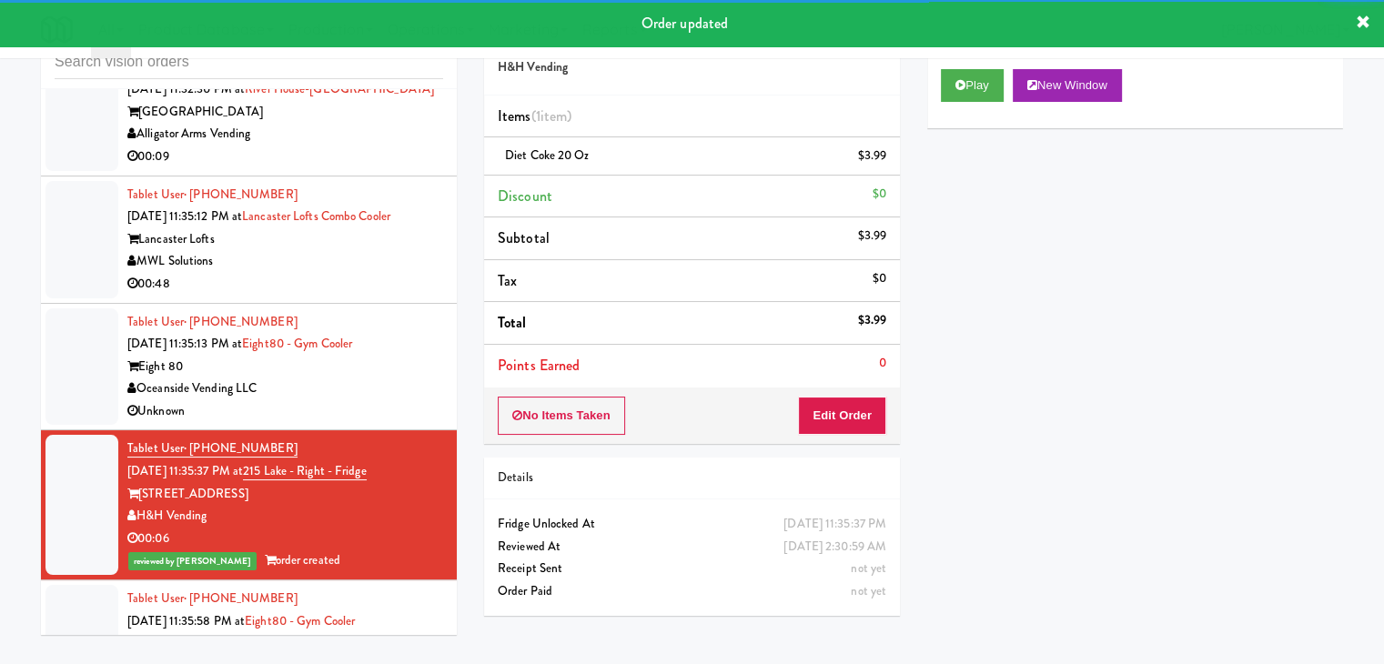
click at [414, 396] on div "Oceanside Vending LLC" at bounding box center [285, 389] width 316 height 23
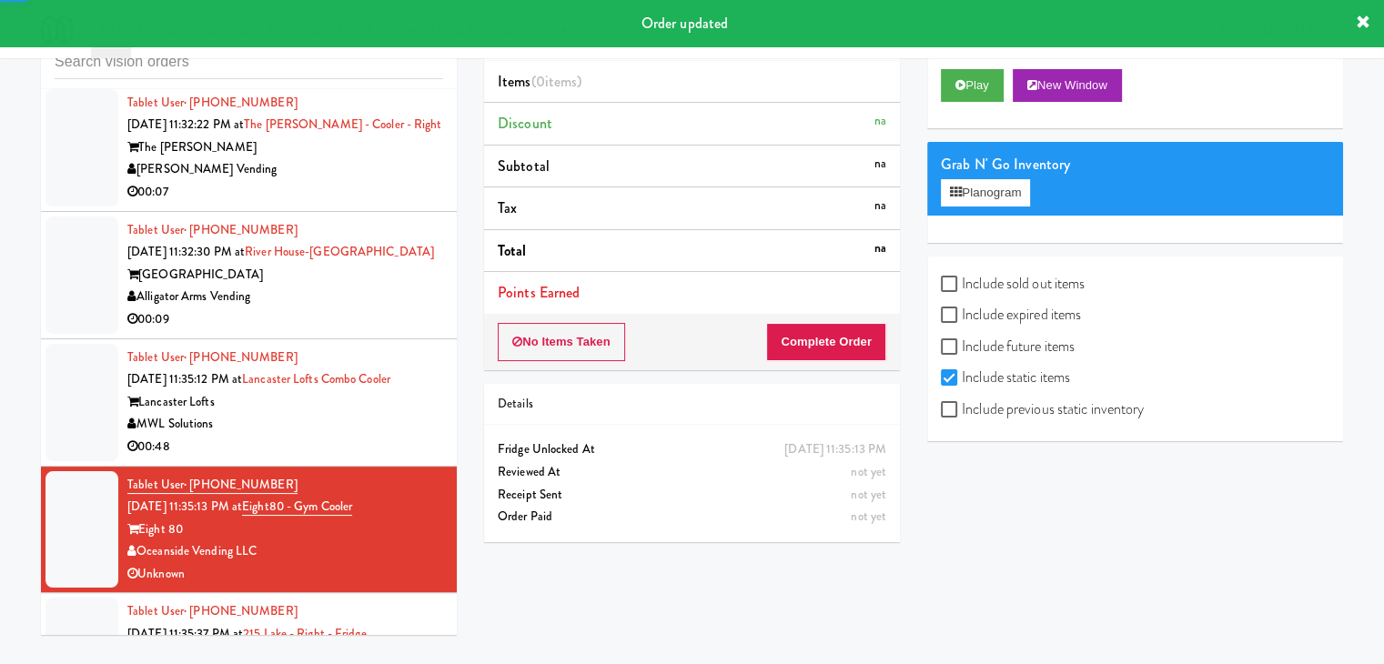
scroll to position [13775, 0]
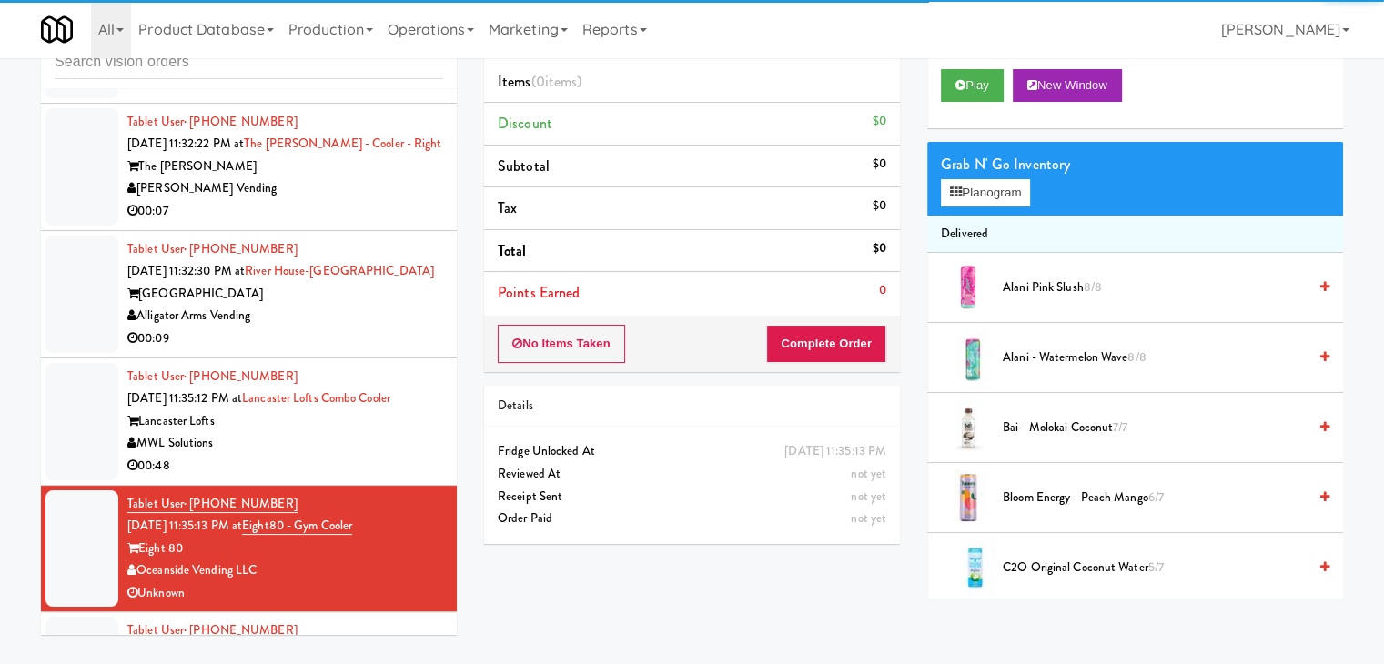
click at [988, 67] on div "Play New Window" at bounding box center [1135, 92] width 416 height 73
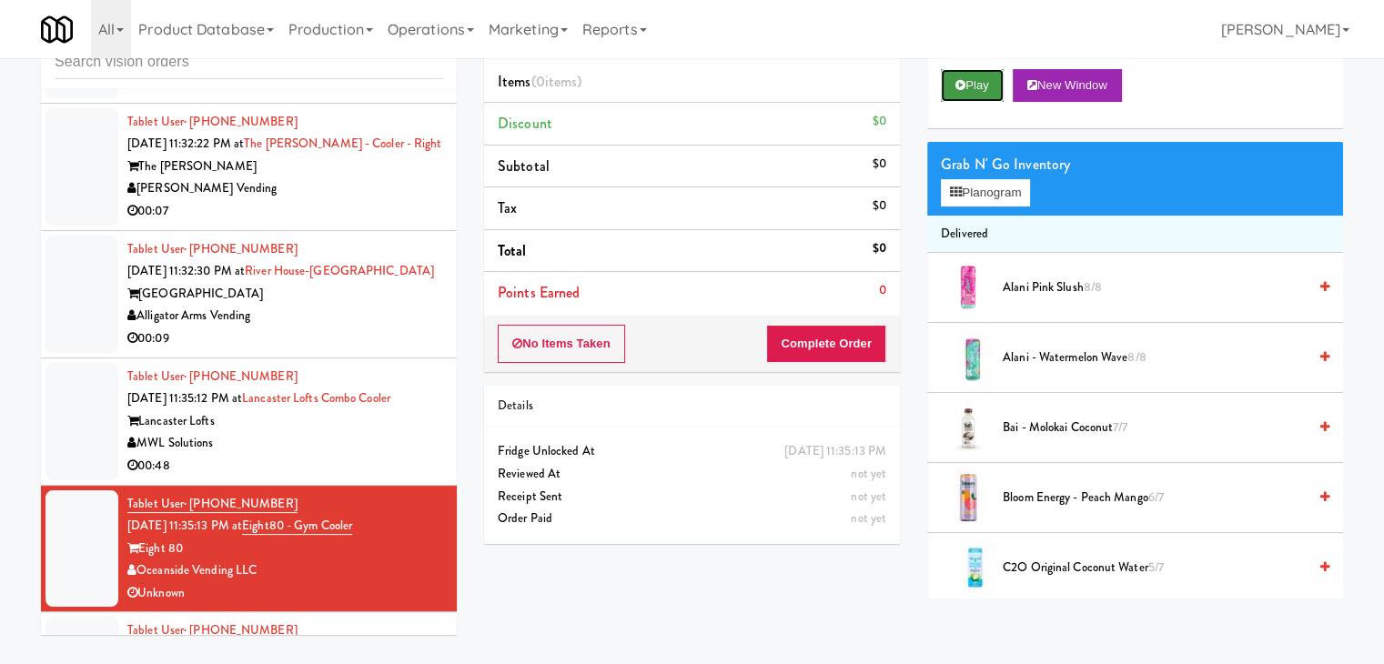
click at [976, 99] on button "Play" at bounding box center [972, 85] width 63 height 33
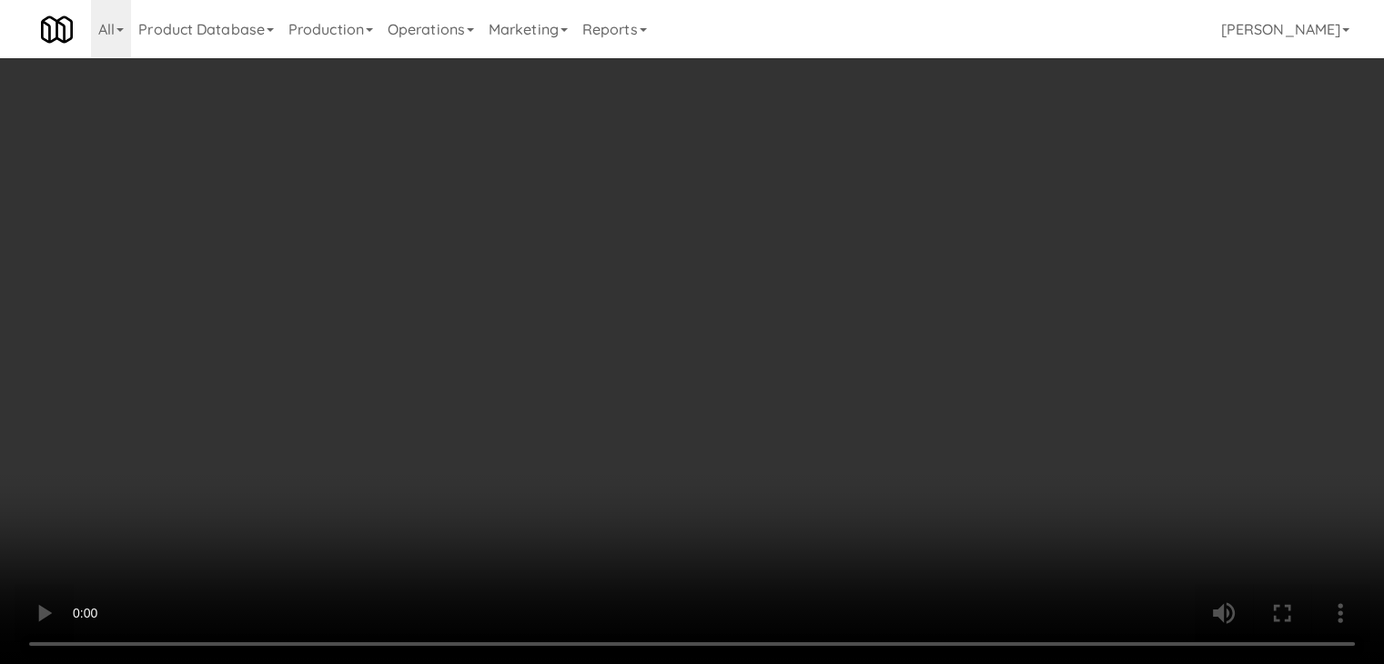
scroll to position [13730, 0]
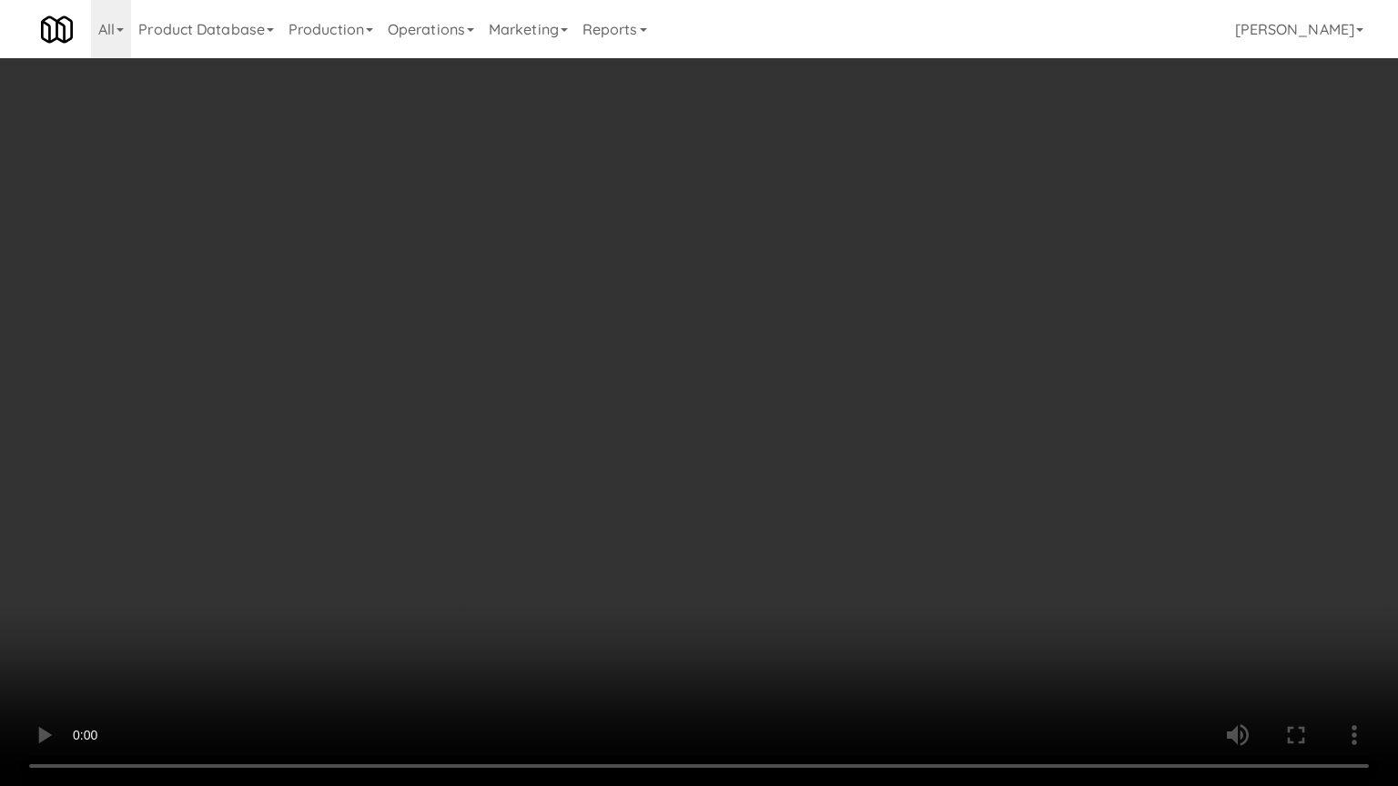
click at [840, 465] on video at bounding box center [699, 393] width 1398 height 786
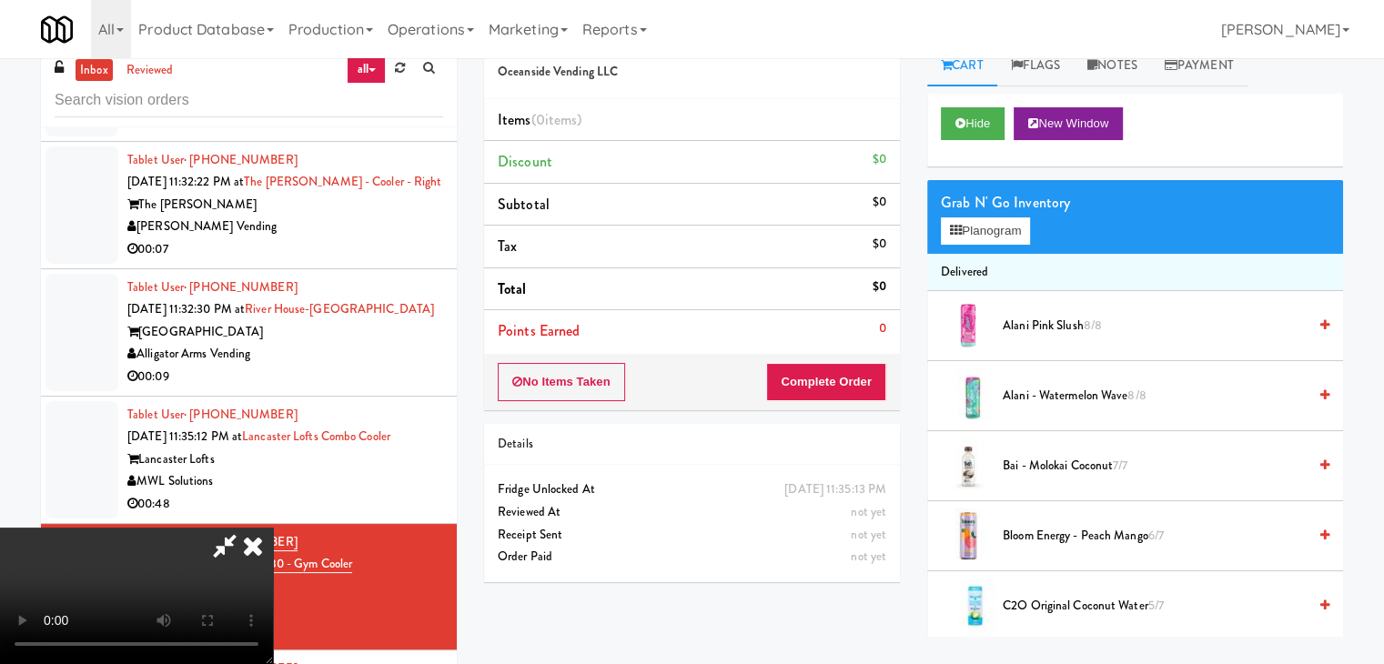
scroll to position [0, 0]
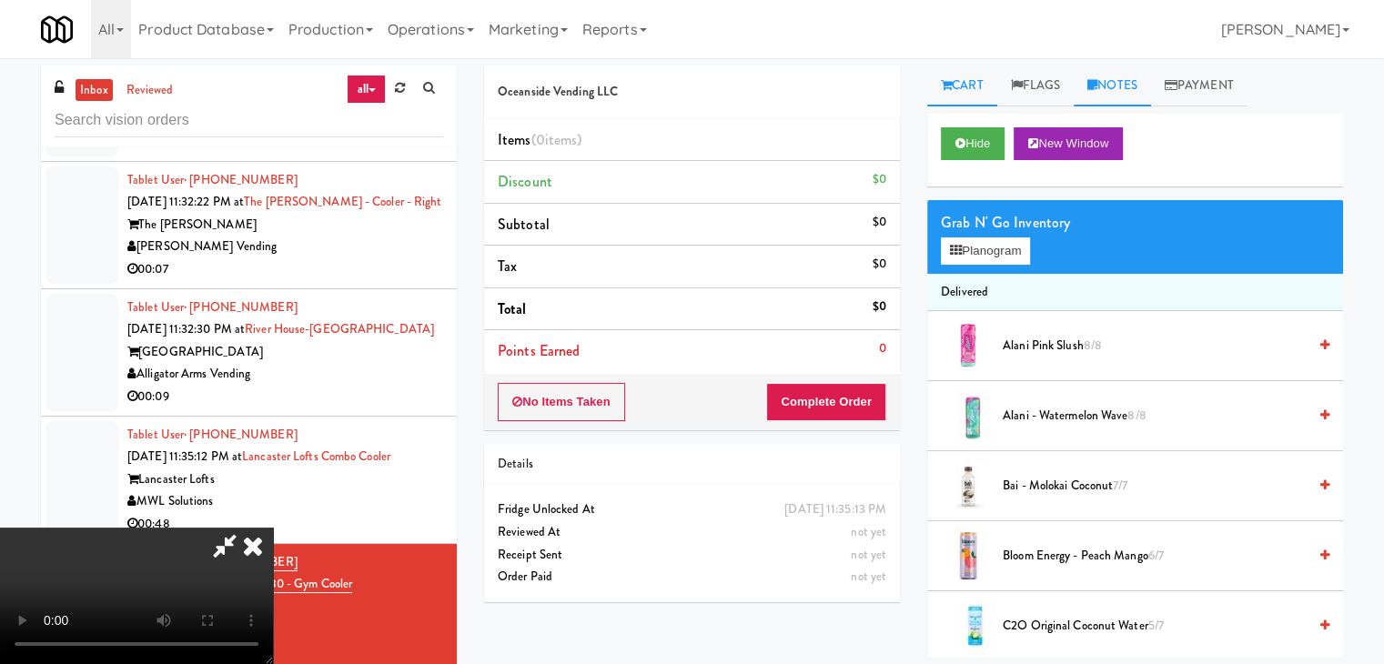
click at [1132, 98] on link "Notes" at bounding box center [1112, 86] width 77 height 41
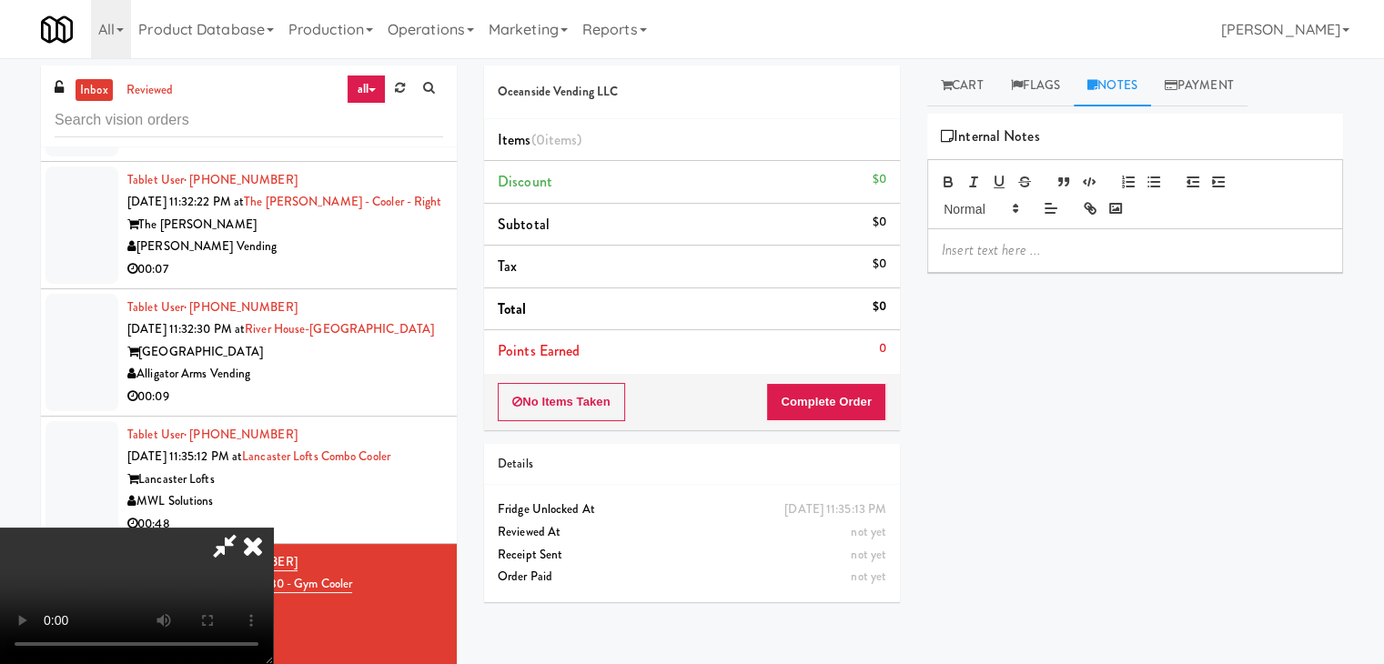
click at [994, 238] on div at bounding box center [1135, 250] width 414 height 42
click at [246, 528] on icon at bounding box center [225, 546] width 42 height 36
click at [590, 401] on button "No Items Taken" at bounding box center [561, 402] width 127 height 38
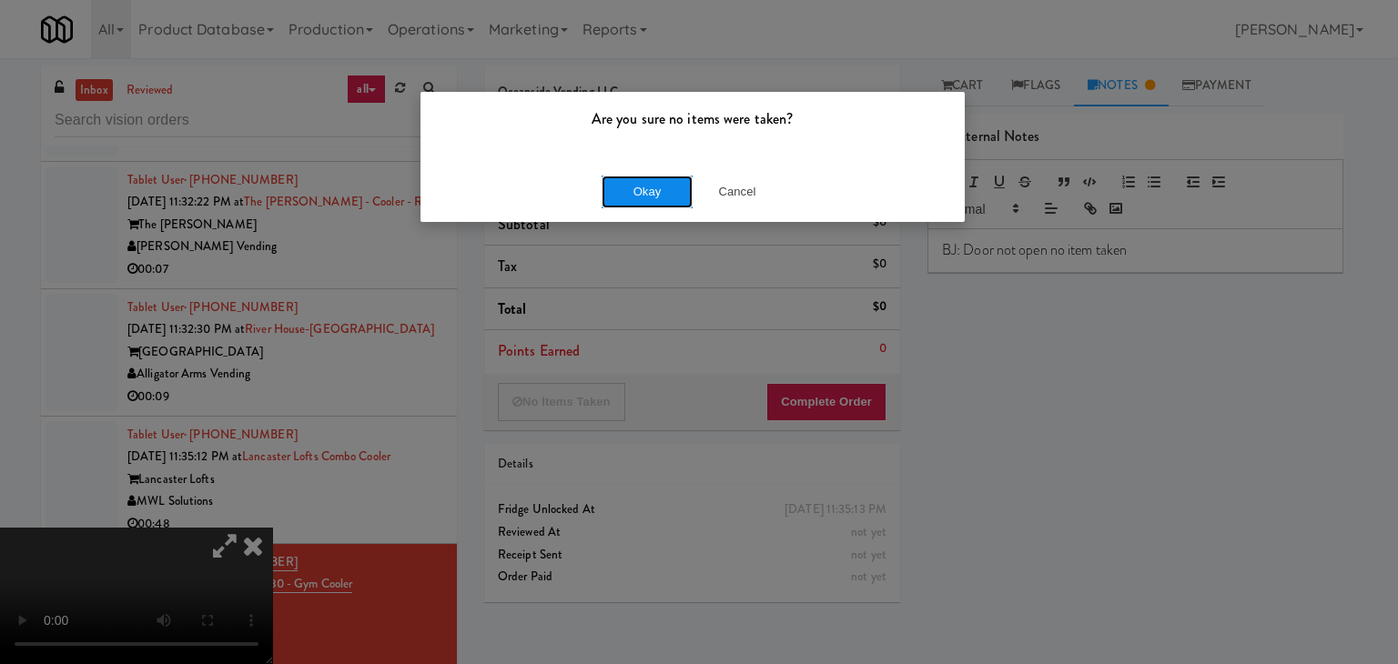
click at [623, 197] on button "Okay" at bounding box center [647, 192] width 91 height 33
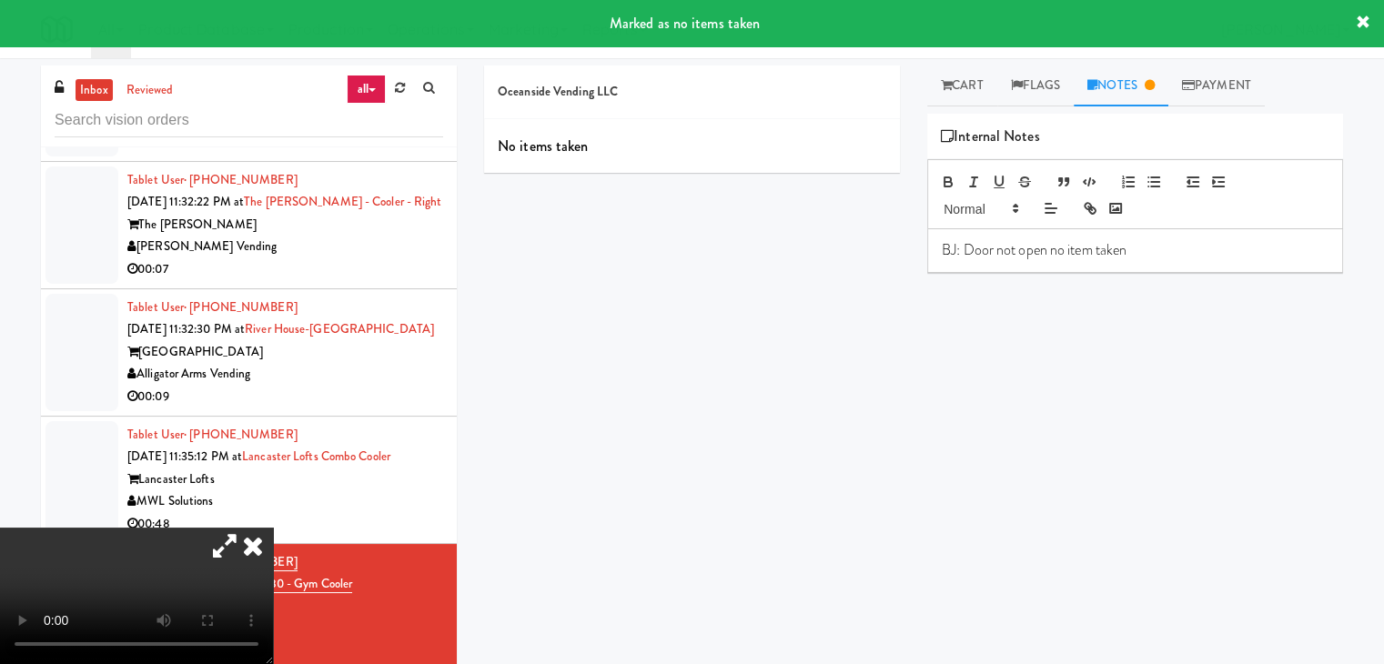
click at [273, 528] on icon at bounding box center [253, 546] width 40 height 36
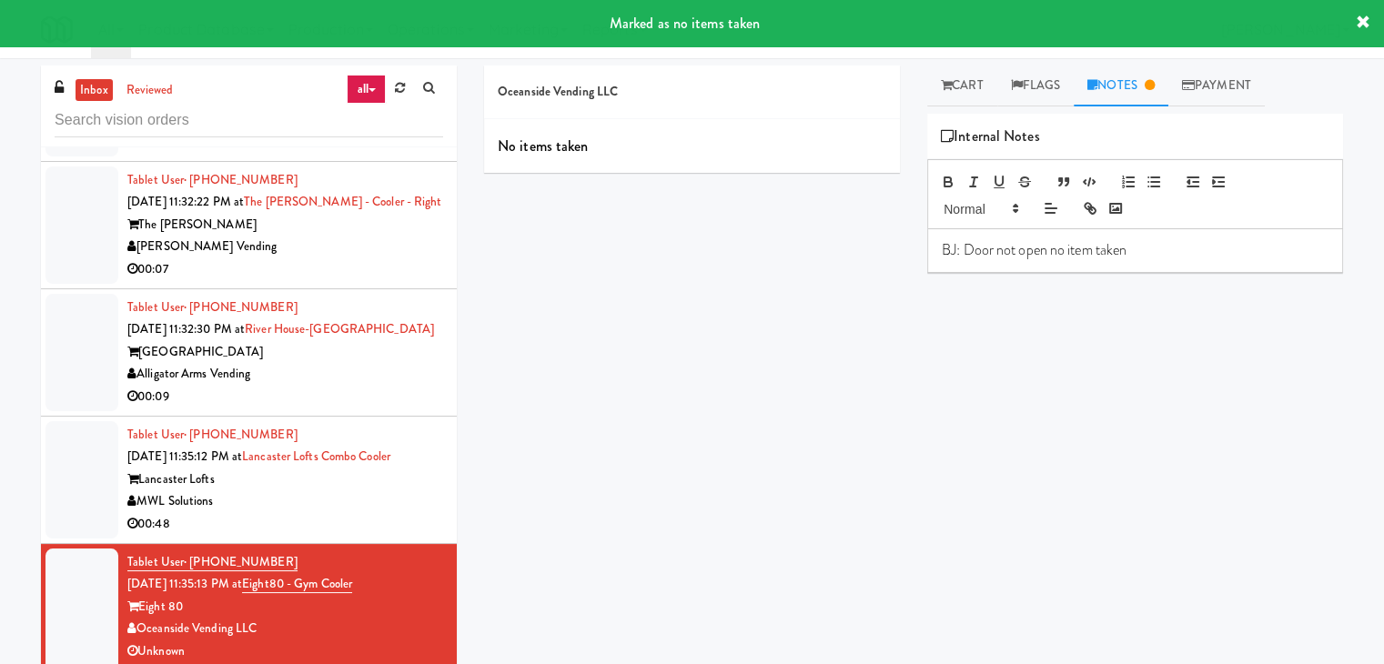
click at [355, 513] on div "MWL Solutions" at bounding box center [285, 502] width 316 height 23
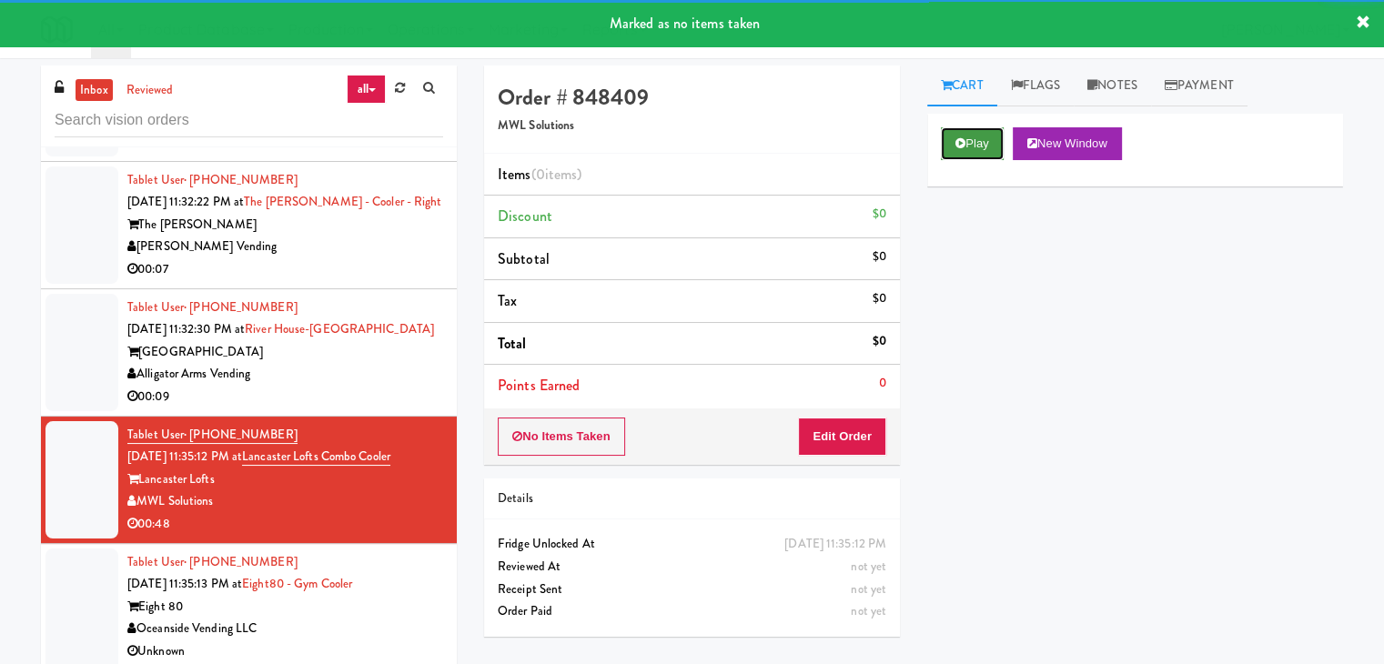
click at [979, 136] on button "Play" at bounding box center [972, 143] width 63 height 33
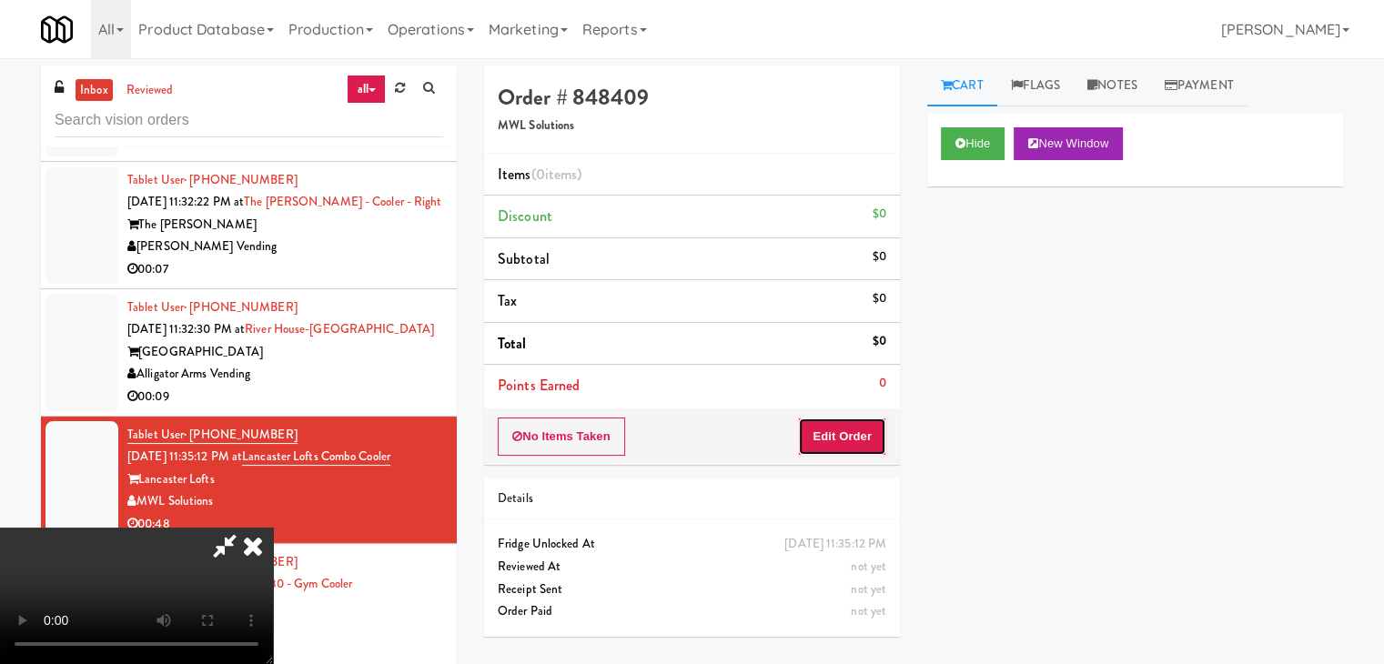
click at [832, 428] on button "Edit Order" at bounding box center [842, 437] width 88 height 38
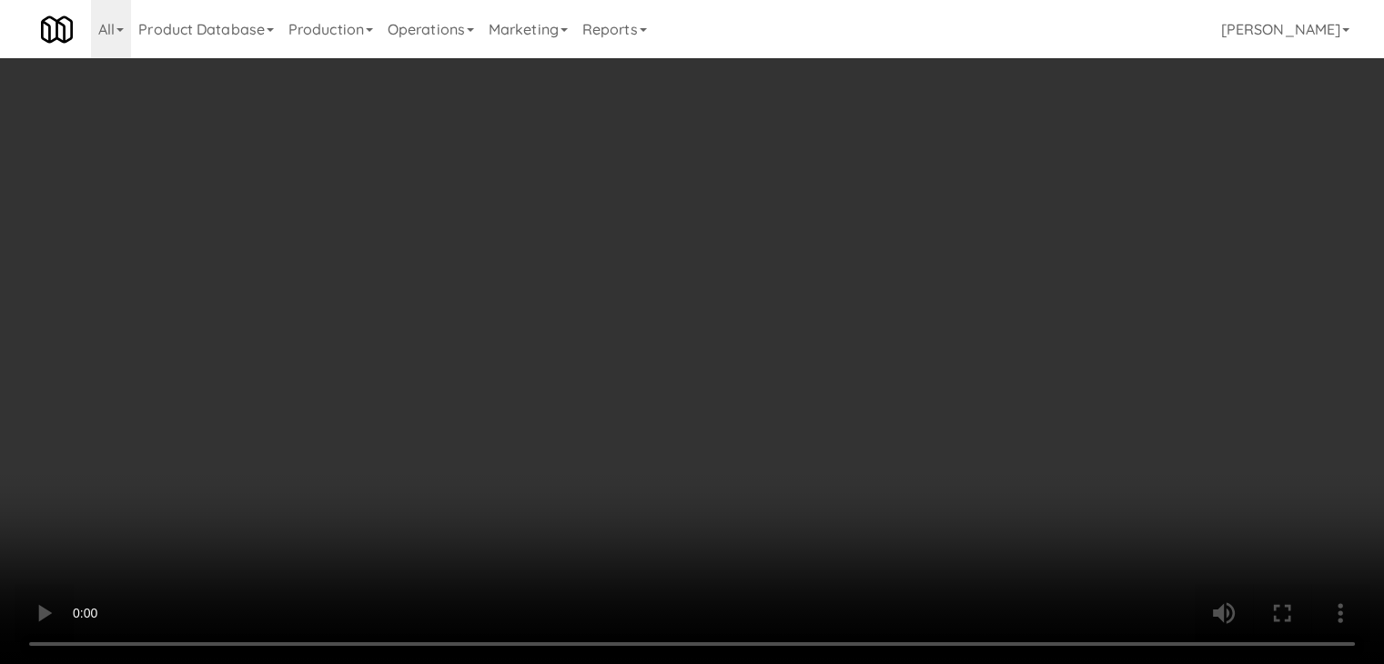
scroll to position [14003, 0]
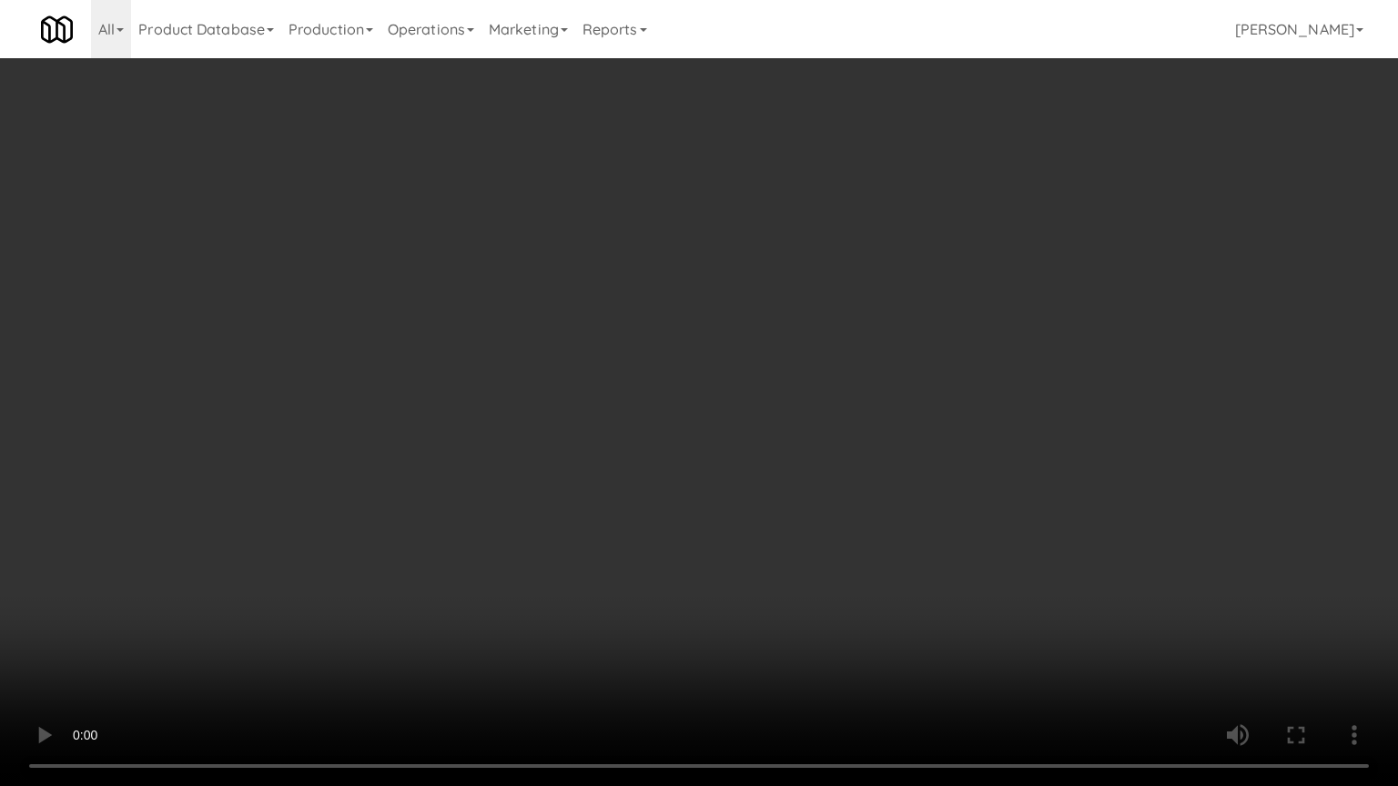
click at [967, 488] on video at bounding box center [699, 393] width 1398 height 786
click at [965, 489] on video at bounding box center [699, 393] width 1398 height 786
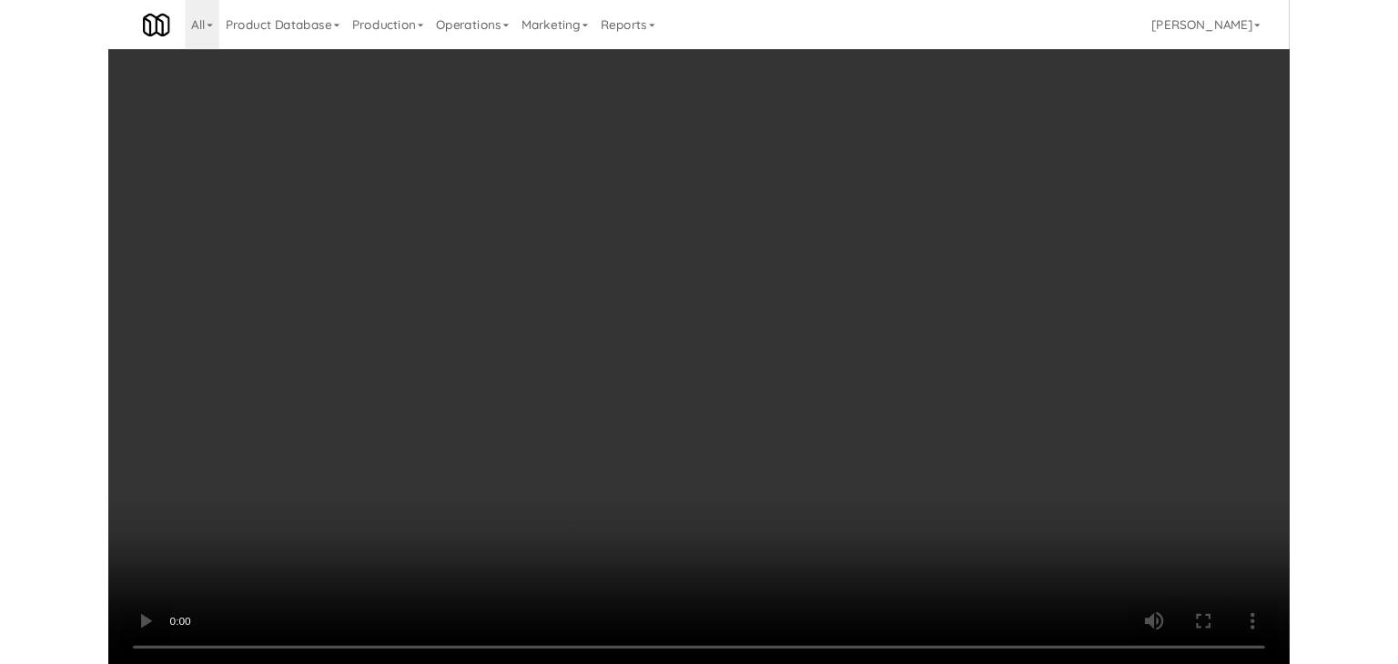
scroll to position [14048, 0]
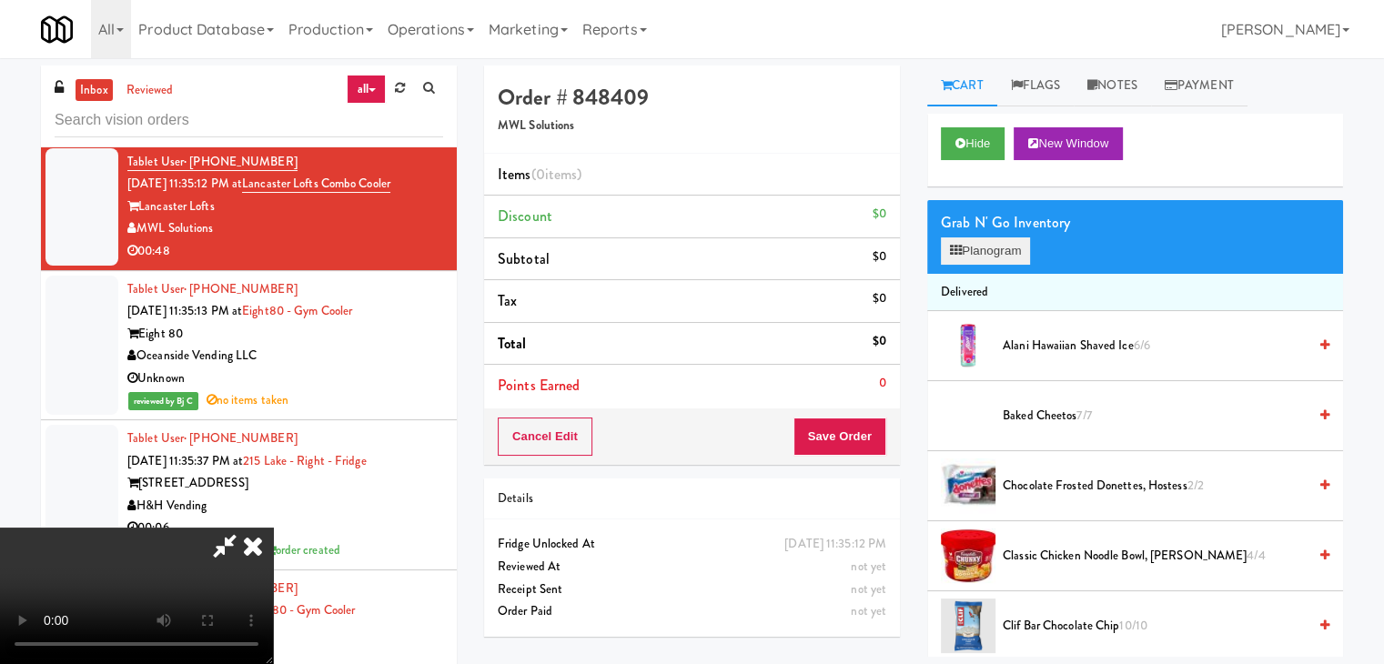
drag, startPoint x: 1012, startPoint y: 233, endPoint x: 1005, endPoint y: 244, distance: 13.1
click at [1007, 238] on div "Grab N' Go Inventory Planogram" at bounding box center [1135, 237] width 416 height 74
click at [1003, 246] on button "Planogram" at bounding box center [985, 251] width 89 height 27
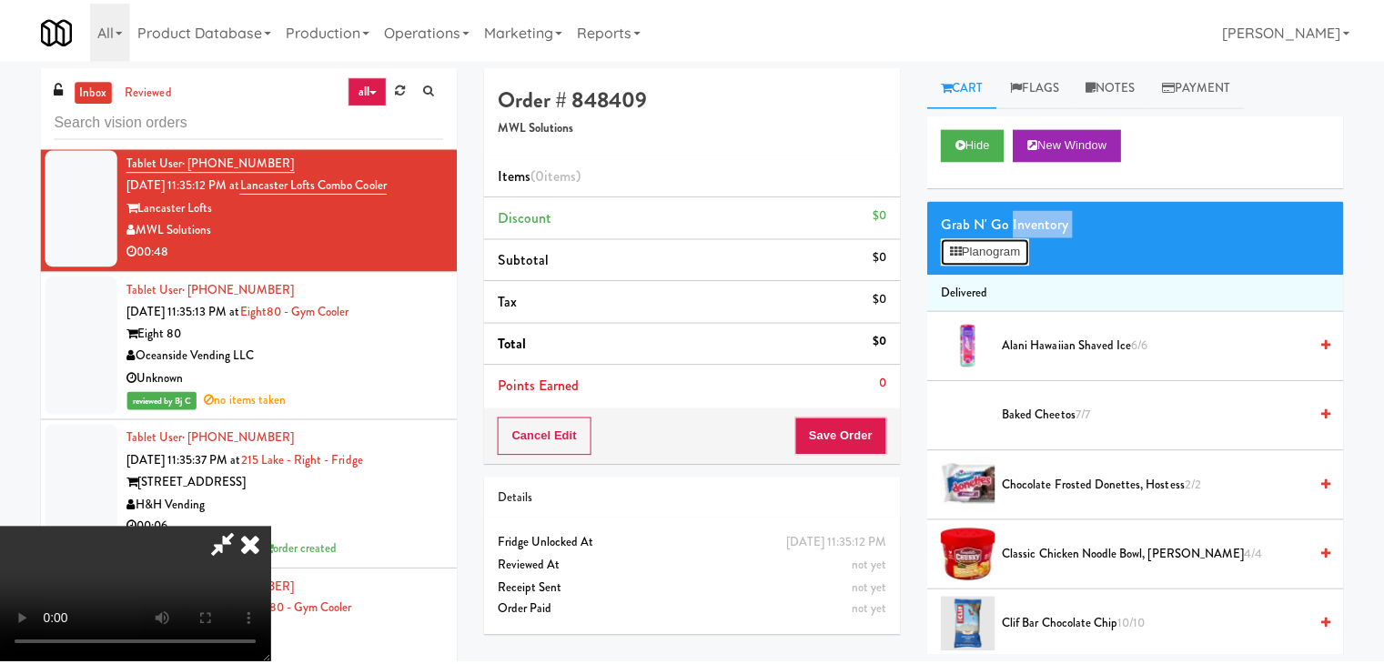
scroll to position [14003, 0]
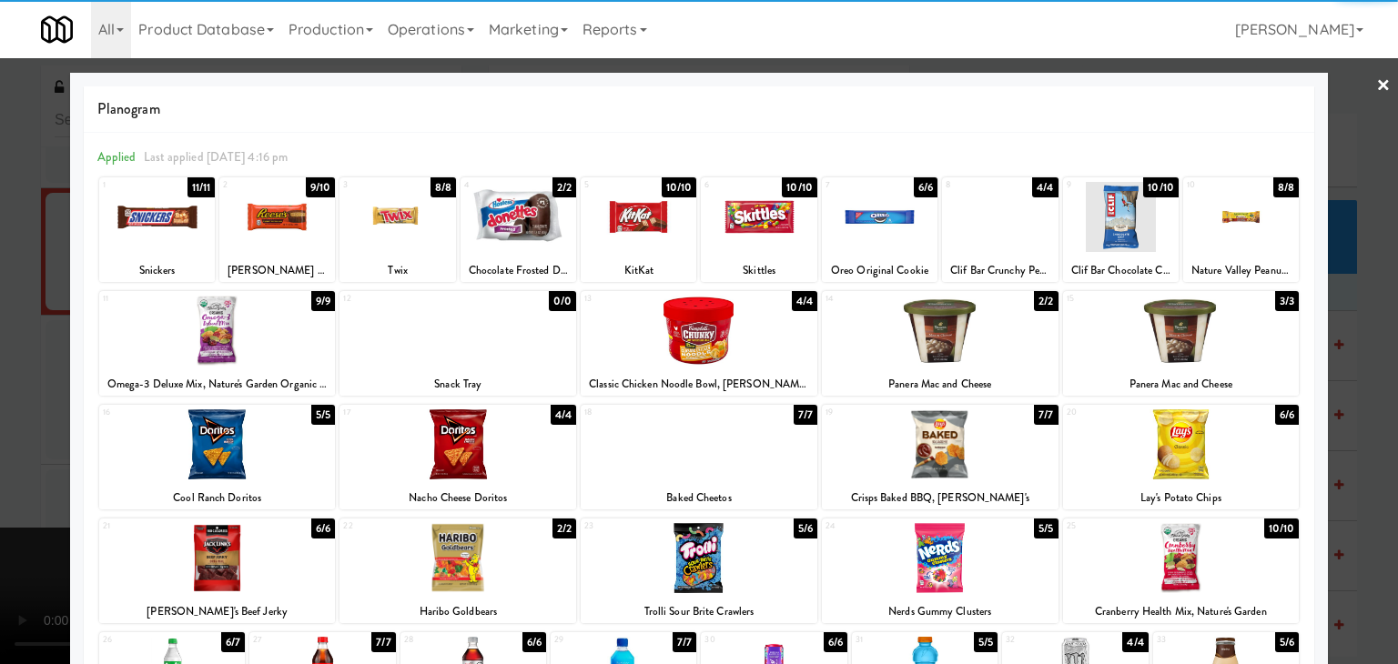
click at [728, 229] on div at bounding box center [759, 217] width 116 height 70
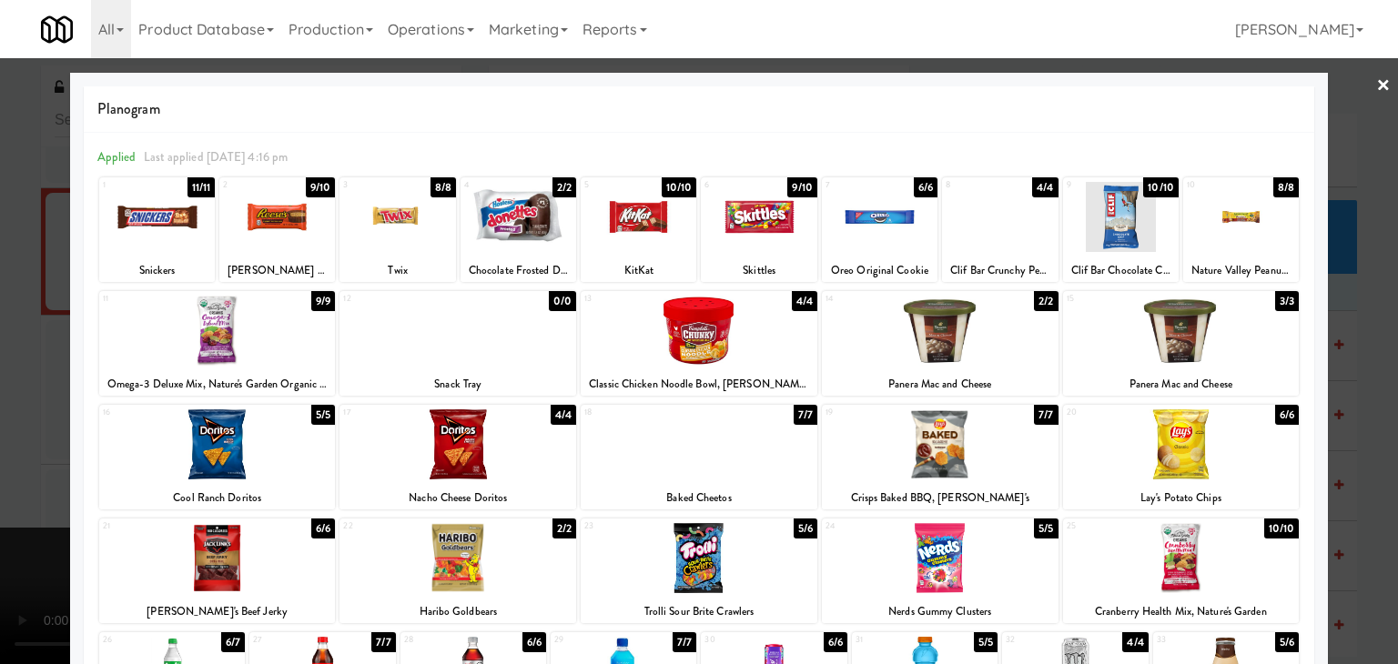
click at [171, 231] on div at bounding box center [157, 217] width 116 height 70
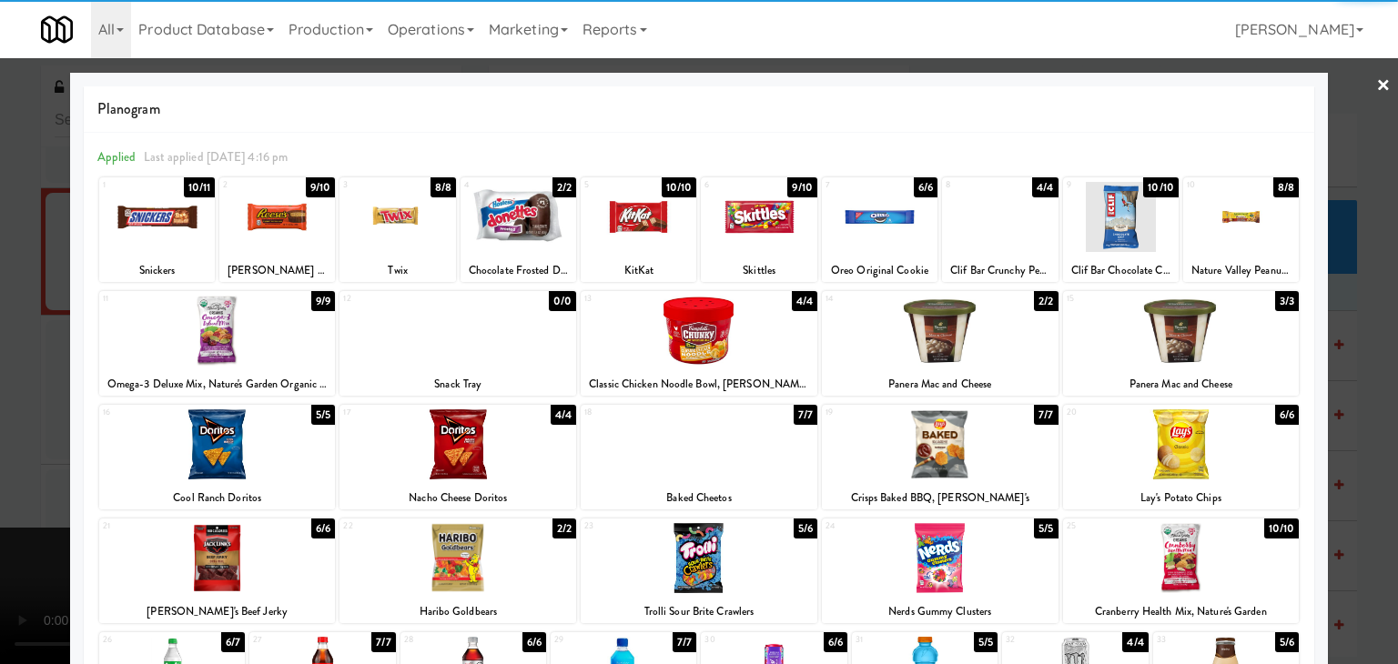
click at [633, 229] on div at bounding box center [639, 217] width 116 height 70
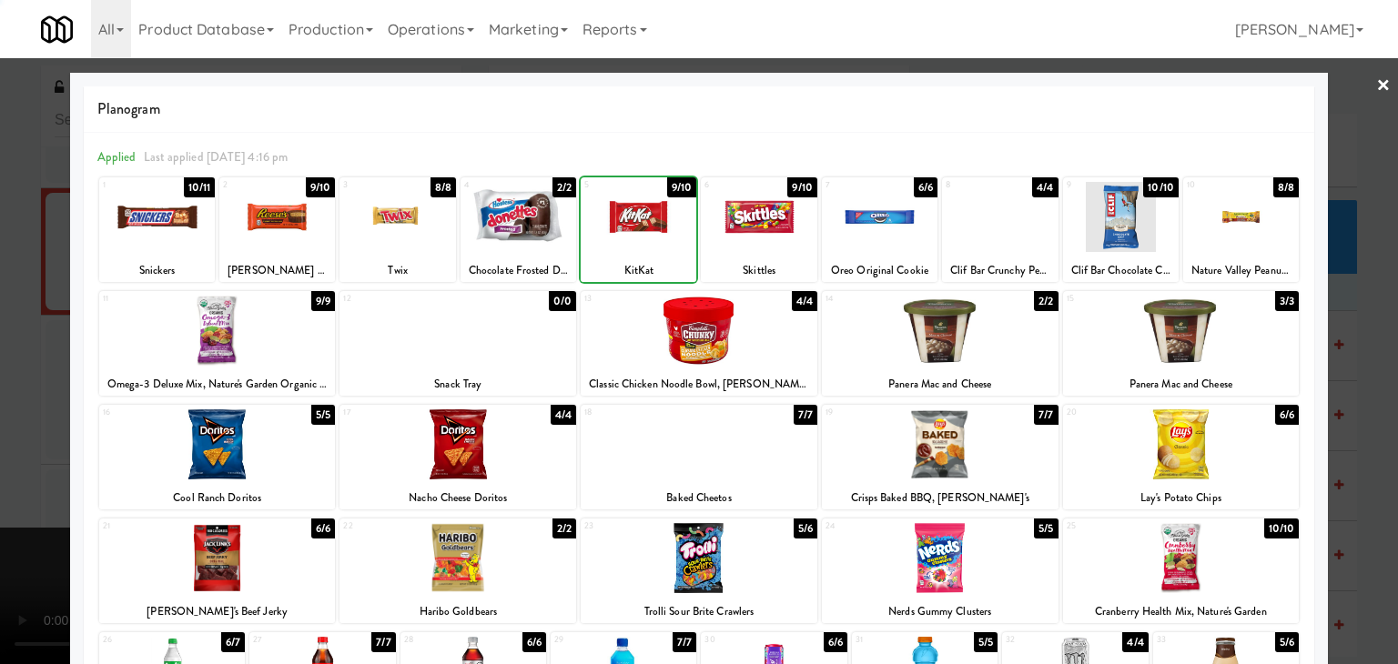
drag, startPoint x: 0, startPoint y: 339, endPoint x: 309, endPoint y: 339, distance: 309.4
click at [22, 339] on div at bounding box center [699, 332] width 1398 height 664
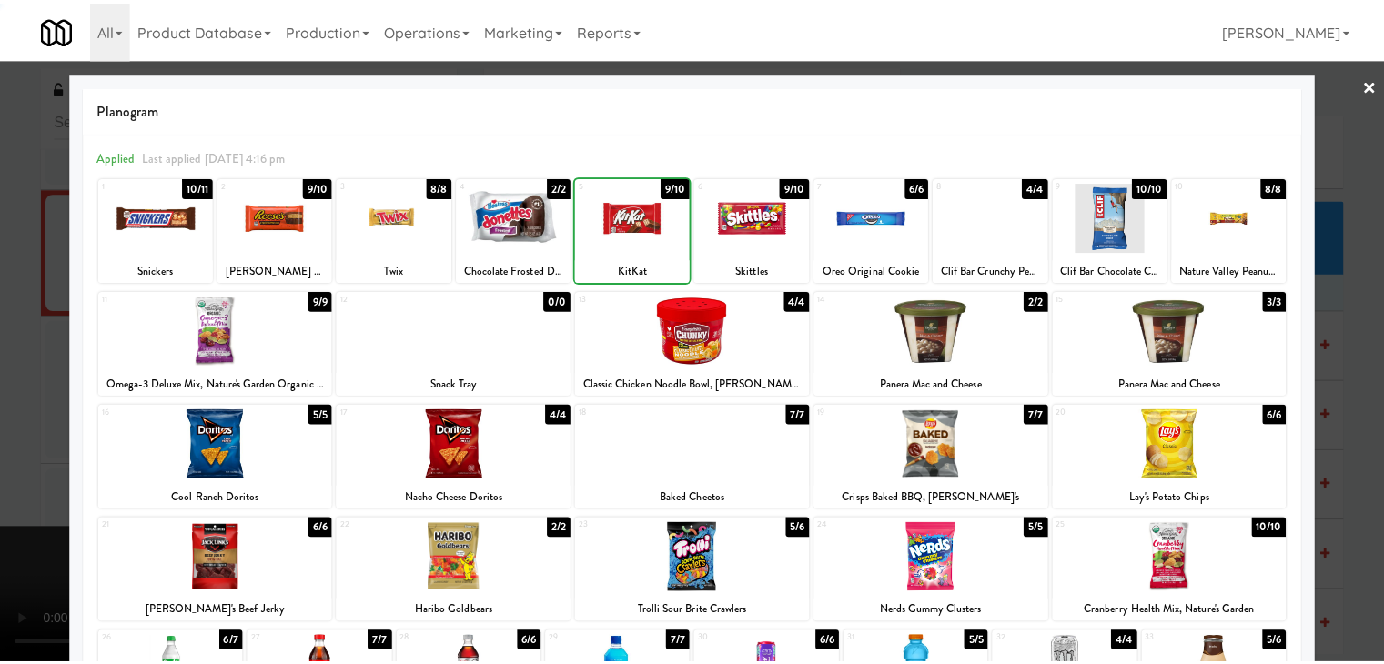
scroll to position [14048, 0]
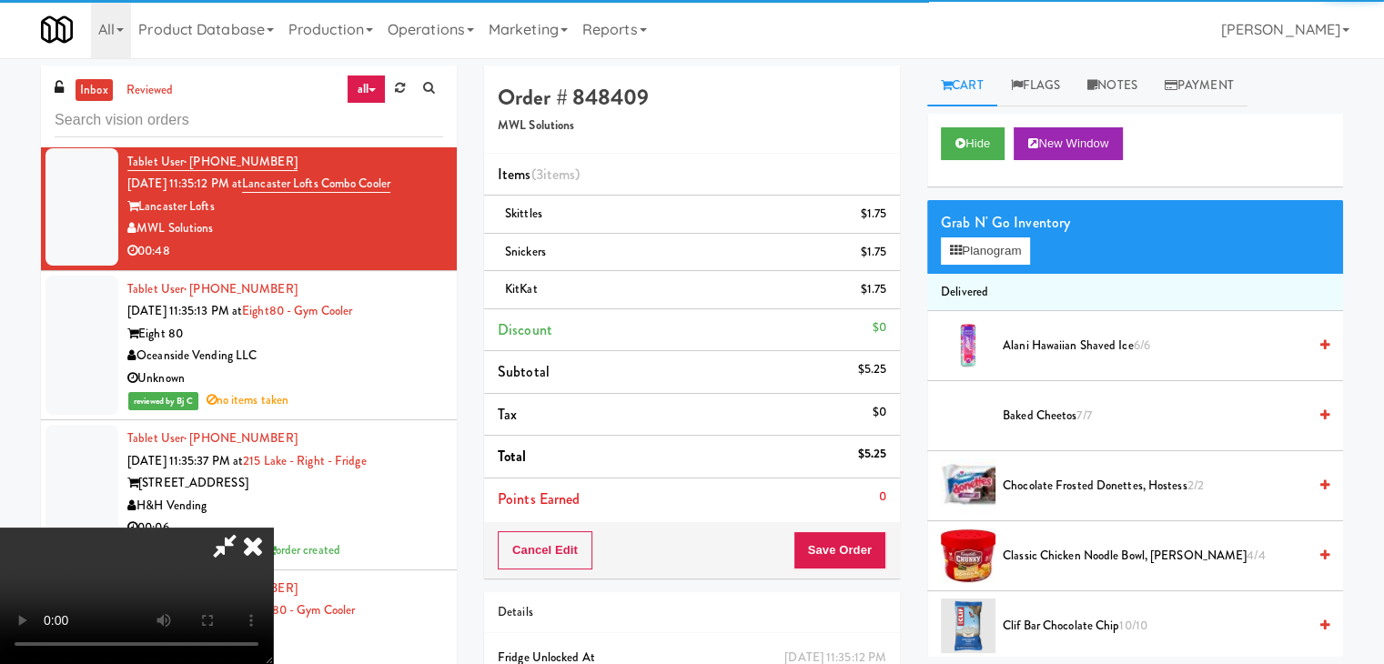
click at [273, 528] on video at bounding box center [136, 596] width 273 height 137
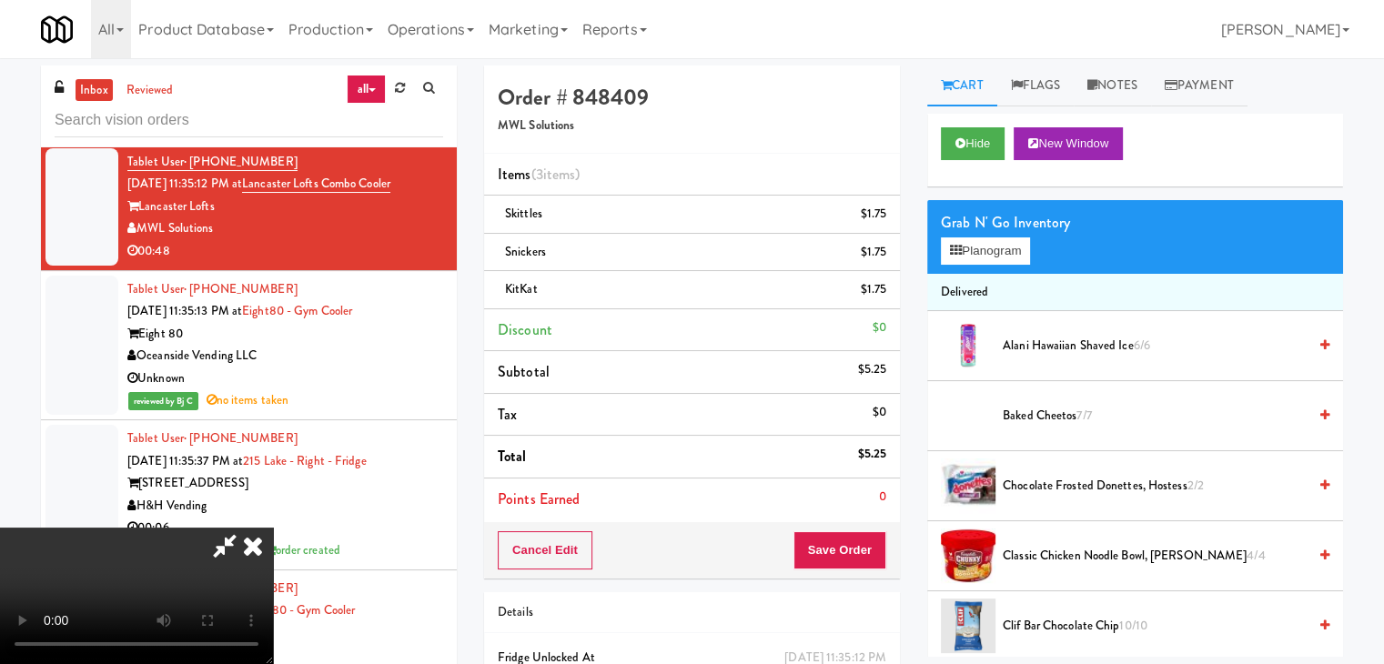
click at [273, 528] on video at bounding box center [136, 596] width 273 height 137
click at [979, 248] on button "Planogram" at bounding box center [985, 251] width 89 height 27
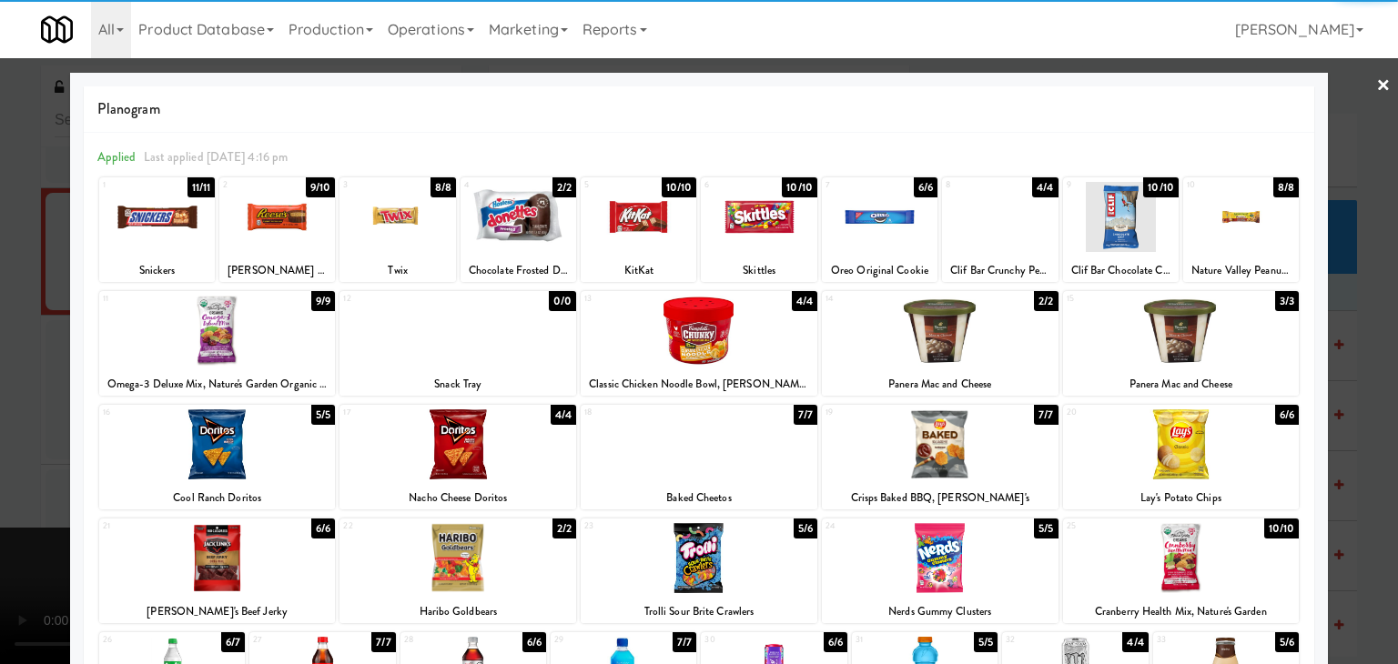
click at [857, 227] on div at bounding box center [880, 217] width 116 height 70
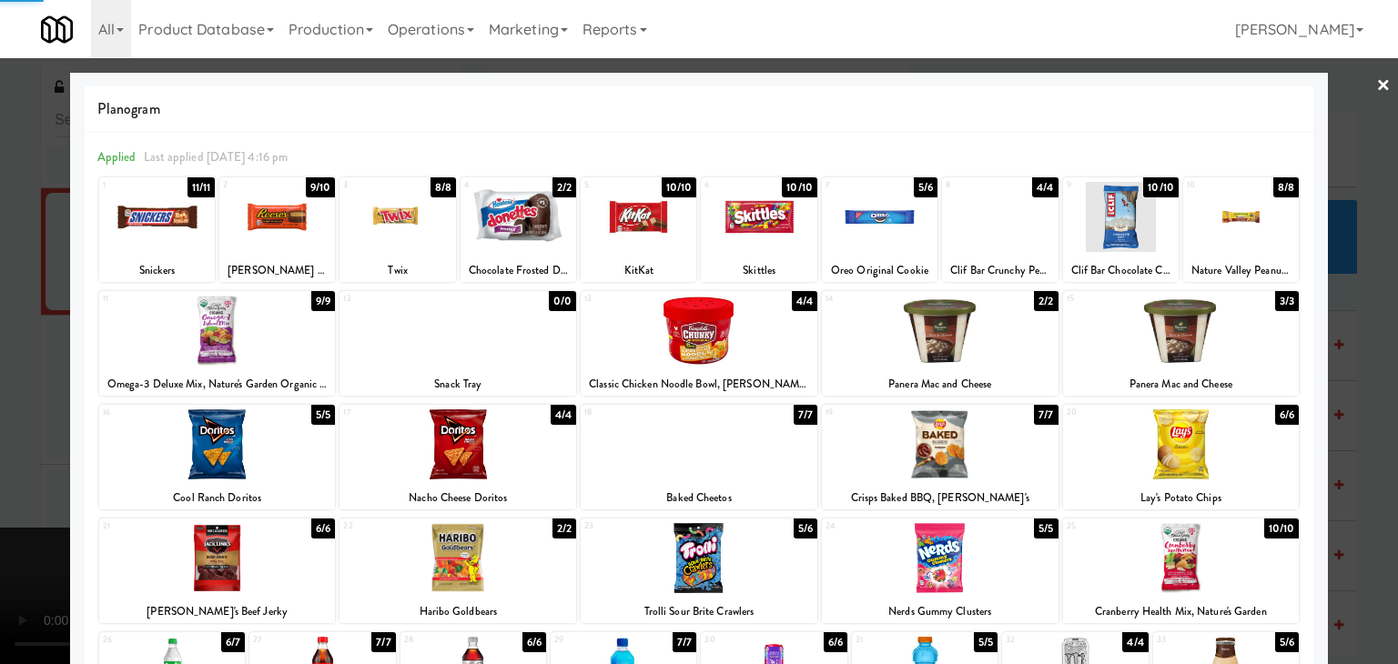
drag, startPoint x: 0, startPoint y: 430, endPoint x: 513, endPoint y: 416, distance: 513.5
click at [32, 427] on div at bounding box center [699, 332] width 1398 height 664
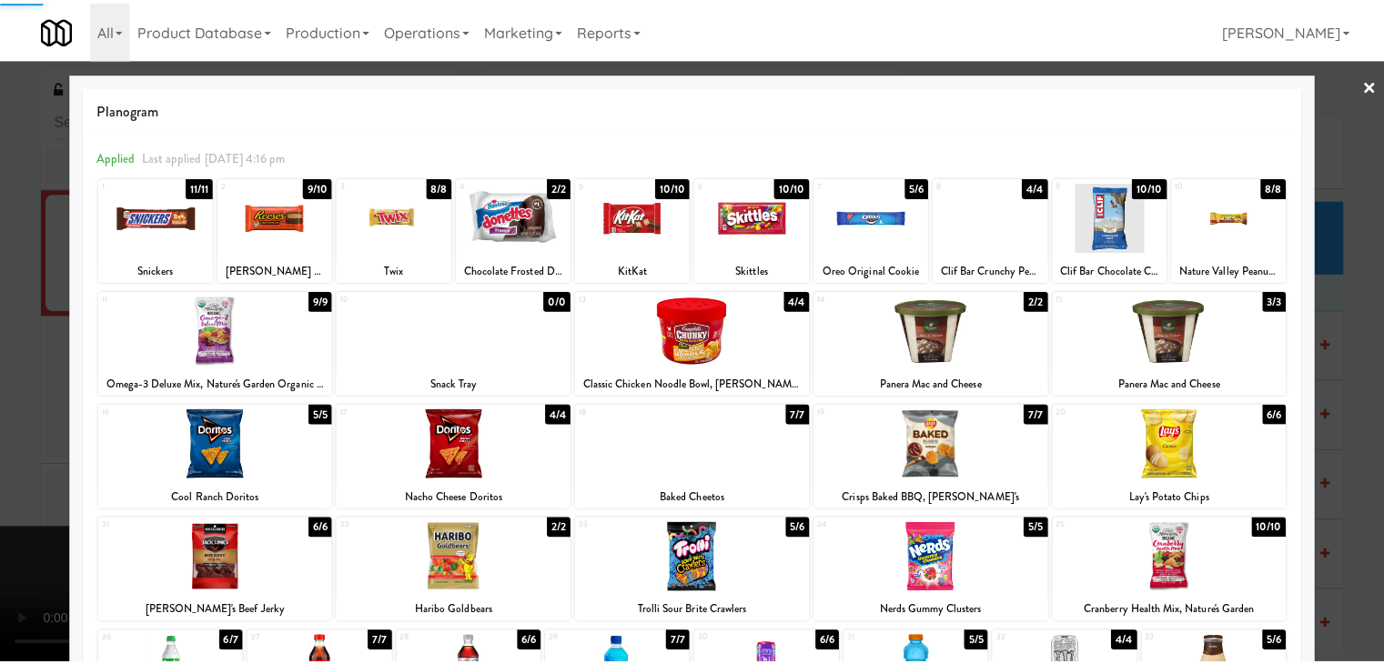
scroll to position [14048, 0]
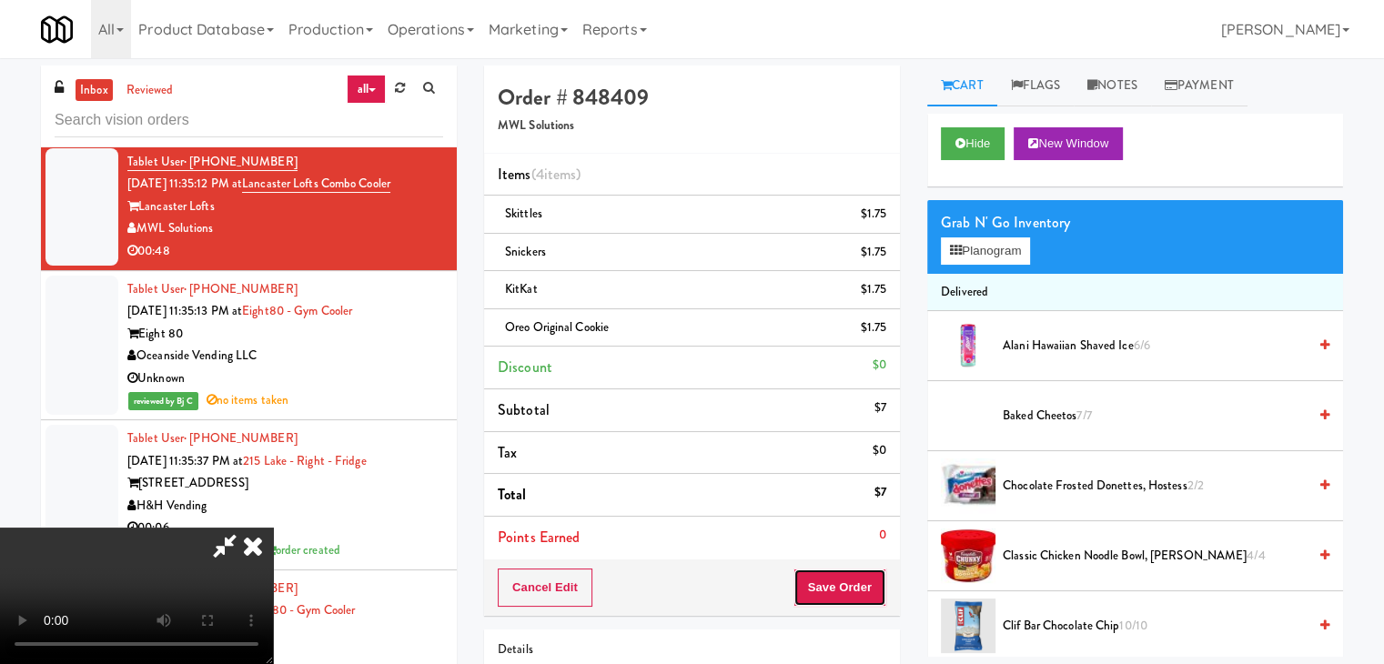
click at [866, 587] on button "Save Order" at bounding box center [840, 588] width 93 height 38
click at [865, 582] on button "Save Order" at bounding box center [840, 588] width 93 height 38
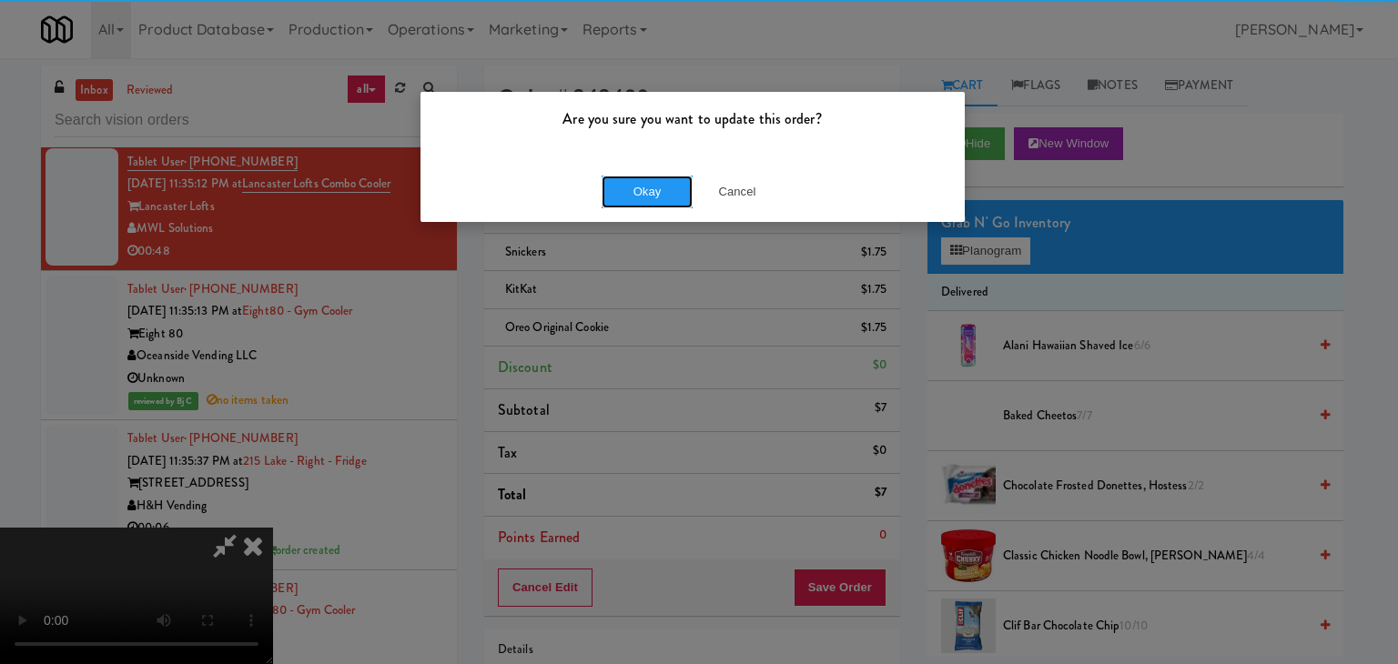
click at [675, 202] on button "Okay" at bounding box center [647, 192] width 91 height 33
click at [675, 202] on body "Are you sure you want to update this order? Okay Cancel Okay Are you sure you w…" at bounding box center [699, 390] width 1398 height 664
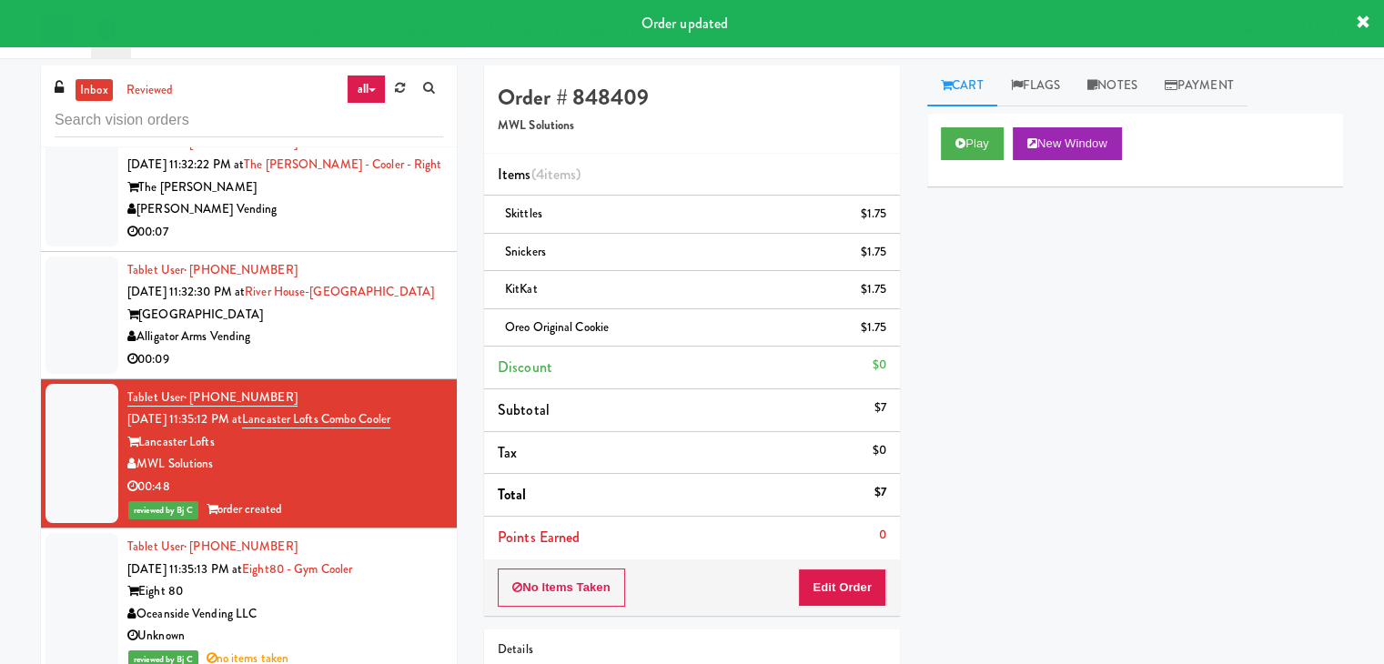
scroll to position [13775, 0]
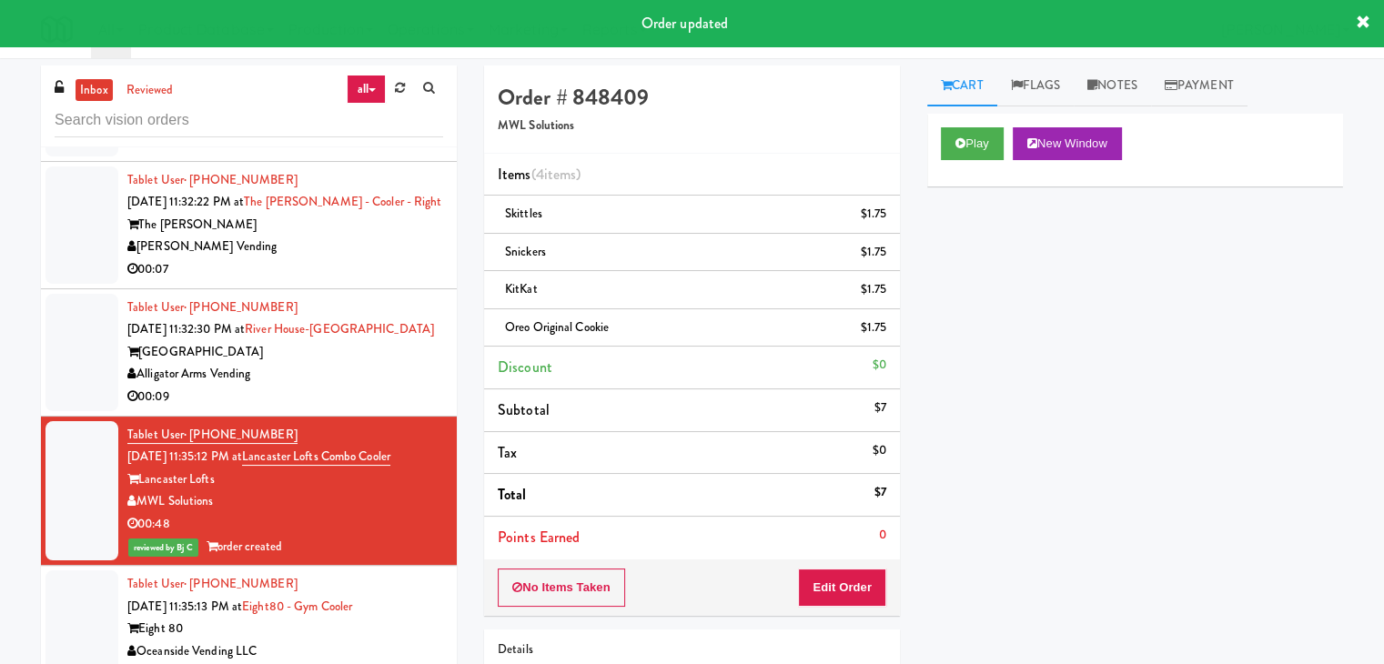
click at [392, 403] on div "00:09" at bounding box center [285, 397] width 316 height 23
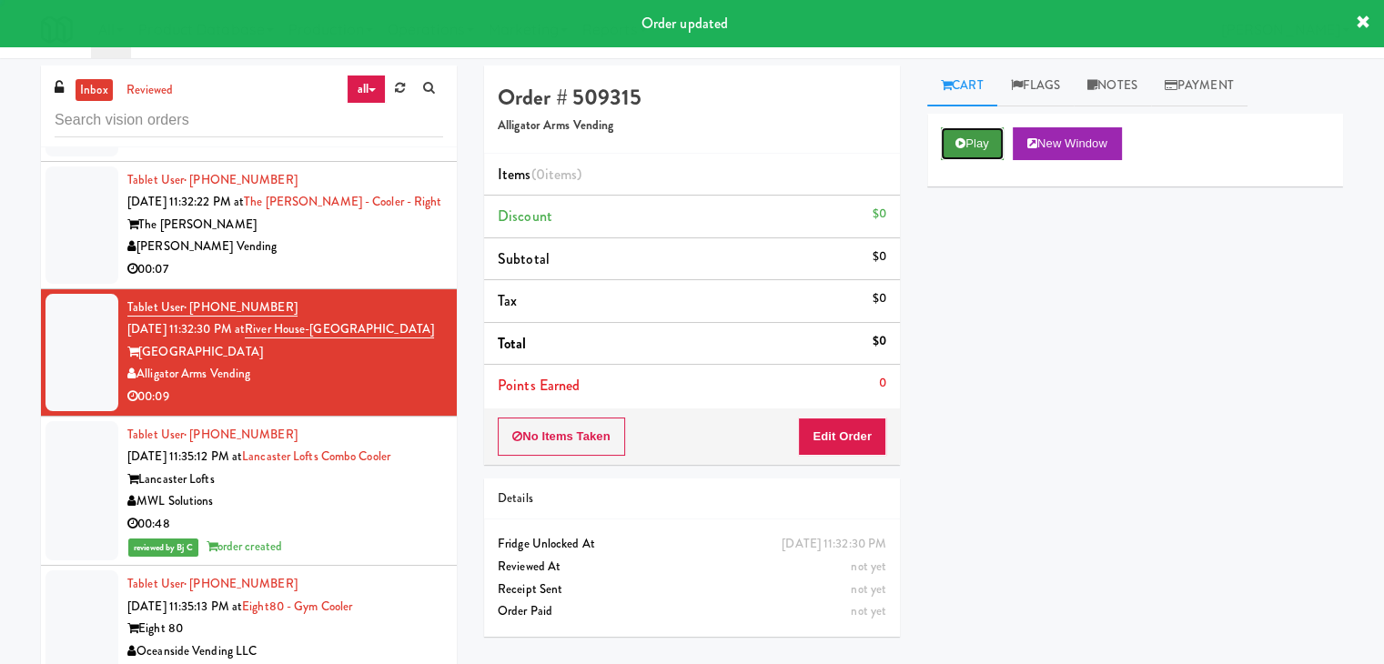
click at [953, 136] on button "Play" at bounding box center [972, 143] width 63 height 33
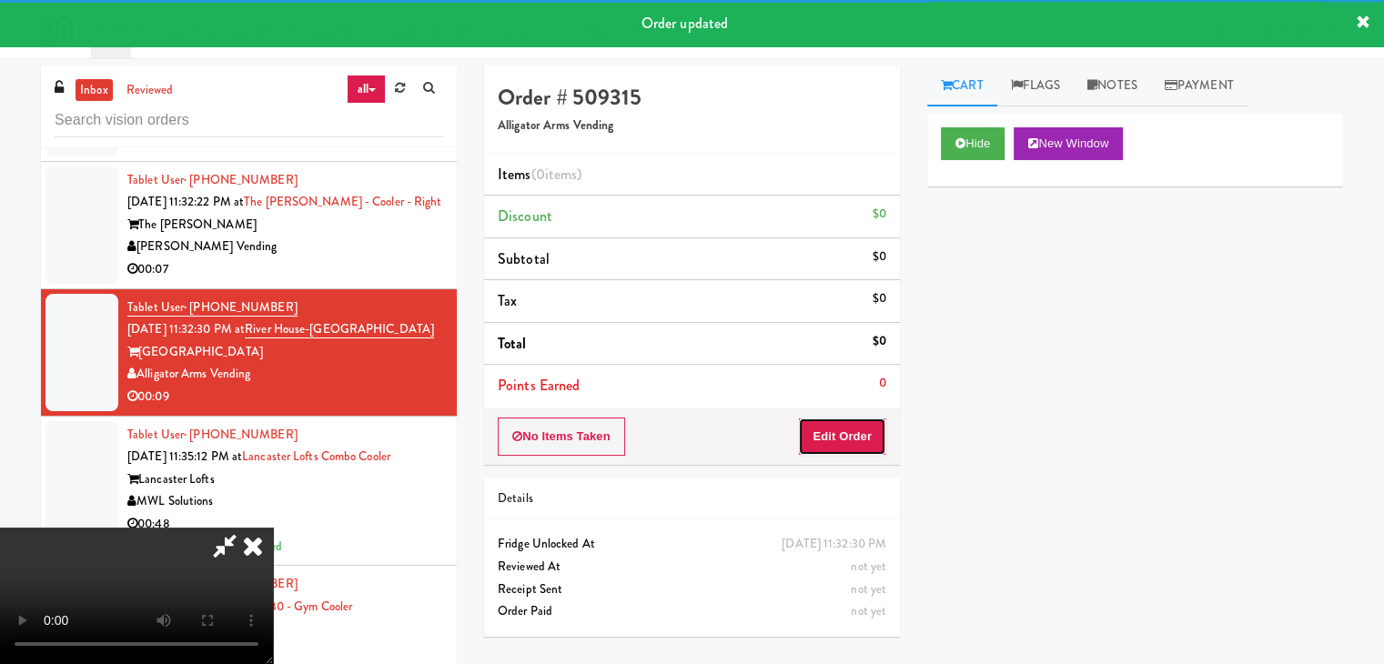
click at [849, 445] on button "Edit Order" at bounding box center [842, 437] width 88 height 38
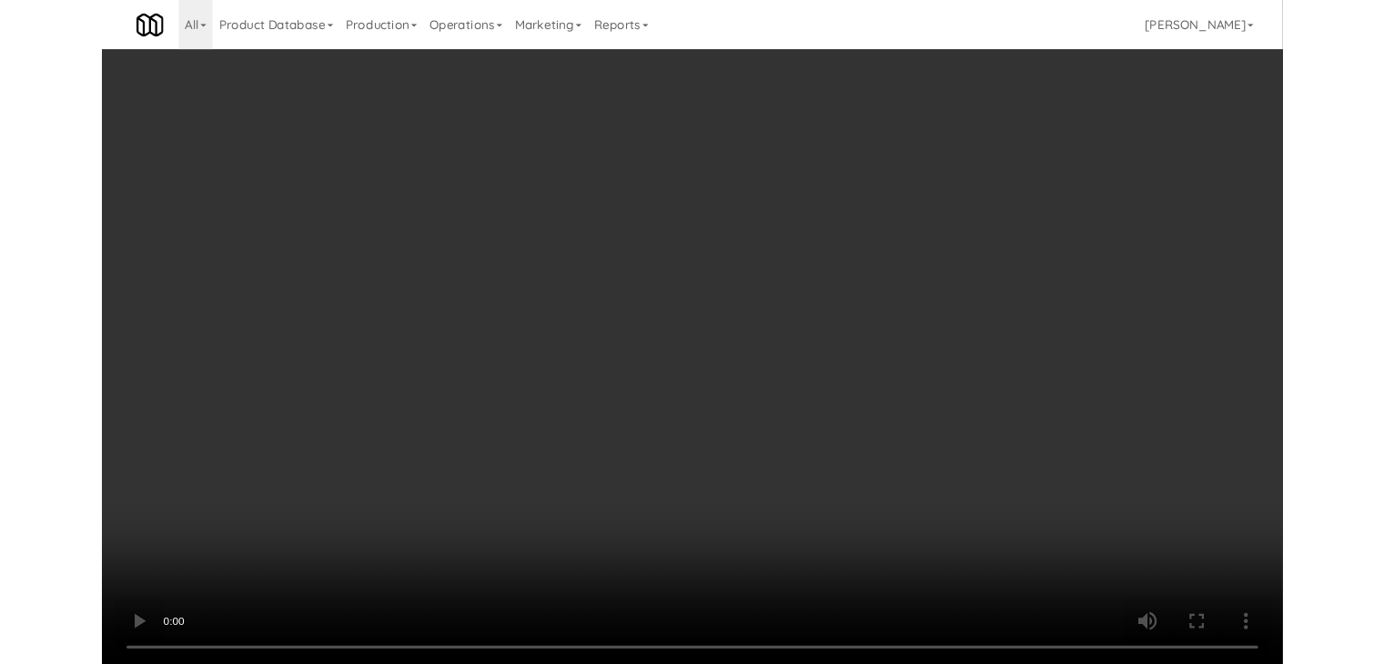
scroll to position [13730, 0]
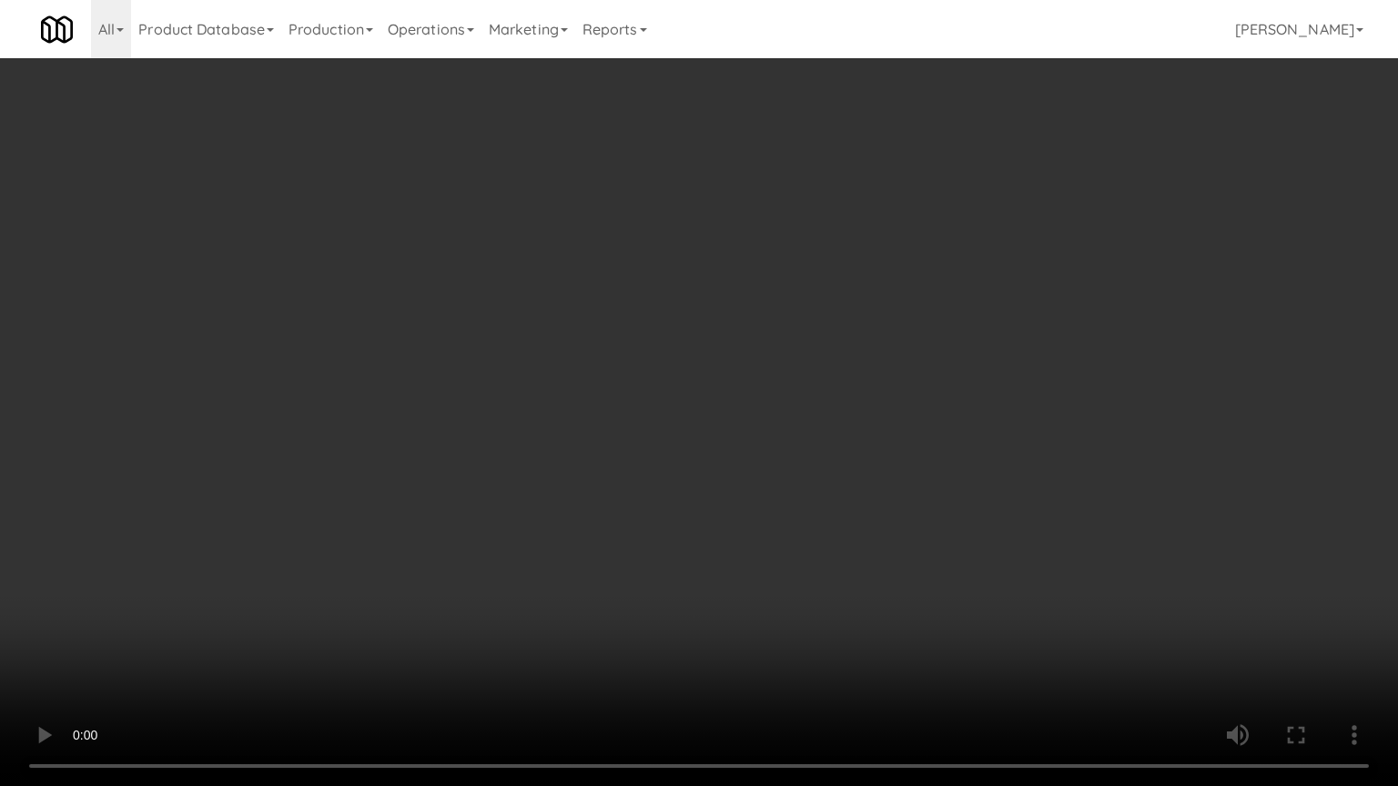
click at [809, 524] on video at bounding box center [699, 393] width 1398 height 786
click at [809, 523] on video at bounding box center [699, 393] width 1398 height 786
click at [877, 458] on video at bounding box center [699, 393] width 1398 height 786
click at [876, 458] on video at bounding box center [699, 393] width 1398 height 786
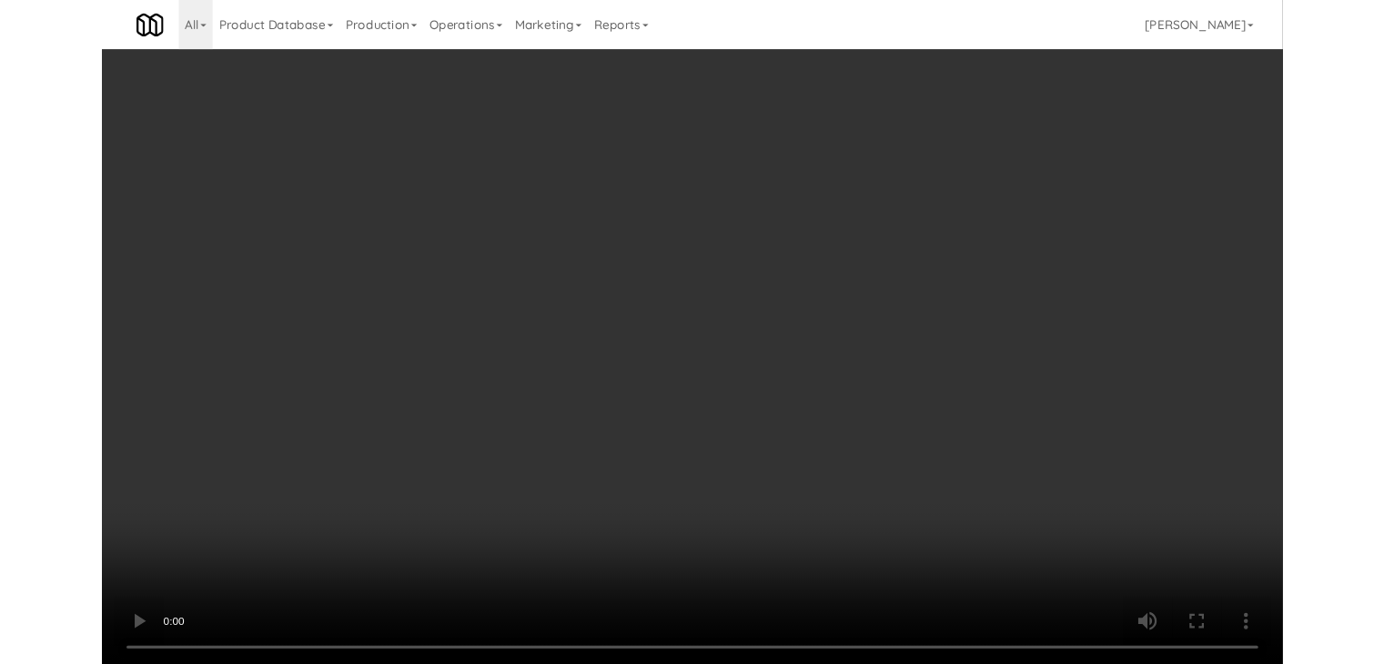
scroll to position [13775, 0]
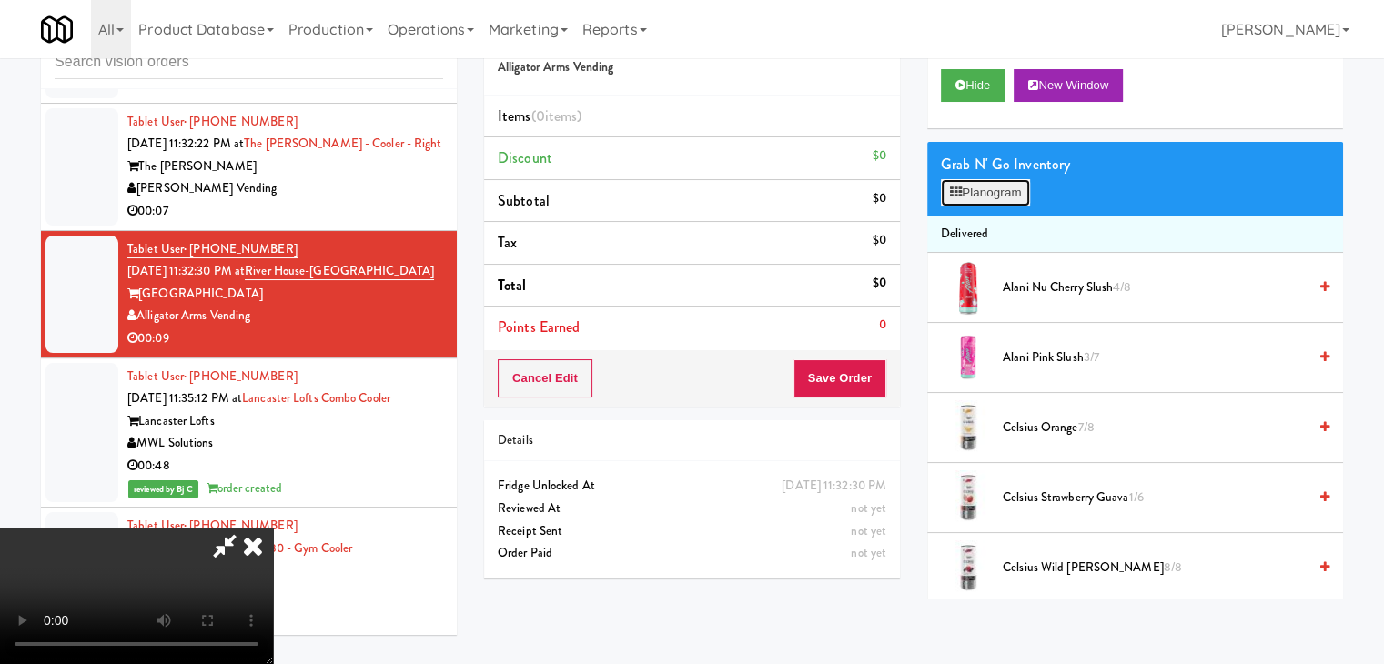
click at [1001, 194] on button "Planogram" at bounding box center [985, 192] width 89 height 27
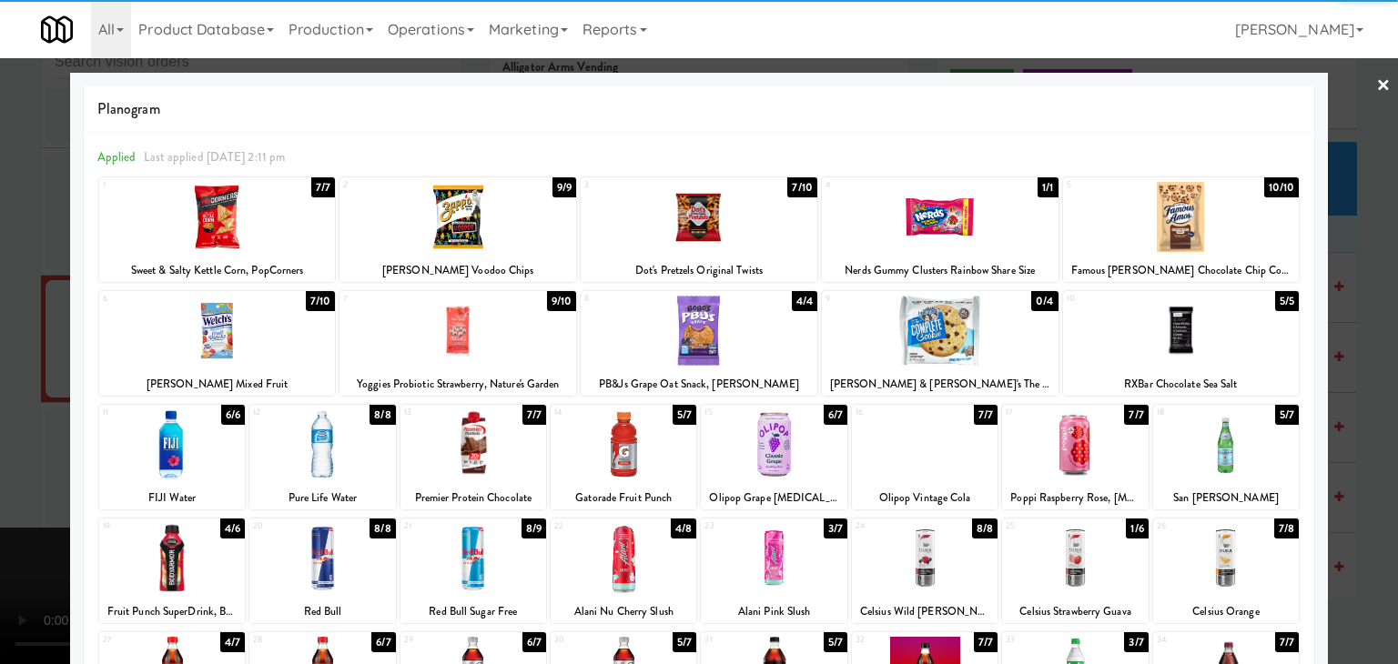
click at [225, 340] on div at bounding box center [217, 331] width 237 height 70
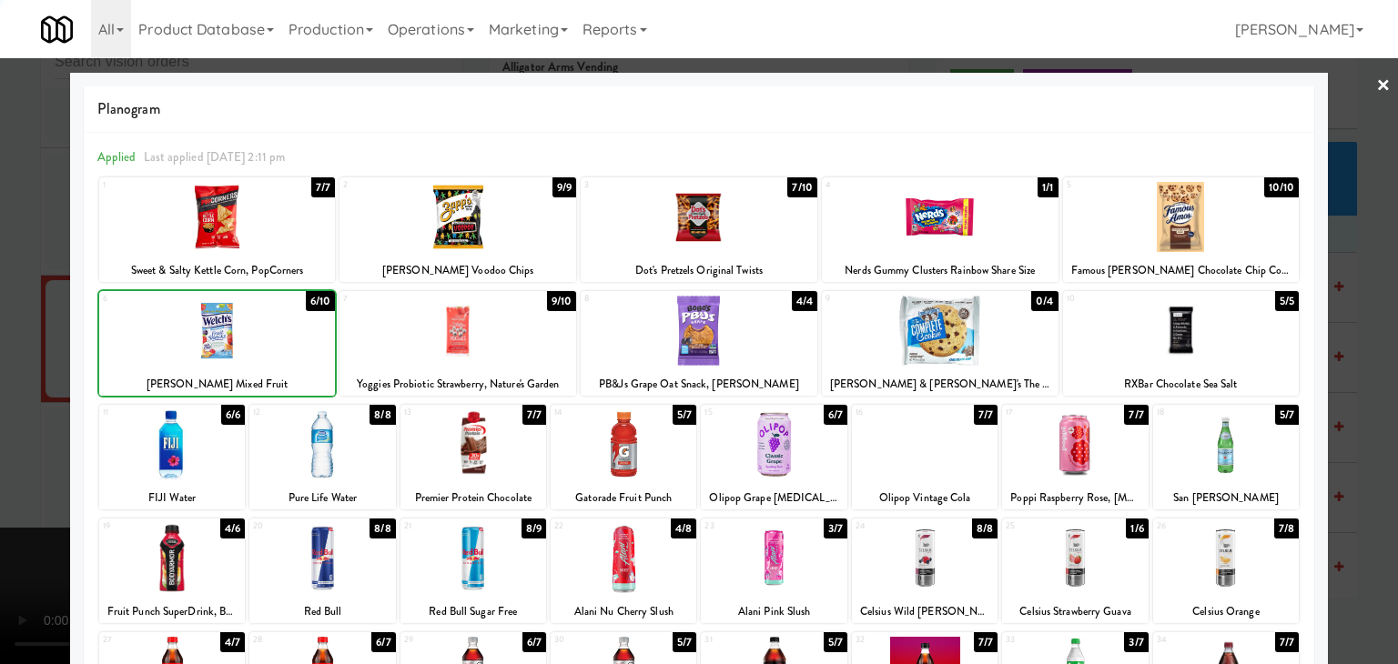
drag, startPoint x: 0, startPoint y: 416, endPoint x: 333, endPoint y: 416, distance: 333.1
click at [11, 416] on div at bounding box center [699, 332] width 1398 height 664
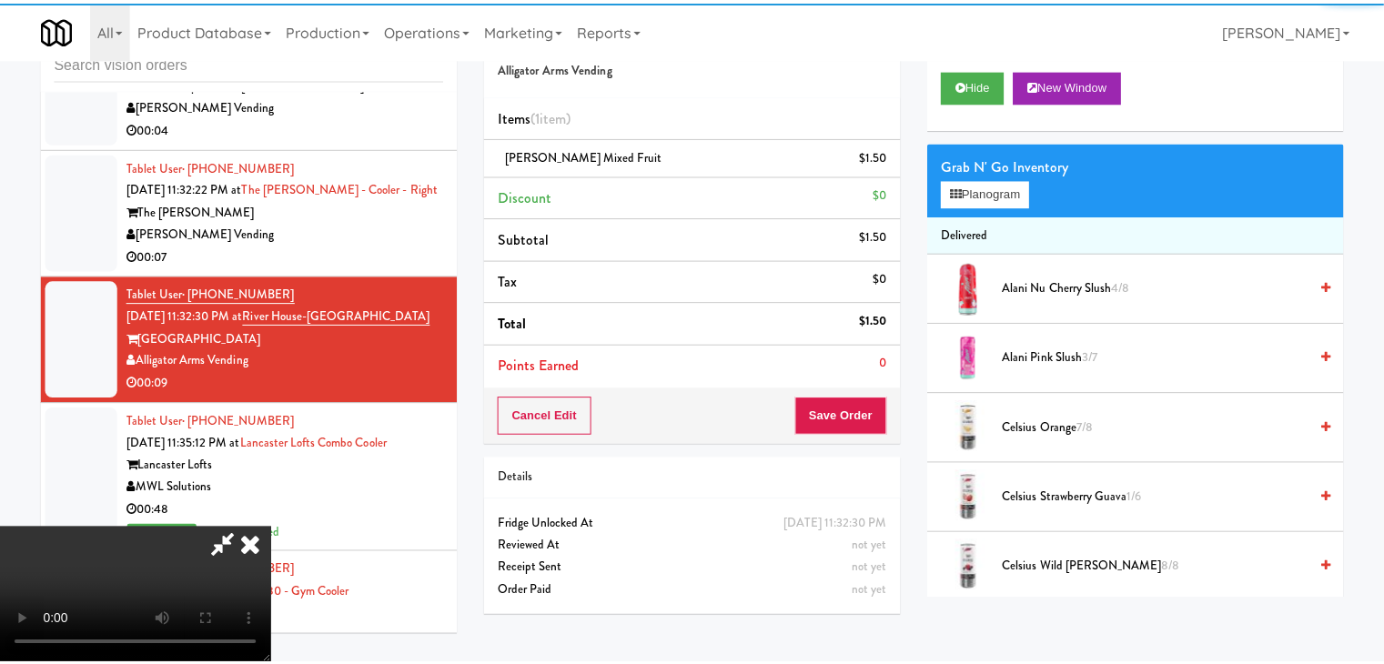
scroll to position [13775, 0]
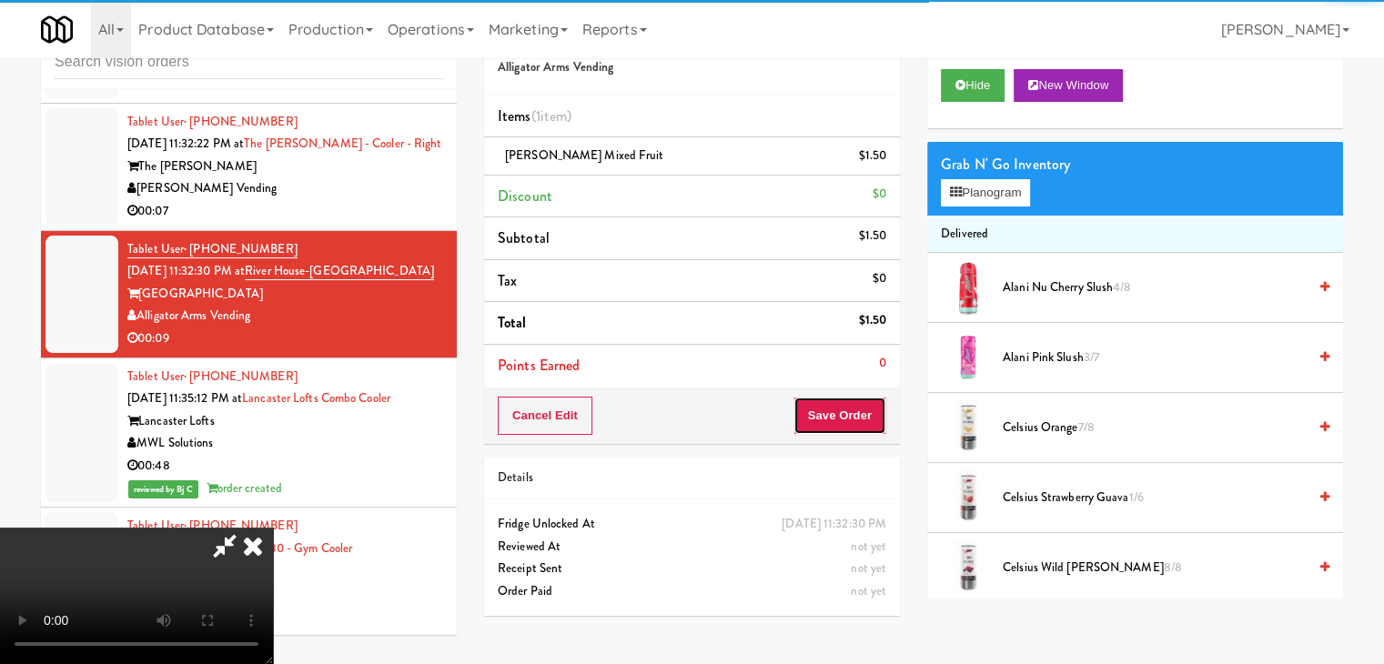
click at [864, 419] on button "Save Order" at bounding box center [840, 416] width 93 height 38
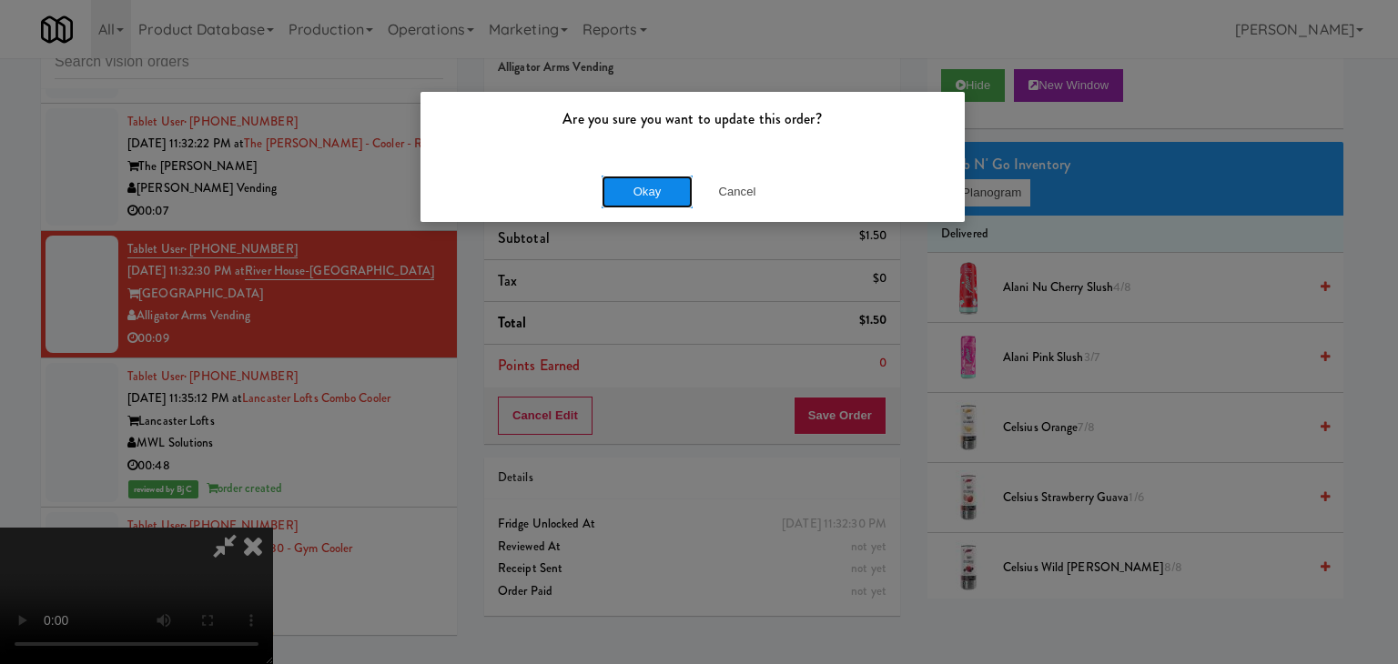
click at [660, 190] on button "Okay" at bounding box center [647, 192] width 91 height 33
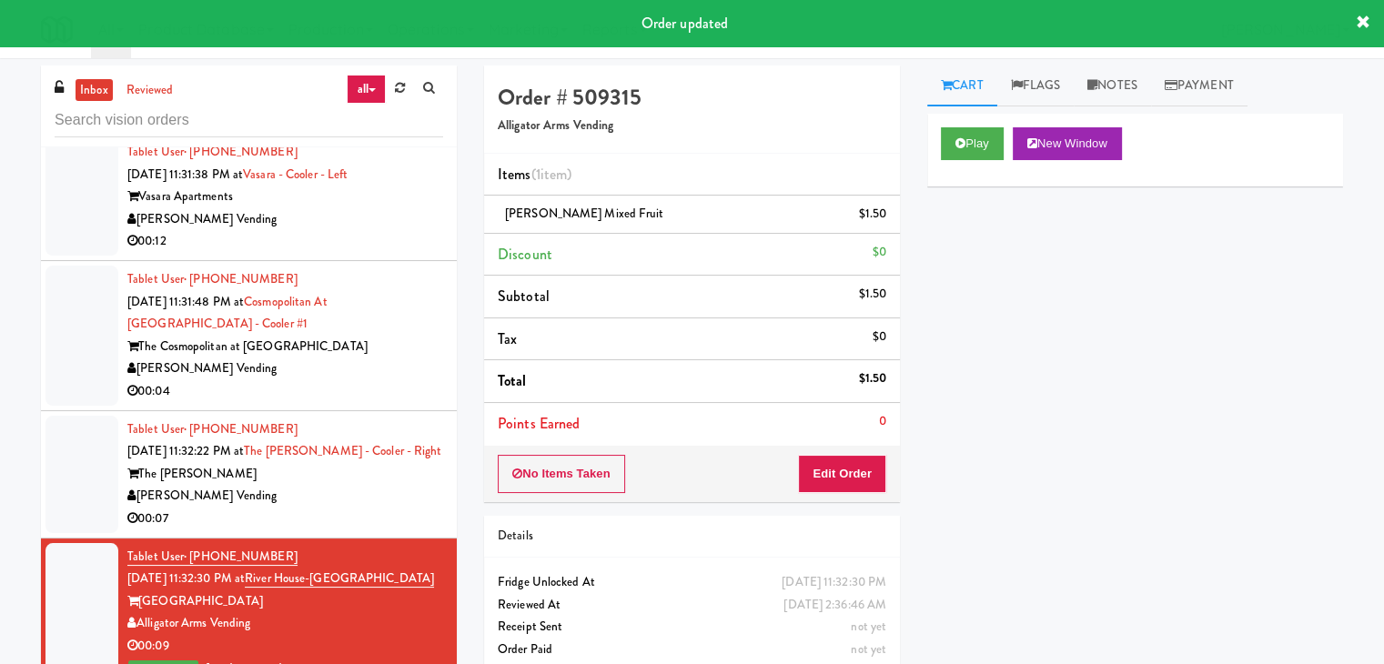
scroll to position [13502, 0]
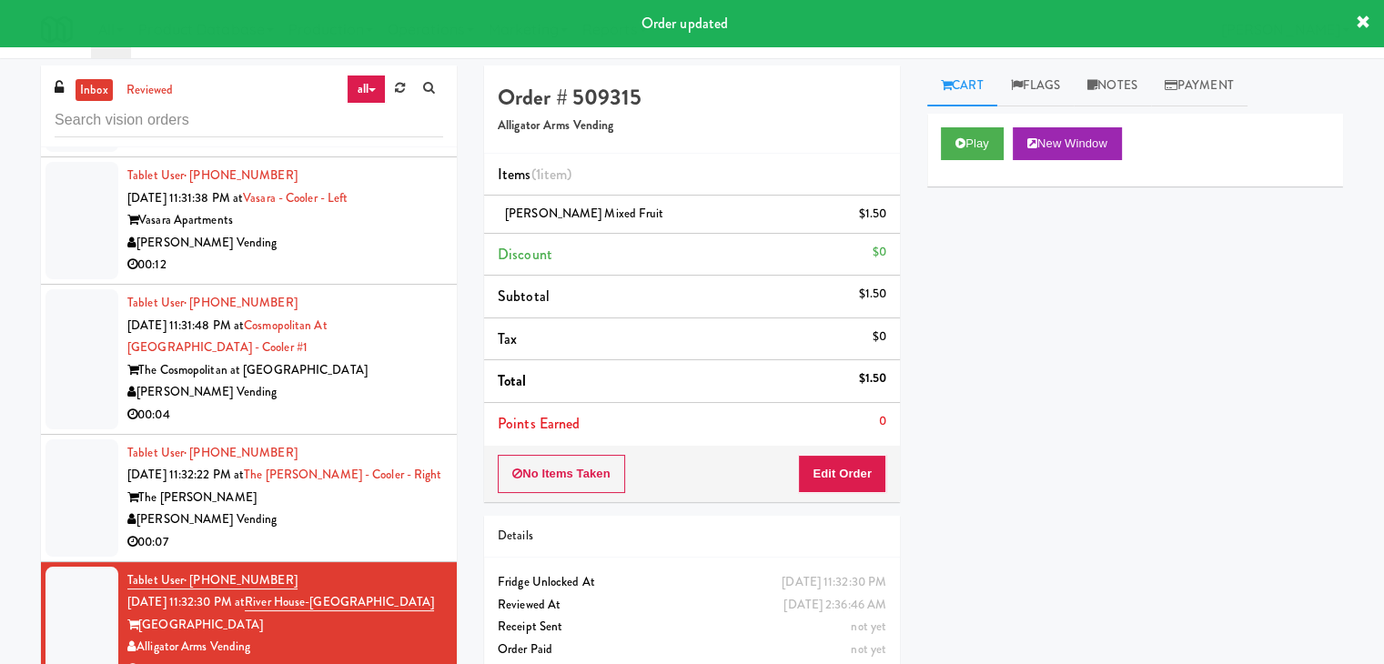
click at [365, 532] on div "[PERSON_NAME] Vending" at bounding box center [285, 520] width 316 height 23
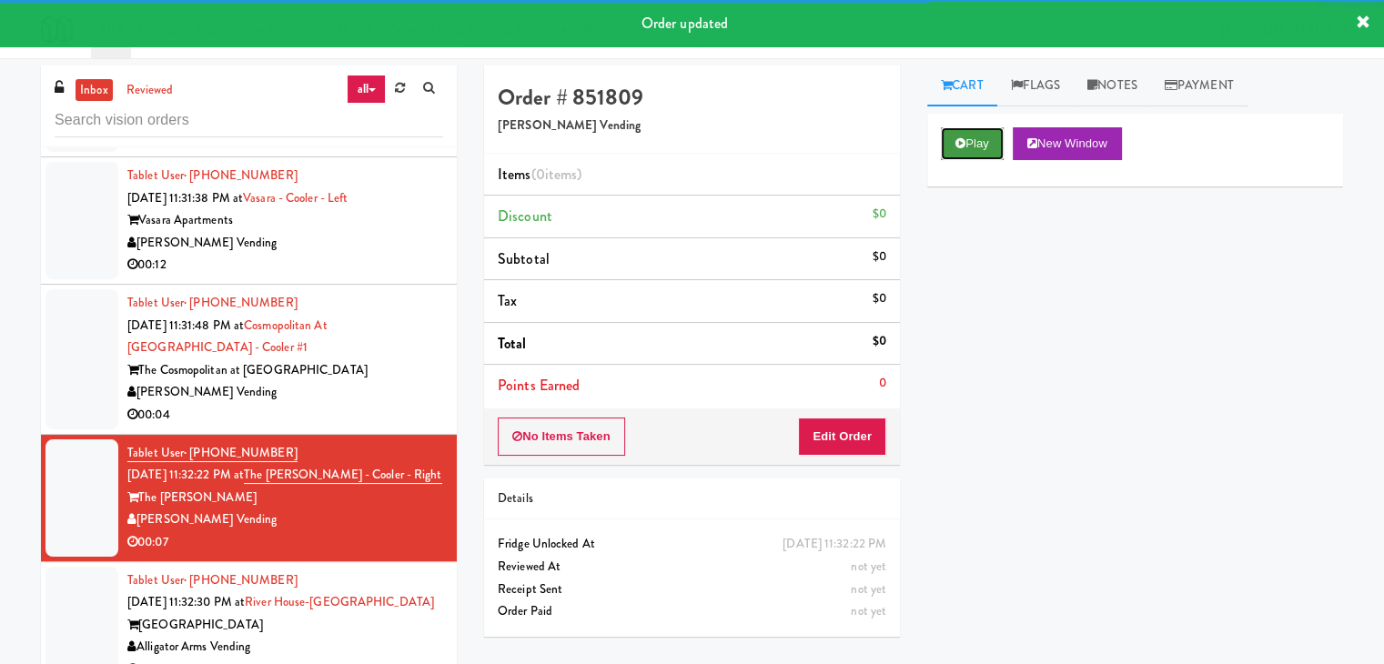
drag, startPoint x: 974, startPoint y: 150, endPoint x: 957, endPoint y: 176, distance: 30.3
click at [973, 150] on button "Play" at bounding box center [972, 143] width 63 height 33
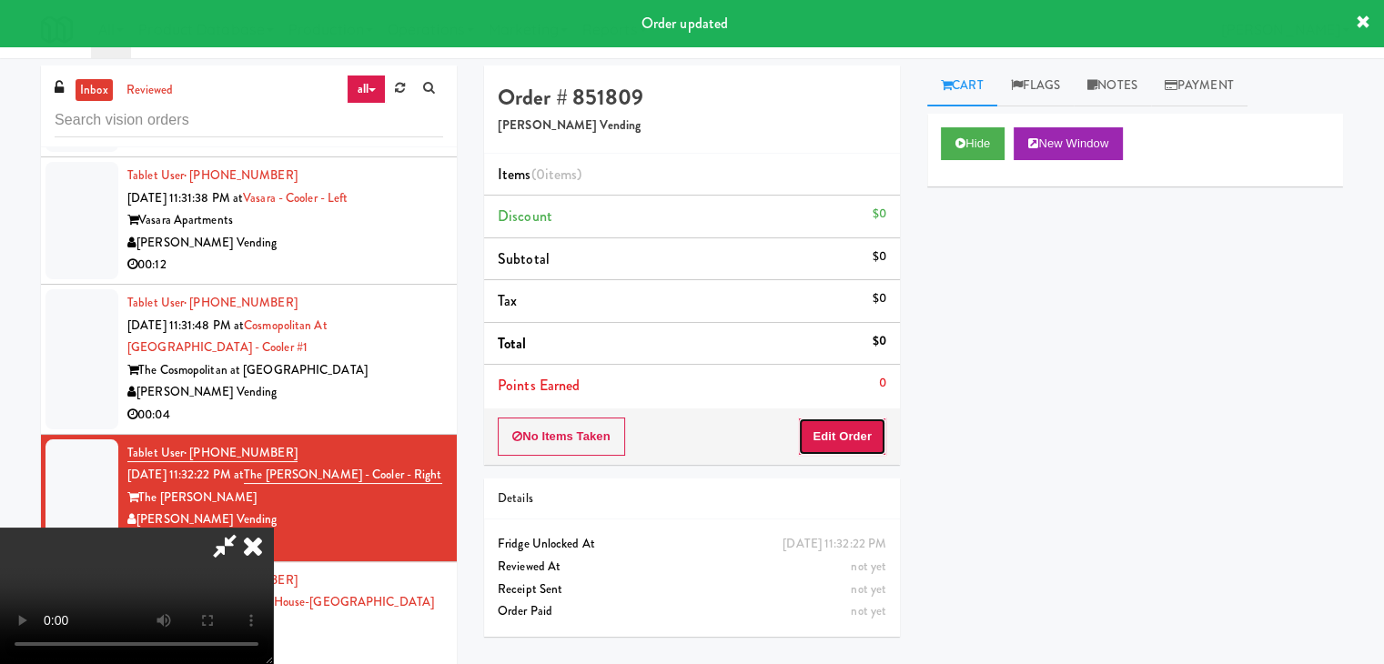
click at [832, 428] on button "Edit Order" at bounding box center [842, 437] width 88 height 38
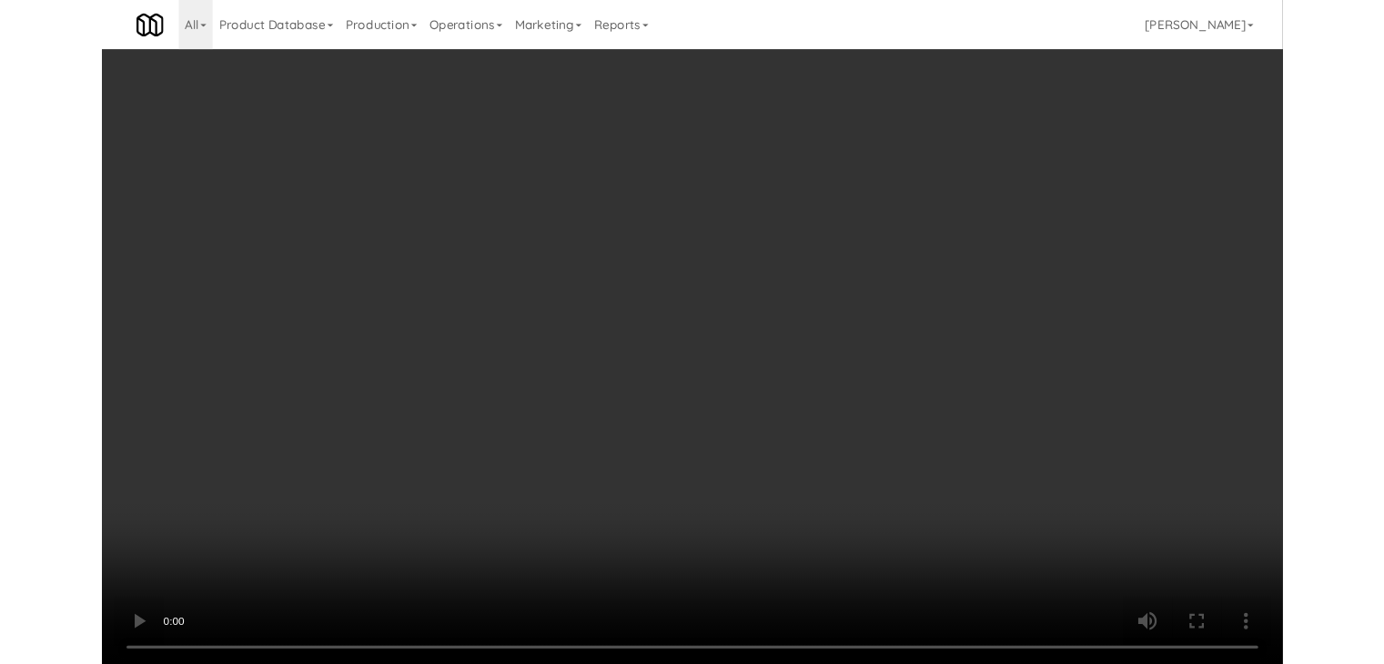
scroll to position [13456, 0]
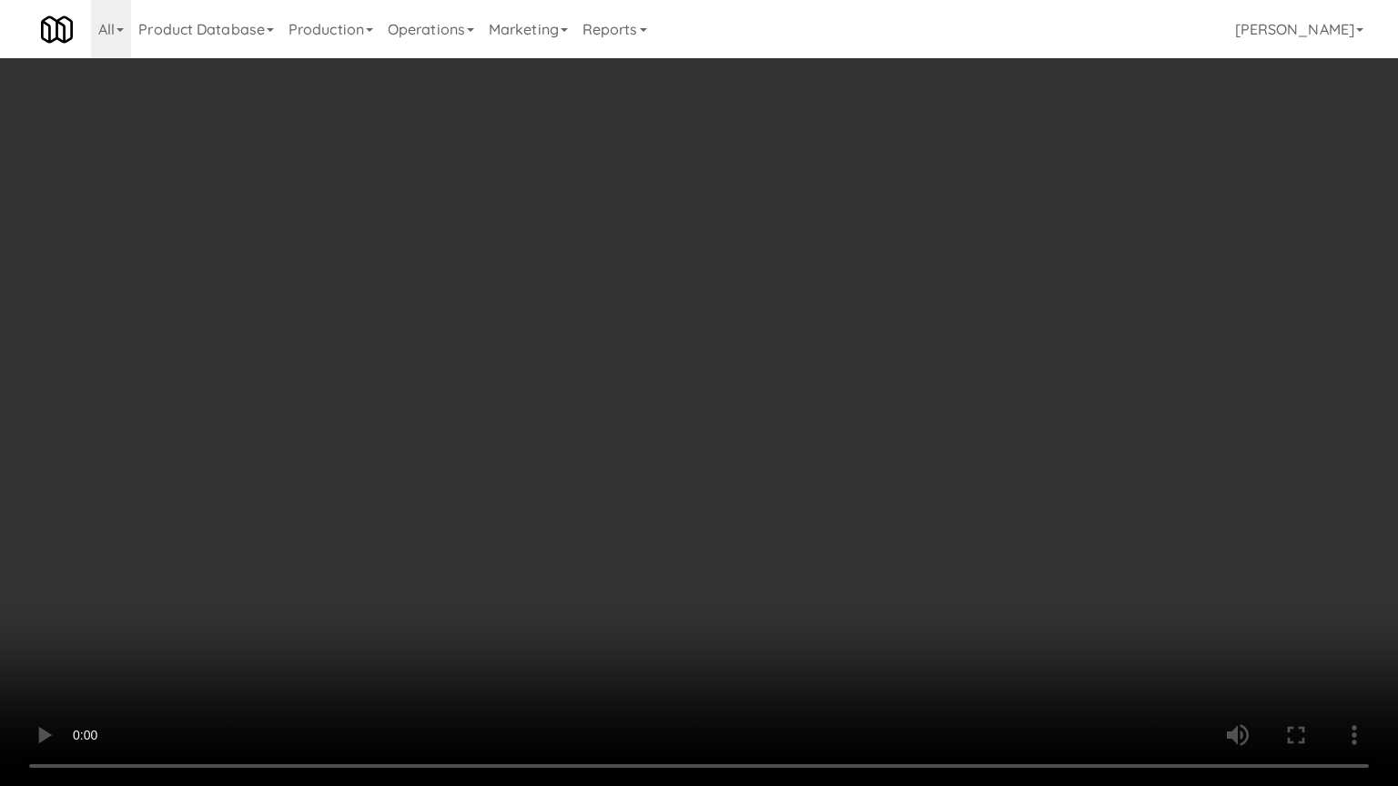
click at [937, 441] on video at bounding box center [699, 393] width 1398 height 786
click at [934, 441] on video at bounding box center [699, 393] width 1398 height 786
click at [934, 442] on video at bounding box center [699, 393] width 1398 height 786
drag, startPoint x: 936, startPoint y: 442, endPoint x: 984, endPoint y: 293, distance: 156.9
click at [939, 430] on video at bounding box center [699, 393] width 1398 height 786
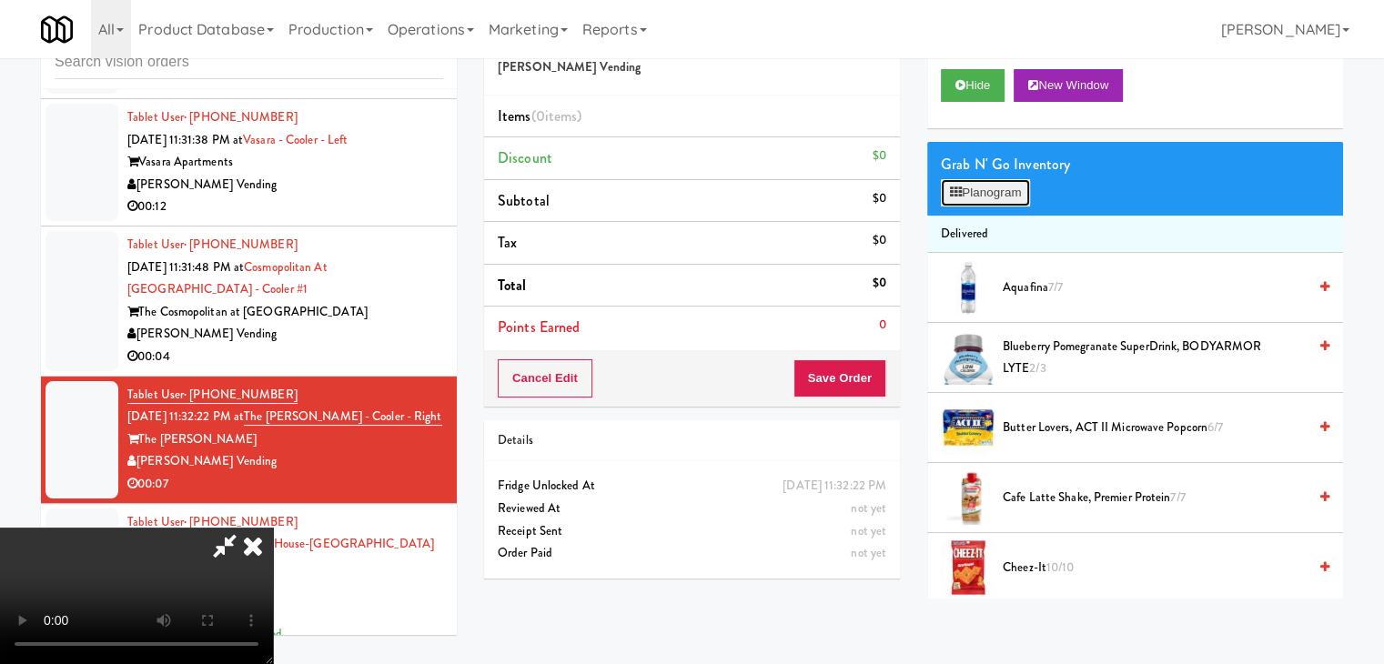
click at [997, 190] on button "Planogram" at bounding box center [985, 192] width 89 height 27
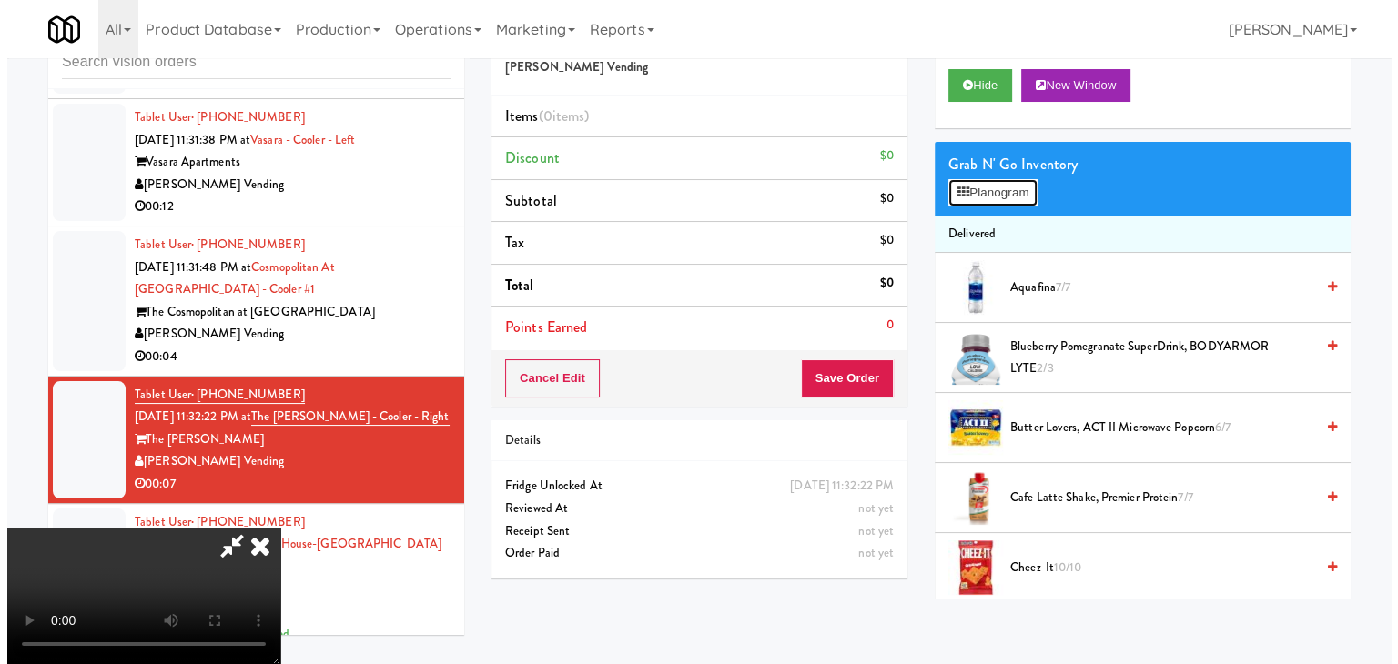
scroll to position [13456, 0]
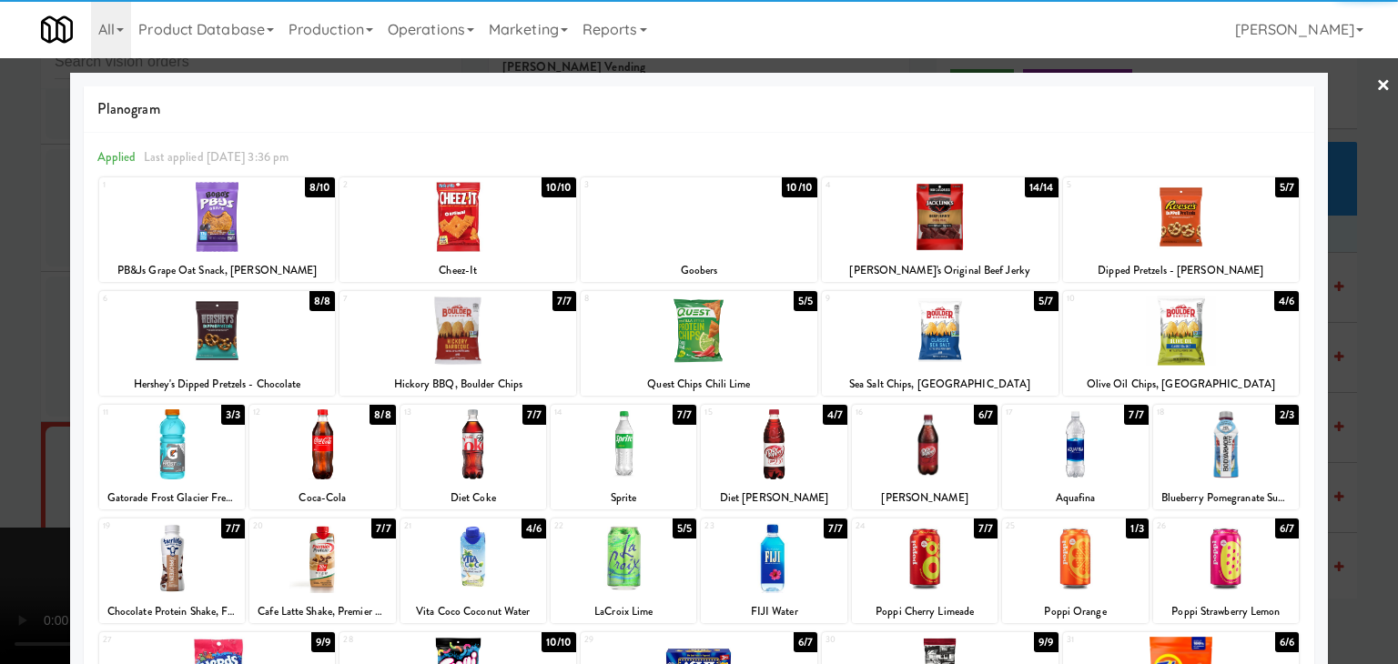
click at [1171, 343] on div at bounding box center [1181, 331] width 237 height 70
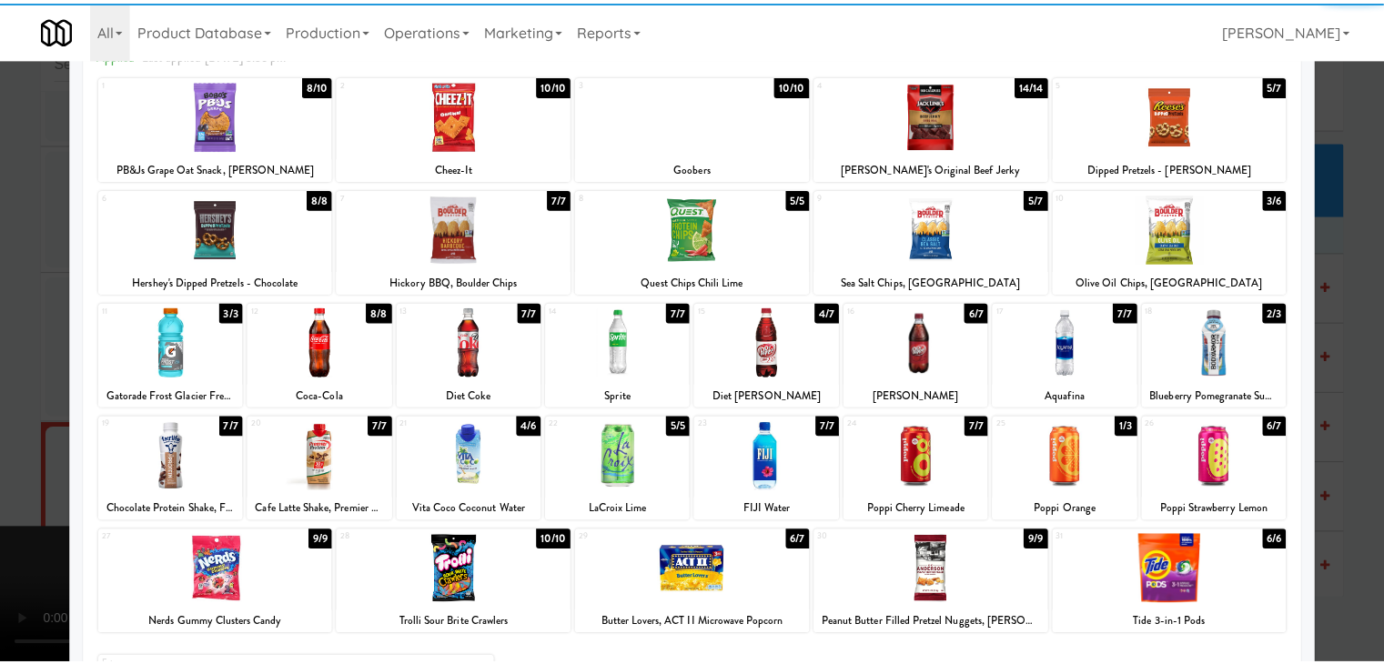
scroll to position [229, 0]
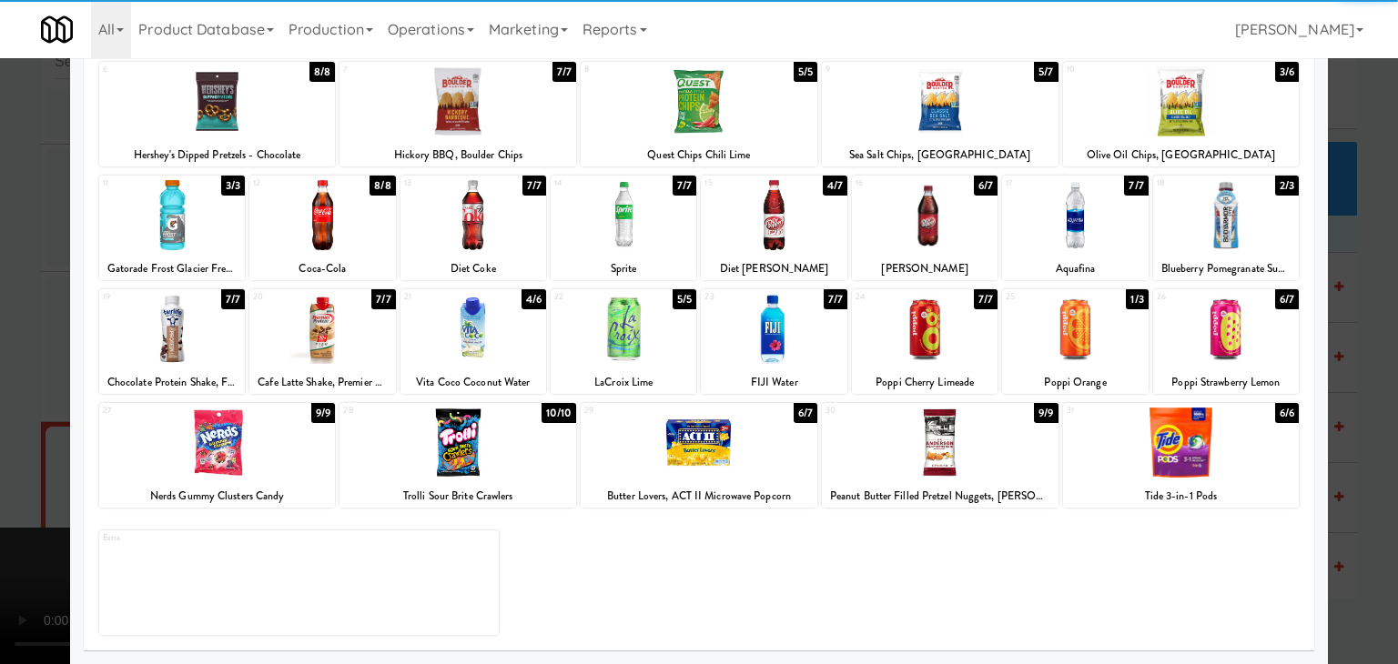
click at [487, 346] on div at bounding box center [473, 329] width 146 height 70
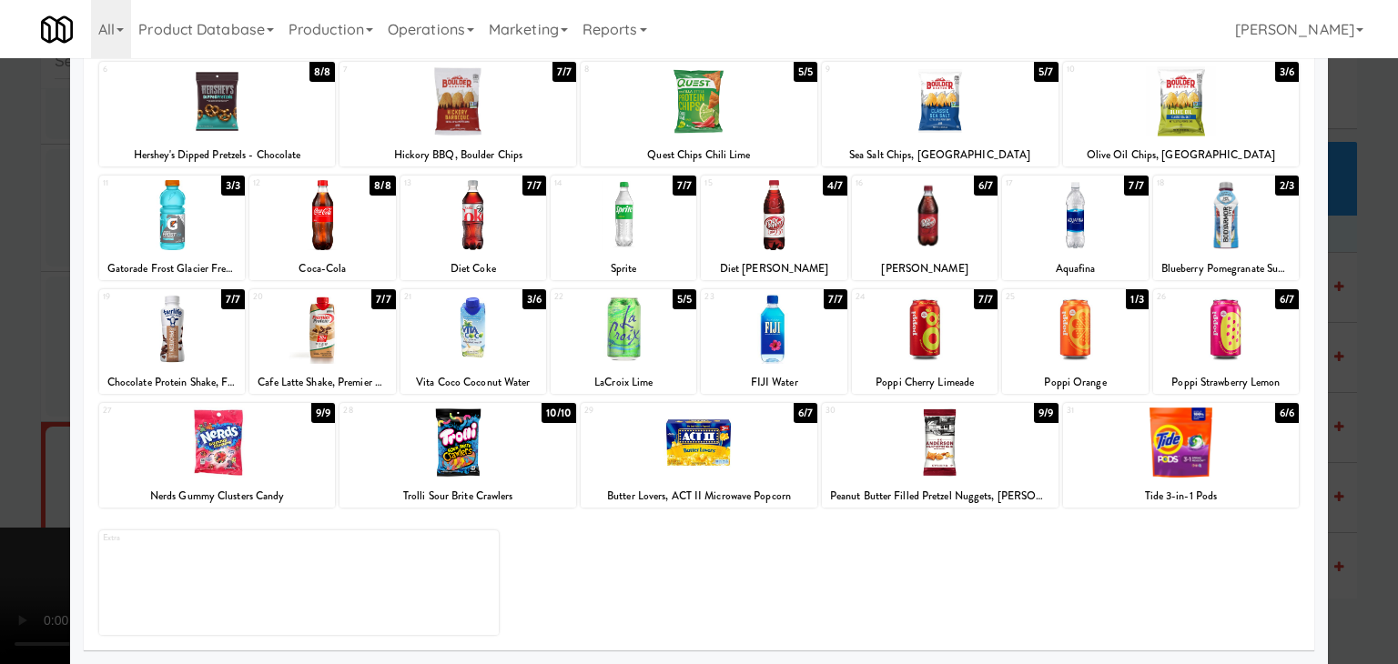
drag, startPoint x: 0, startPoint y: 349, endPoint x: 465, endPoint y: 364, distance: 465.3
click at [25, 349] on div at bounding box center [699, 332] width 1398 height 664
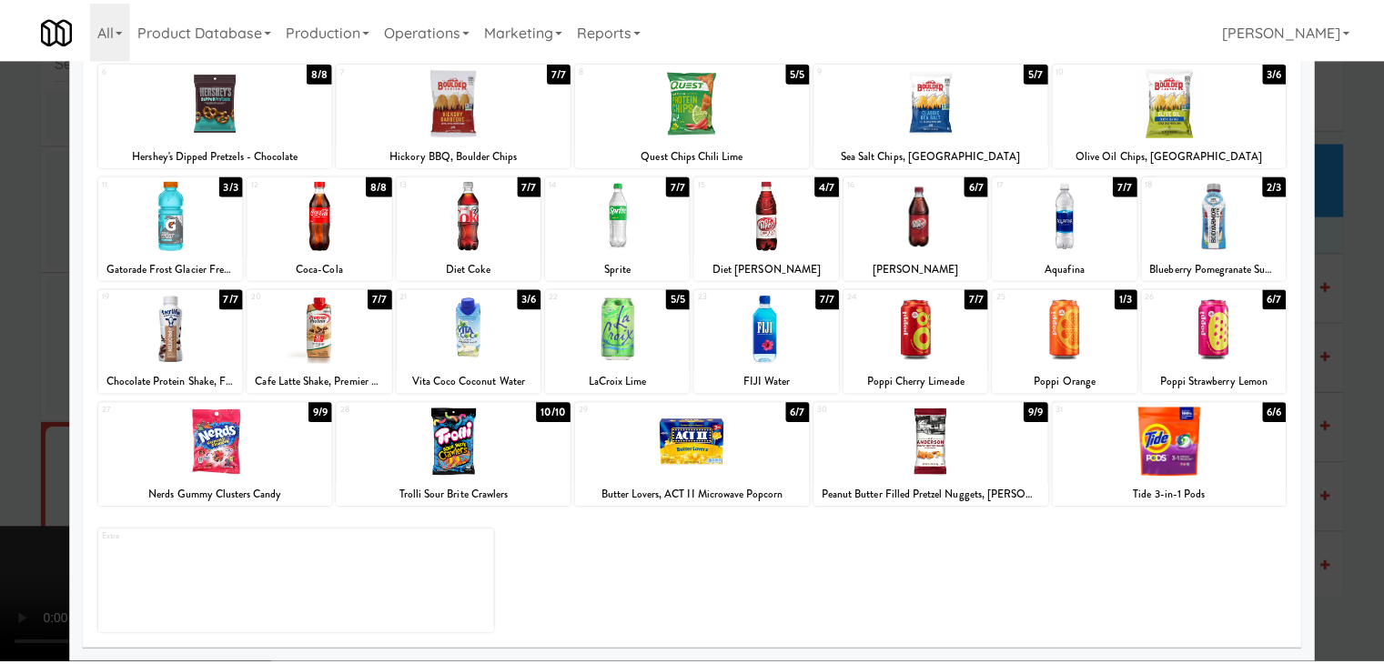
scroll to position [13502, 0]
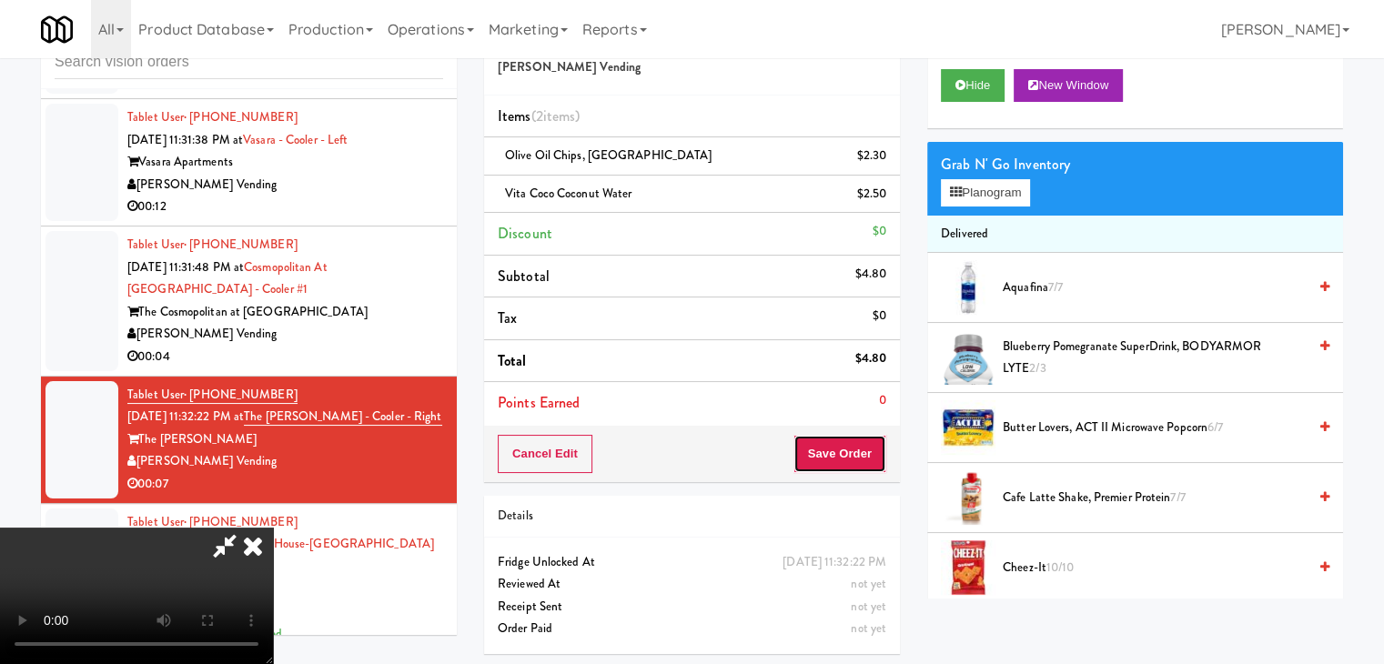
click at [876, 461] on button "Save Order" at bounding box center [840, 454] width 93 height 38
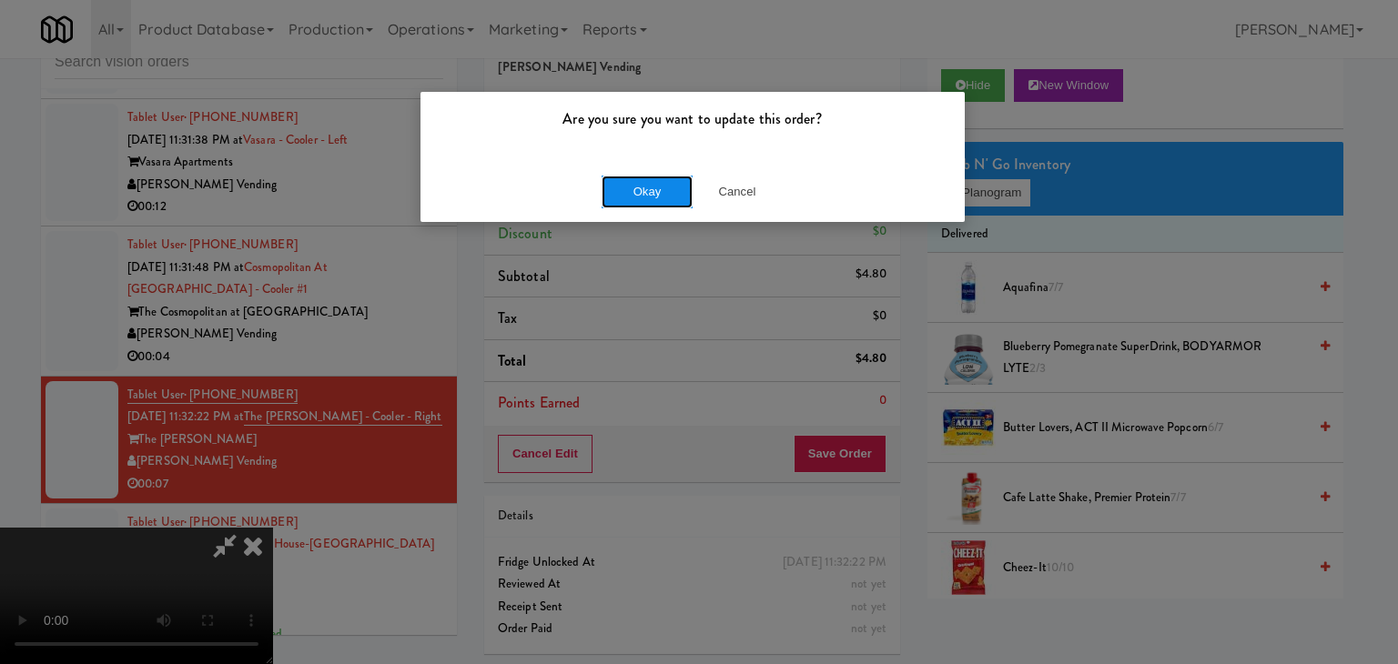
click at [672, 180] on button "Okay" at bounding box center [647, 192] width 91 height 33
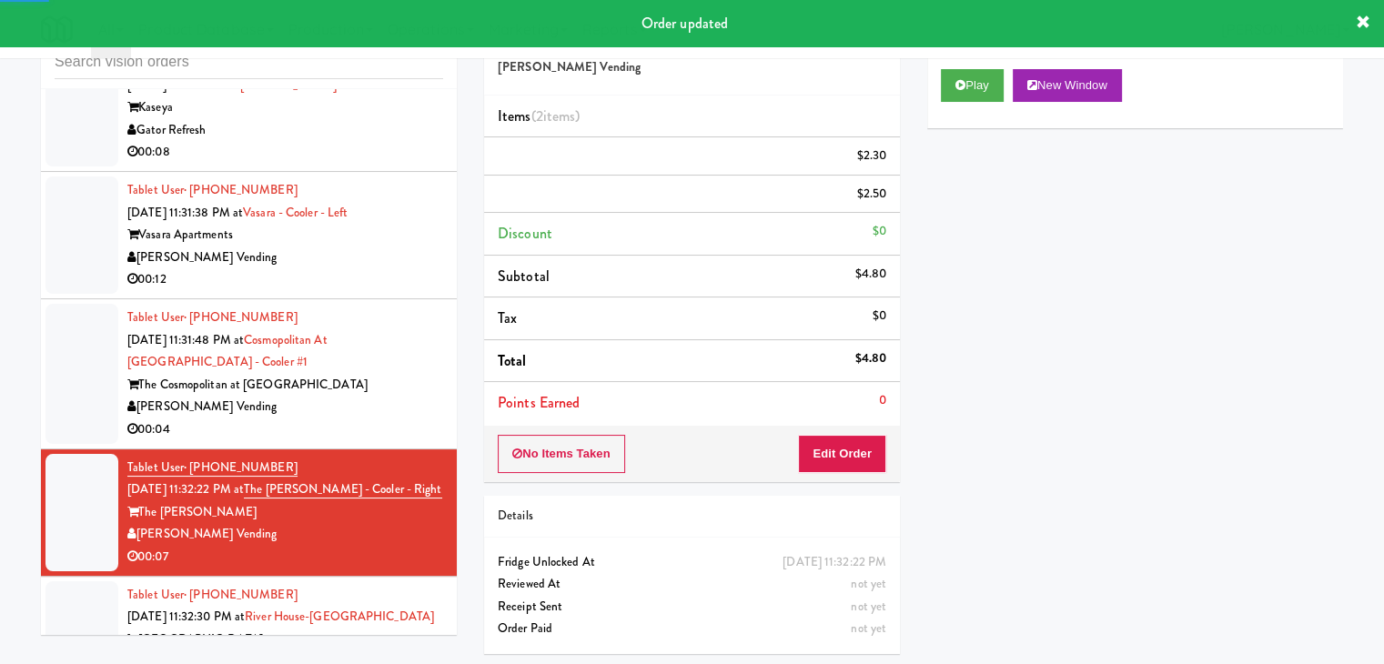
scroll to position [13320, 0]
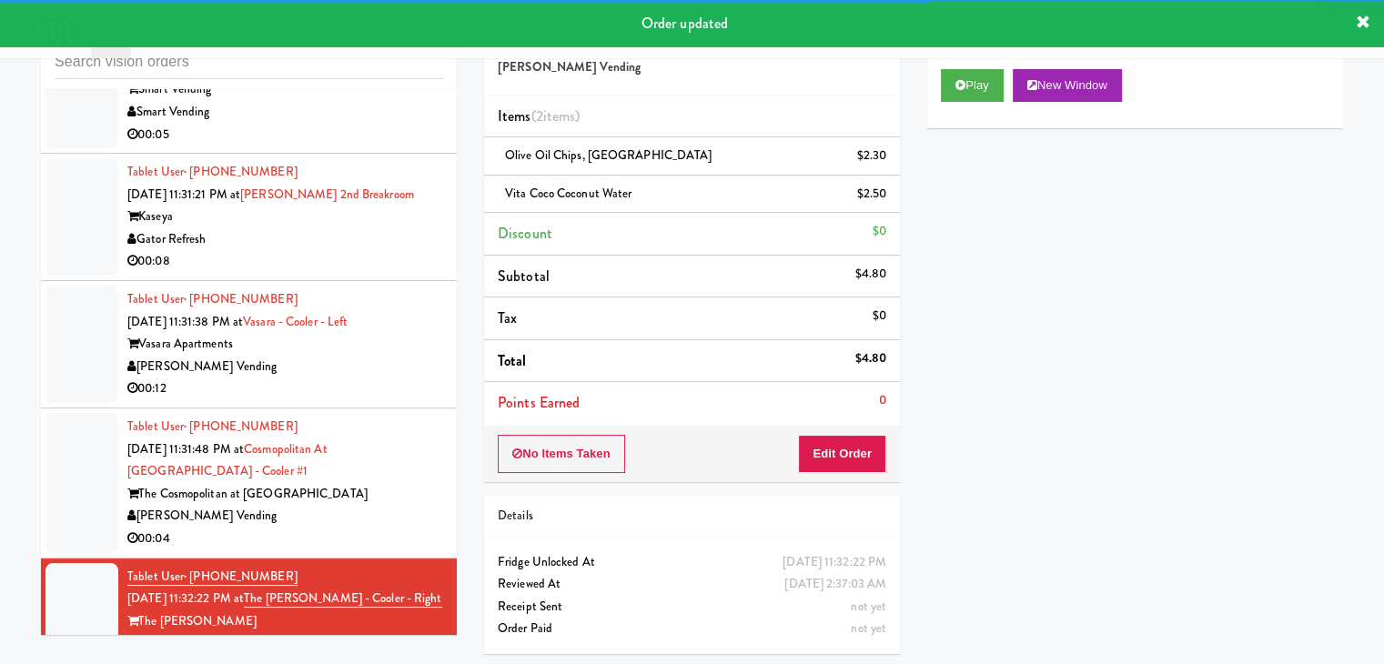
drag, startPoint x: 405, startPoint y: 521, endPoint x: 423, endPoint y: 524, distance: 18.6
click at [405, 522] on div "[PERSON_NAME] Vending" at bounding box center [285, 516] width 316 height 23
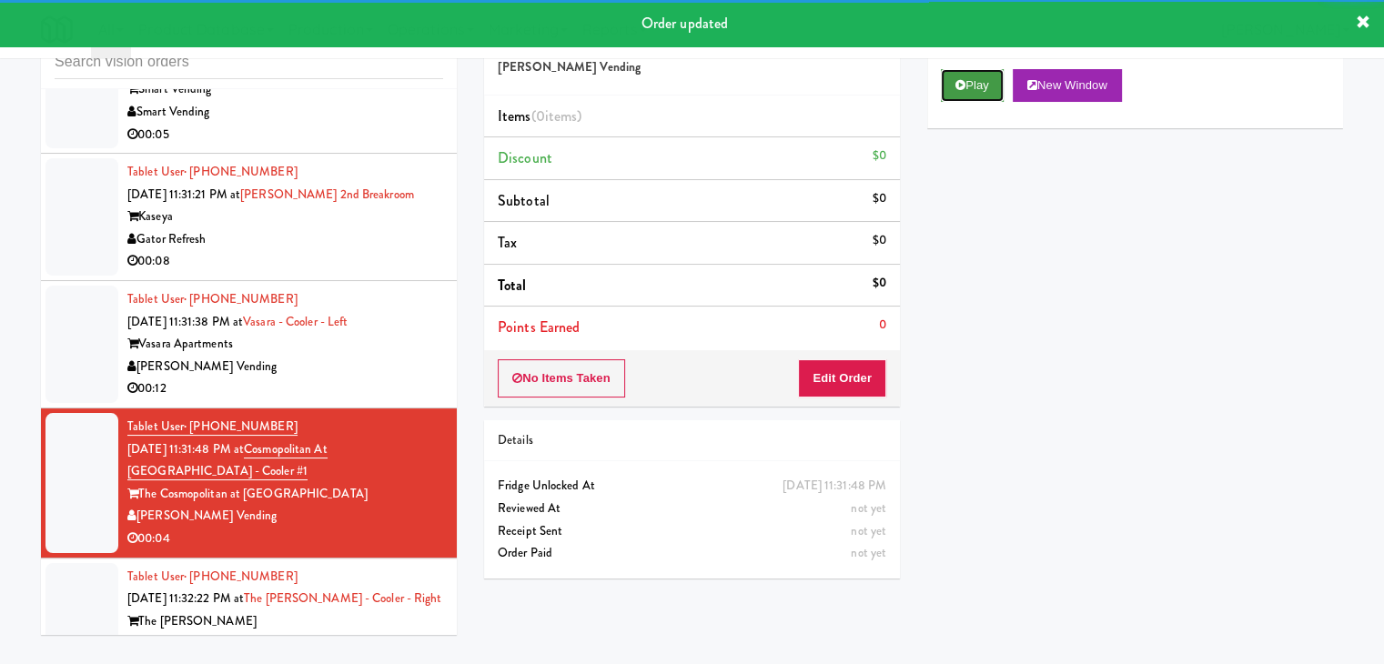
click at [973, 92] on button "Play" at bounding box center [972, 85] width 63 height 33
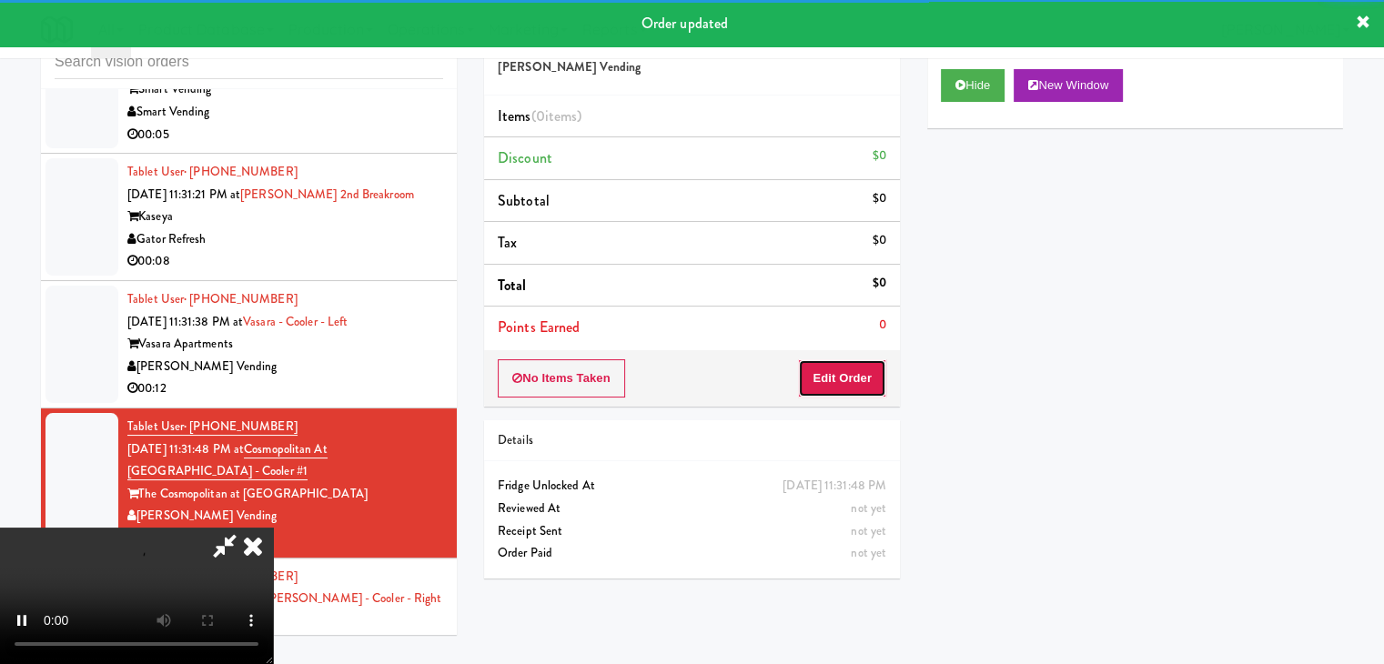
click at [825, 392] on button "Edit Order" at bounding box center [842, 378] width 88 height 38
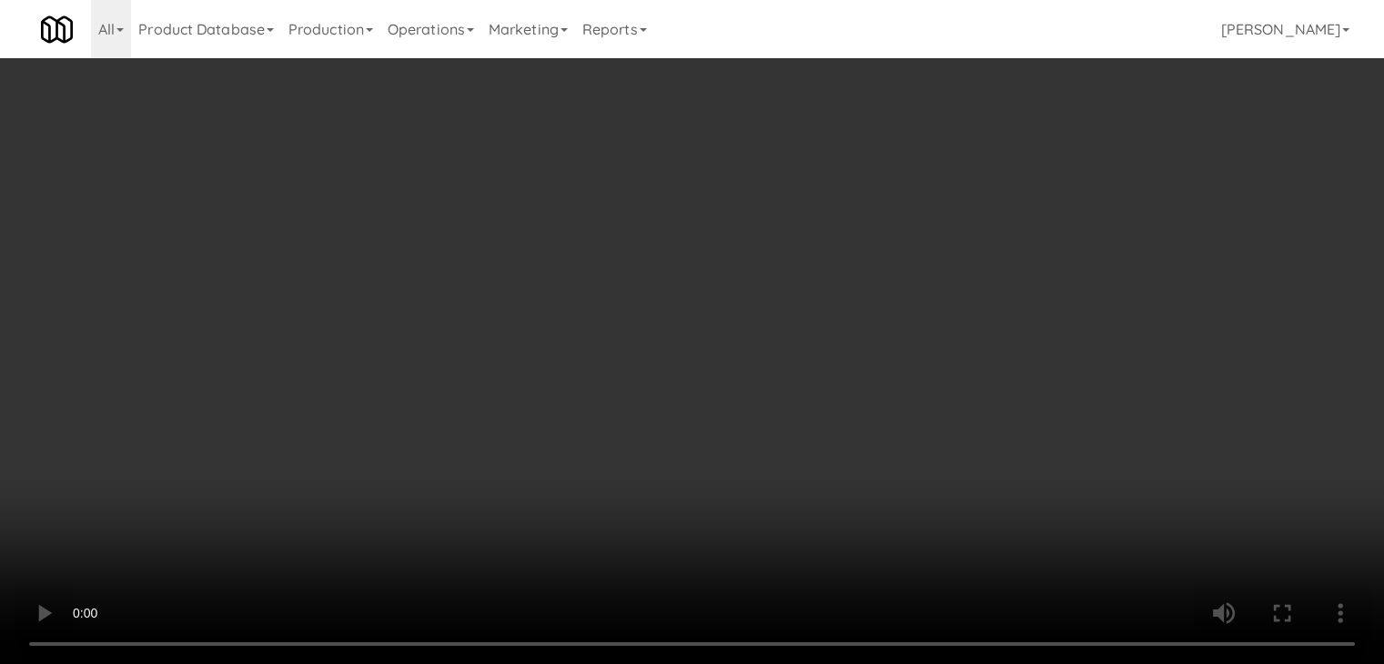
scroll to position [13274, 0]
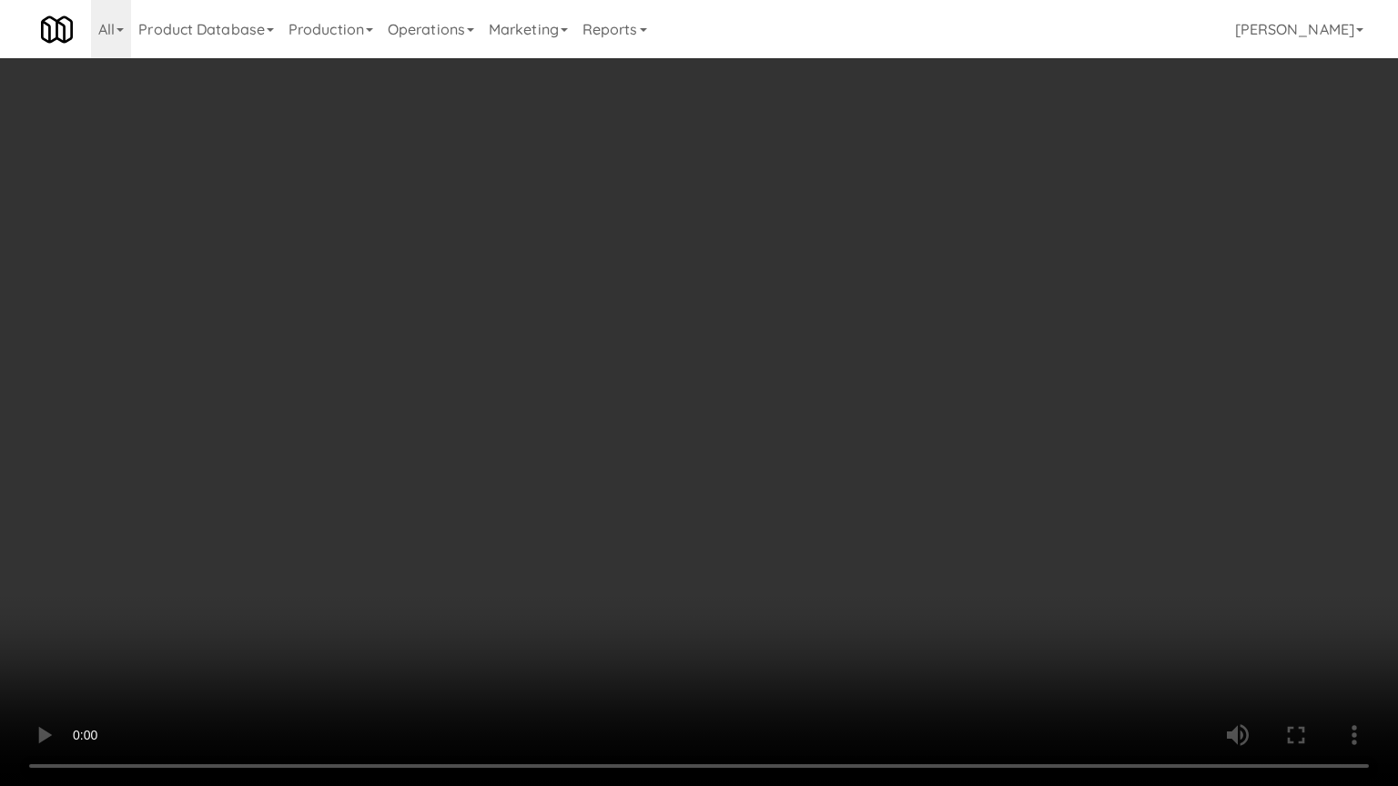
click at [828, 471] on video at bounding box center [699, 393] width 1398 height 786
click at [843, 458] on video at bounding box center [699, 393] width 1398 height 786
click at [842, 458] on video at bounding box center [699, 393] width 1398 height 786
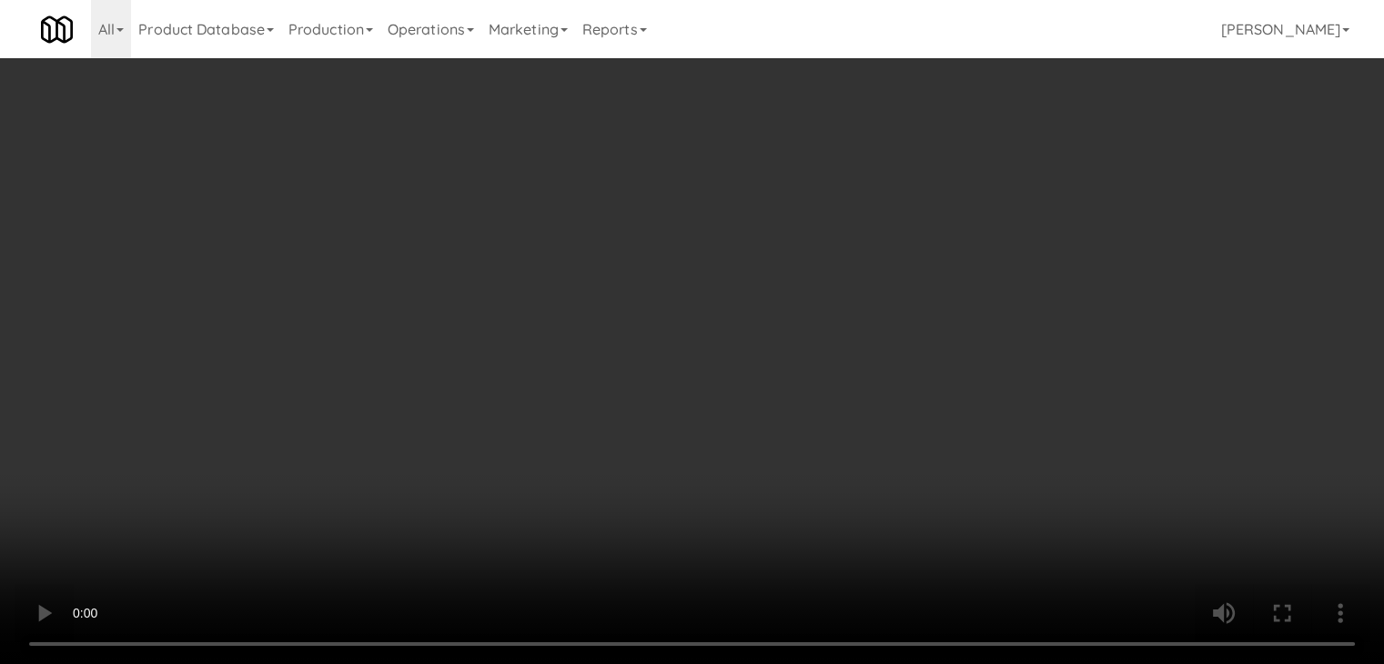
click at [1018, 188] on button "Planogram" at bounding box center [985, 192] width 89 height 27
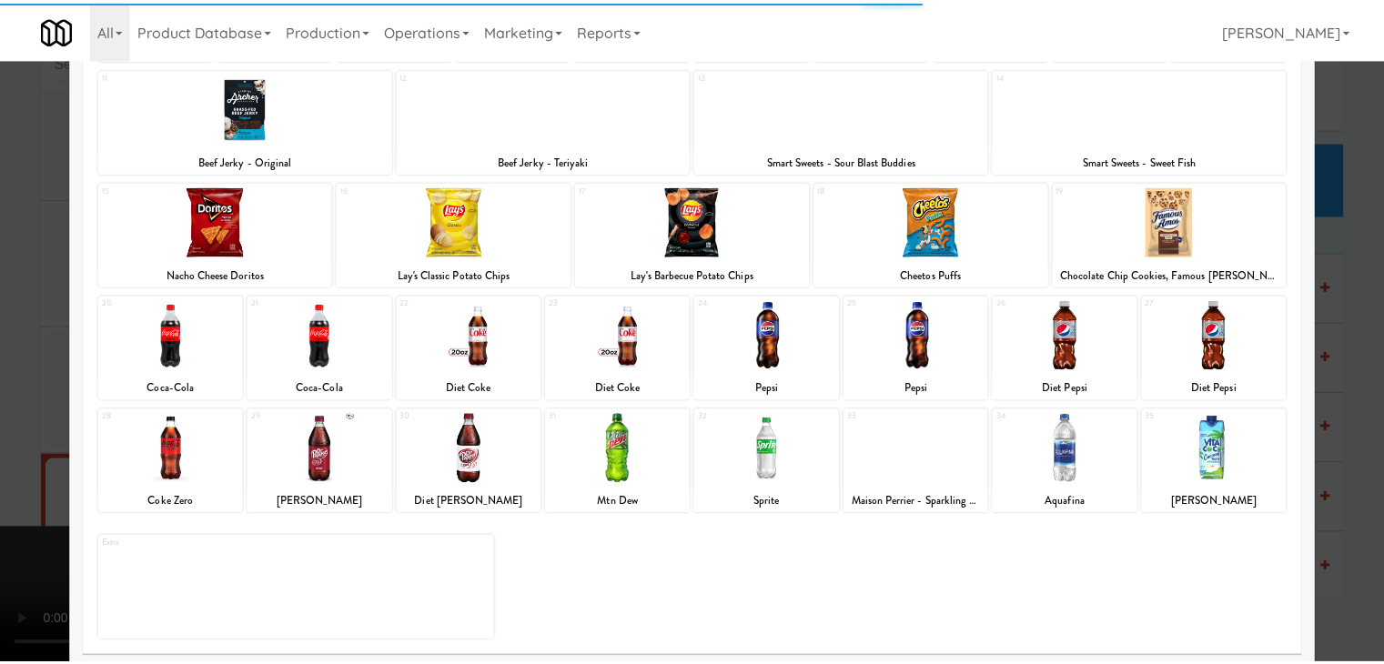
scroll to position [229, 0]
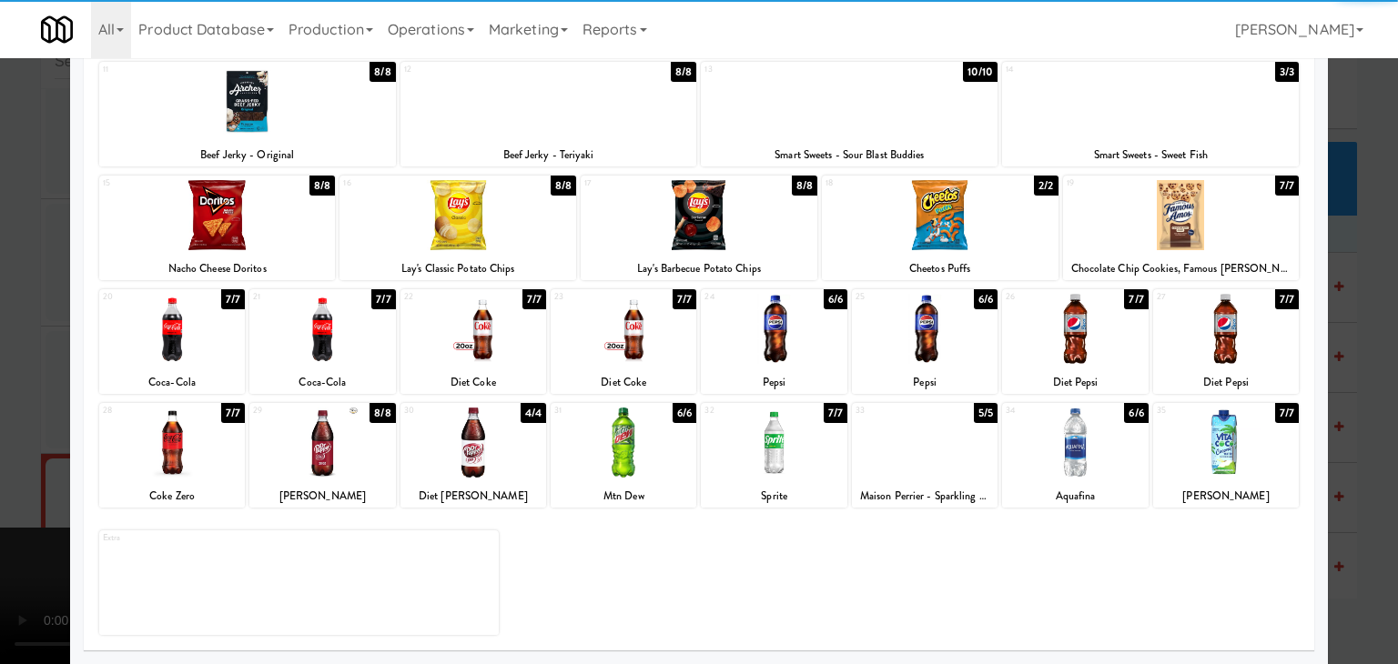
drag, startPoint x: 1099, startPoint y: 452, endPoint x: 1132, endPoint y: 452, distance: 32.8
click at [1103, 452] on div at bounding box center [1075, 443] width 146 height 70
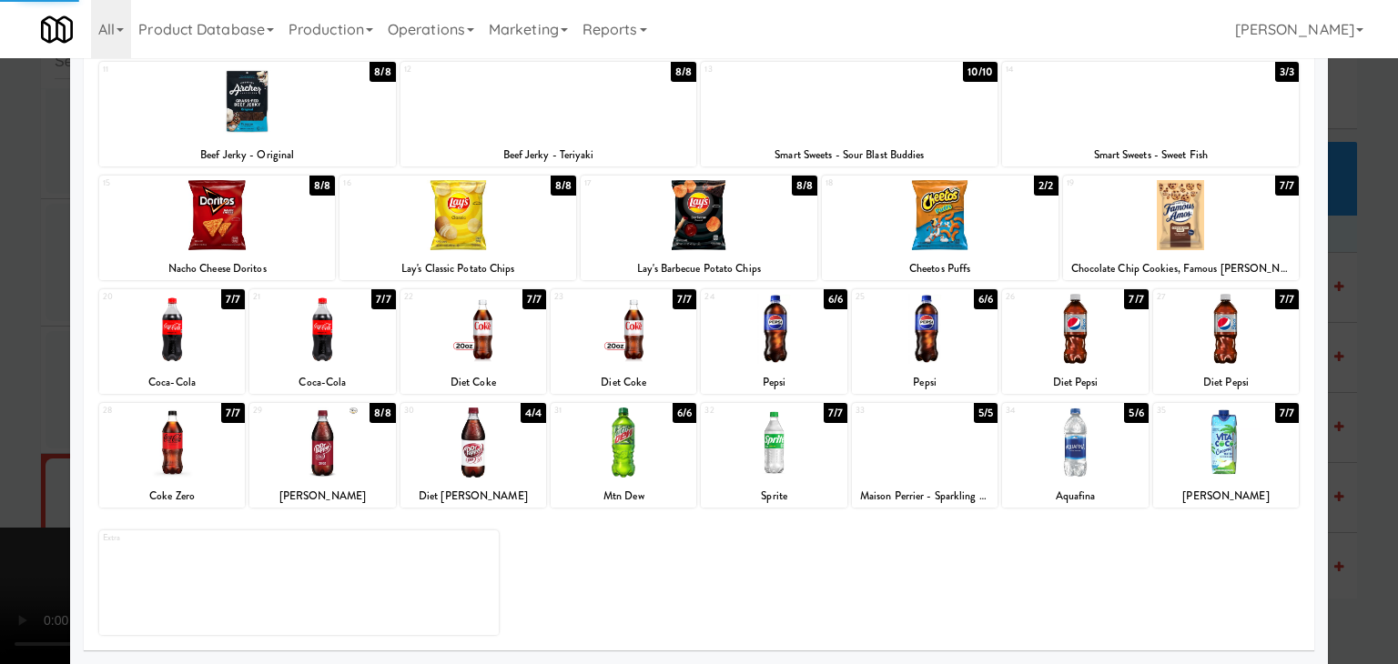
drag, startPoint x: 1349, startPoint y: 452, endPoint x: 1208, endPoint y: 466, distance: 141.7
click at [1343, 455] on div at bounding box center [699, 332] width 1398 height 664
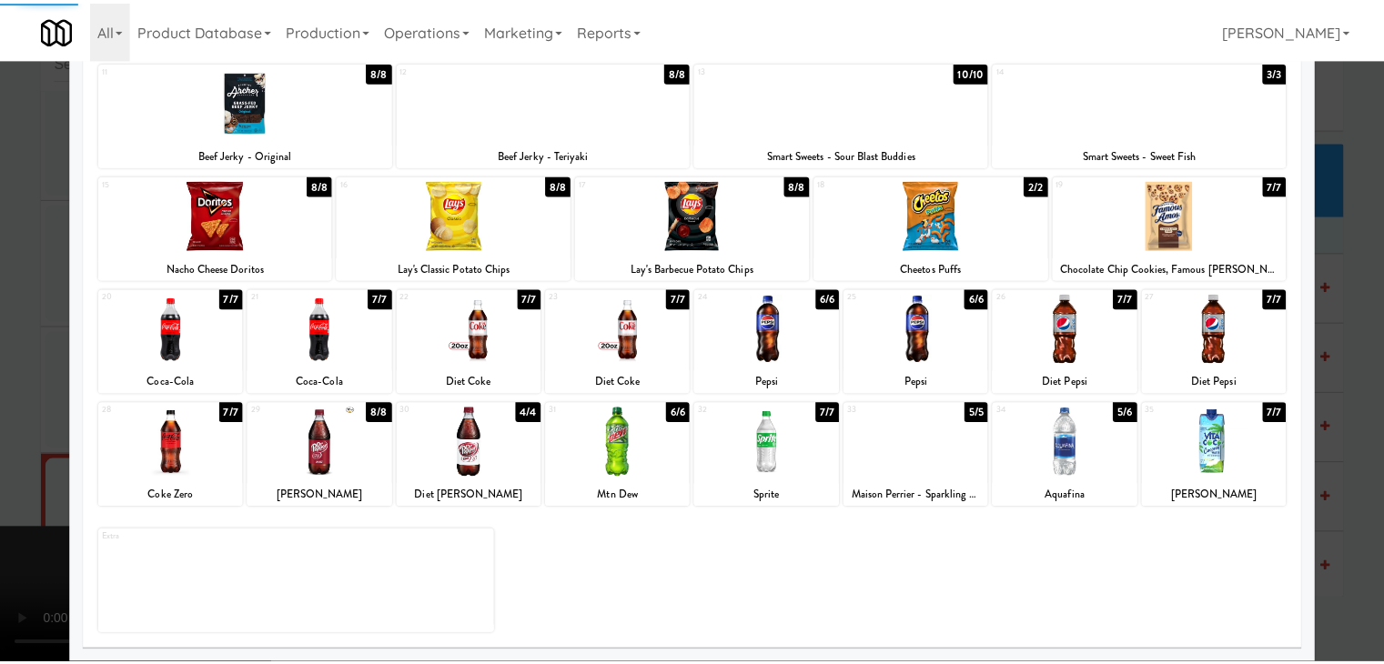
scroll to position [13320, 0]
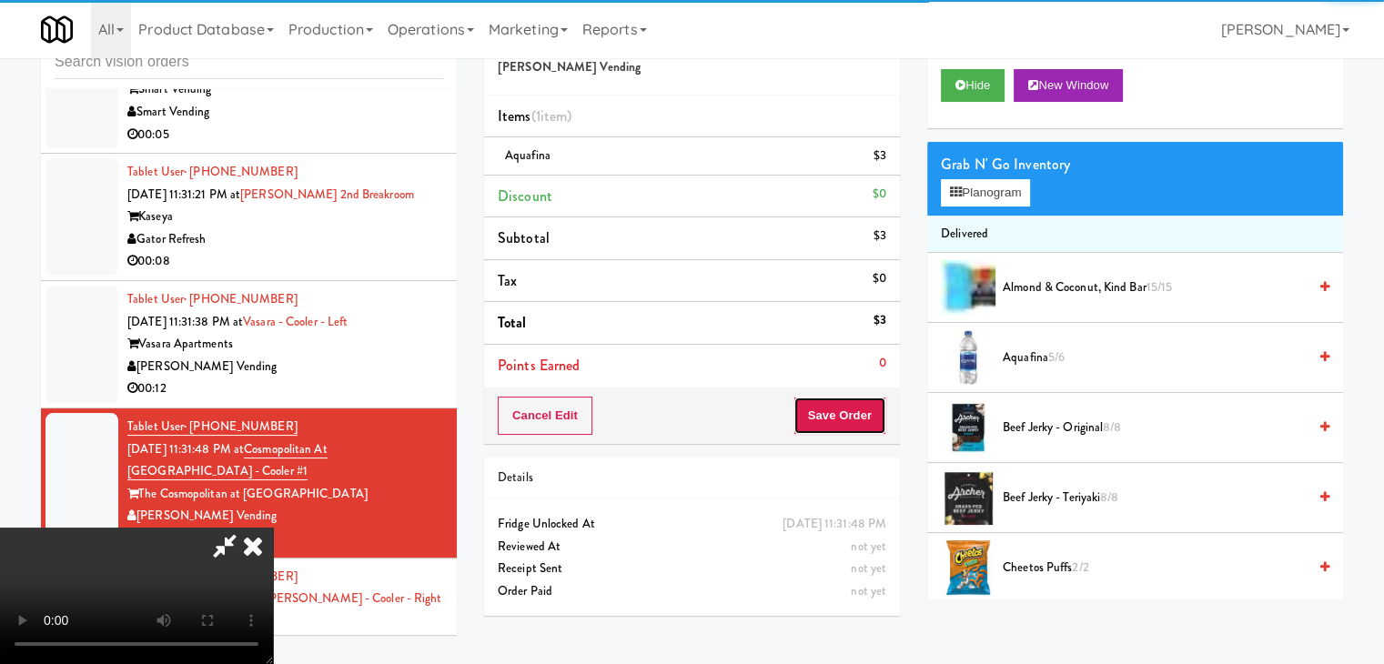
click at [864, 412] on button "Save Order" at bounding box center [840, 416] width 93 height 38
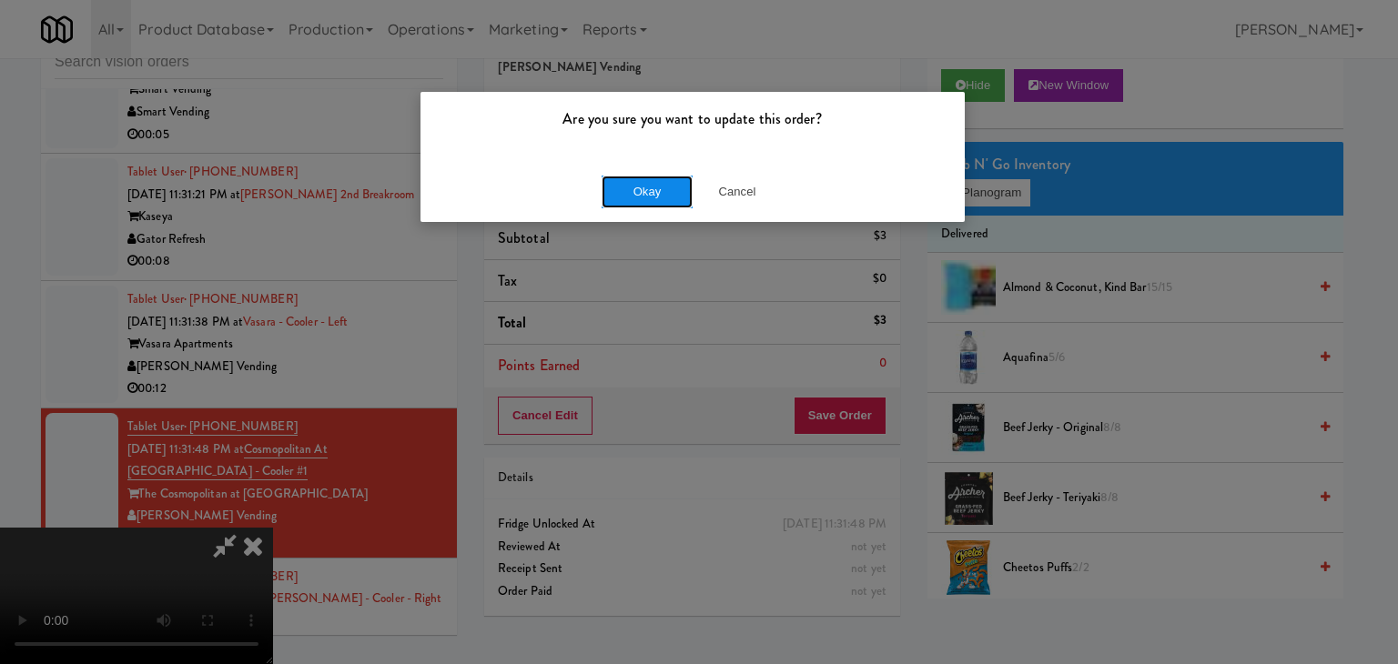
click at [660, 195] on button "Okay" at bounding box center [647, 192] width 91 height 33
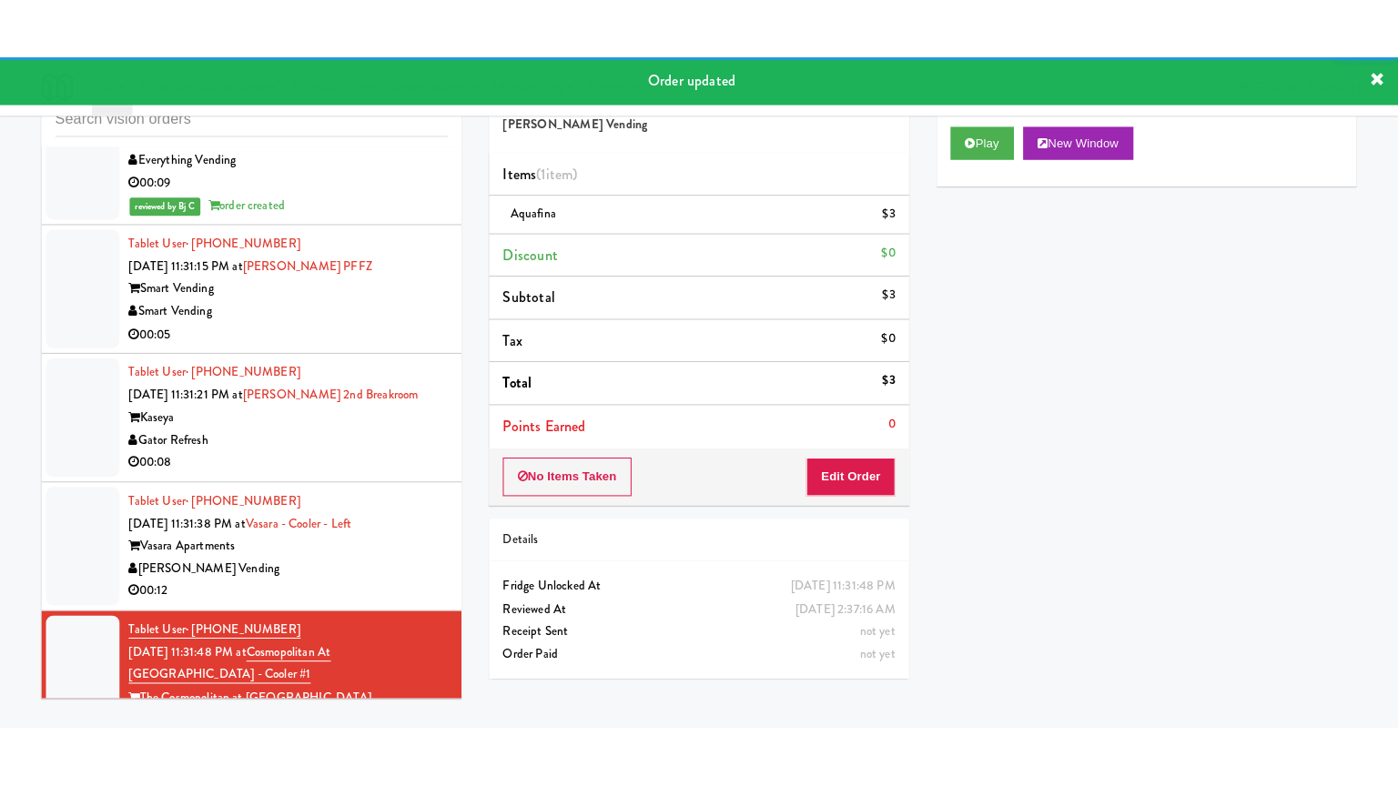
scroll to position [13138, 0]
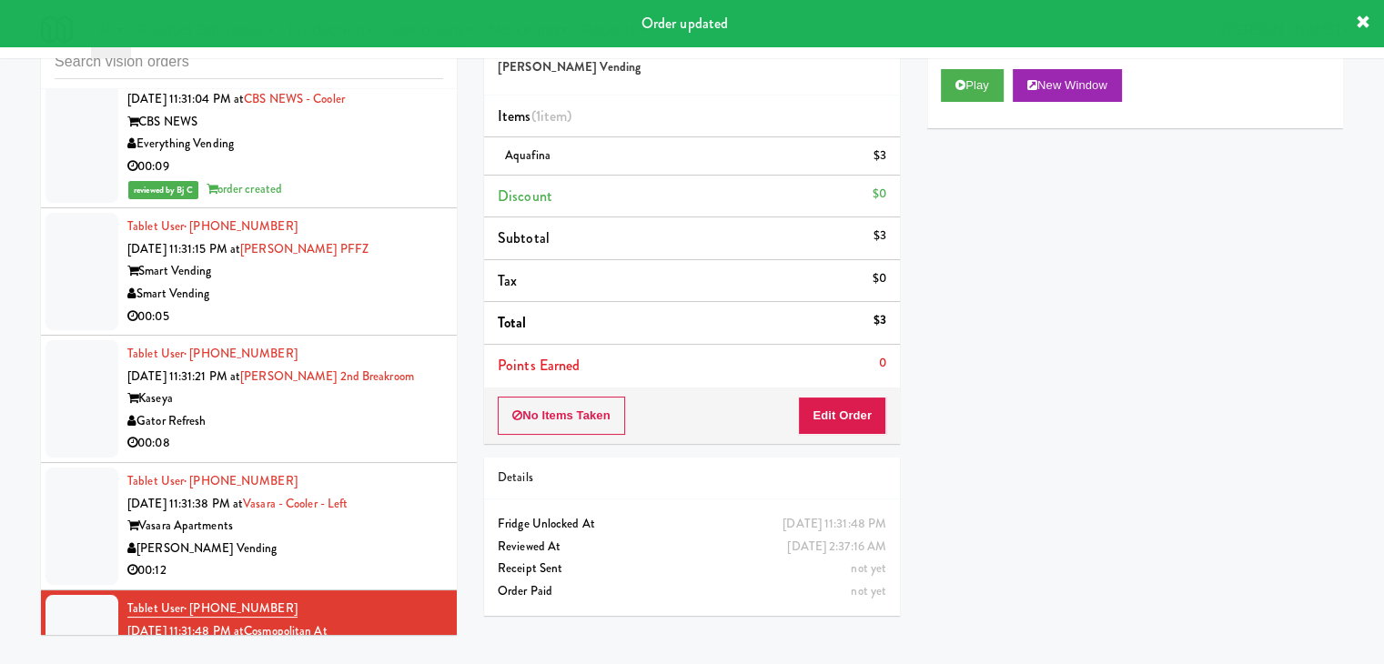
click at [400, 561] on div "[PERSON_NAME] Vending" at bounding box center [285, 549] width 316 height 23
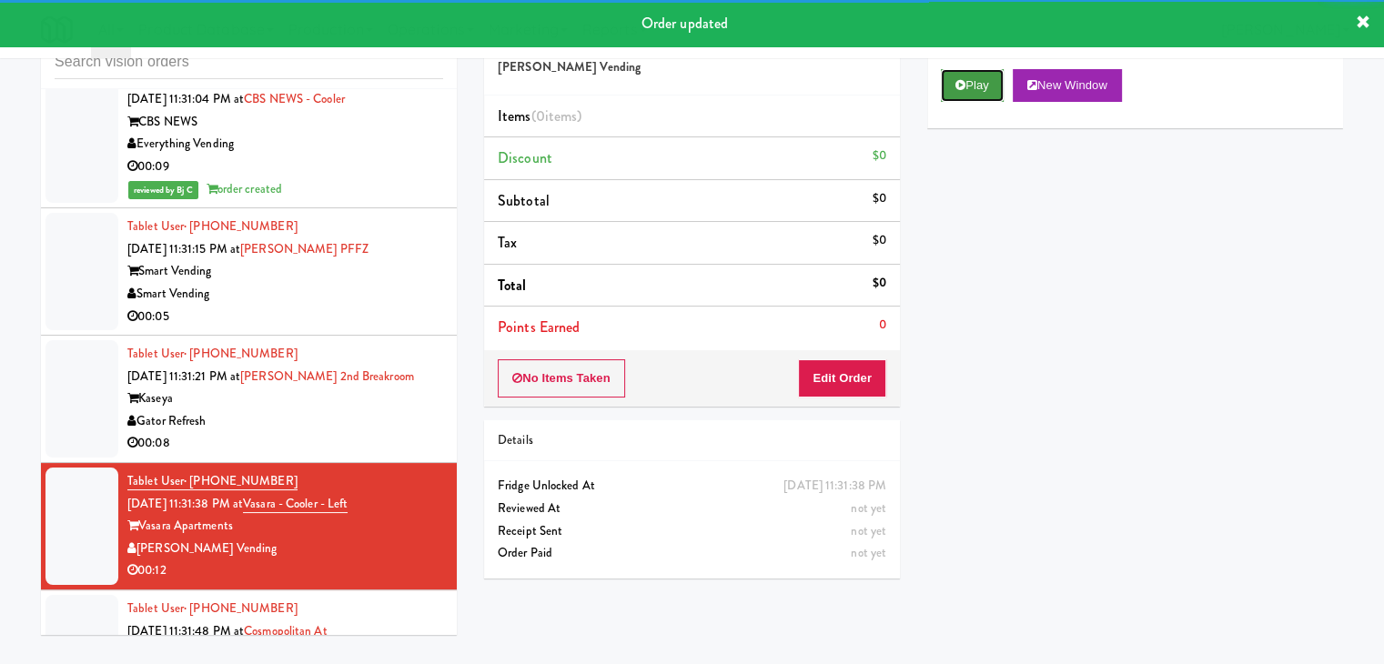
click at [986, 82] on button "Play" at bounding box center [972, 85] width 63 height 33
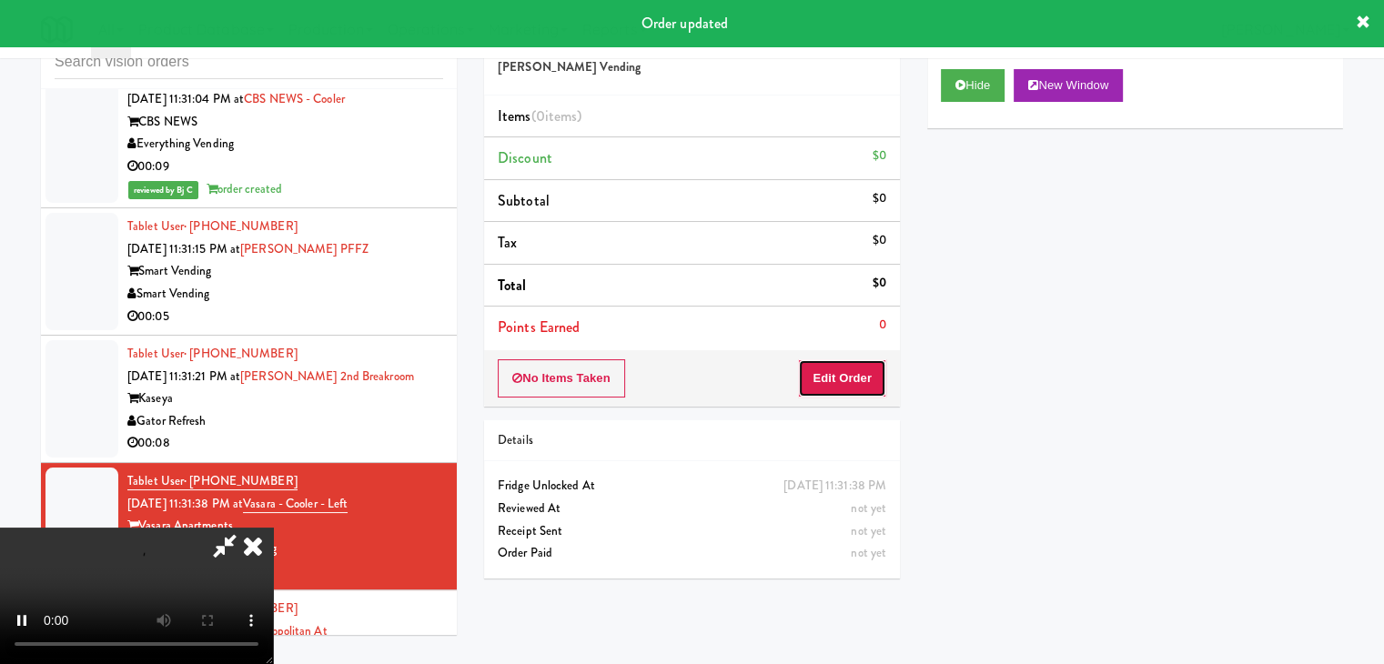
click at [831, 372] on button "Edit Order" at bounding box center [842, 378] width 88 height 38
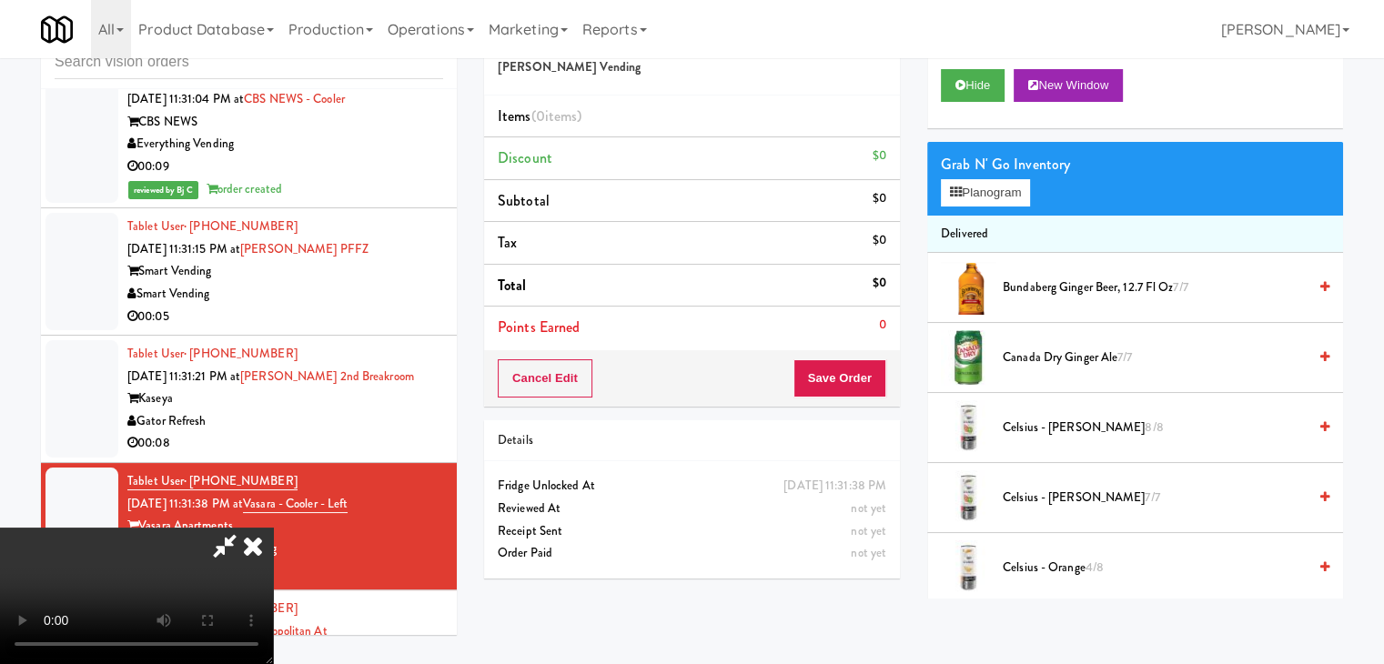
scroll to position [13092, 0]
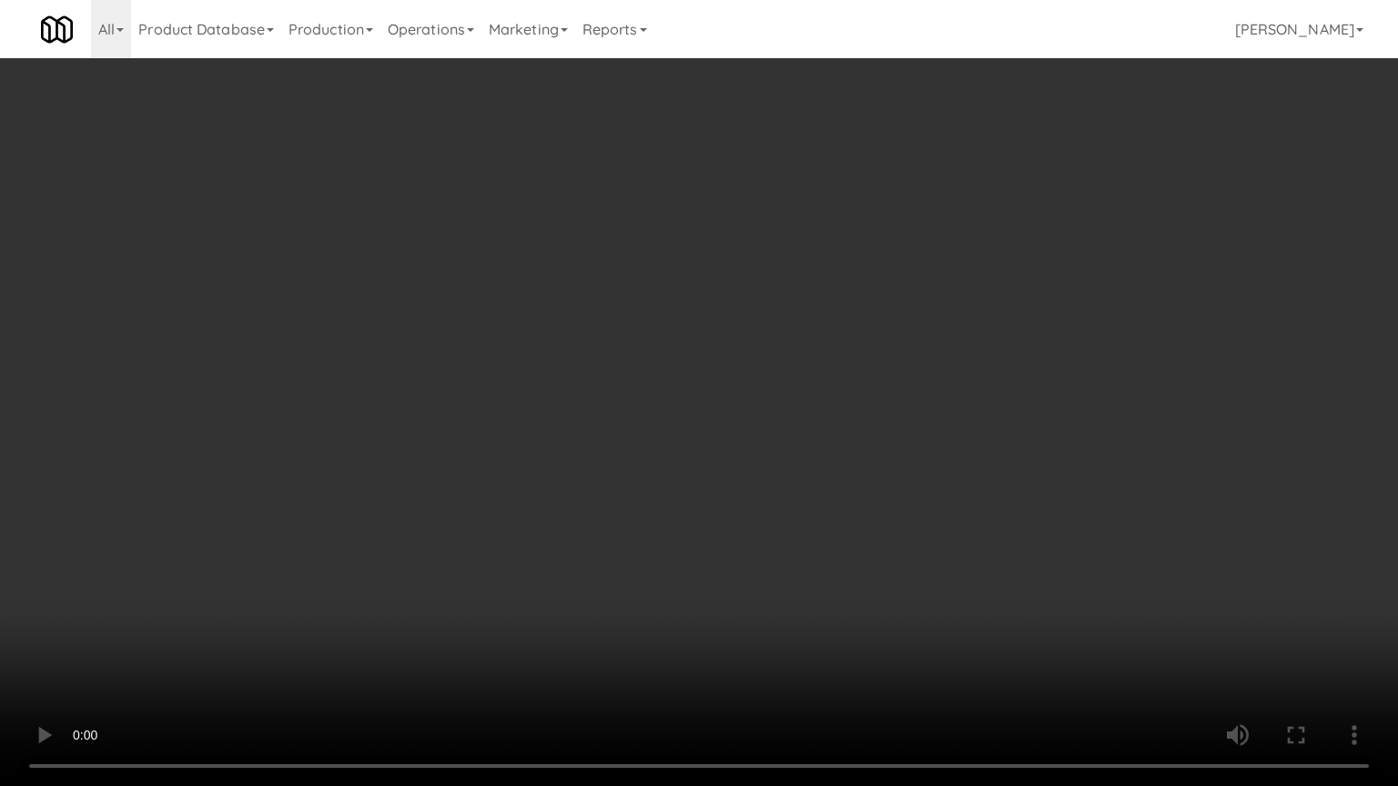
click at [868, 419] on video at bounding box center [699, 393] width 1398 height 786
drag, startPoint x: 863, startPoint y: 420, endPoint x: 858, endPoint y: 431, distance: 11.8
click at [864, 422] on video at bounding box center [699, 393] width 1398 height 786
click at [892, 419] on video at bounding box center [699, 393] width 1398 height 786
click at [892, 422] on video at bounding box center [699, 393] width 1398 height 786
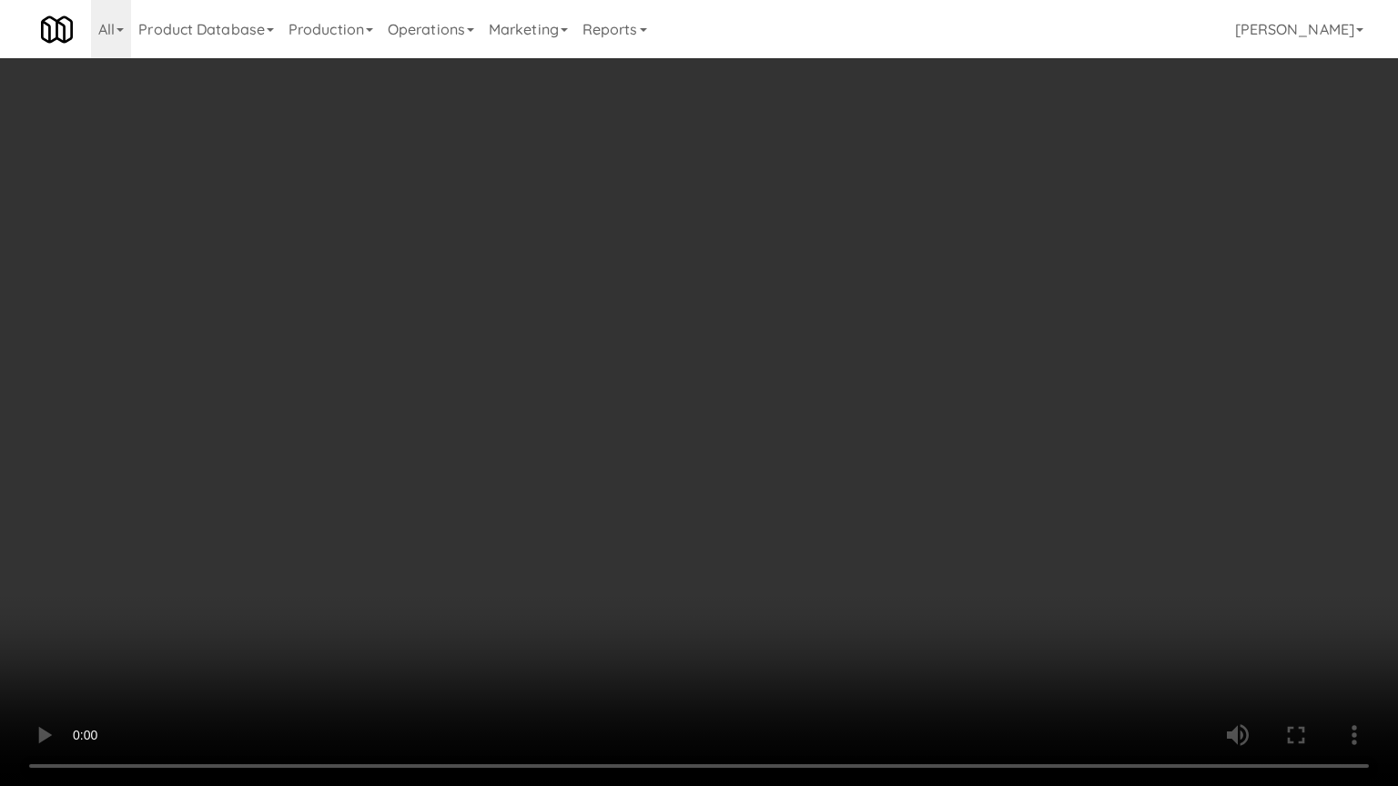
click at [932, 408] on video at bounding box center [699, 393] width 1398 height 786
drag, startPoint x: 927, startPoint y: 408, endPoint x: 965, endPoint y: 297, distance: 117.1
click at [927, 407] on video at bounding box center [699, 393] width 1398 height 786
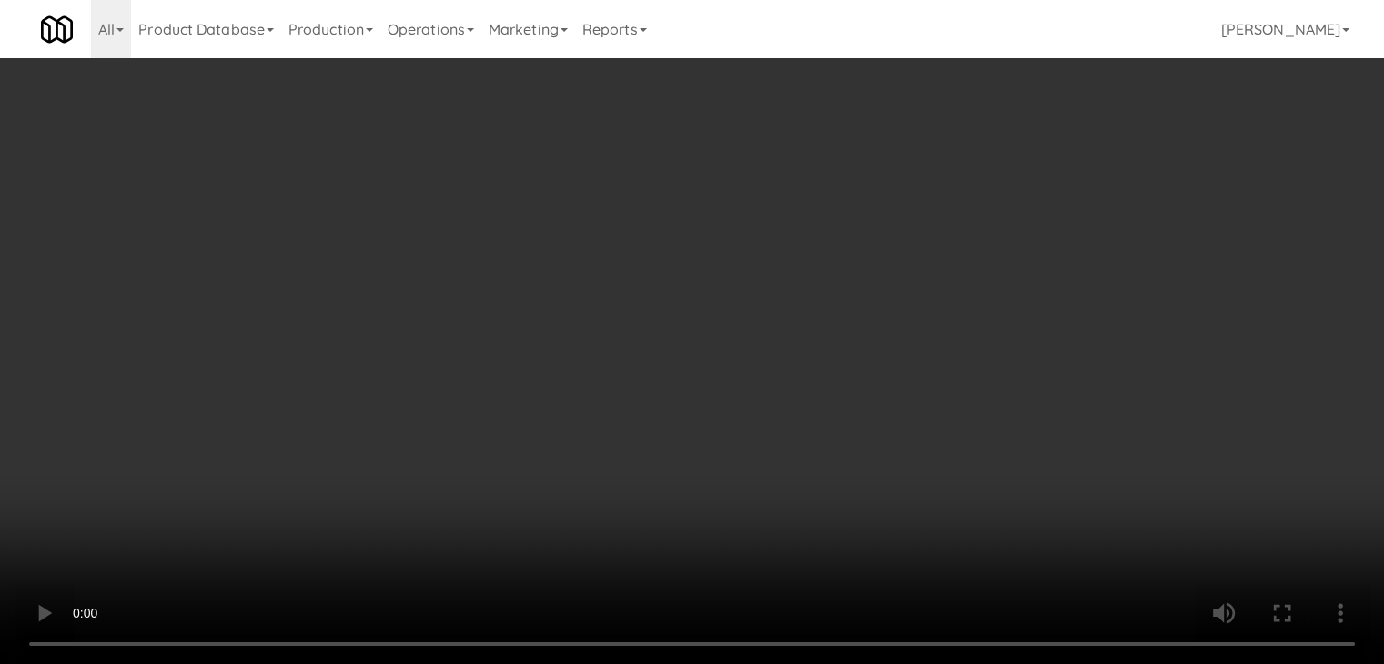
click at [1007, 191] on button "Planogram" at bounding box center [985, 192] width 89 height 27
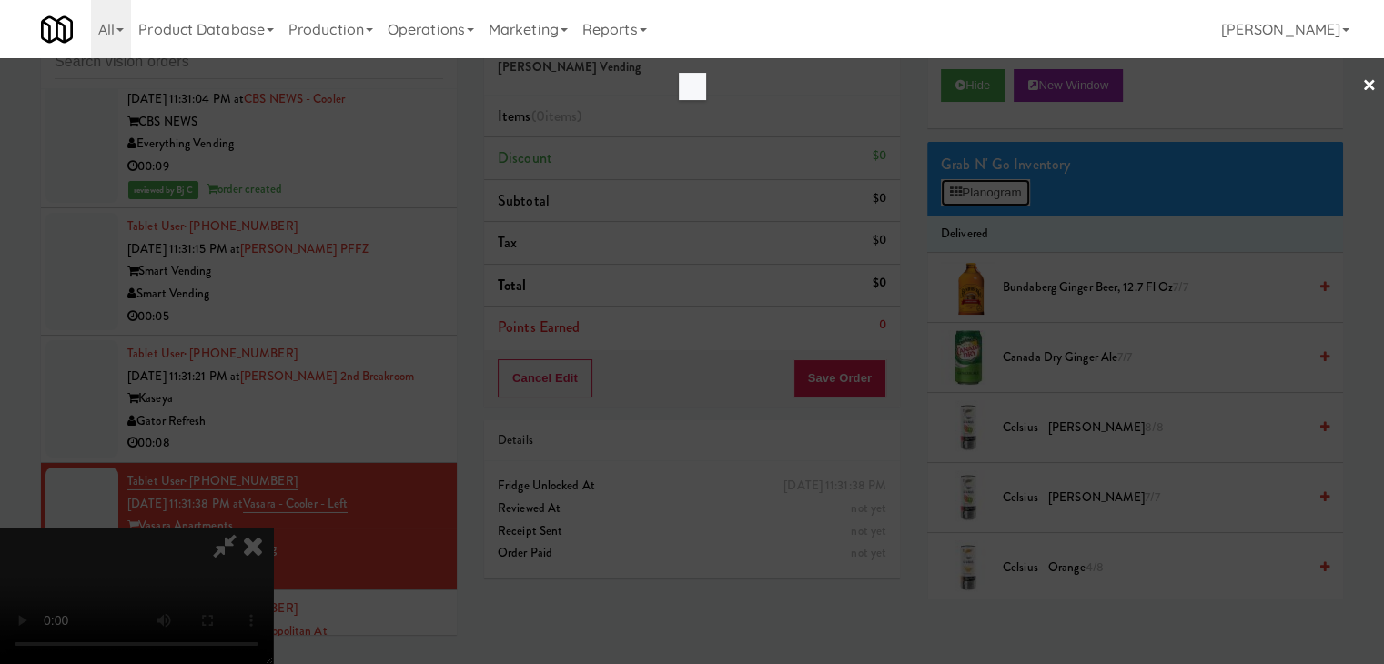
scroll to position [13092, 0]
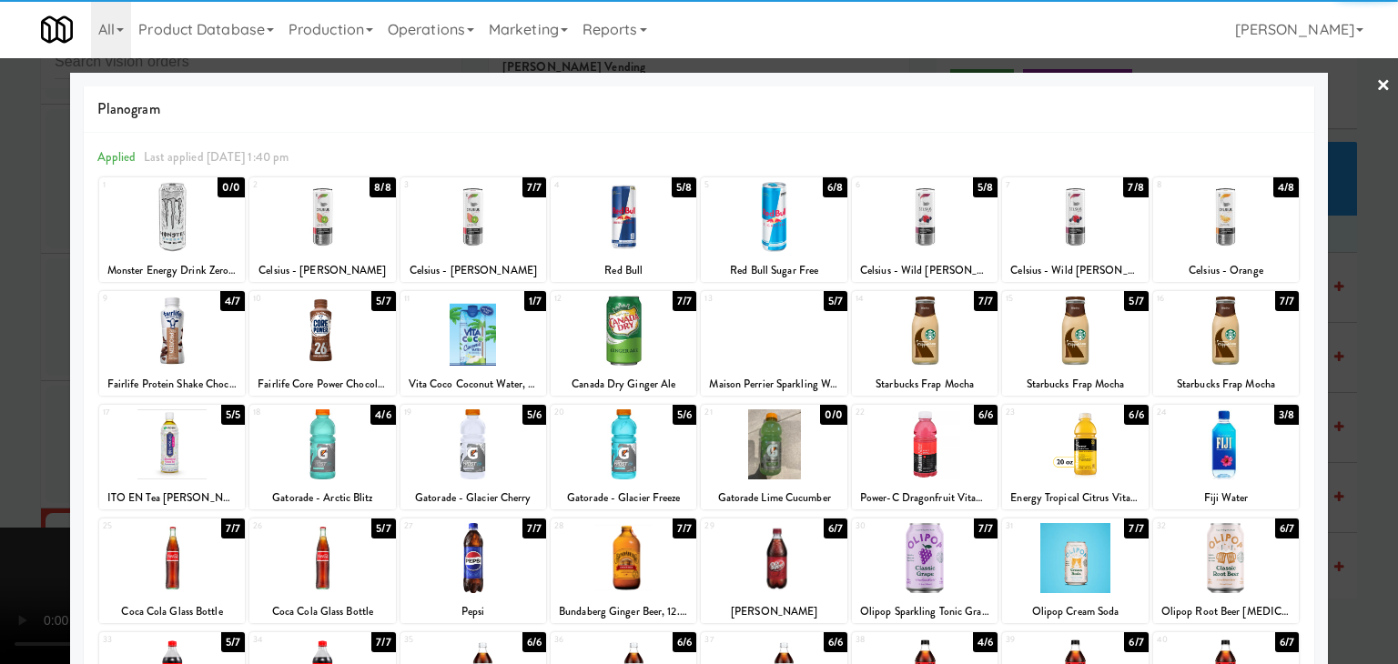
click at [193, 321] on div at bounding box center [172, 331] width 146 height 70
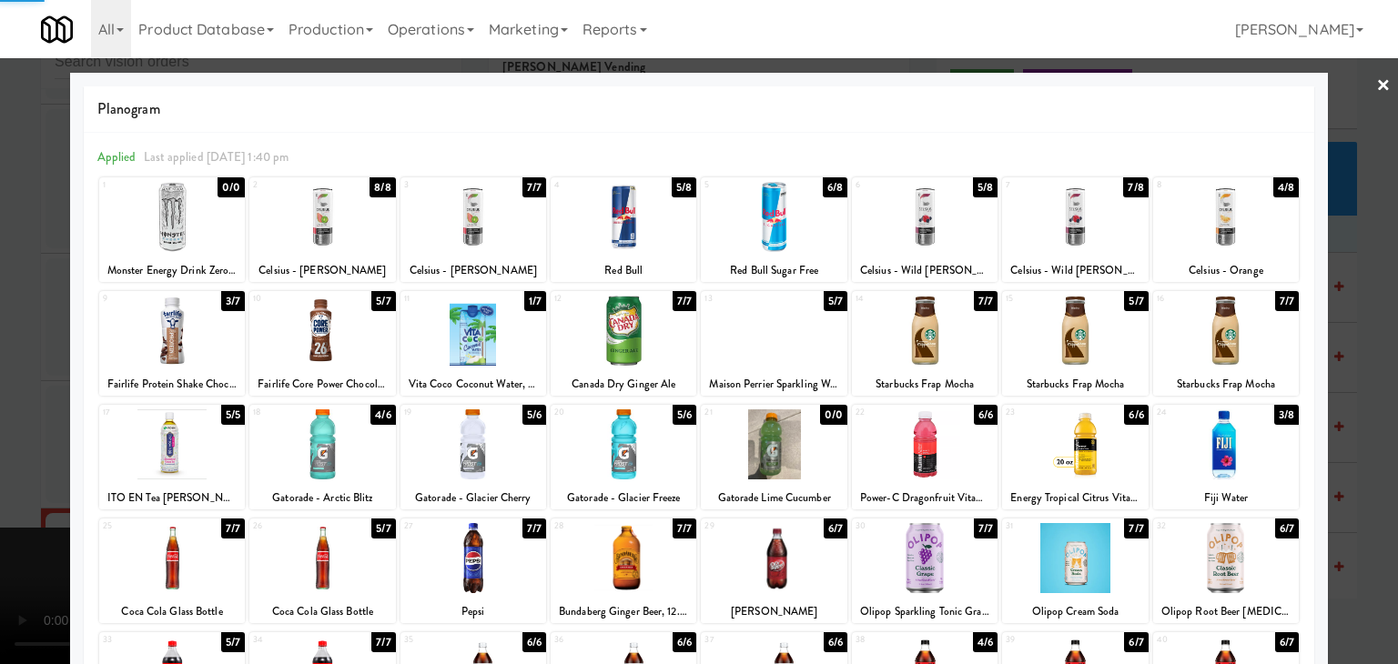
drag, startPoint x: 0, startPoint y: 371, endPoint x: 545, endPoint y: 383, distance: 545.3
click at [15, 371] on div at bounding box center [699, 332] width 1398 height 664
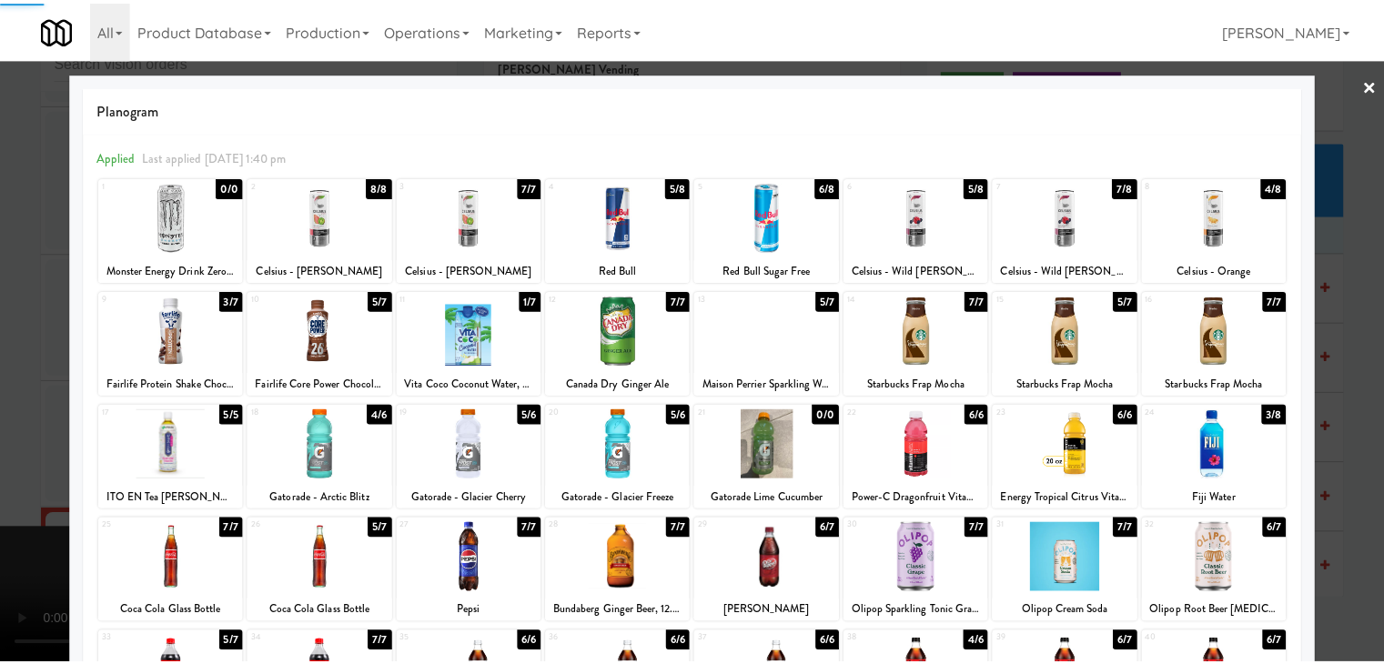
scroll to position [13138, 0]
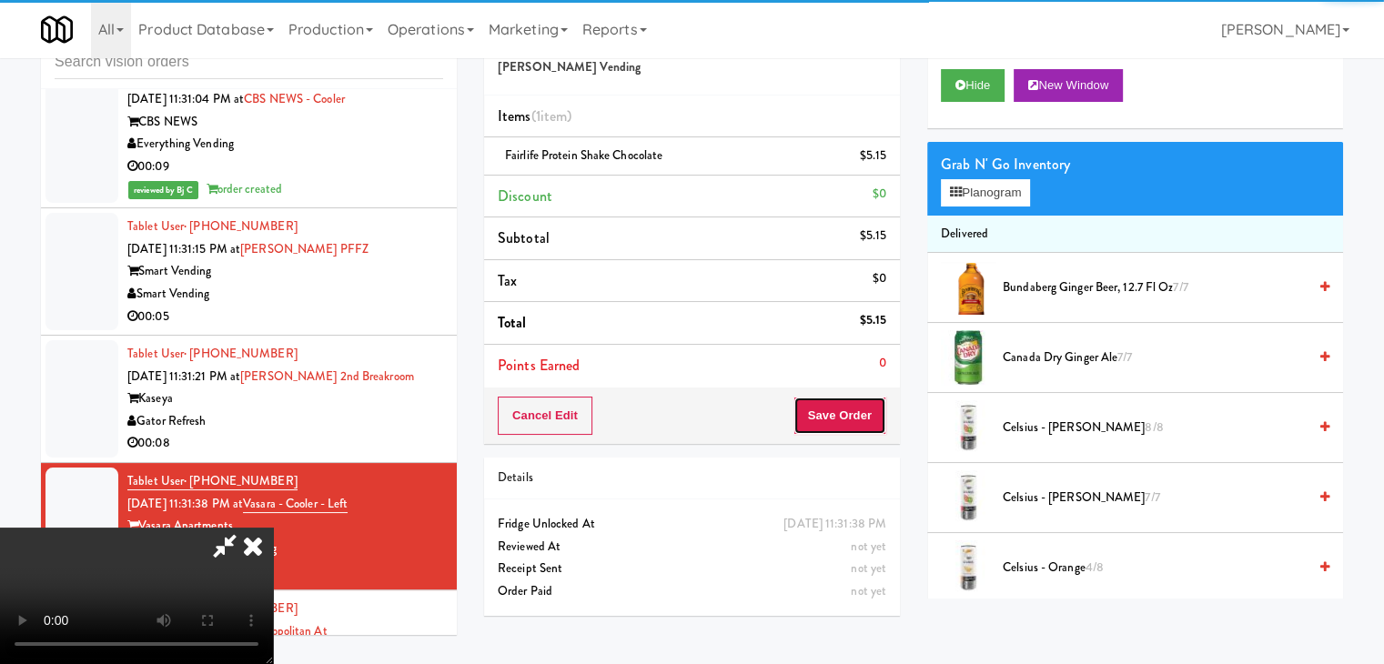
drag, startPoint x: 844, startPoint y: 405, endPoint x: 834, endPoint y: 401, distance: 10.7
click at [844, 406] on button "Save Order" at bounding box center [840, 416] width 93 height 38
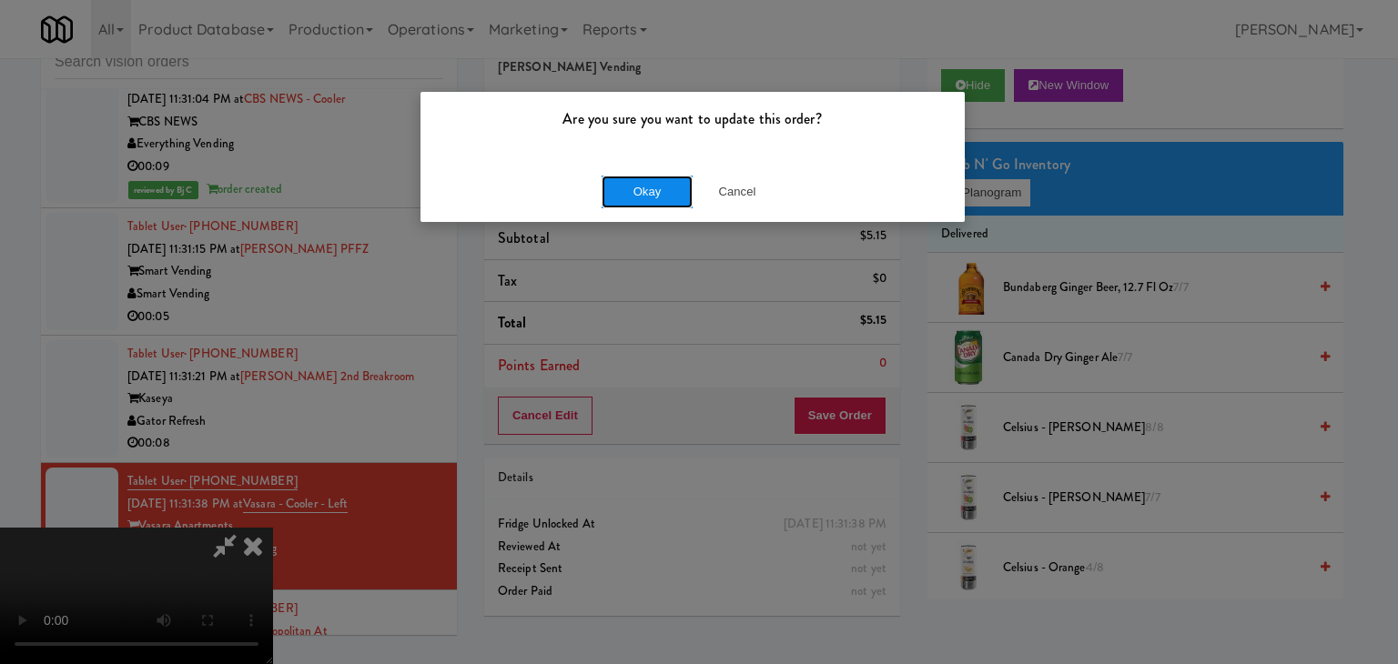
click at [633, 187] on button "Okay" at bounding box center [647, 192] width 91 height 33
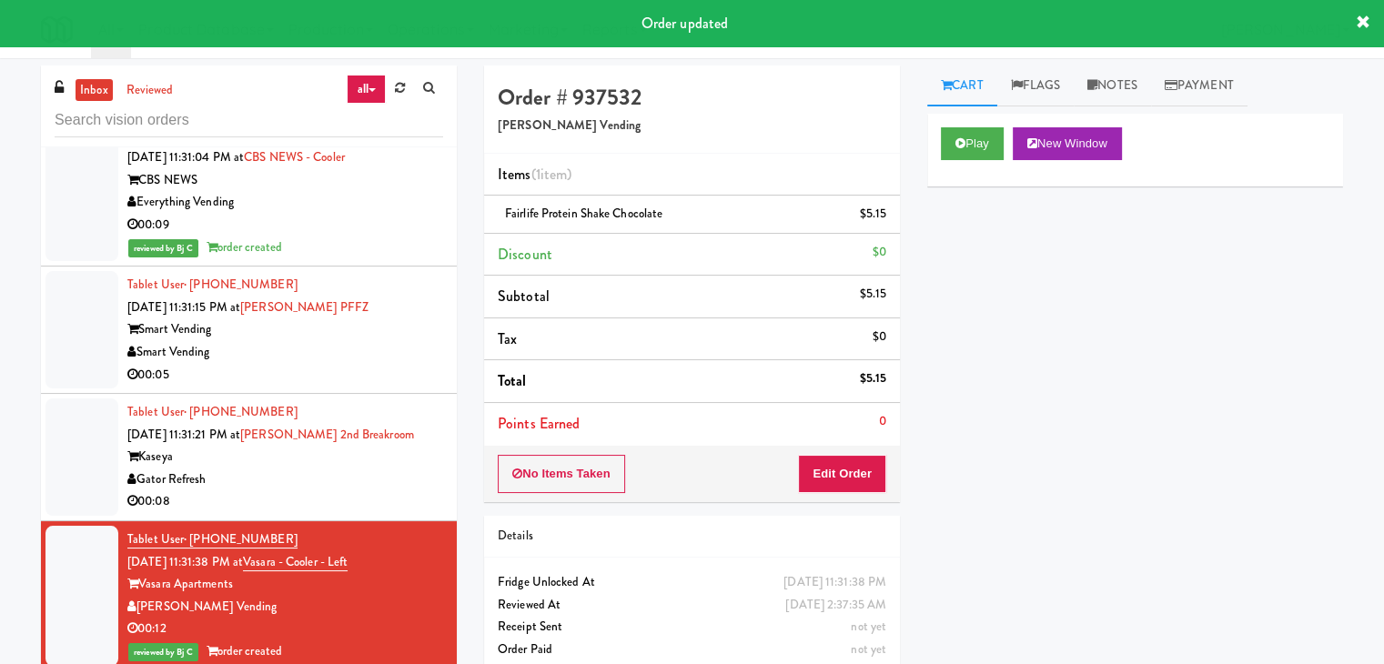
click at [402, 387] on div "00:05" at bounding box center [285, 375] width 316 height 23
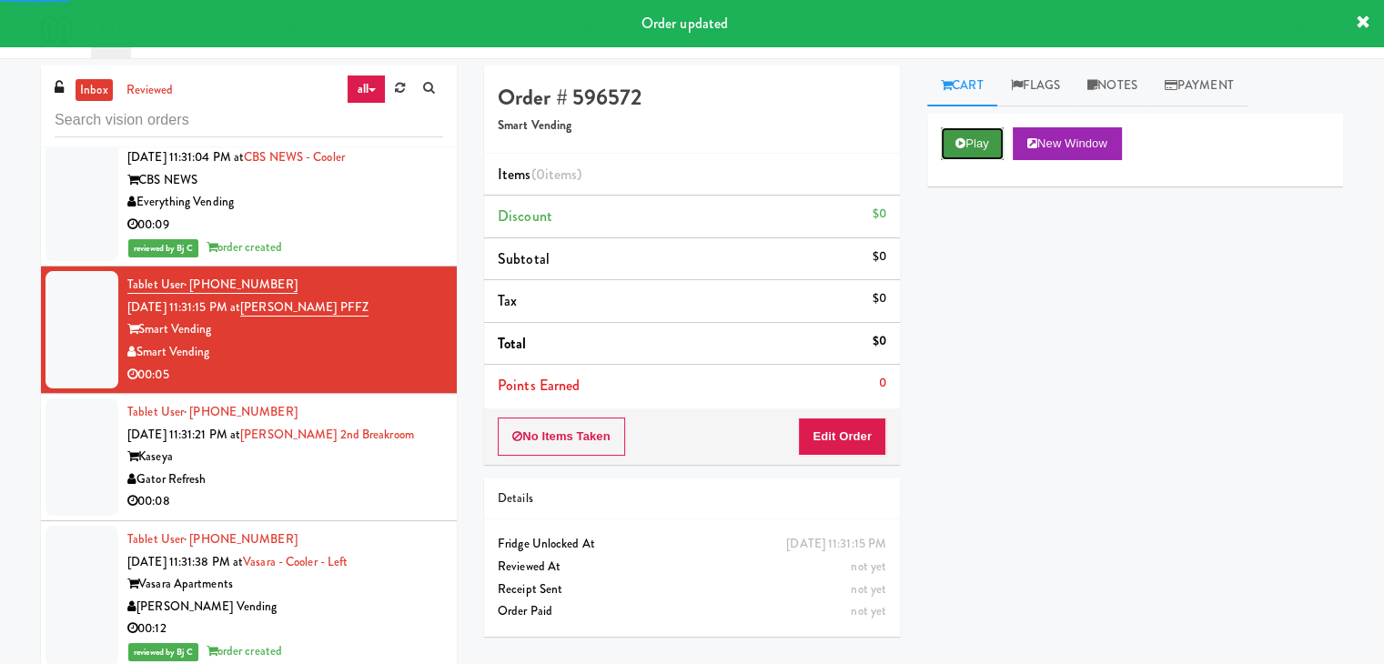
click at [981, 143] on button "Play" at bounding box center [972, 143] width 63 height 33
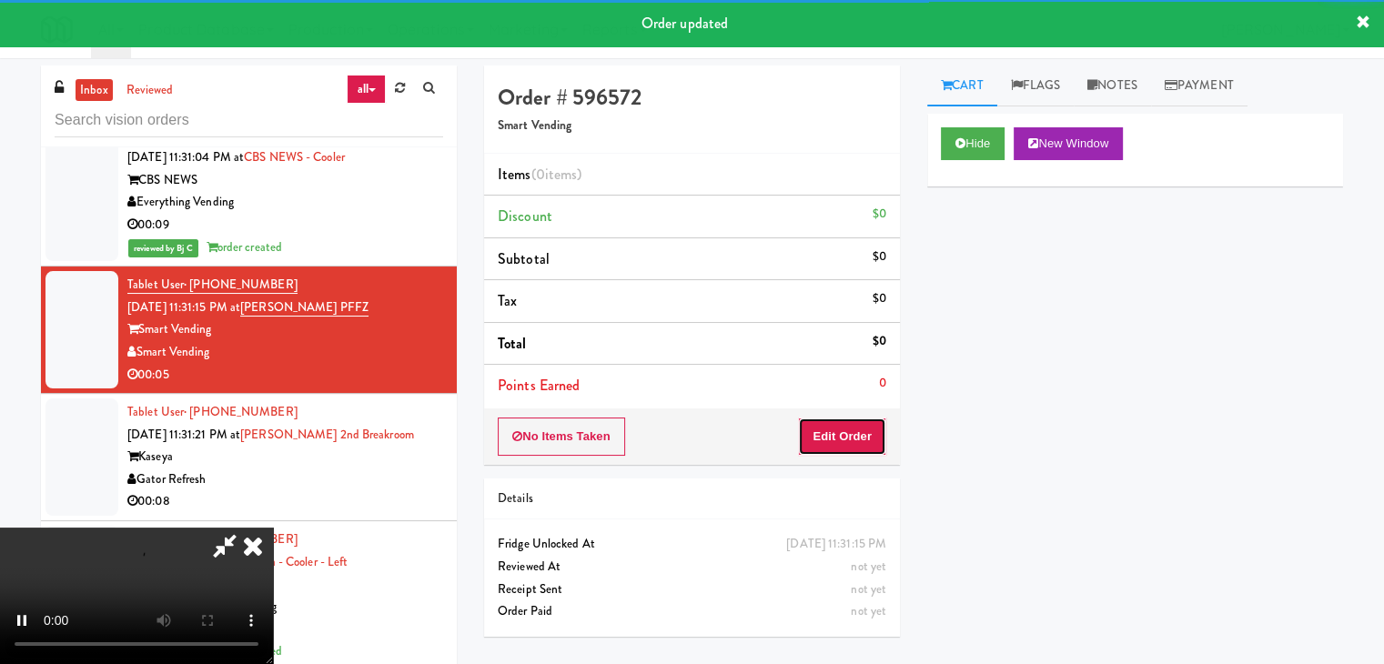
click at [844, 435] on button "Edit Order" at bounding box center [842, 437] width 88 height 38
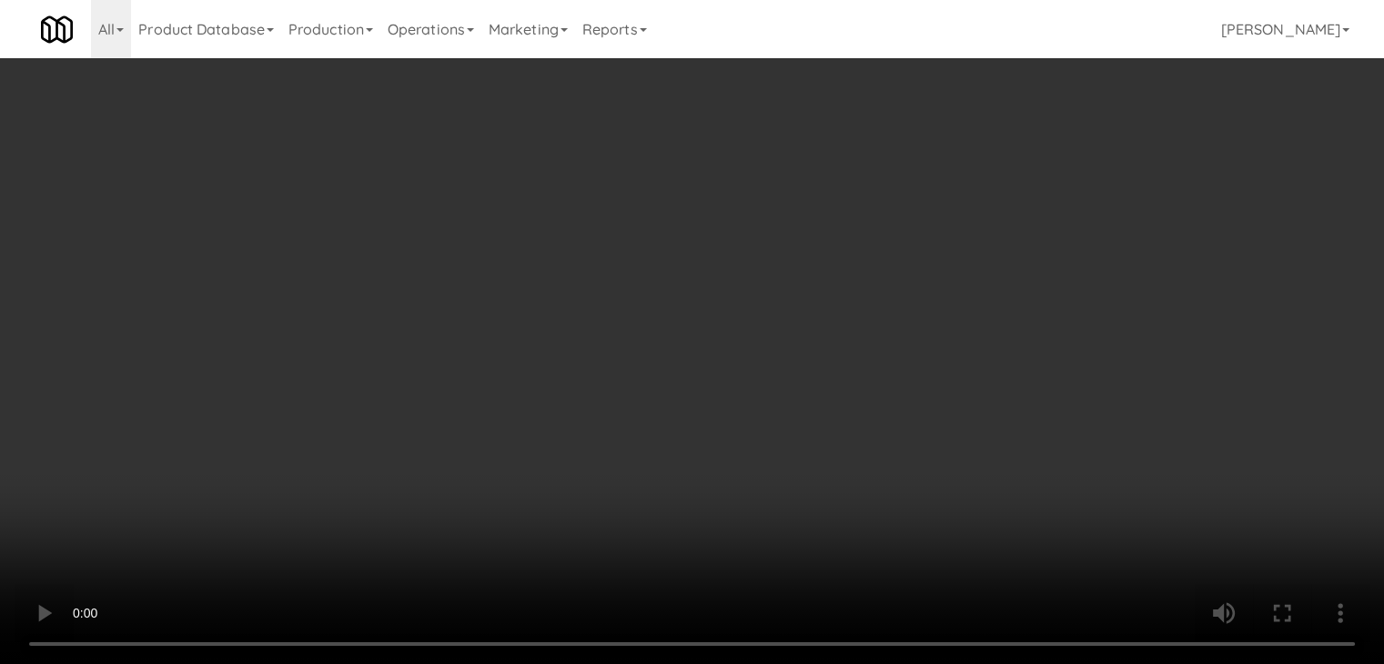
scroll to position [13092, 0]
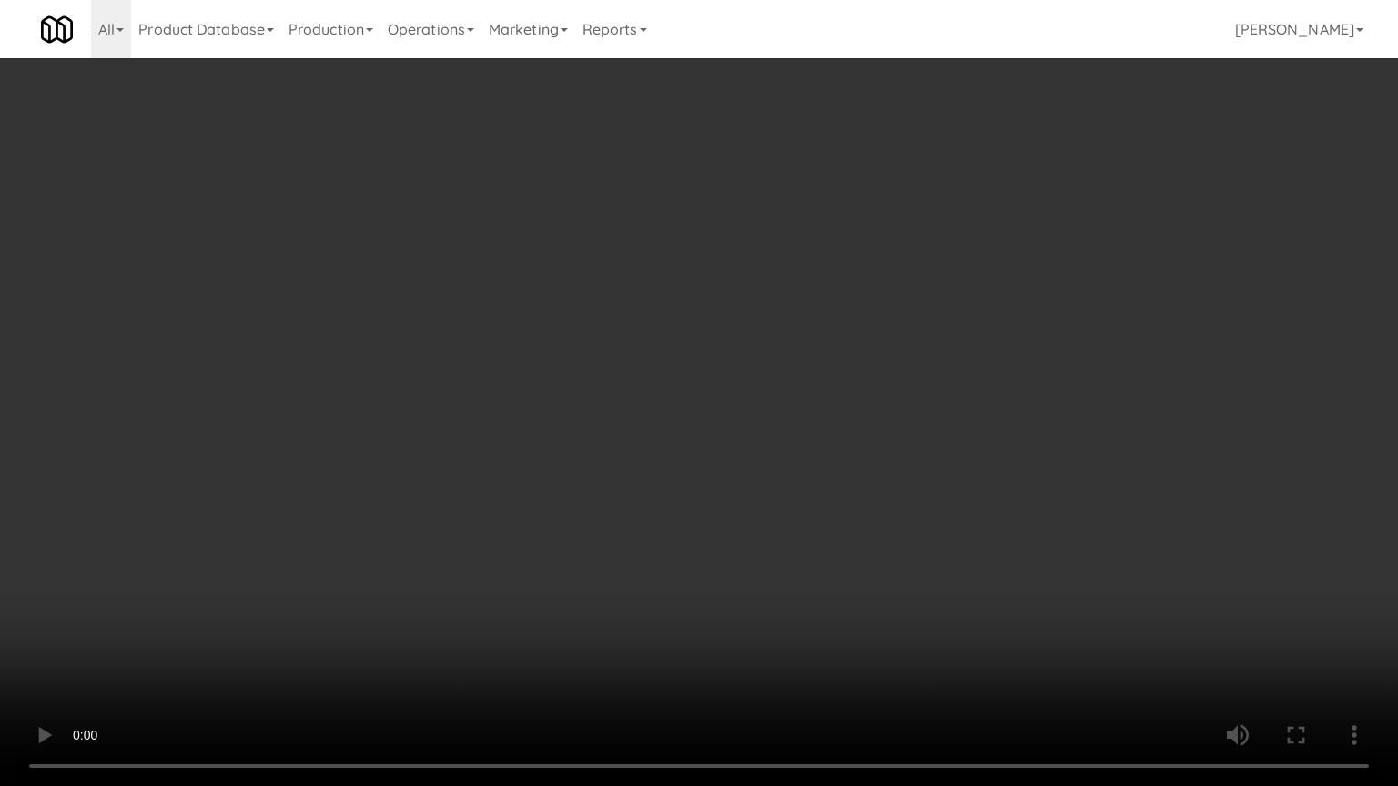
click at [896, 542] on video at bounding box center [699, 393] width 1398 height 786
click at [911, 521] on video at bounding box center [699, 393] width 1398 height 786
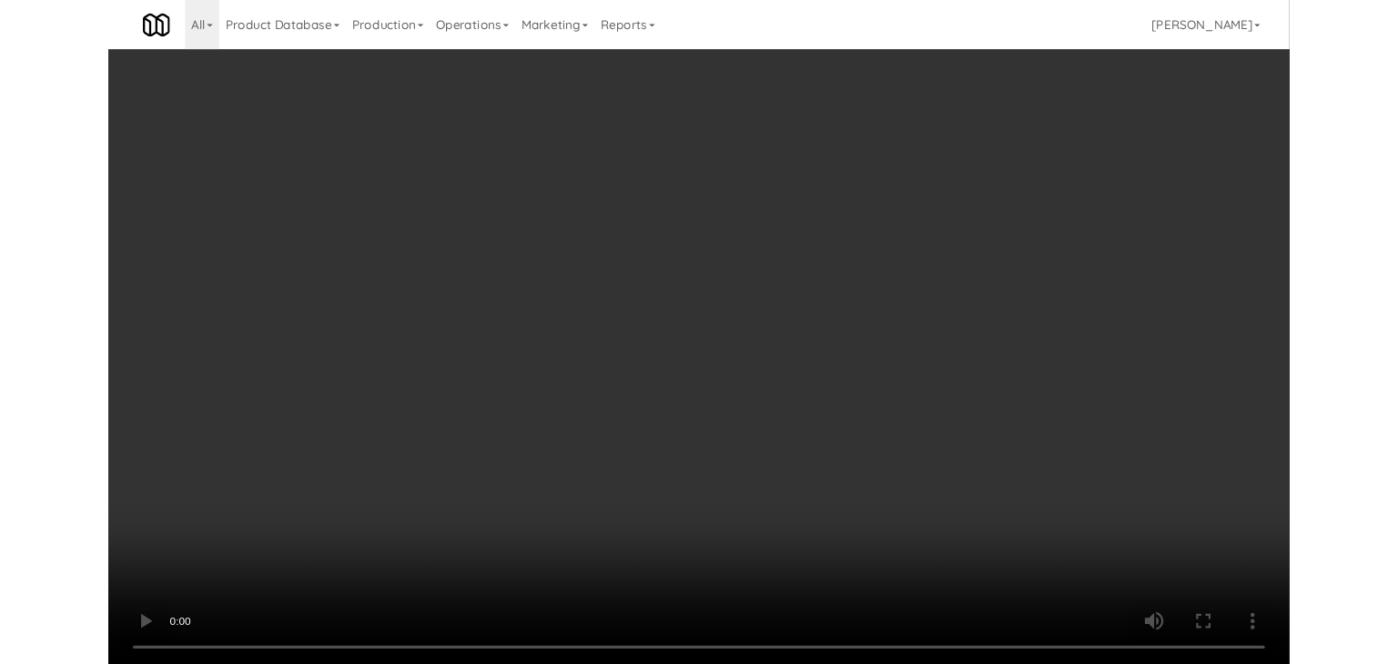
scroll to position [13138, 0]
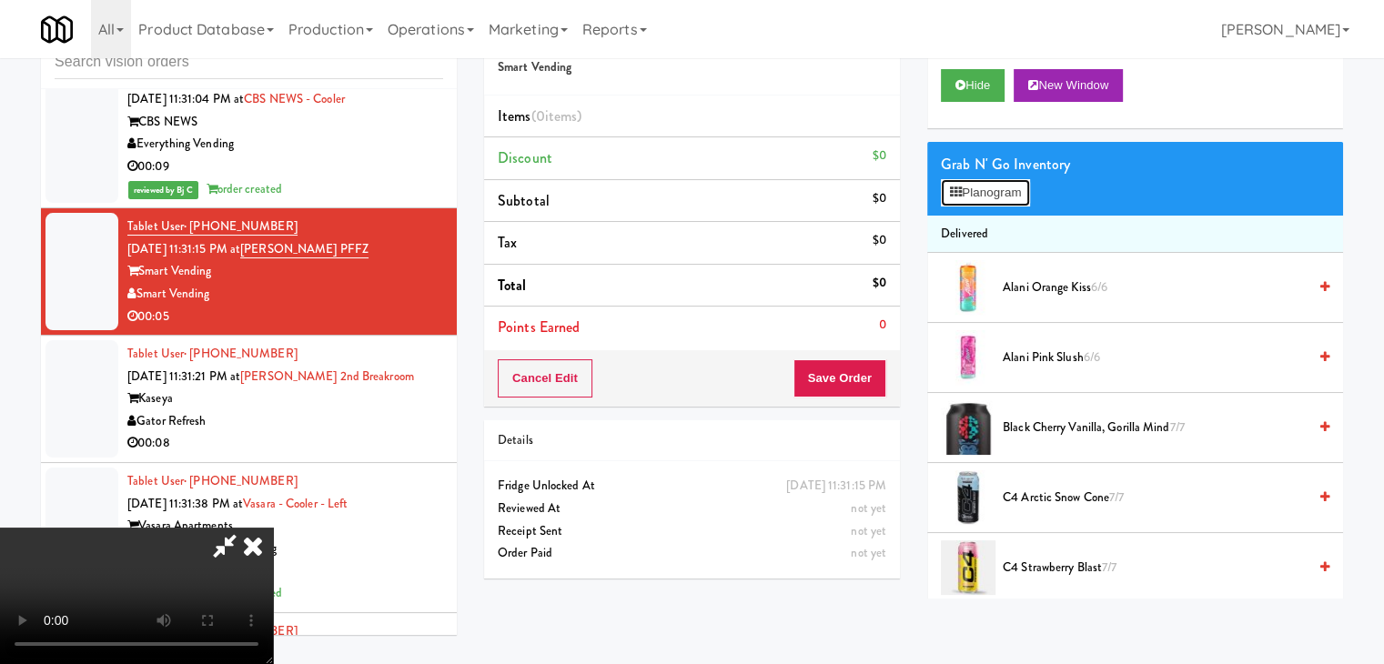
drag, startPoint x: 986, startPoint y: 191, endPoint x: 924, endPoint y: 242, distance: 80.2
click at [986, 190] on button "Planogram" at bounding box center [985, 192] width 89 height 27
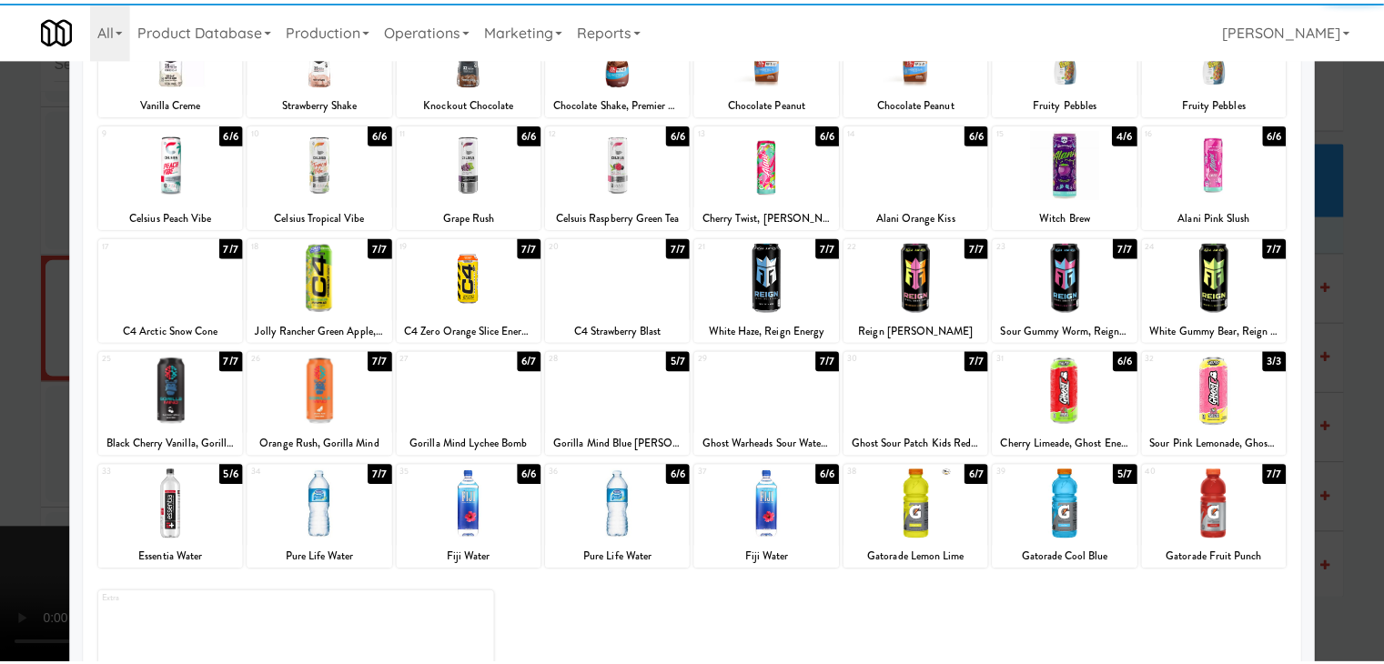
scroll to position [229, 0]
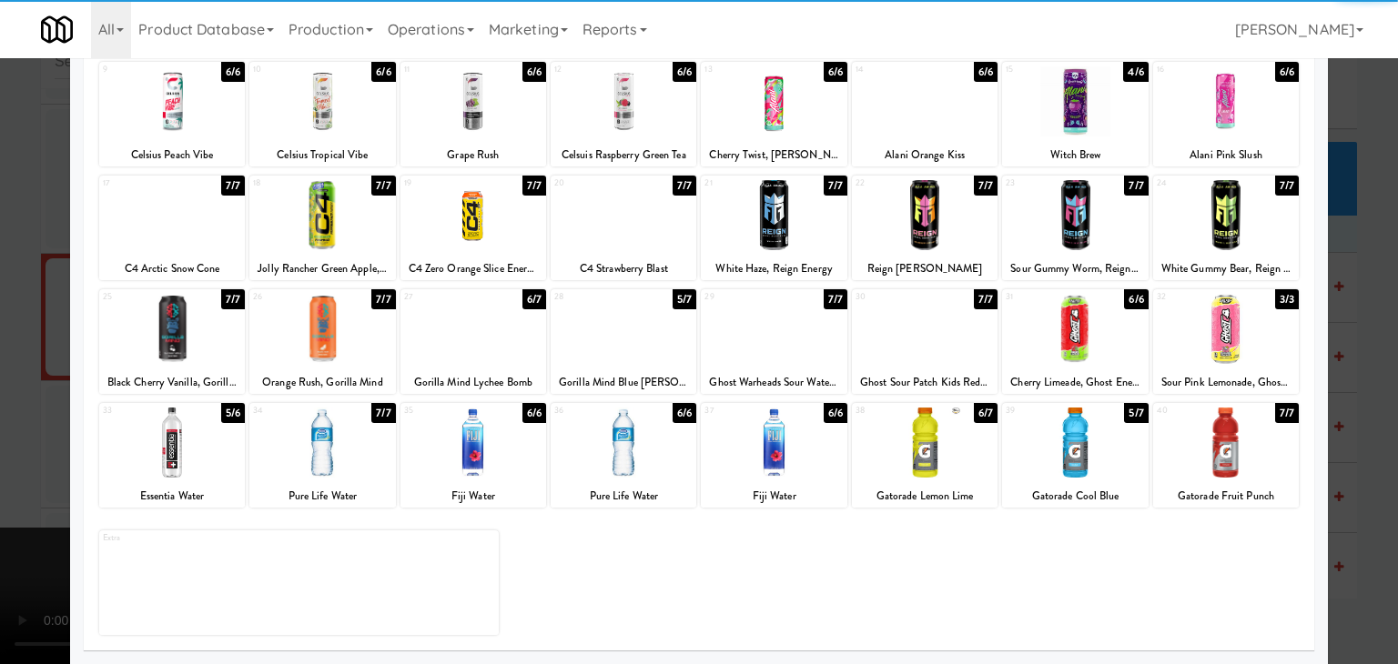
click at [153, 456] on div at bounding box center [172, 443] width 146 height 70
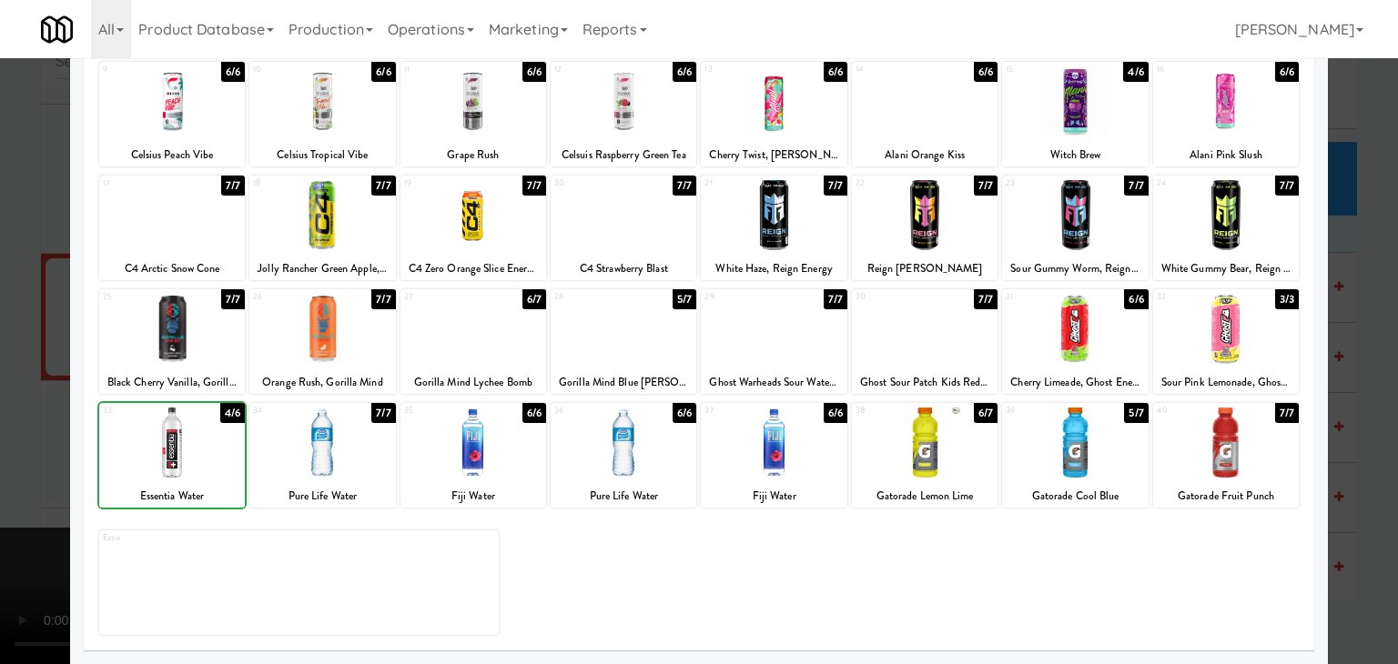
drag, startPoint x: 0, startPoint y: 460, endPoint x: 405, endPoint y: 440, distance: 405.5
click at [3, 460] on div at bounding box center [699, 332] width 1398 height 664
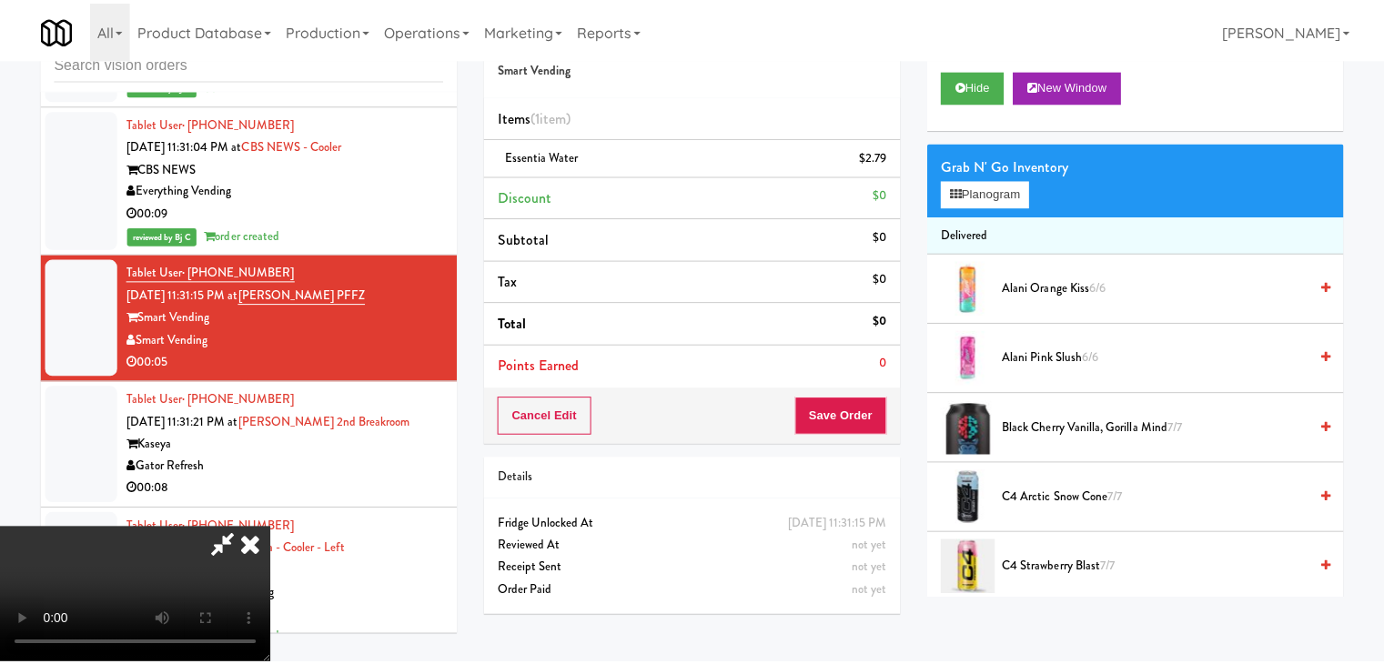
scroll to position [13138, 0]
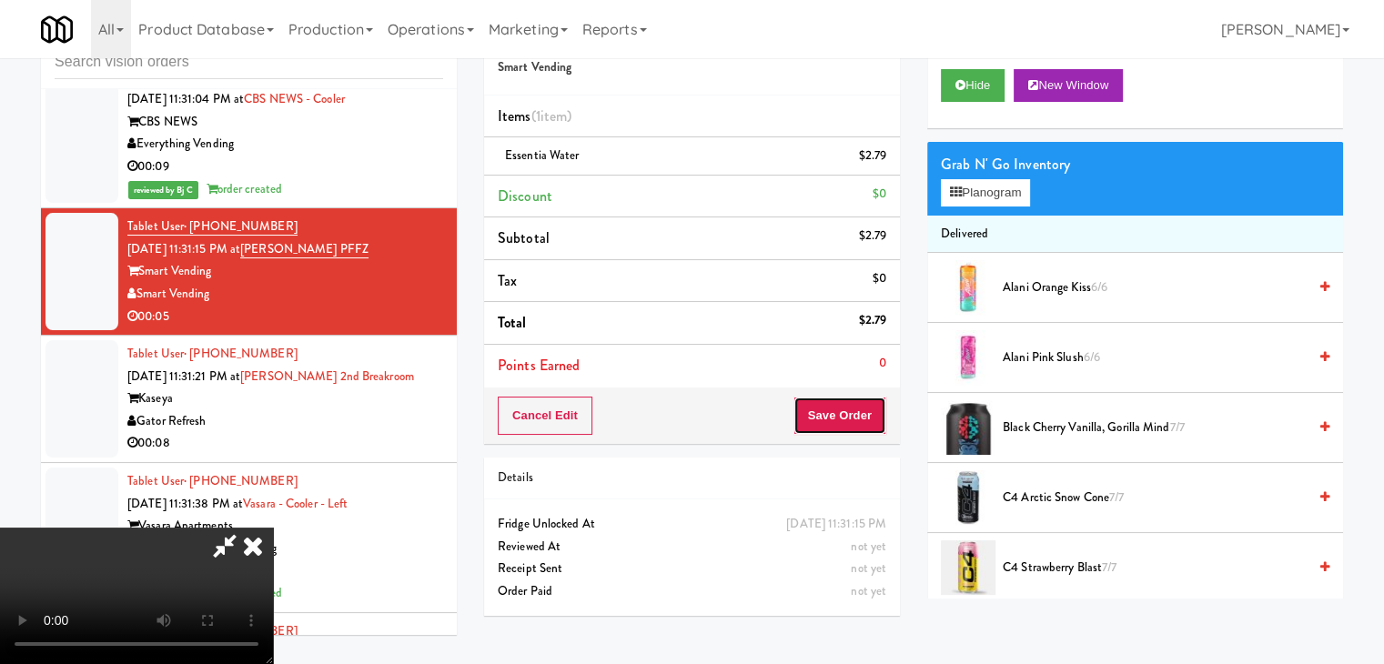
click at [881, 421] on button "Save Order" at bounding box center [840, 416] width 93 height 38
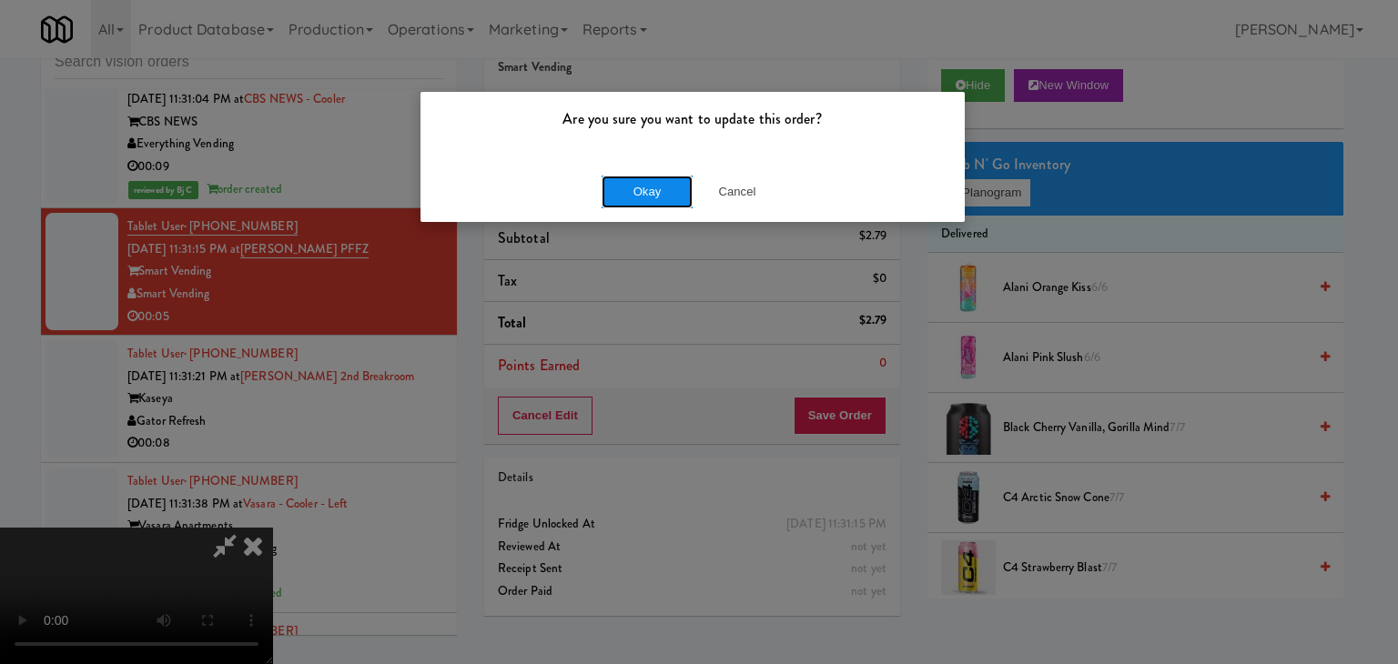
click at [653, 187] on button "Okay" at bounding box center [647, 192] width 91 height 33
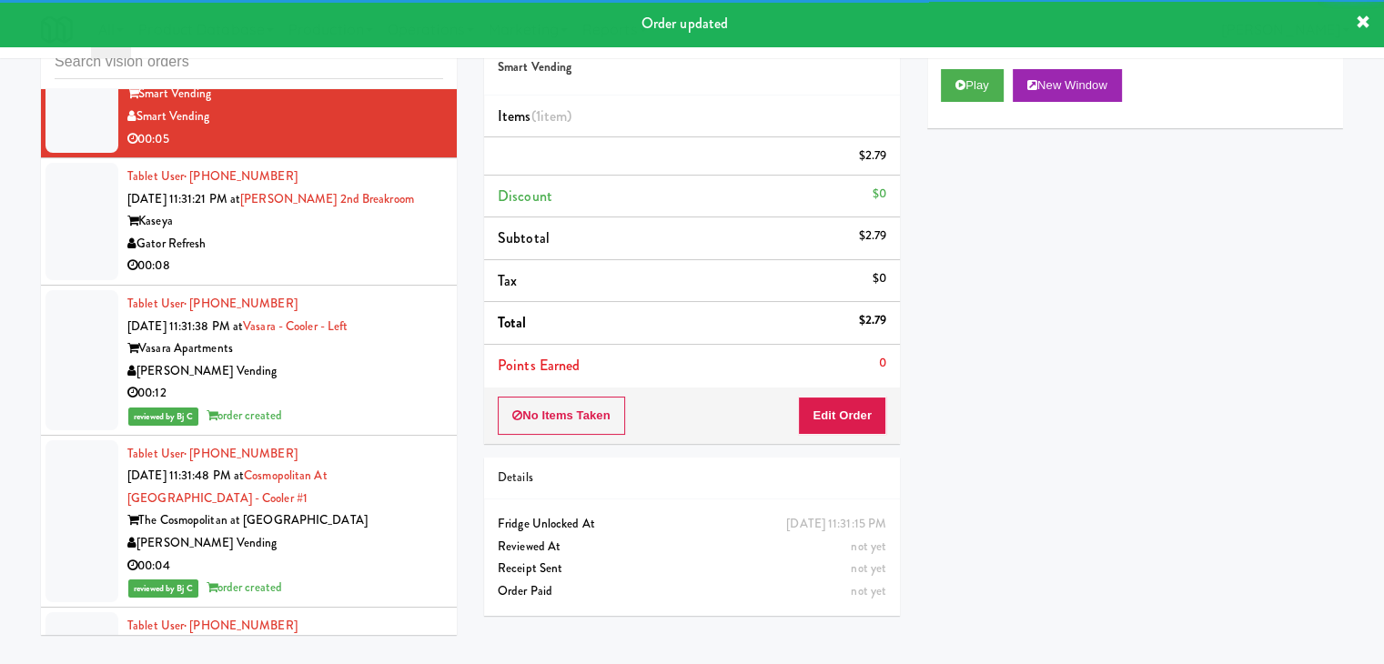
scroll to position [13320, 0]
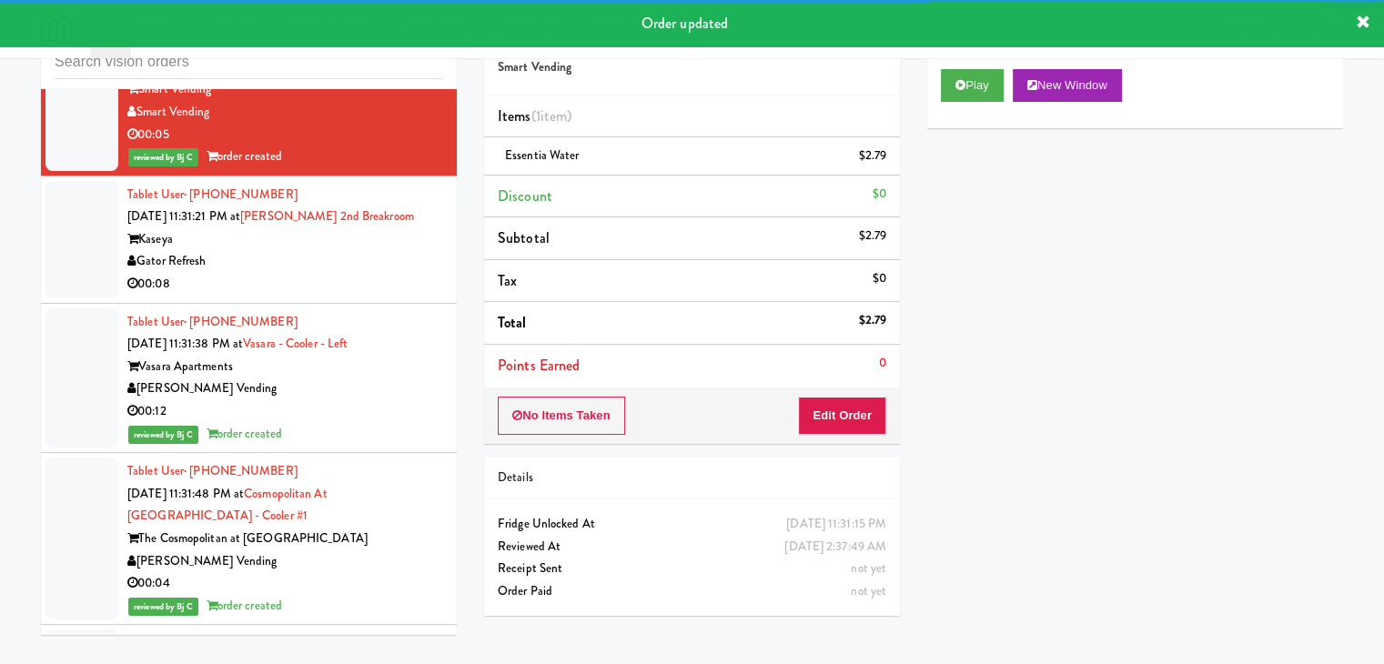
drag, startPoint x: 350, startPoint y: 274, endPoint x: 370, endPoint y: 301, distance: 33.3
click at [355, 273] on div "Gator Refresh" at bounding box center [285, 261] width 316 height 23
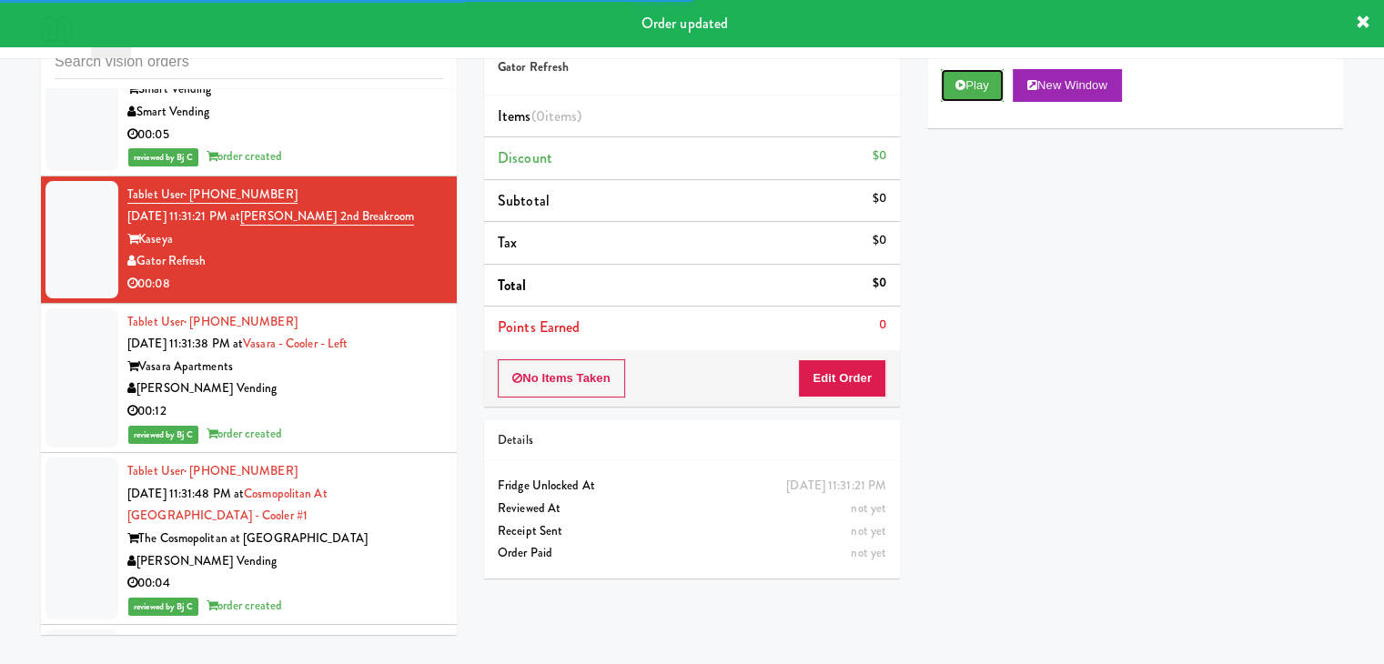
drag, startPoint x: 970, startPoint y: 83, endPoint x: 899, endPoint y: 252, distance: 183.6
click at [969, 83] on button "Play" at bounding box center [972, 85] width 63 height 33
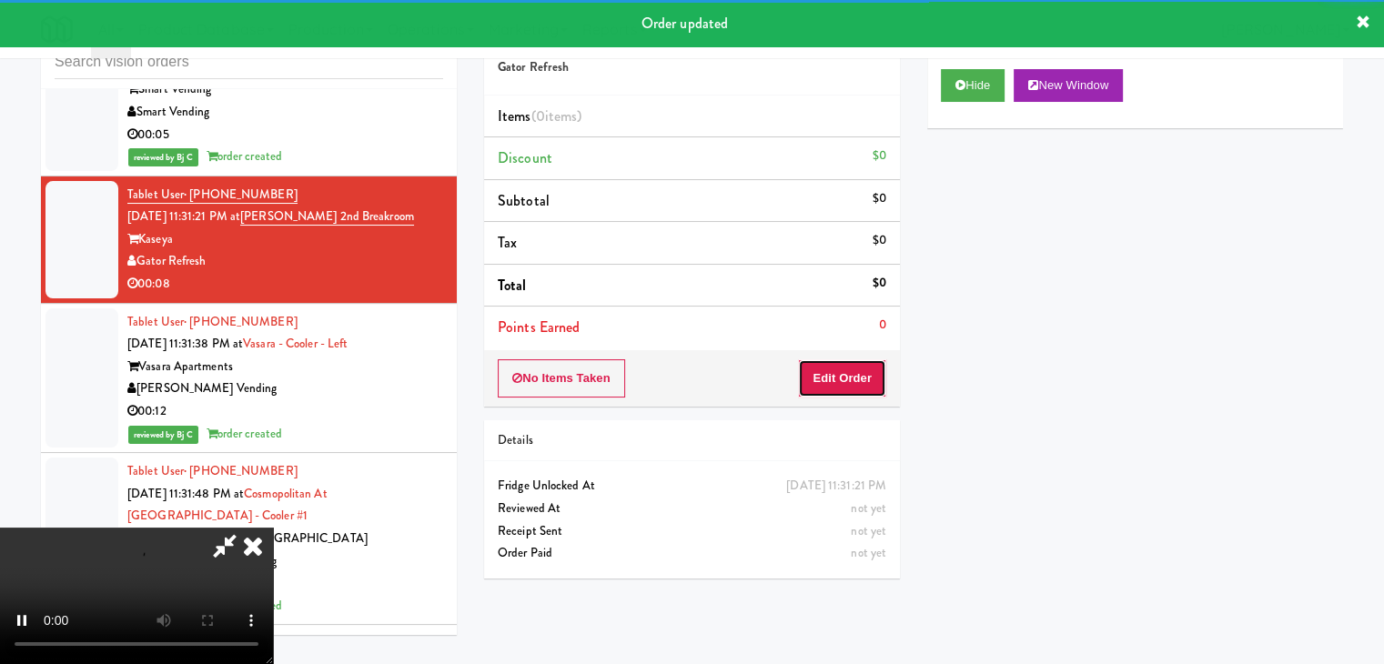
click at [862, 359] on button "Edit Order" at bounding box center [842, 378] width 88 height 38
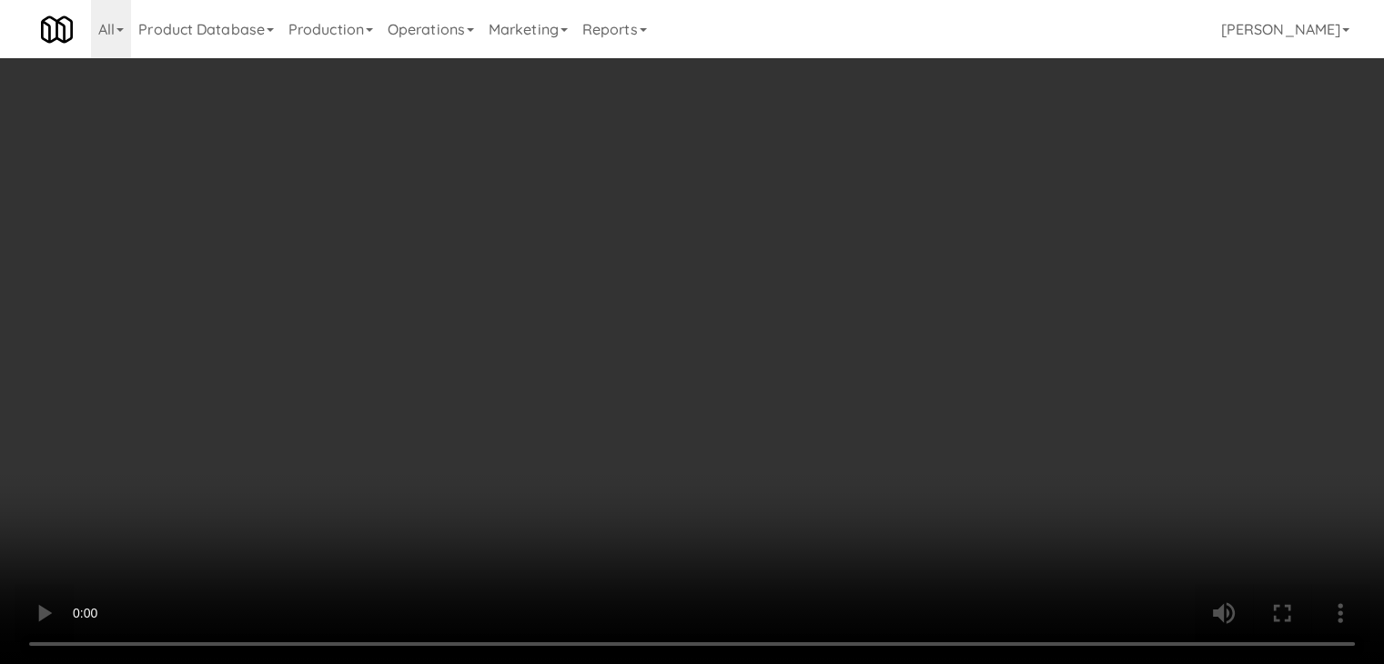
scroll to position [13274, 0]
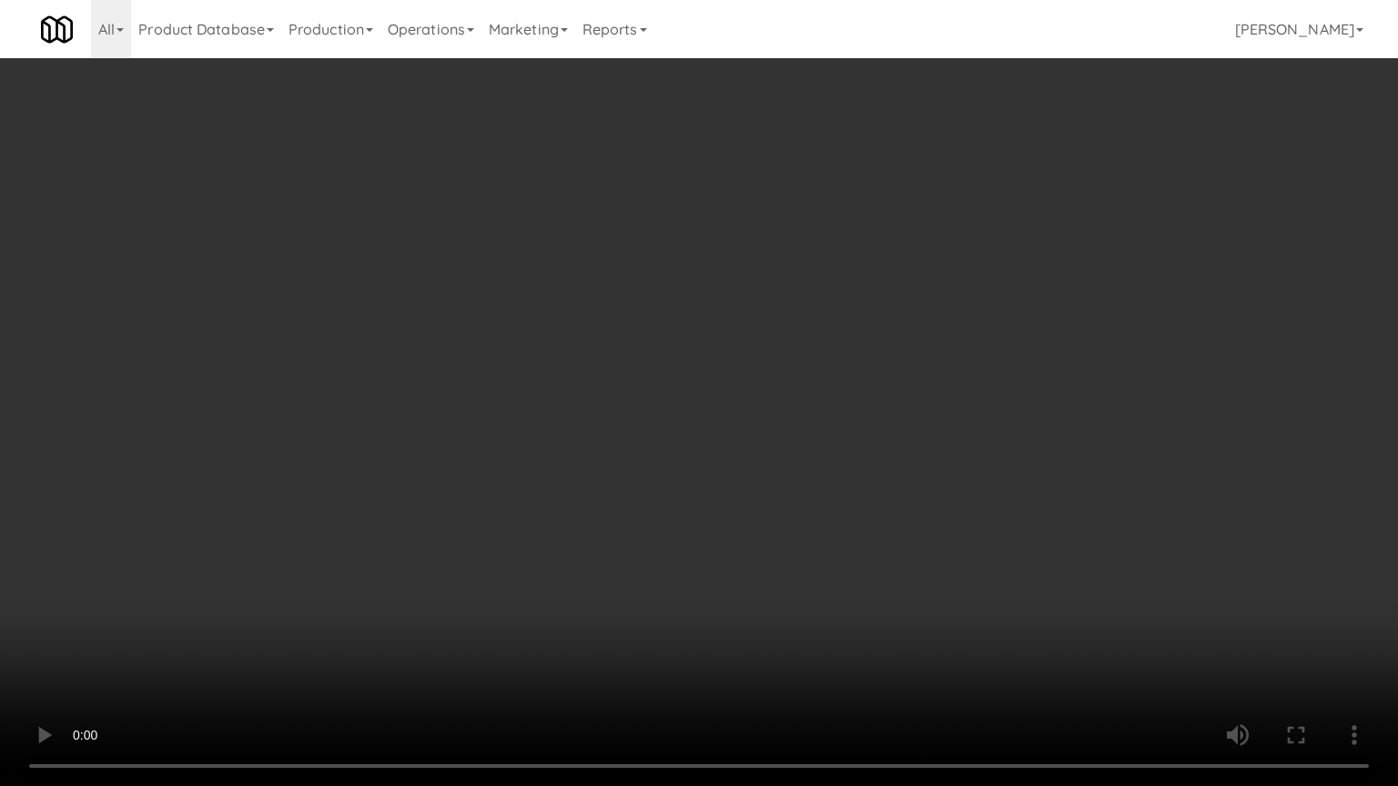
click at [805, 591] on video at bounding box center [699, 393] width 1398 height 786
click at [805, 590] on video at bounding box center [699, 393] width 1398 height 786
click at [812, 593] on video at bounding box center [699, 393] width 1398 height 786
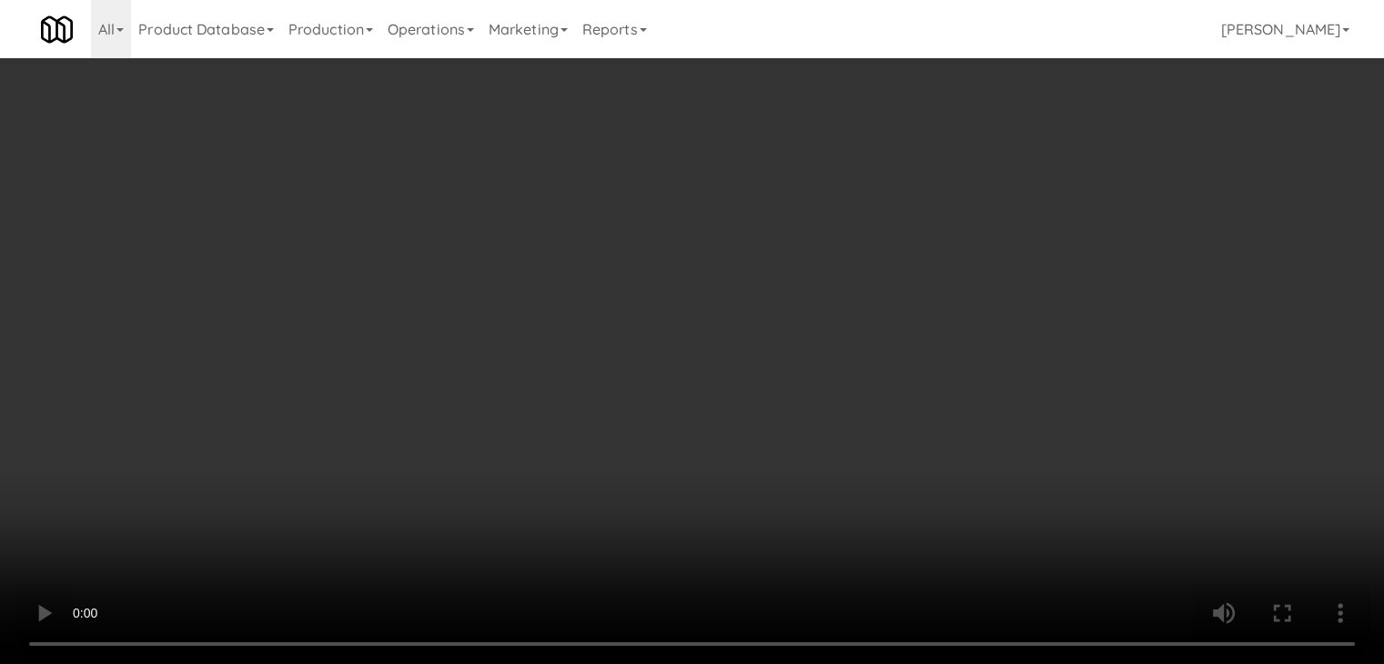
click at [1004, 196] on button "Planogram" at bounding box center [985, 192] width 89 height 27
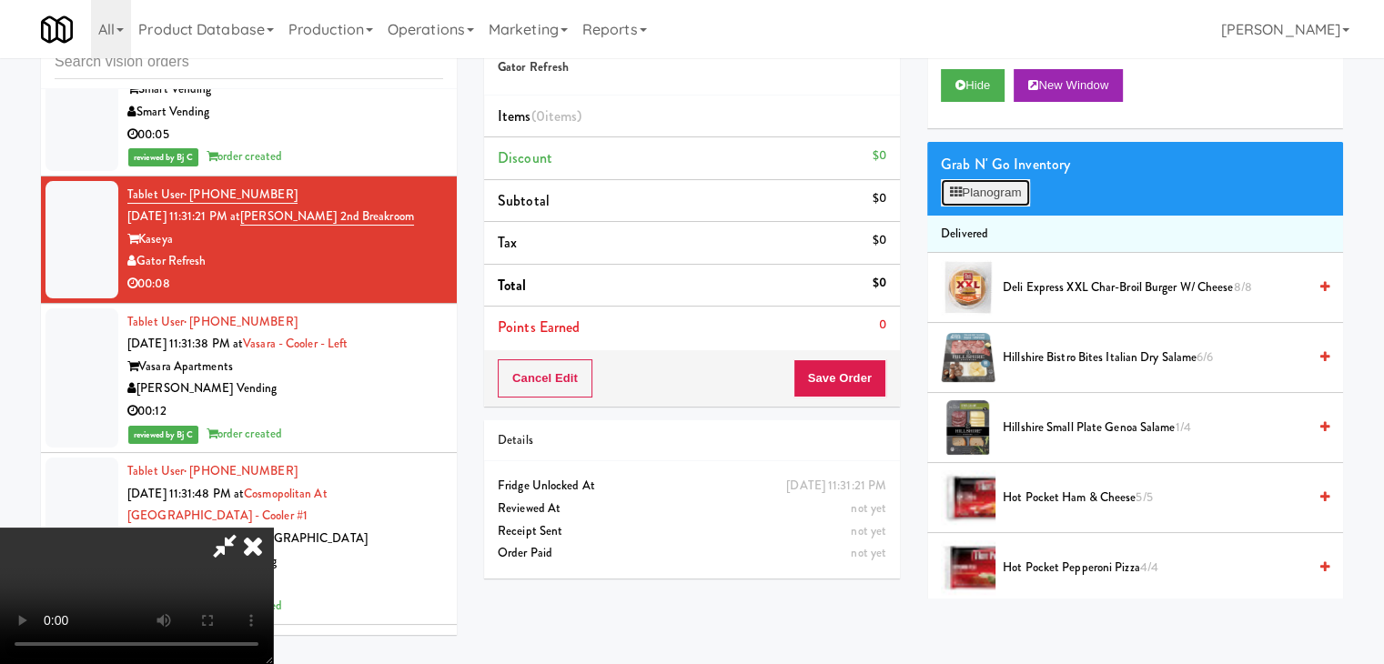
scroll to position [13274, 0]
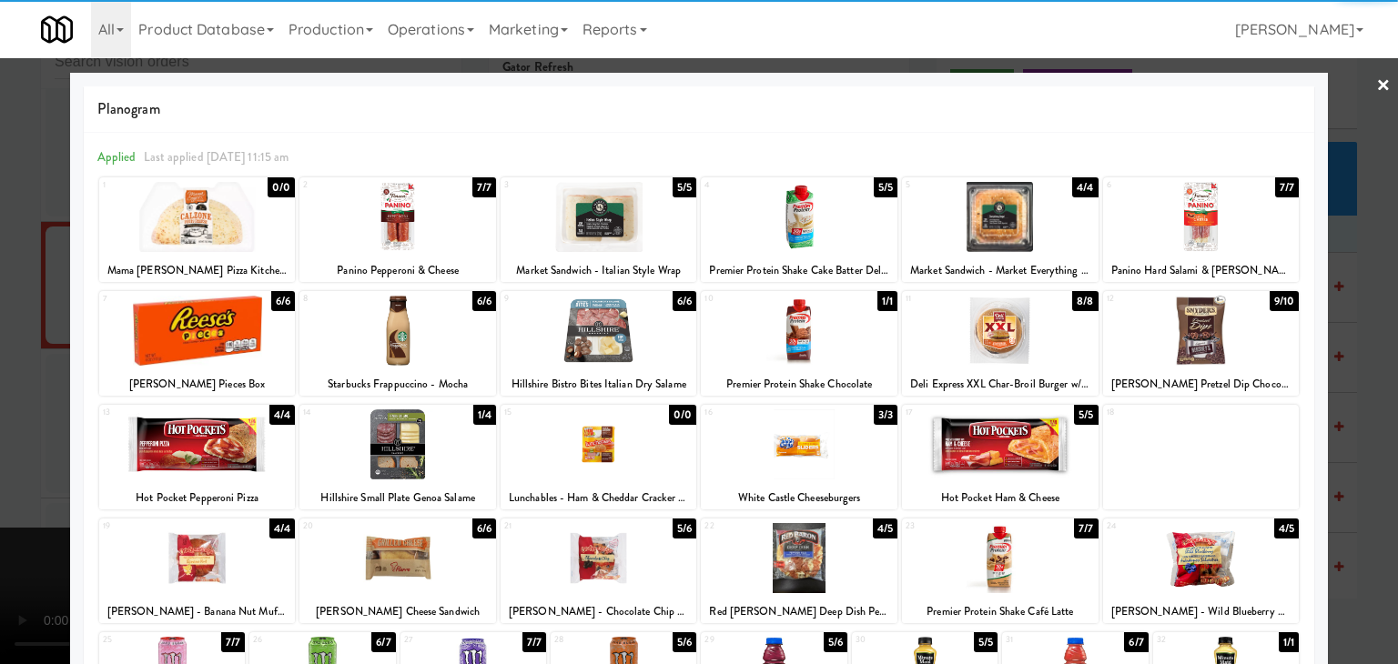
click at [370, 445] on div at bounding box center [397, 445] width 197 height 70
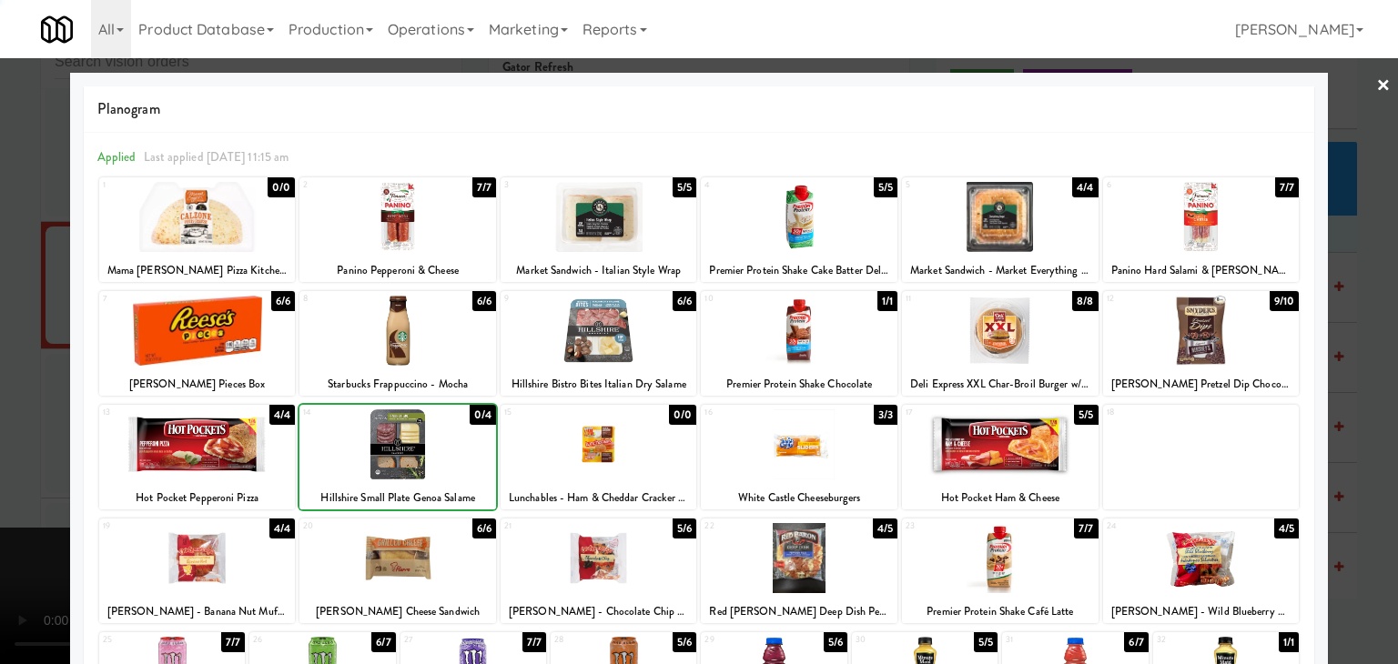
drag, startPoint x: 0, startPoint y: 451, endPoint x: 454, endPoint y: 447, distance: 454.2
click at [11, 447] on div at bounding box center [699, 332] width 1398 height 664
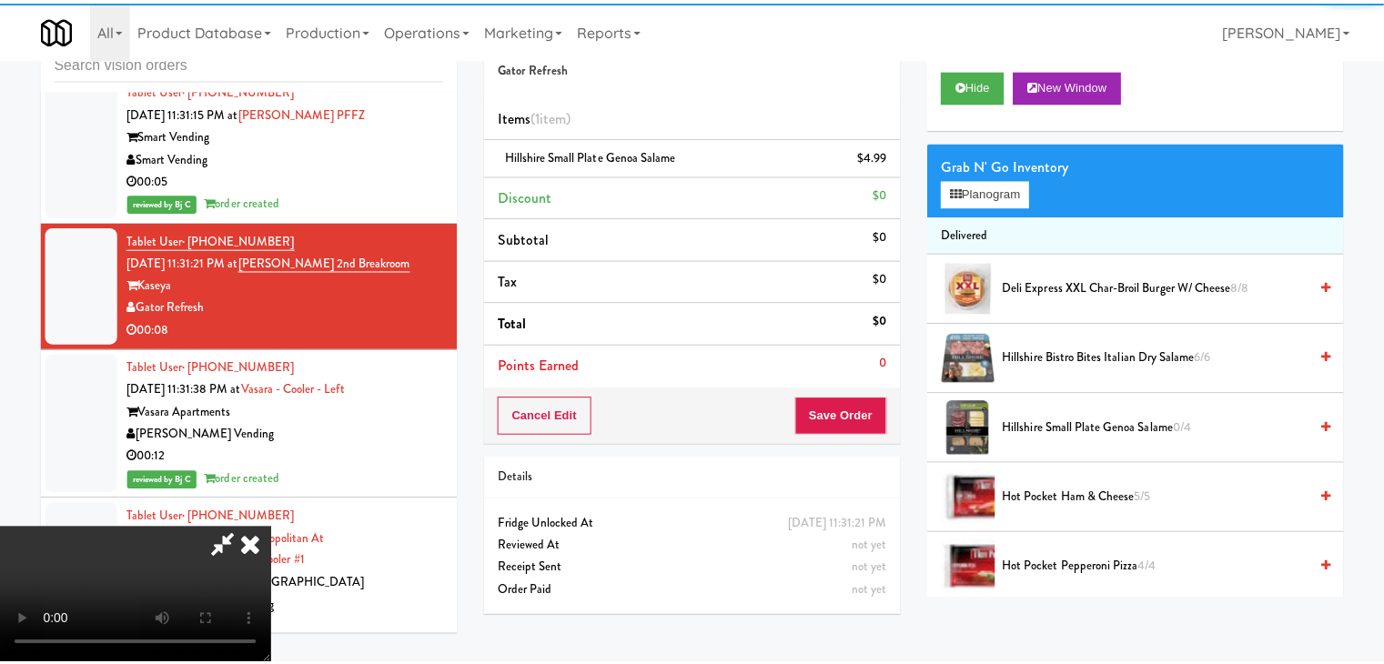
scroll to position [13320, 0]
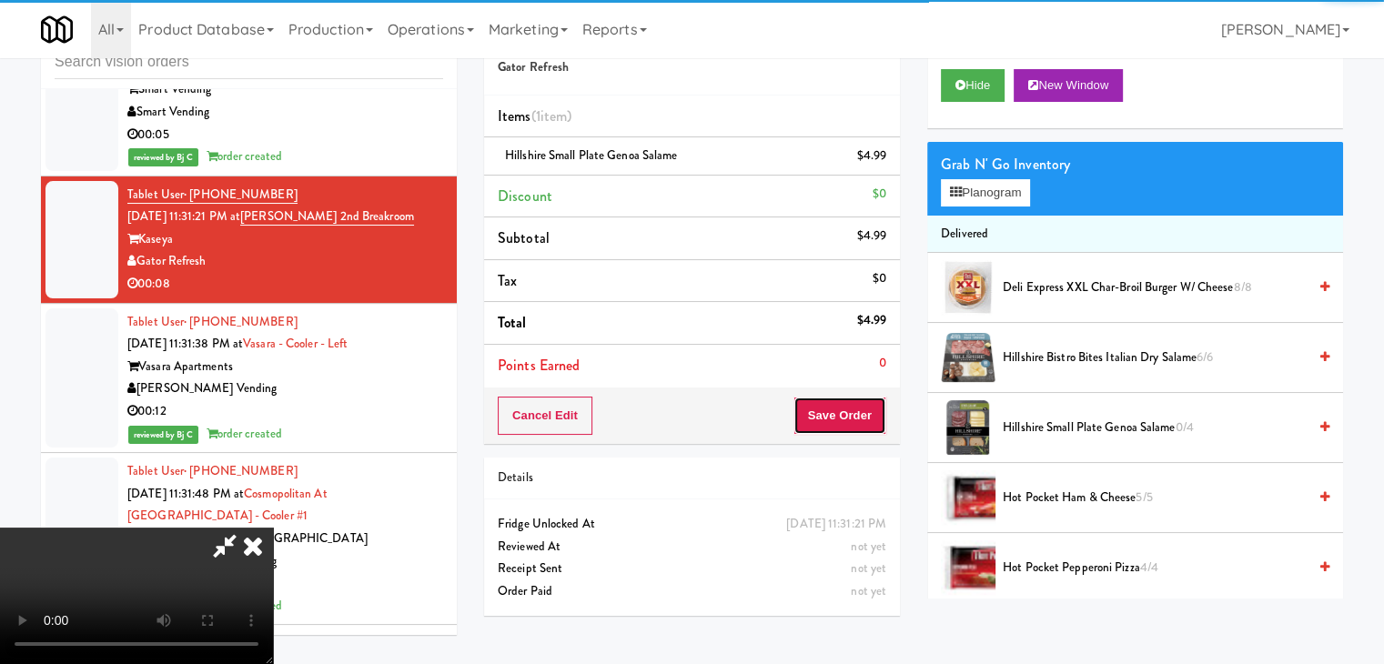
click at [848, 427] on button "Save Order" at bounding box center [840, 416] width 93 height 38
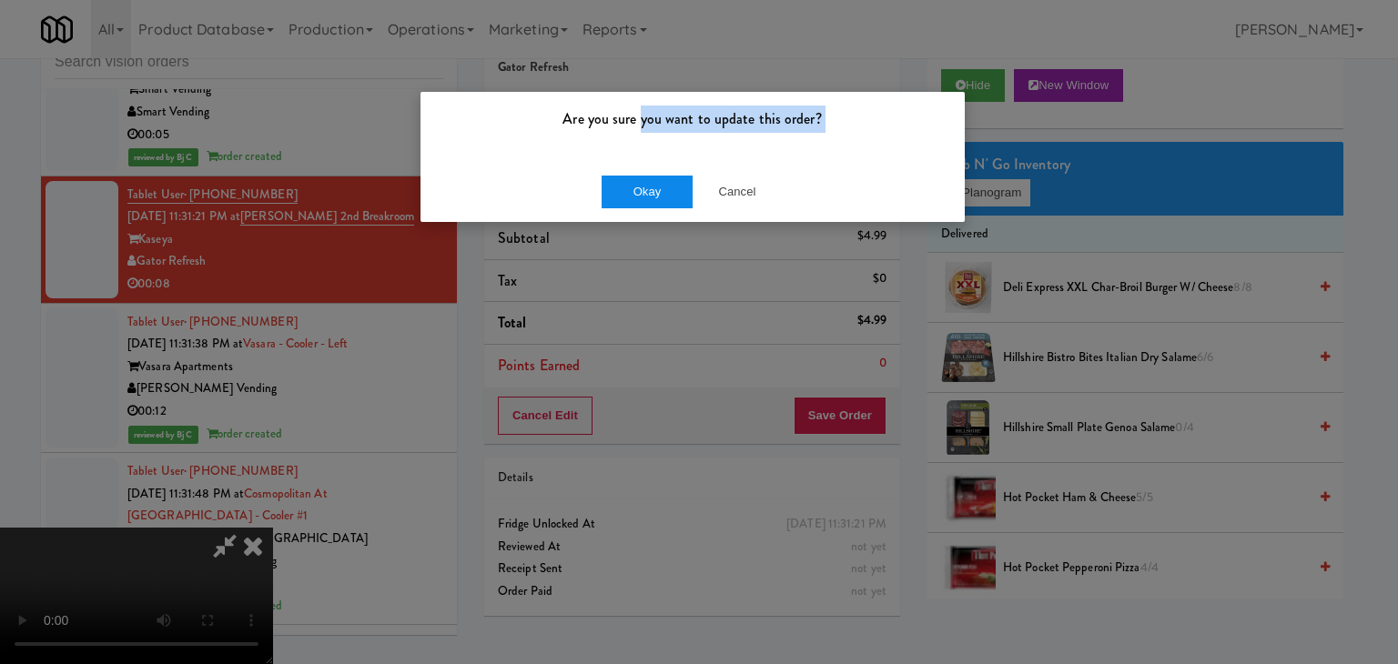
click at [642, 165] on div "Are you sure you want to update this order? Okay Cancel" at bounding box center [693, 157] width 546 height 132
click at [641, 189] on button "Okay" at bounding box center [647, 192] width 91 height 33
click at [641, 189] on div "Okay Cancel" at bounding box center [692, 191] width 544 height 61
